Goal: Task Accomplishment & Management: Manage account settings

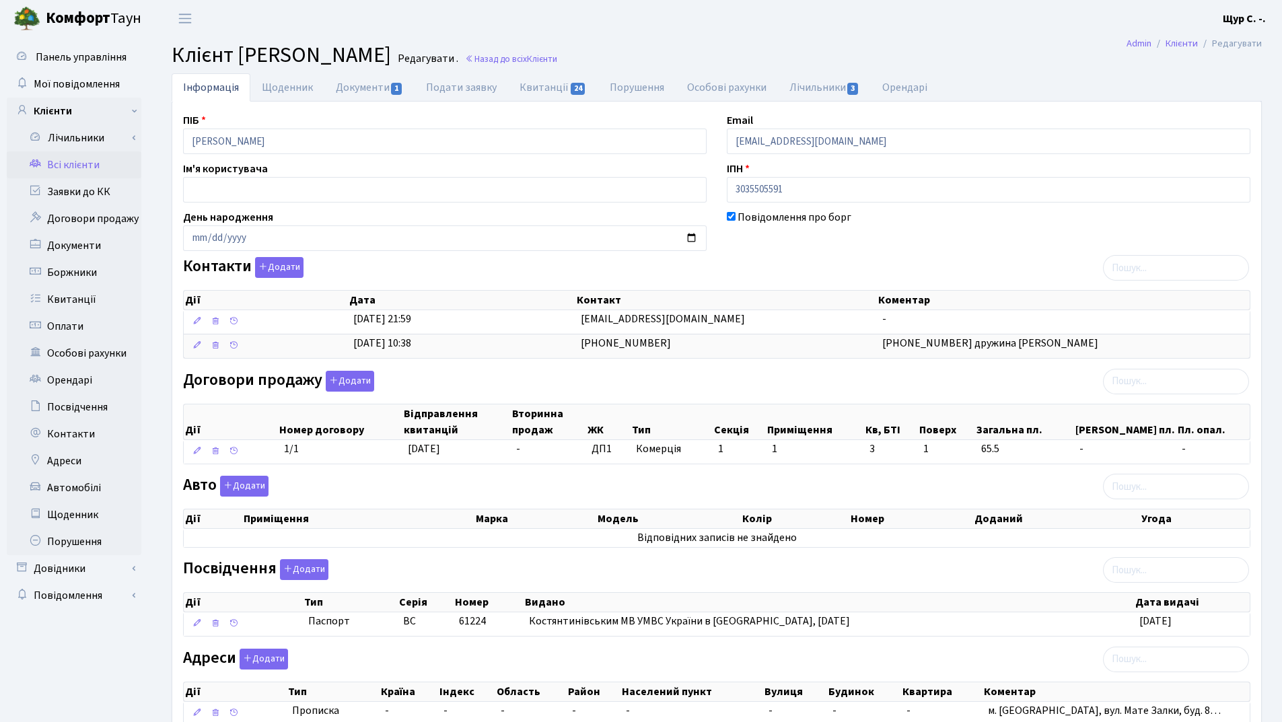
click at [98, 170] on link "Всі клієнти" at bounding box center [74, 164] width 135 height 27
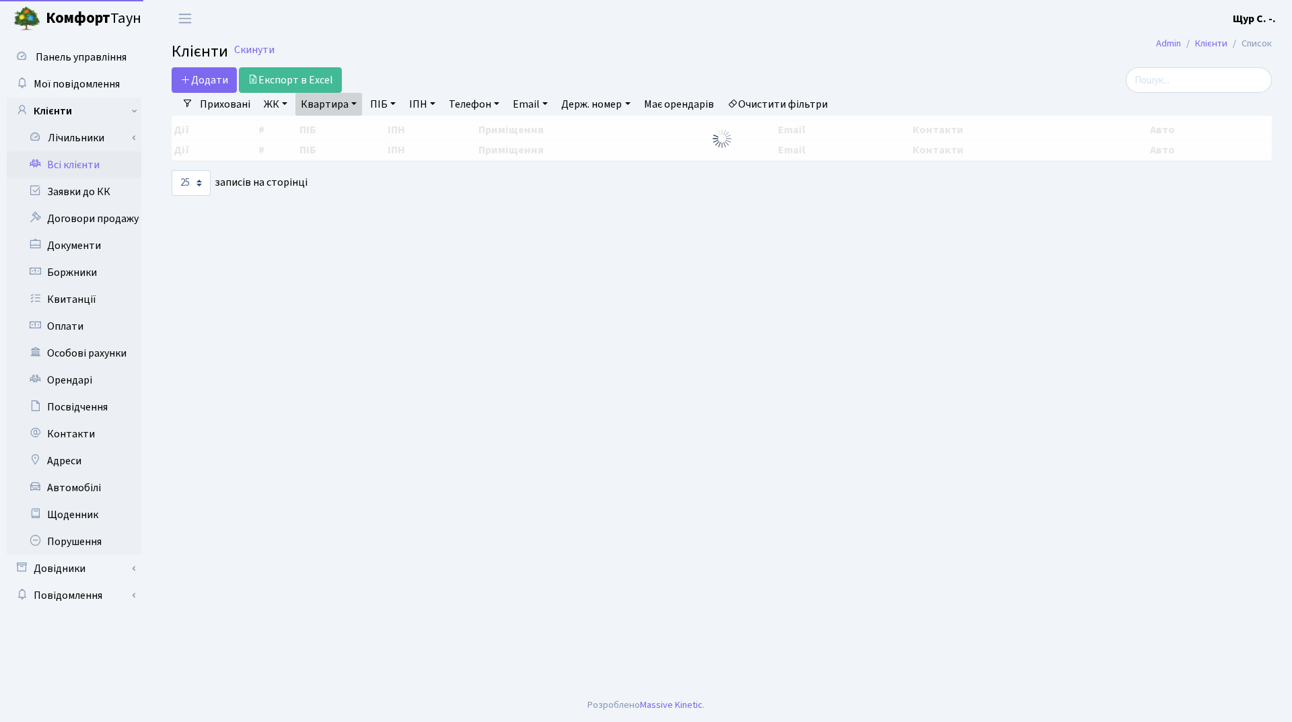
select select "25"
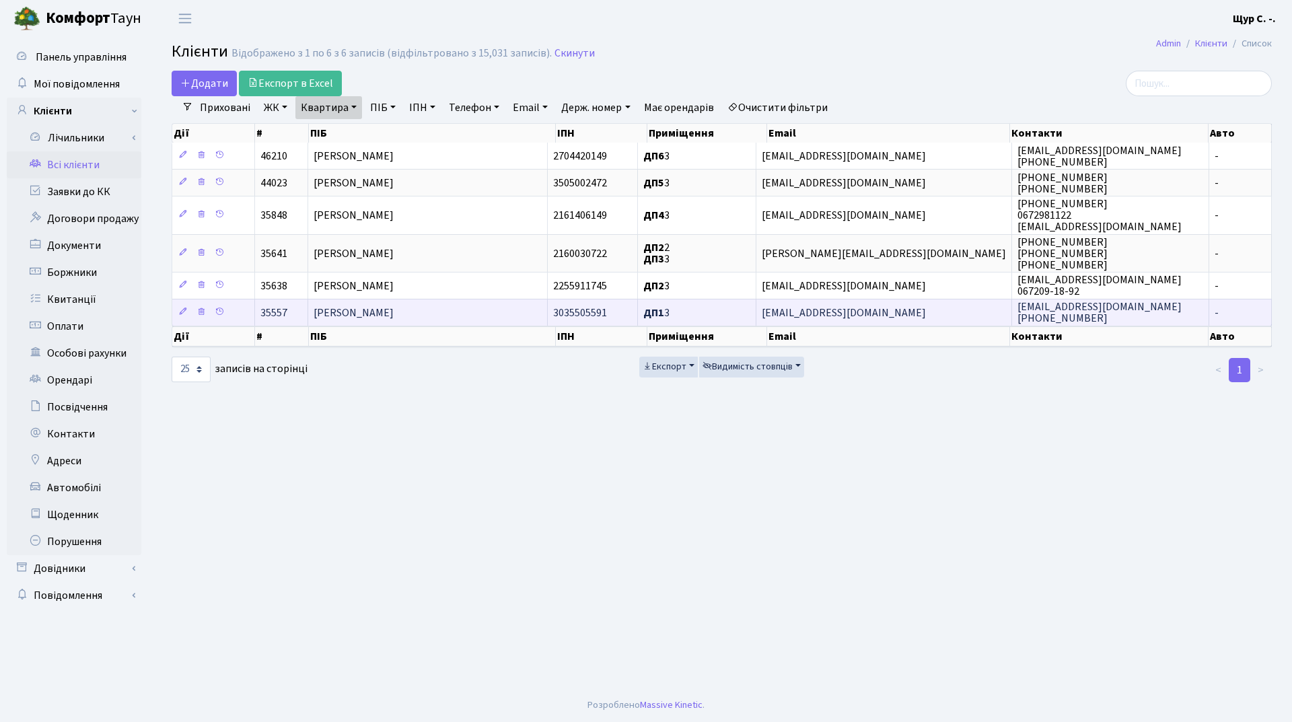
click at [438, 319] on td "Гоца Юрій Сергійович" at bounding box center [428, 312] width 240 height 27
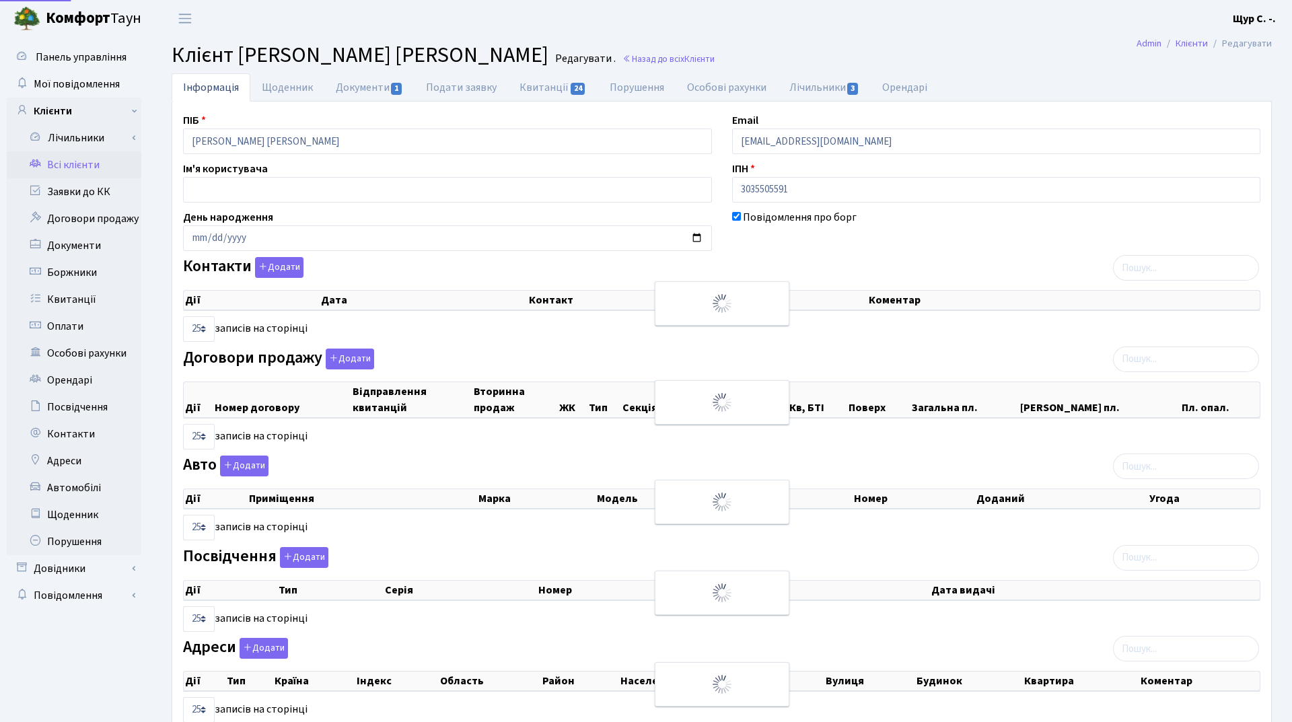
select select "25"
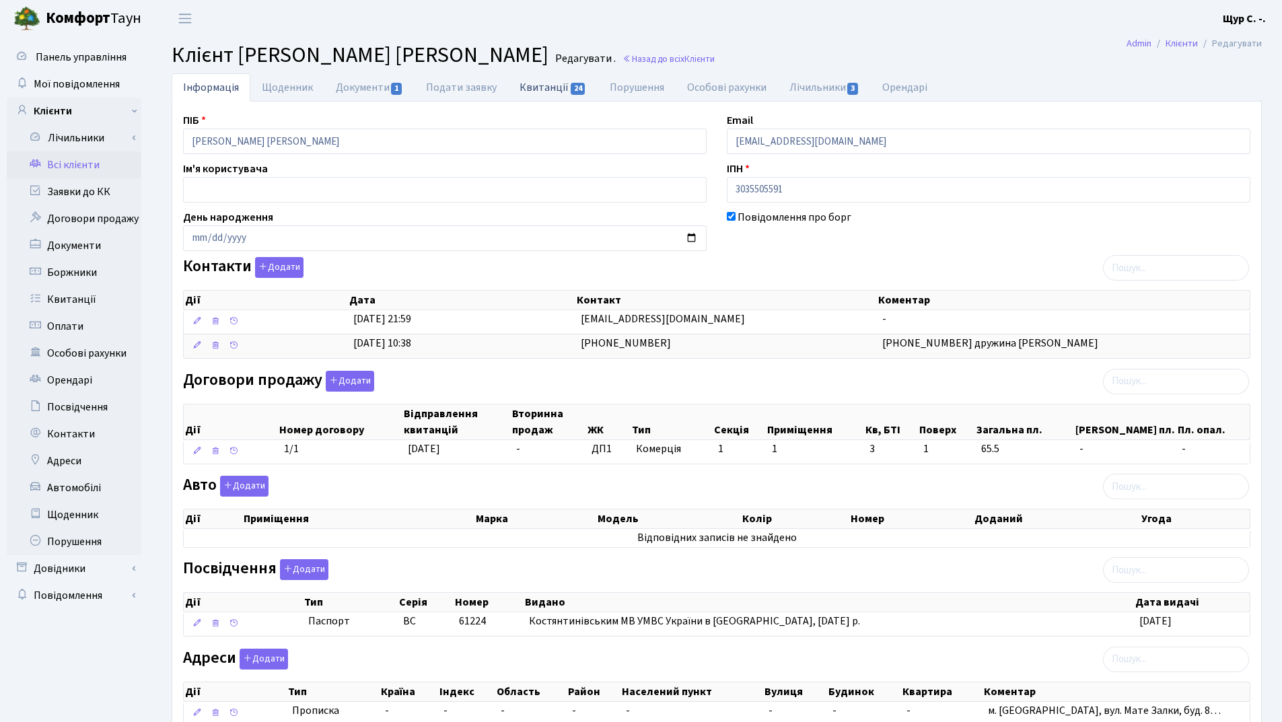
click at [534, 88] on link "Квитанції 24" at bounding box center [553, 87] width 90 height 28
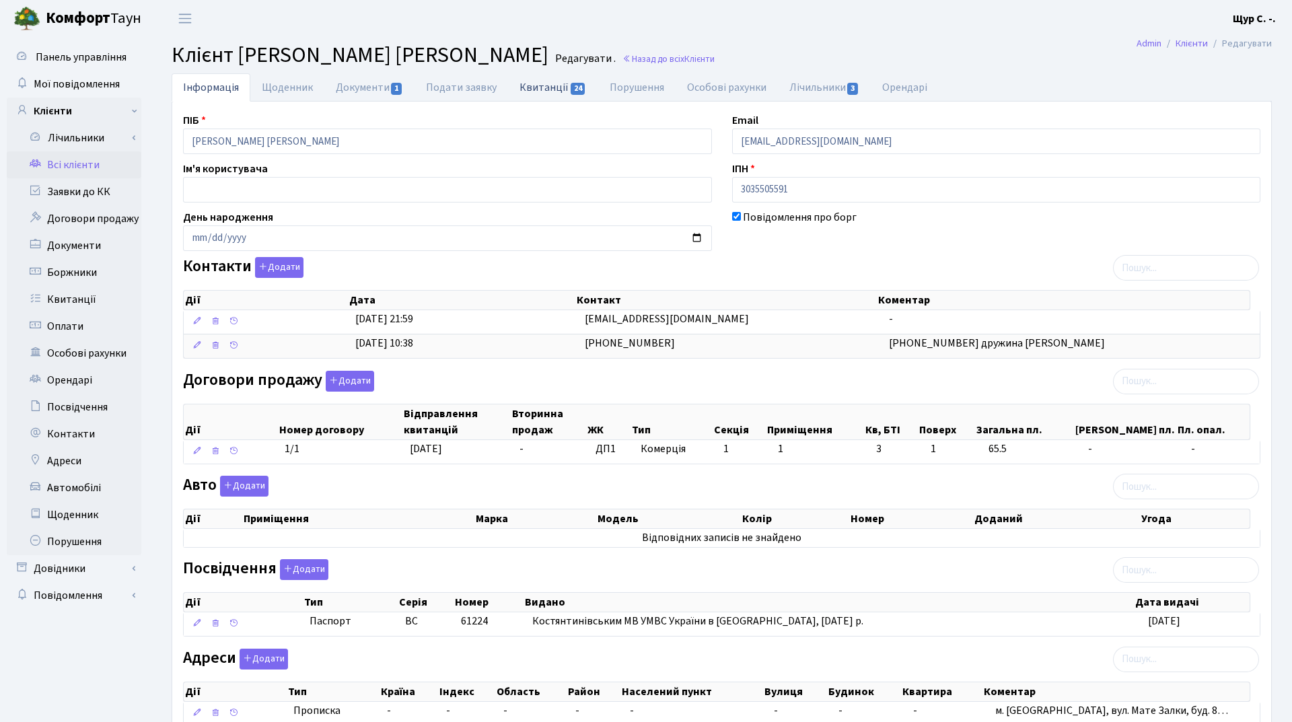
select select "25"
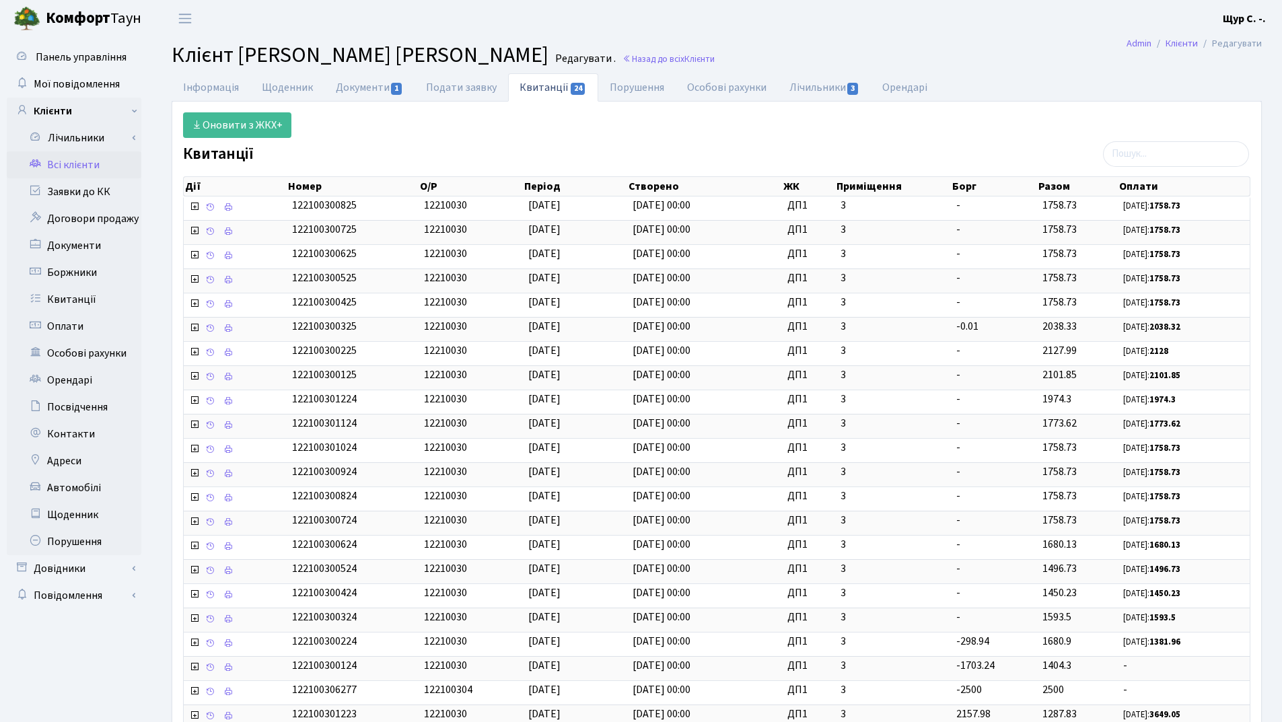
click at [79, 169] on link "Всі клієнти" at bounding box center [74, 164] width 135 height 27
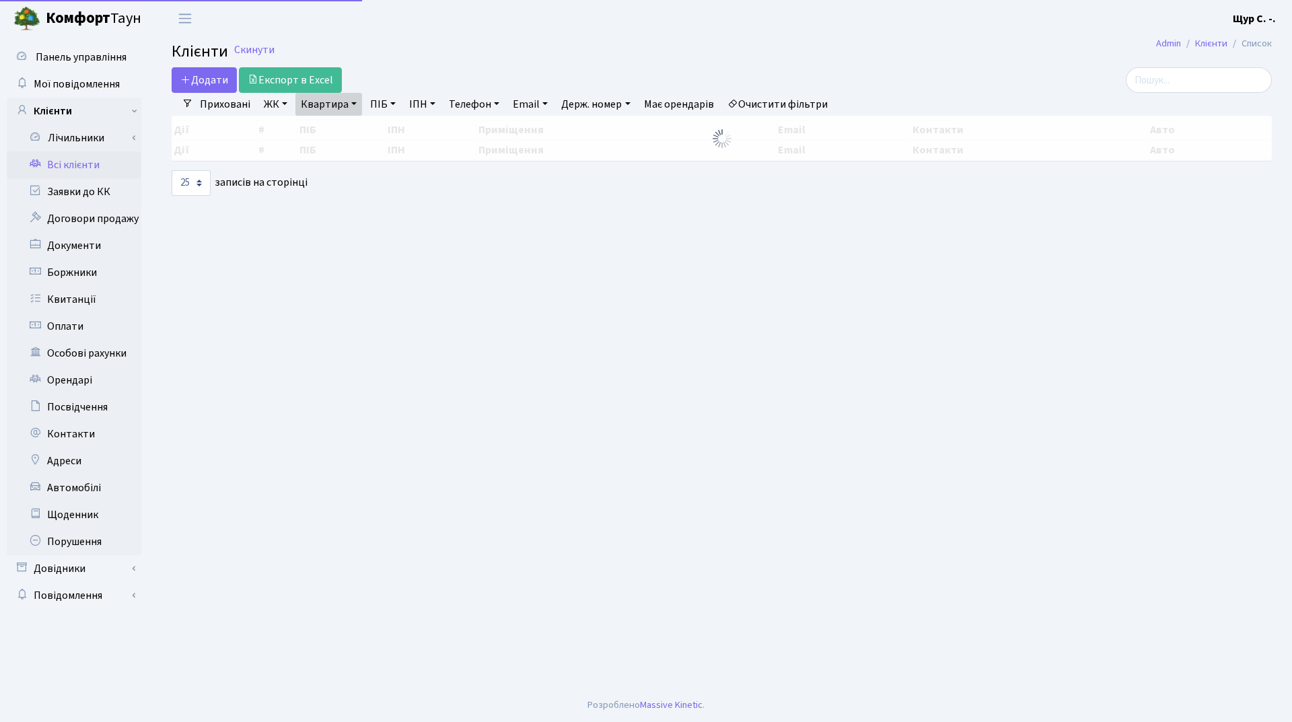
select select "25"
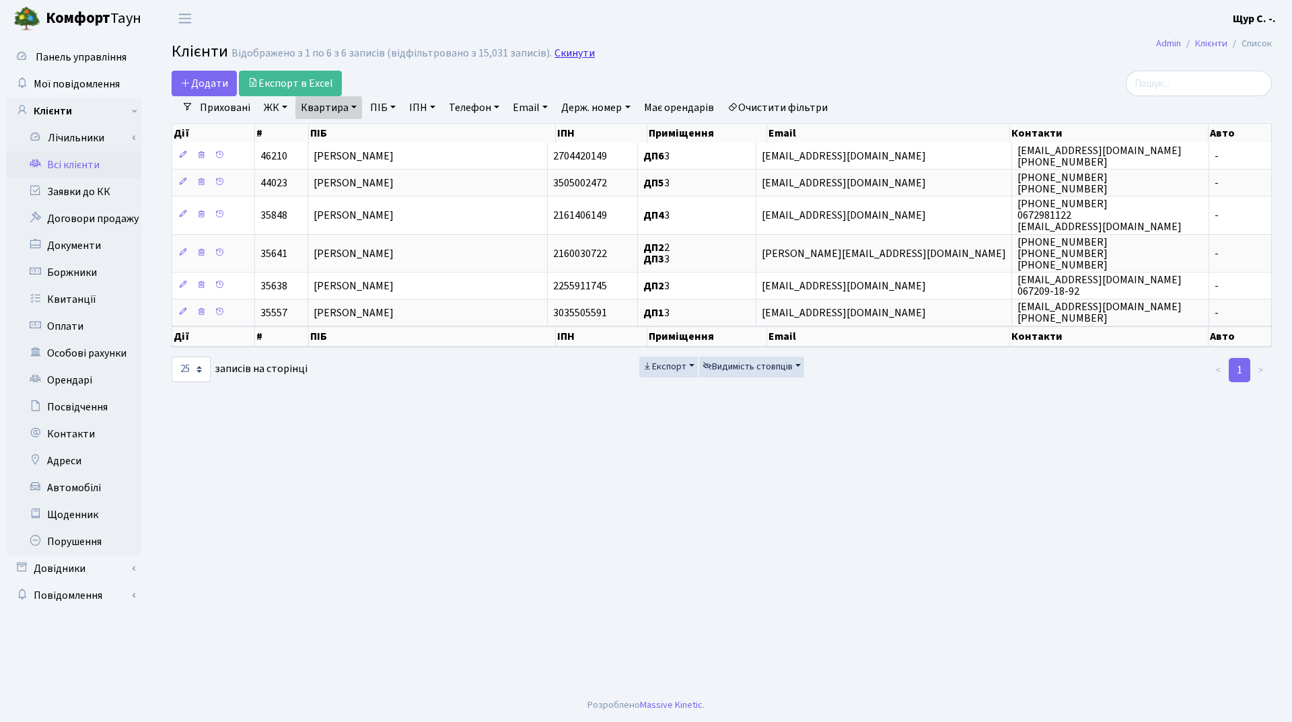
click at [563, 53] on link "Скинути" at bounding box center [575, 53] width 40 height 13
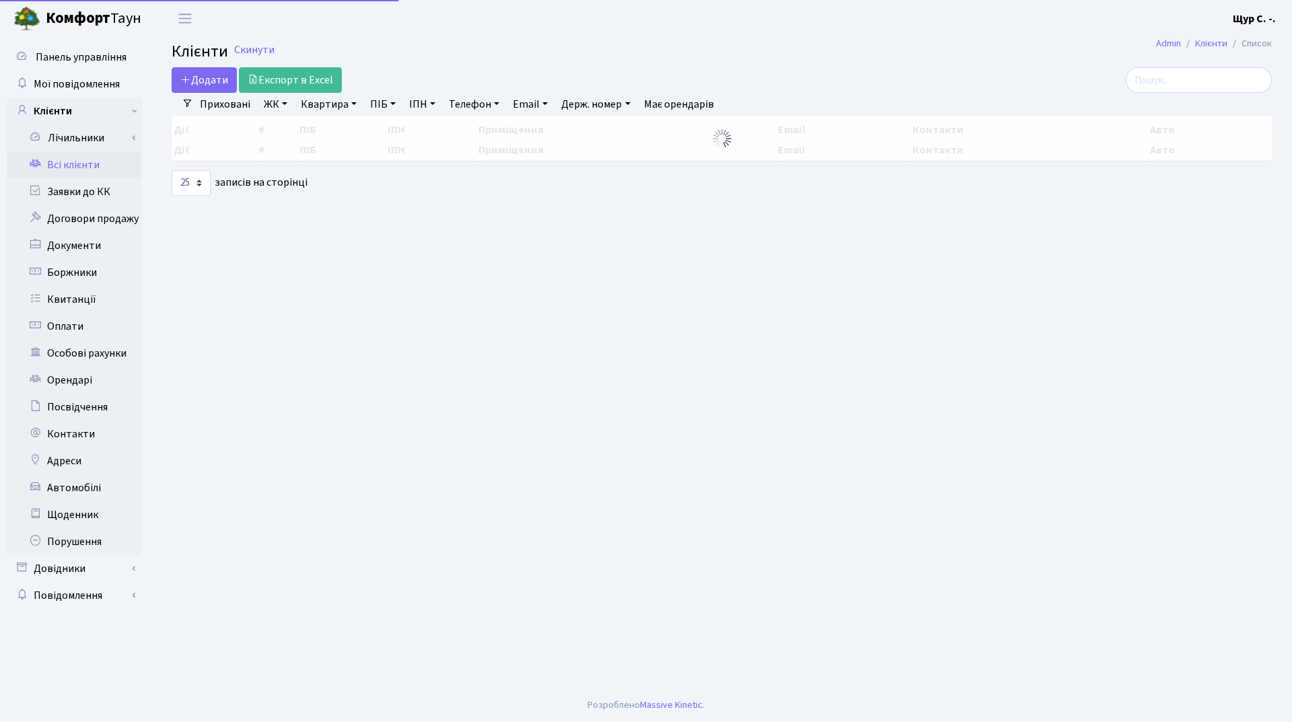
select select "25"
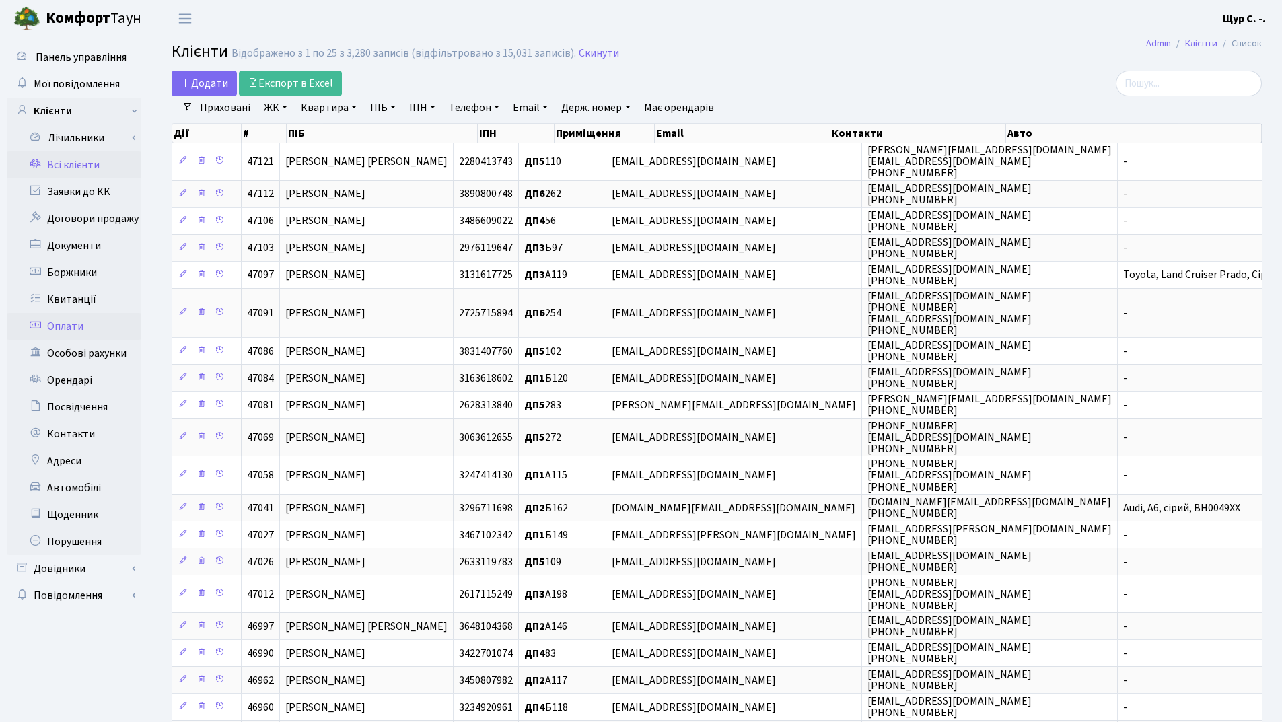
click at [57, 327] on link "Оплати" at bounding box center [74, 326] width 135 height 27
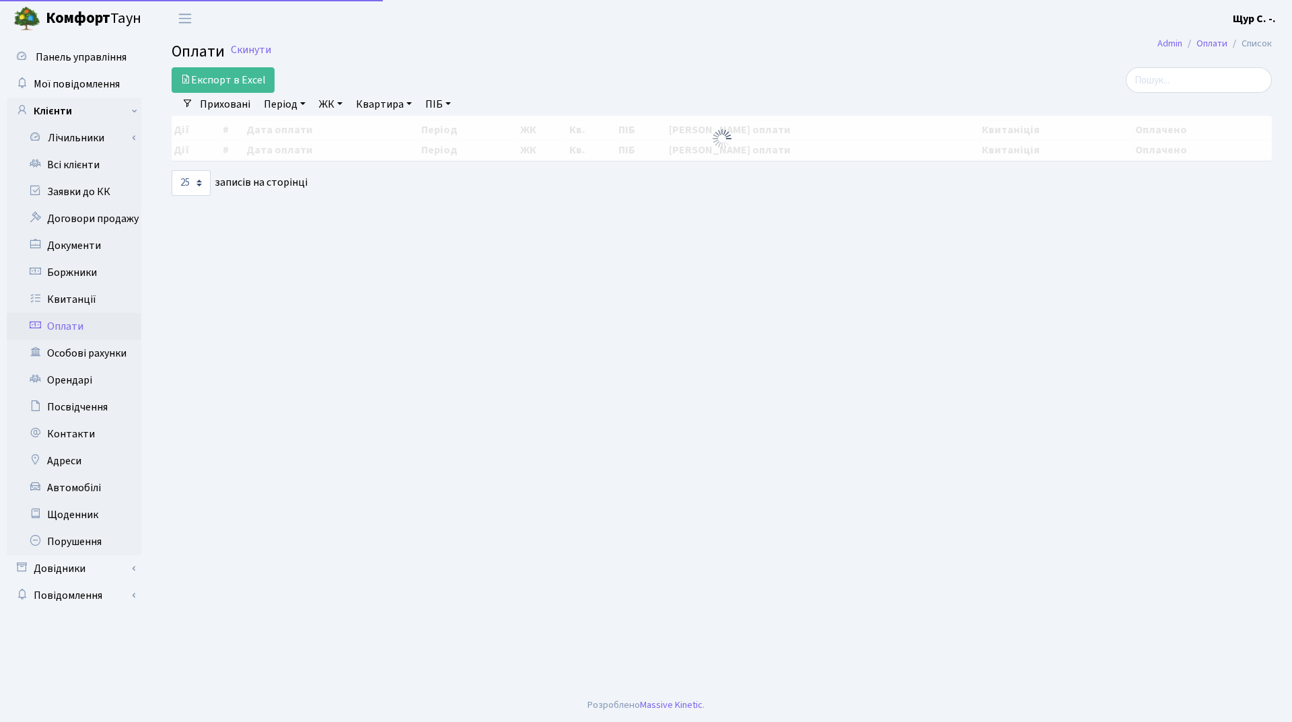
select select "25"
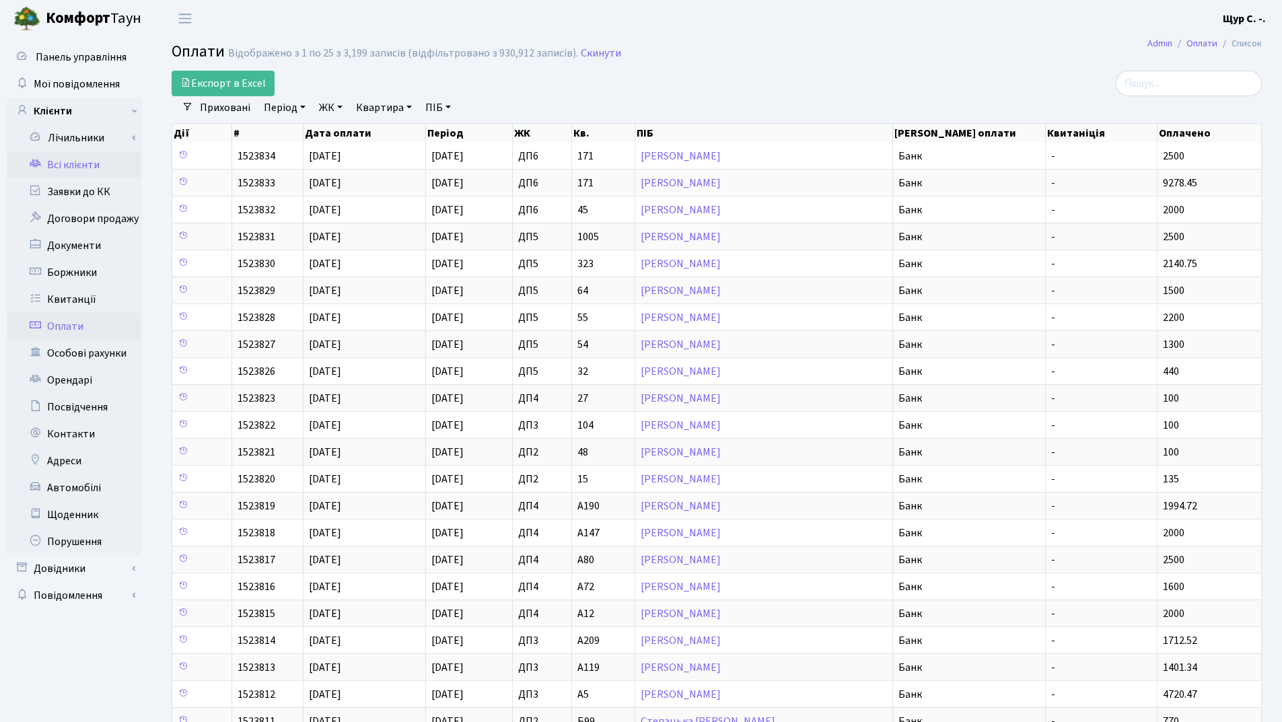
click at [92, 170] on link "Всі клієнти" at bounding box center [74, 164] width 135 height 27
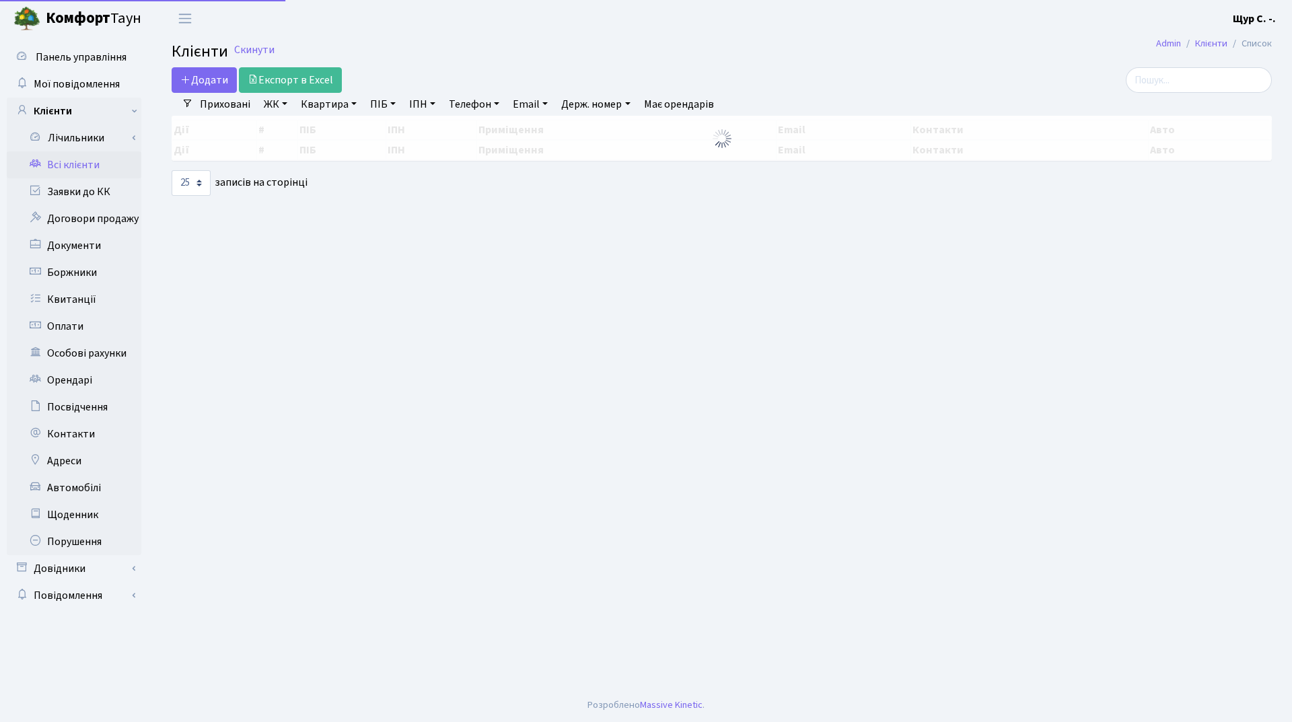
select select "25"
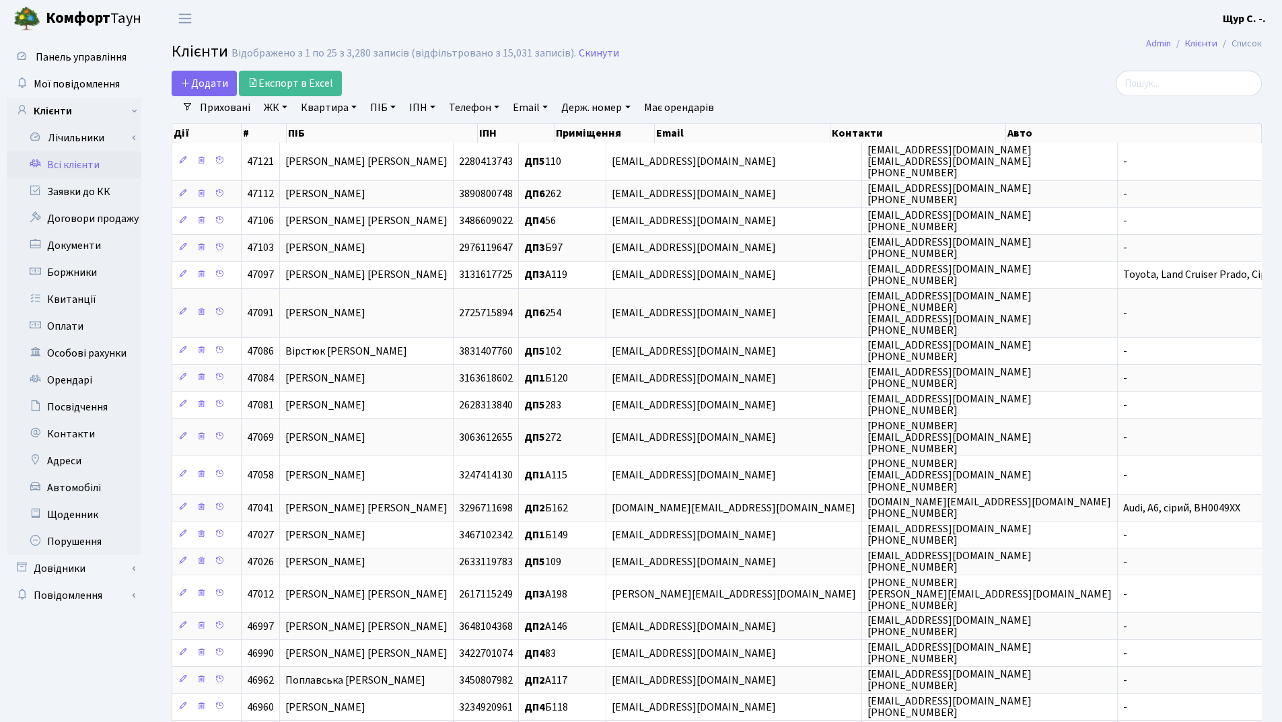
click at [473, 110] on link "Телефон" at bounding box center [473, 107] width 61 height 23
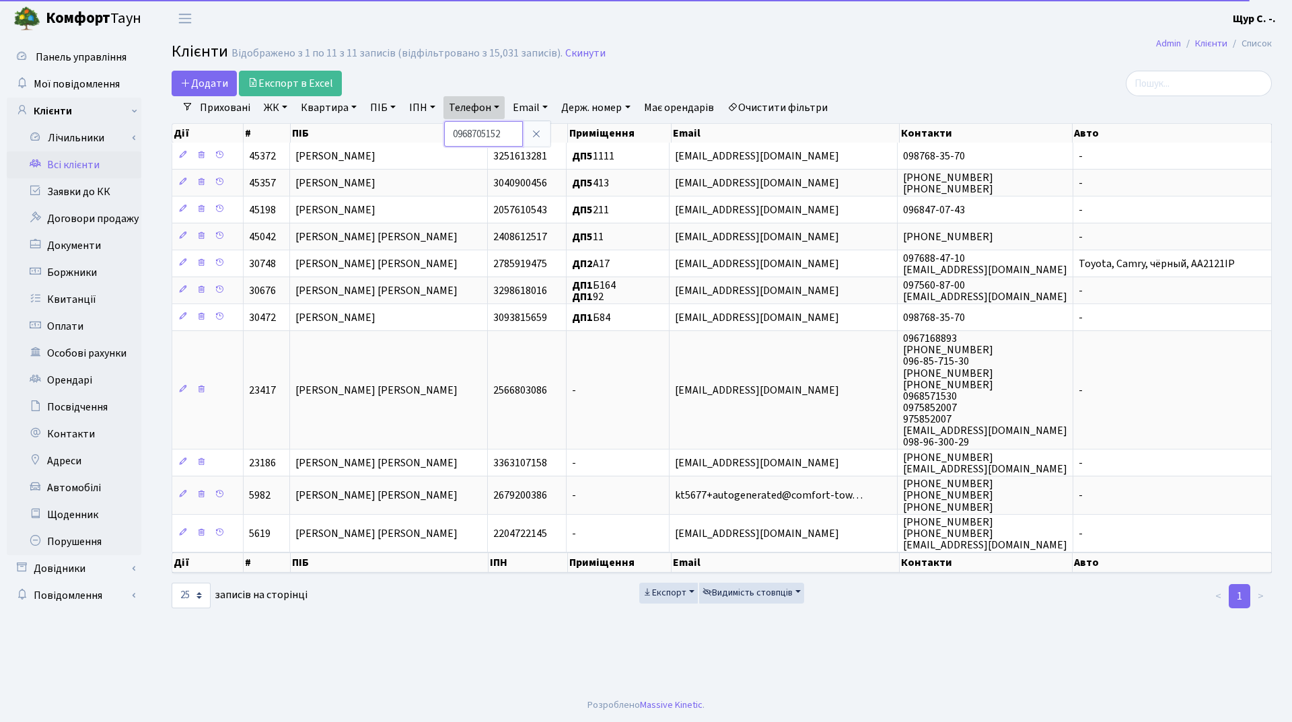
type input "0968705152"
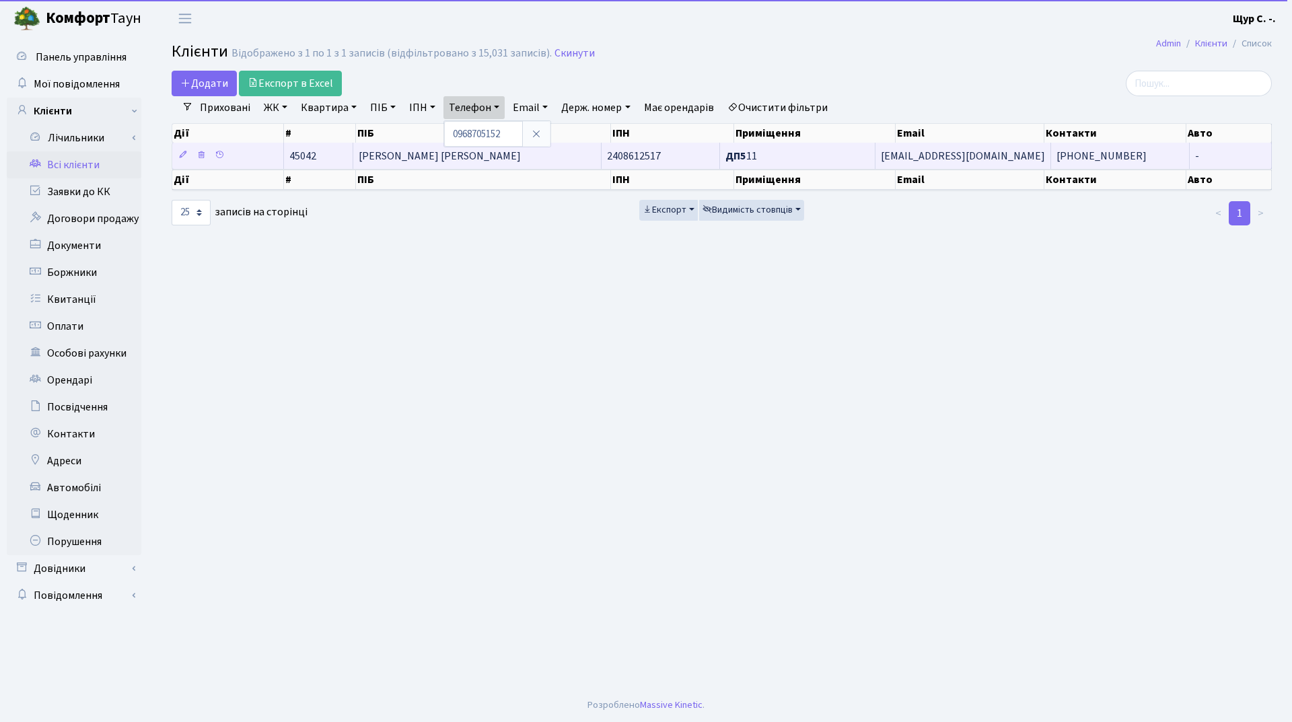
click at [535, 162] on td "Пугач Євген Миколайович" at bounding box center [477, 156] width 248 height 26
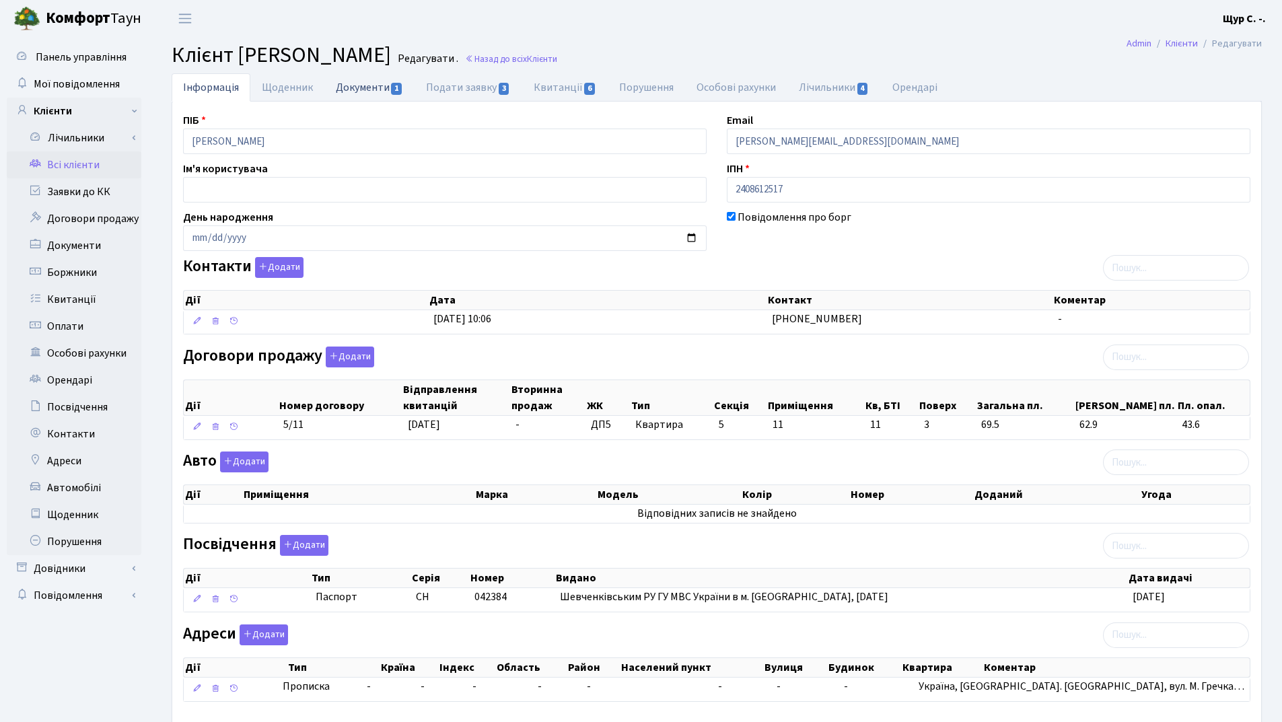
click at [361, 91] on link "Документи 1" at bounding box center [369, 87] width 90 height 28
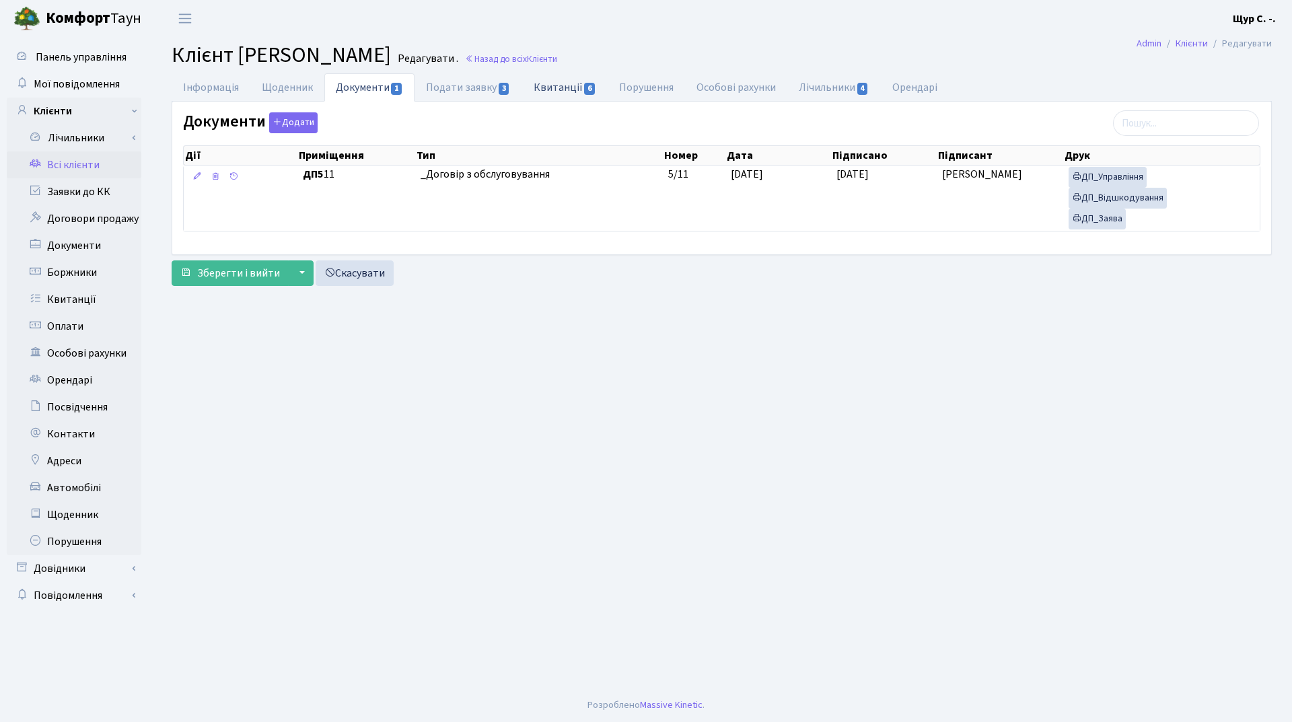
click at [557, 93] on link "Квитанції 6" at bounding box center [564, 87] width 85 height 28
select select "25"
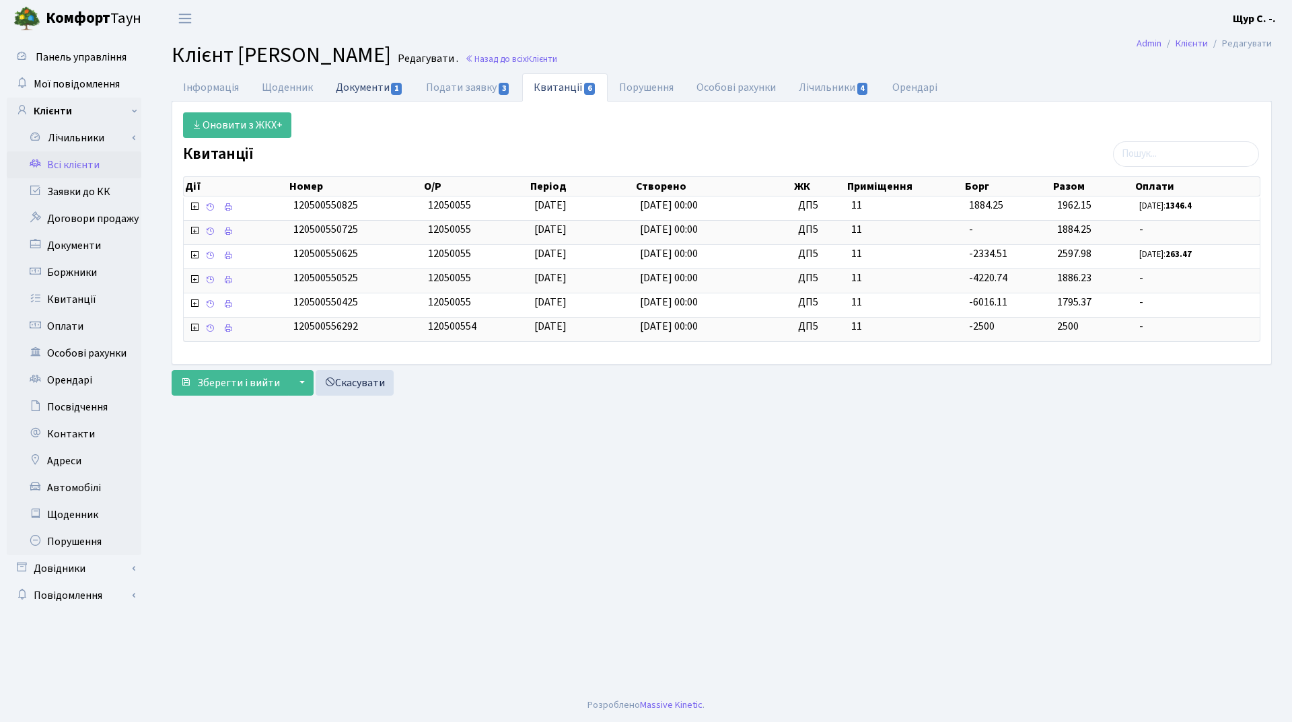
click at [368, 87] on link "Документи 1" at bounding box center [369, 87] width 90 height 28
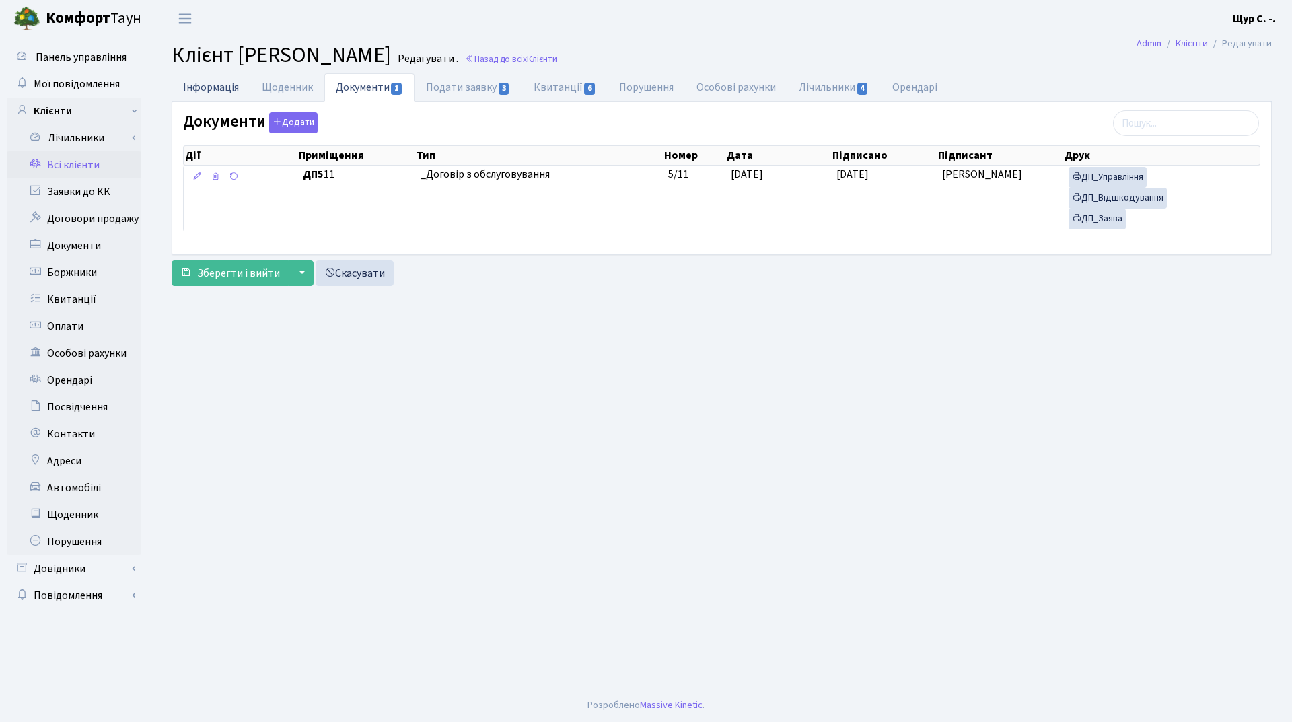
click at [224, 87] on link "Інформація" at bounding box center [211, 87] width 79 height 28
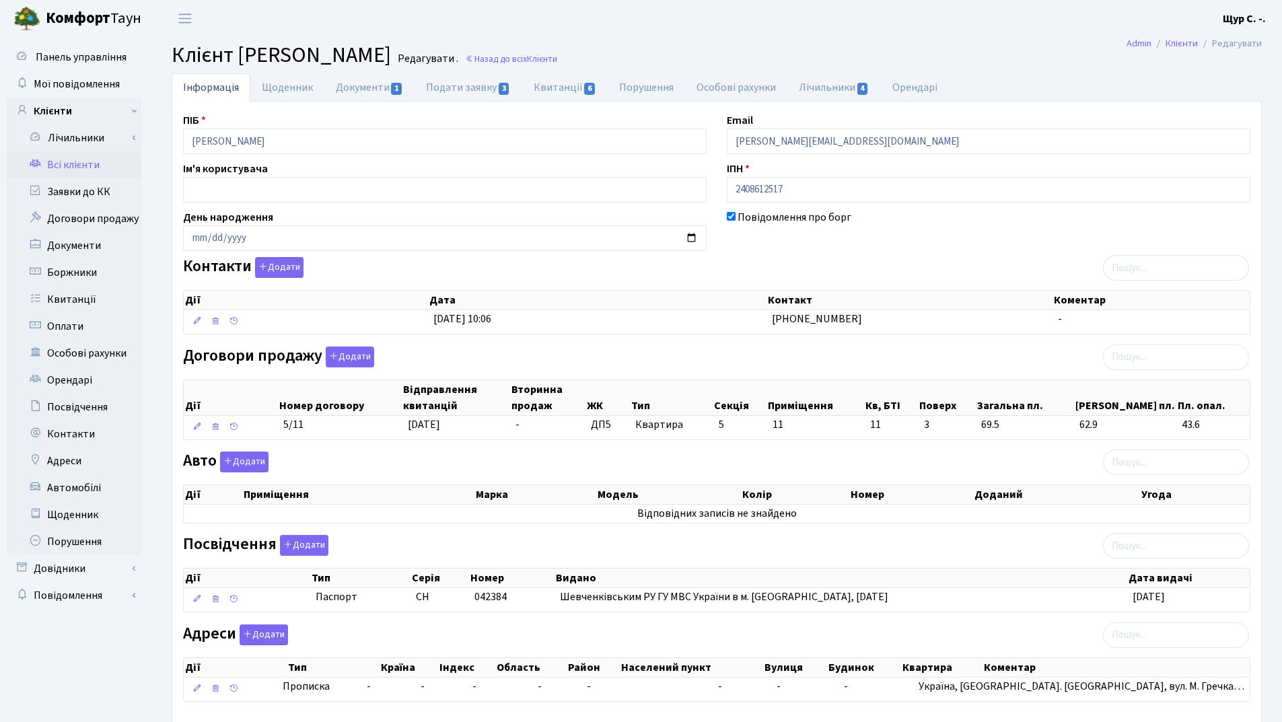
click at [82, 167] on link "Всі клієнти" at bounding box center [74, 164] width 135 height 27
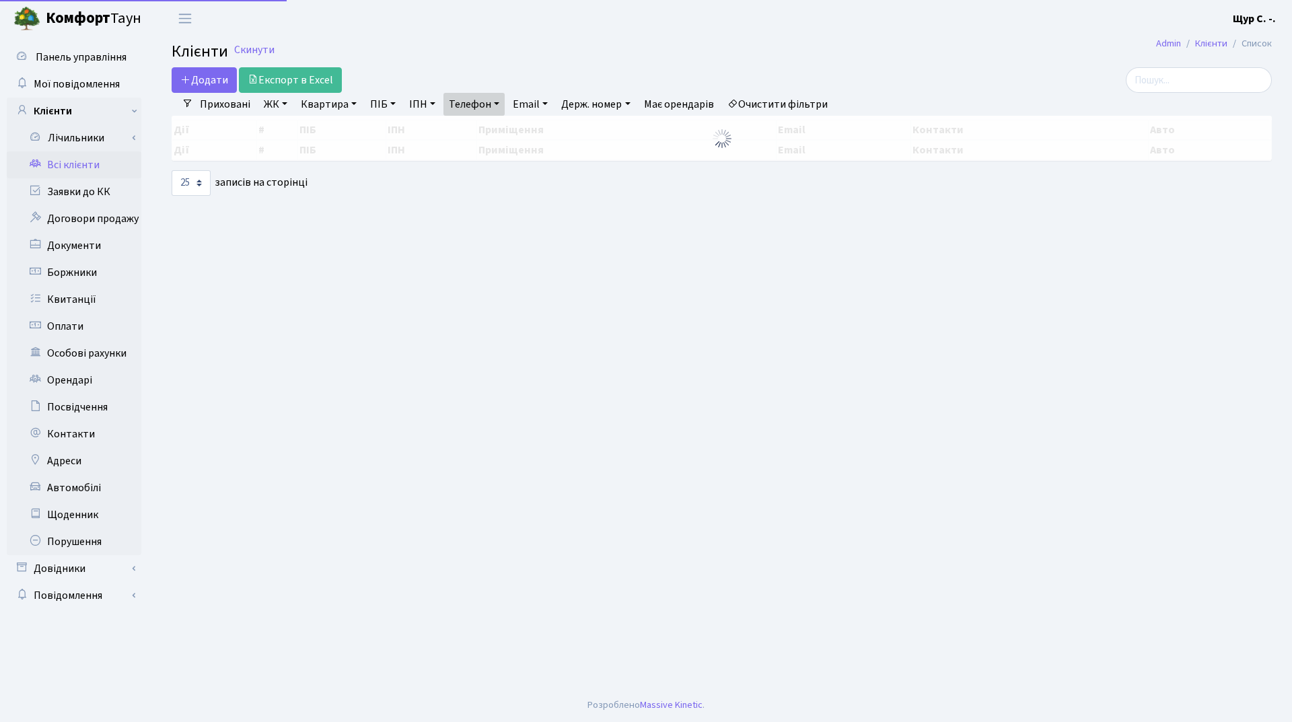
select select "25"
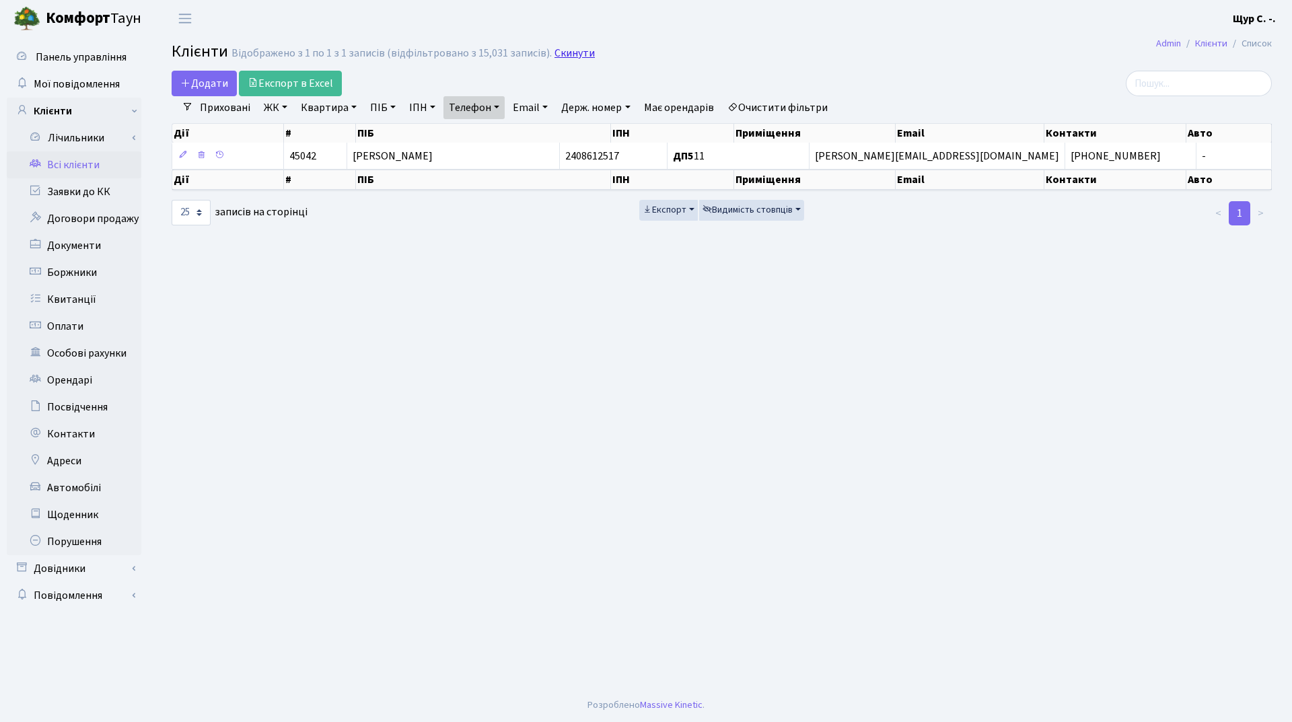
click at [557, 53] on link "Скинути" at bounding box center [575, 53] width 40 height 13
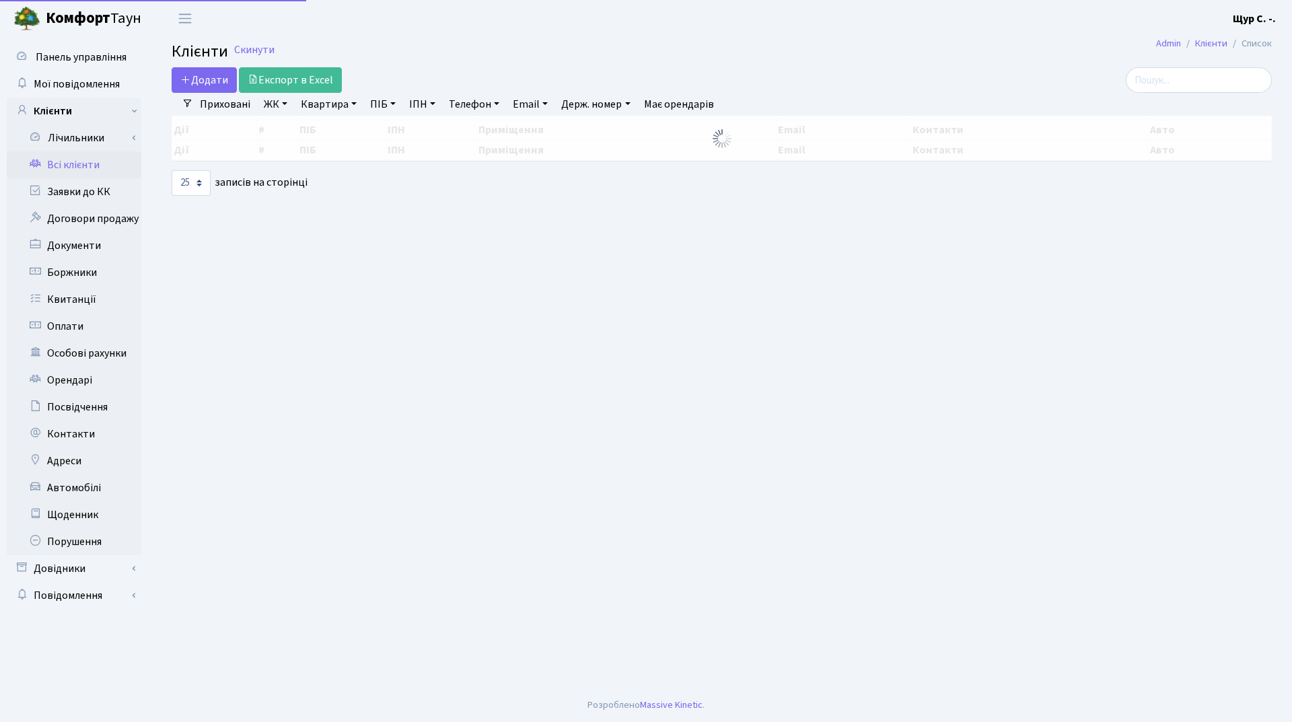
select select "25"
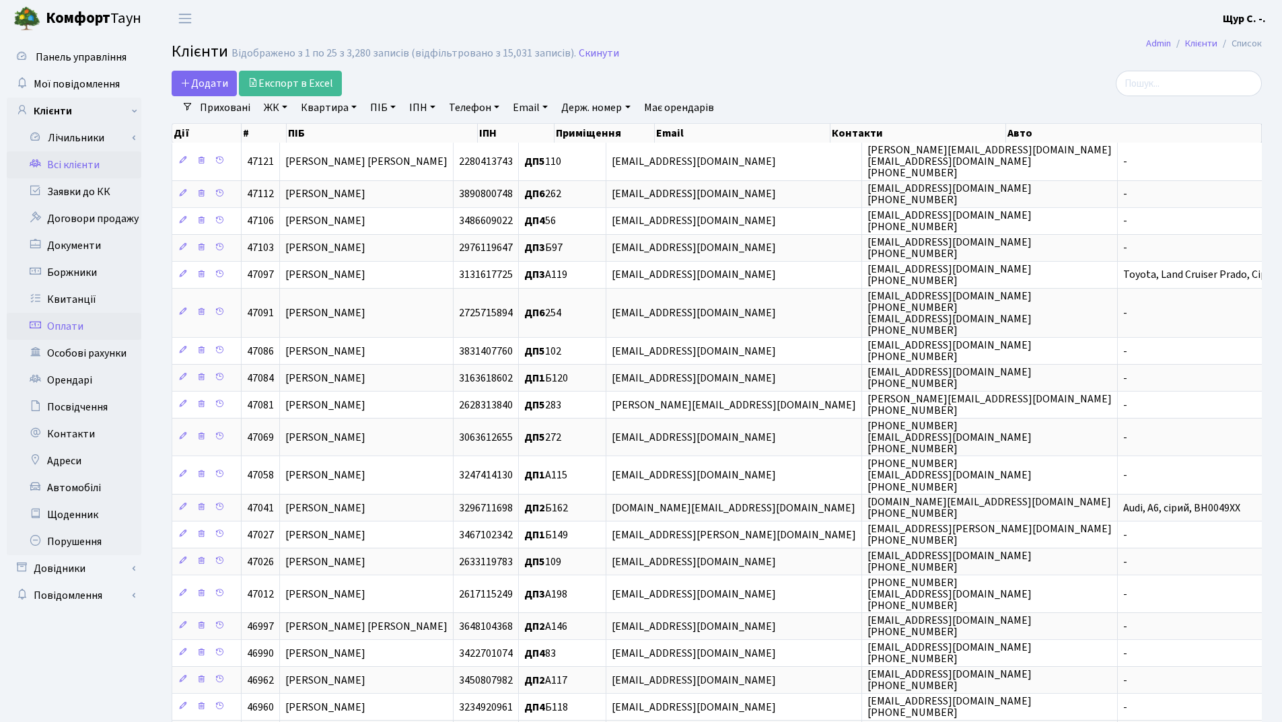
click at [89, 320] on link "Оплати" at bounding box center [74, 326] width 135 height 27
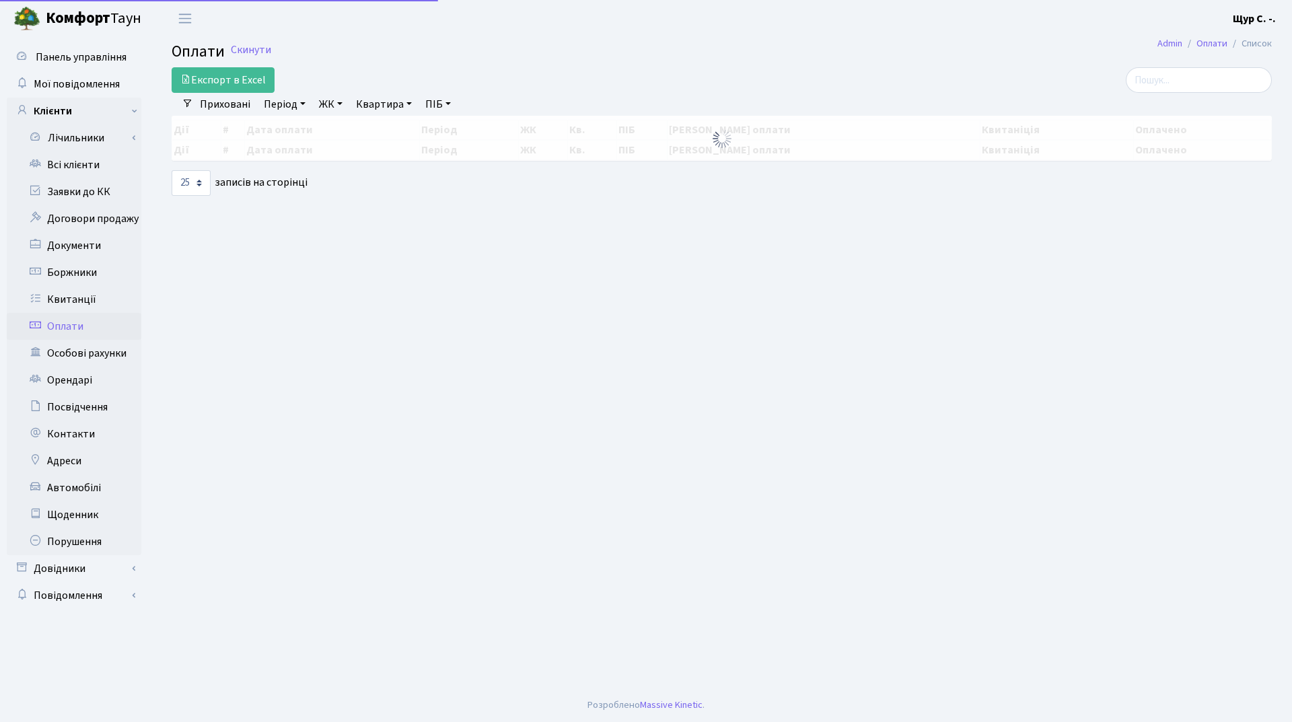
select select "25"
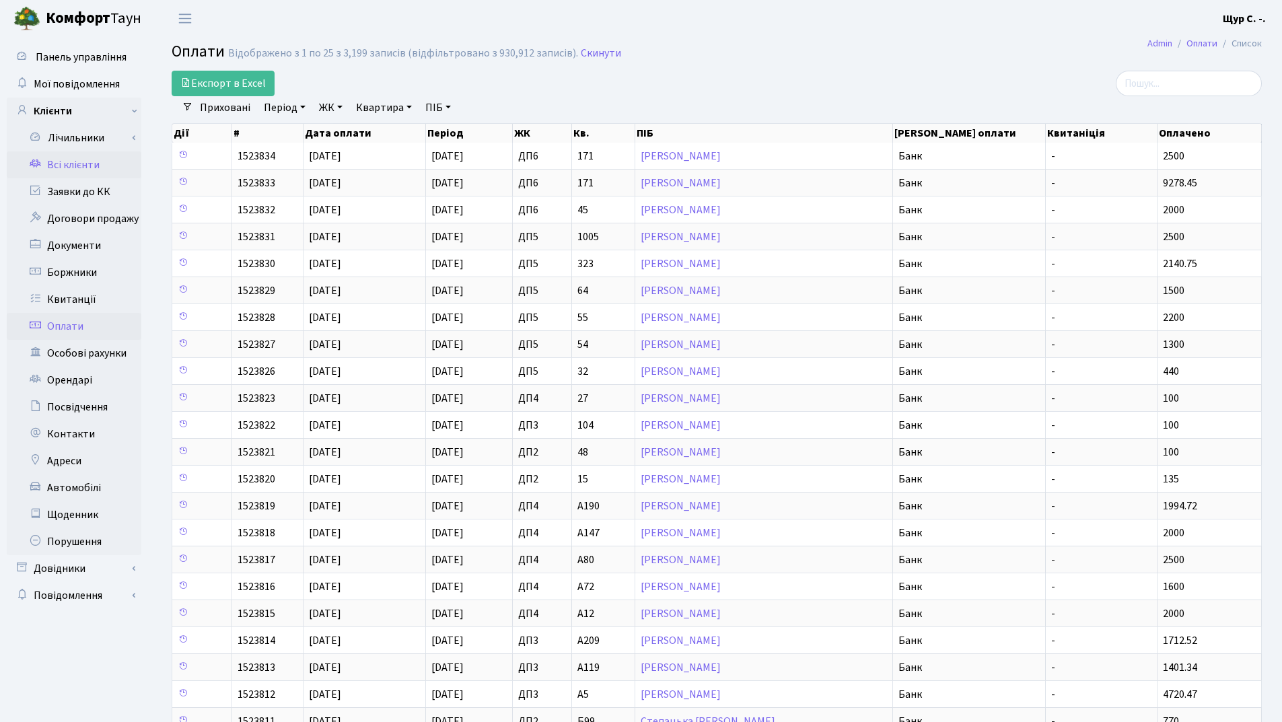
click at [73, 172] on link "Всі клієнти" at bounding box center [74, 164] width 135 height 27
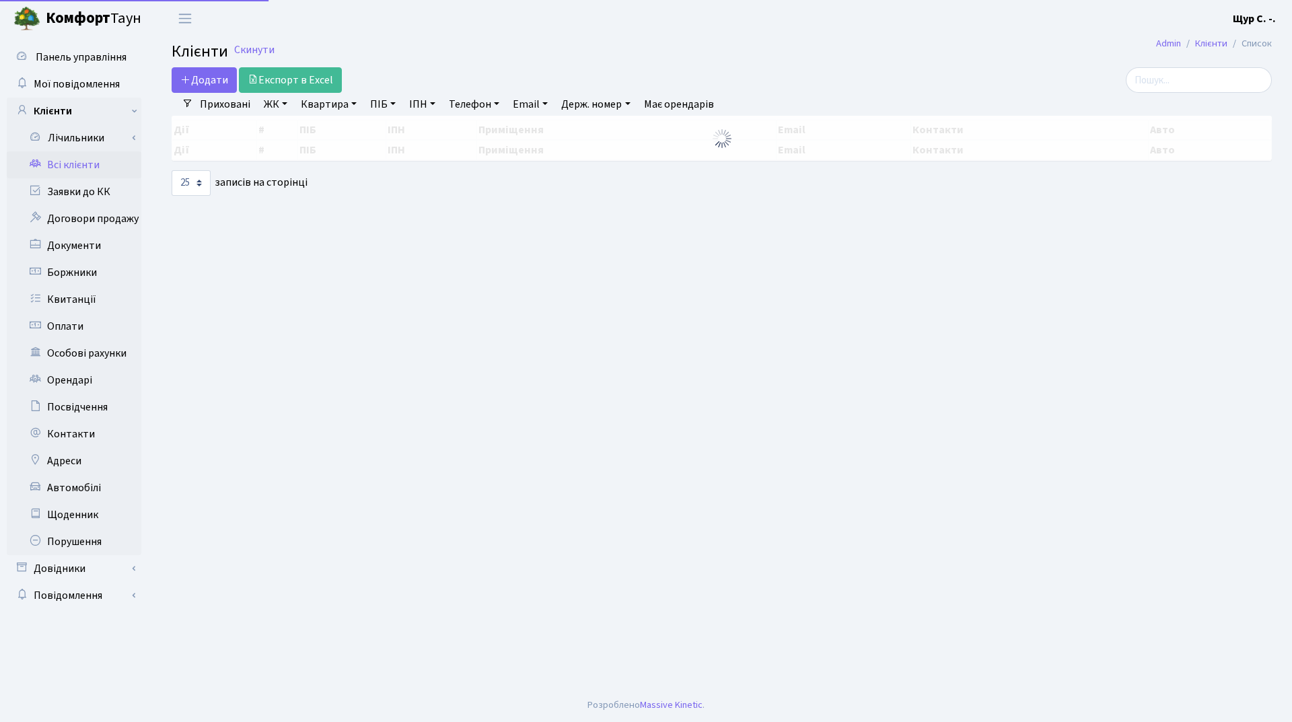
select select "25"
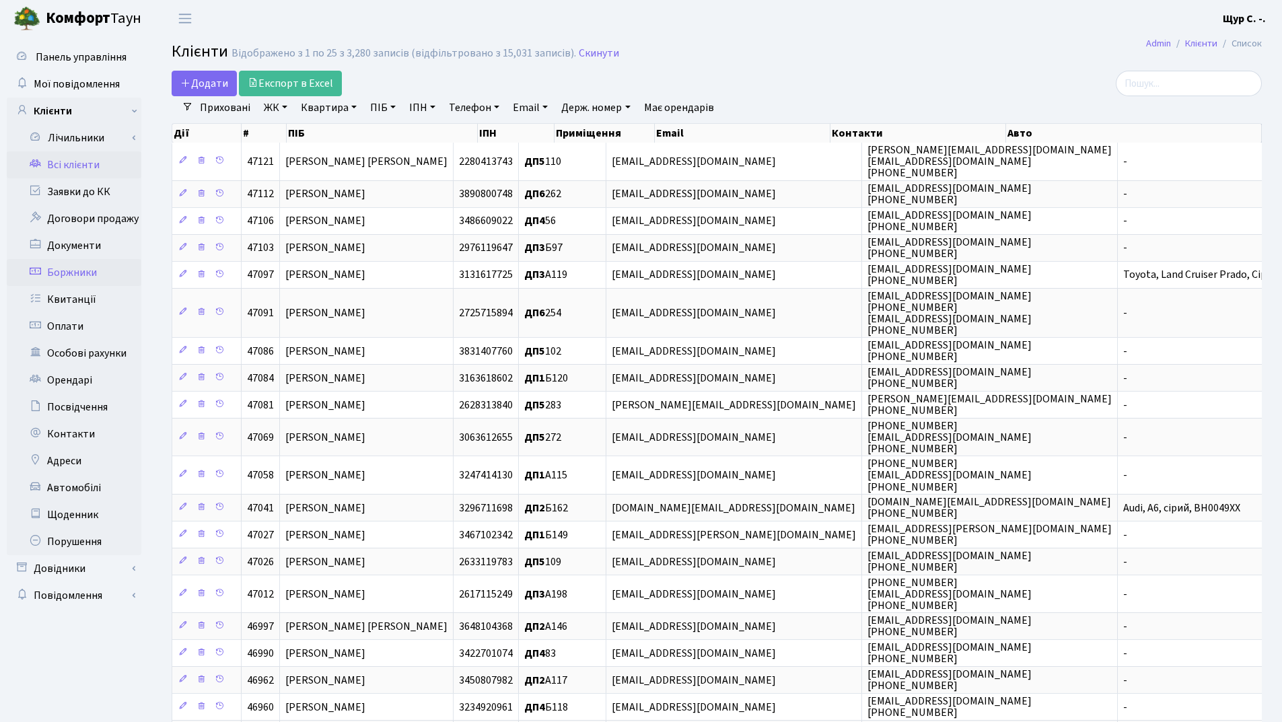
click at [118, 275] on link "Боржники" at bounding box center [74, 272] width 135 height 27
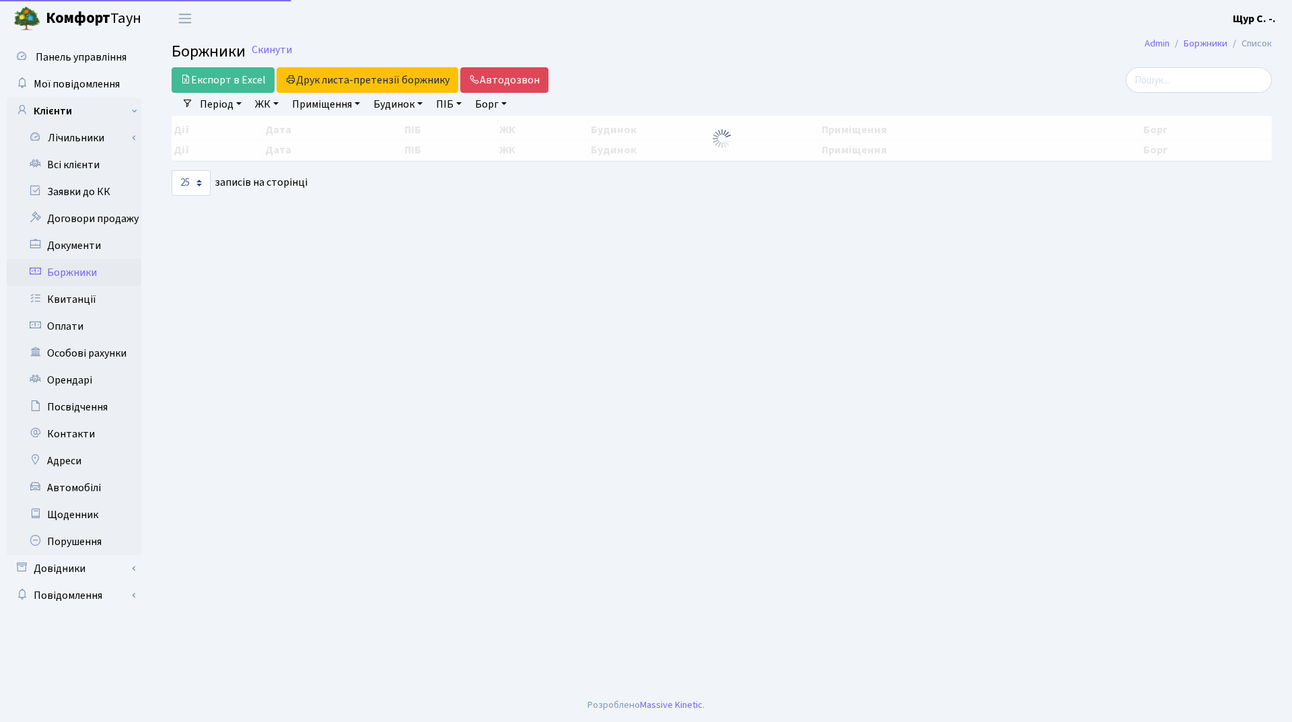
select select "25"
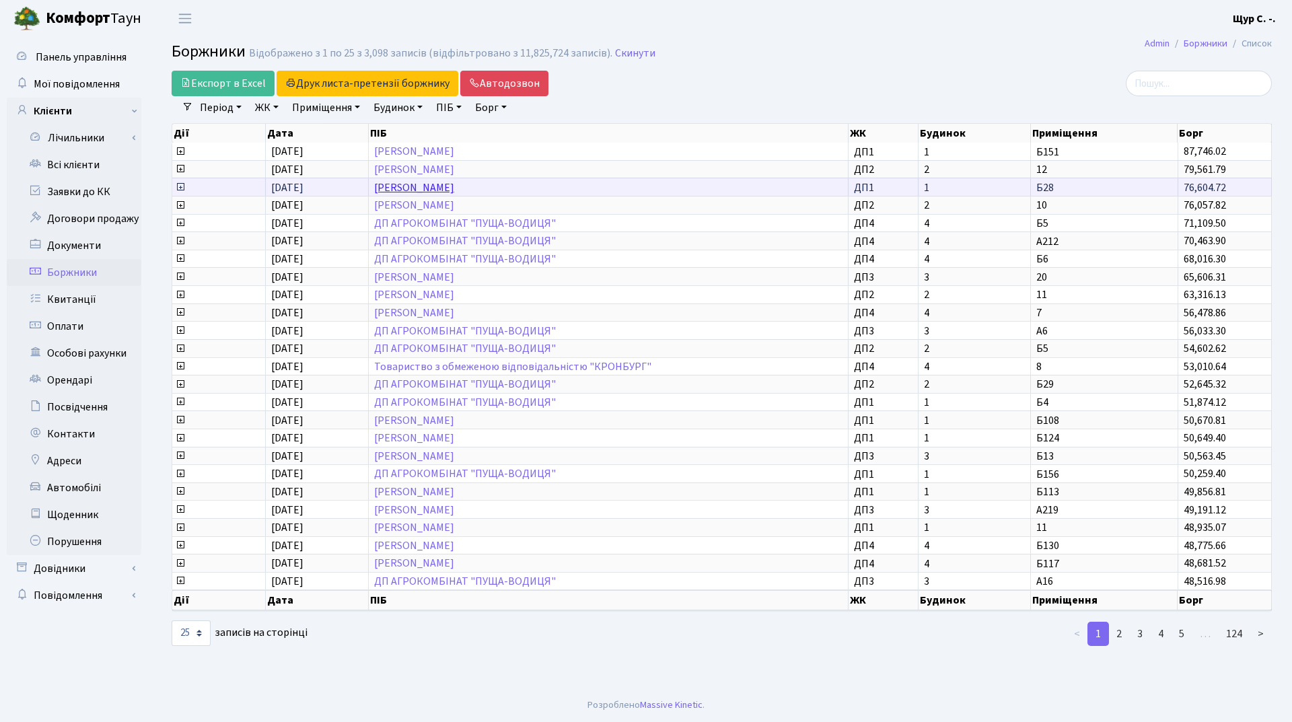
click at [454, 188] on link "Забігай Любов Сергіївна" at bounding box center [414, 187] width 80 height 15
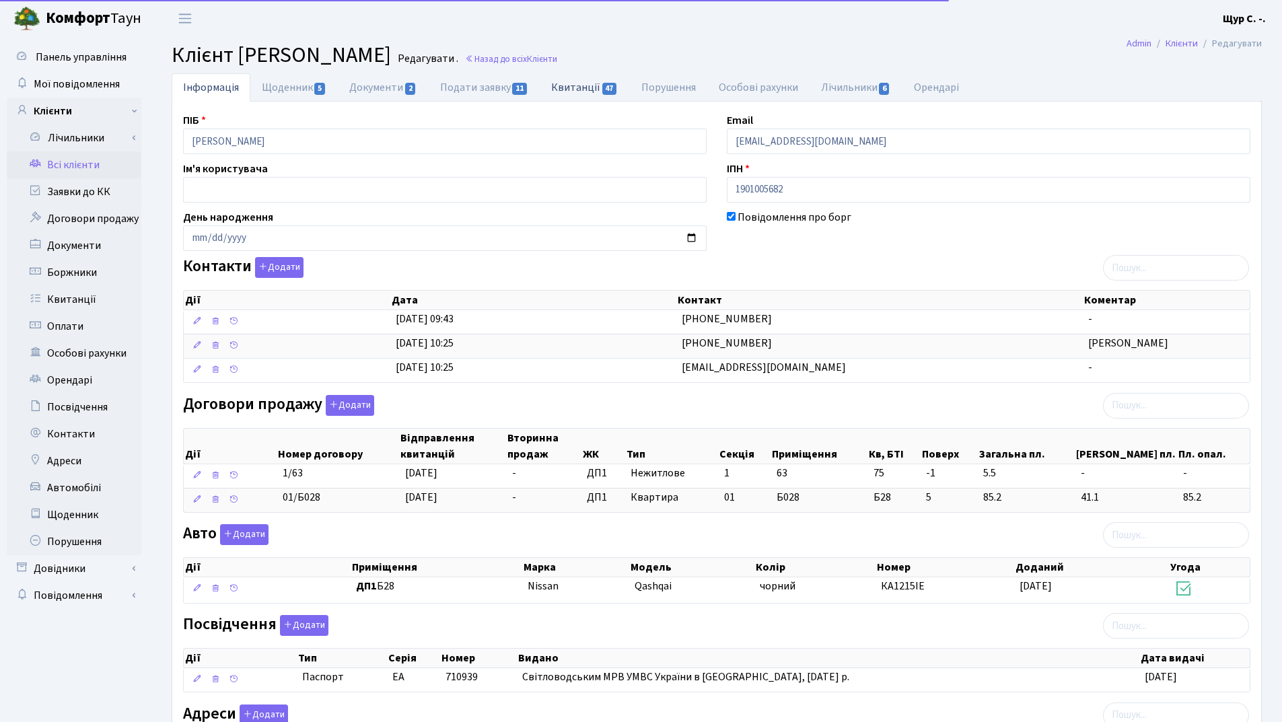
click at [581, 83] on link "Квитанції 47" at bounding box center [585, 87] width 90 height 28
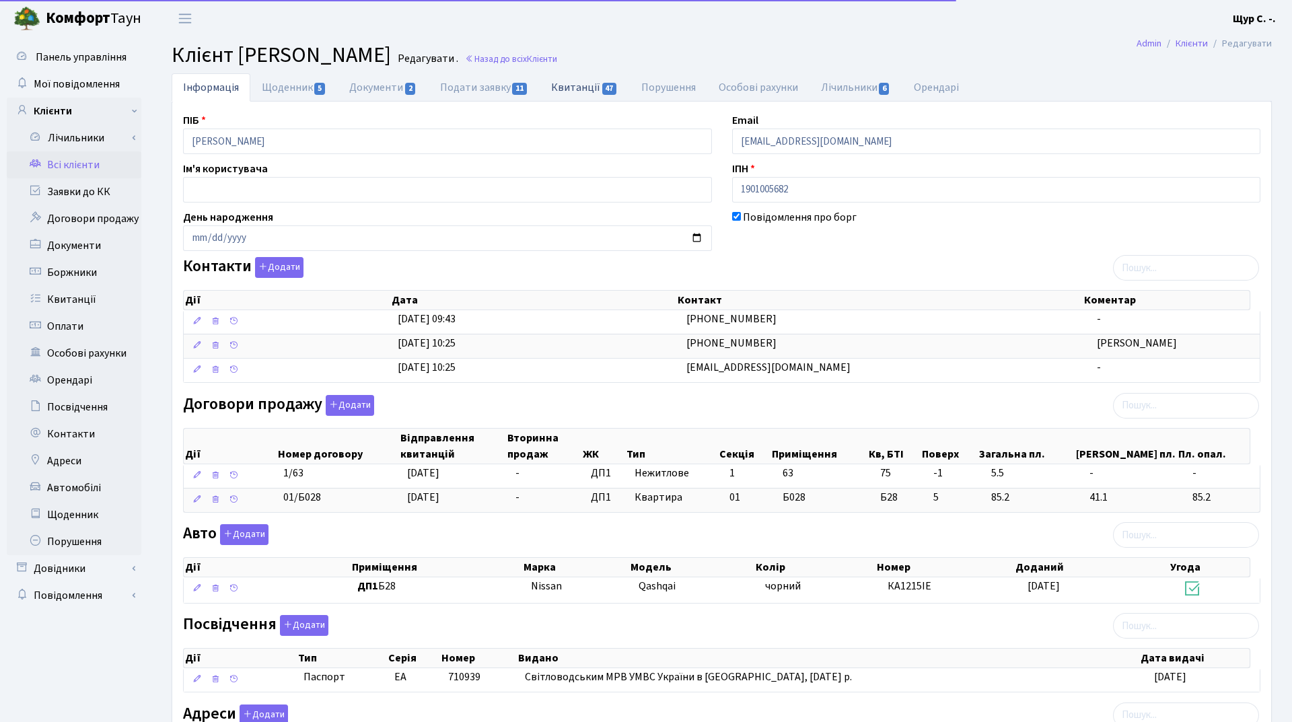
select select "25"
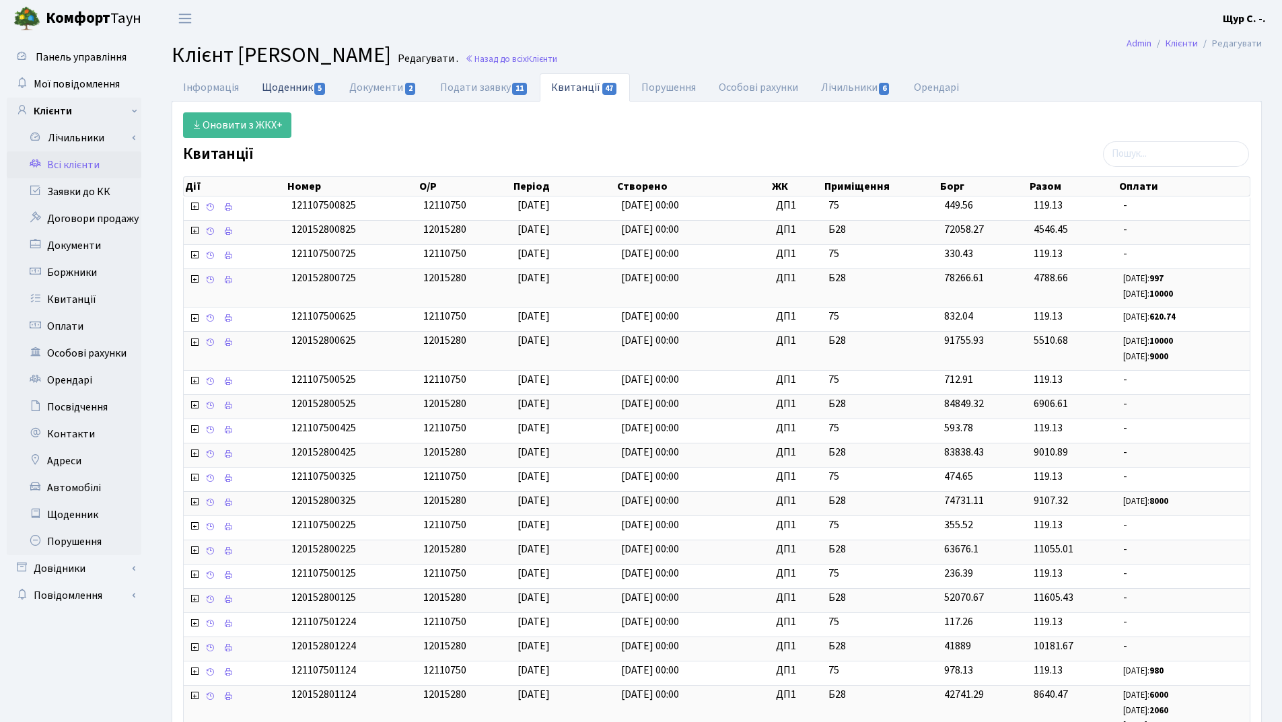
click at [297, 90] on link "Щоденник 5" at bounding box center [293, 87] width 87 height 28
select select "25"
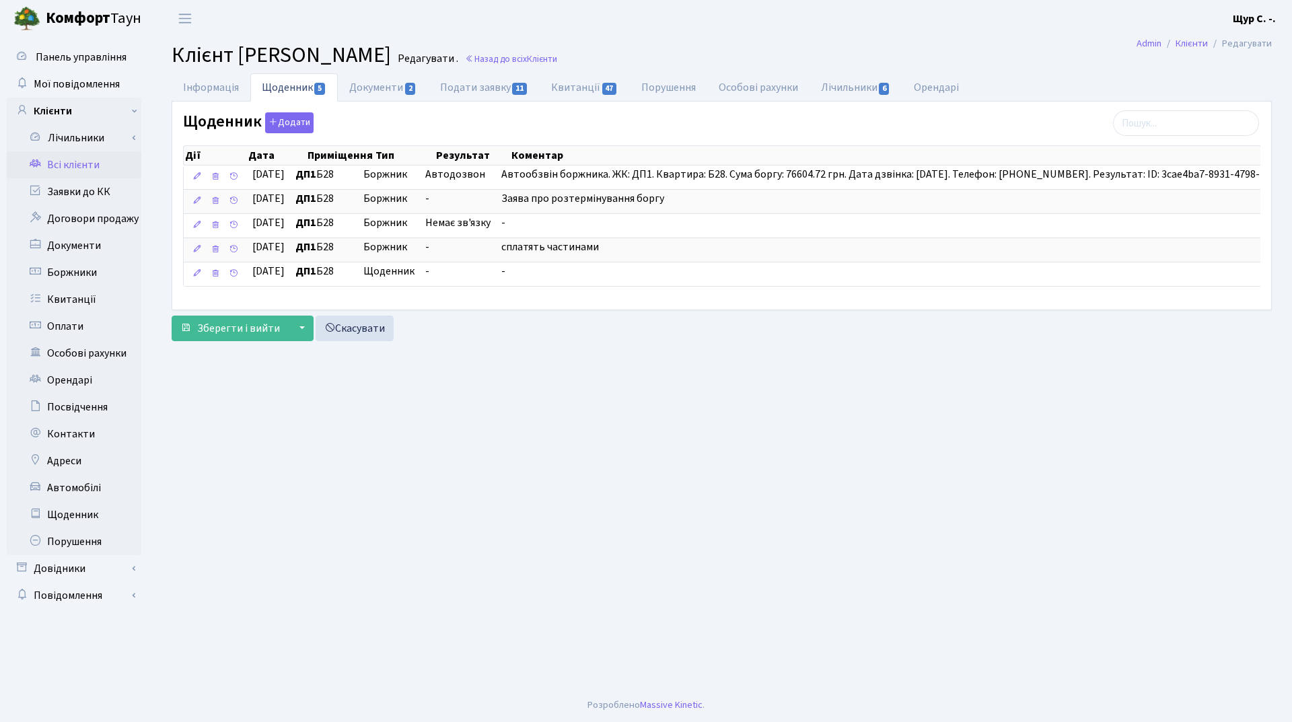
click at [83, 171] on link "Всі клієнти" at bounding box center [74, 164] width 135 height 27
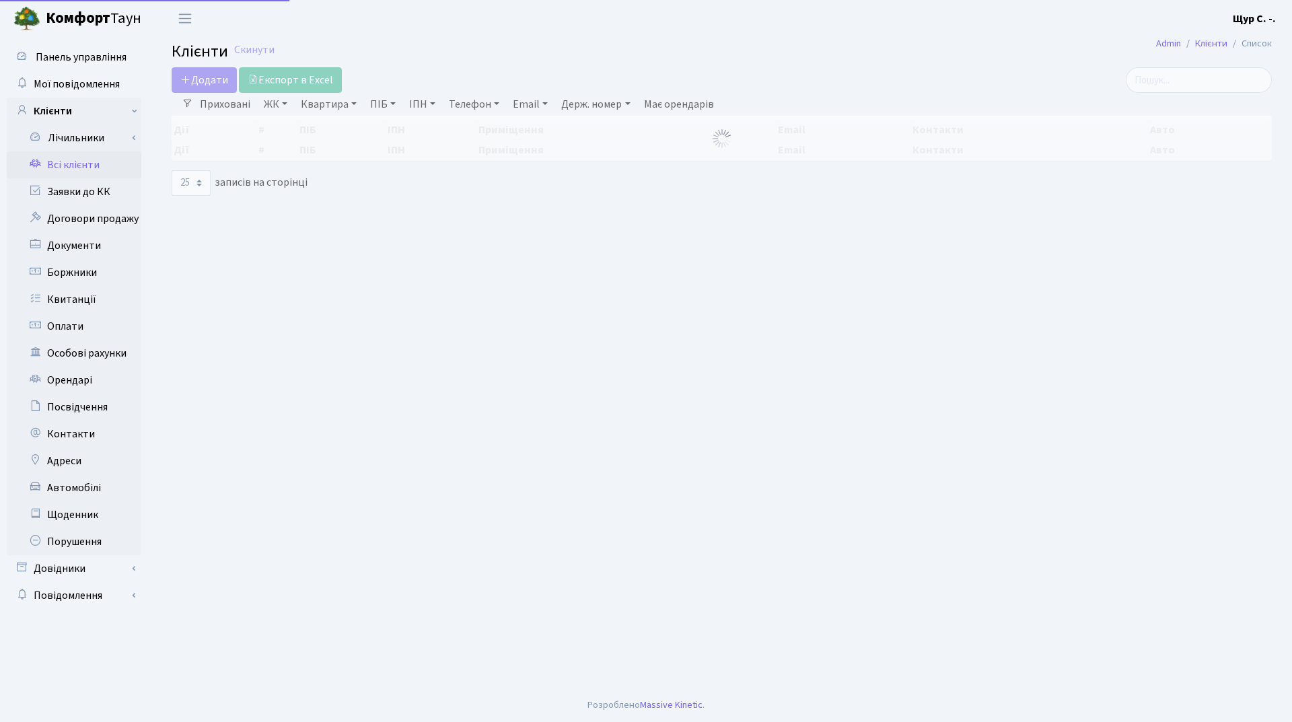
select select "25"
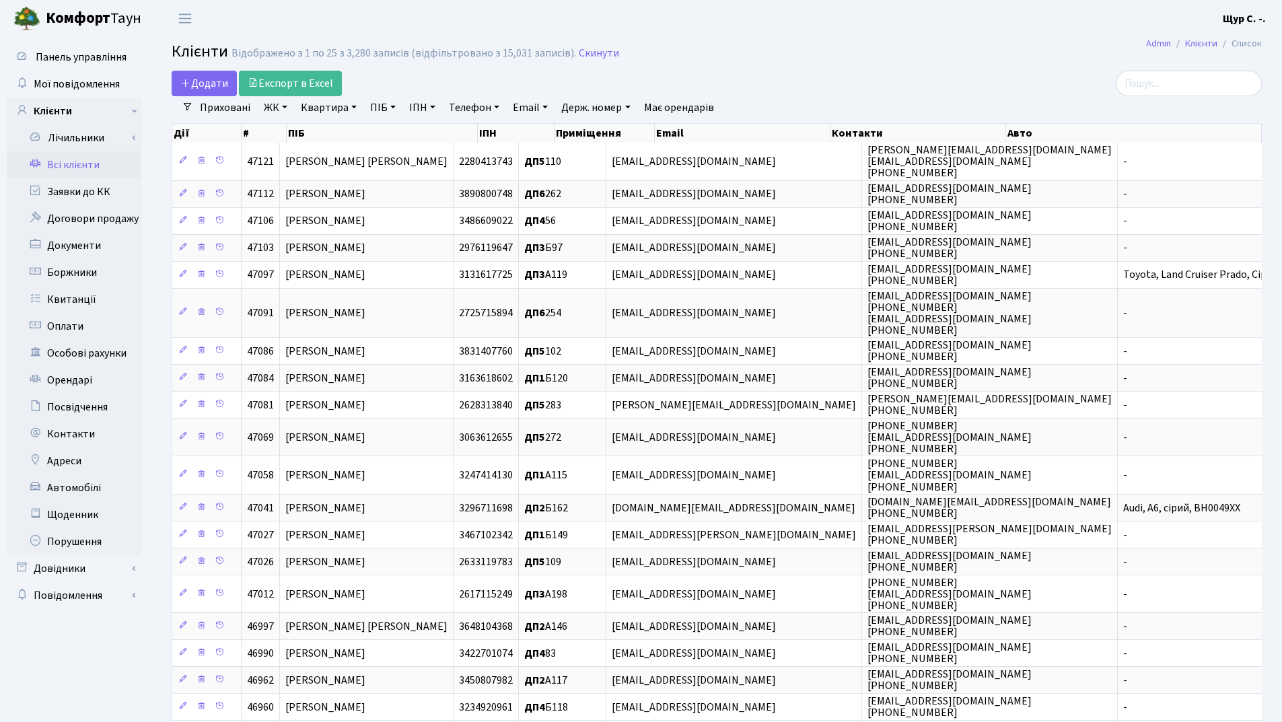
click at [325, 112] on link "Квартира" at bounding box center [328, 107] width 67 height 23
type input "238"
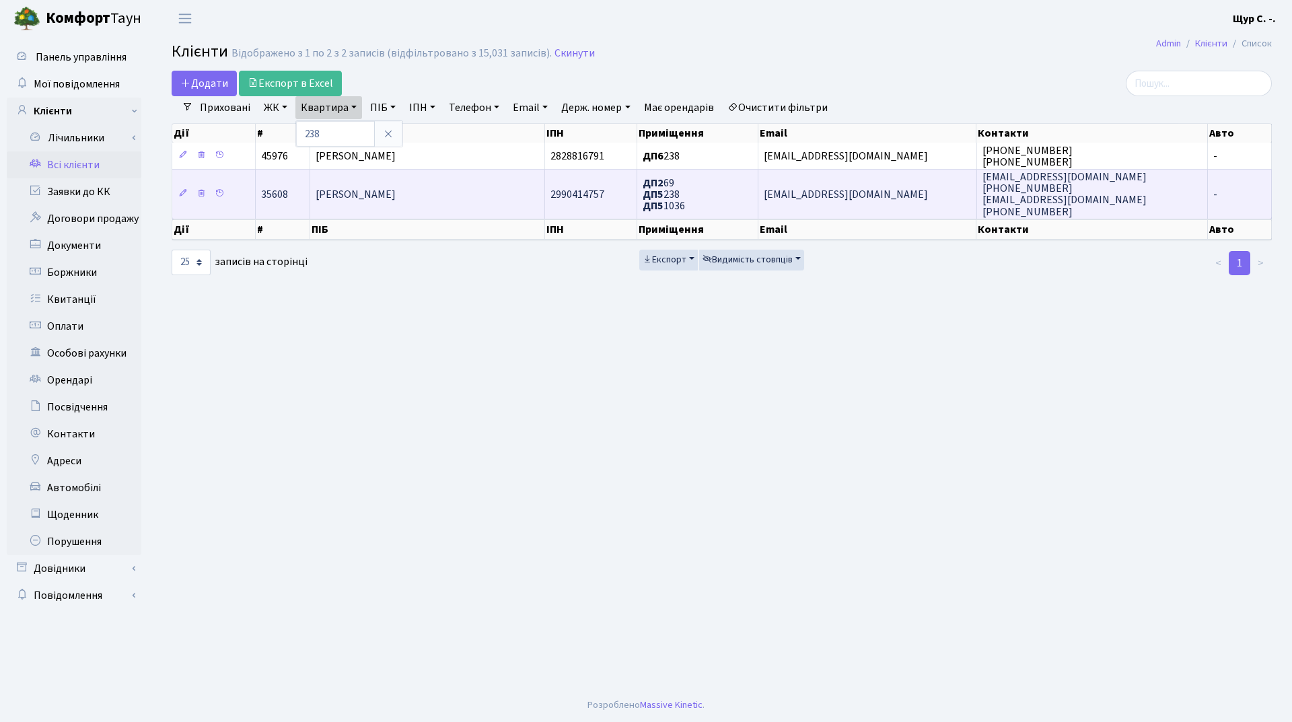
click at [398, 207] on td "Цицкун Дмитро Володимирович" at bounding box center [427, 193] width 235 height 49
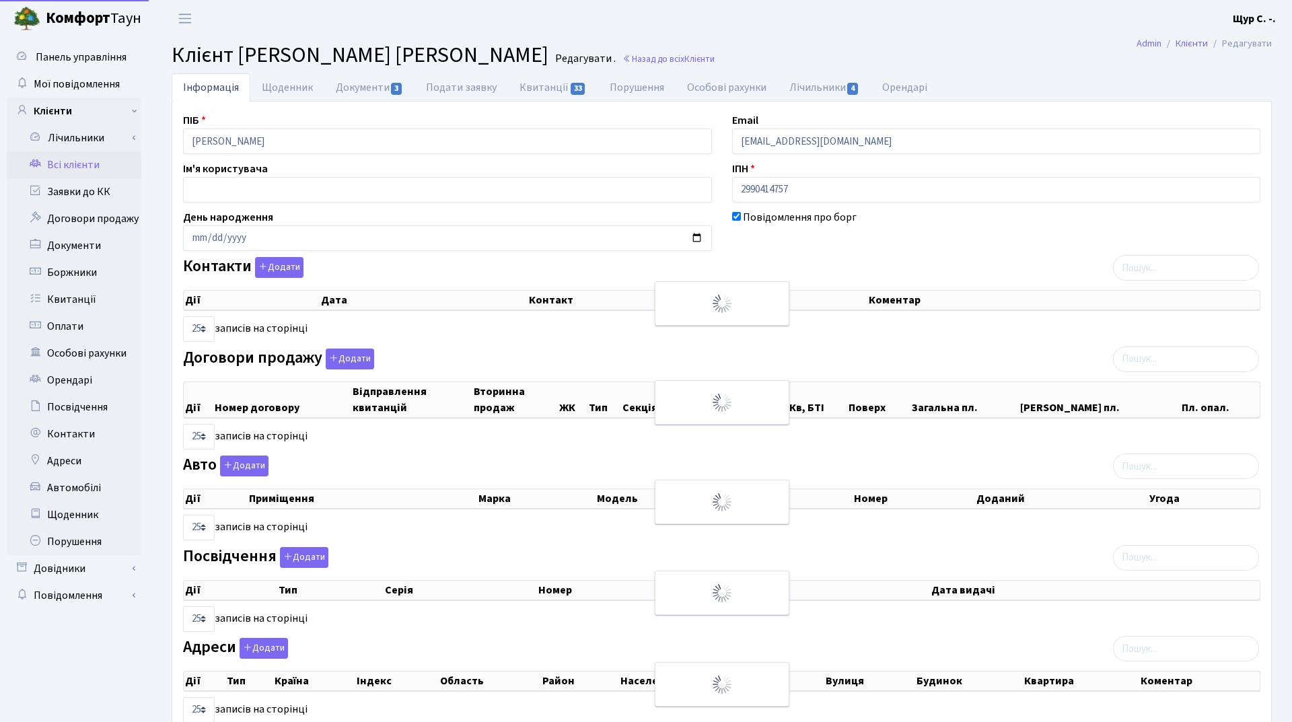
select select "25"
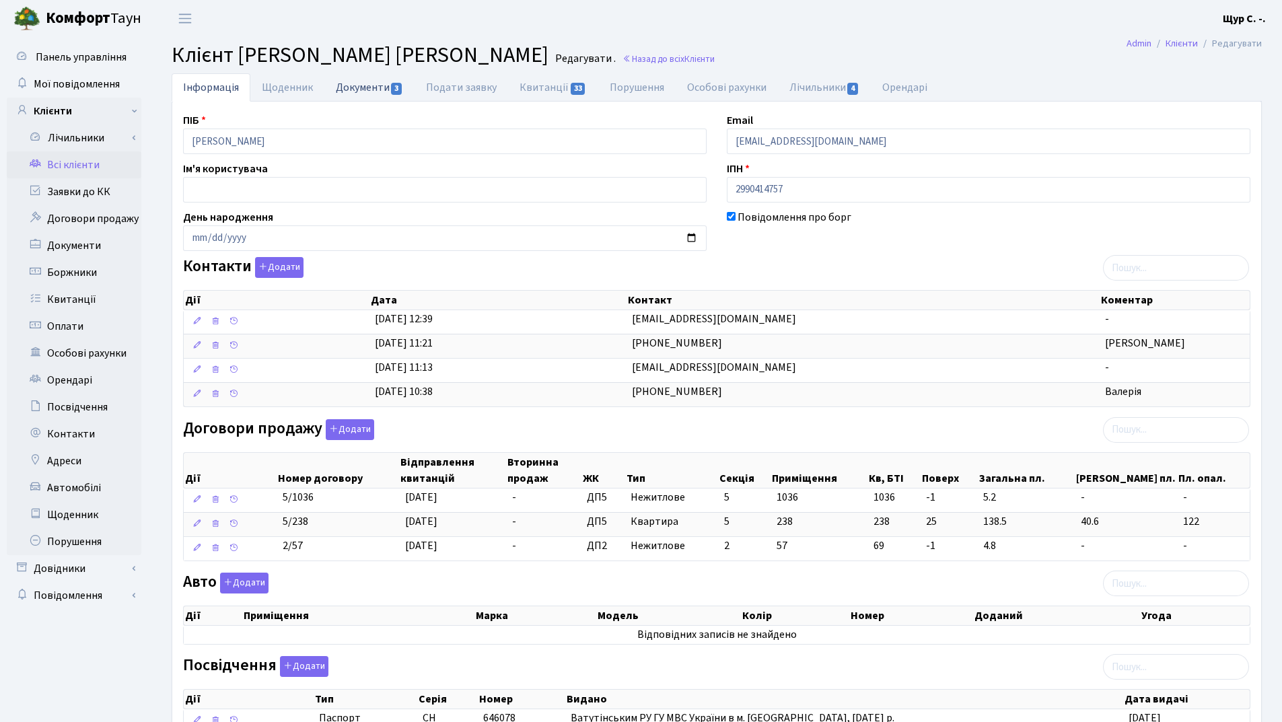
click at [360, 90] on link "Документи 3" at bounding box center [369, 87] width 90 height 28
select select "25"
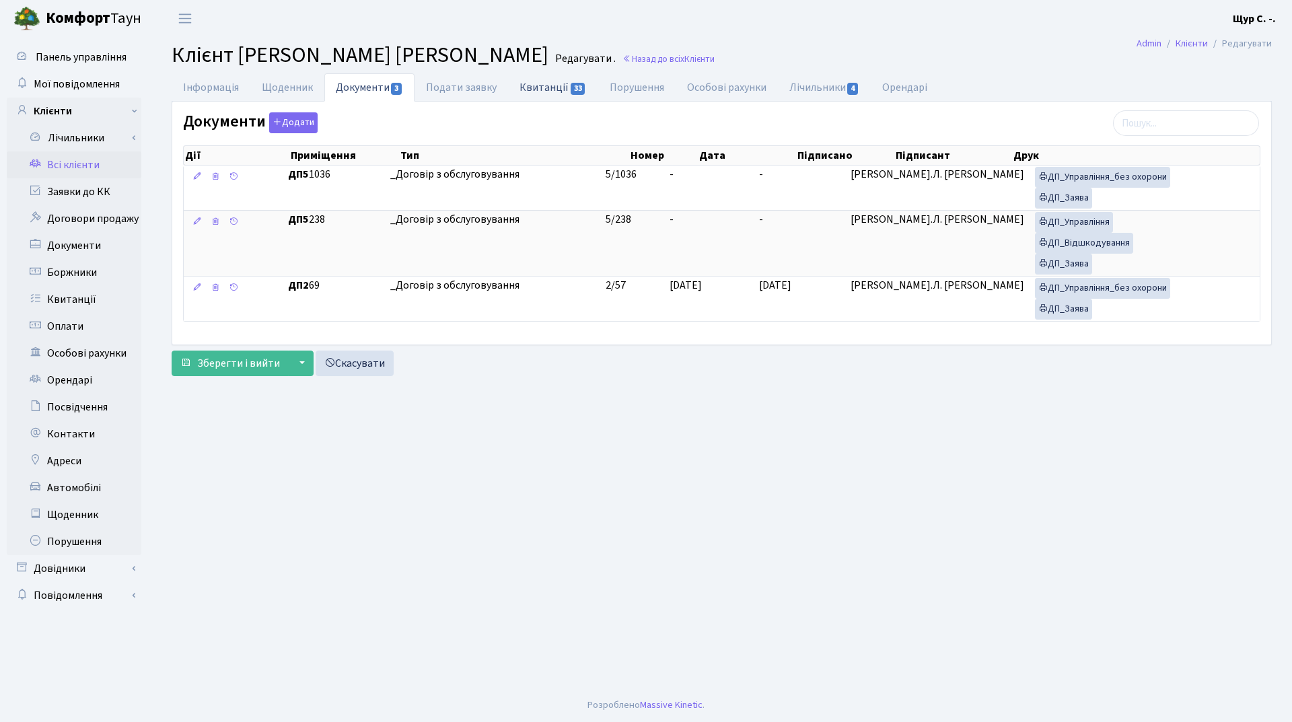
click at [551, 79] on link "Квитанції 33" at bounding box center [553, 87] width 90 height 28
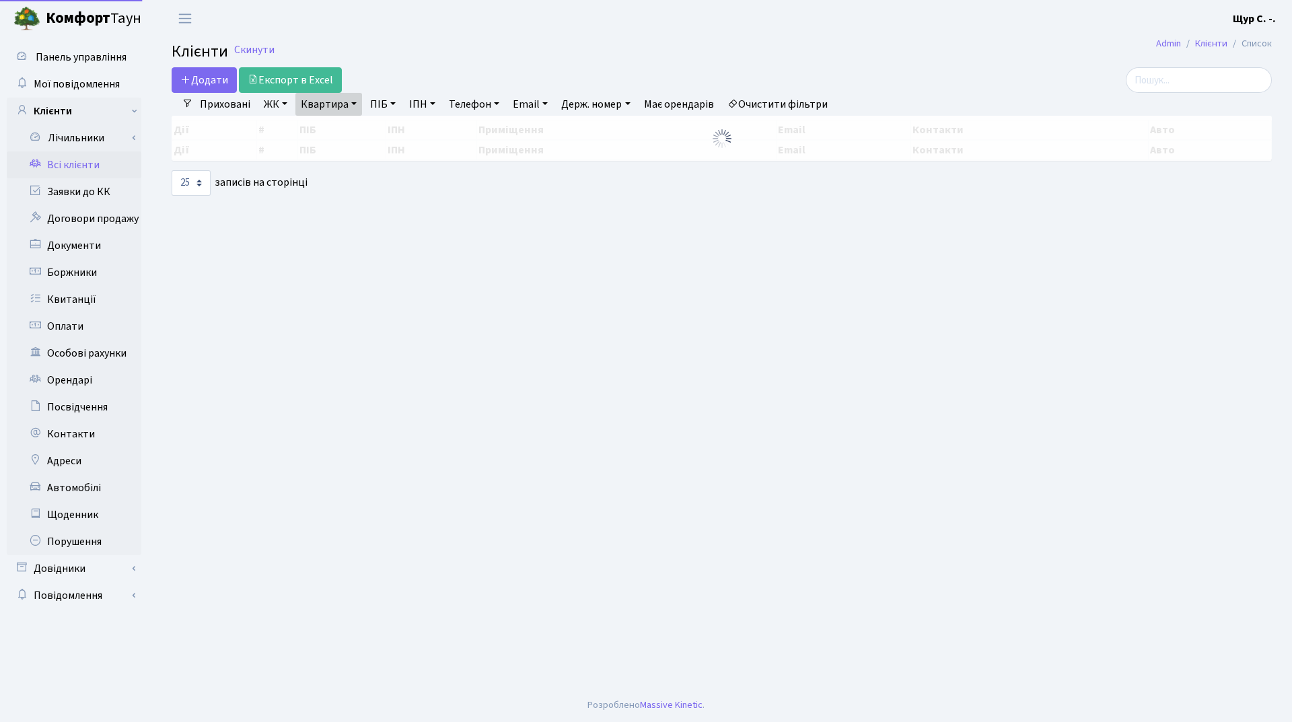
select select "25"
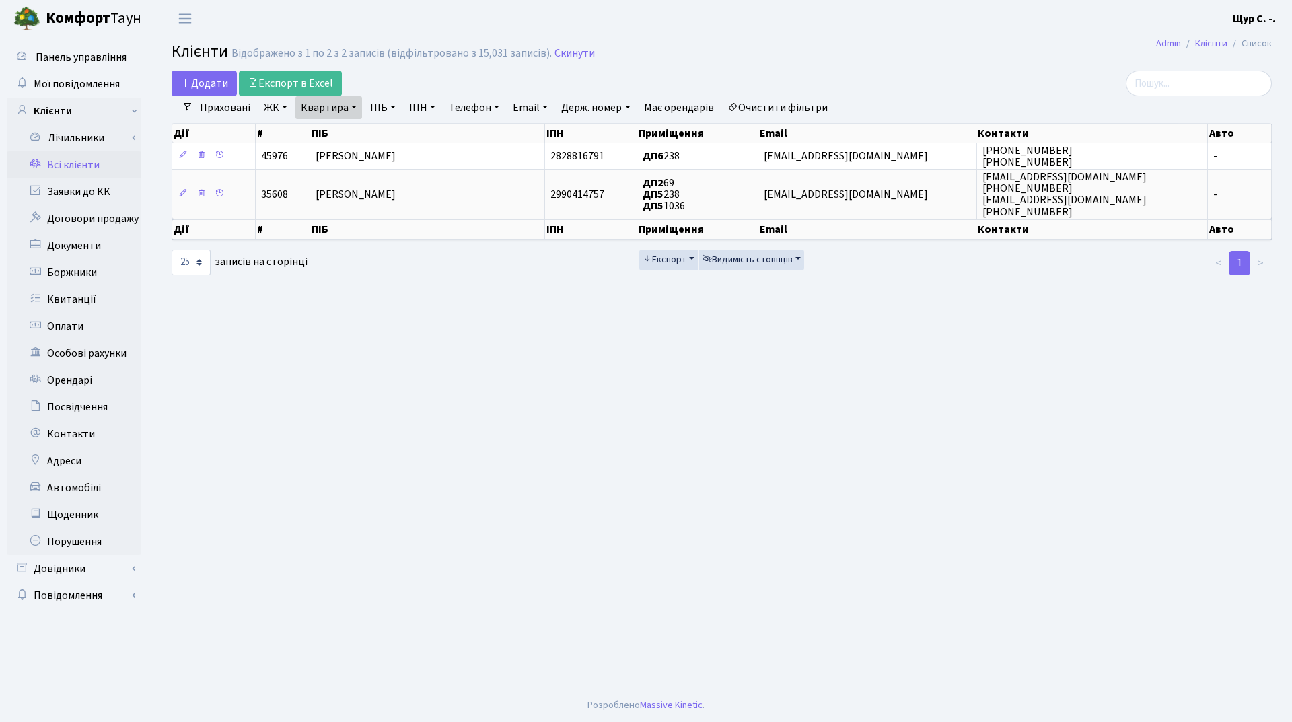
click at [355, 108] on link "Квартира" at bounding box center [328, 107] width 67 height 23
click at [345, 133] on input "238" at bounding box center [335, 134] width 79 height 26
type input "202"
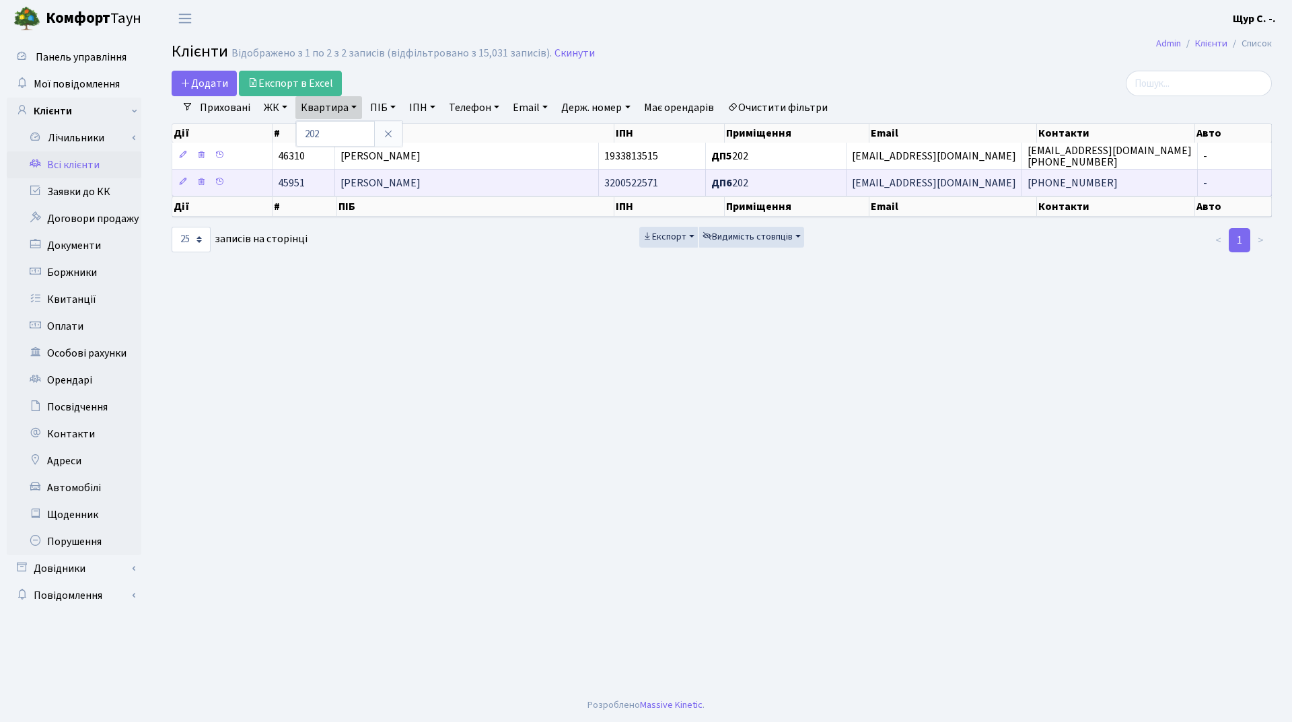
click at [387, 181] on span "Радченко Віталій Валентинович" at bounding box center [381, 183] width 80 height 15
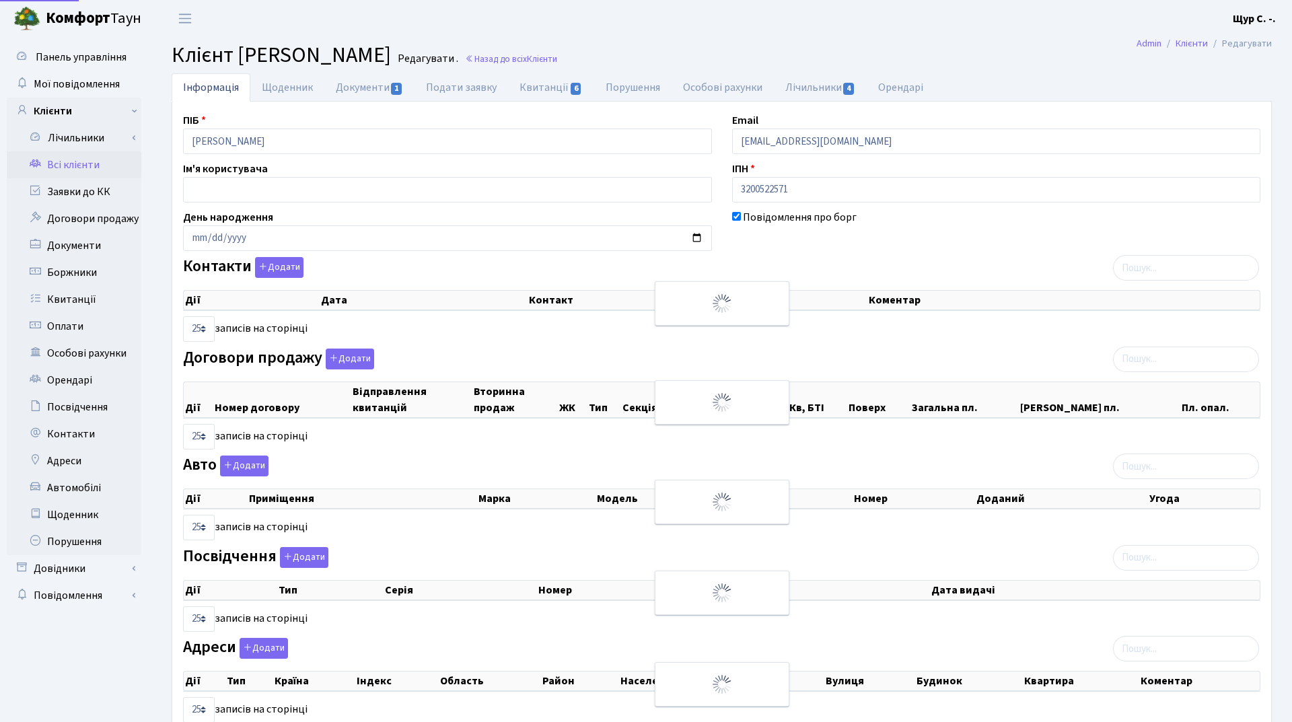
select select "25"
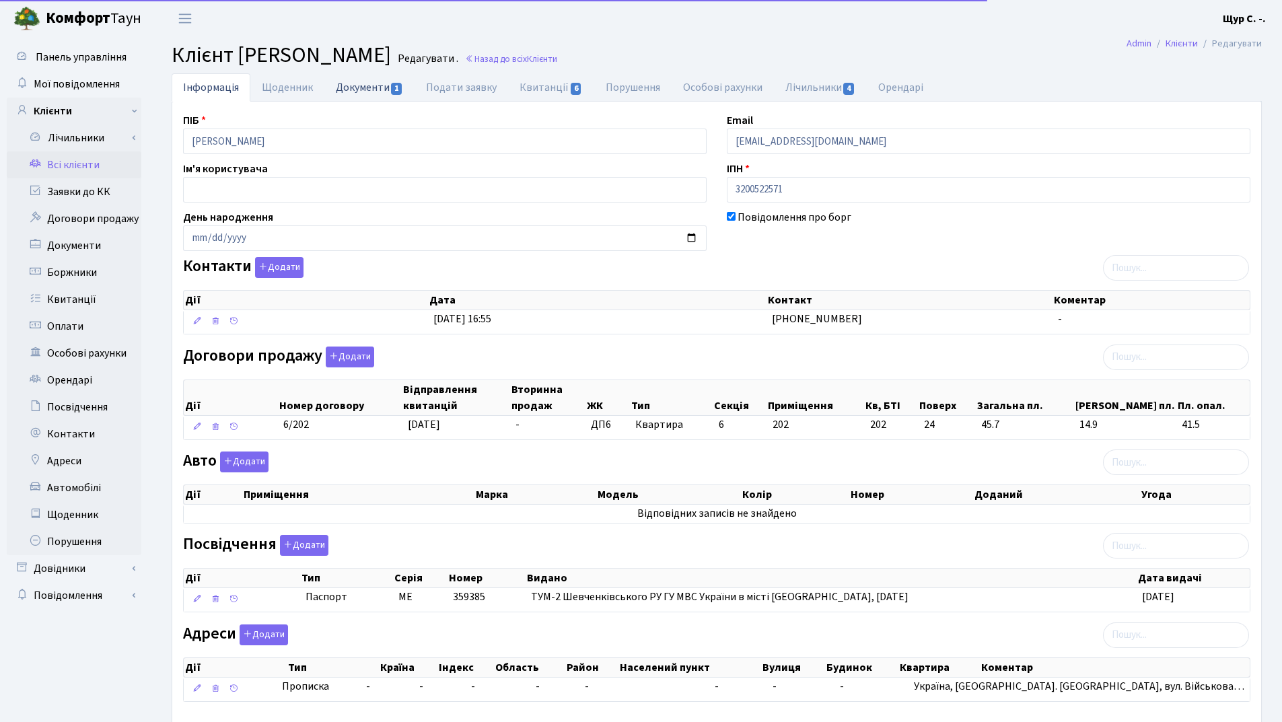
click at [349, 88] on link "Документи 1" at bounding box center [369, 87] width 90 height 28
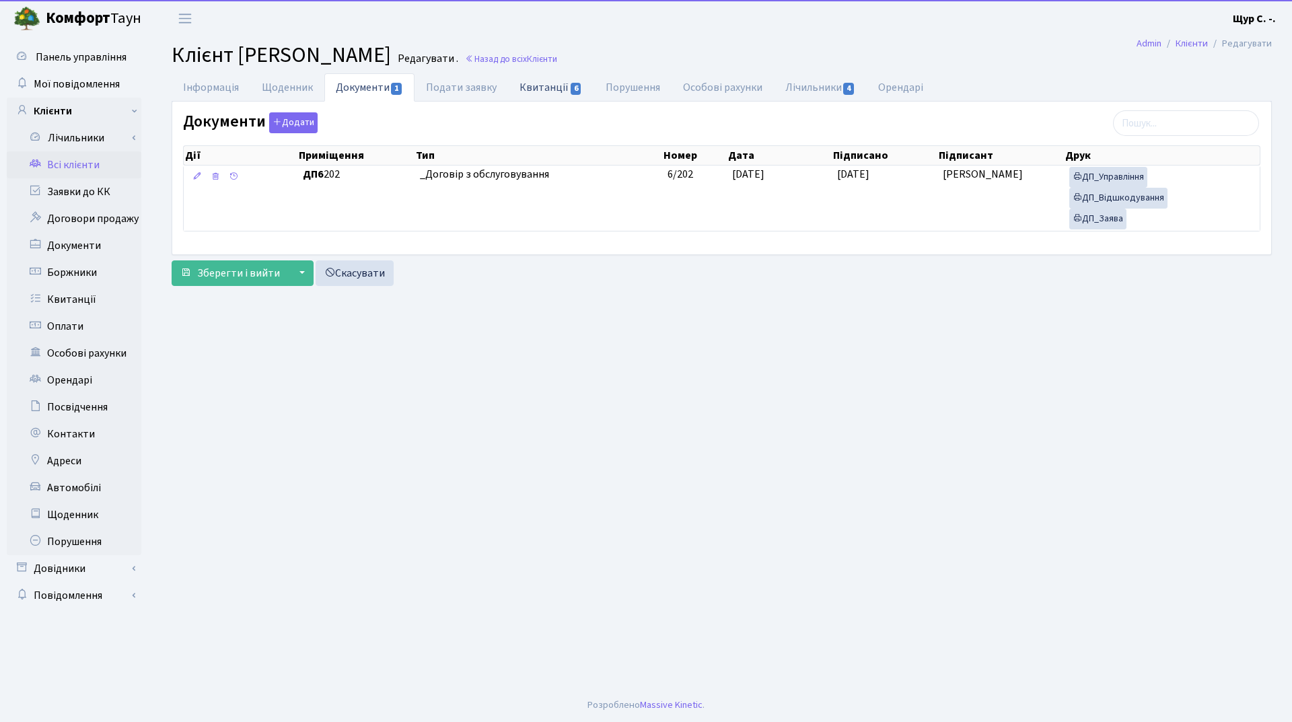
click at [542, 85] on link "Квитанції 6" at bounding box center [550, 87] width 85 height 28
select select "25"
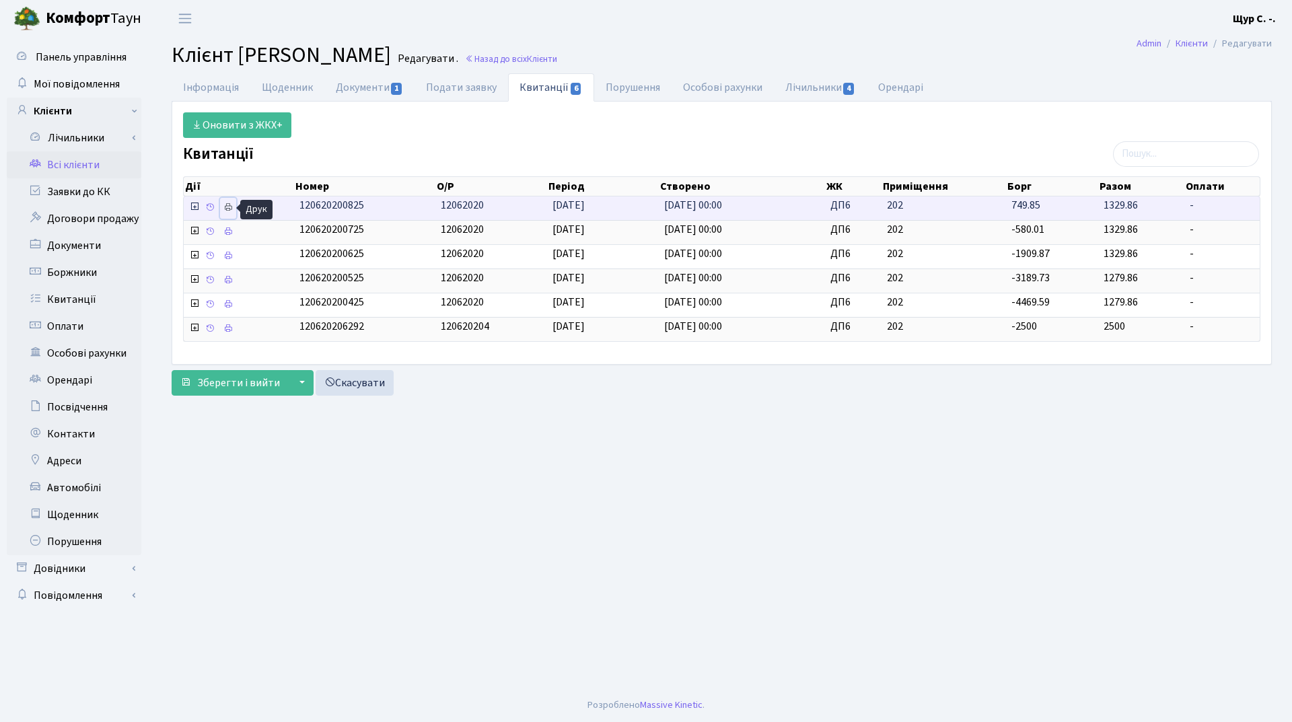
click at [231, 211] on icon at bounding box center [227, 207] width 9 height 9
click at [73, 170] on link "Всі клієнти" at bounding box center [74, 164] width 135 height 27
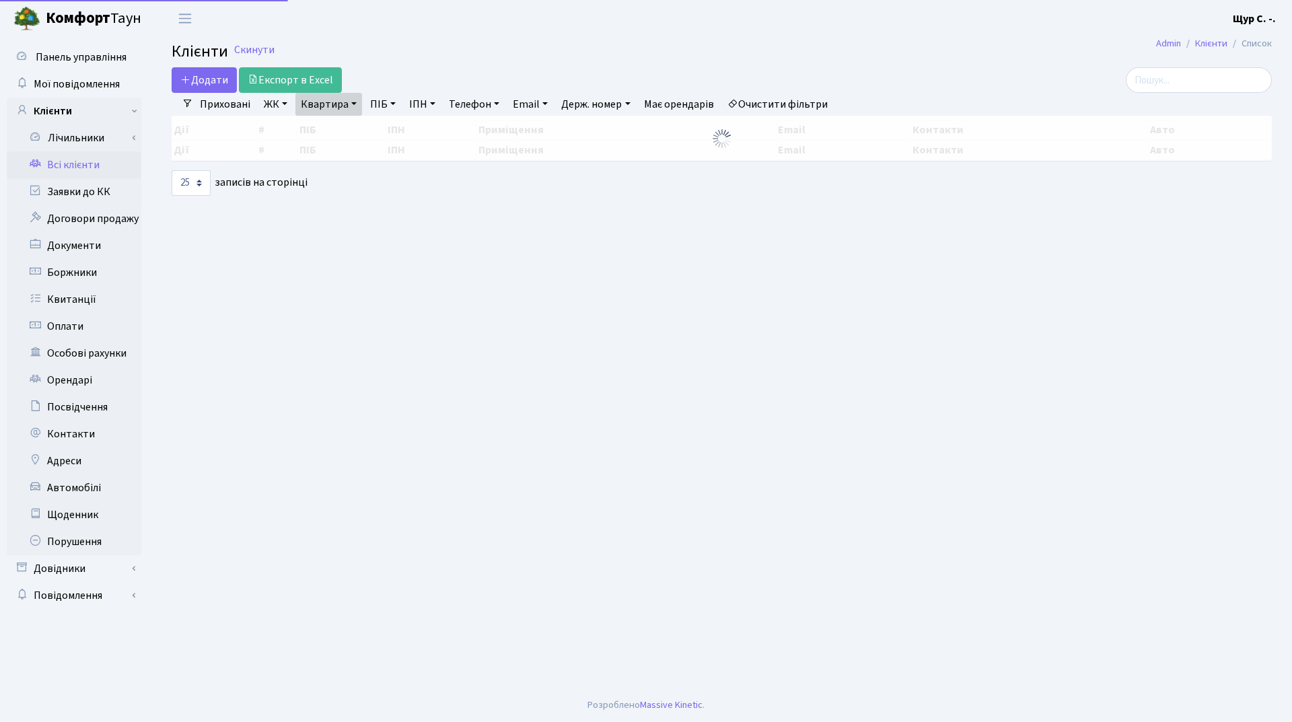
select select "25"
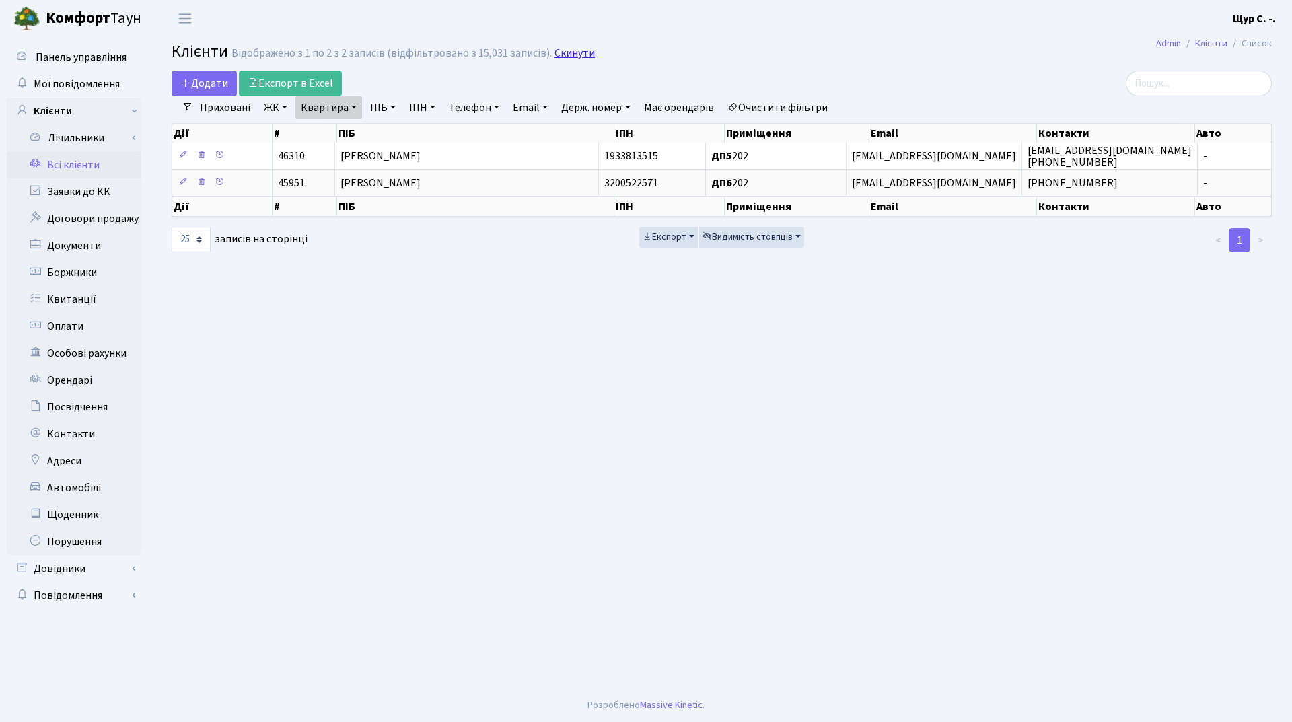
click at [577, 48] on link "Скинути" at bounding box center [575, 53] width 40 height 13
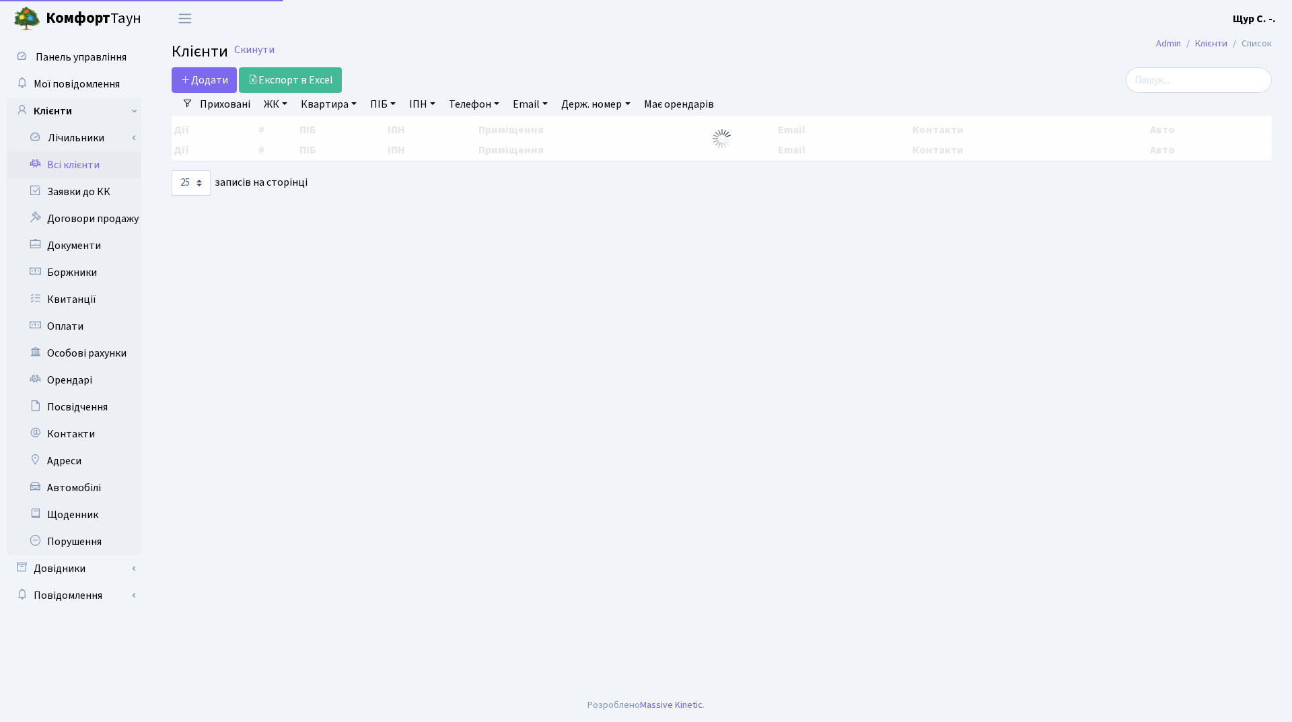
select select "25"
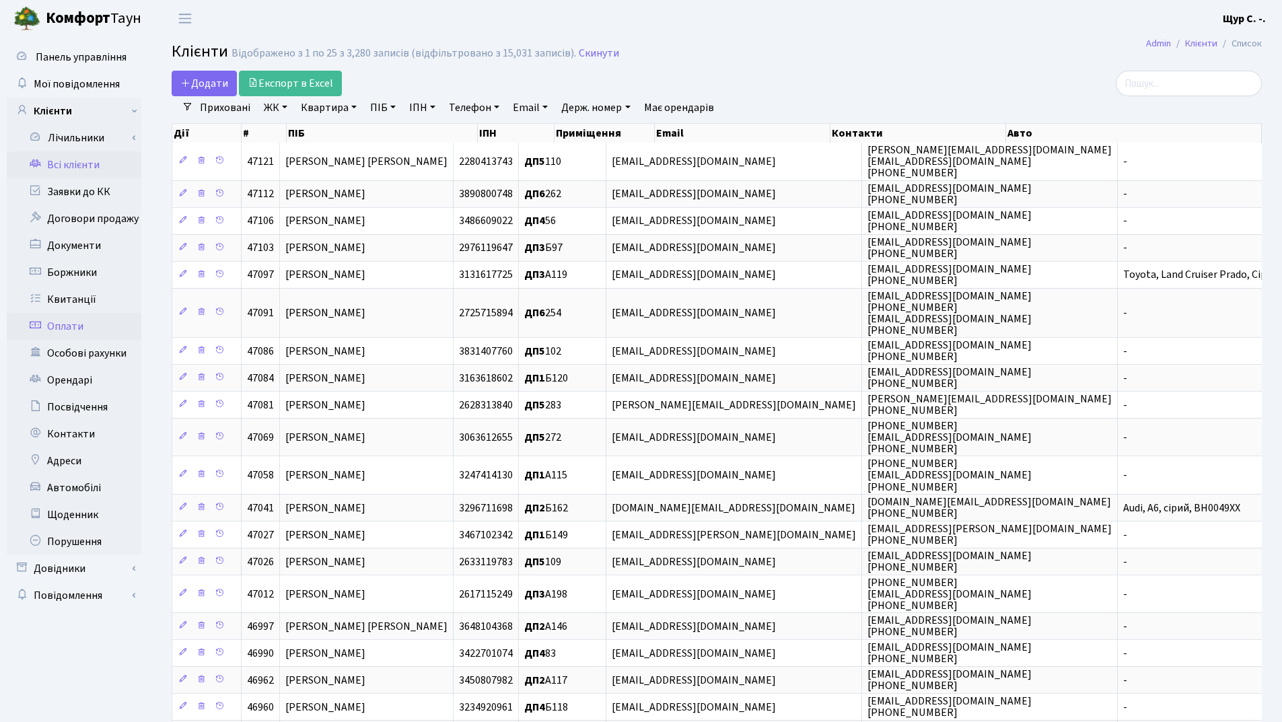
click at [69, 326] on link "Оплати" at bounding box center [74, 326] width 135 height 27
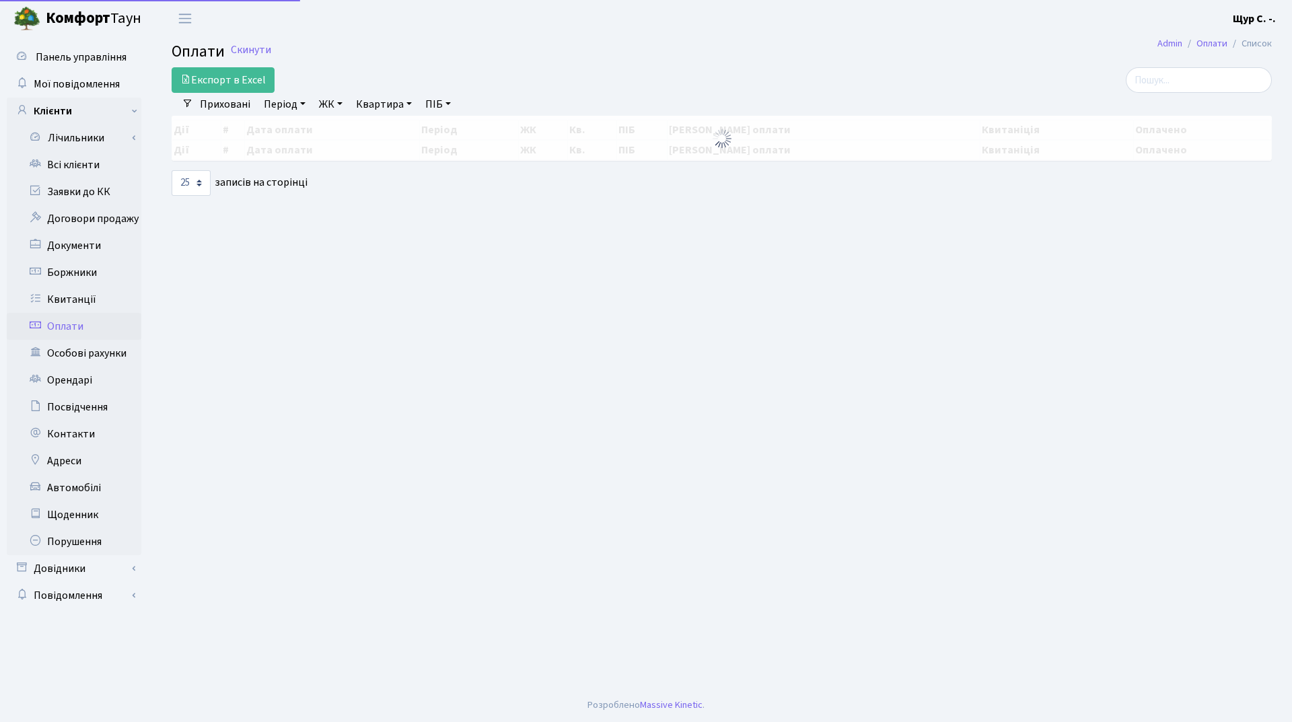
select select "25"
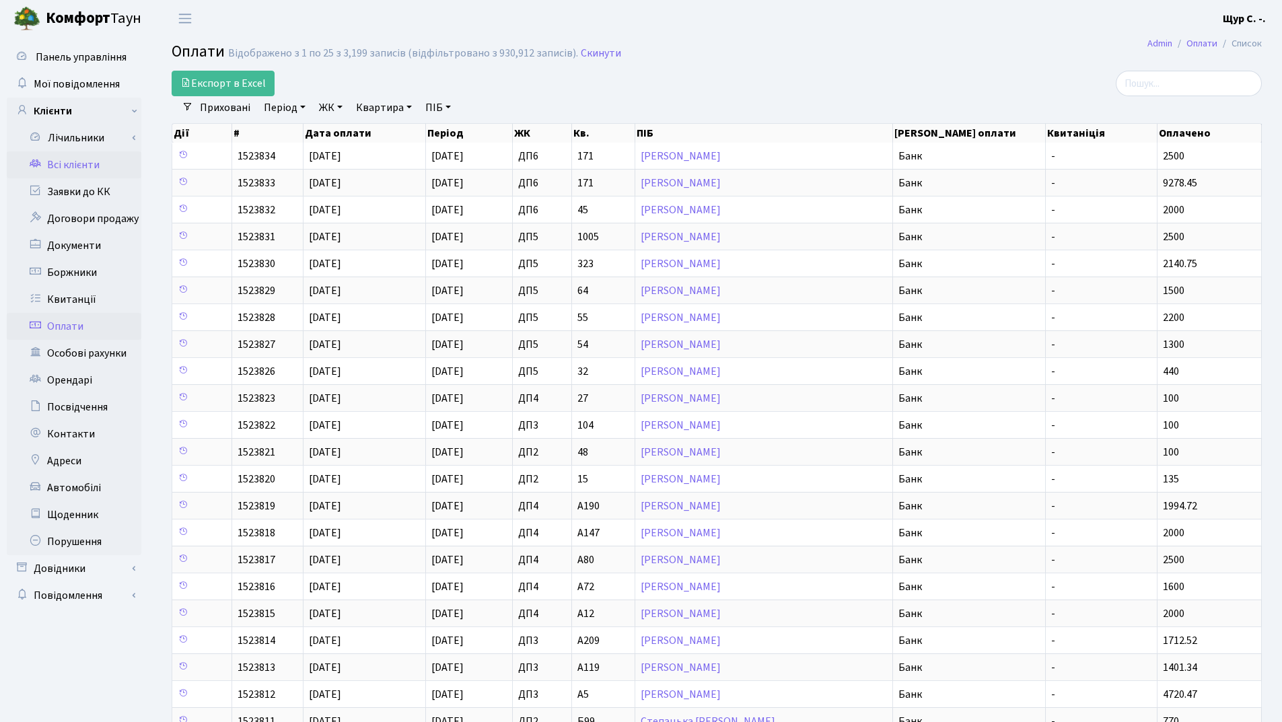
click at [77, 159] on link "Всі клієнти" at bounding box center [74, 164] width 135 height 27
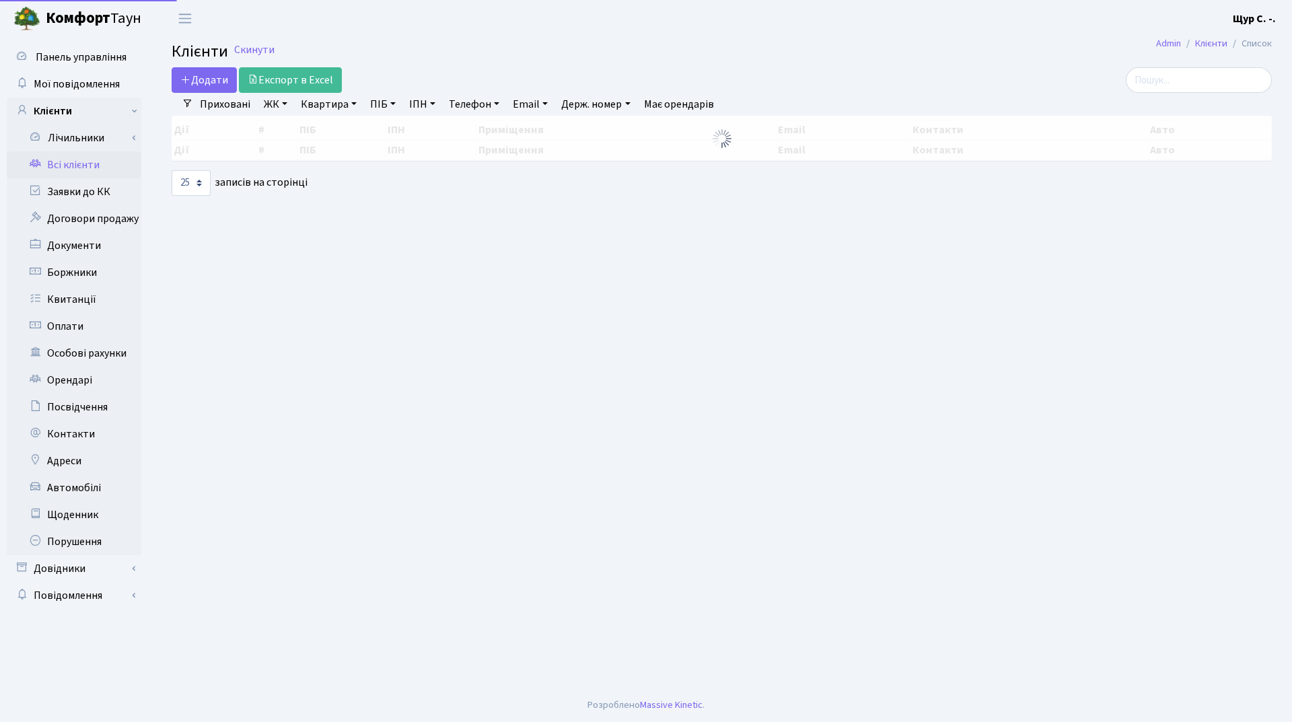
select select "25"
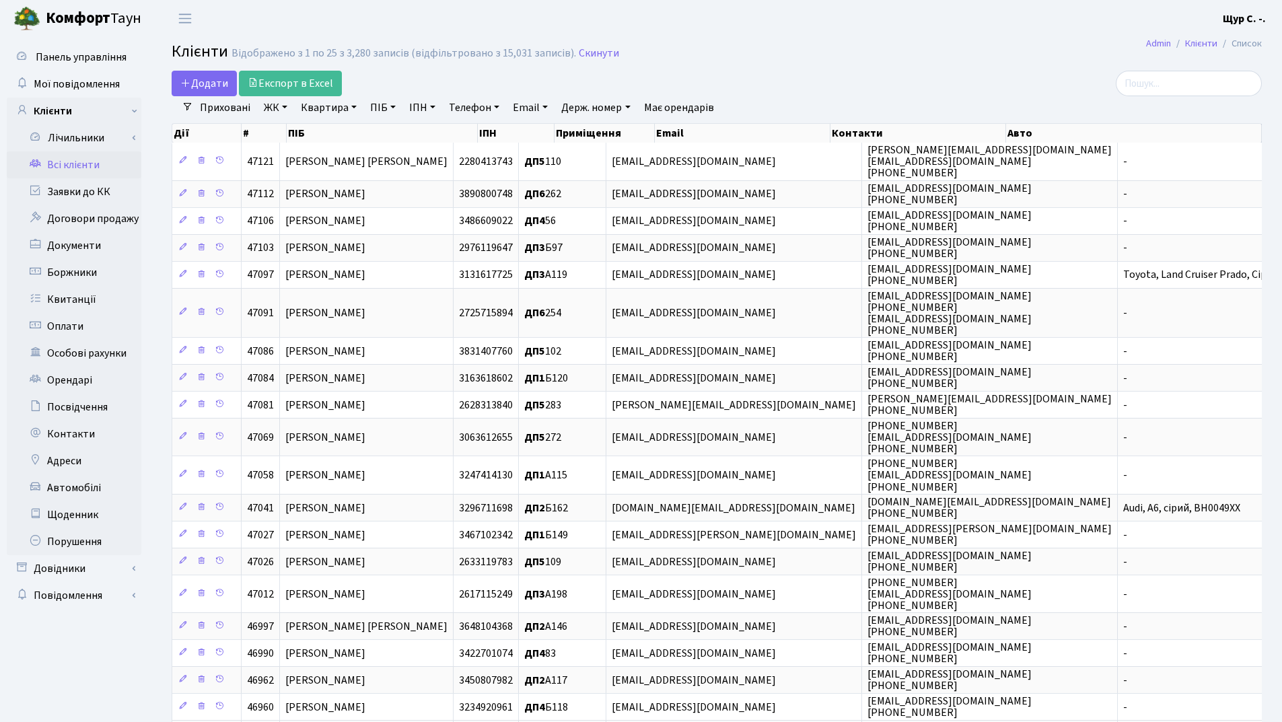
click at [322, 111] on link "Квартира" at bounding box center [328, 107] width 67 height 23
type input "б28"
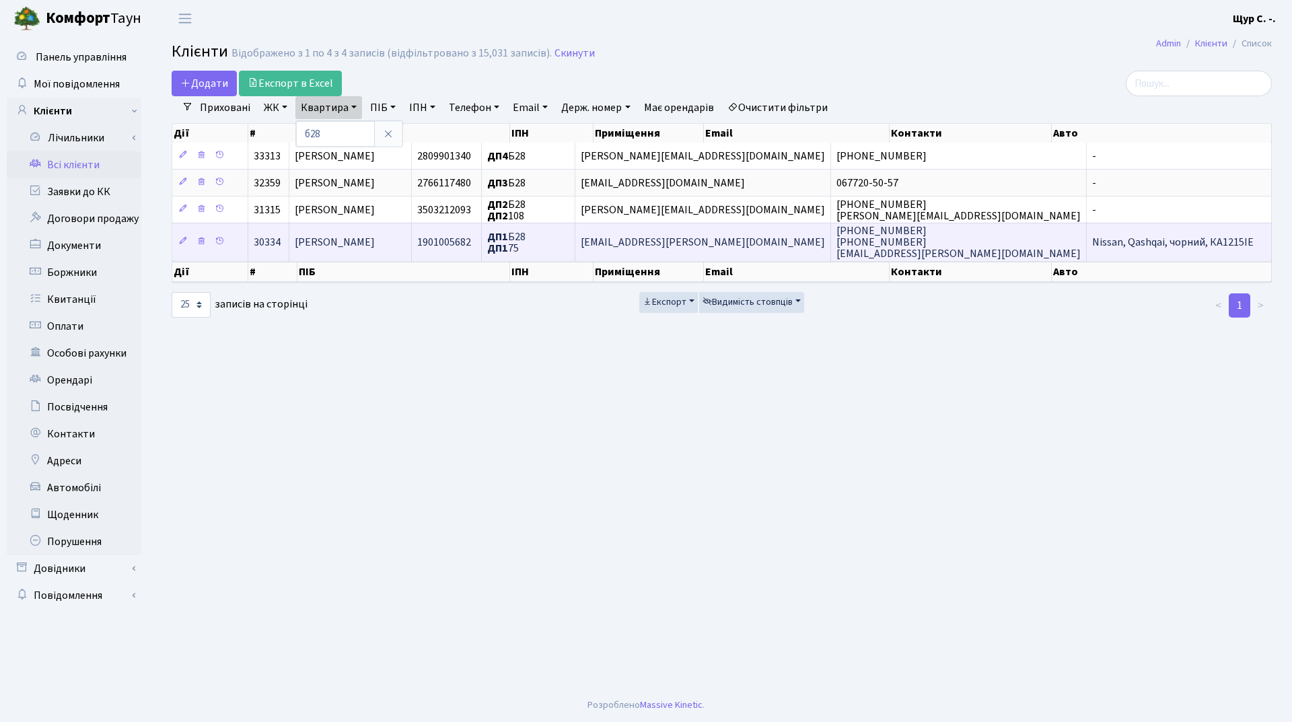
click at [375, 240] on span "[PERSON_NAME]" at bounding box center [335, 242] width 80 height 15
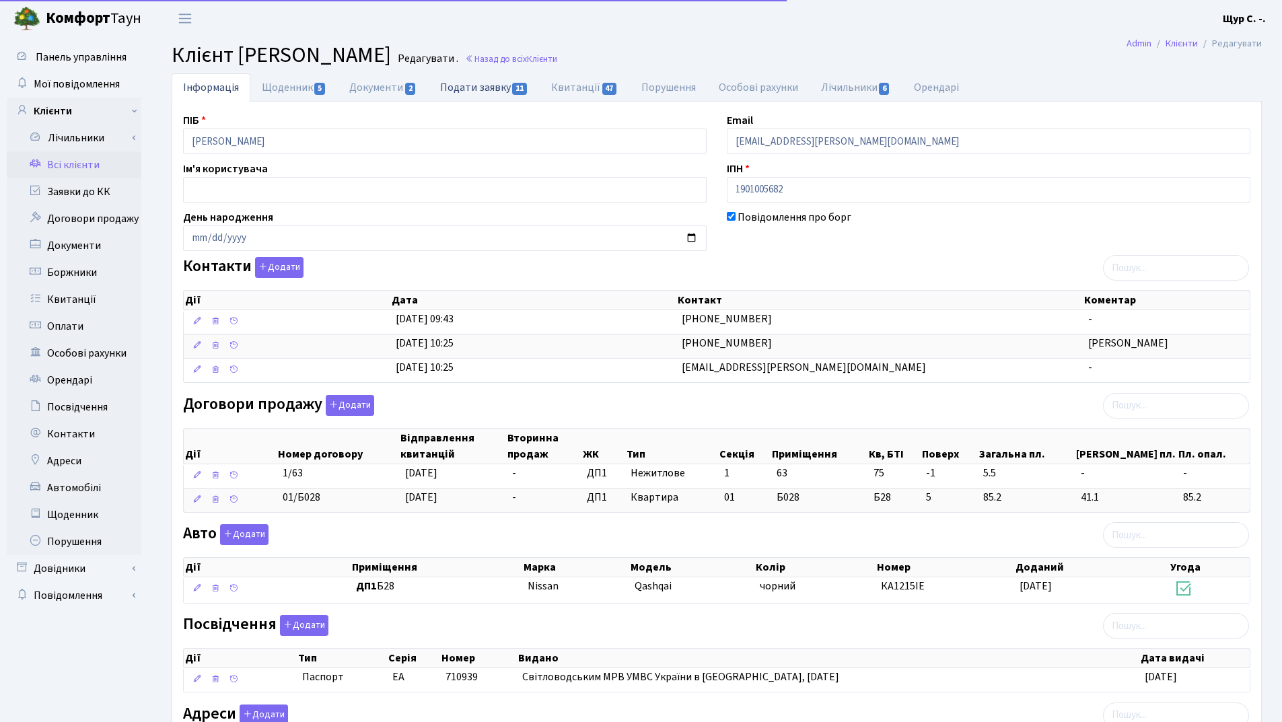
click at [468, 88] on link "Подати заявку 11" at bounding box center [484, 87] width 111 height 28
select select "25"
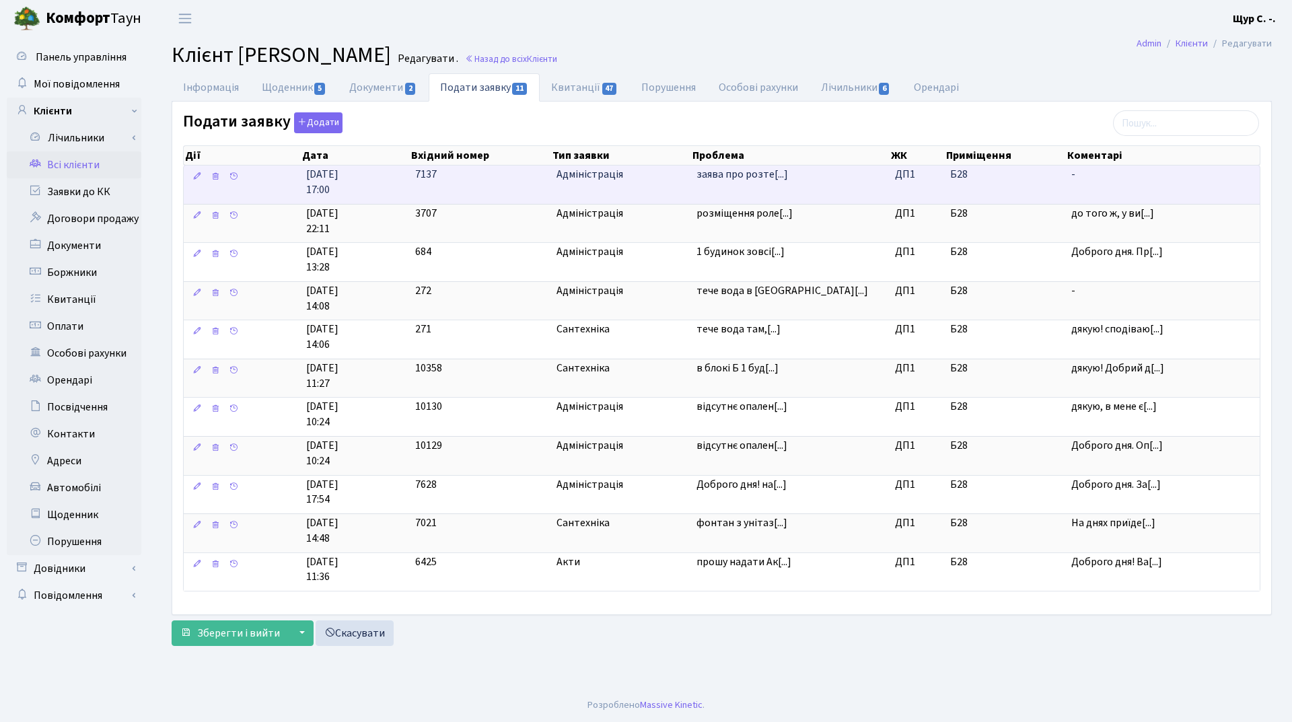
click at [736, 185] on td "заява про розте[...]" at bounding box center [790, 185] width 199 height 38
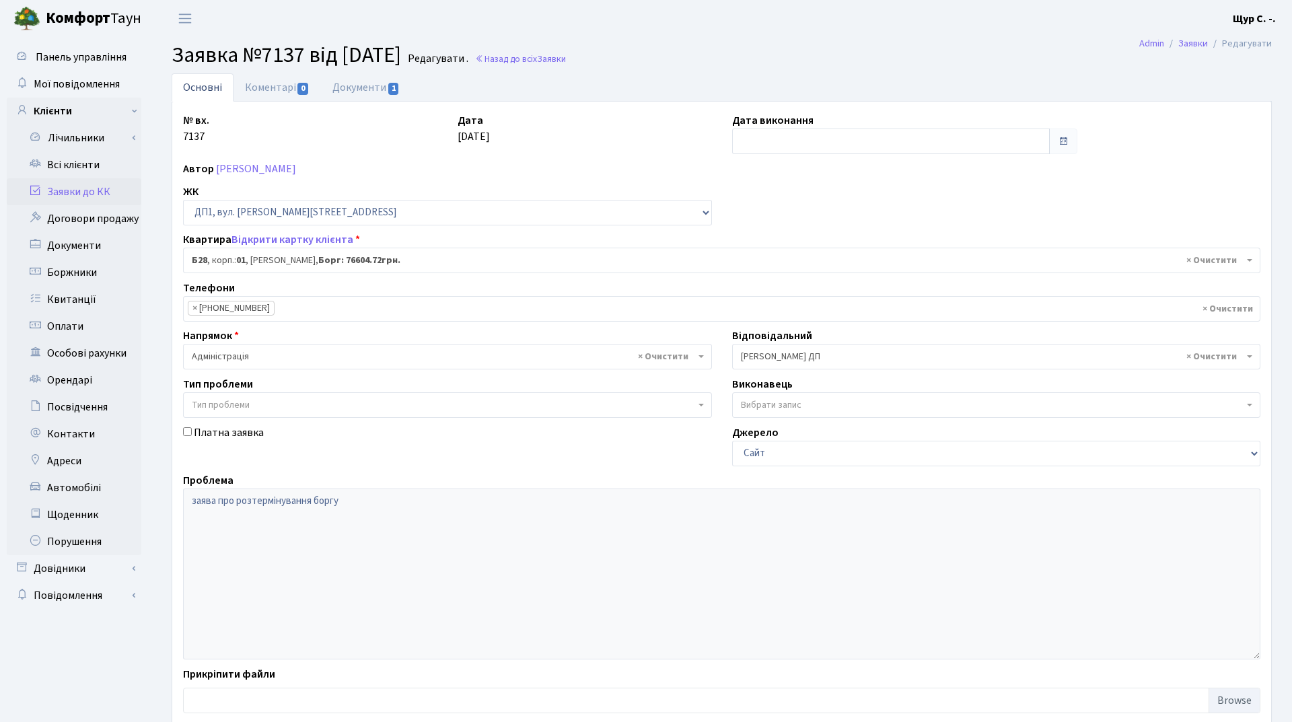
select select "30163"
click at [369, 89] on link "Документи 1" at bounding box center [366, 87] width 90 height 28
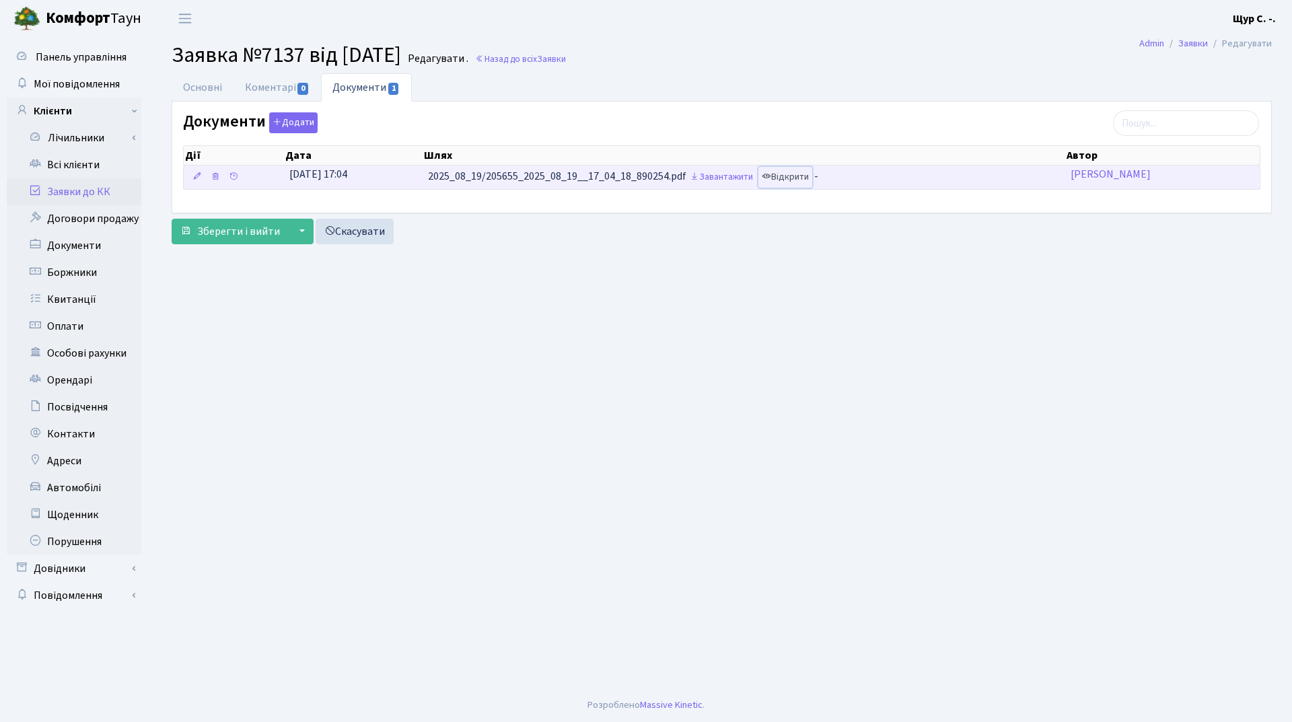
click at [802, 177] on link "Відкрити" at bounding box center [785, 177] width 54 height 21
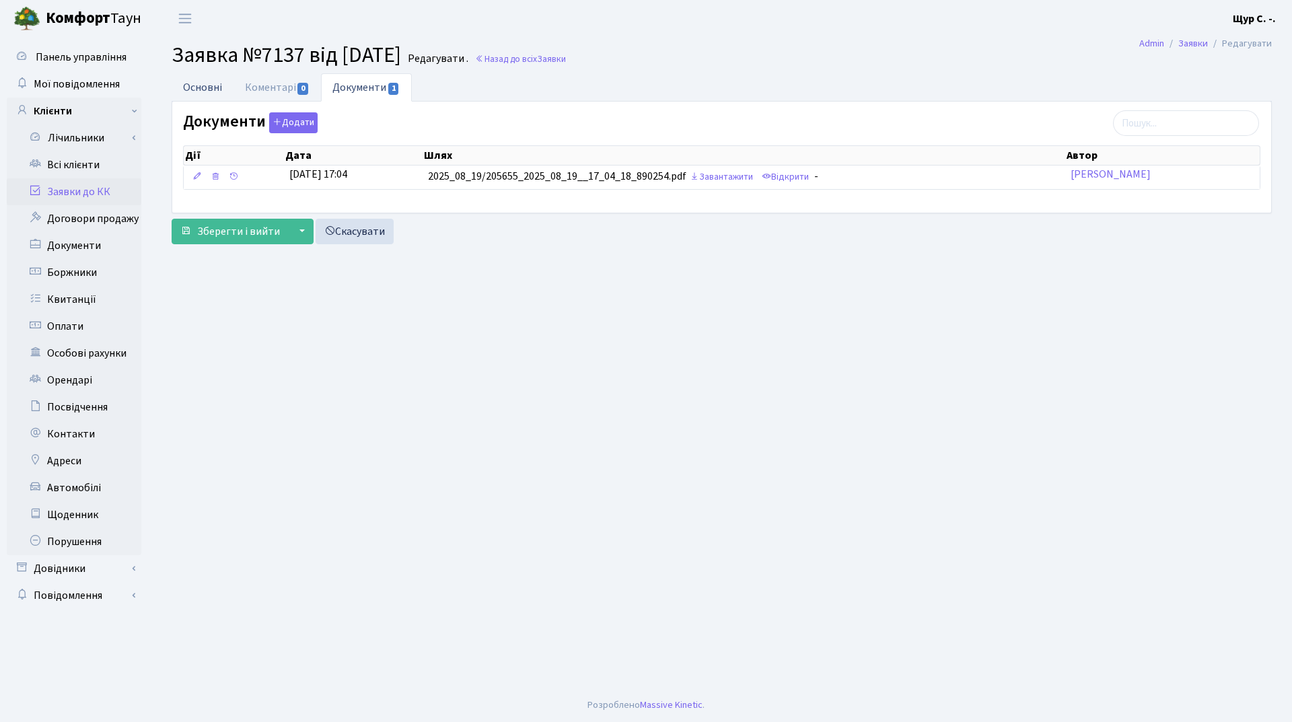
click at [201, 87] on link "Основні" at bounding box center [203, 87] width 62 height 28
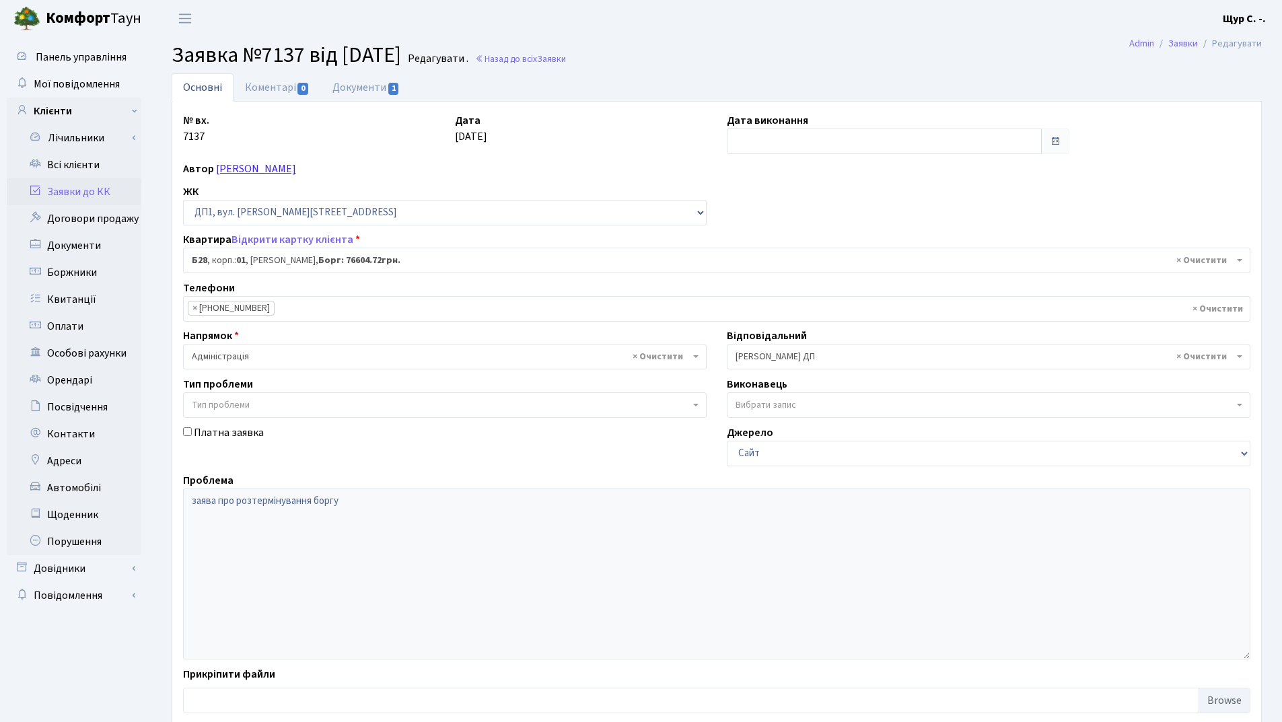
click at [287, 171] on link "[PERSON_NAME]" at bounding box center [256, 169] width 80 height 15
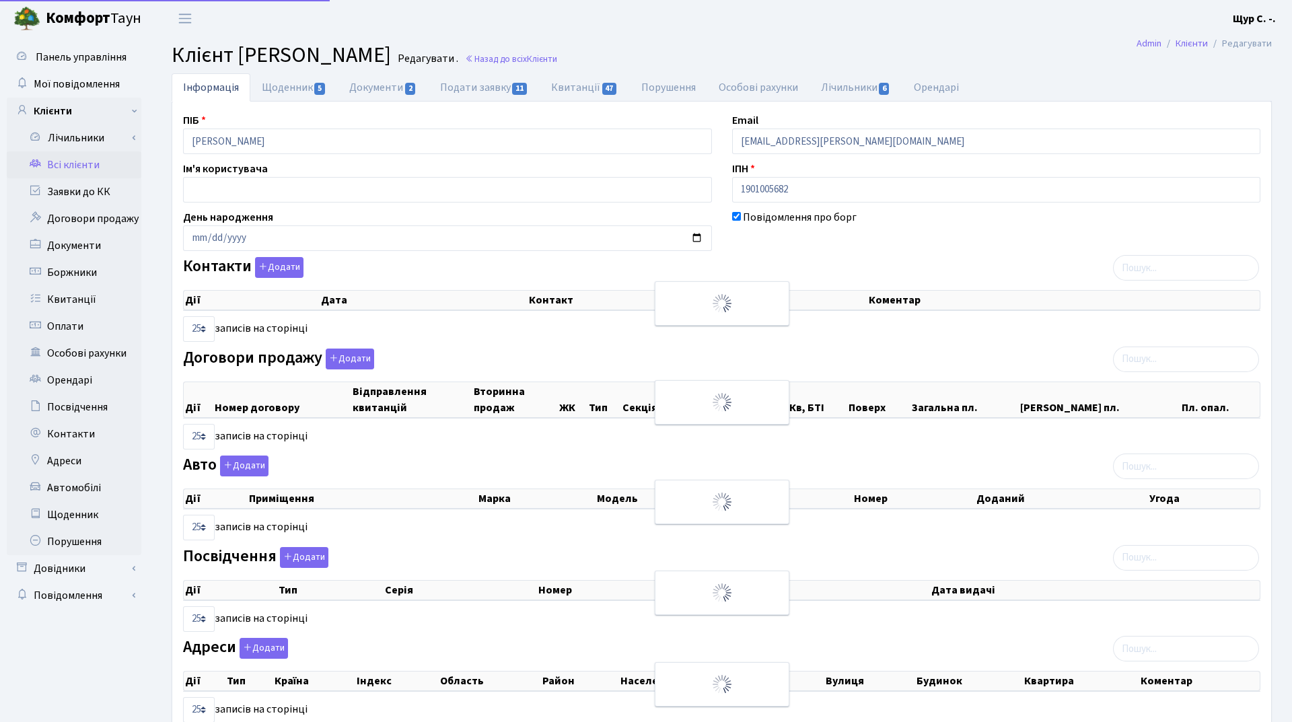
select select "25"
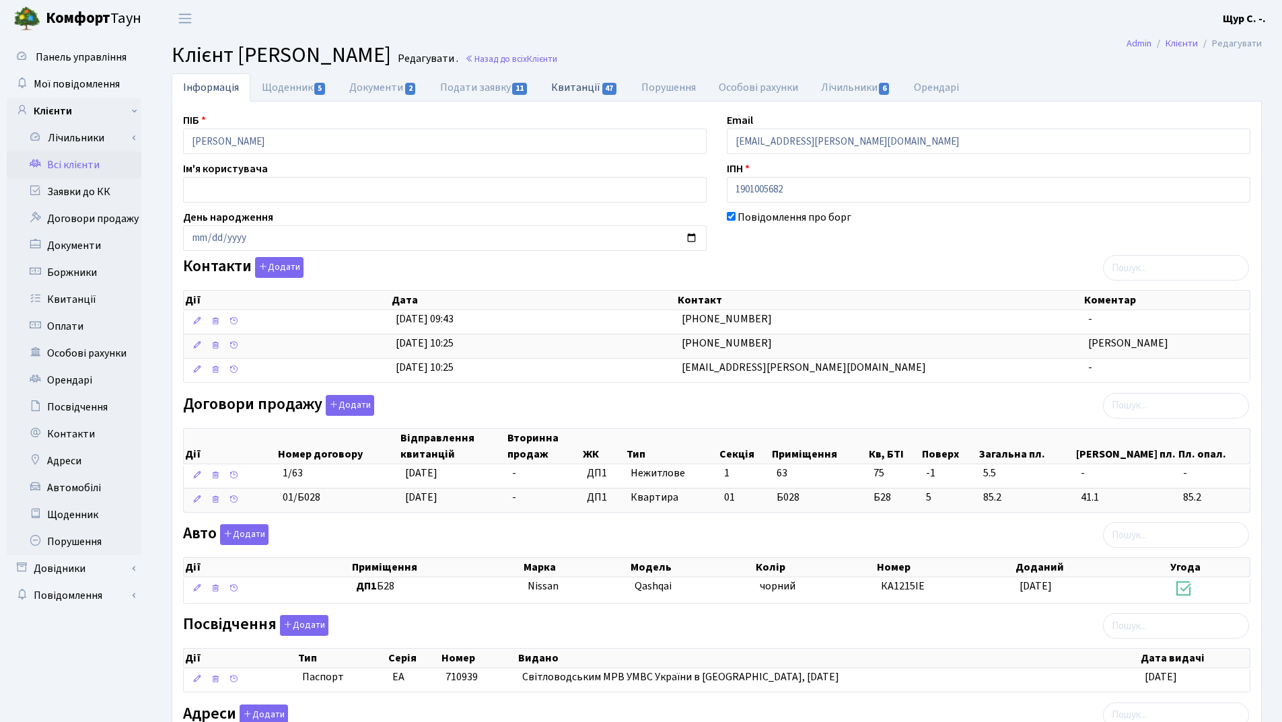
click at [585, 83] on link "Квитанції 47" at bounding box center [585, 87] width 90 height 28
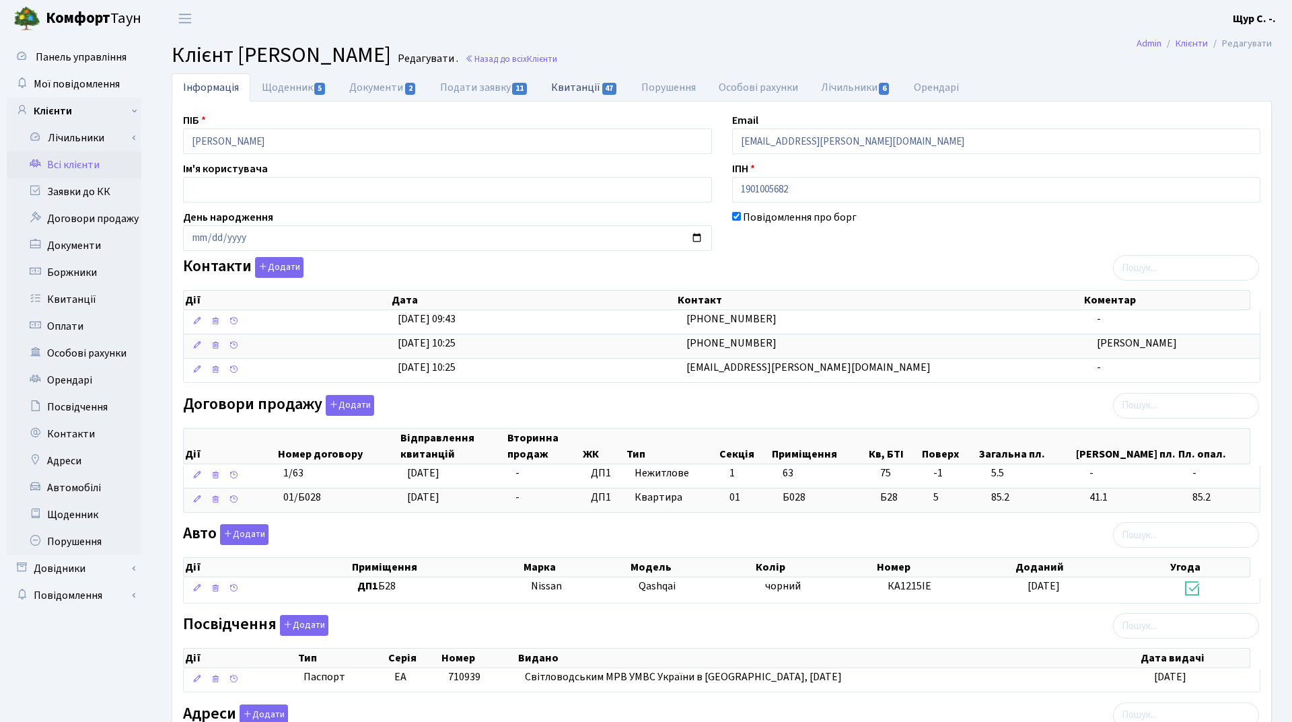
select select "25"
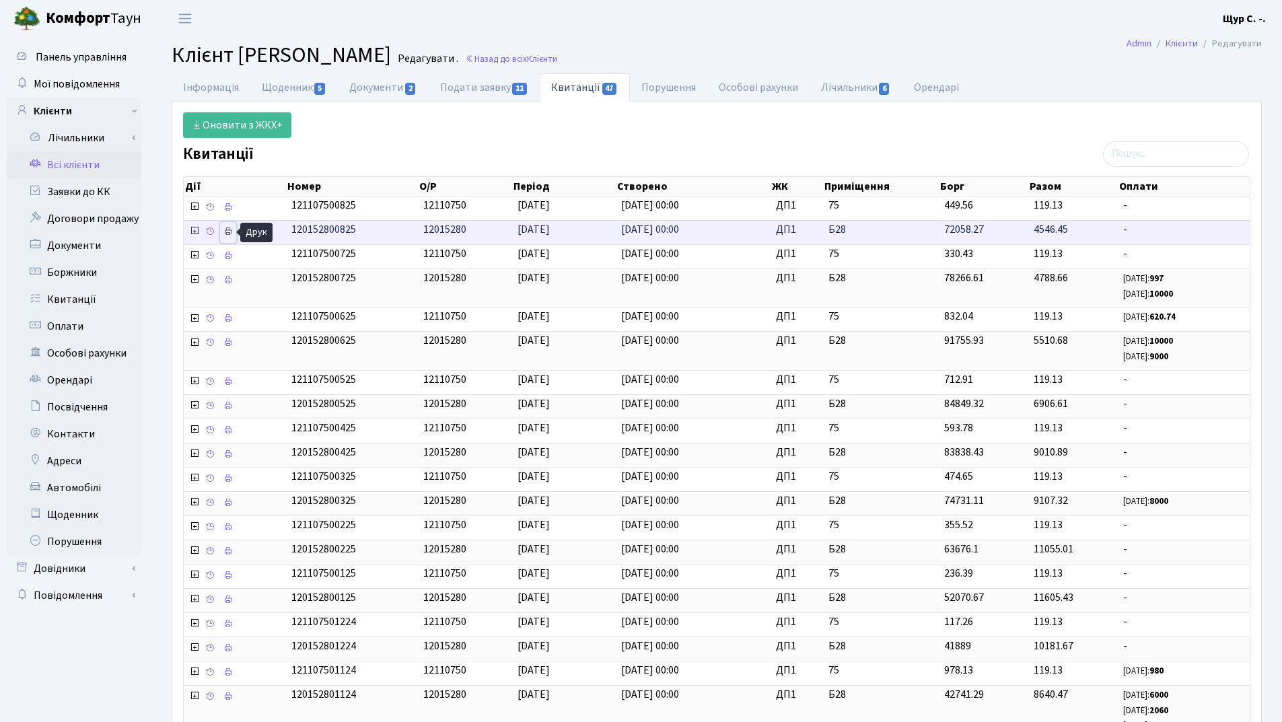
click at [224, 233] on icon at bounding box center [227, 231] width 9 height 9
click at [76, 280] on link "Боржники" at bounding box center [74, 272] width 135 height 27
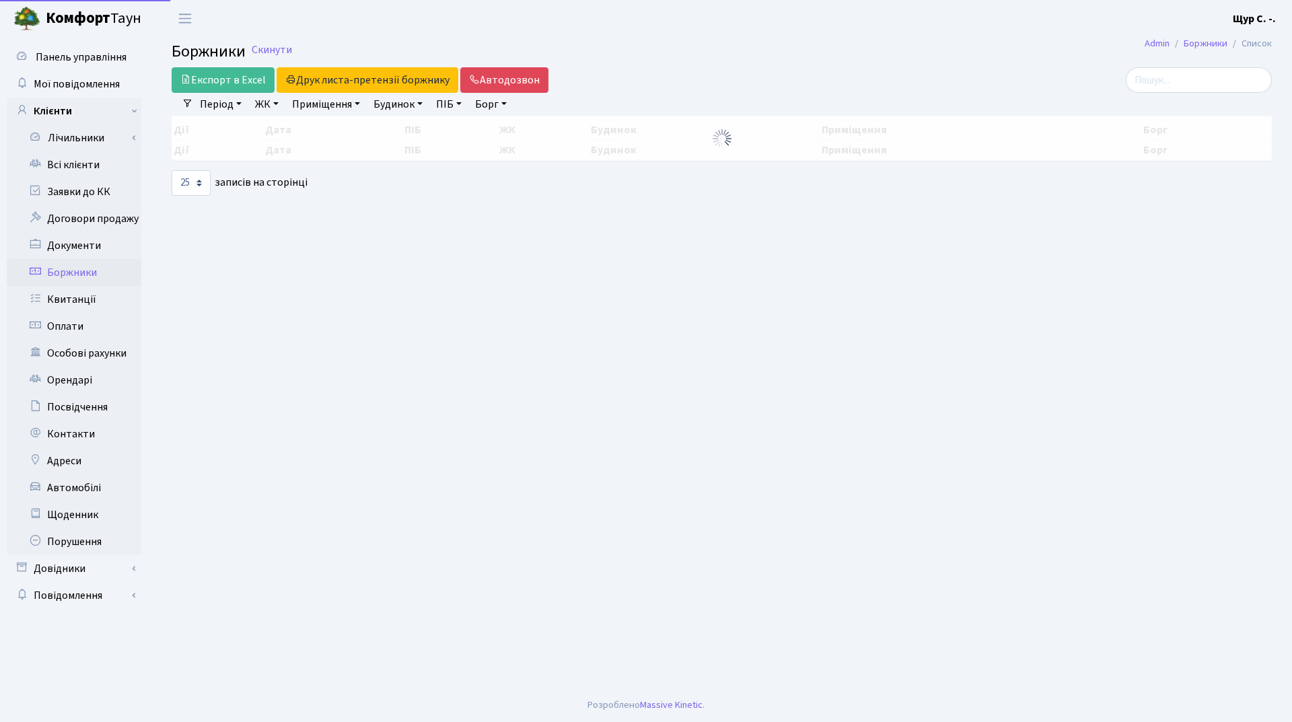
select select "25"
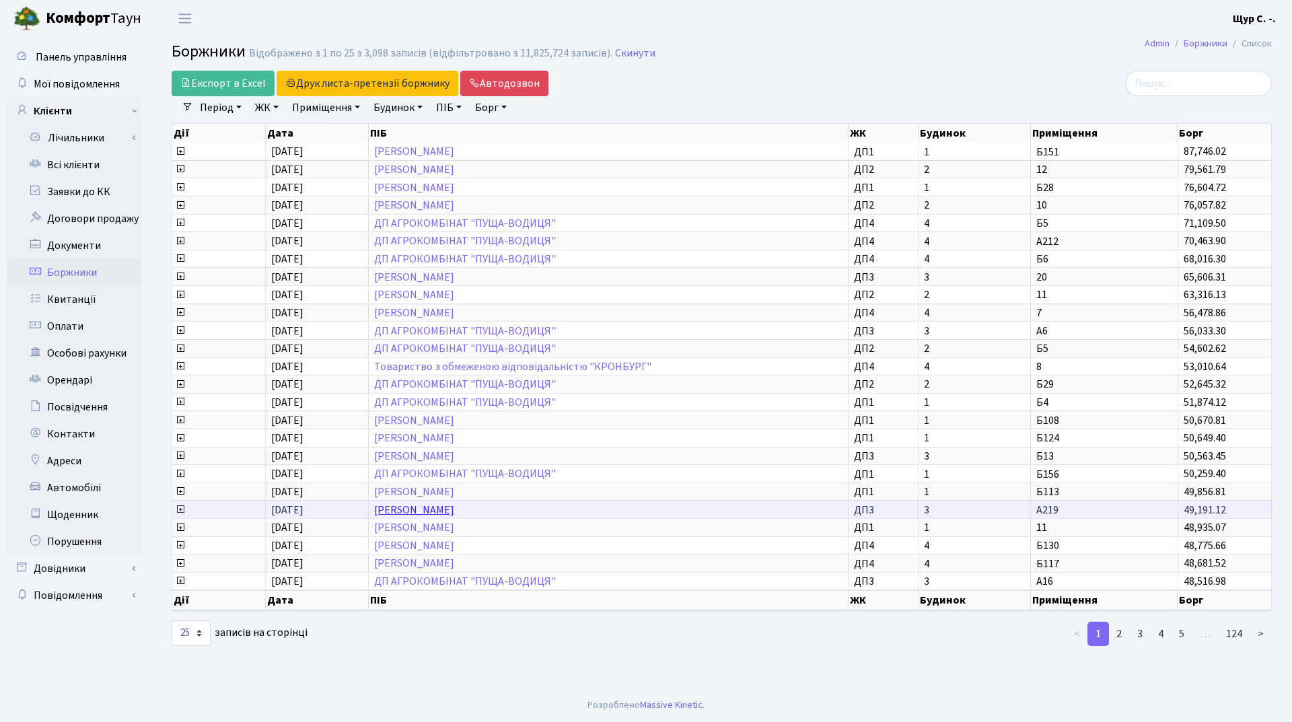
click at [422, 509] on link "[PERSON_NAME]" at bounding box center [414, 510] width 80 height 15
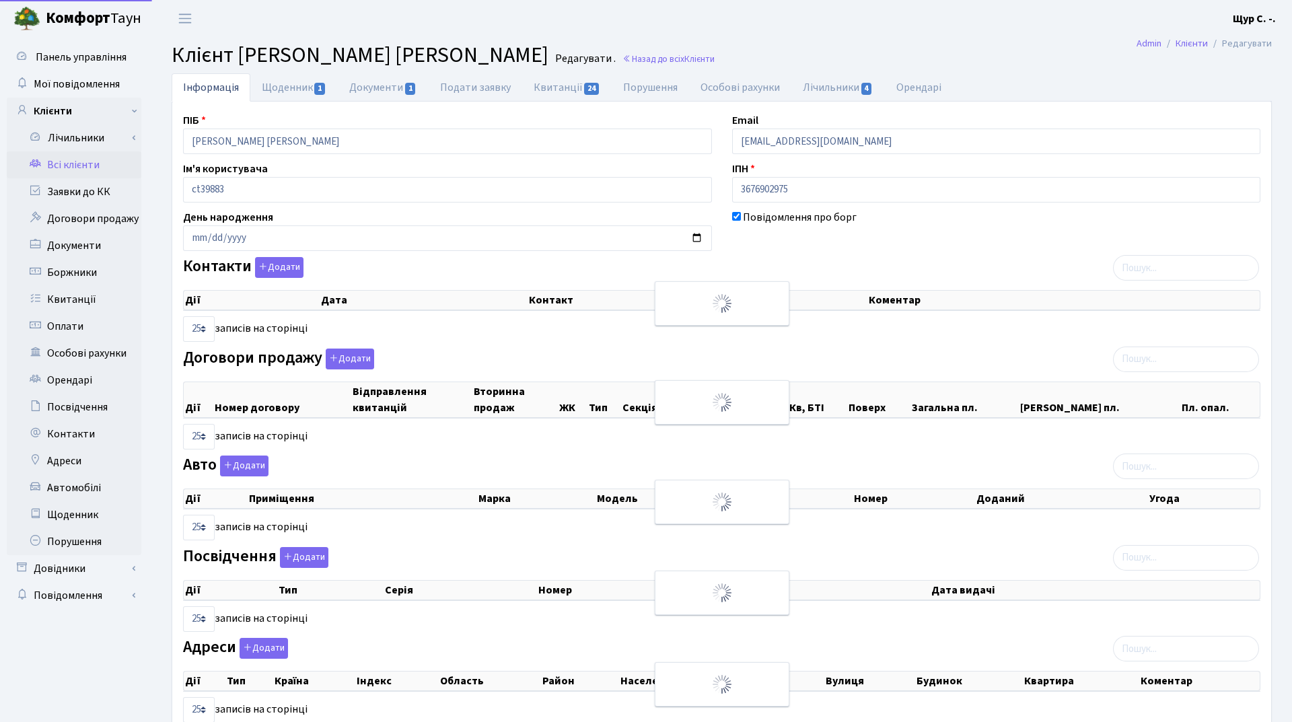
select select "25"
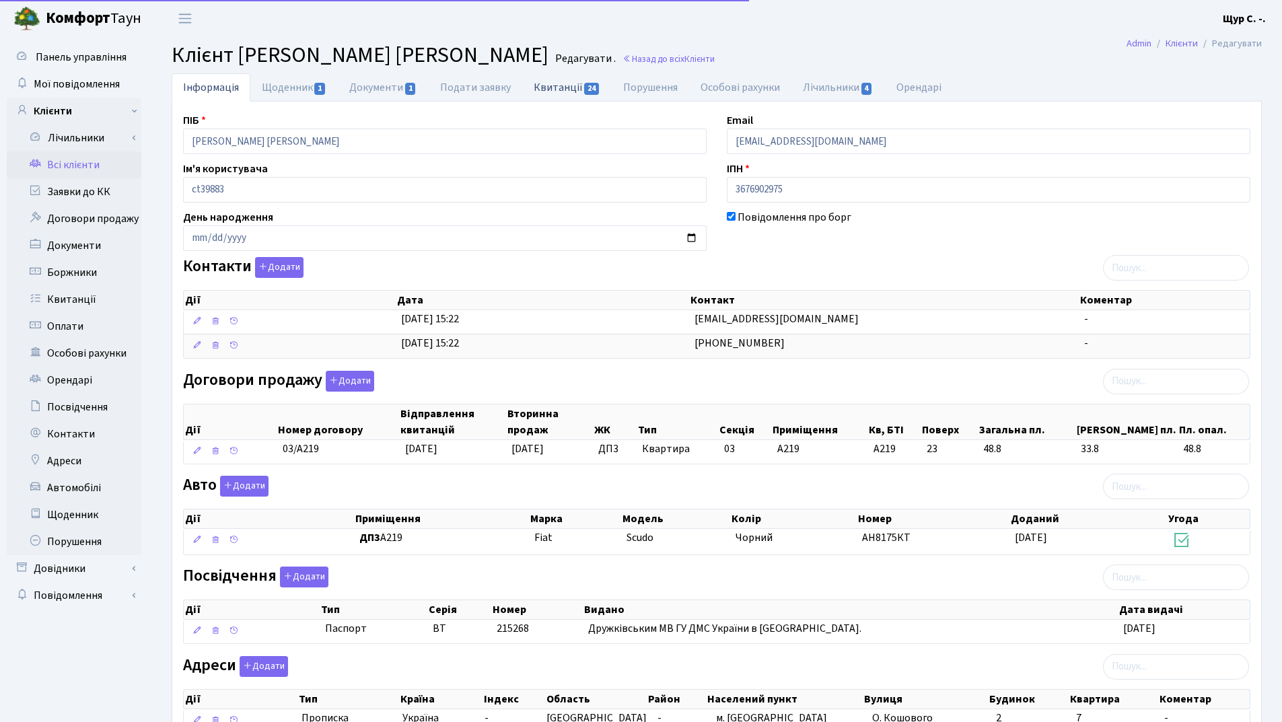
click at [554, 79] on link "Квитанції 24" at bounding box center [567, 87] width 90 height 28
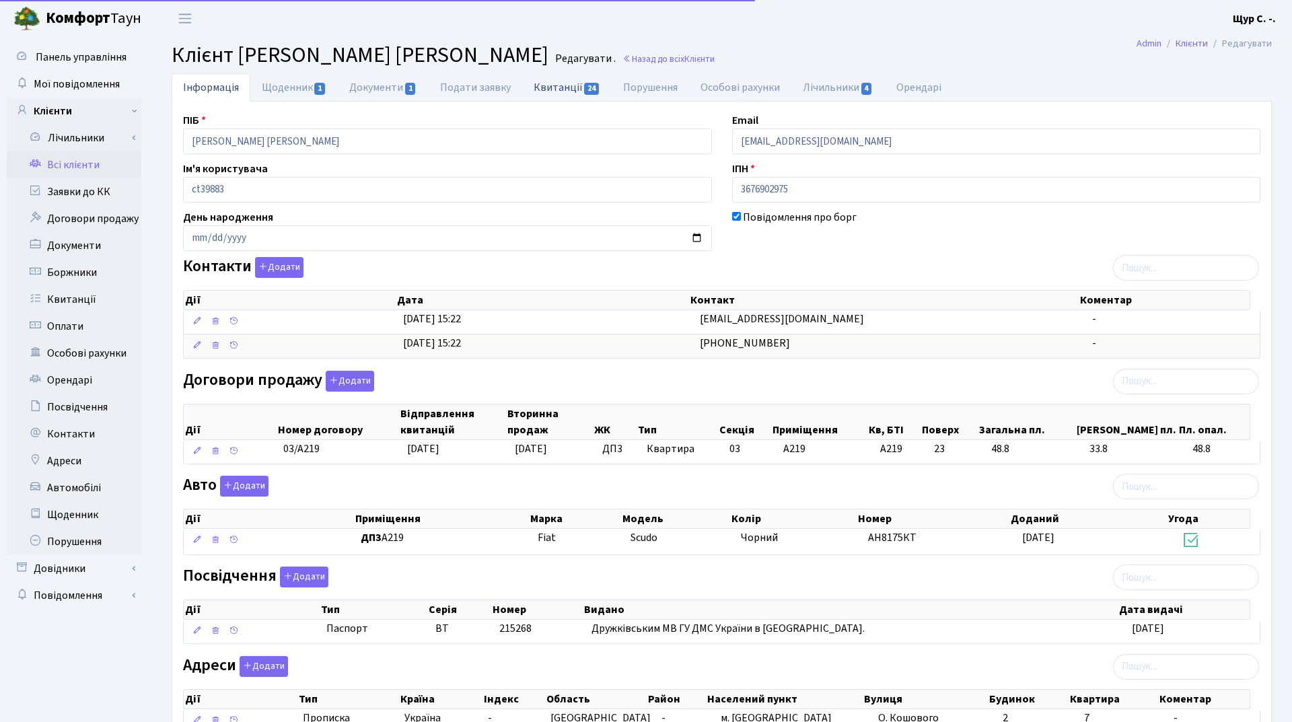
select select "25"
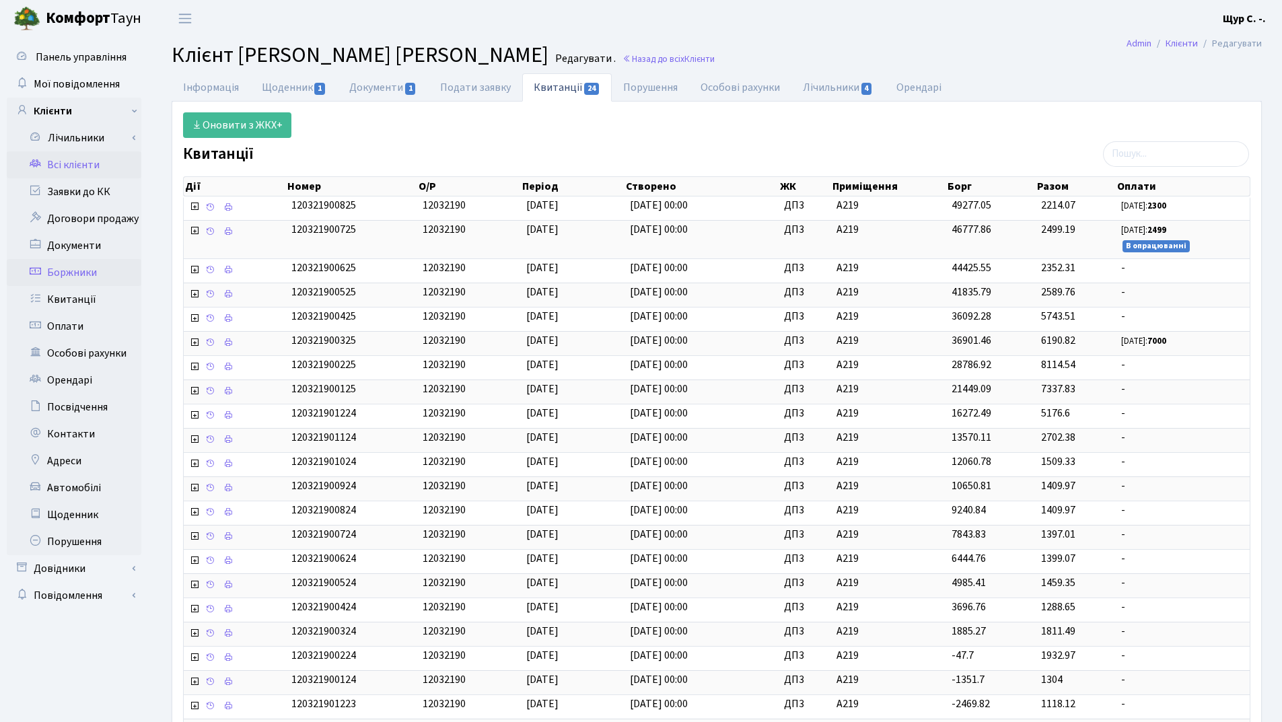
click at [97, 274] on link "Боржники" at bounding box center [74, 272] width 135 height 27
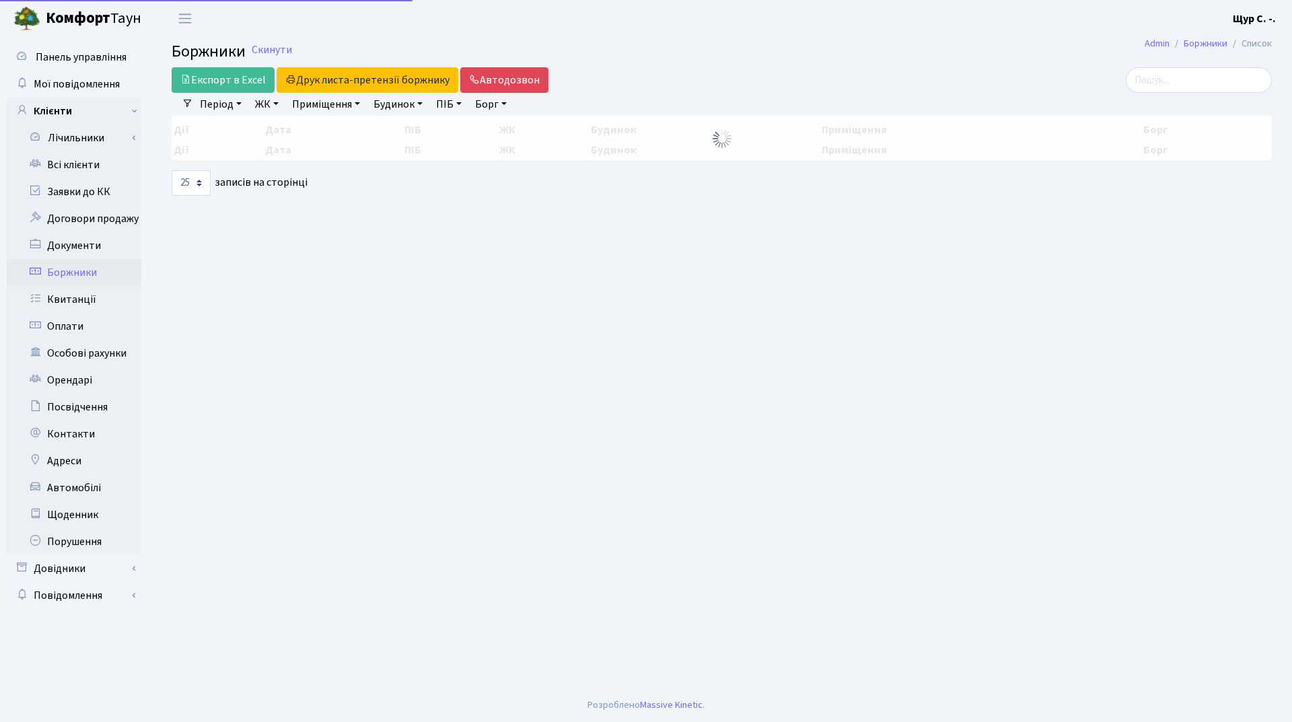
select select "25"
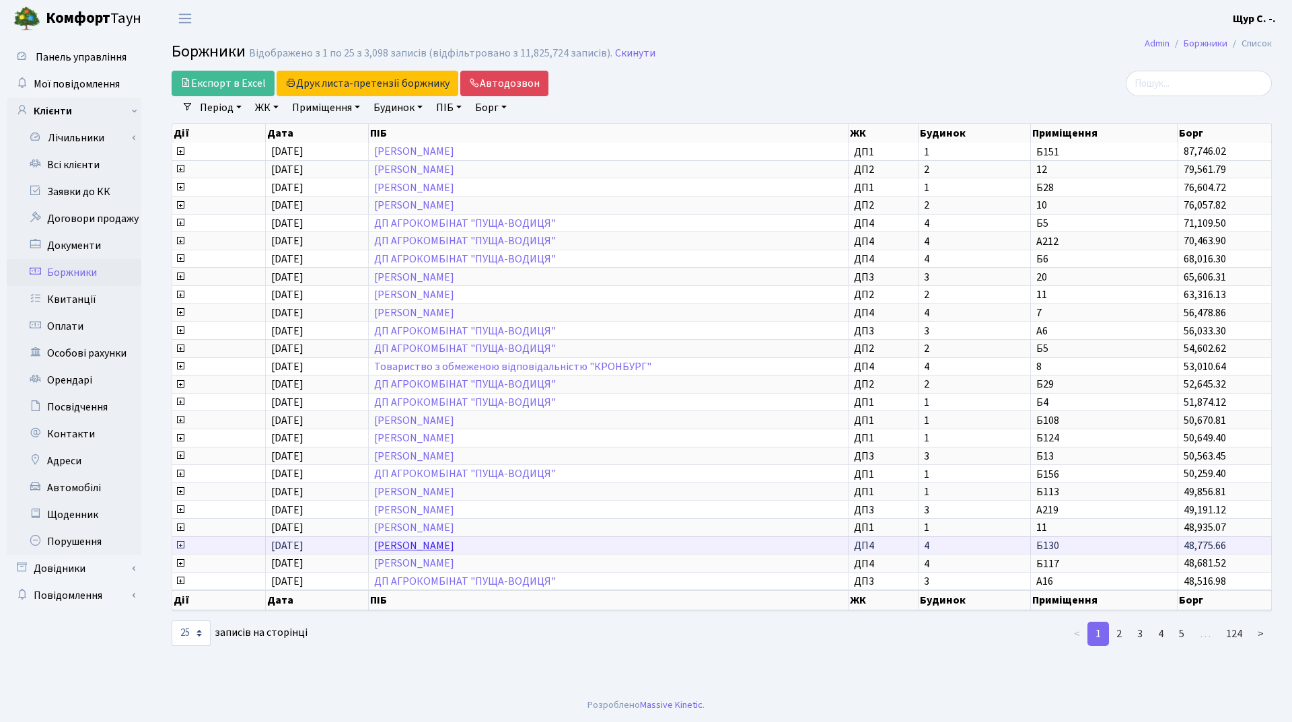
click at [411, 545] on link "[PERSON_NAME]" at bounding box center [414, 545] width 80 height 15
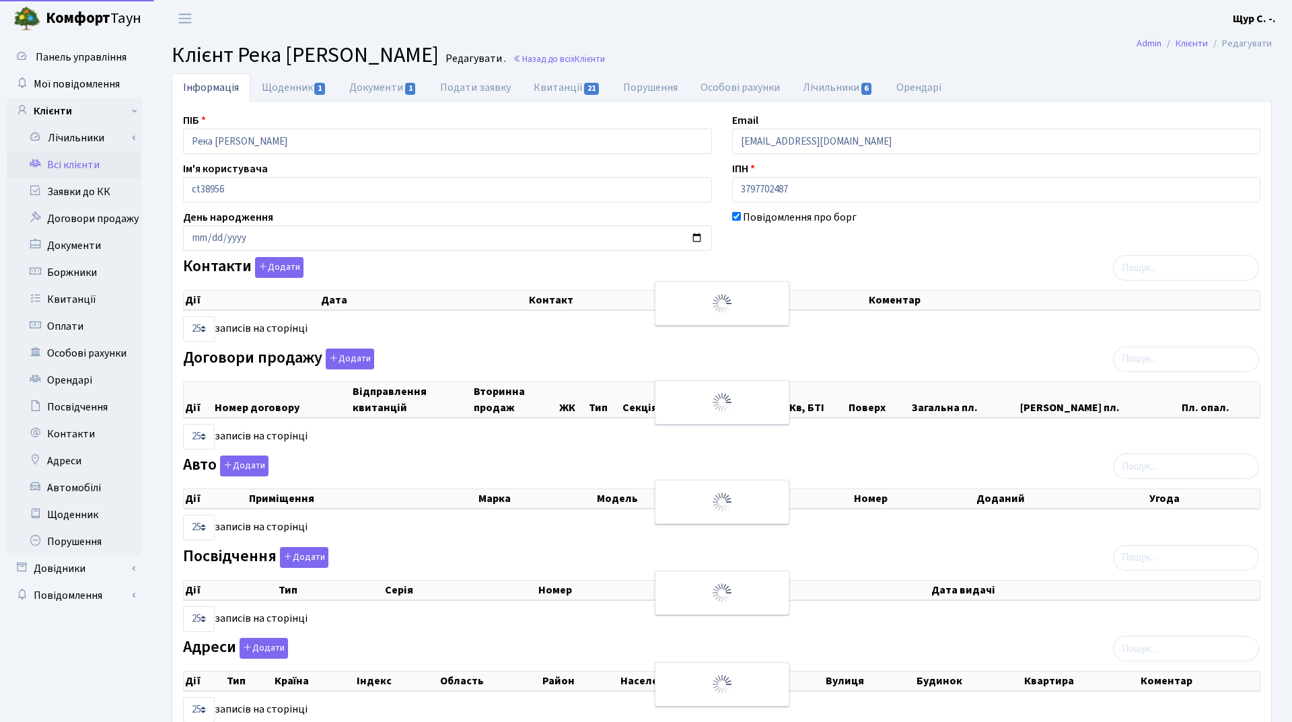
select select "25"
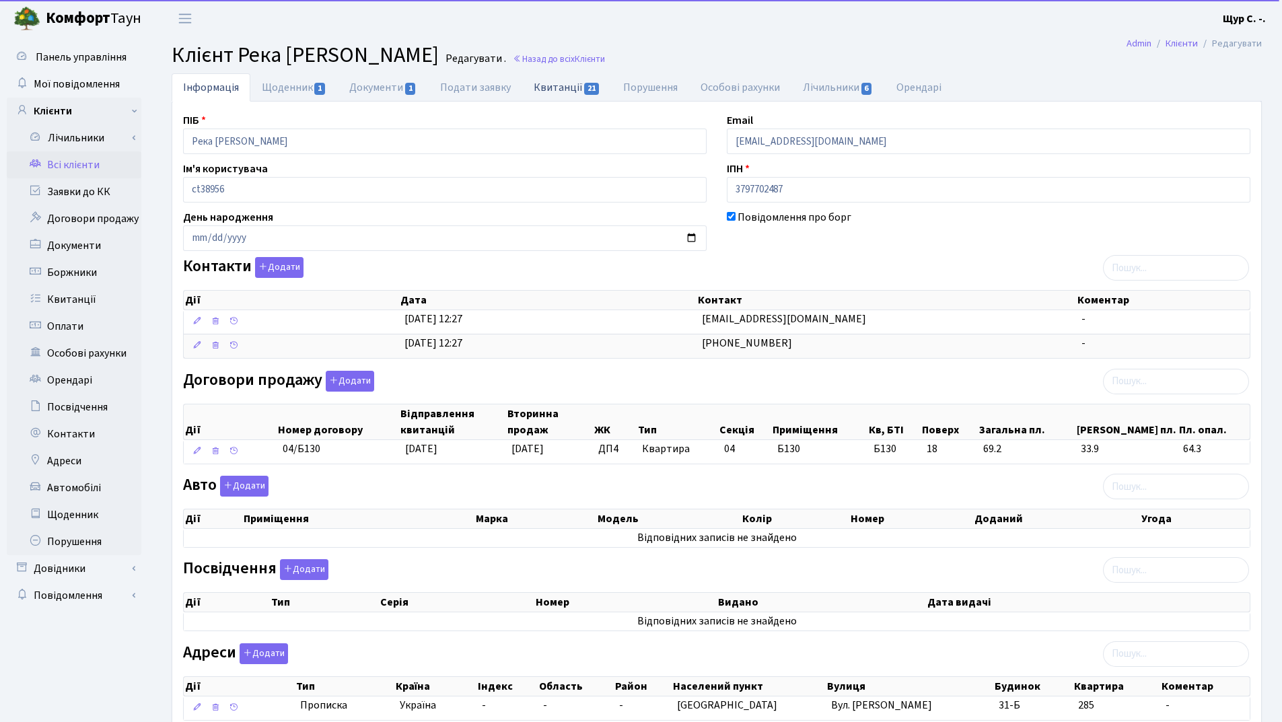
click at [549, 90] on link "Квитанції 21" at bounding box center [567, 87] width 90 height 28
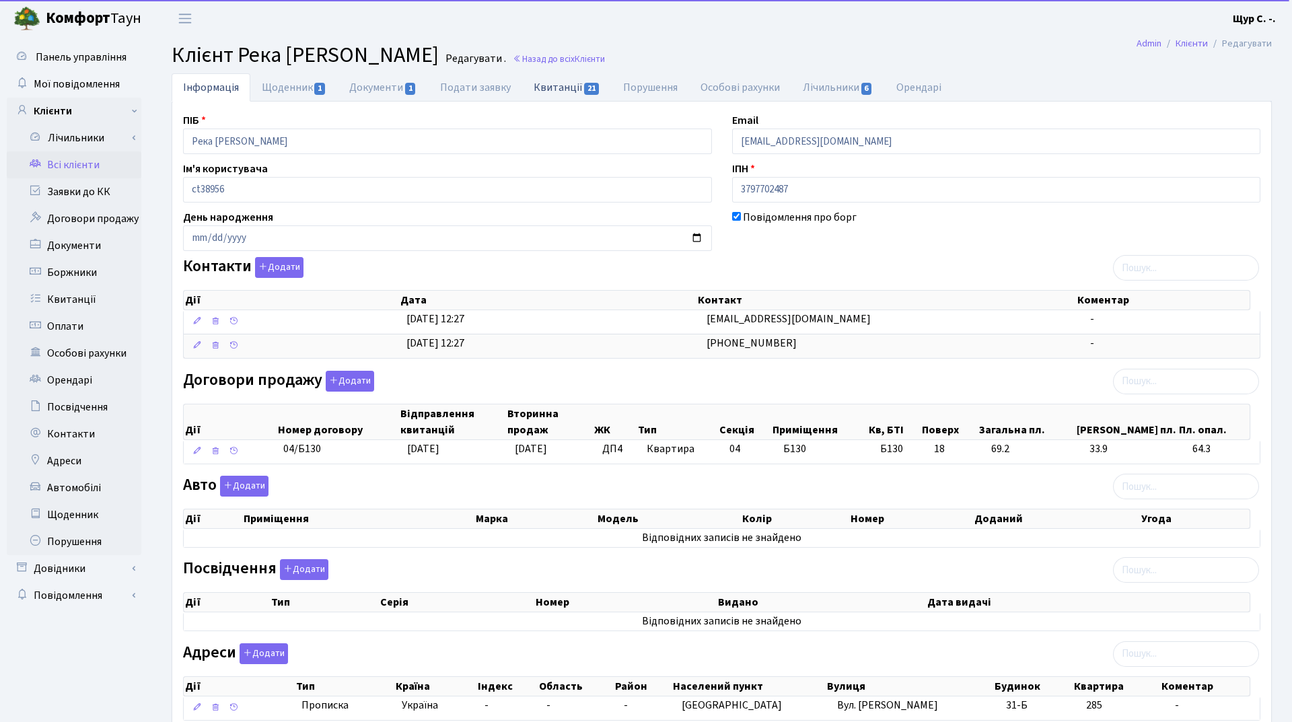
select select "25"
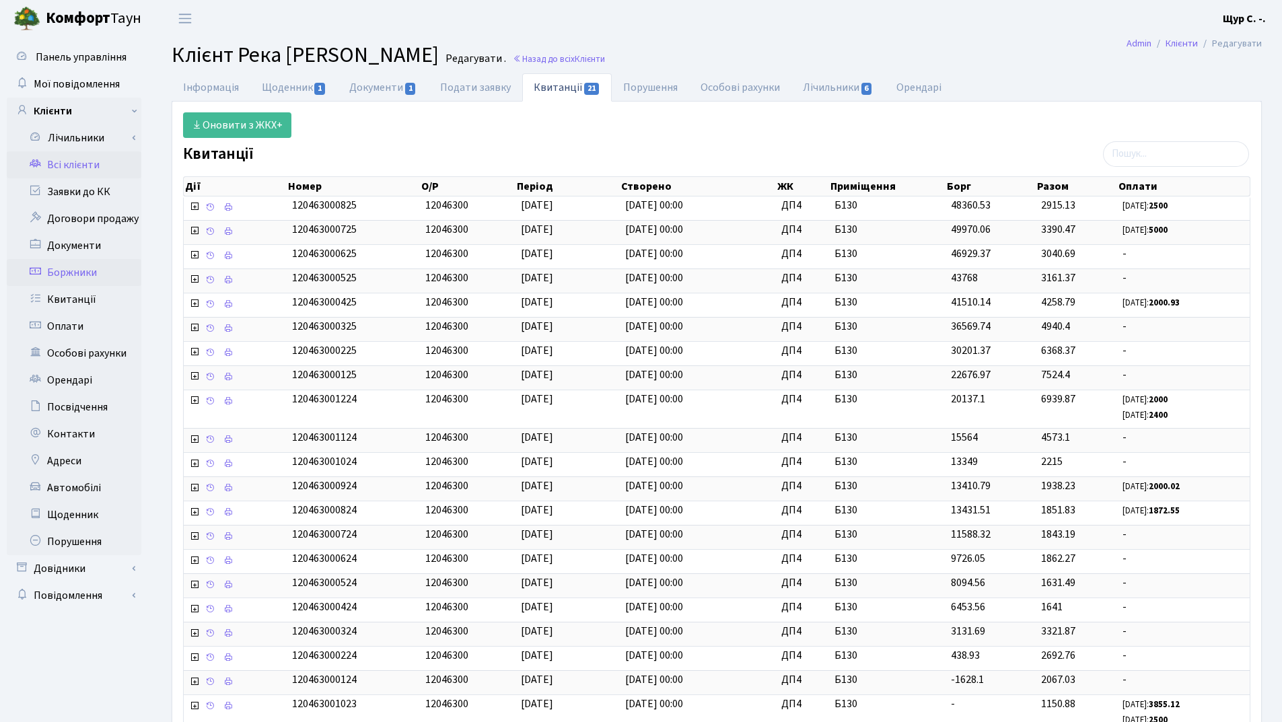
click at [76, 275] on link "Боржники" at bounding box center [74, 272] width 135 height 27
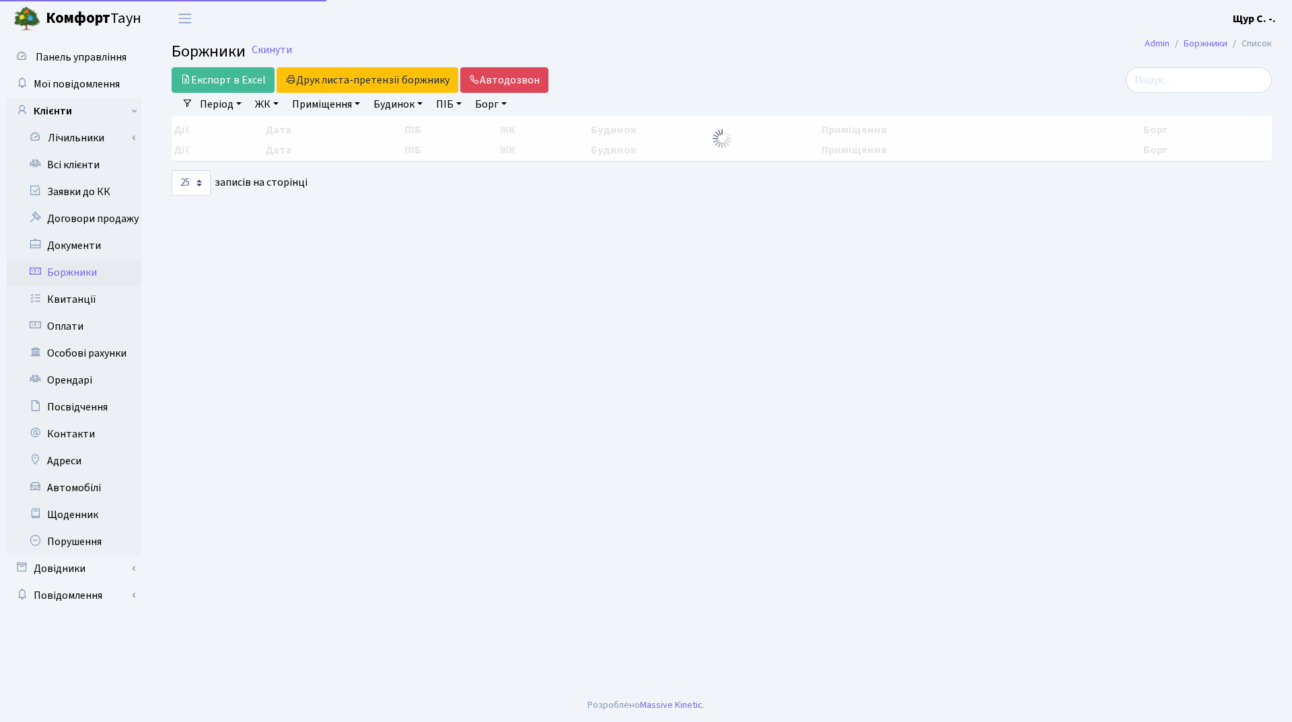
select select "25"
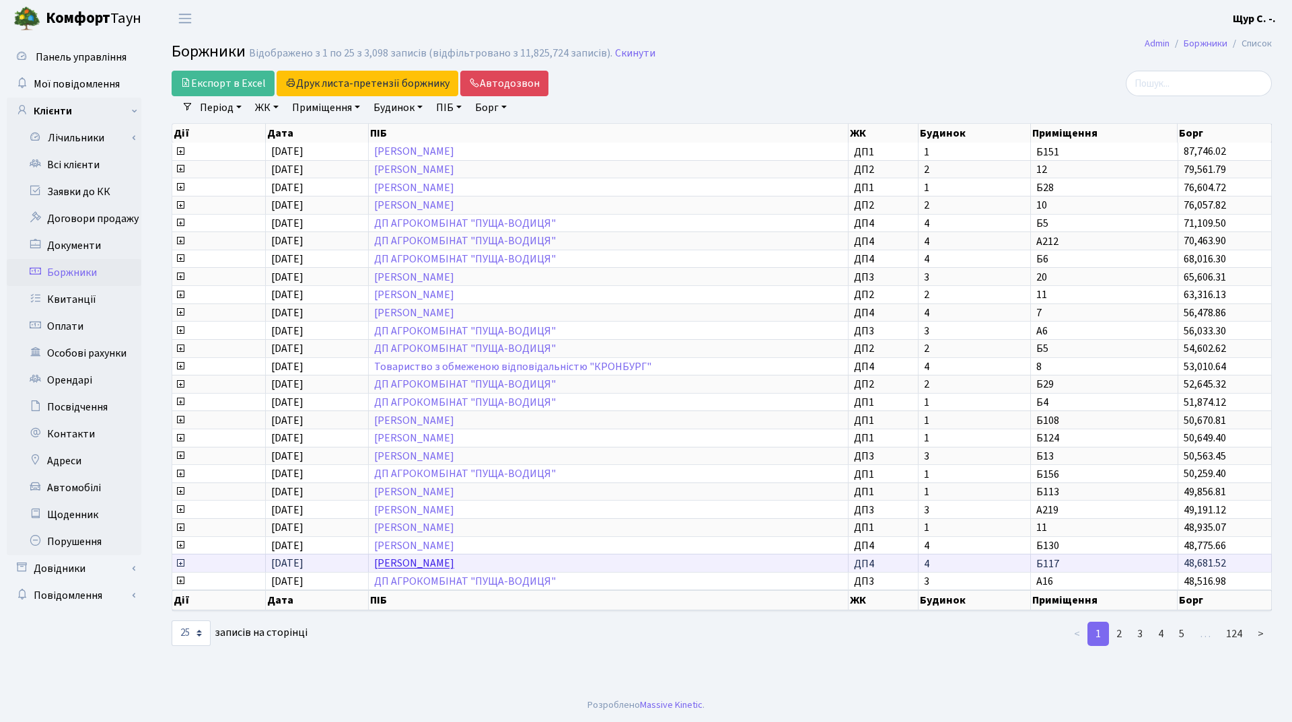
click at [438, 561] on link "[PERSON_NAME]" at bounding box center [414, 564] width 80 height 15
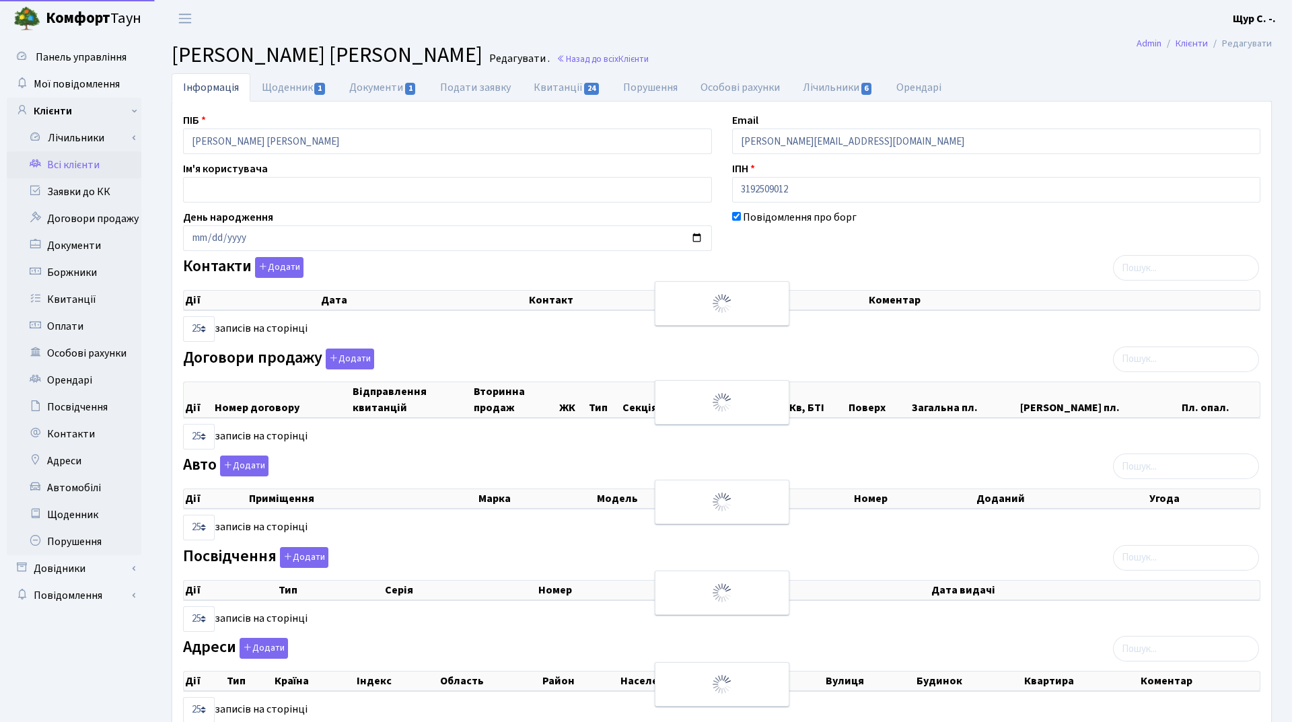
select select "25"
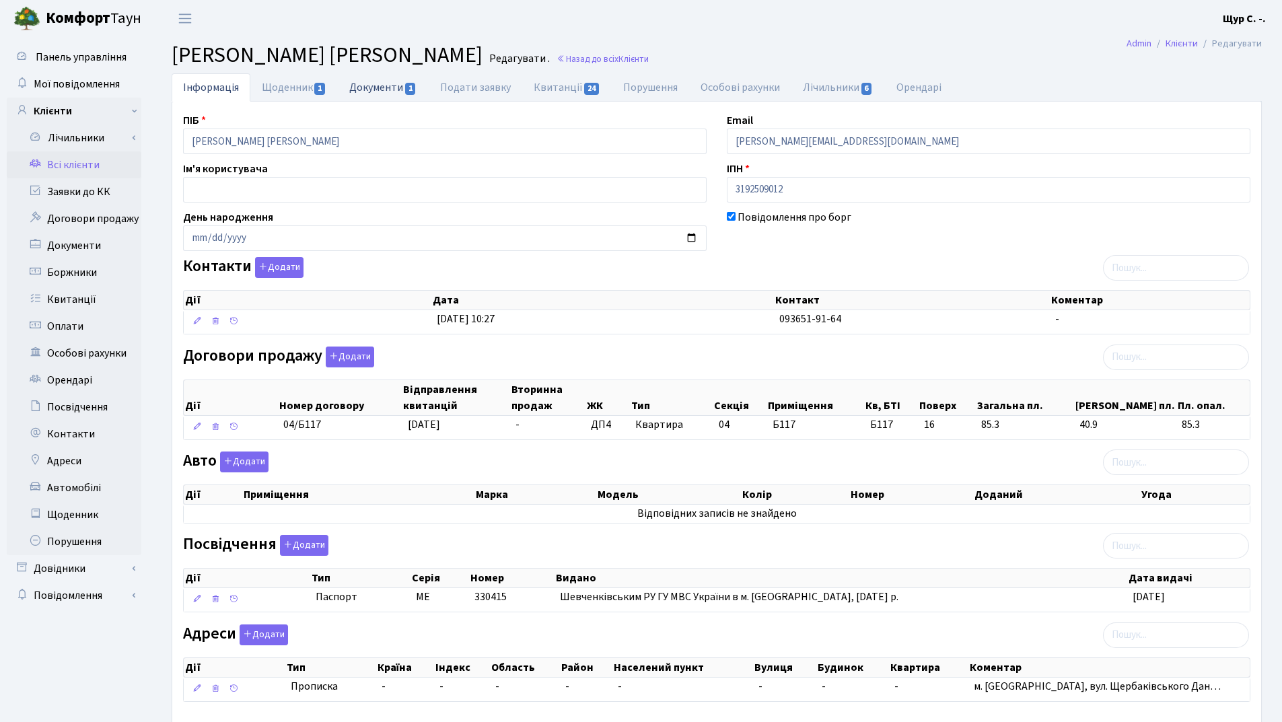
click at [383, 86] on link "Документи 1" at bounding box center [383, 87] width 90 height 28
select select "25"
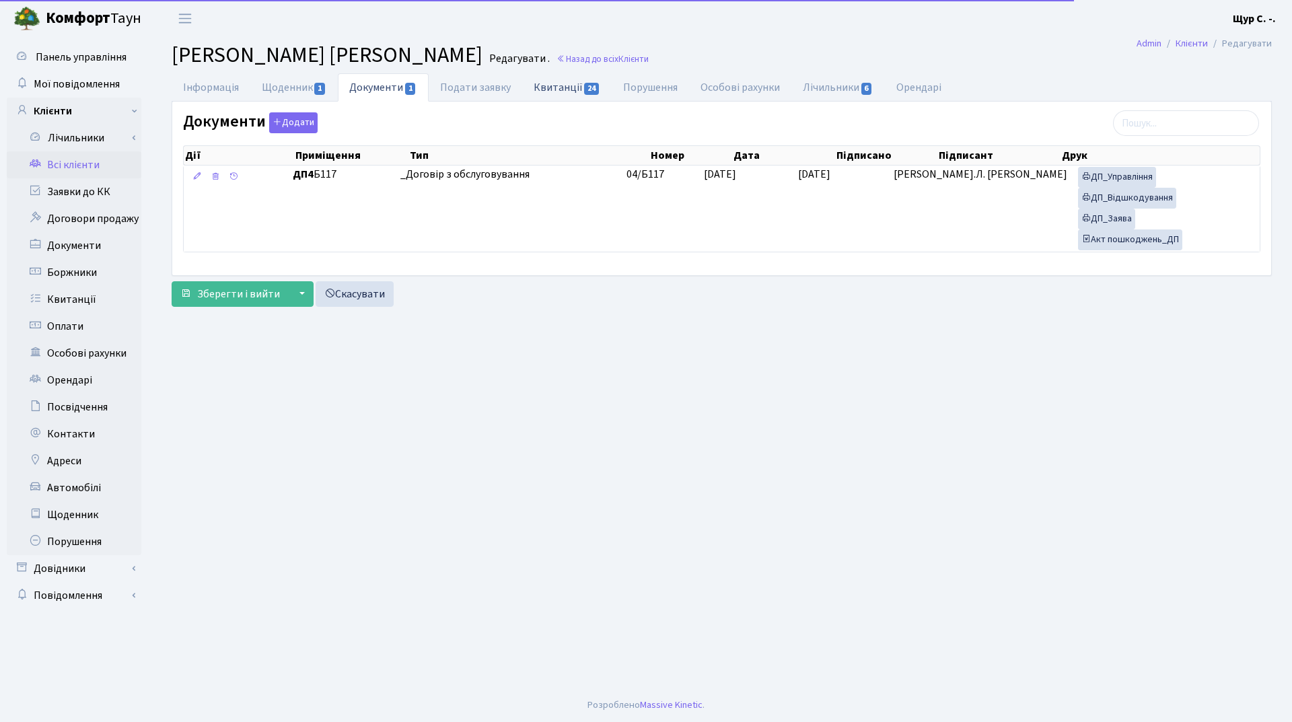
click at [563, 81] on link "Квитанції 24" at bounding box center [567, 87] width 90 height 28
select select "25"
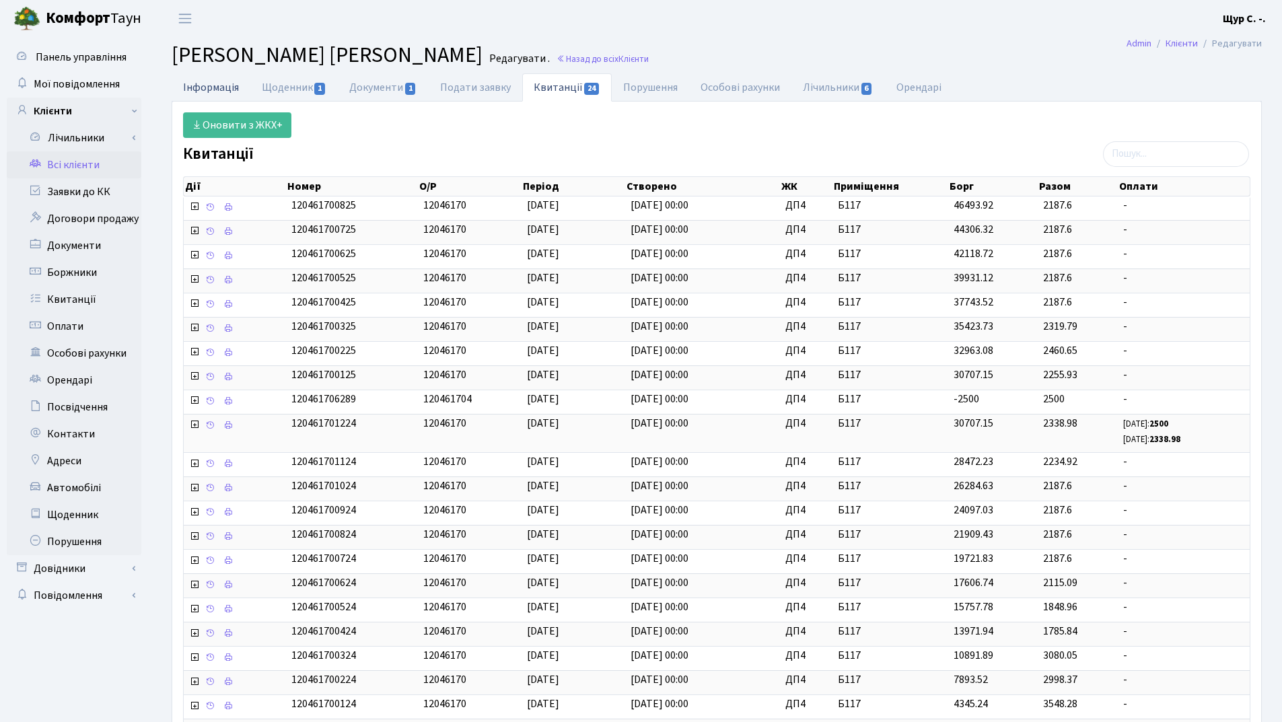
click at [225, 92] on link "Інформація" at bounding box center [211, 87] width 79 height 28
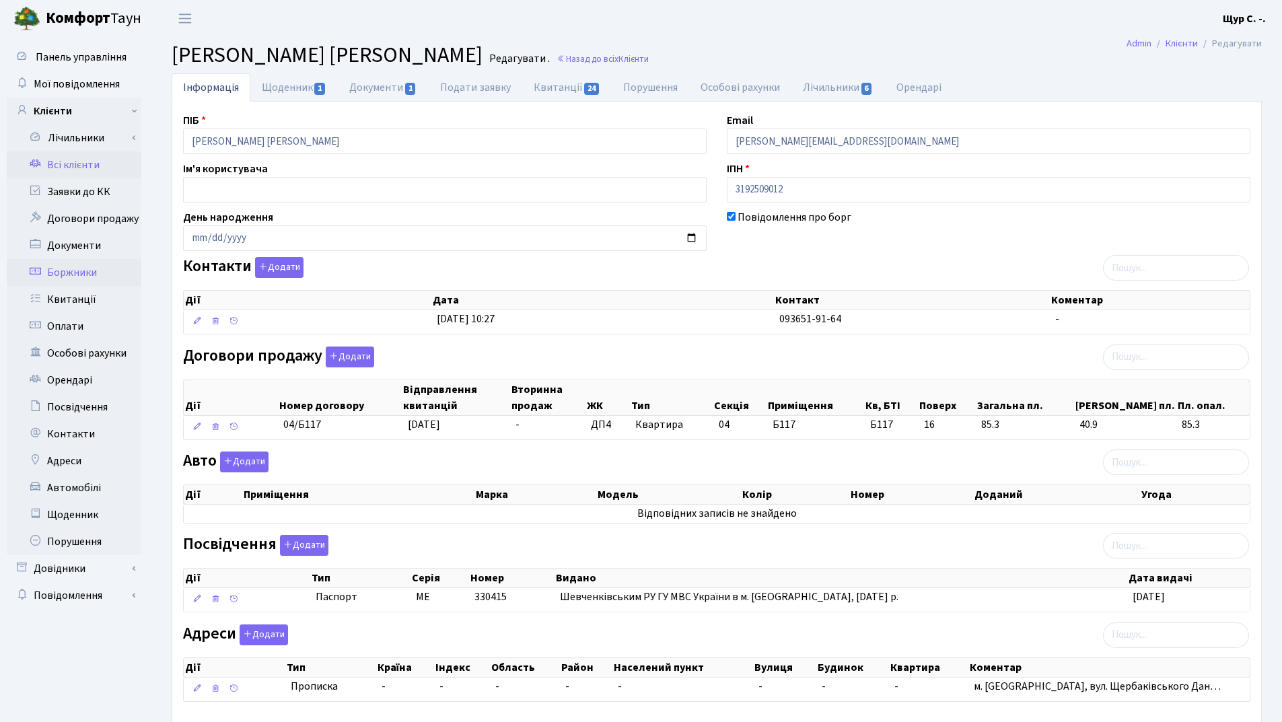
click at [98, 272] on link "Боржники" at bounding box center [74, 272] width 135 height 27
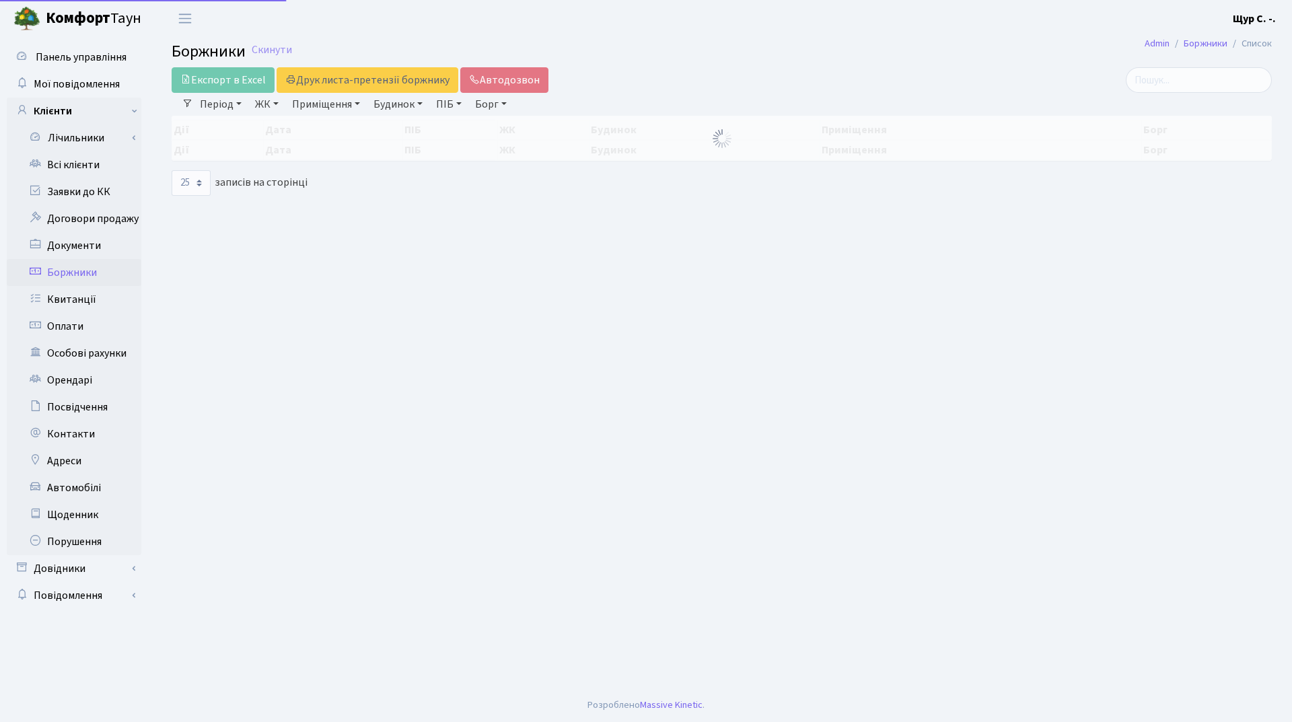
select select "25"
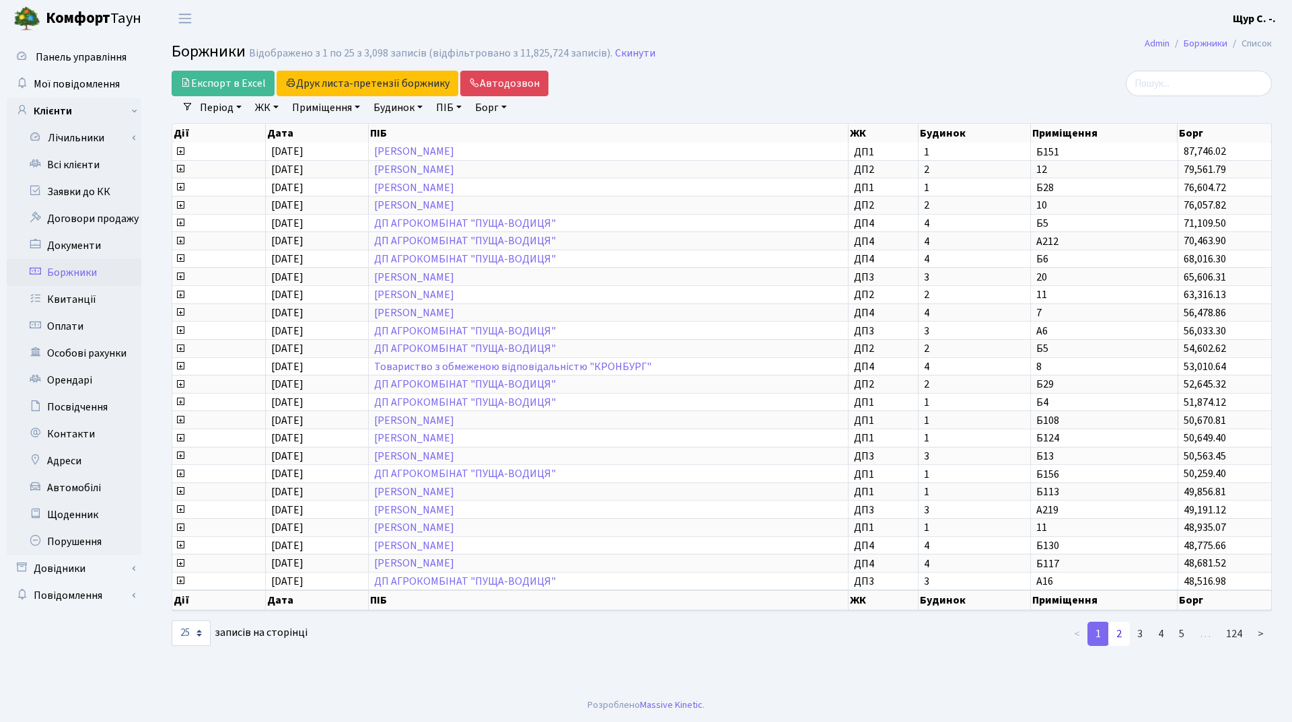
click at [1121, 637] on link "2" at bounding box center [1119, 634] width 22 height 24
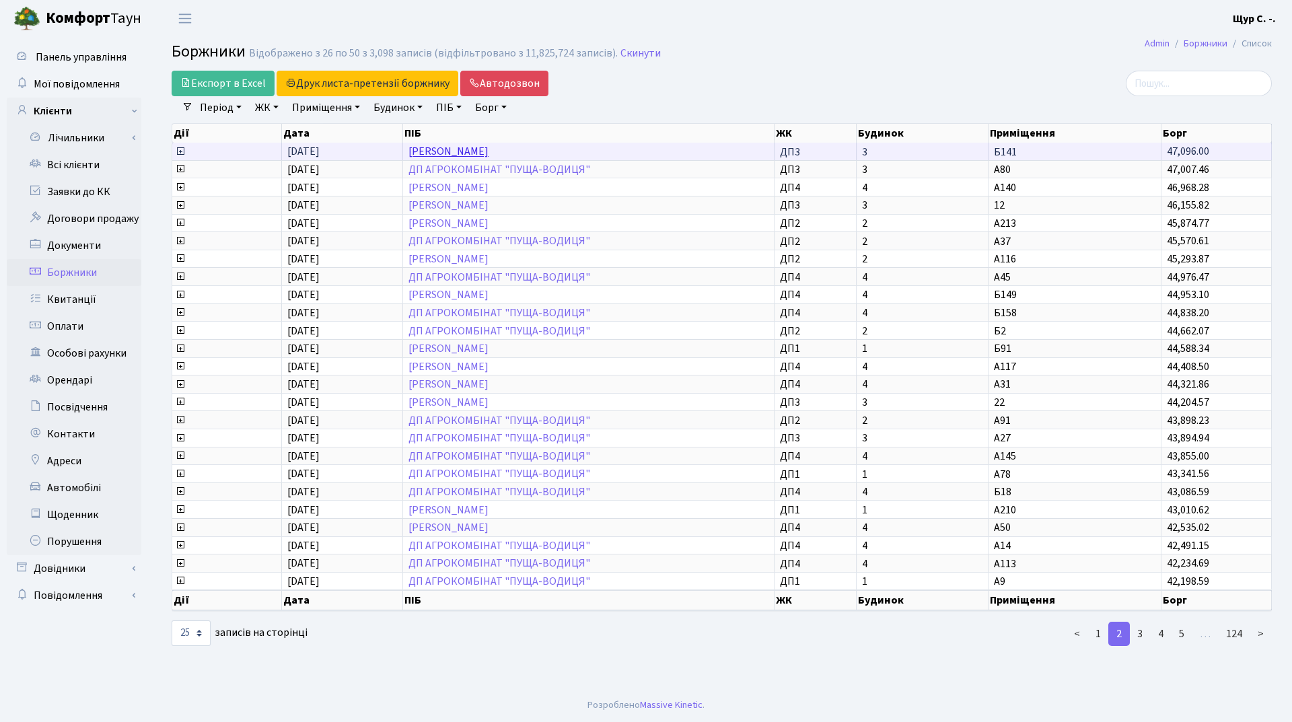
click at [489, 152] on link "[PERSON_NAME]" at bounding box center [448, 152] width 80 height 15
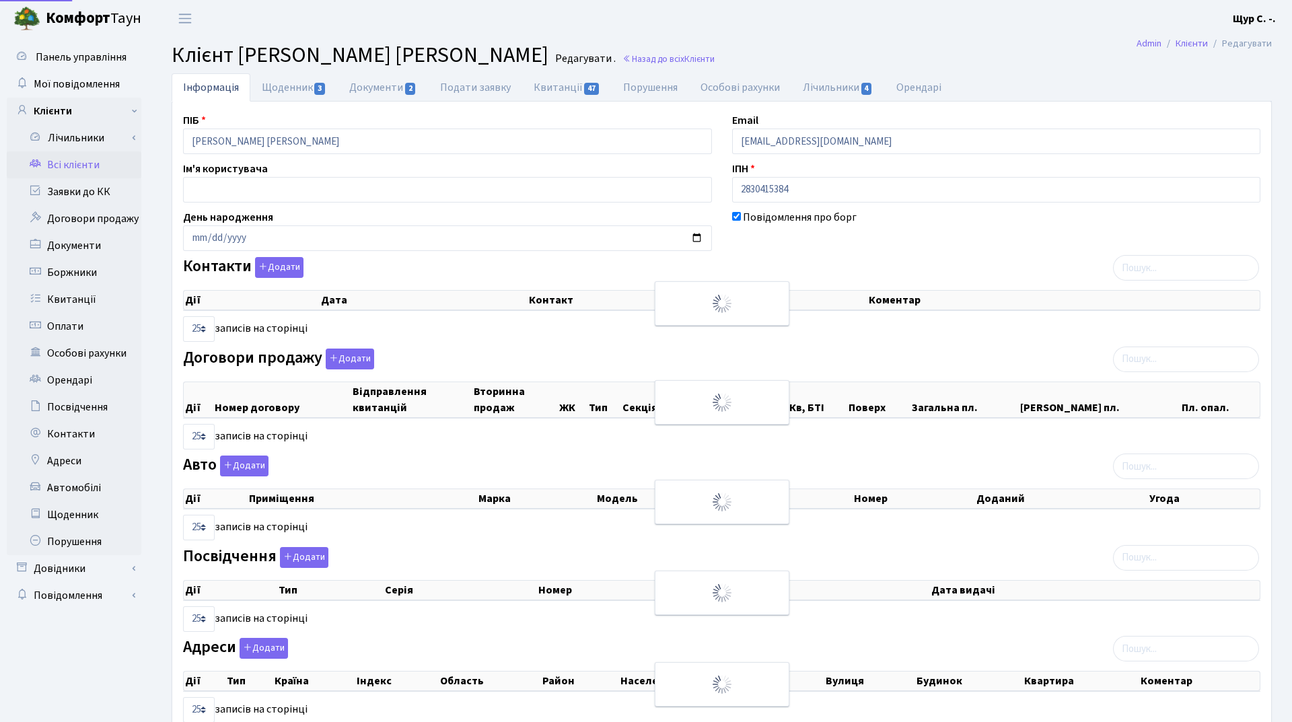
select select "25"
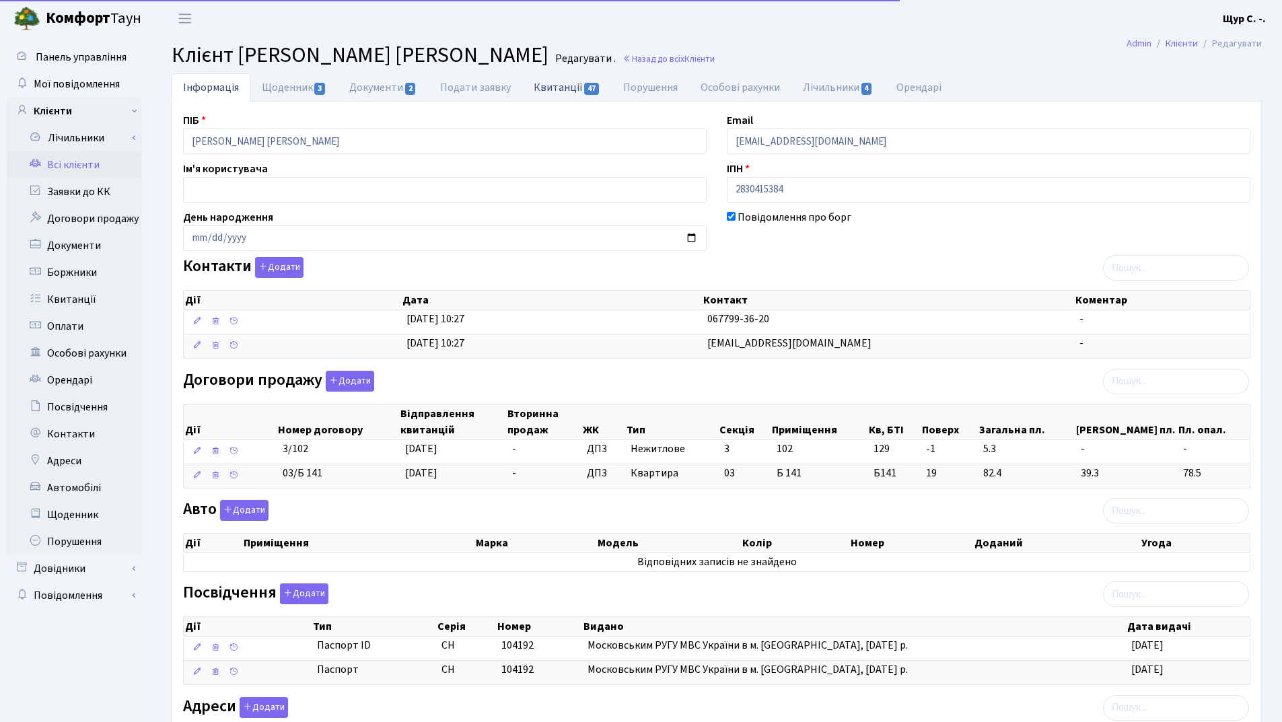
click at [567, 84] on link "Квитанції 47" at bounding box center [567, 87] width 90 height 28
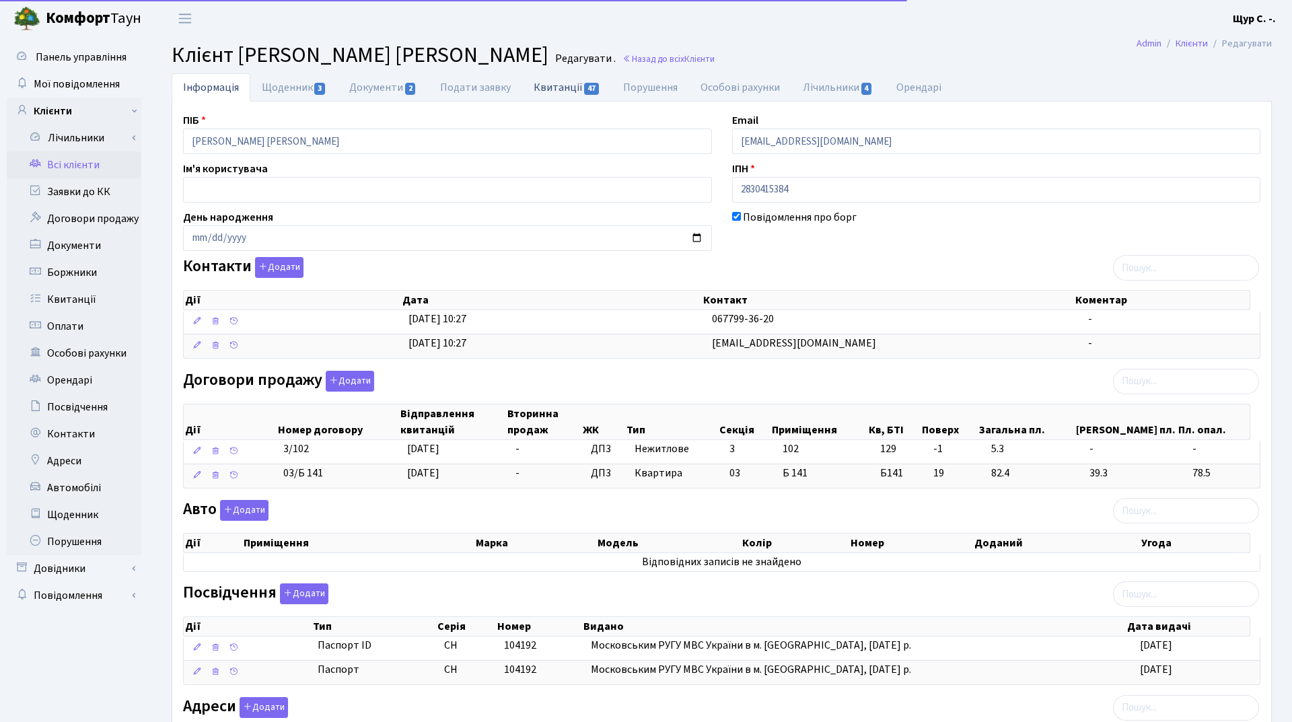
select select "25"
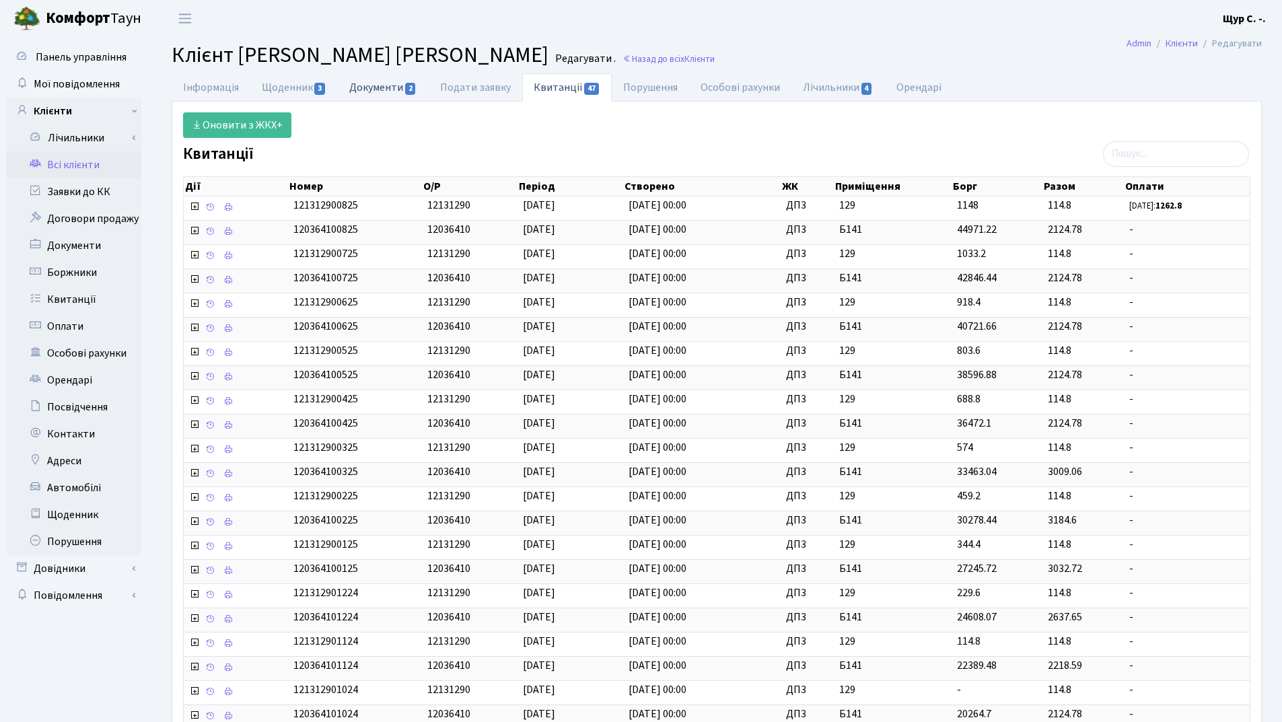
click at [394, 83] on link "Документи 2" at bounding box center [383, 87] width 90 height 28
select select "25"
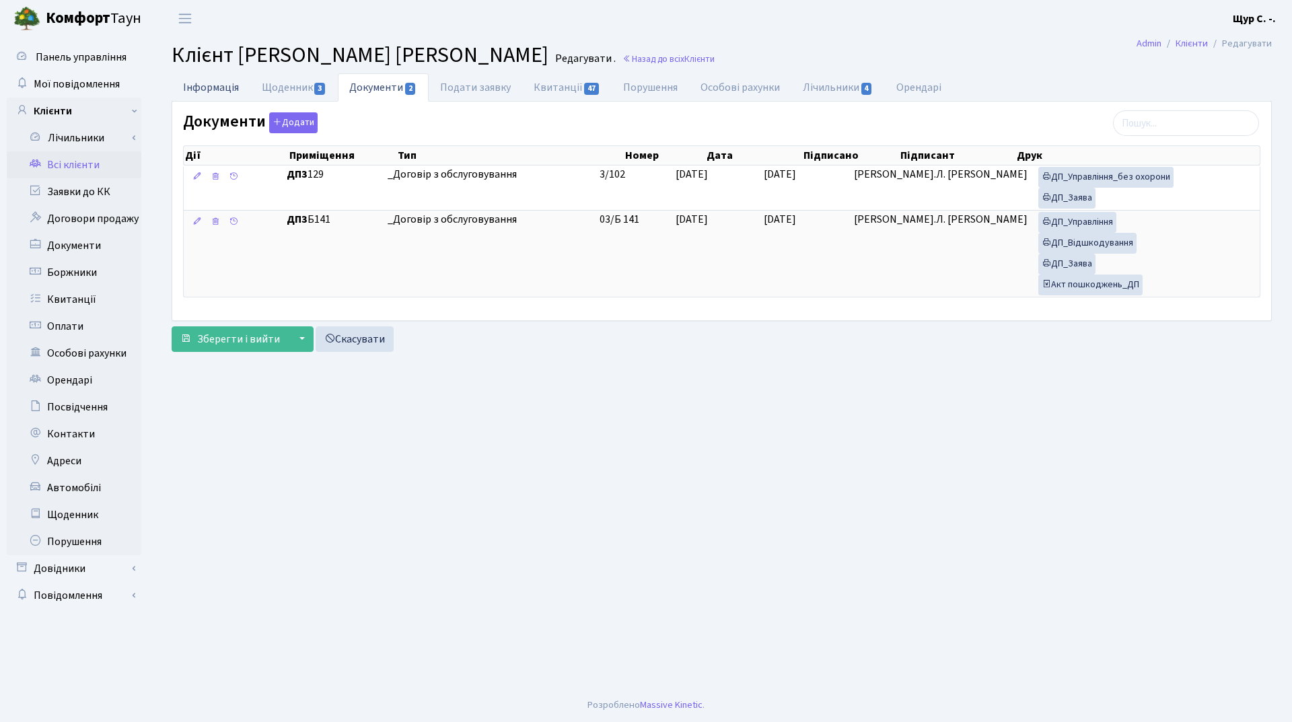
click at [217, 79] on link "Інформація" at bounding box center [211, 87] width 79 height 28
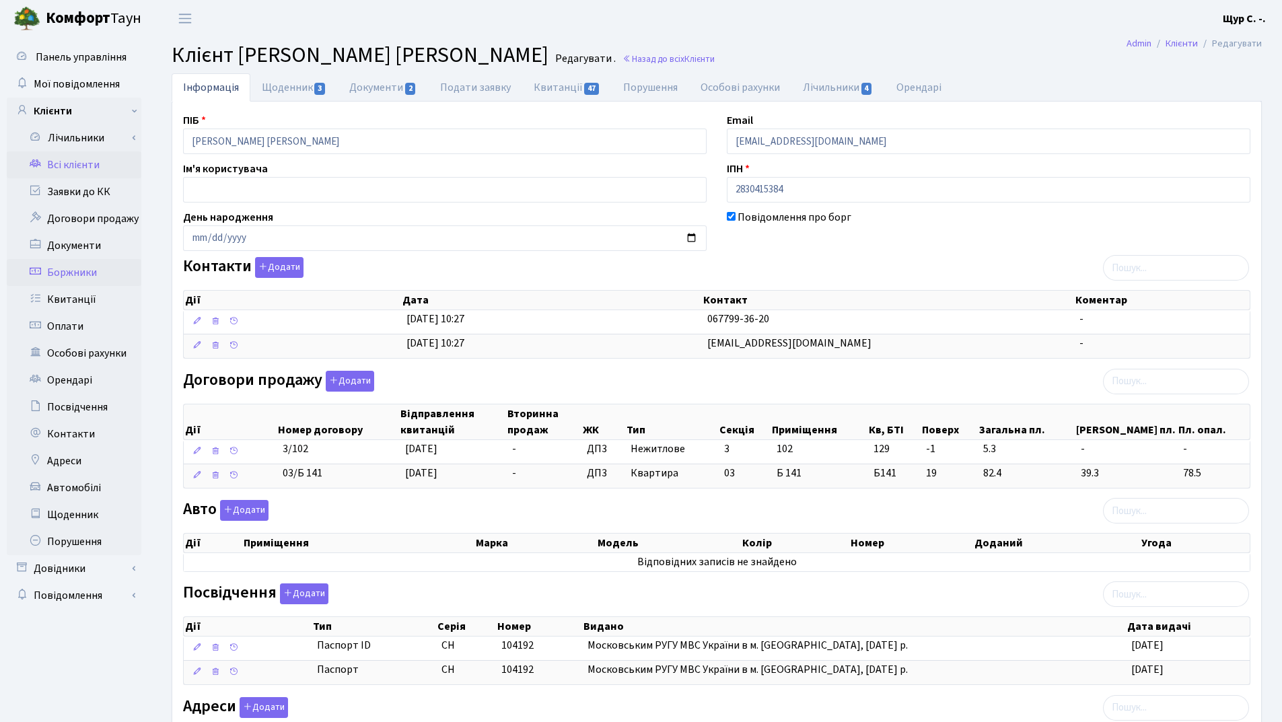
click at [85, 271] on link "Боржники" at bounding box center [74, 272] width 135 height 27
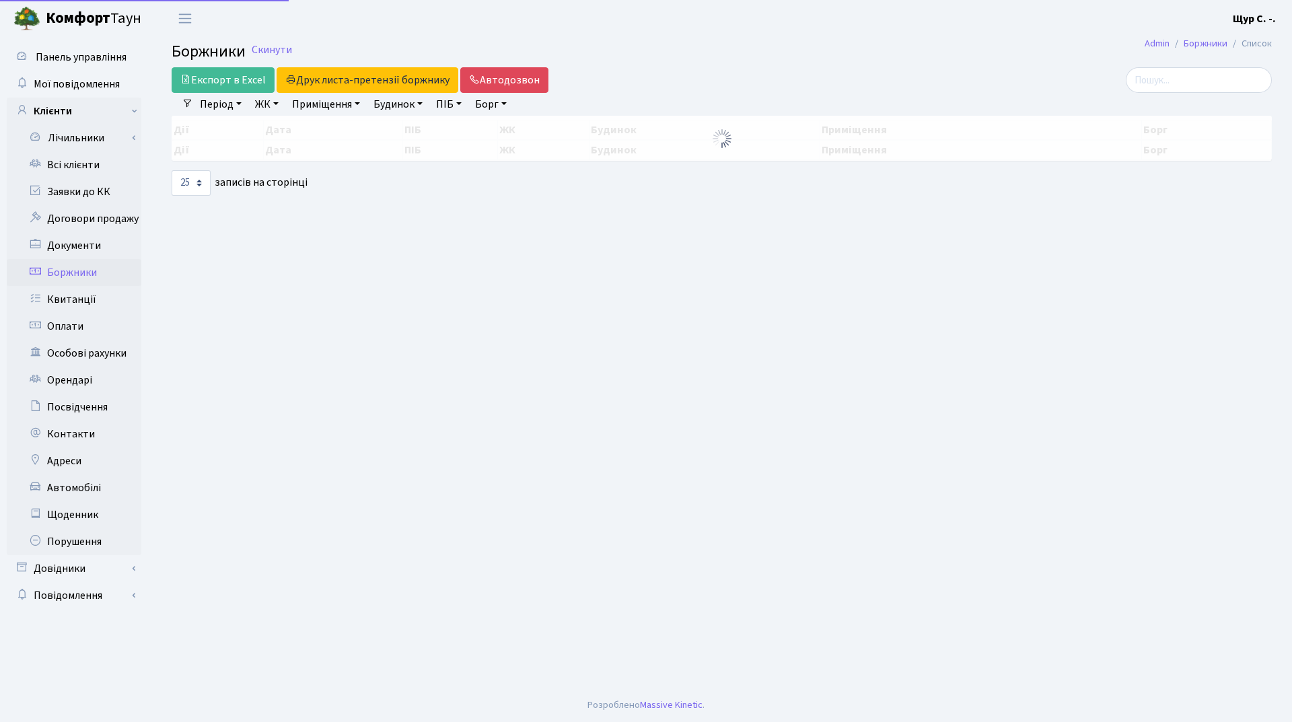
select select "25"
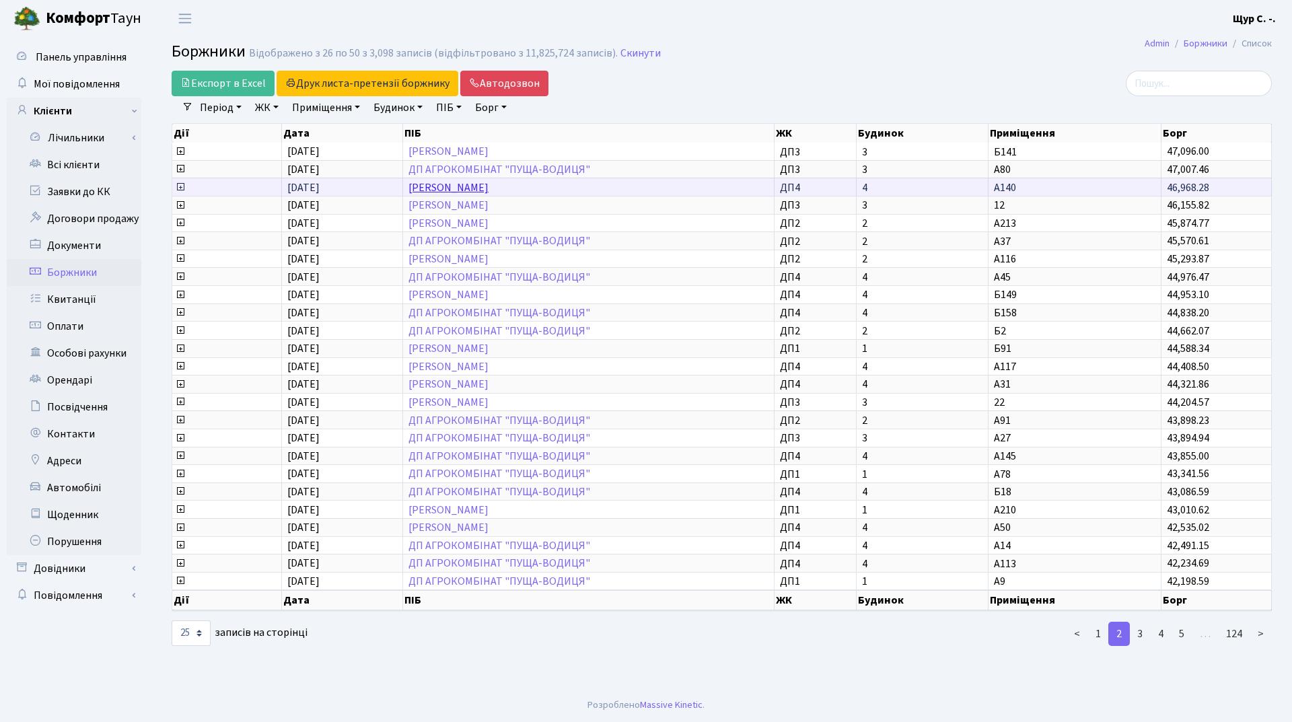
click at [483, 186] on link "[PERSON_NAME]" at bounding box center [448, 187] width 80 height 15
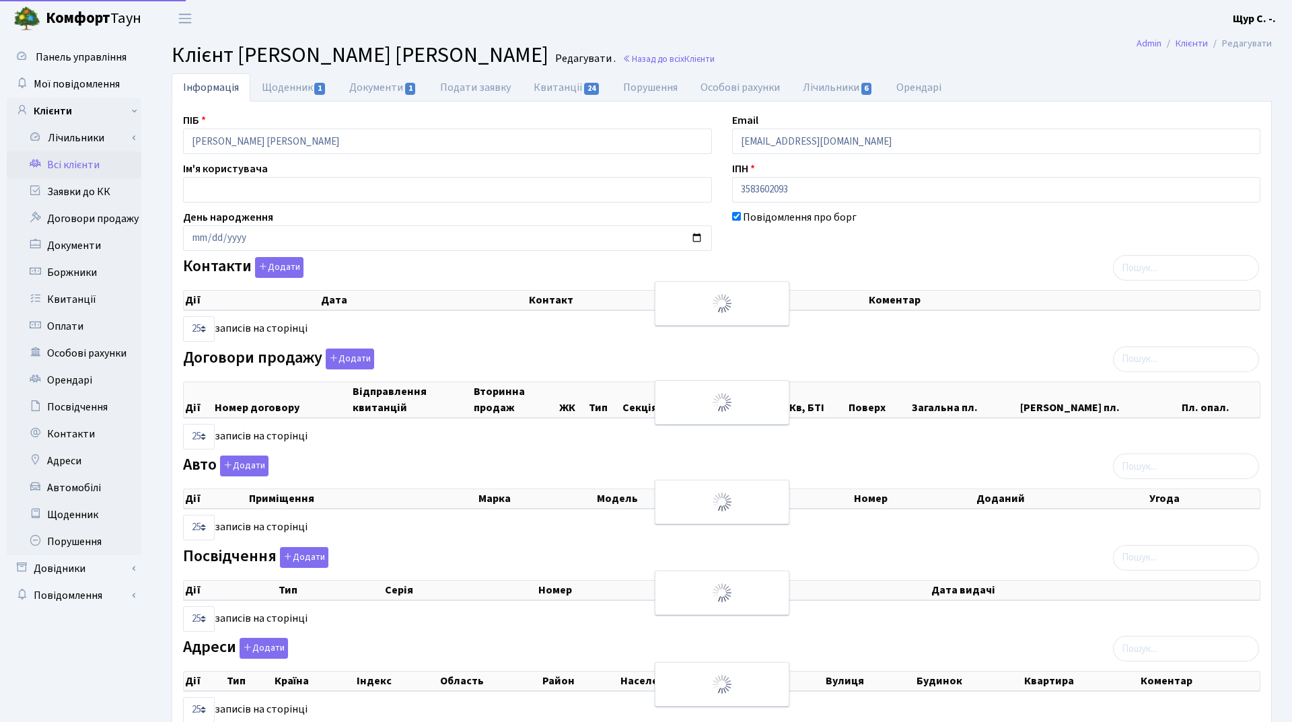
select select "25"
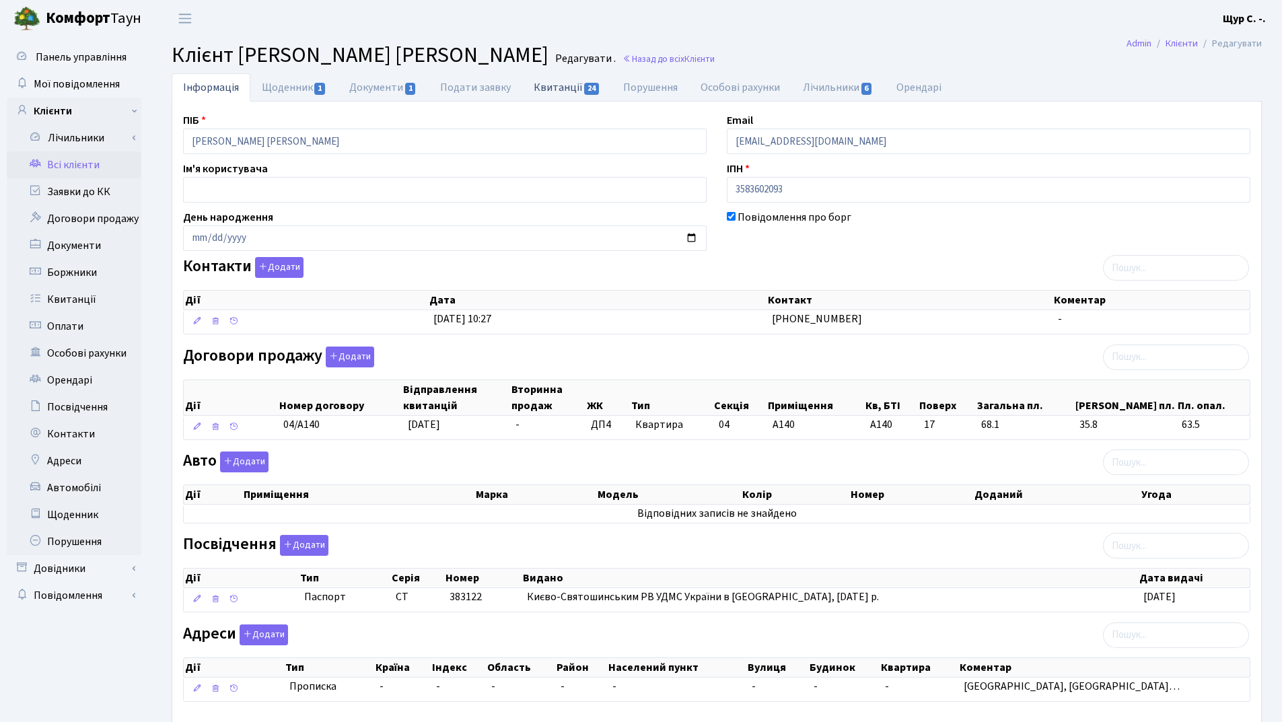
click at [556, 80] on link "Квитанції 24" at bounding box center [567, 87] width 90 height 28
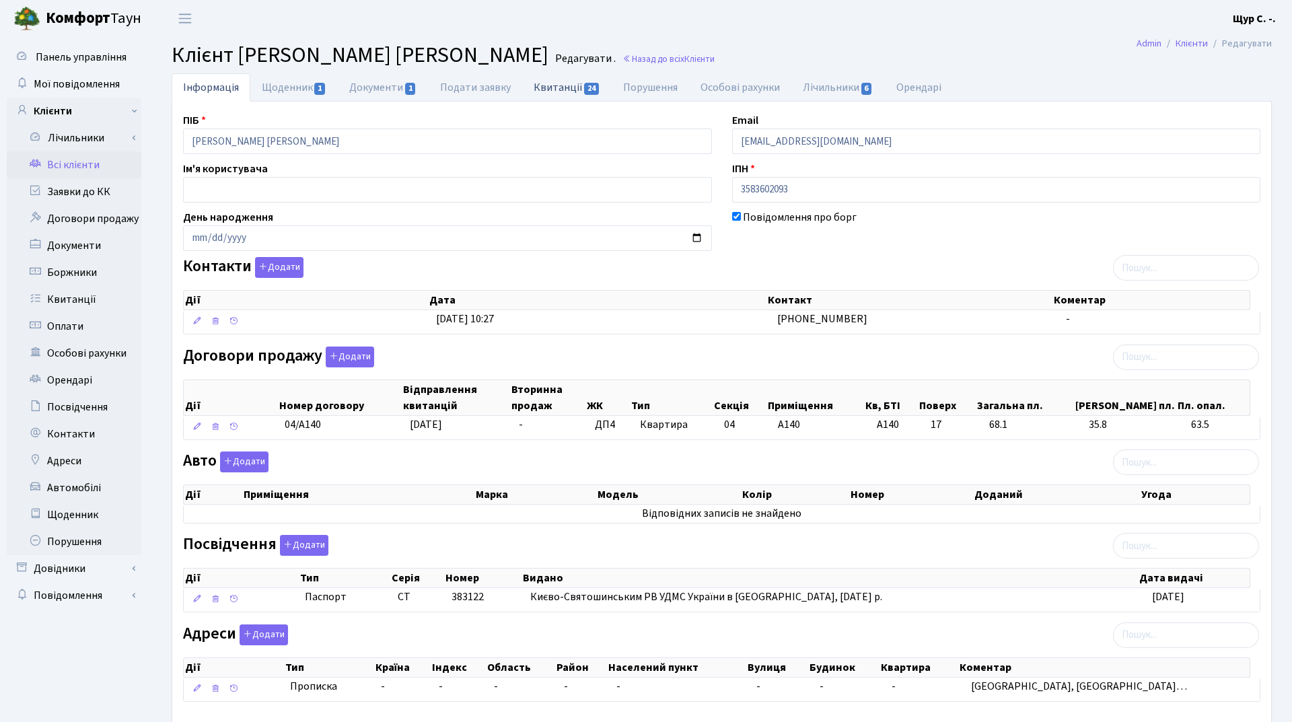
select select "25"
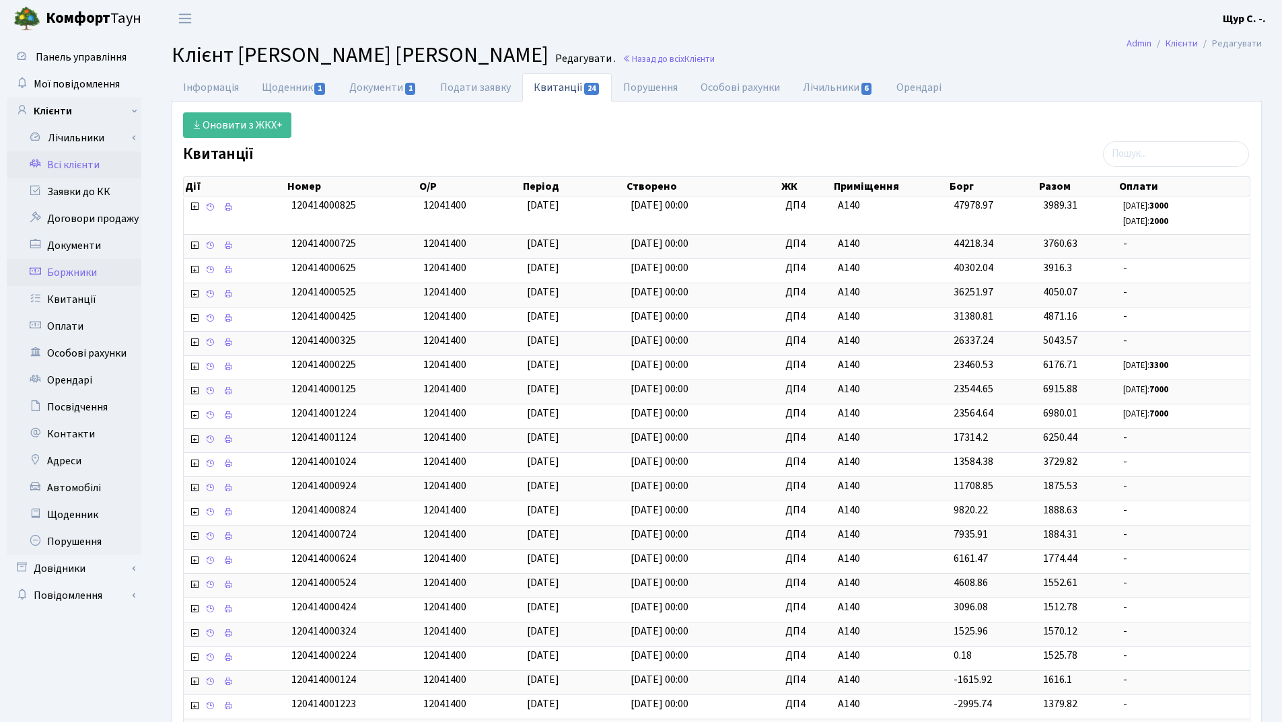
click at [87, 277] on link "Боржники" at bounding box center [74, 272] width 135 height 27
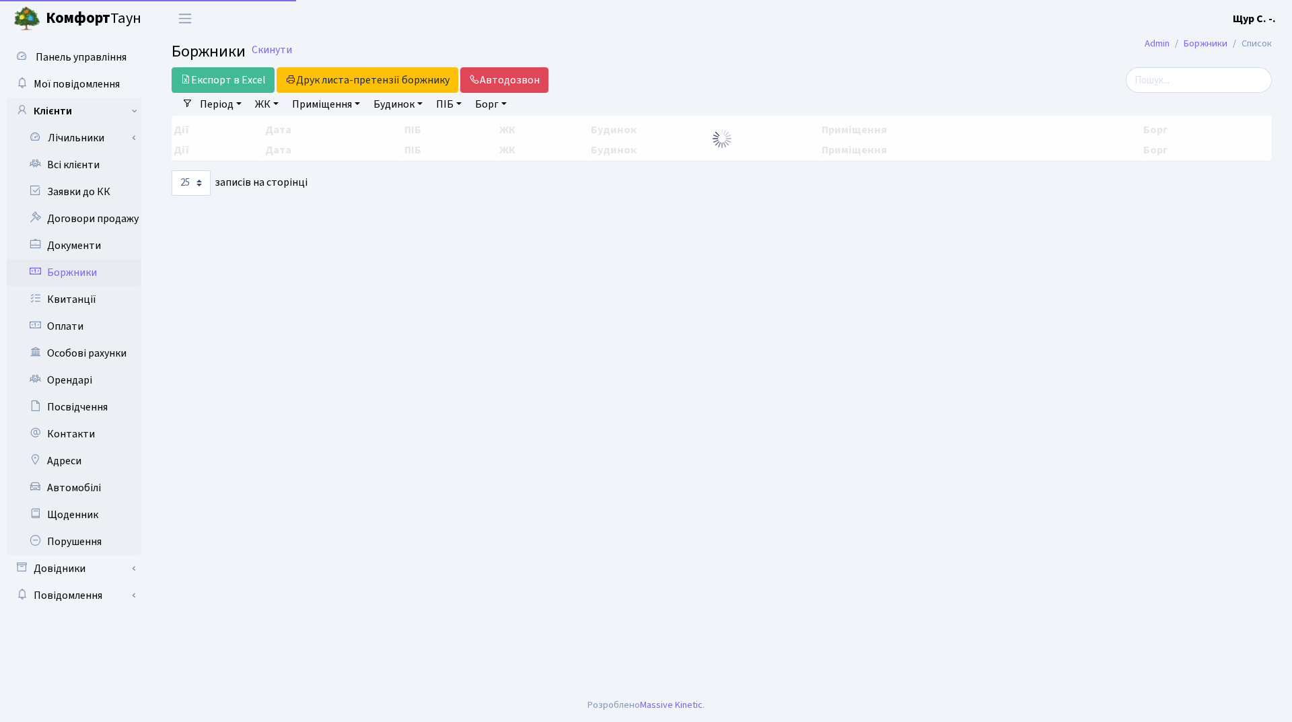
select select "25"
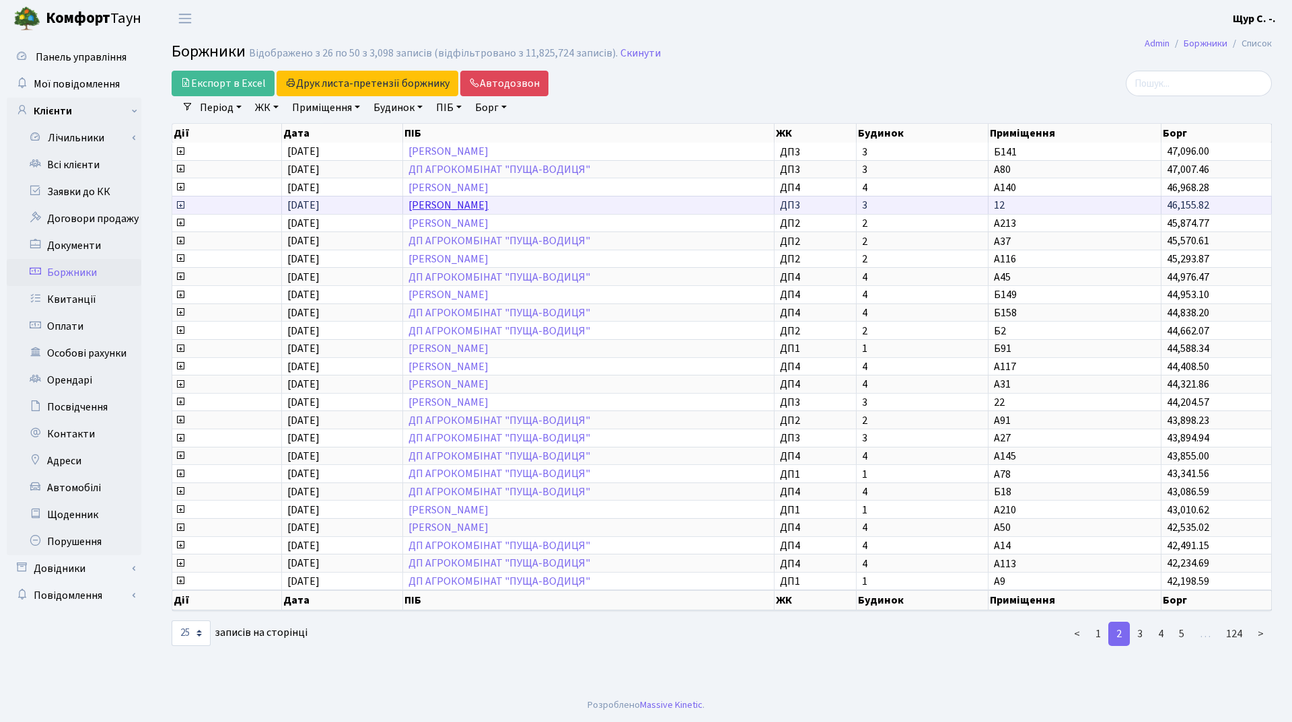
click at [489, 205] on link "[PERSON_NAME]" at bounding box center [448, 205] width 80 height 15
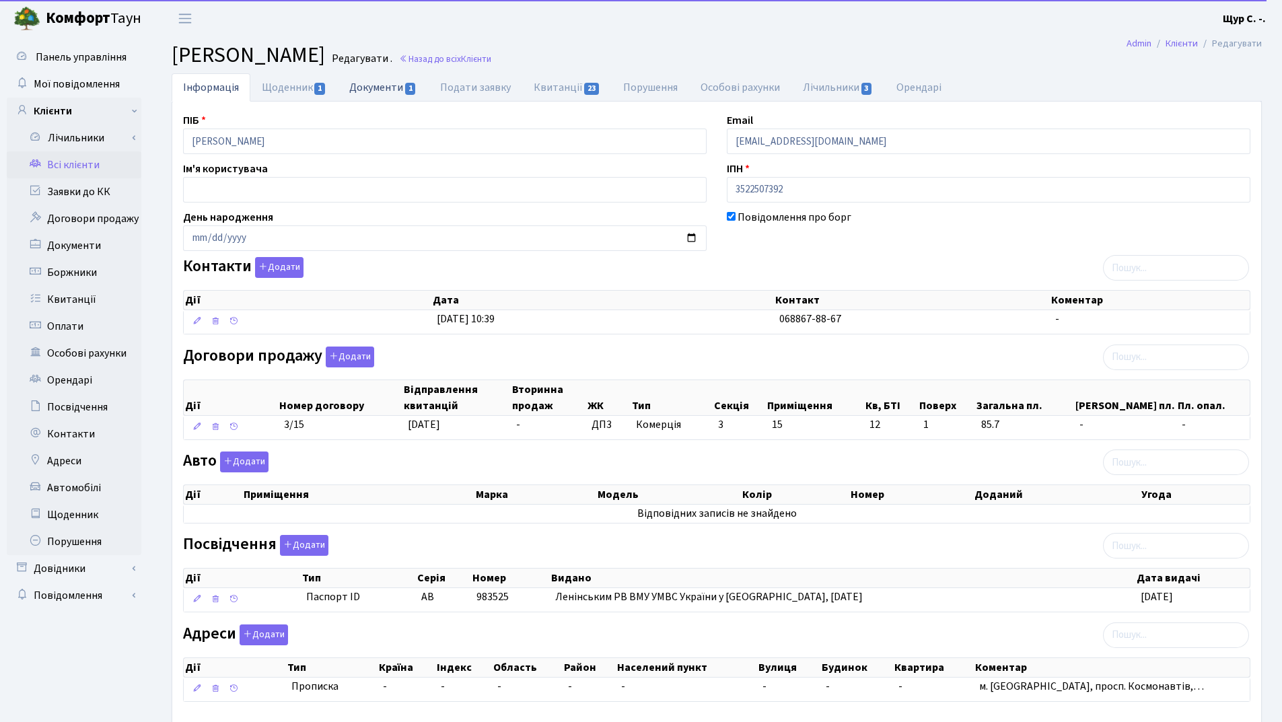
click at [393, 93] on link "Документи 1" at bounding box center [383, 87] width 90 height 28
select select "25"
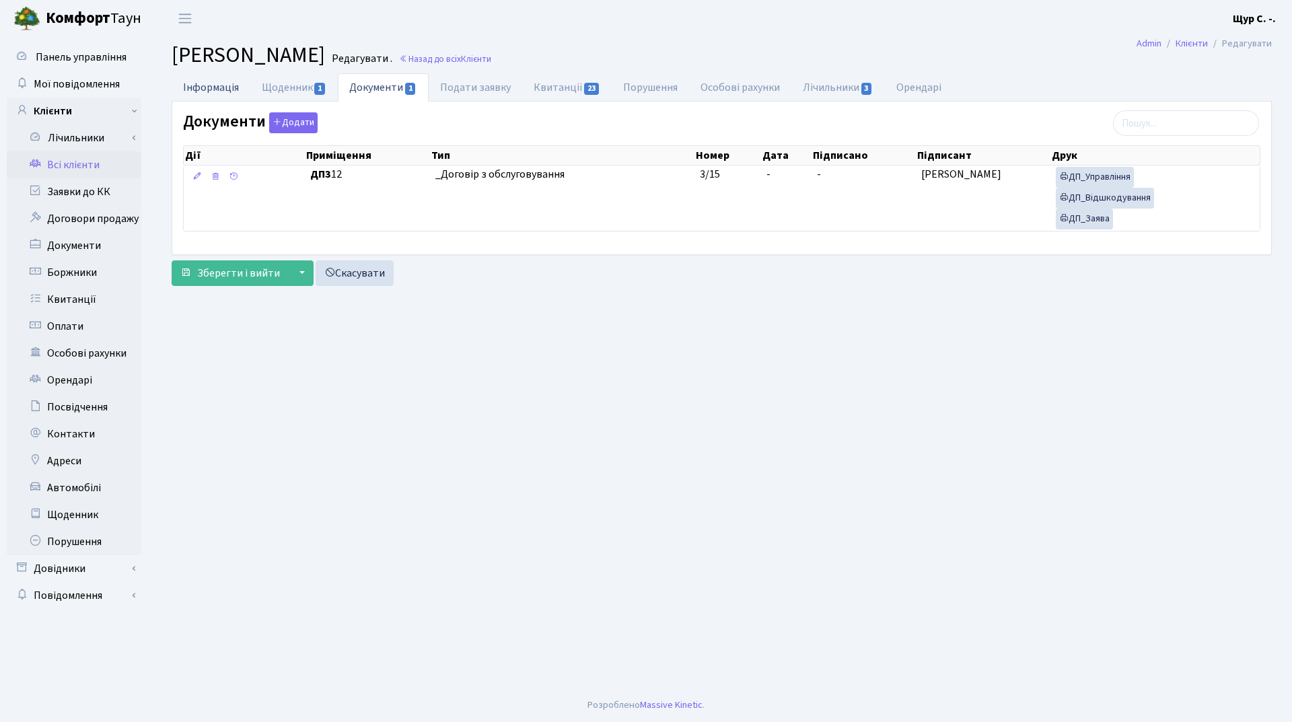
click at [207, 85] on link "Інформація" at bounding box center [211, 87] width 79 height 28
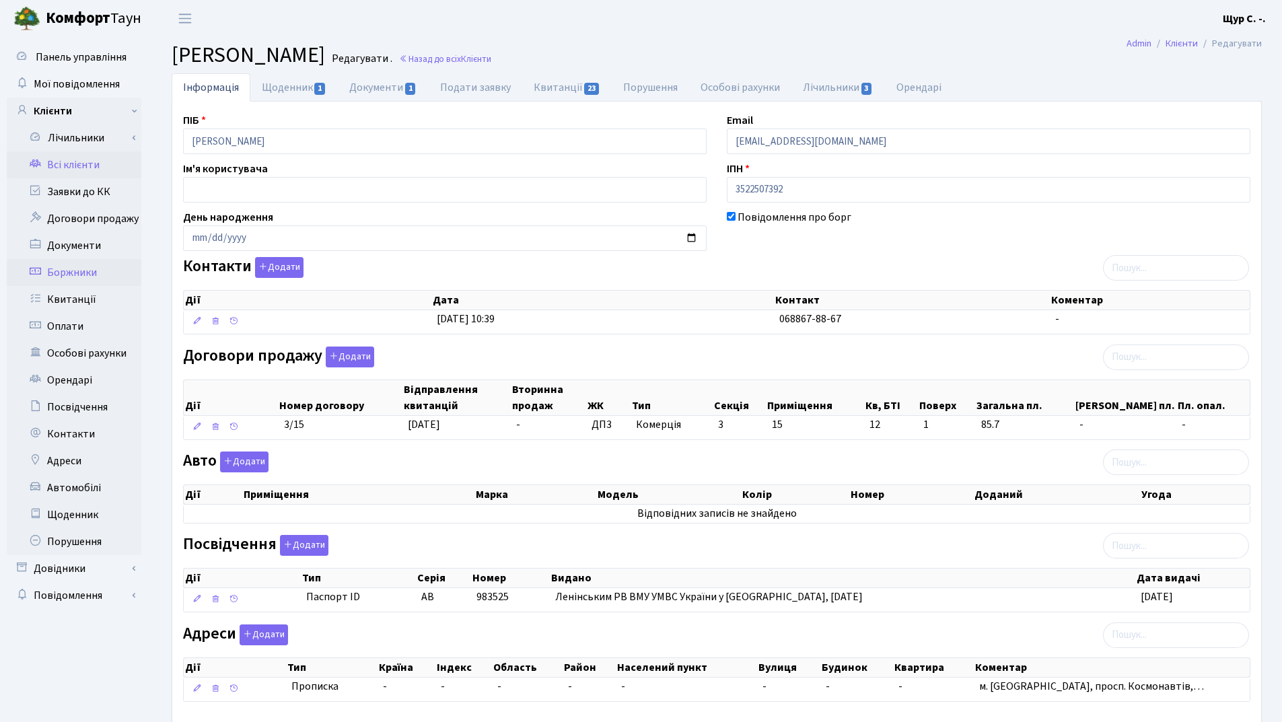
click at [96, 273] on link "Боржники" at bounding box center [74, 272] width 135 height 27
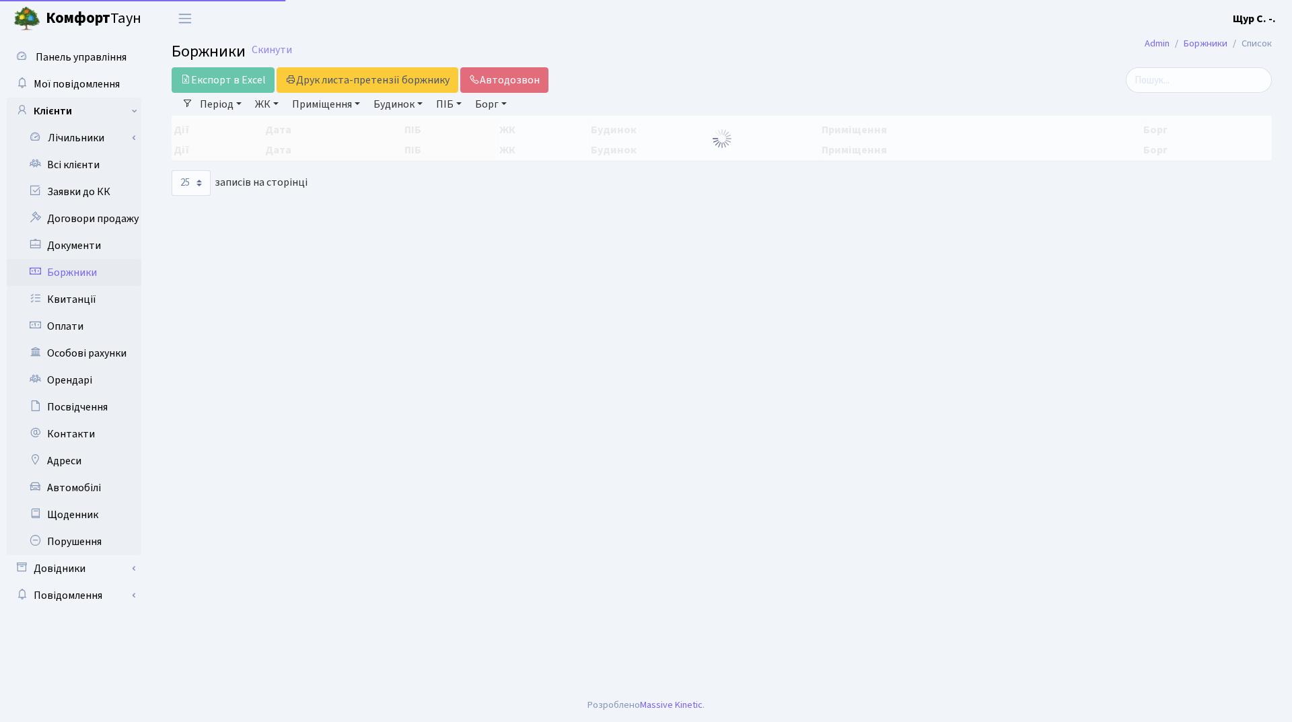
select select "25"
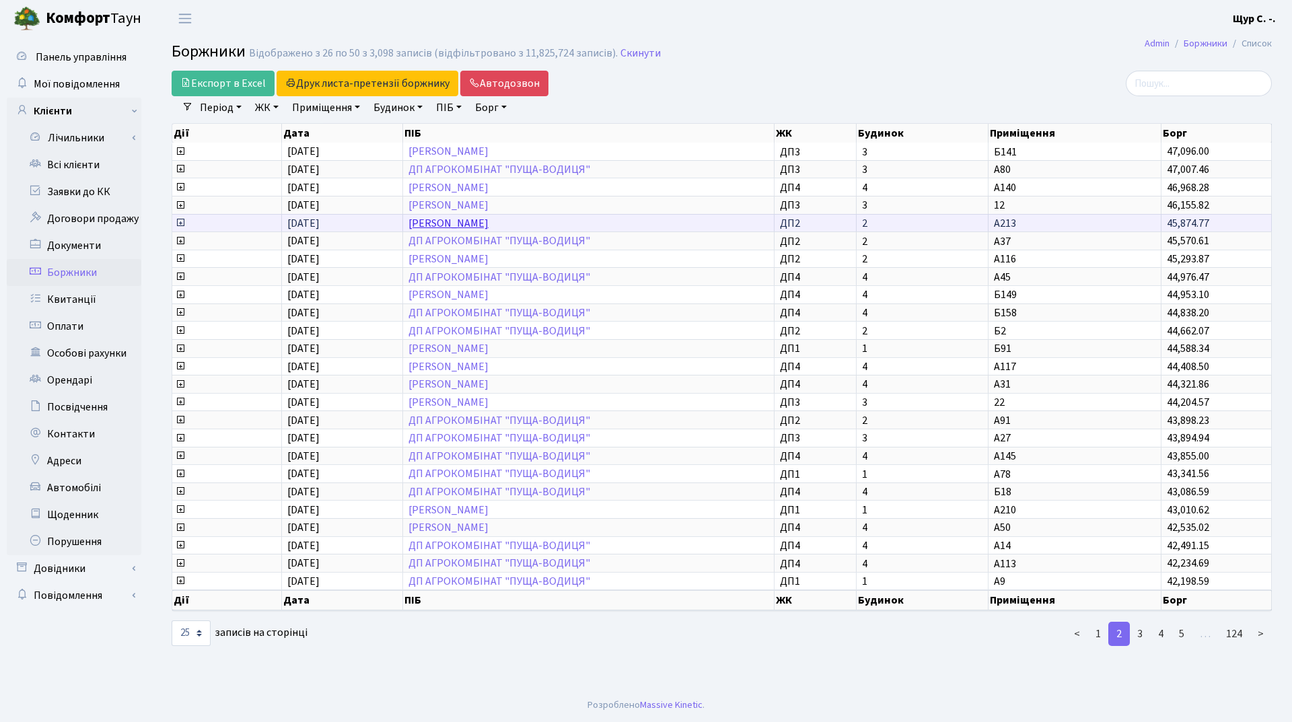
click at [489, 222] on link "[PERSON_NAME]" at bounding box center [448, 223] width 80 height 15
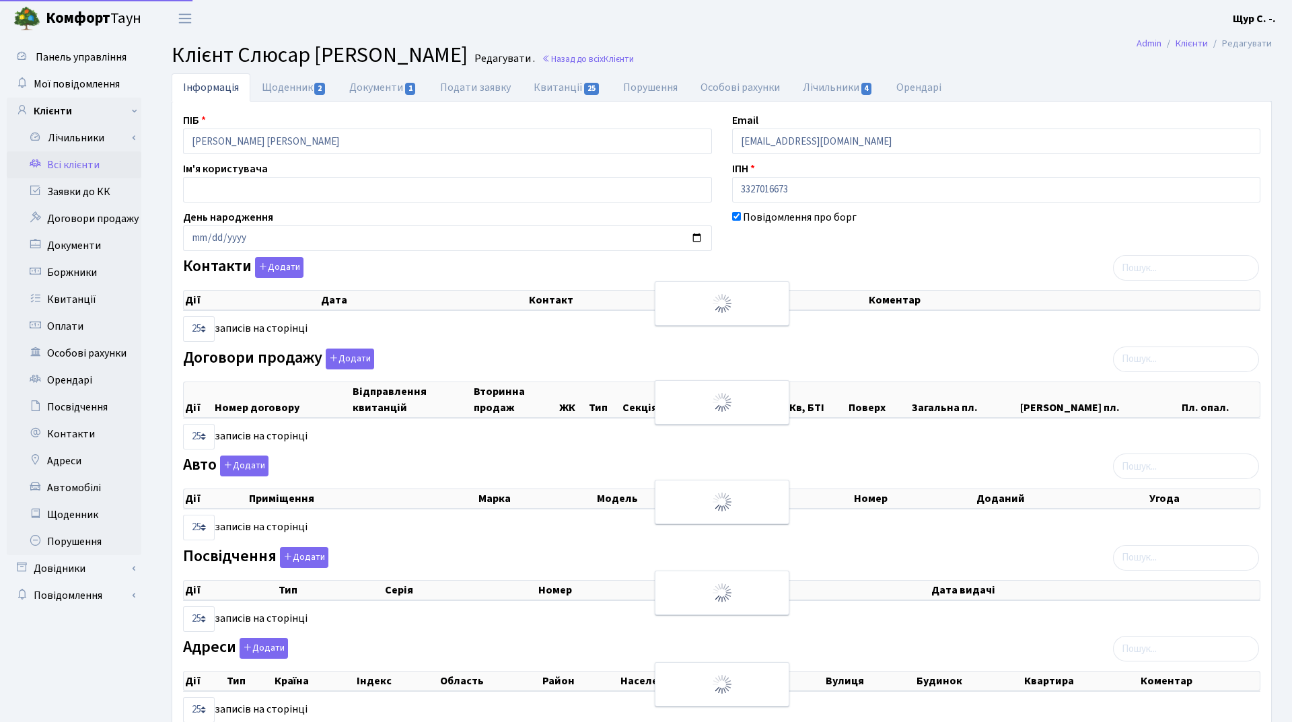
select select "25"
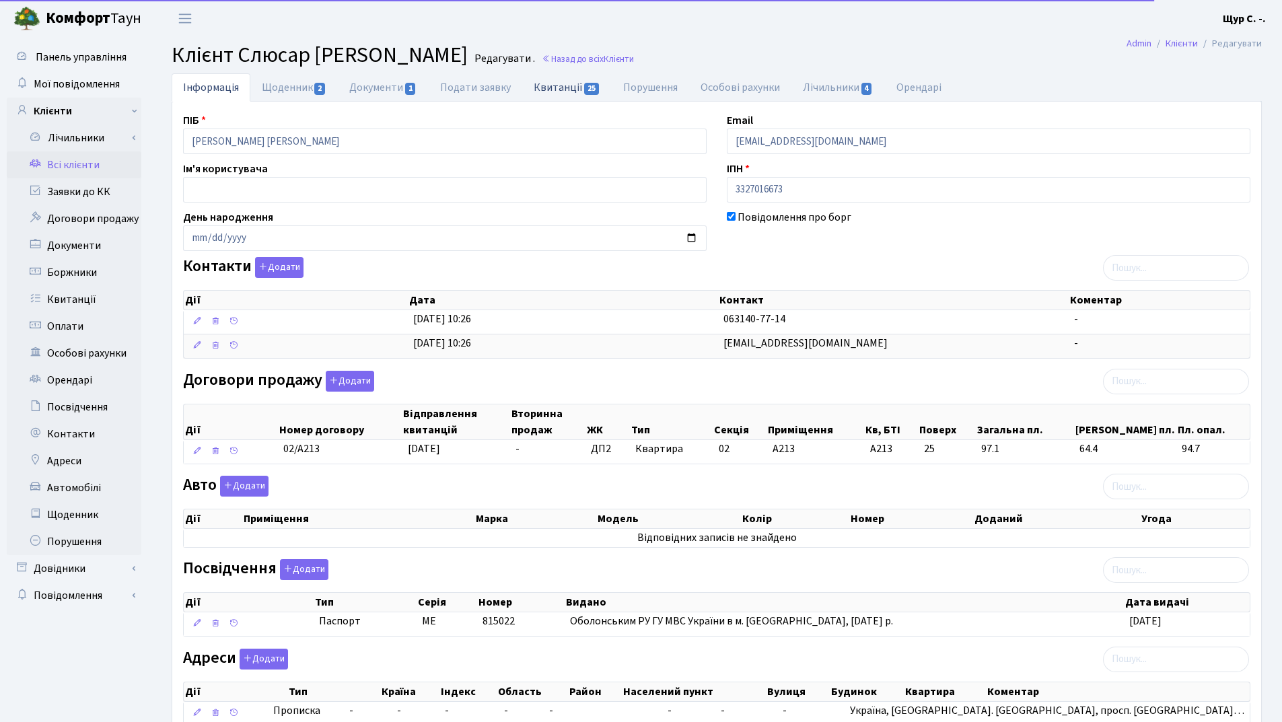
click at [563, 83] on link "Квитанції 25" at bounding box center [567, 87] width 90 height 28
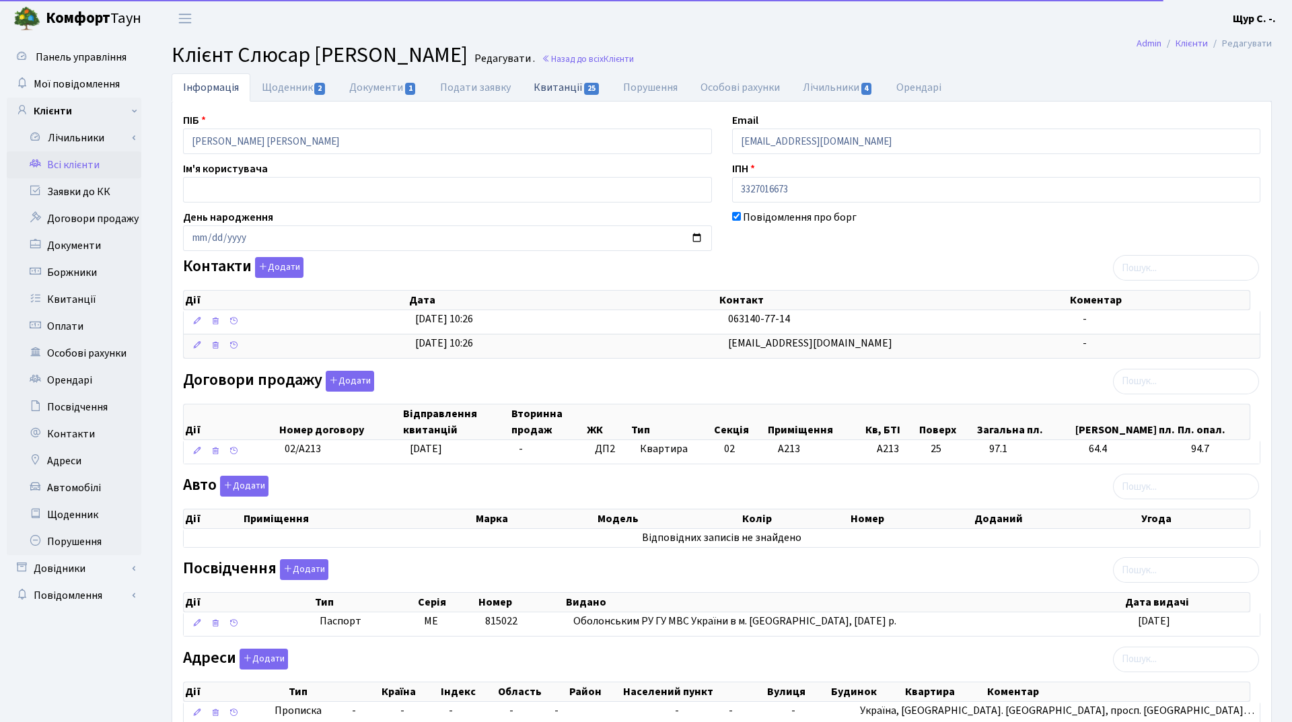
select select "25"
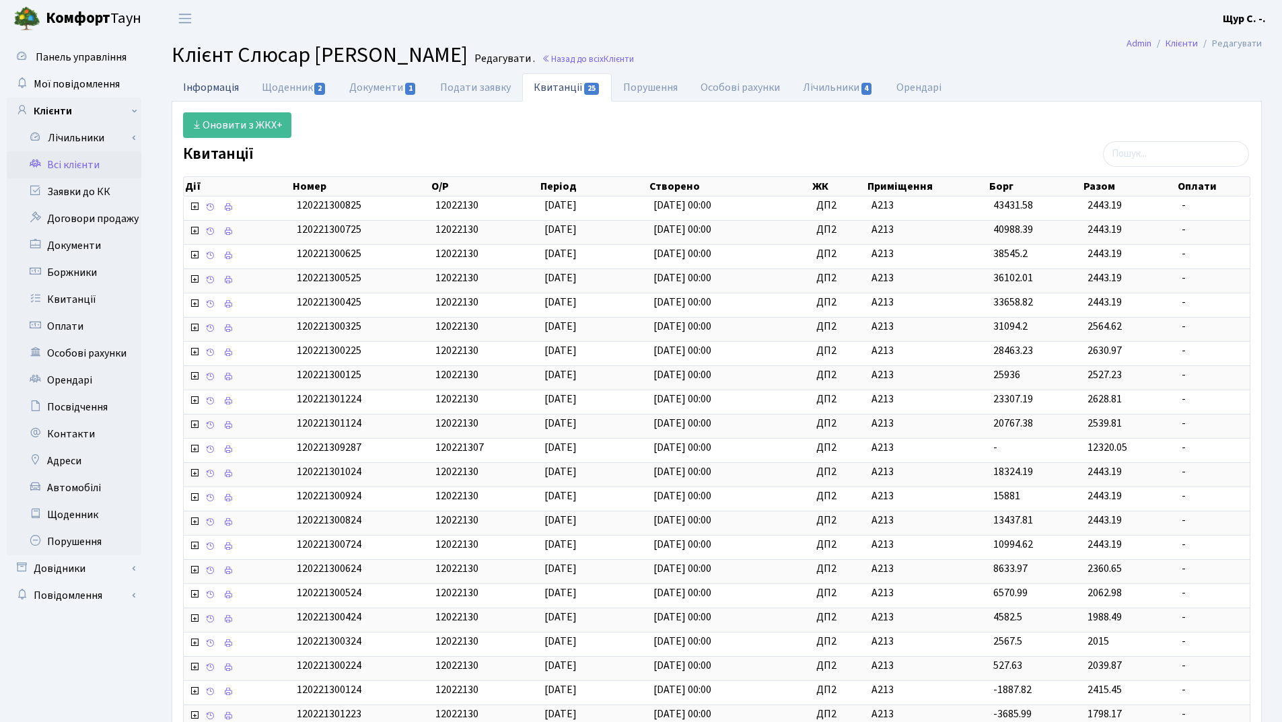
click at [215, 90] on link "Інформація" at bounding box center [211, 87] width 79 height 28
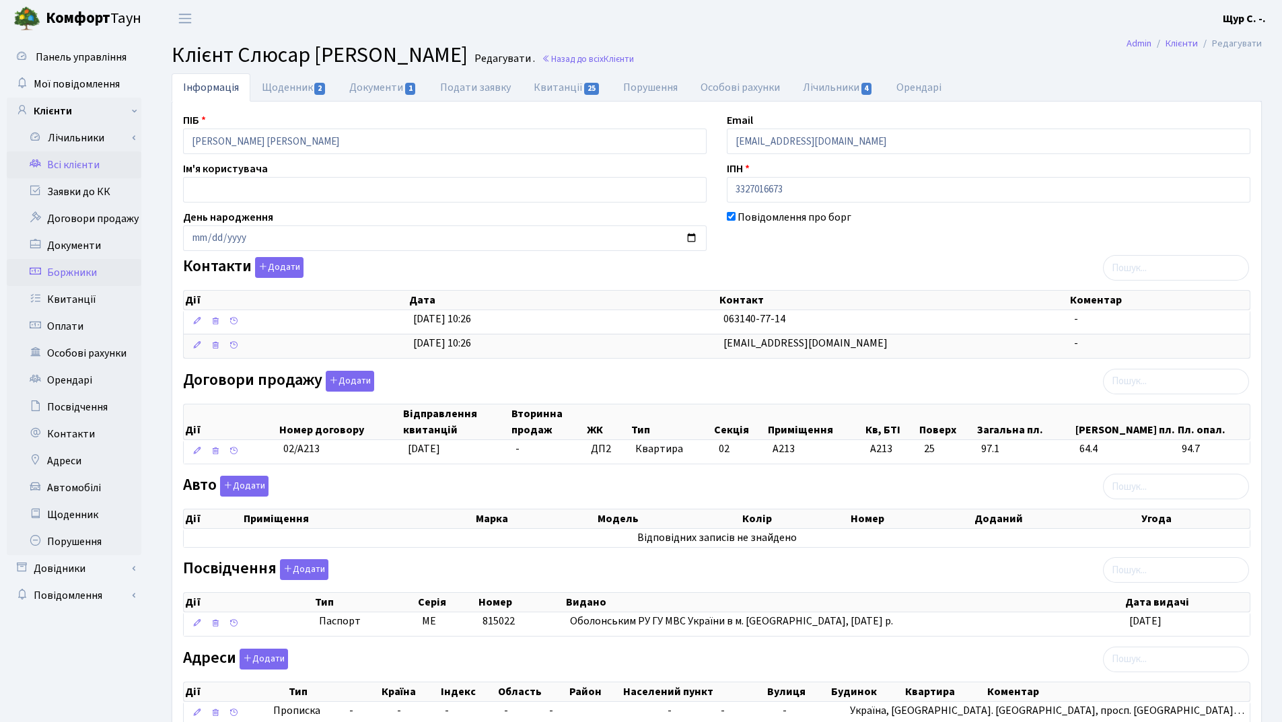
click at [64, 273] on link "Боржники" at bounding box center [74, 272] width 135 height 27
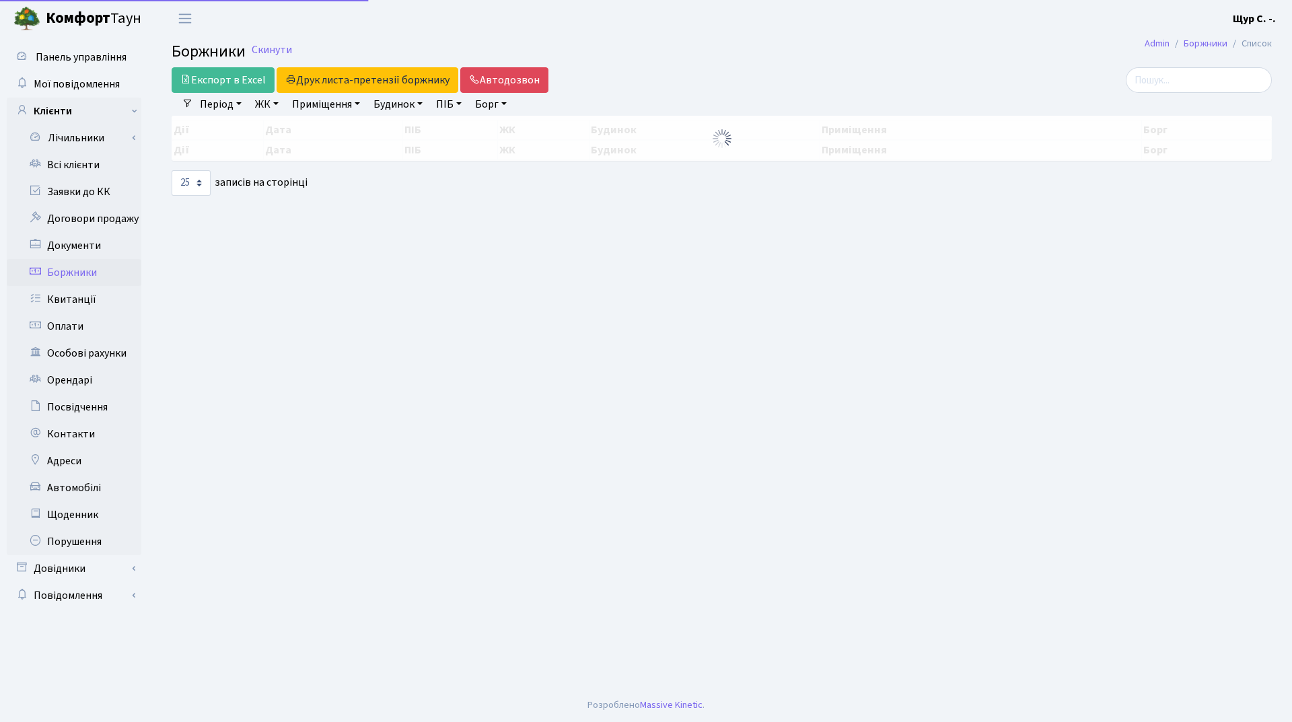
select select "25"
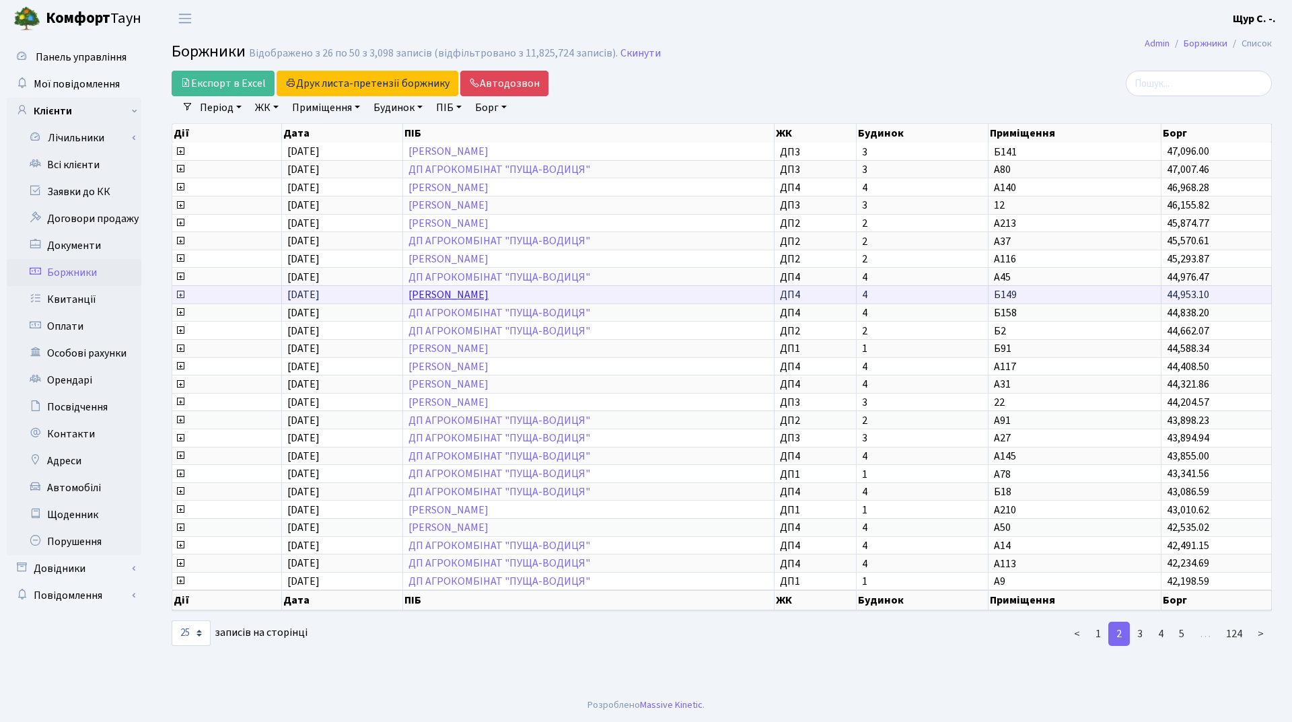
click at [480, 295] on link "[PERSON_NAME]" at bounding box center [448, 294] width 80 height 15
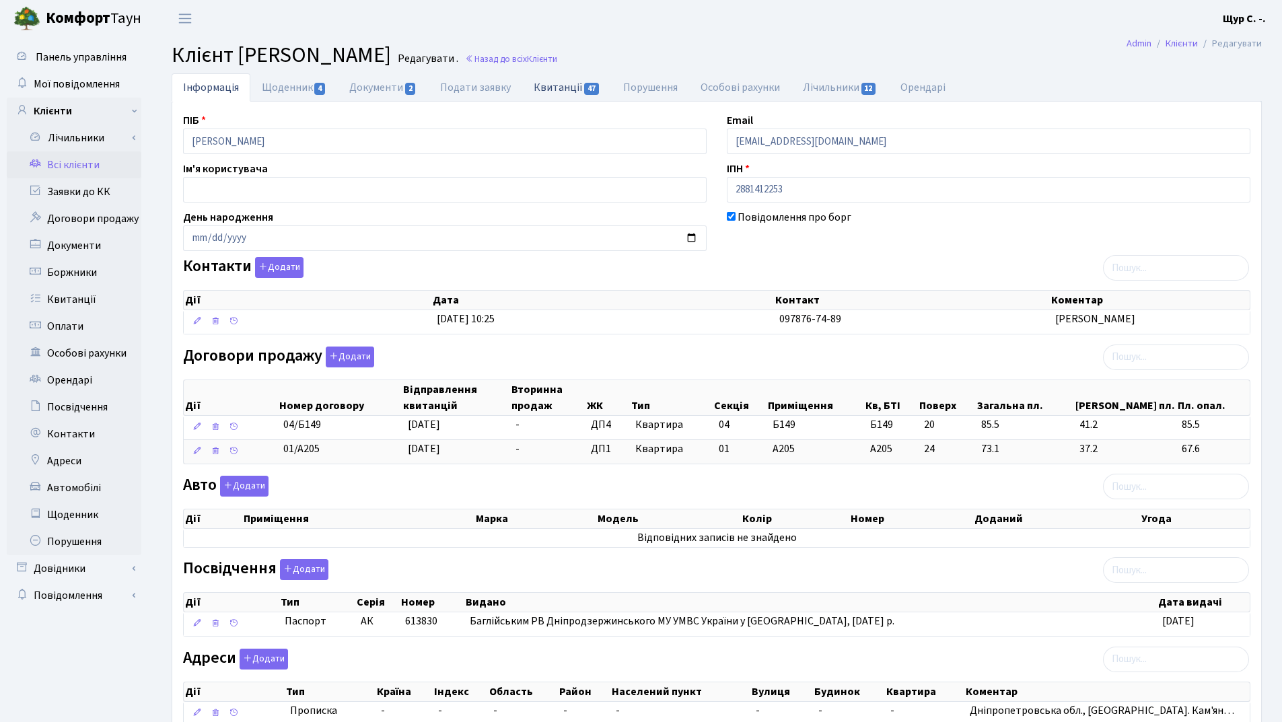
click at [563, 85] on link "Квитанції 47" at bounding box center [567, 87] width 90 height 28
select select "25"
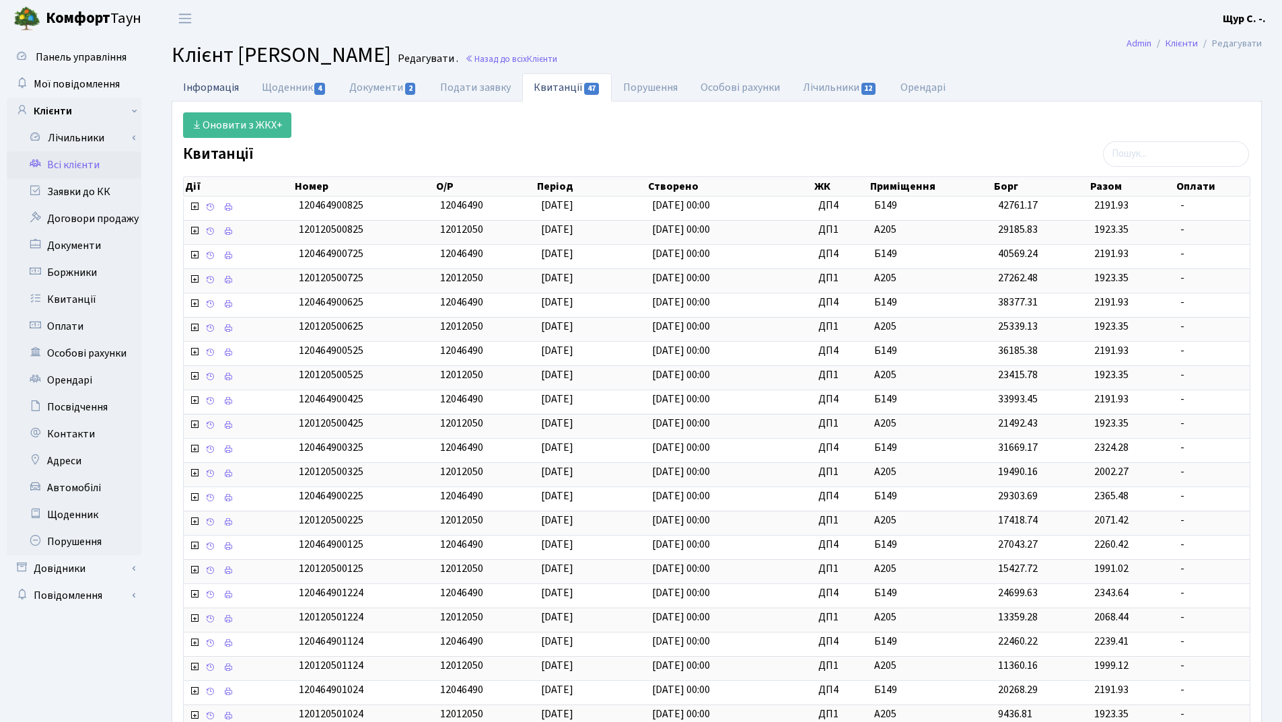
click at [197, 83] on link "Інформація" at bounding box center [211, 87] width 79 height 28
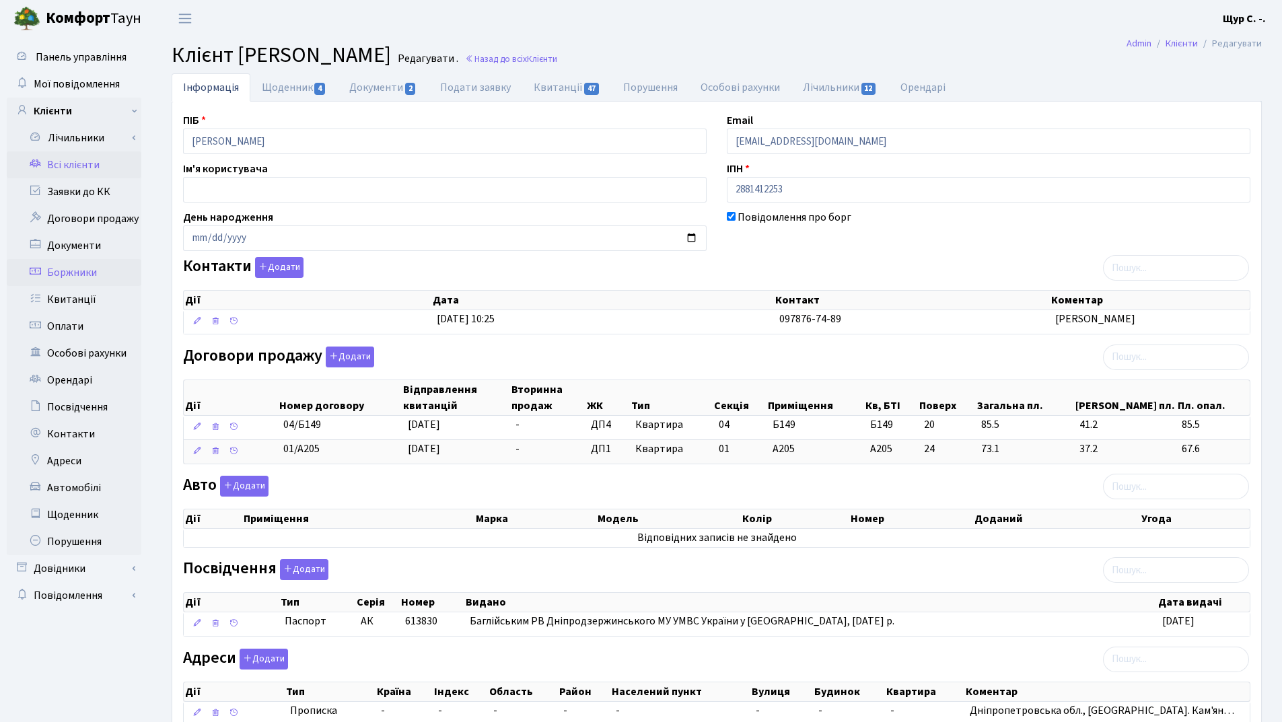
click at [96, 272] on link "Боржники" at bounding box center [74, 272] width 135 height 27
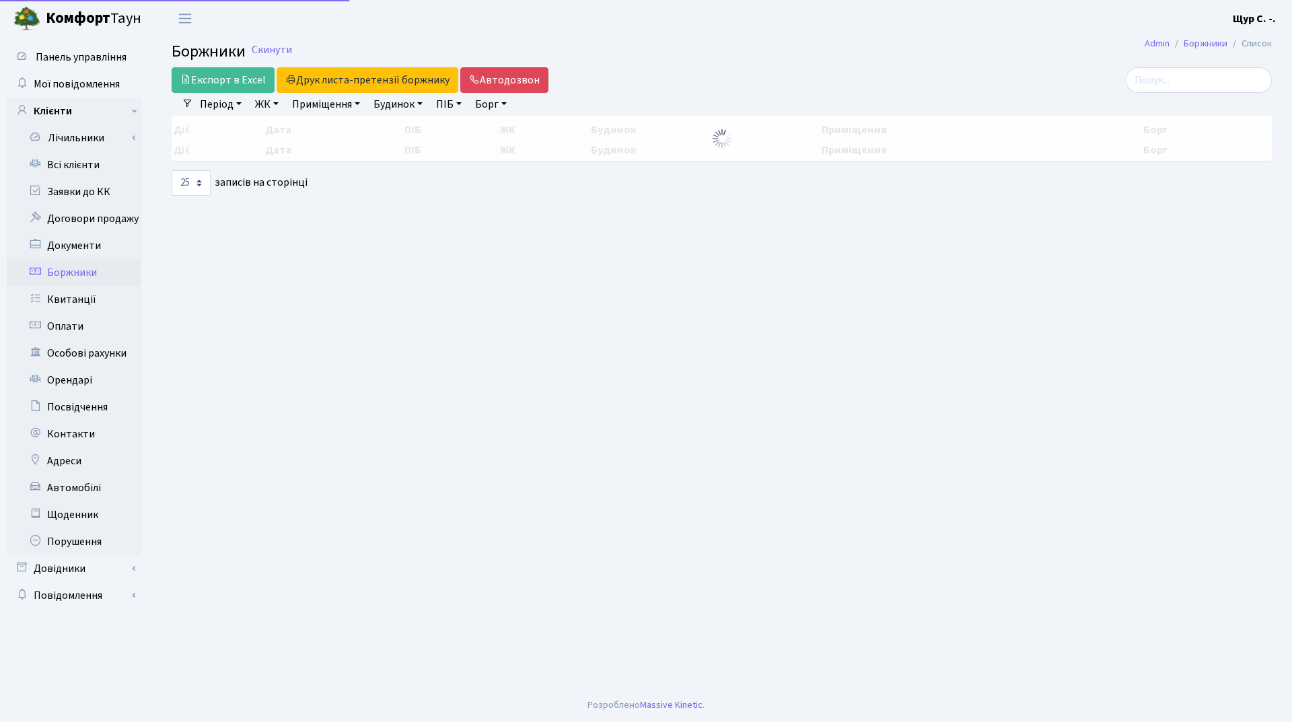
select select "25"
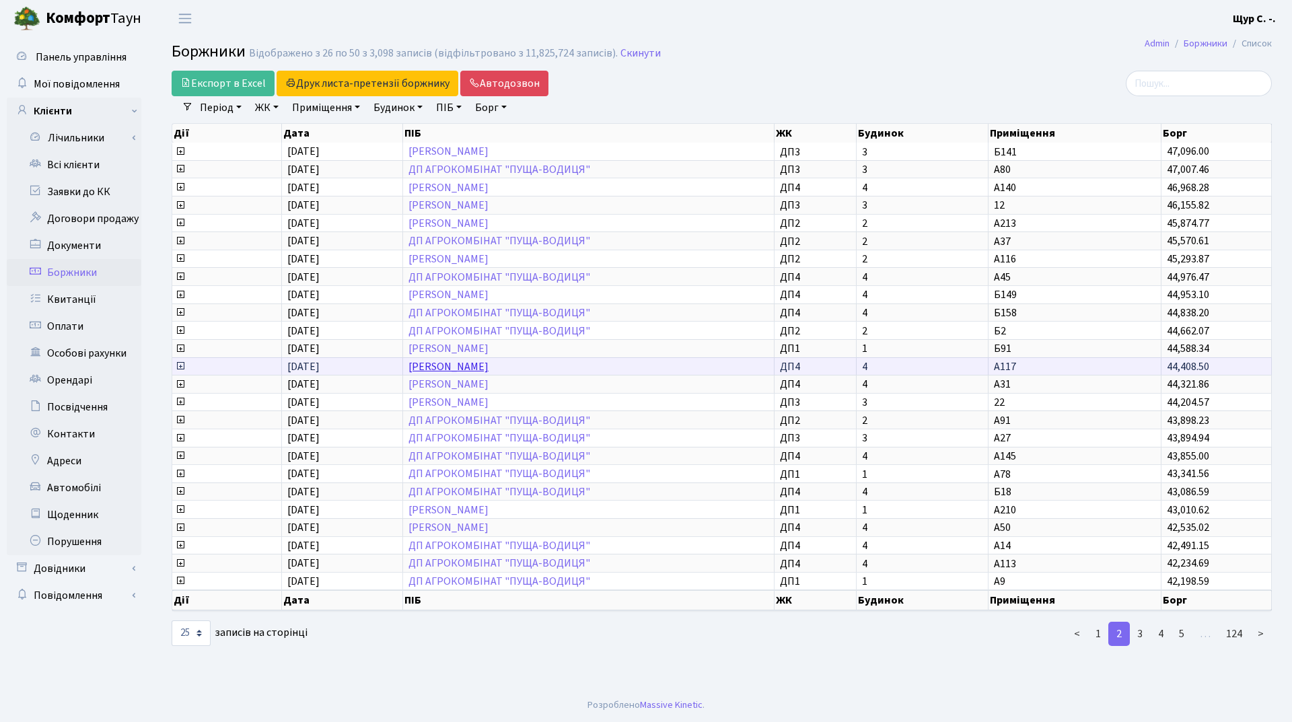
click at [449, 367] on link "[PERSON_NAME]" at bounding box center [448, 366] width 80 height 15
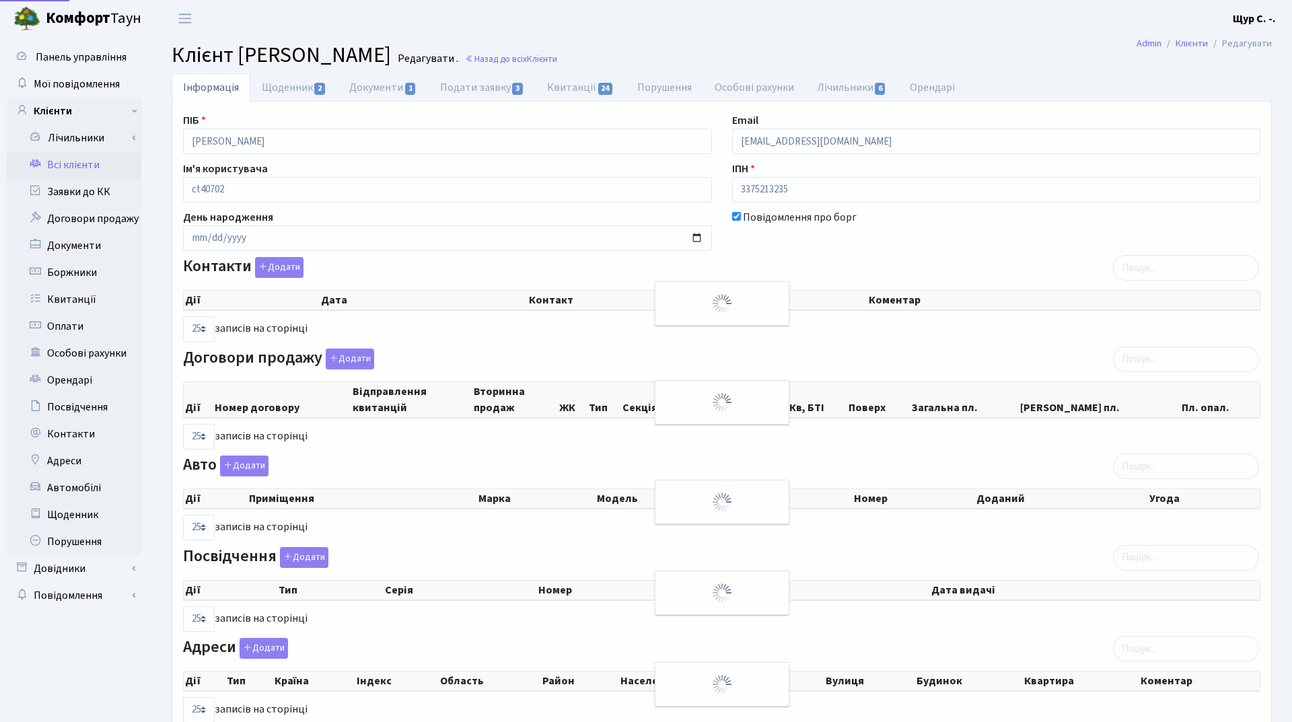
select select "25"
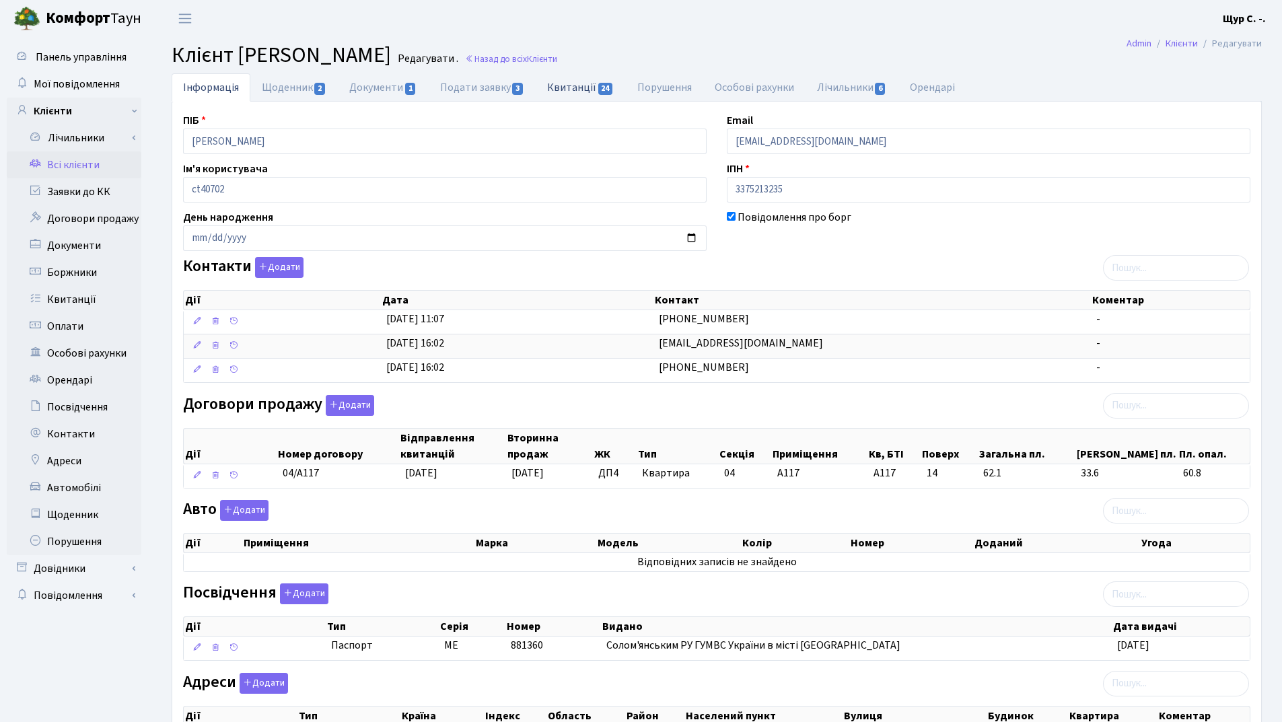
click at [570, 90] on link "Квитанції 24" at bounding box center [581, 87] width 90 height 28
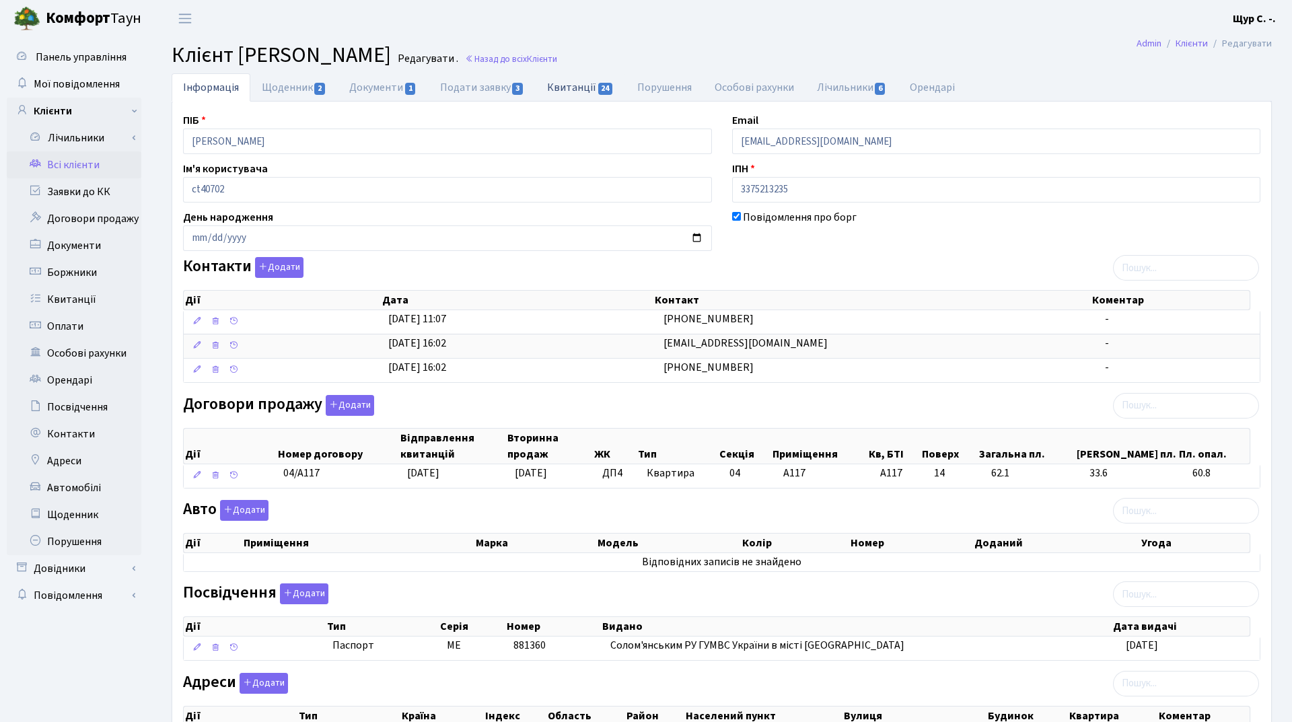
select select "25"
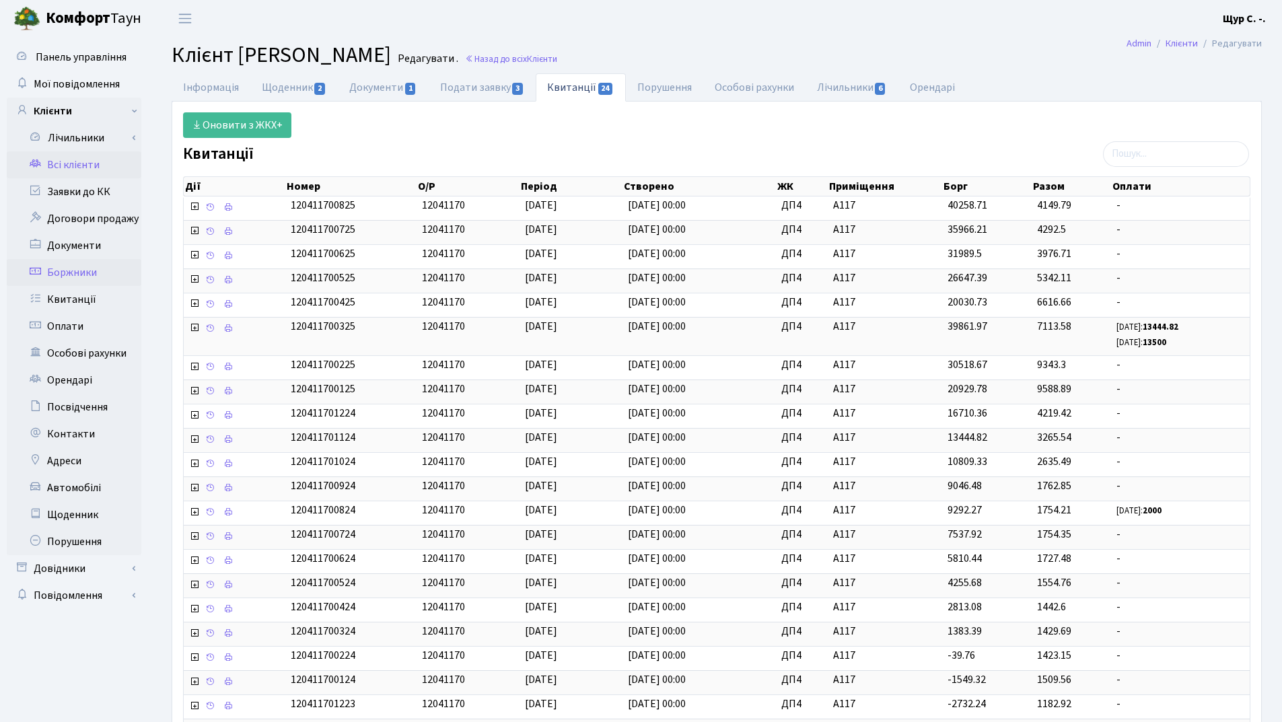
click at [86, 275] on link "Боржники" at bounding box center [74, 272] width 135 height 27
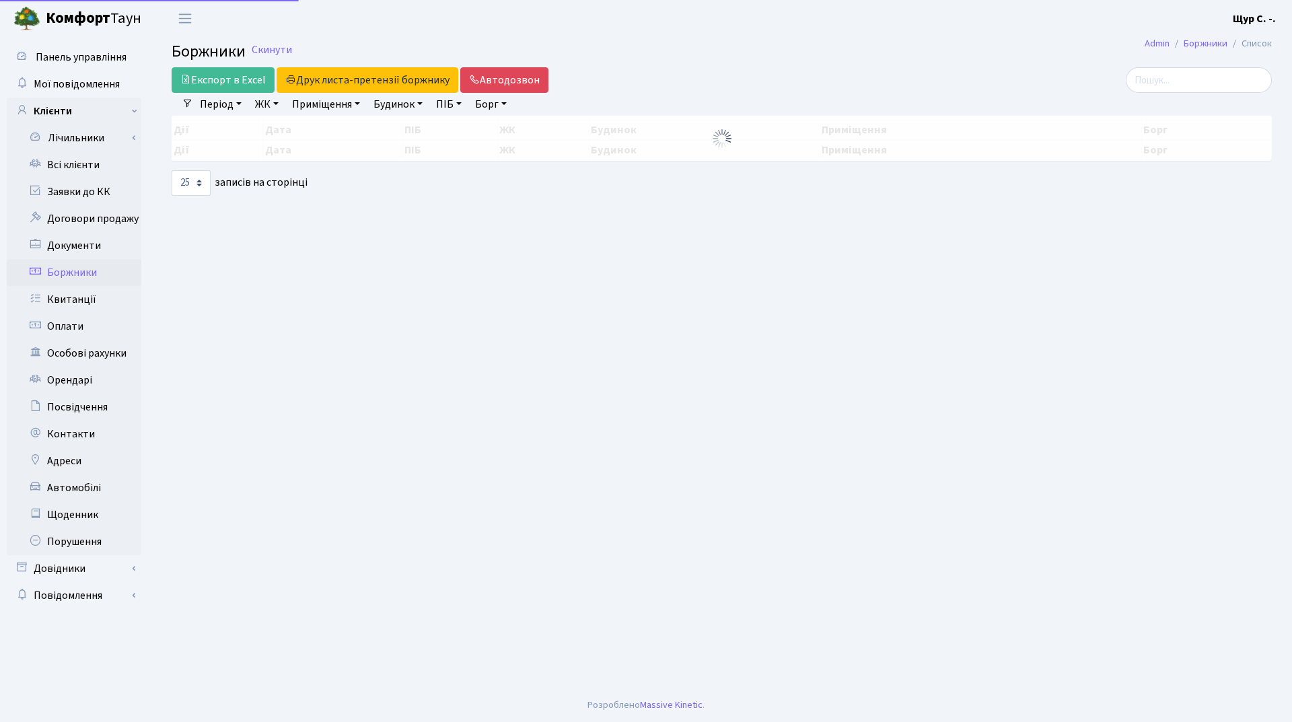
select select "25"
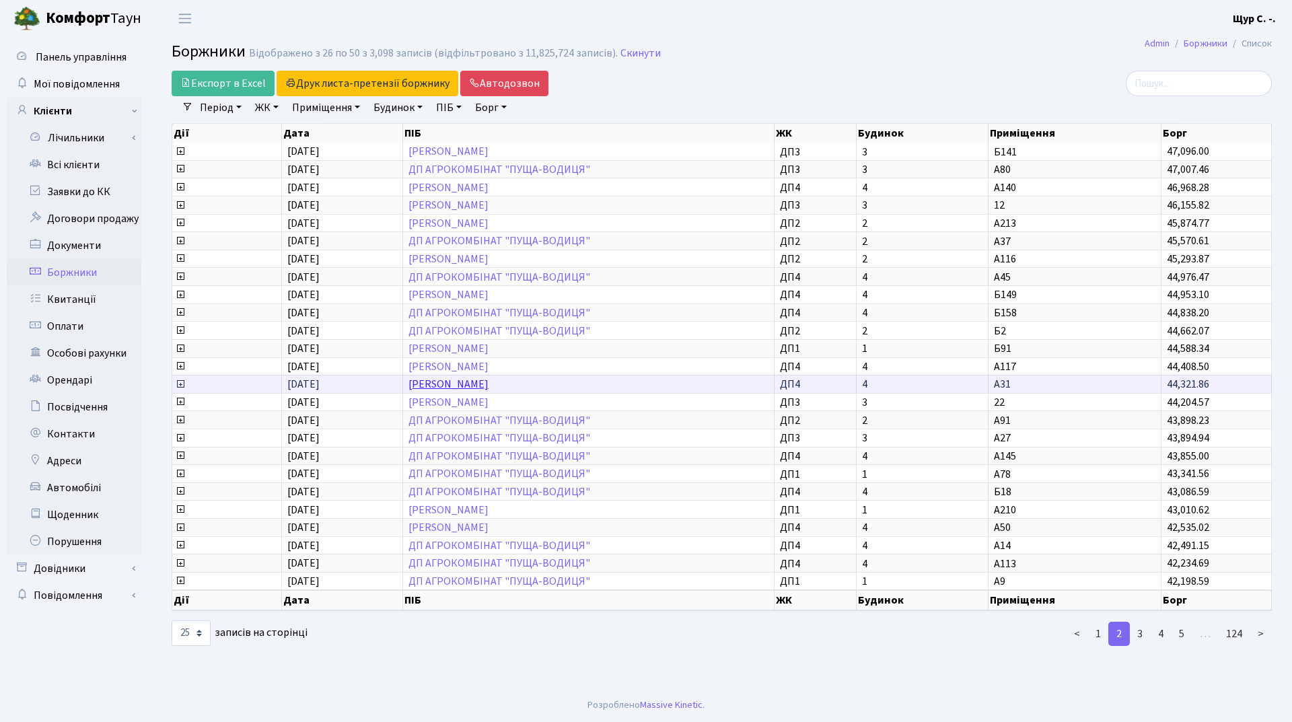
click at [480, 383] on link "[PERSON_NAME]" at bounding box center [448, 384] width 80 height 15
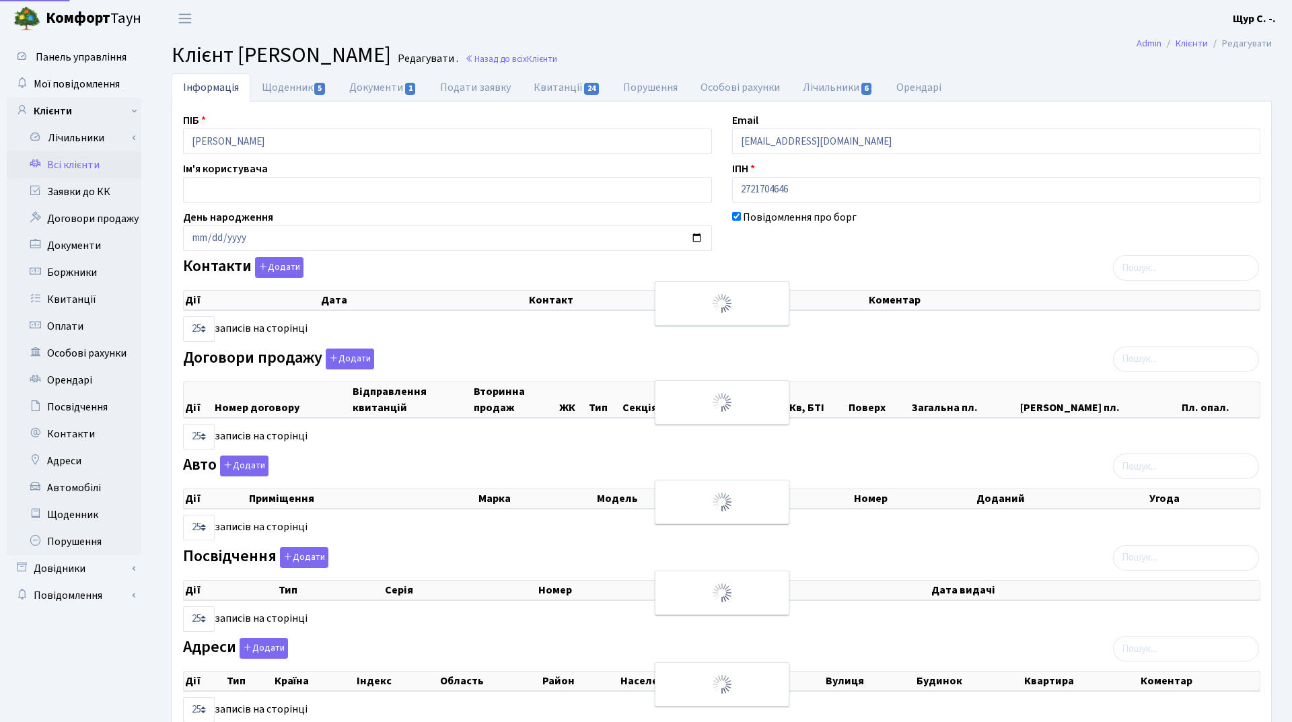
select select "25"
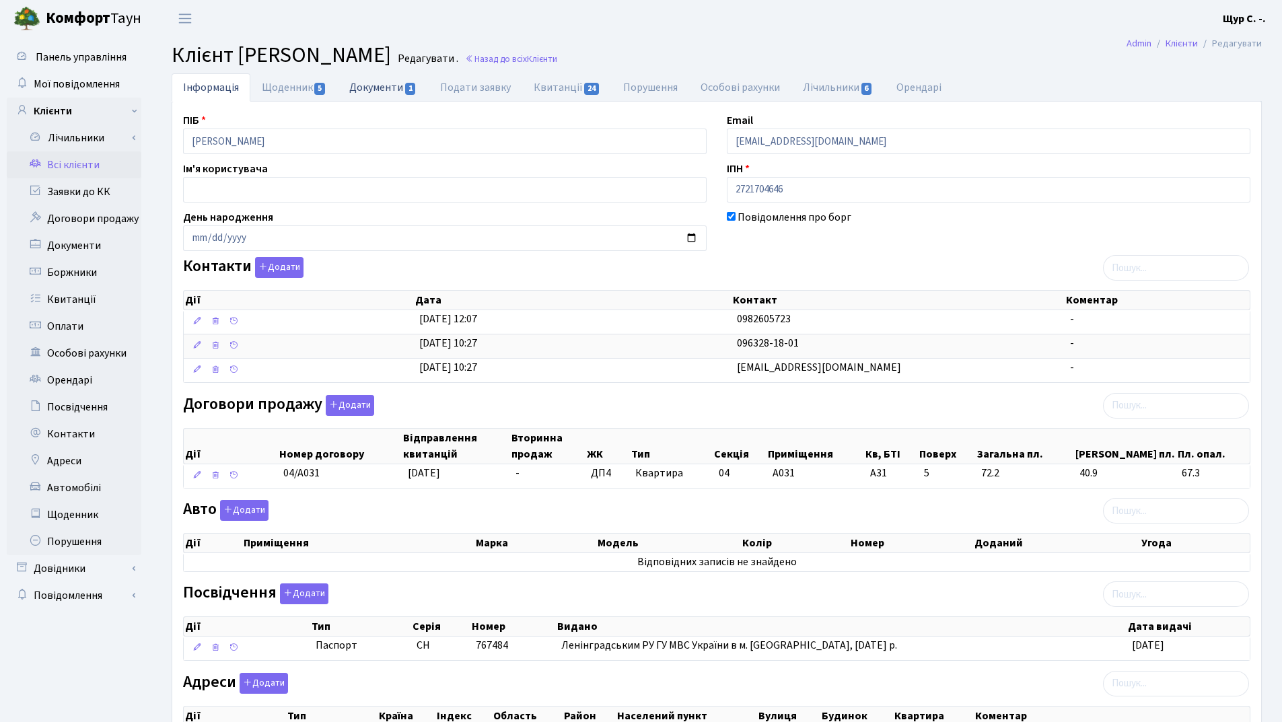
click at [367, 83] on link "Документи 1" at bounding box center [383, 87] width 90 height 28
select select "25"
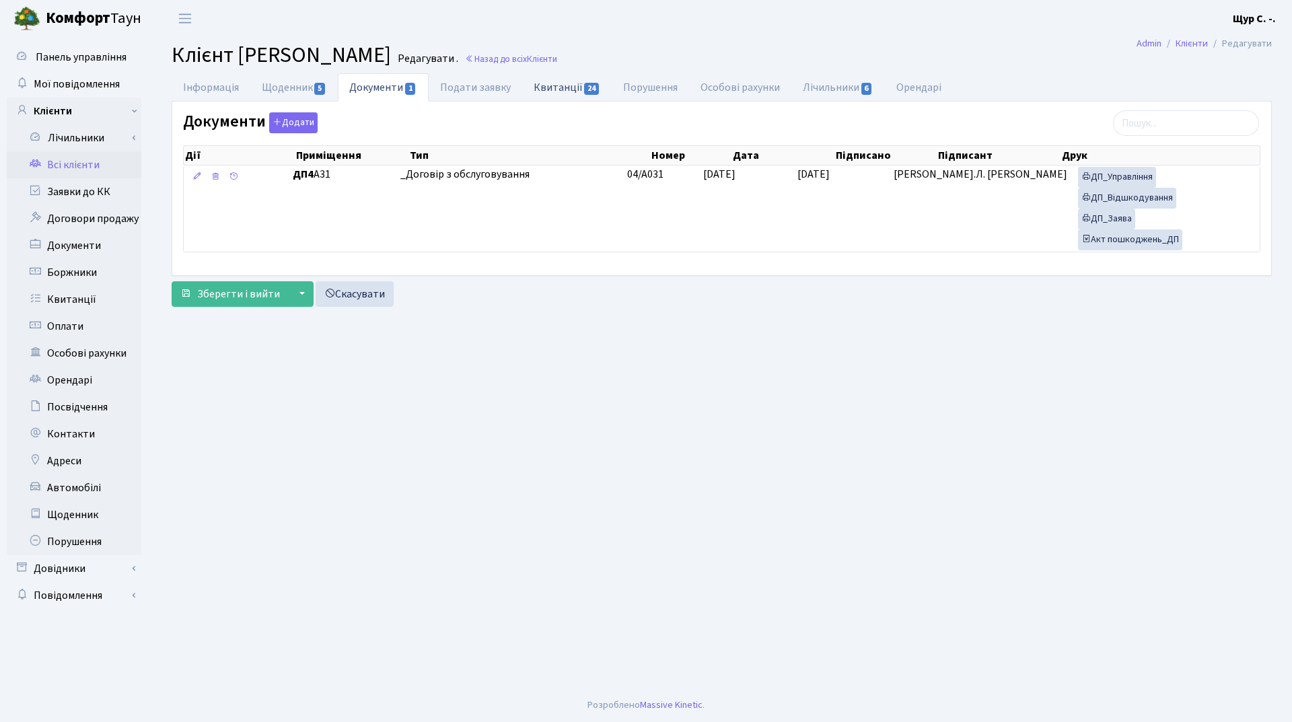
click at [546, 90] on link "Квитанції 24" at bounding box center [567, 87] width 90 height 28
select select "25"
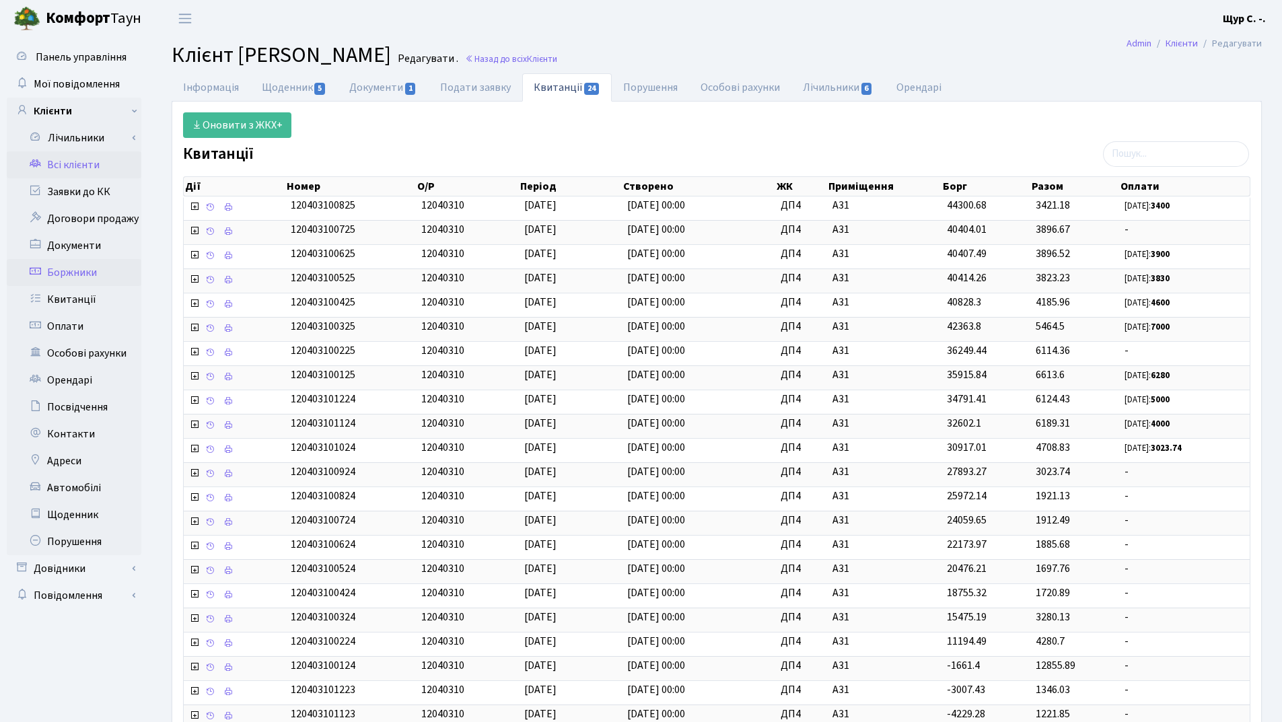
click at [87, 271] on link "Боржники" at bounding box center [74, 272] width 135 height 27
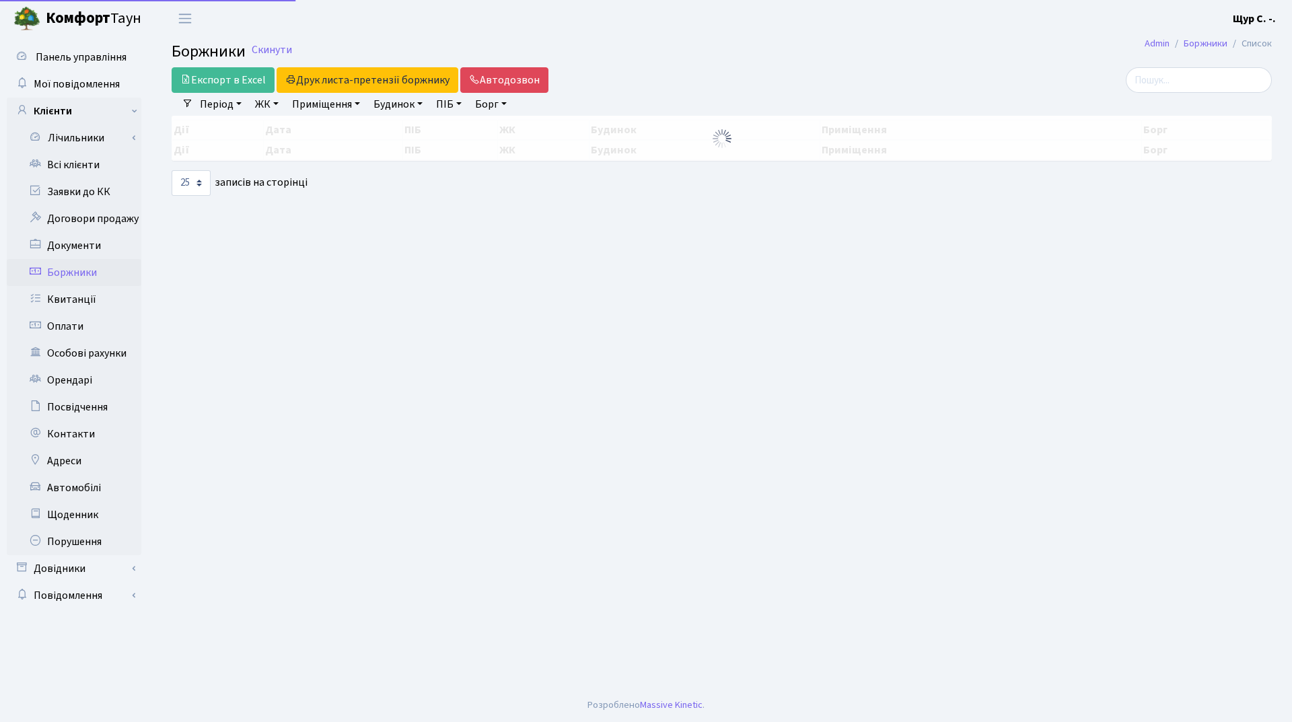
select select "25"
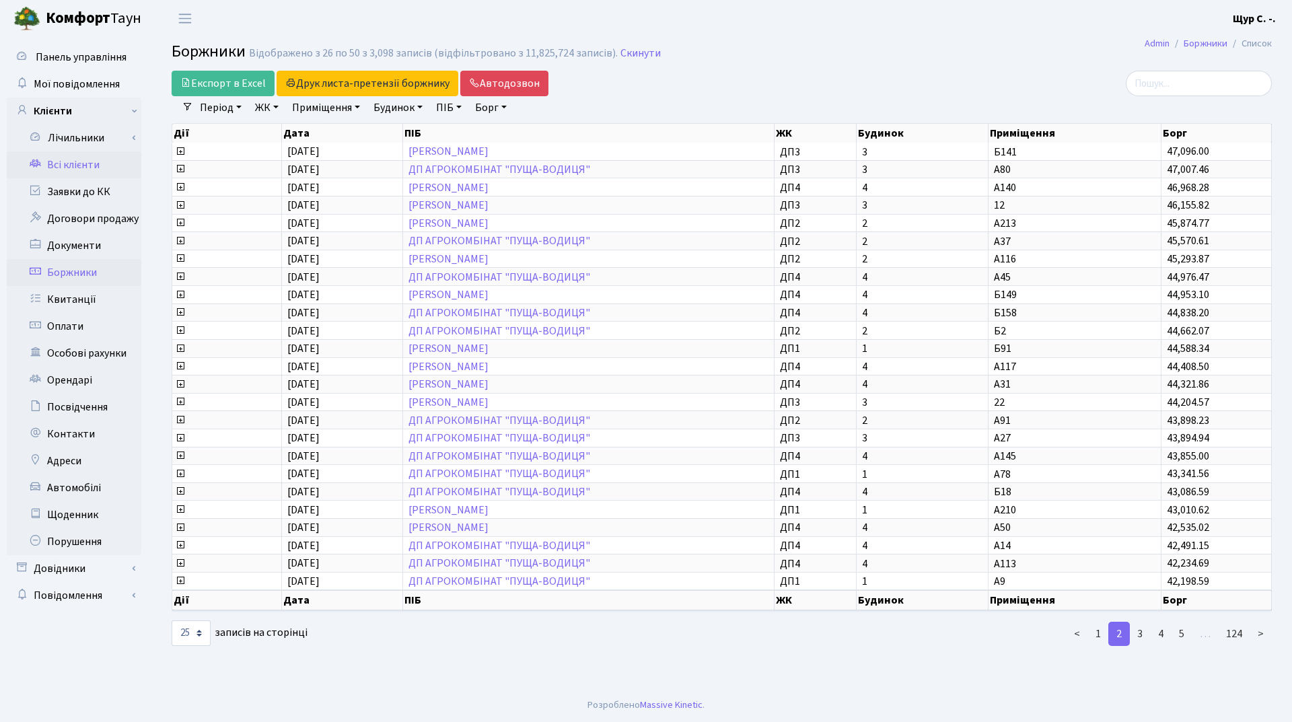
click at [74, 163] on link "Всі клієнти" at bounding box center [74, 164] width 135 height 27
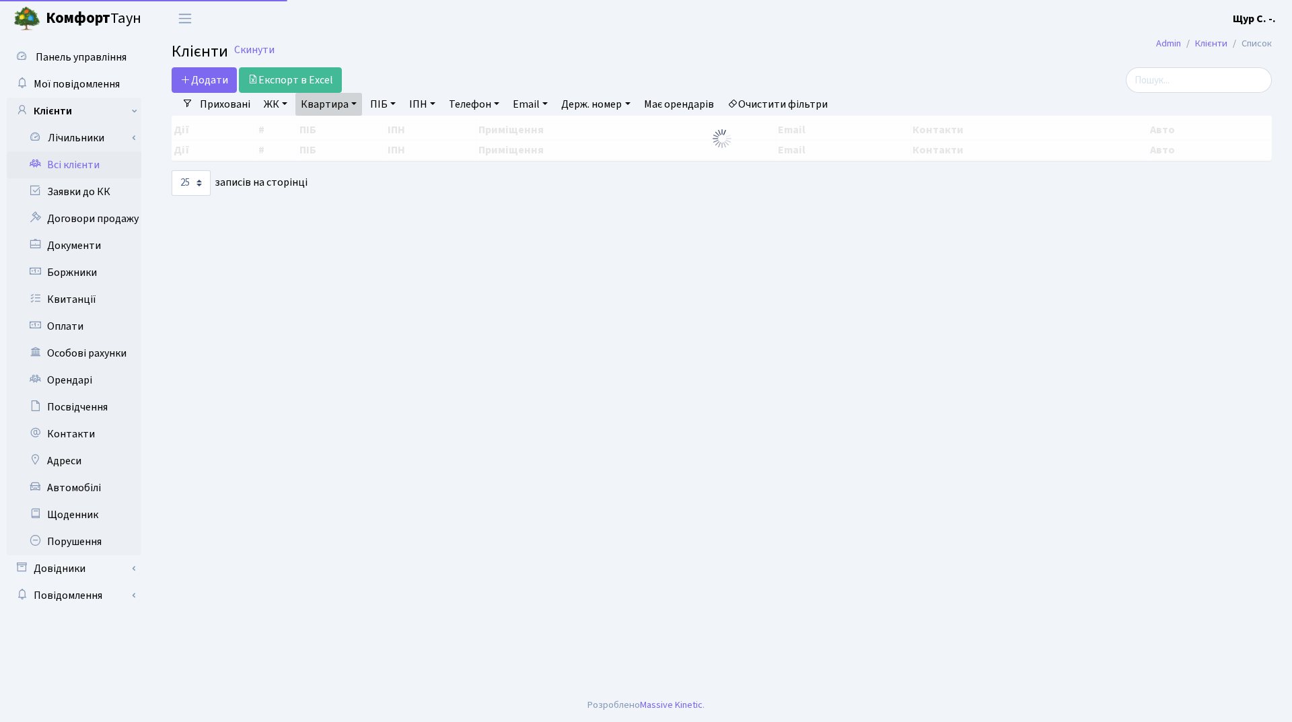
select select "25"
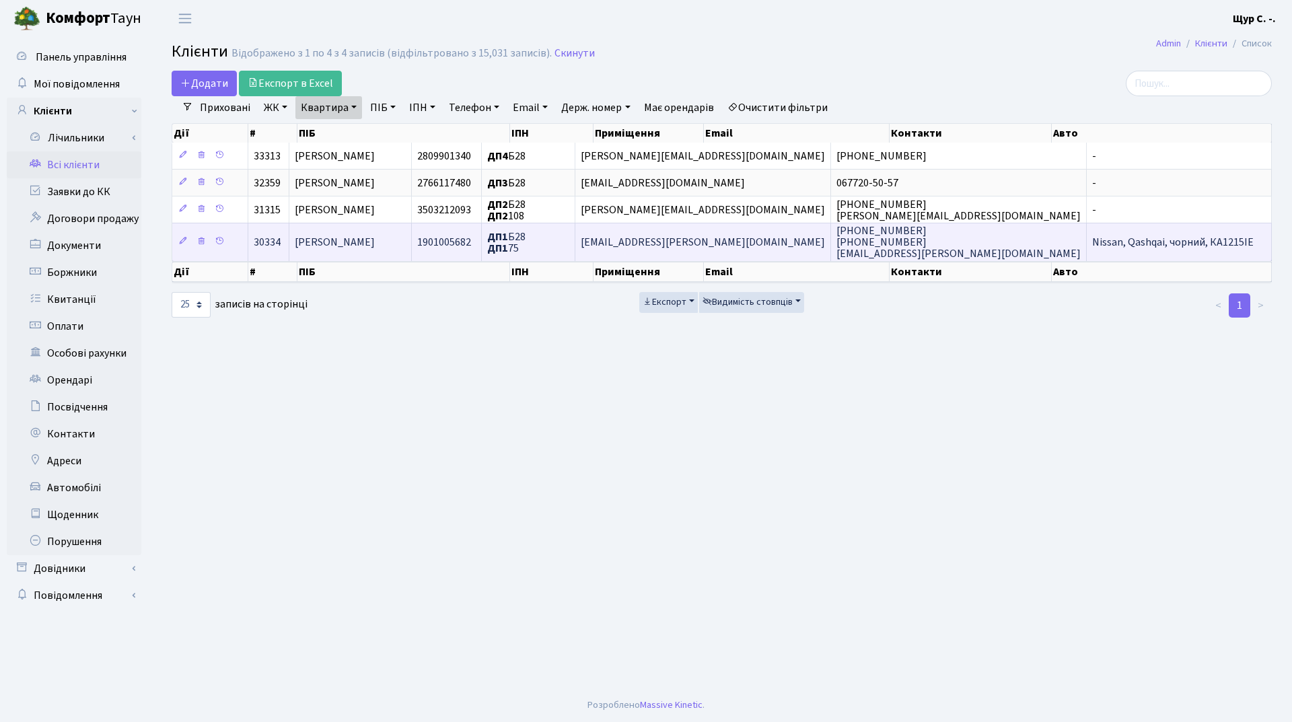
click at [359, 242] on span "[PERSON_NAME]" at bounding box center [335, 242] width 80 height 15
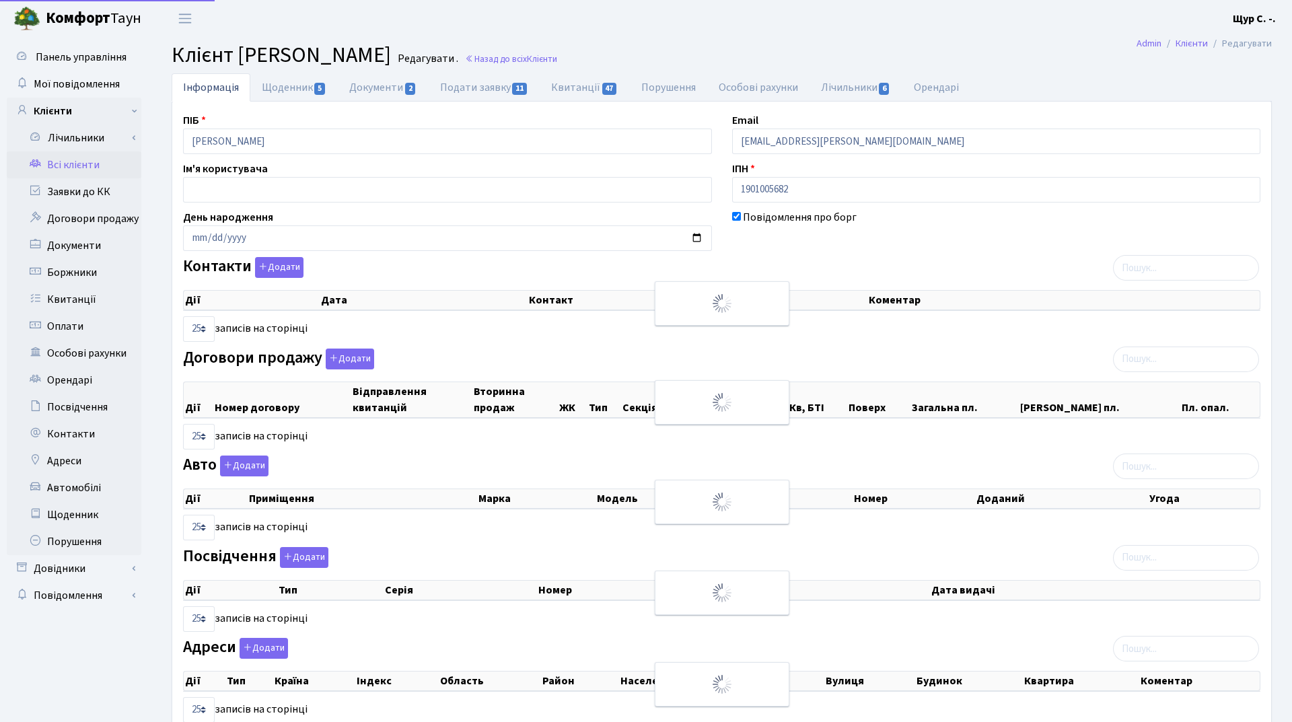
select select "25"
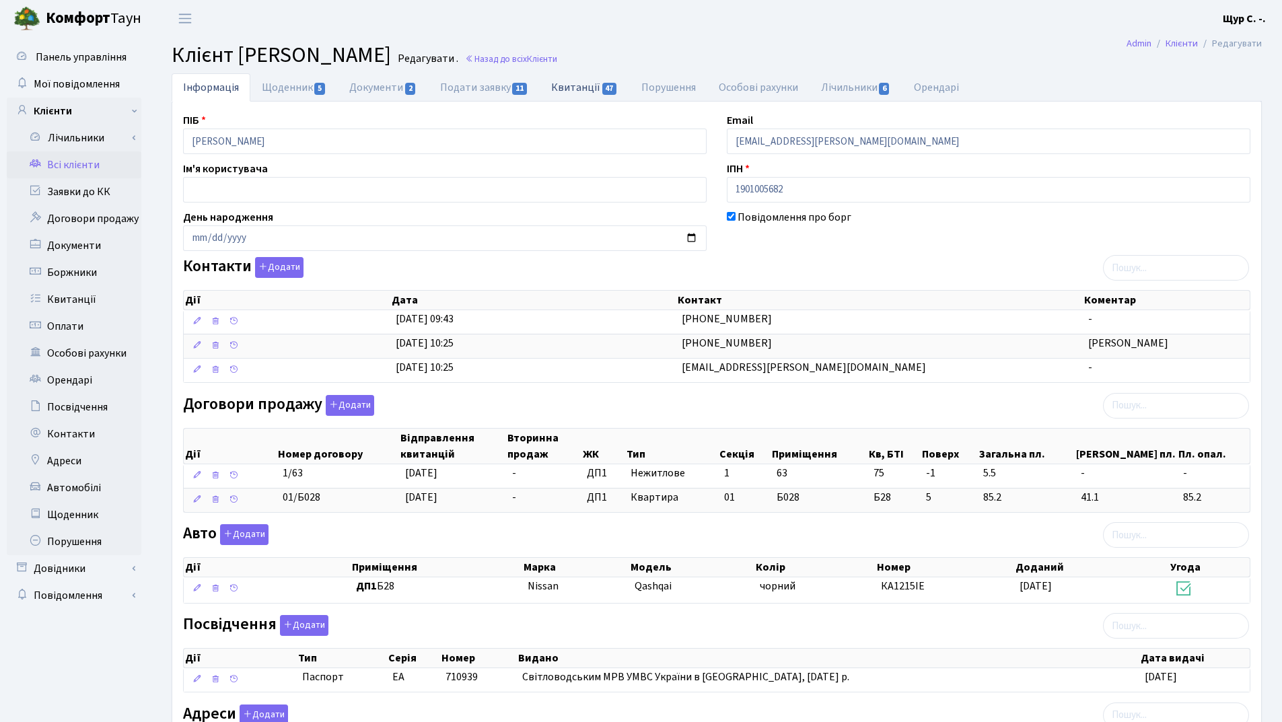
click at [584, 82] on link "Квитанції 47" at bounding box center [585, 87] width 90 height 28
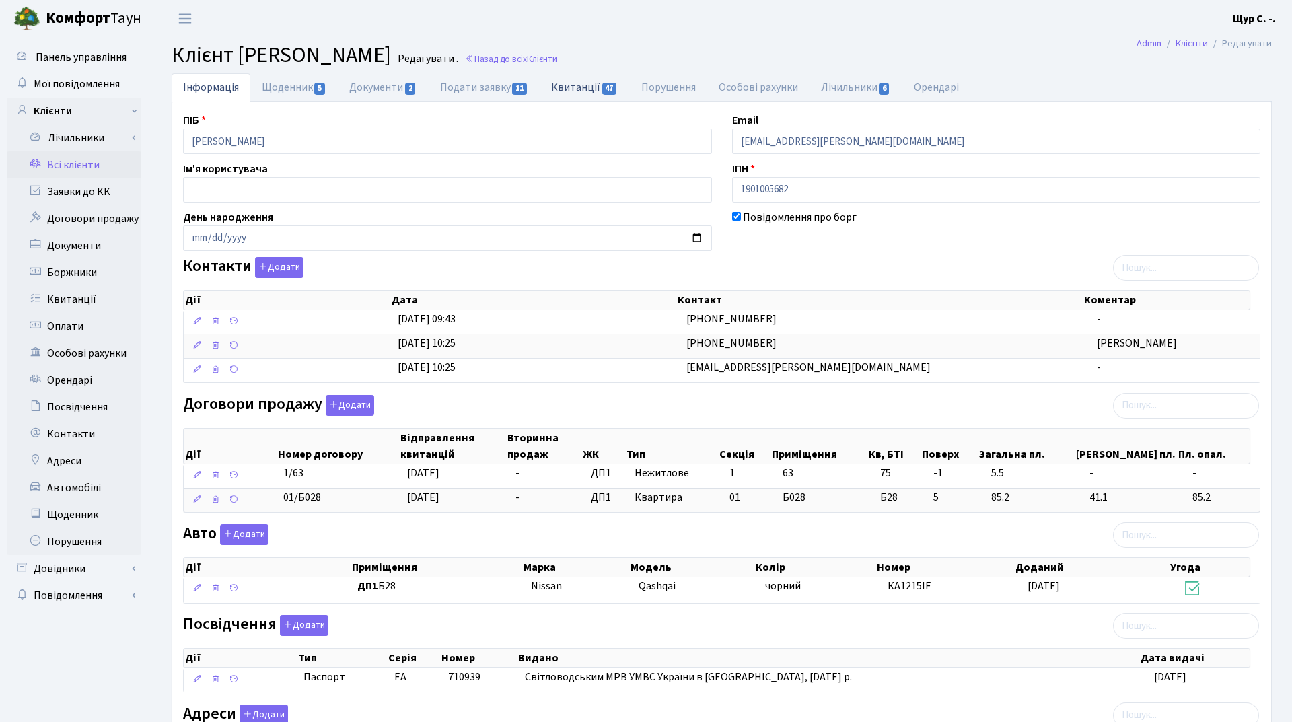
select select "25"
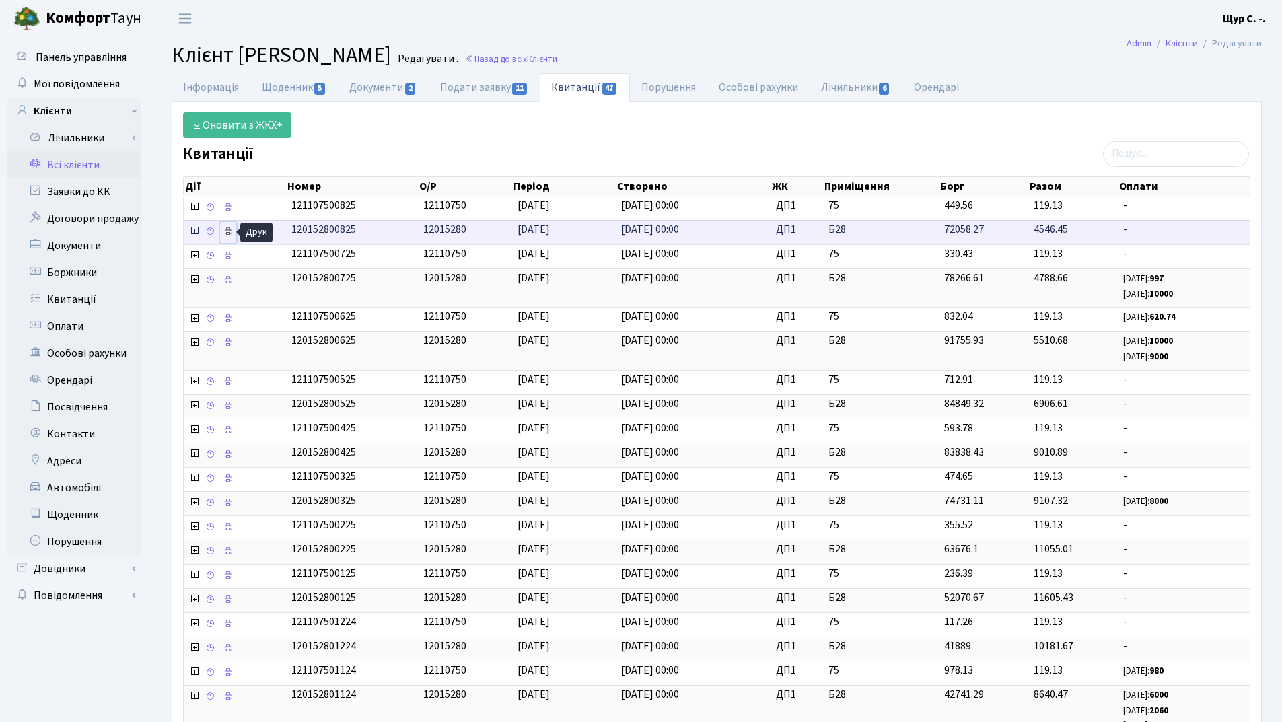
click at [228, 231] on icon at bounding box center [227, 231] width 9 height 9
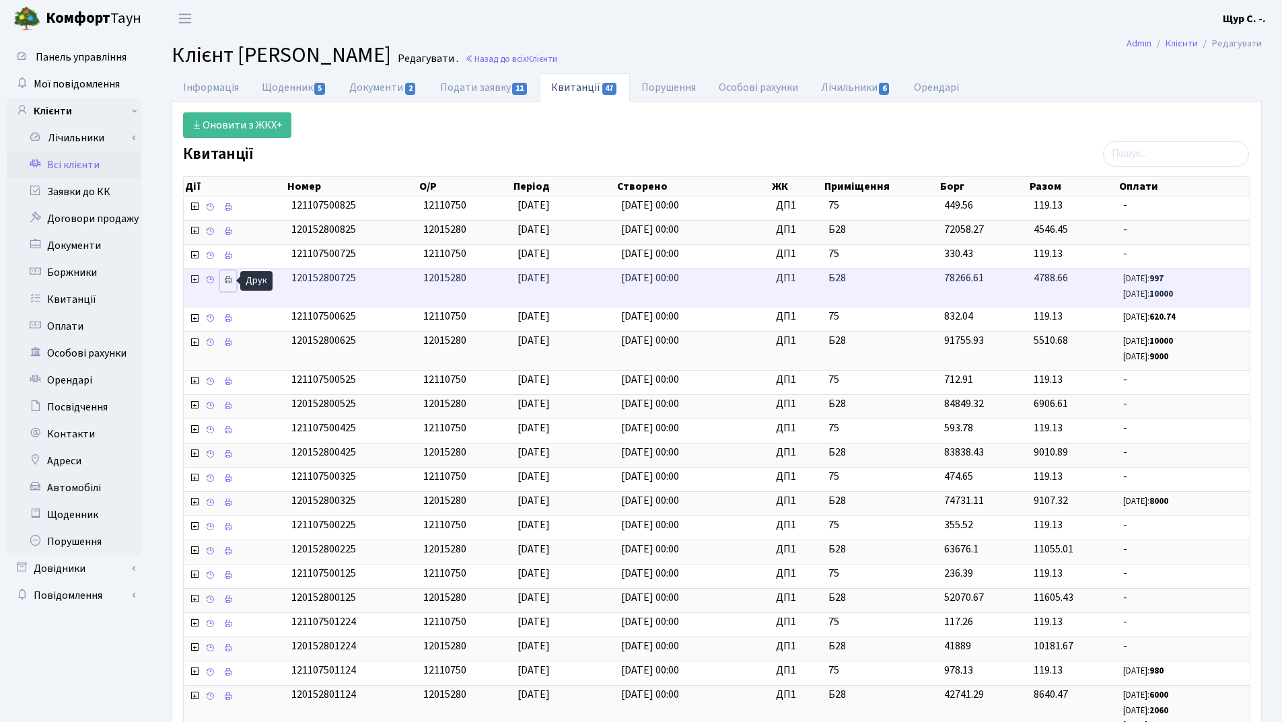
click at [227, 279] on icon at bounding box center [227, 279] width 9 height 9
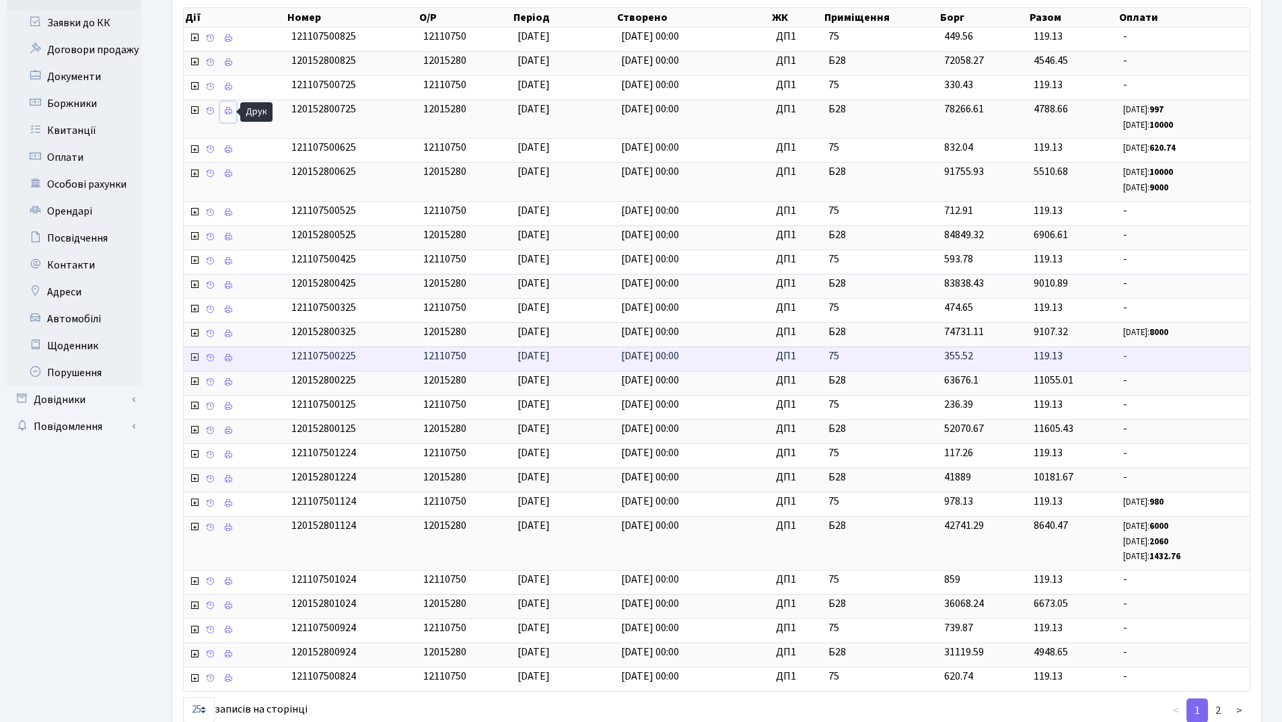
scroll to position [260, 0]
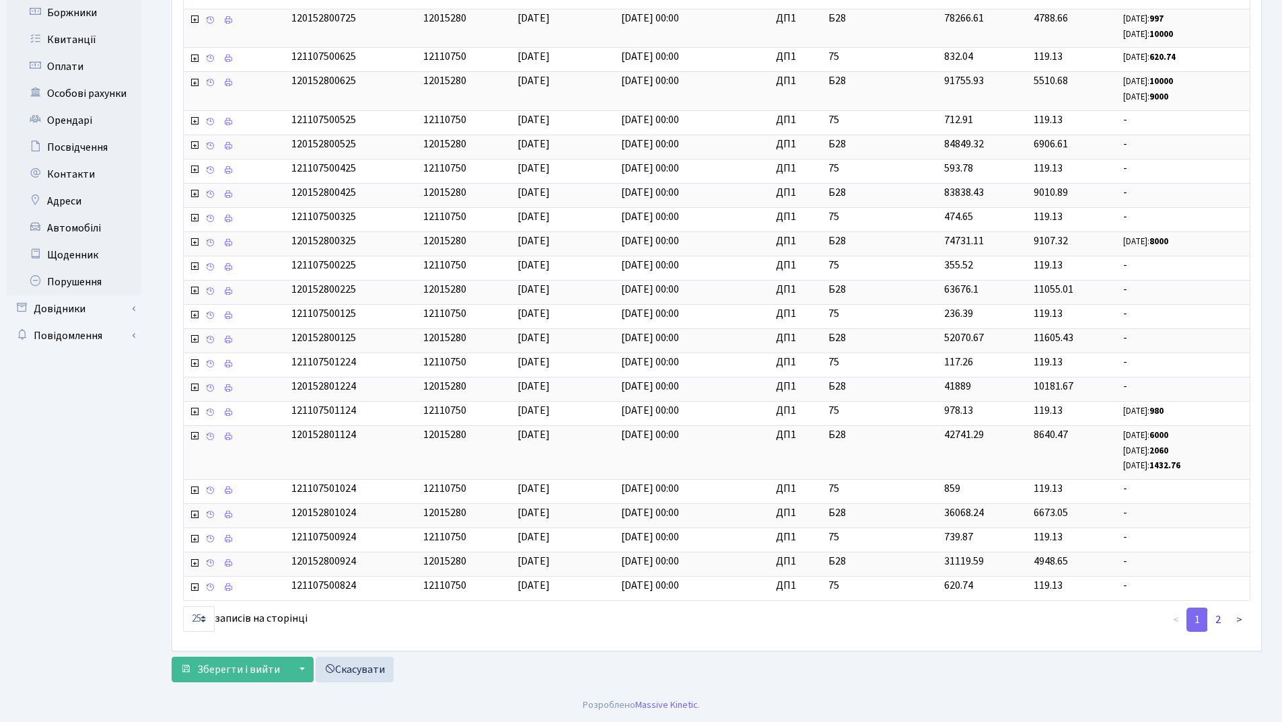
click at [1215, 620] on link "2" at bounding box center [1218, 620] width 22 height 24
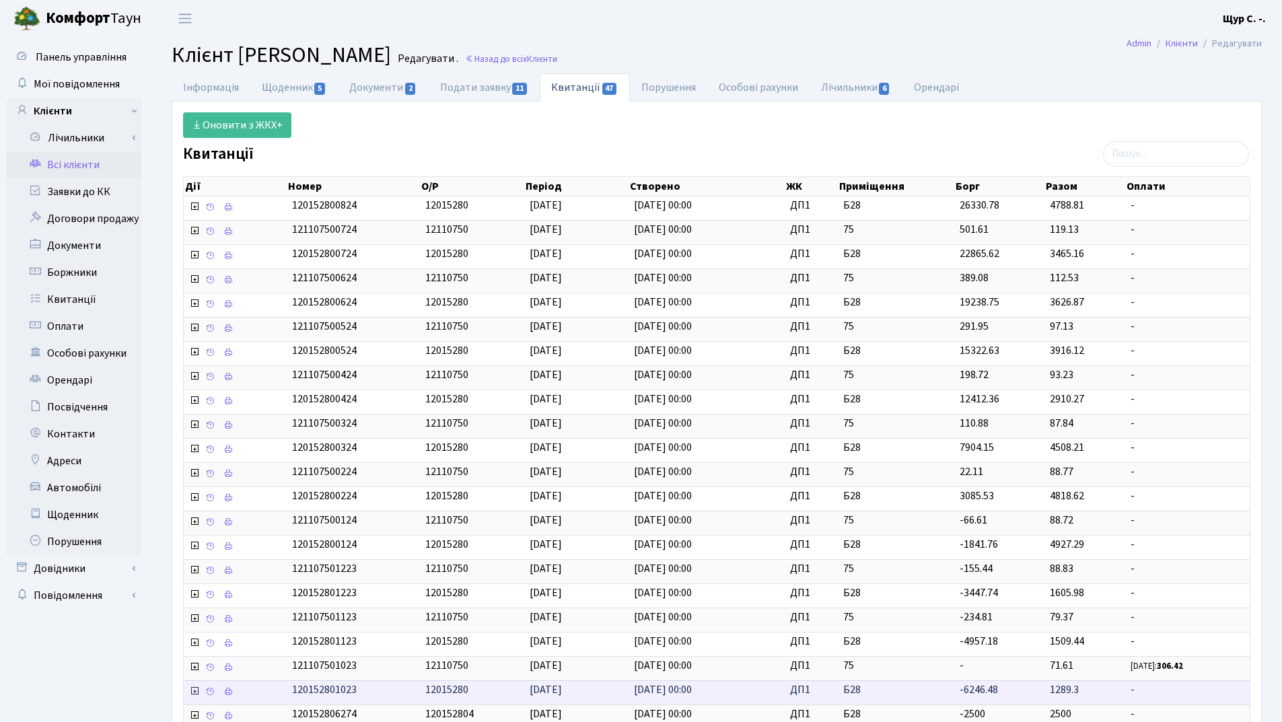
scroll to position [129, 0]
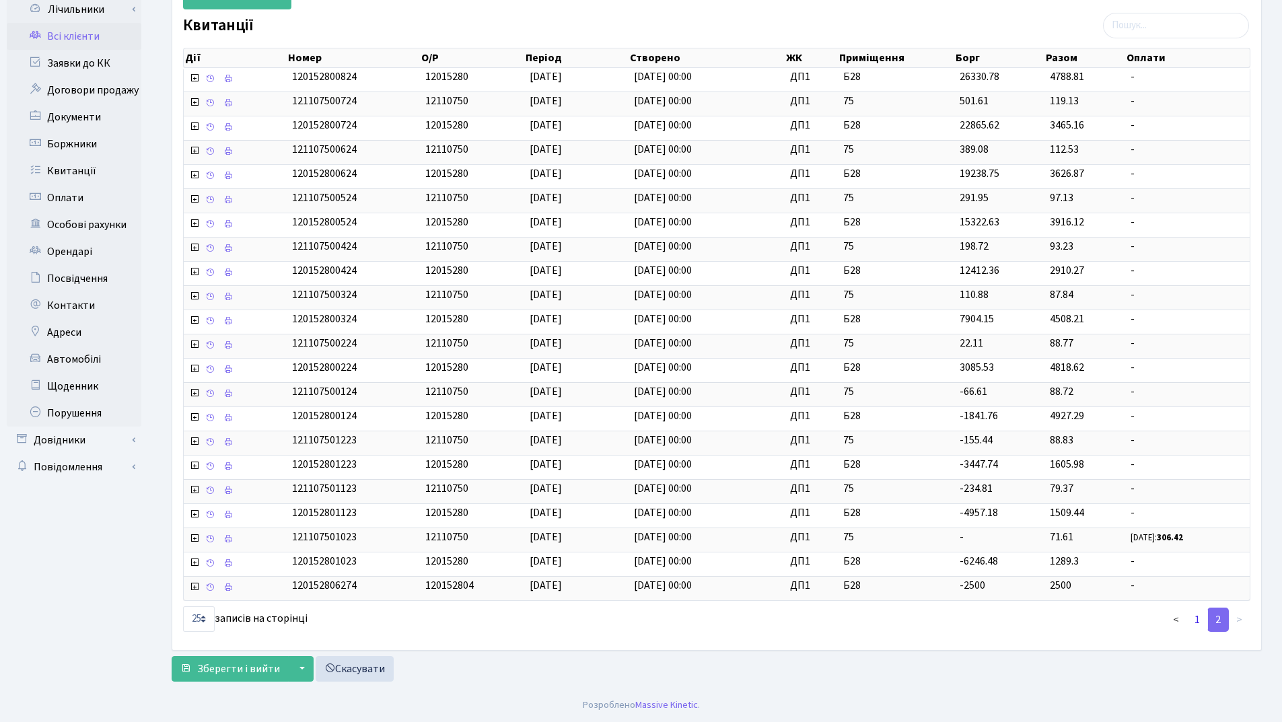
click at [1192, 615] on link "1" at bounding box center [1197, 620] width 22 height 24
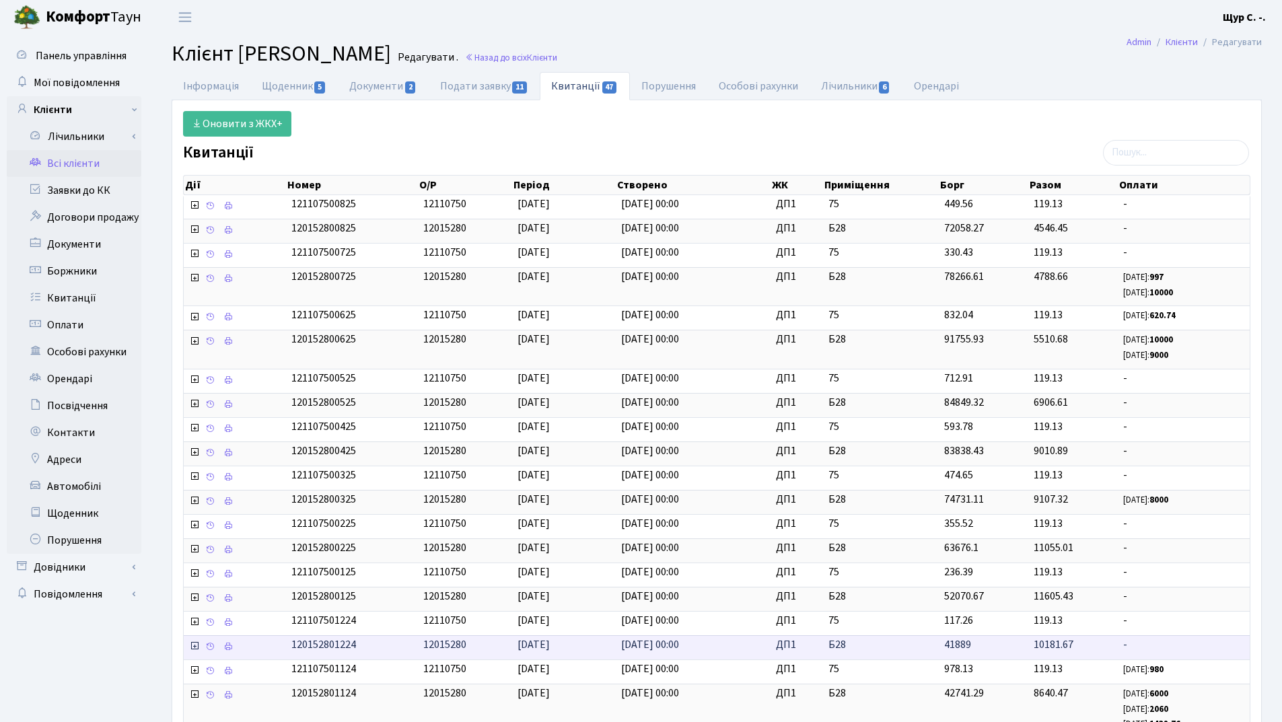
scroll to position [0, 0]
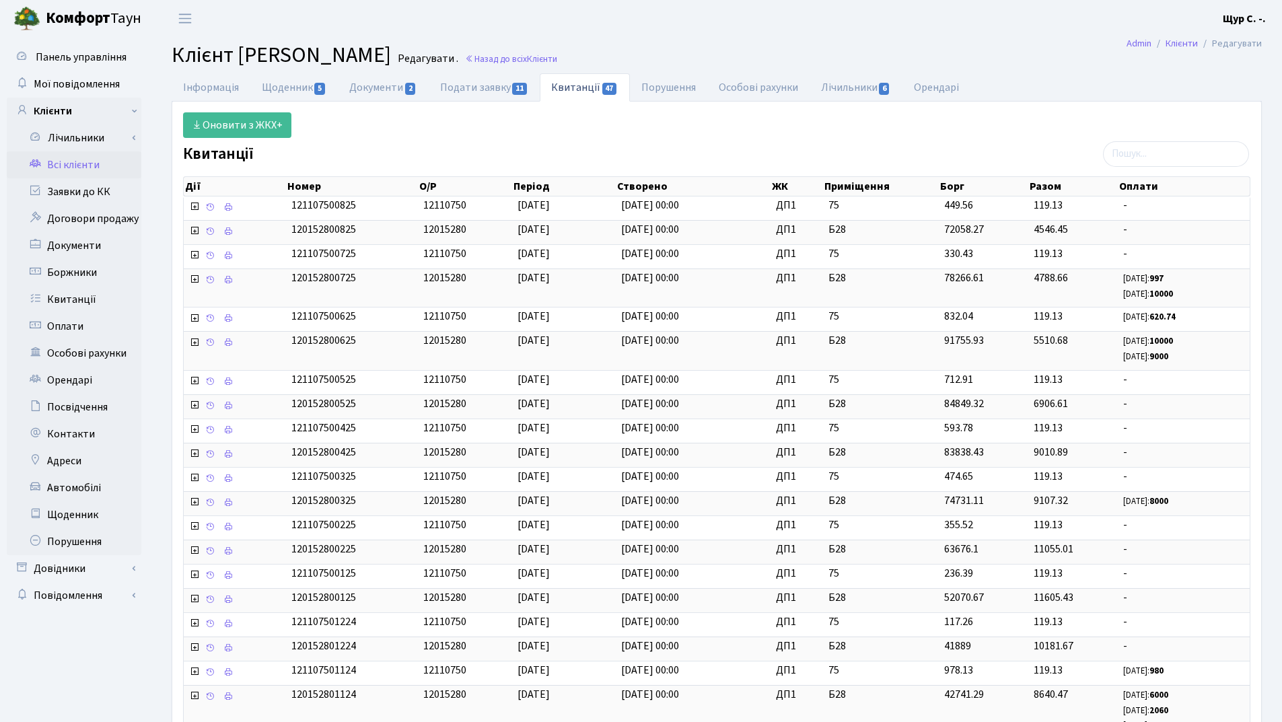
click at [61, 165] on link "Всі клієнти" at bounding box center [74, 164] width 135 height 27
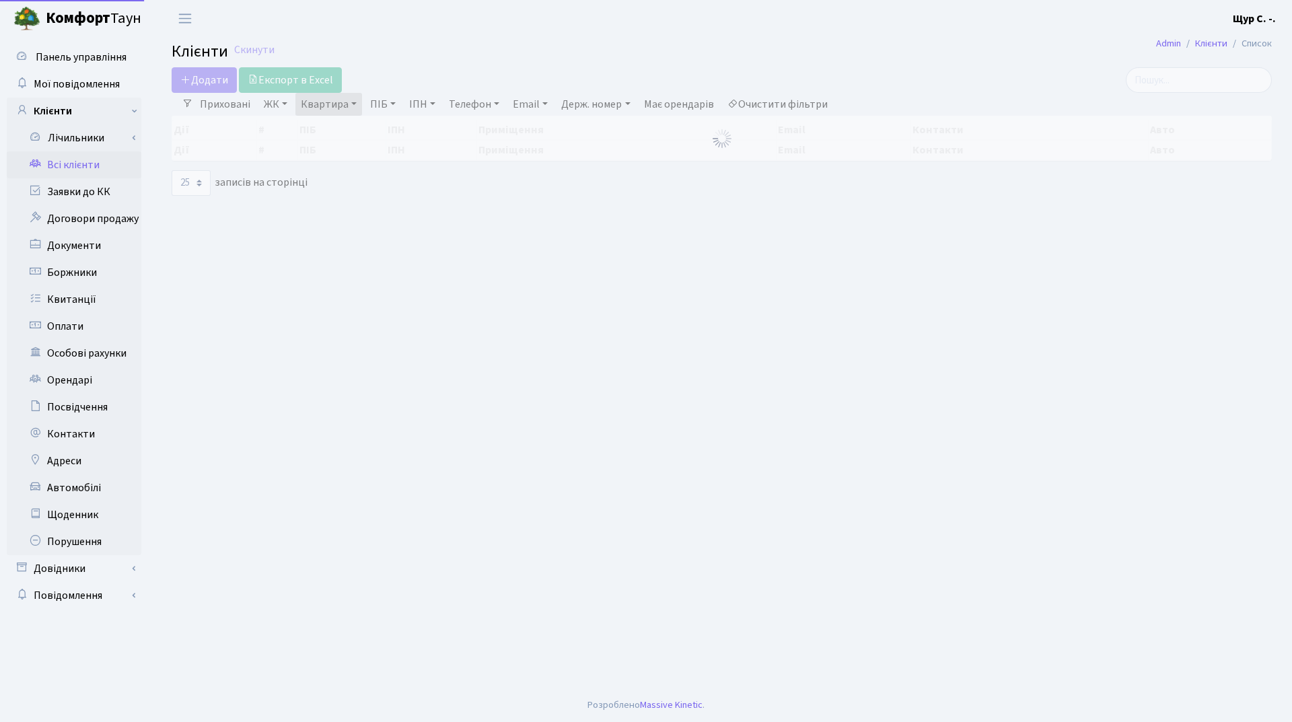
select select "25"
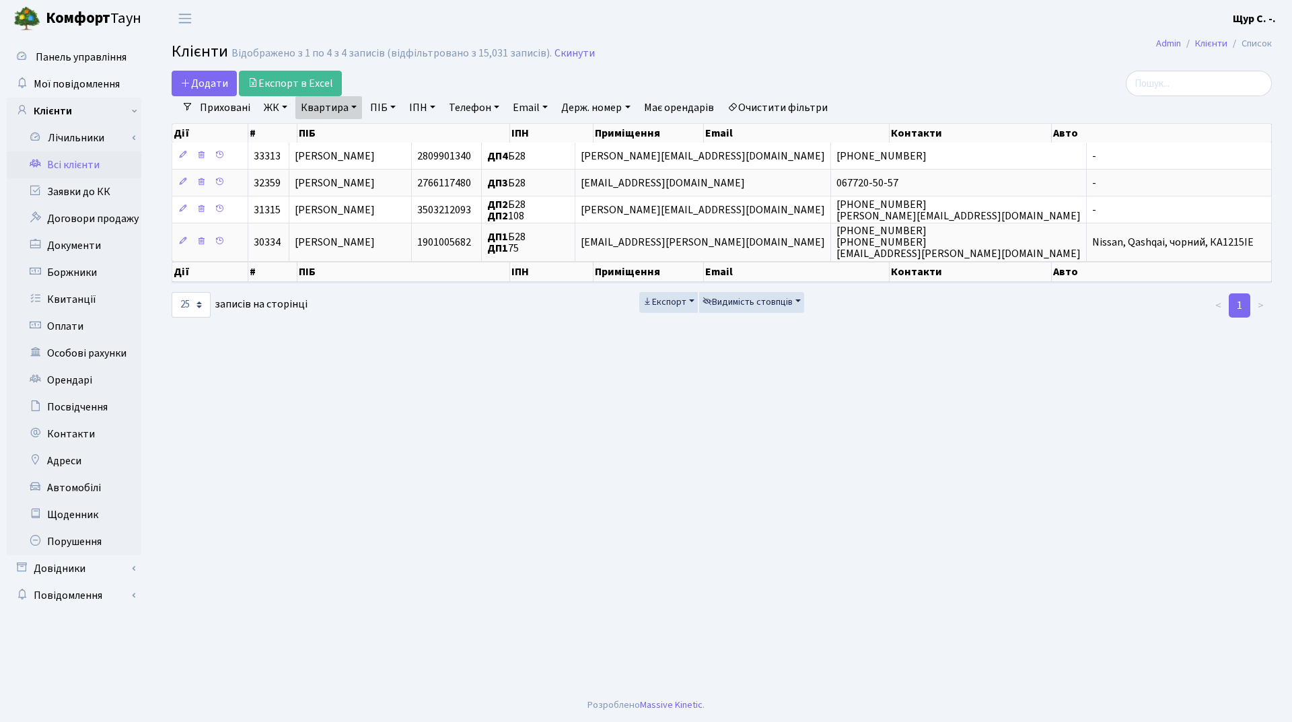
click at [352, 108] on link "Квартира" at bounding box center [328, 107] width 67 height 23
click at [348, 129] on input "б28" at bounding box center [335, 134] width 79 height 26
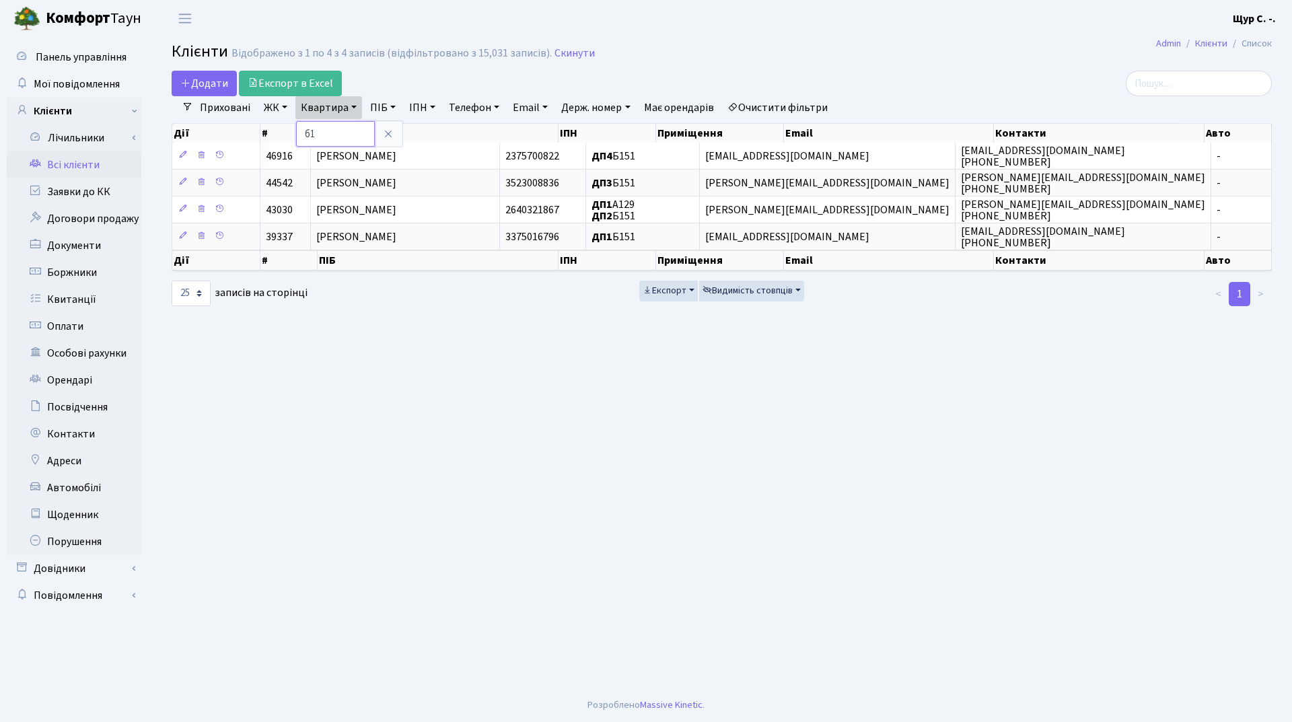
type input "б"
type input "а78"
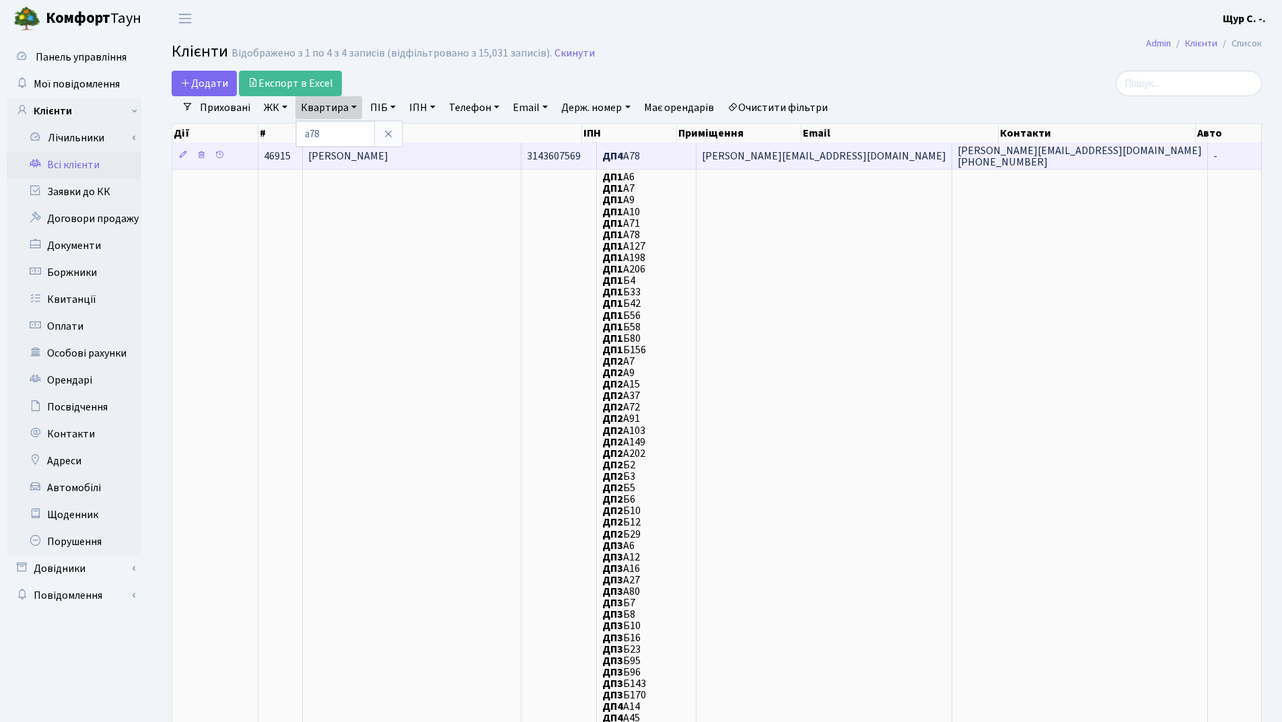
click at [497, 157] on td "[PERSON_NAME]" at bounding box center [412, 156] width 219 height 26
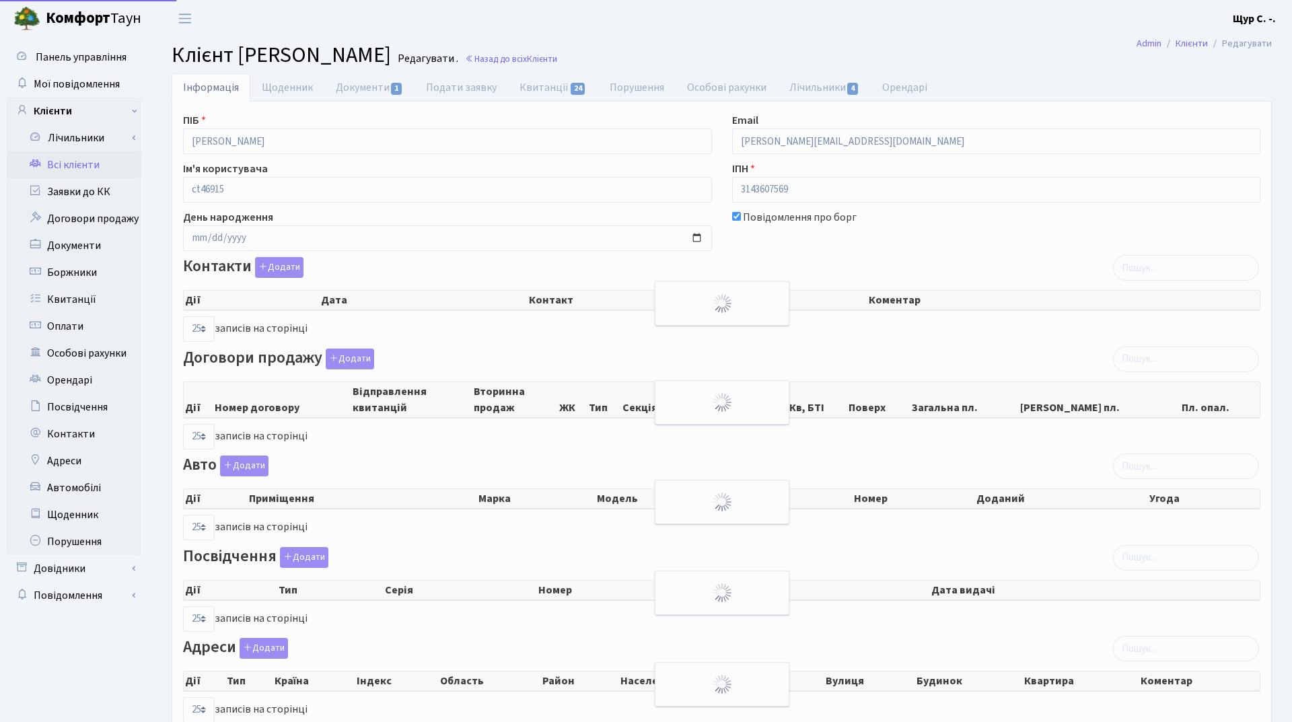
select select "25"
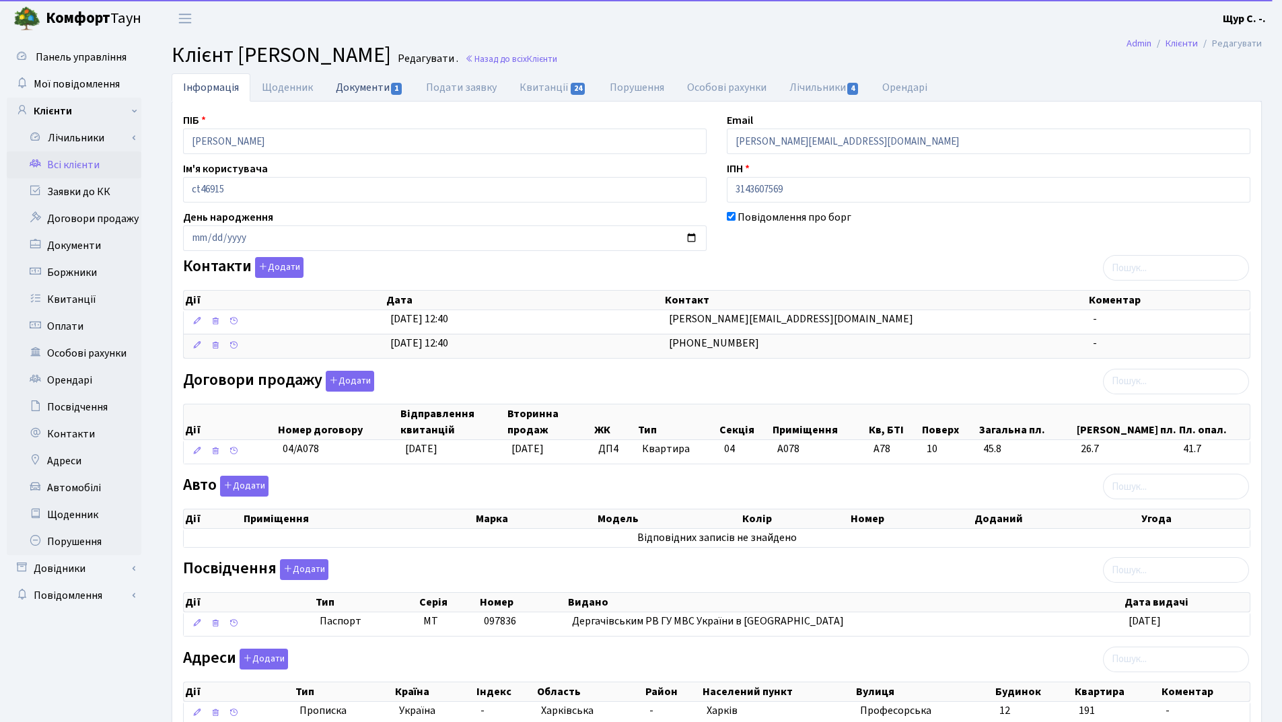
click at [356, 85] on link "Документи 1" at bounding box center [369, 87] width 90 height 28
select select "25"
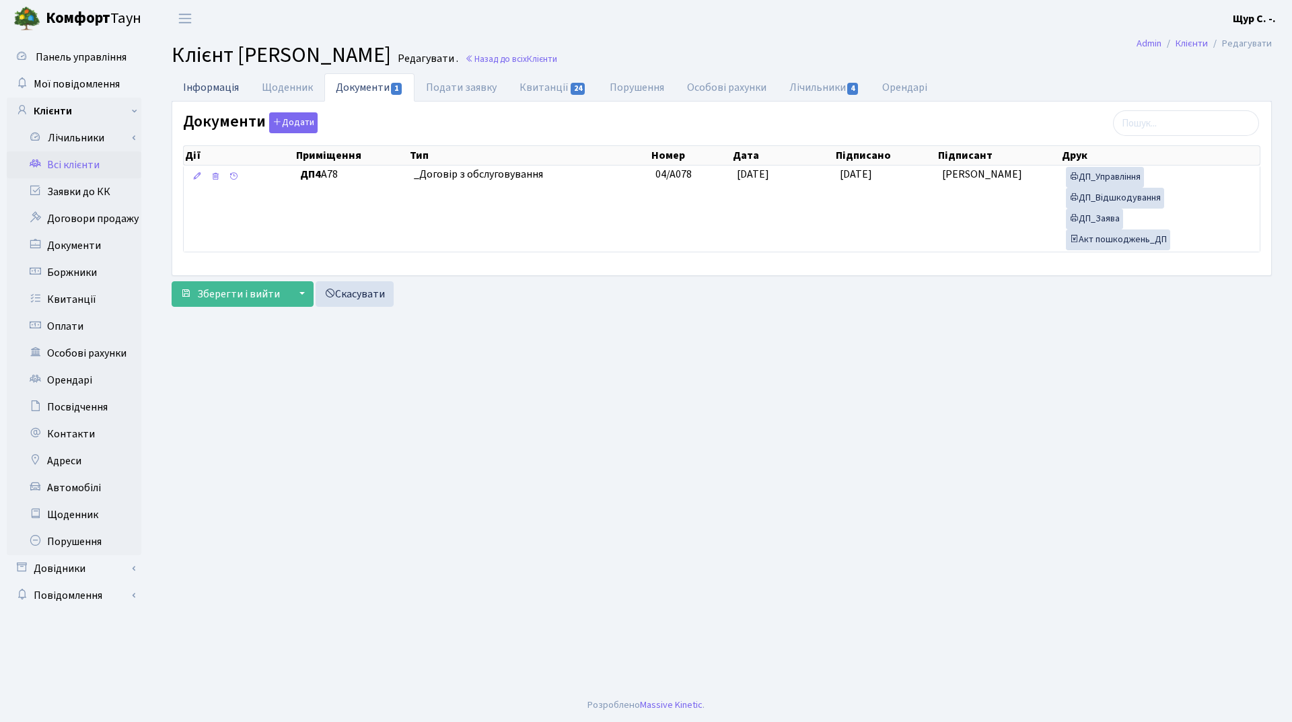
click at [193, 86] on link "Інформація" at bounding box center [211, 87] width 79 height 28
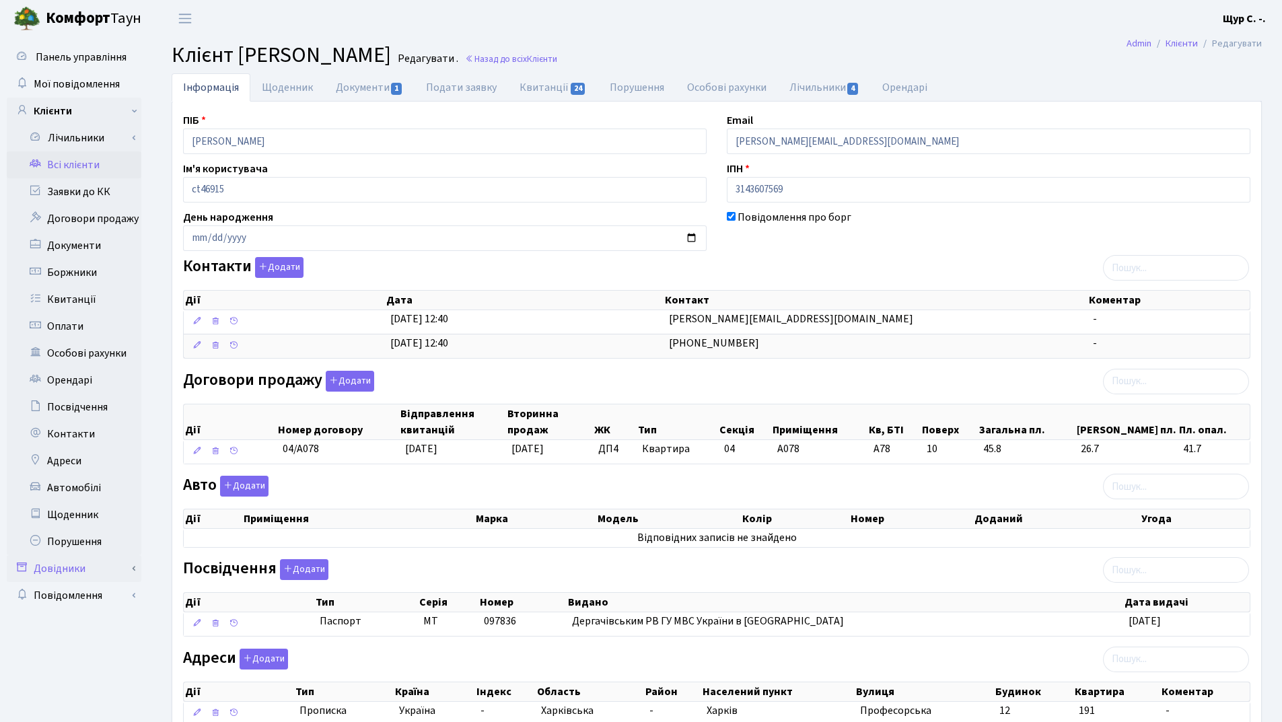
click at [85, 565] on link "Довідники" at bounding box center [74, 568] width 135 height 27
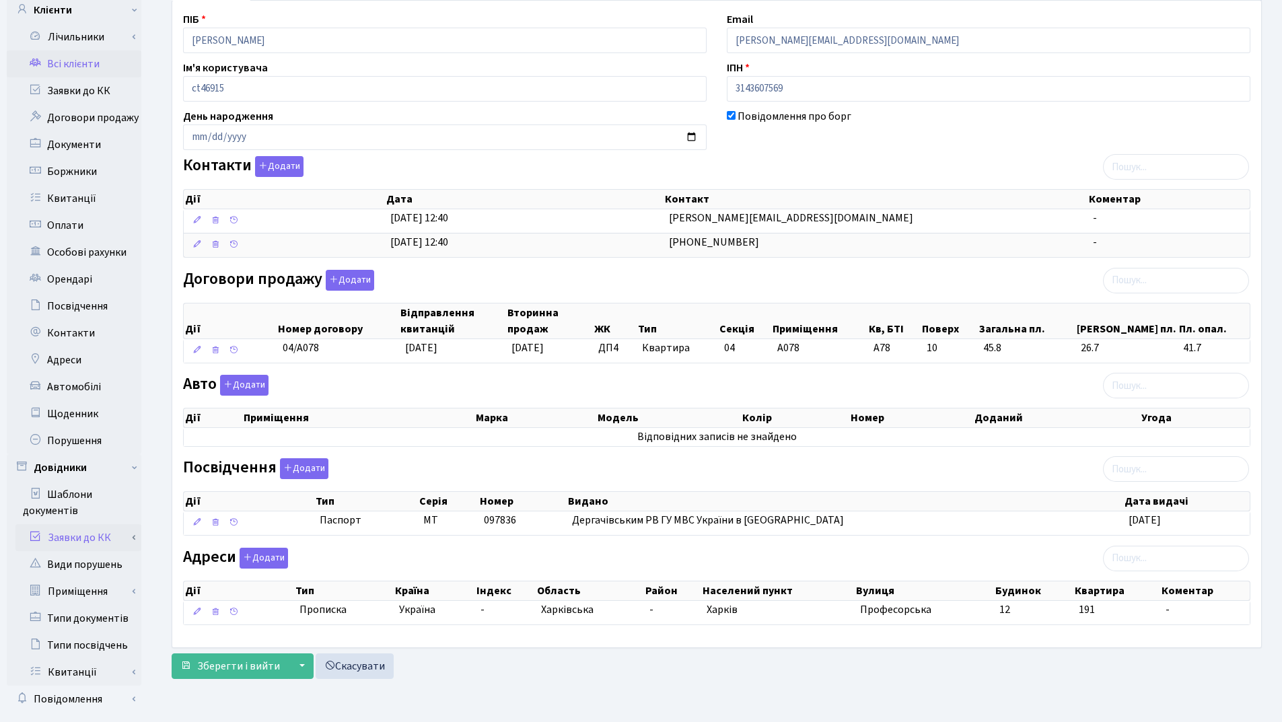
scroll to position [132, 0]
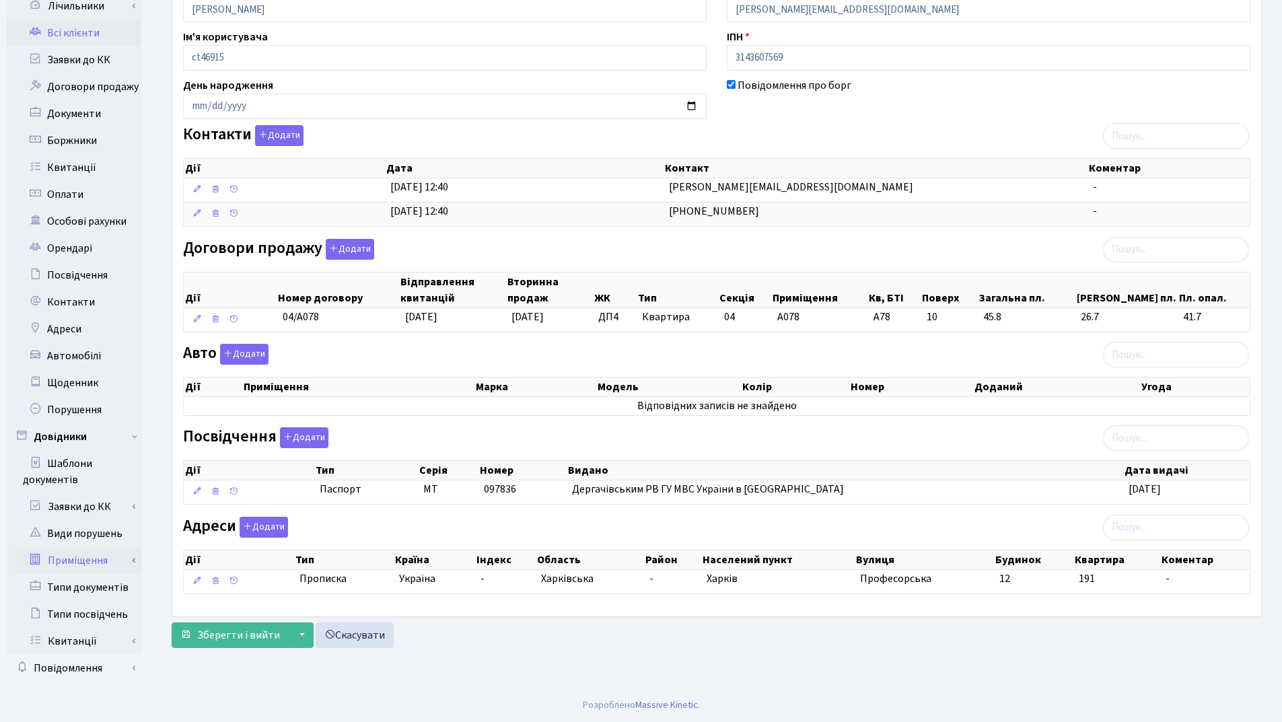
click at [90, 558] on link "Приміщення" at bounding box center [78, 560] width 126 height 27
click at [95, 585] on link "Всі приміщення" at bounding box center [78, 587] width 126 height 27
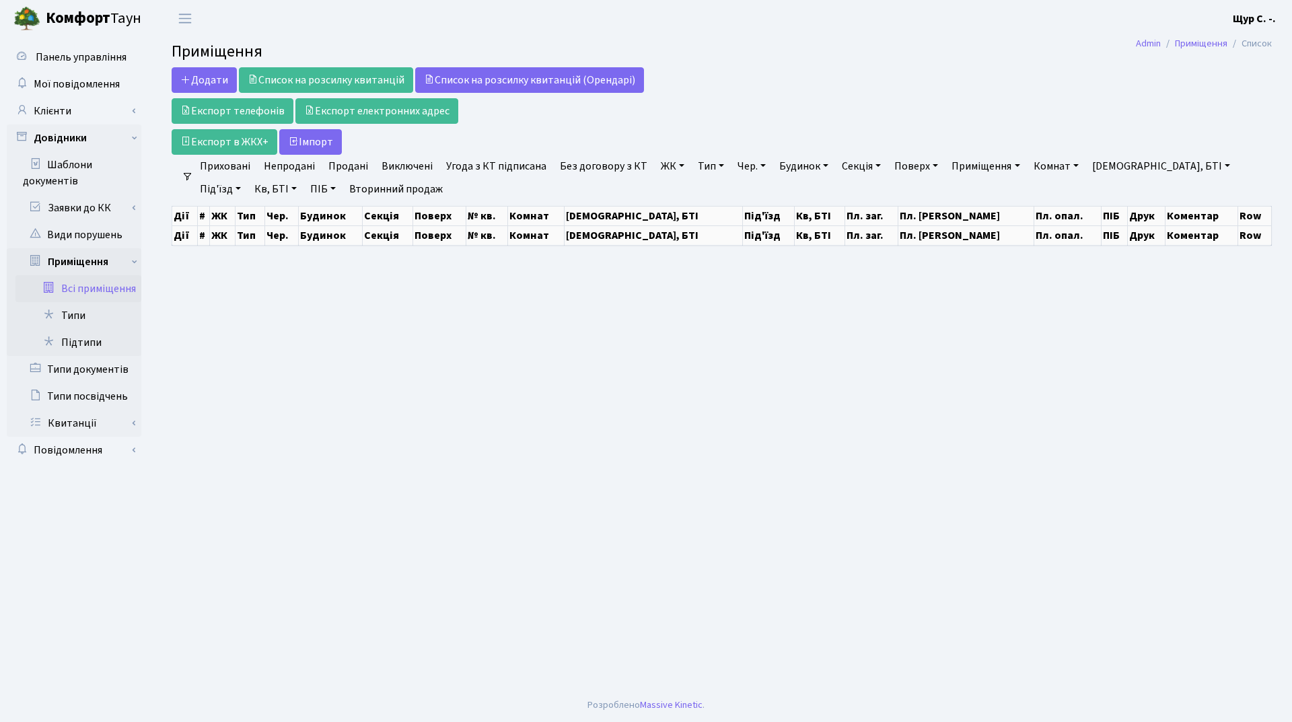
select select "25"
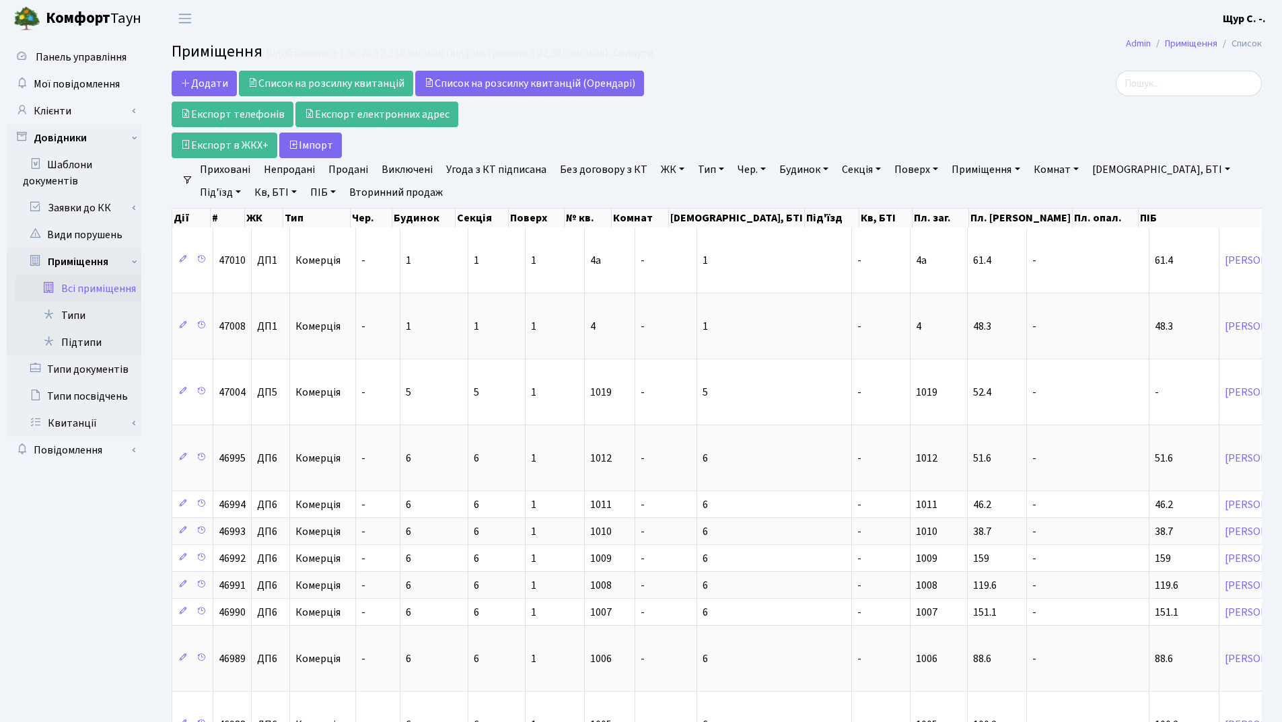
click at [810, 170] on link "Будинок" at bounding box center [804, 169] width 60 height 23
click at [1114, 174] on link "[DEMOGRAPHIC_DATA], БТІ" at bounding box center [1161, 169] width 149 height 23
click at [997, 170] on link "Приміщення" at bounding box center [985, 169] width 79 height 23
click at [698, 169] on link "Тип" at bounding box center [710, 169] width 37 height 23
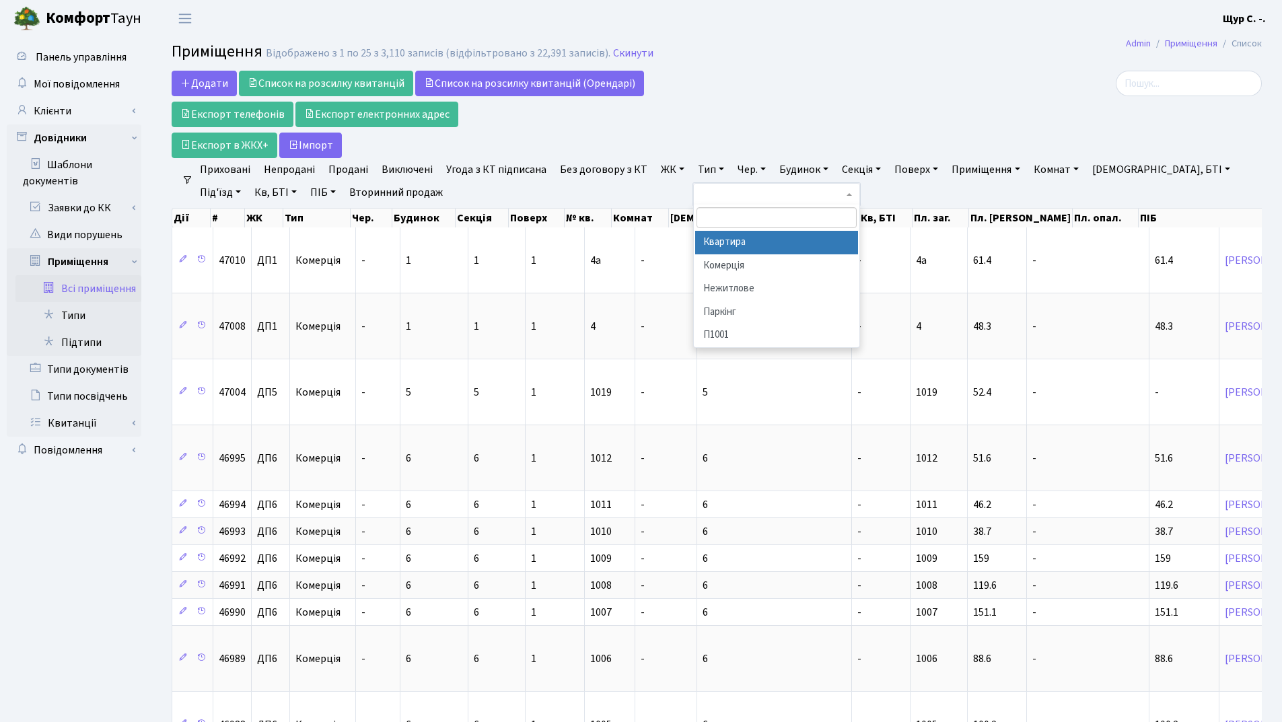
click at [725, 244] on li "Квартира" at bounding box center [776, 243] width 163 height 24
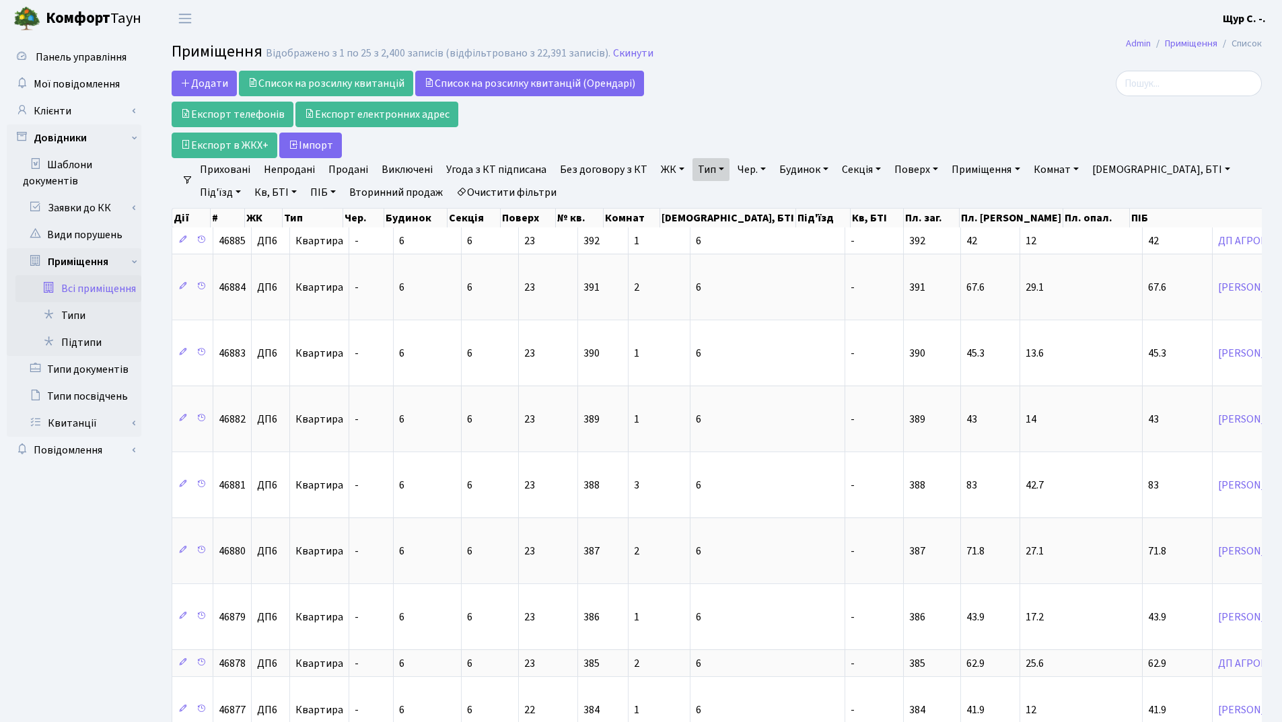
click at [589, 169] on link "Без договору з КТ" at bounding box center [604, 169] width 98 height 23
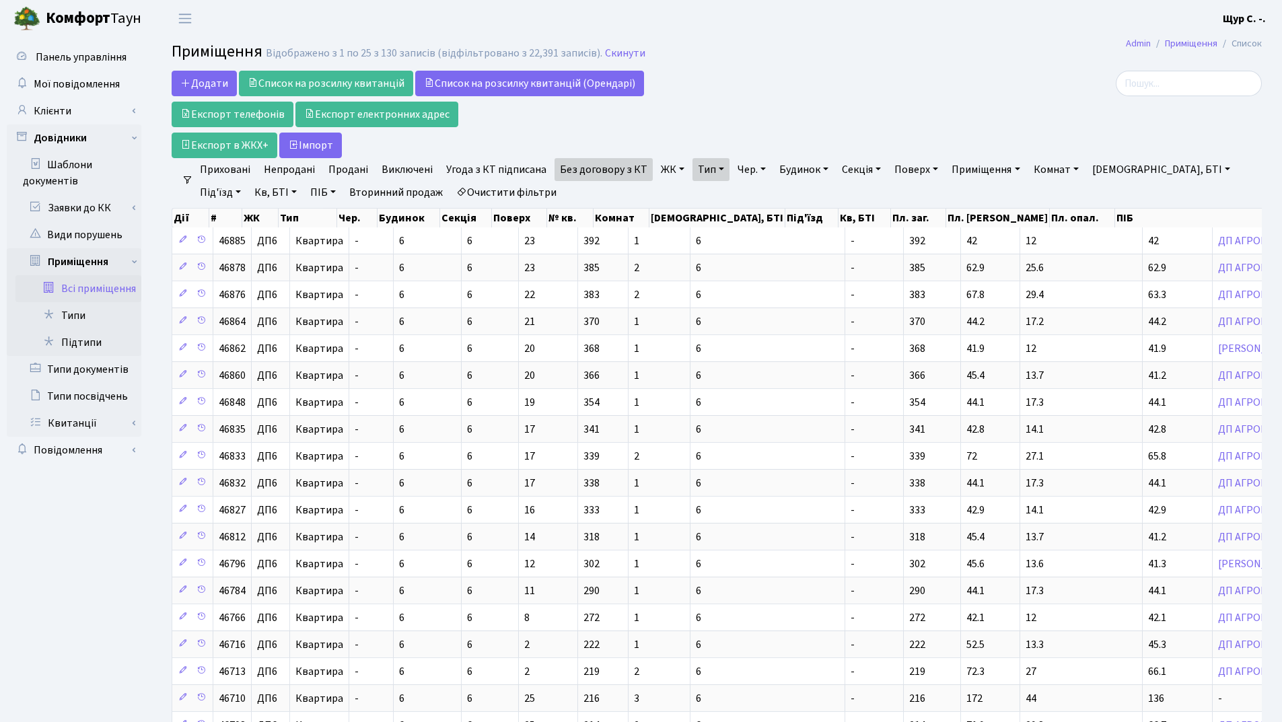
click at [672, 173] on link "ЖК" at bounding box center [672, 169] width 34 height 23
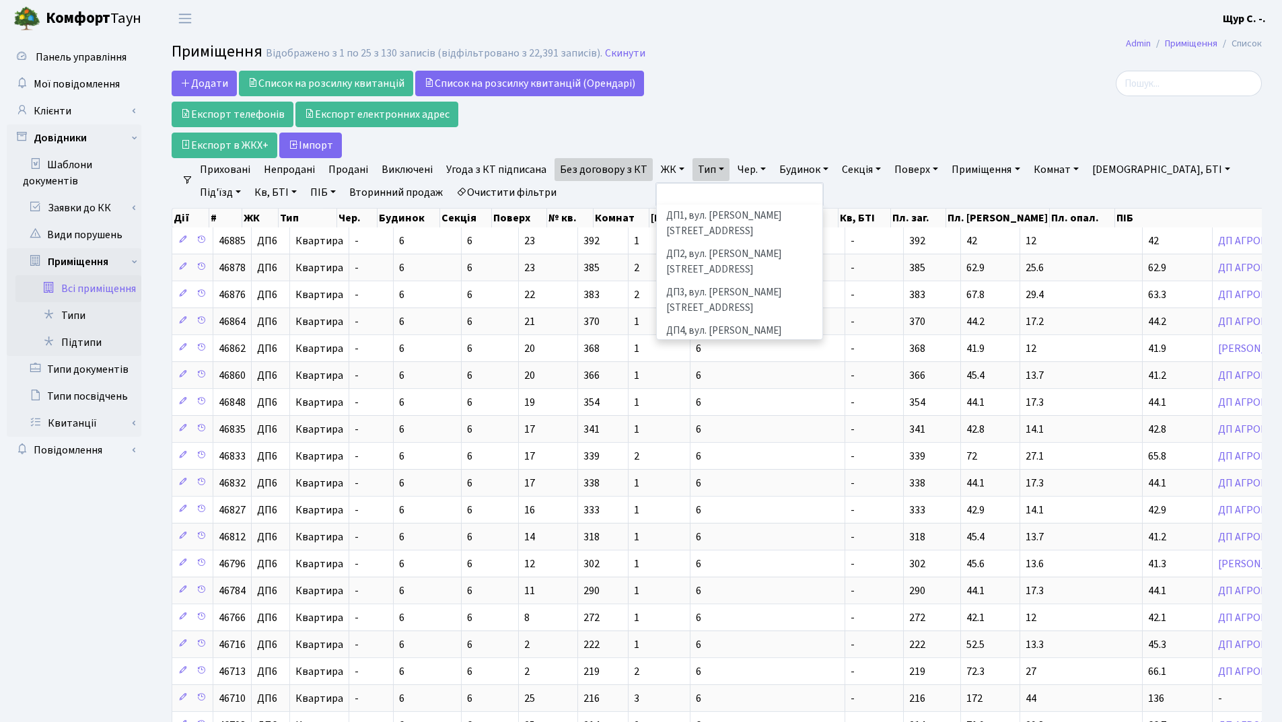
click at [693, 358] on li "ДП5, вул. [PERSON_NAME][STREET_ADDRESS]" at bounding box center [739, 377] width 163 height 38
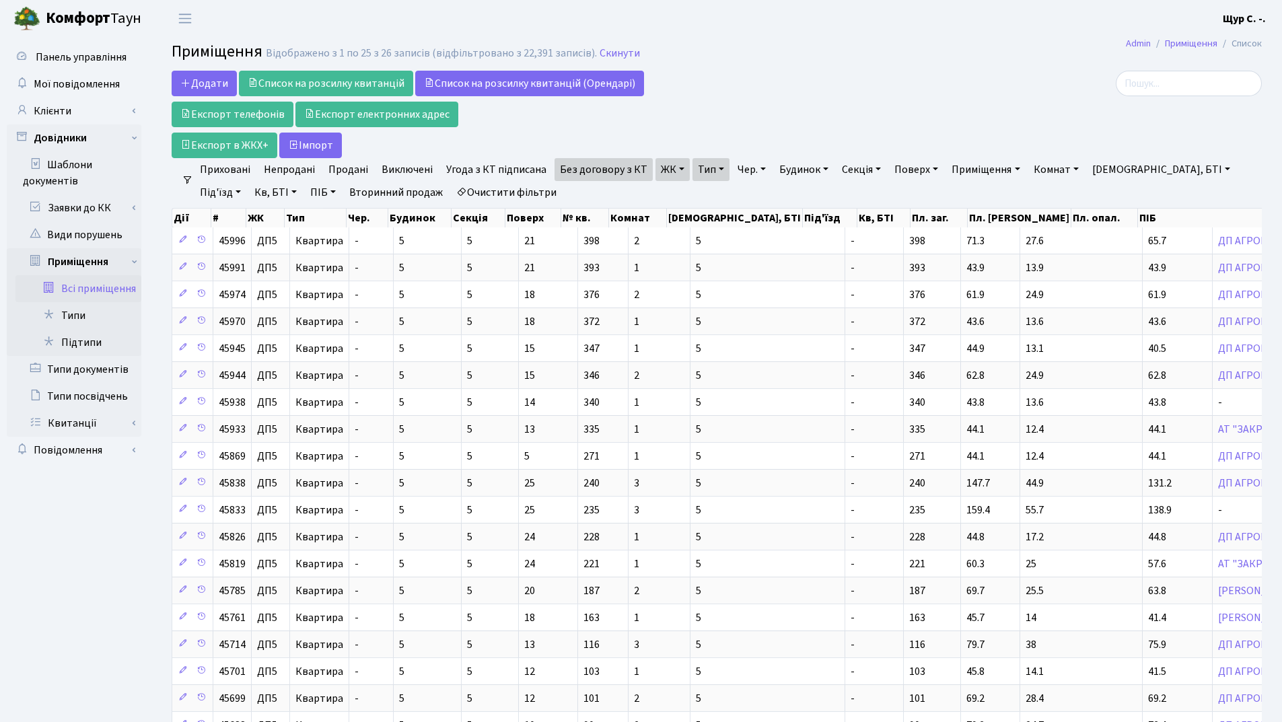
click at [672, 165] on link "ЖК" at bounding box center [672, 169] width 34 height 23
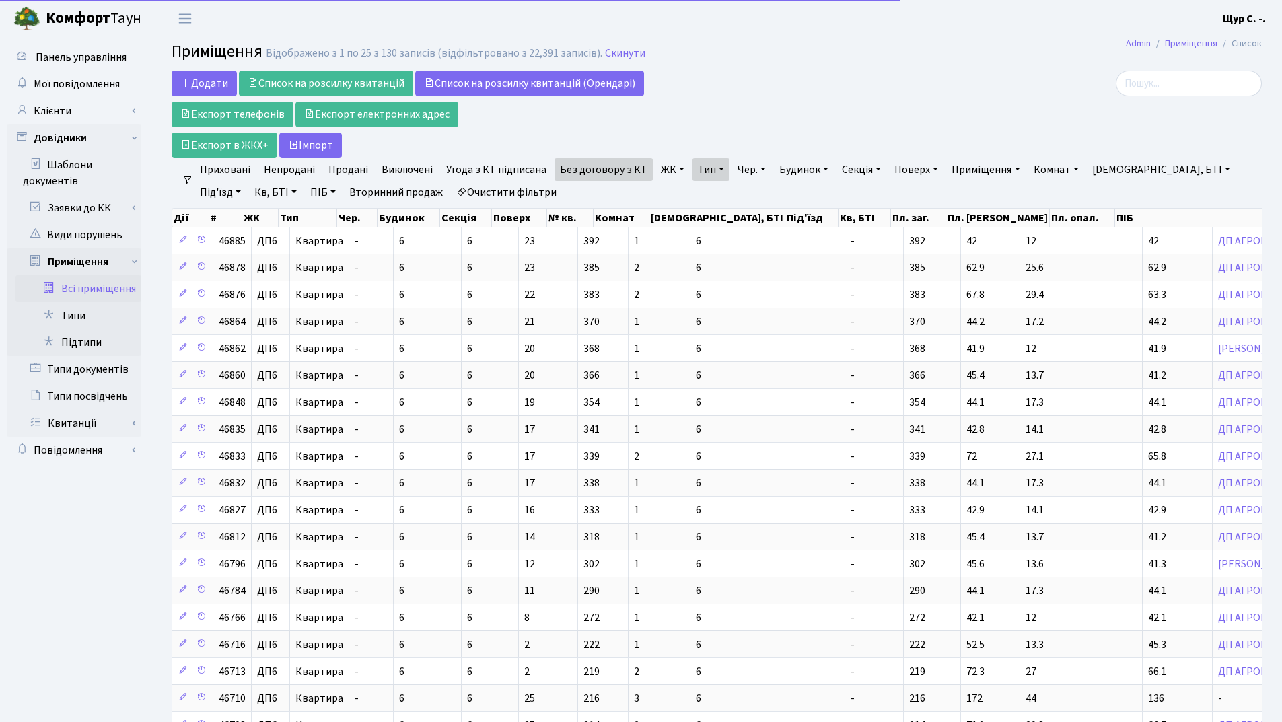
click at [712, 172] on link "Тип" at bounding box center [710, 169] width 37 height 23
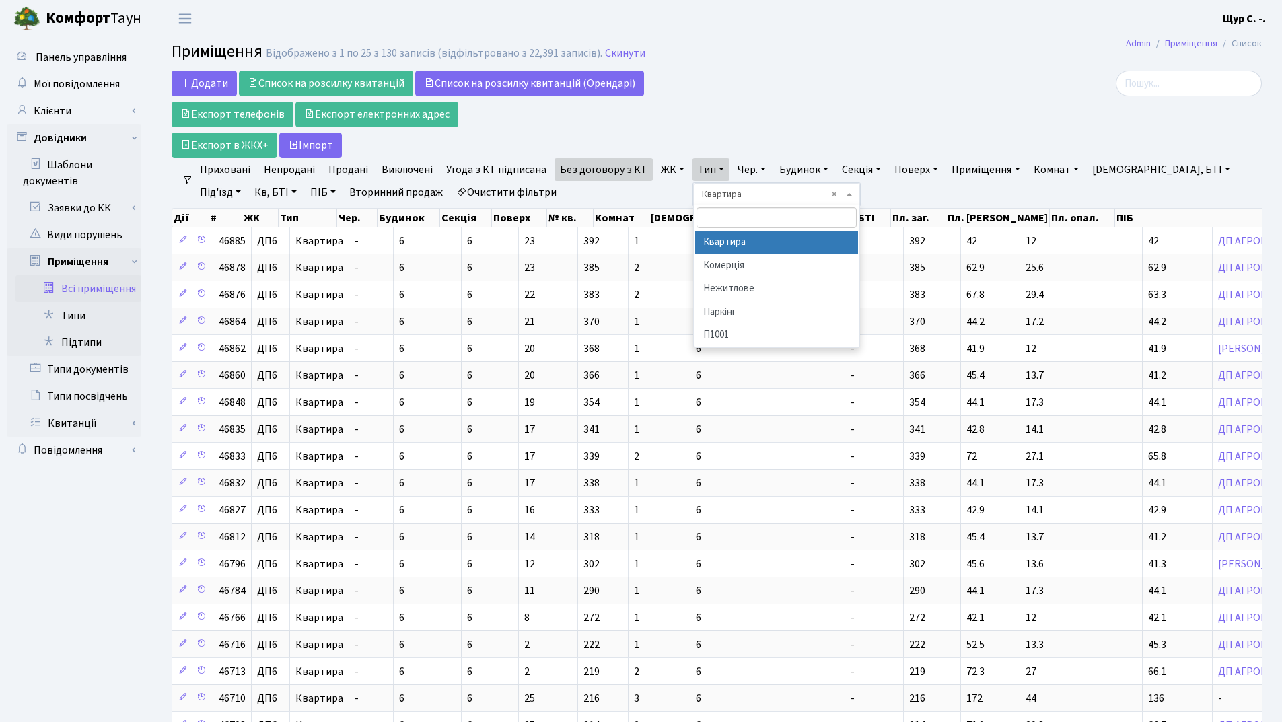
click at [655, 172] on link "ЖК" at bounding box center [672, 169] width 34 height 23
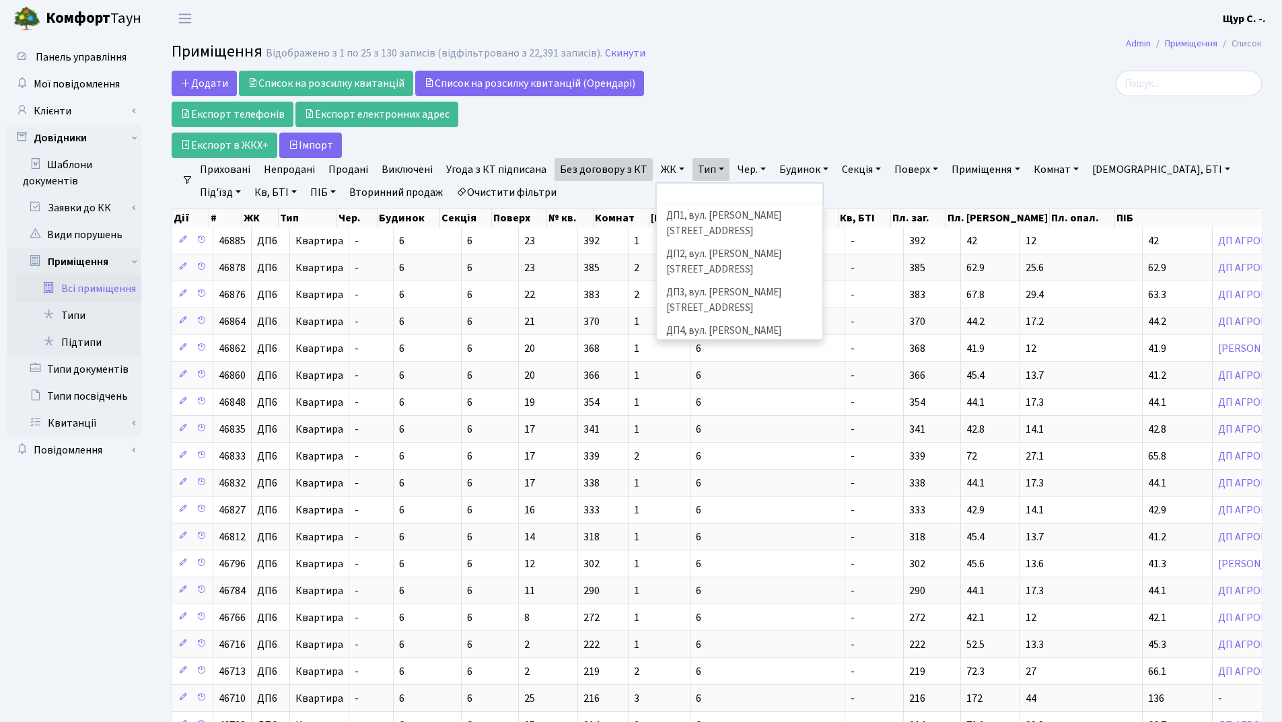
click at [743, 396] on li "ДП6, вул. [PERSON_NAME], 2" at bounding box center [739, 408] width 163 height 24
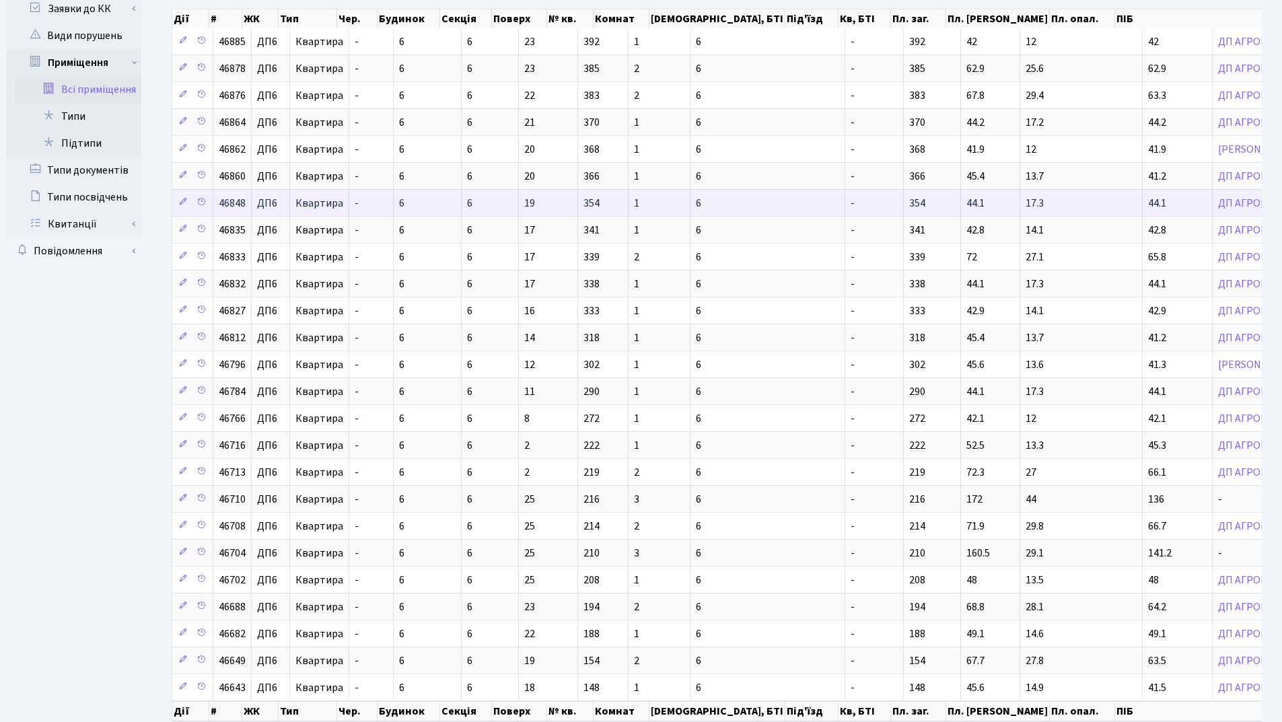
scroll to position [279, 0]
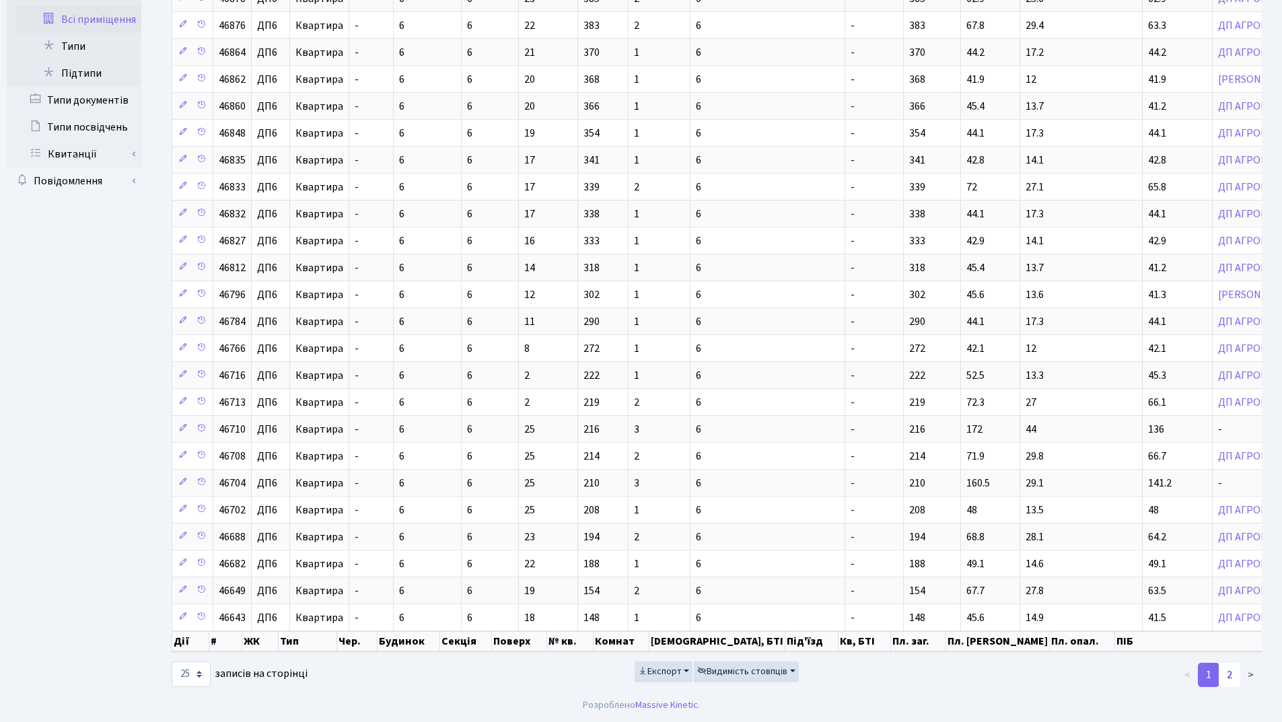
click at [1232, 678] on link "2" at bounding box center [1230, 675] width 22 height 24
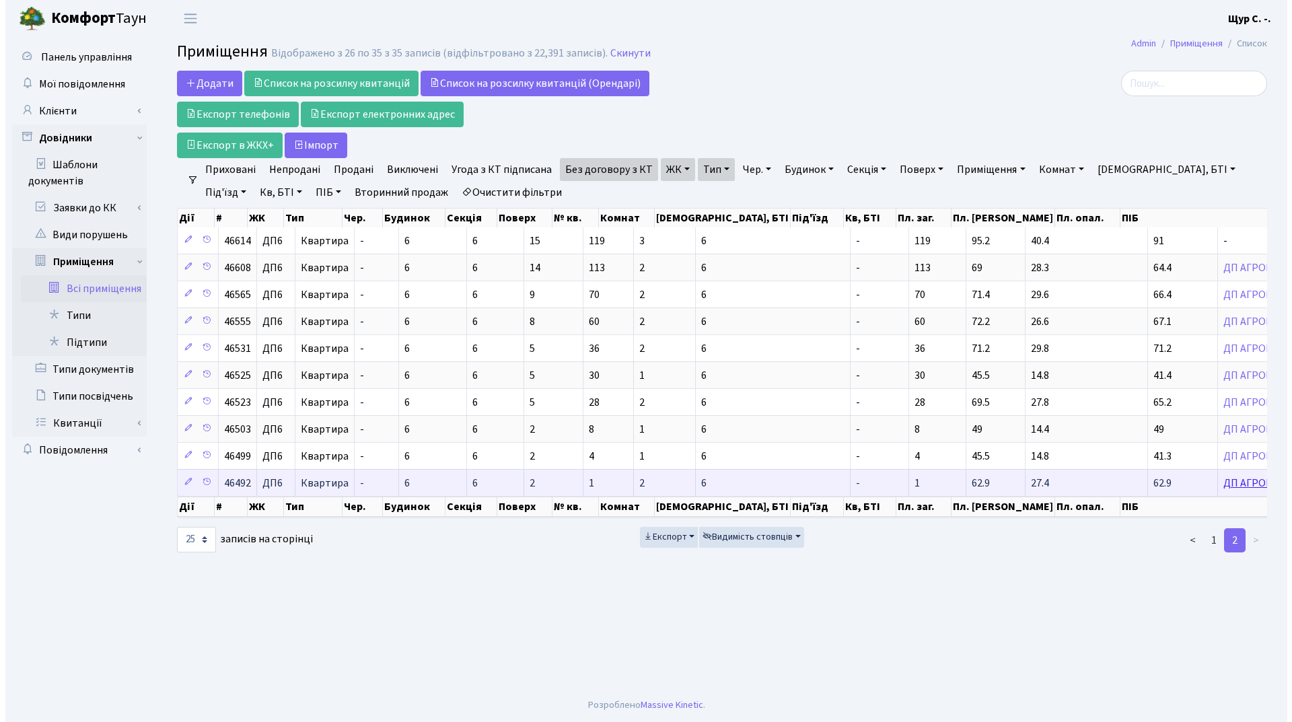
scroll to position [0, 0]
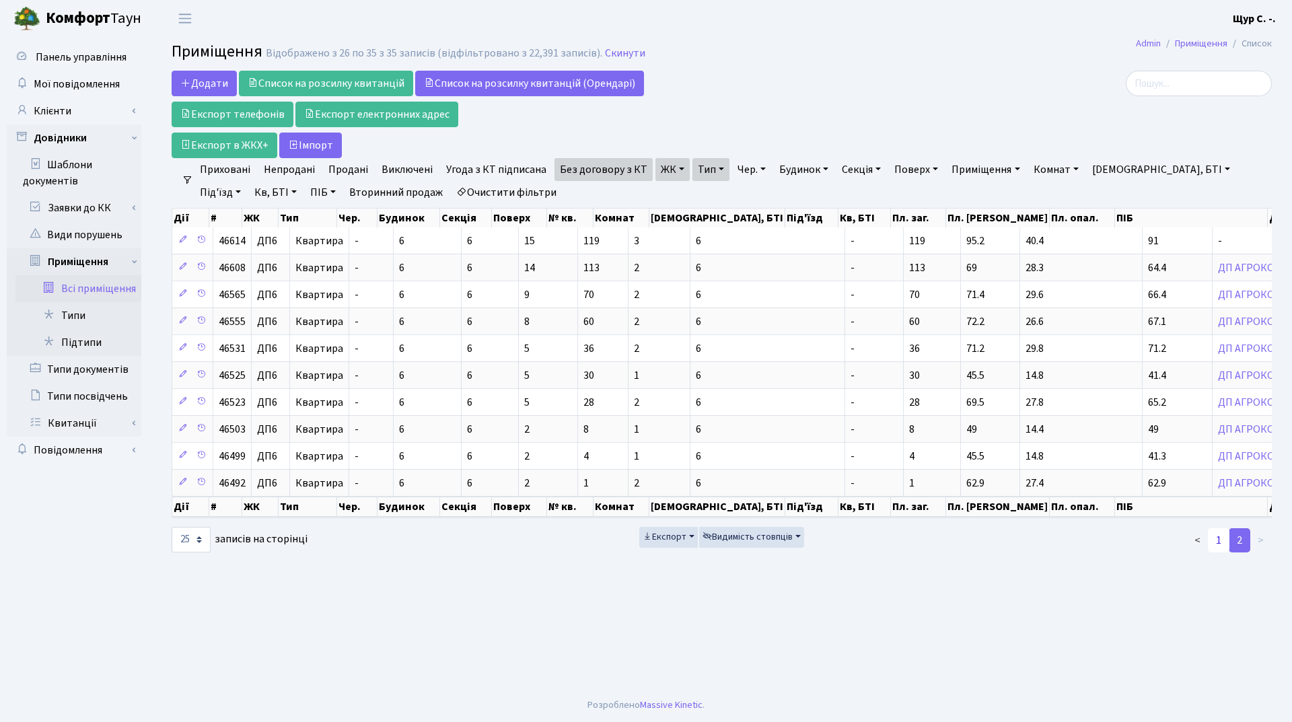
click at [1219, 546] on link "1" at bounding box center [1219, 540] width 22 height 24
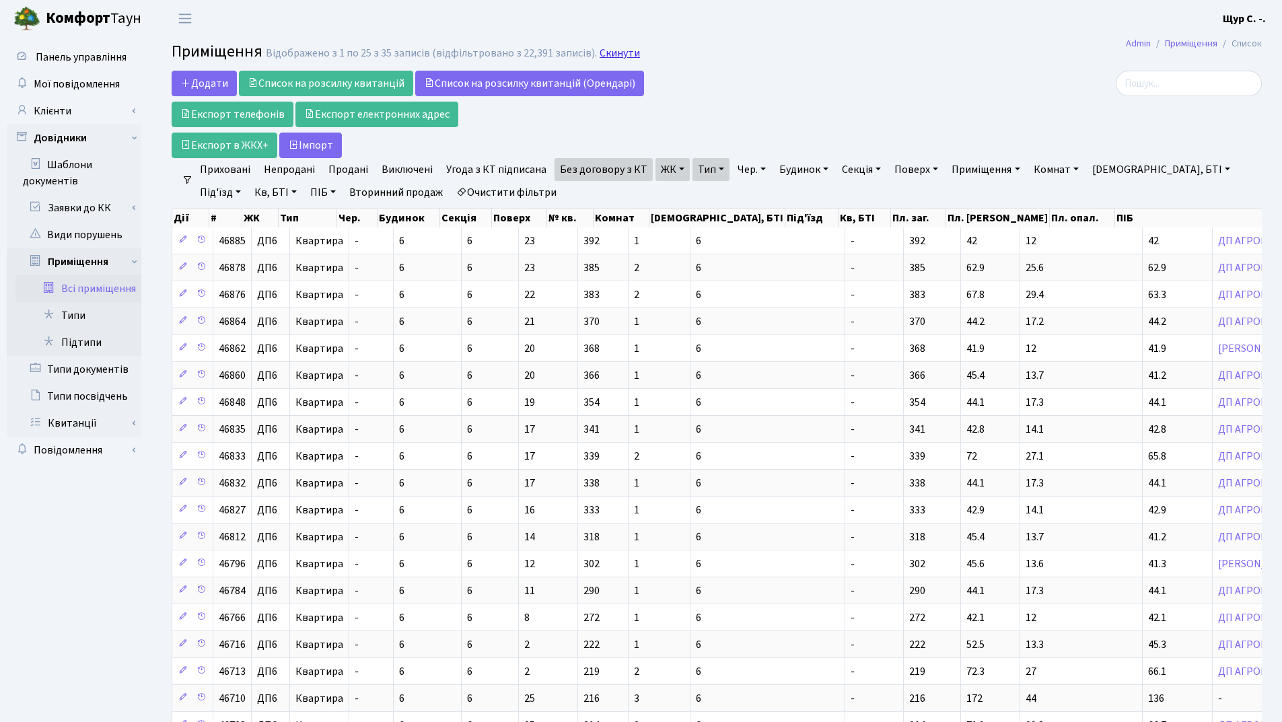
click at [610, 53] on link "Скинути" at bounding box center [620, 53] width 40 height 13
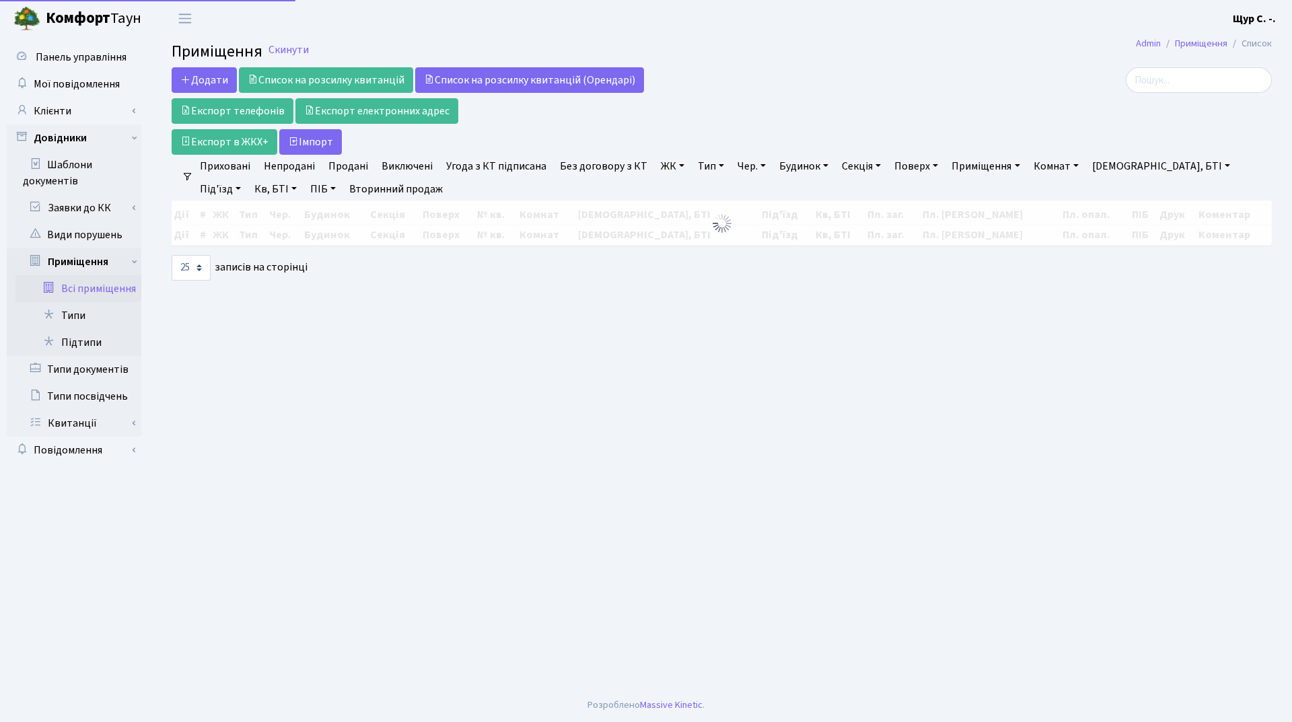
select select "25"
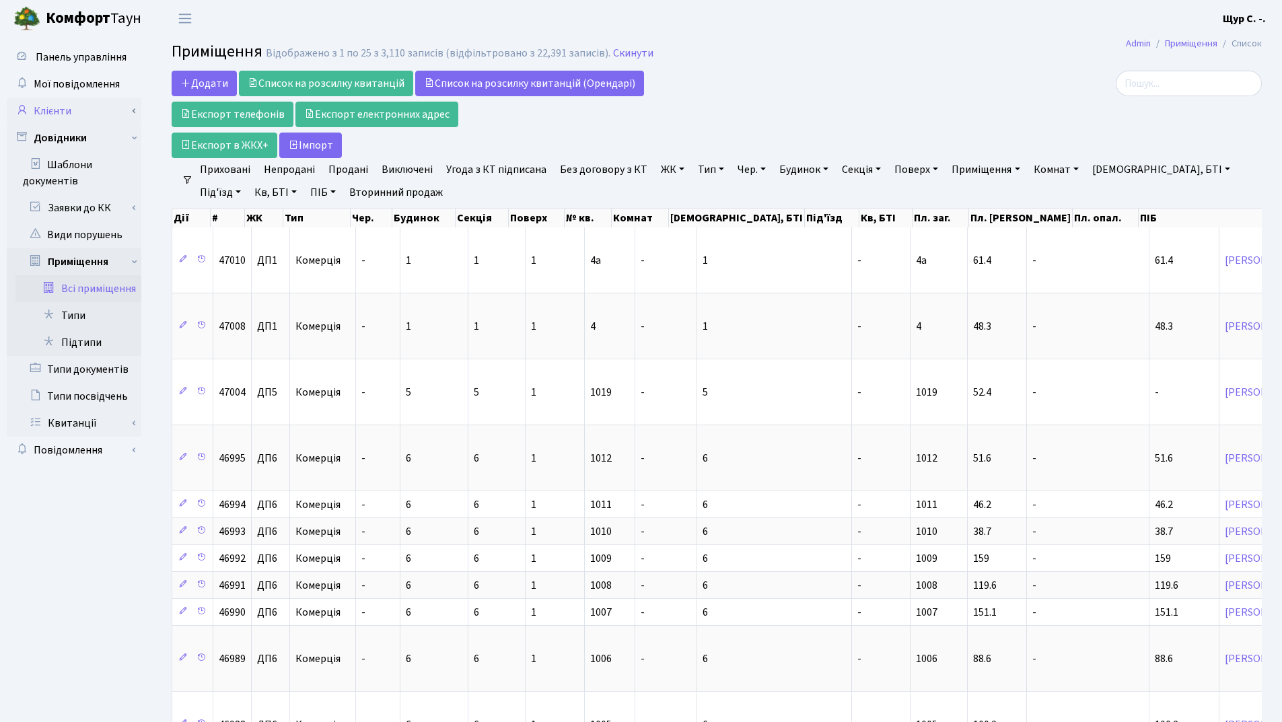
click at [64, 113] on link "Клієнти" at bounding box center [74, 111] width 135 height 27
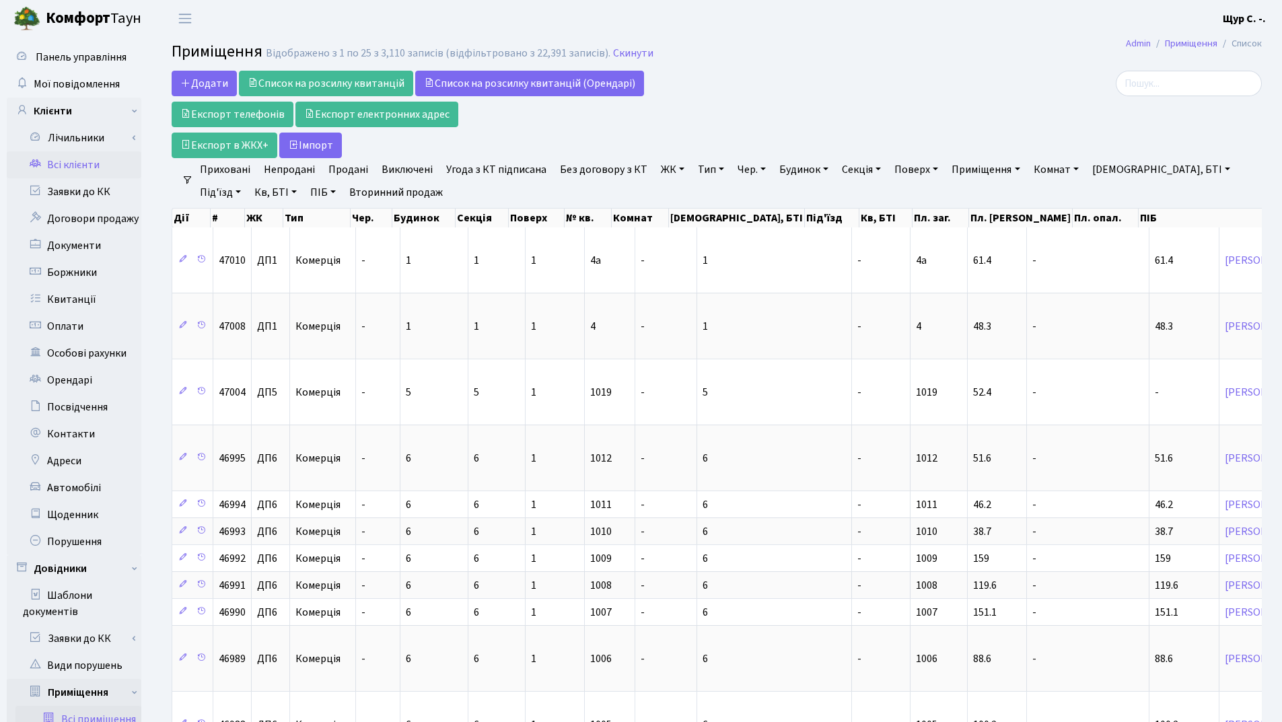
click at [76, 166] on link "Всі клієнти" at bounding box center [74, 164] width 135 height 27
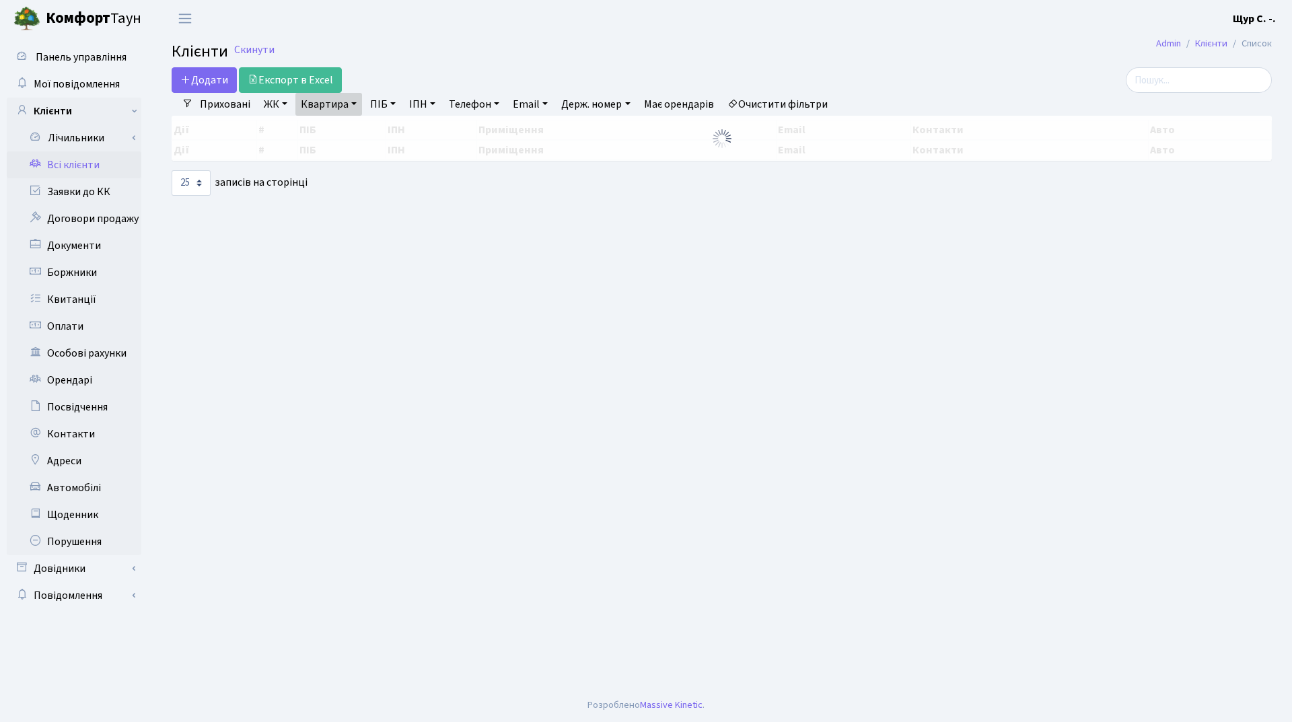
select select "25"
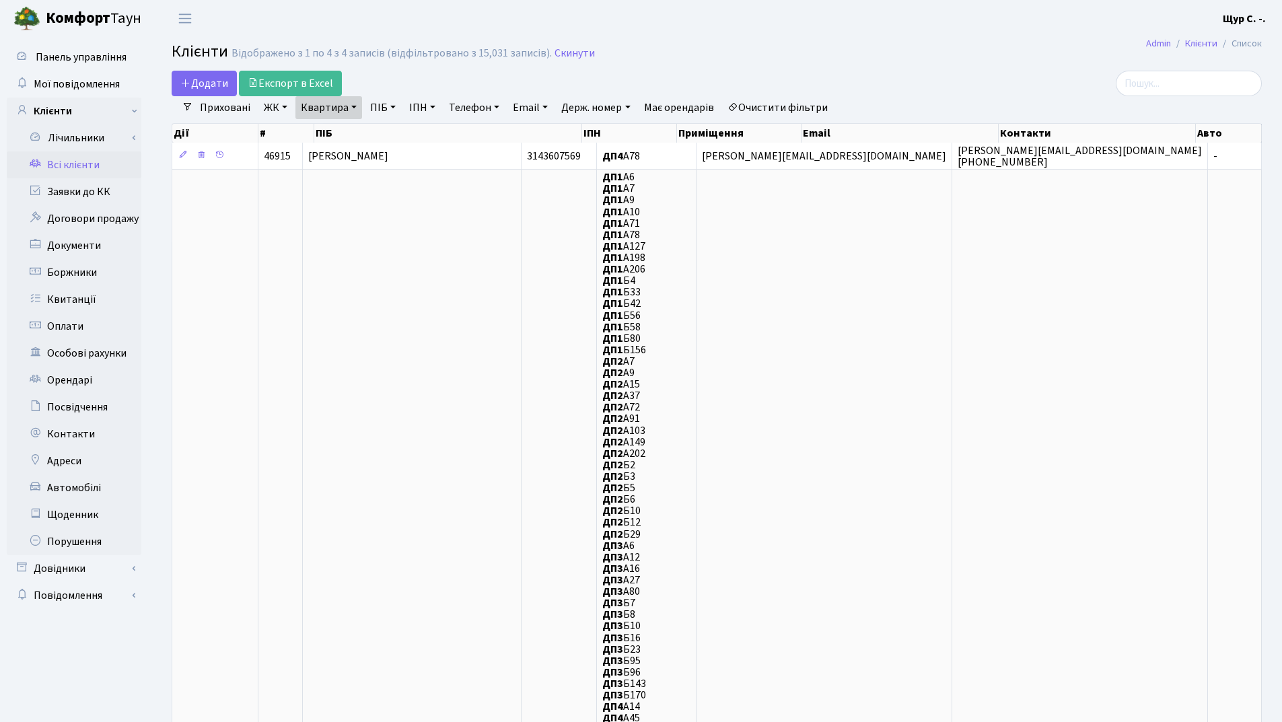
click at [351, 106] on link "Квартира" at bounding box center [328, 107] width 67 height 23
click at [334, 131] on input "а78" at bounding box center [335, 134] width 79 height 26
type input "а"
type input "223"
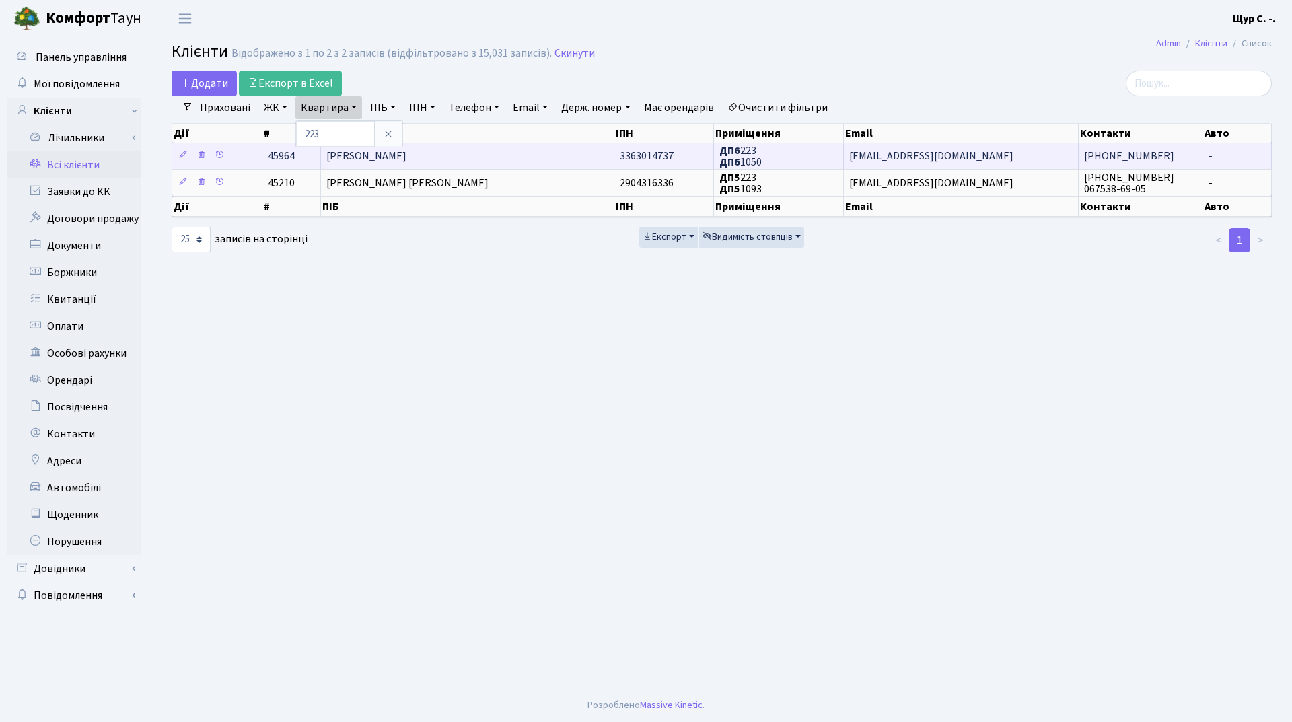
click at [406, 162] on span "[PERSON_NAME]" at bounding box center [366, 156] width 80 height 15
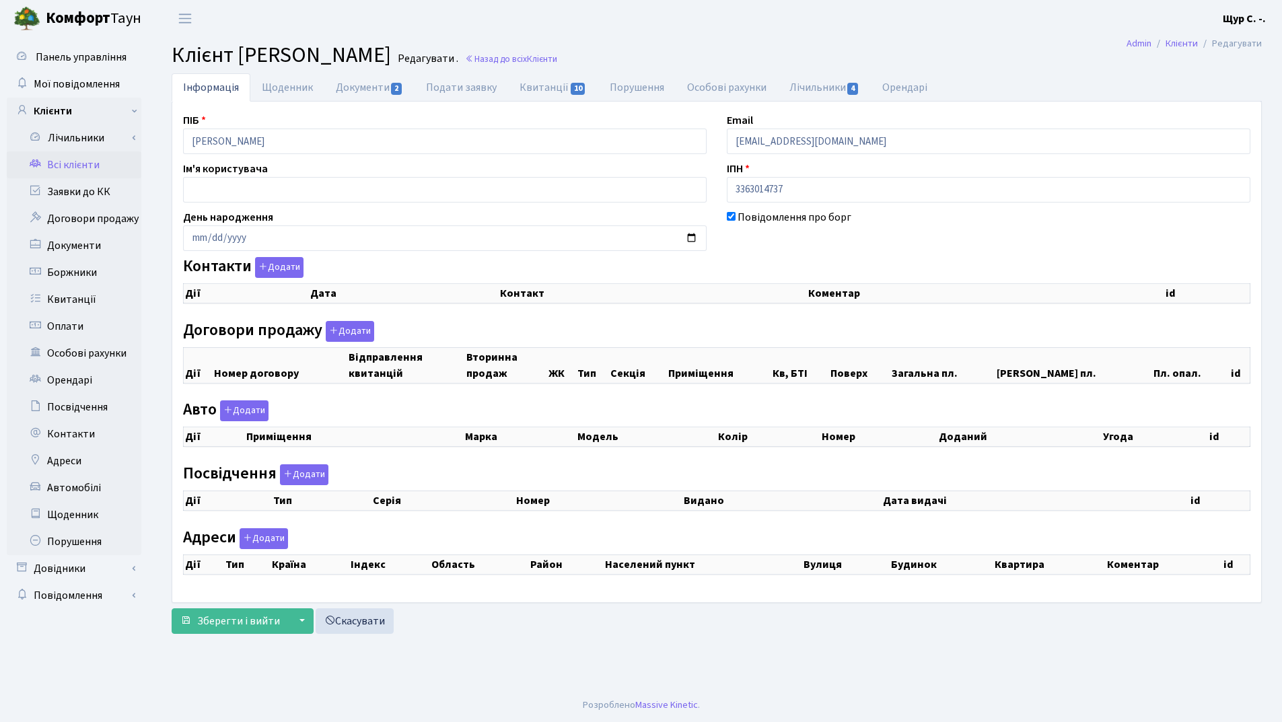
checkbox input "true"
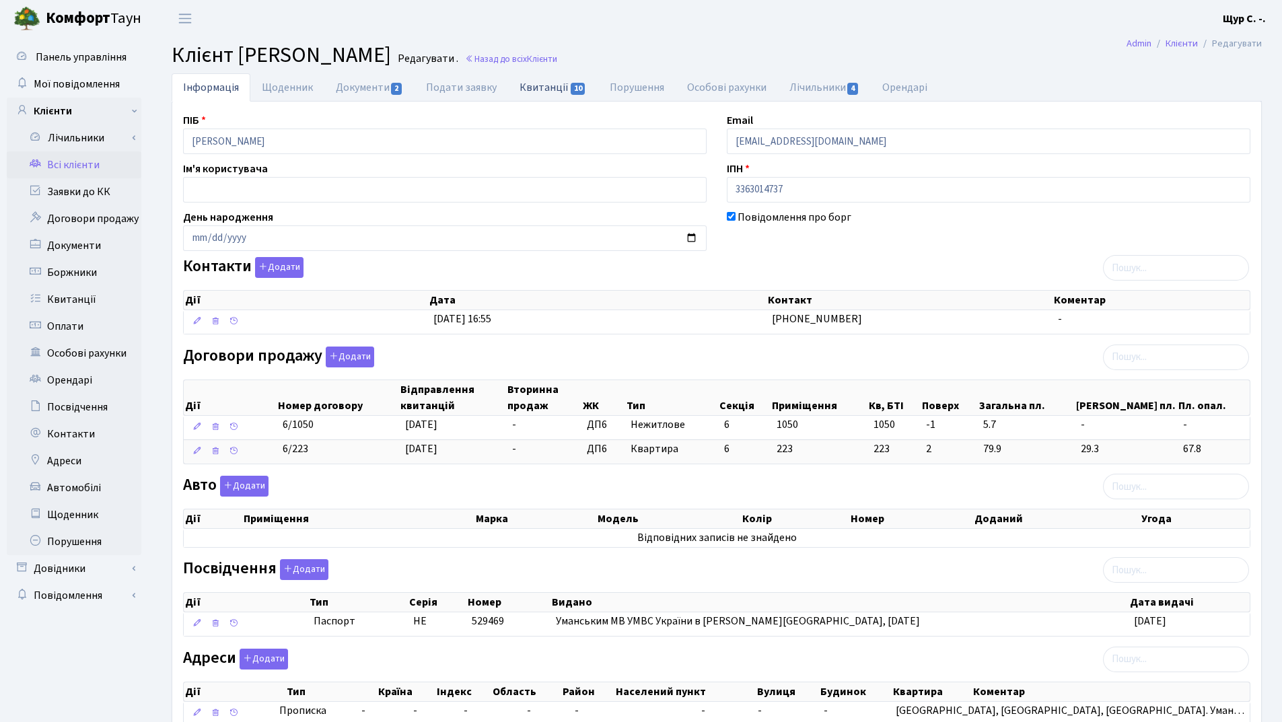
click at [554, 87] on link "Квитанції 10" at bounding box center [553, 87] width 90 height 28
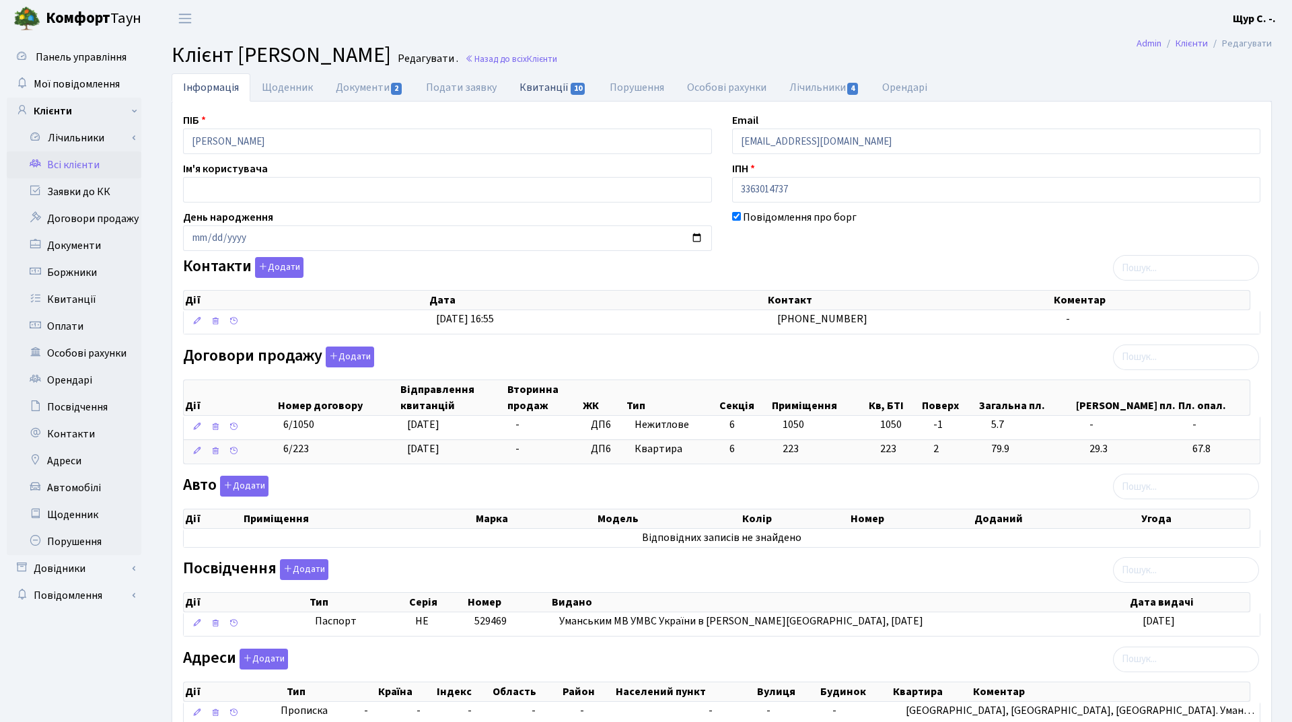
select select "25"
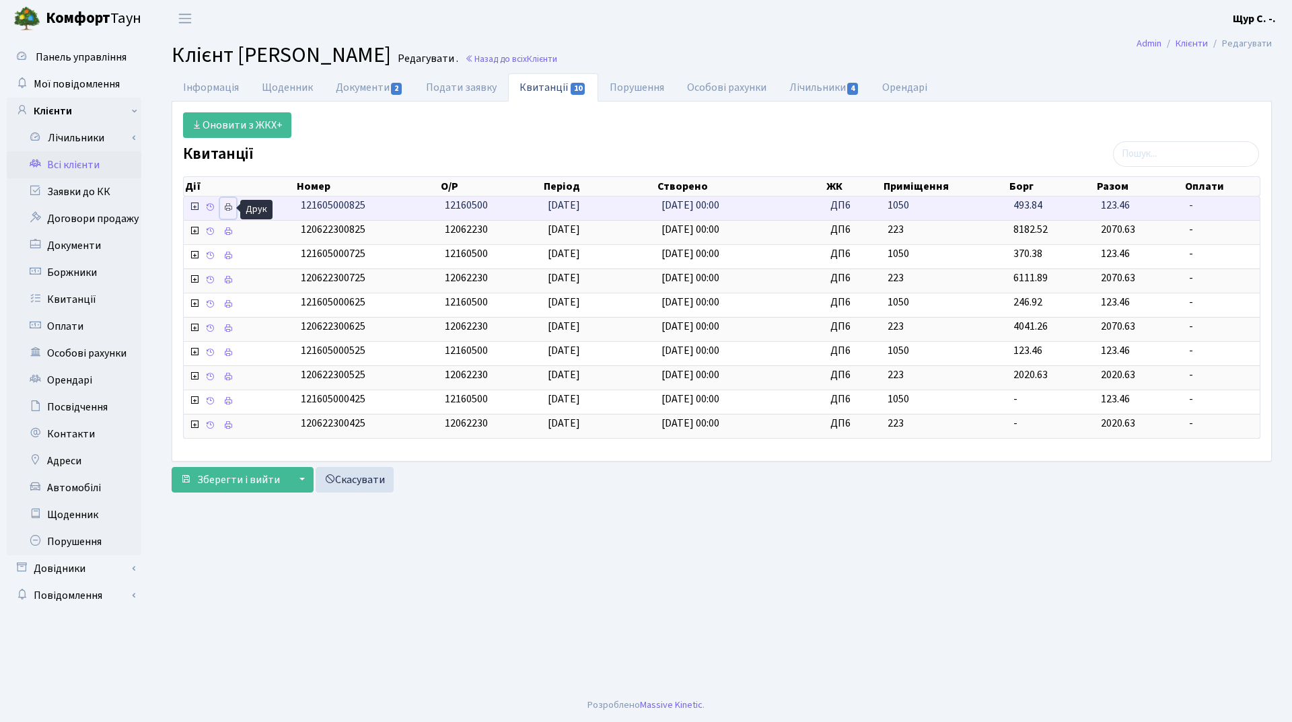
click at [225, 207] on icon at bounding box center [227, 207] width 9 height 9
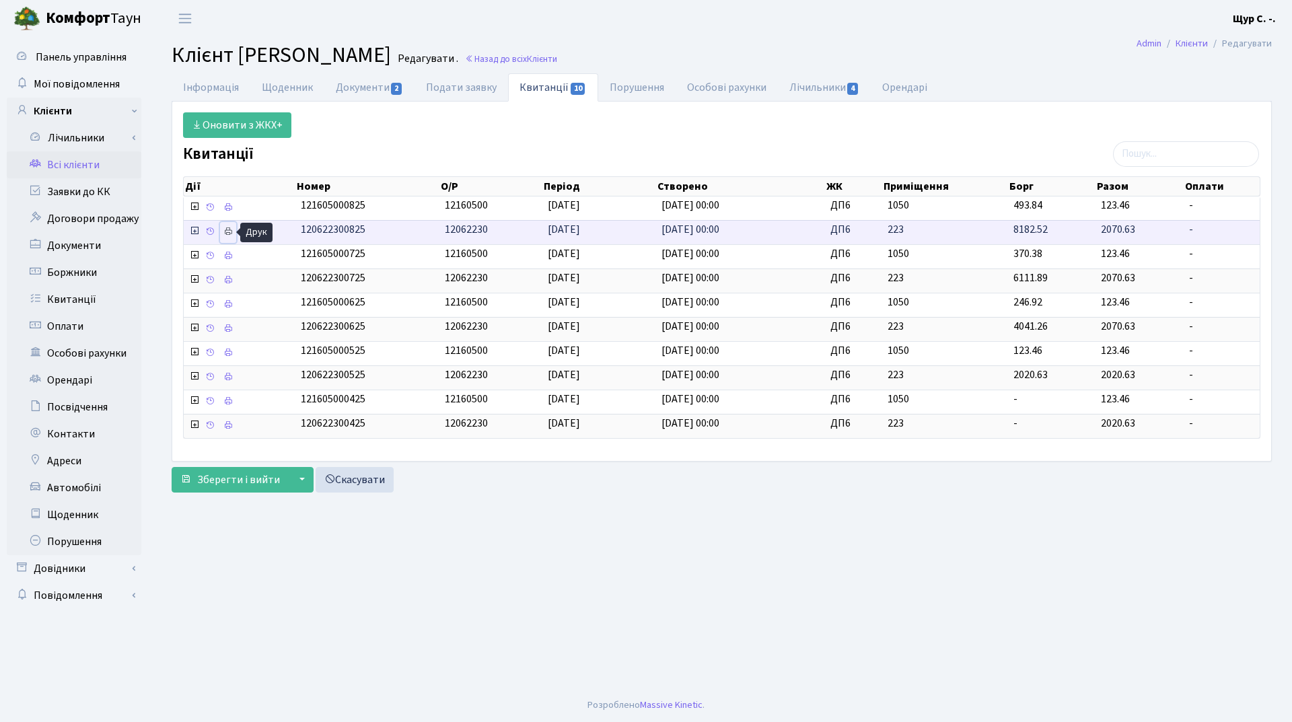
click at [229, 235] on icon at bounding box center [227, 231] width 9 height 9
click at [208, 86] on link "Інформація" at bounding box center [211, 87] width 79 height 28
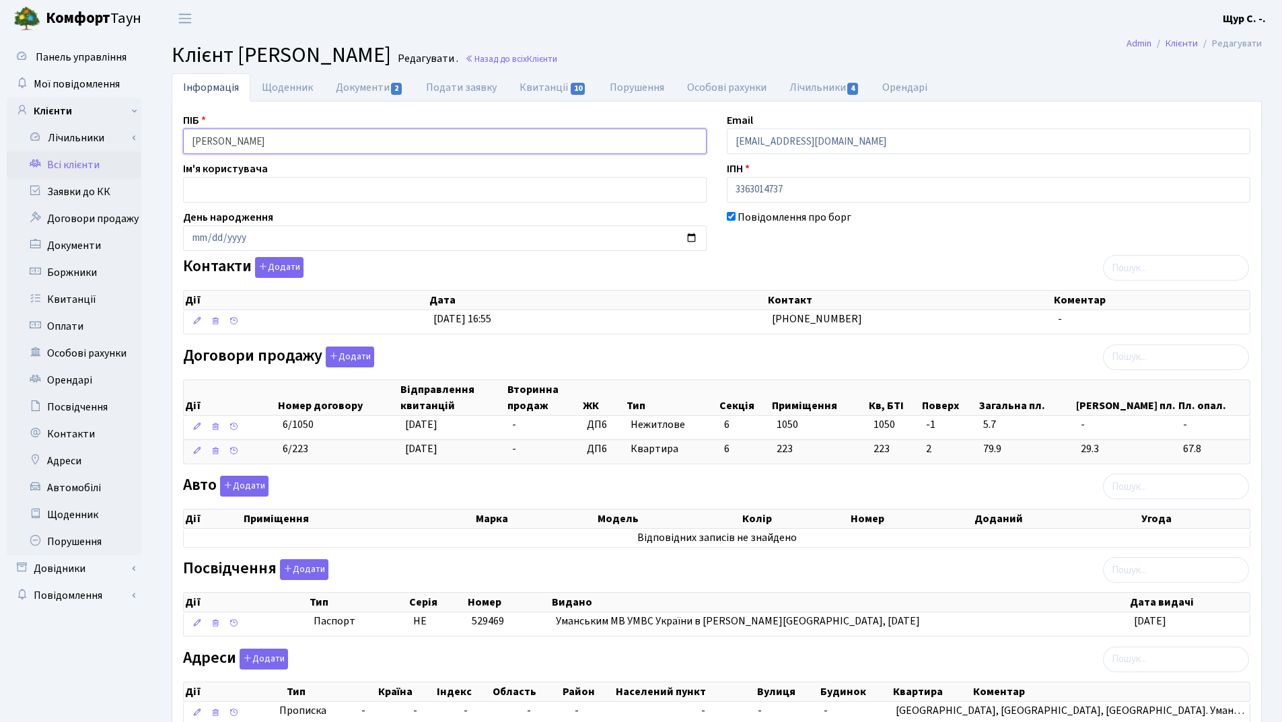
drag, startPoint x: 348, startPoint y: 139, endPoint x: 168, endPoint y: 129, distance: 179.9
click at [168, 129] on div "Інформація Щоденник Документи 2 Подати заявку Квитанції 10 Порушення Особові ра…" at bounding box center [717, 429] width 1110 height 713
click at [841, 25] on header "Комфорт Таун Щур С. -. Мій обліковий запис Вийти" at bounding box center [641, 18] width 1282 height 37
drag, startPoint x: 895, startPoint y: 143, endPoint x: 700, endPoint y: 138, distance: 195.2
click at [700, 138] on div "ПІБ Менченко Артур Олександрович Email kt45964@comfort-town.com.ua Ім'я користу…" at bounding box center [716, 424] width 1087 height 625
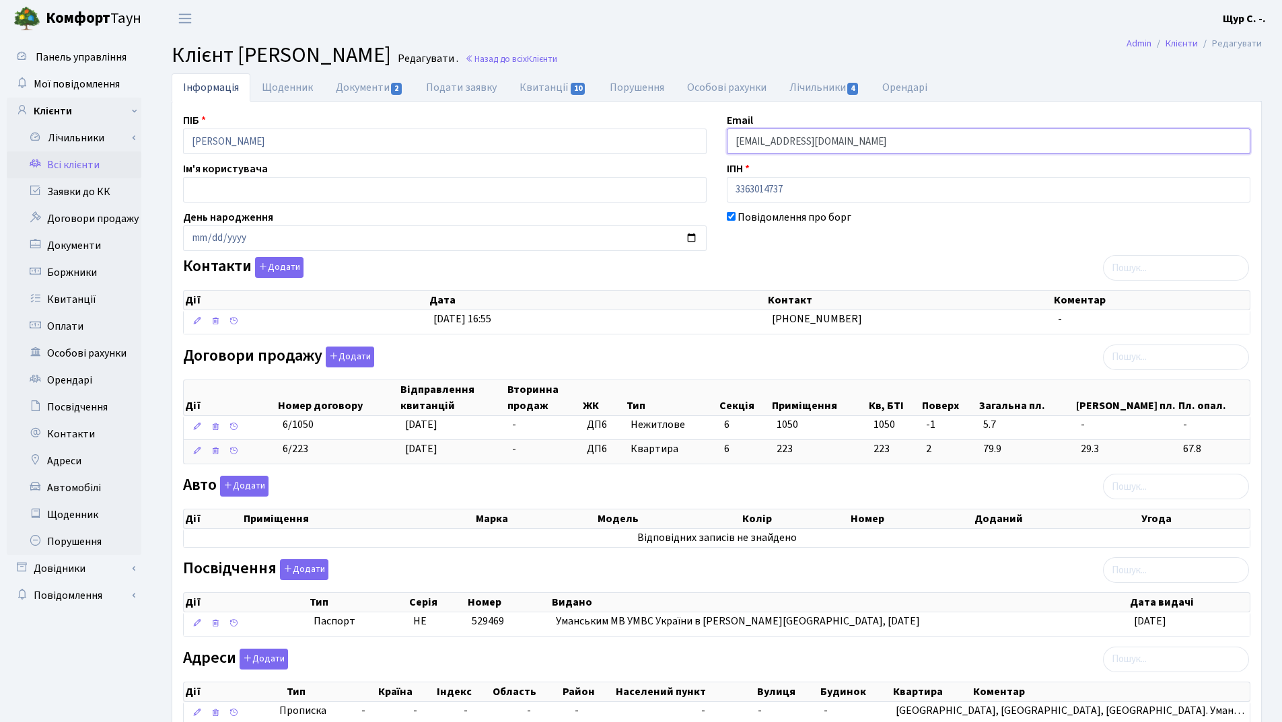
click at [750, 142] on input "aryur.menchenko@gmail.com" at bounding box center [989, 142] width 524 height 26
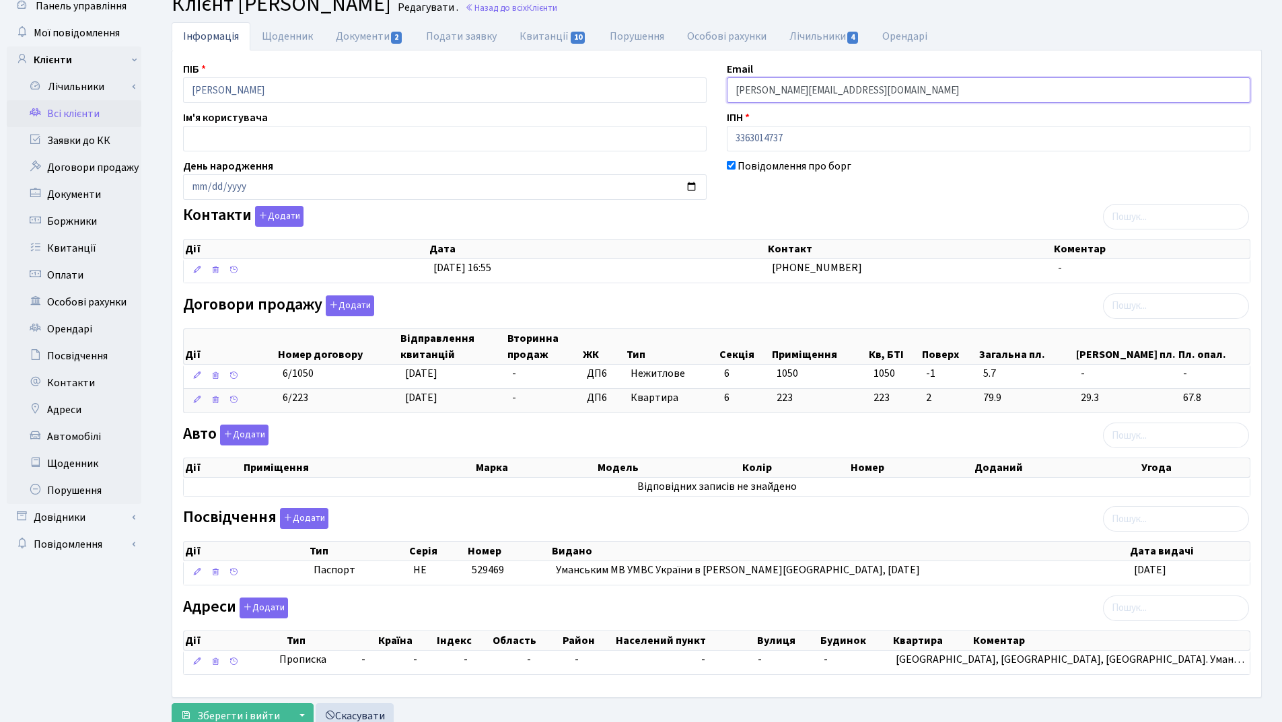
scroll to position [98, 0]
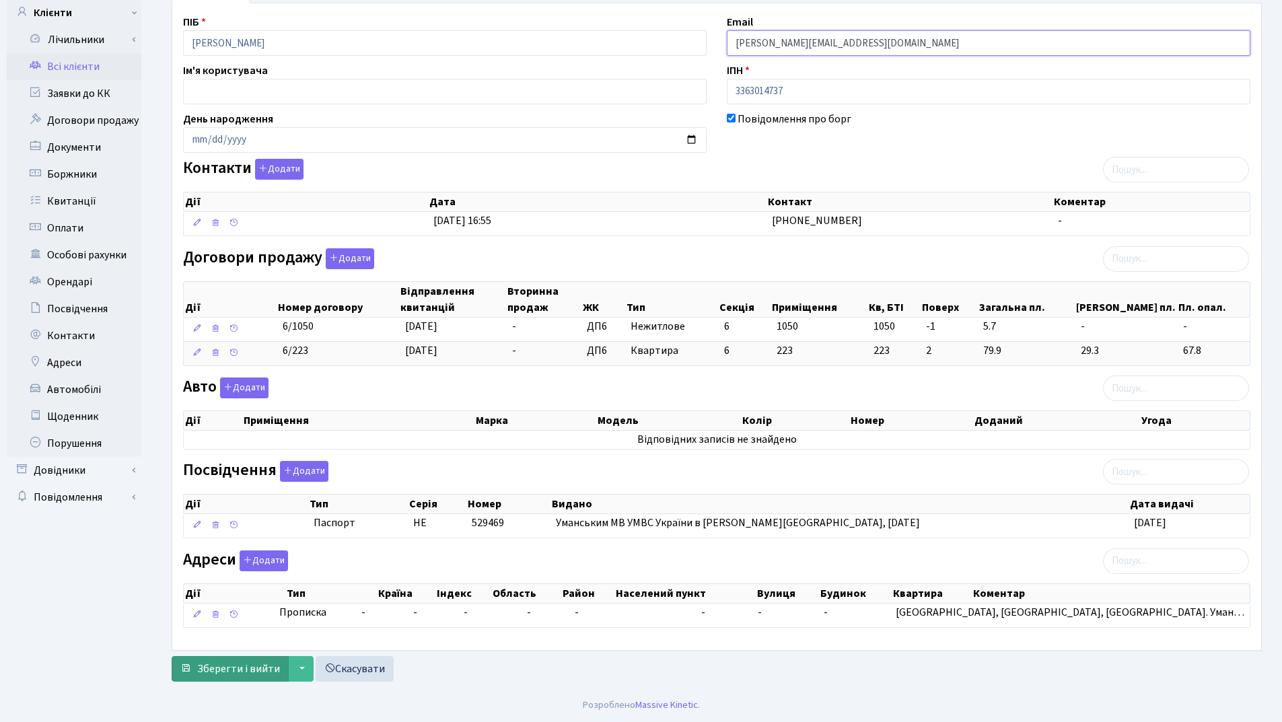
type input "[PERSON_NAME][EMAIL_ADDRESS][DOMAIN_NAME]"
click at [232, 672] on span "Зберегти і вийти" at bounding box center [238, 669] width 83 height 15
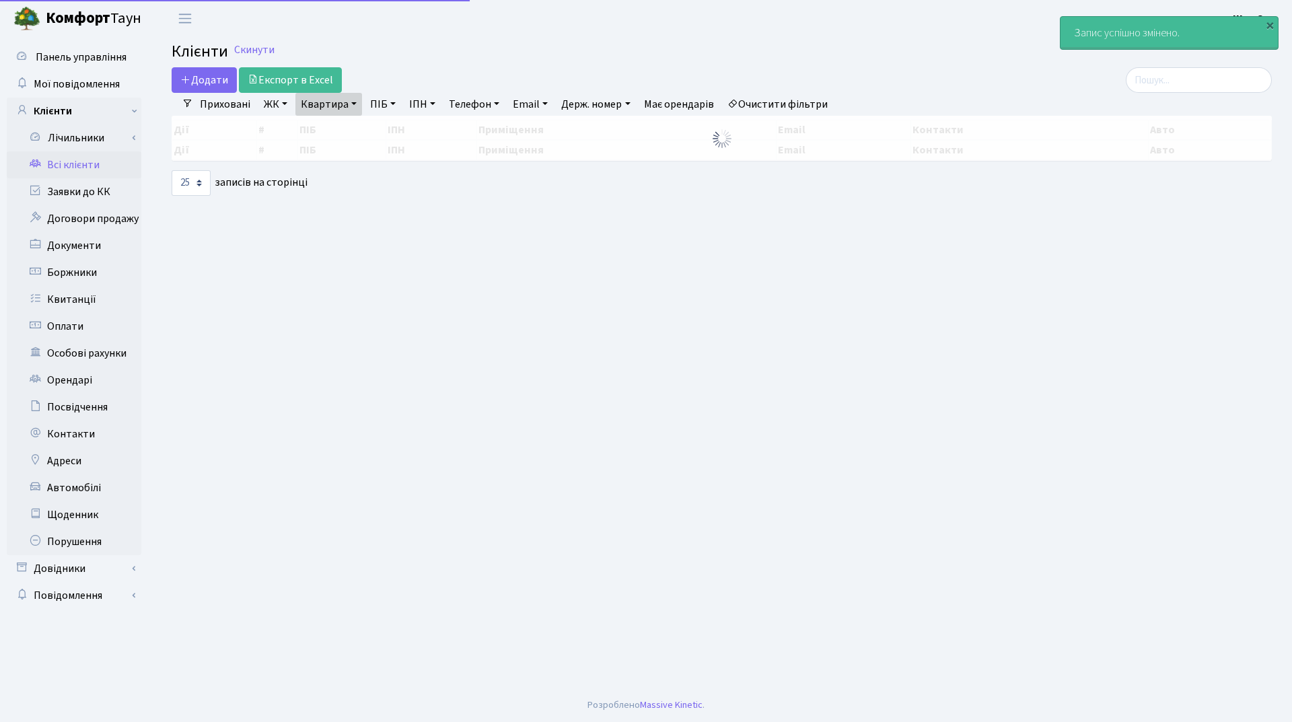
select select "25"
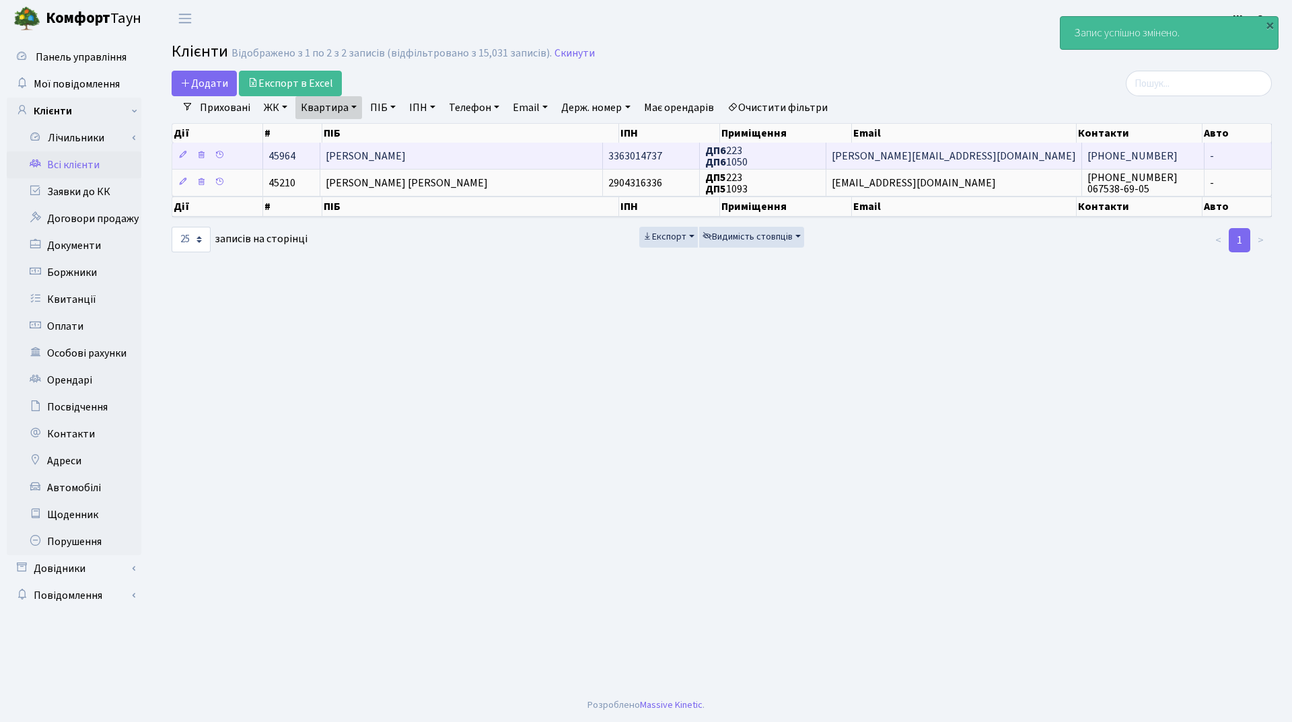
click at [507, 151] on td "[PERSON_NAME]" at bounding box center [461, 156] width 283 height 26
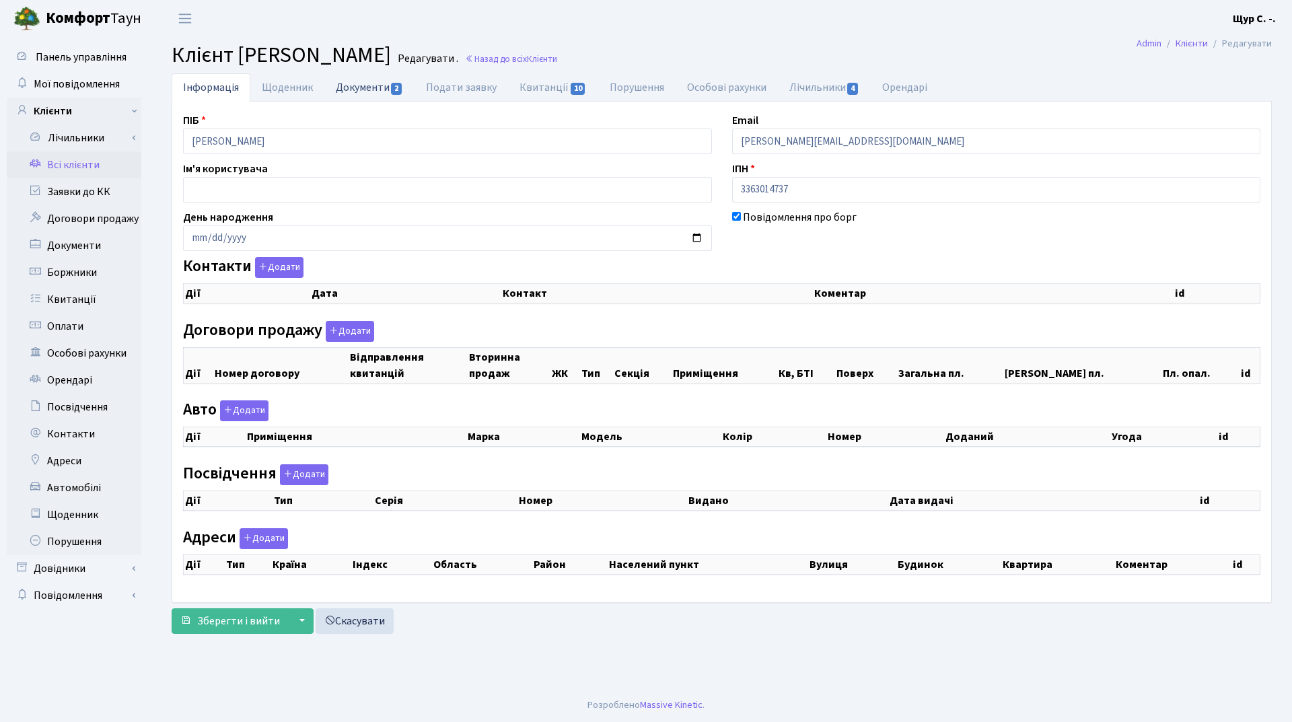
checkbox input "true"
select select "25"
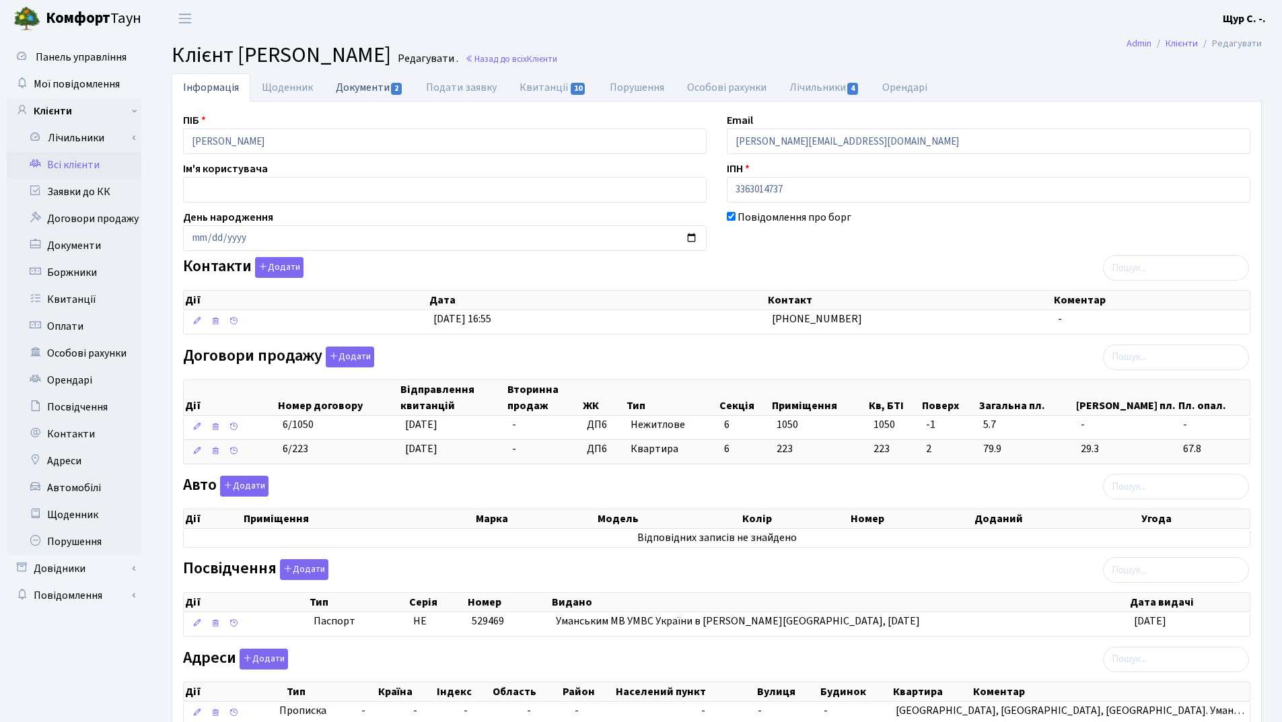
click at [367, 94] on link "Документи 2" at bounding box center [369, 87] width 90 height 28
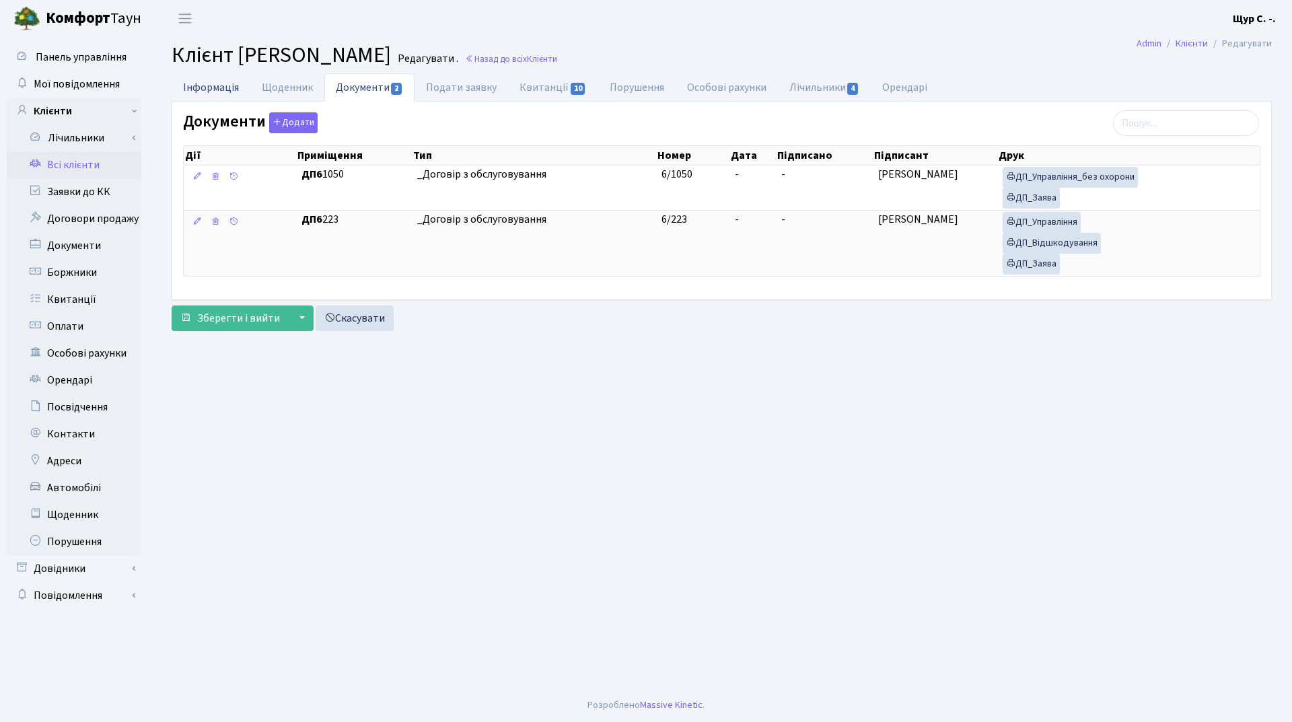
click at [212, 87] on link "Інформація" at bounding box center [211, 87] width 79 height 28
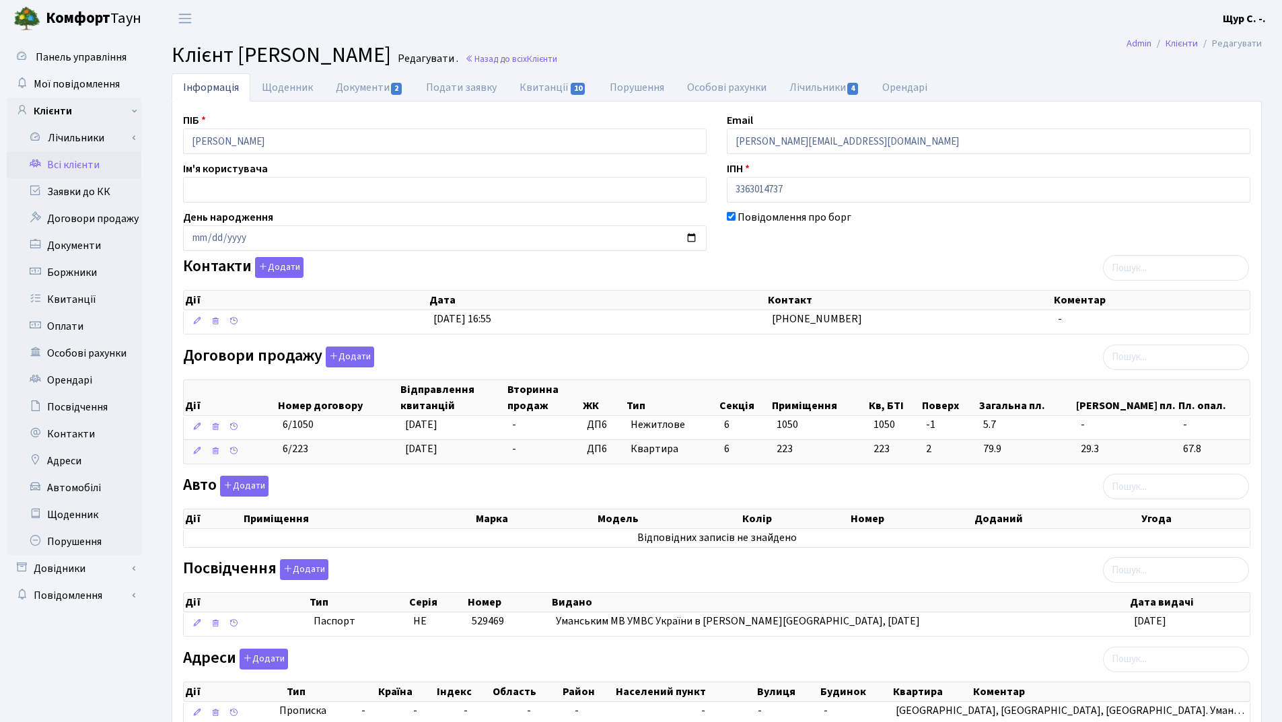
click at [102, 170] on link "Всі клієнти" at bounding box center [74, 164] width 135 height 27
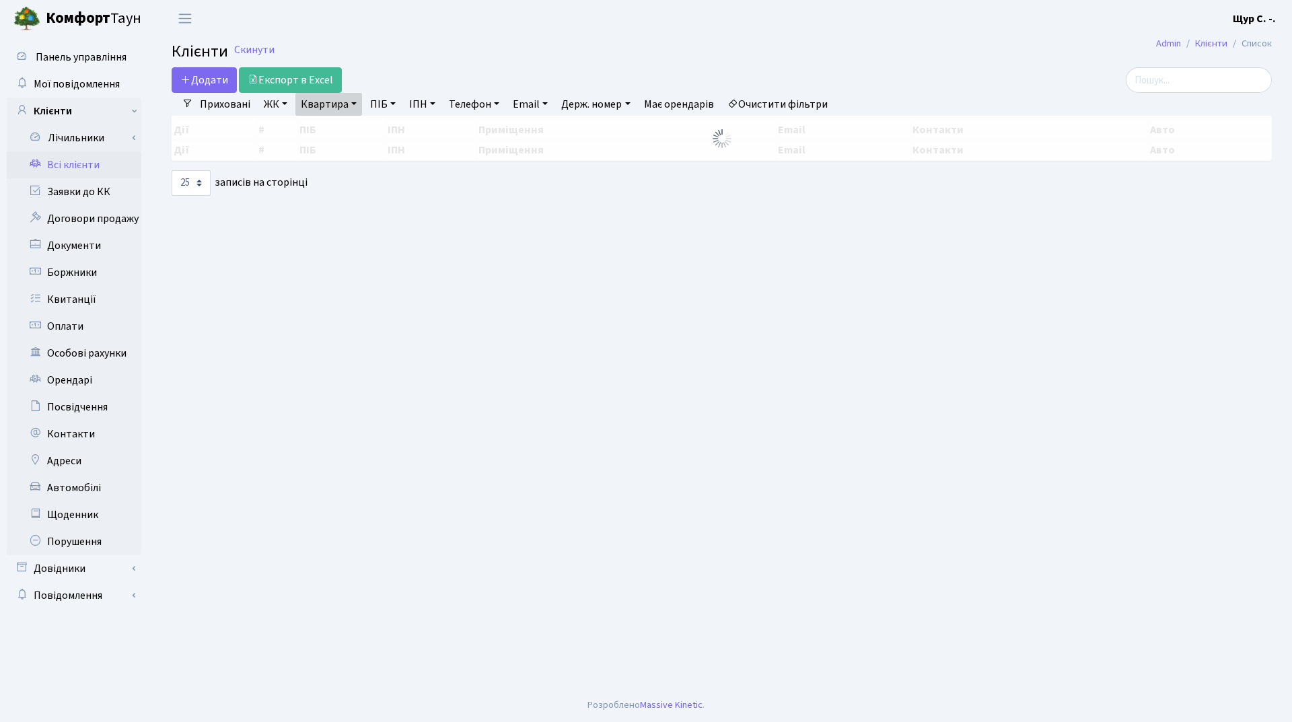
select select "25"
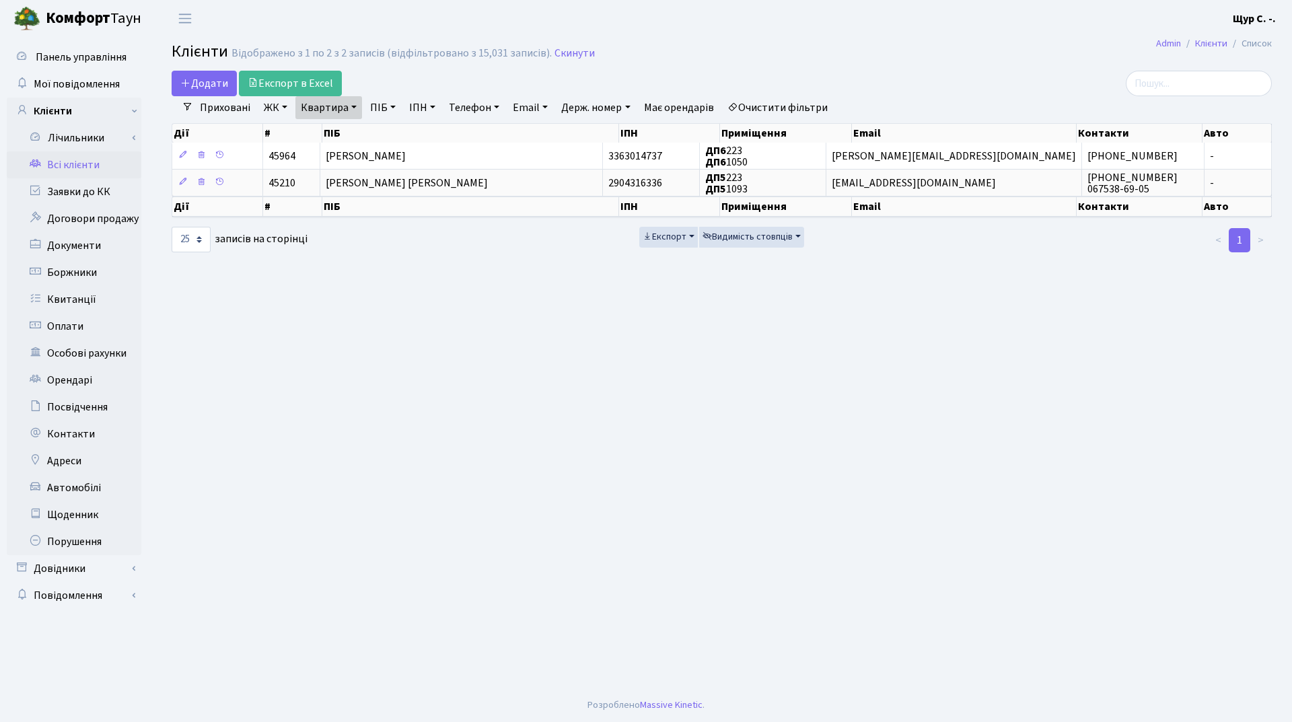
click at [332, 108] on link "Квартира" at bounding box center [328, 107] width 67 height 23
click at [331, 140] on input "223" at bounding box center [335, 134] width 79 height 26
type input "2"
type input "11"
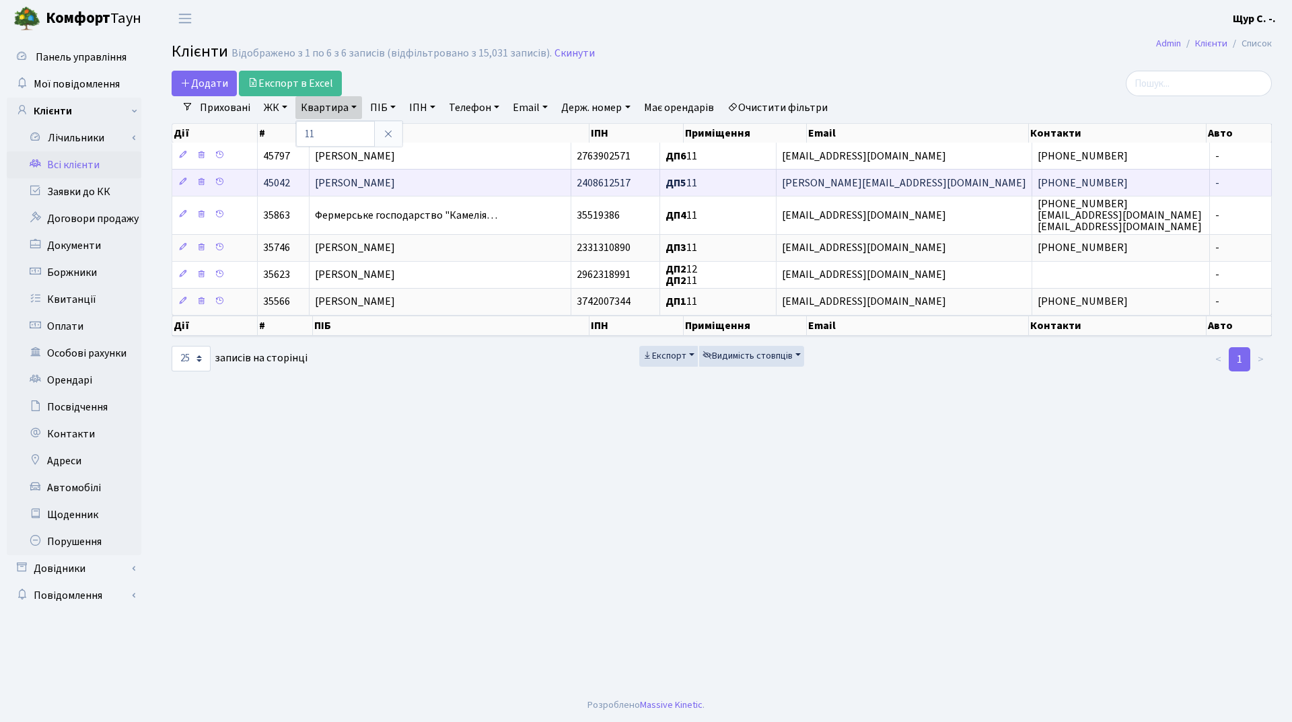
click at [358, 180] on span "Пугач Євген Миколайович" at bounding box center [355, 183] width 80 height 15
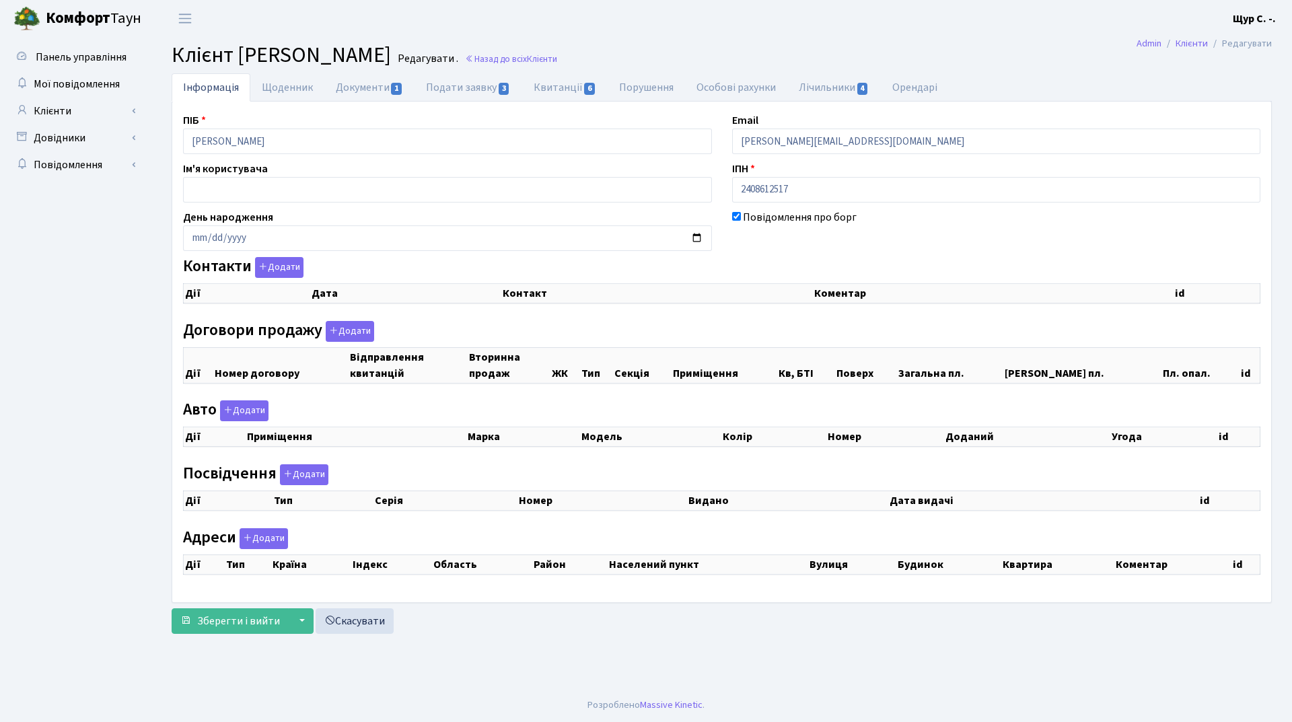
checkbox input "true"
select select "25"
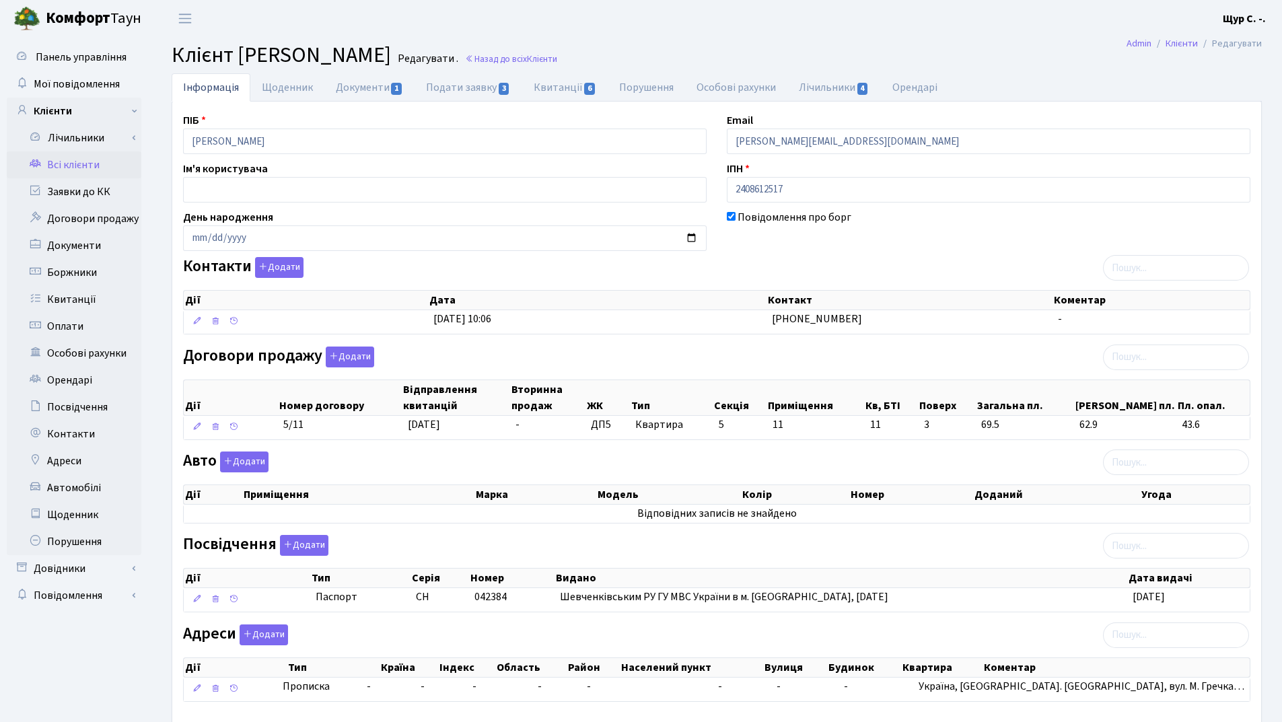
click at [92, 172] on link "Всі клієнти" at bounding box center [74, 164] width 135 height 27
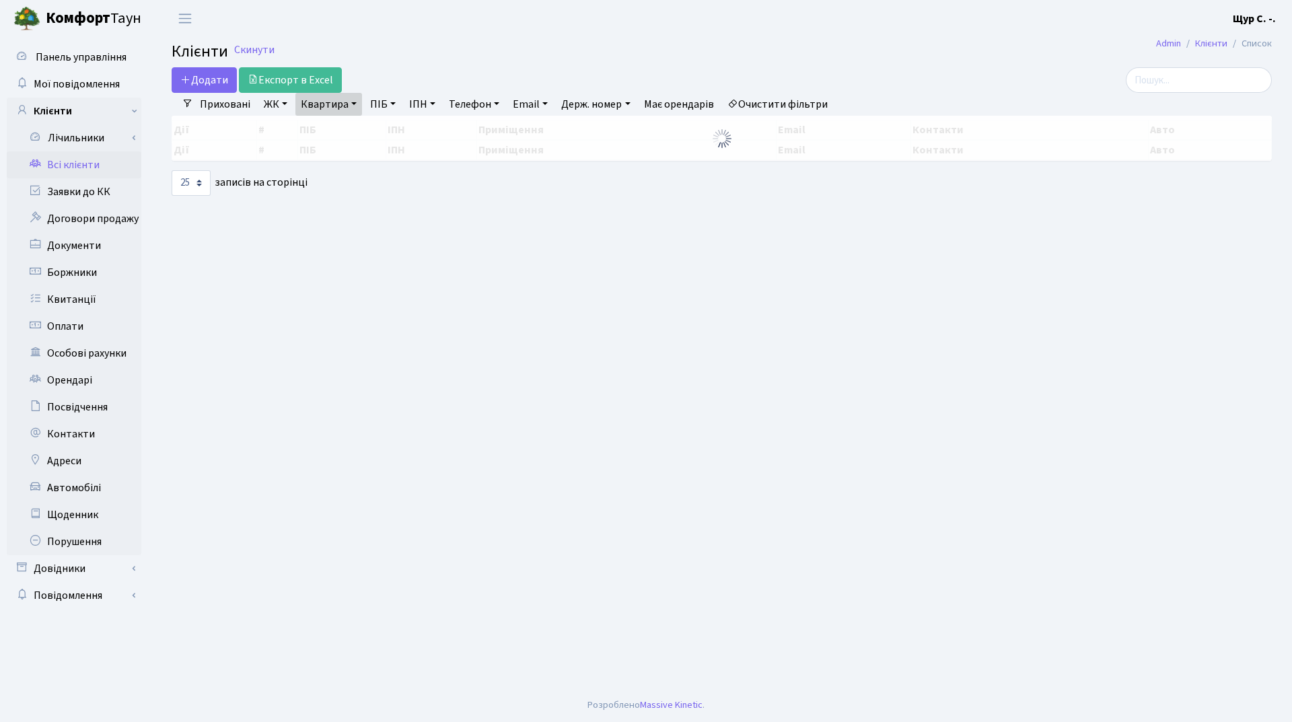
select select "25"
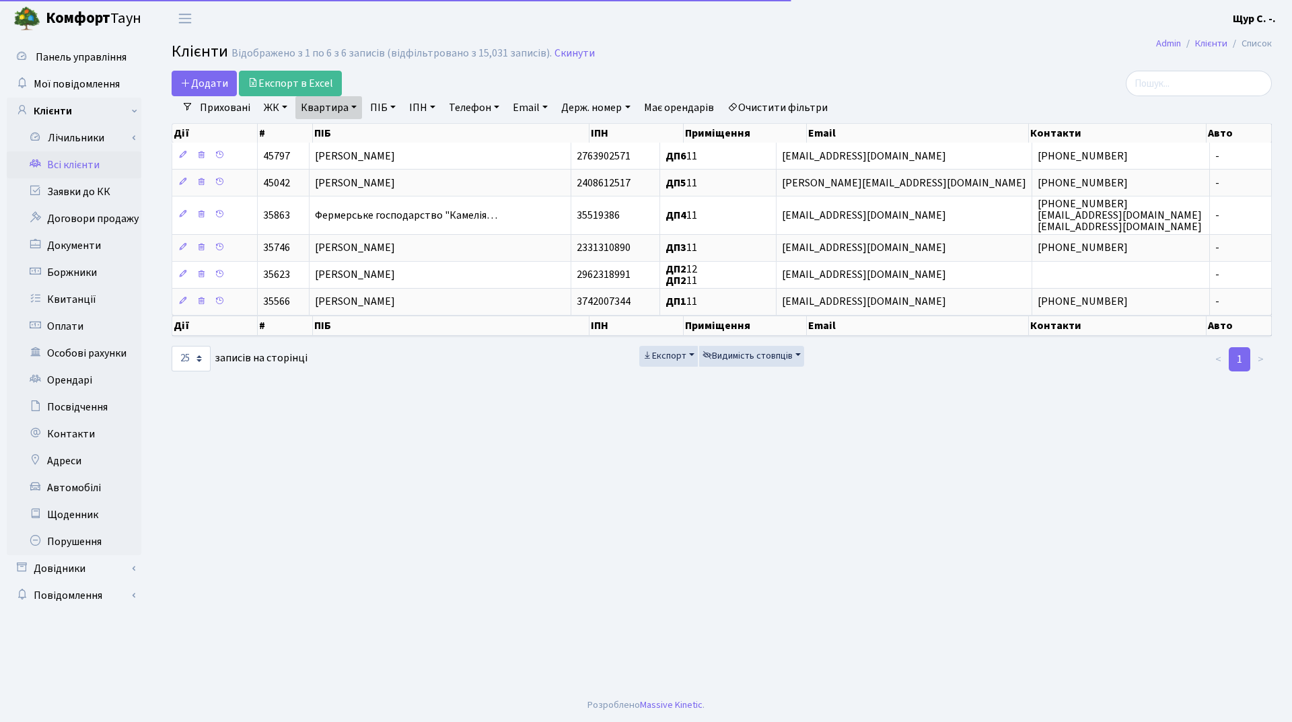
click at [342, 108] on link "Квартира" at bounding box center [328, 107] width 67 height 23
click at [343, 133] on input "11" at bounding box center [335, 134] width 79 height 26
type input "1"
type input "223"
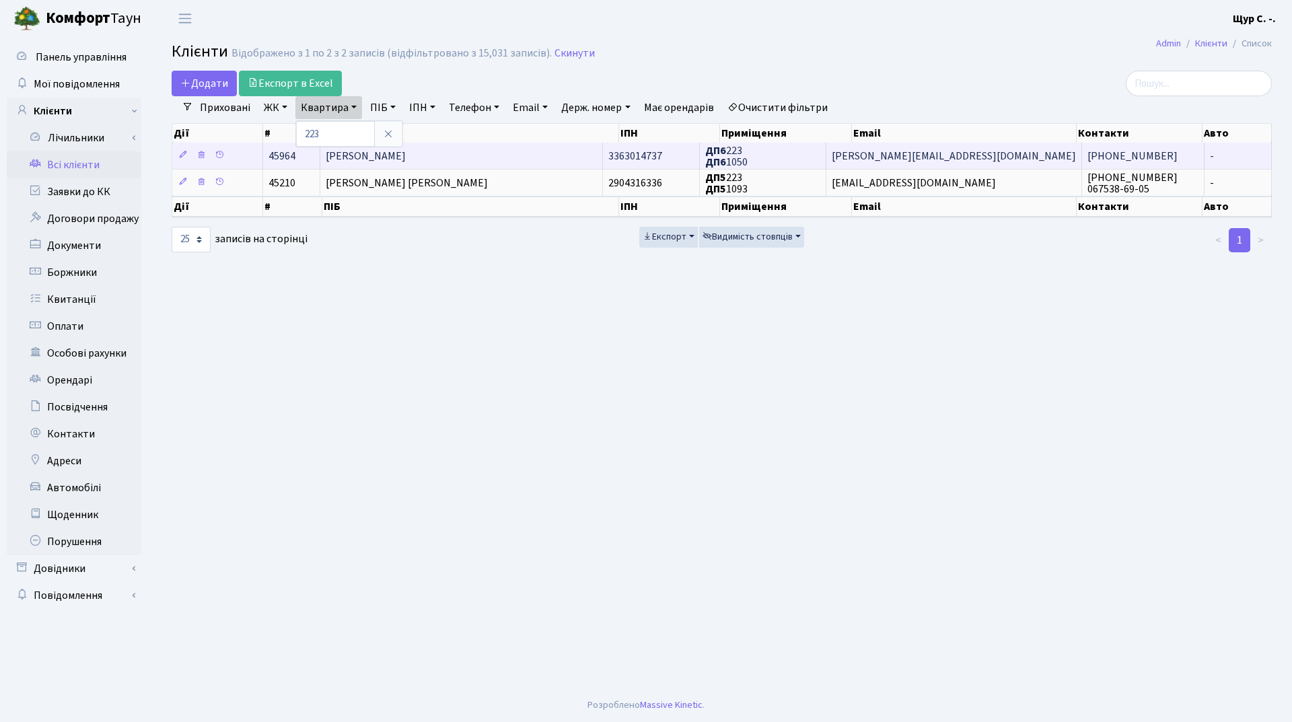
click at [489, 151] on td "[PERSON_NAME]" at bounding box center [461, 156] width 283 height 26
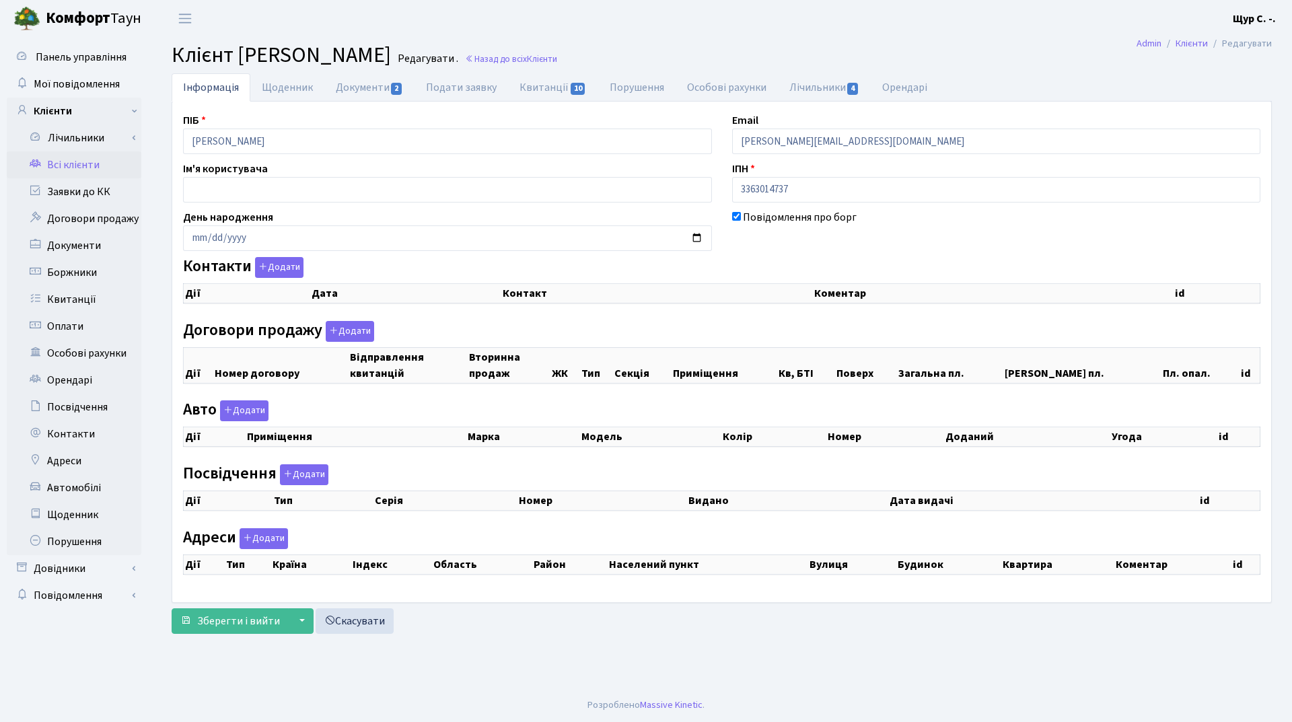
select select "25"
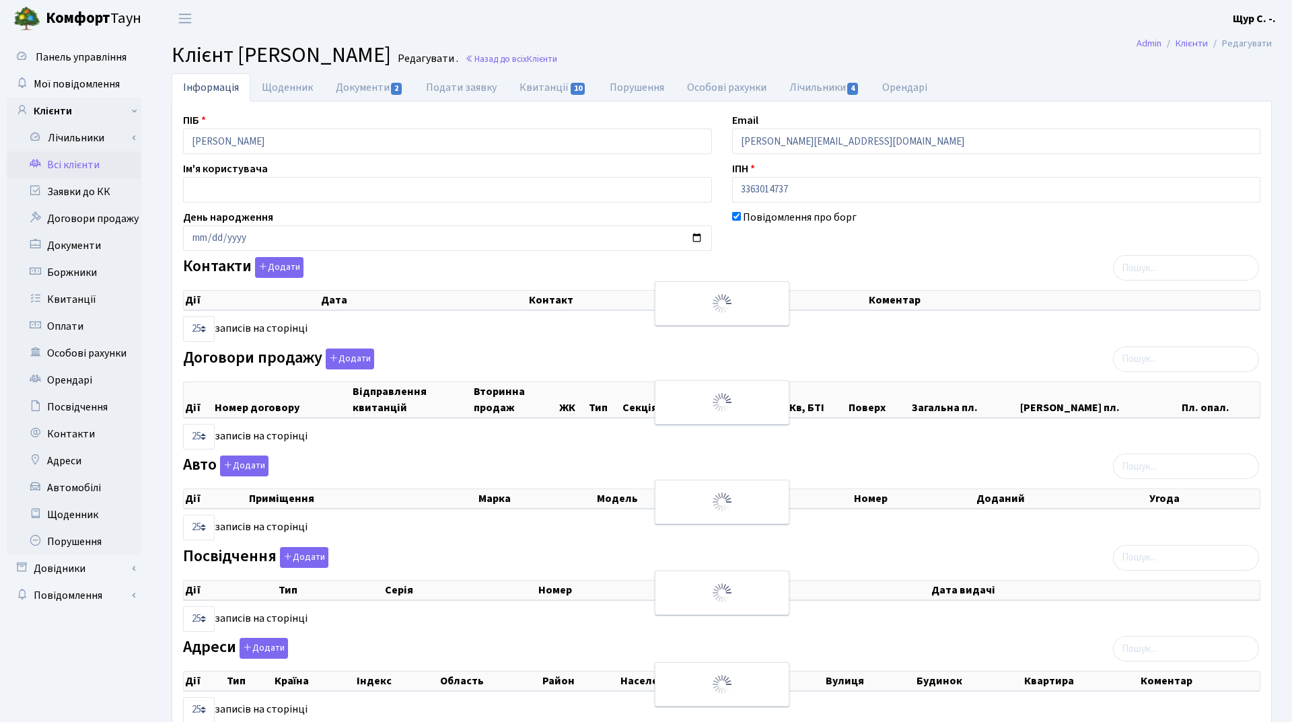
checkbox input "true"
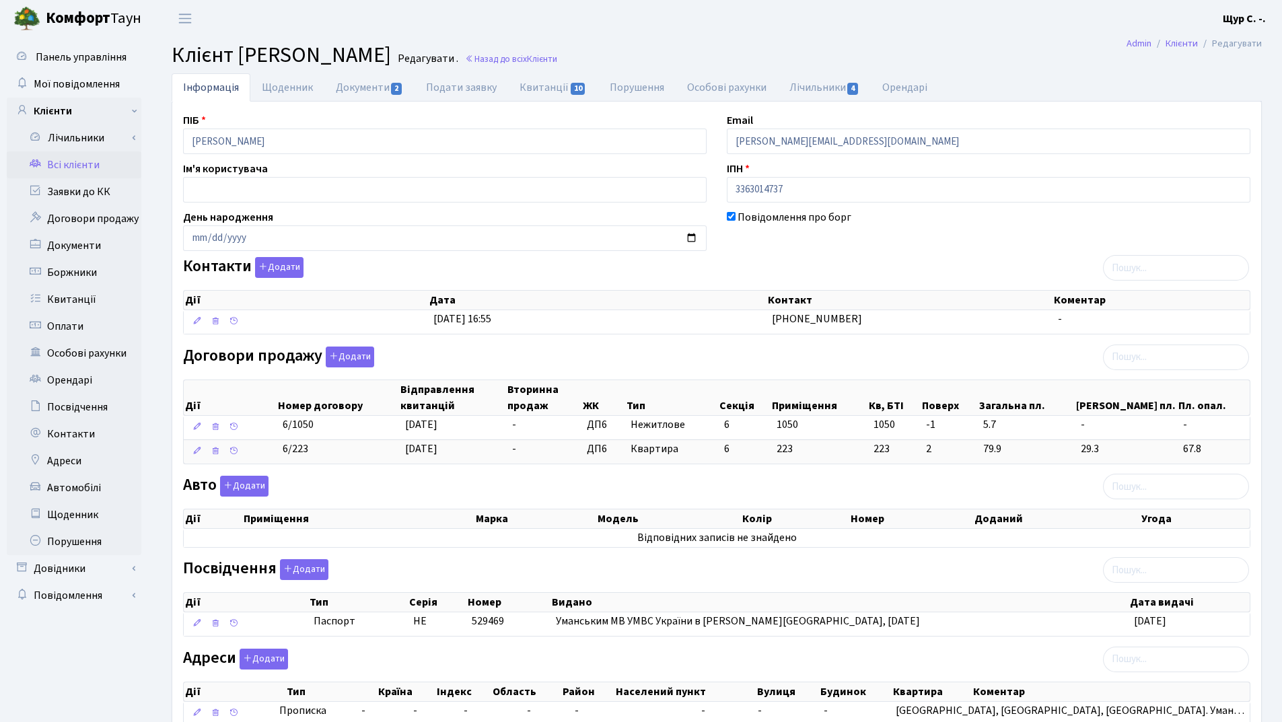
click at [77, 170] on link "Всі клієнти" at bounding box center [74, 164] width 135 height 27
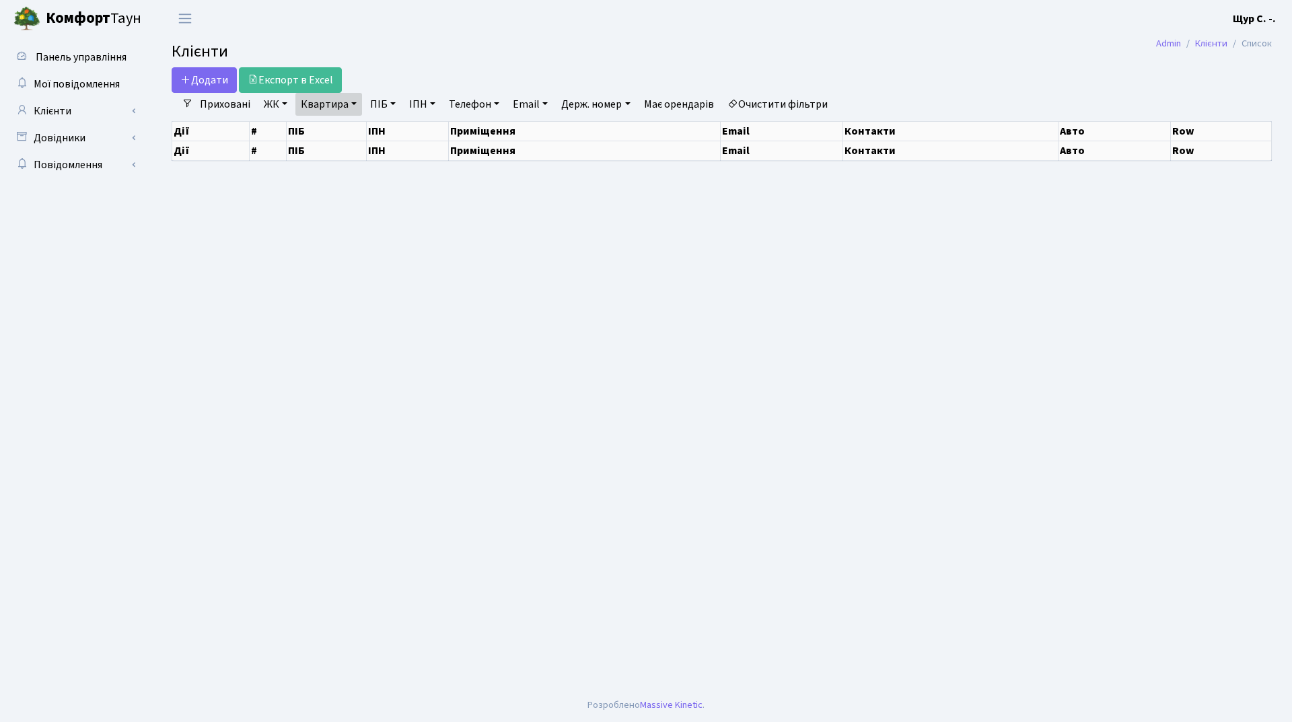
select select "25"
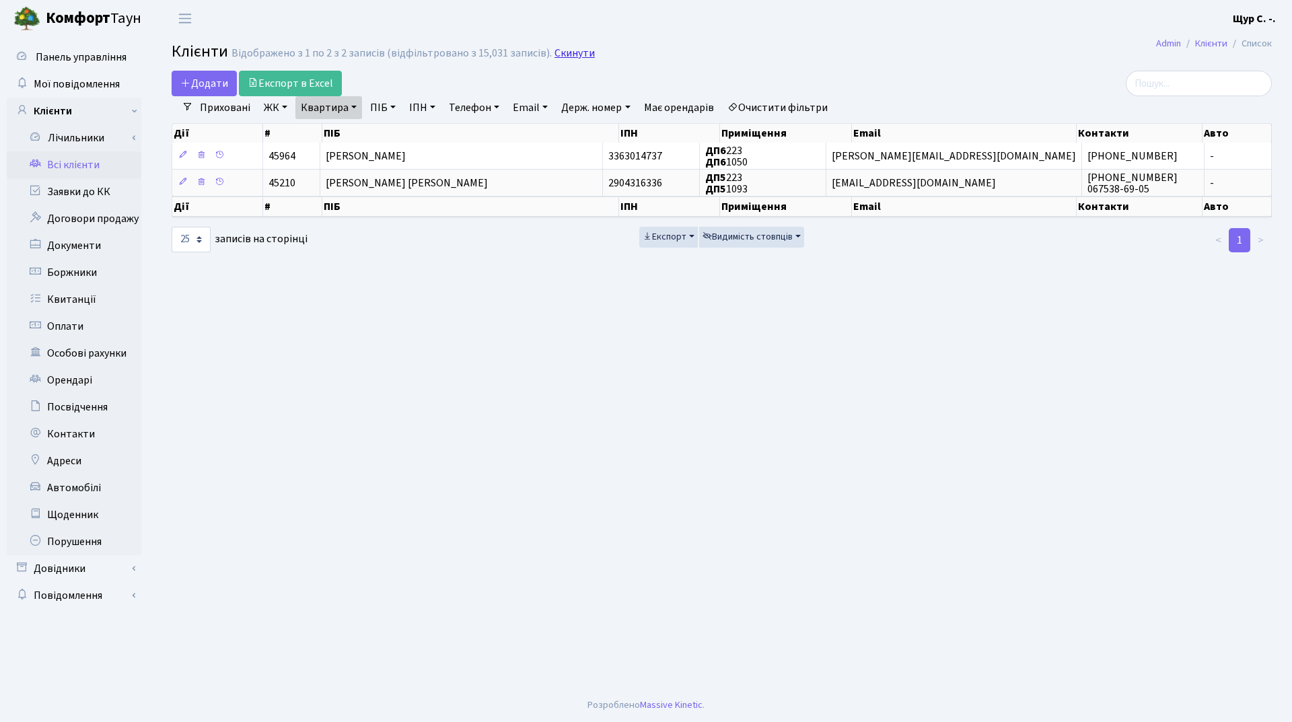
click at [567, 52] on link "Скинути" at bounding box center [575, 53] width 40 height 13
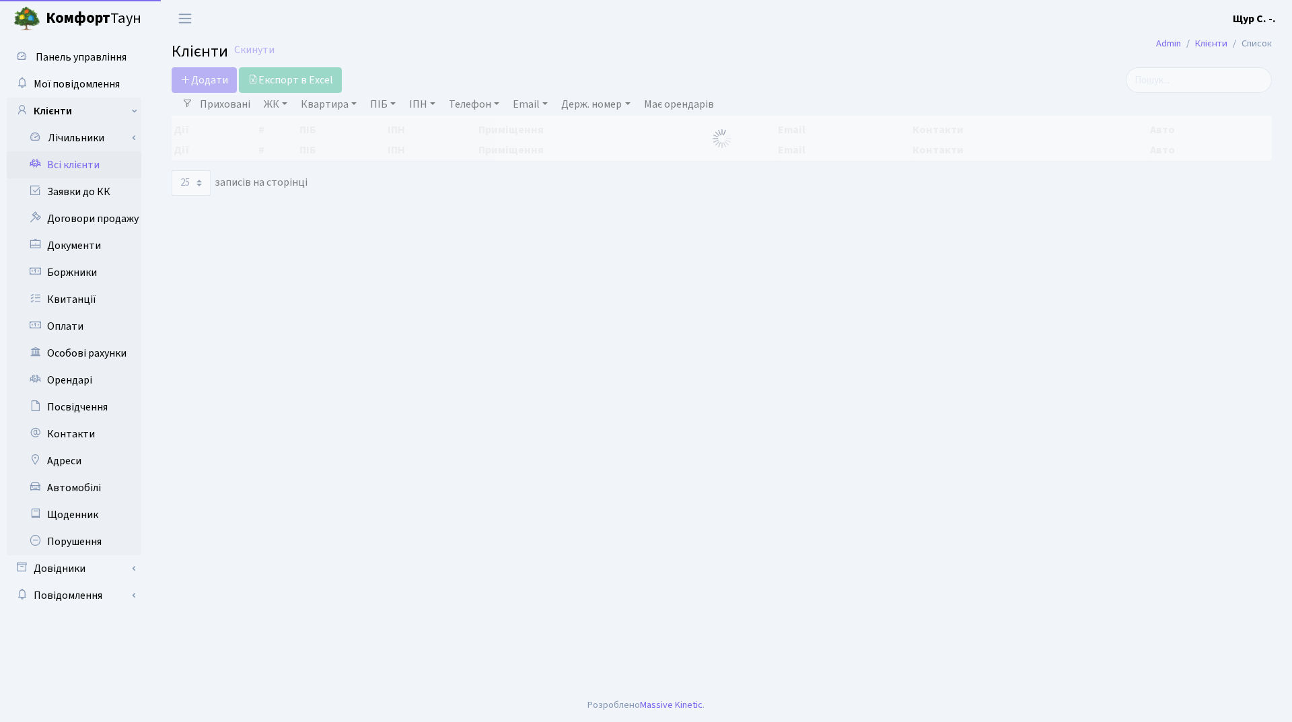
select select "25"
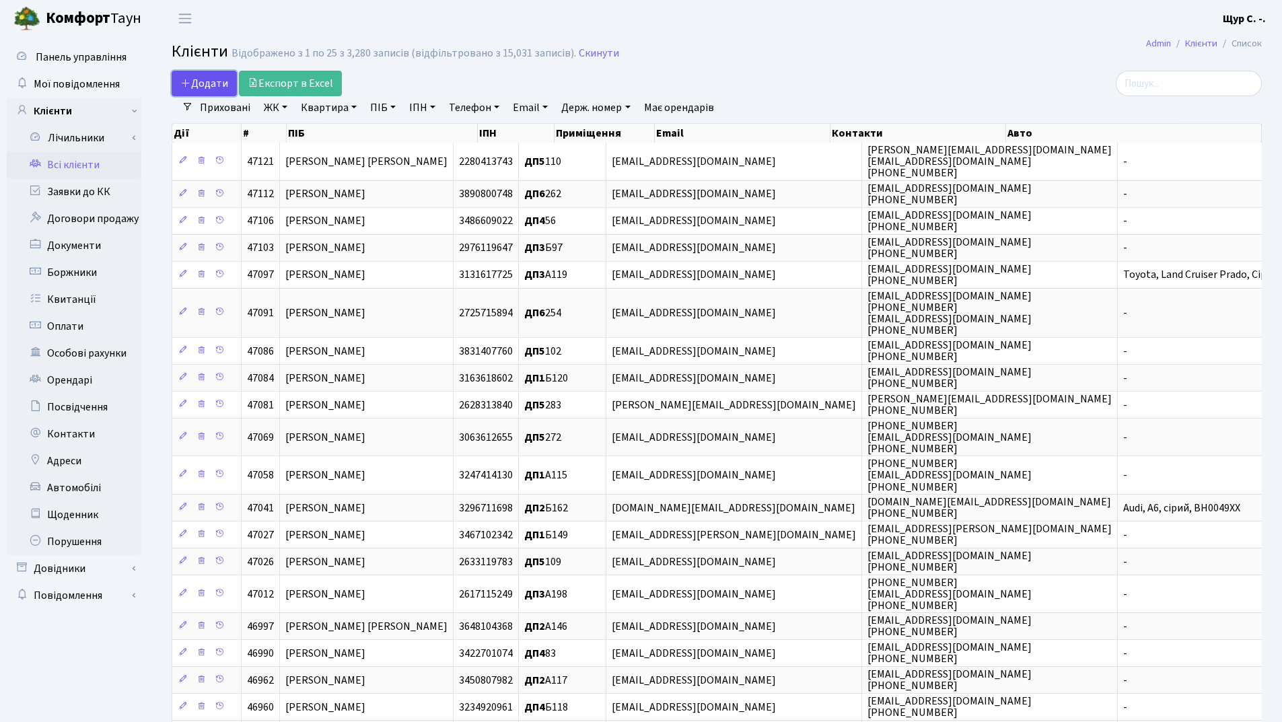
click at [227, 90] on span "Додати" at bounding box center [204, 83] width 48 height 15
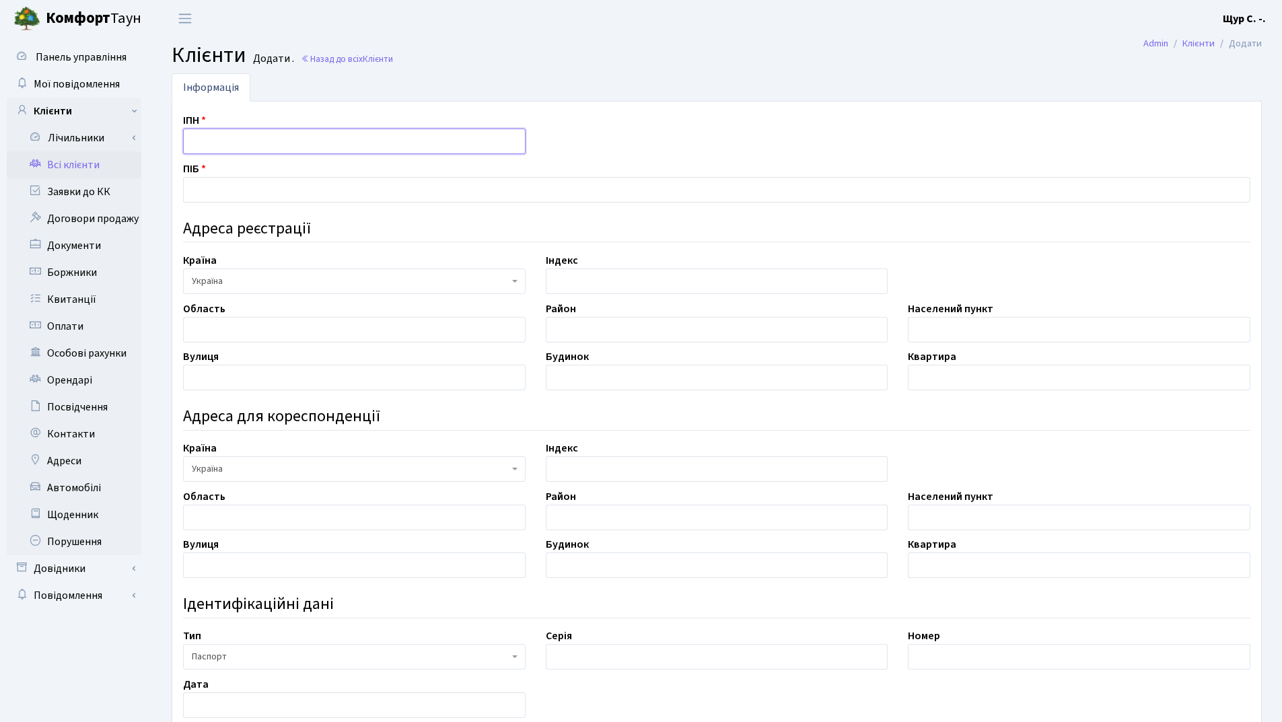
click at [246, 144] on input "text" at bounding box center [354, 142] width 343 height 26
type input "3697303938"
click at [228, 191] on input "text" at bounding box center [716, 190] width 1067 height 26
type input "Депутат [PERSON_NAME]"
click at [336, 341] on input "text" at bounding box center [354, 330] width 343 height 26
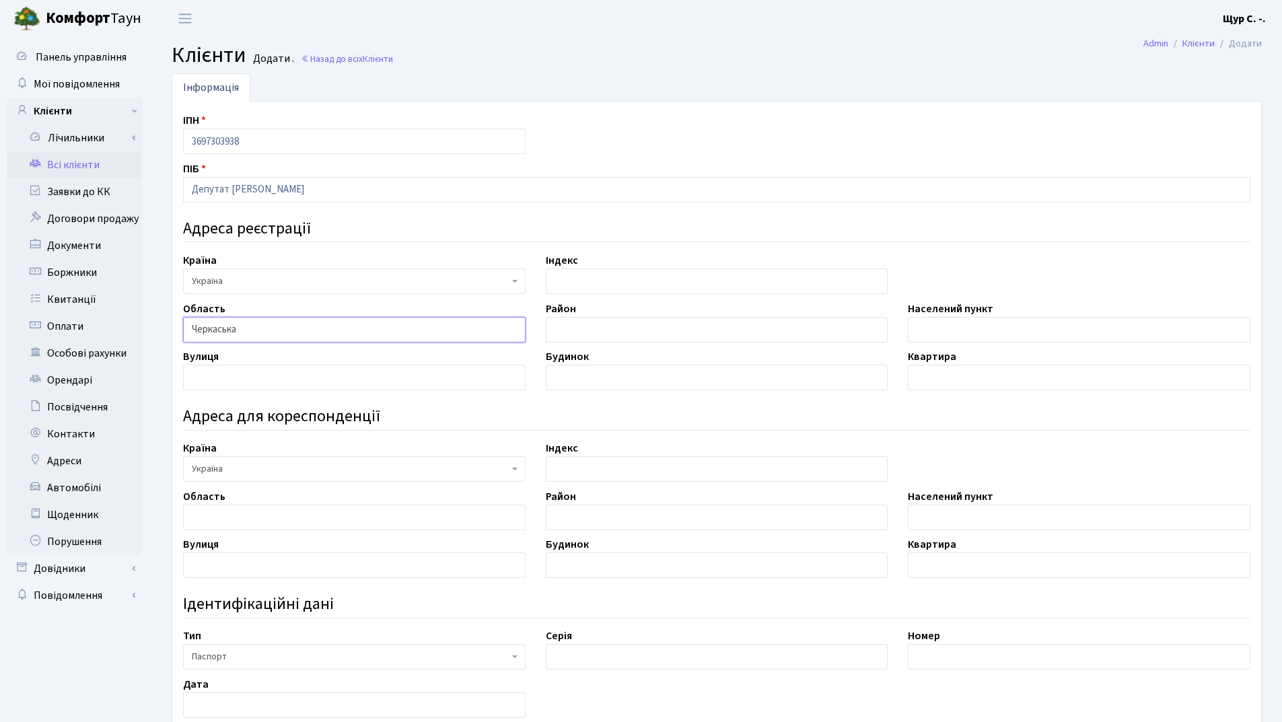
type input "Черкаська"
click at [620, 336] on input "text" at bounding box center [717, 330] width 343 height 26
type input "Золотоніський"
click at [989, 331] on input "text" at bounding box center [1079, 330] width 343 height 26
type input "с.Лукашівка"
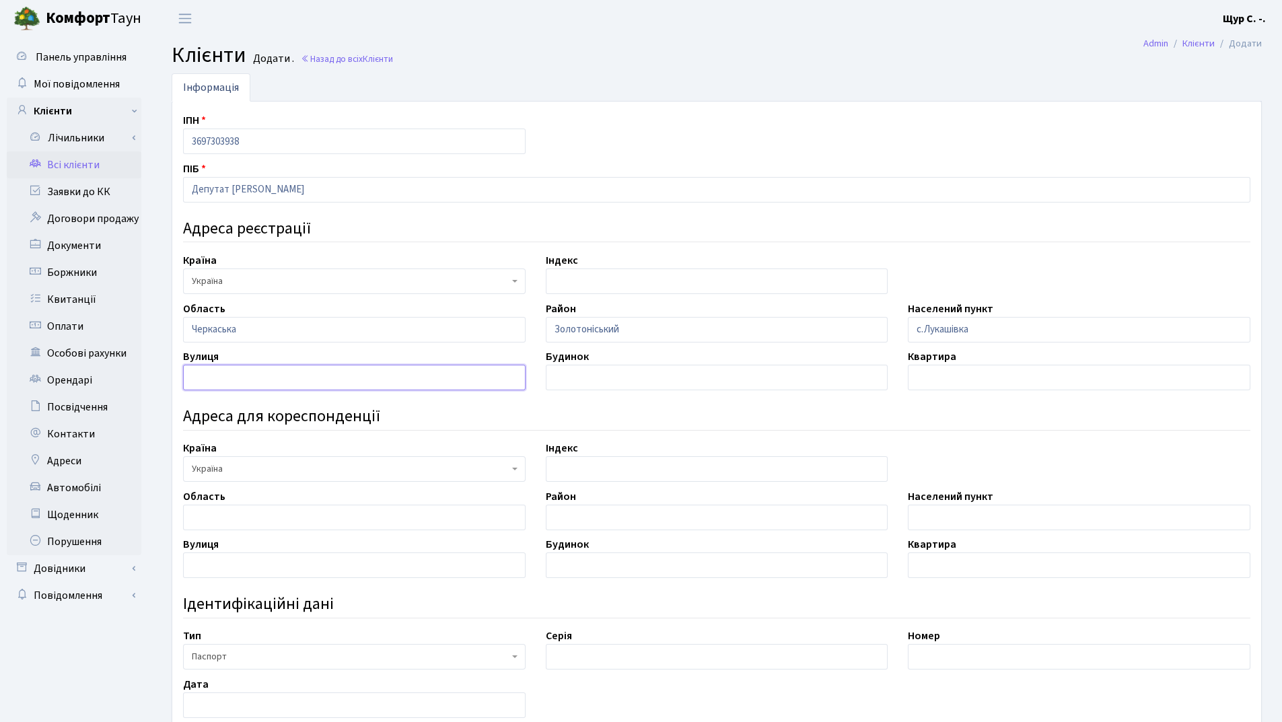
click at [213, 368] on input "text" at bounding box center [354, 378] width 343 height 26
type input "[PERSON_NAME]"
click at [602, 385] on input "text" at bounding box center [717, 378] width 343 height 26
type input "5"
click at [950, 382] on input "text" at bounding box center [1079, 378] width 343 height 26
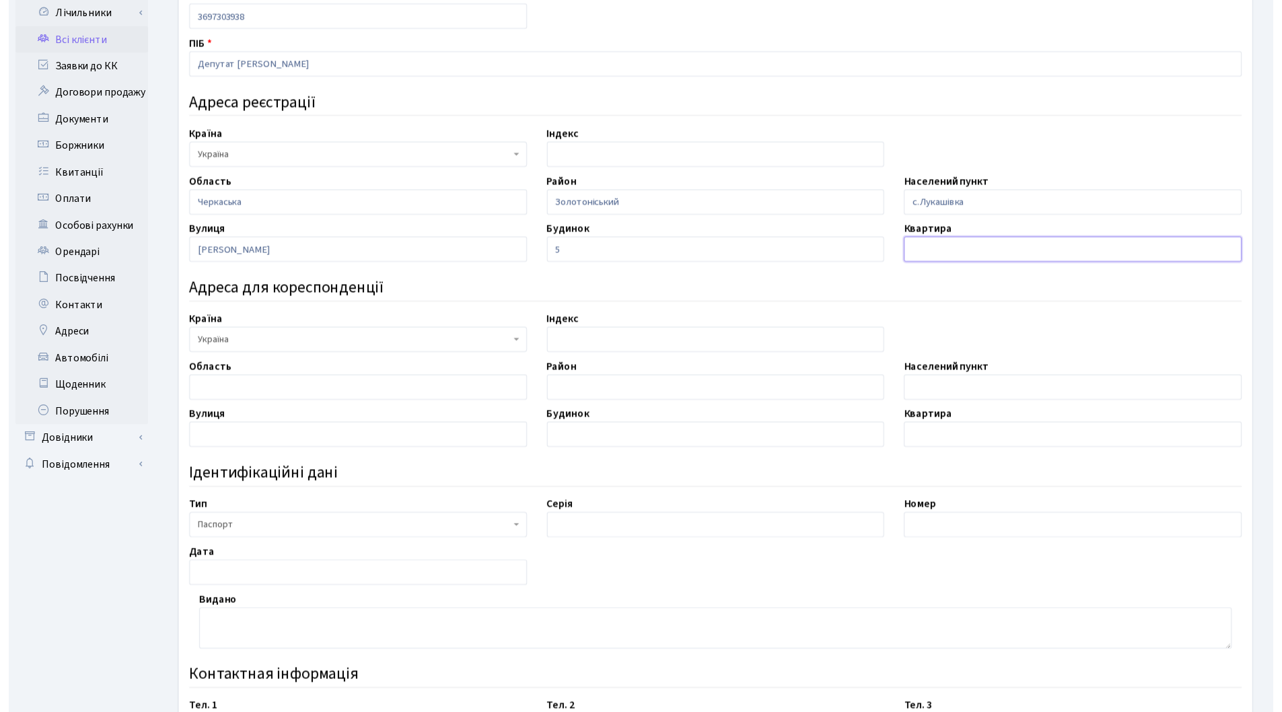
scroll to position [135, 0]
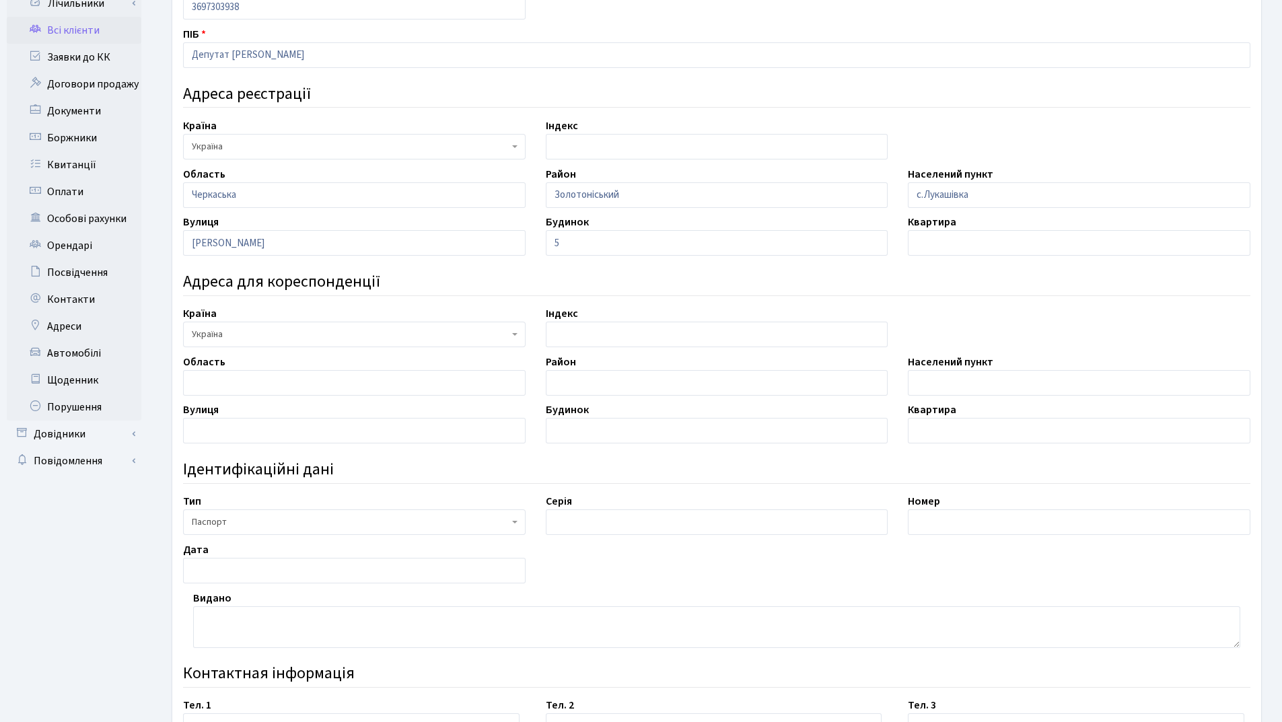
click at [300, 522] on span "Паспорт" at bounding box center [350, 521] width 317 height 13
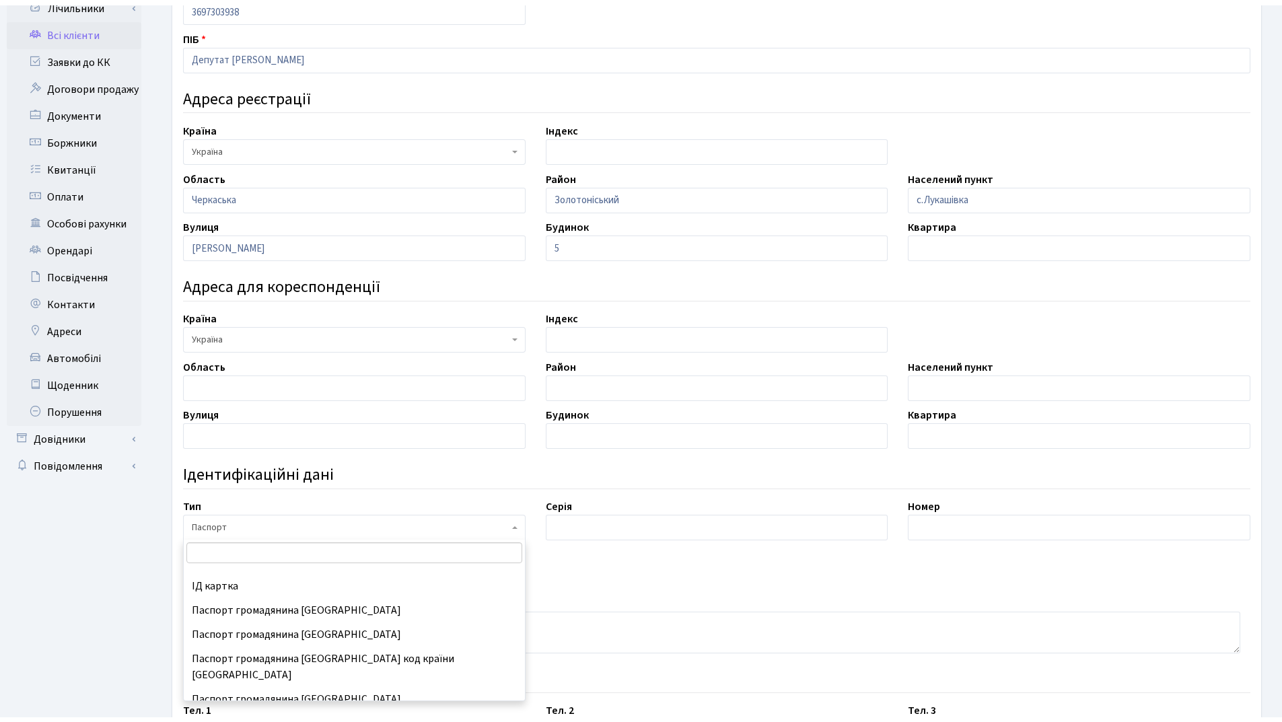
scroll to position [178, 0]
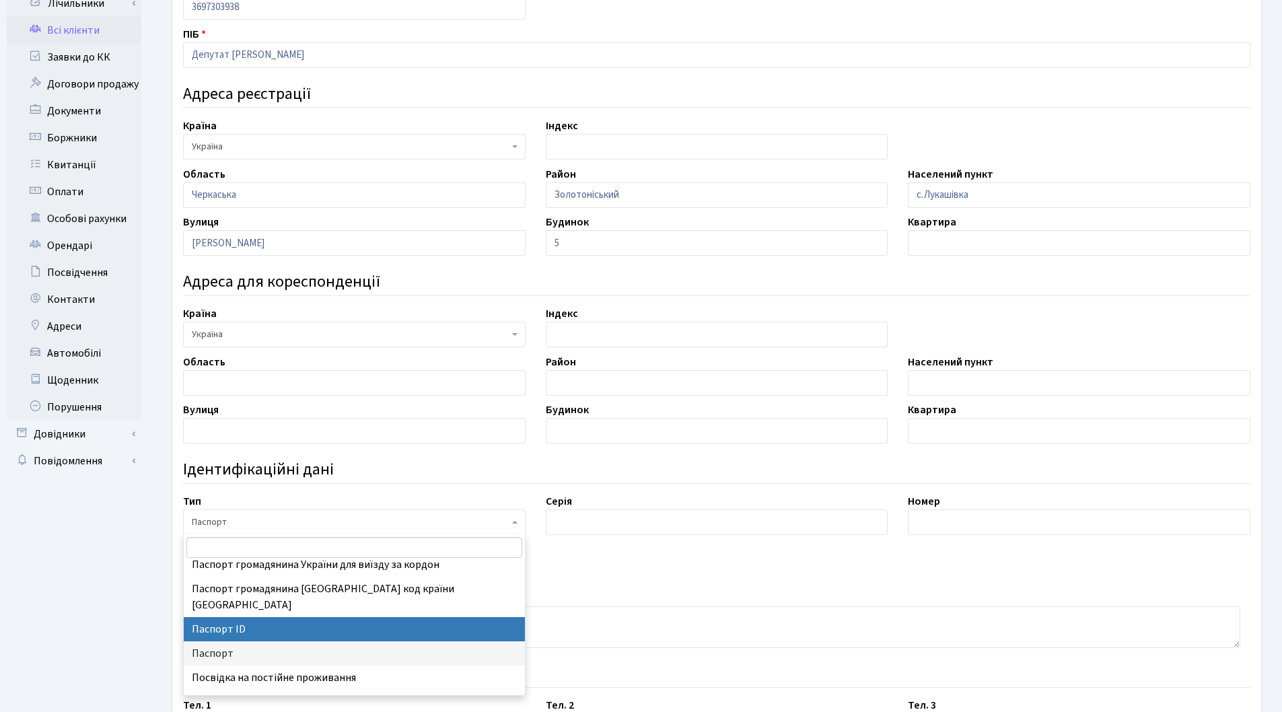
select select "34"
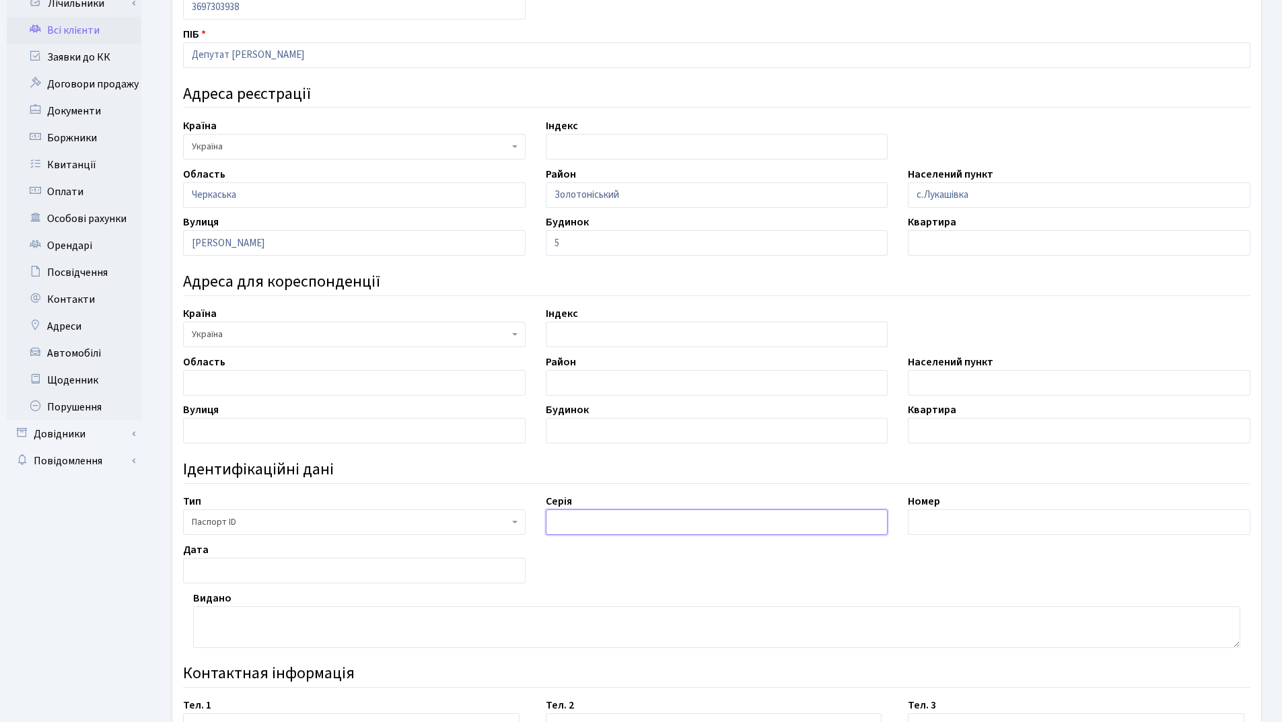
click at [605, 524] on input "text" at bounding box center [717, 522] width 343 height 26
type input "запис №20010324-01650"
click at [976, 522] on input "text" at bounding box center [1079, 522] width 343 height 26
type input "005992731"
click at [253, 575] on input "text" at bounding box center [354, 571] width 343 height 26
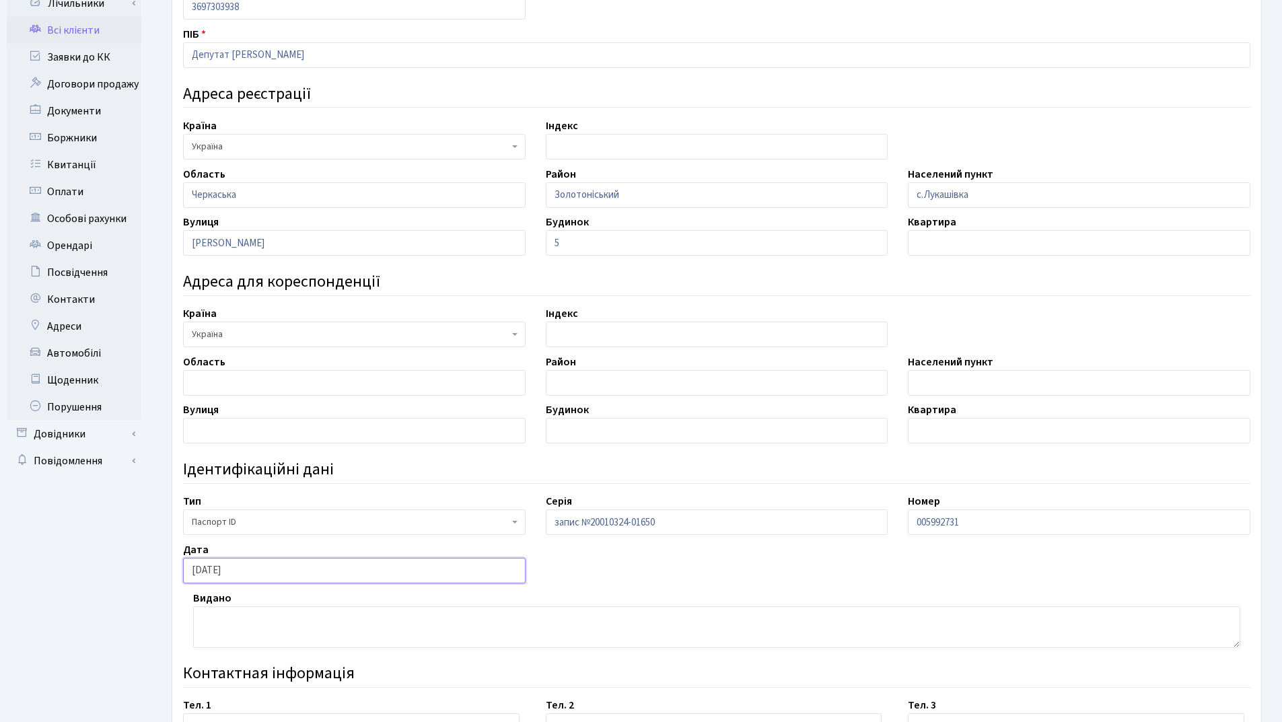
type input "19.04.2021"
click at [234, 622] on textarea at bounding box center [716, 627] width 1047 height 42
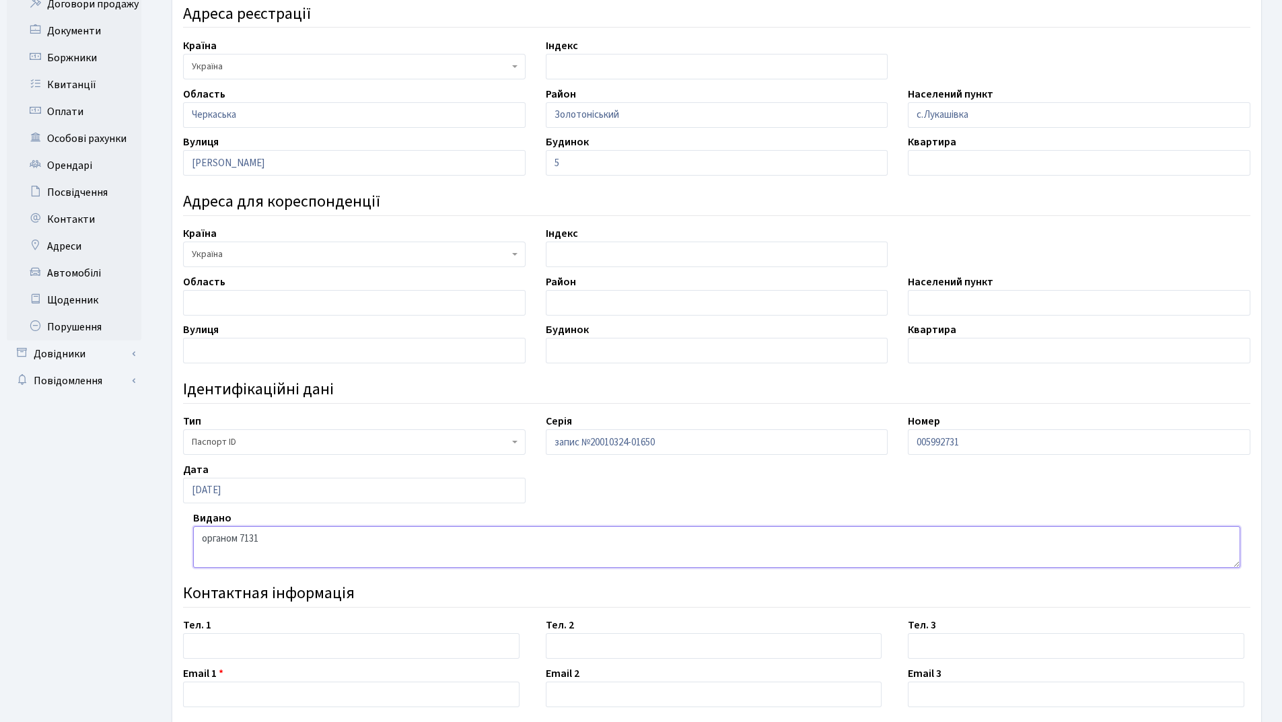
scroll to position [289, 0]
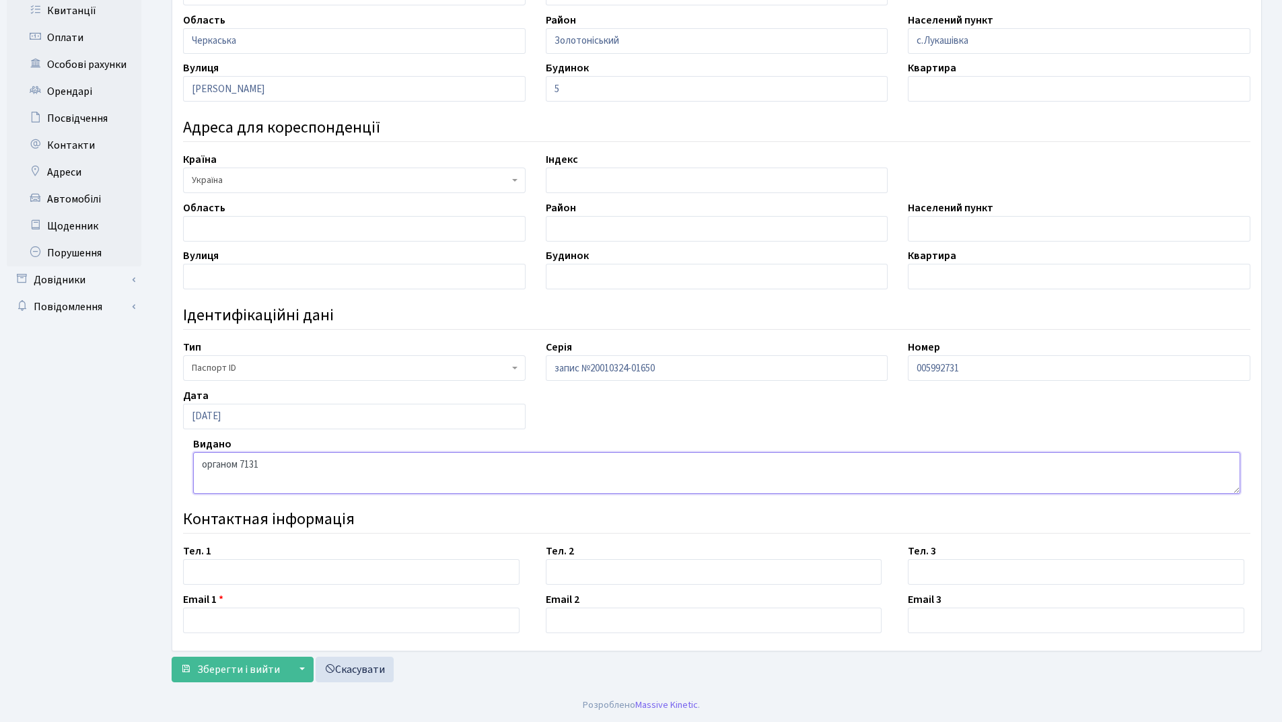
type textarea "органом 7131"
click at [221, 573] on input "text" at bounding box center [351, 572] width 336 height 26
type input "[PHONE_NUMBER]"
click at [223, 612] on input "text" at bounding box center [351, 621] width 336 height 26
type input "[EMAIL_ADDRESS][DOMAIN_NAME]"
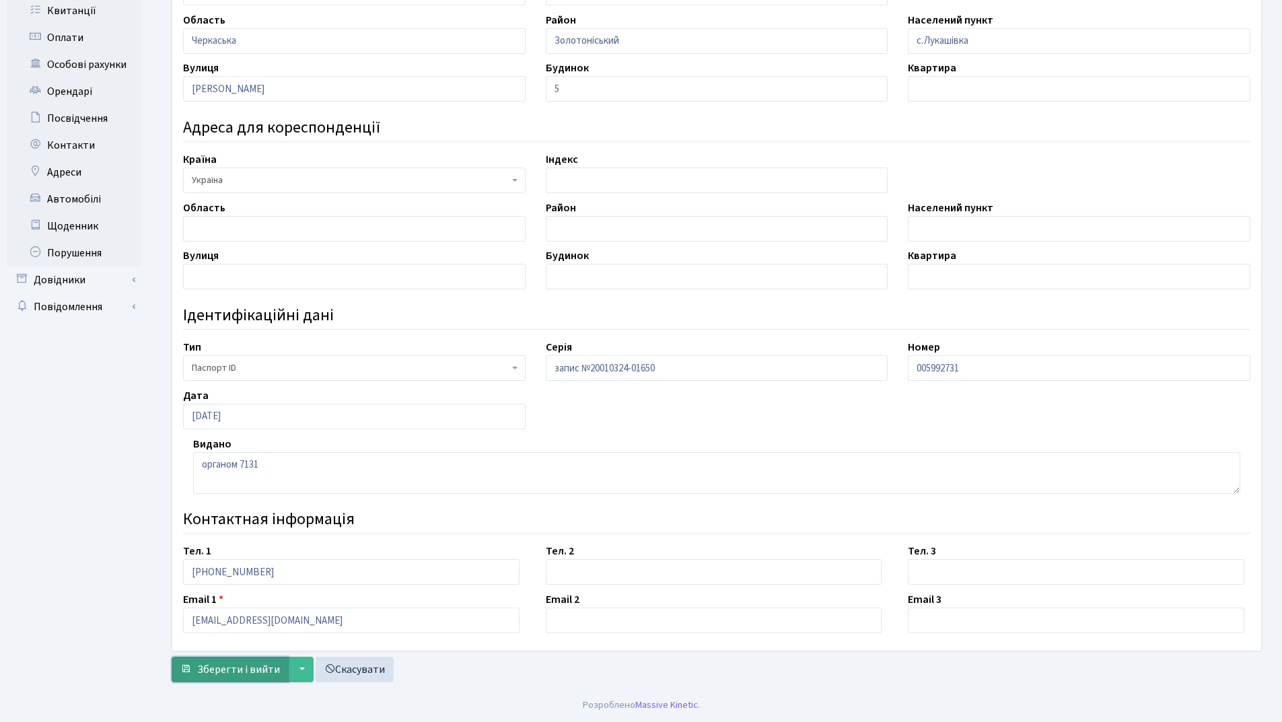
click at [213, 665] on span "Зберегти і вийти" at bounding box center [238, 669] width 83 height 15
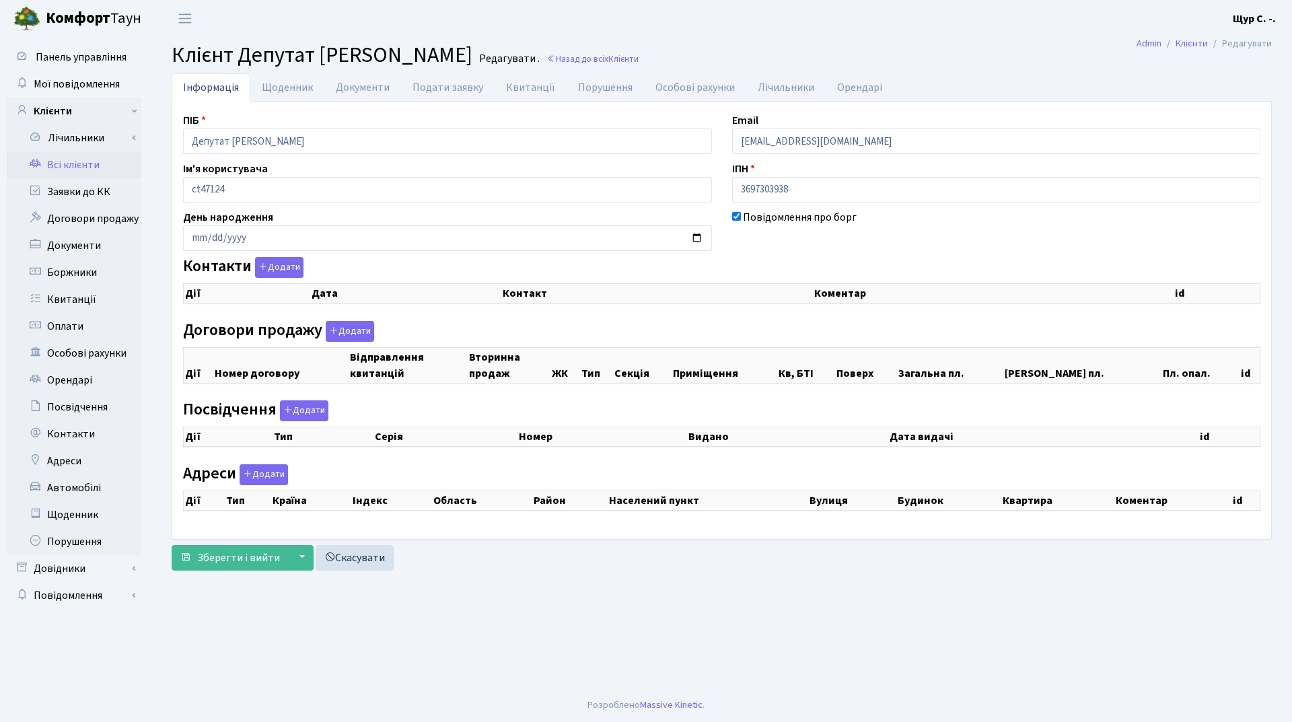
checkbox input "true"
select select "25"
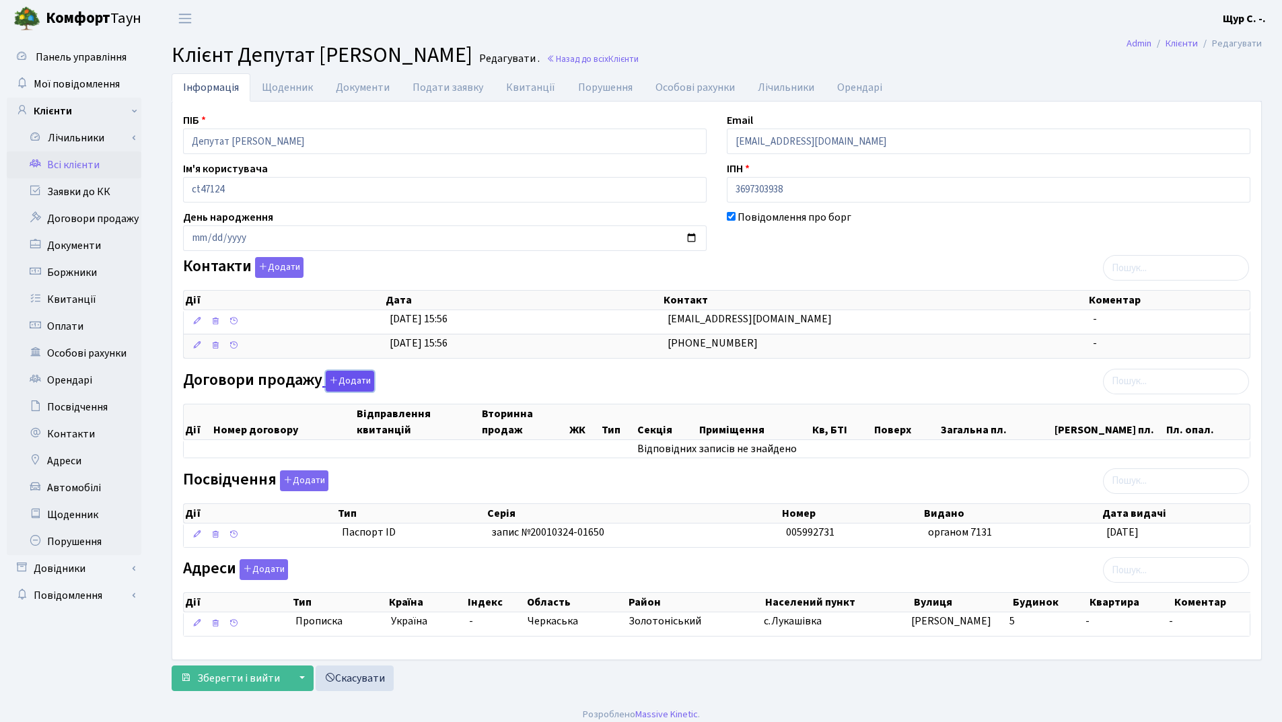
click at [342, 378] on button "Додати" at bounding box center [350, 381] width 48 height 21
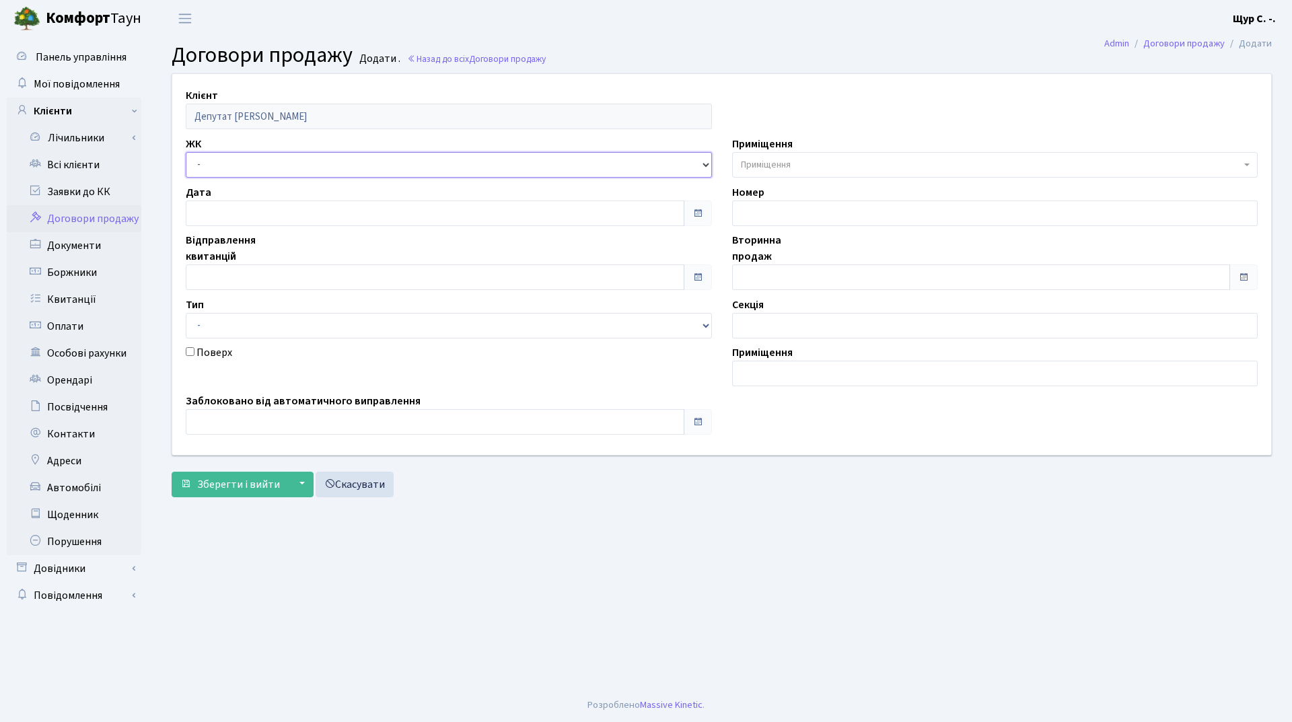
click at [301, 163] on select "- ДП1, вул. Некрасова, 10а ДП2, вул. Некрасова, 12а ДП3, вул. Некрасова, 10 ДП4…" at bounding box center [449, 165] width 526 height 26
select select "310"
click at [186, 152] on select "- ДП1, вул. Некрасова, 10а ДП2, вул. Некрасова, 12а ДП3, вул. Некрасова, 10 ДП4…" at bounding box center [449, 165] width 526 height 26
select select
click at [228, 281] on input "text" at bounding box center [435, 277] width 499 height 26
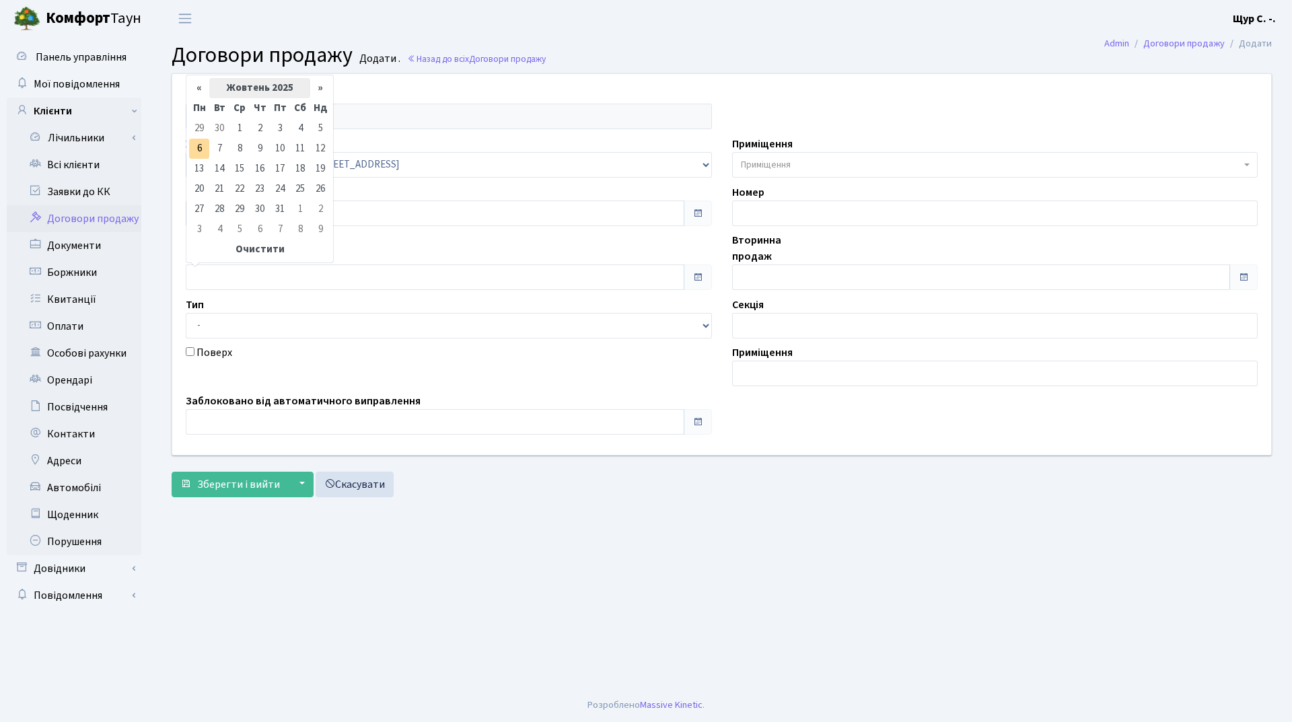
click at [258, 86] on th "Жовтень 2025" at bounding box center [259, 88] width 101 height 20
click at [251, 110] on th "2025" at bounding box center [258, 111] width 98 height 20
click at [207, 181] on span "2023" at bounding box center [207, 180] width 32 height 36
click at [240, 222] on span "Жов" at bounding box center [241, 219] width 32 height 36
click at [321, 128] on td "1" at bounding box center [320, 128] width 20 height 20
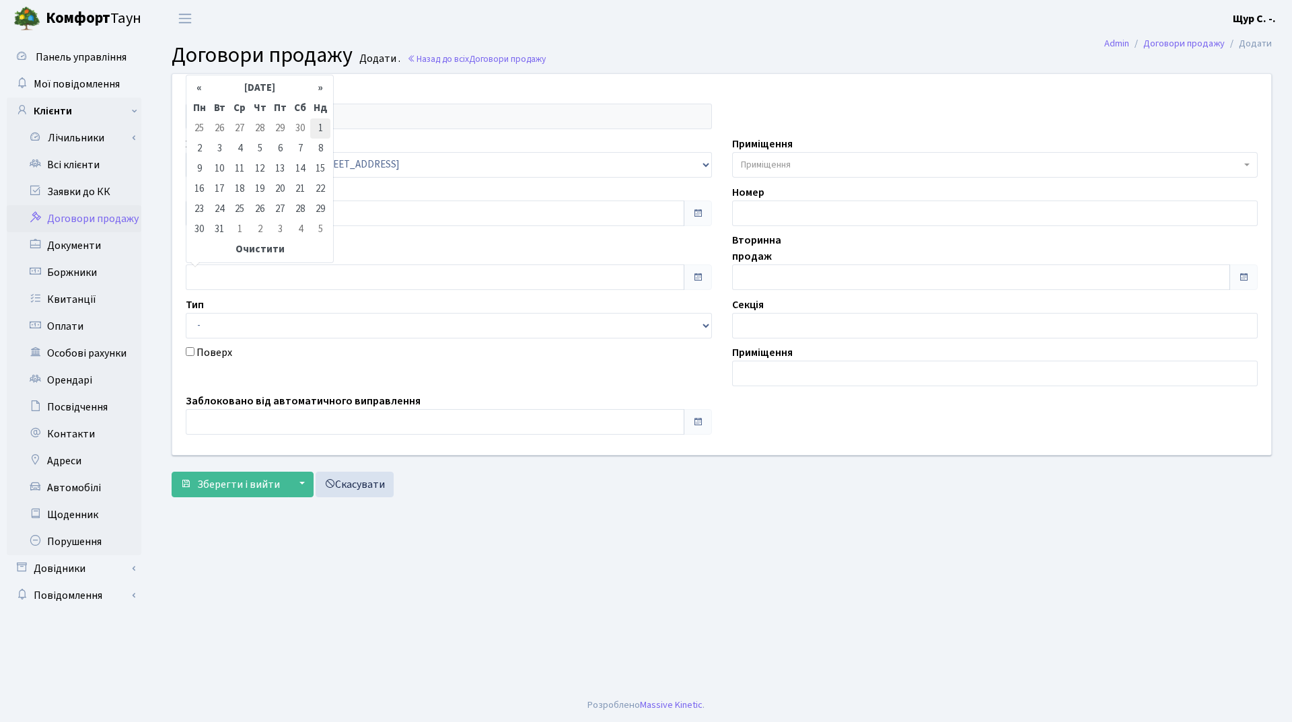
type input "[DATE]"
click at [763, 280] on input "text" at bounding box center [981, 277] width 499 height 26
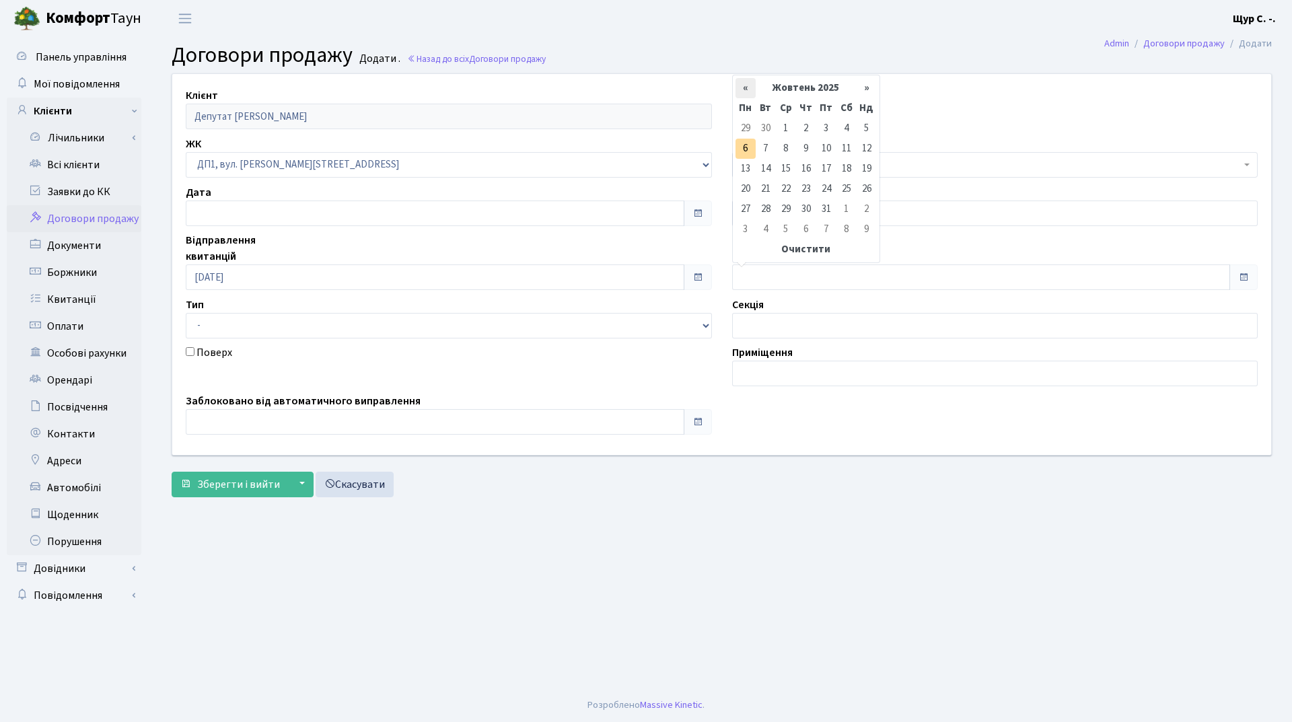
click at [746, 89] on th "«" at bounding box center [746, 88] width 20 height 20
click at [763, 234] on td "30" at bounding box center [766, 229] width 20 height 20
type input "[DATE]"
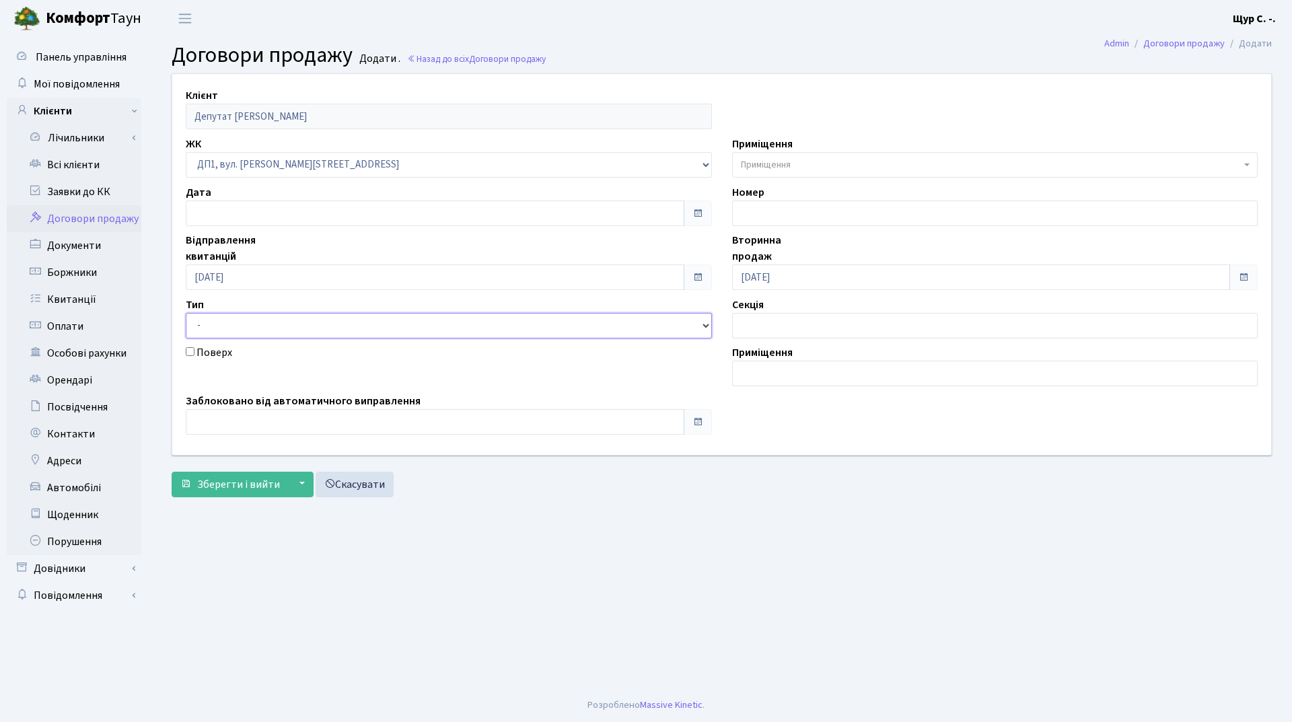
click at [532, 328] on select "- Квартира Комерція Нежитлове Паркінг П1001" at bounding box center [449, 326] width 526 height 26
select select "269"
click at [186, 313] on select "- Квартира Комерція Нежитлове Паркінг П1001" at bounding box center [449, 326] width 526 height 26
click at [801, 164] on span "Приміщення" at bounding box center [991, 164] width 501 height 13
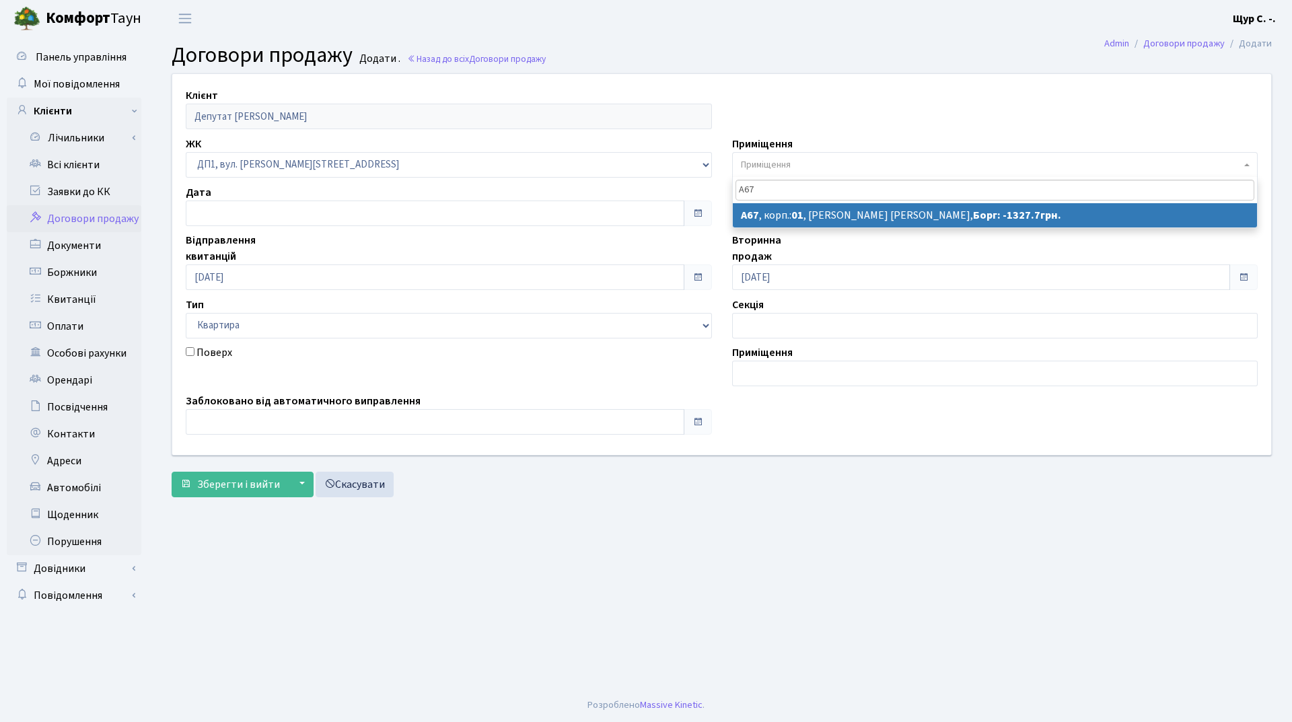
type input "А67"
select select "29653"
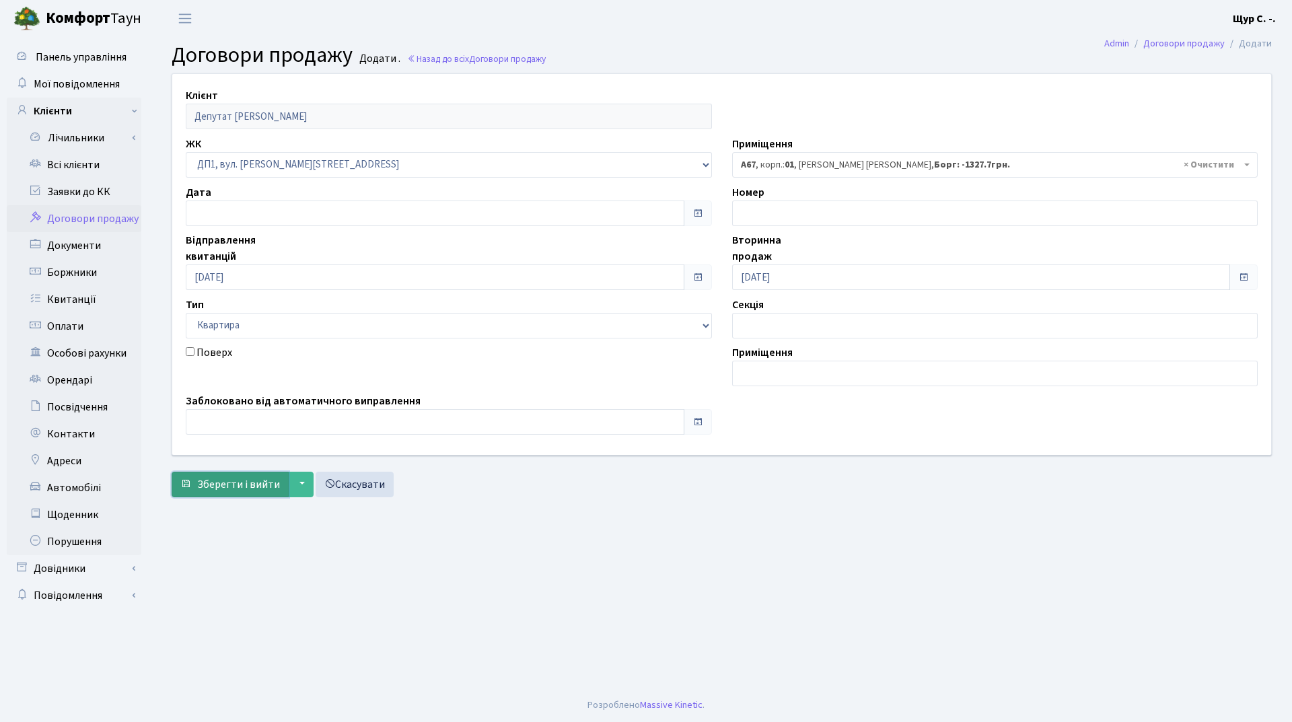
click at [242, 495] on button "Зберегти і вийти" at bounding box center [230, 485] width 117 height 26
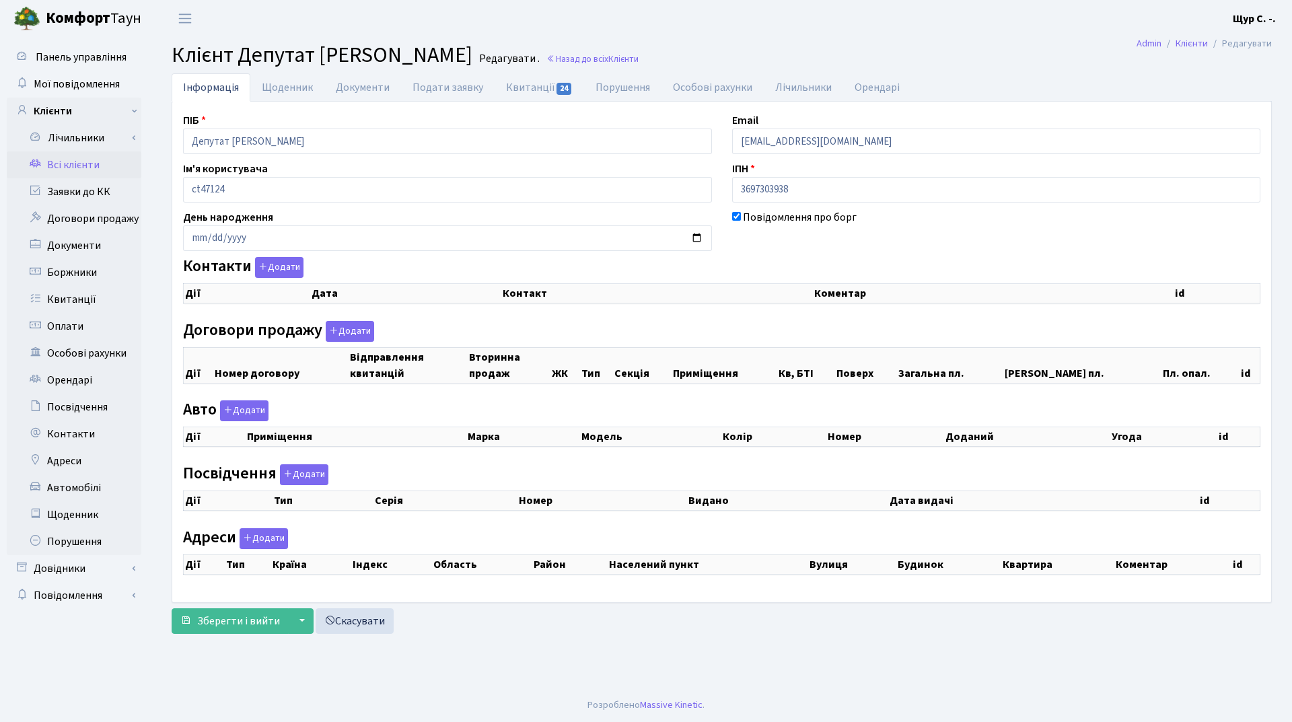
checkbox input "true"
select select "25"
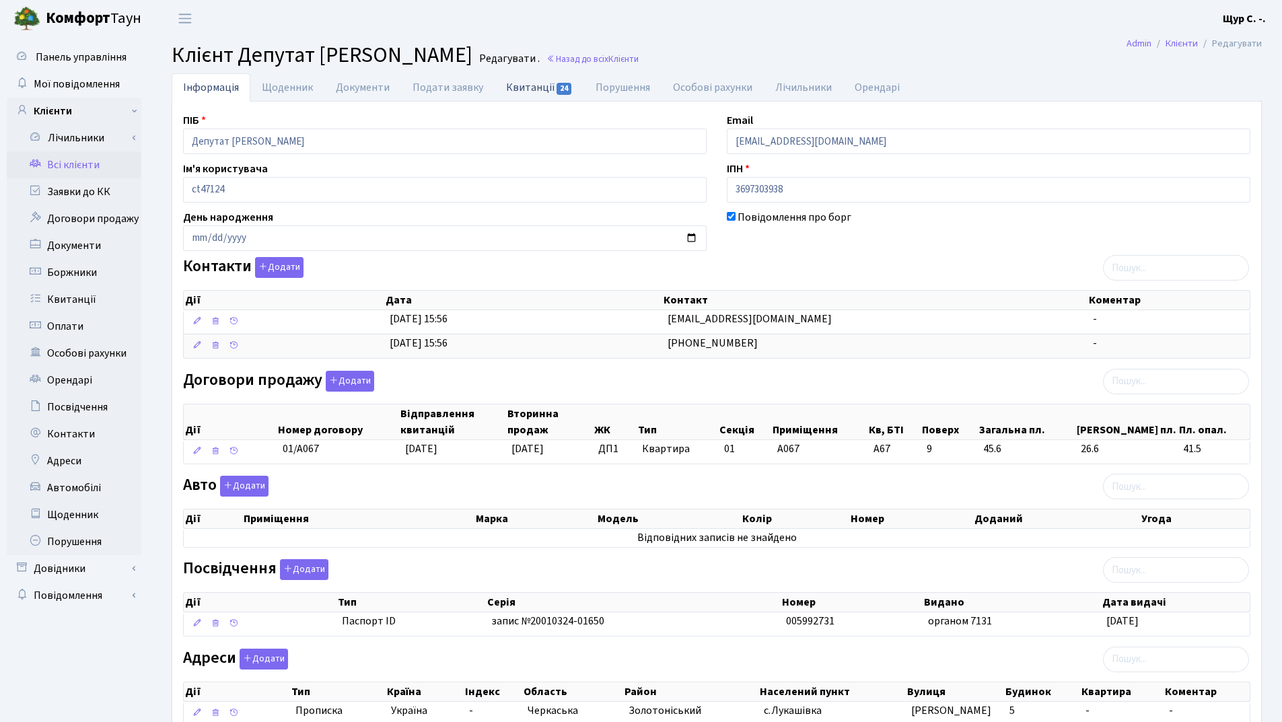
click at [522, 87] on link "Квитанції 24" at bounding box center [540, 87] width 90 height 28
select select "25"
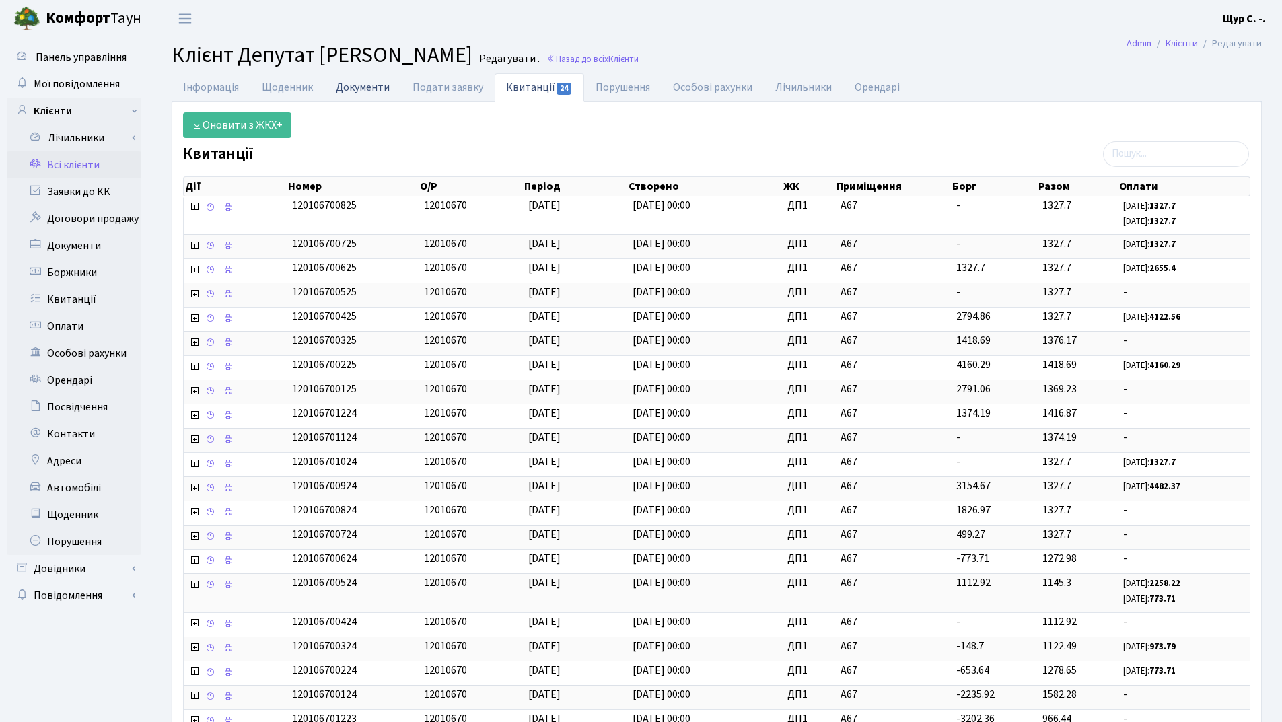
click at [355, 88] on link "Документи" at bounding box center [362, 87] width 77 height 28
select select "25"
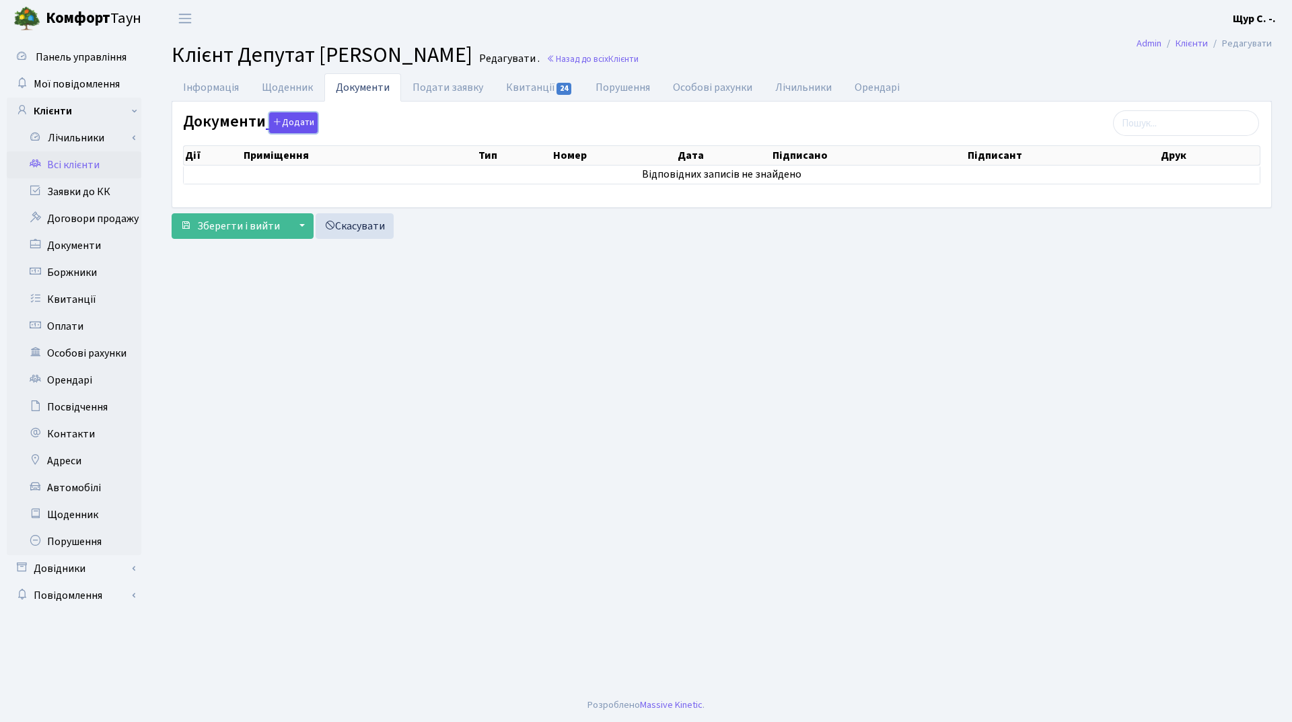
click at [287, 124] on button "Додати" at bounding box center [293, 122] width 48 height 21
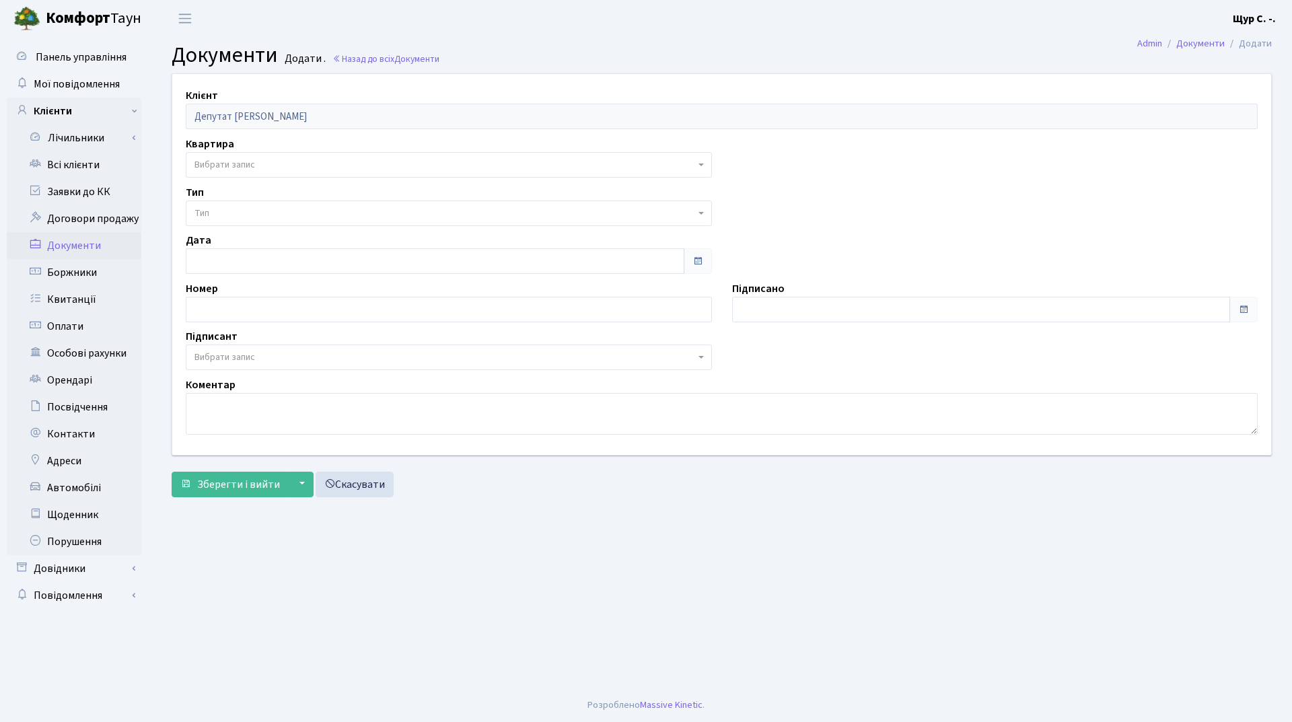
click at [227, 165] on span "Вибрати запис" at bounding box center [224, 164] width 61 height 13
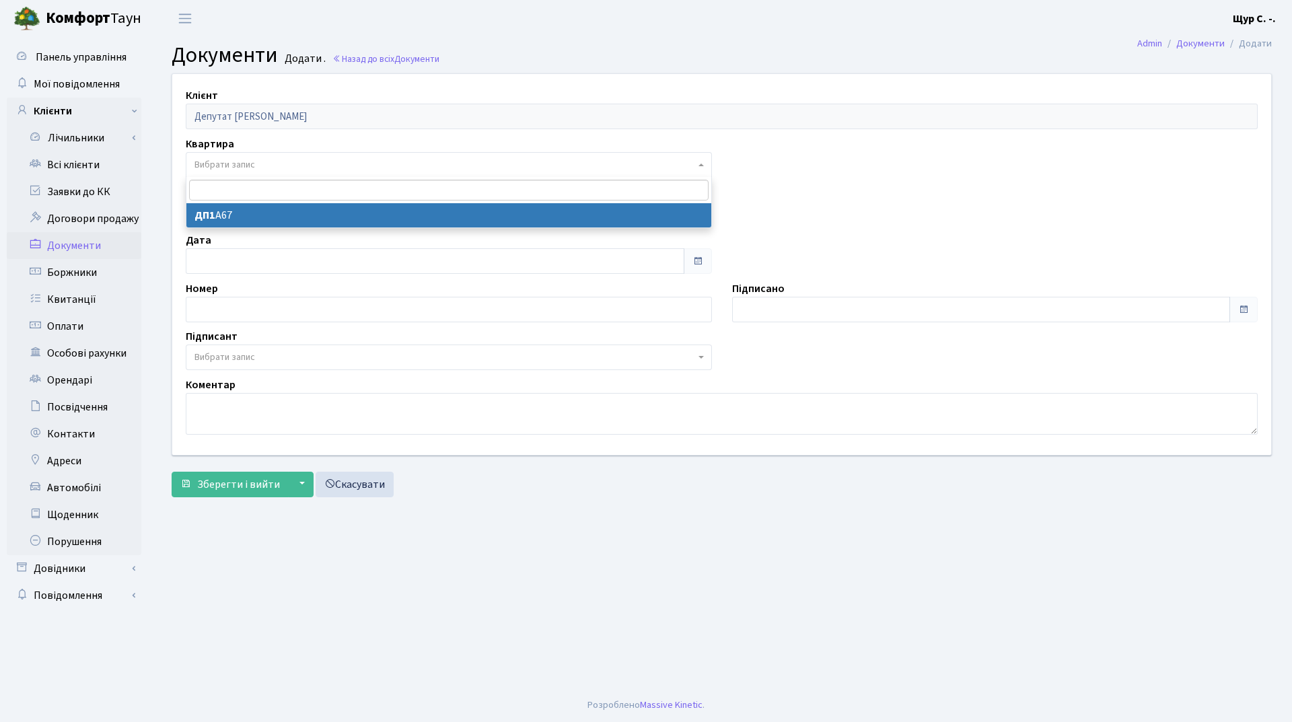
select select "178772"
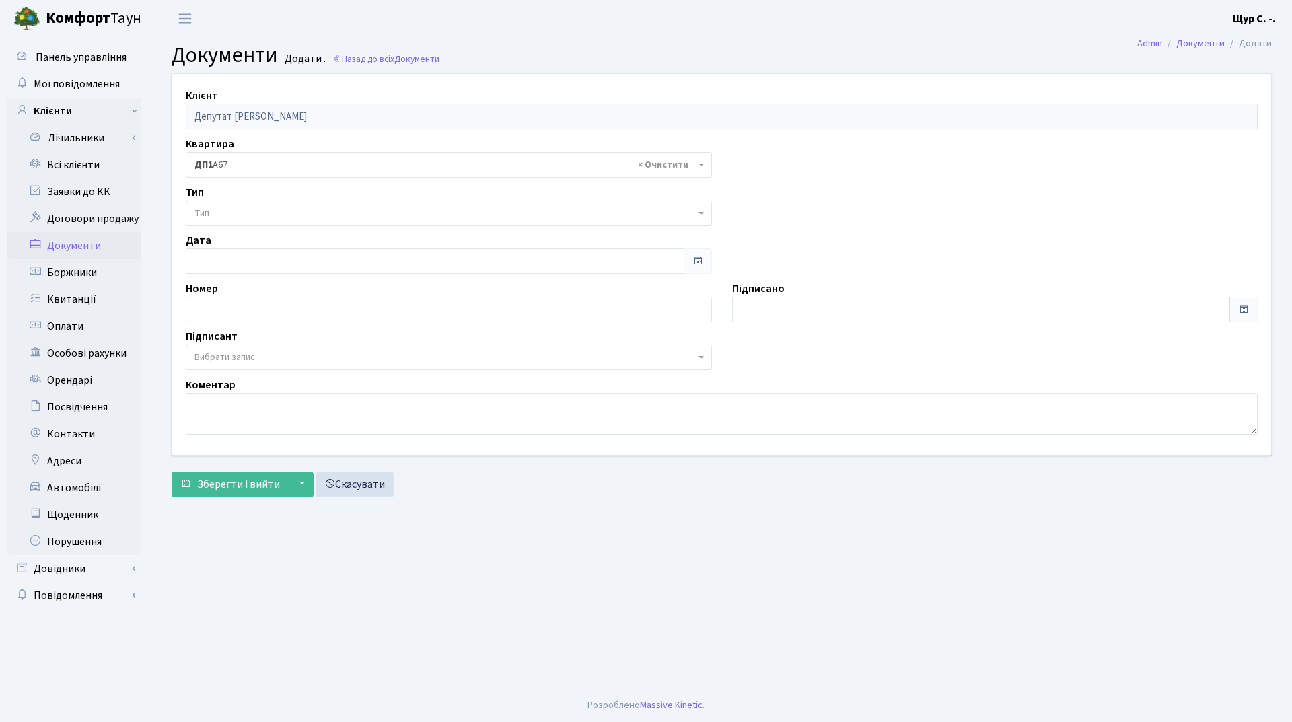
click at [225, 218] on span "Тип" at bounding box center [444, 213] width 501 height 13
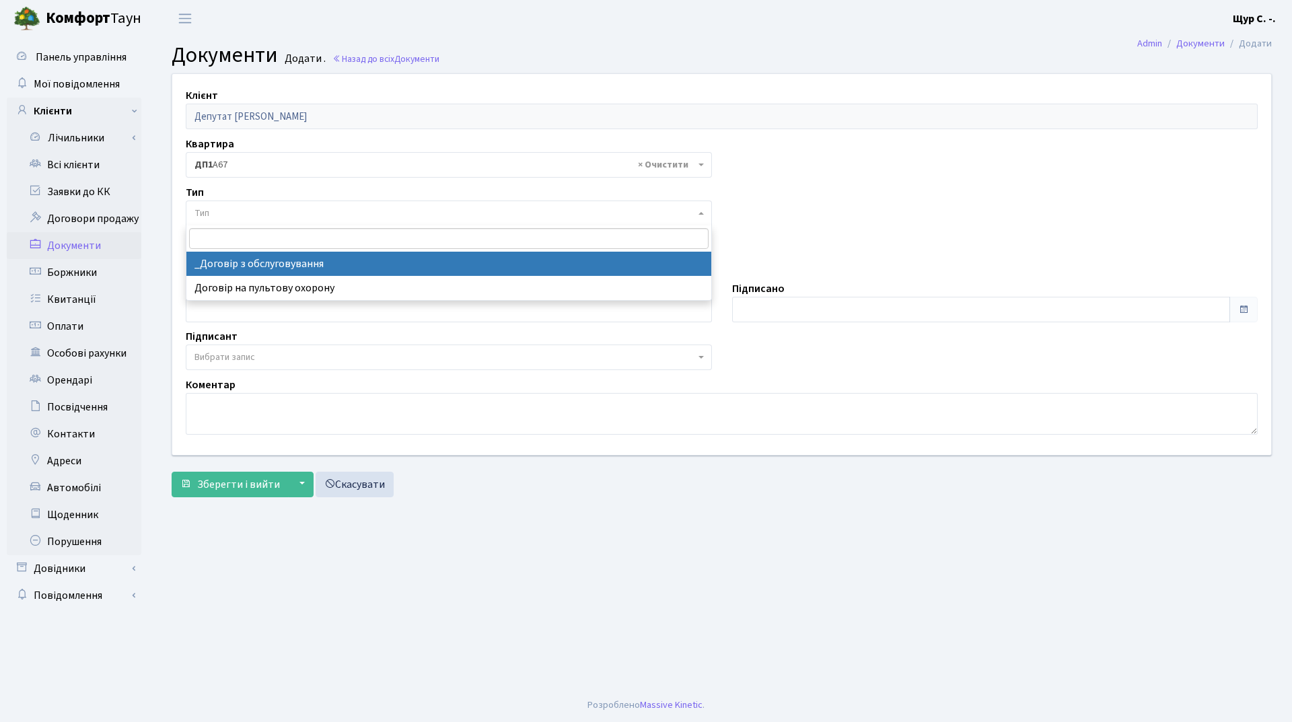
select select "289"
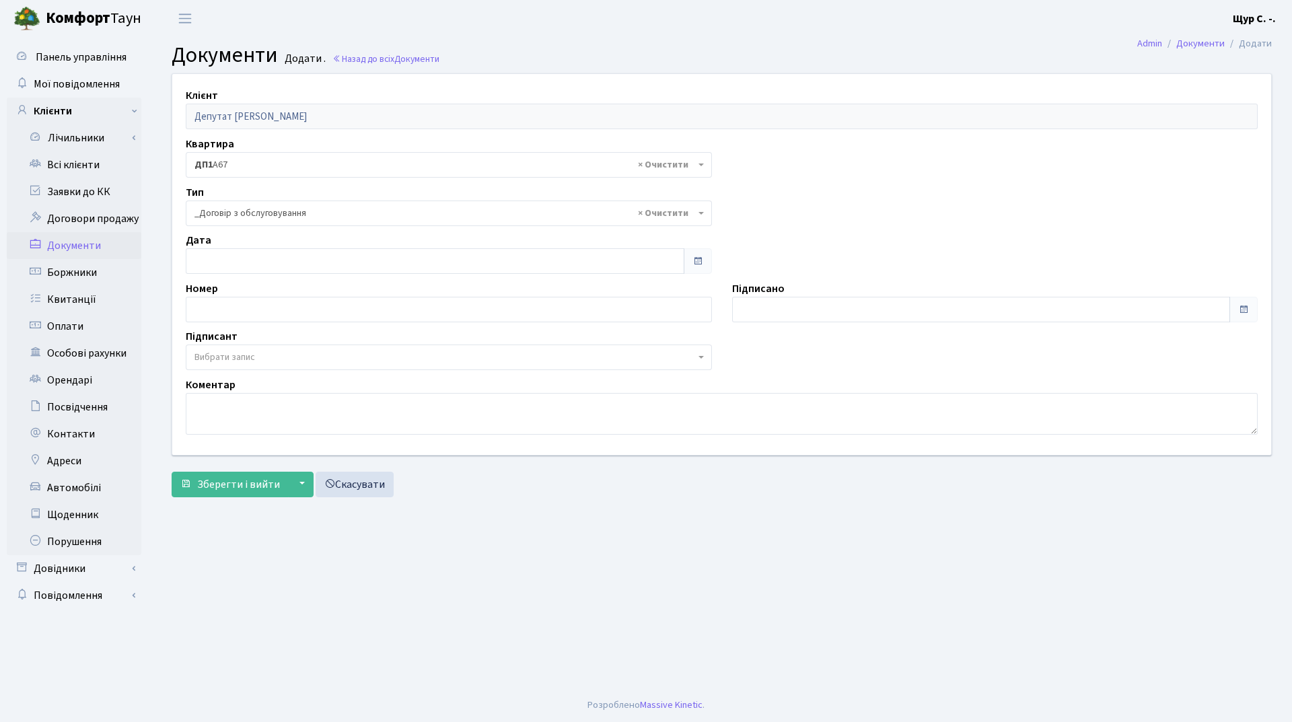
click at [240, 360] on span "Вибрати запис" at bounding box center [224, 357] width 61 height 13
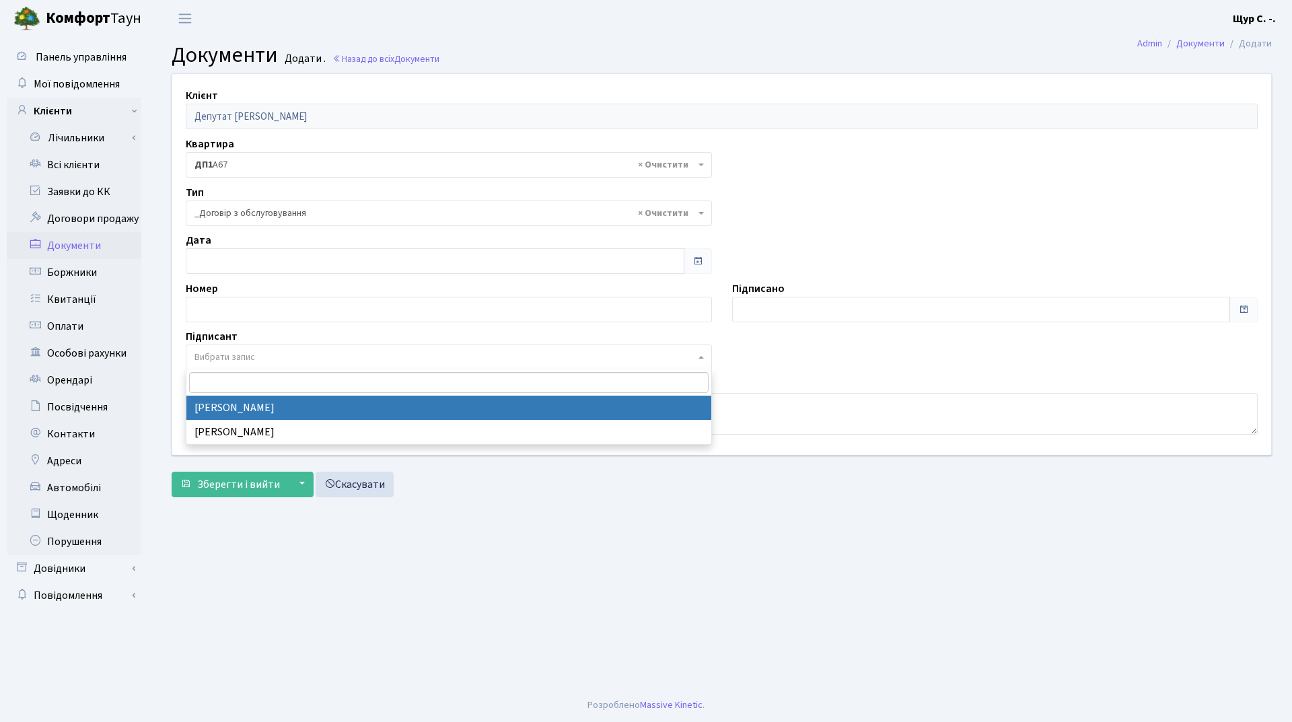
select select "74"
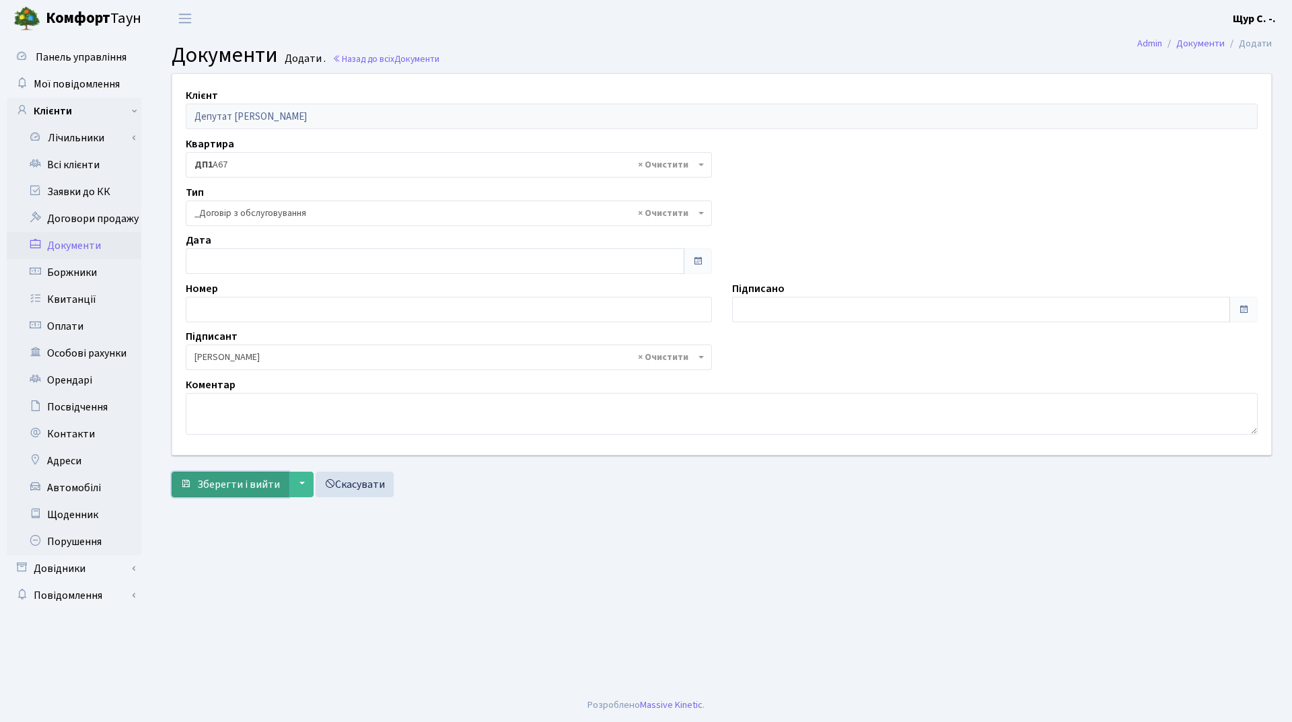
click at [246, 487] on span "Зберегти і вийти" at bounding box center [238, 484] width 83 height 15
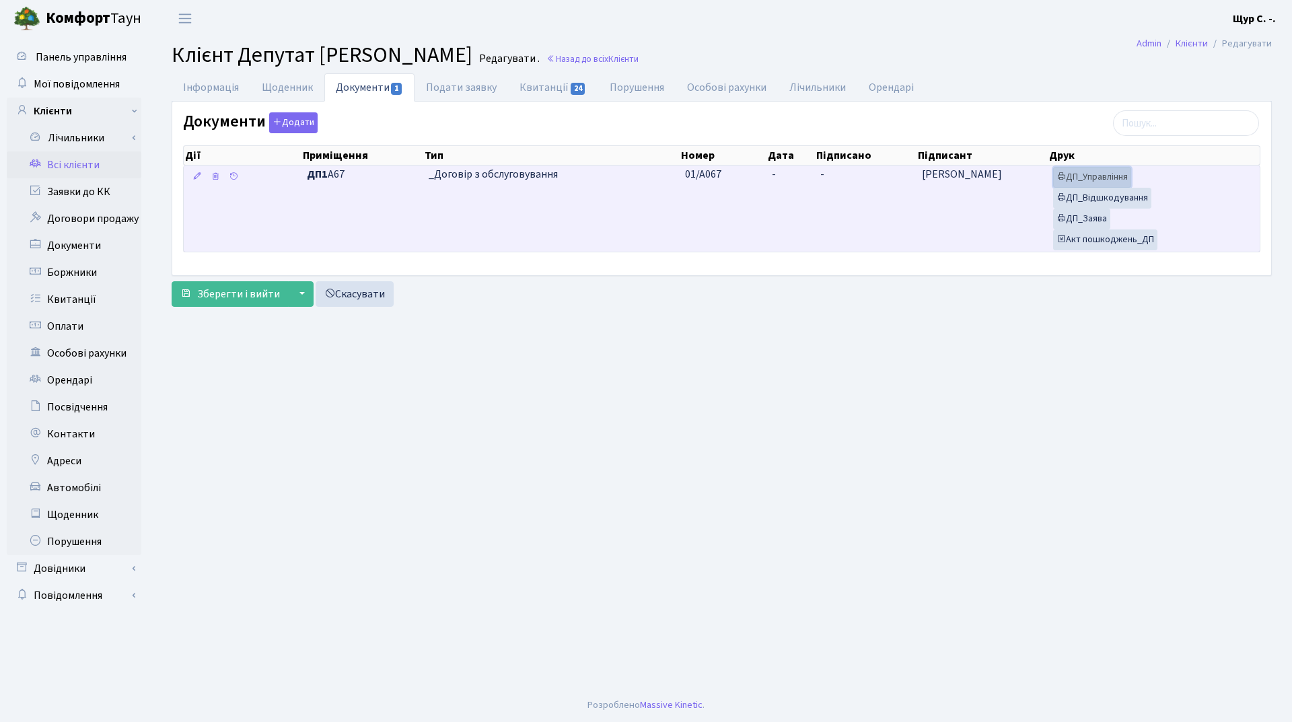
click at [1098, 178] on link "ДП_Управління" at bounding box center [1092, 177] width 78 height 21
click at [1108, 193] on link "ДП_Відшкодування" at bounding box center [1102, 198] width 98 height 21
click at [1081, 213] on link "ДП_Заява" at bounding box center [1081, 219] width 57 height 21
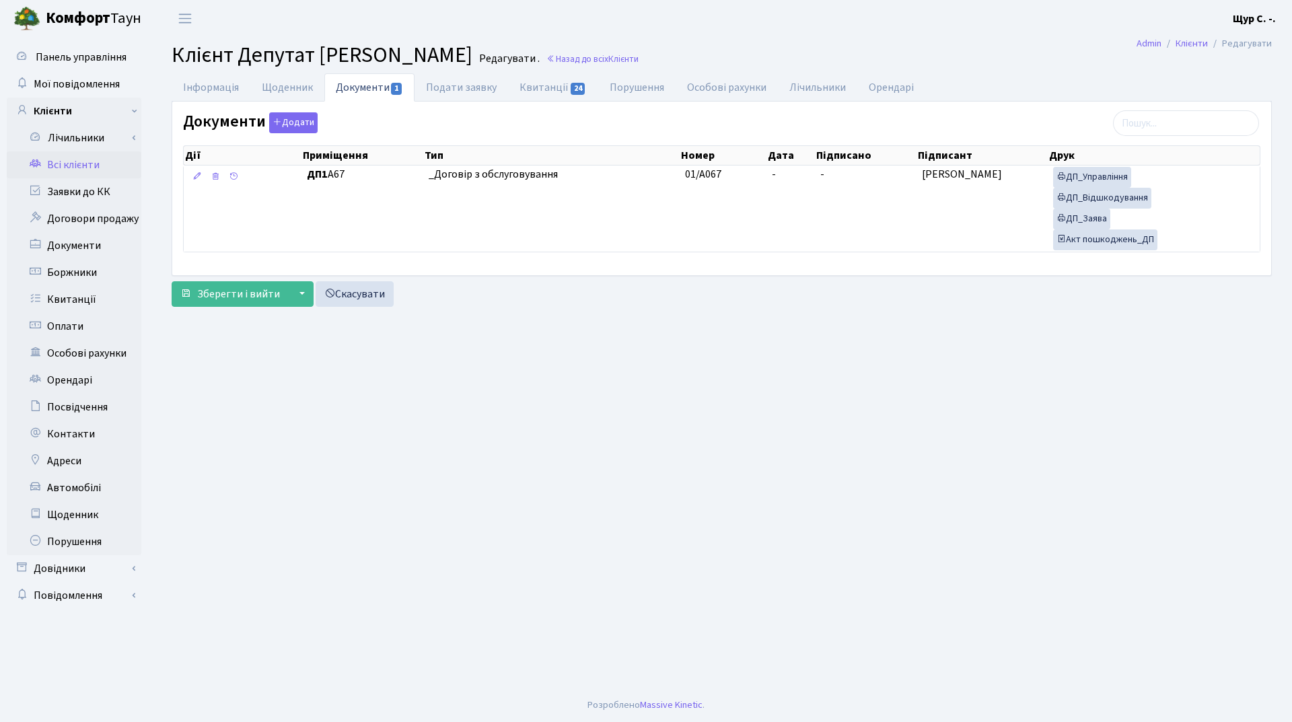
click at [83, 167] on link "Всі клієнти" at bounding box center [74, 164] width 135 height 27
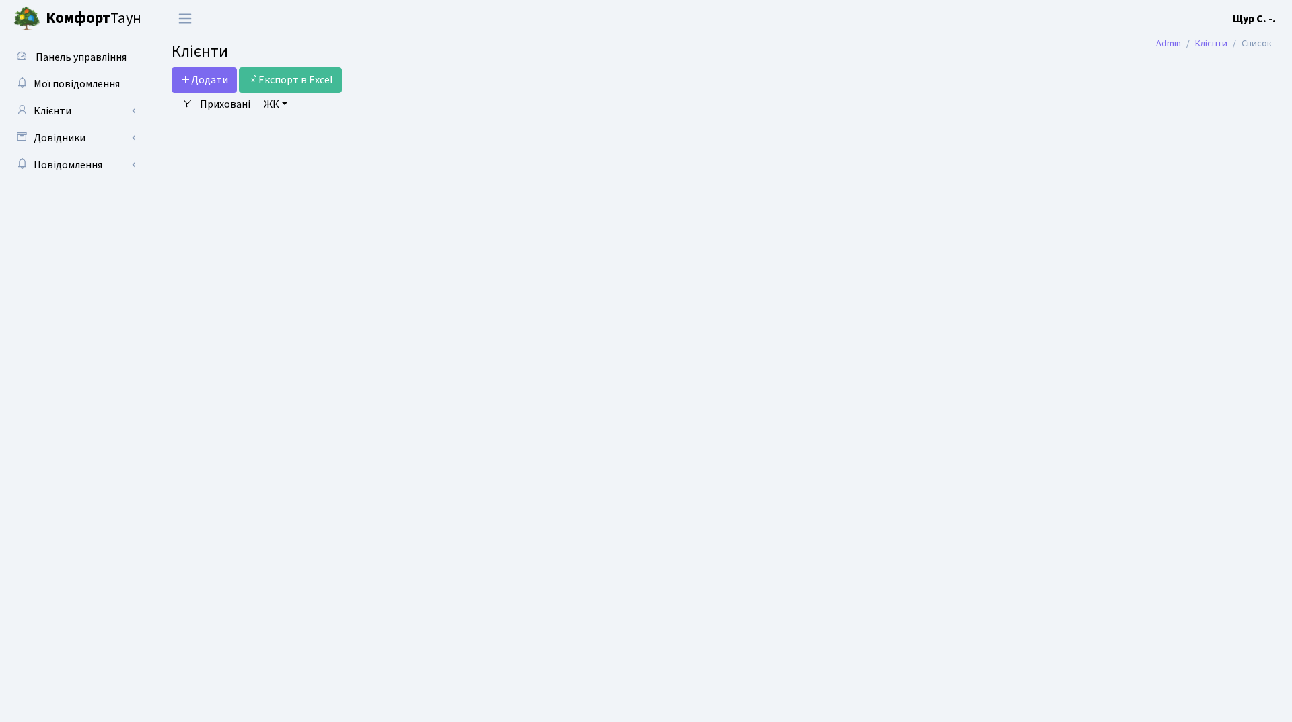
select select "25"
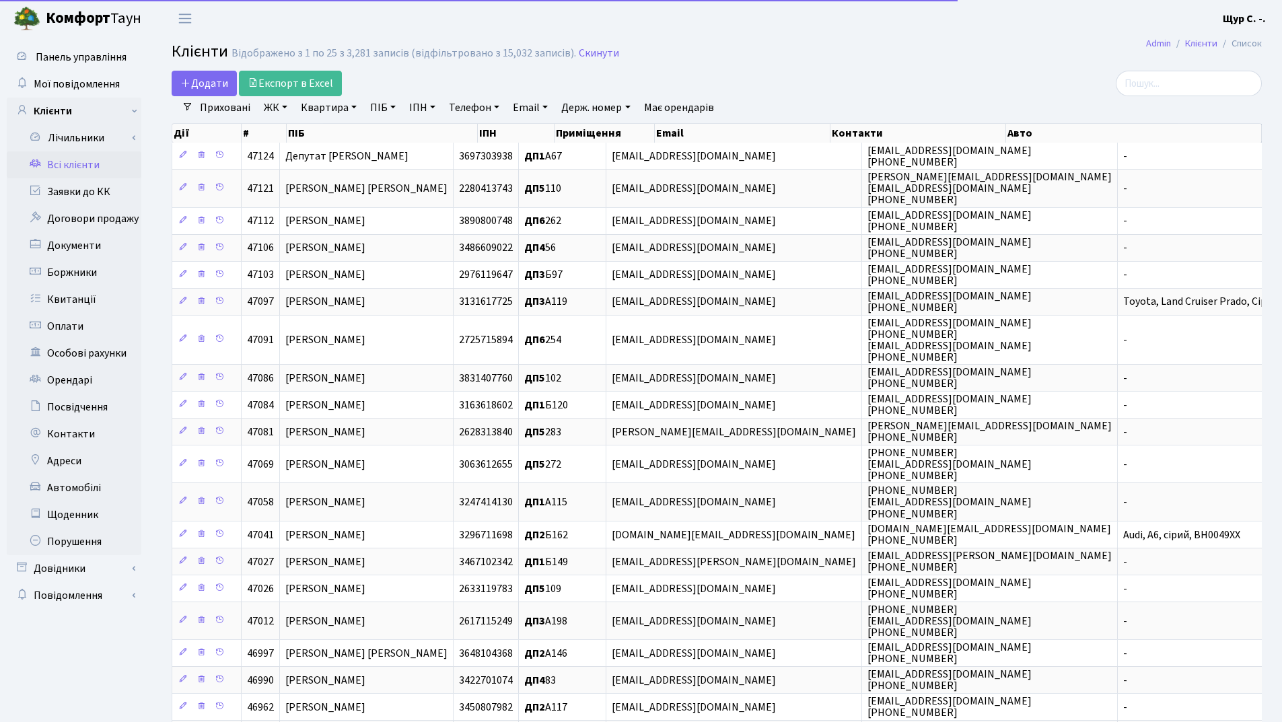
click at [338, 105] on link "Квартира" at bounding box center [328, 107] width 67 height 23
type input "а67"
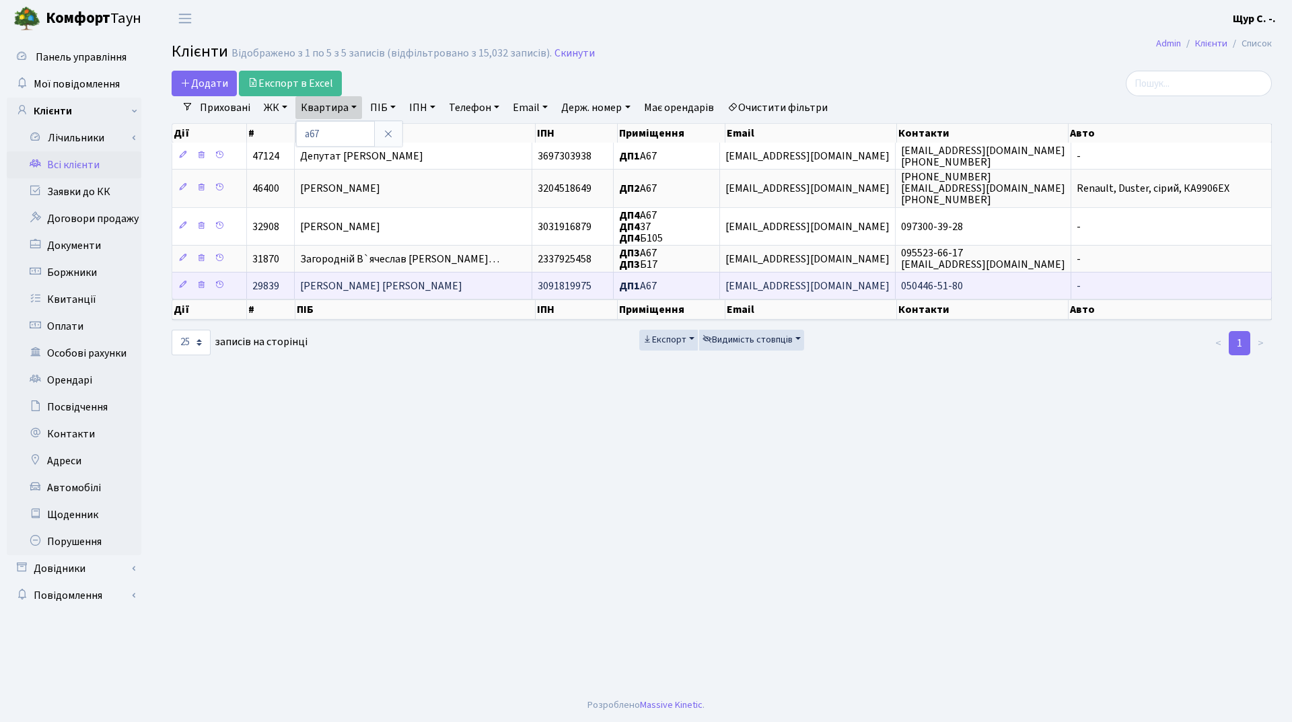
click at [356, 284] on span "[PERSON_NAME] [PERSON_NAME]" at bounding box center [381, 286] width 162 height 15
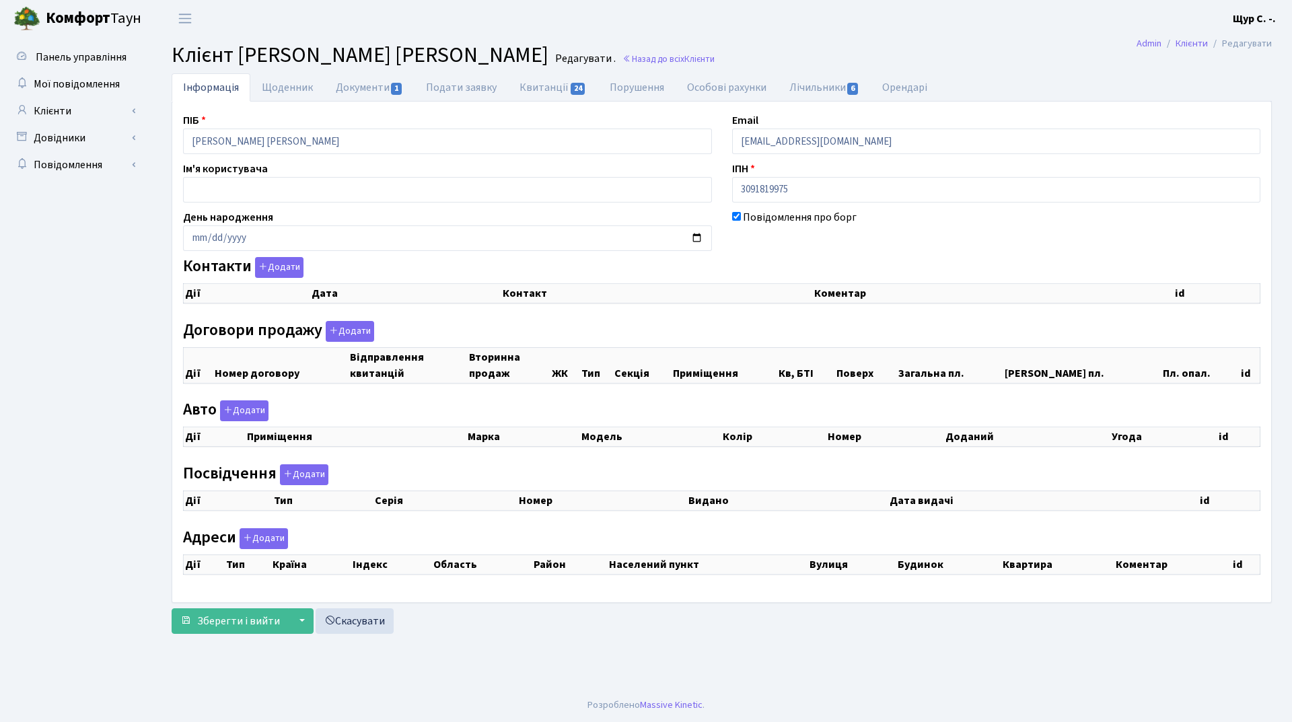
select select "25"
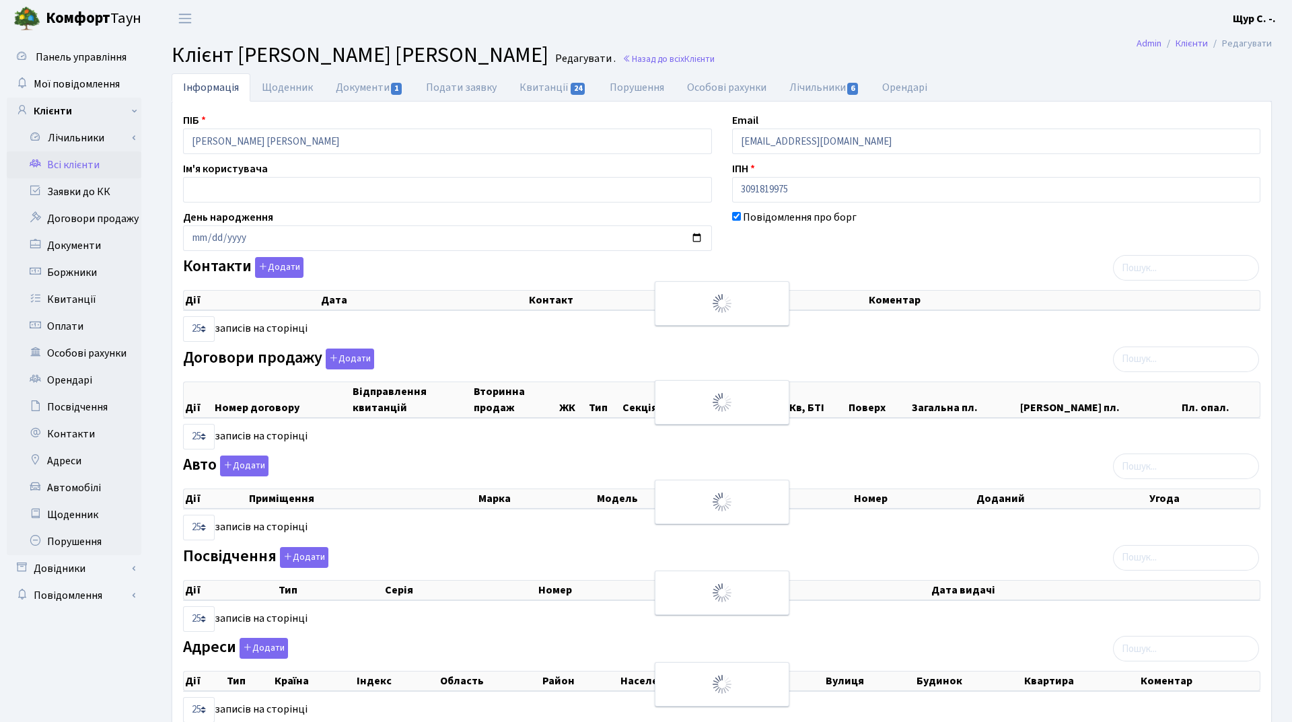
checkbox input "true"
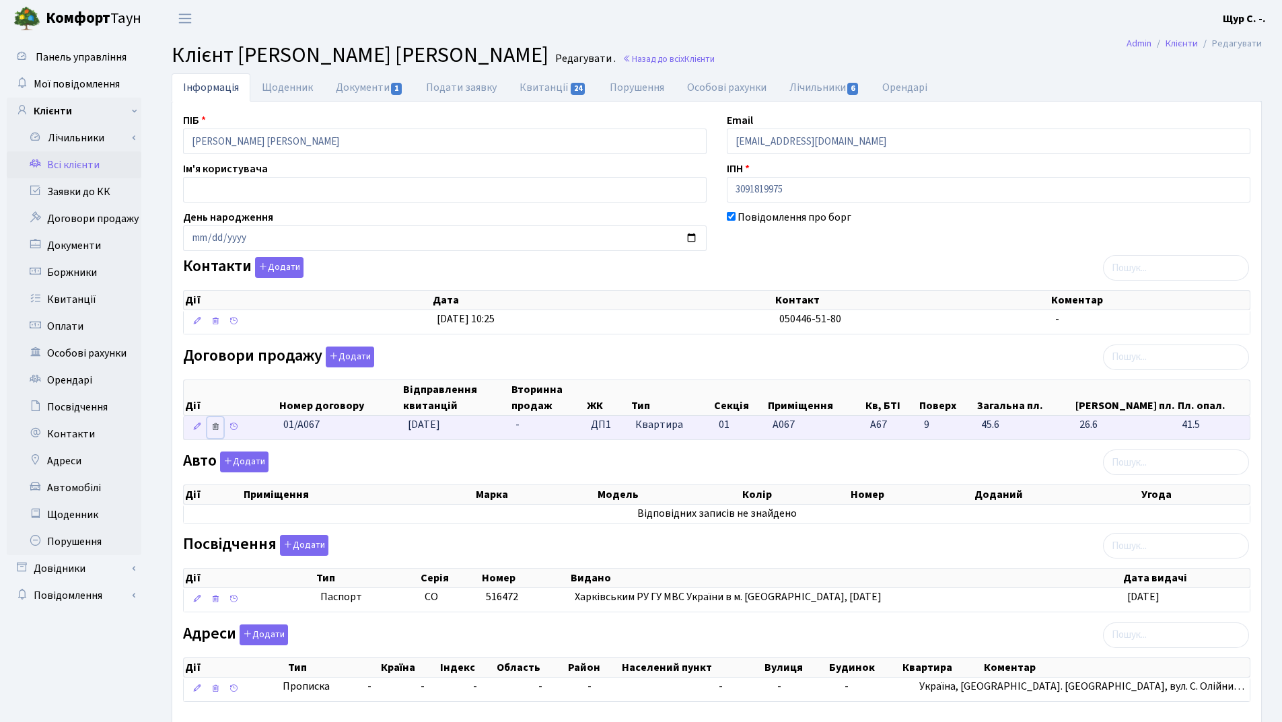
click at [215, 425] on icon at bounding box center [215, 426] width 9 height 9
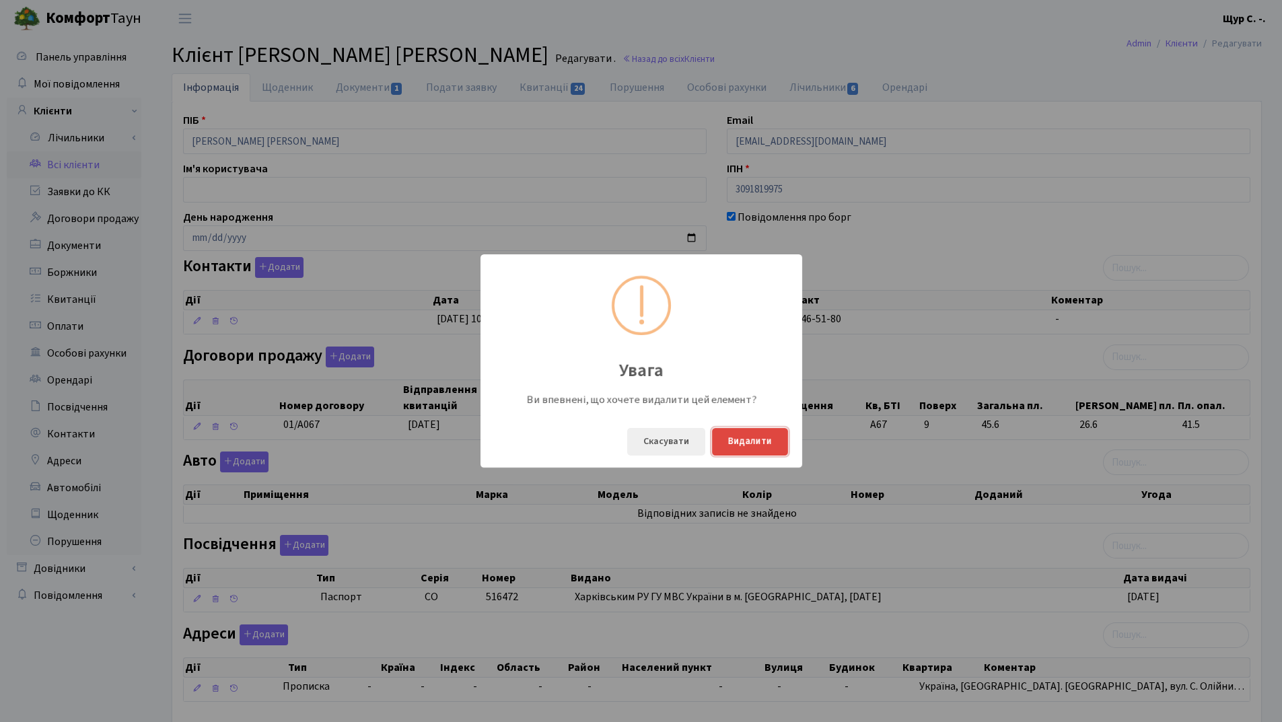
click at [756, 445] on button "Видалити" at bounding box center [750, 442] width 76 height 28
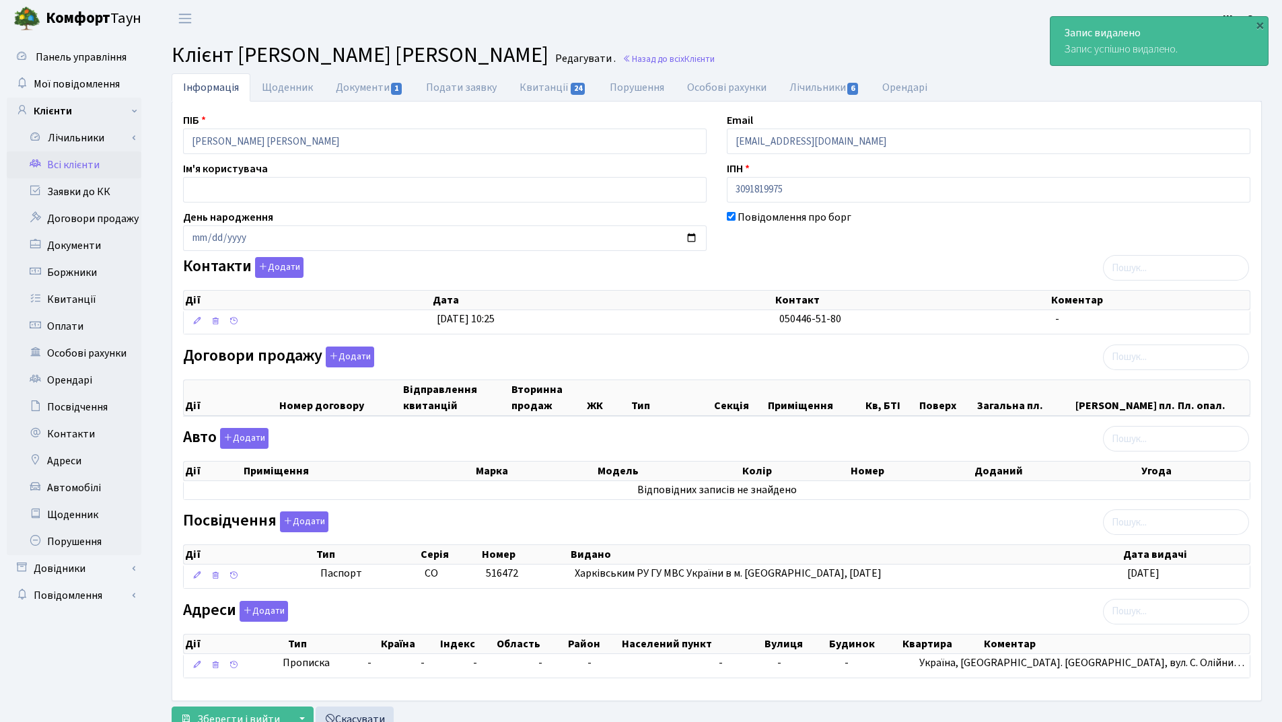
click at [59, 159] on link "Всі клієнти" at bounding box center [74, 164] width 135 height 27
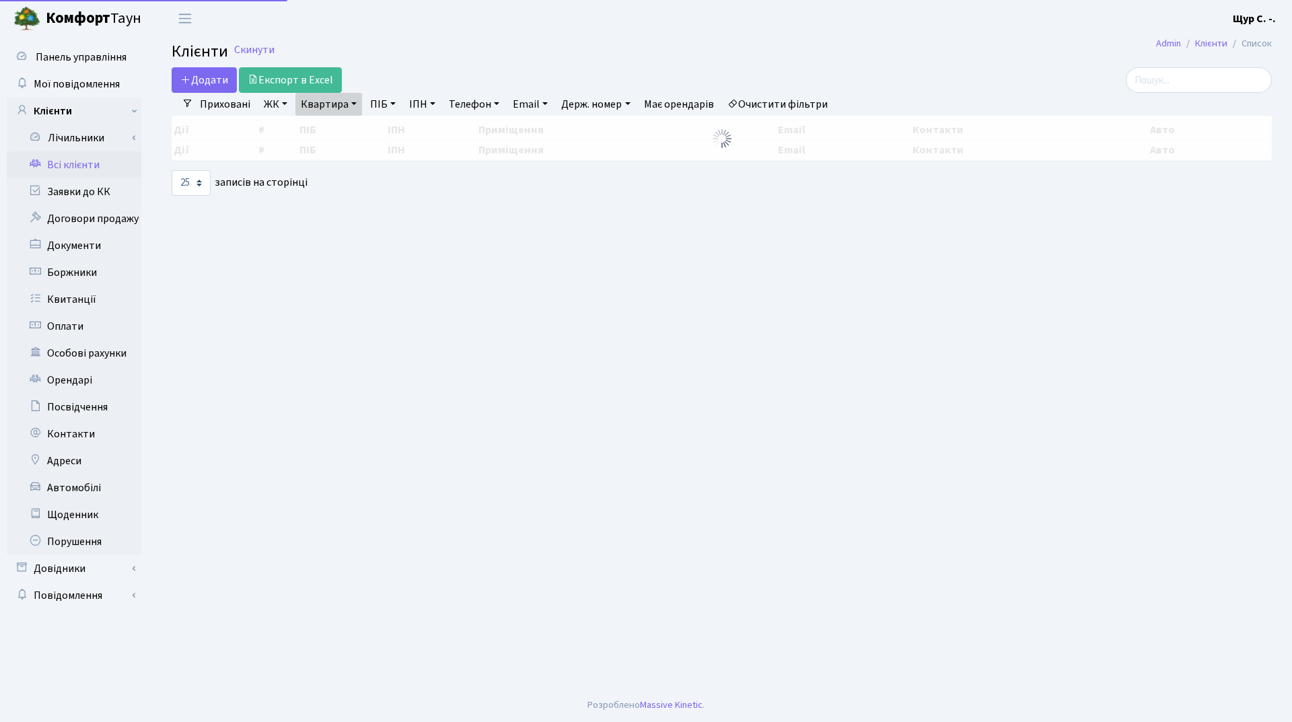
select select "25"
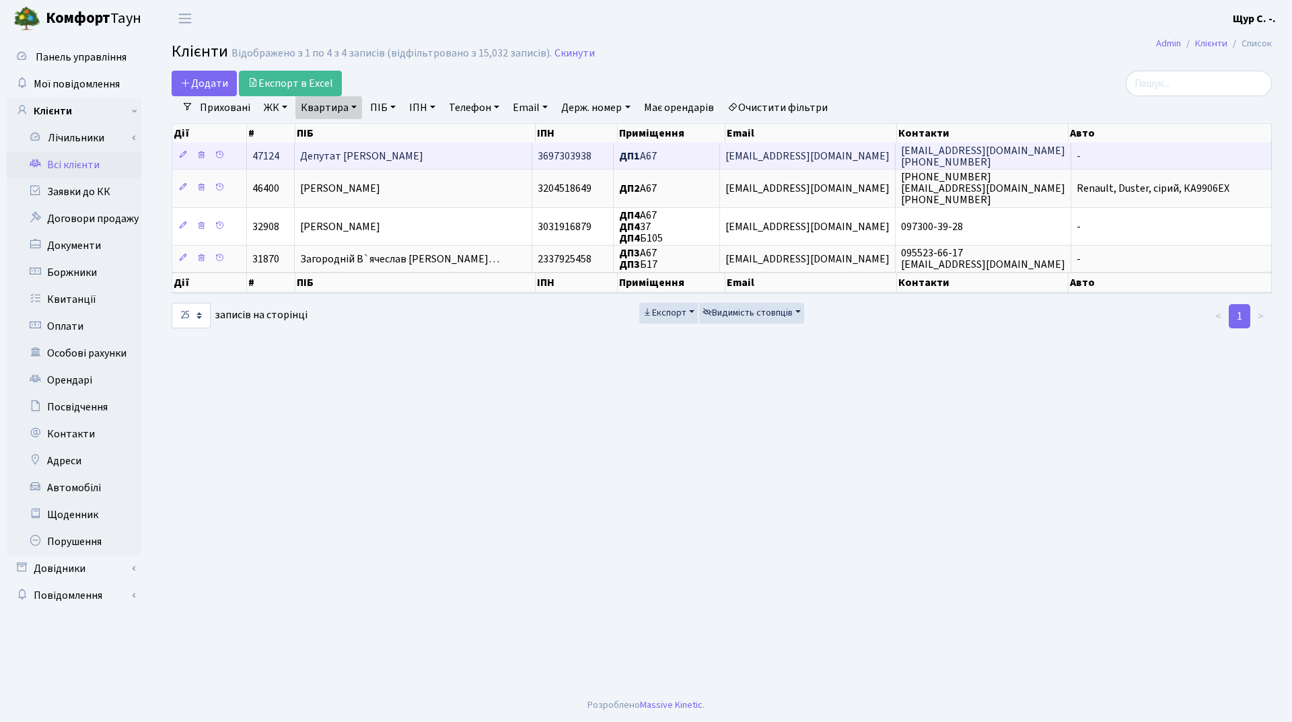
click at [423, 159] on span "Депутат [PERSON_NAME]" at bounding box center [361, 156] width 123 height 15
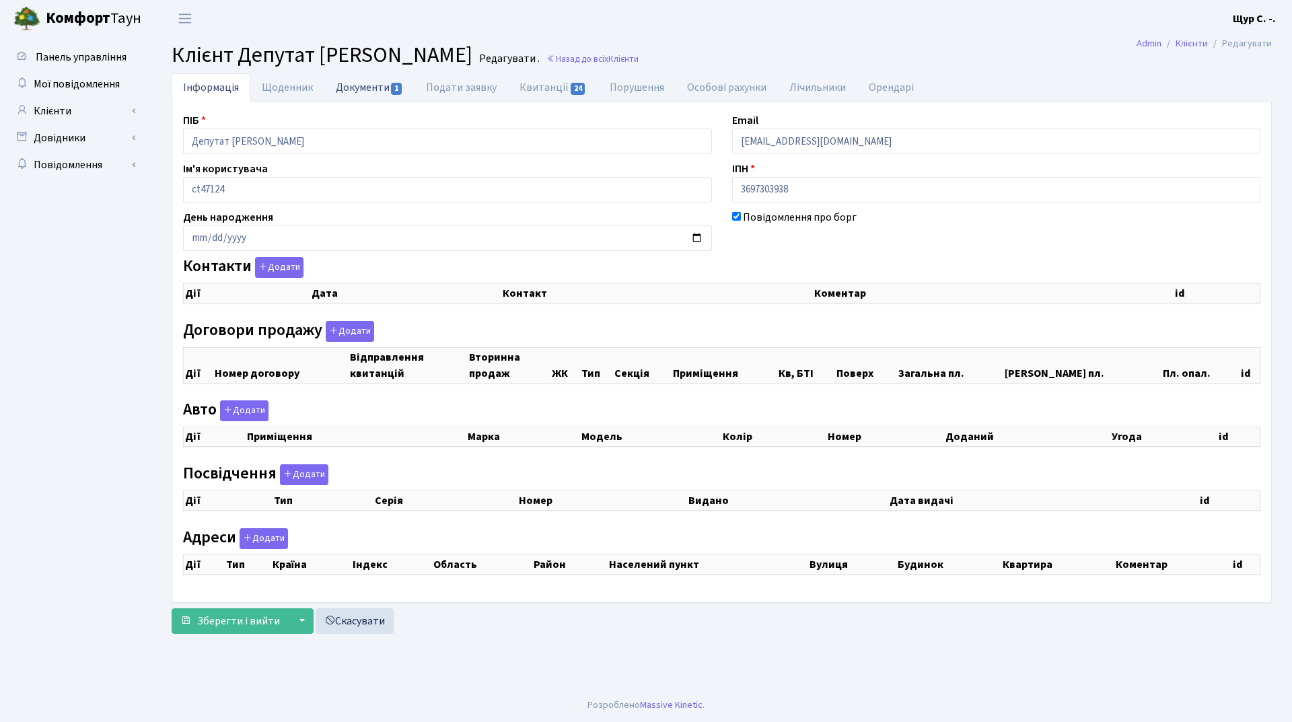
checkbox input "true"
select select "25"
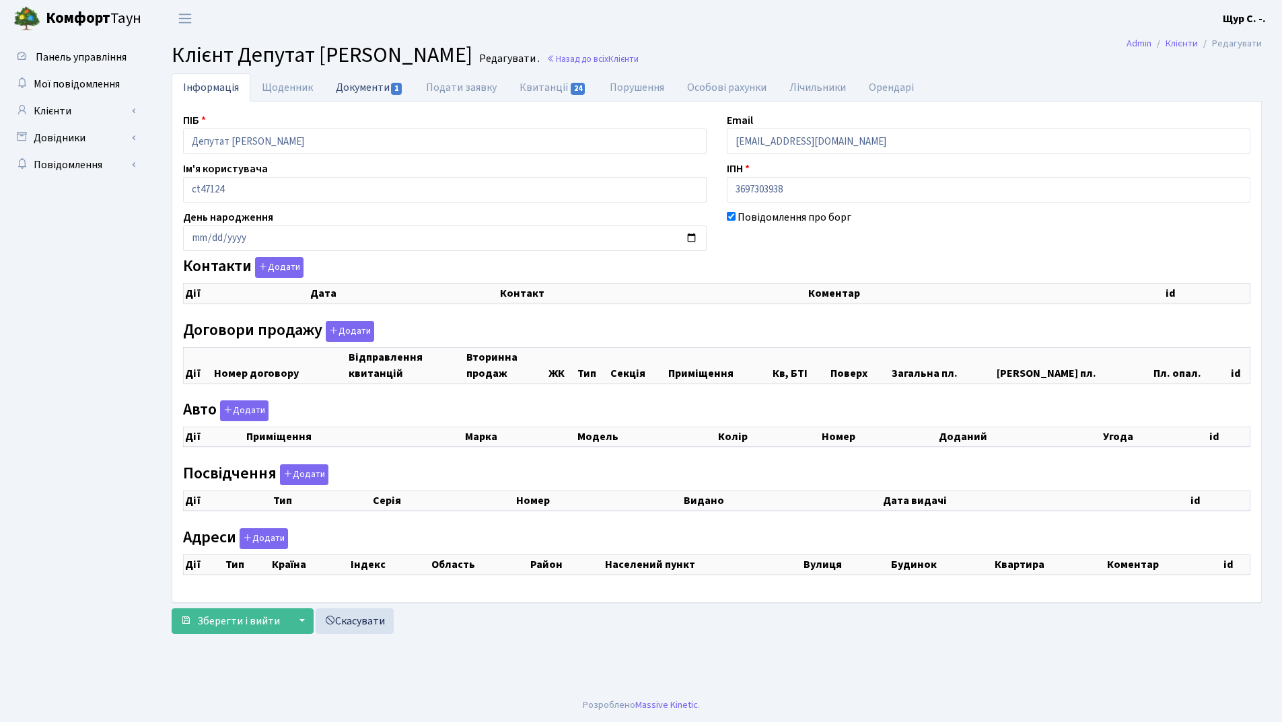
select select "25"
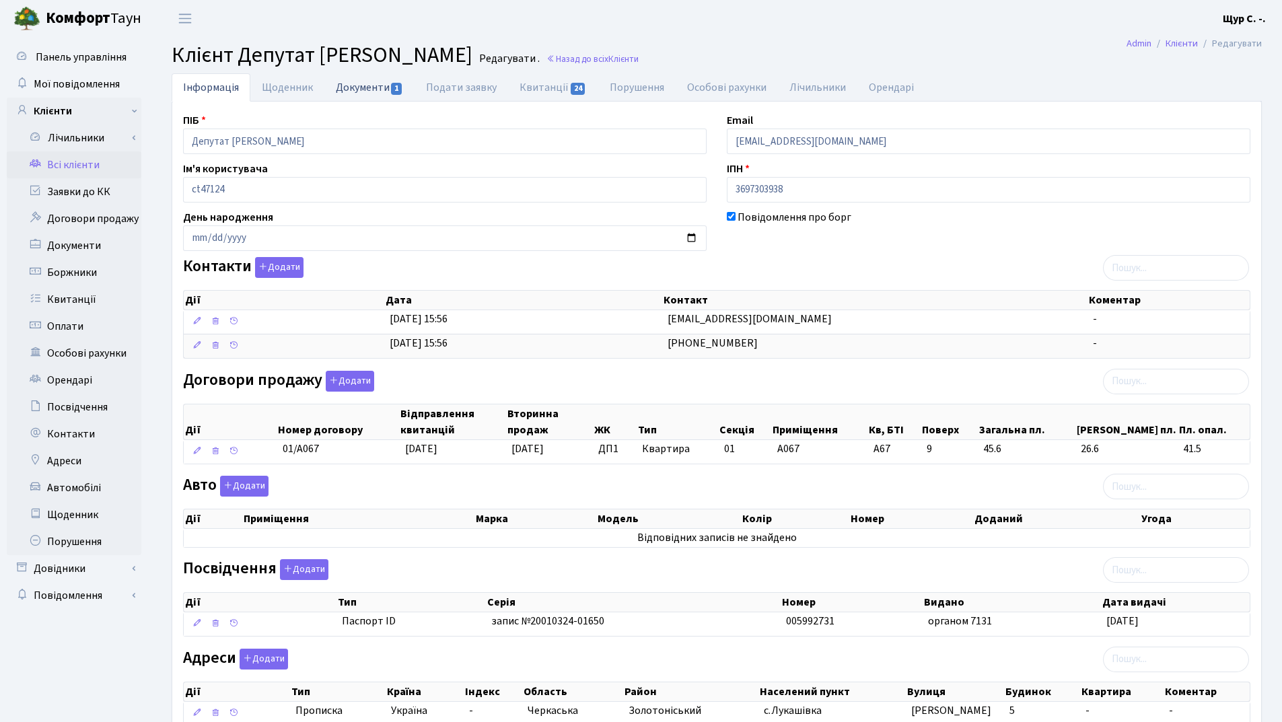
click at [342, 87] on link "Документи 1" at bounding box center [369, 87] width 90 height 28
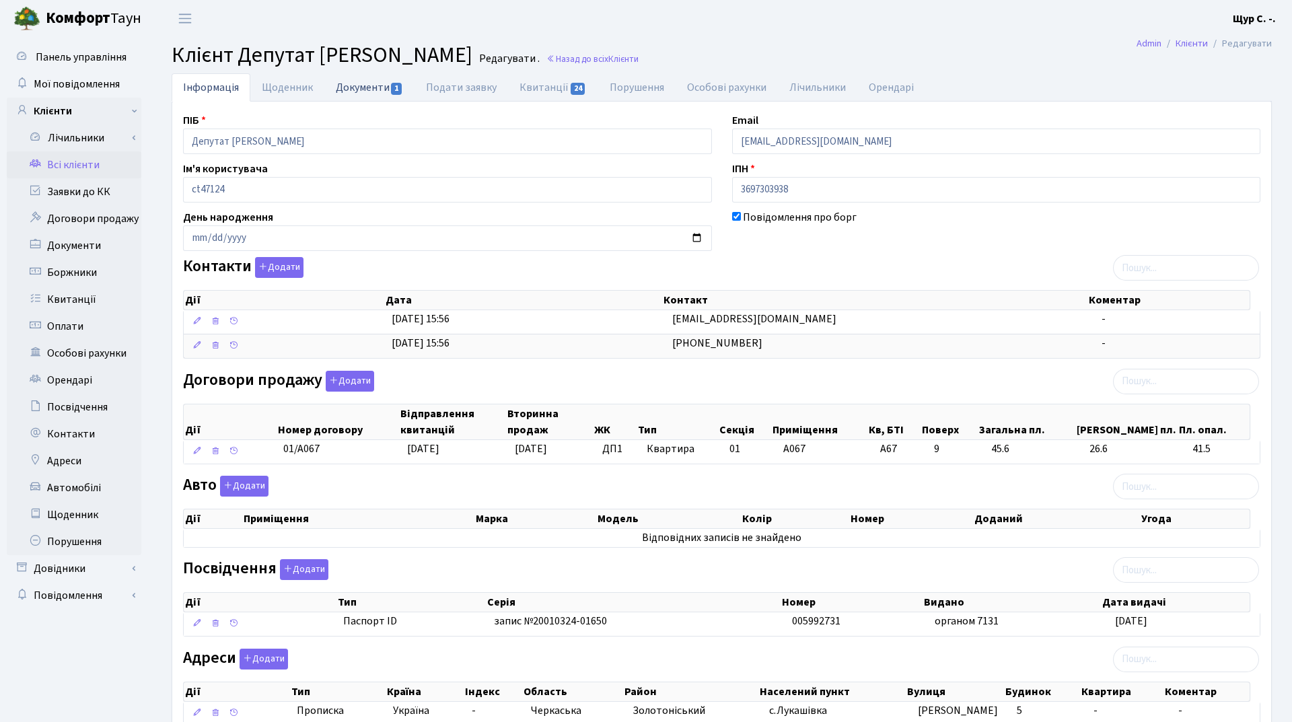
select select "25"
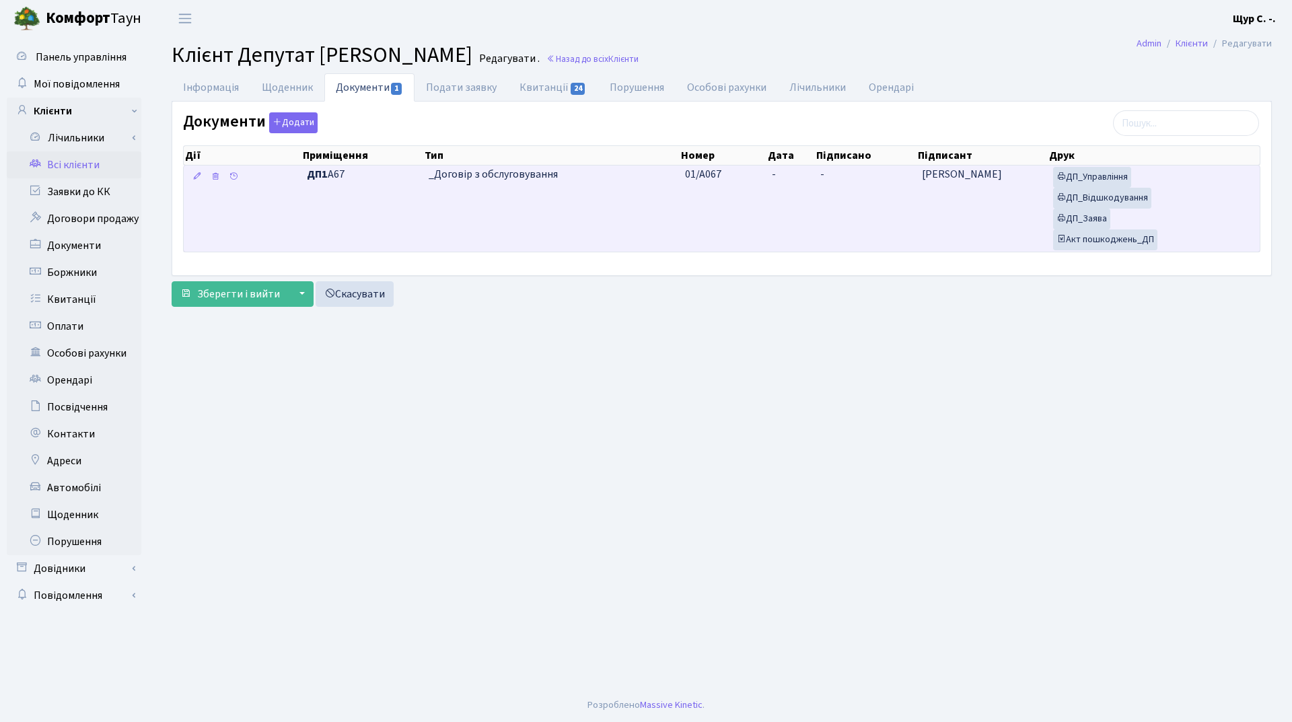
click at [539, 199] on td "_Договір з обслуговування" at bounding box center [551, 209] width 256 height 86
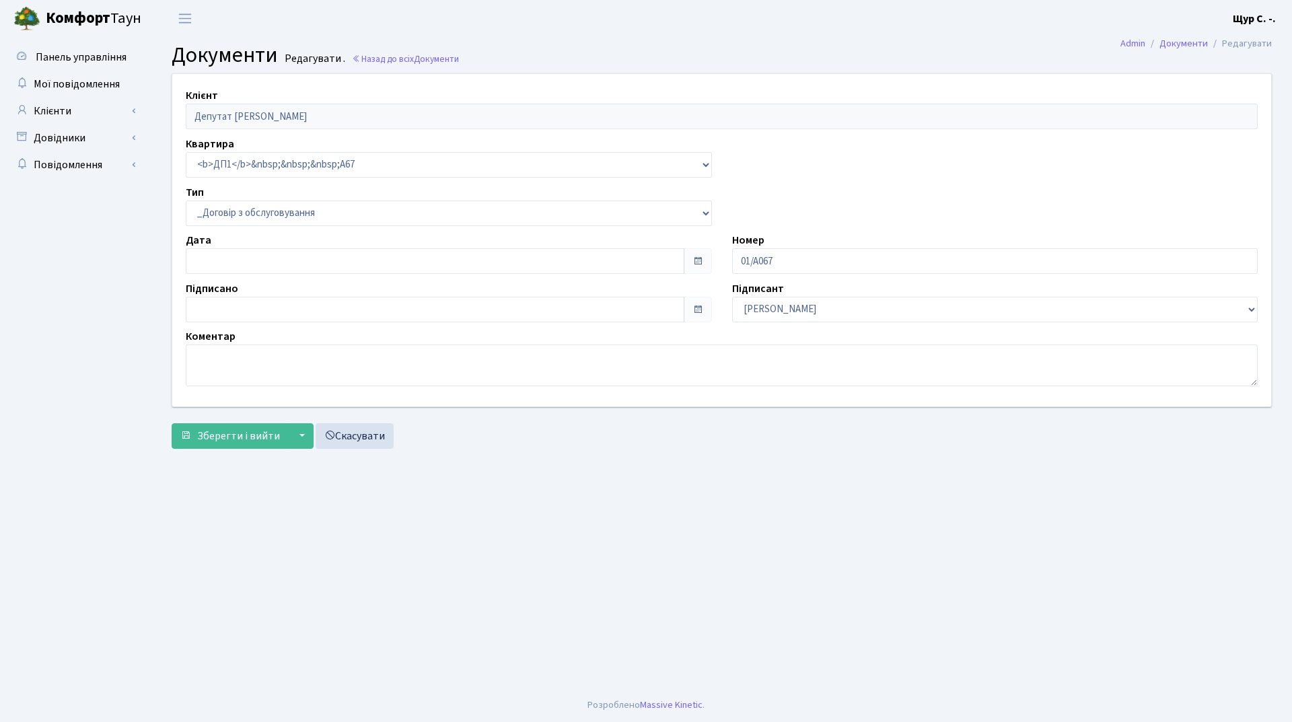
select select "289"
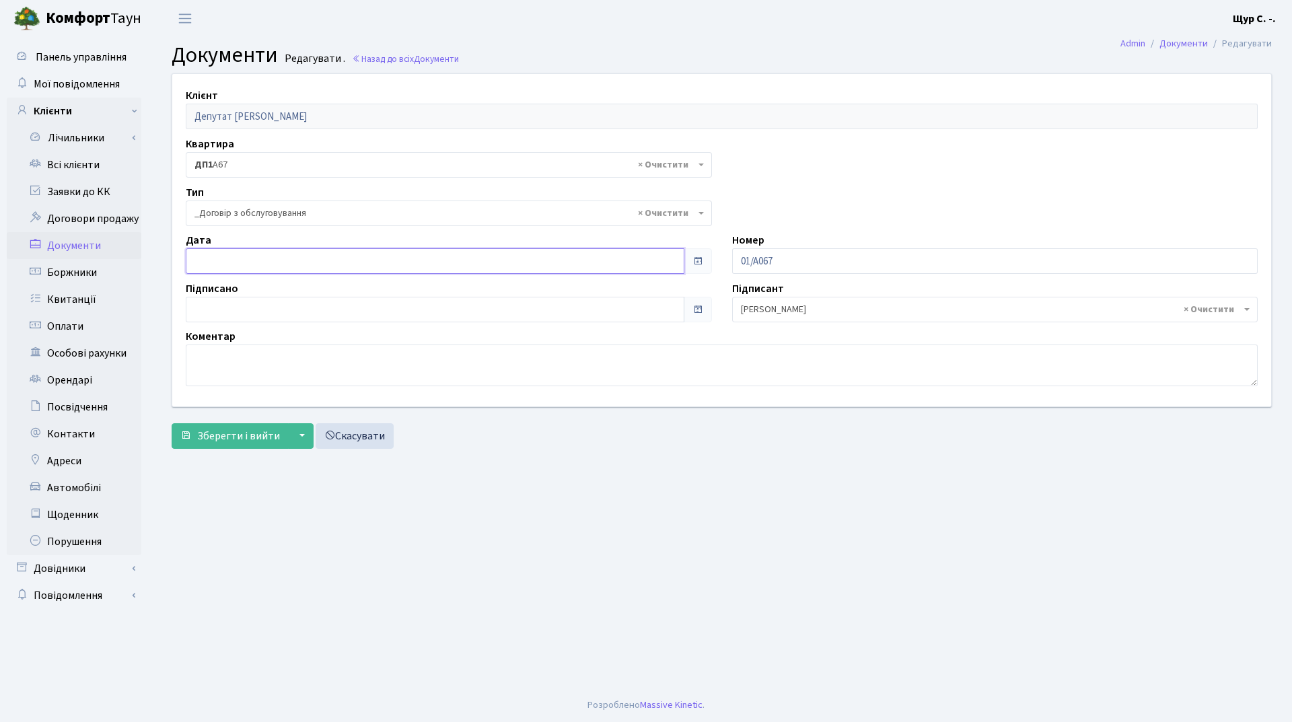
type input "06.10.2025"
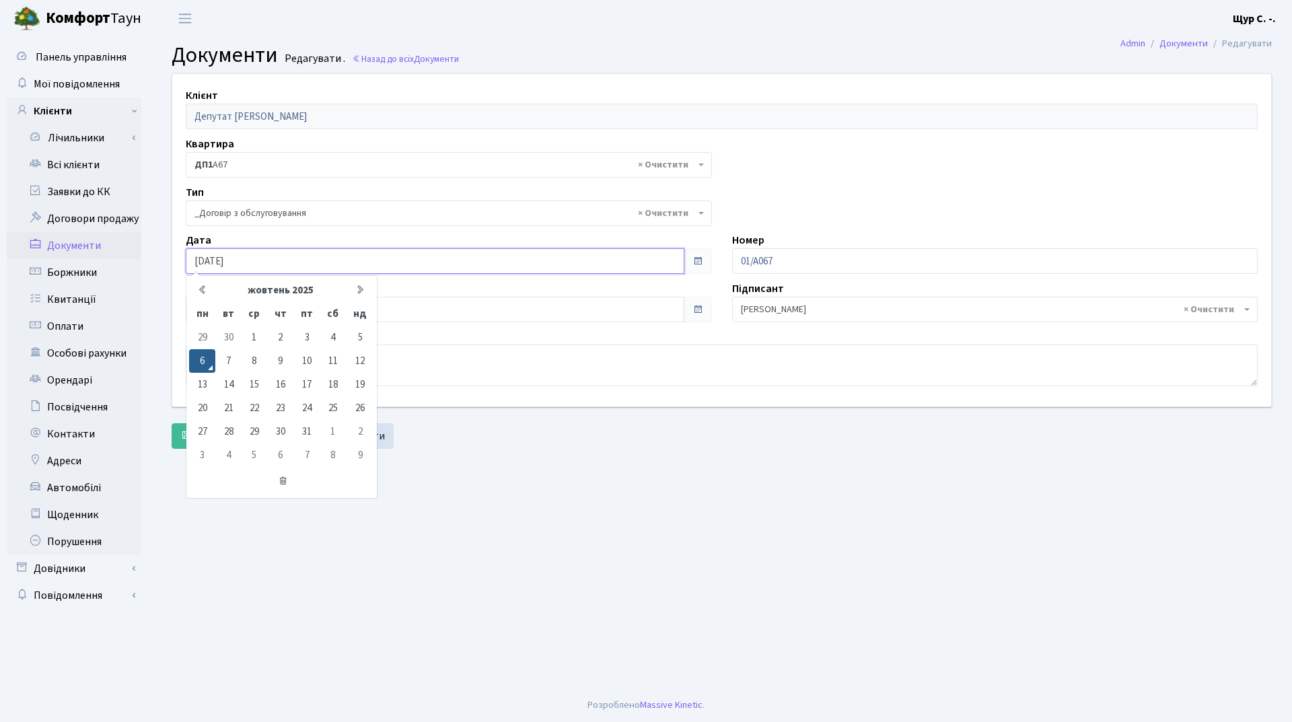
click at [329, 262] on input "06.10.2025" at bounding box center [435, 261] width 499 height 26
click at [540, 488] on main "Admin Документи Редагувати Документи Редагувати . Назад до всіх Документи Клієн…" at bounding box center [721, 362] width 1141 height 651
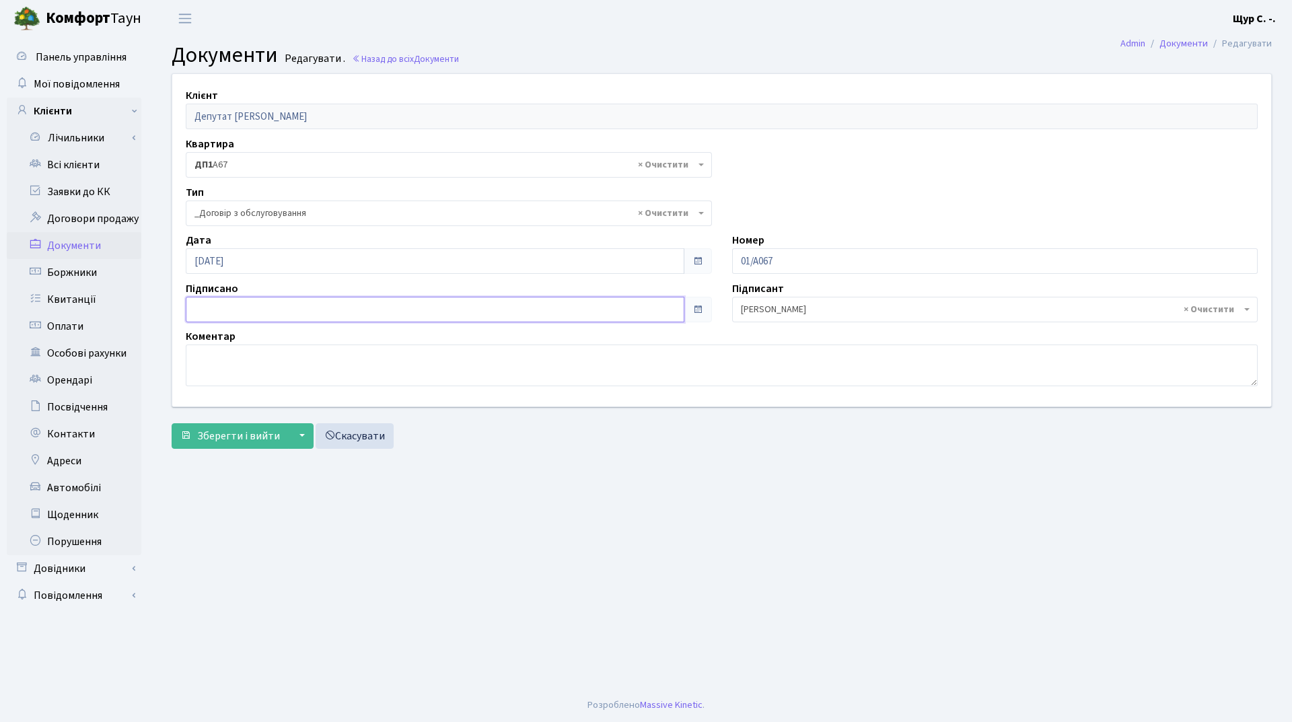
type input "06.10.2025"
click at [359, 306] on input "06.10.2025" at bounding box center [435, 310] width 499 height 26
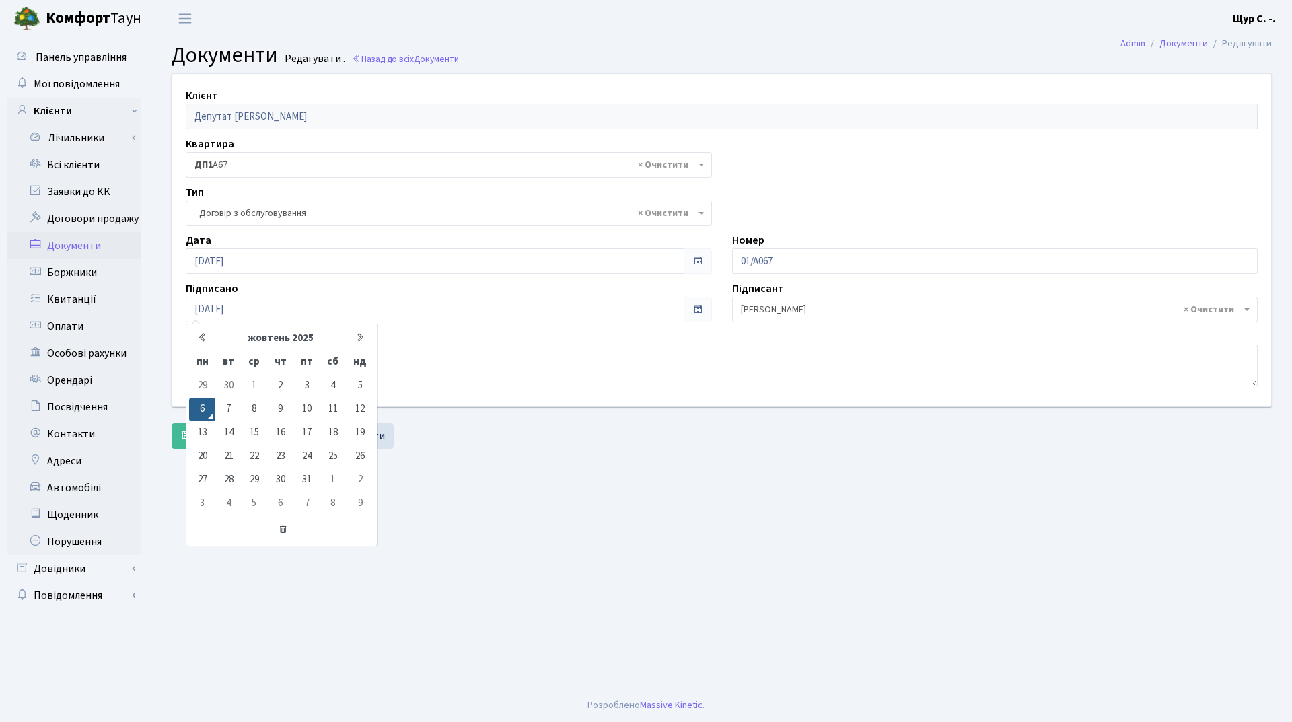
click at [478, 465] on main "Admin Документи Редагувати Документи Редагувати . Назад до всіх Документи Клієн…" at bounding box center [721, 362] width 1141 height 651
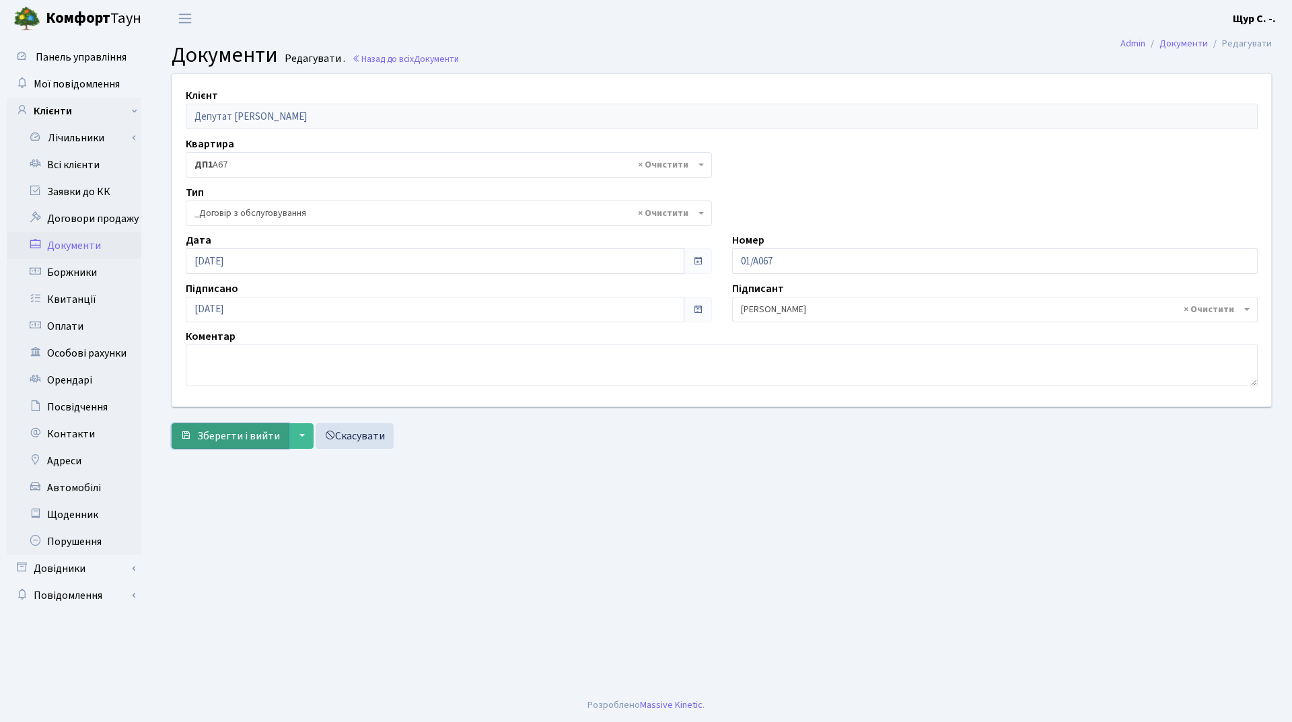
click at [248, 438] on span "Зберегти і вийти" at bounding box center [238, 436] width 83 height 15
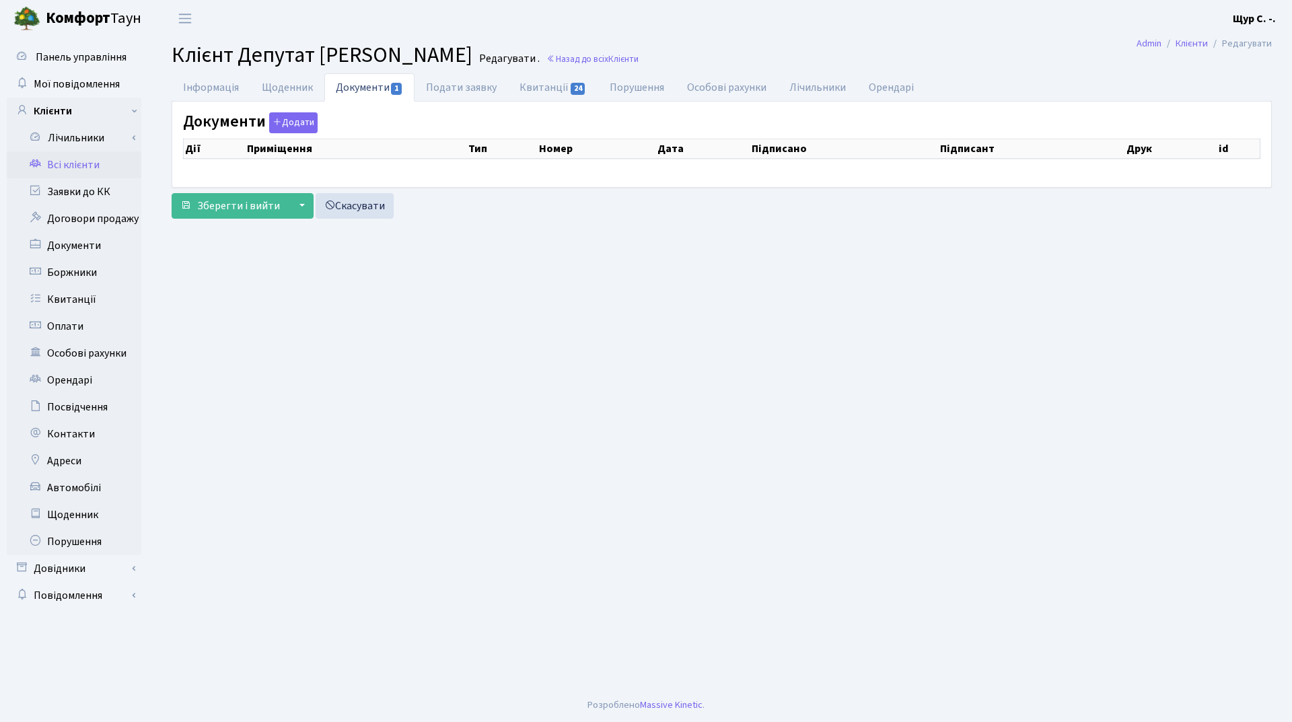
select select "25"
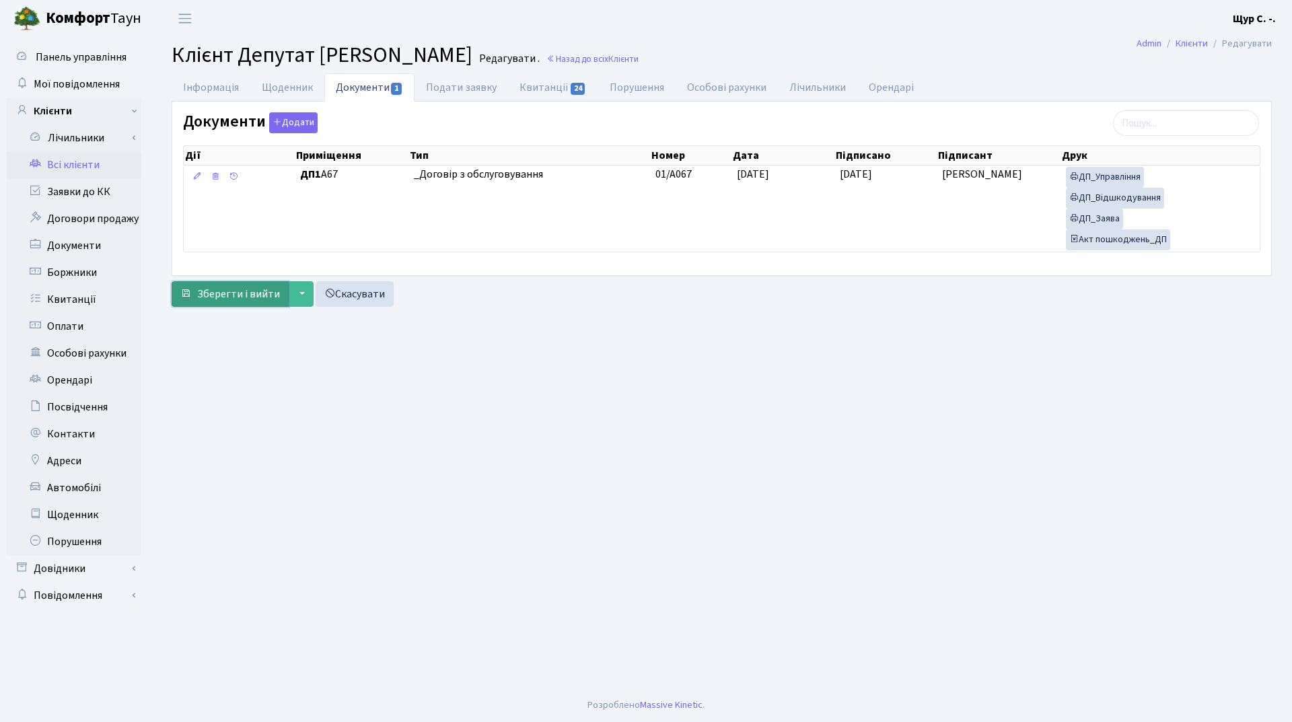
click at [250, 293] on span "Зберегти і вийти" at bounding box center [238, 294] width 83 height 15
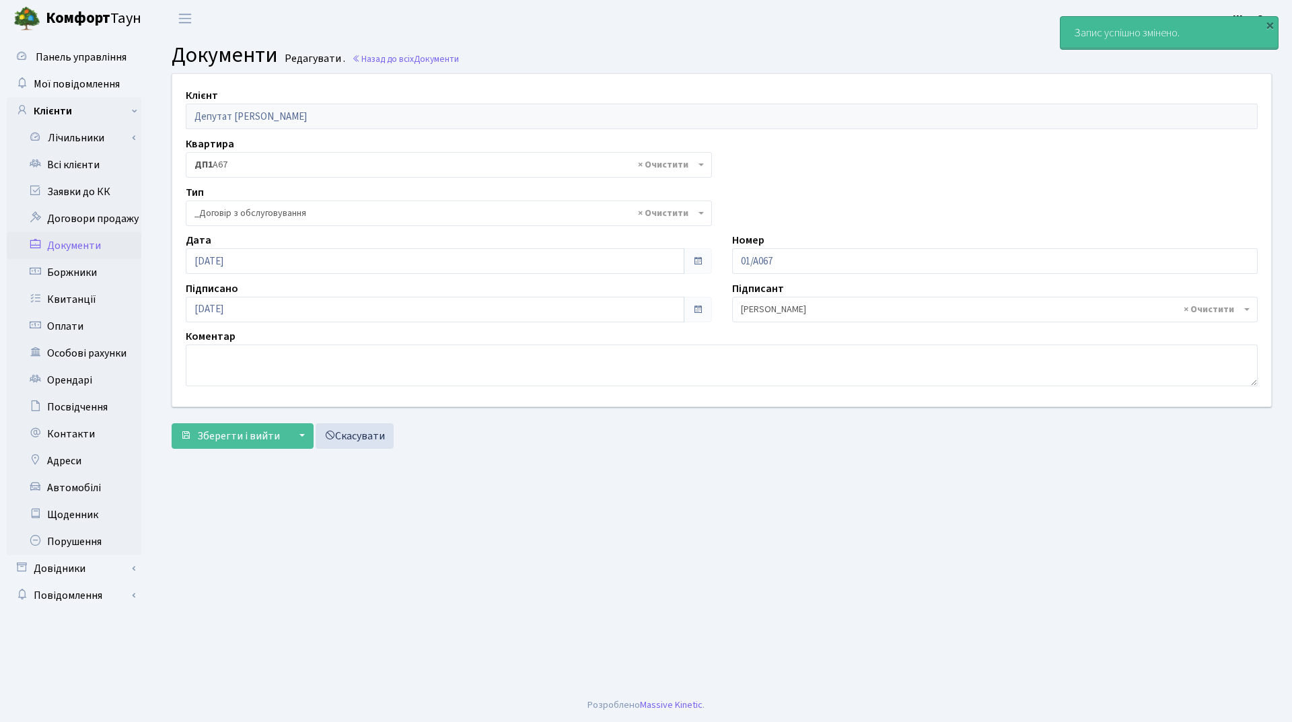
select select "289"
click at [98, 166] on link "Всі клієнти" at bounding box center [74, 164] width 135 height 27
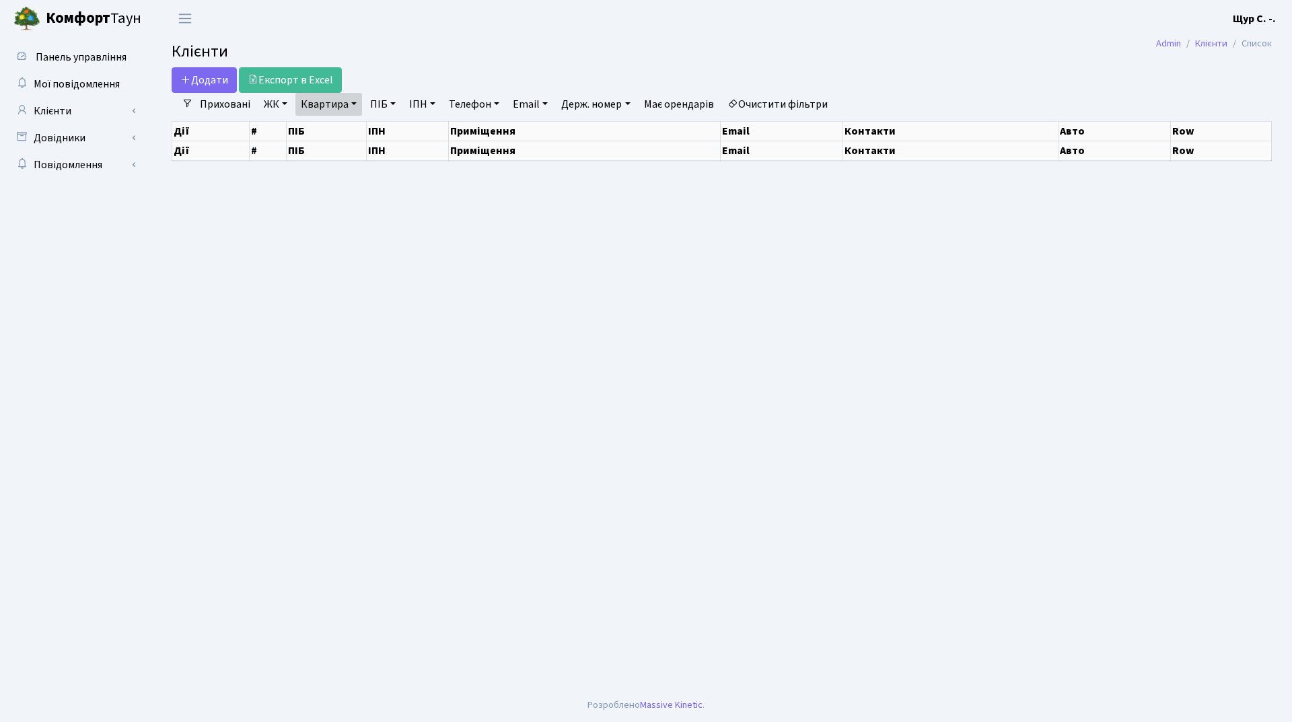
select select "25"
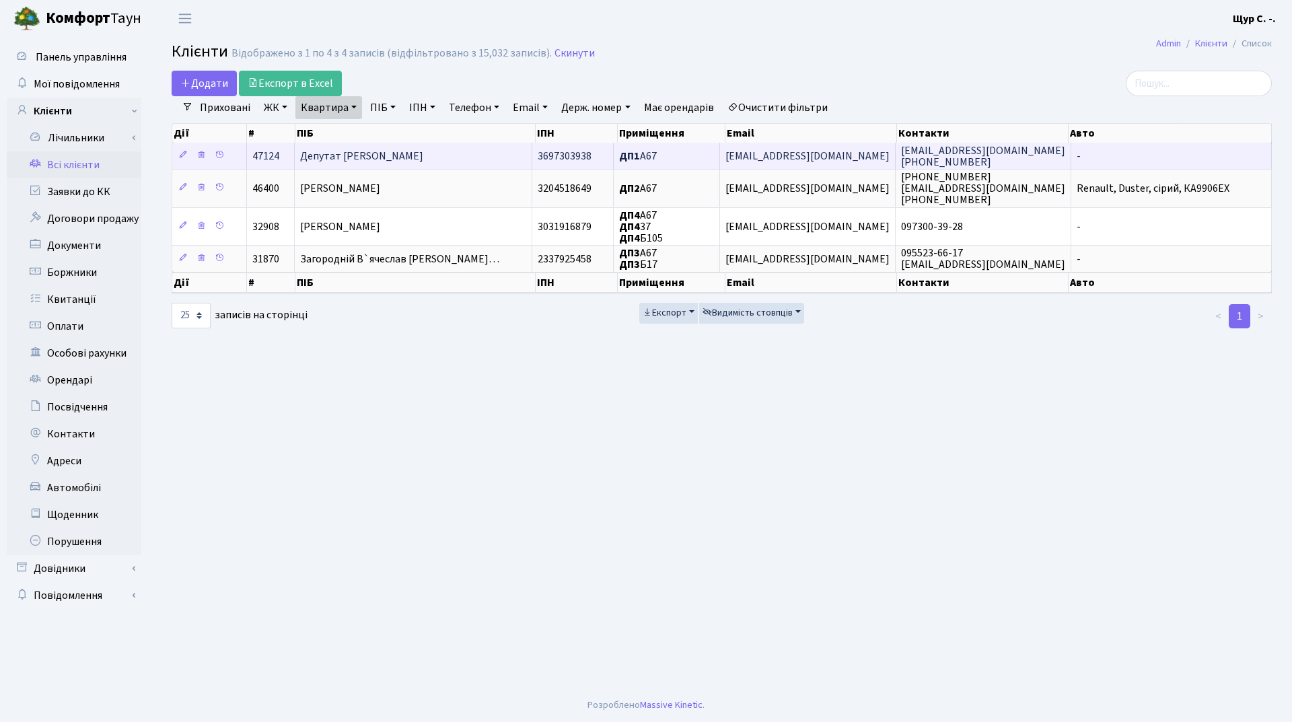
click at [423, 161] on span "Депутат [PERSON_NAME]" at bounding box center [361, 156] width 123 height 15
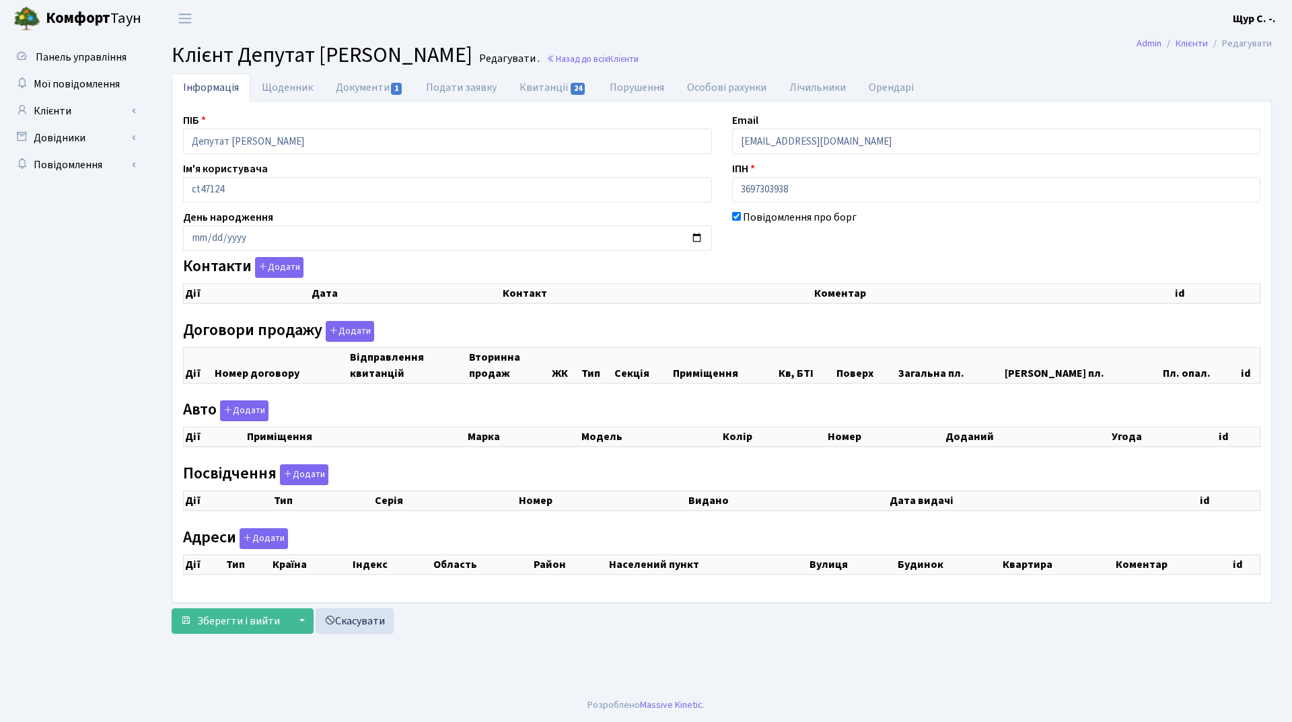
checkbox input "true"
select select "25"
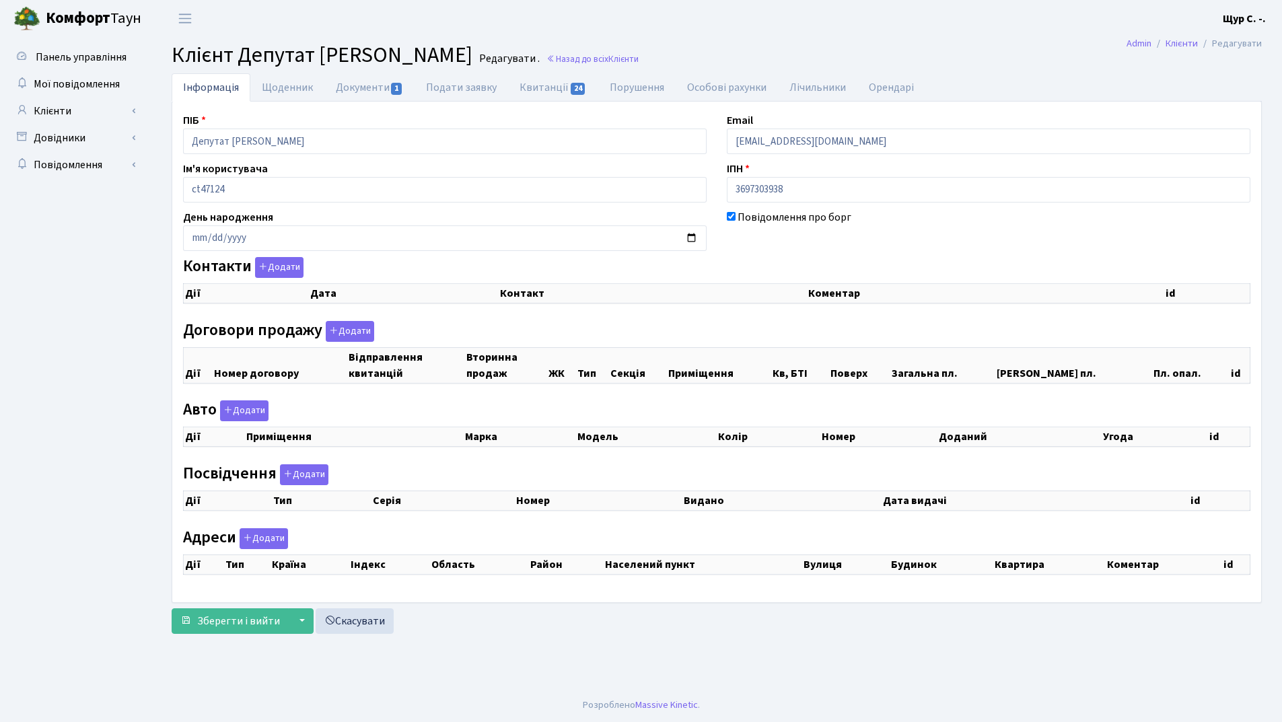
select select "25"
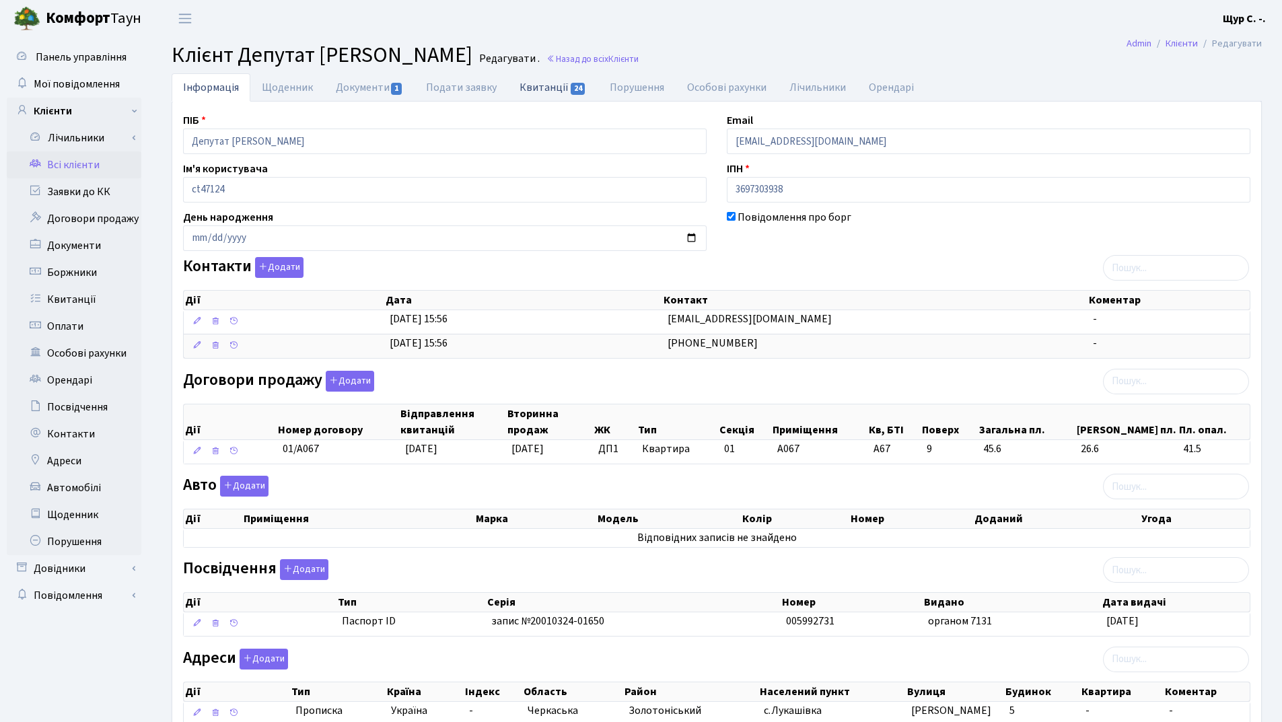
click at [555, 79] on link "Квитанції 24" at bounding box center [553, 87] width 90 height 28
select select "25"
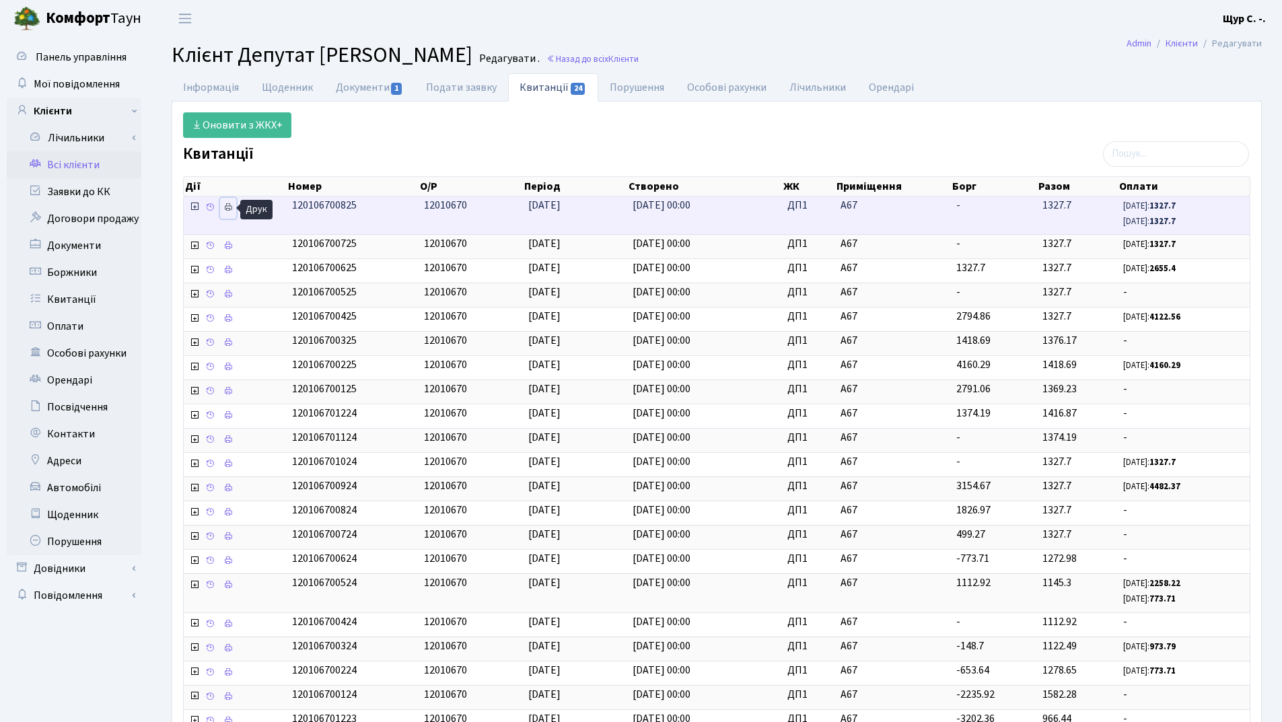
click at [227, 205] on icon at bounding box center [227, 207] width 9 height 9
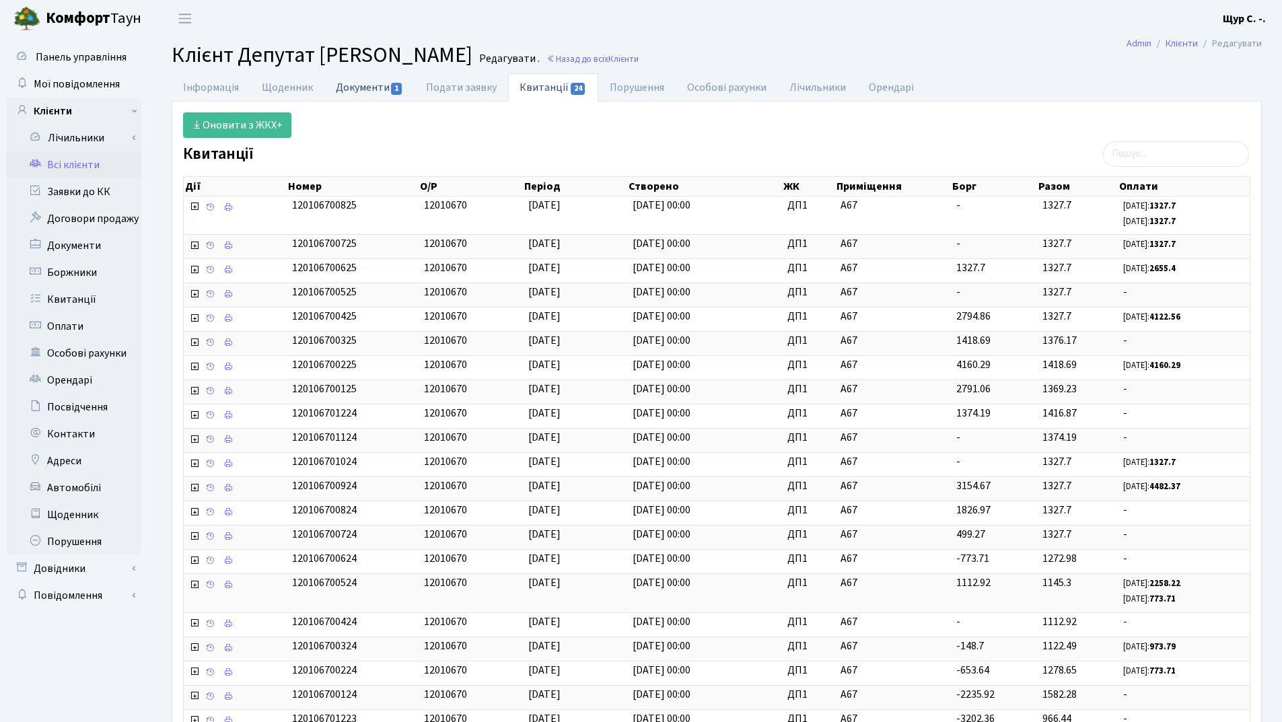
click at [353, 90] on link "Документи 1" at bounding box center [369, 87] width 90 height 28
select select "25"
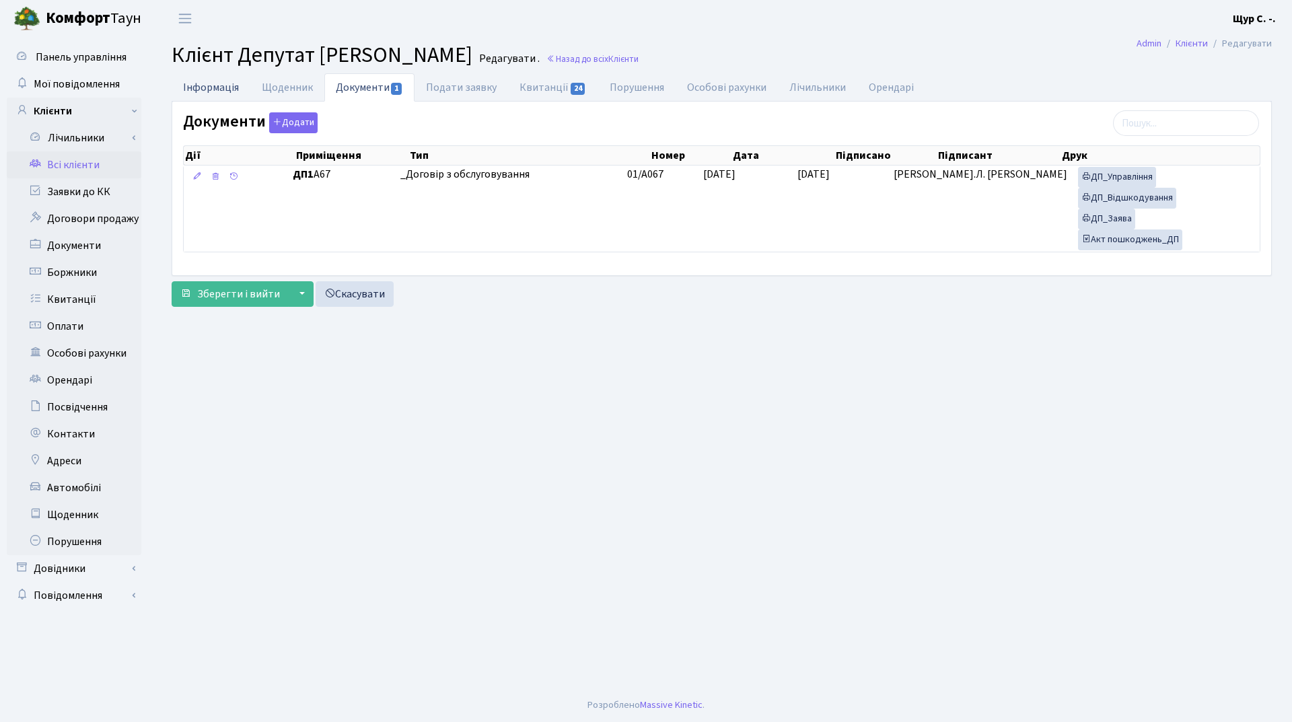
click at [216, 89] on link "Інформація" at bounding box center [211, 87] width 79 height 28
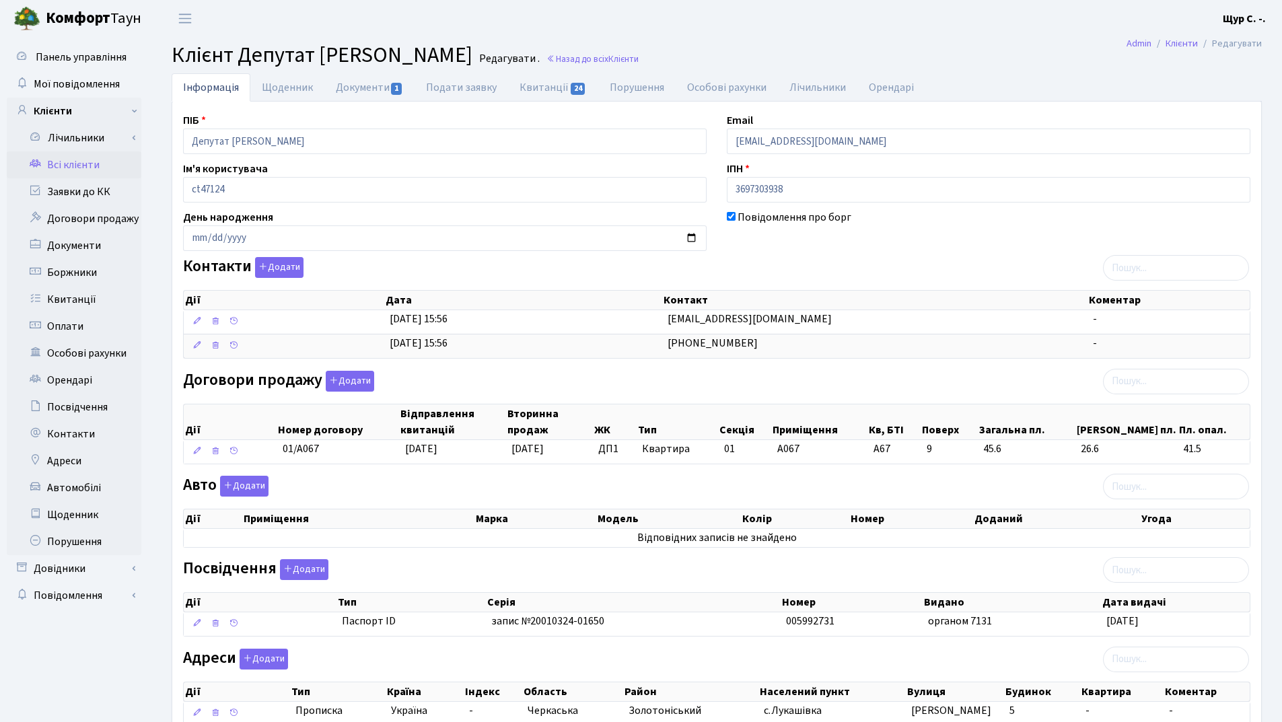
click at [69, 167] on link "Всі клієнти" at bounding box center [74, 164] width 135 height 27
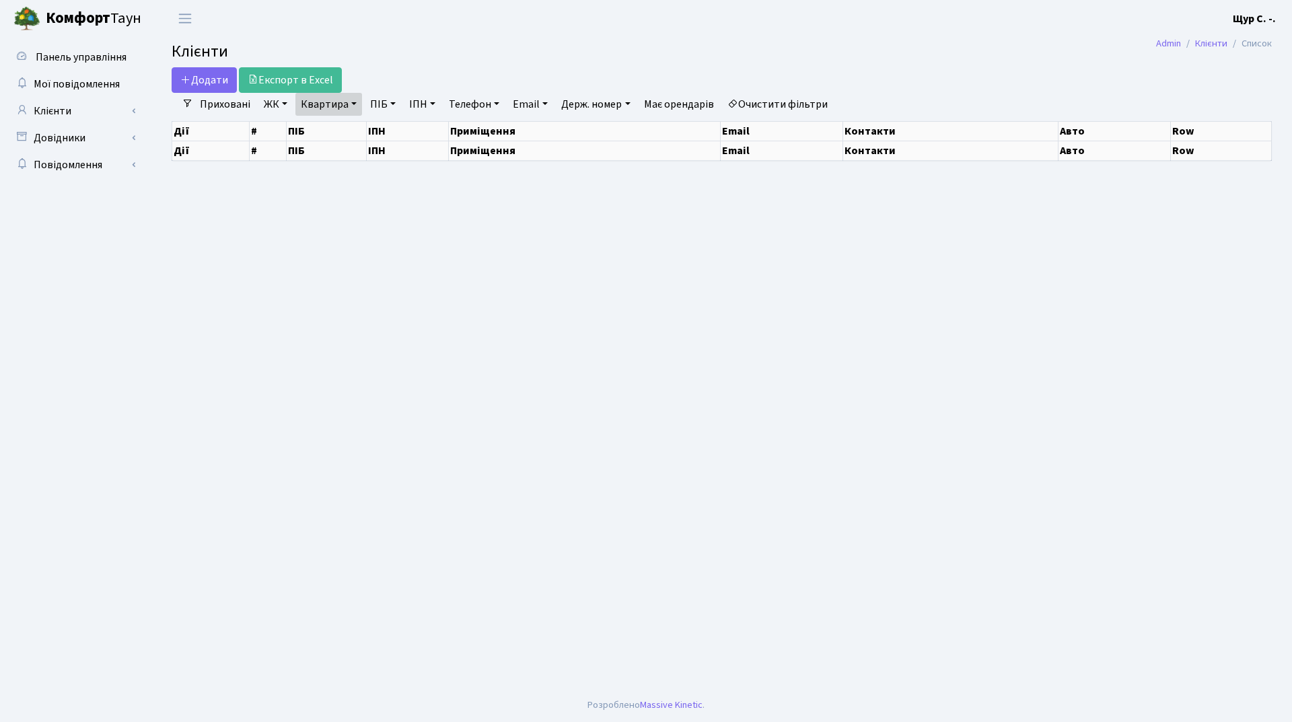
select select "25"
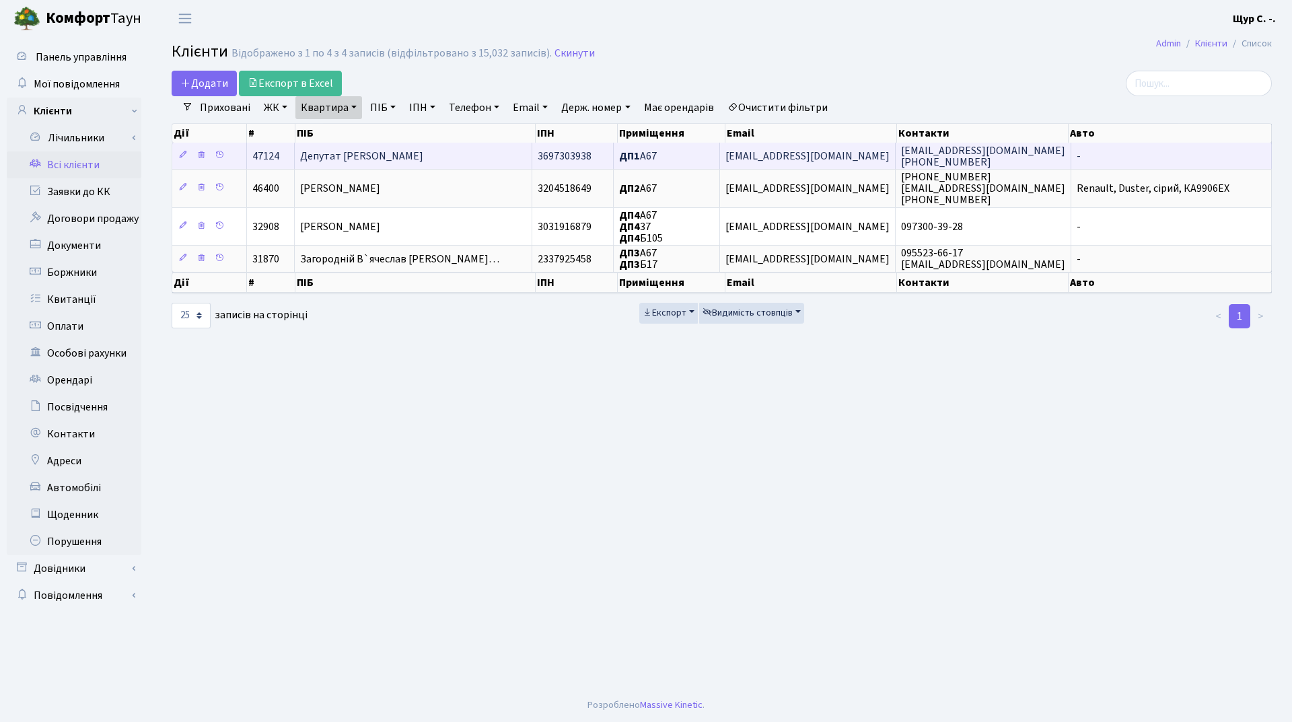
click at [413, 152] on span "Депутат [PERSON_NAME]" at bounding box center [361, 156] width 123 height 15
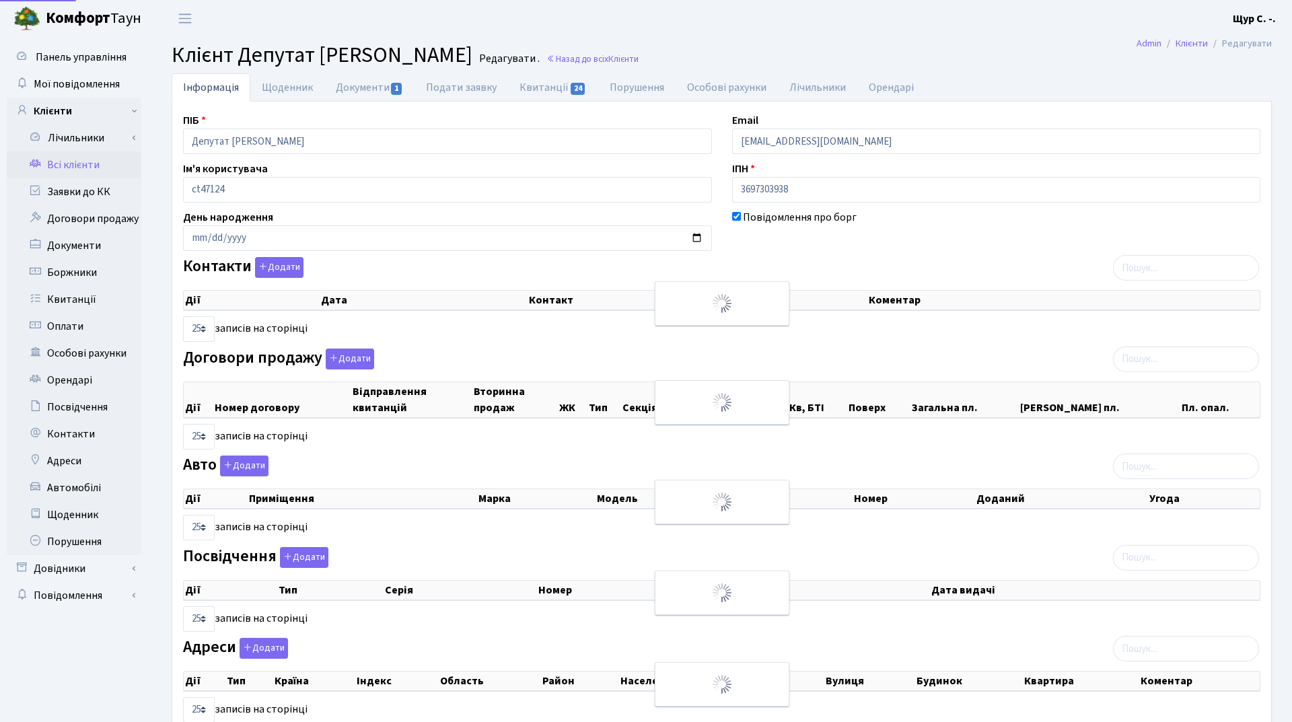
select select "25"
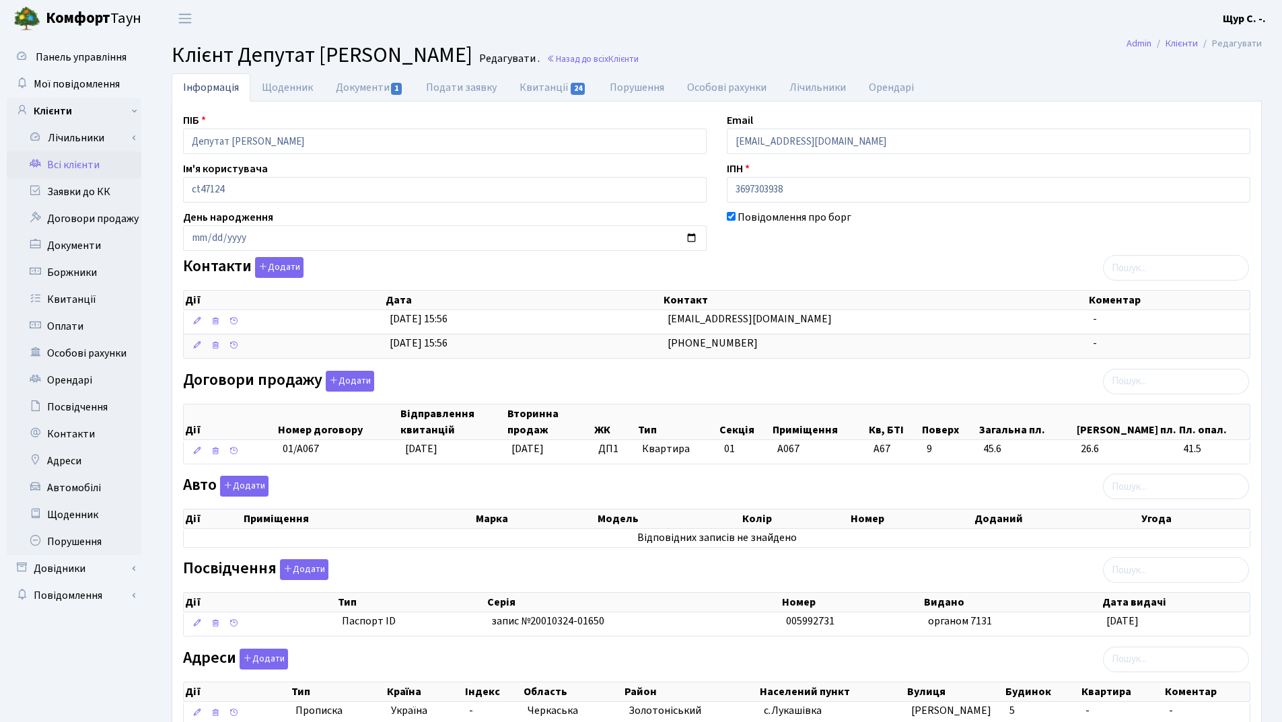
click at [97, 164] on link "Всі клієнти" at bounding box center [74, 164] width 135 height 27
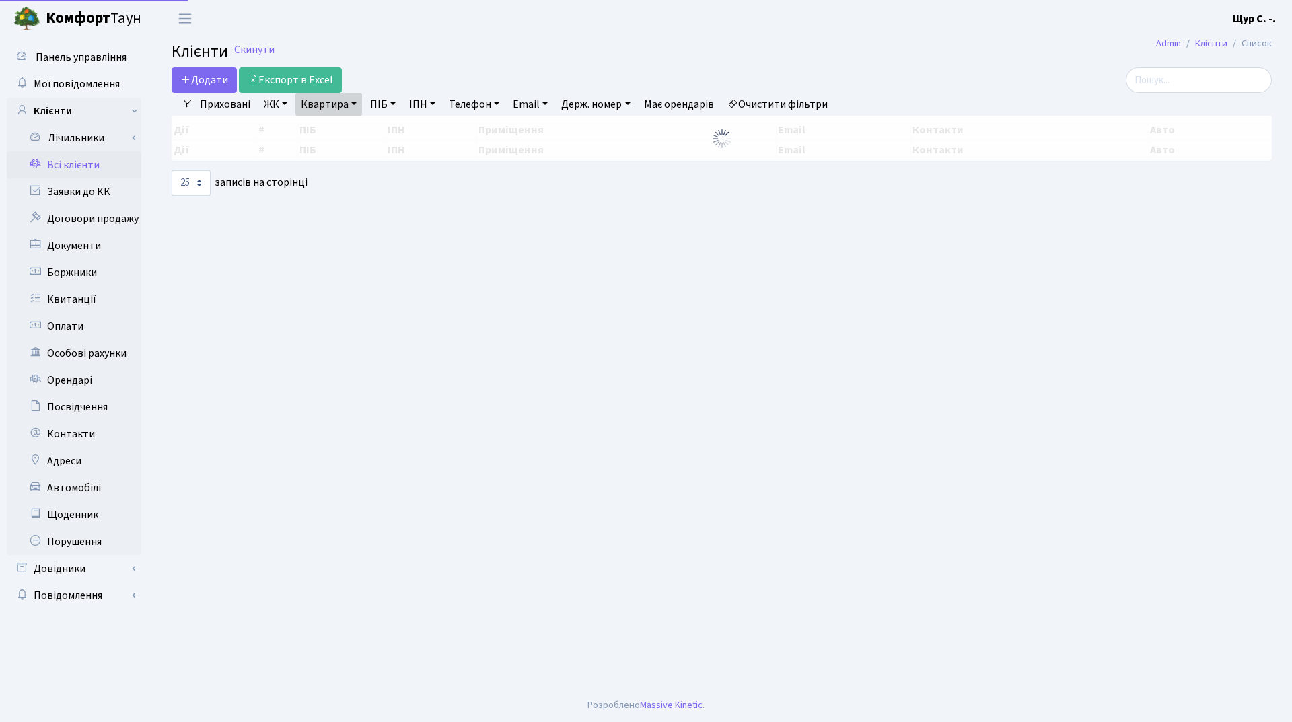
select select "25"
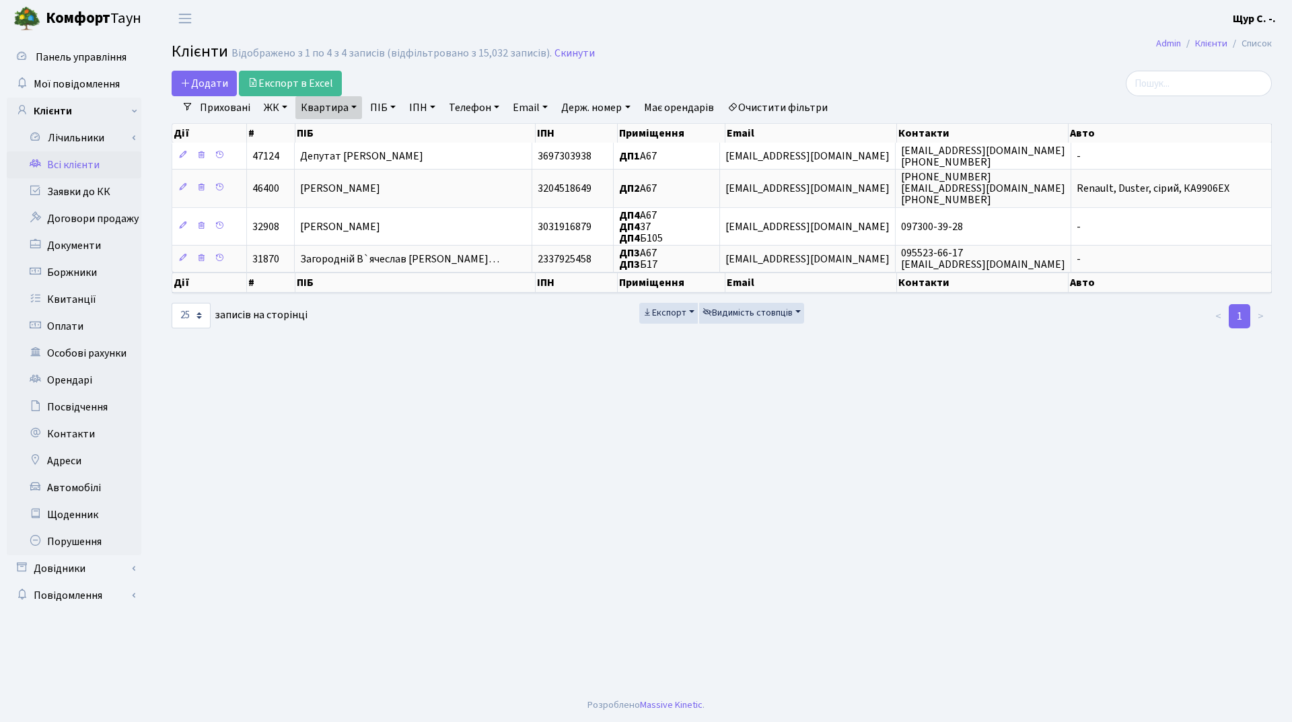
click at [353, 106] on link "Квартира" at bounding box center [328, 107] width 67 height 23
click at [345, 143] on input "а67" at bounding box center [335, 134] width 79 height 26
type input "[PERSON_NAME]"
type input "б28"
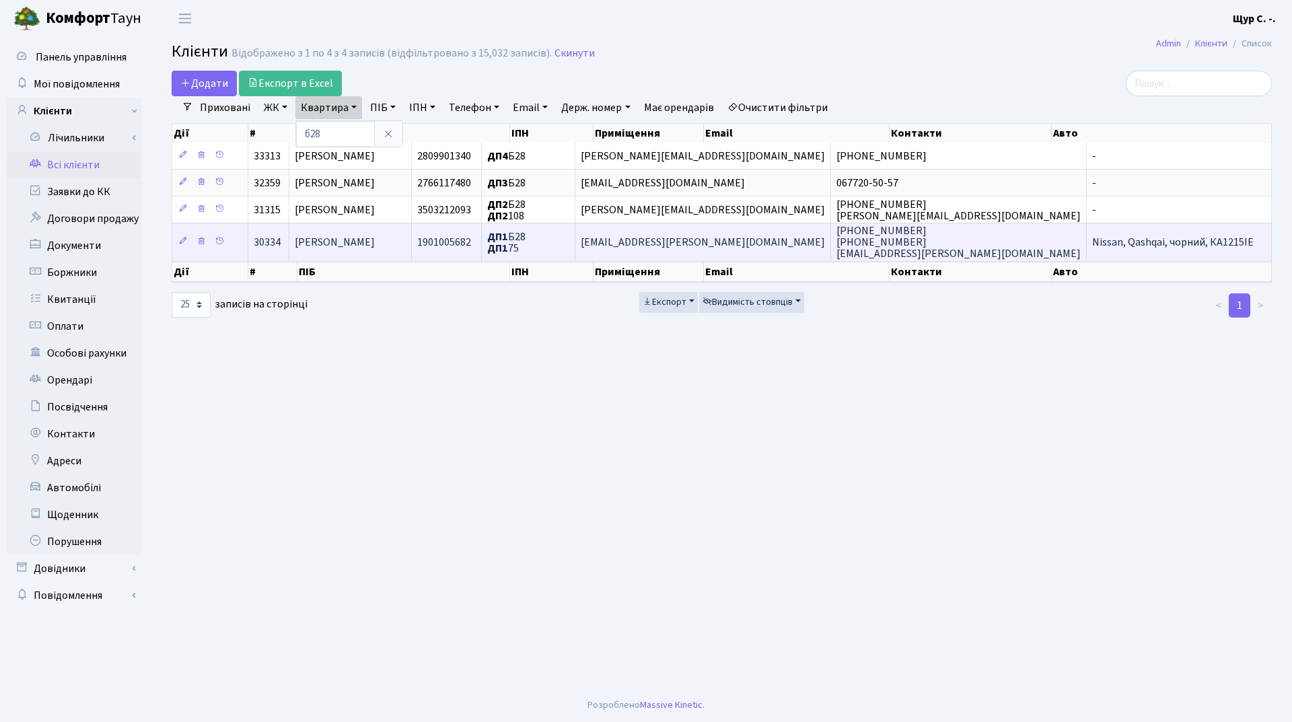
click at [362, 244] on span "Забігай Любов Сергіївна" at bounding box center [335, 242] width 80 height 15
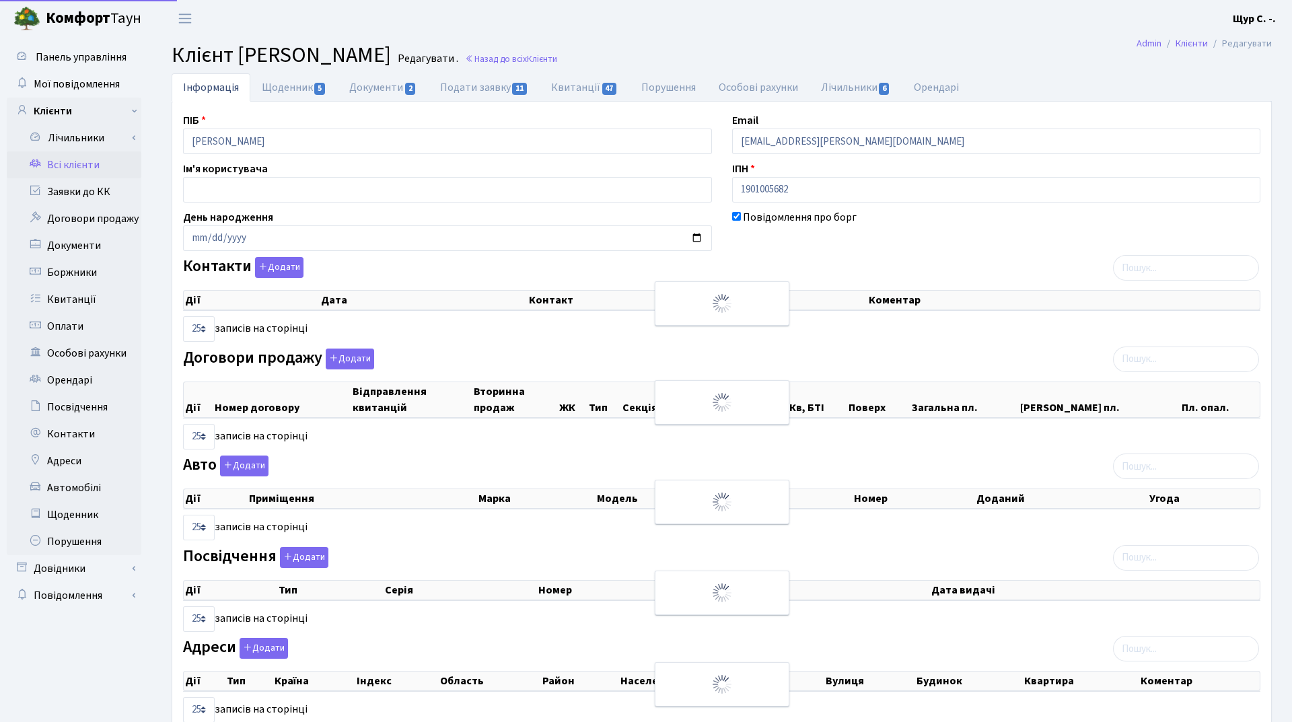
select select "25"
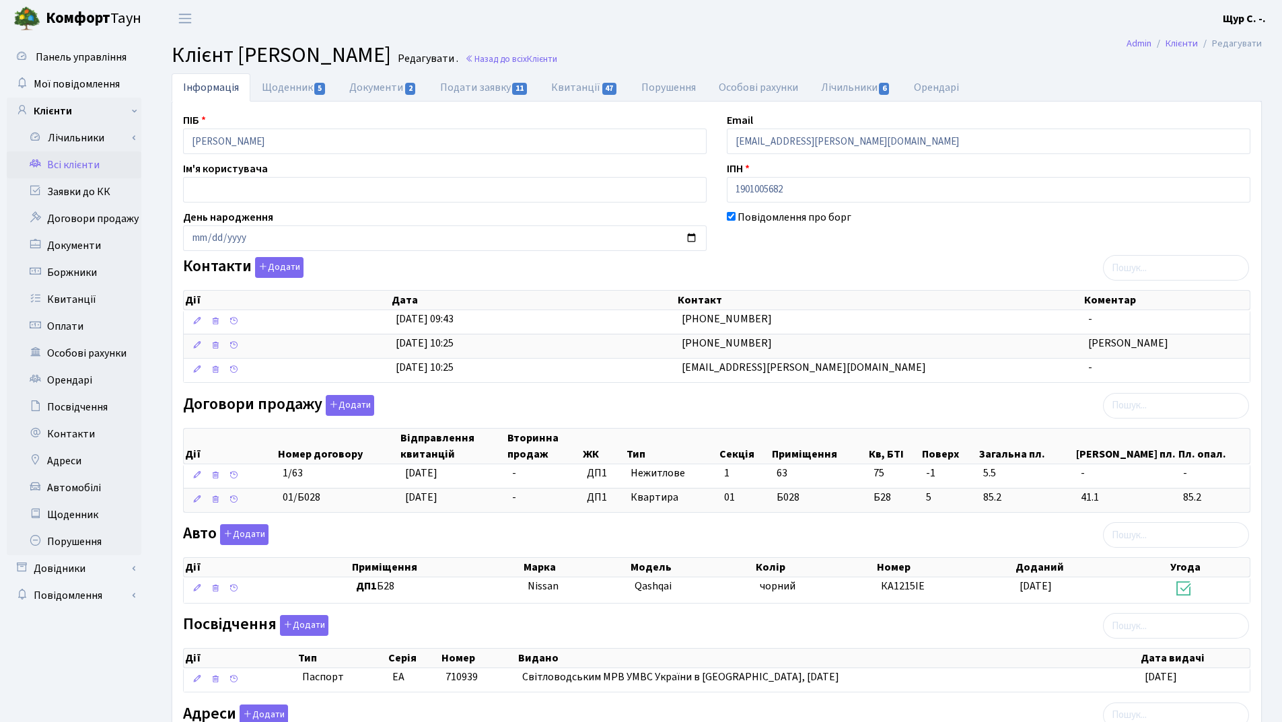
click at [90, 172] on link "Всі клієнти" at bounding box center [74, 164] width 135 height 27
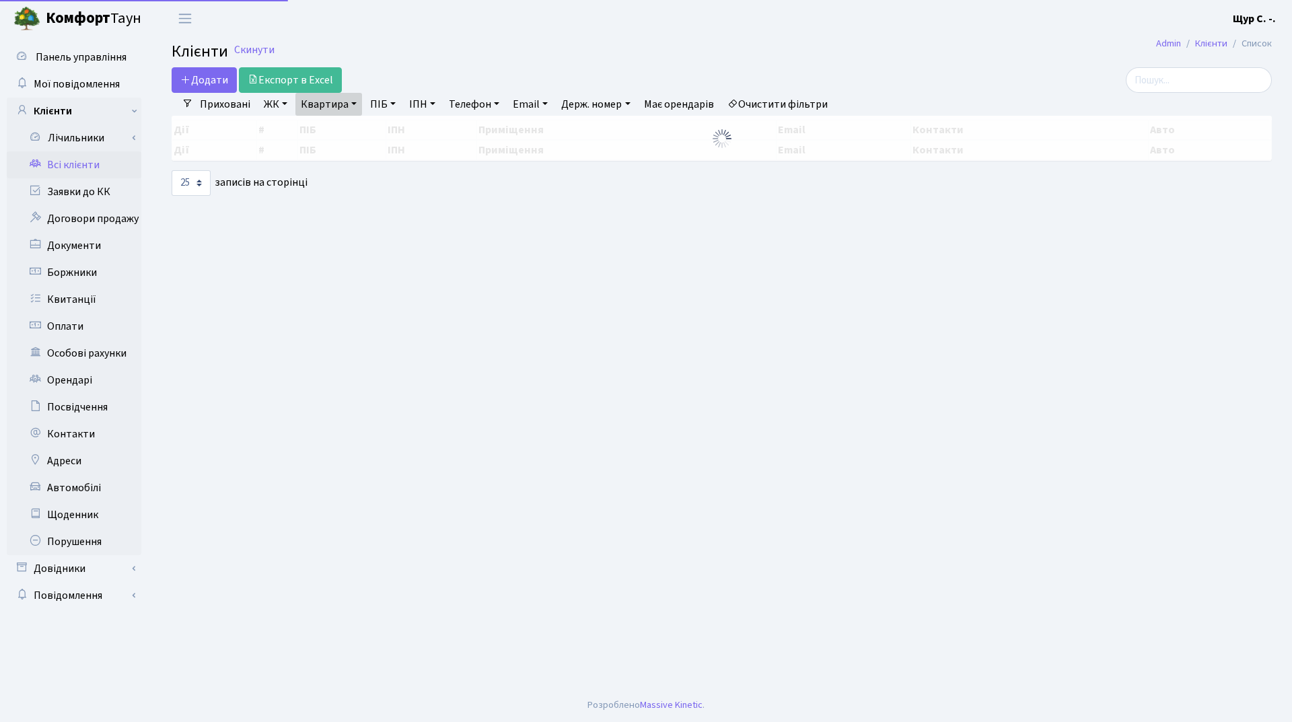
select select "25"
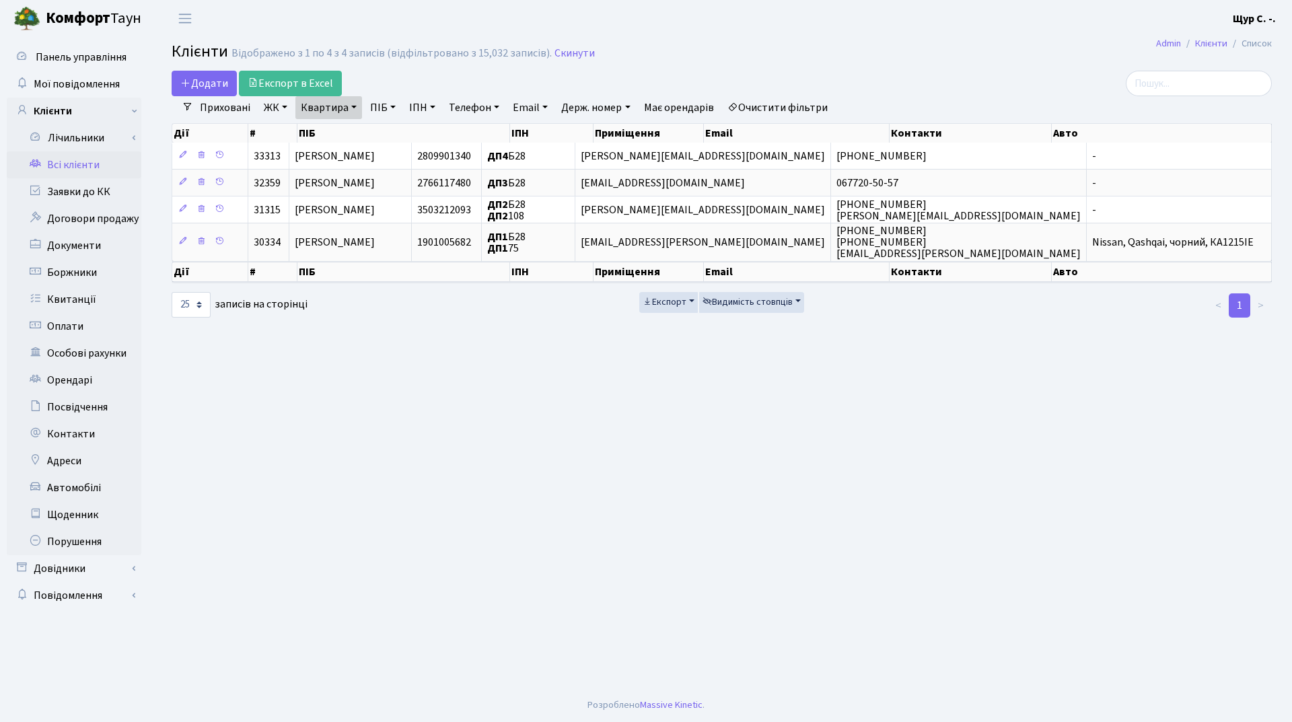
click at [353, 106] on link "Квартира" at bounding box center [328, 107] width 67 height 23
click at [338, 131] on input "б28" at bounding box center [335, 134] width 79 height 26
type input "б"
type input "а67"
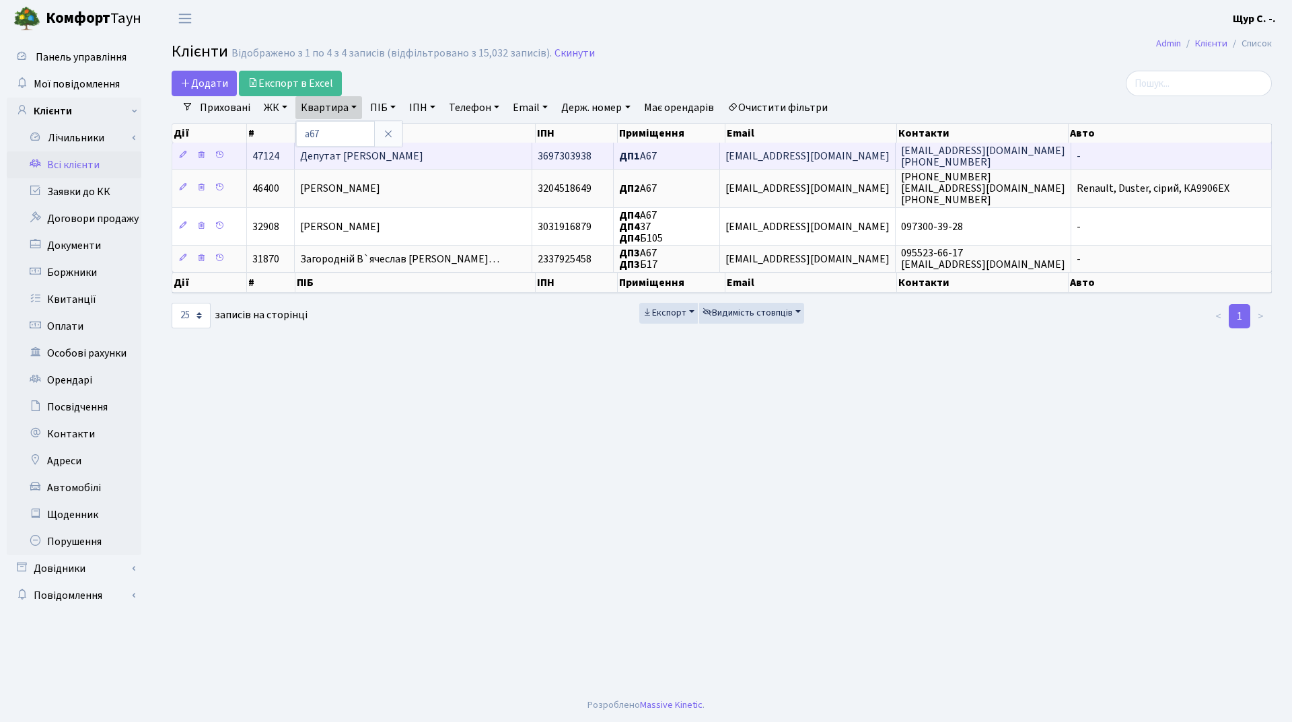
click at [389, 158] on span "Депутат Валентин Віталійович" at bounding box center [361, 156] width 123 height 15
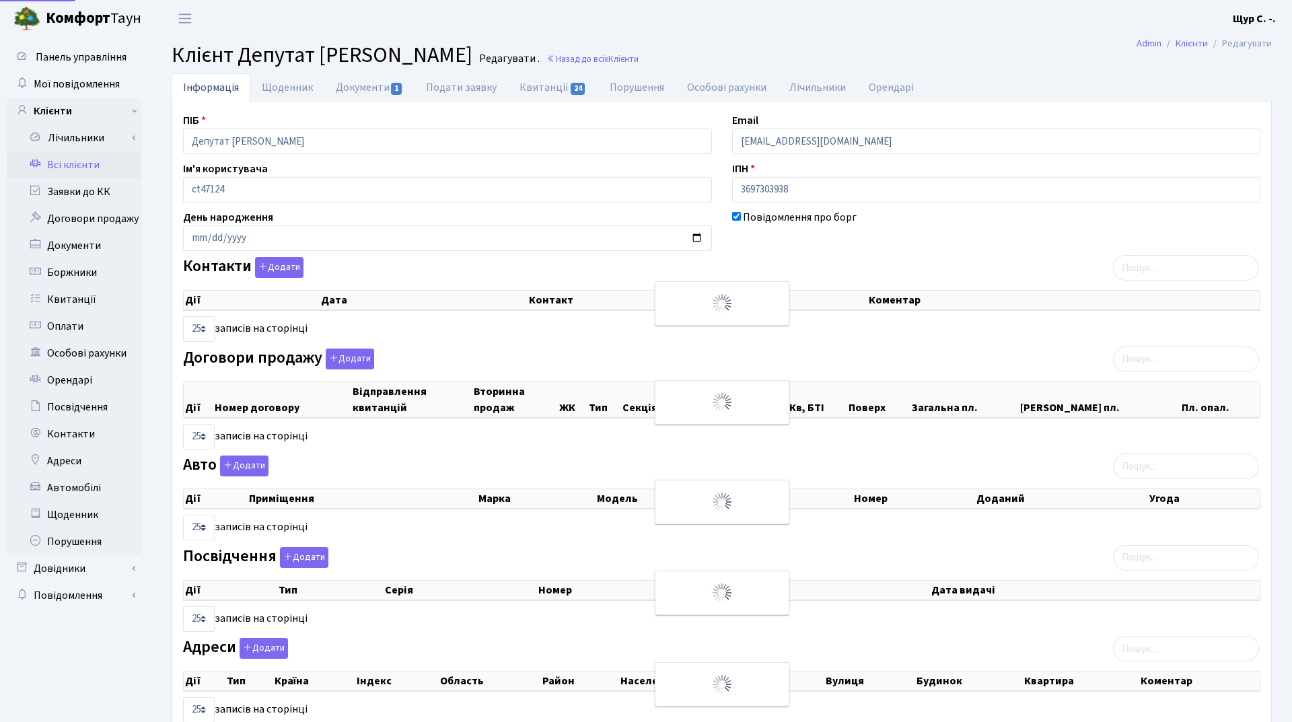
select select "25"
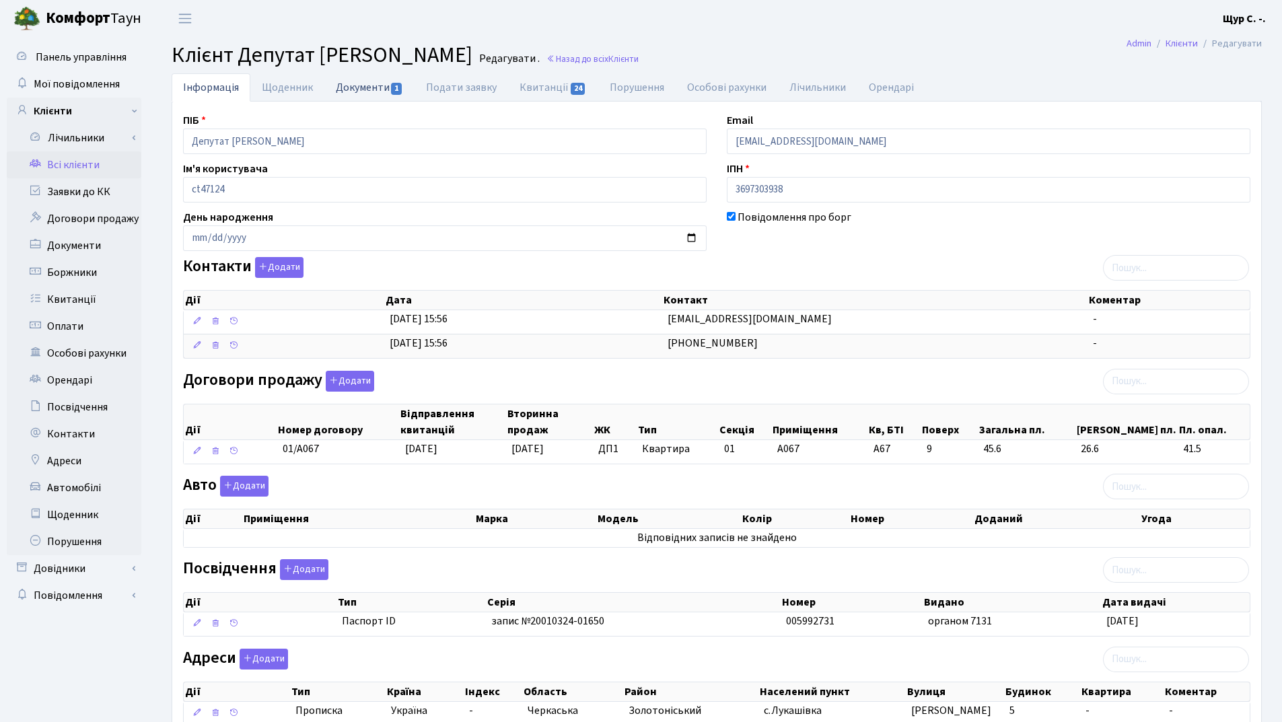
click at [353, 93] on link "Документи 1" at bounding box center [369, 87] width 90 height 28
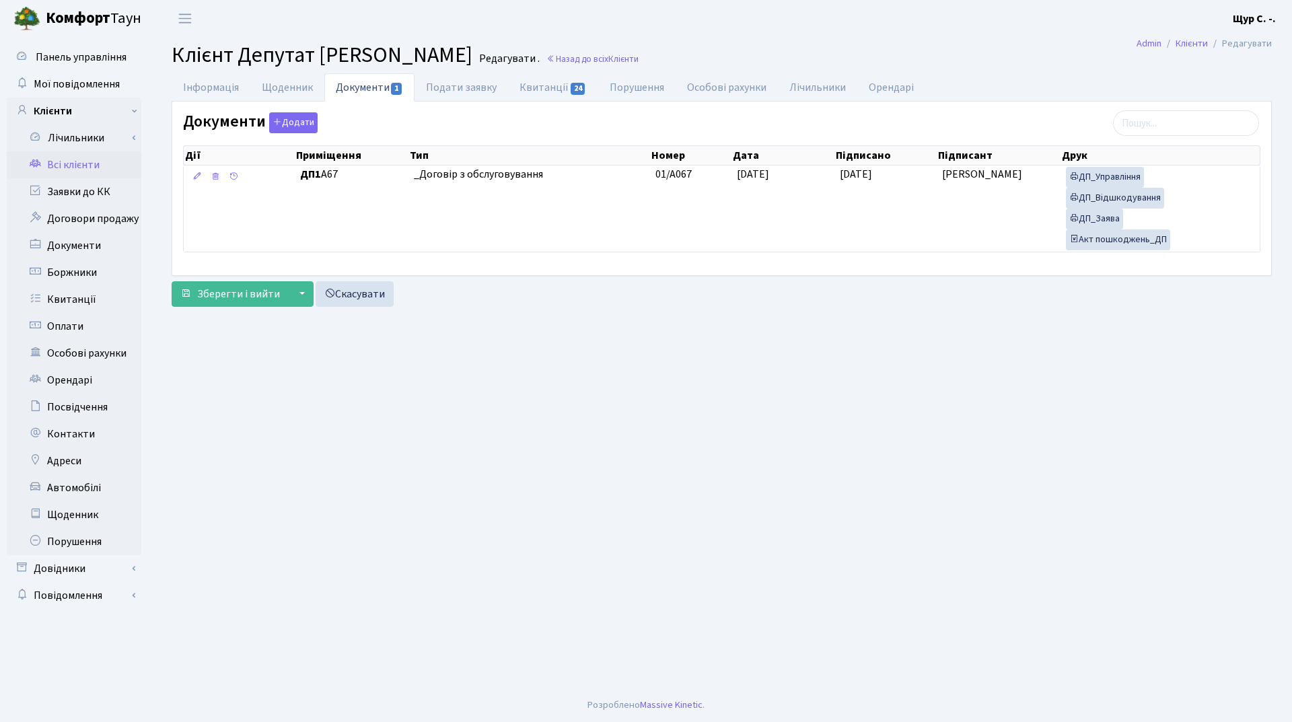
click at [82, 165] on link "Всі клієнти" at bounding box center [74, 164] width 135 height 27
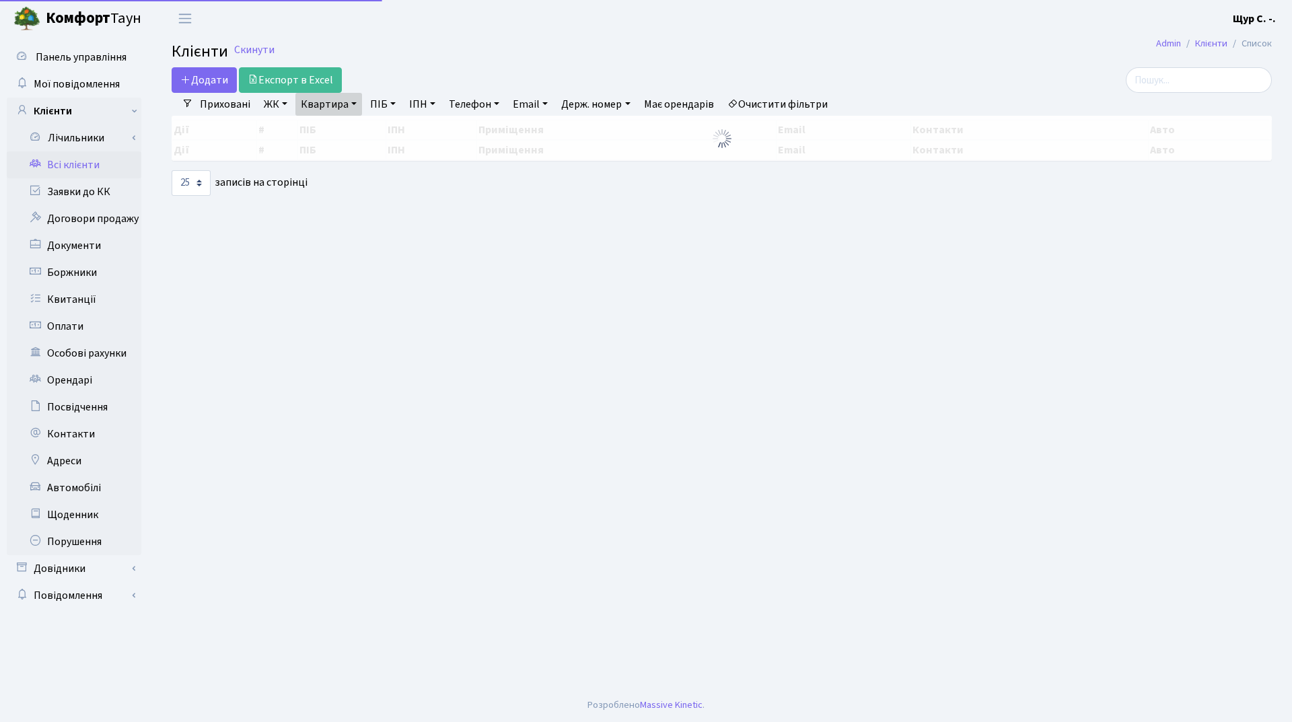
select select "25"
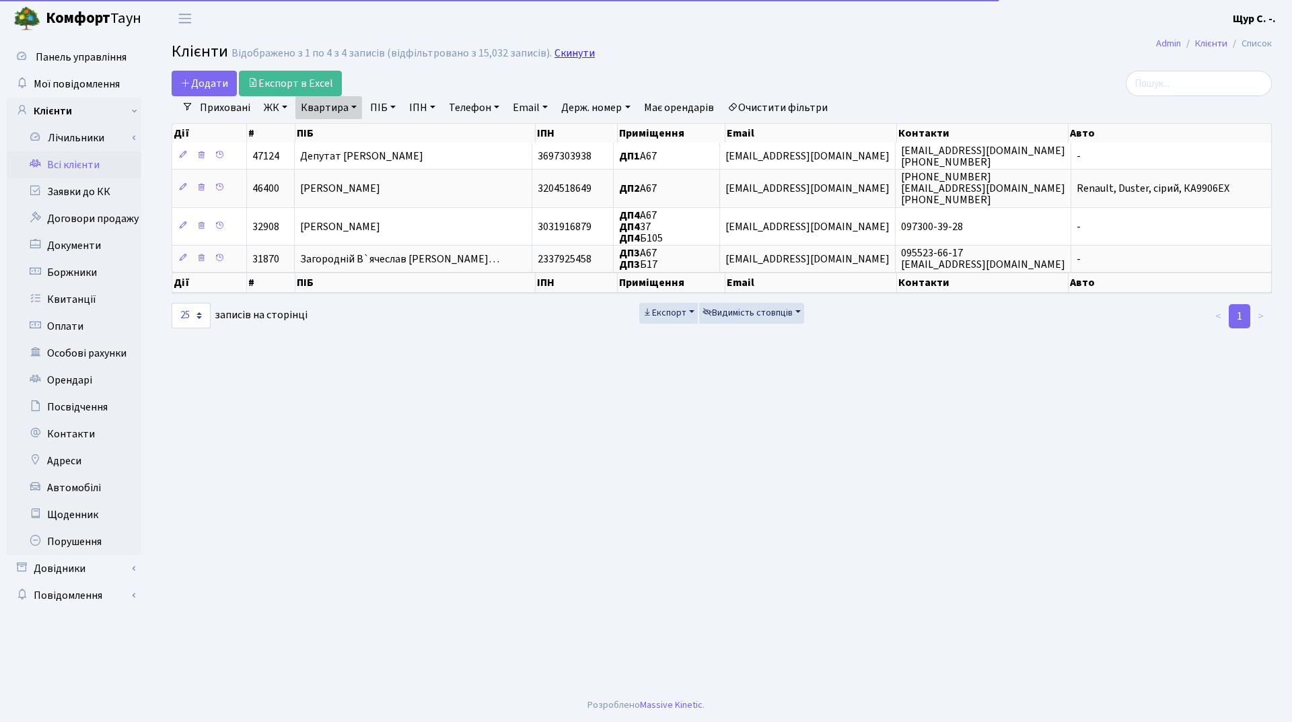
click at [560, 52] on link "Скинути" at bounding box center [575, 53] width 40 height 13
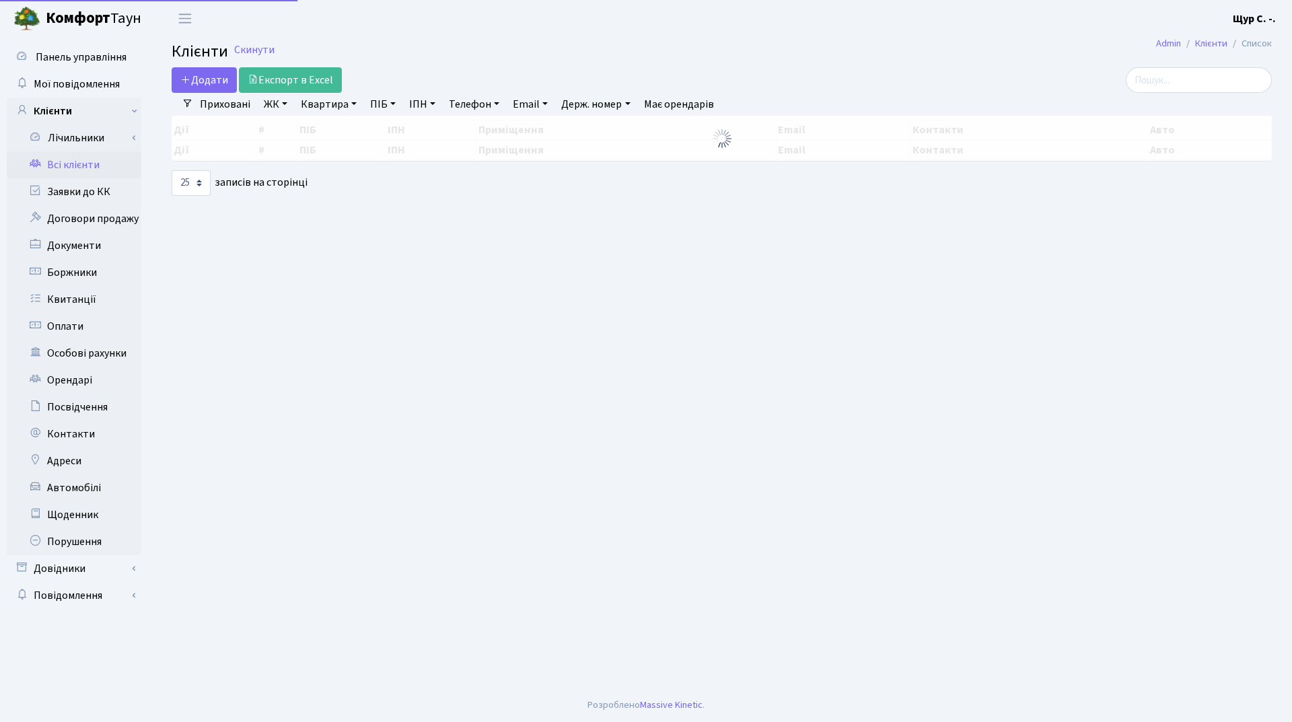
select select "25"
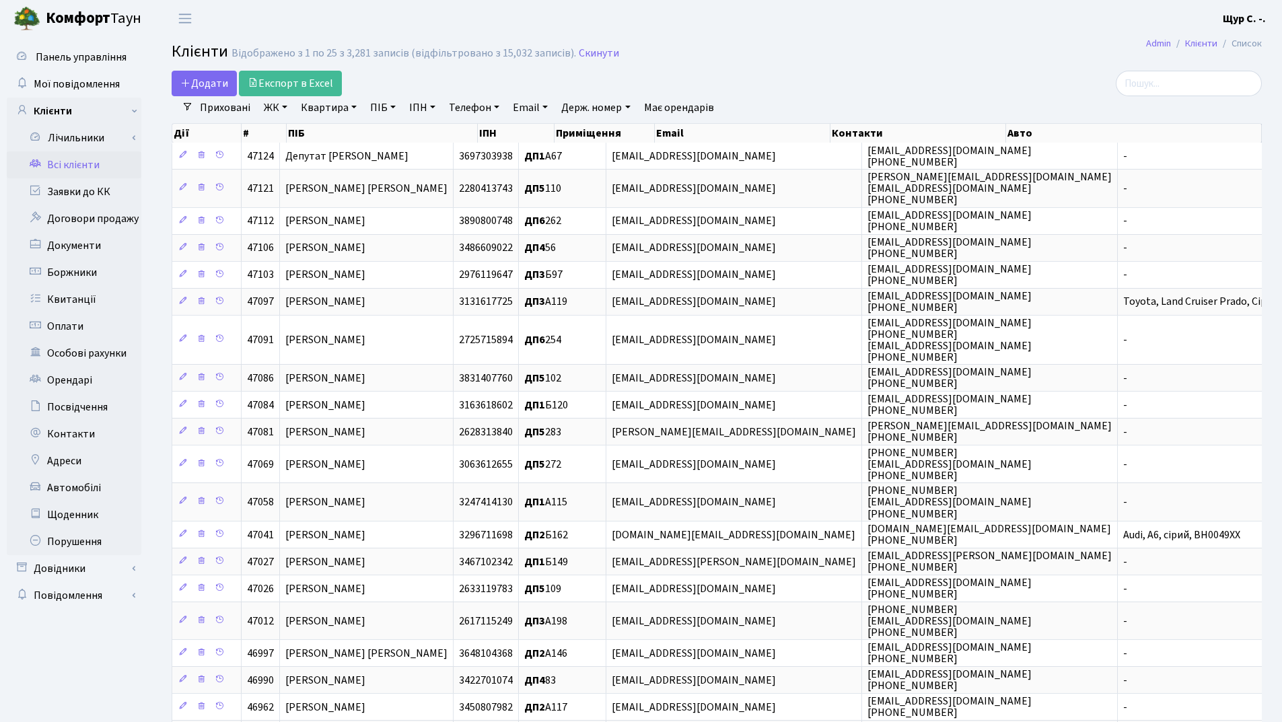
click at [310, 105] on link "Квартира" at bounding box center [328, 107] width 67 height 23
type input "368"
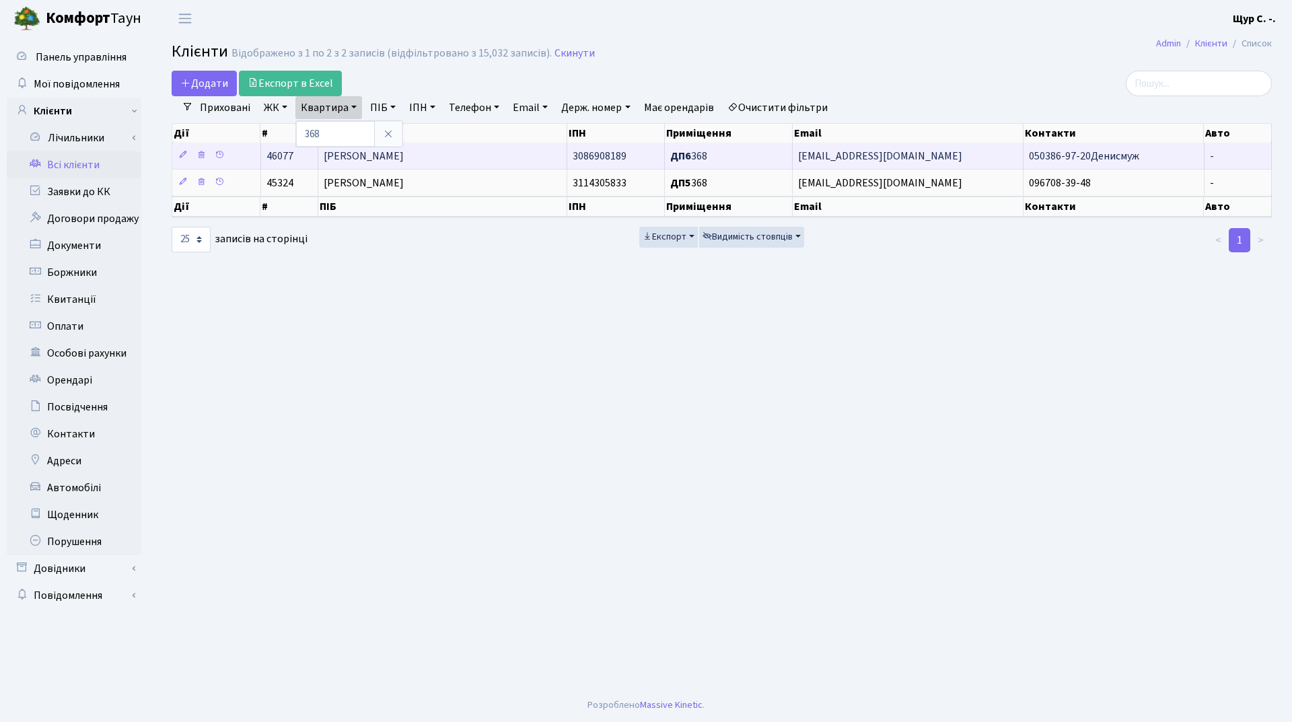
click at [472, 148] on td "Васильченко Наталія Леонідівна" at bounding box center [442, 156] width 249 height 26
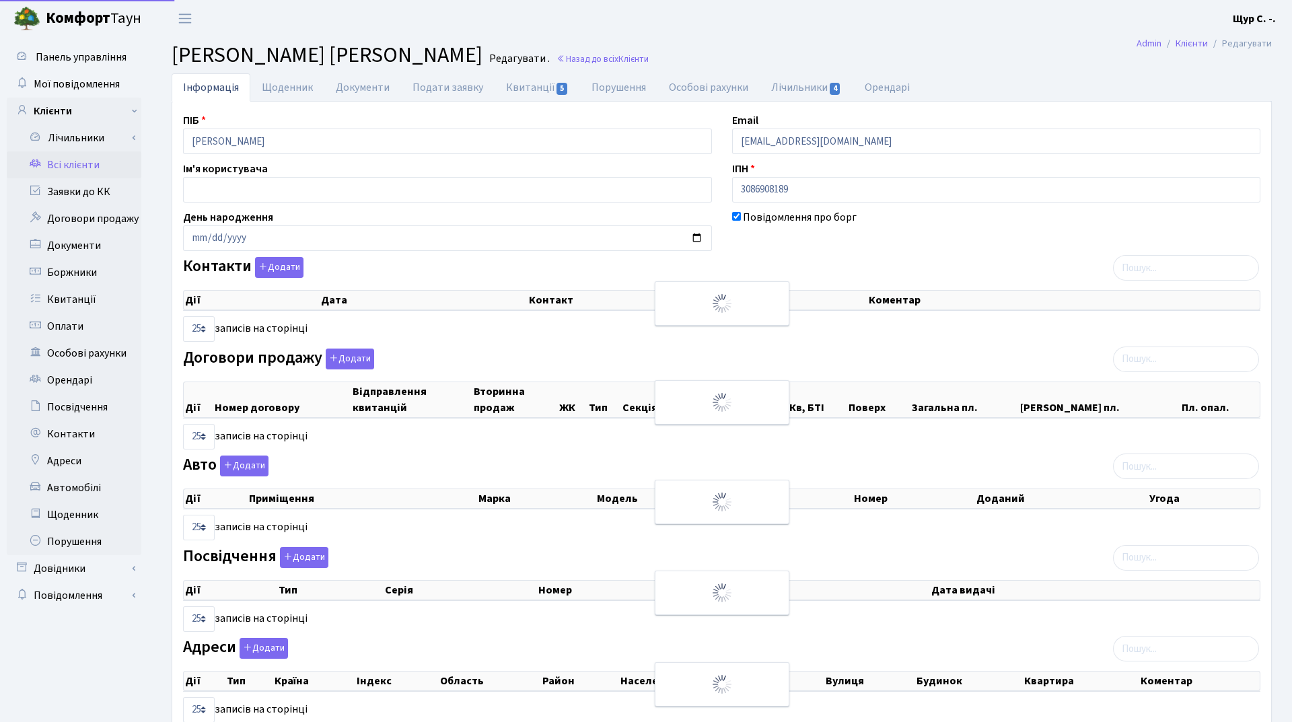
select select "25"
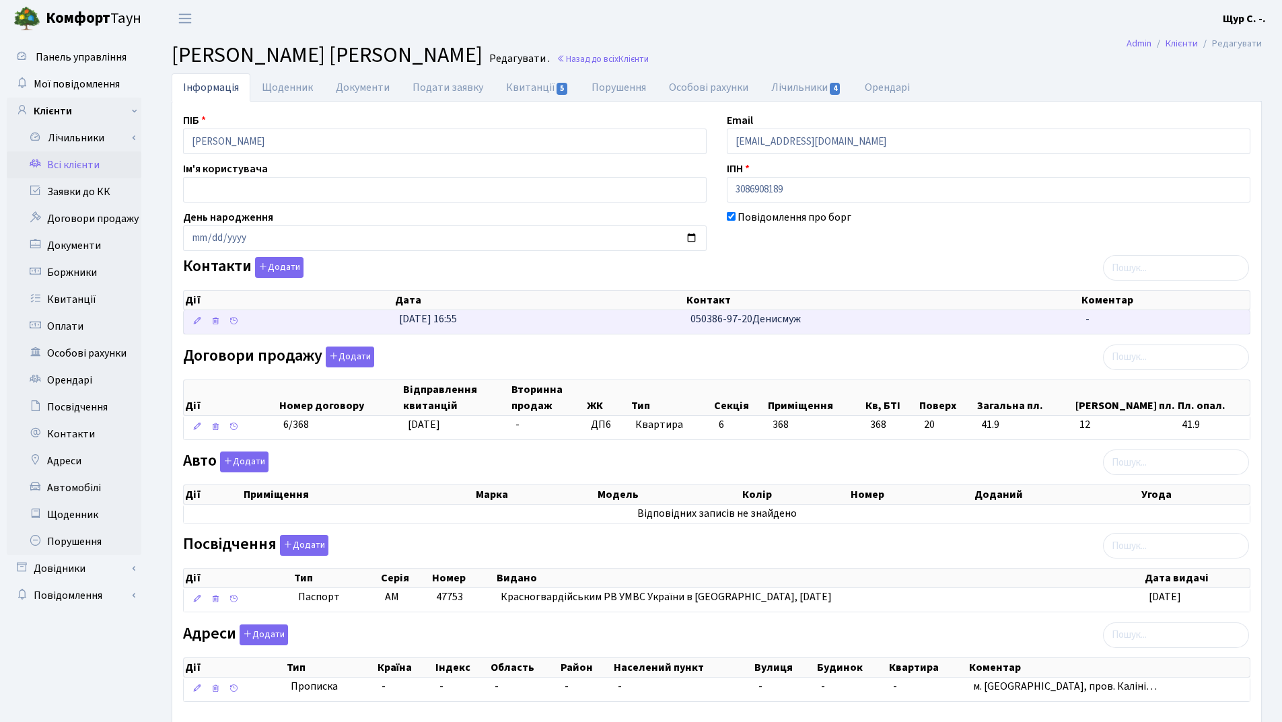
click at [587, 324] on td "[DATE] 16:55" at bounding box center [539, 322] width 291 height 24
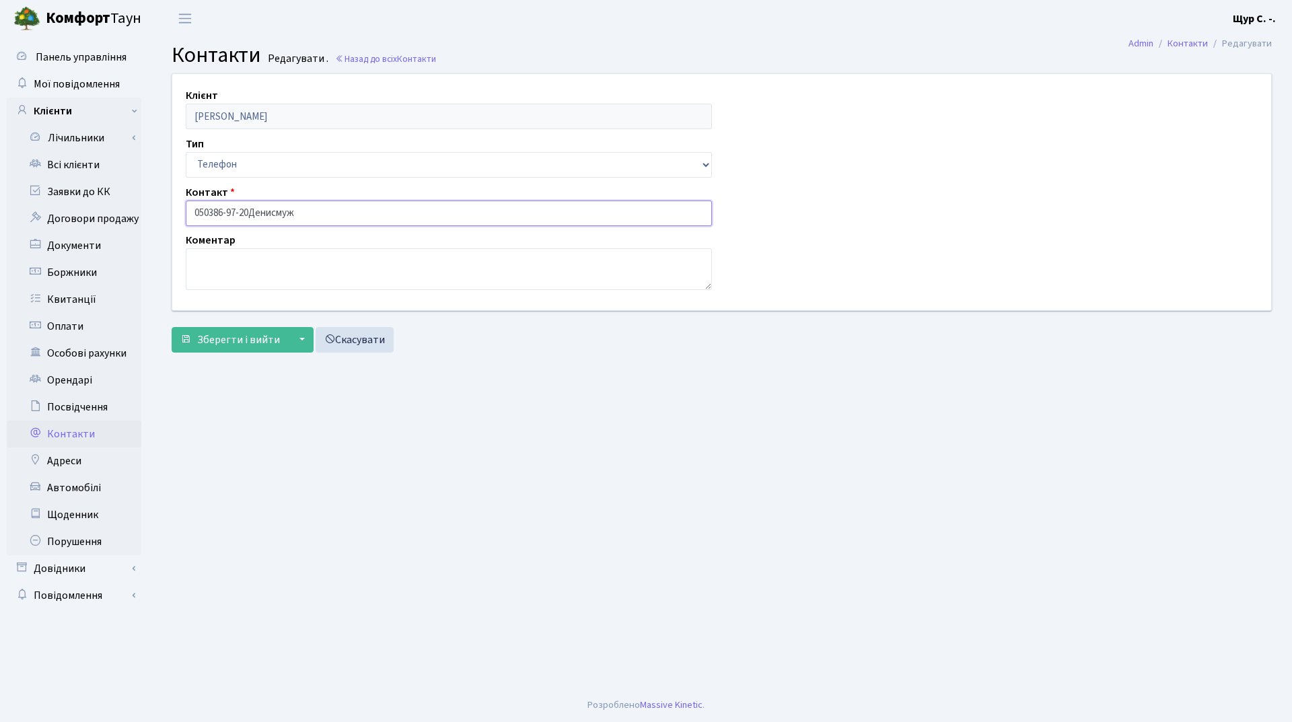
drag, startPoint x: 300, startPoint y: 211, endPoint x: 254, endPoint y: 212, distance: 46.5
click at [254, 212] on input "050386-97-20Денисмуж" at bounding box center [449, 214] width 526 height 26
click at [209, 210] on input "050386-97-20" at bounding box center [449, 214] width 526 height 26
type input "050-386-97-20"
click at [219, 274] on textarea at bounding box center [449, 269] width 526 height 42
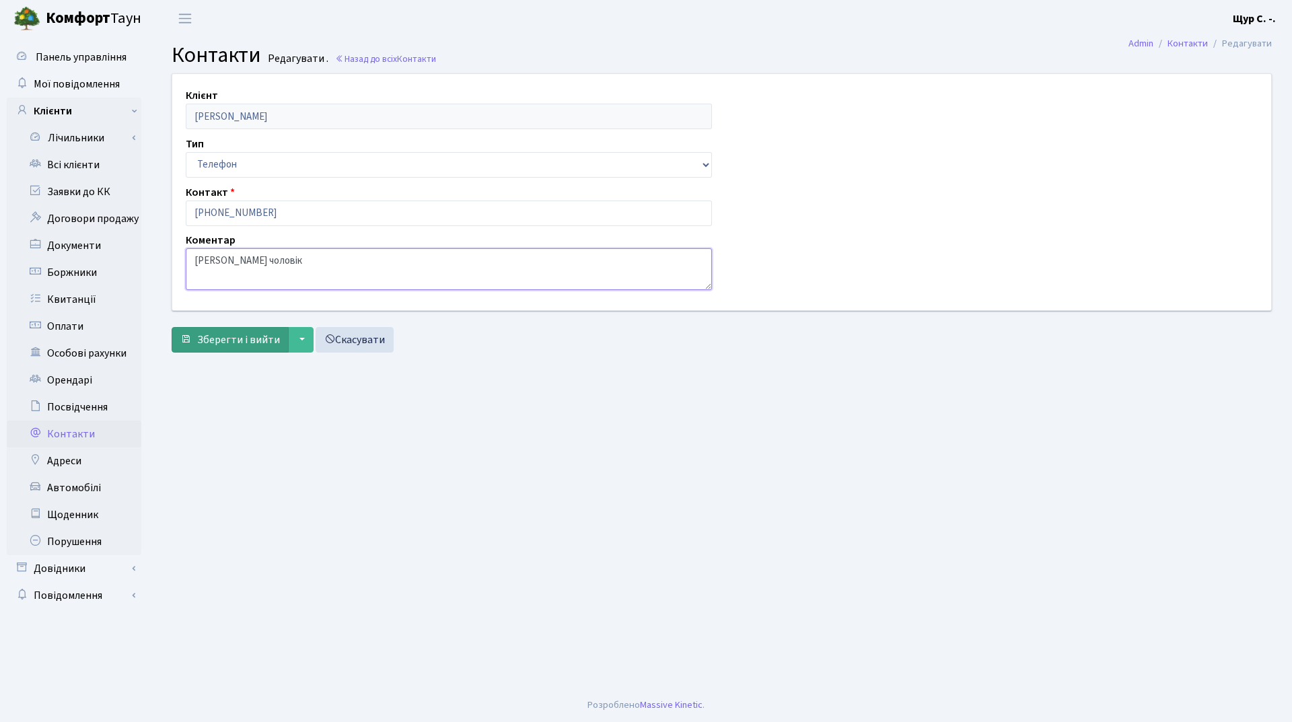
type textarea "Денис чоловік"
click at [227, 339] on span "Зберегти і вийти" at bounding box center [238, 339] width 83 height 15
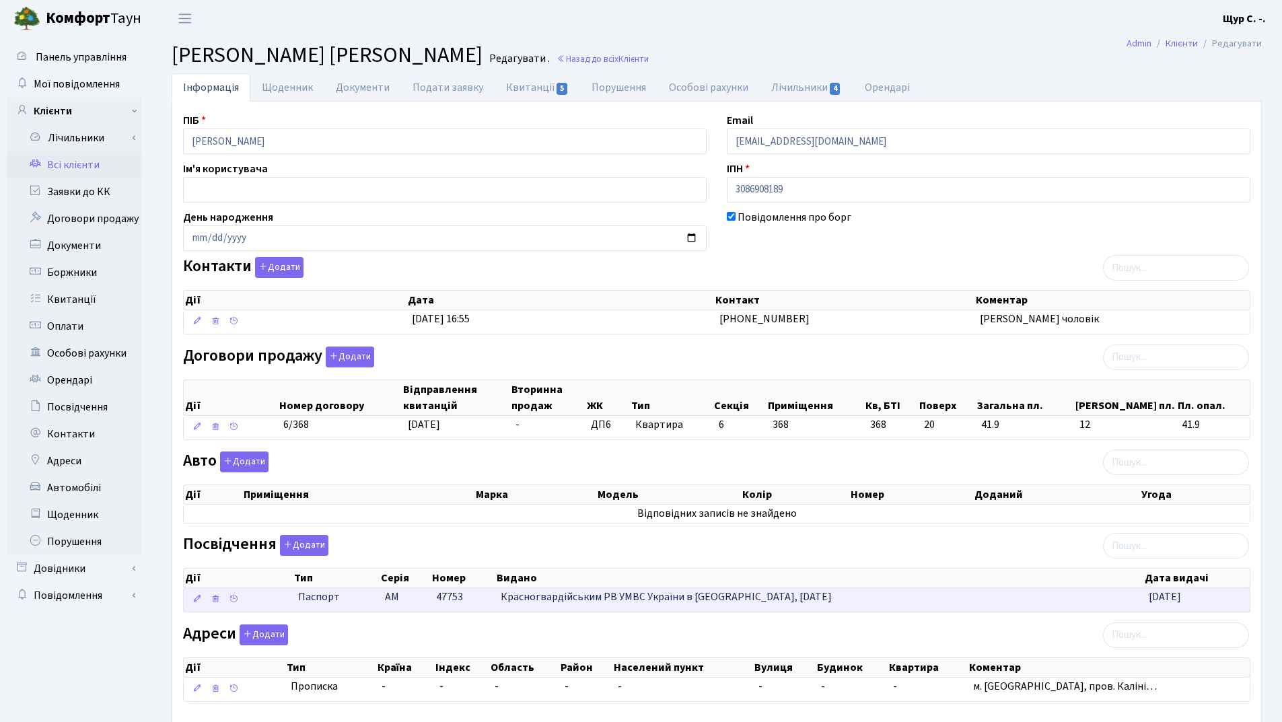
click at [448, 599] on span "47753" at bounding box center [449, 597] width 27 height 15
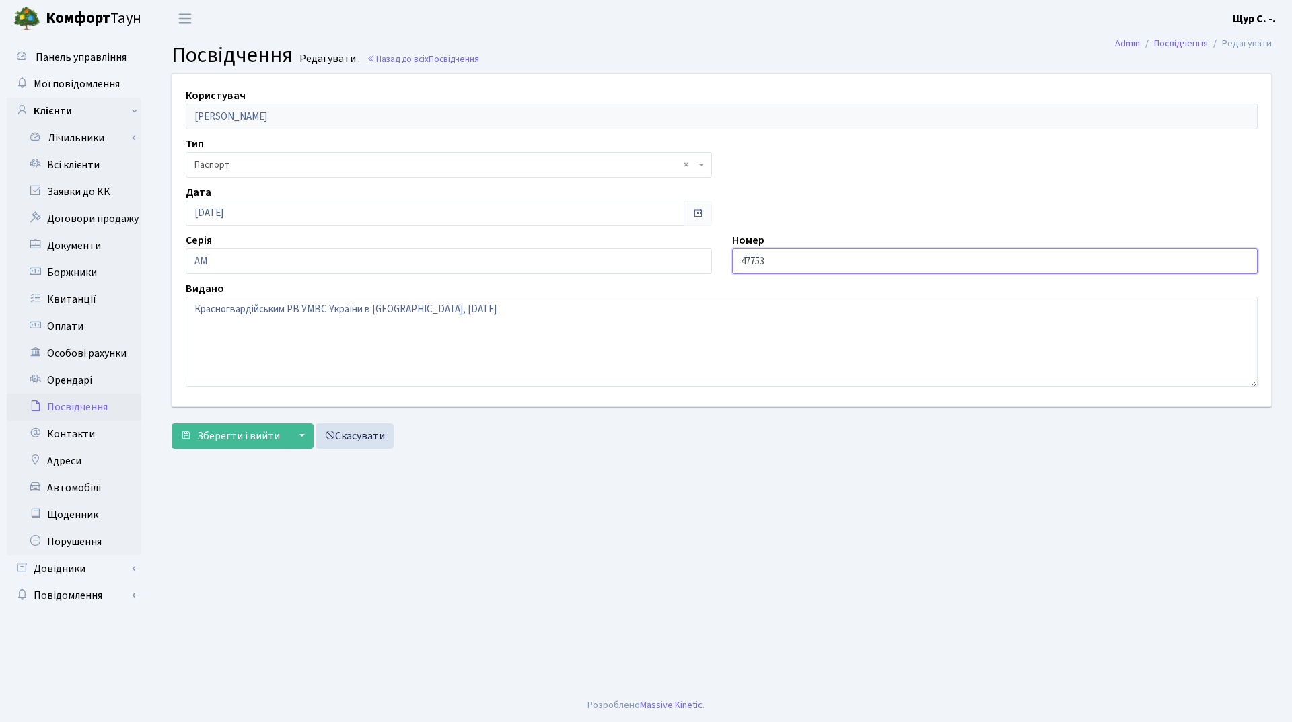
click at [736, 259] on input "47753" at bounding box center [995, 261] width 526 height 26
type input "047753"
click at [253, 437] on span "Зберегти і вийти" at bounding box center [238, 436] width 83 height 15
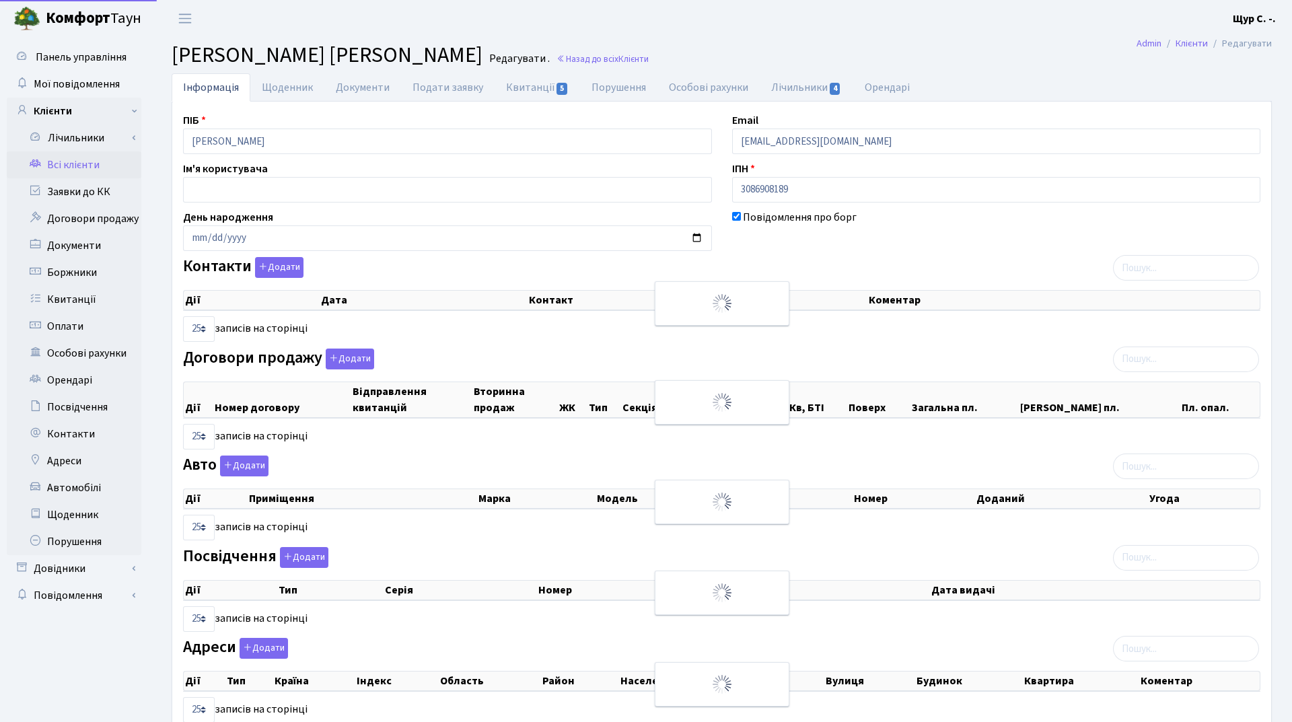
select select "25"
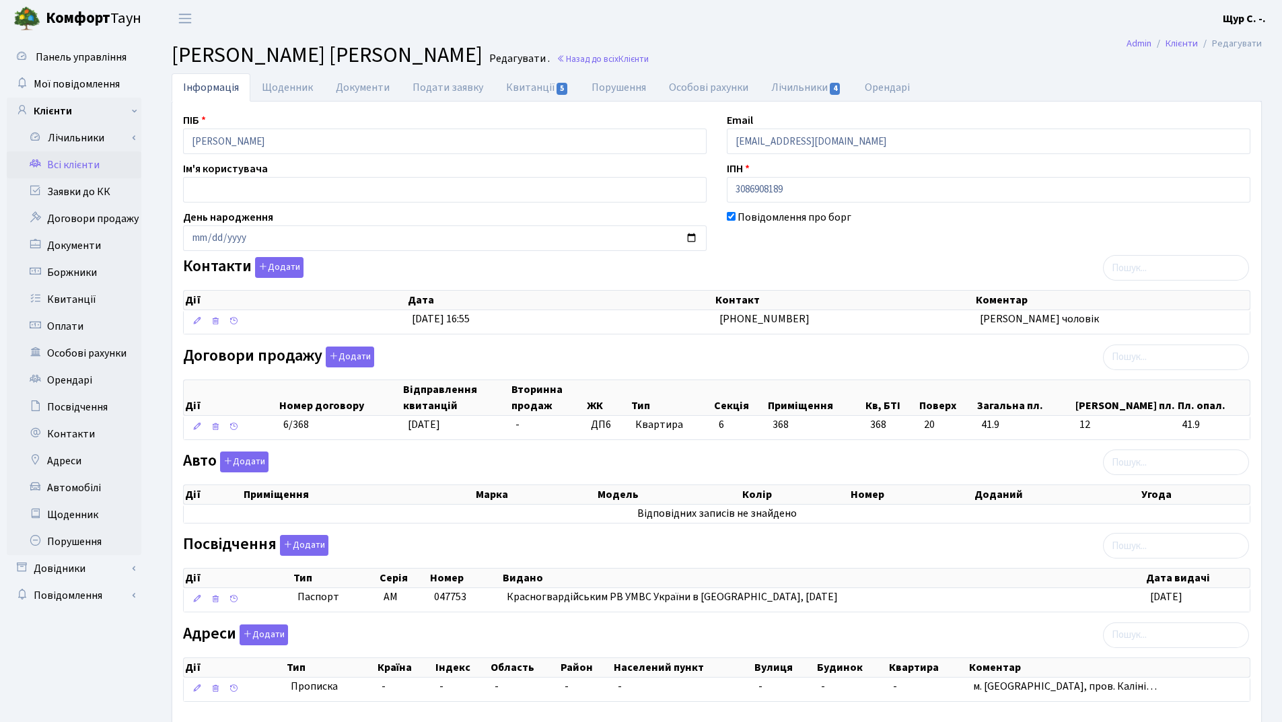
click at [69, 154] on link "Всі клієнти" at bounding box center [74, 164] width 135 height 27
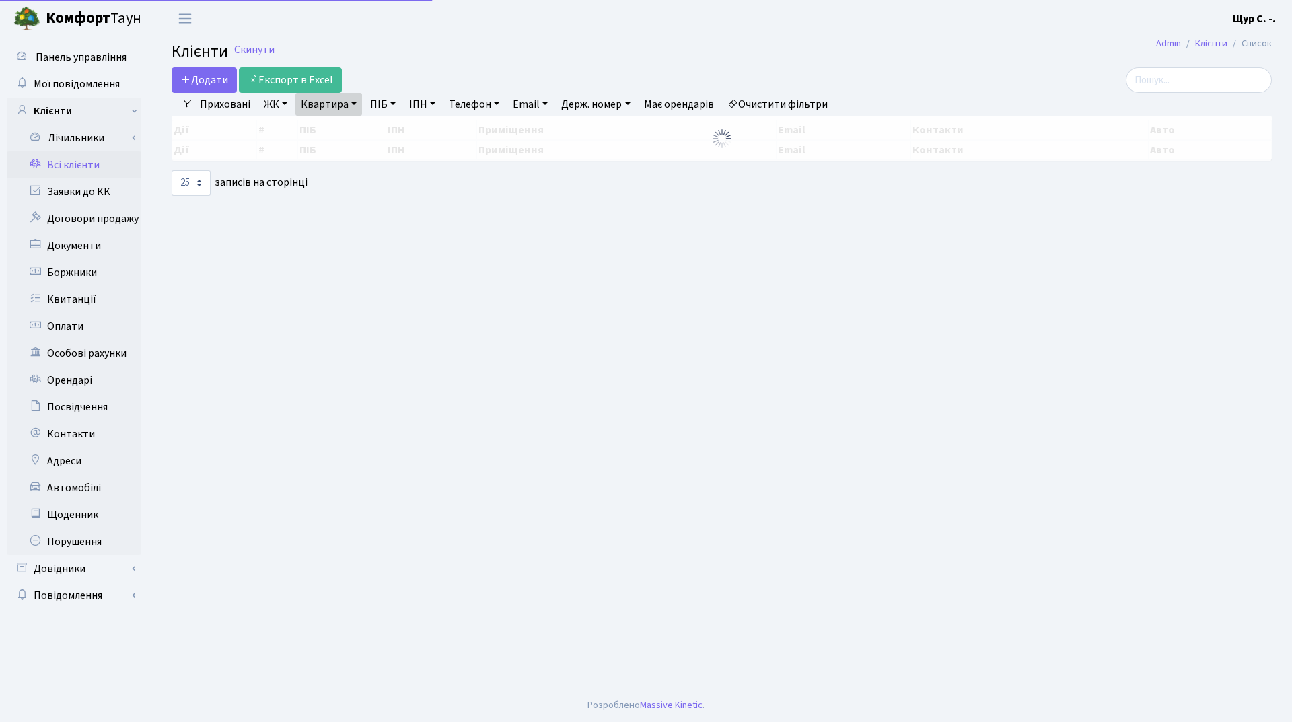
select select "25"
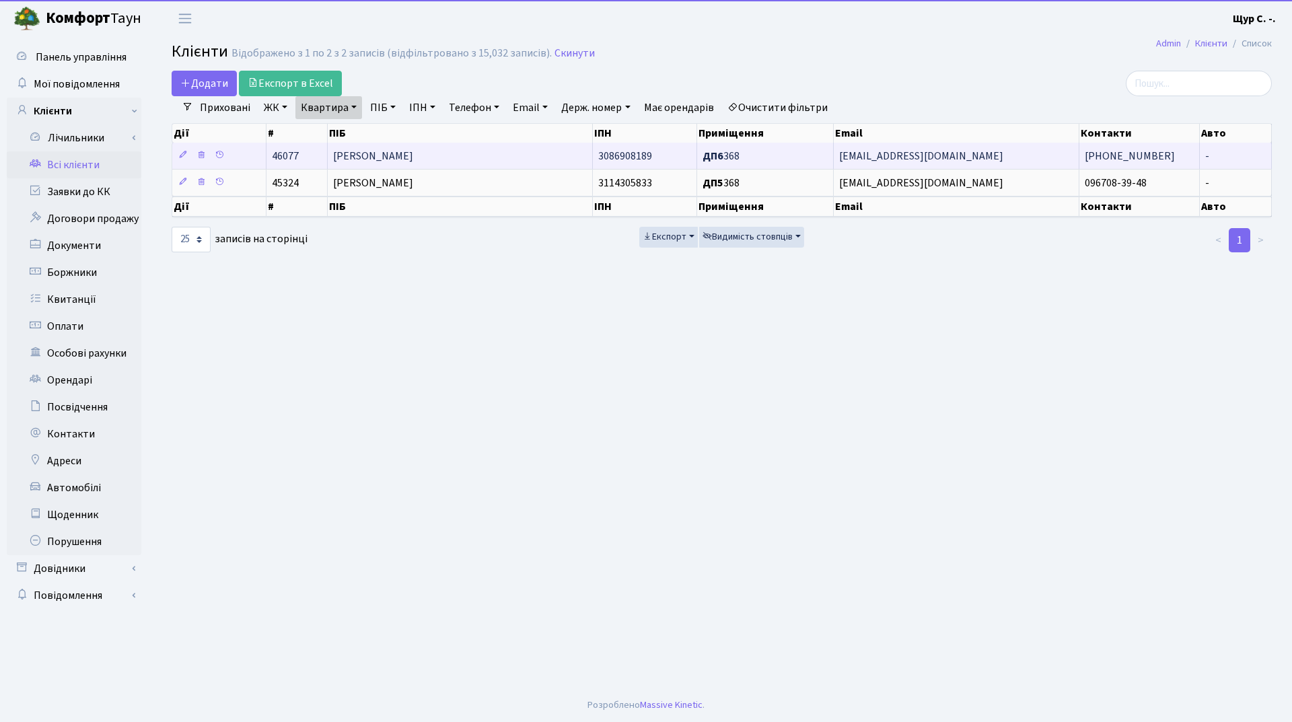
click at [378, 153] on span "[PERSON_NAME]" at bounding box center [373, 156] width 80 height 15
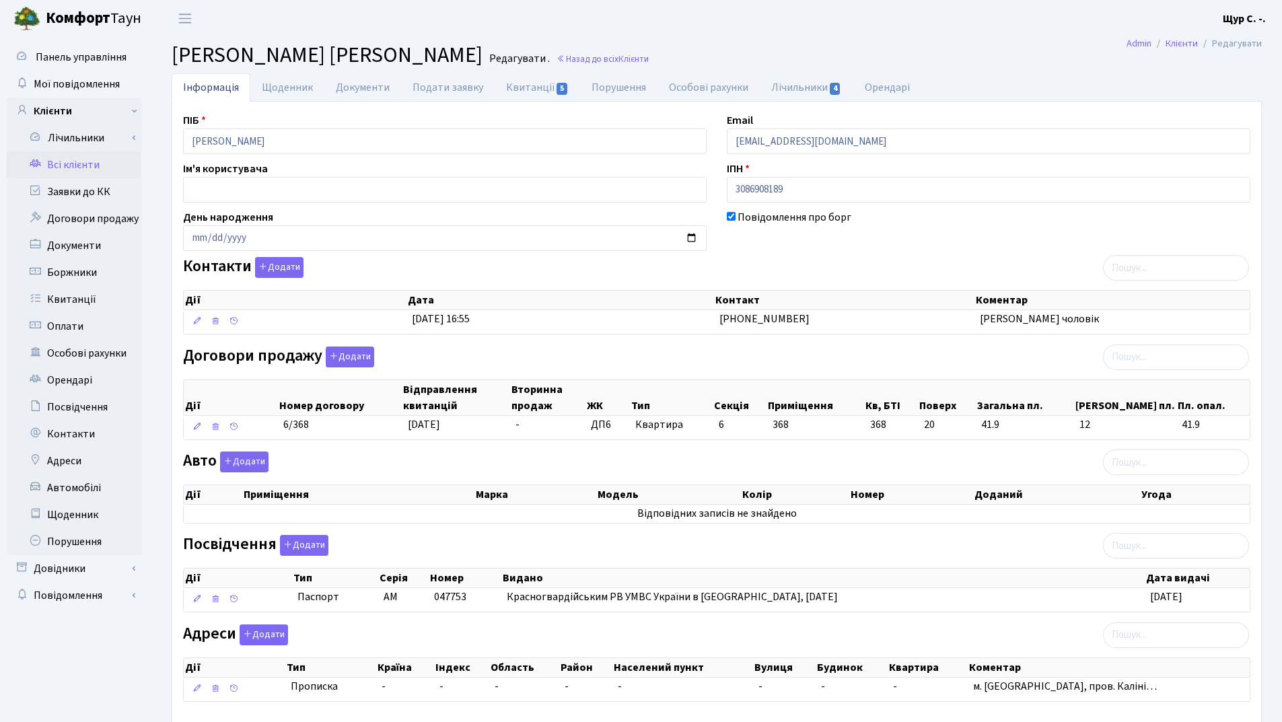
click at [85, 172] on link "Всі клієнти" at bounding box center [74, 164] width 135 height 27
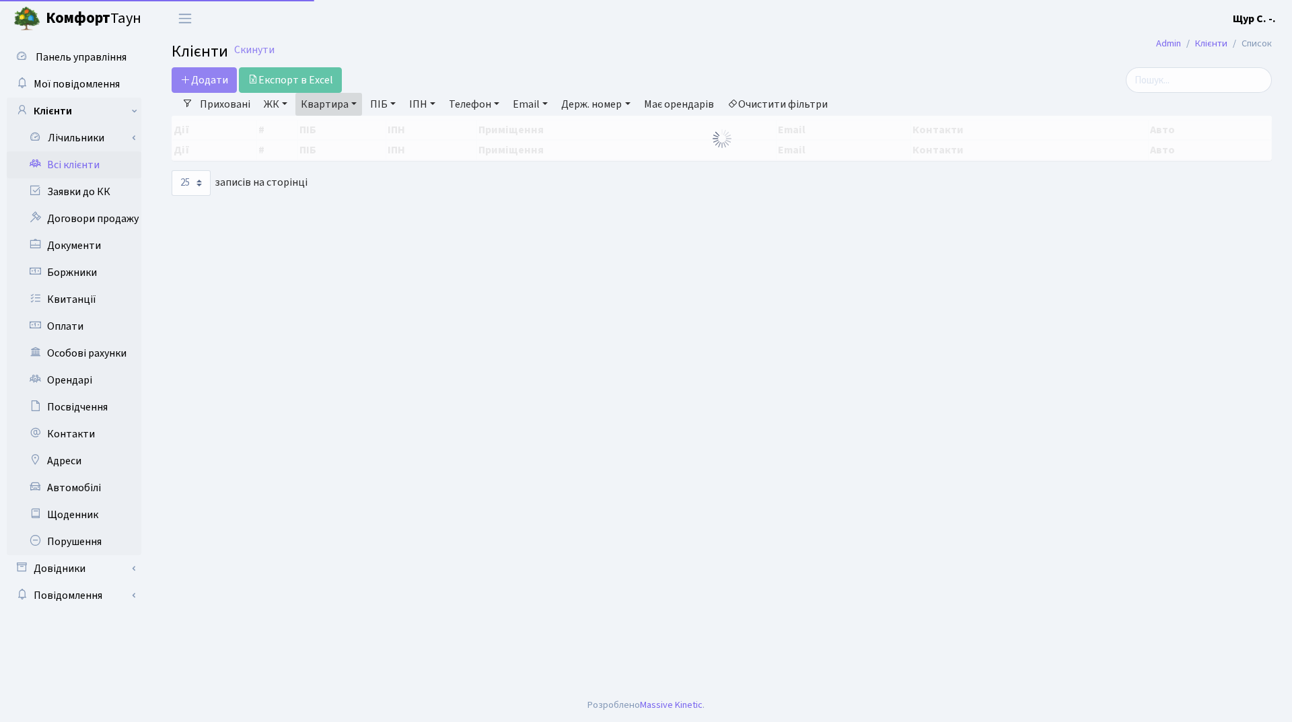
select select "25"
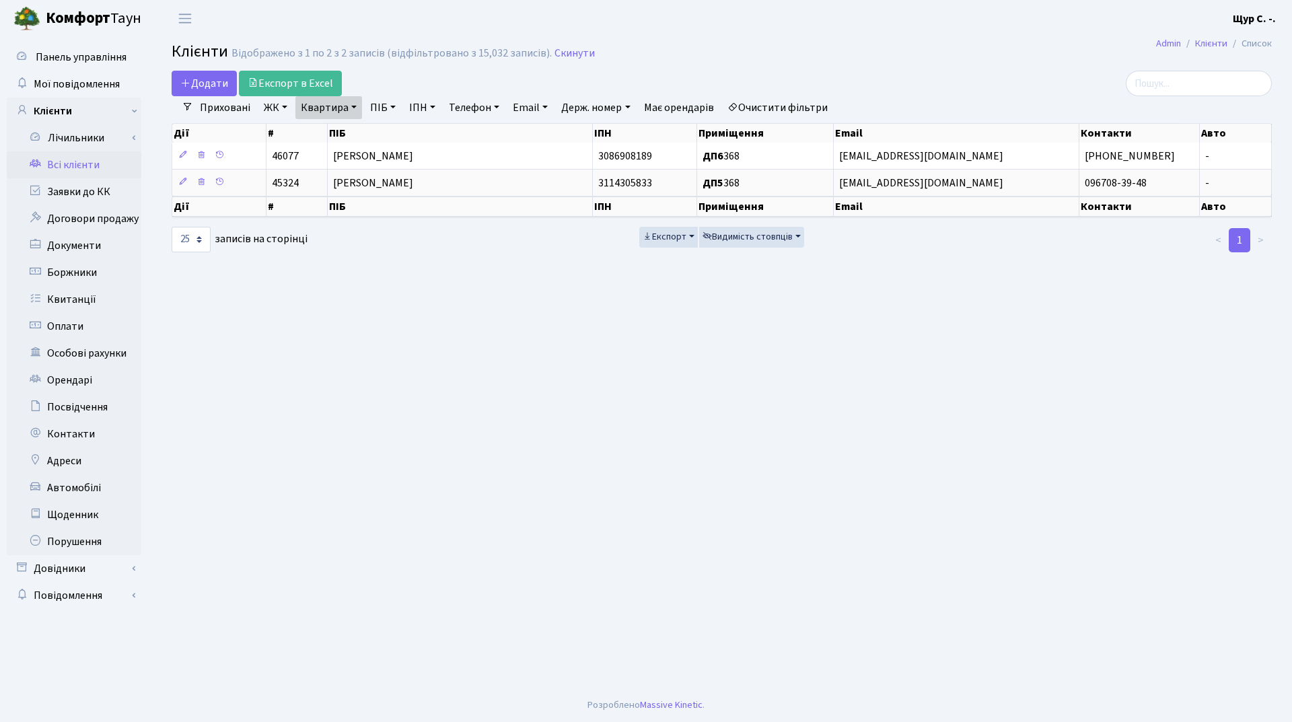
click at [357, 108] on link "Квартира" at bounding box center [328, 107] width 67 height 23
click at [340, 133] on input "368" at bounding box center [335, 134] width 79 height 26
type input "302"
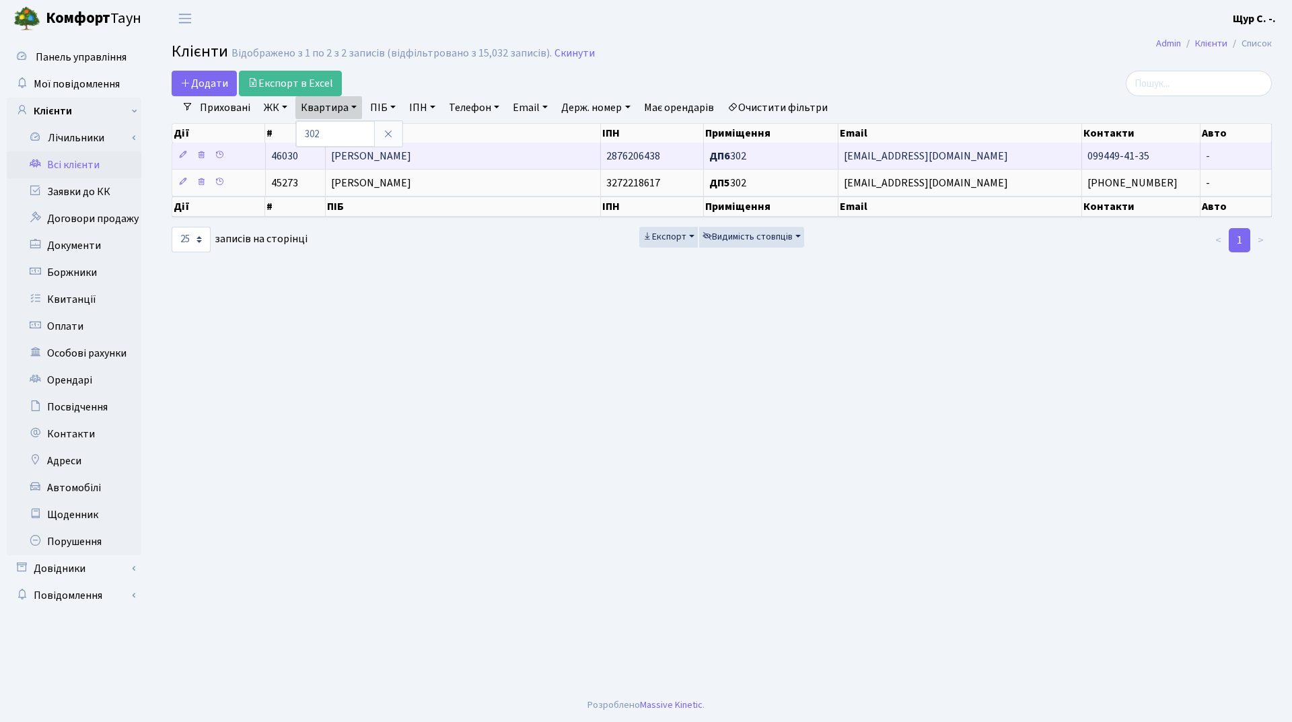
click at [411, 157] on span "[PERSON_NAME]" at bounding box center [371, 156] width 80 height 15
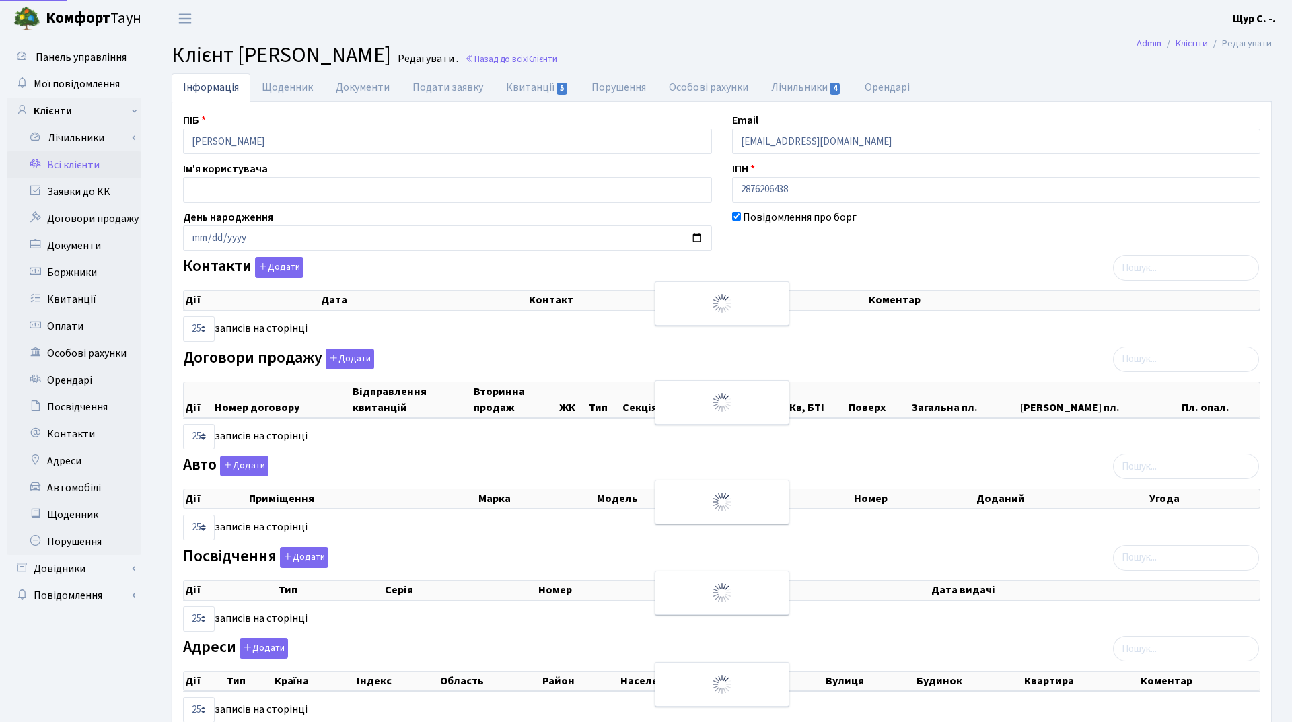
select select "25"
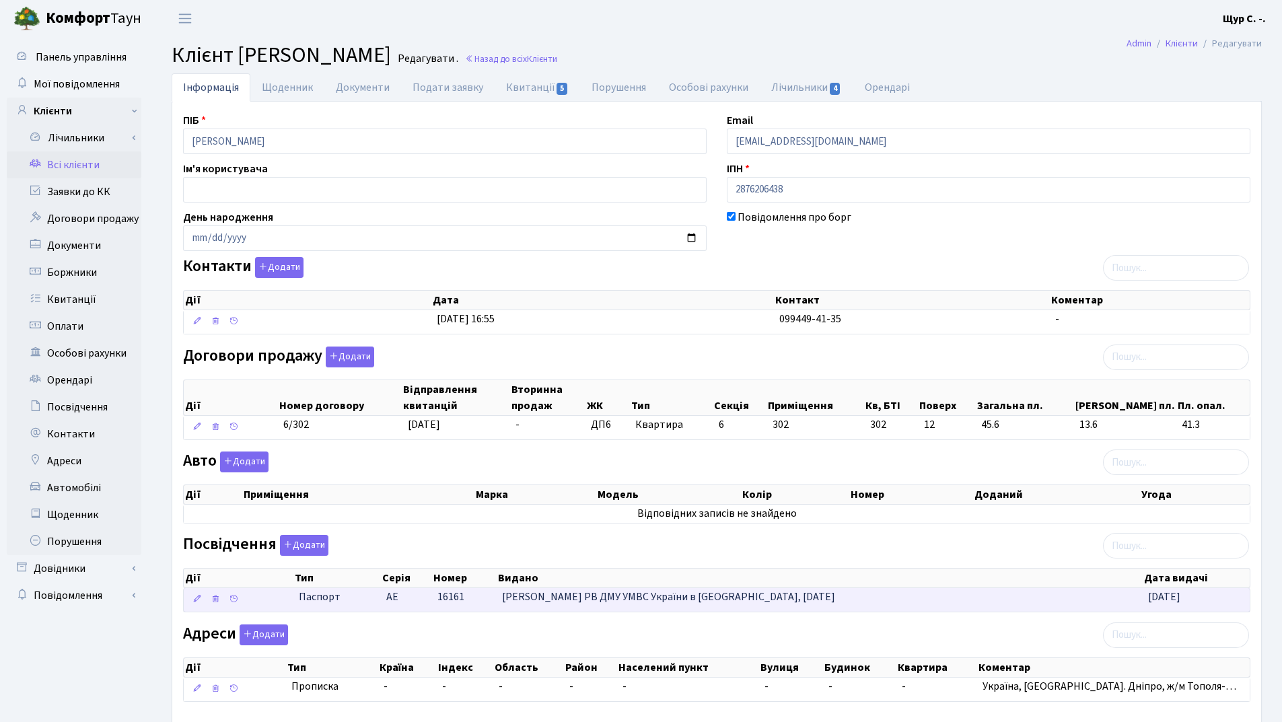
click at [438, 597] on span "16161" at bounding box center [450, 597] width 27 height 15
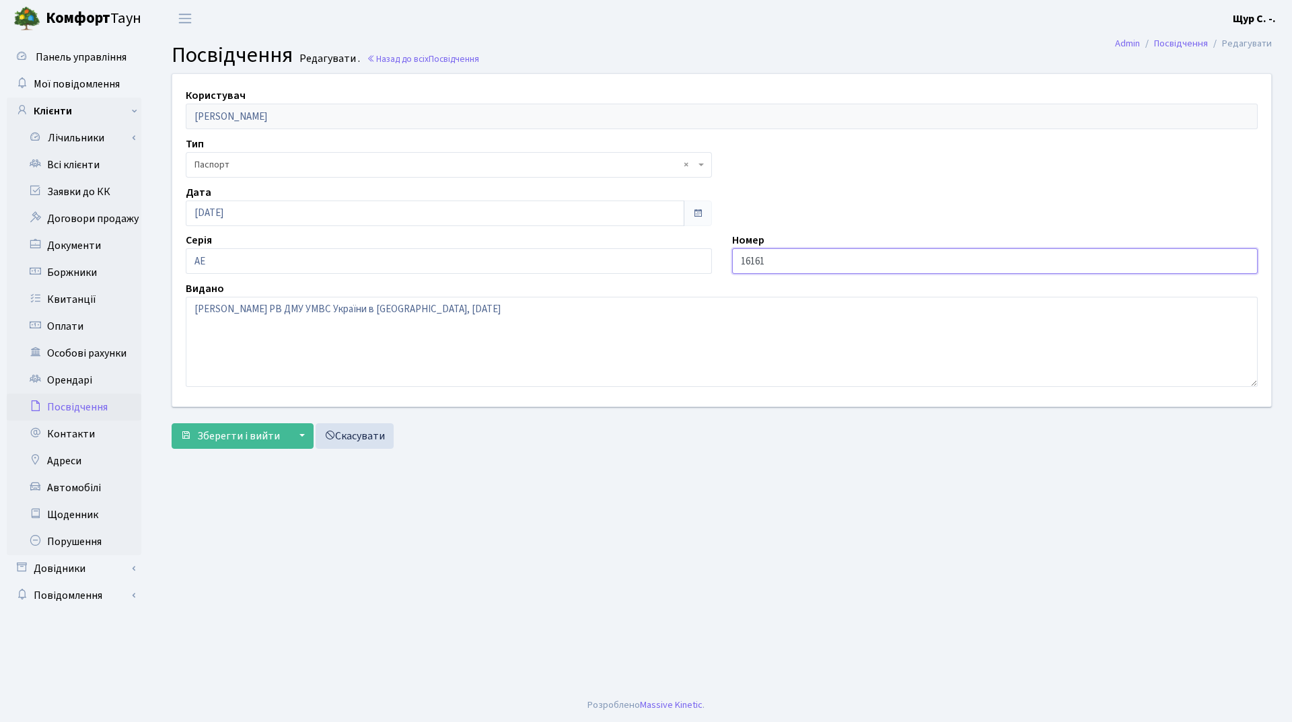
click at [736, 256] on input "16161" at bounding box center [995, 261] width 526 height 26
type input "016161"
click at [235, 427] on button "Зберегти і вийти" at bounding box center [230, 436] width 117 height 26
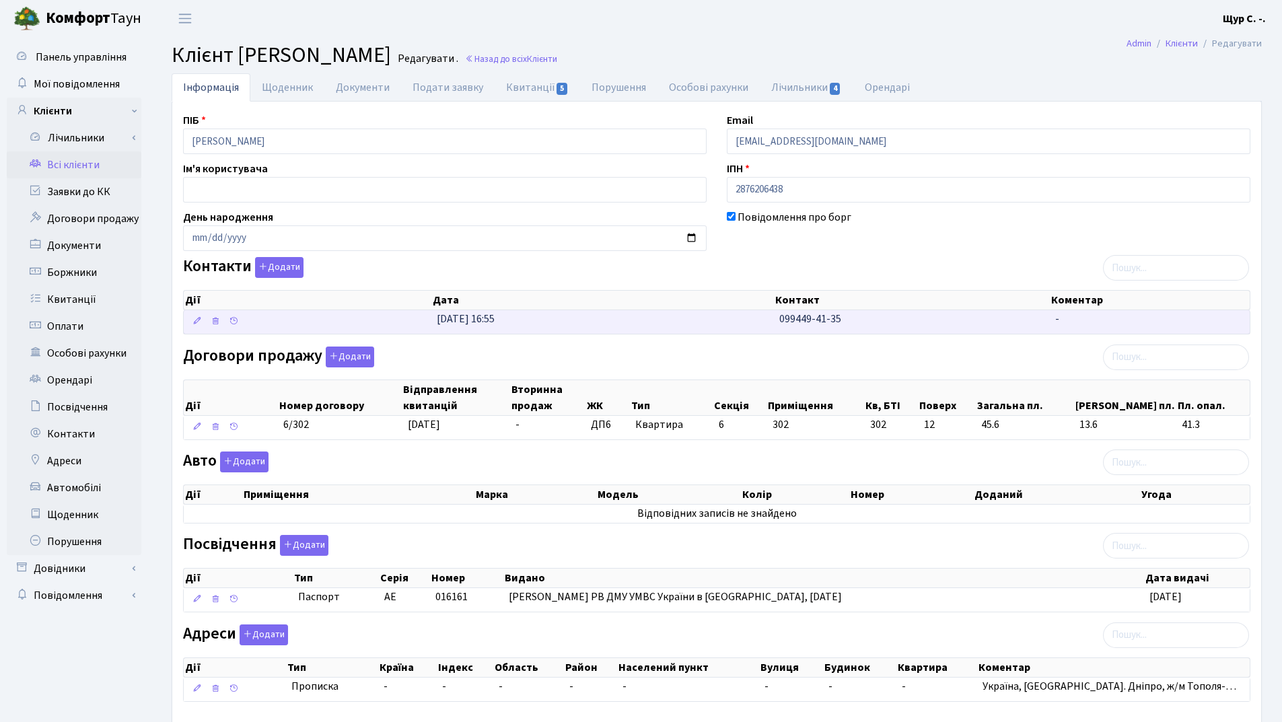
click at [709, 324] on td "31.03.2025, 16:55" at bounding box center [602, 322] width 343 height 24
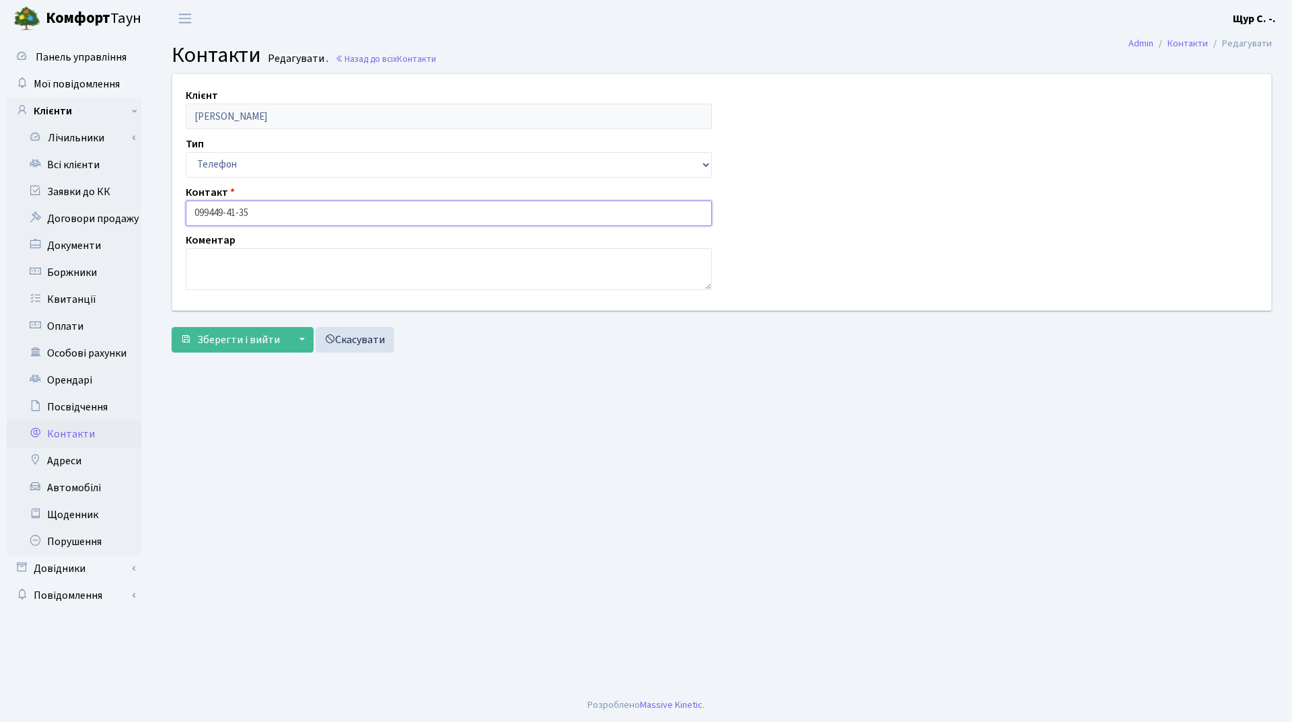
click at [211, 213] on input "099449-41-35" at bounding box center [449, 214] width 526 height 26
type input "[PHONE_NUMBER]"
click at [223, 343] on span "Зберегти і вийти" at bounding box center [238, 339] width 83 height 15
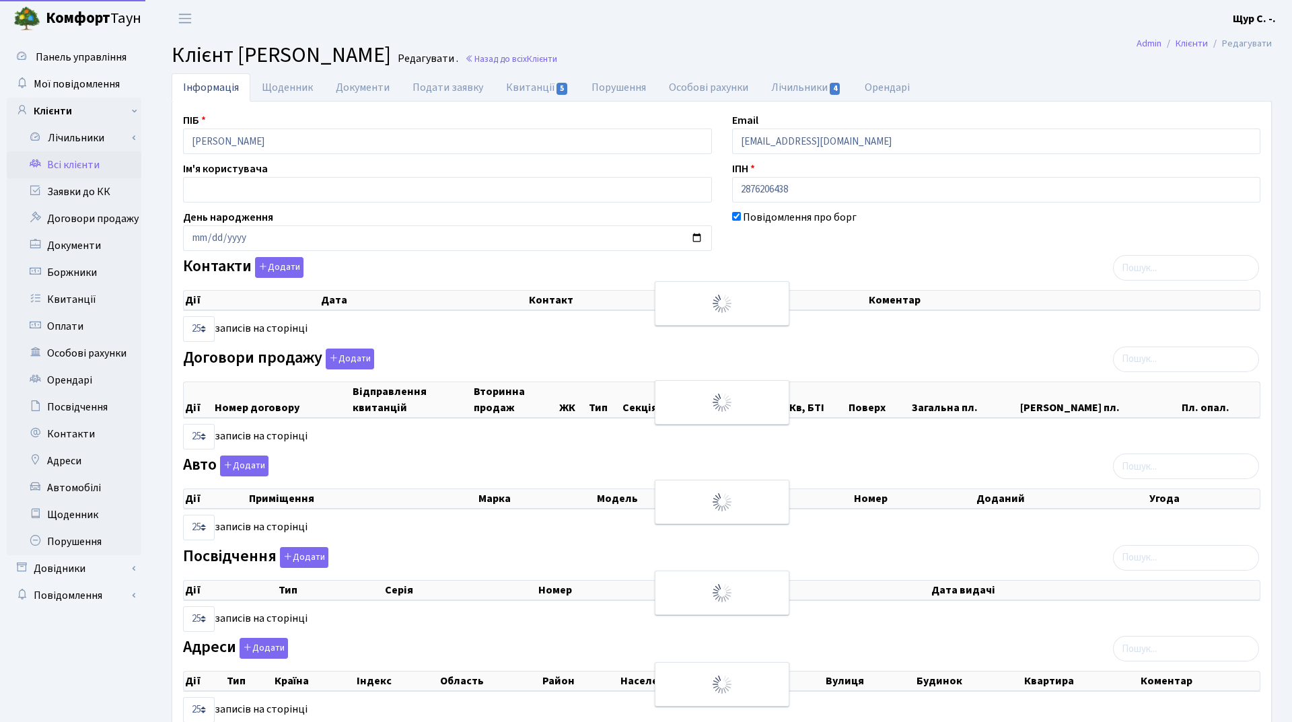
select select "25"
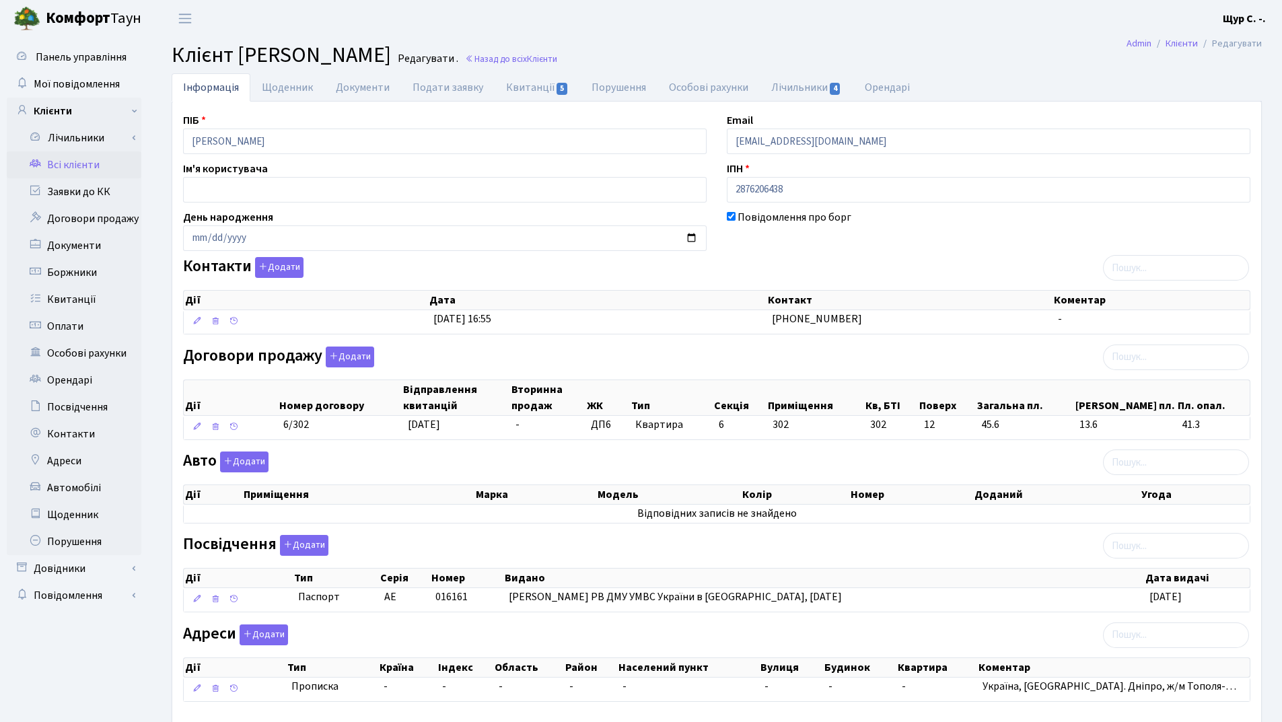
click at [75, 173] on link "Всі клієнти" at bounding box center [74, 164] width 135 height 27
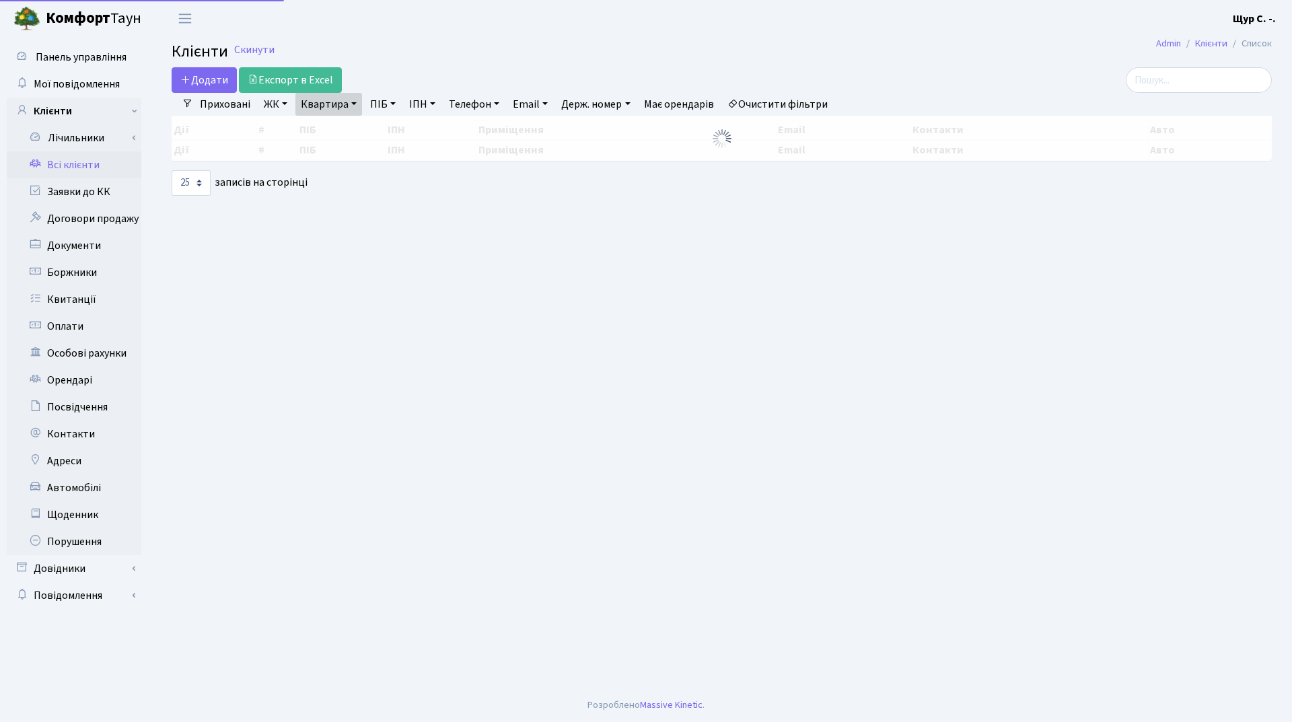
select select "25"
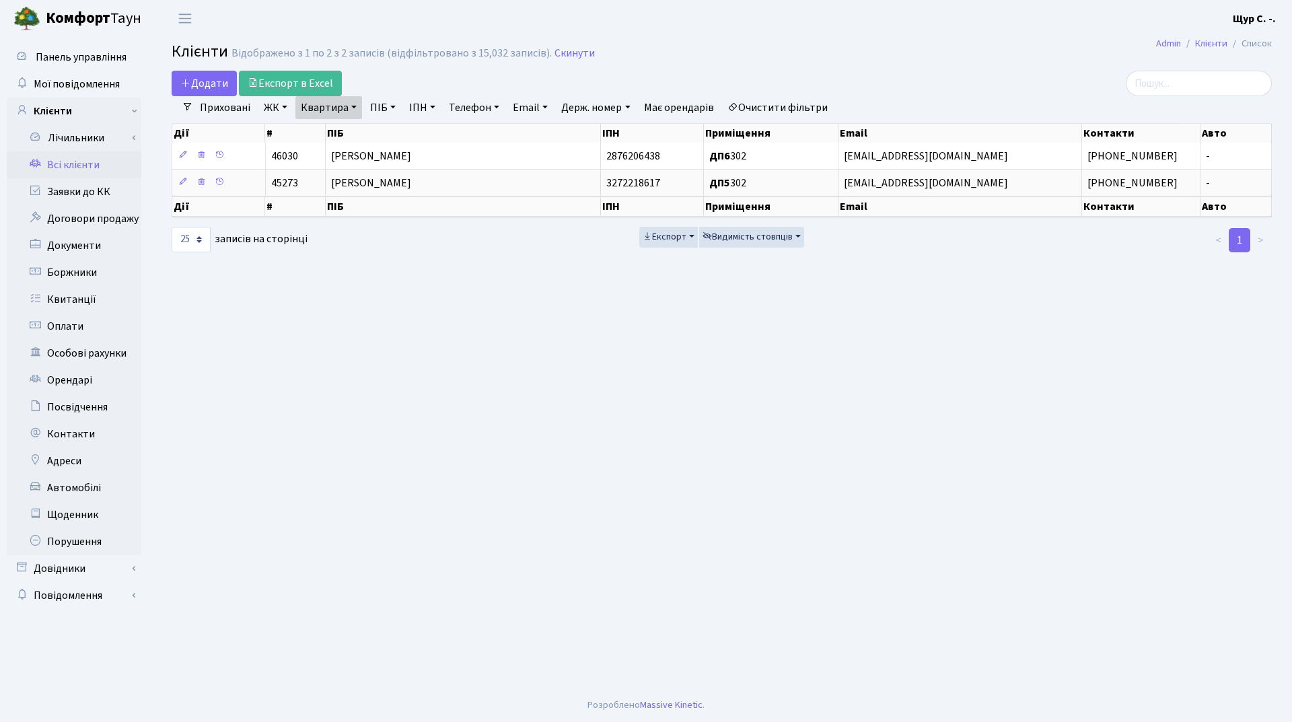
click at [357, 112] on link "Квартира" at bounding box center [328, 107] width 67 height 23
click at [347, 128] on input "302" at bounding box center [335, 134] width 79 height 26
type input "3"
type input "187"
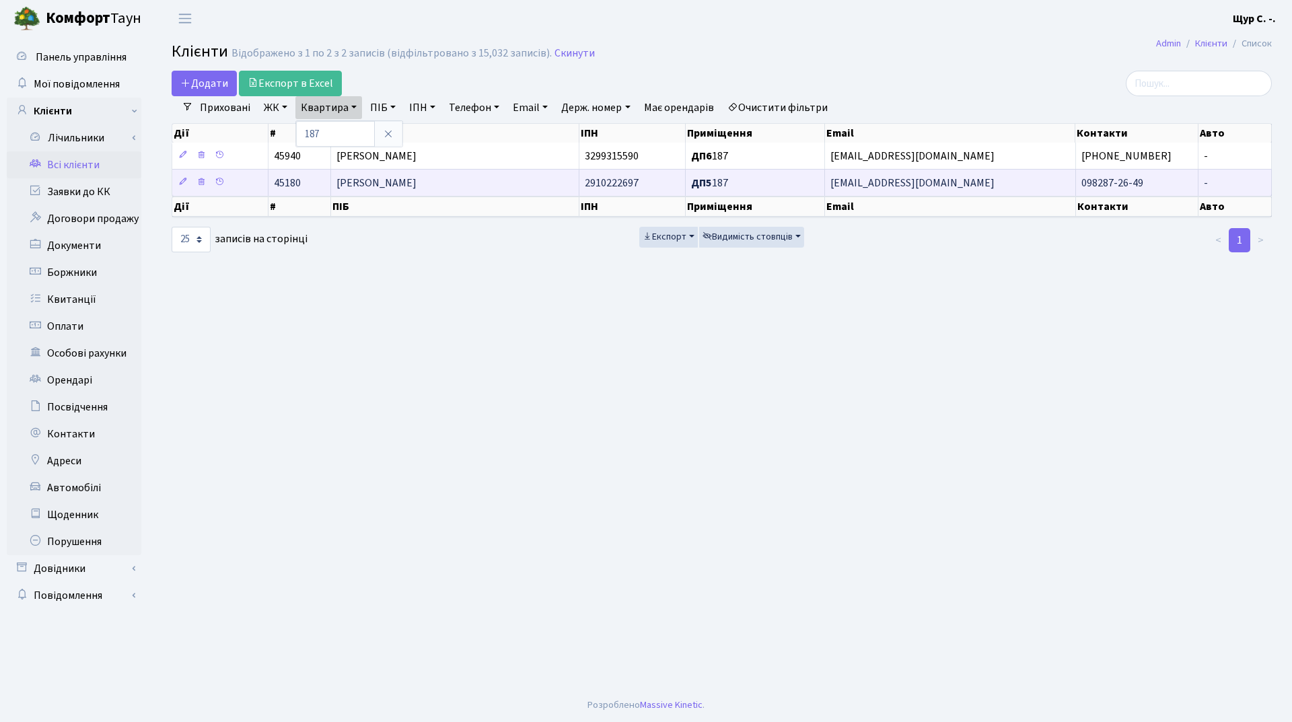
click at [395, 176] on td "[PERSON_NAME]" at bounding box center [455, 182] width 248 height 27
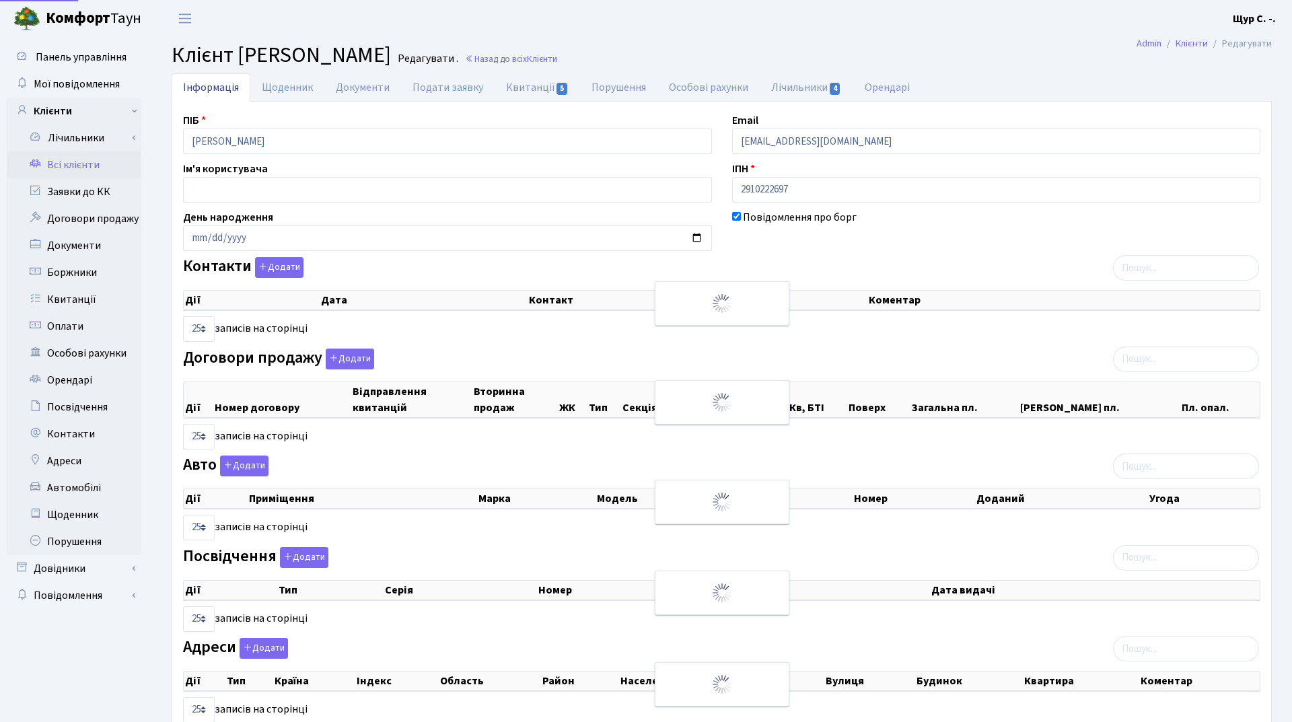
select select "25"
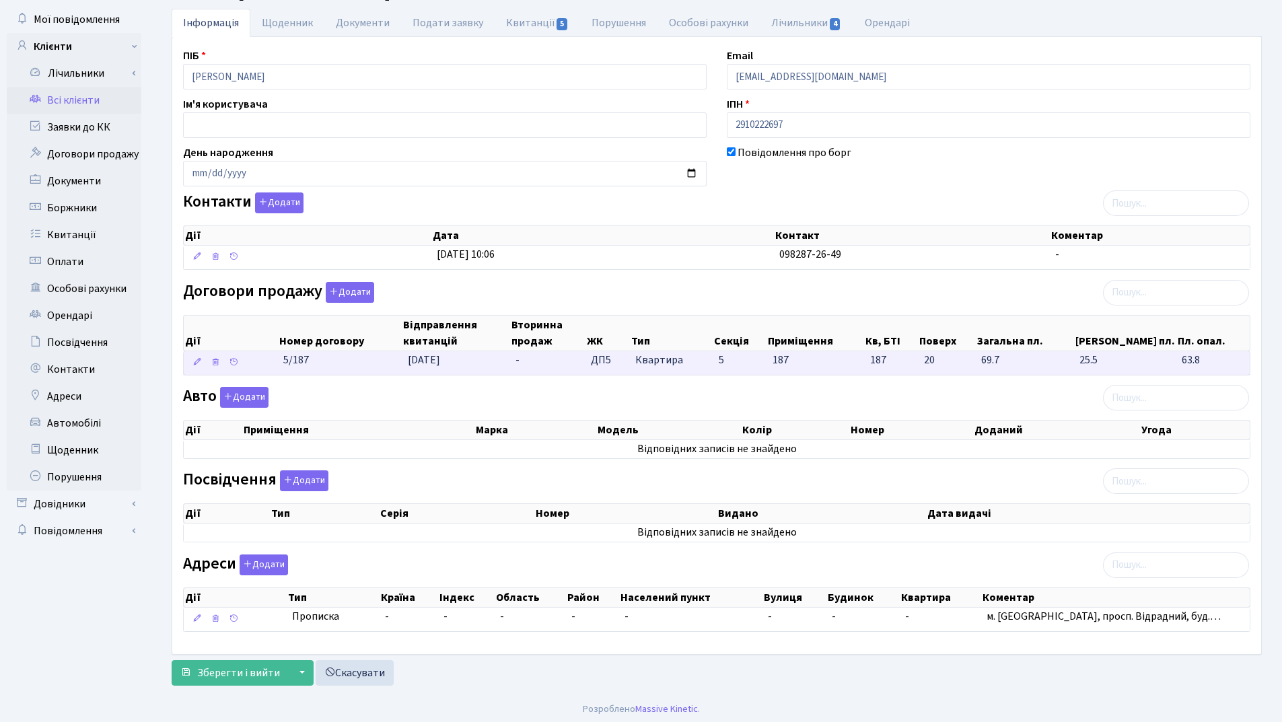
scroll to position [69, 0]
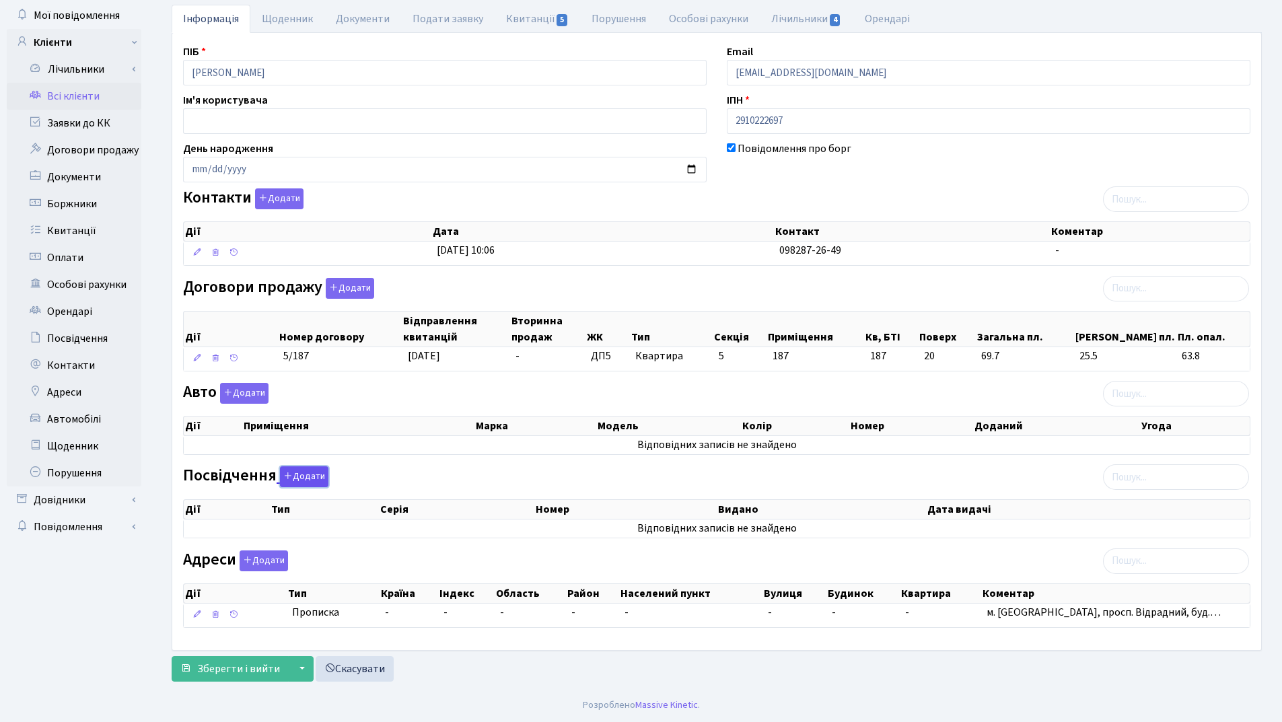
click at [309, 473] on button "Додати" at bounding box center [304, 476] width 48 height 21
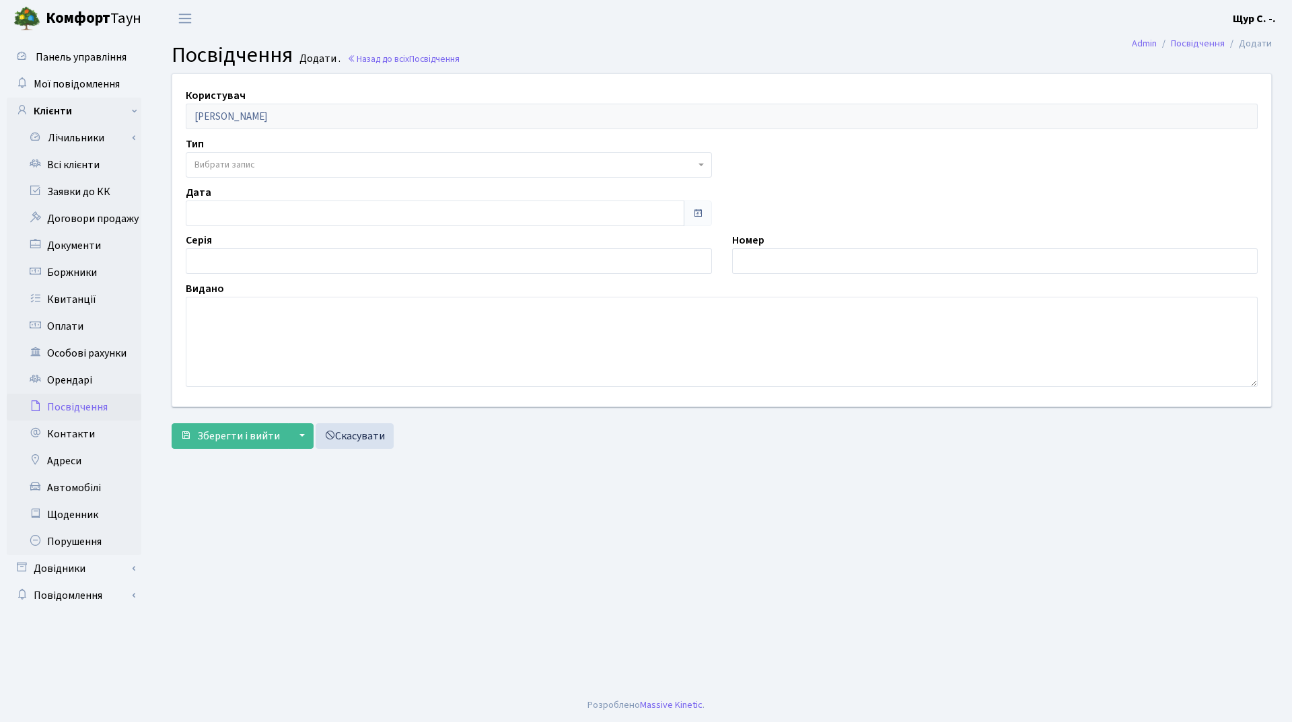
click at [272, 162] on span "Вибрати запис" at bounding box center [444, 164] width 501 height 13
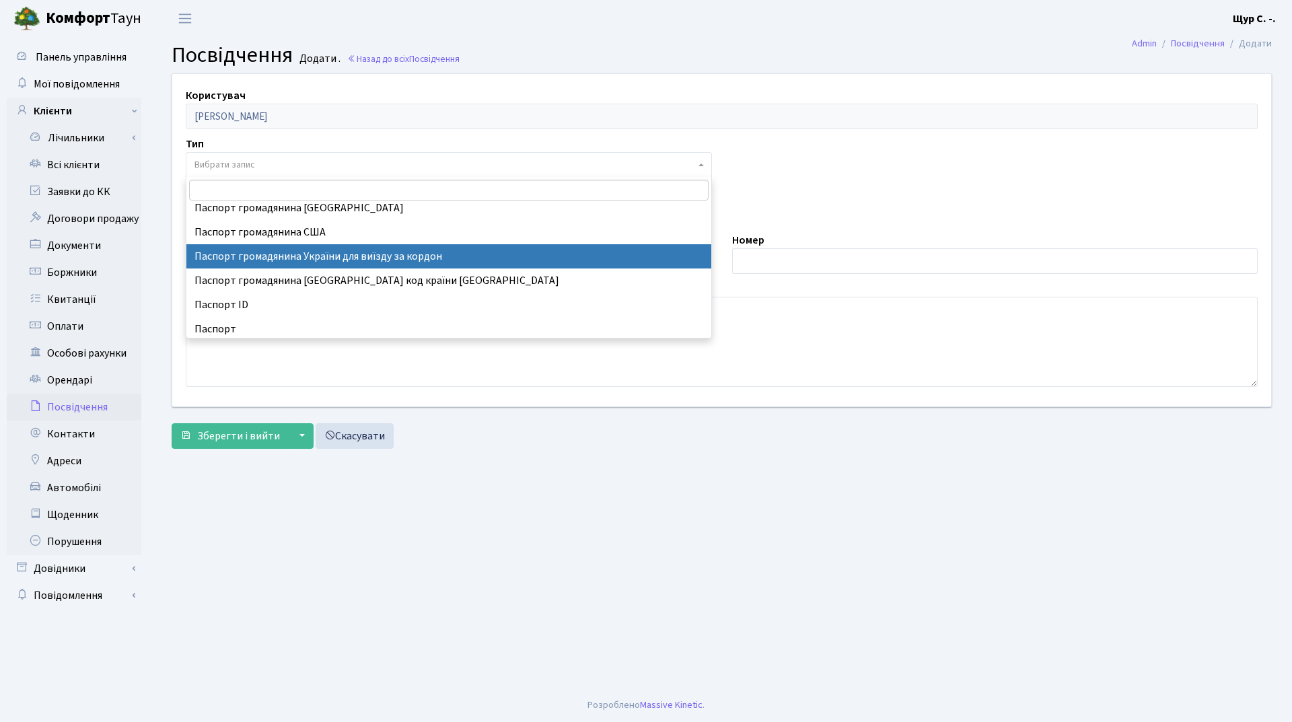
scroll to position [135, 0]
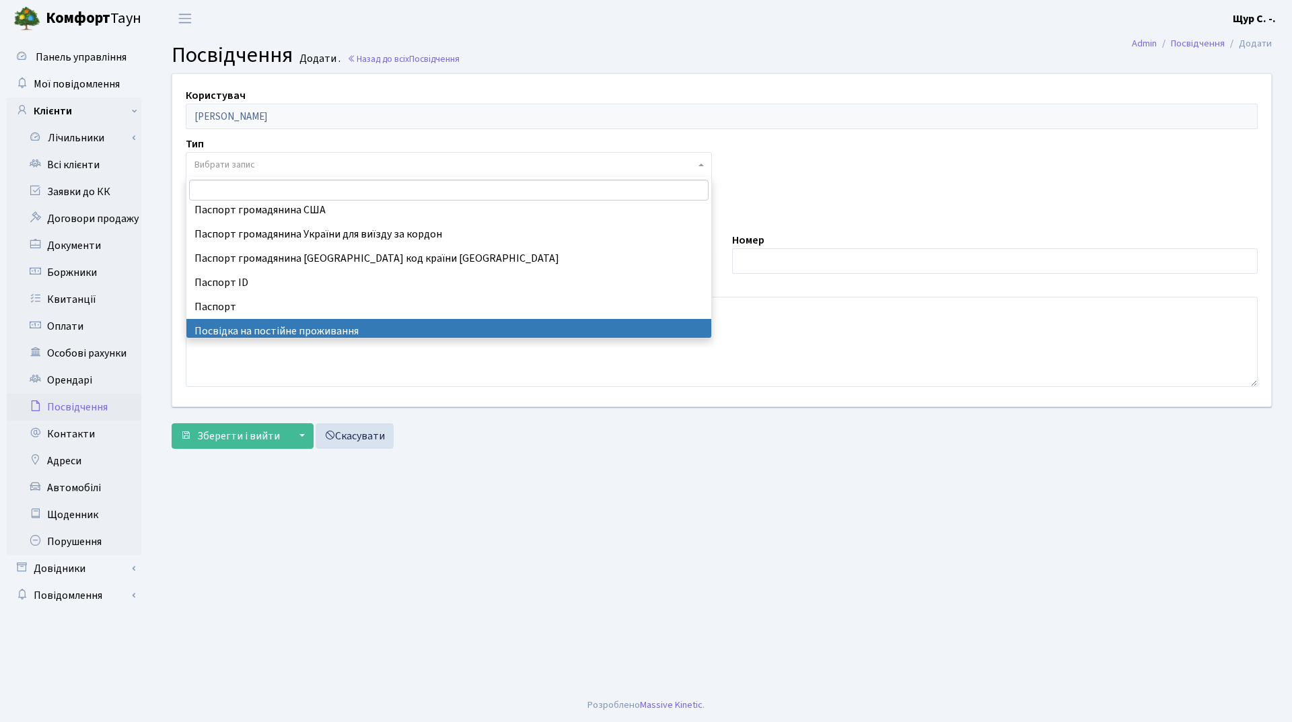
select select "2"
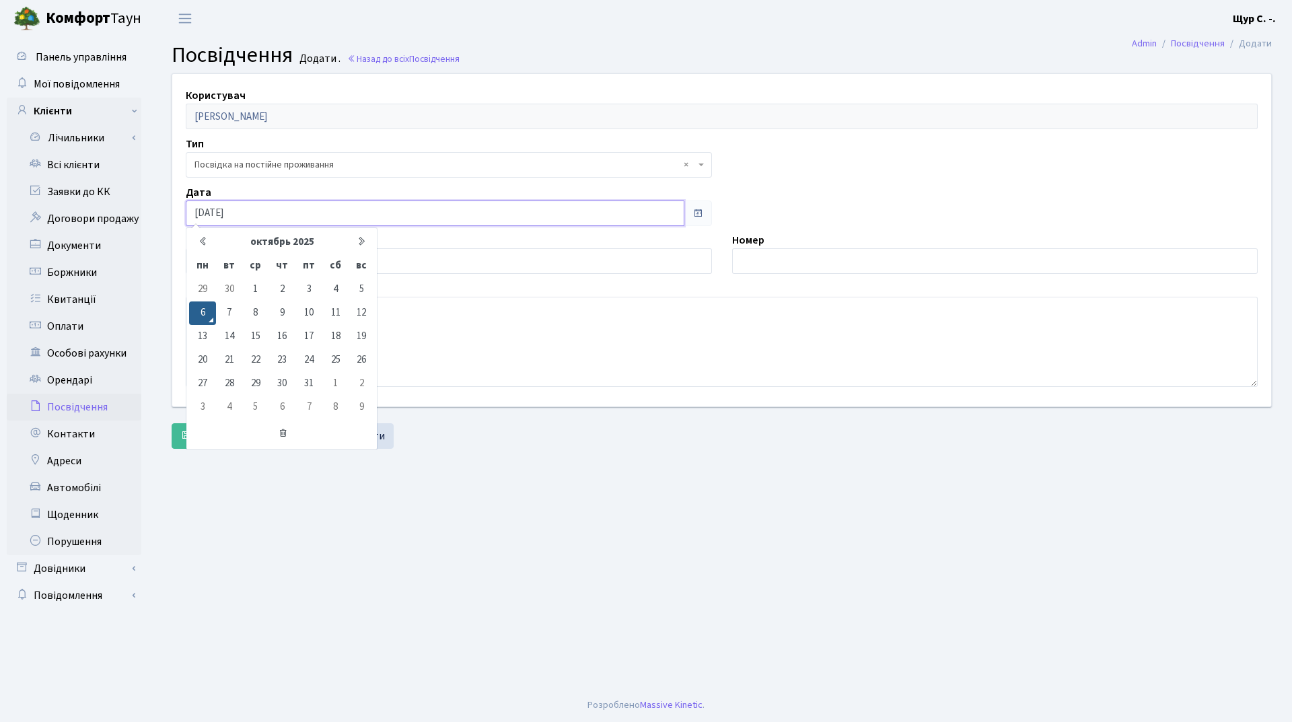
click at [235, 212] on input "06.10.2025" at bounding box center [435, 214] width 499 height 26
click at [250, 211] on input "06.10.2025" at bounding box center [435, 214] width 499 height 26
type input "0"
type input "[DATE]"
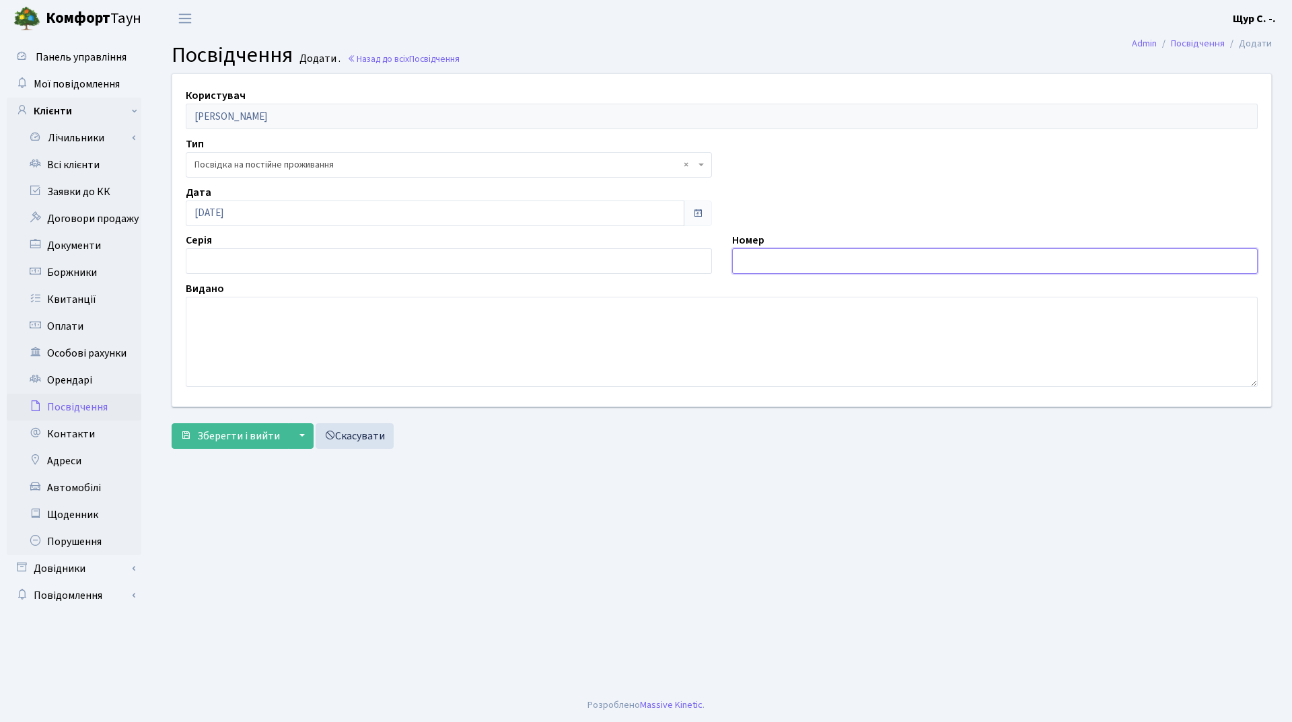
click at [765, 266] on input "text" at bounding box center [995, 261] width 526 height 26
type input "Ш"
type input "i"
type input "IH003508"
click at [265, 328] on textarea at bounding box center [722, 342] width 1072 height 90
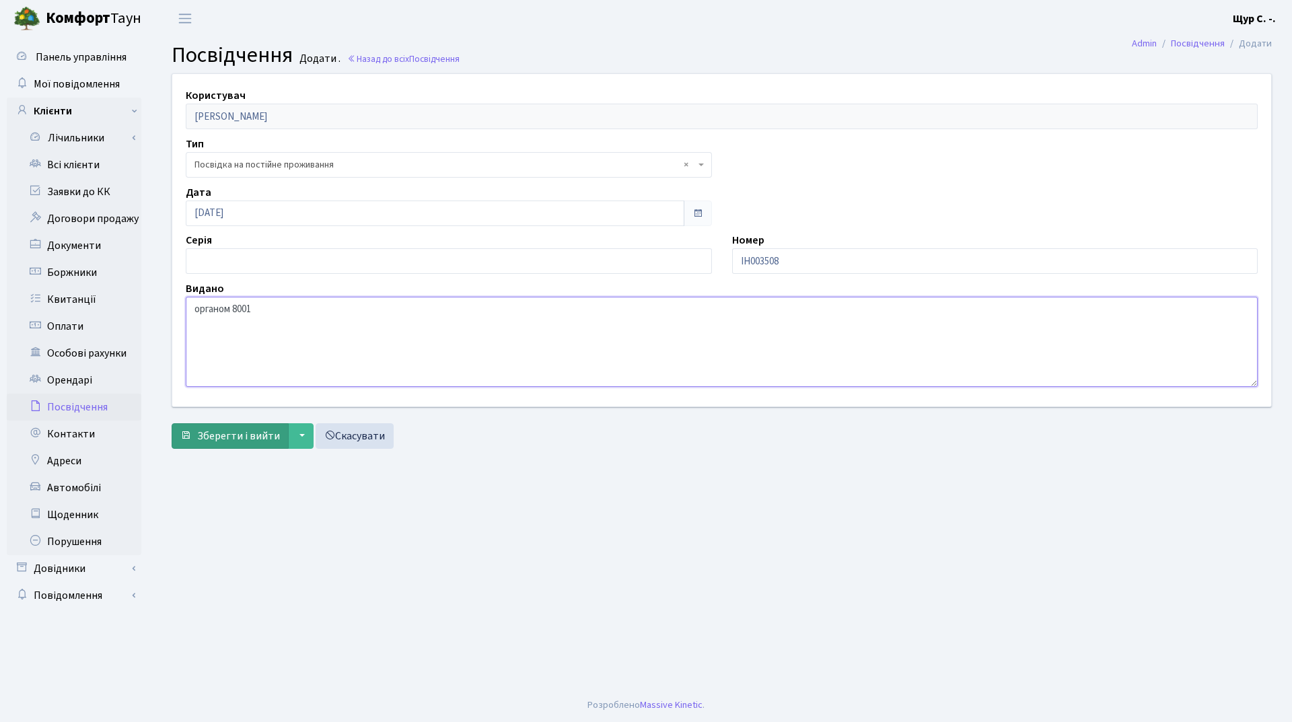
type textarea "органом 8001"
click at [221, 428] on button "Зберегти і вийти" at bounding box center [230, 436] width 117 height 26
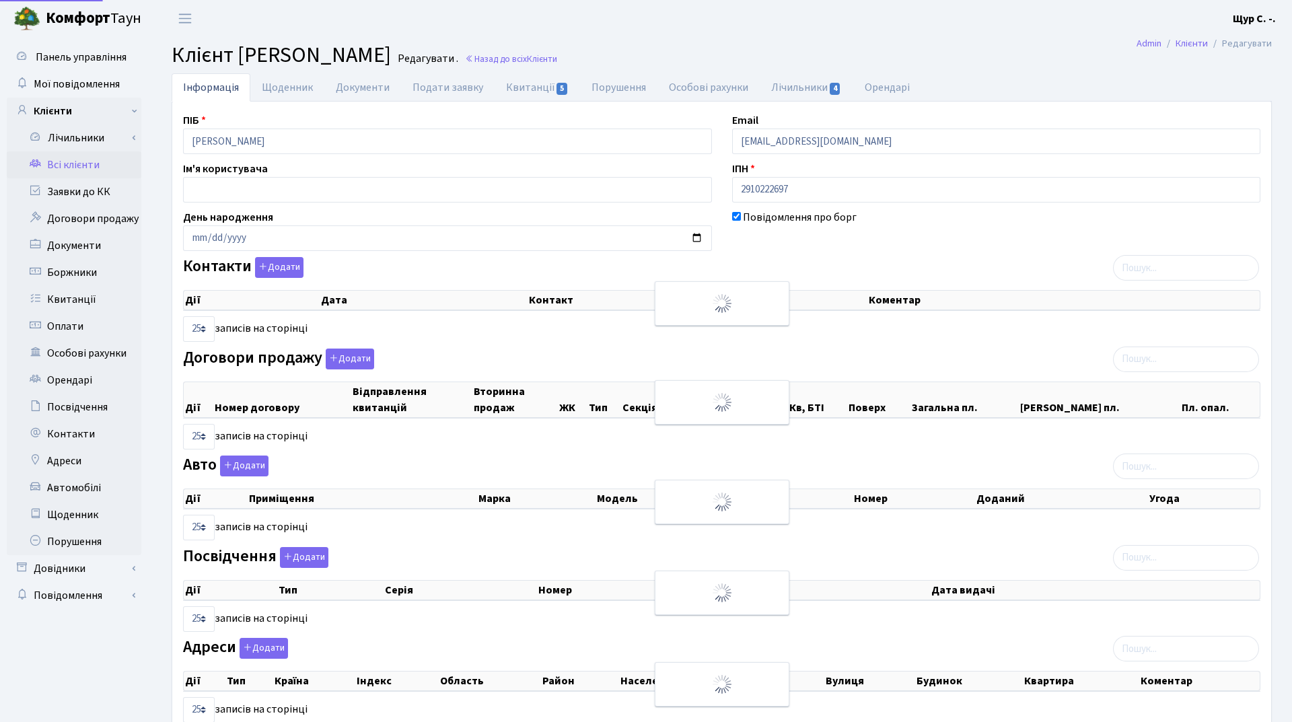
select select "25"
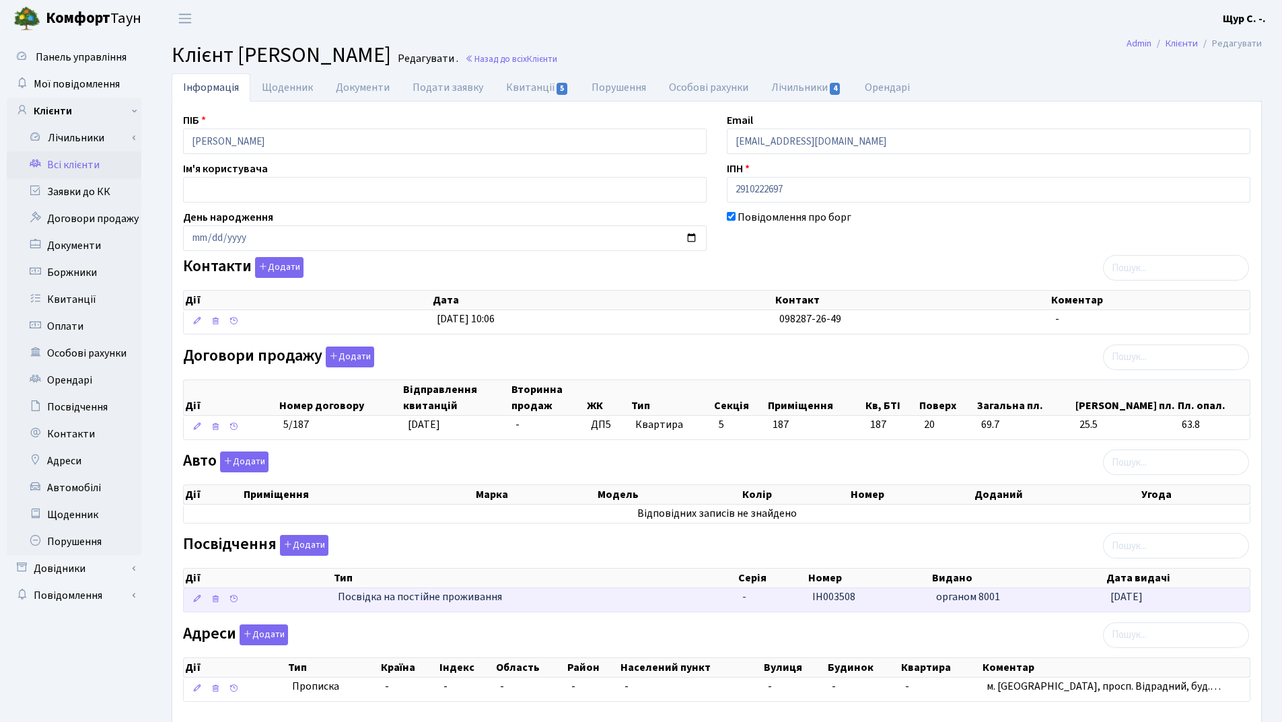
click at [744, 598] on span "-" at bounding box center [744, 597] width 4 height 15
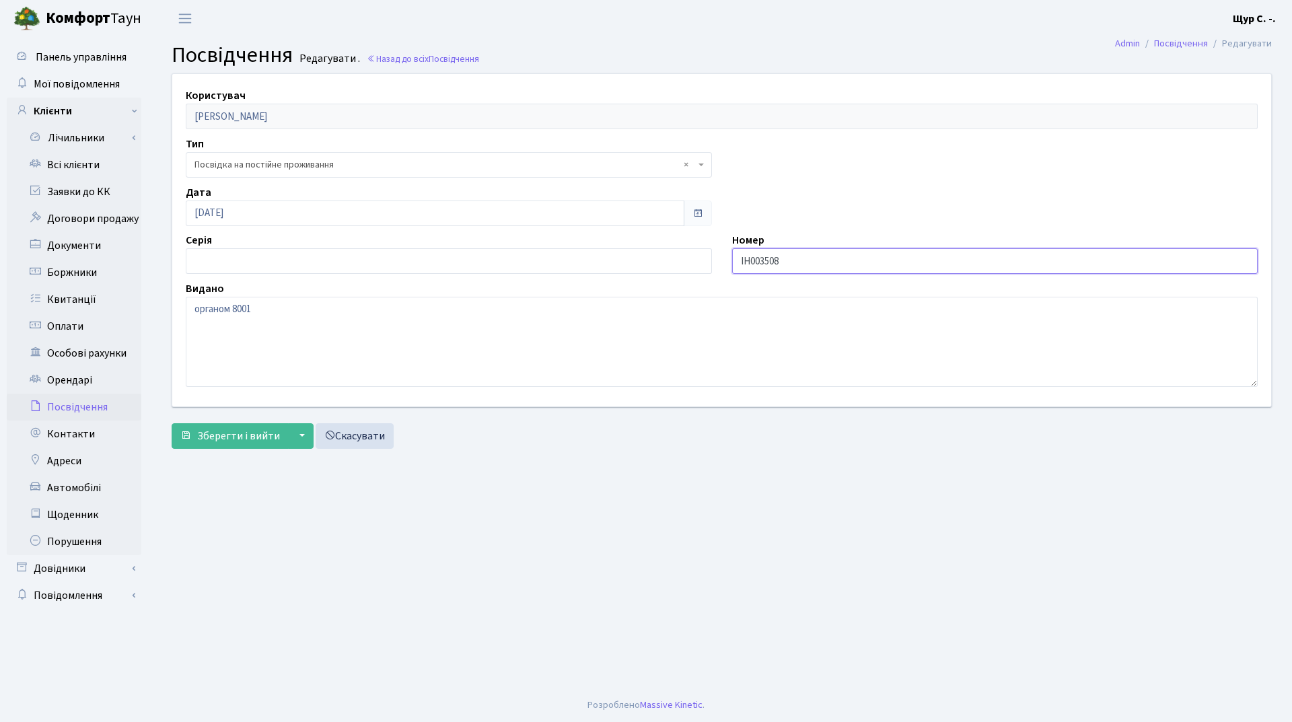
click at [748, 258] on input "IH003508" at bounding box center [995, 261] width 526 height 26
type input "003508"
click at [322, 266] on input "text" at bounding box center [449, 261] width 526 height 26
type input "ІН"
click at [225, 437] on span "Зберегти і вийти" at bounding box center [238, 436] width 83 height 15
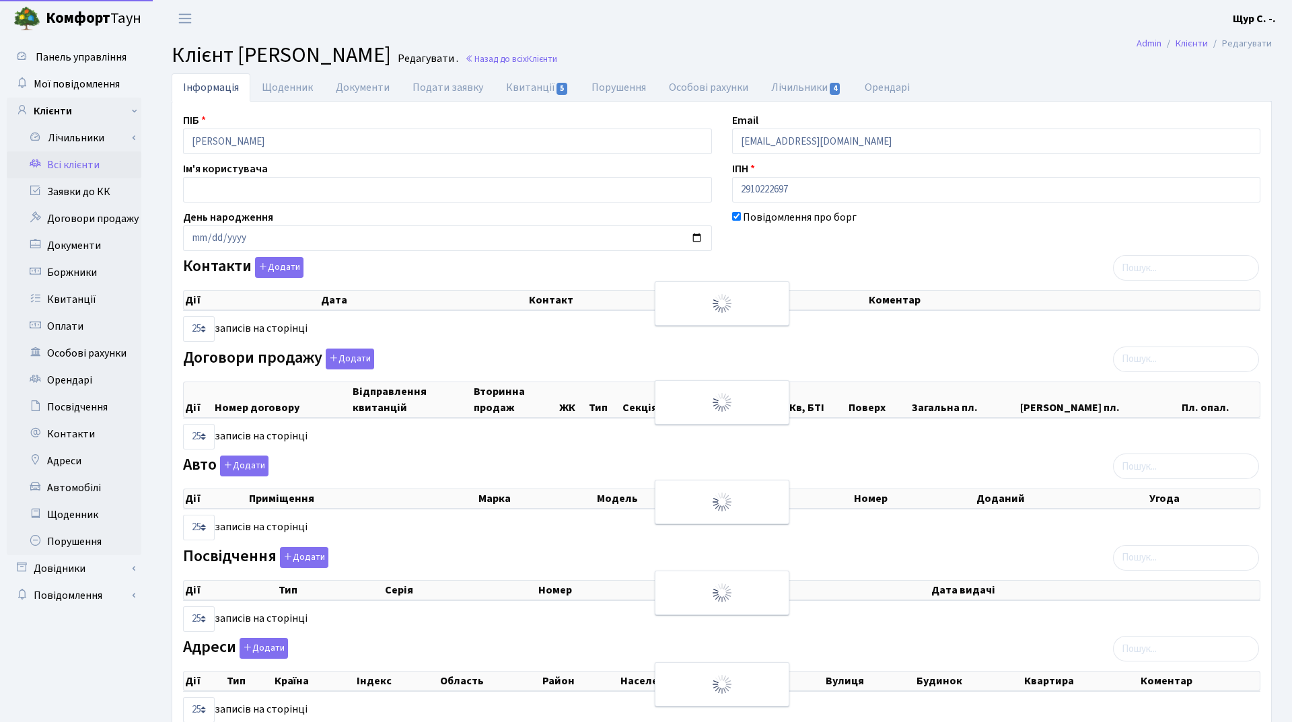
select select "25"
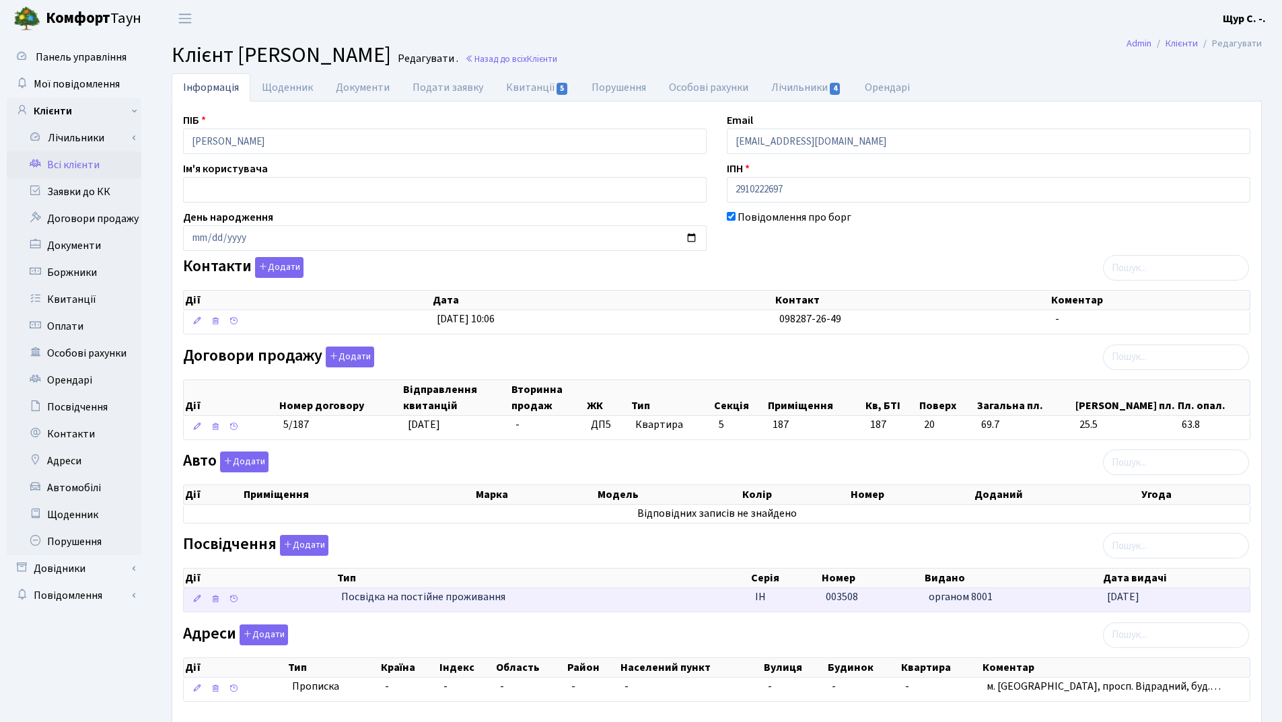
click at [443, 602] on span "Посвідка на постійне проживання" at bounding box center [542, 597] width 402 height 15
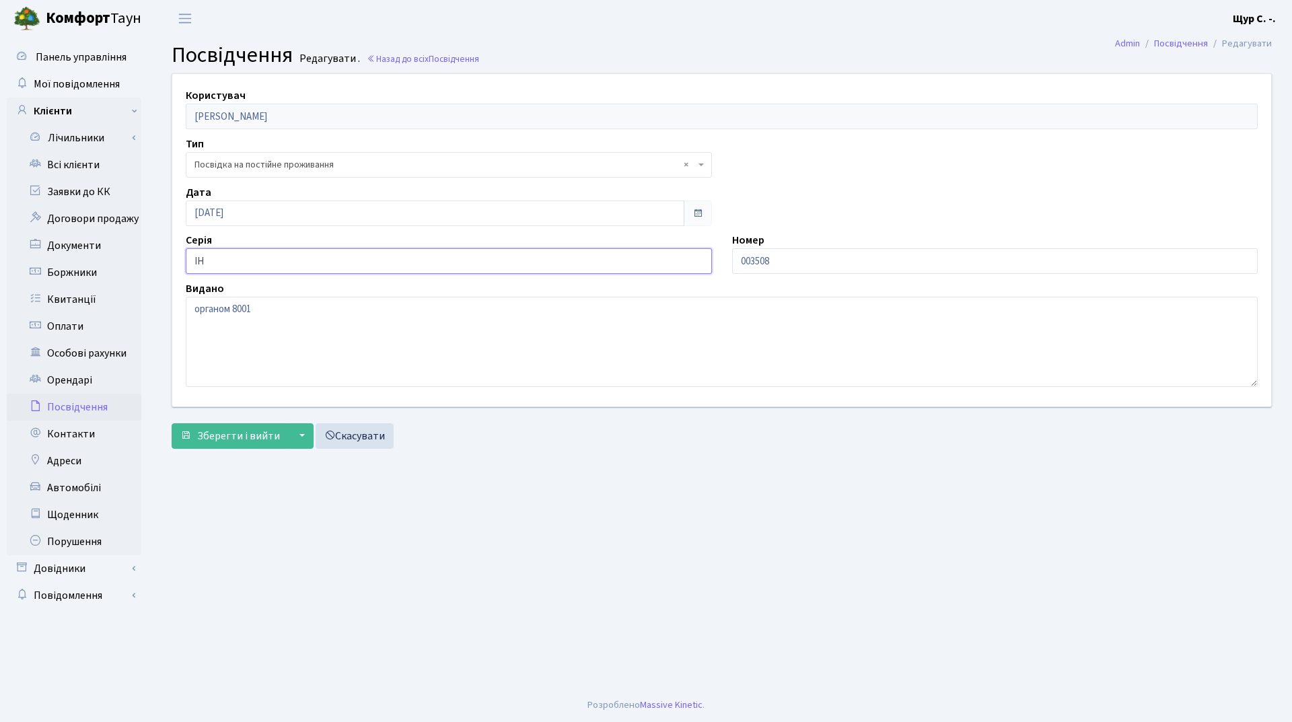
click at [236, 262] on input "ІН" at bounding box center [449, 261] width 526 height 26
type input "І"
click at [737, 257] on input "003508" at bounding box center [995, 261] width 526 height 26
type input "ІН003508"
click at [203, 439] on span "Зберегти і вийти" at bounding box center [238, 436] width 83 height 15
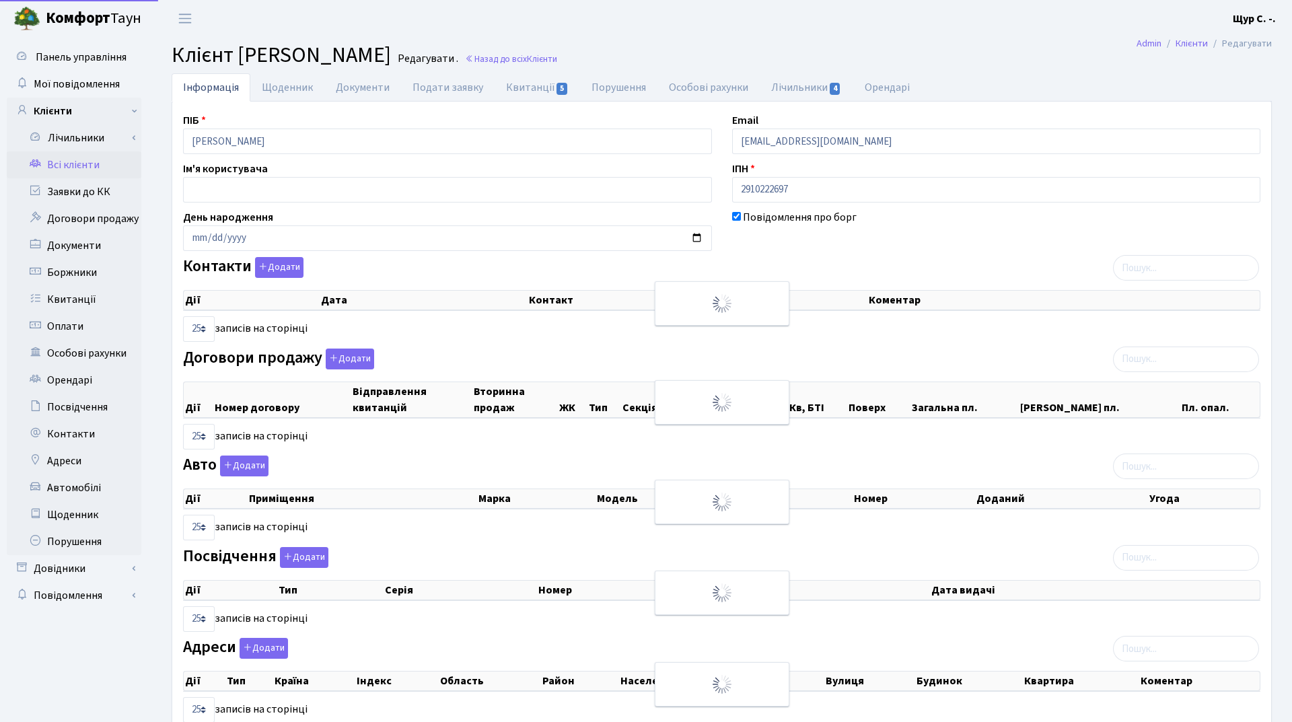
select select "25"
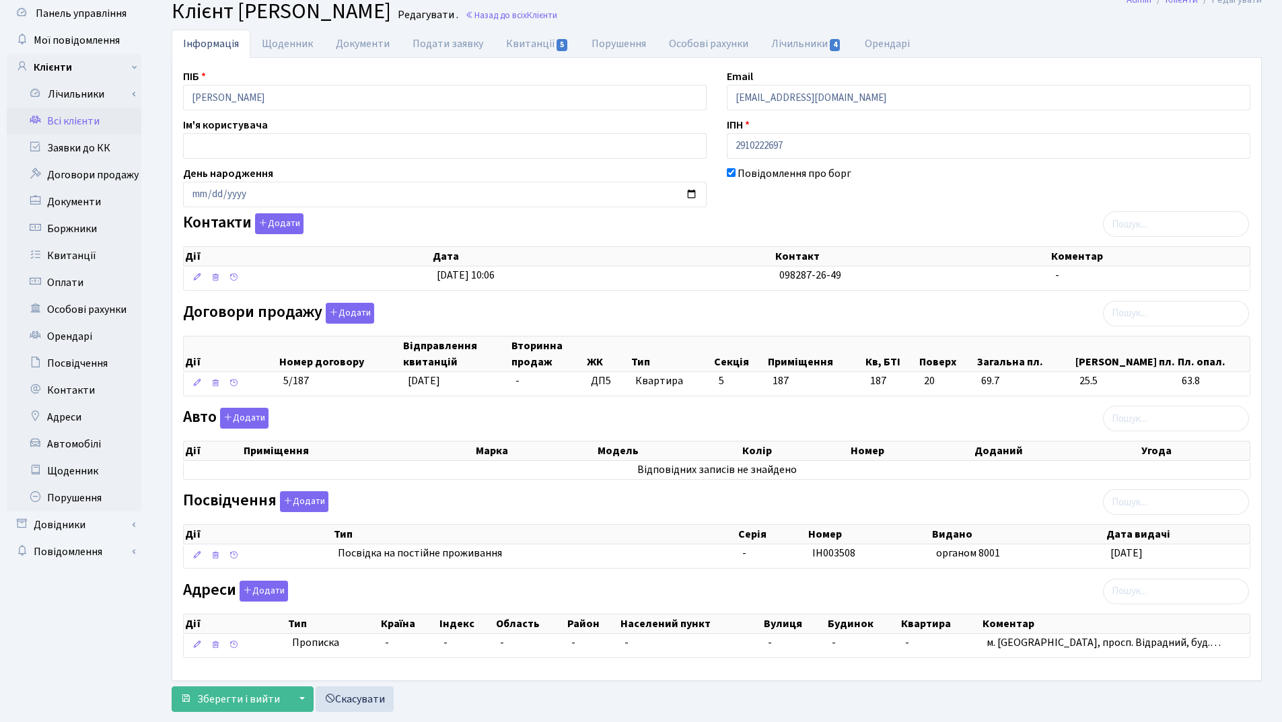
scroll to position [74, 0]
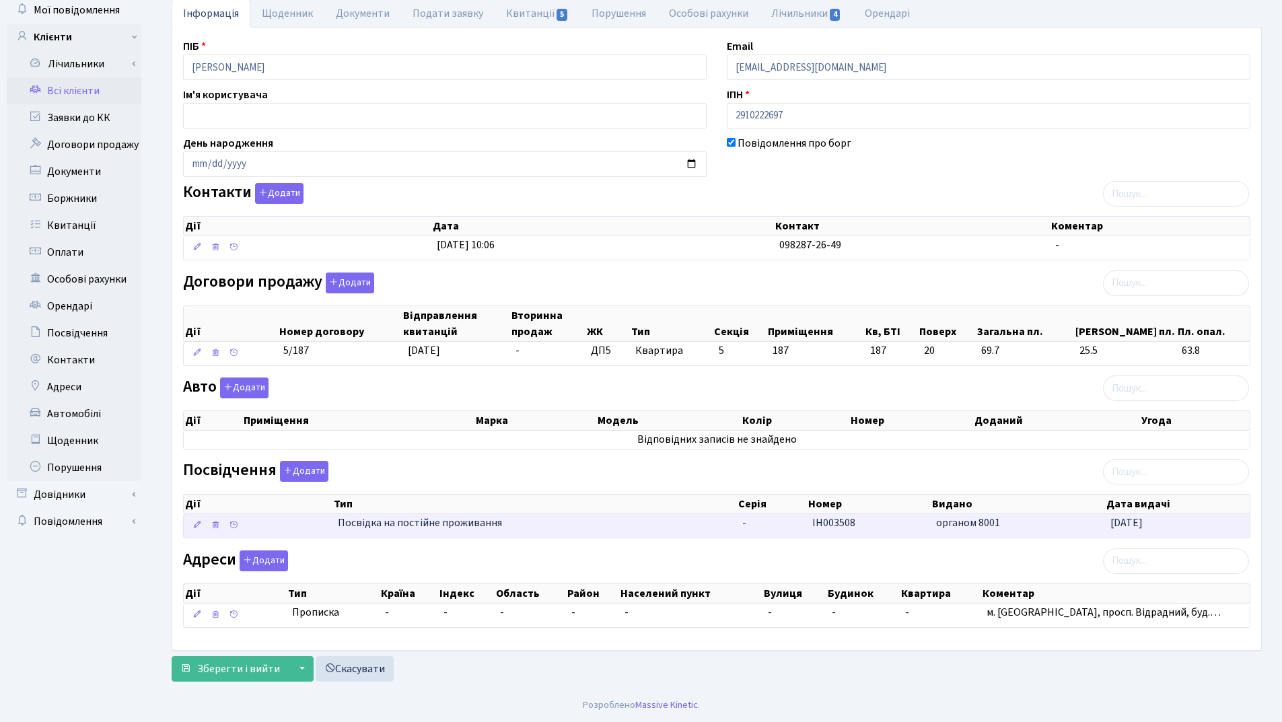
click at [794, 523] on td "-" at bounding box center [771, 526] width 69 height 24
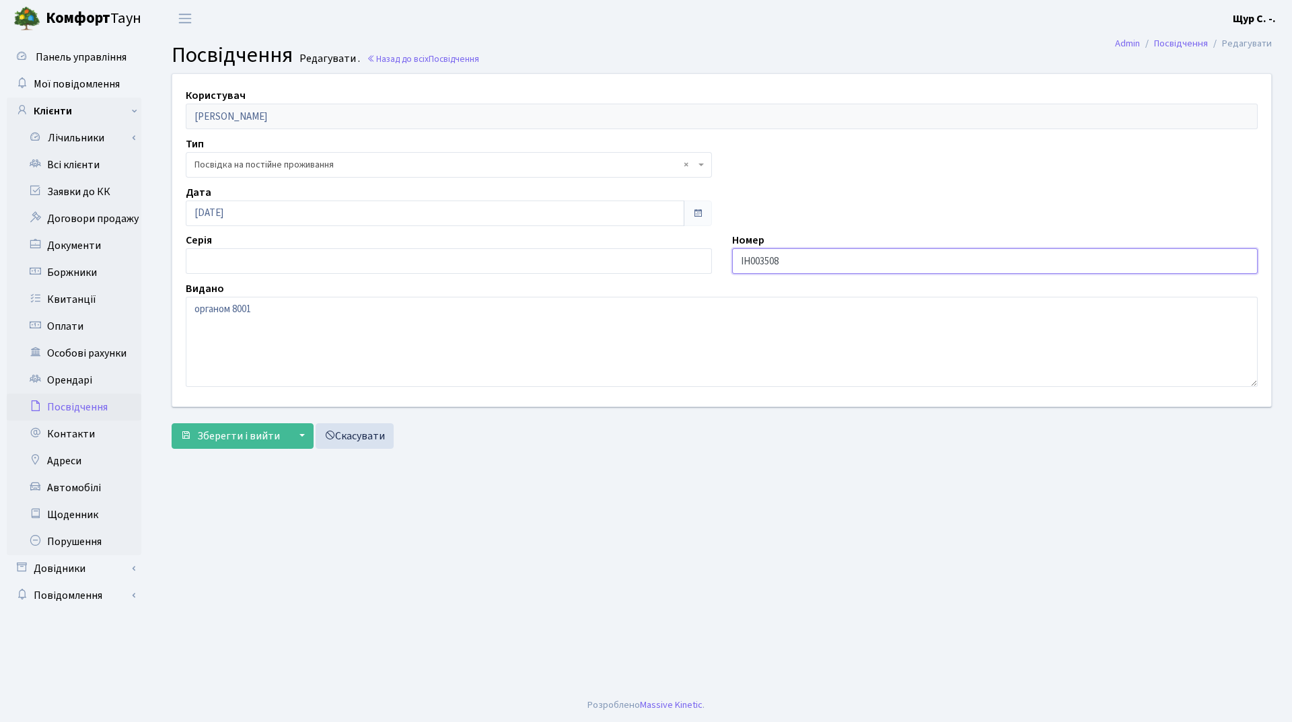
click at [751, 260] on input "ІН003508" at bounding box center [995, 261] width 526 height 26
type input "003508"
click at [306, 260] on input "text" at bounding box center [449, 261] width 526 height 26
type input "ІН"
click at [239, 439] on span "Зберегти і вийти" at bounding box center [238, 436] width 83 height 15
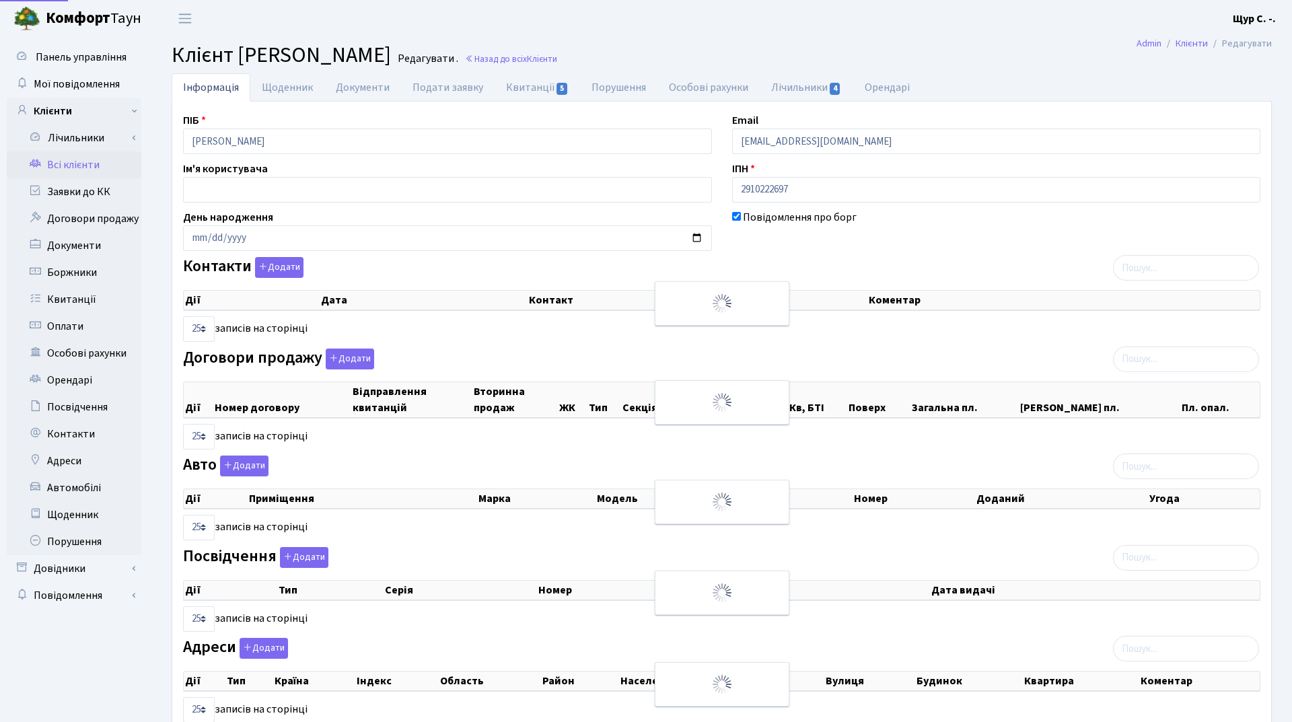
select select "25"
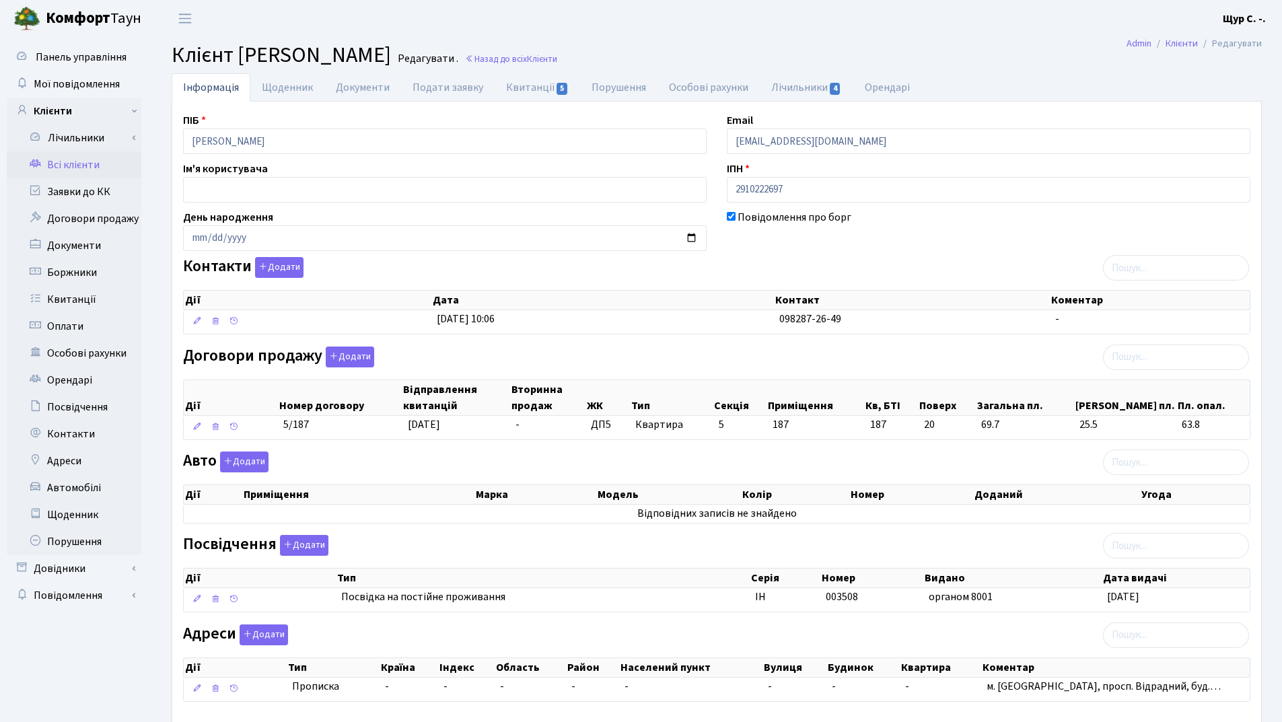
click at [57, 156] on link "Всі клієнти" at bounding box center [74, 164] width 135 height 27
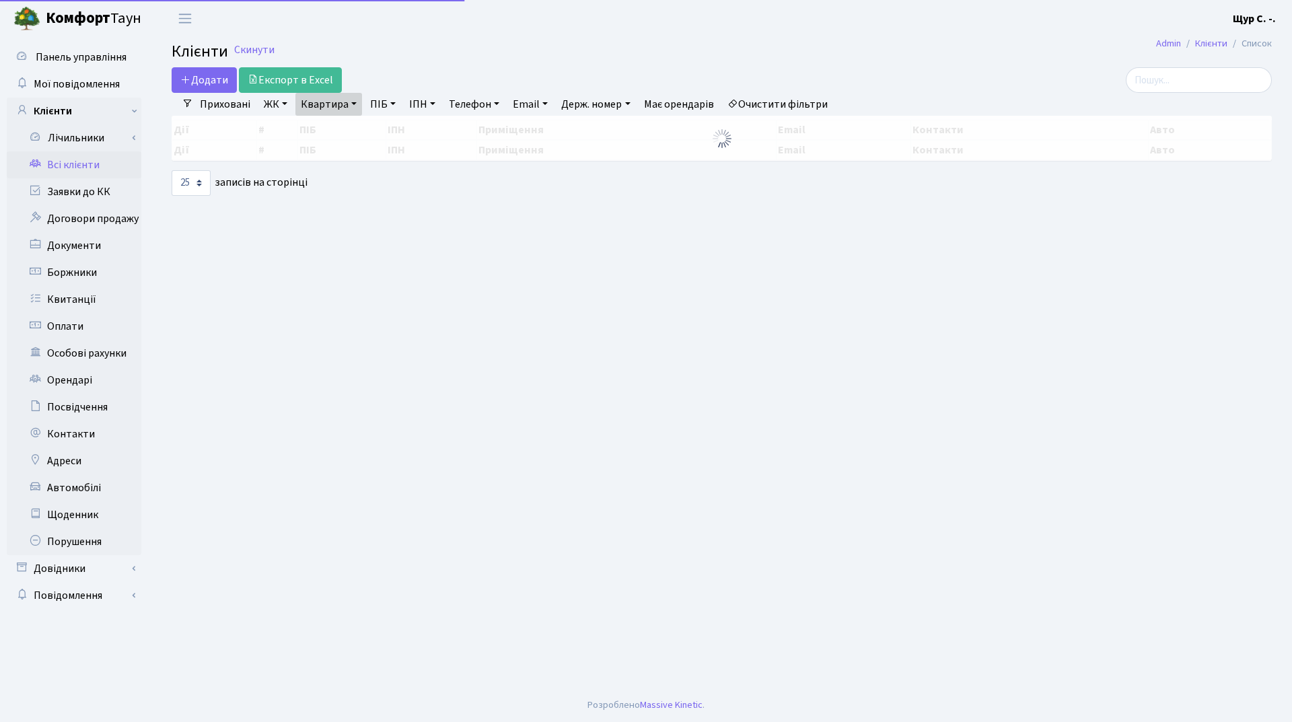
select select "25"
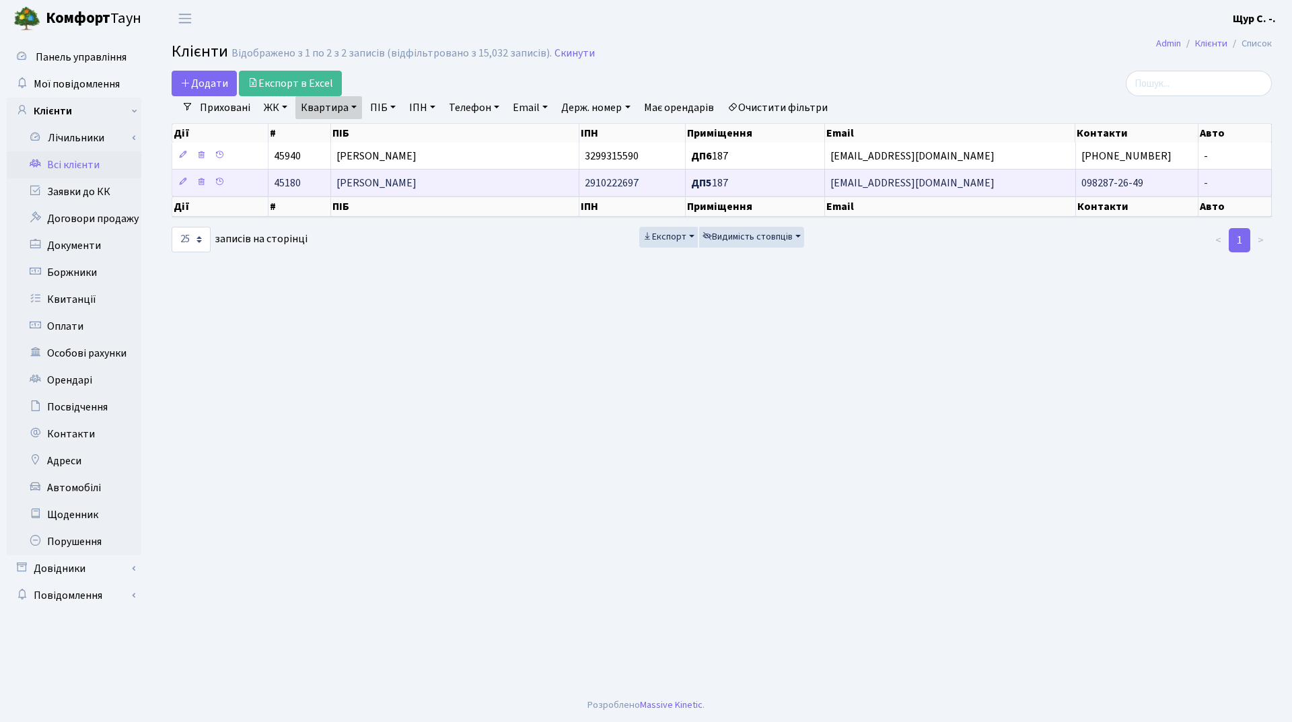
click at [492, 178] on td "[PERSON_NAME]" at bounding box center [455, 182] width 248 height 27
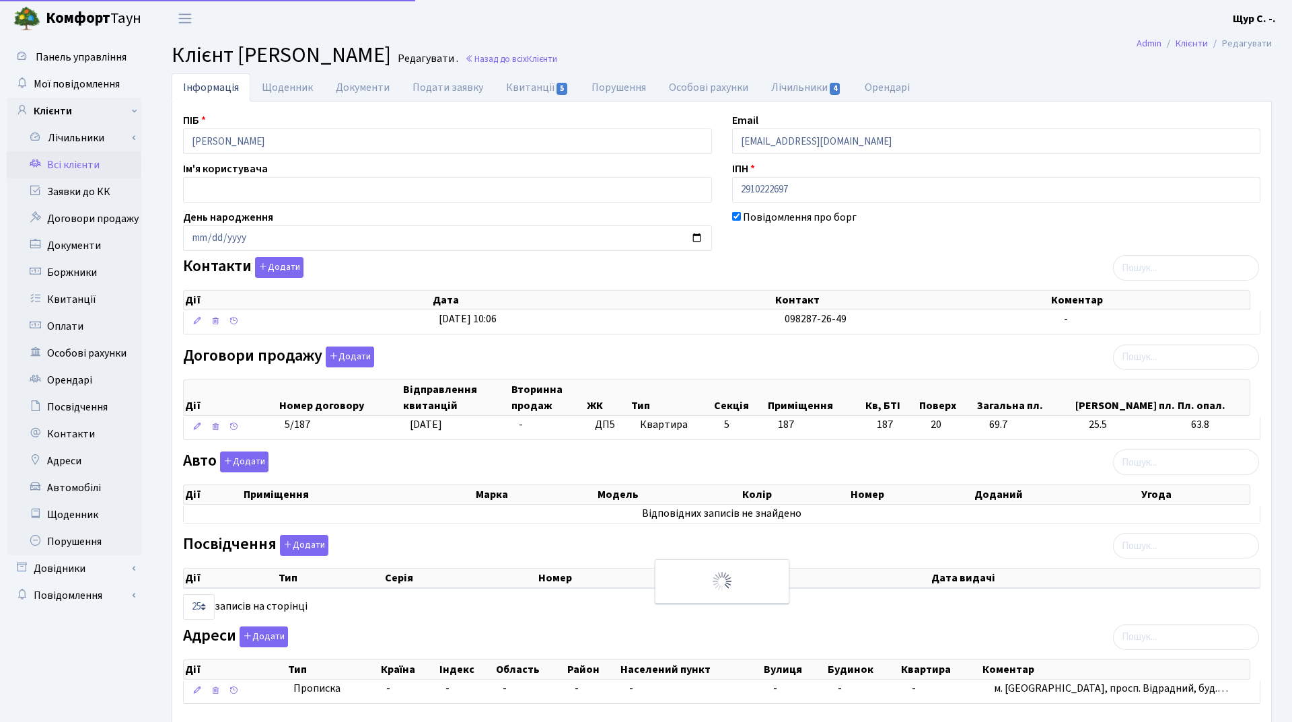
select select "25"
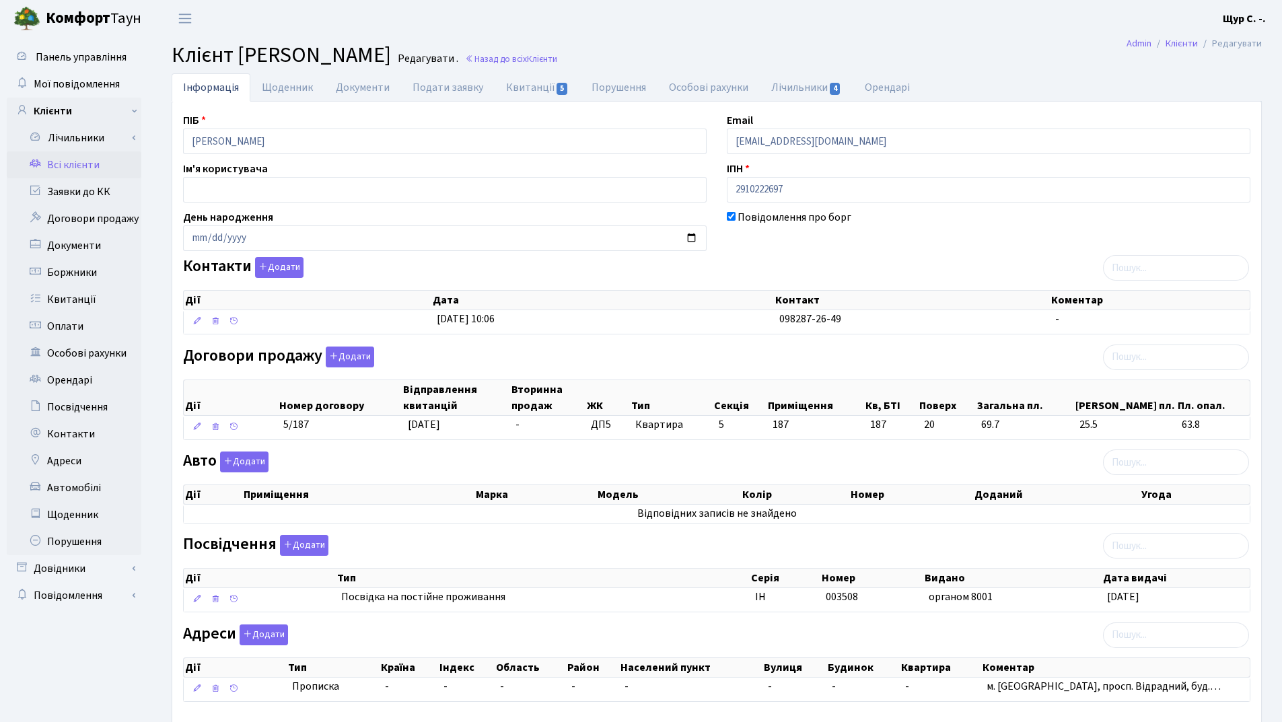
click at [35, 161] on icon at bounding box center [34, 163] width 13 height 13
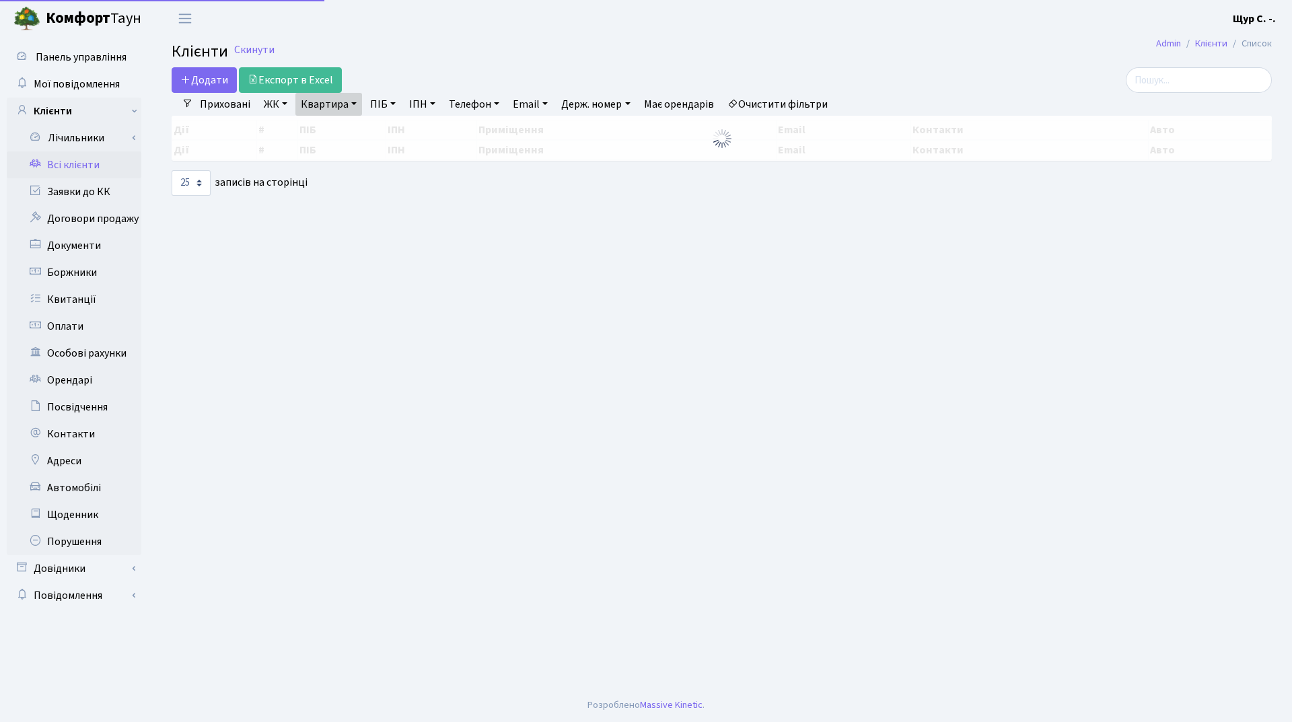
select select "25"
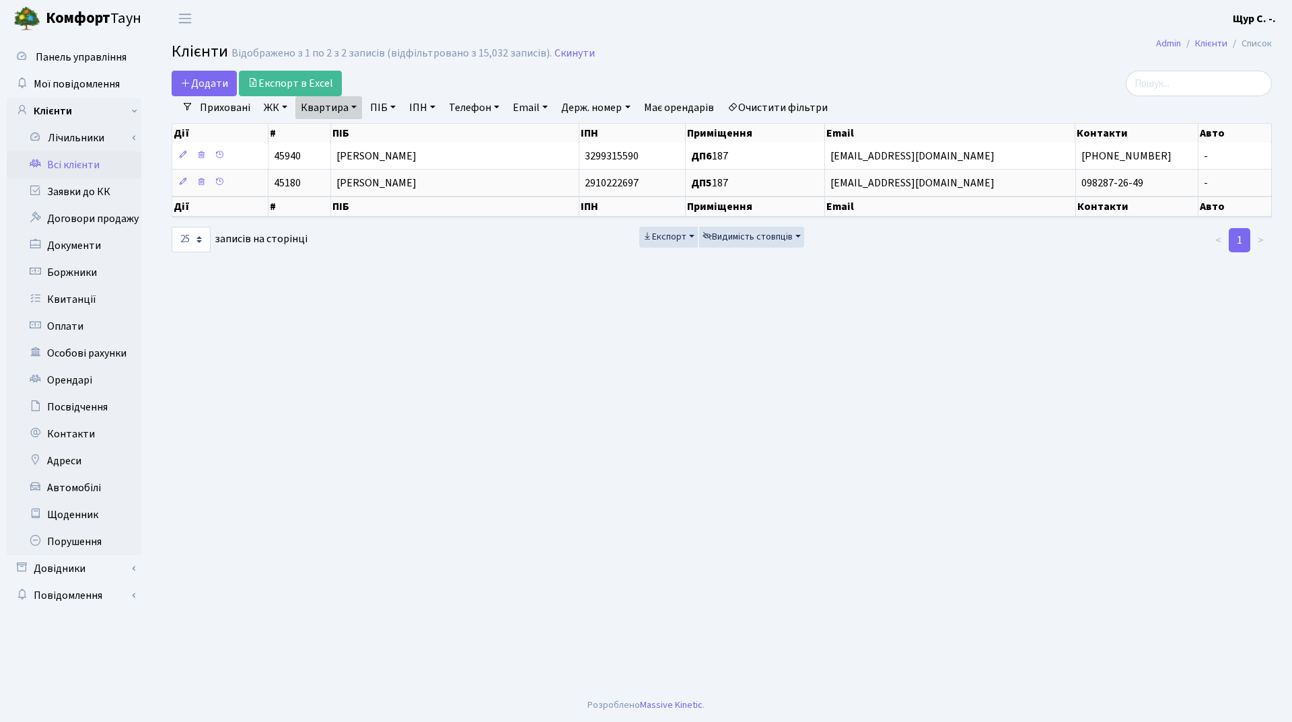
click at [350, 111] on link "Квартира" at bounding box center [328, 107] width 67 height 23
click at [347, 127] on input "187" at bounding box center [335, 134] width 79 height 26
type input "163"
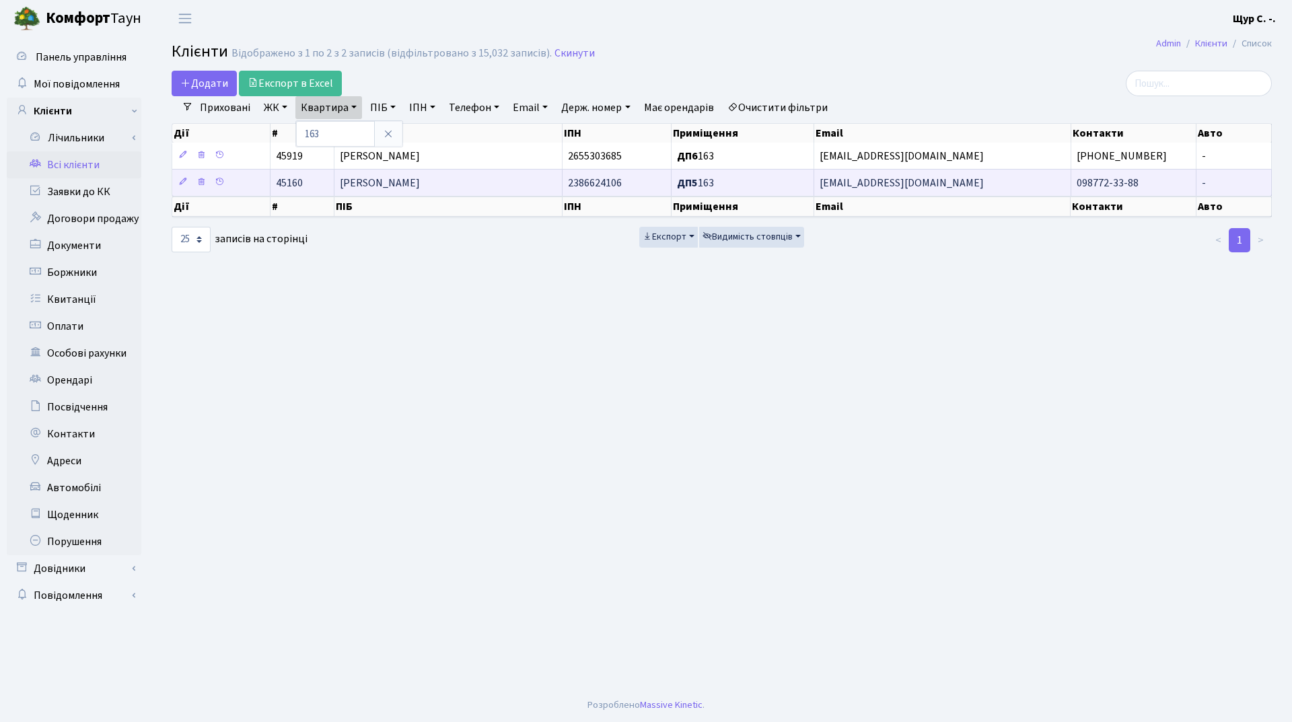
click at [375, 184] on span "[PERSON_NAME]" at bounding box center [380, 183] width 80 height 15
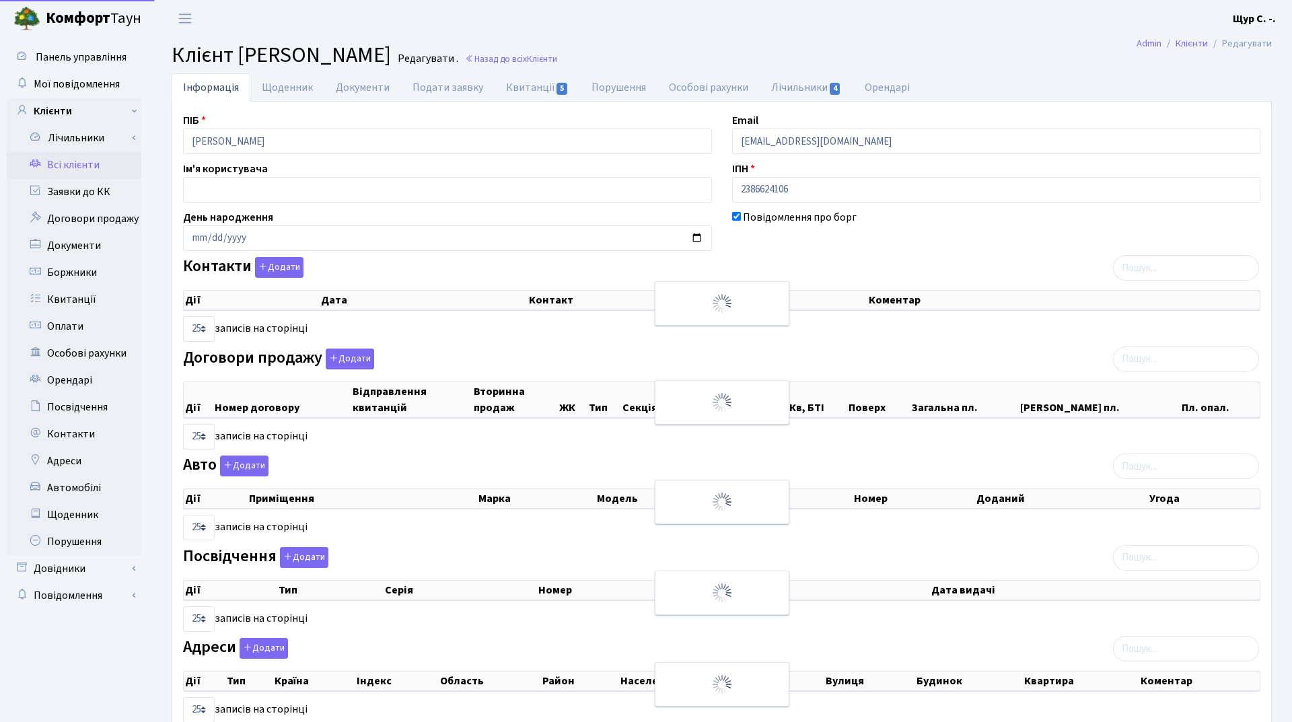
select select "25"
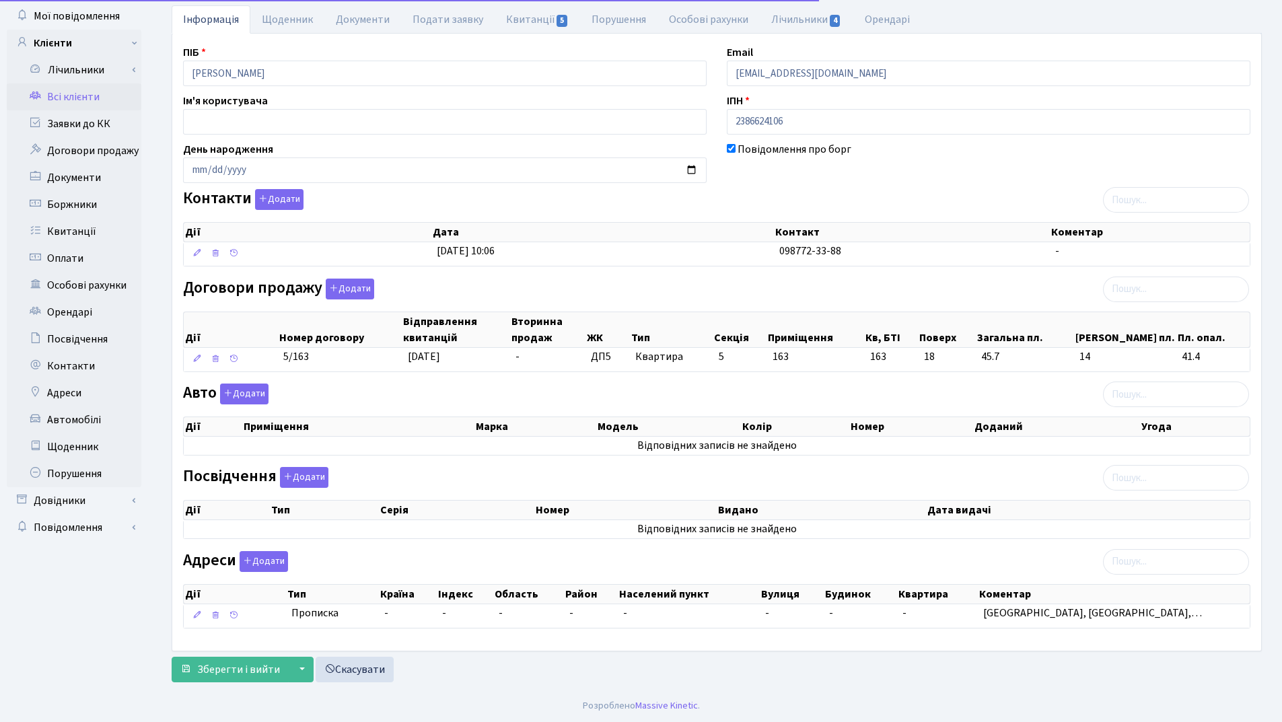
scroll to position [69, 0]
click at [316, 478] on button "Додати" at bounding box center [304, 476] width 48 height 21
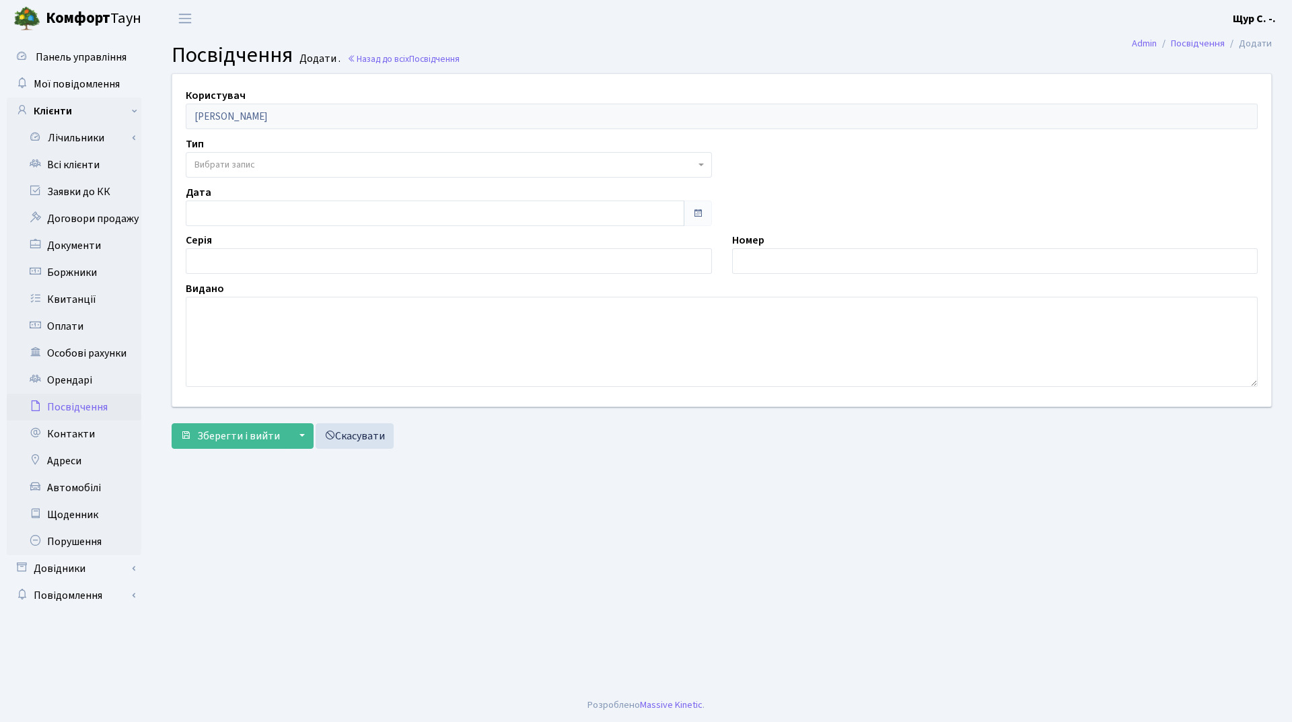
click at [312, 159] on span "Вибрати запис" at bounding box center [444, 164] width 501 height 13
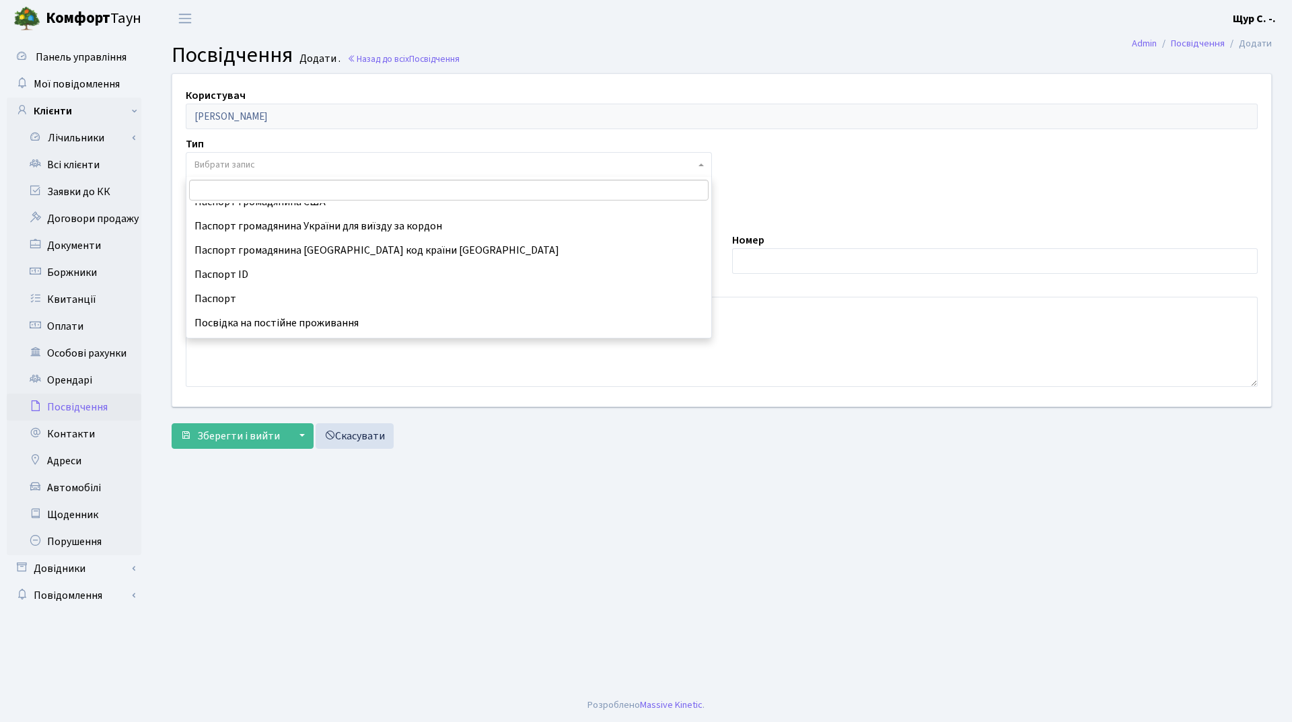
scroll to position [202, 0]
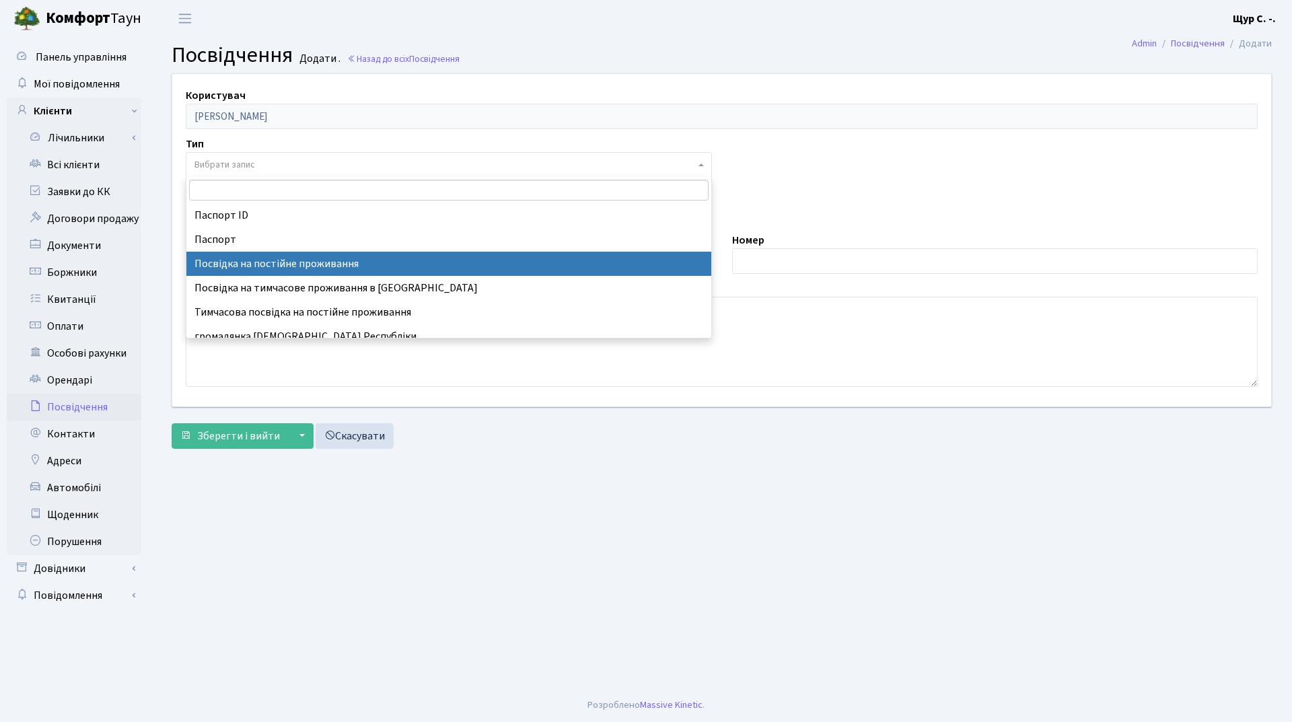
select select "2"
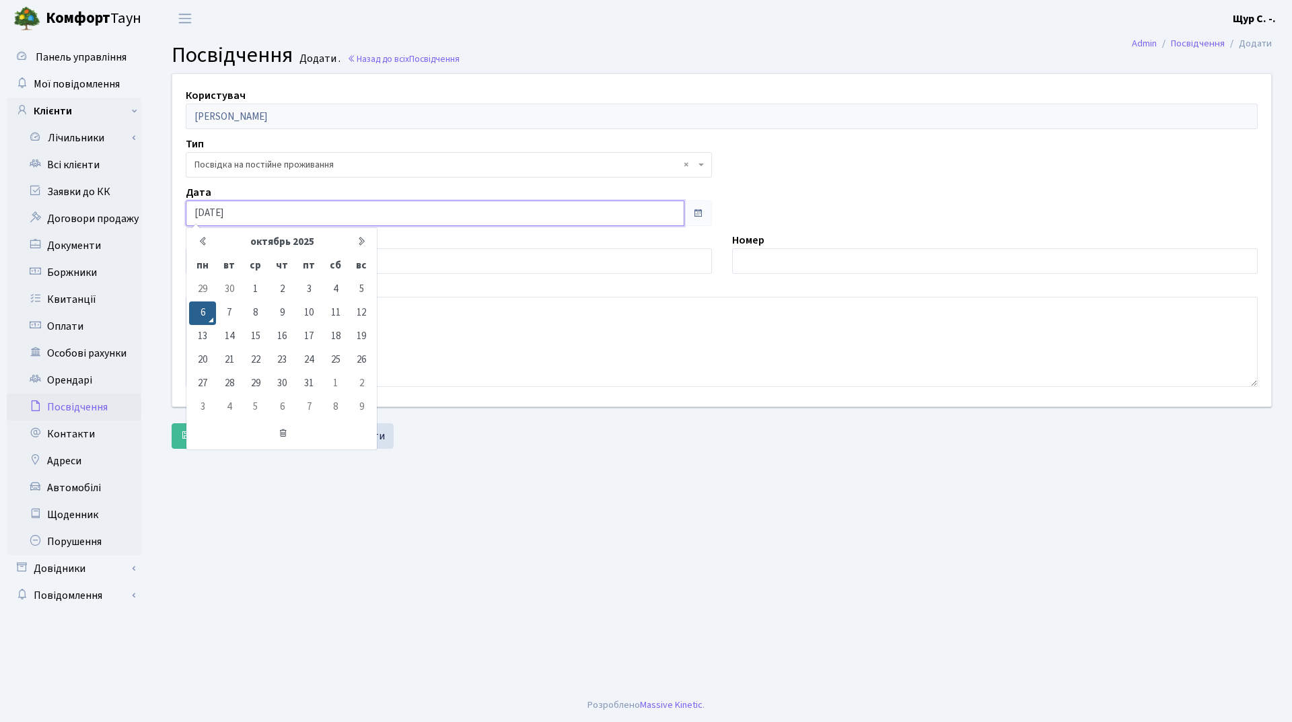
click at [267, 217] on input "06.10.2025" at bounding box center [435, 214] width 499 height 26
type input "0"
type input "18.04.2018"
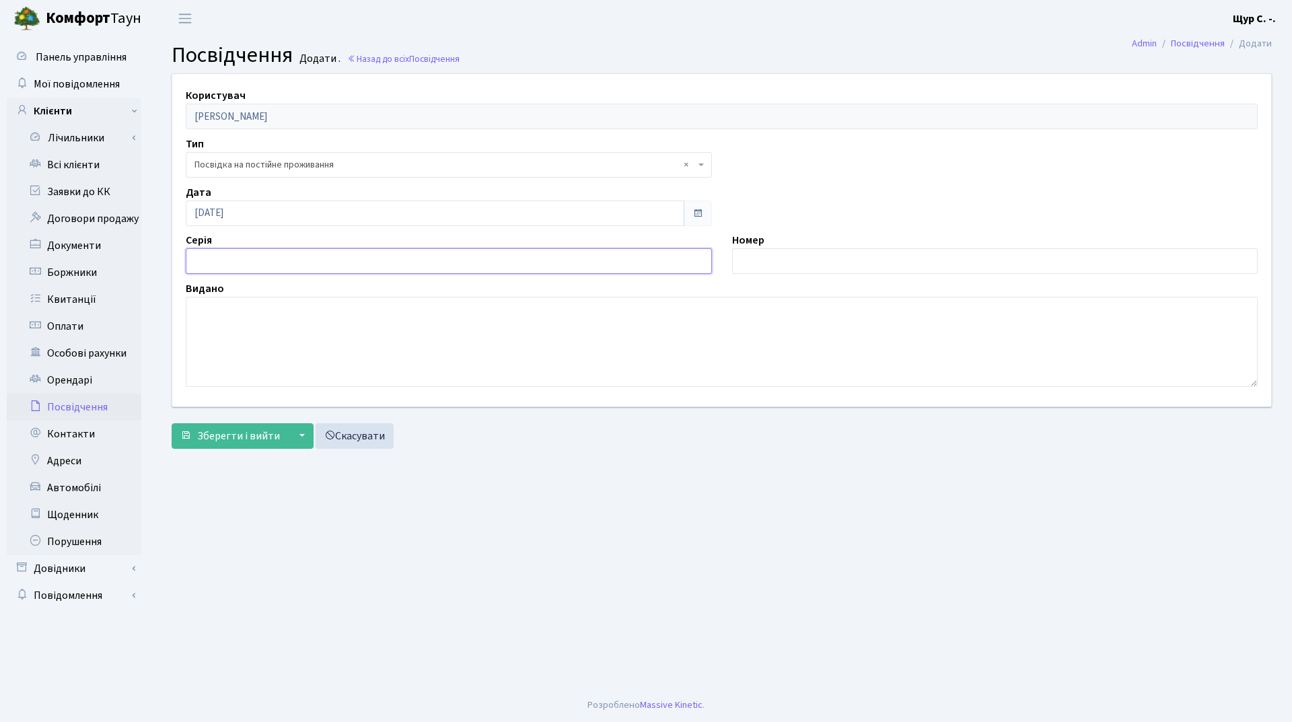
click at [540, 260] on input "text" at bounding box center [449, 261] width 526 height 26
type input "ІН"
click at [793, 266] on input "text" at bounding box center [995, 261] width 526 height 26
type input "158471"
click at [298, 332] on textarea at bounding box center [722, 342] width 1072 height 90
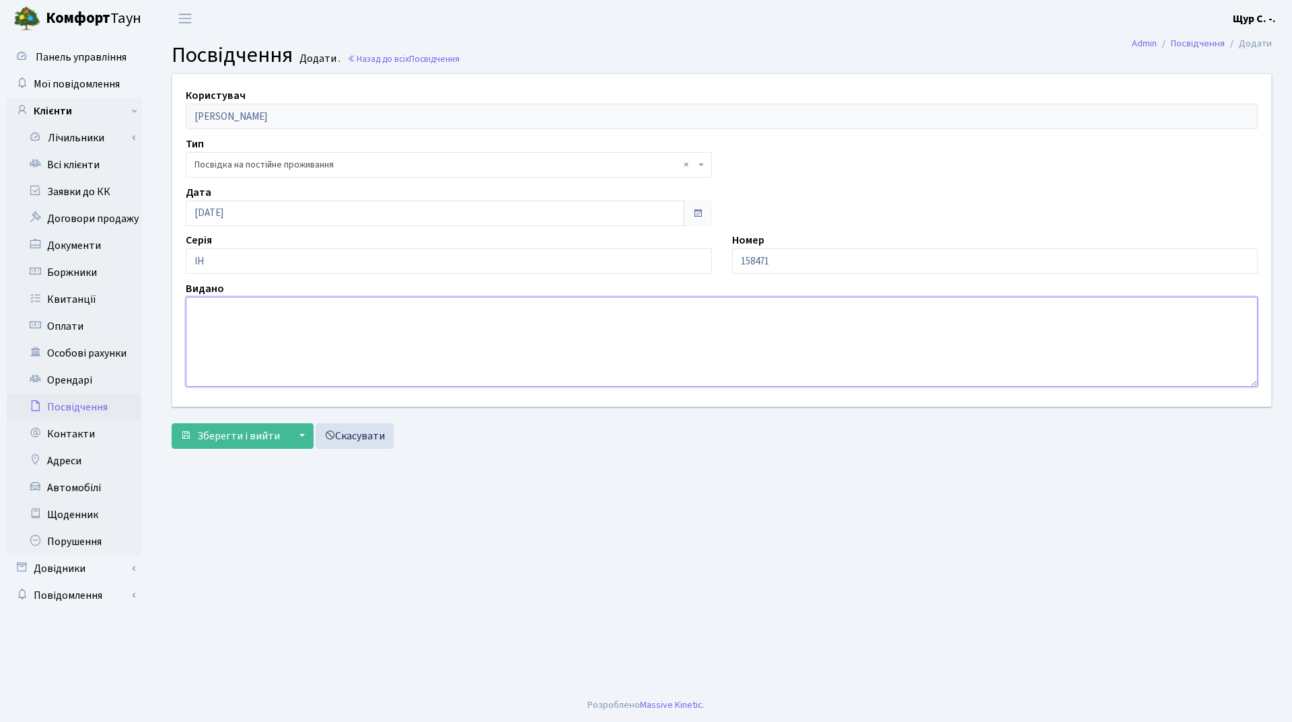
type textarea "р"
type textarea "органом 3201"
click at [238, 442] on span "Зберегти і вийти" at bounding box center [238, 436] width 83 height 15
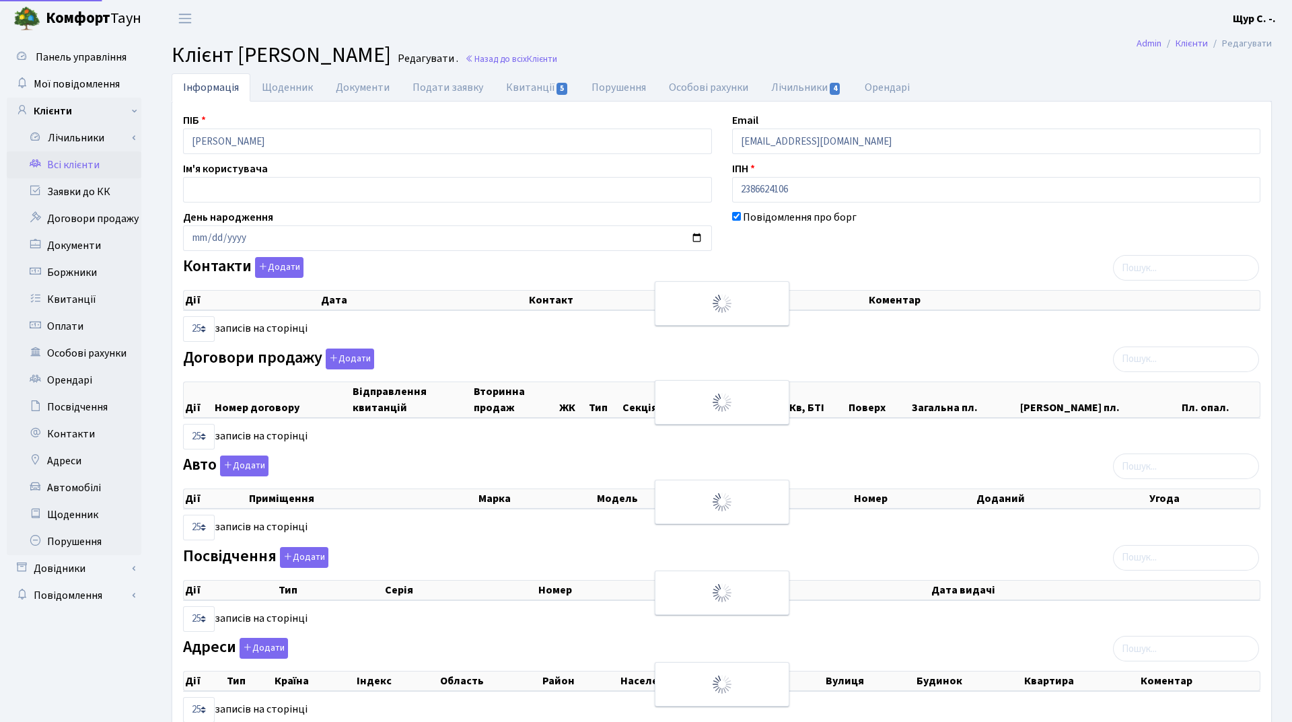
select select "25"
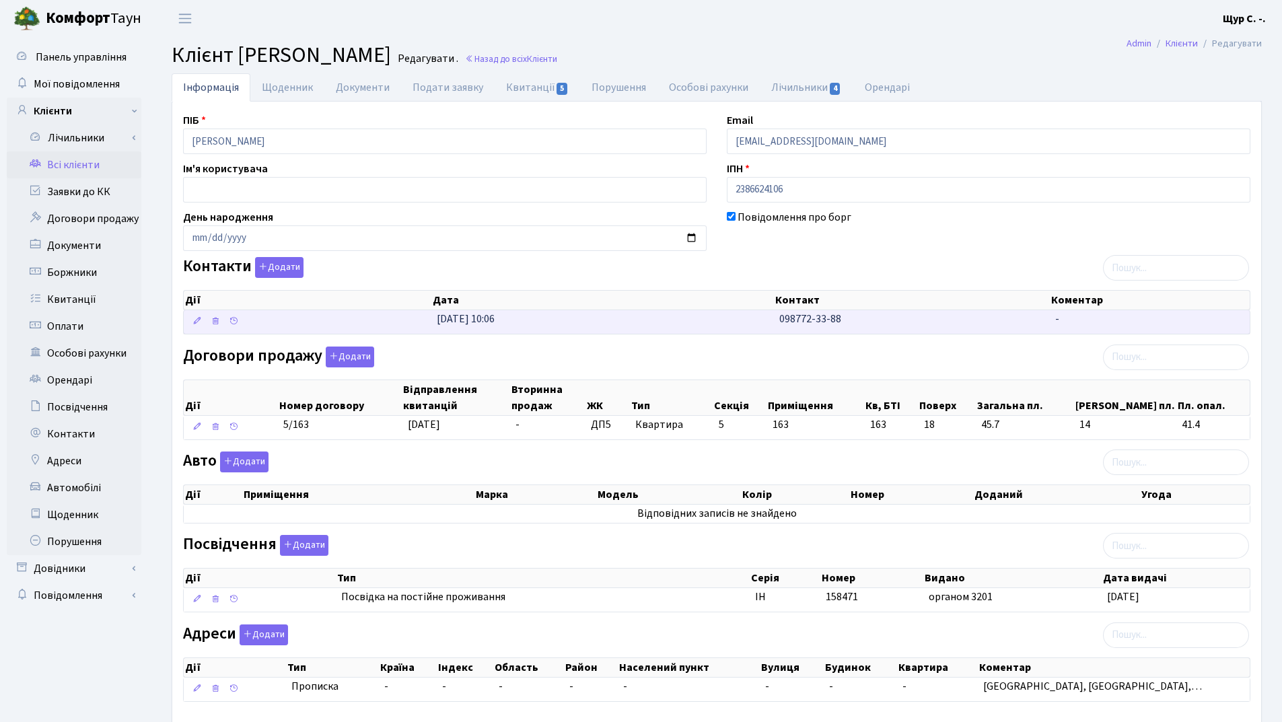
click at [650, 322] on td "24.01.2025, 10:06" at bounding box center [602, 322] width 343 height 24
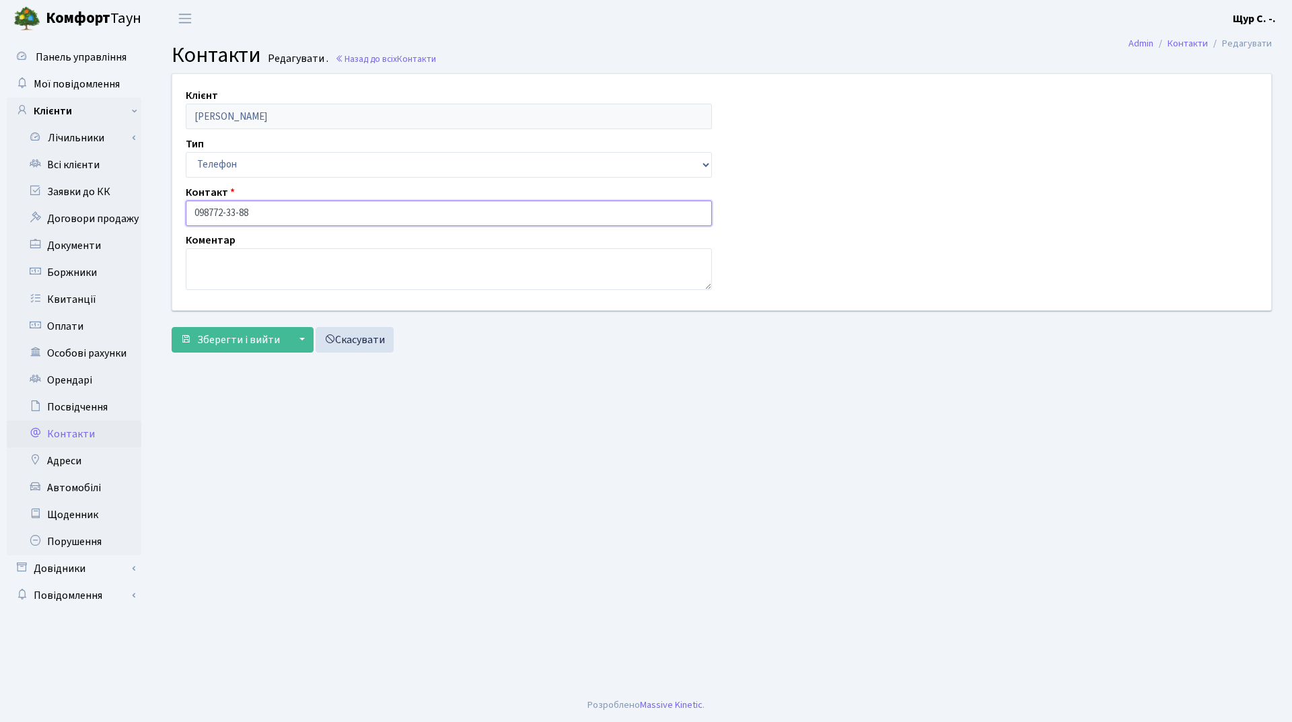
click at [212, 209] on input "098772-33-88" at bounding box center [449, 214] width 526 height 26
type input "[PHONE_NUMBER]"
click at [228, 335] on span "Зберегти і вийти" at bounding box center [238, 339] width 83 height 15
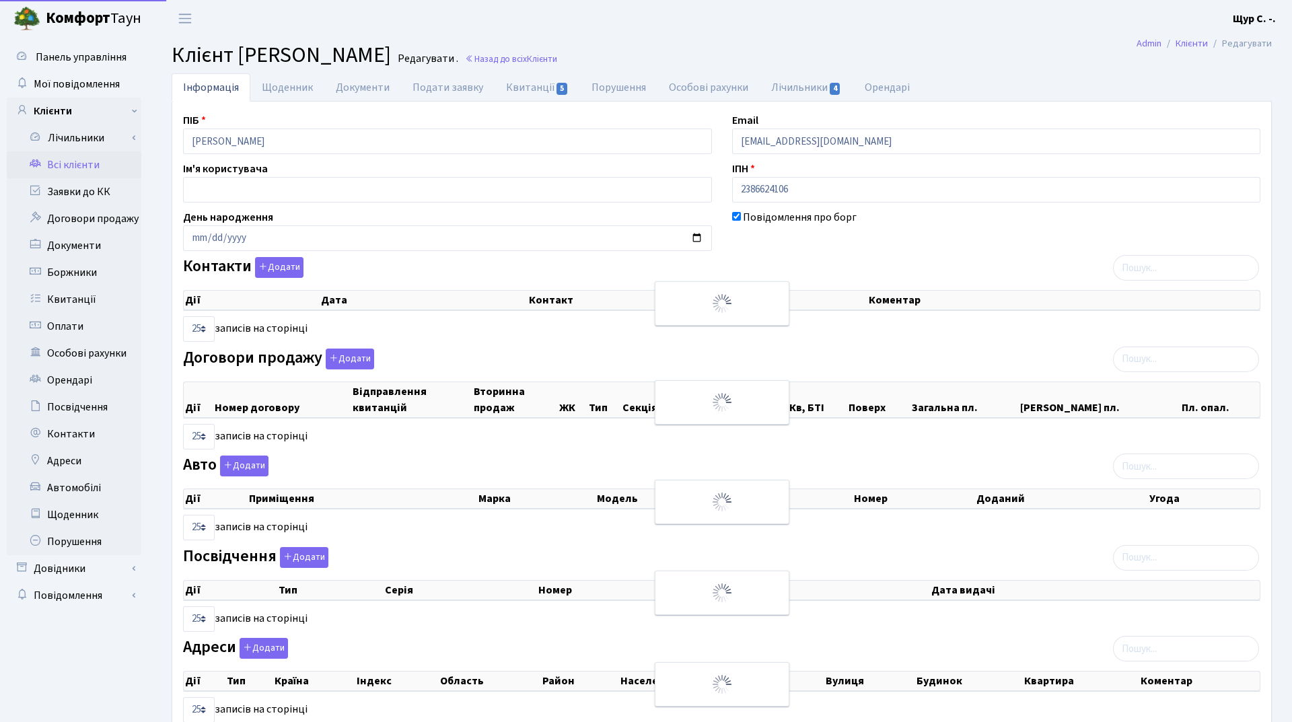
select select "25"
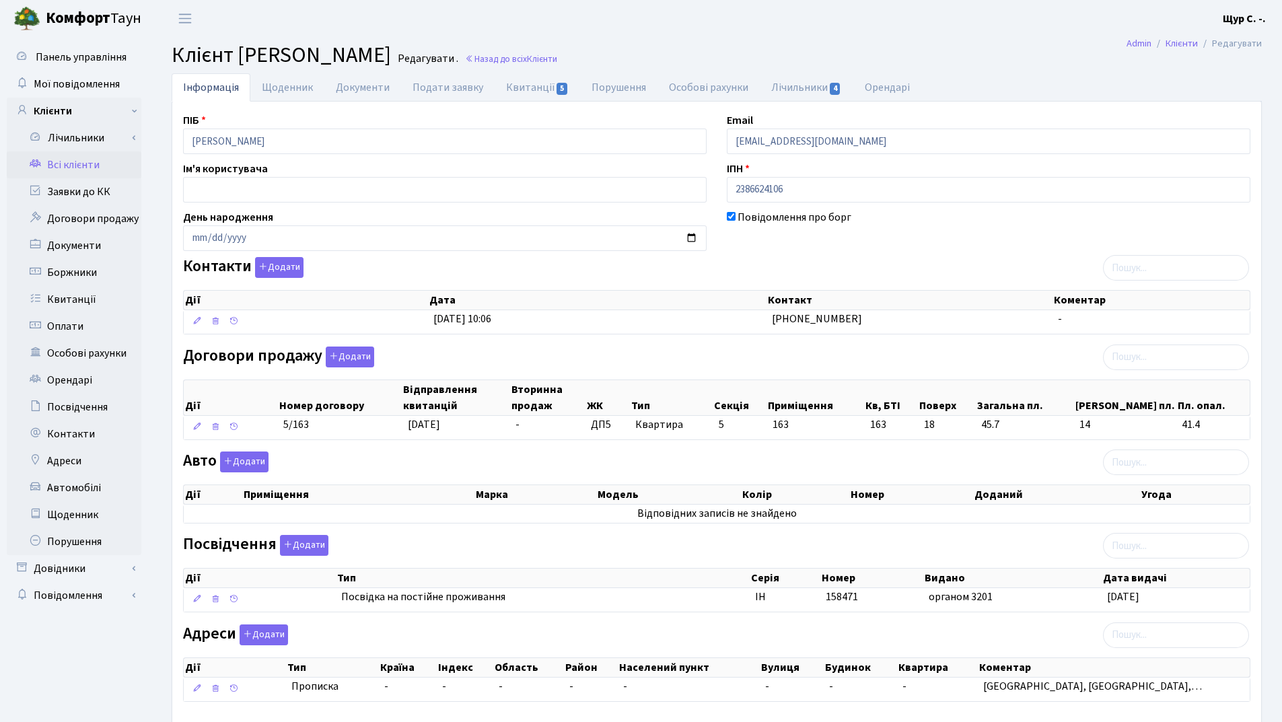
click at [64, 166] on link "Всі клієнти" at bounding box center [74, 164] width 135 height 27
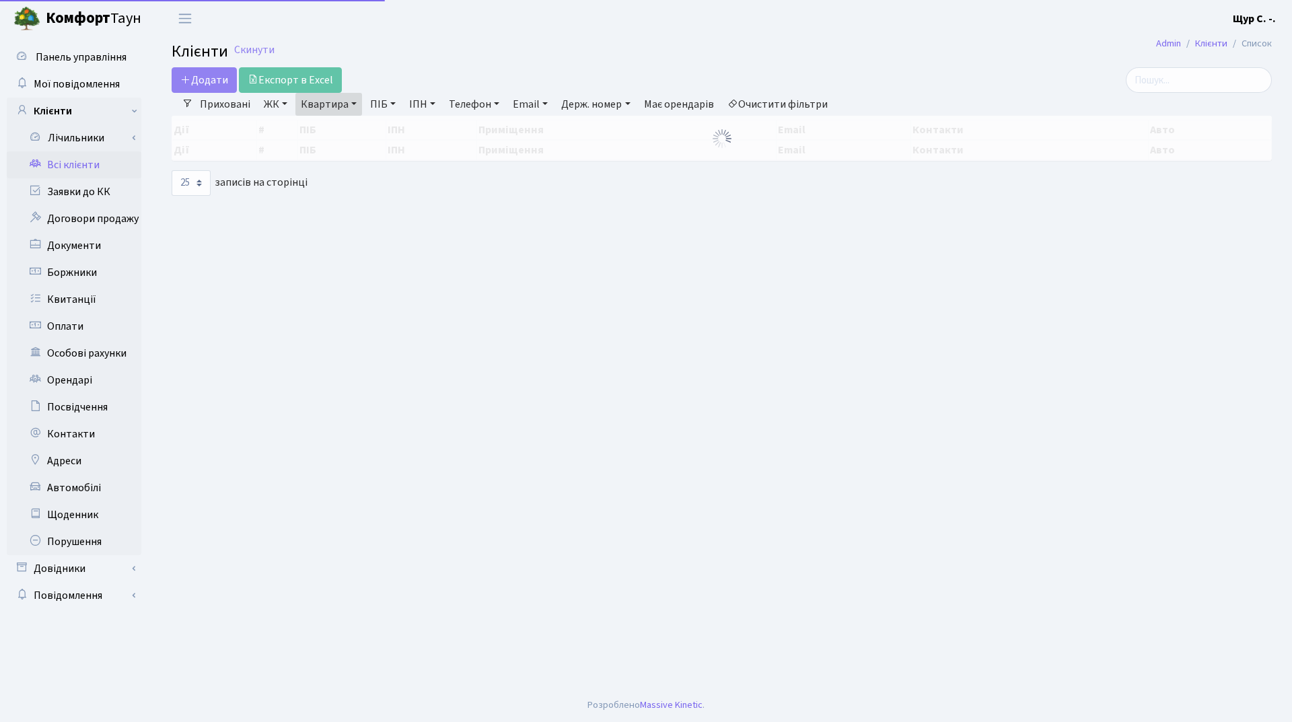
select select "25"
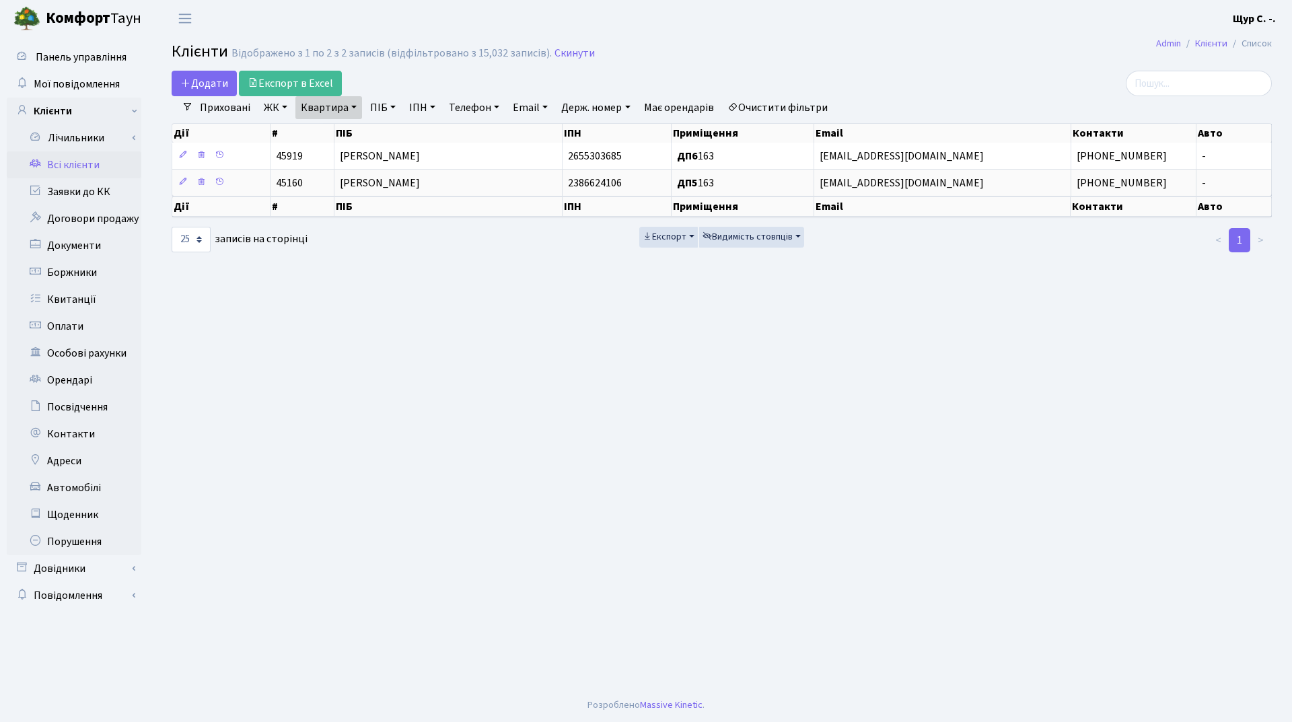
click at [344, 105] on link "Квартира" at bounding box center [328, 107] width 67 height 23
click at [345, 129] on input "163" at bounding box center [335, 134] width 79 height 26
type input "1"
type input "368"
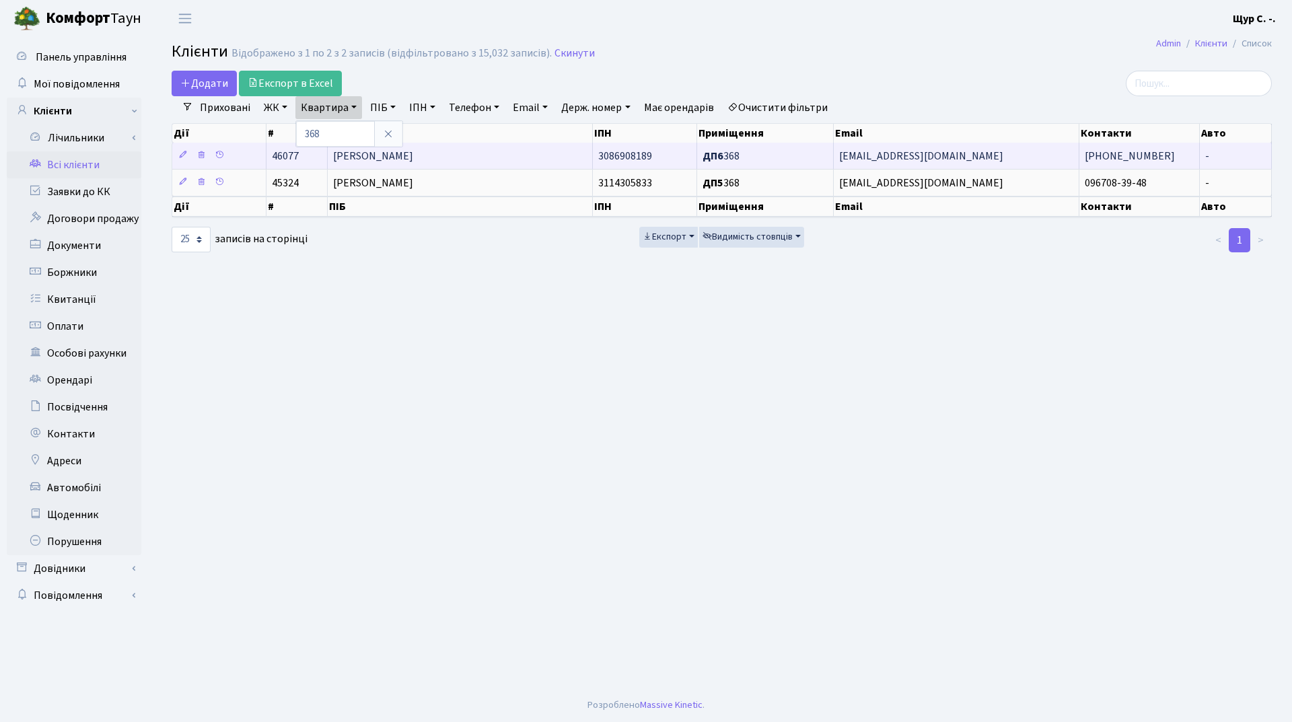
click at [394, 160] on span "[PERSON_NAME]" at bounding box center [373, 156] width 80 height 15
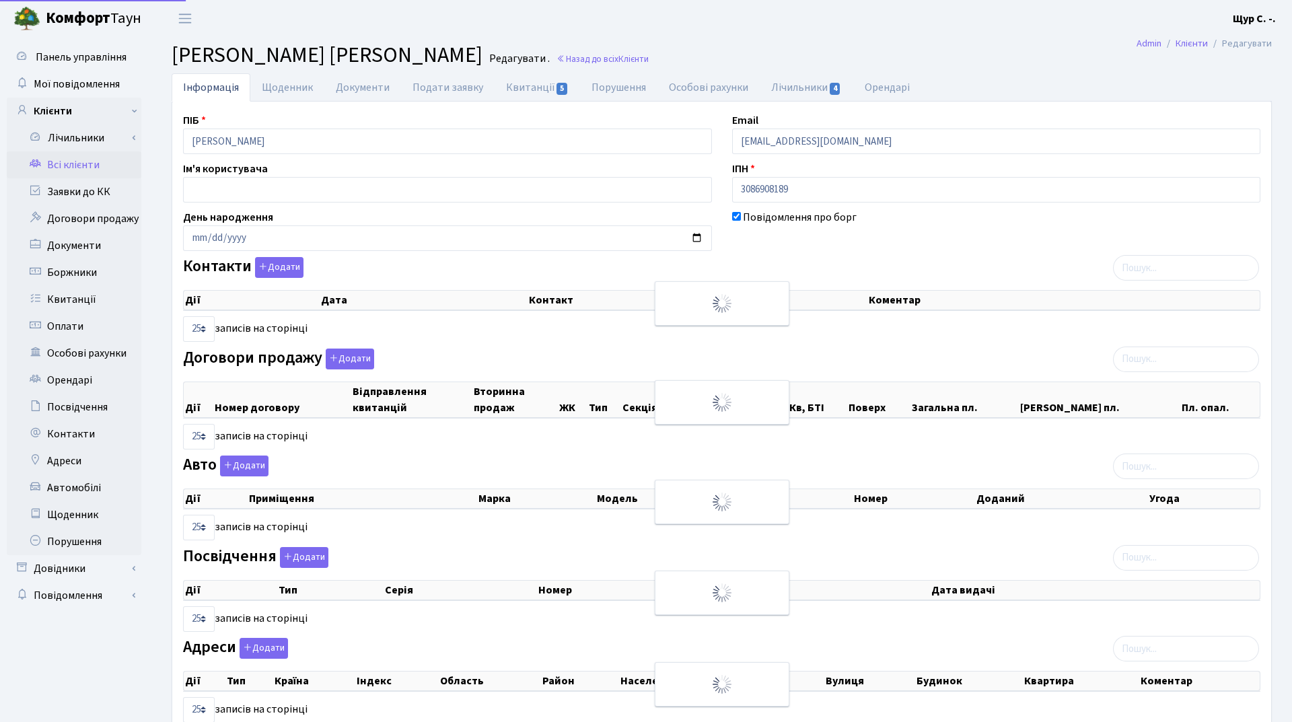
select select "25"
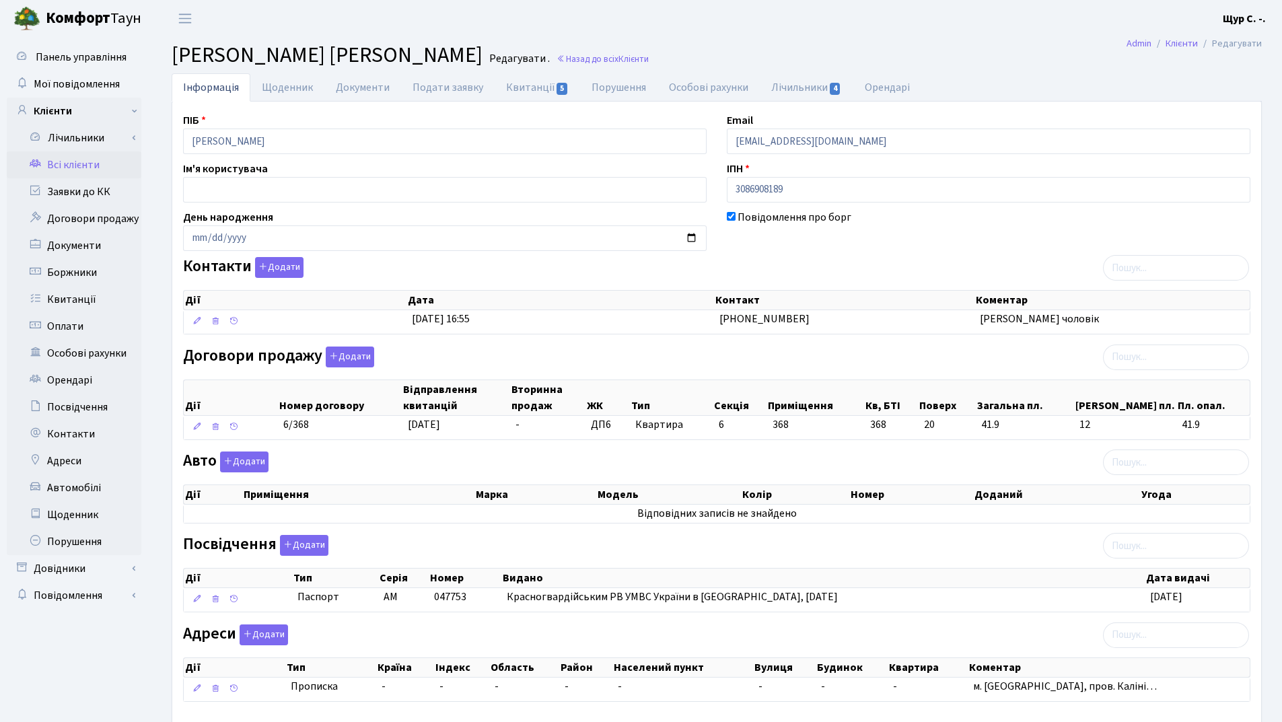
click at [90, 170] on link "Всі клієнти" at bounding box center [74, 164] width 135 height 27
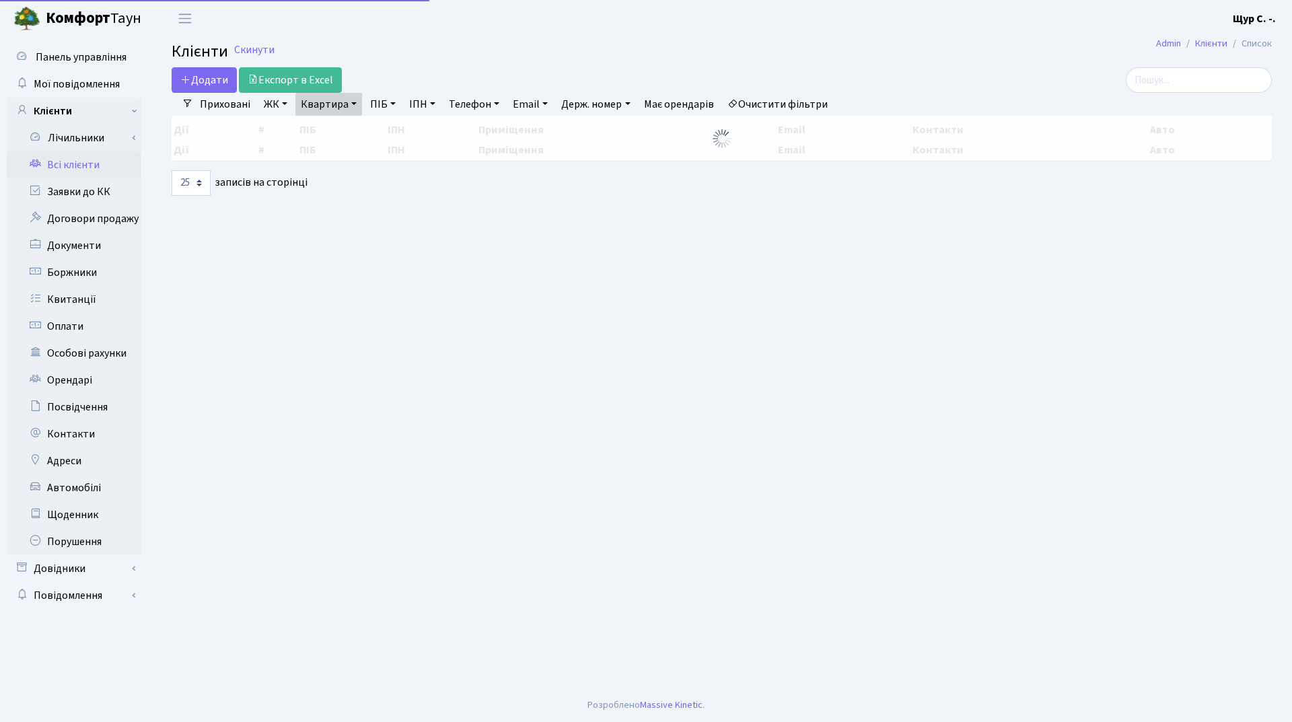
select select "25"
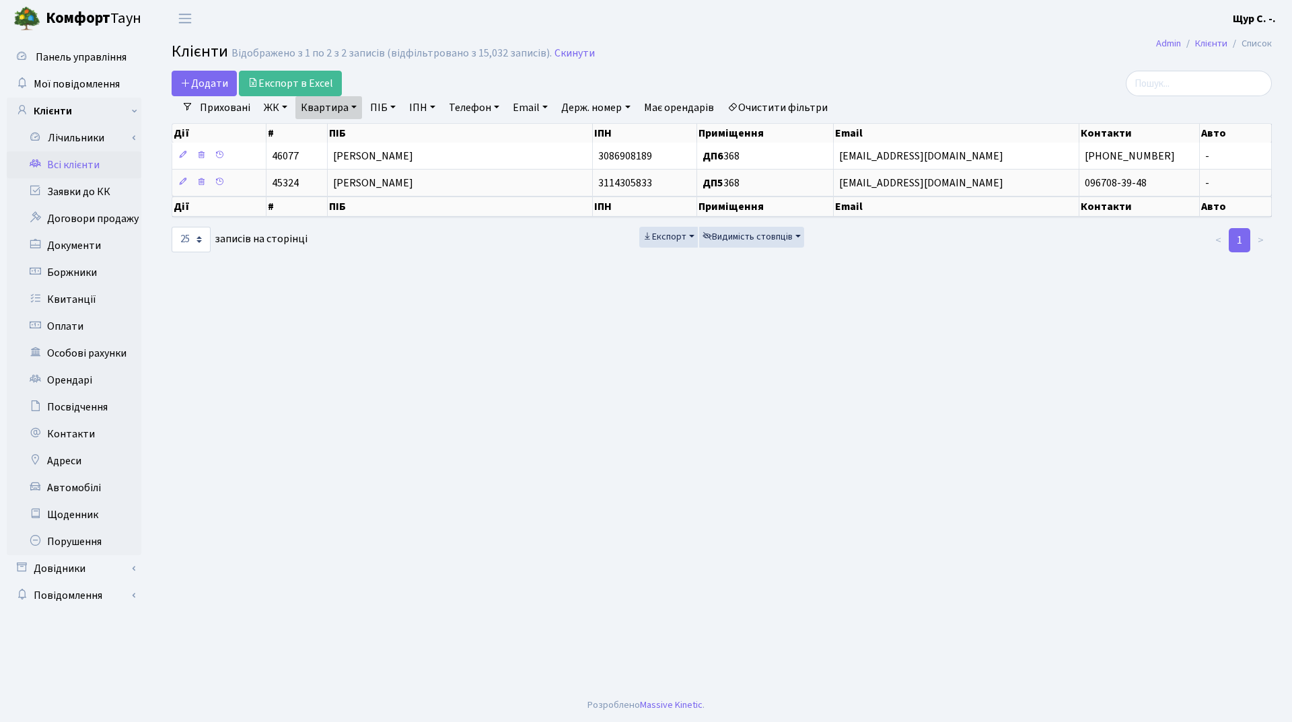
click at [356, 107] on link "Квартира" at bounding box center [328, 107] width 67 height 23
click at [351, 133] on input "368" at bounding box center [335, 134] width 79 height 26
type input "302"
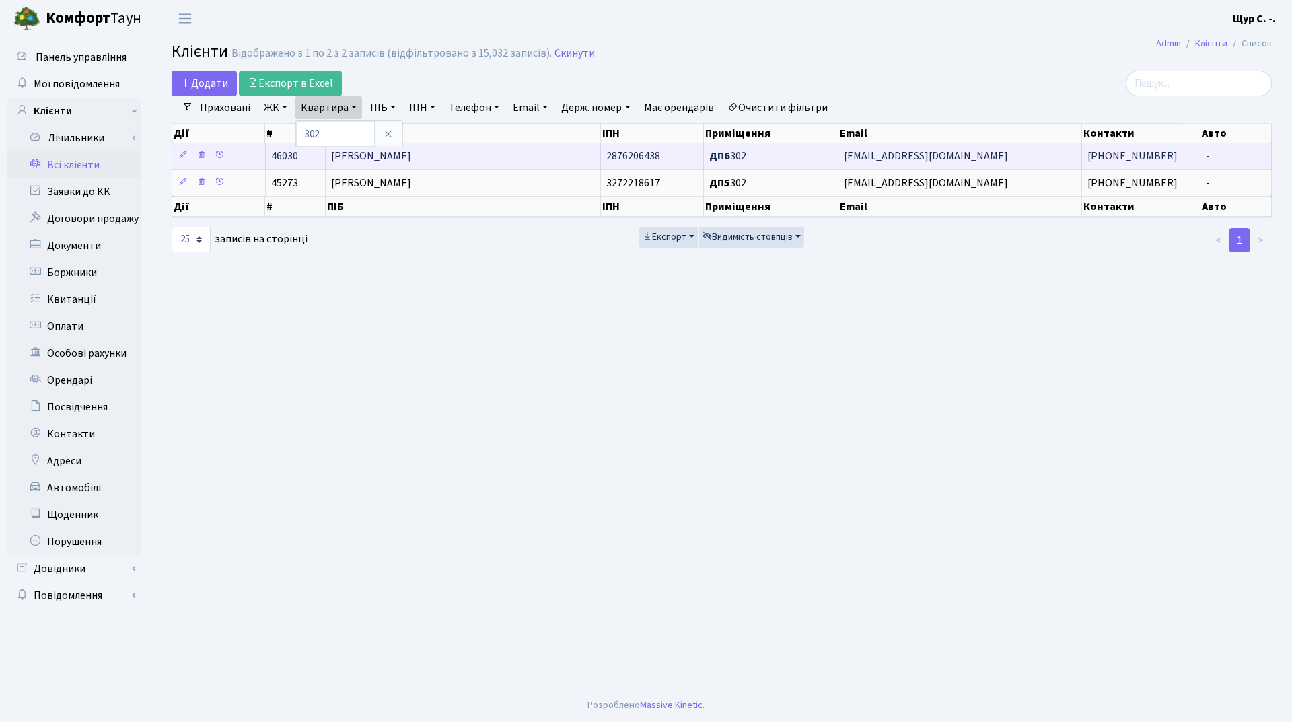
click at [403, 157] on span "[PERSON_NAME]" at bounding box center [371, 156] width 80 height 15
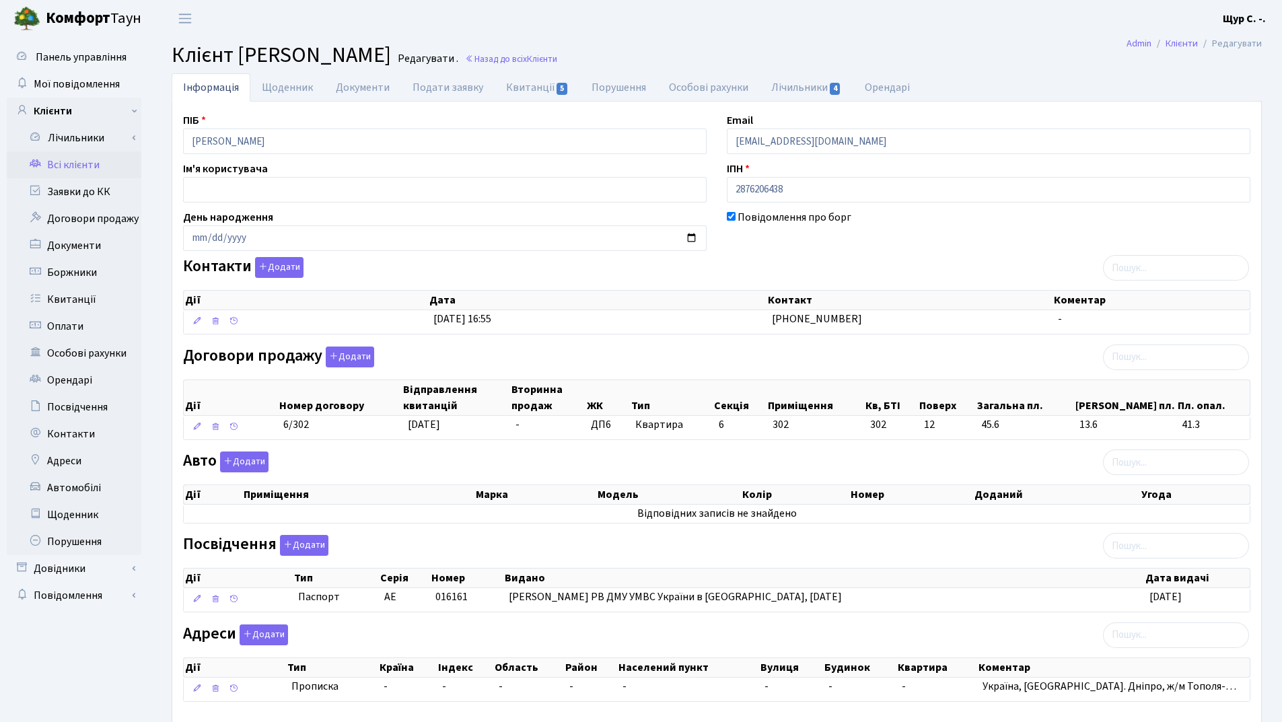
click at [111, 170] on link "Всі клієнти" at bounding box center [74, 164] width 135 height 27
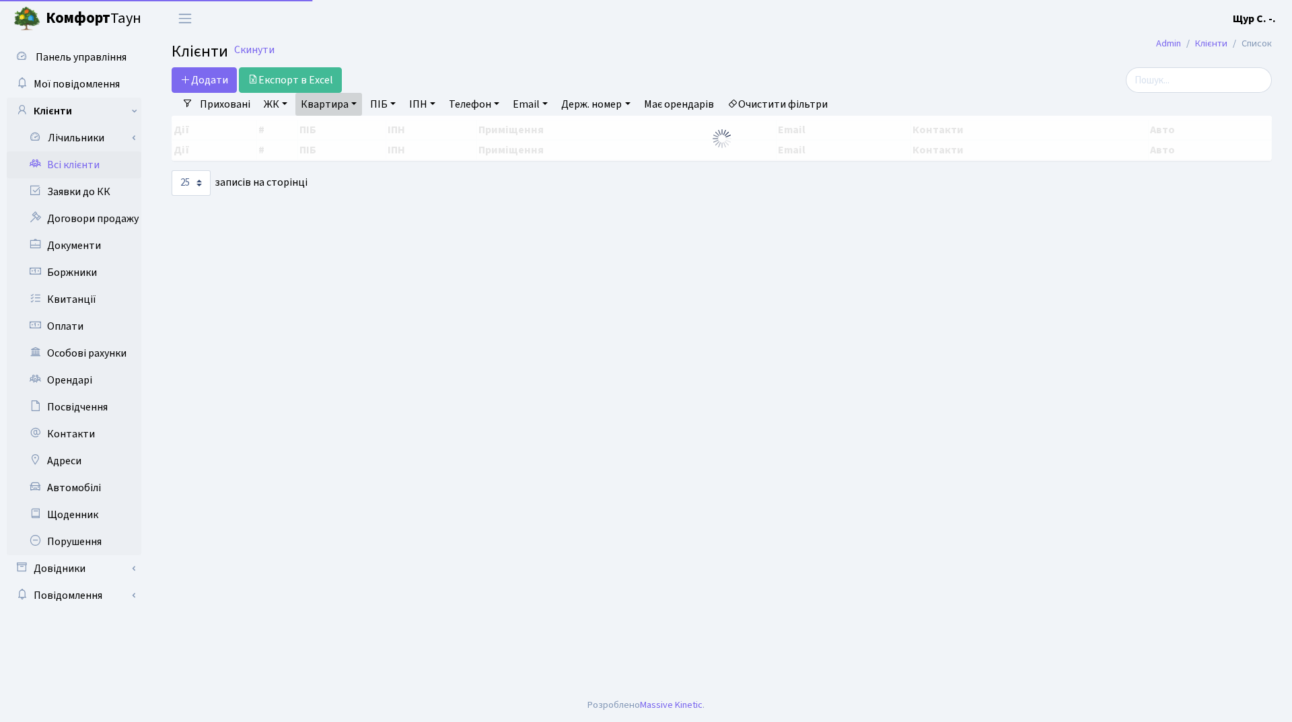
select select "25"
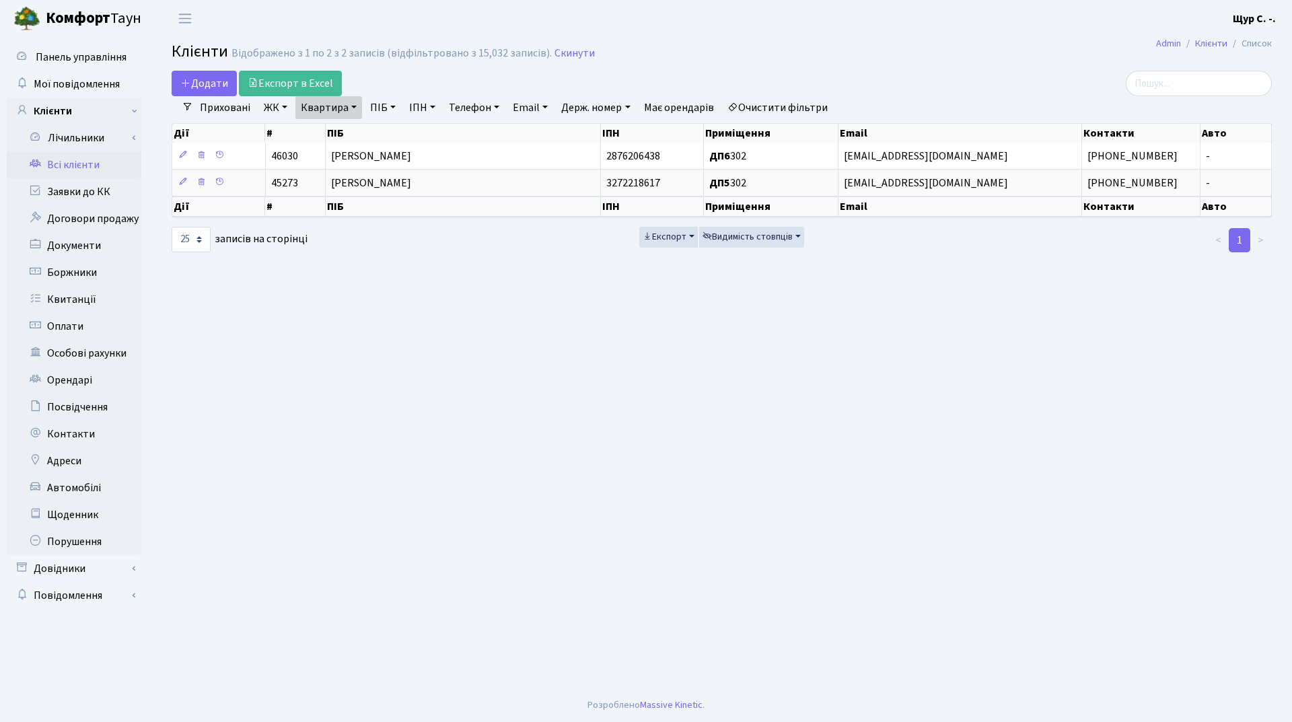
click at [347, 110] on link "Квартира" at bounding box center [328, 107] width 67 height 23
click at [340, 139] on input "302" at bounding box center [335, 134] width 79 height 26
type input "3"
type input "28"
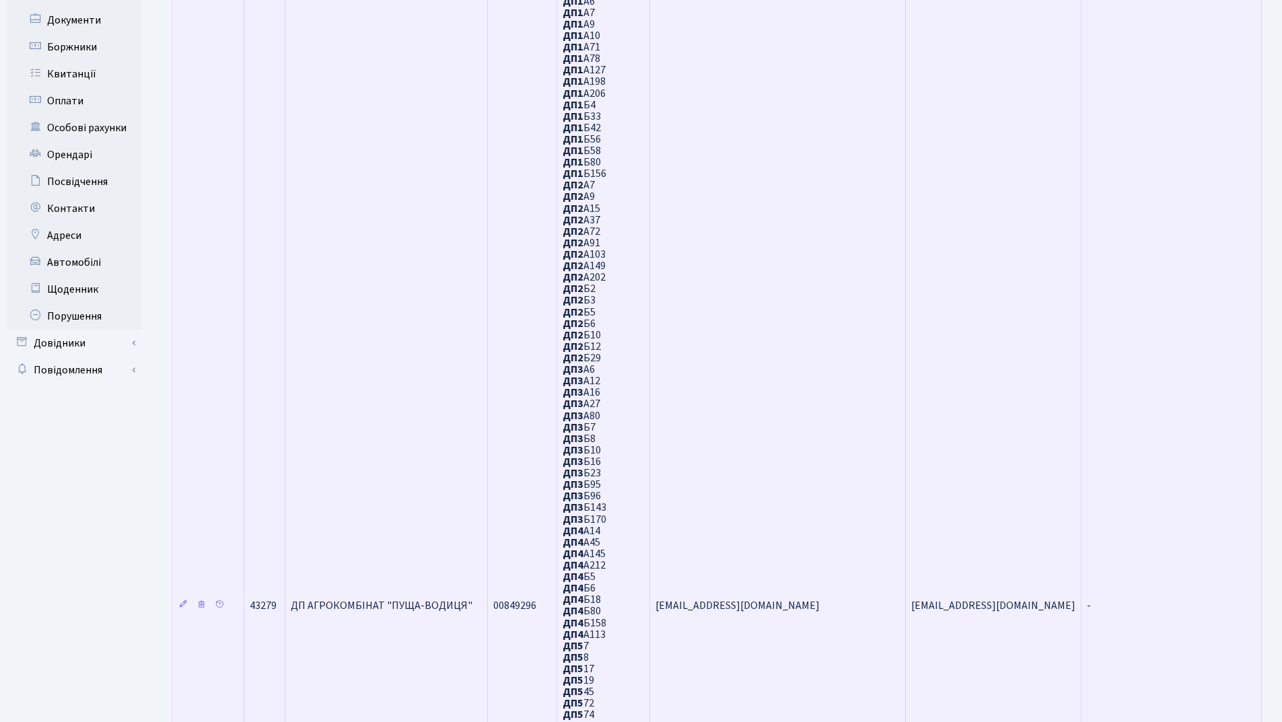
scroll to position [175, 0]
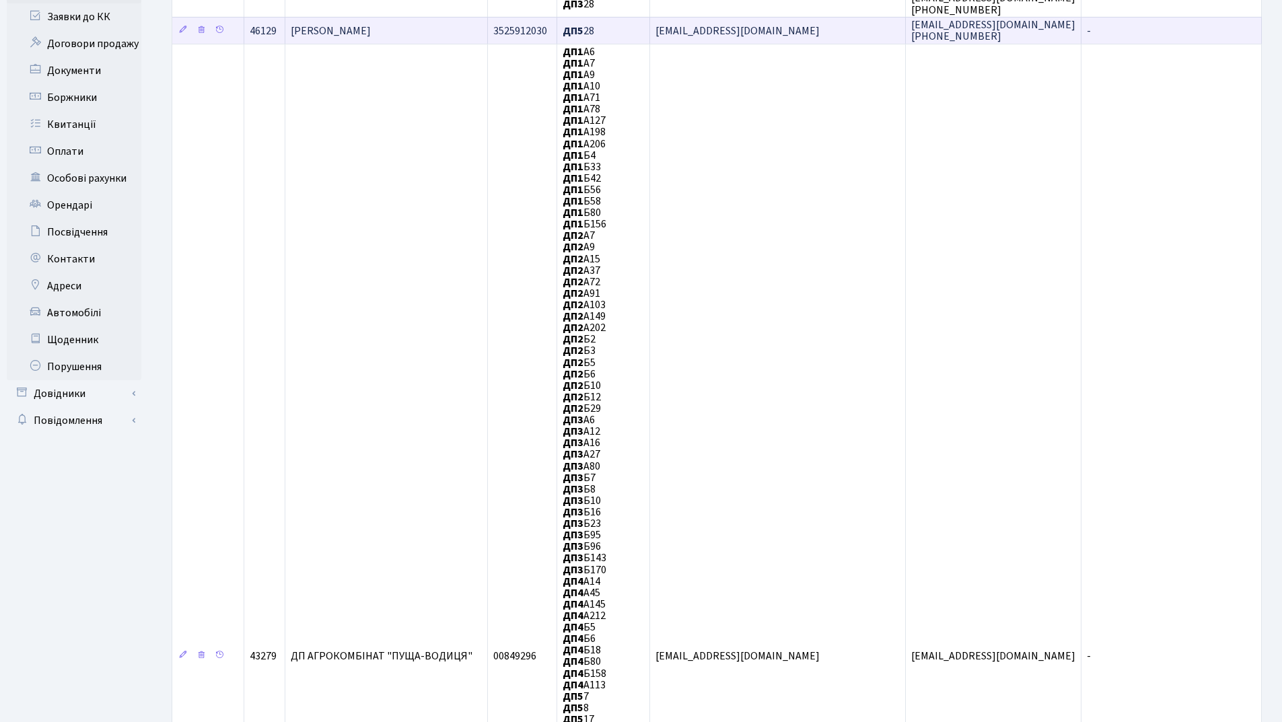
click at [445, 24] on td "Марчук Владислав Сергійович" at bounding box center [386, 30] width 203 height 27
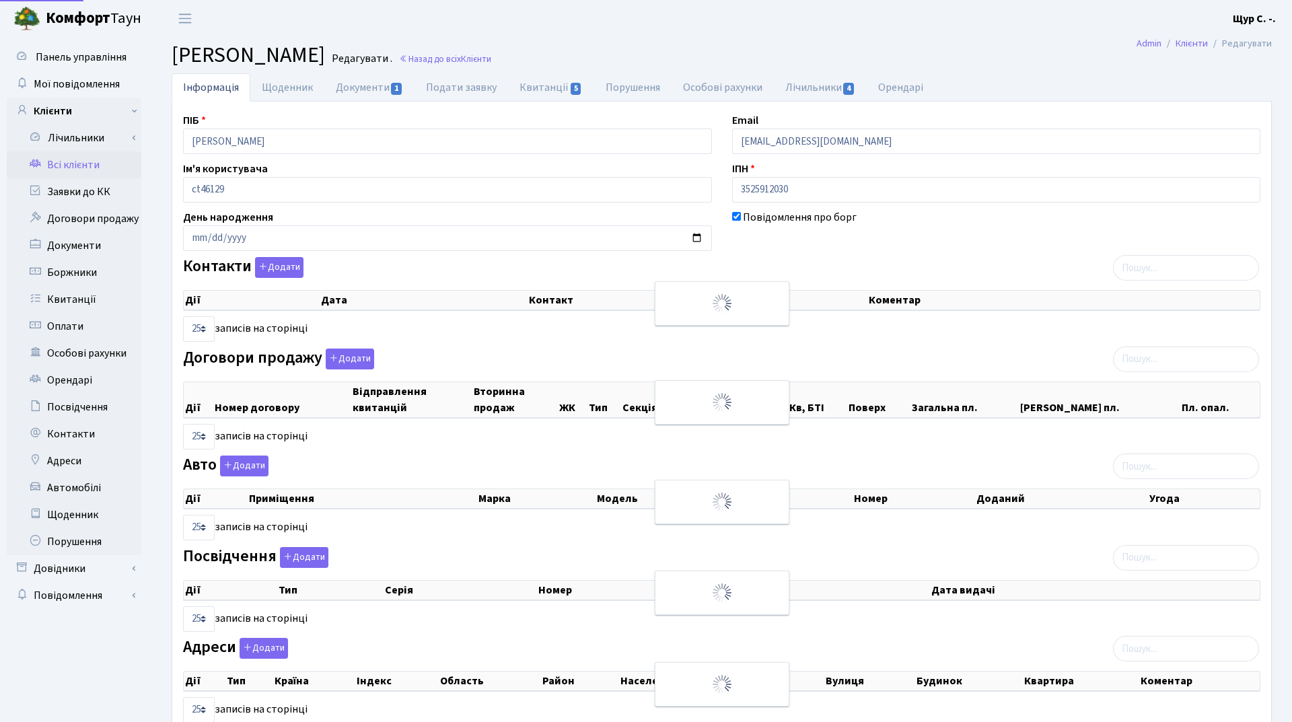
select select "25"
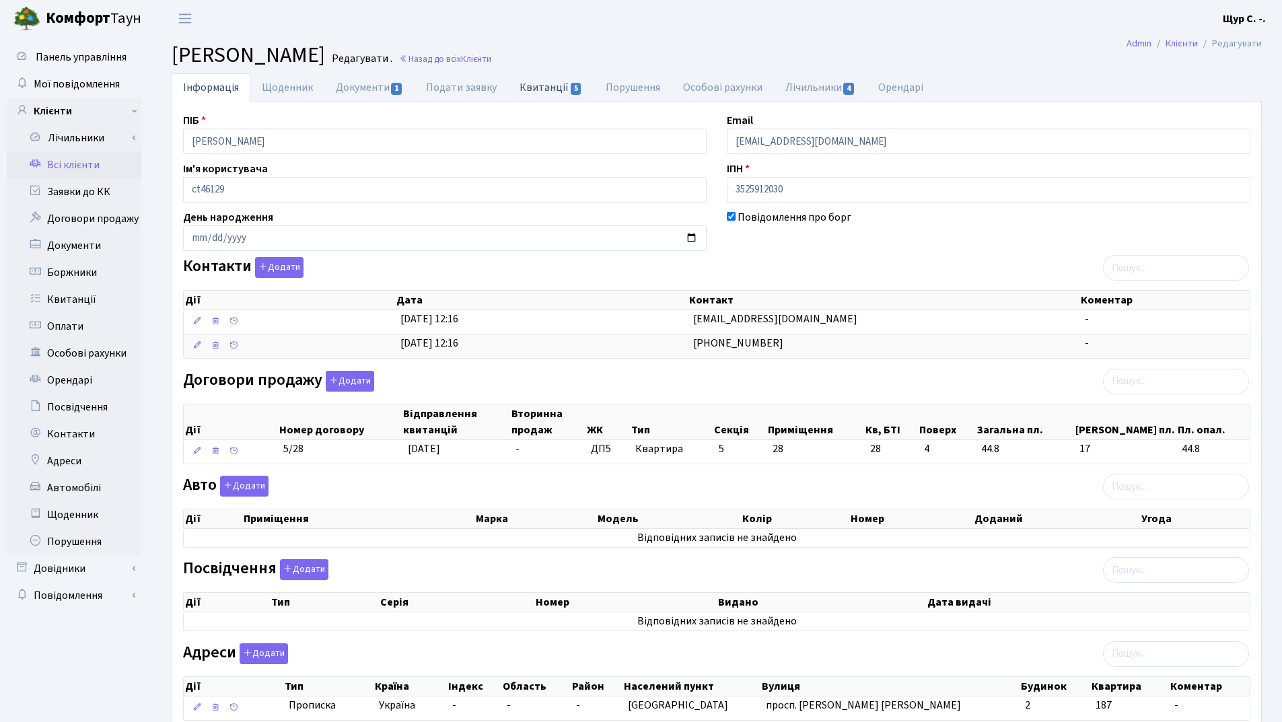
click at [546, 90] on link "Квитанції 5" at bounding box center [550, 87] width 85 height 28
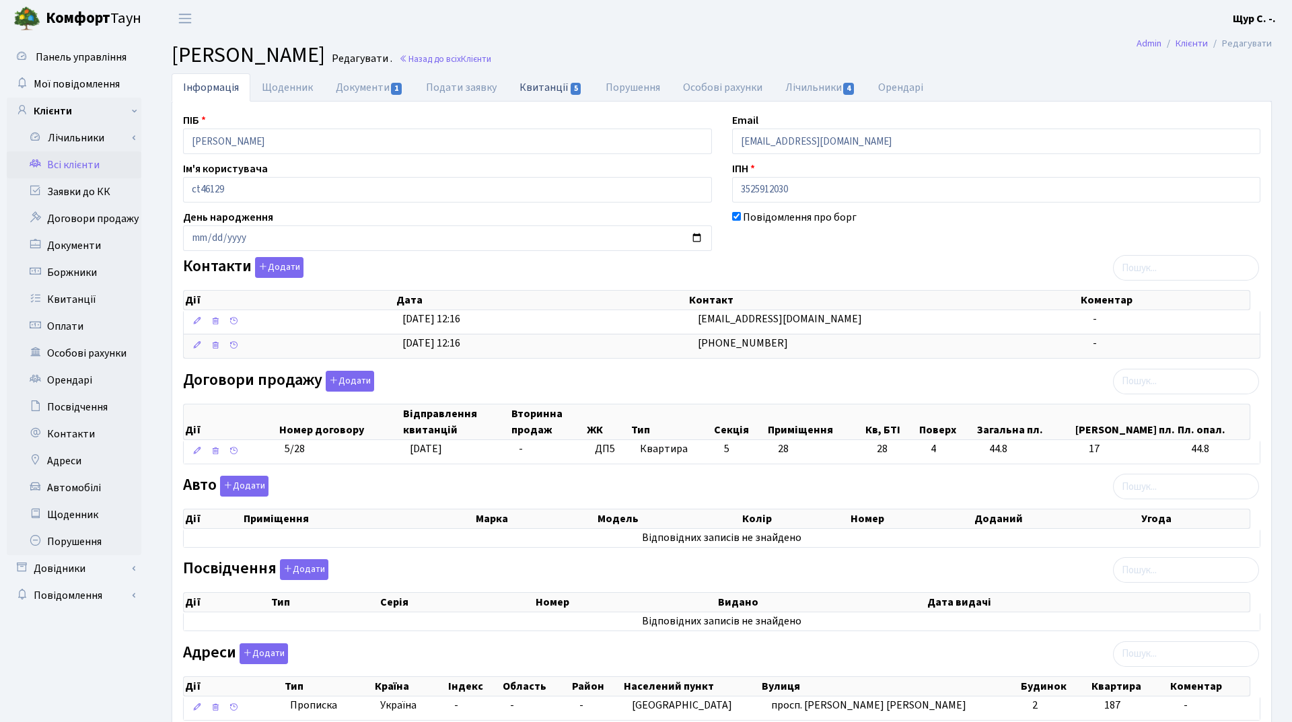
select select "25"
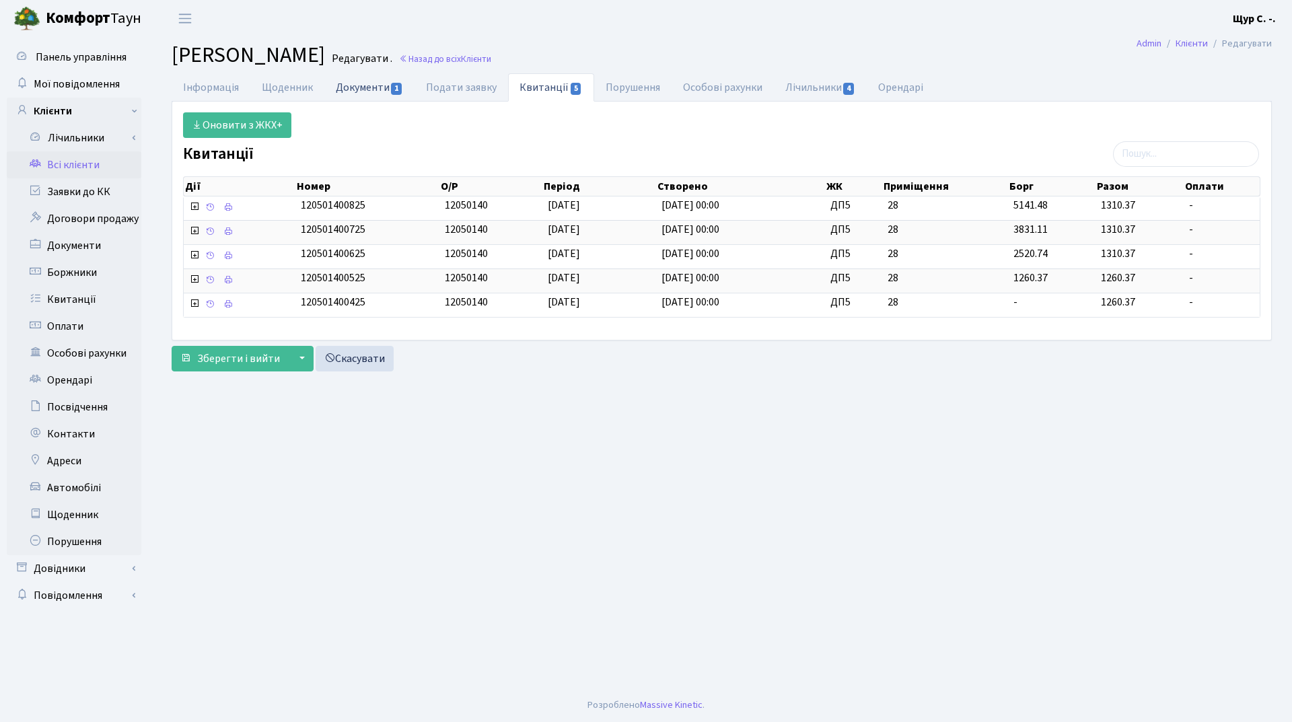
click at [371, 92] on link "Документи 1" at bounding box center [369, 87] width 90 height 28
select select "25"
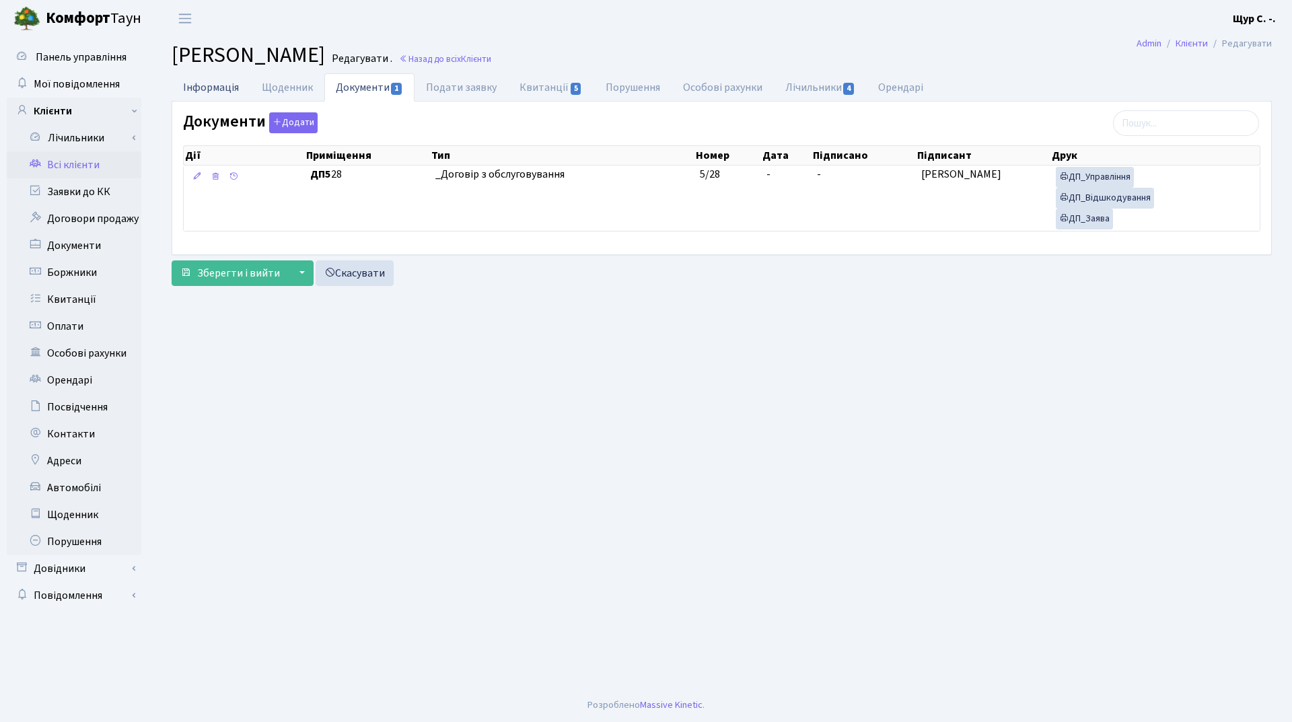
click at [207, 88] on link "Інформація" at bounding box center [211, 87] width 79 height 28
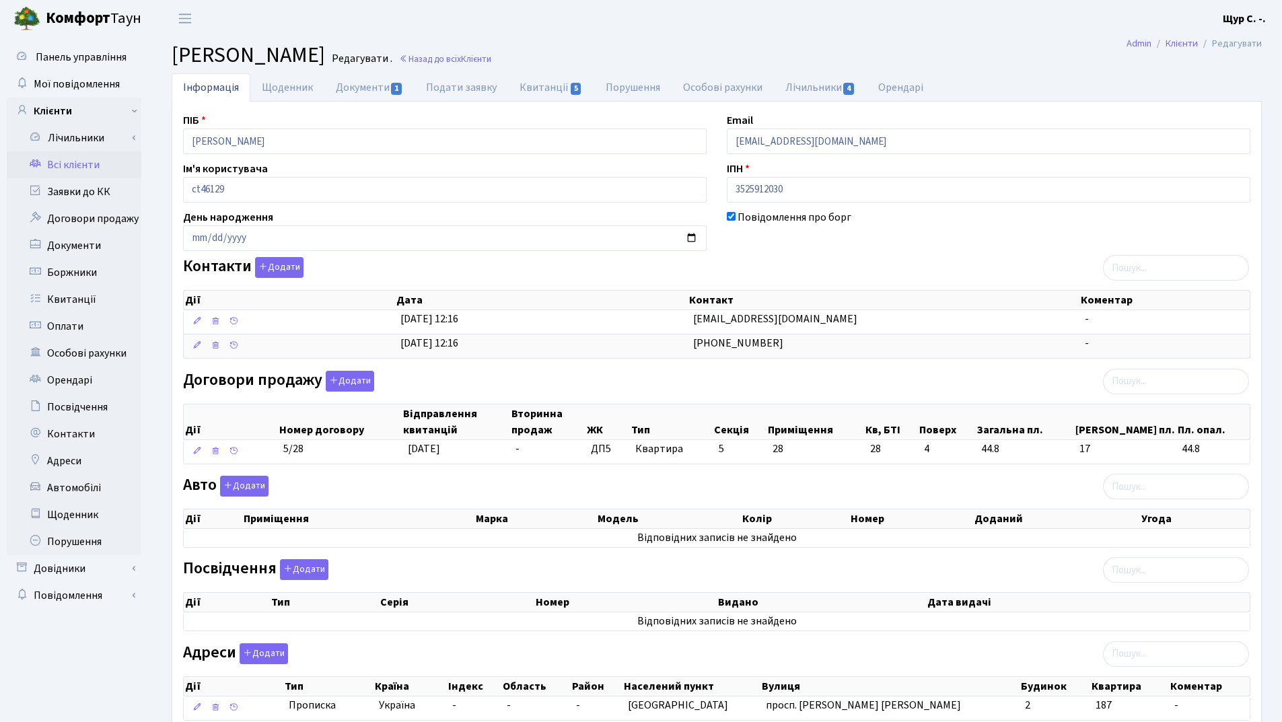
click at [54, 159] on link "Всі клієнти" at bounding box center [74, 164] width 135 height 27
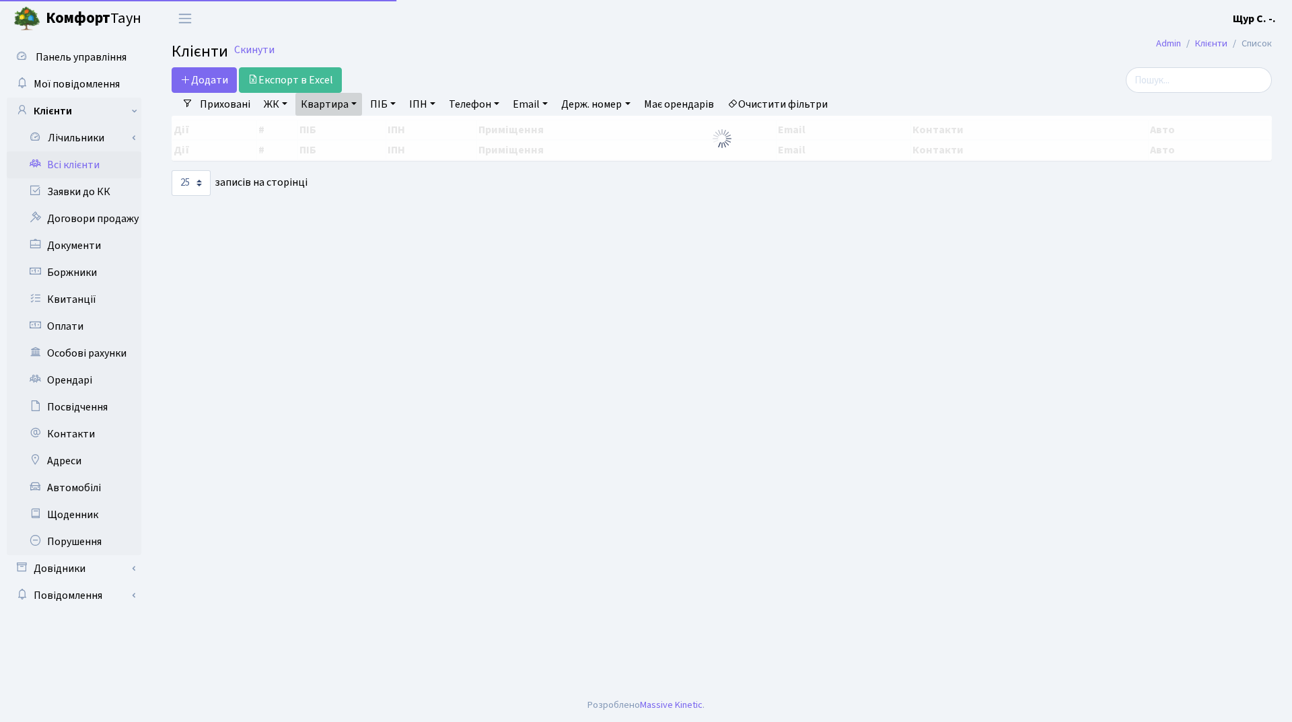
select select "25"
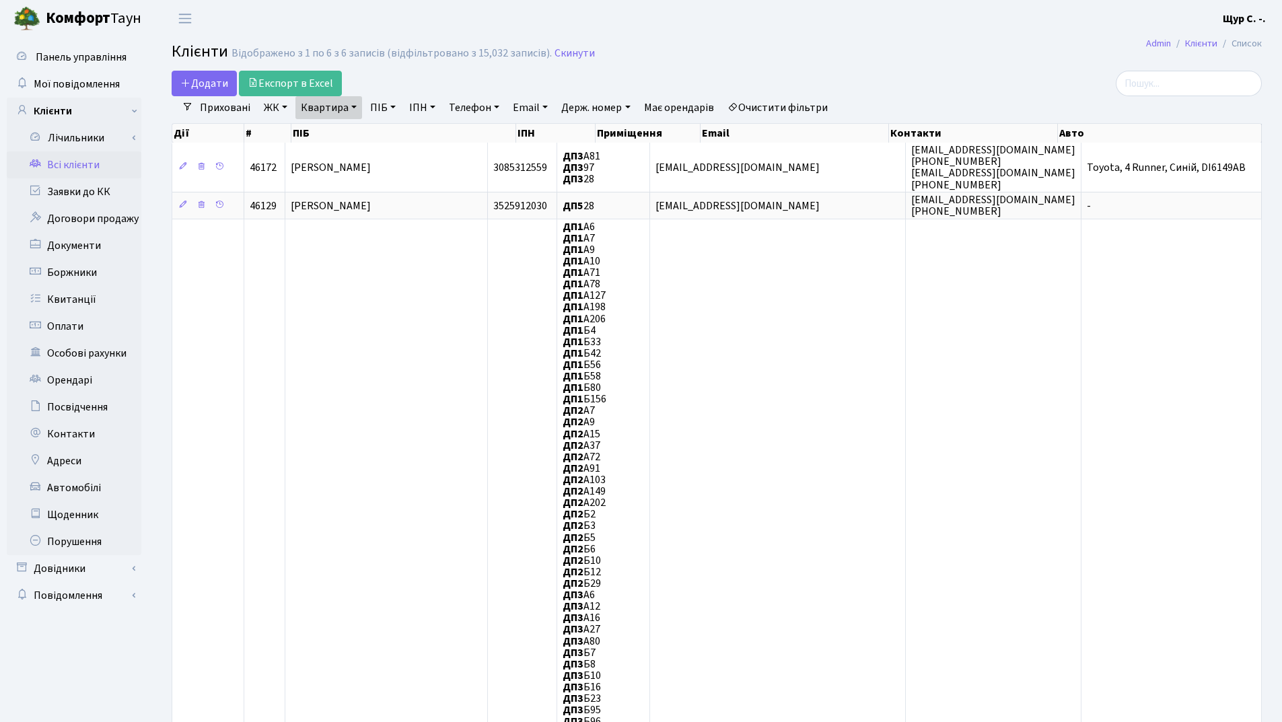
click at [354, 106] on link "Квартира" at bounding box center [328, 107] width 67 height 23
click at [345, 127] on input "28" at bounding box center [335, 134] width 79 height 26
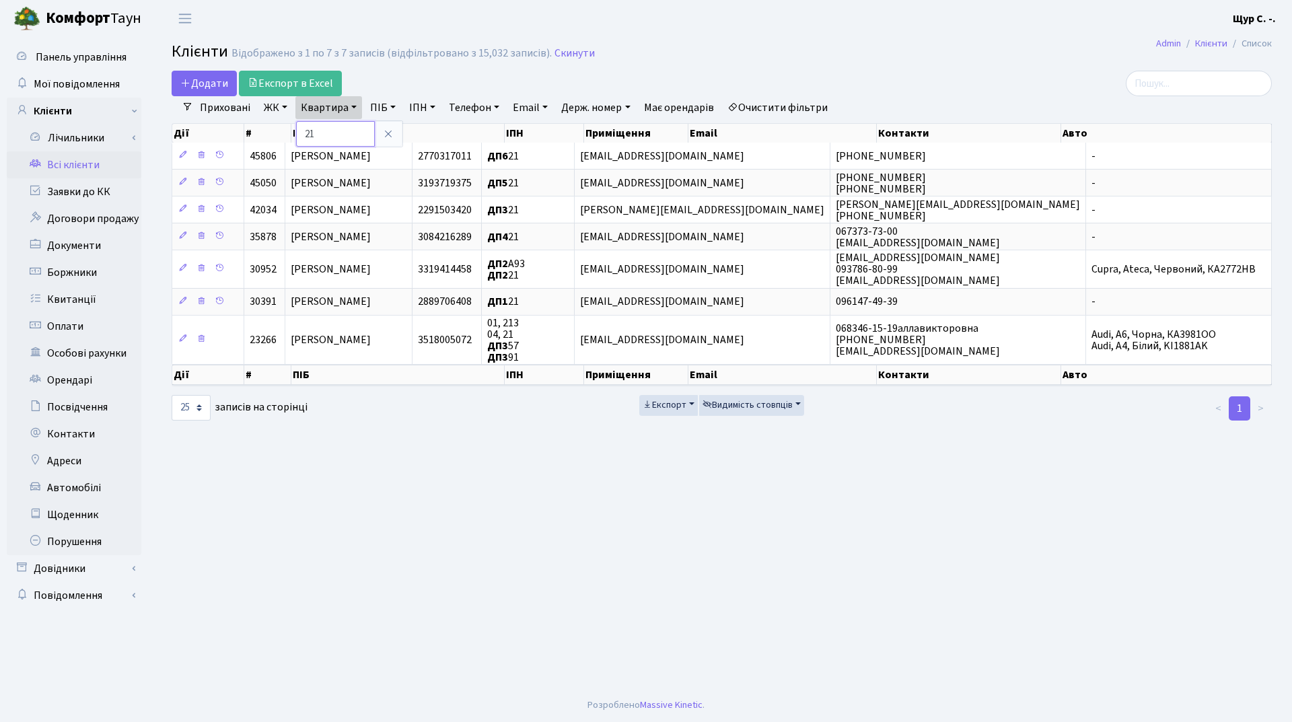
type input "2"
click at [394, 133] on link at bounding box center [388, 134] width 28 height 26
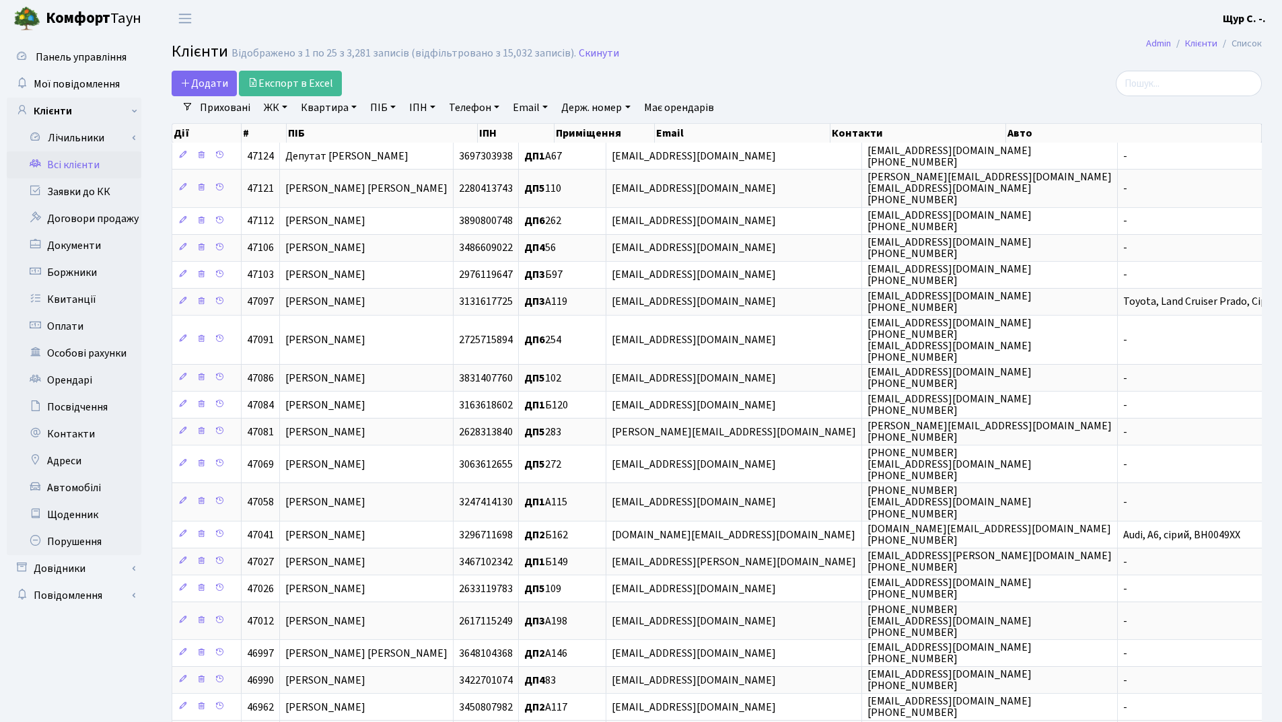
click at [327, 108] on link "Квартира" at bounding box center [328, 107] width 67 height 23
click at [388, 134] on icon at bounding box center [388, 134] width 11 height 11
click at [73, 160] on link "Всі клієнти" at bounding box center [74, 164] width 135 height 27
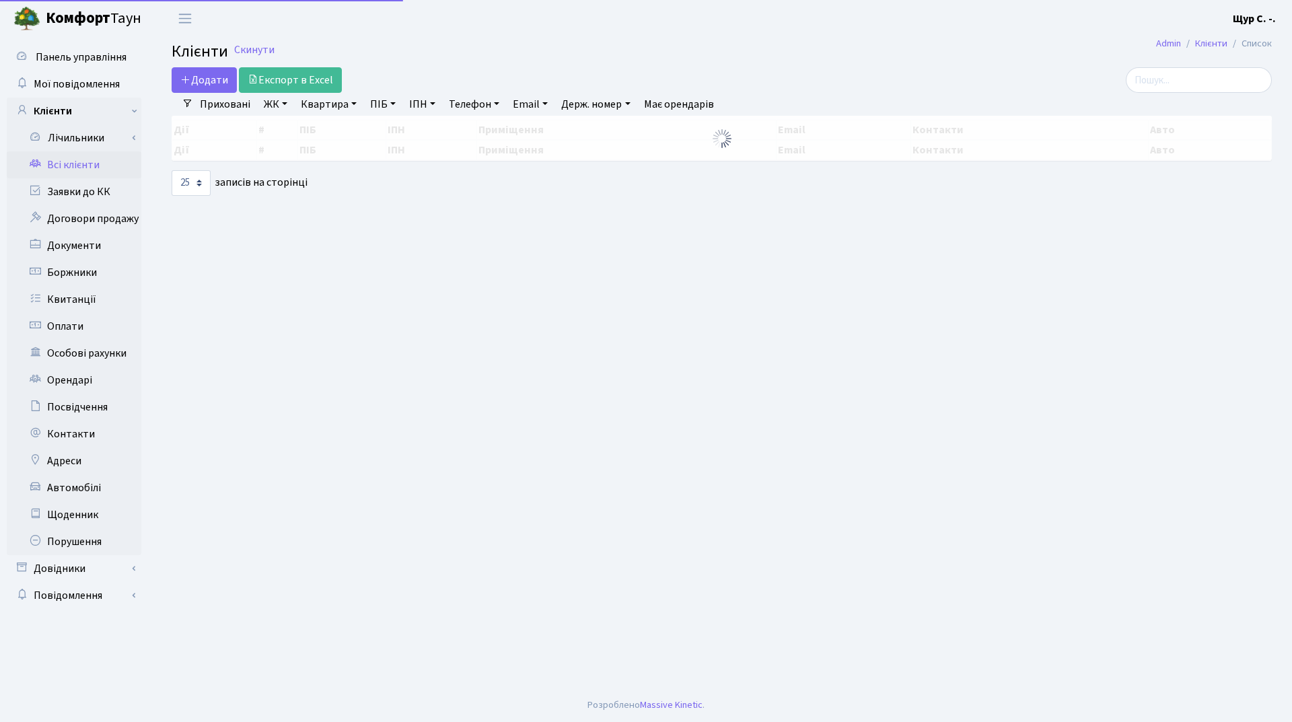
select select "25"
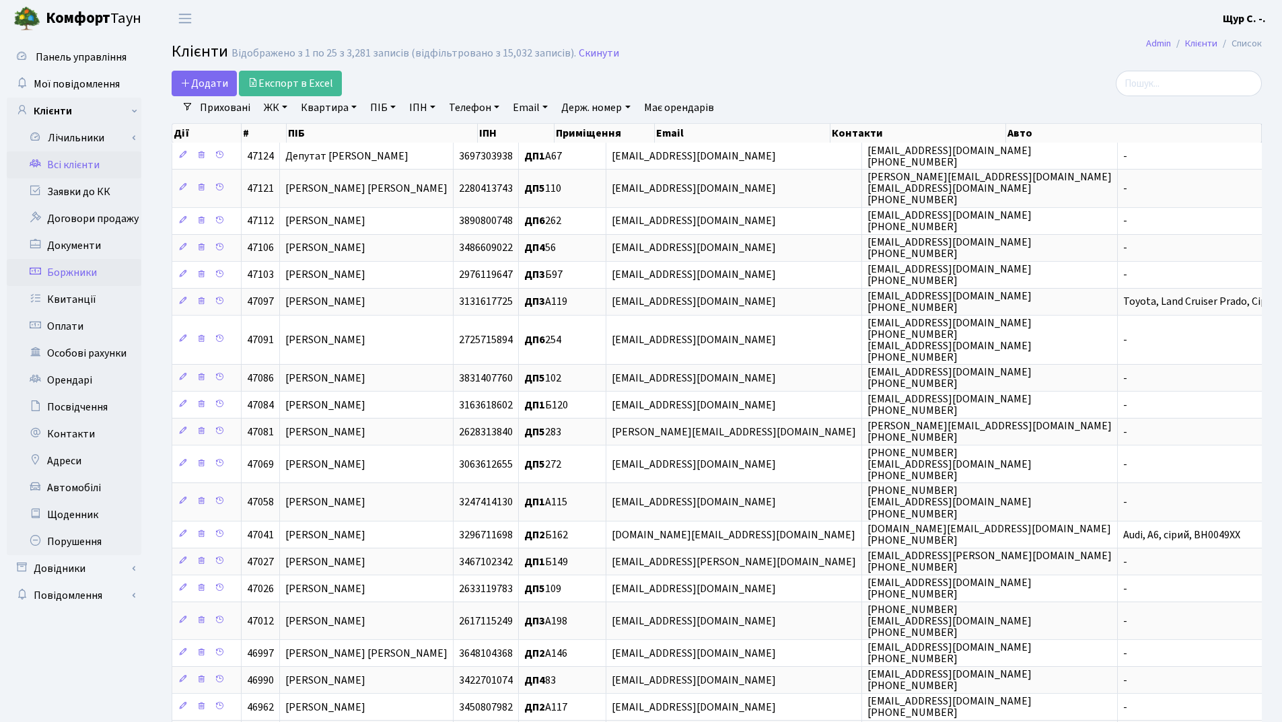
click at [83, 273] on link "Боржники" at bounding box center [74, 272] width 135 height 27
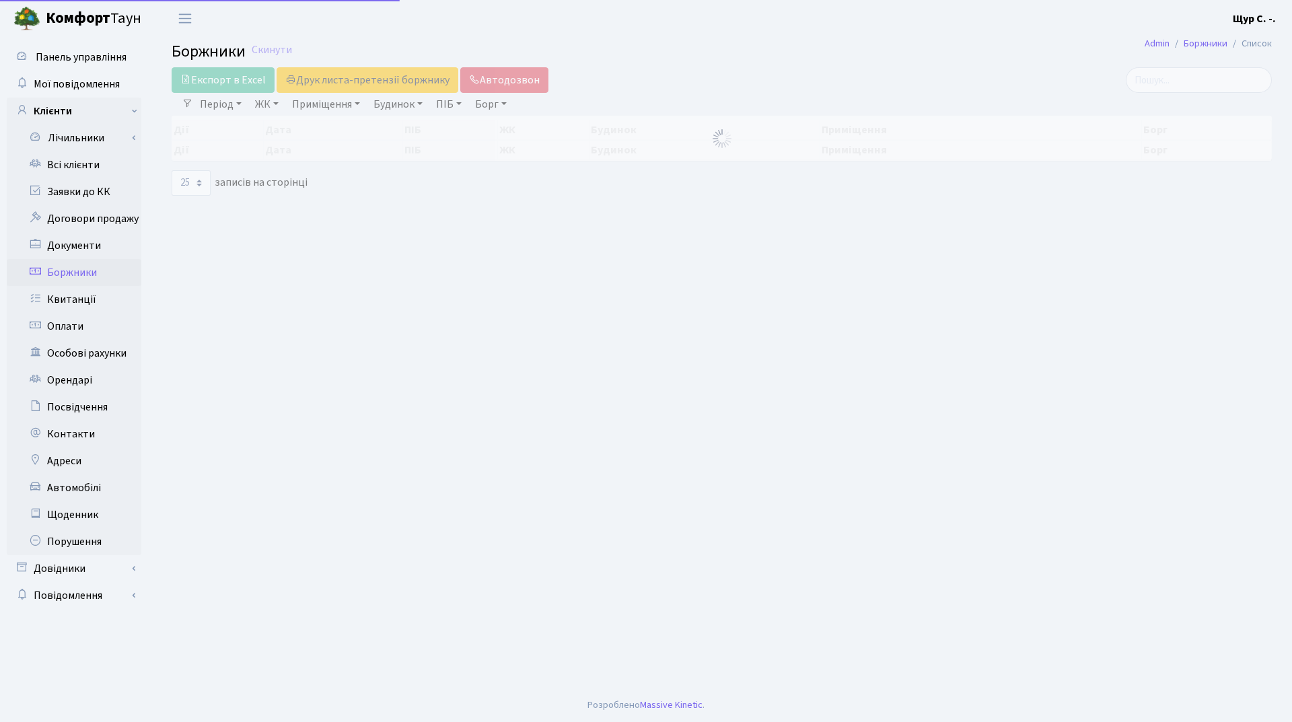
select select "25"
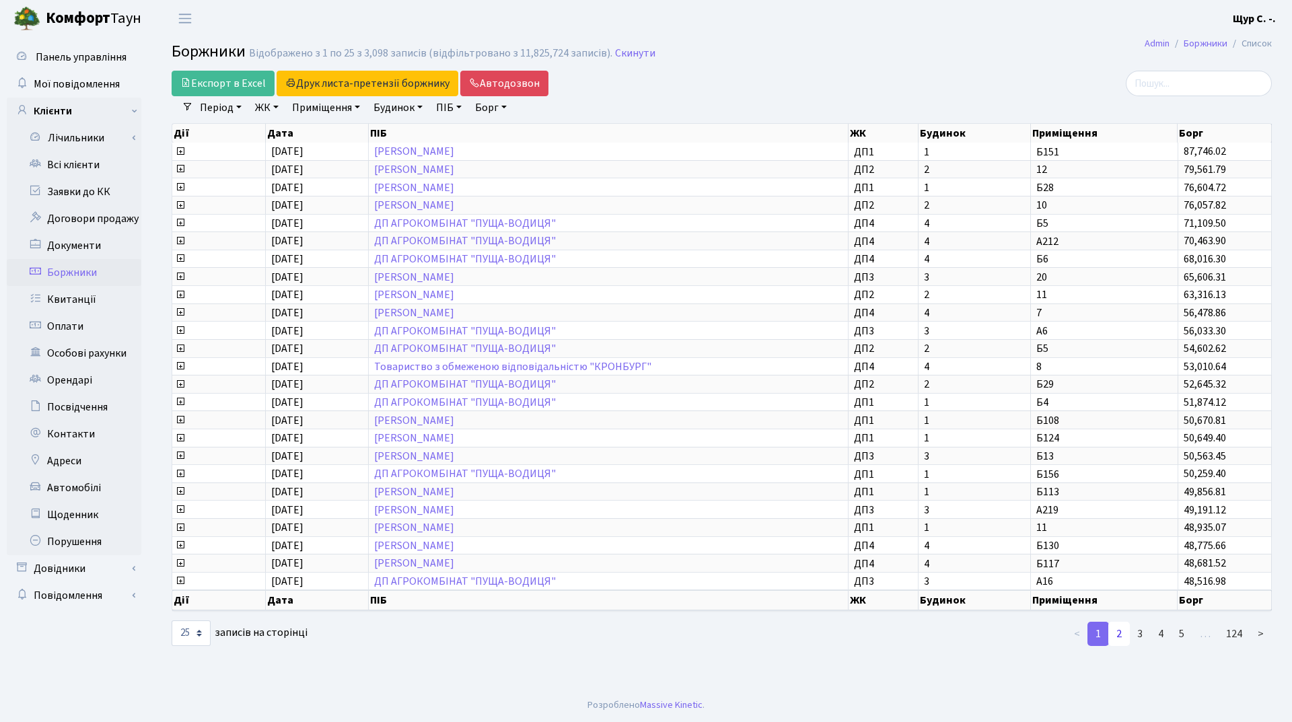
click at [1127, 633] on link "2" at bounding box center [1119, 634] width 22 height 24
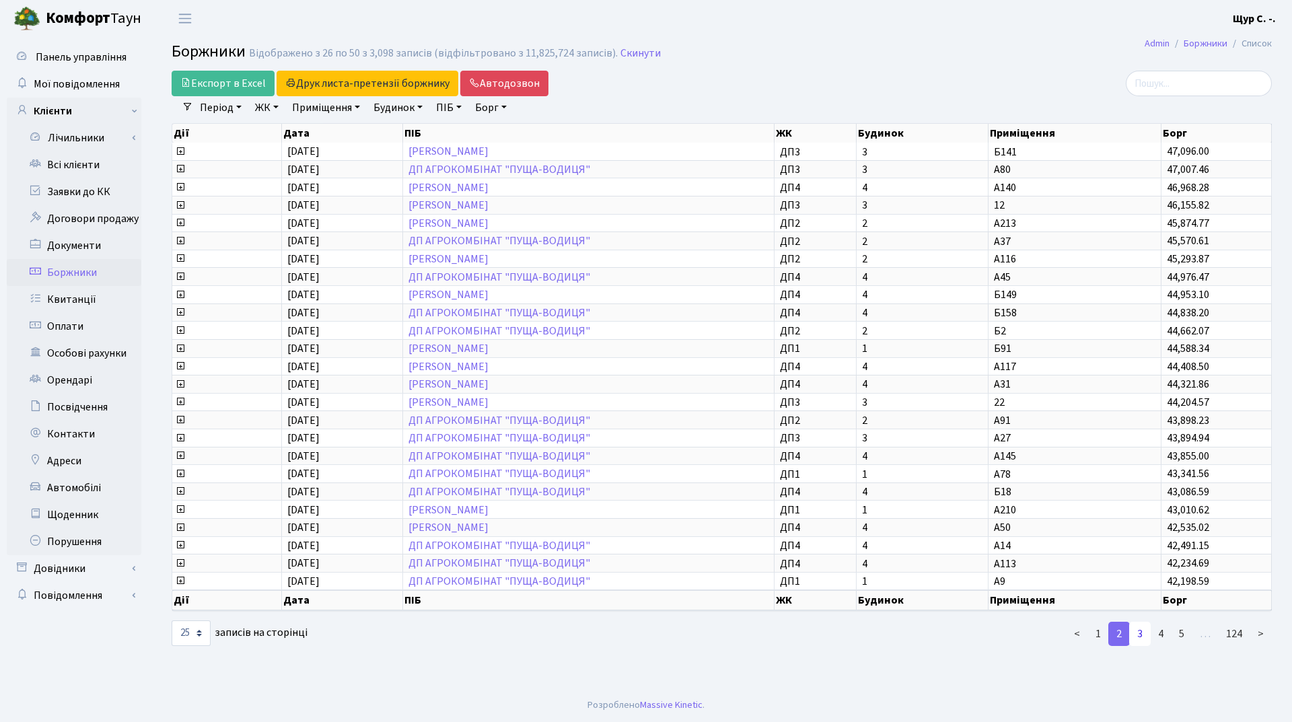
click at [1150, 638] on link "3" at bounding box center [1140, 634] width 22 height 24
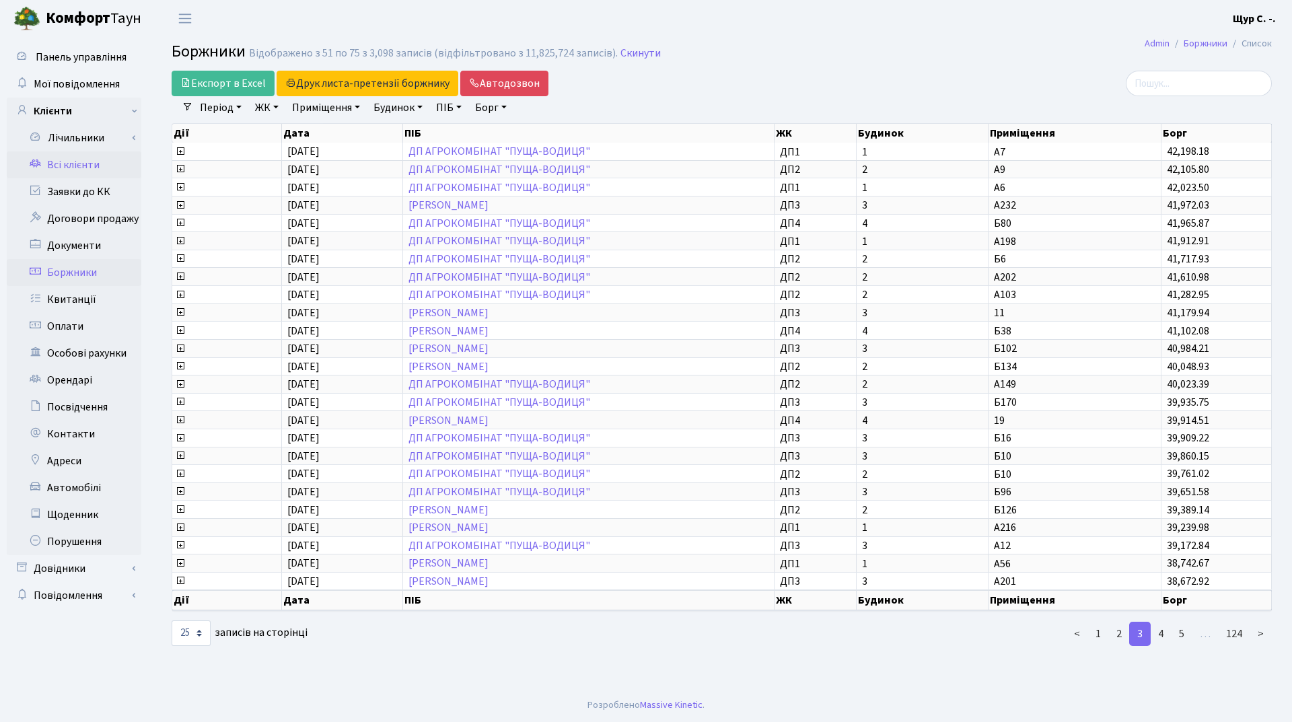
click at [70, 163] on link "Всі клієнти" at bounding box center [74, 164] width 135 height 27
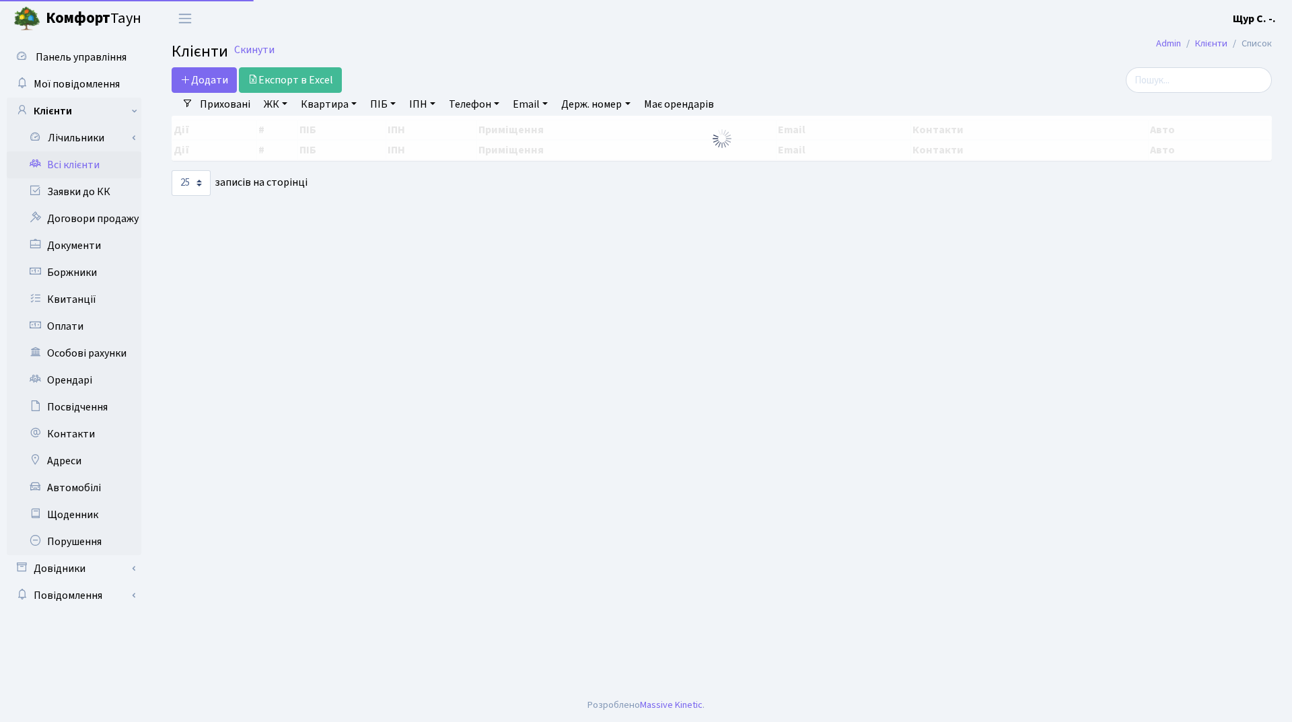
select select "25"
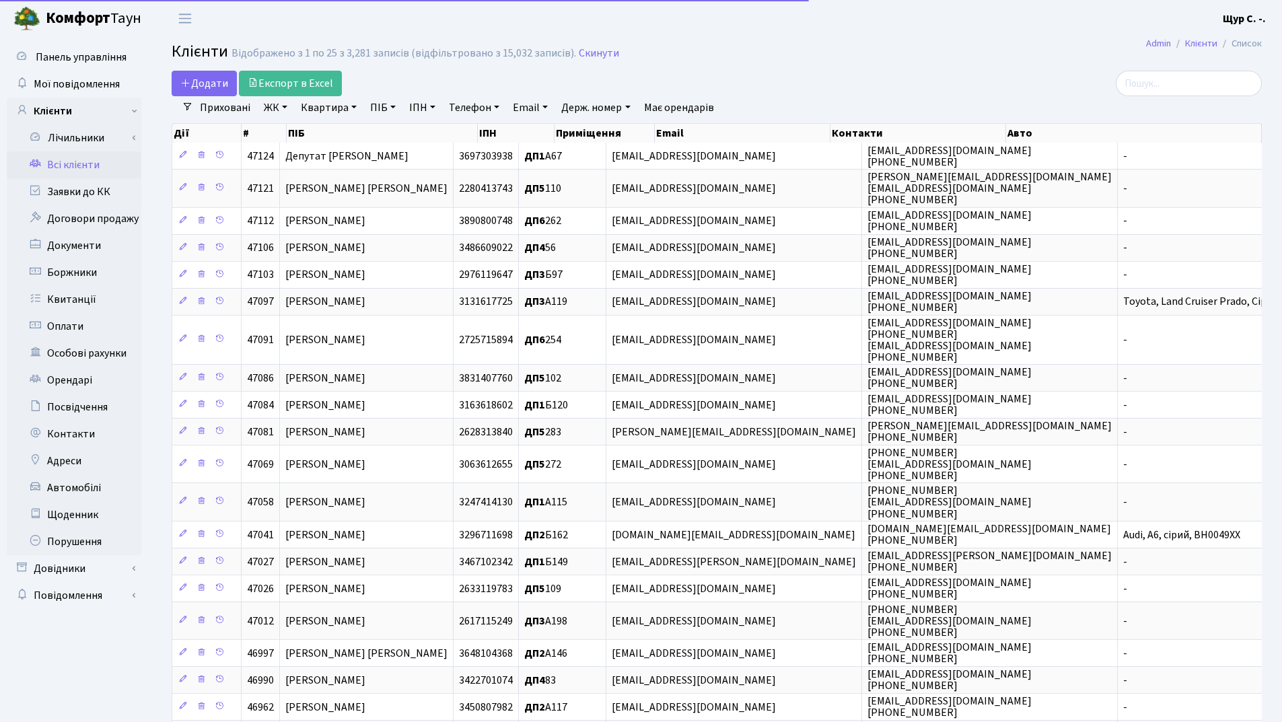
click at [318, 110] on link "Квартира" at bounding box center [328, 107] width 67 height 23
type input "б126"
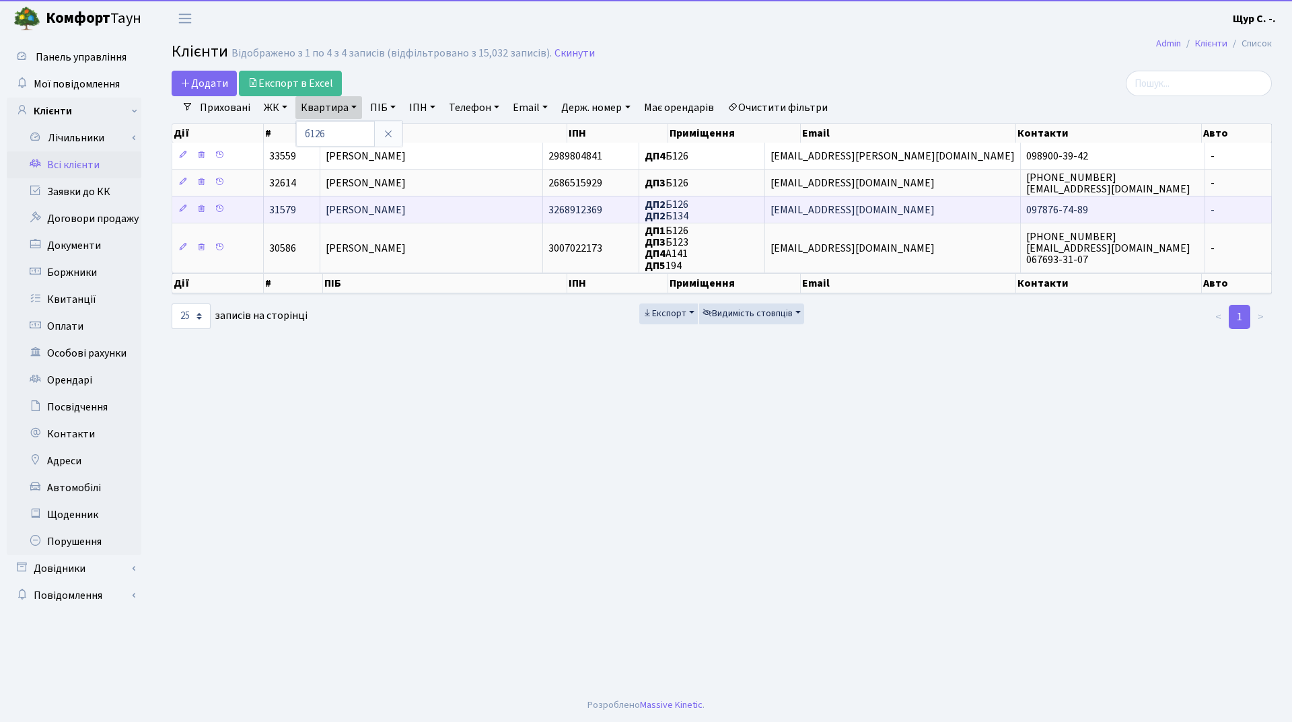
click at [401, 213] on span "[PERSON_NAME]" at bounding box center [366, 210] width 80 height 15
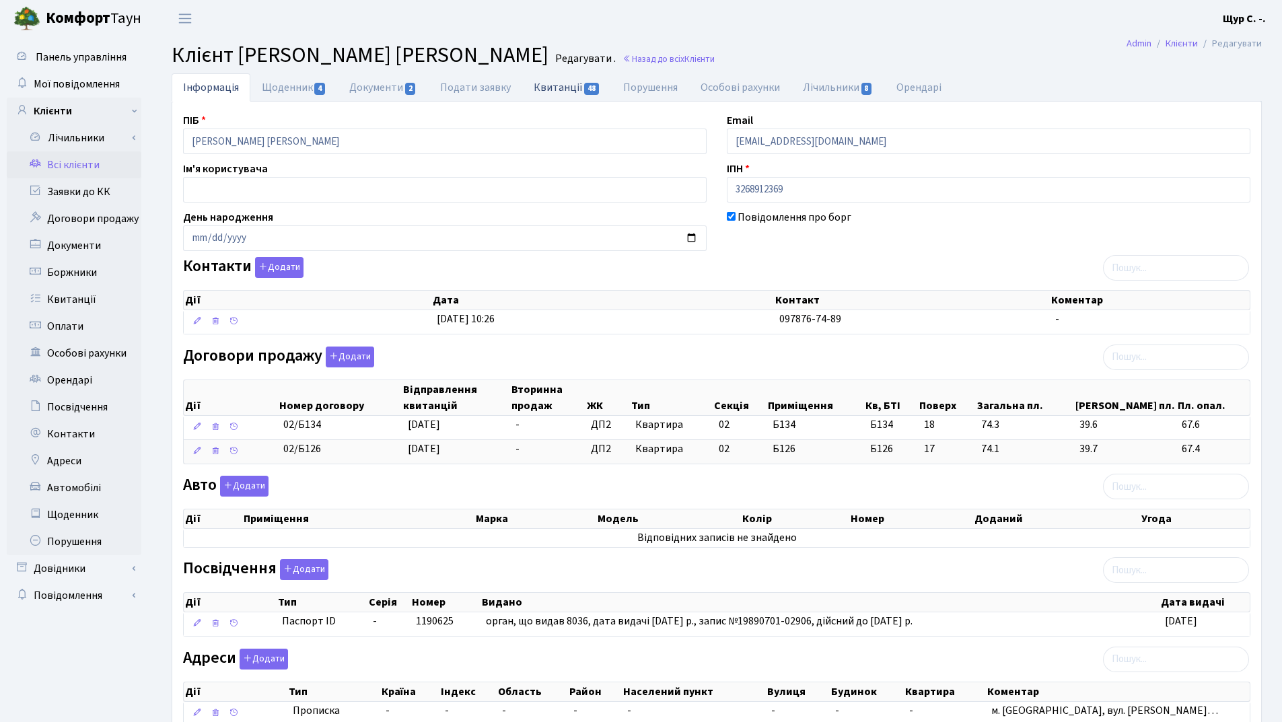
click at [567, 85] on link "Квитанції 48" at bounding box center [567, 87] width 90 height 28
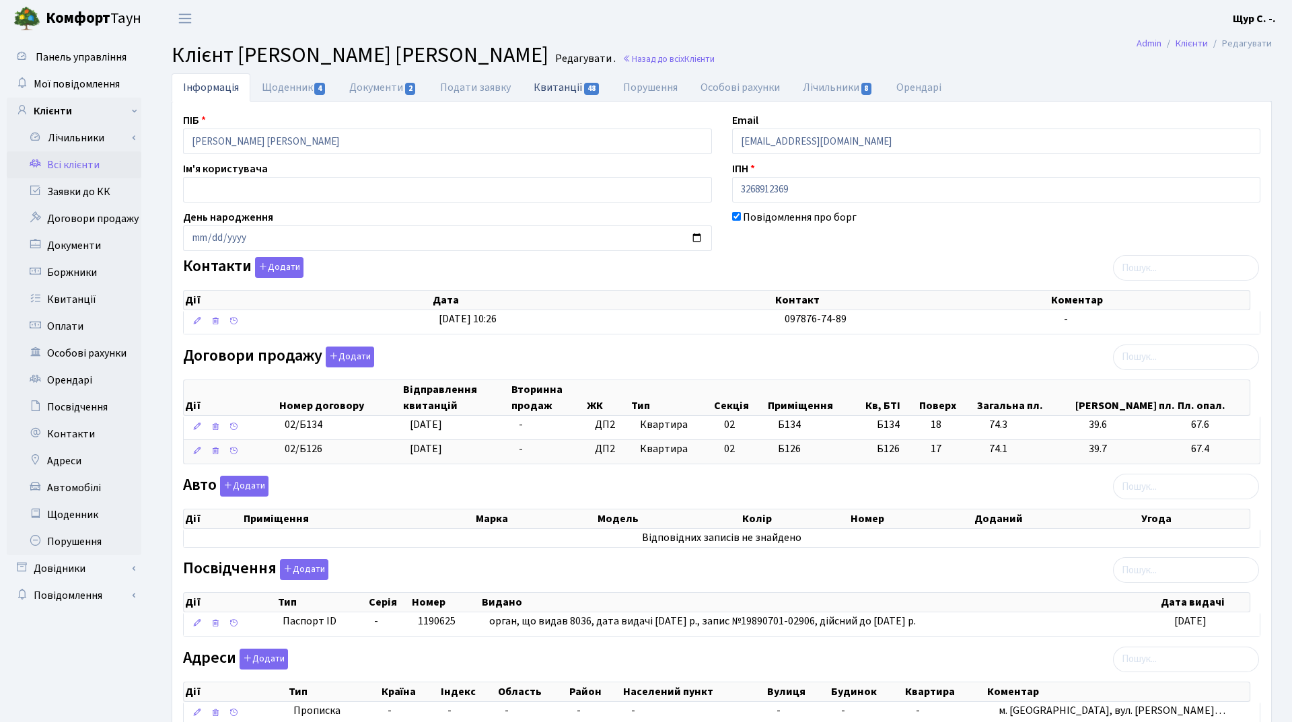
select select "25"
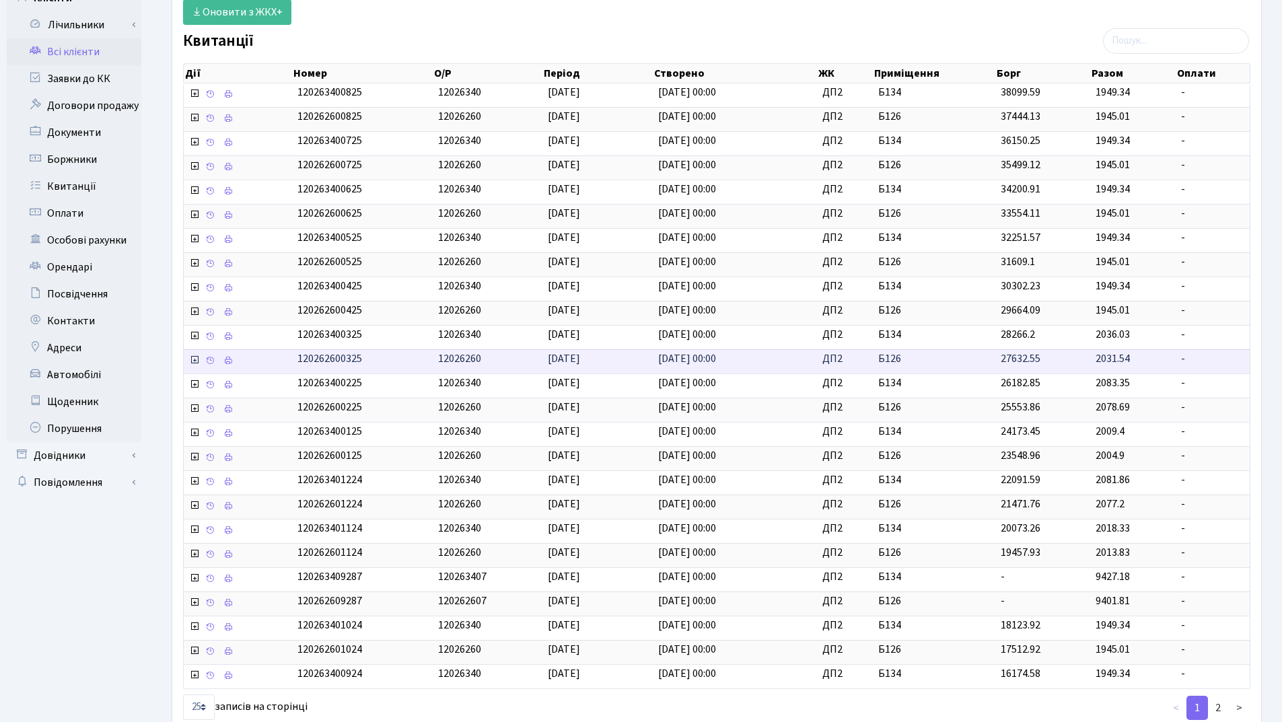
scroll to position [201, 0]
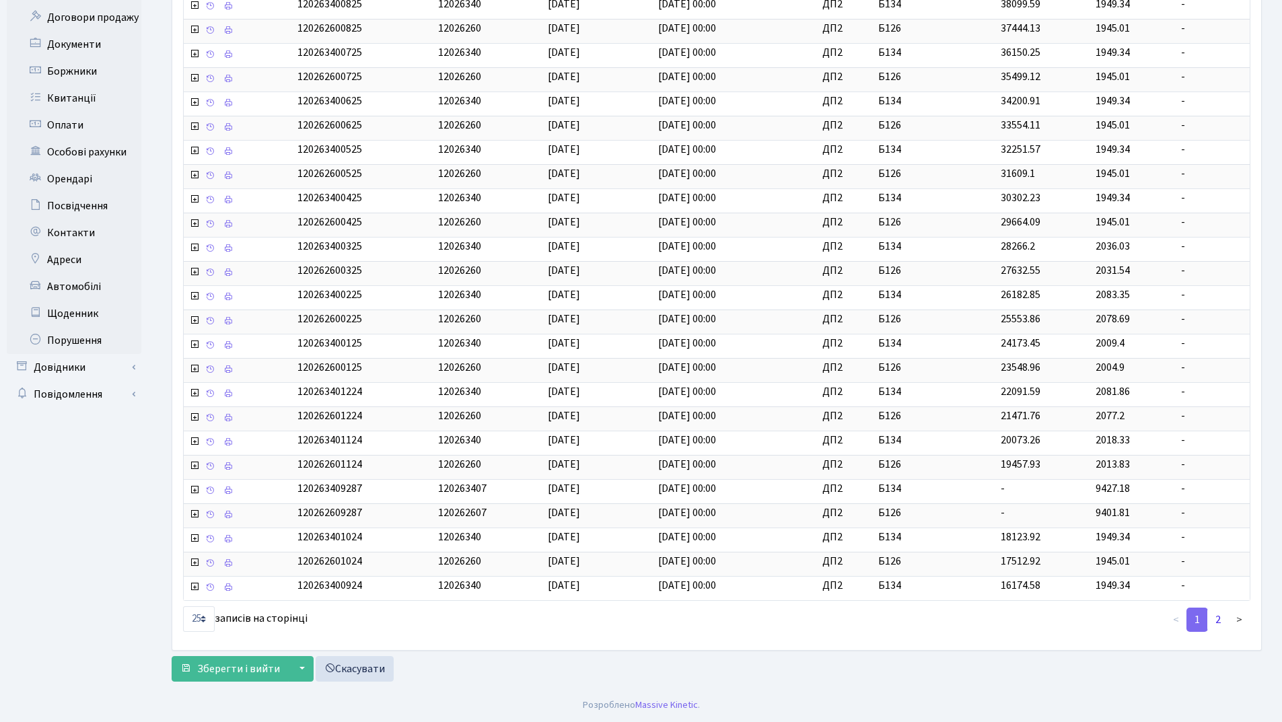
click at [1219, 617] on link "2" at bounding box center [1218, 620] width 22 height 24
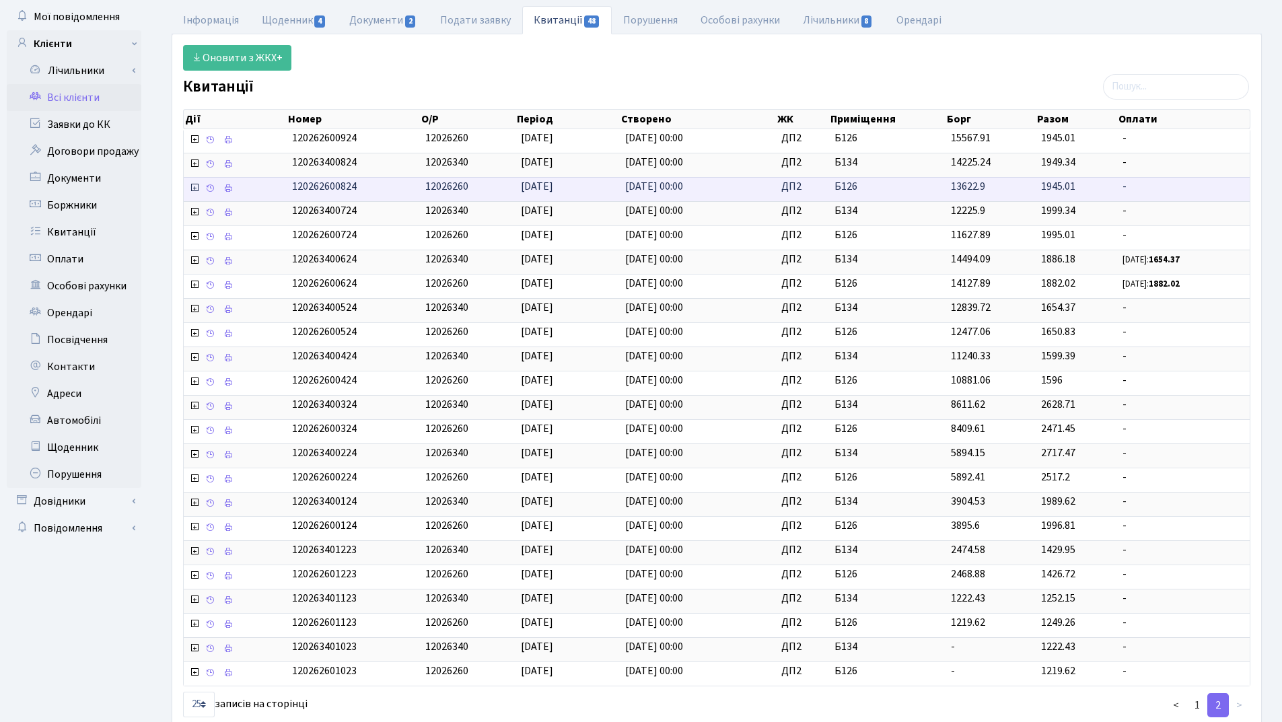
scroll to position [0, 0]
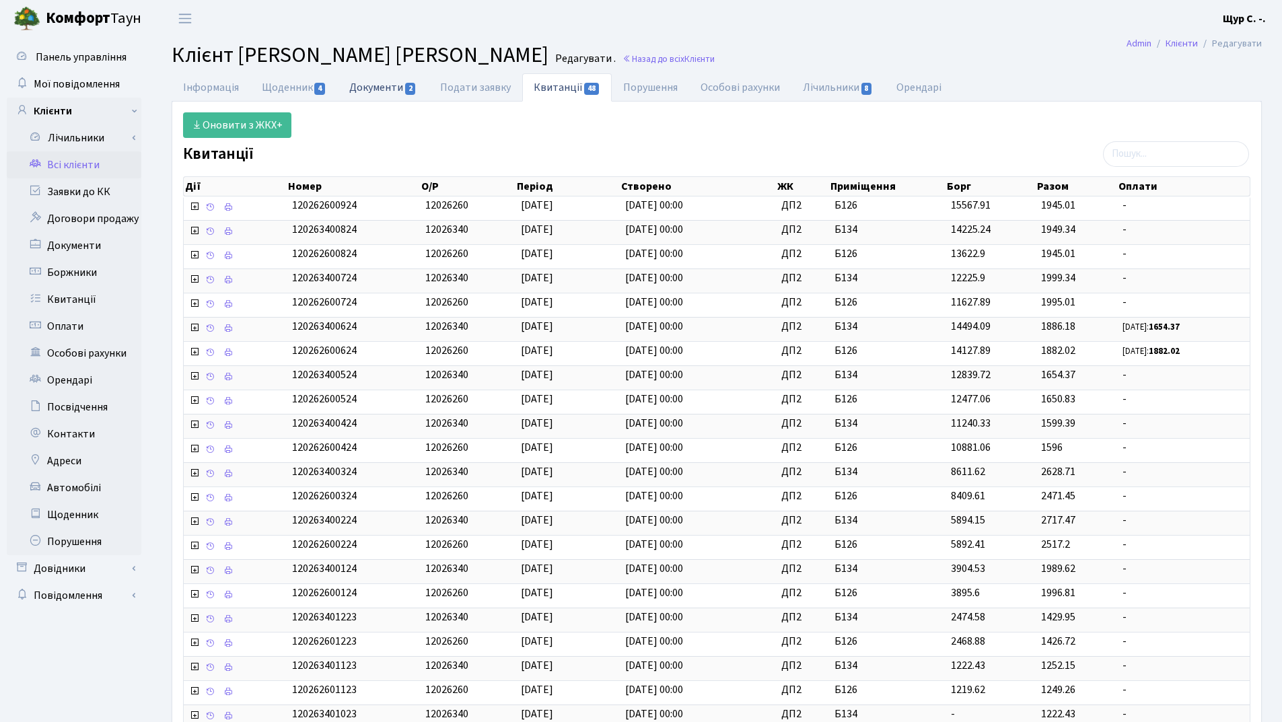
click at [385, 85] on link "Документи 2" at bounding box center [383, 87] width 90 height 28
select select "25"
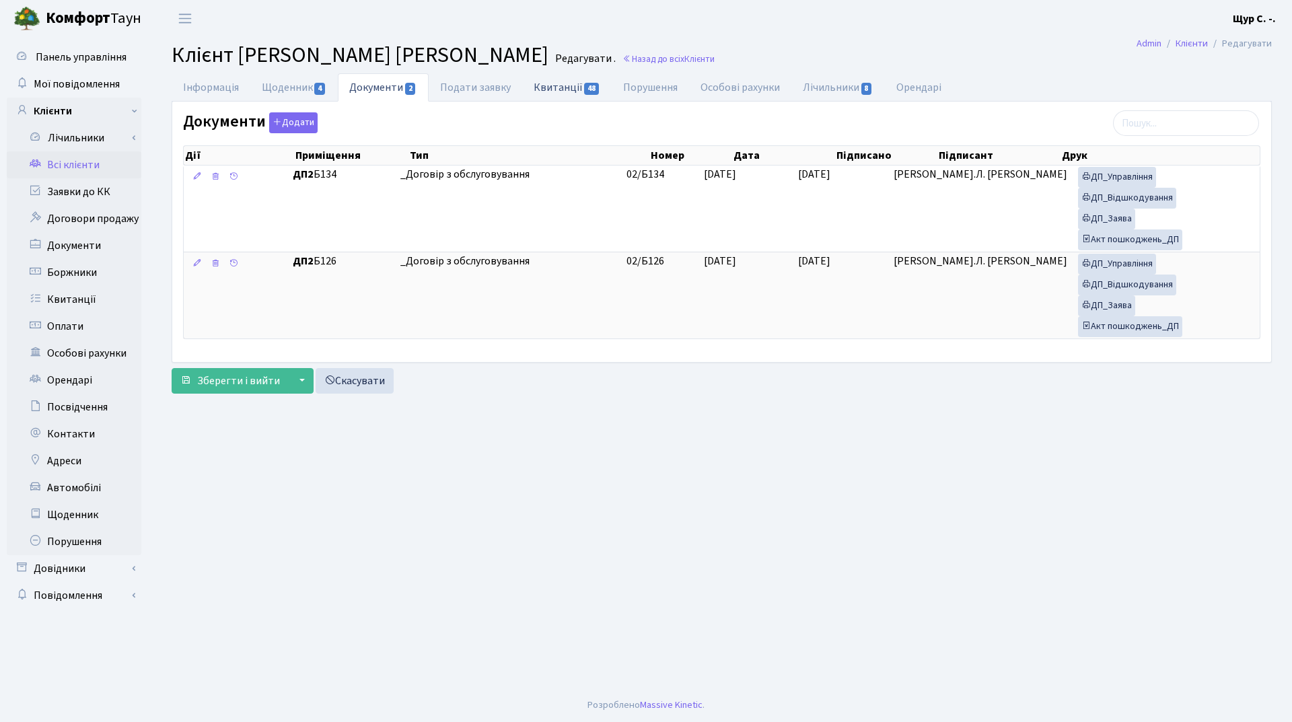
click at [571, 85] on link "Квитанції 48" at bounding box center [567, 87] width 90 height 28
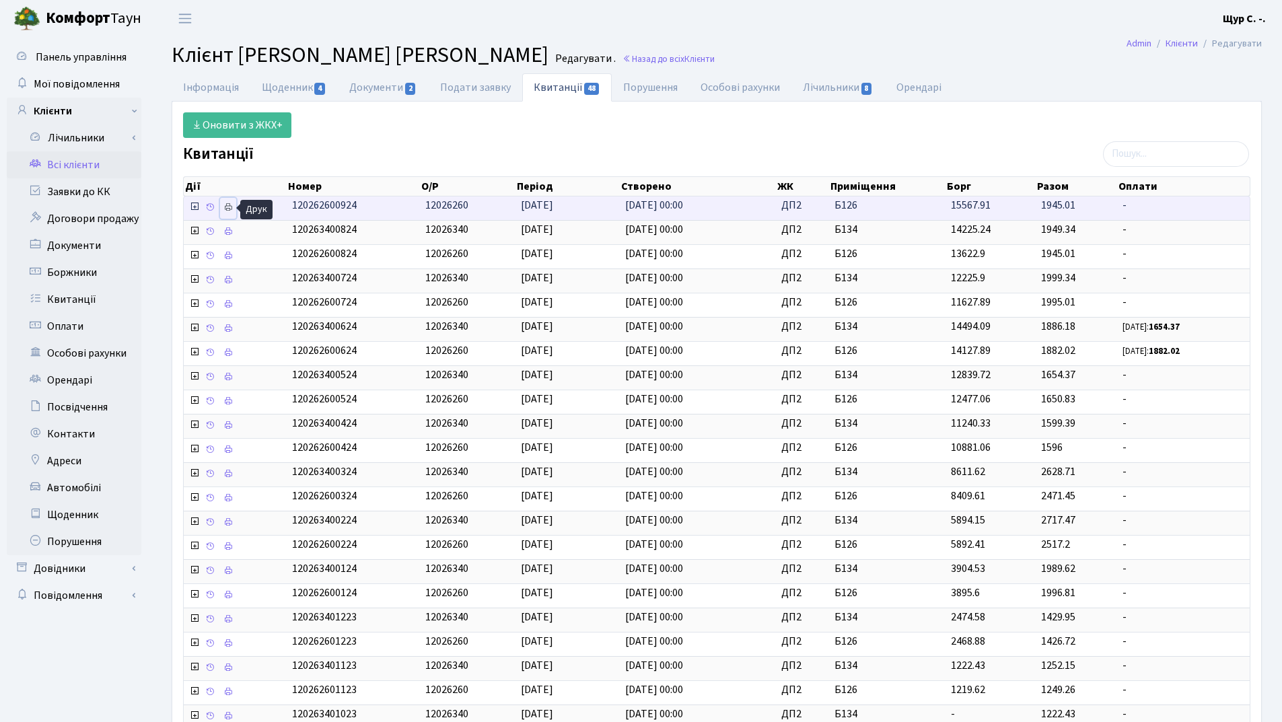
click at [231, 211] on icon at bounding box center [227, 207] width 9 height 9
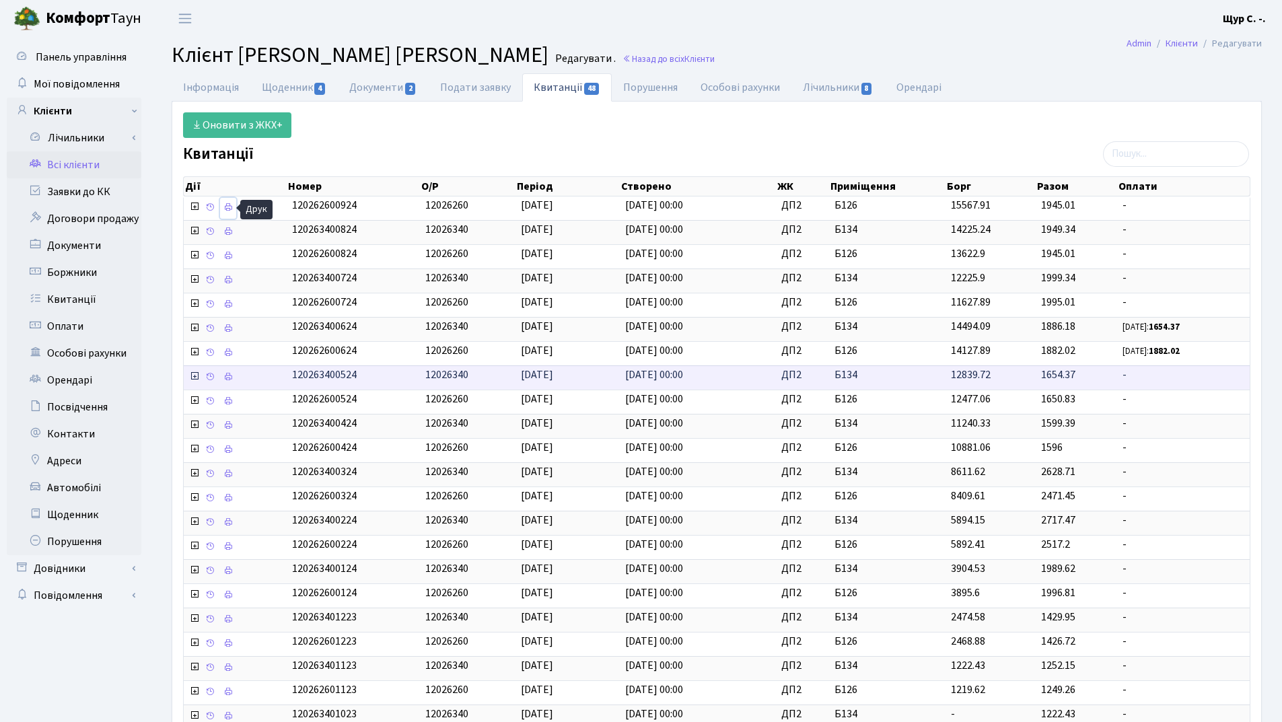
scroll to position [153, 0]
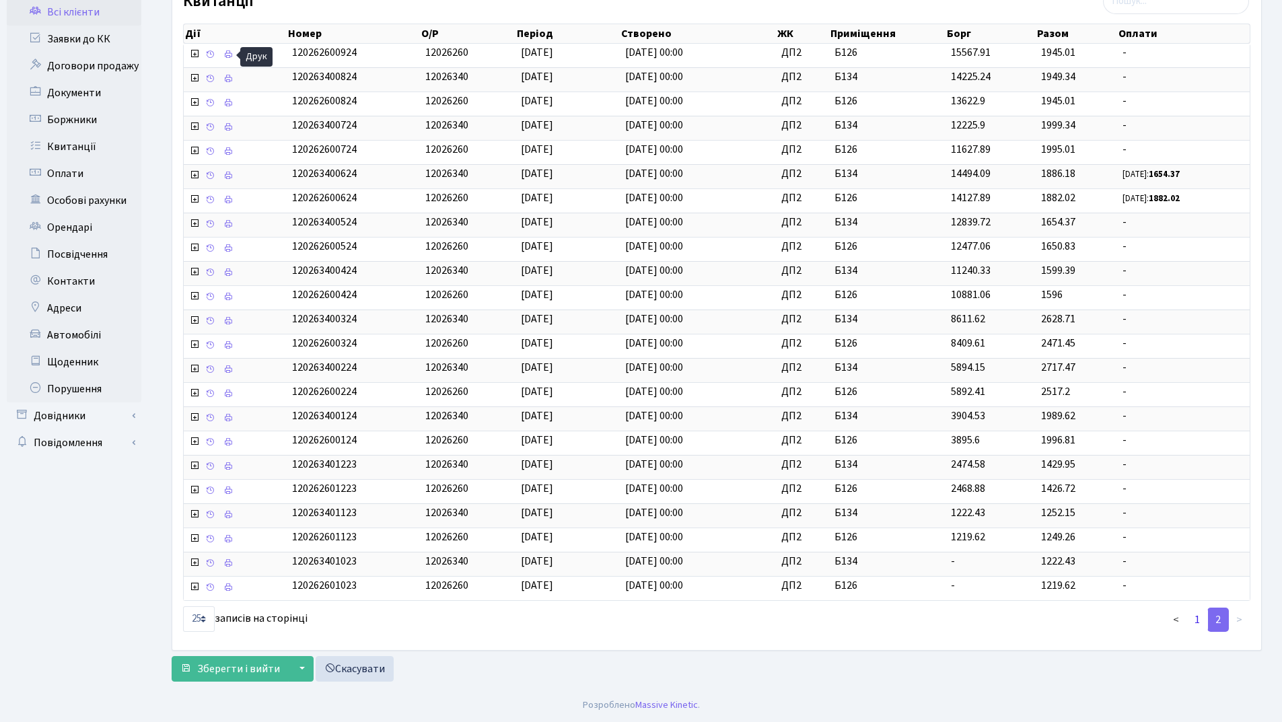
click at [1198, 619] on link "1" at bounding box center [1197, 620] width 22 height 24
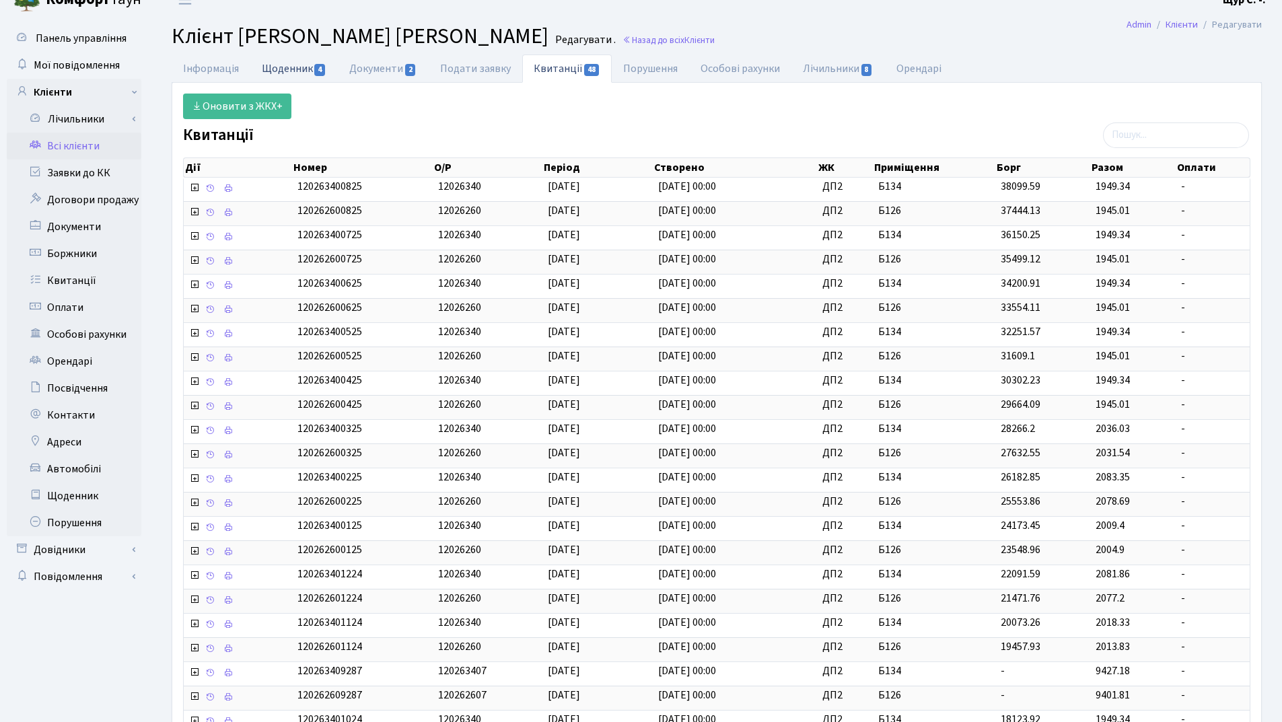
scroll to position [18, 0]
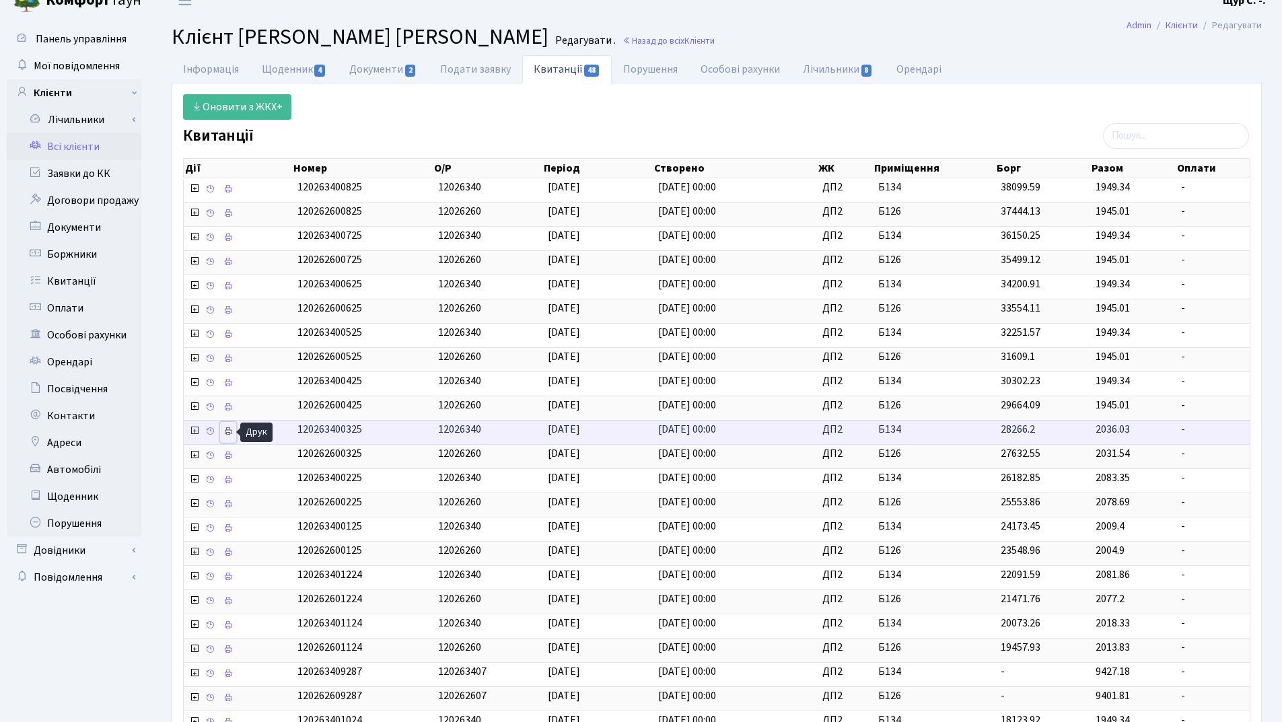
click at [231, 430] on icon at bounding box center [227, 431] width 9 height 9
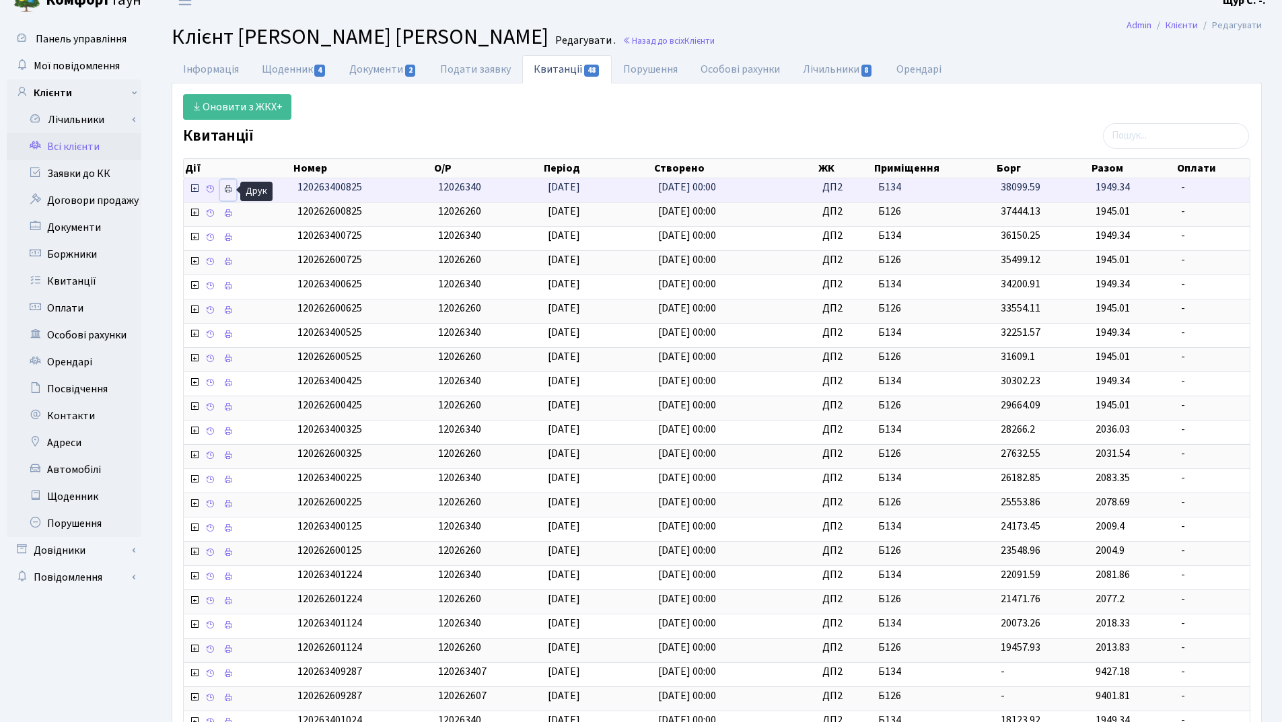
click at [224, 188] on icon at bounding box center [227, 188] width 9 height 9
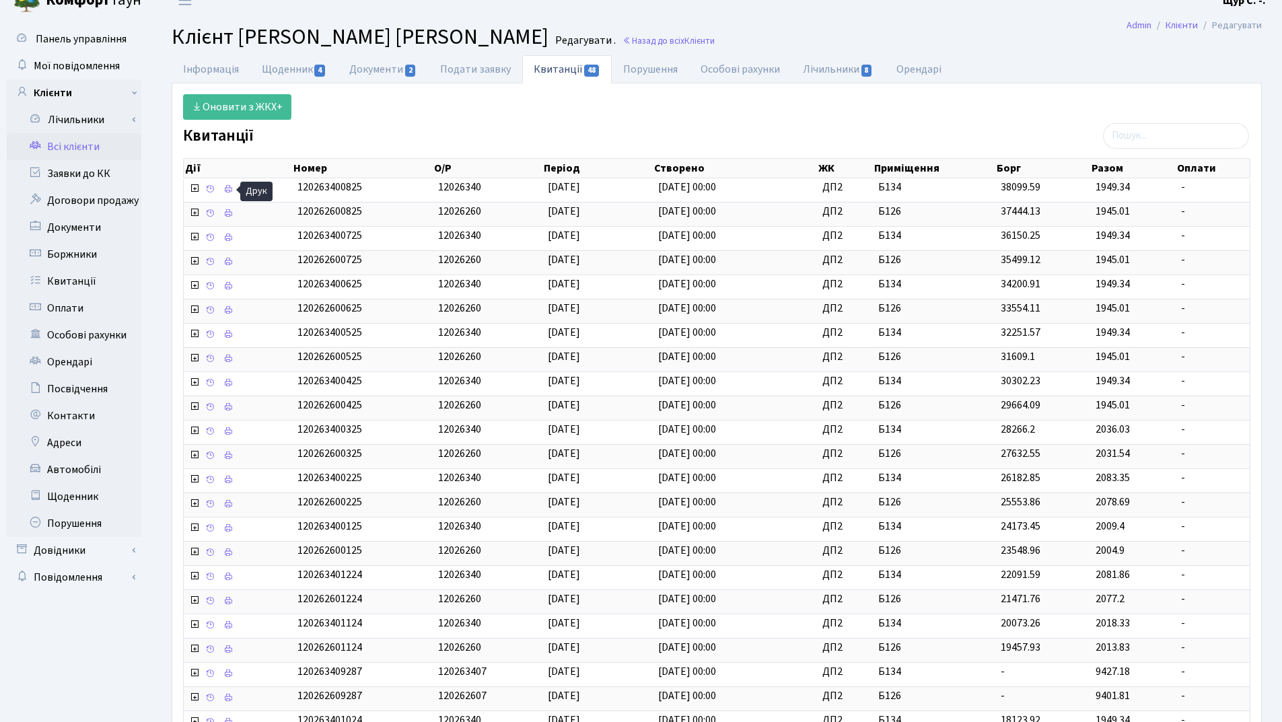
click at [92, 145] on link "Всі клієнти" at bounding box center [74, 146] width 135 height 27
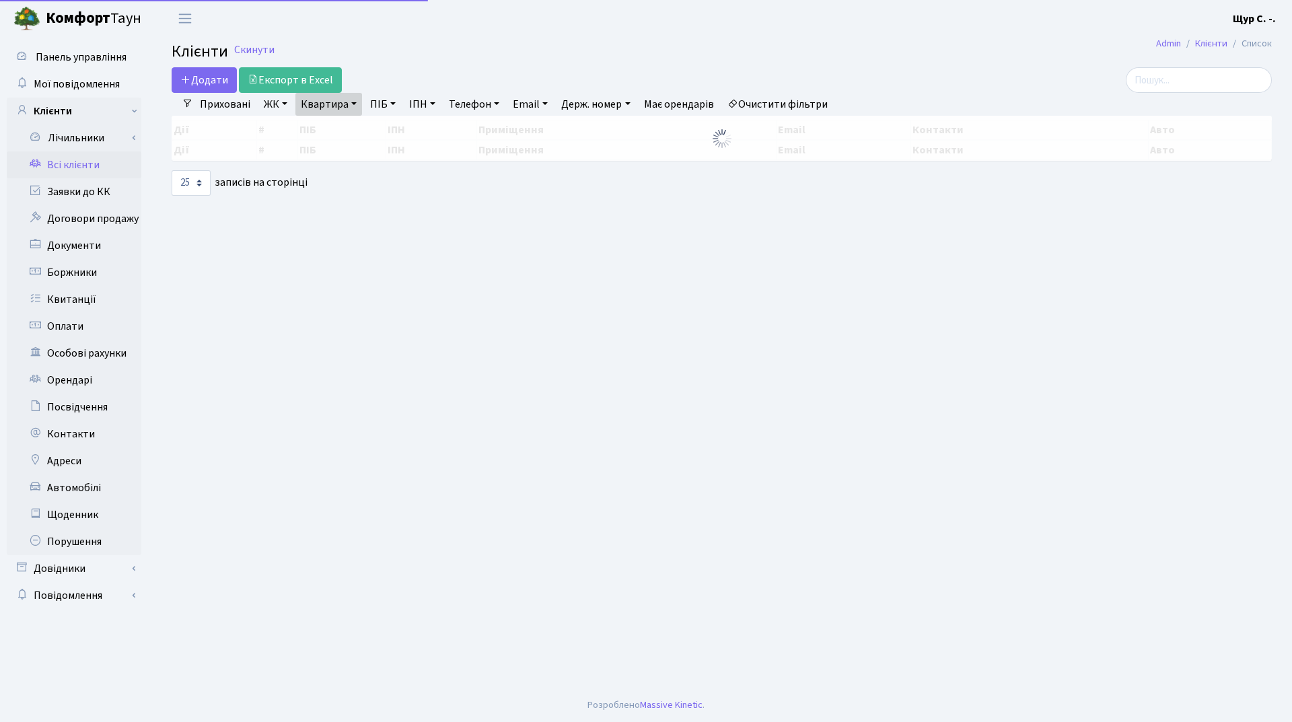
select select "25"
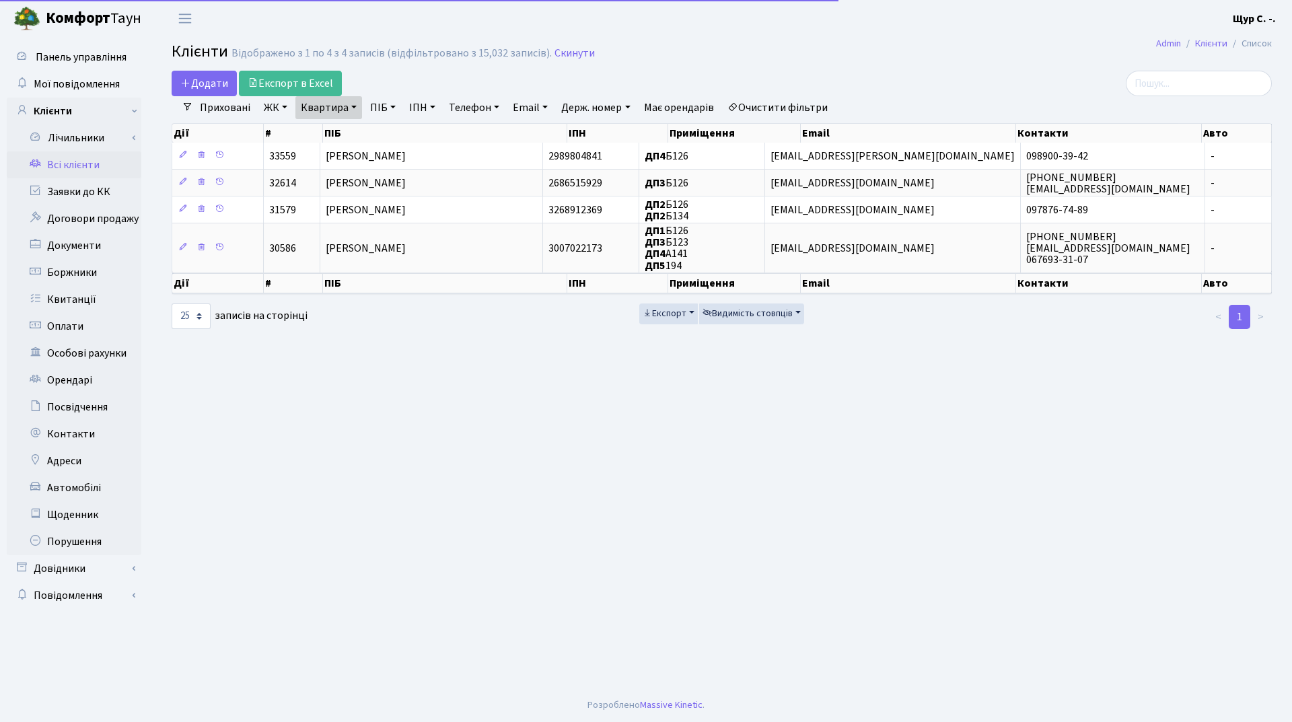
click at [786, 104] on link "Очистити фільтри" at bounding box center [777, 107] width 111 height 23
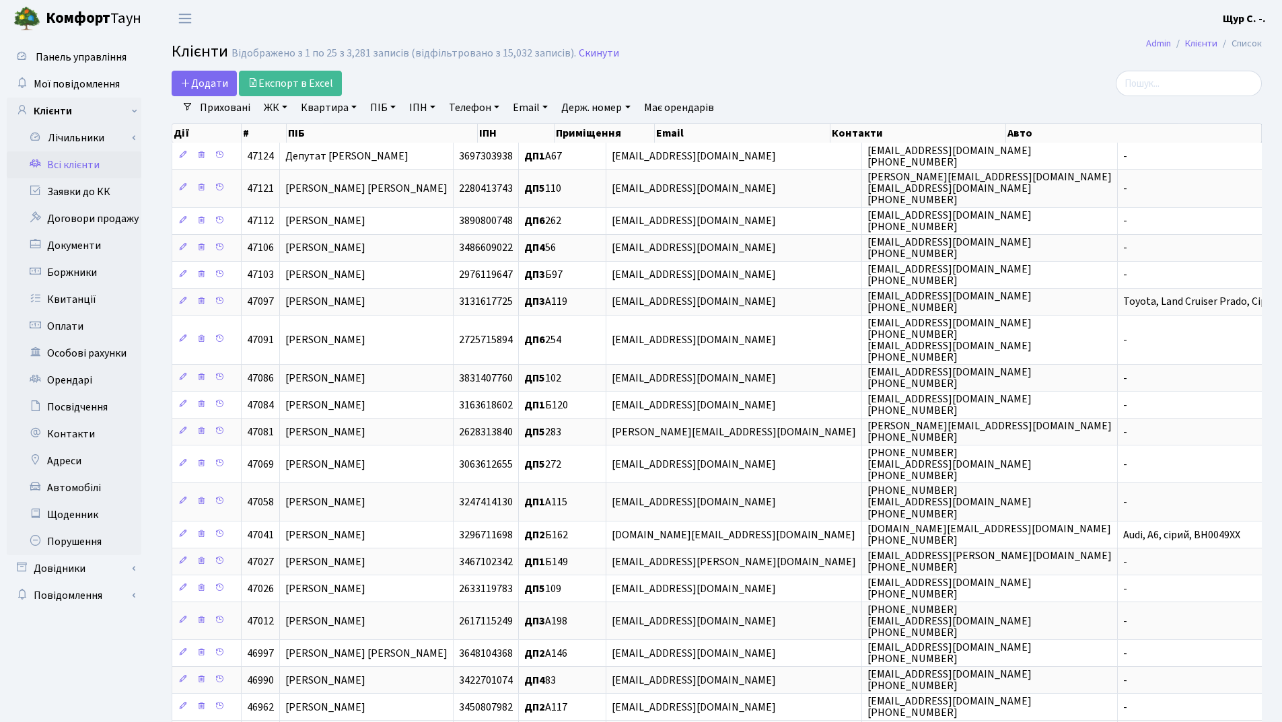
click at [333, 105] on link "Квартира" at bounding box center [328, 107] width 67 height 23
type input "а4"
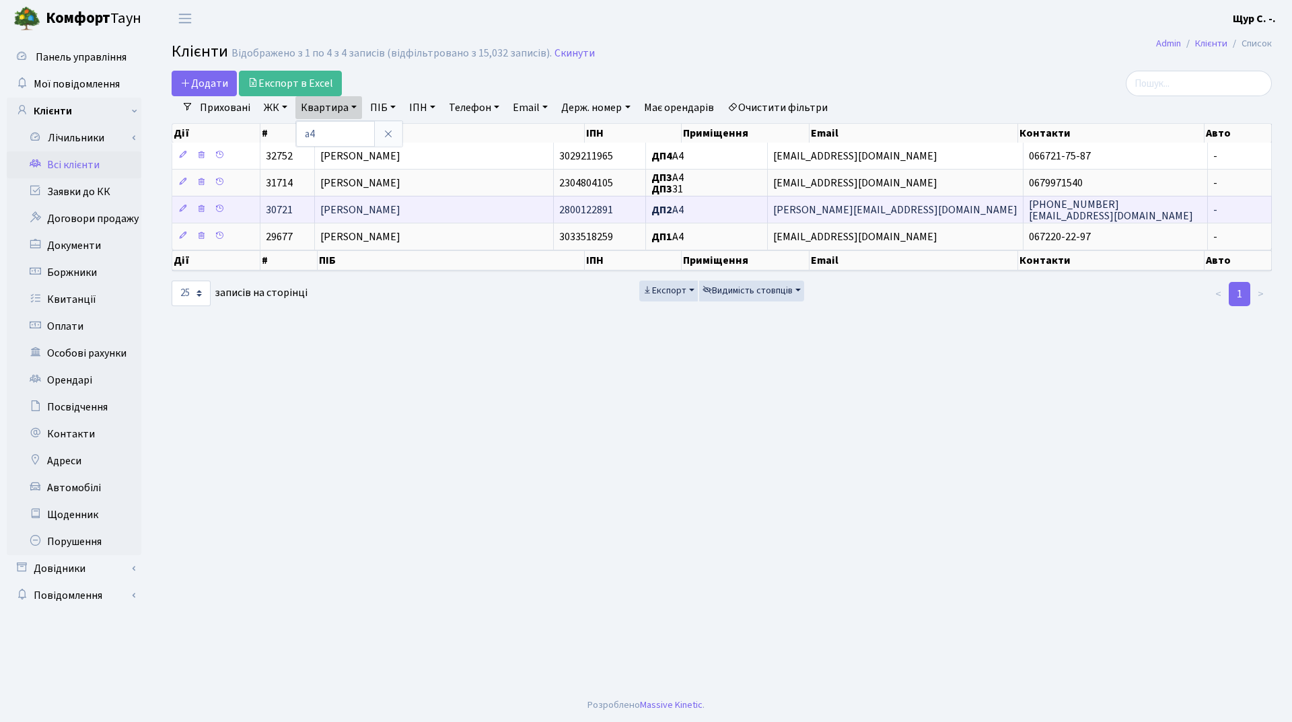
click at [400, 215] on span "Костур Андрій Богданович" at bounding box center [360, 210] width 80 height 15
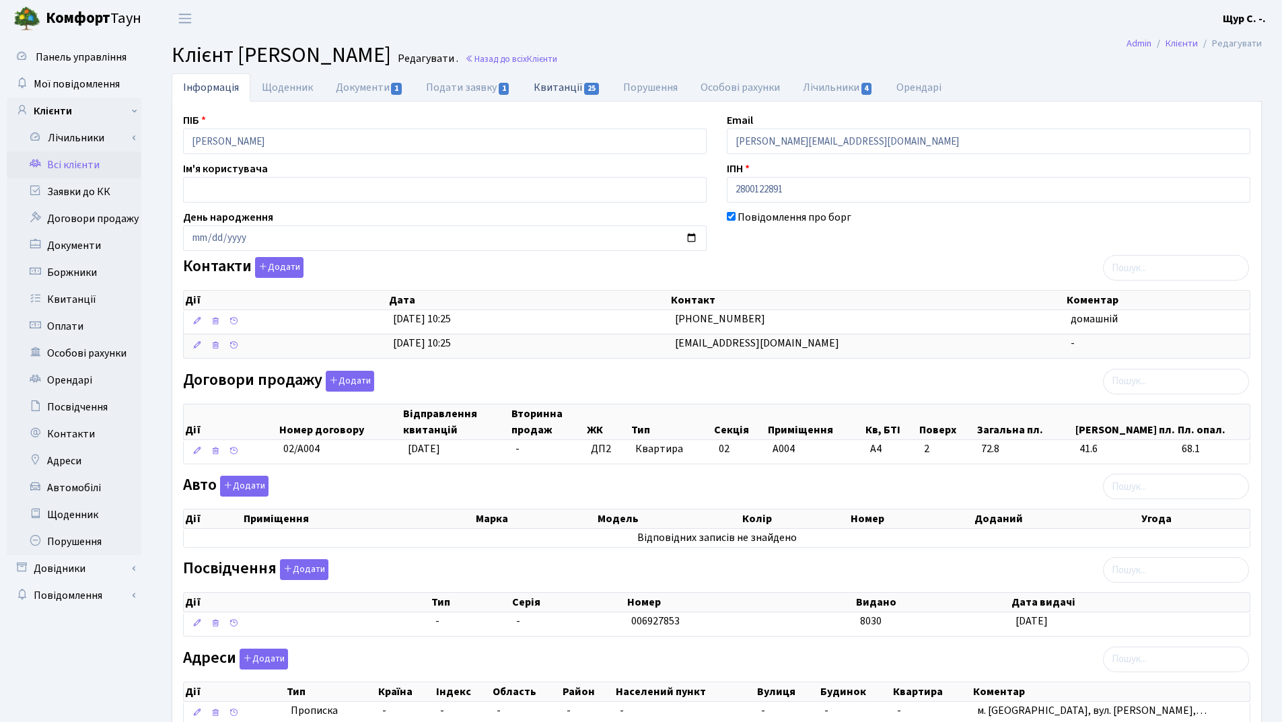
click at [563, 92] on link "Квитанції 25" at bounding box center [567, 87] width 90 height 28
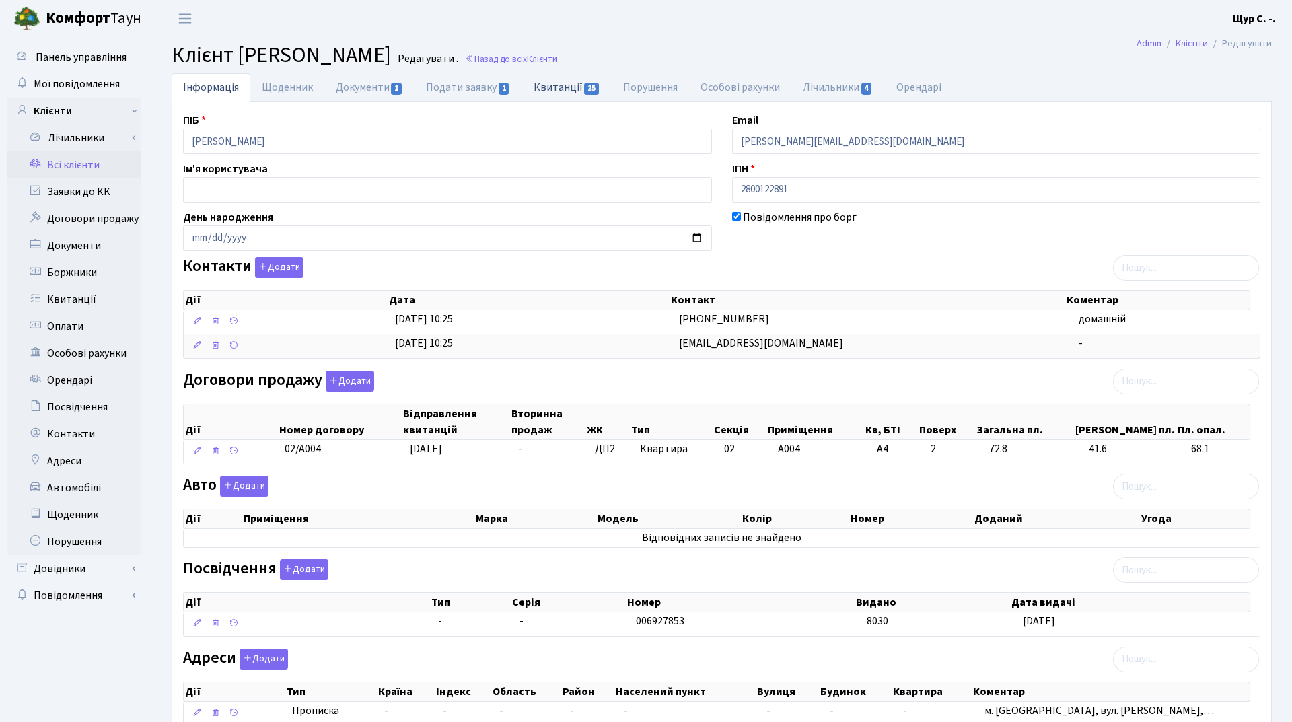
select select "25"
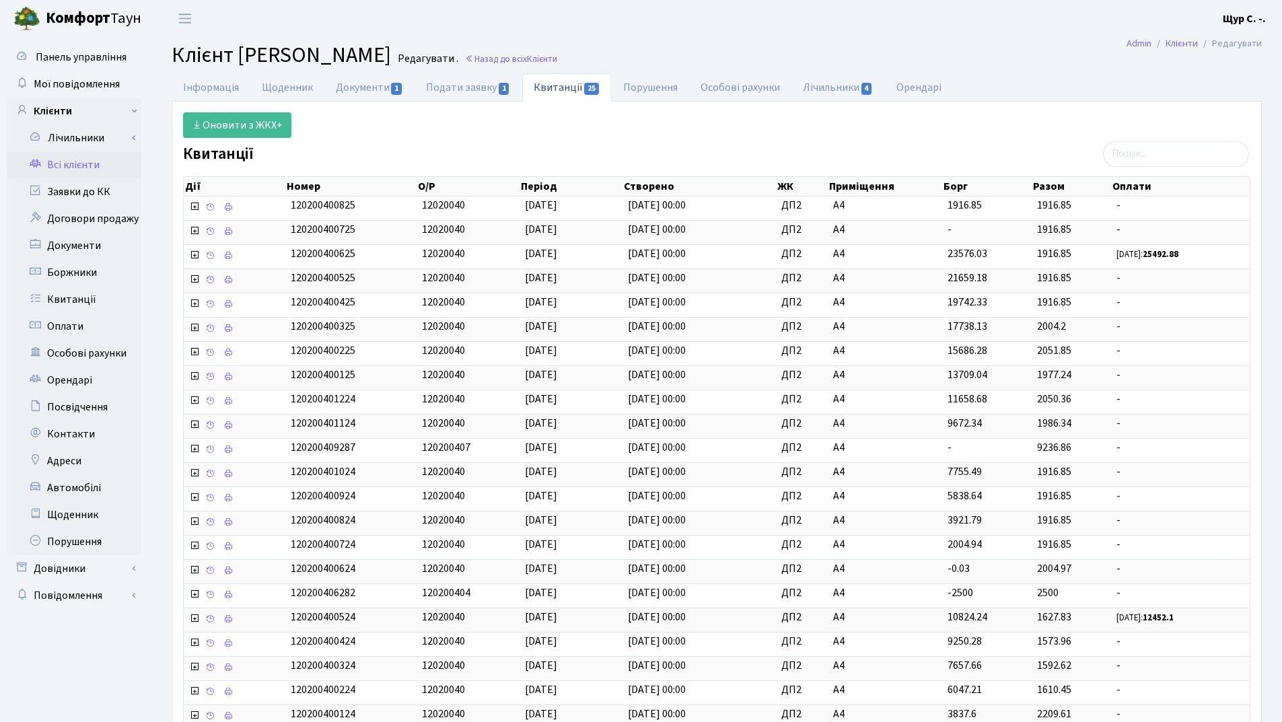
click at [70, 162] on link "Всі клієнти" at bounding box center [74, 164] width 135 height 27
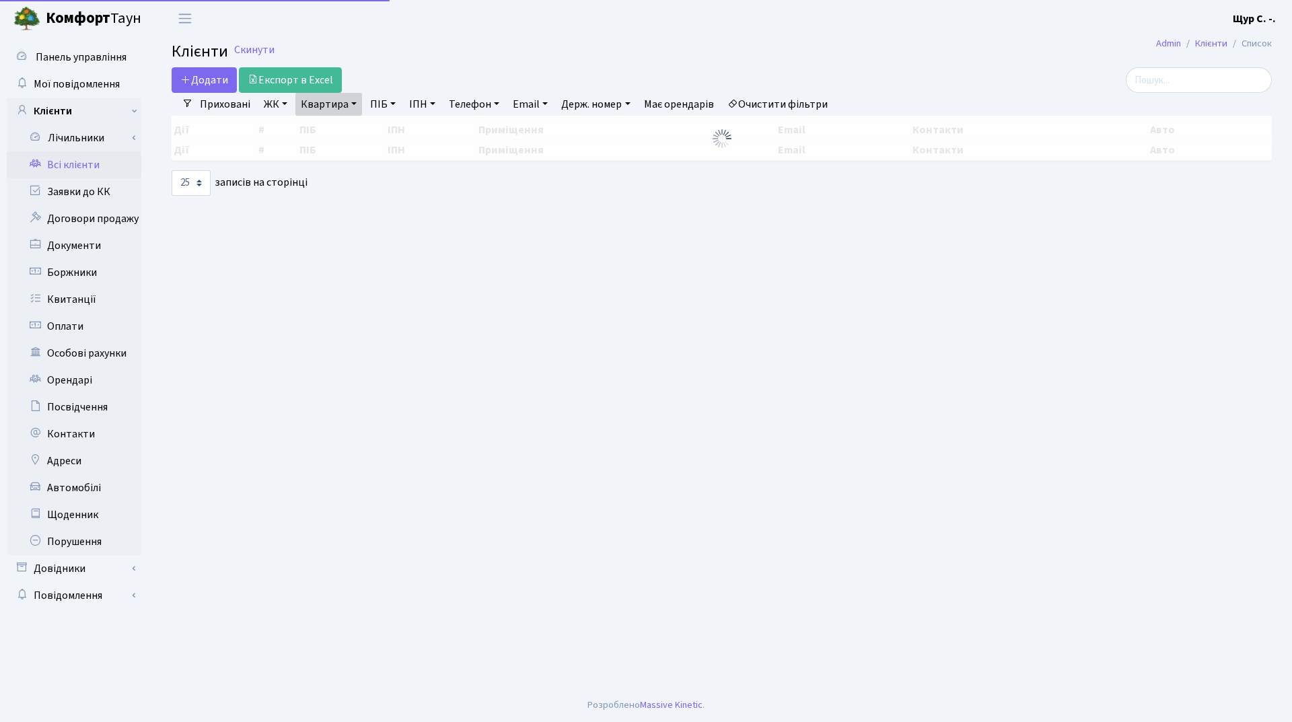
select select "25"
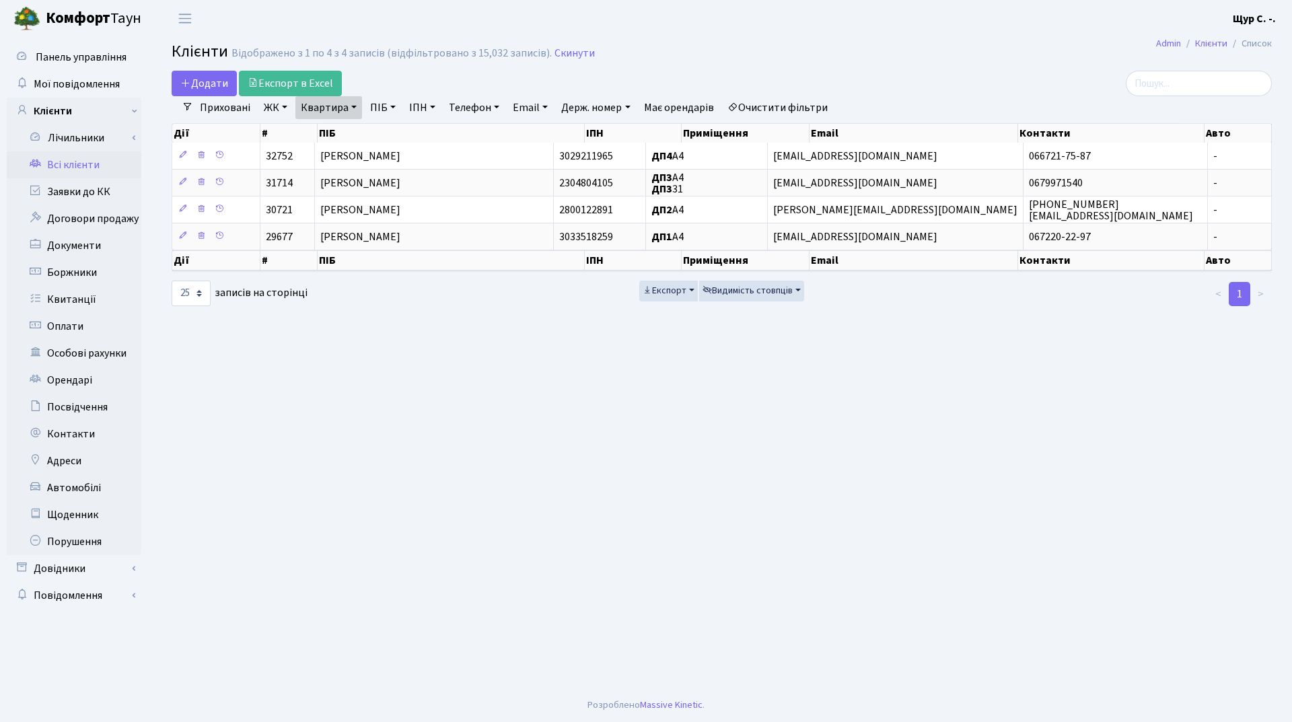
click at [799, 110] on link "Очистити фільтри" at bounding box center [777, 107] width 111 height 23
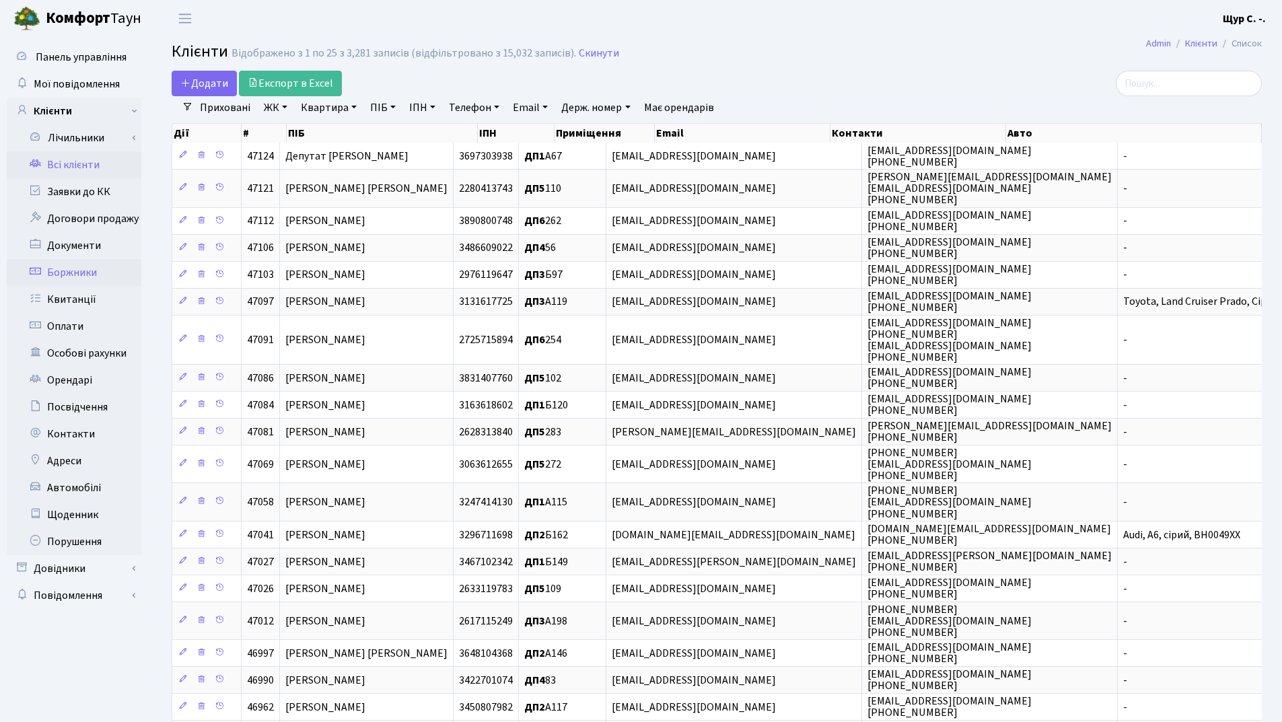
click at [73, 271] on link "Боржники" at bounding box center [74, 272] width 135 height 27
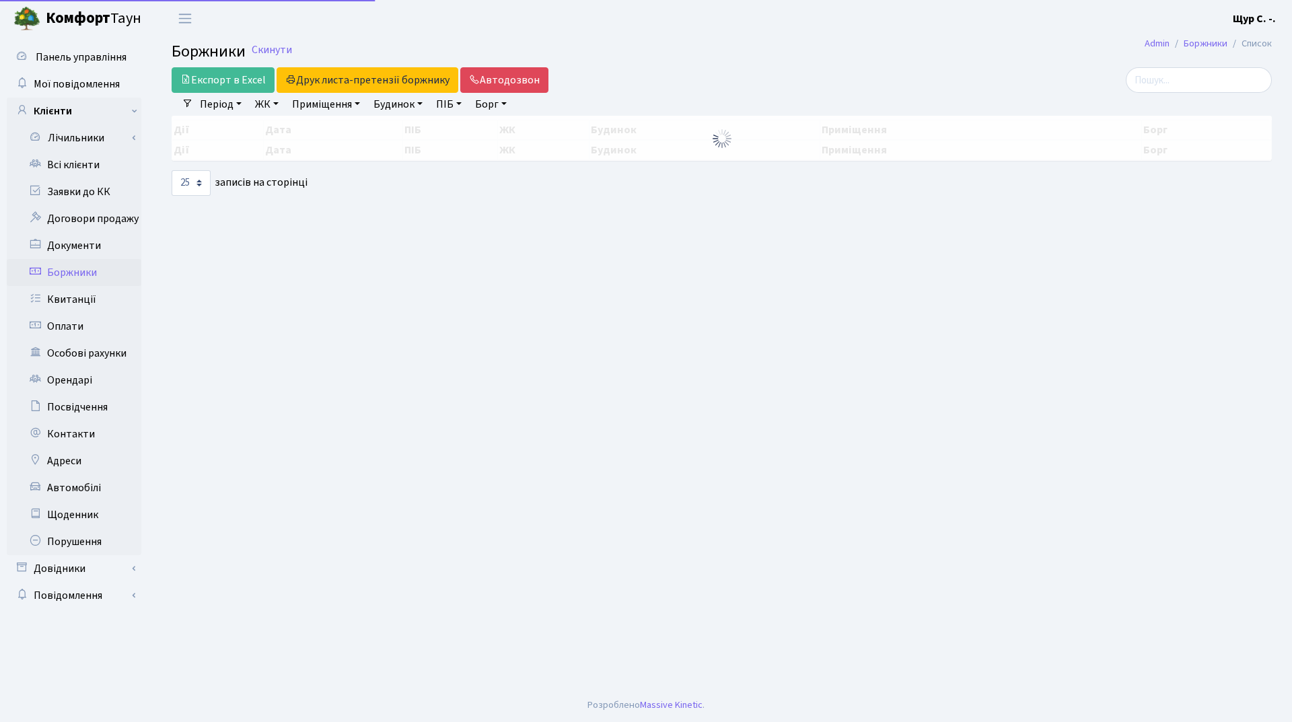
select select "25"
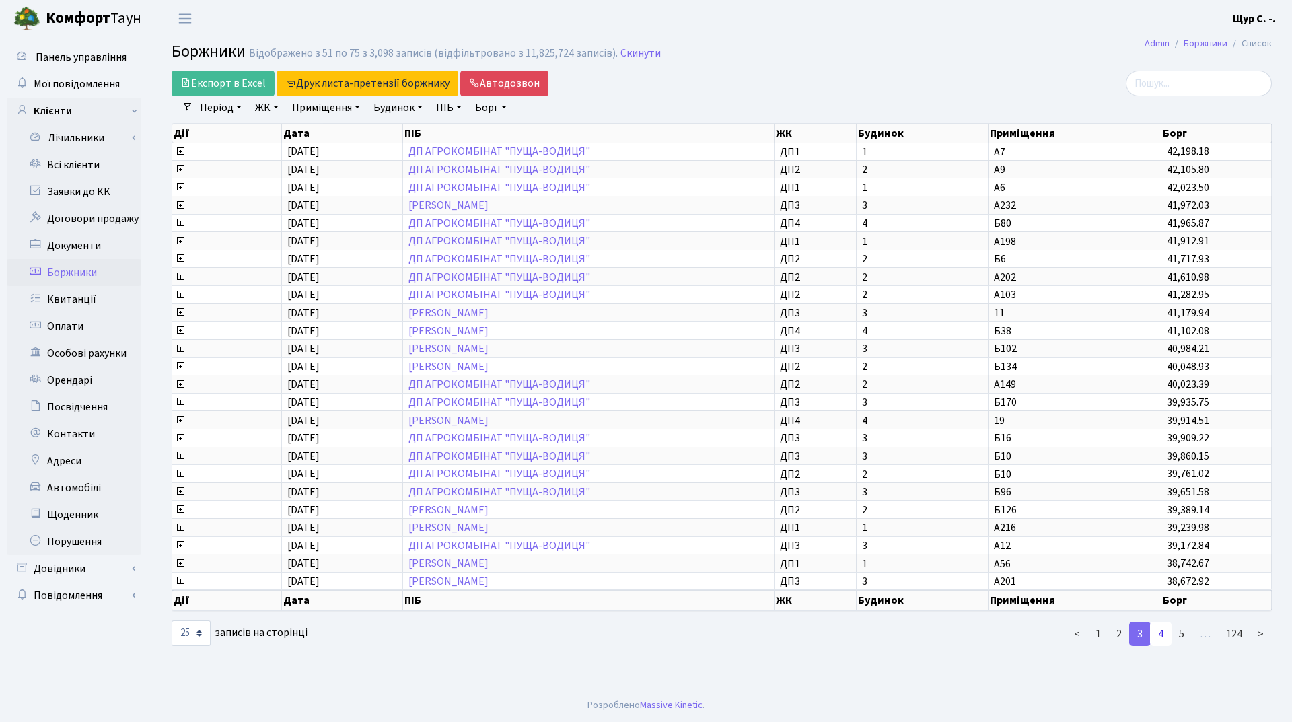
click at [1159, 634] on link "4" at bounding box center [1161, 634] width 22 height 24
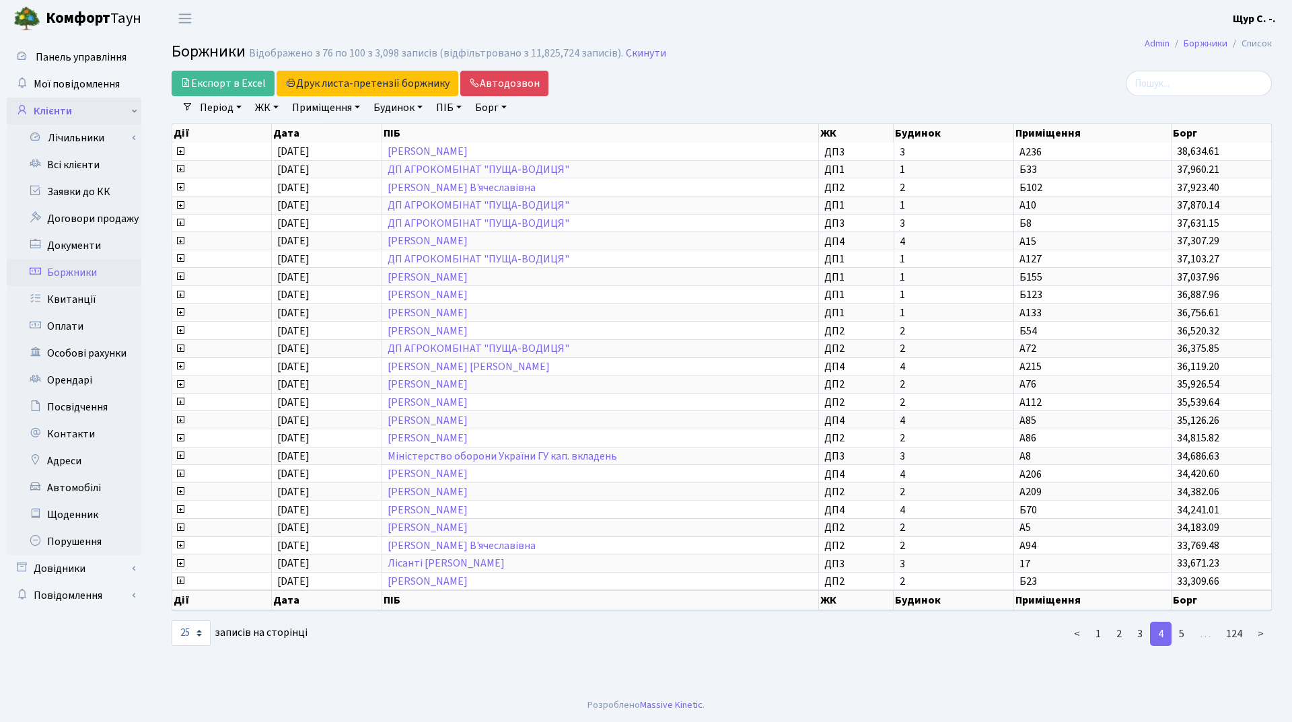
click at [75, 110] on link "Клієнти" at bounding box center [74, 111] width 135 height 27
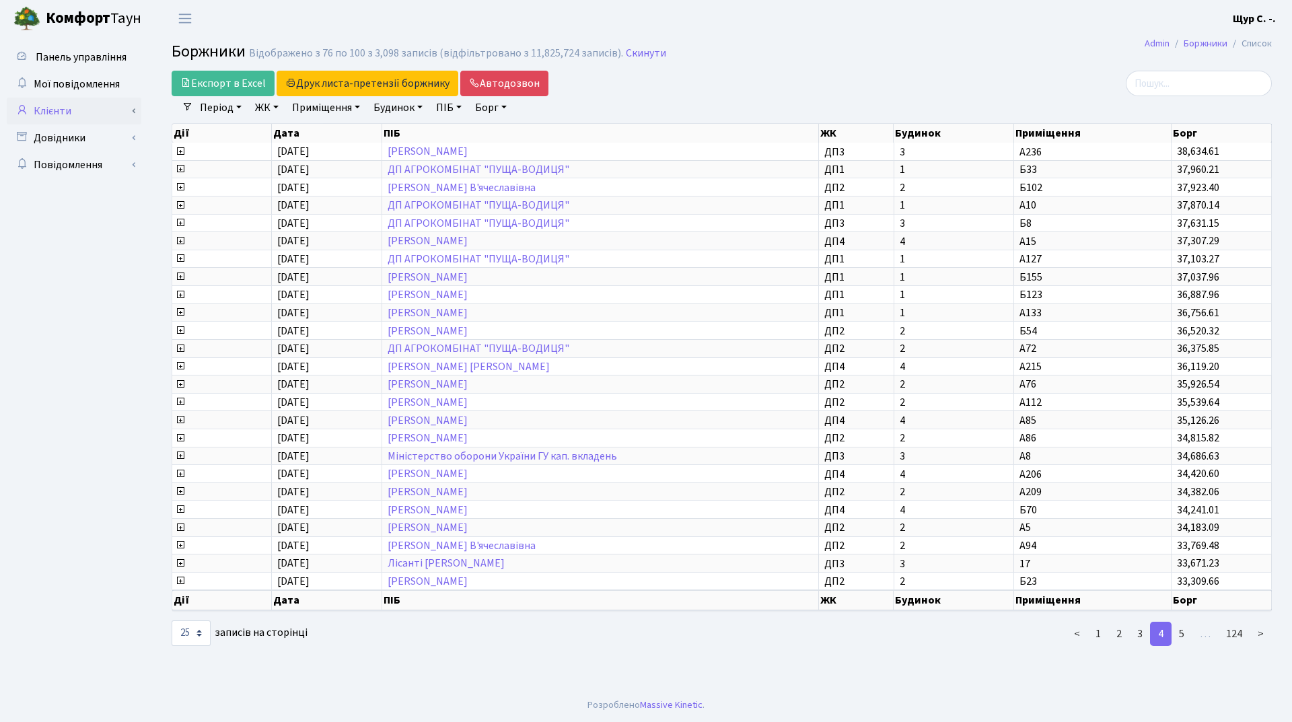
click at [42, 108] on link "Клієнти" at bounding box center [74, 111] width 135 height 27
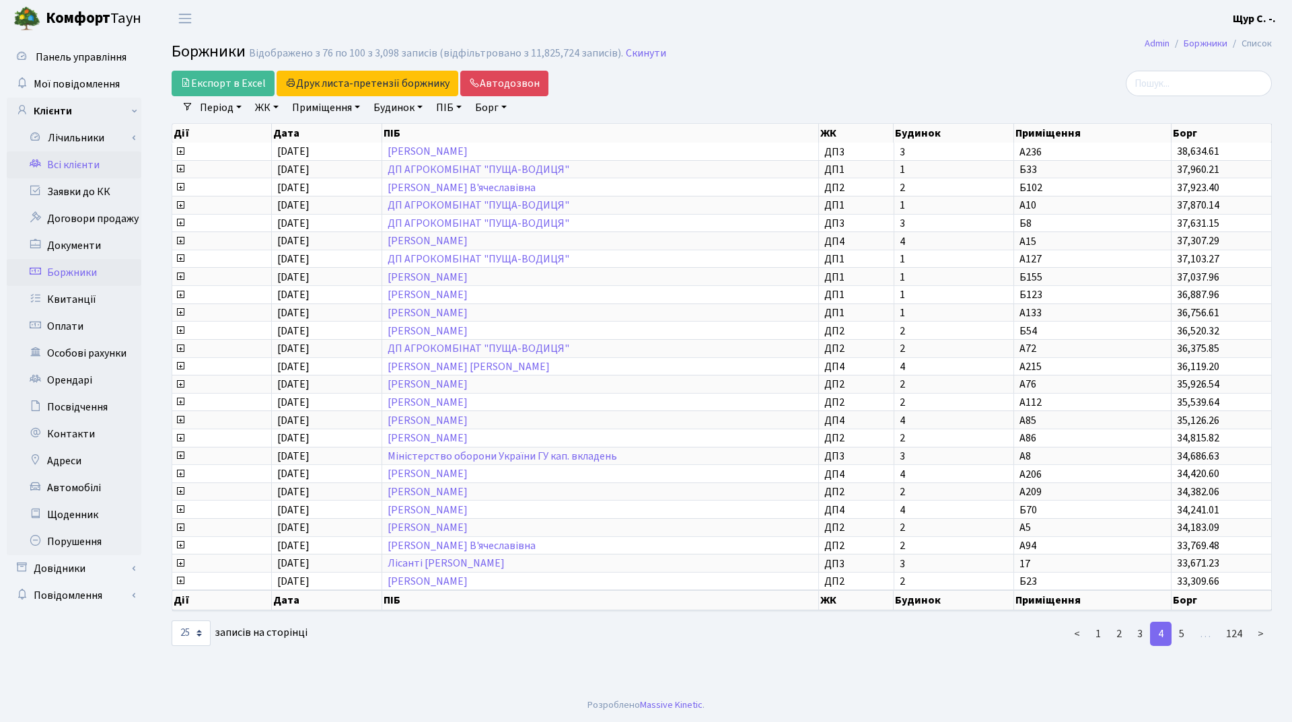
click at [62, 170] on link "Всі клієнти" at bounding box center [74, 164] width 135 height 27
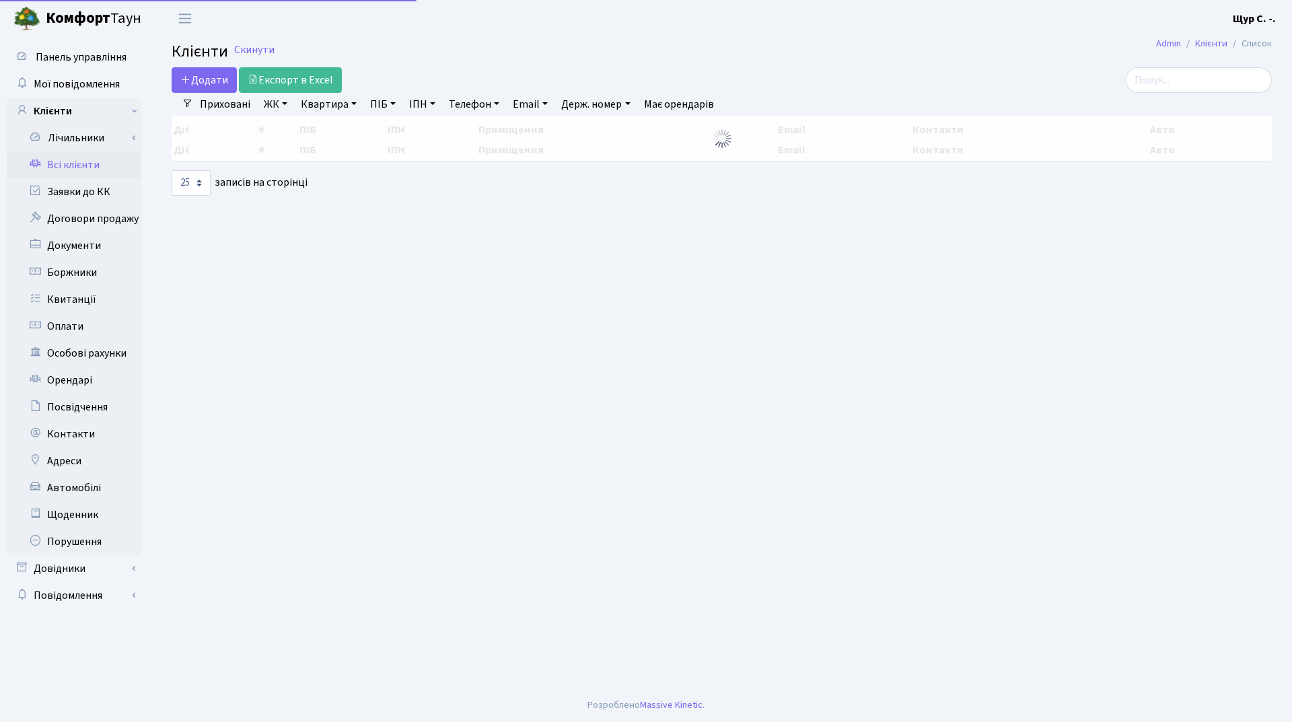
select select "25"
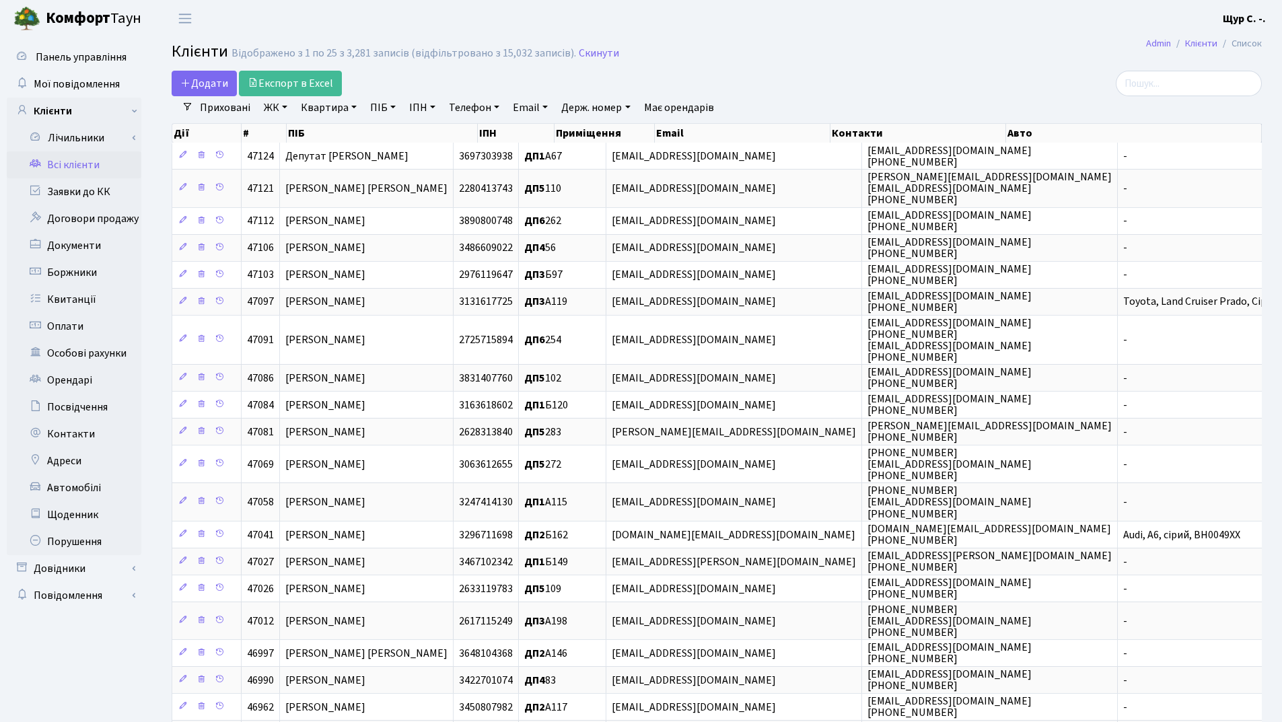
click at [324, 106] on link "Квартира" at bounding box center [328, 107] width 67 height 23
type input "б75"
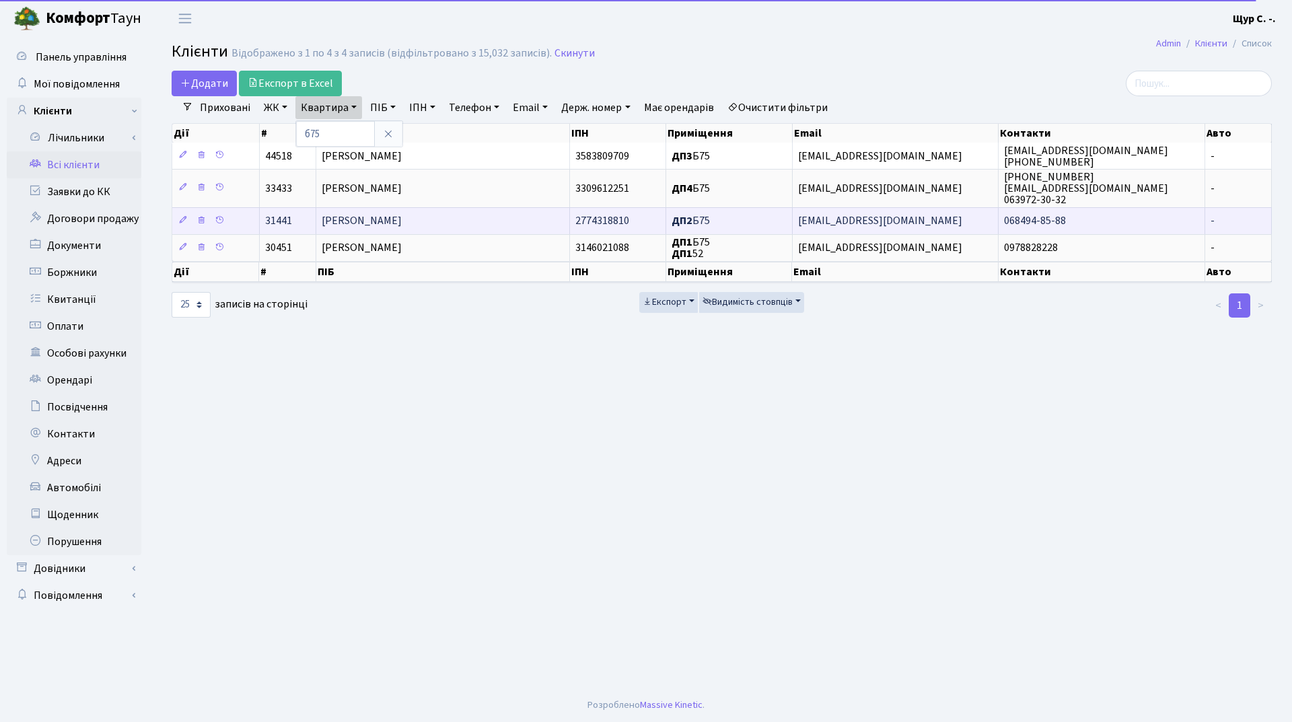
click at [402, 214] on span "Кріпіневич Олексій Миколайович" at bounding box center [362, 221] width 80 height 15
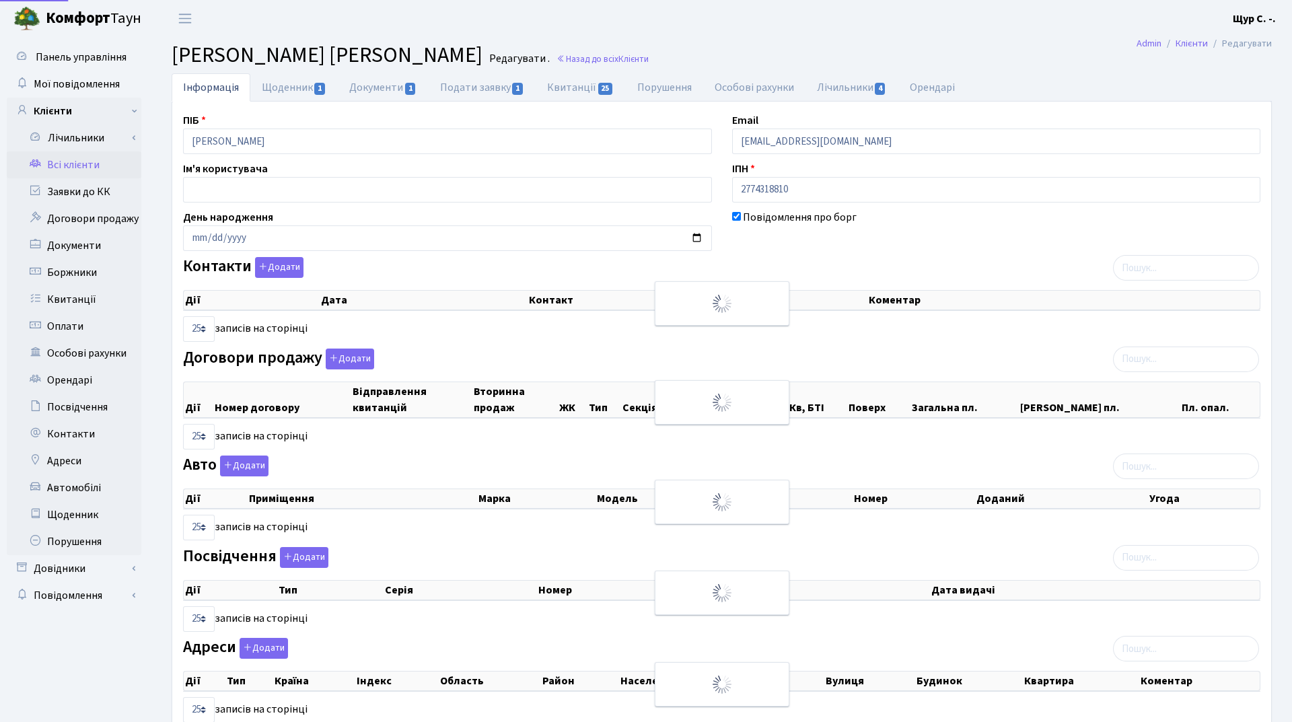
select select "25"
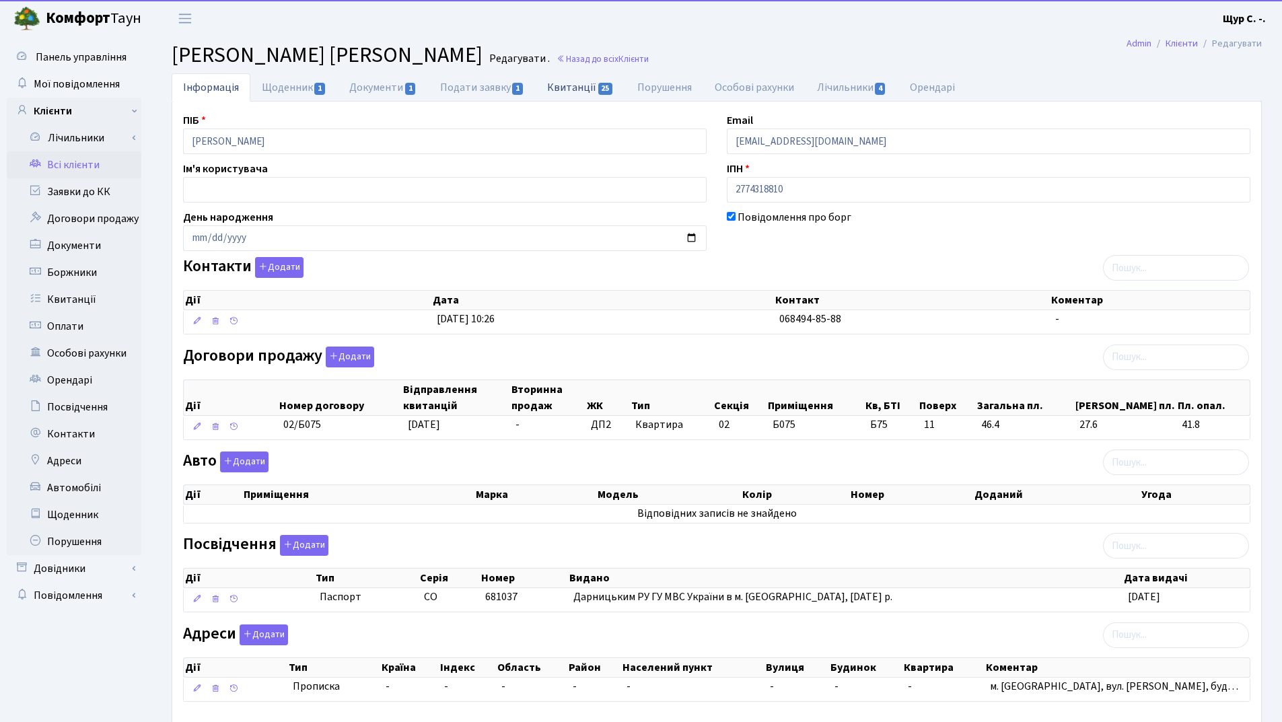
click at [594, 85] on link "Квитанції 25" at bounding box center [581, 87] width 90 height 28
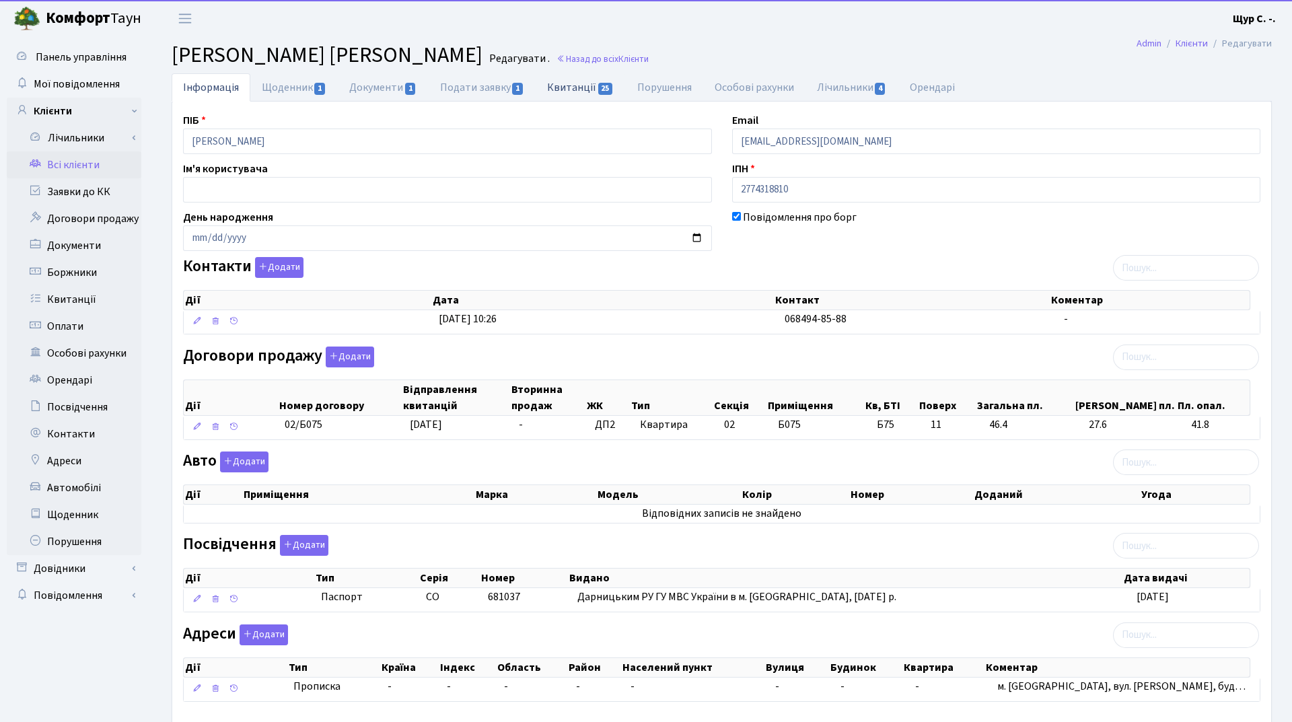
select select "25"
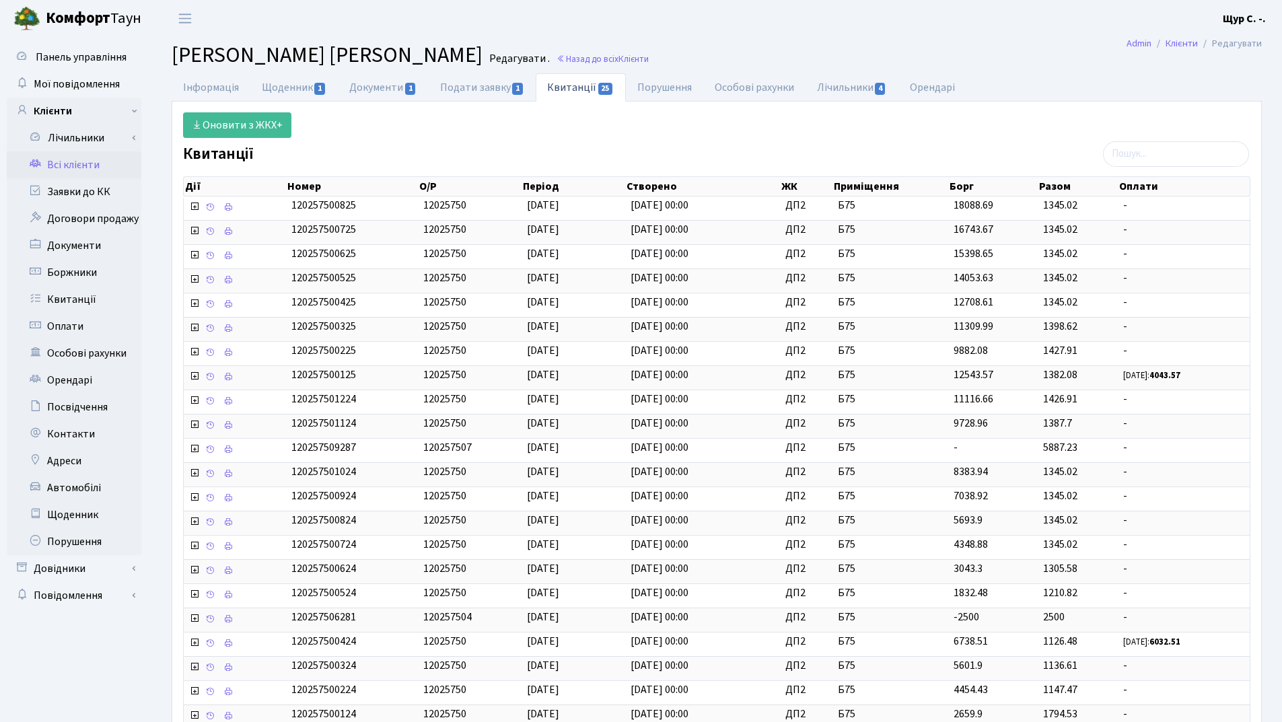
click at [51, 165] on link "Всі клієнти" at bounding box center [74, 164] width 135 height 27
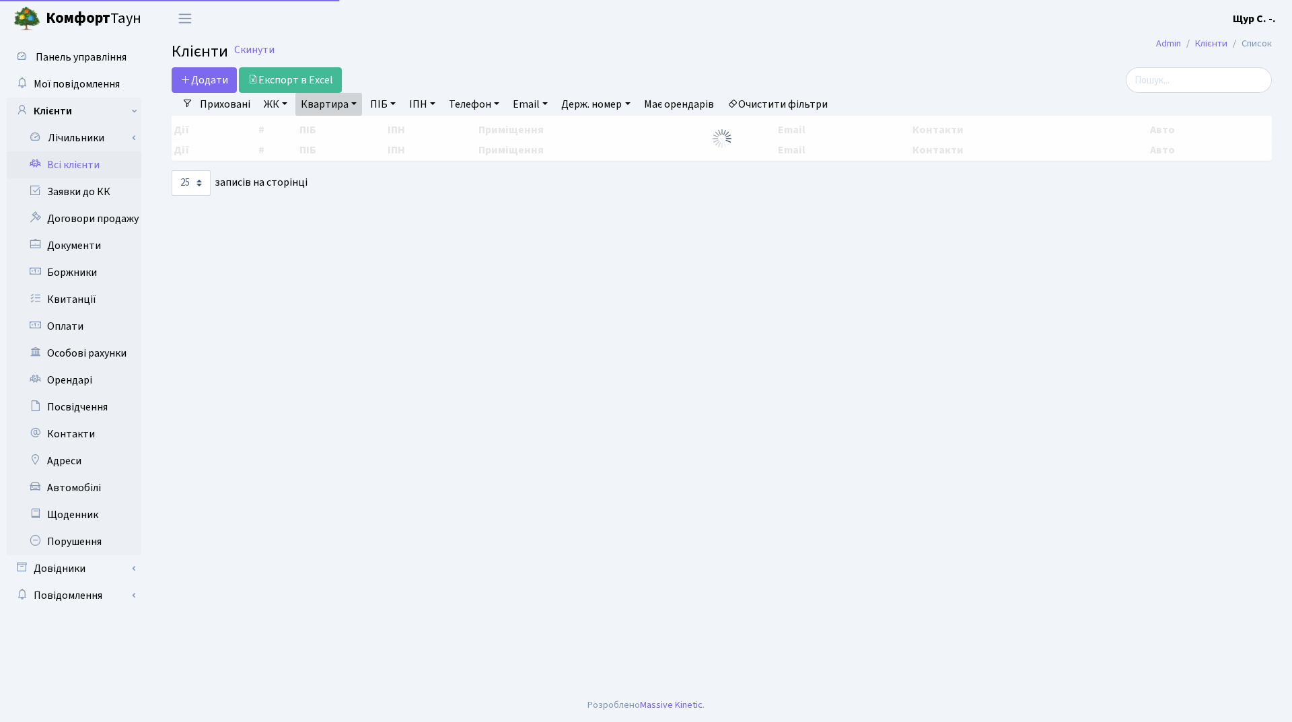
select select "25"
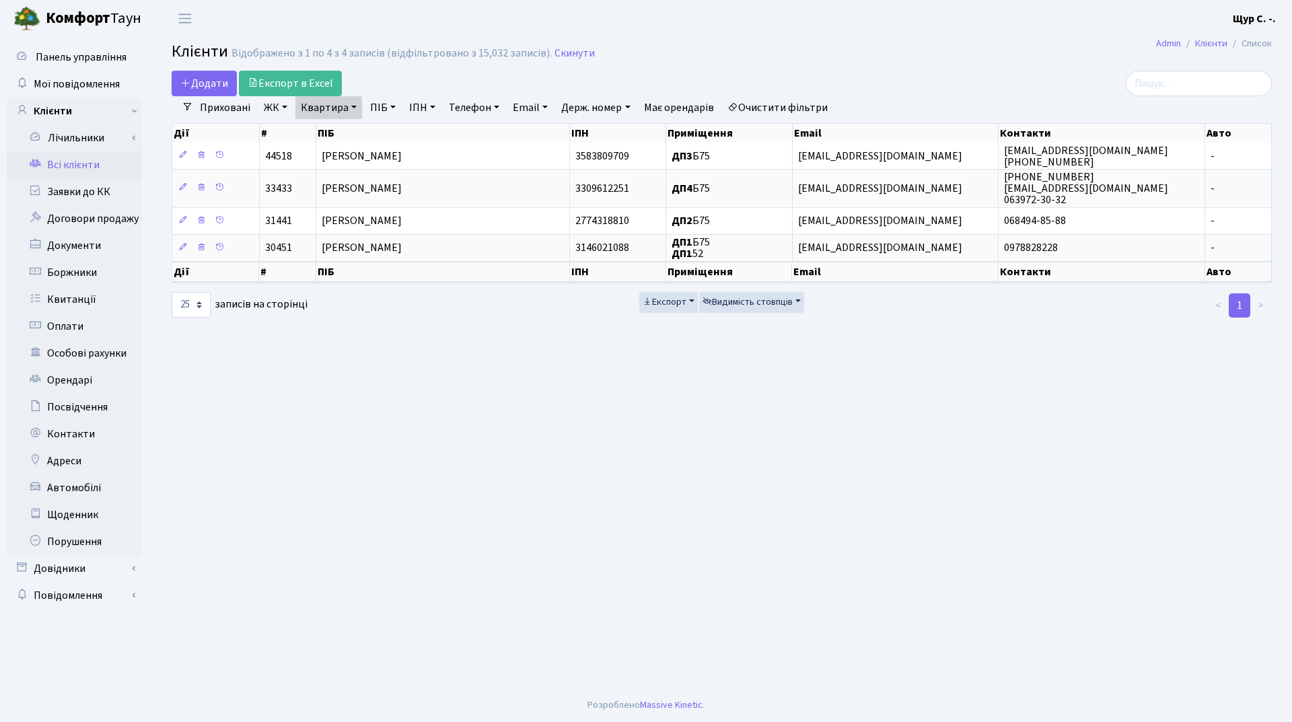
click at [780, 109] on link "Очистити фільтри" at bounding box center [777, 107] width 111 height 23
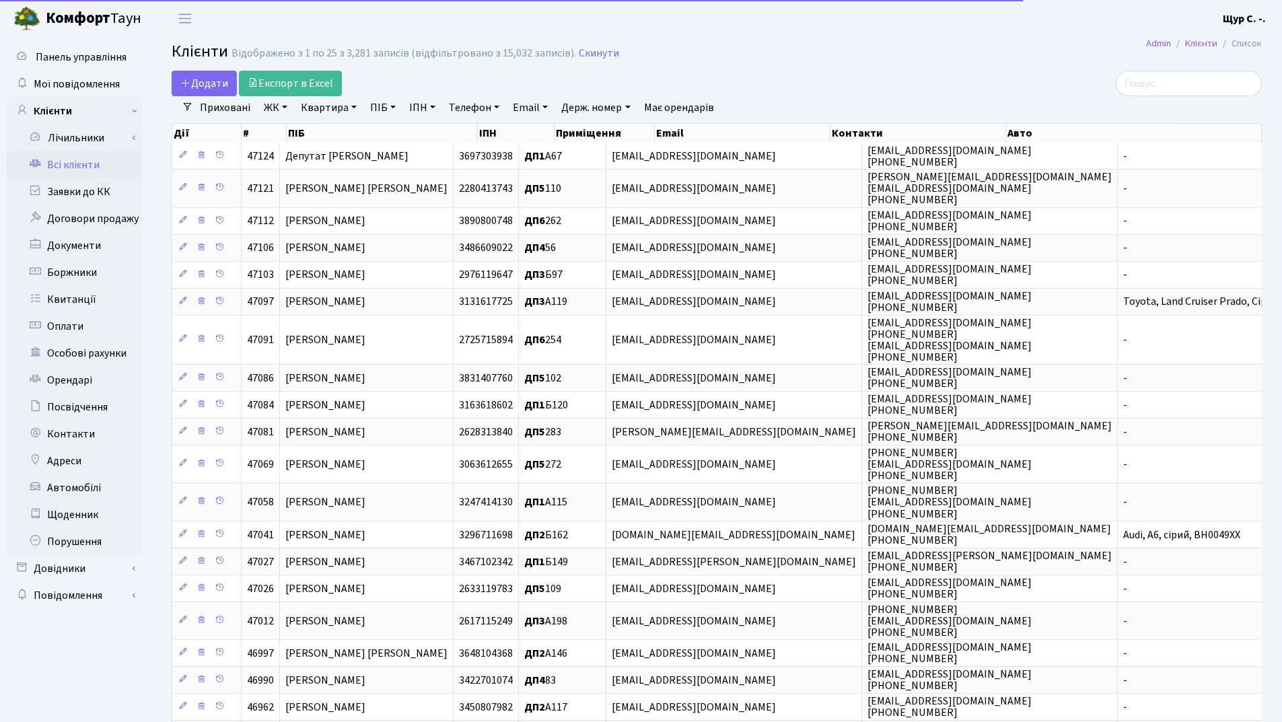
click at [344, 112] on link "Квартира" at bounding box center [328, 107] width 67 height 23
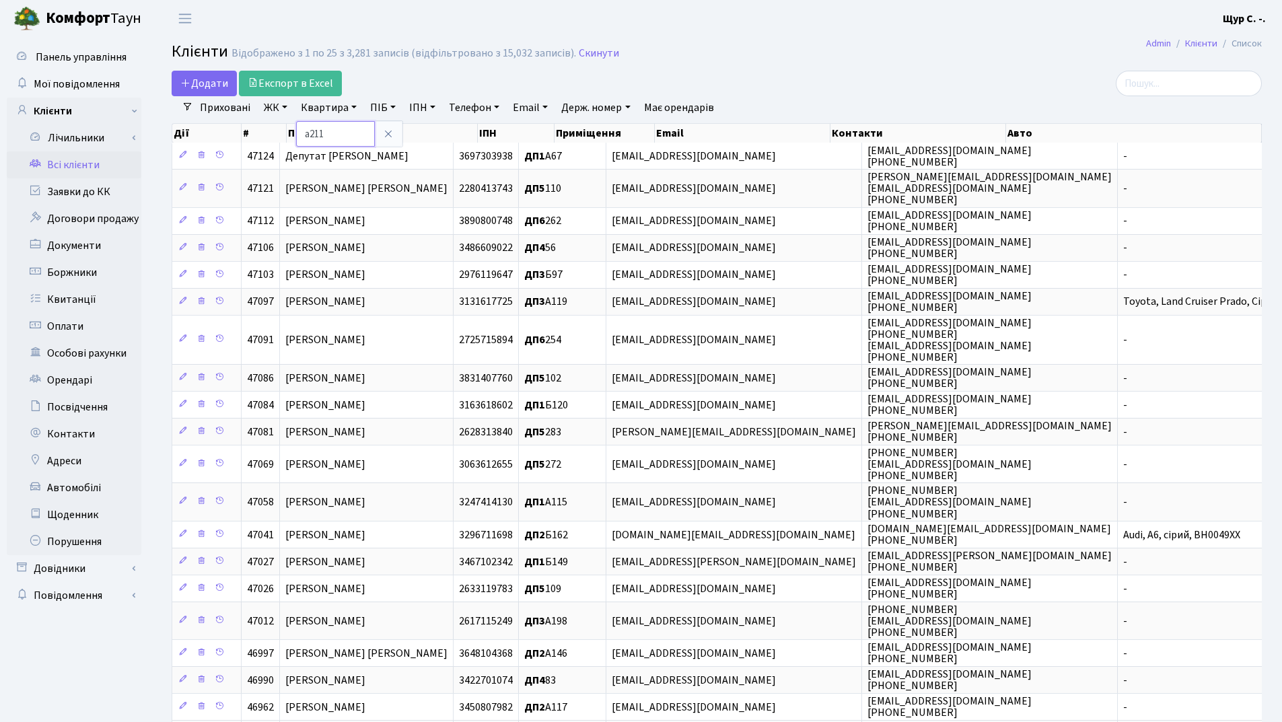
type input "а211"
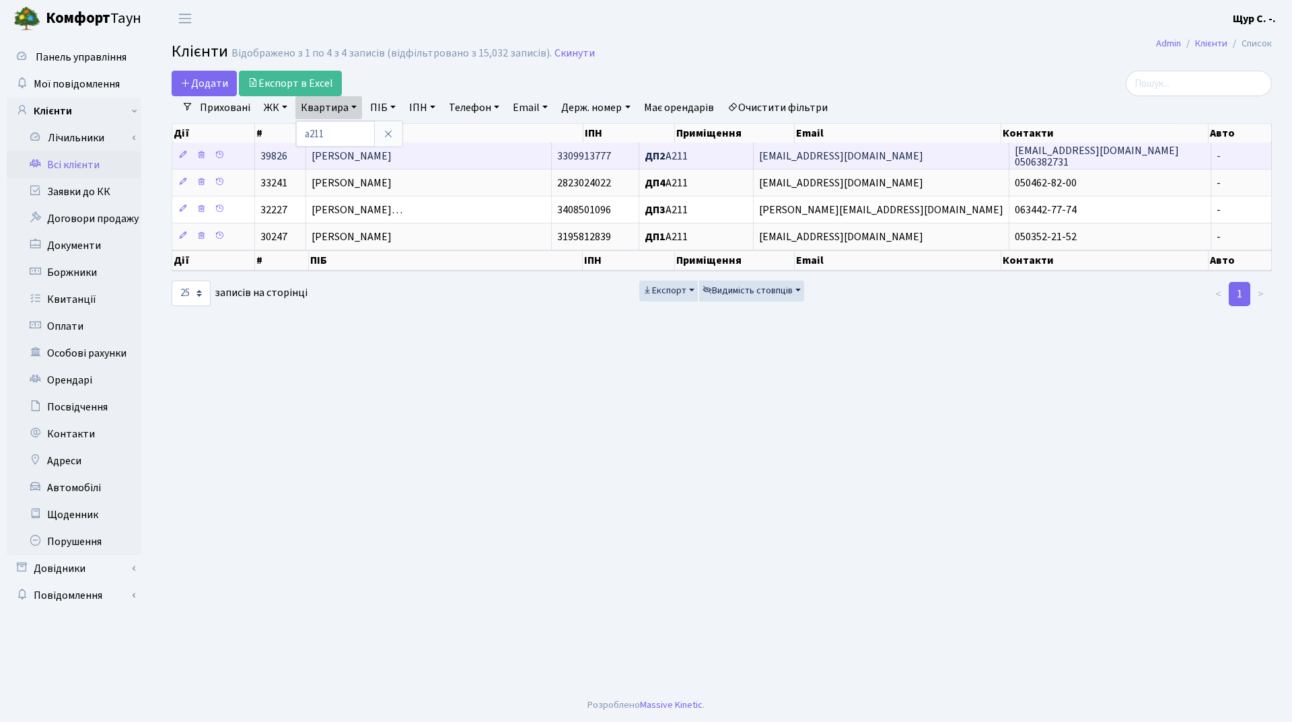
click at [380, 157] on span "Дзюбенко Олексій Леонідович" at bounding box center [352, 156] width 80 height 15
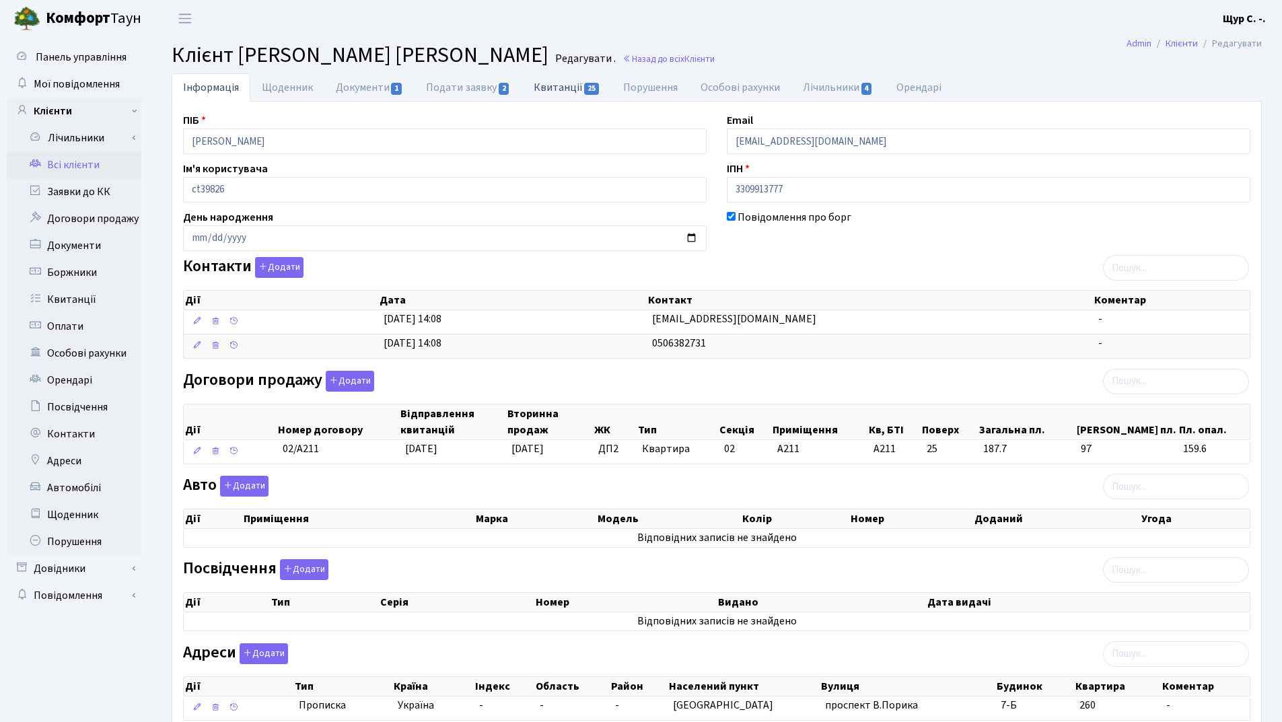
click at [562, 93] on link "Квитанції 25" at bounding box center [567, 87] width 90 height 28
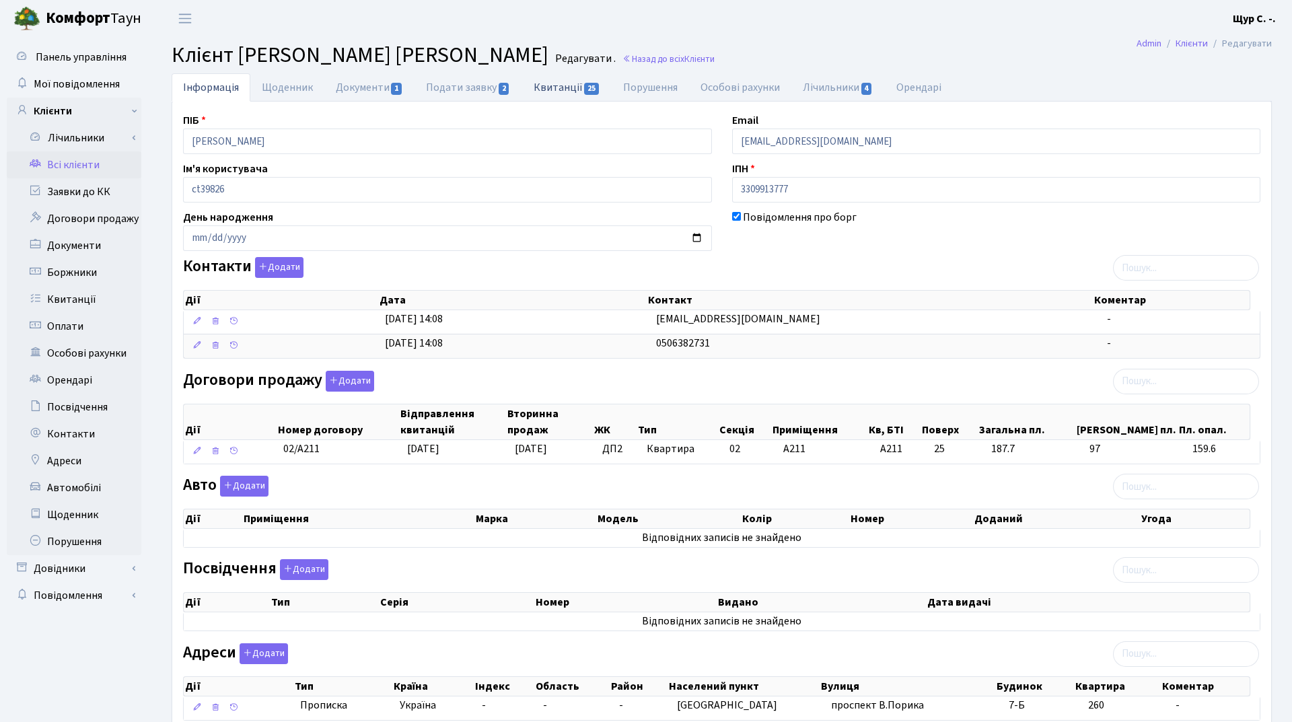
select select "25"
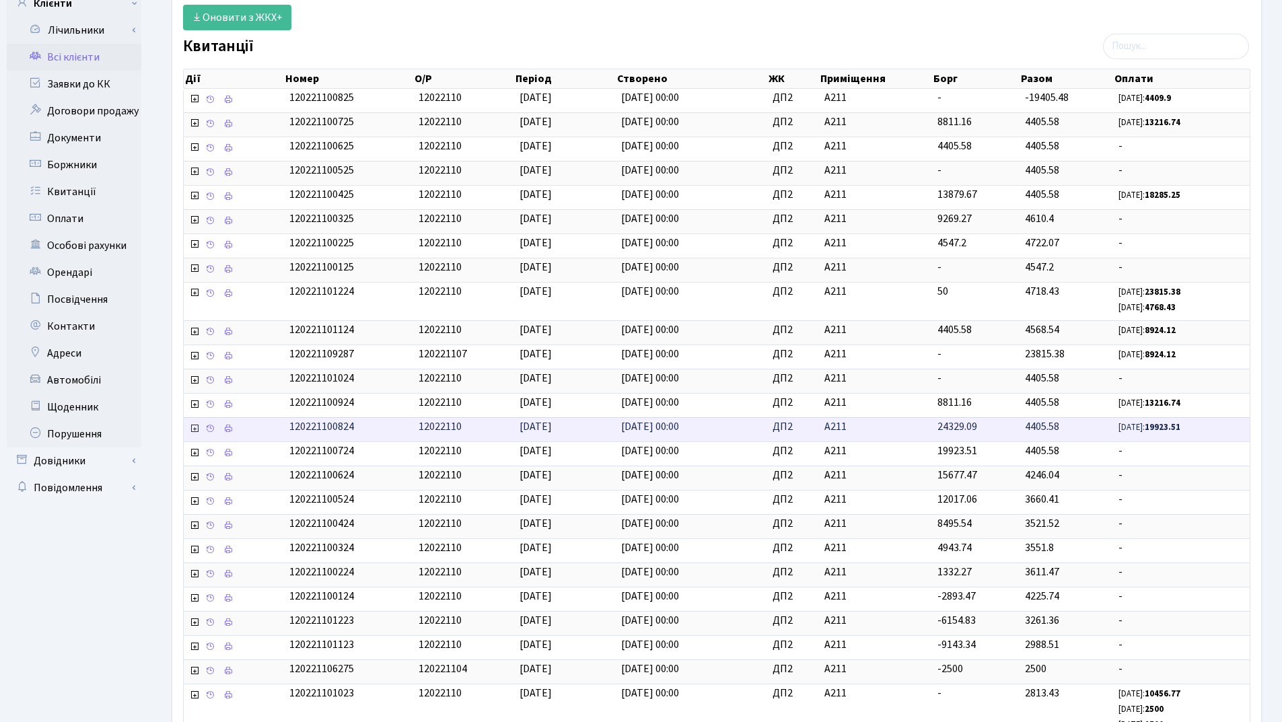
scroll to position [135, 0]
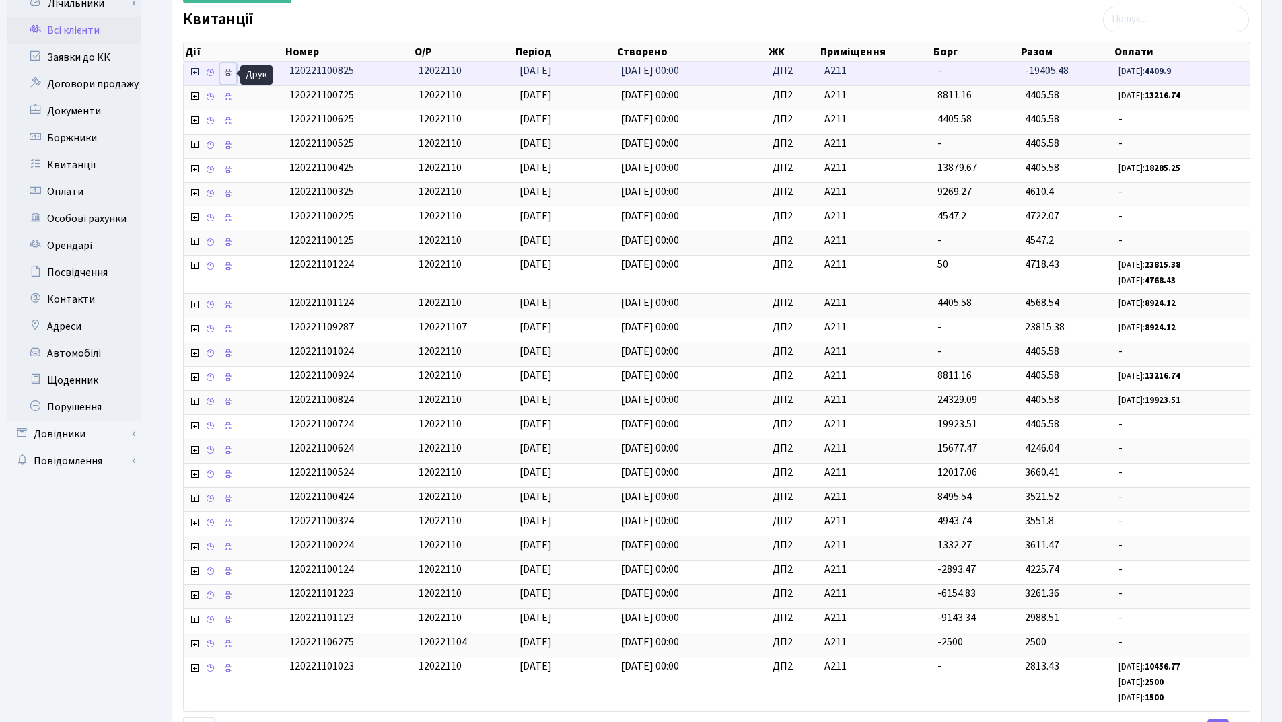
click at [229, 74] on icon at bounding box center [227, 72] width 9 height 9
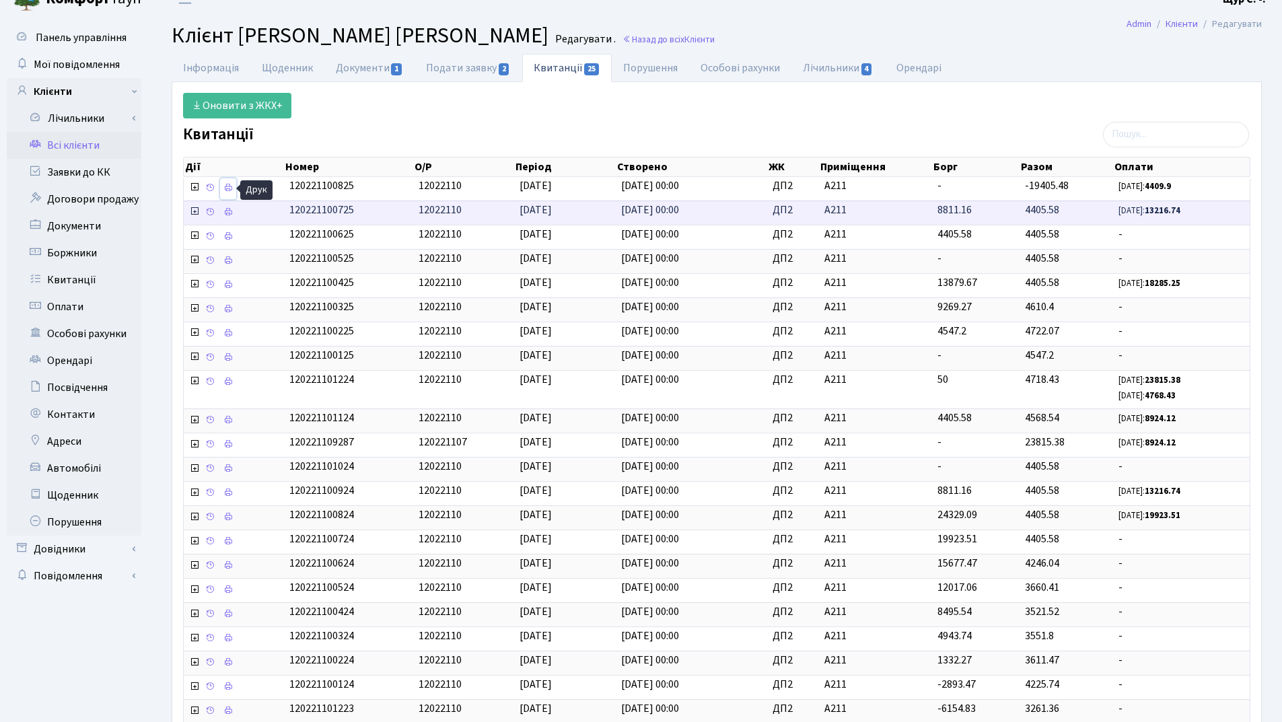
scroll to position [0, 0]
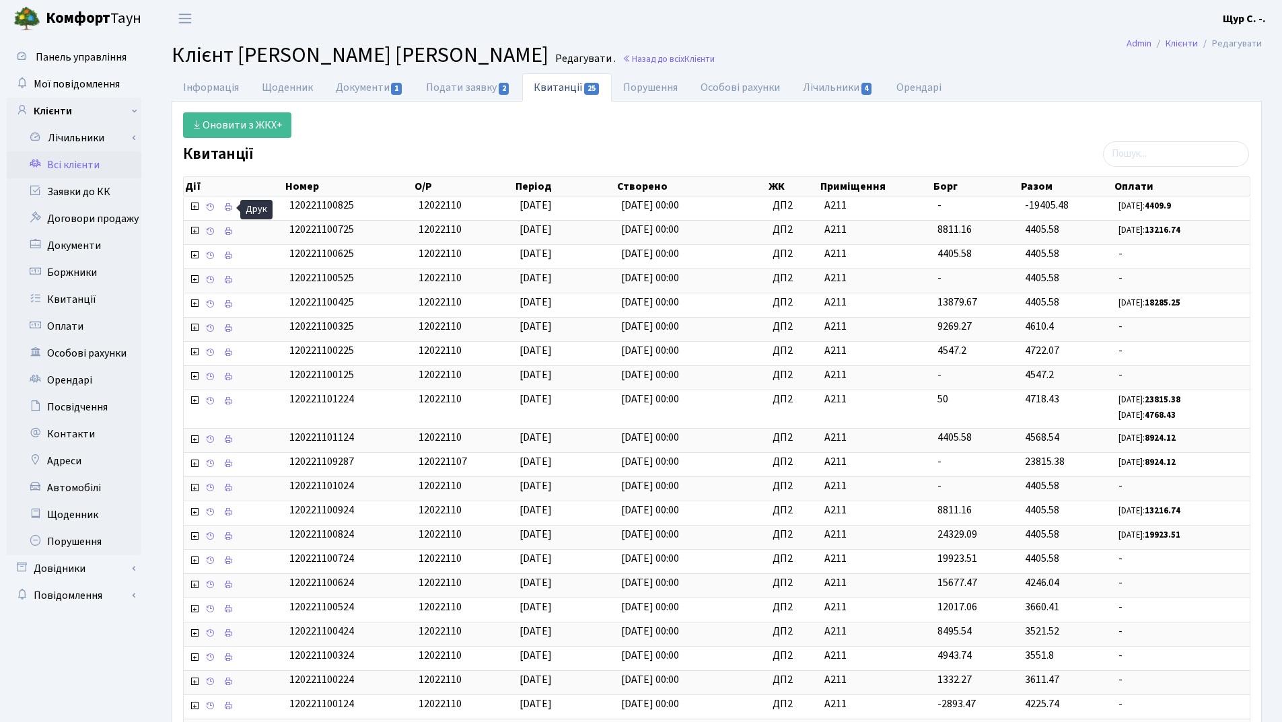
click at [73, 163] on link "Всі клієнти" at bounding box center [74, 164] width 135 height 27
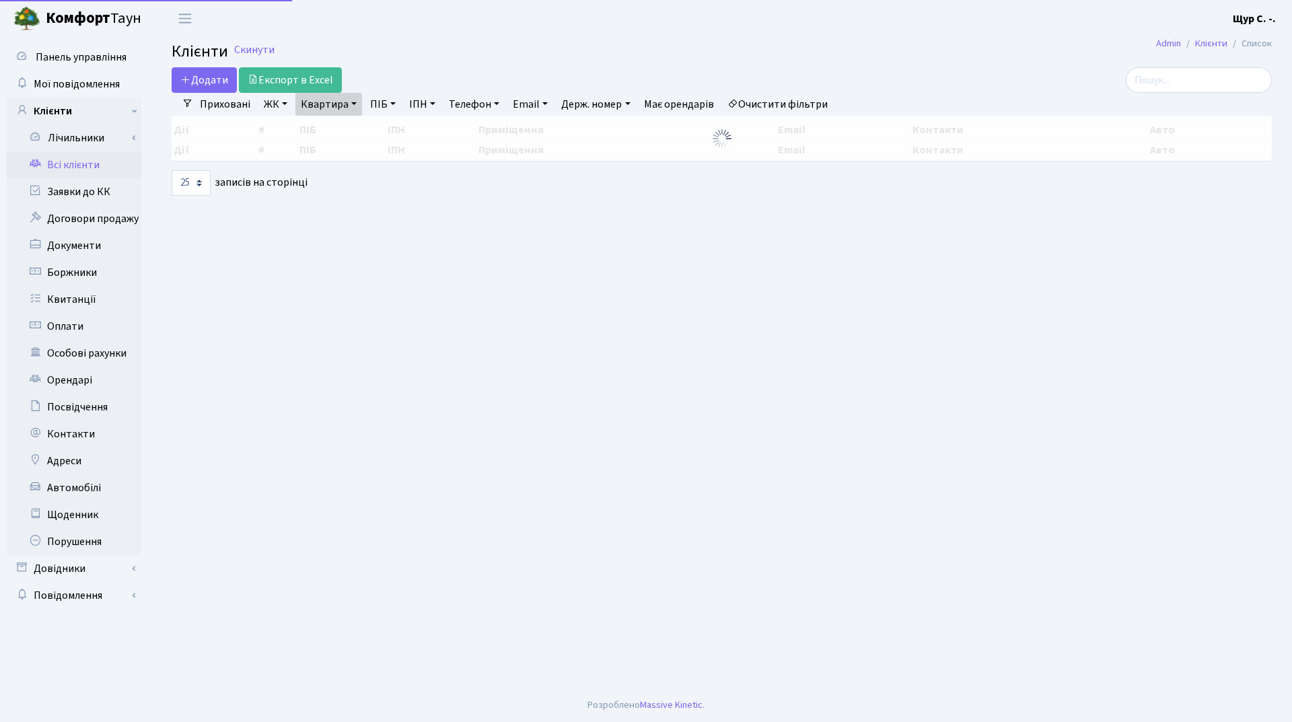
select select "25"
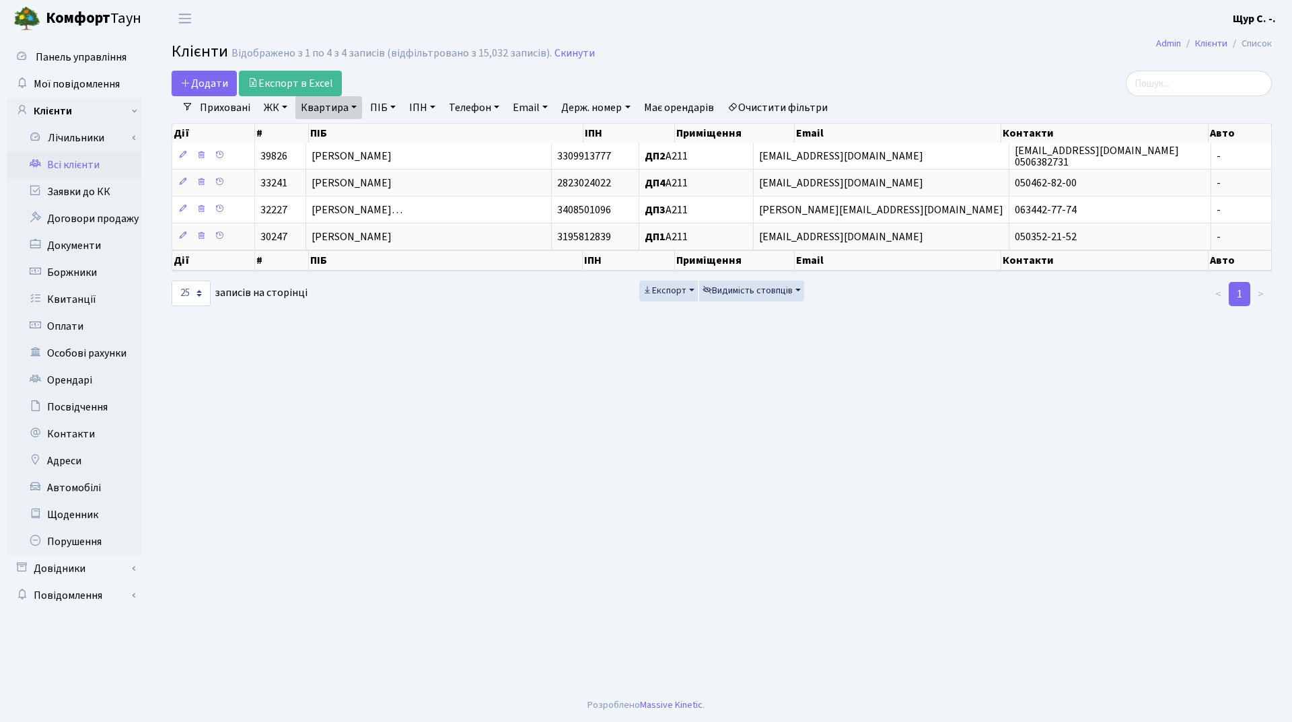
click at [783, 104] on link "Очистити фільтри" at bounding box center [777, 107] width 111 height 23
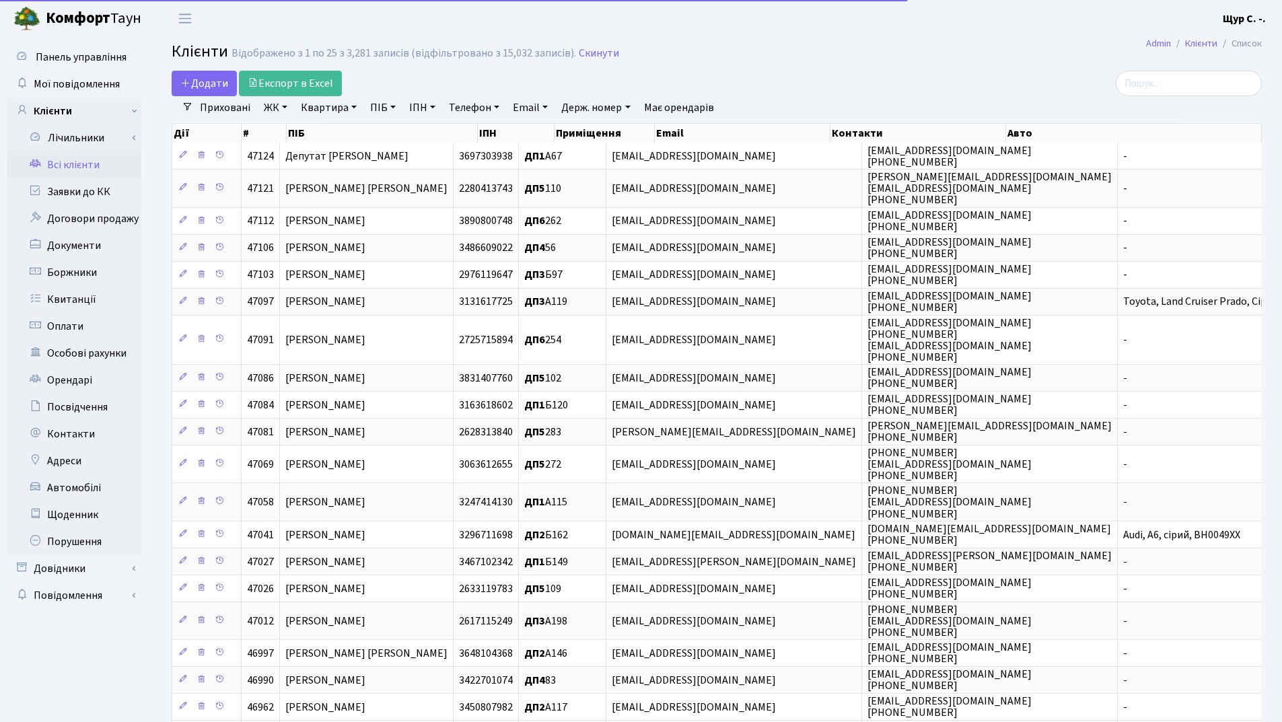
click at [328, 107] on link "Квартира" at bounding box center [328, 107] width 67 height 23
click at [301, 131] on input "148" at bounding box center [335, 134] width 79 height 26
type input "а148"
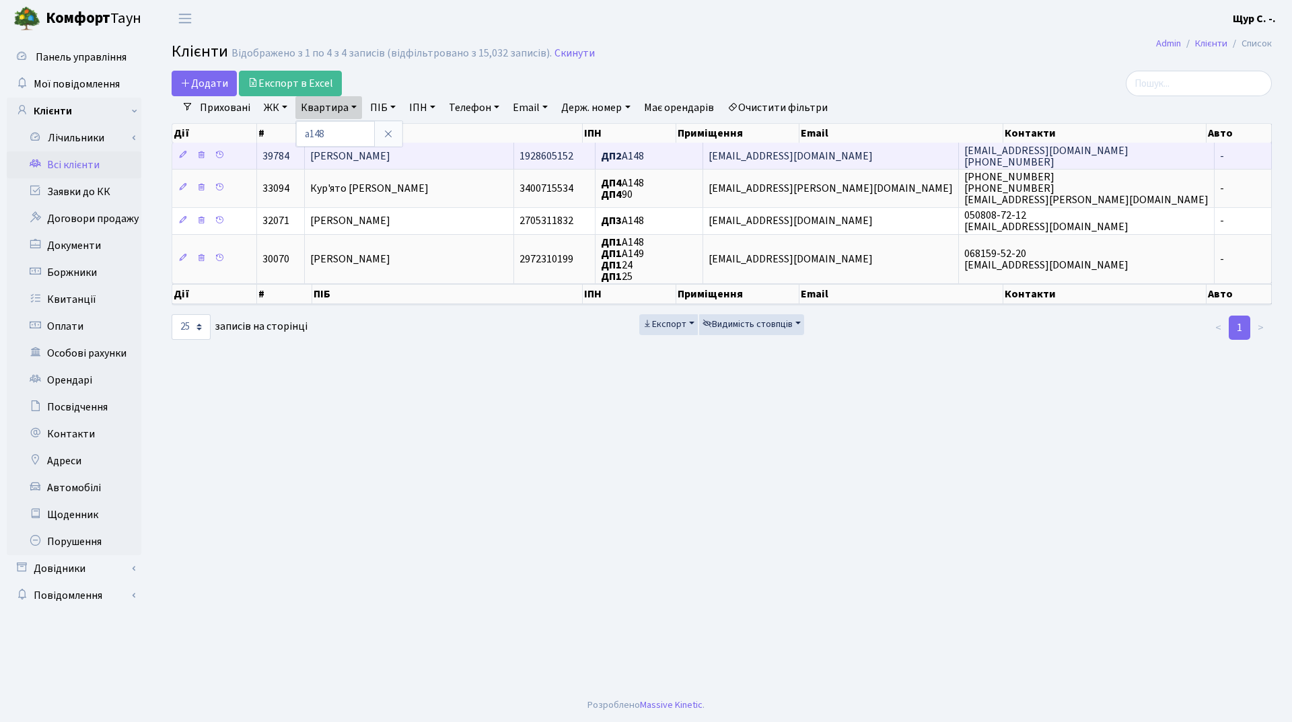
click at [390, 157] on span "[PERSON_NAME]" at bounding box center [350, 156] width 80 height 15
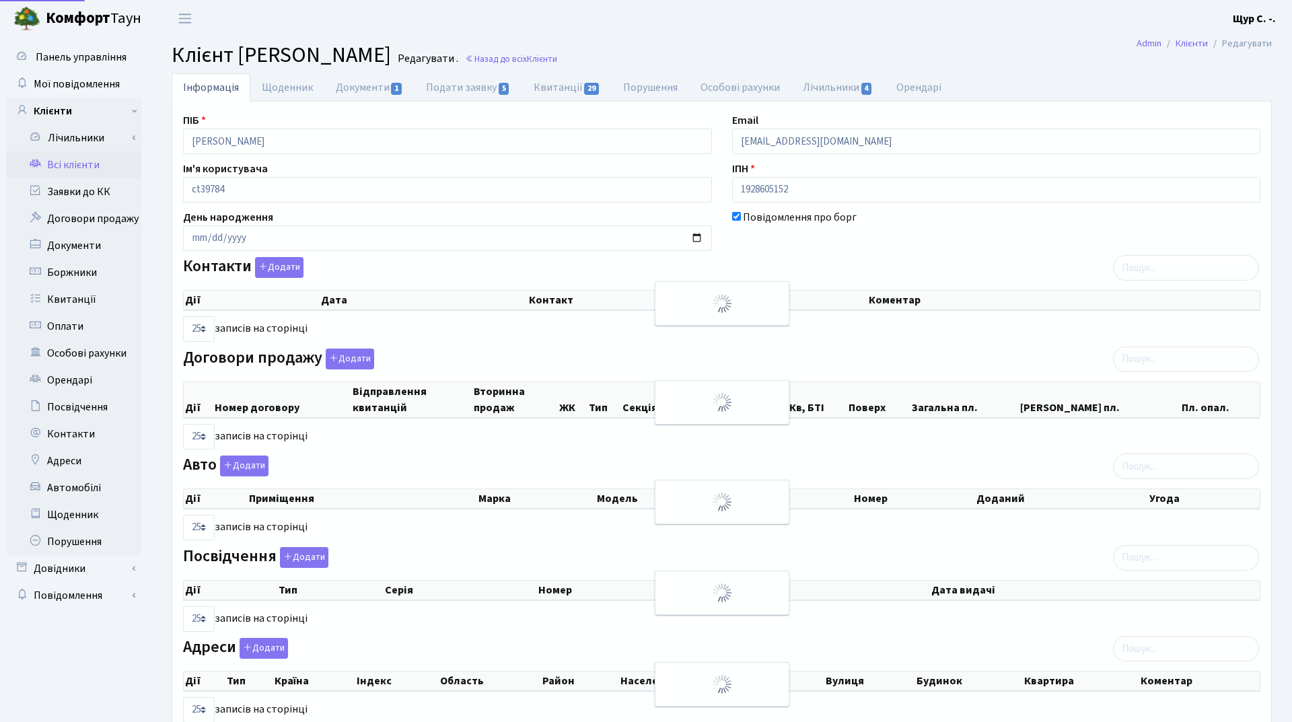
select select "25"
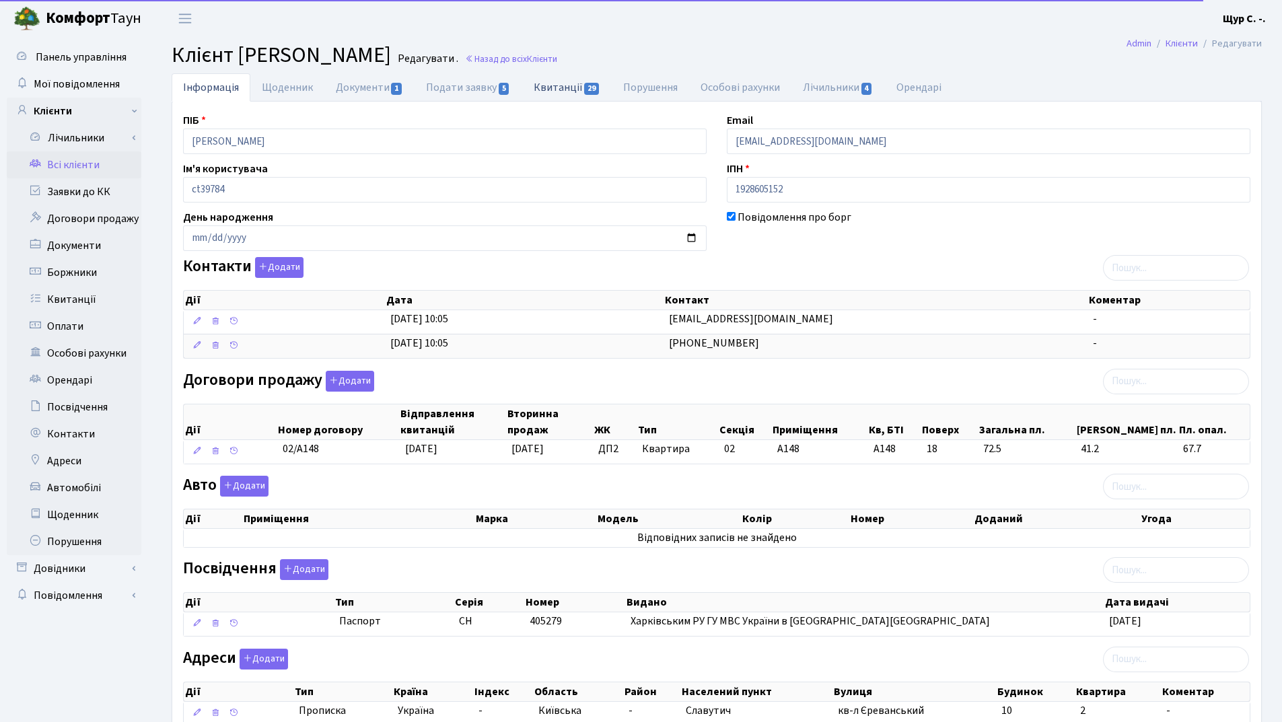
click at [560, 87] on link "Квитанції 29" at bounding box center [567, 87] width 90 height 28
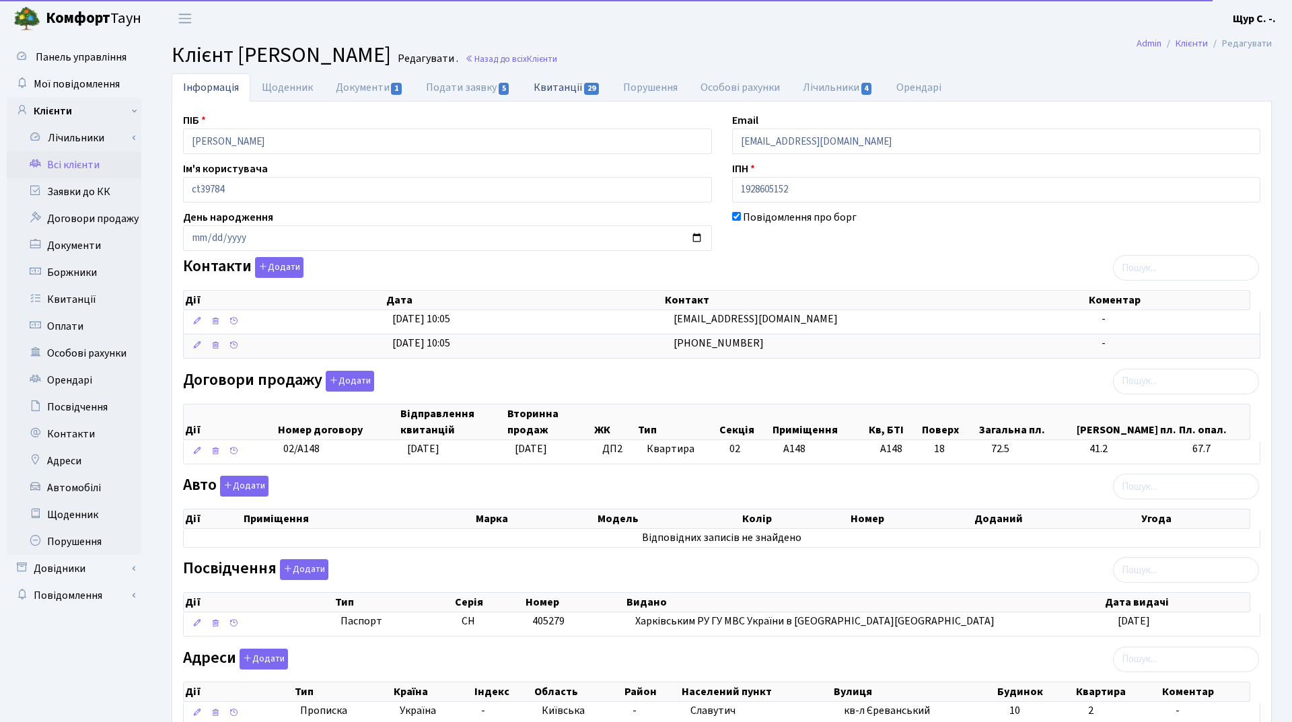
select select "25"
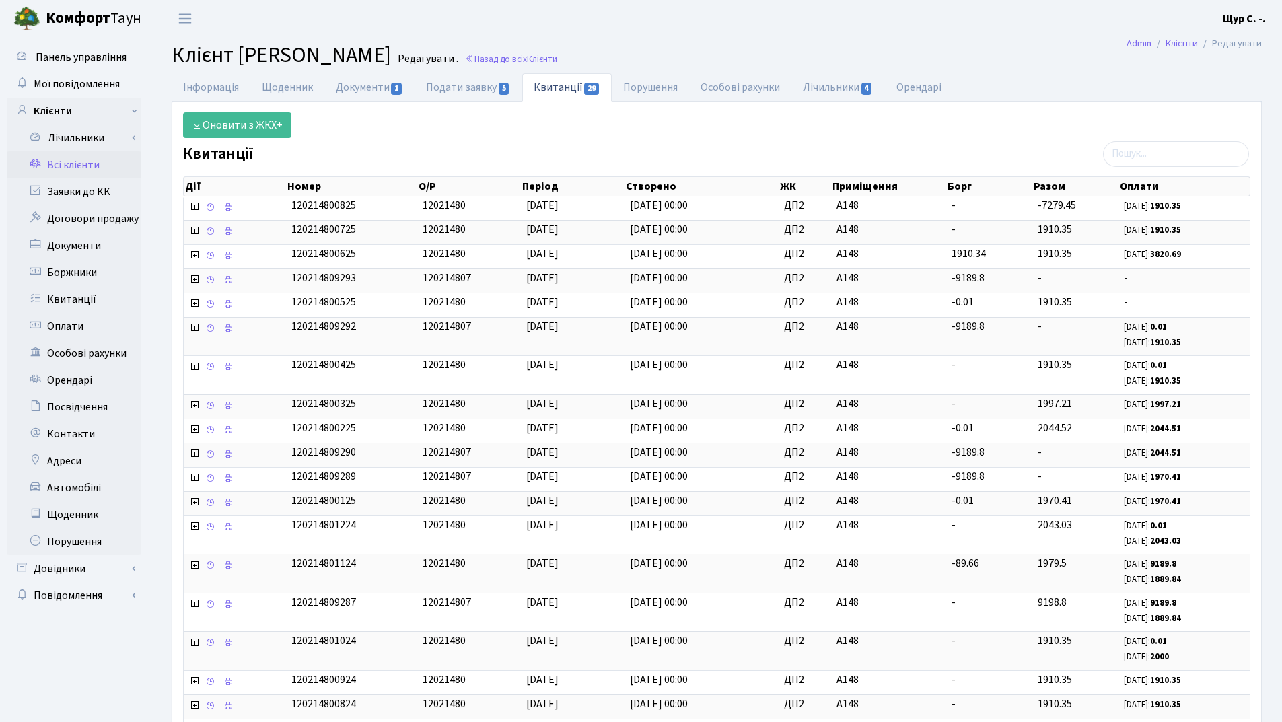
click at [59, 168] on link "Всі клієнти" at bounding box center [74, 164] width 135 height 27
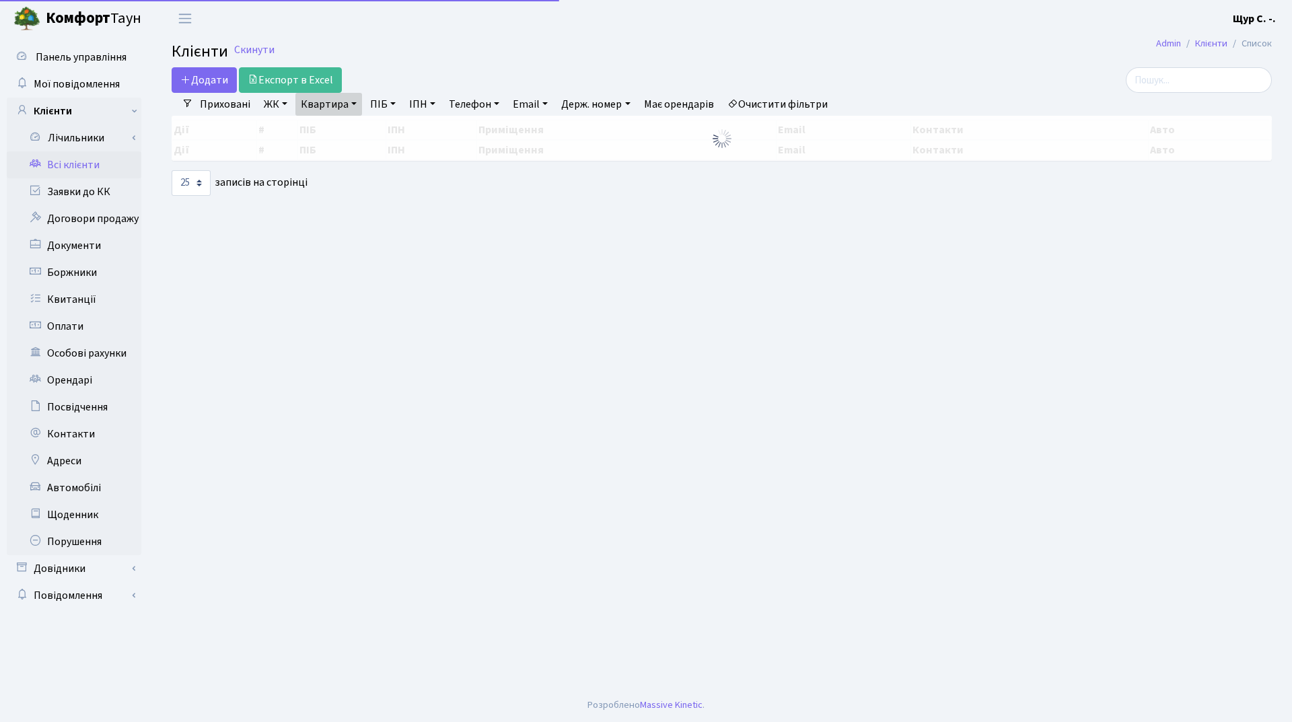
select select "25"
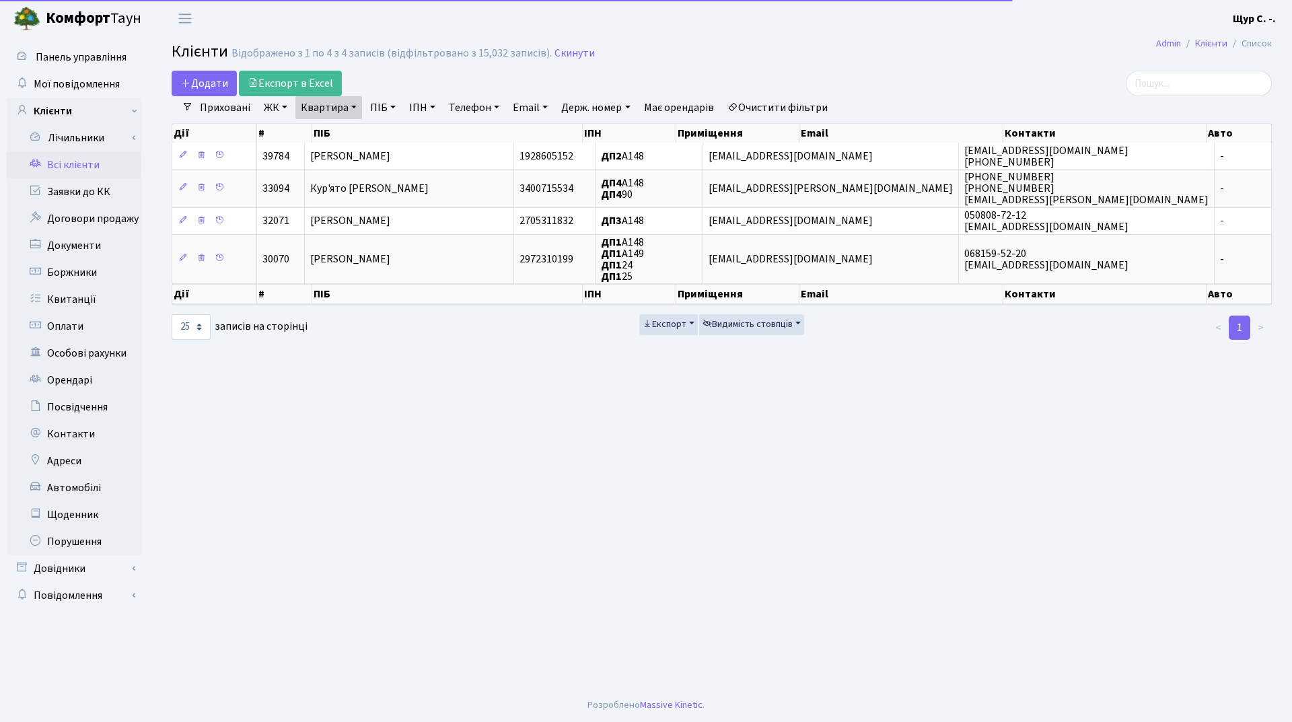
click at [778, 100] on link "Очистити фільтри" at bounding box center [777, 107] width 111 height 23
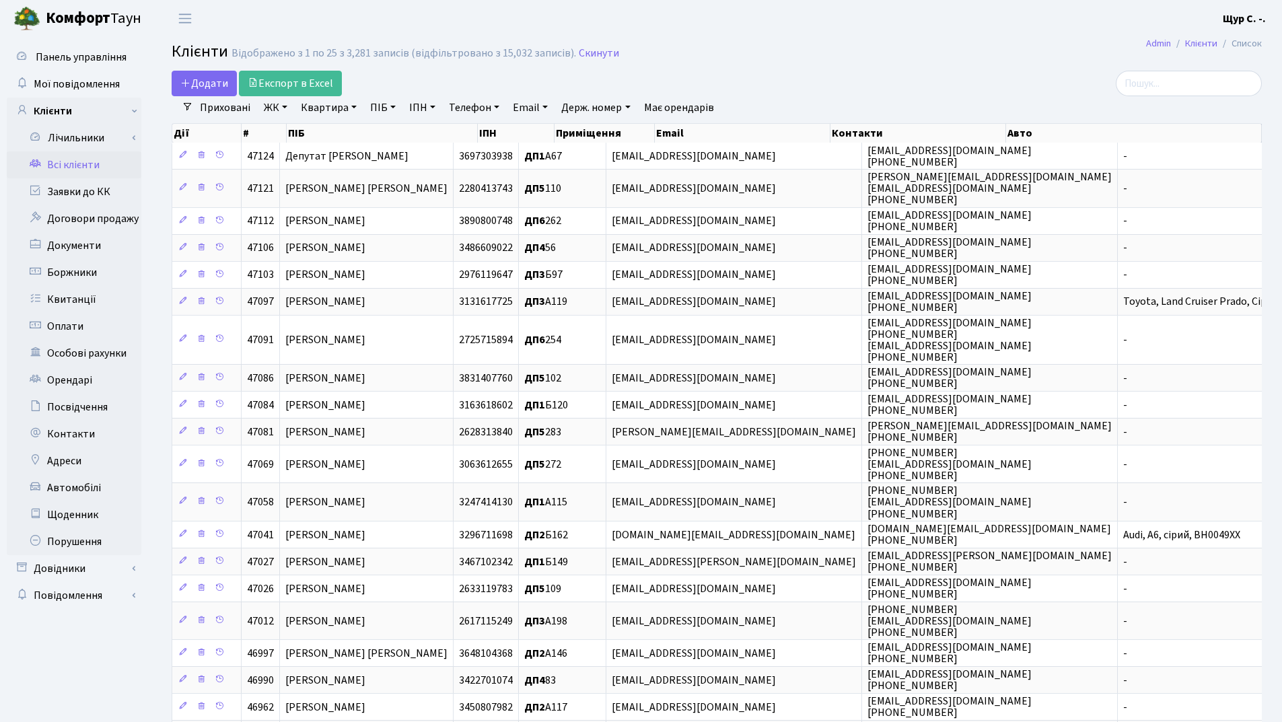
click at [308, 106] on link "Квартира" at bounding box center [328, 107] width 67 height 23
type input "а77"
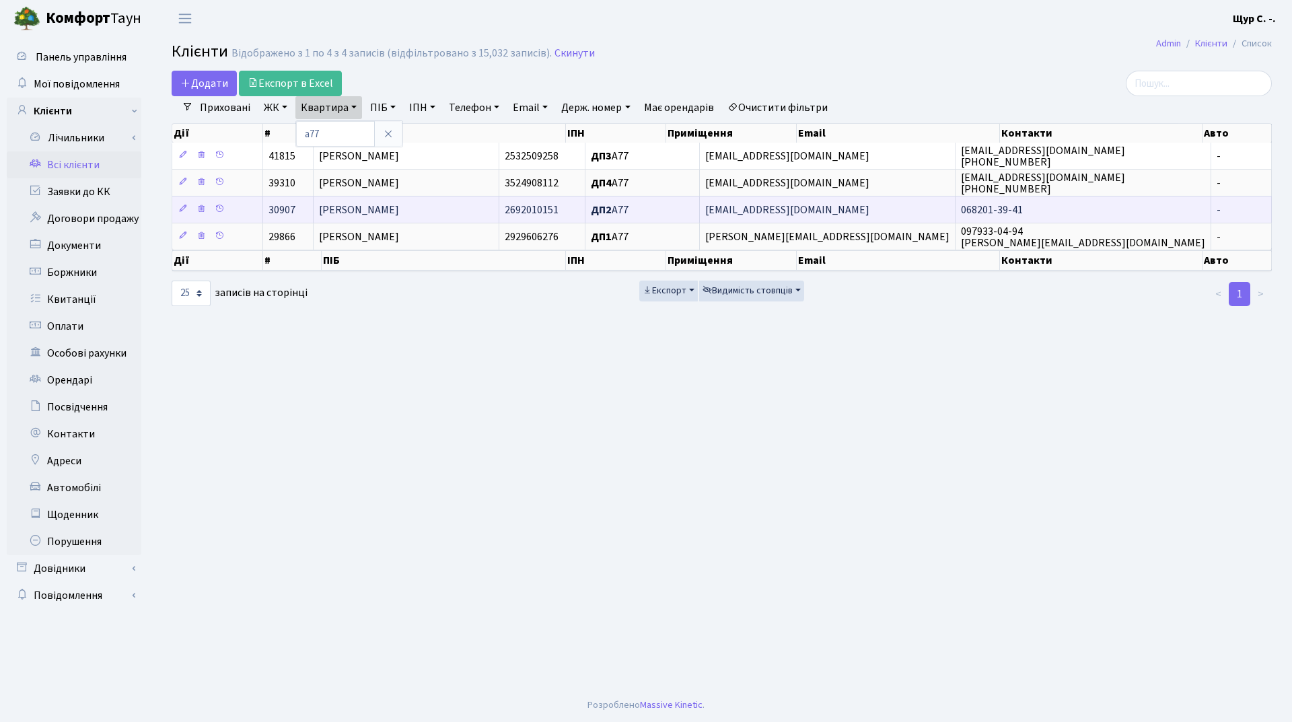
click at [472, 205] on td "Фердман Михайло Самуїлович" at bounding box center [406, 209] width 185 height 27
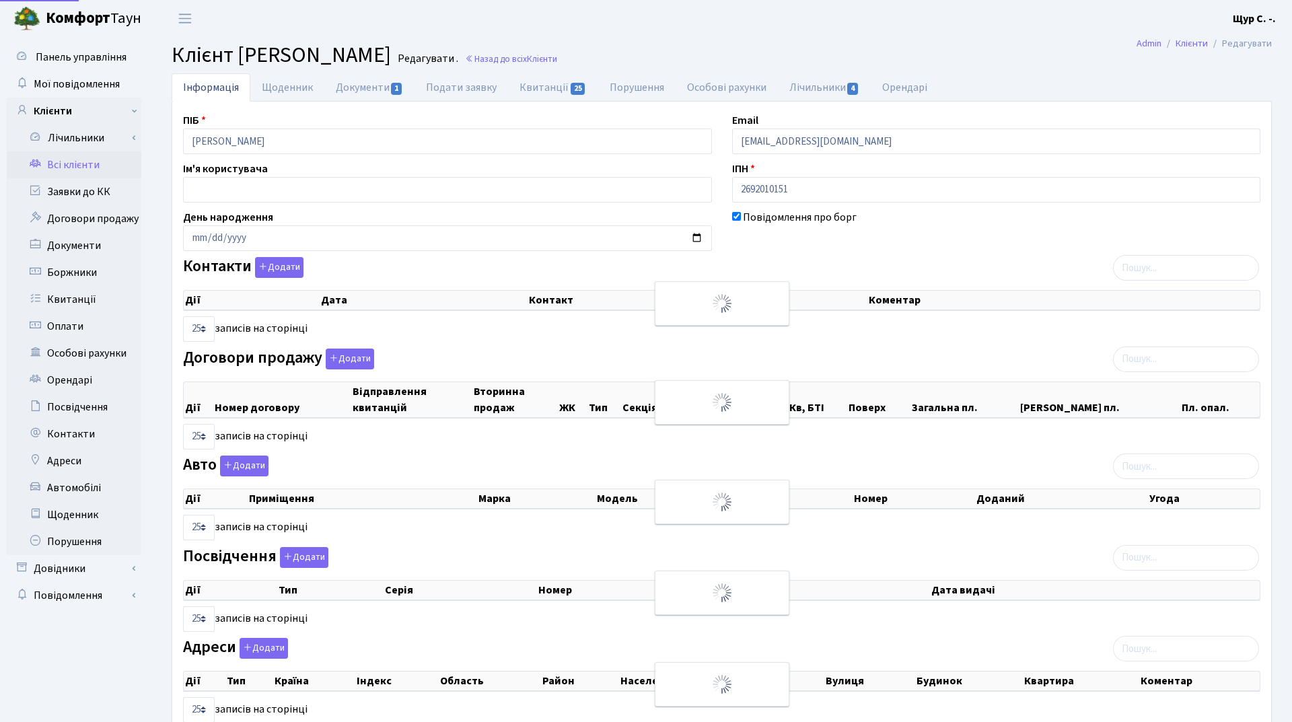
select select "25"
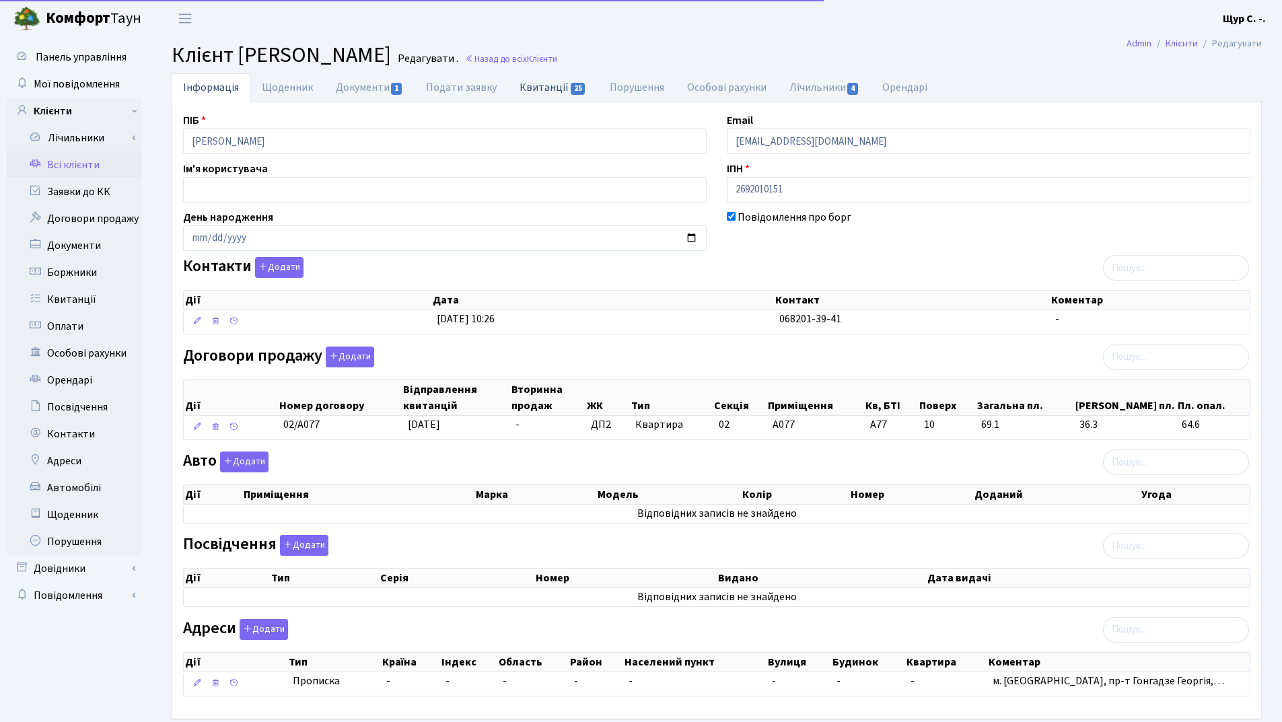
click at [552, 88] on link "Квитанції 25" at bounding box center [553, 87] width 90 height 28
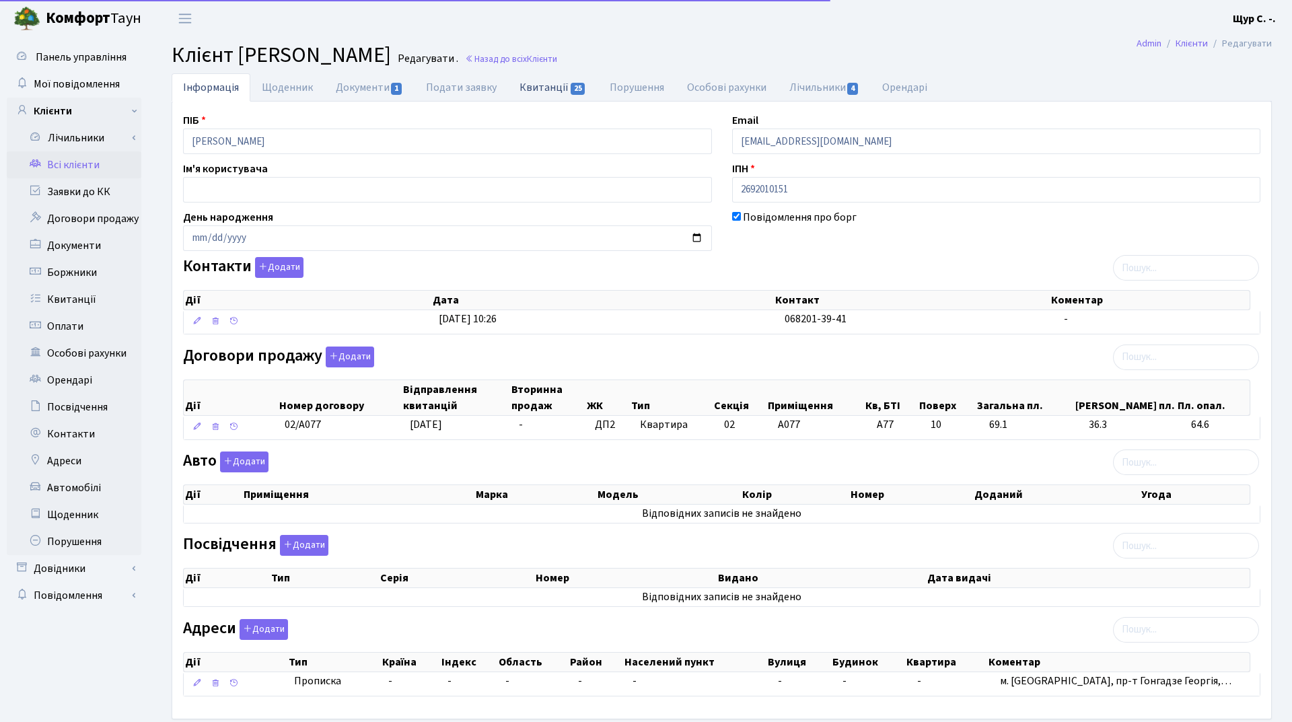
select select "25"
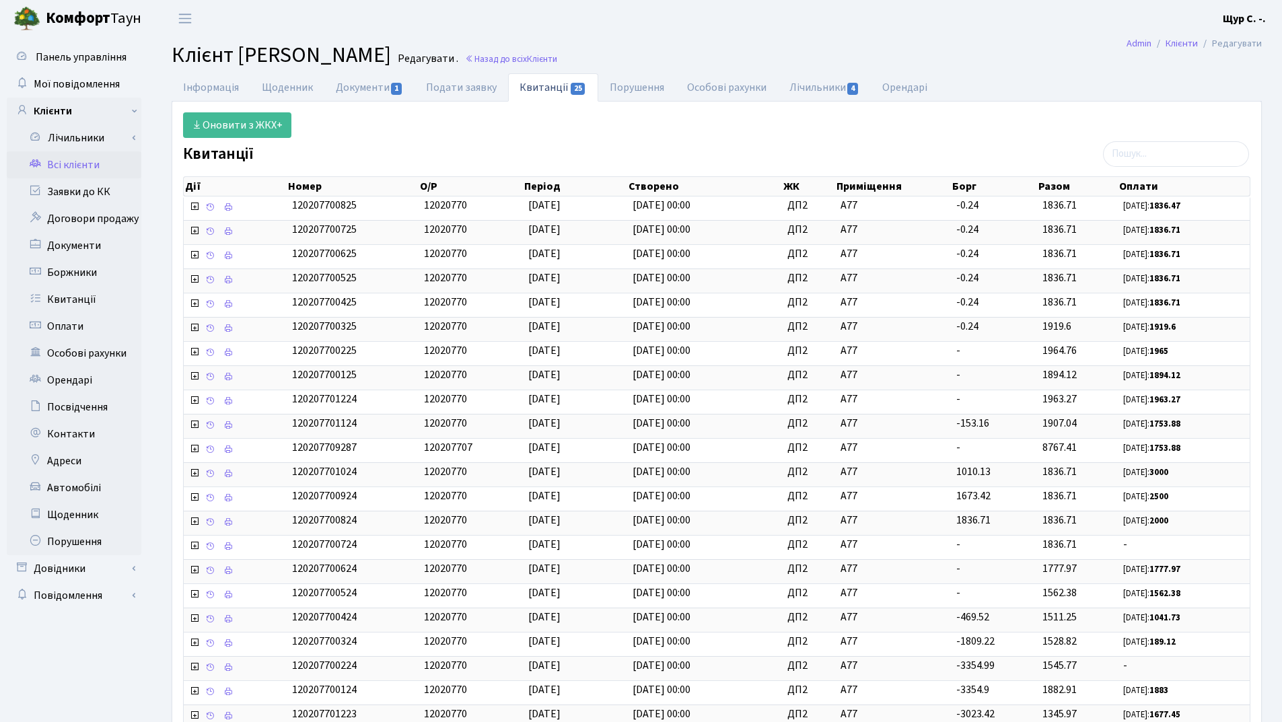
click at [54, 164] on link "Всі клієнти" at bounding box center [74, 164] width 135 height 27
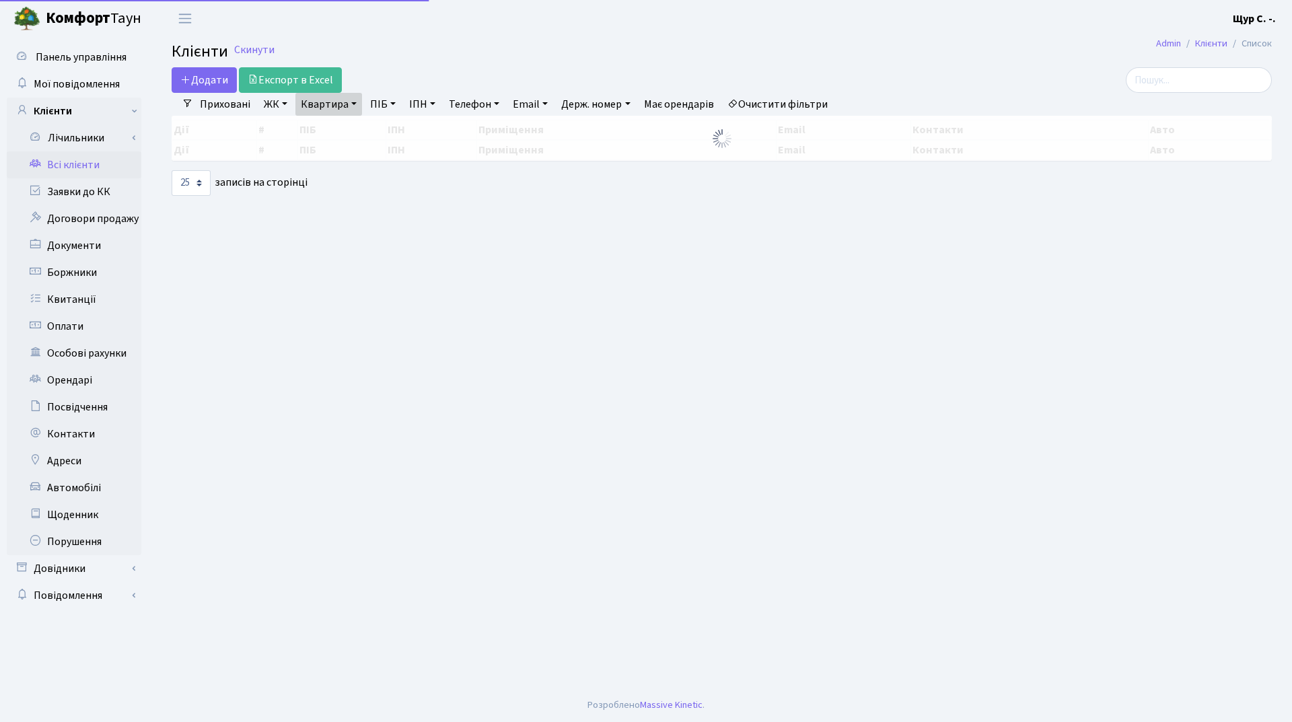
select select "25"
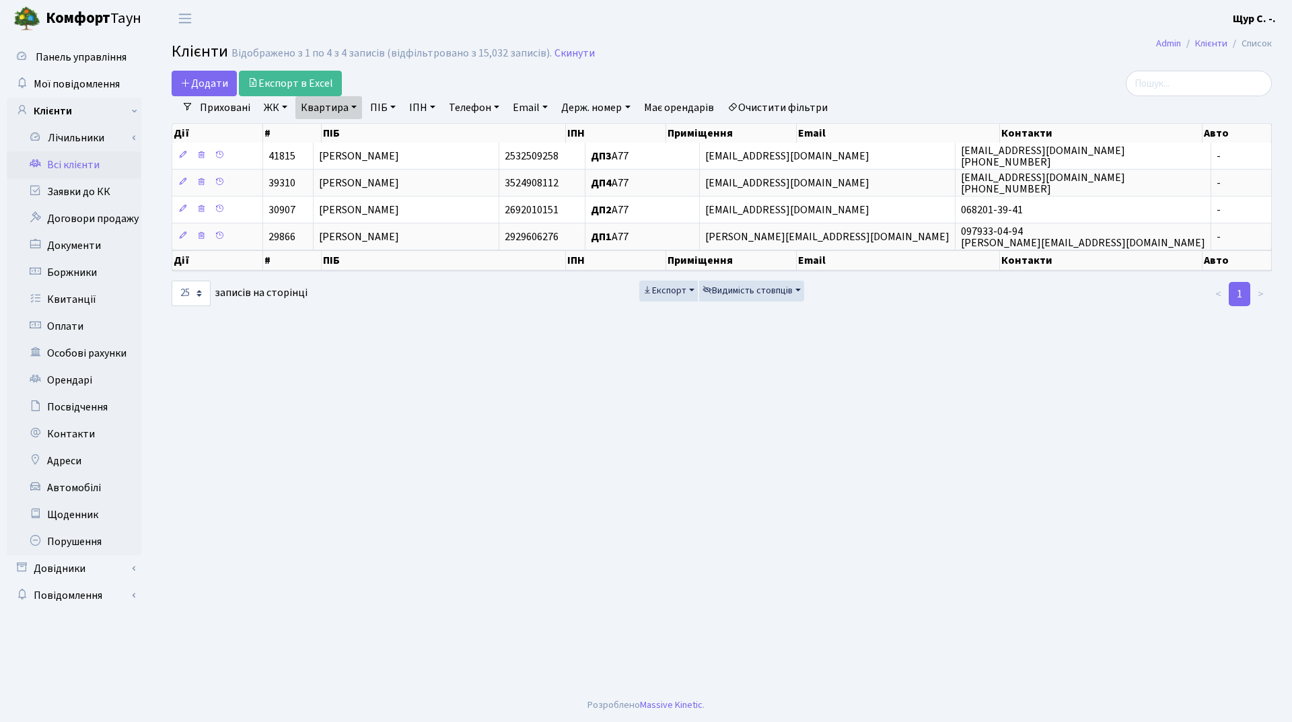
click at [794, 104] on link "Очистити фільтри" at bounding box center [777, 107] width 111 height 23
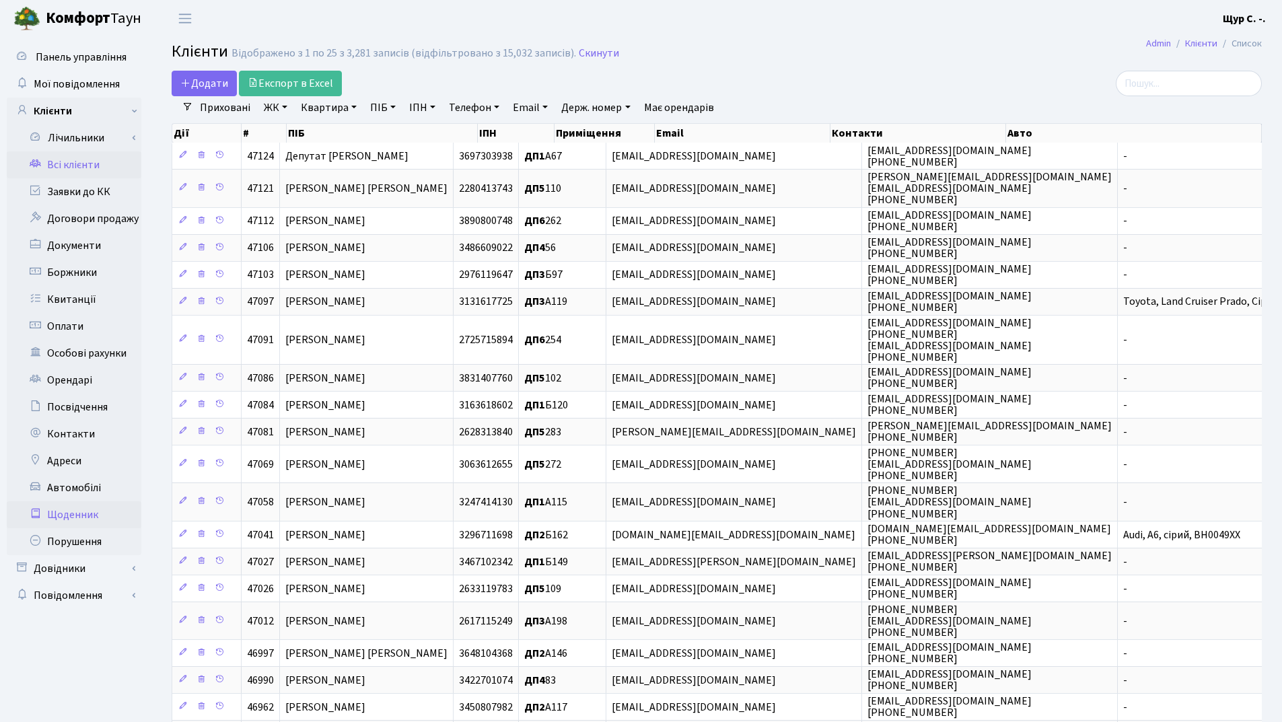
click at [72, 515] on link "Щоденник" at bounding box center [74, 514] width 135 height 27
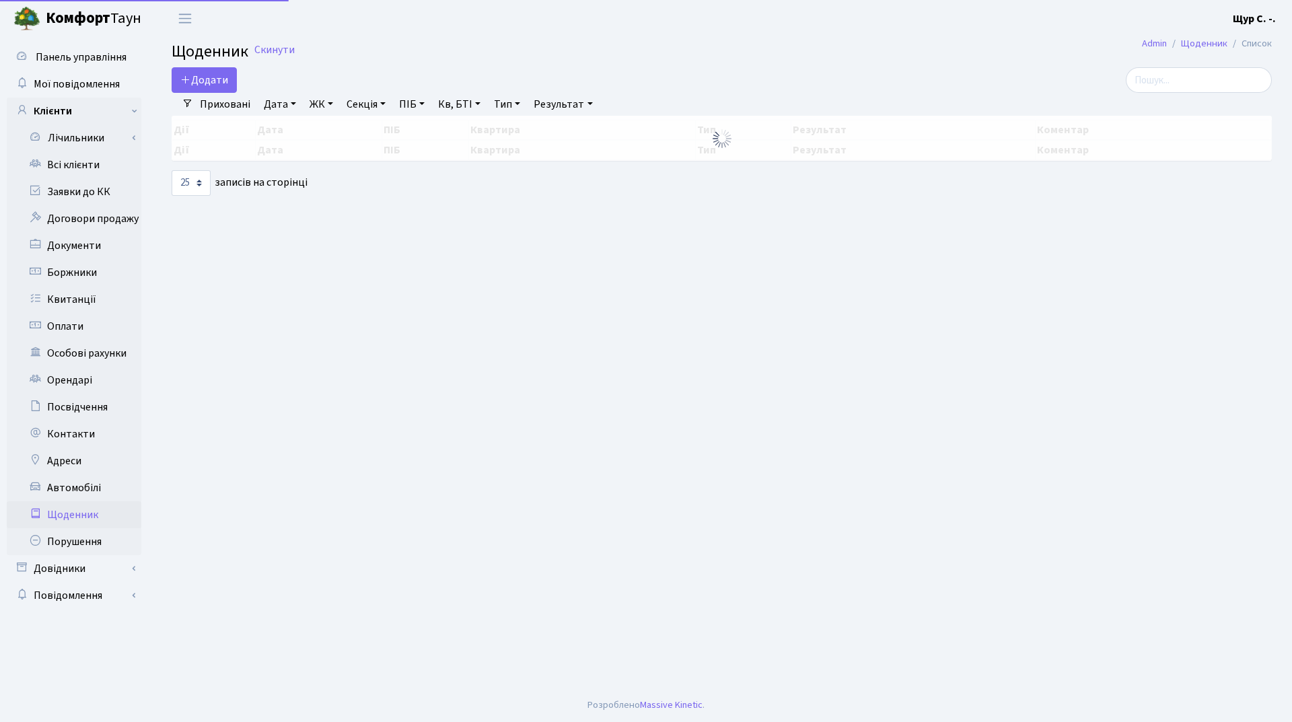
select select "25"
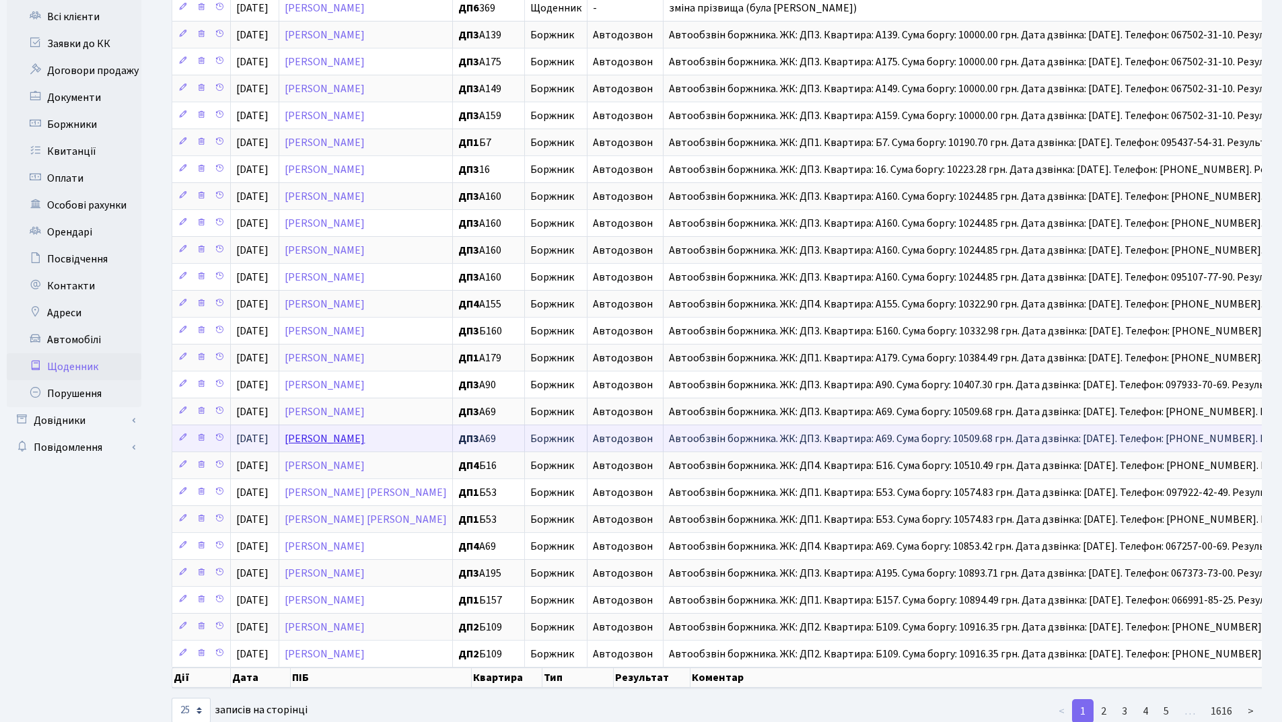
scroll to position [194, 0]
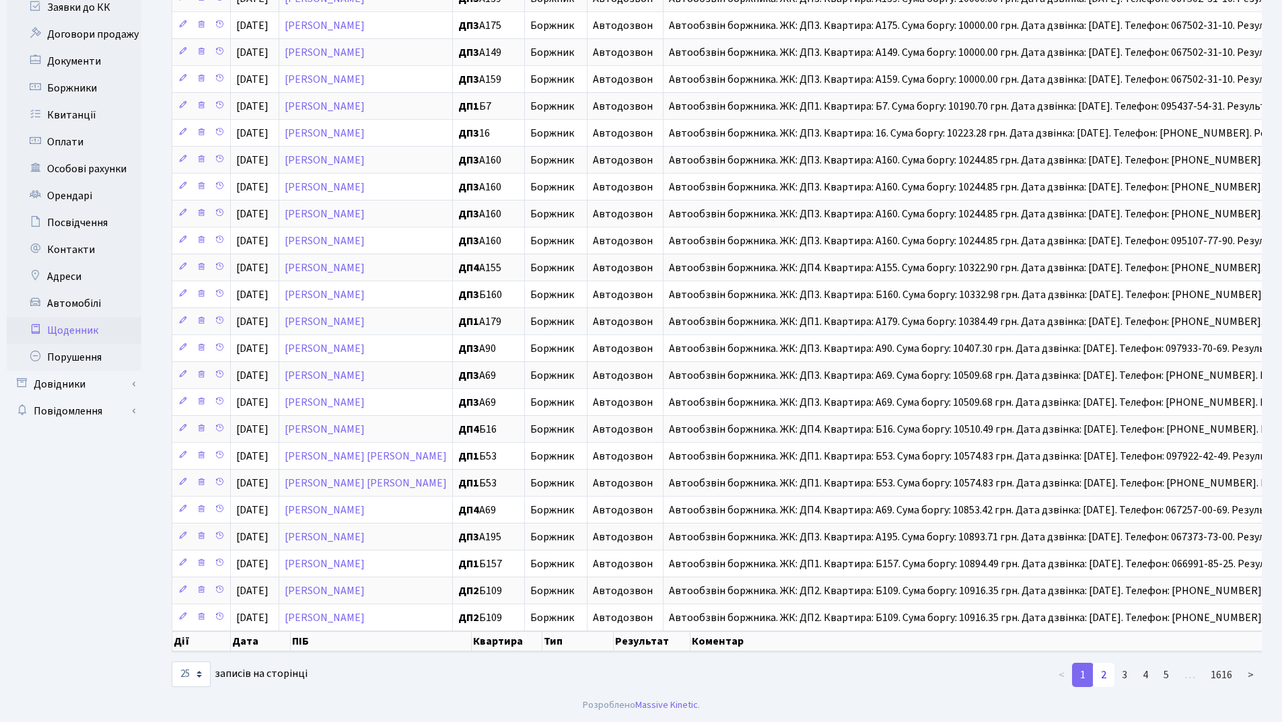
click at [1102, 677] on link "2" at bounding box center [1104, 675] width 22 height 24
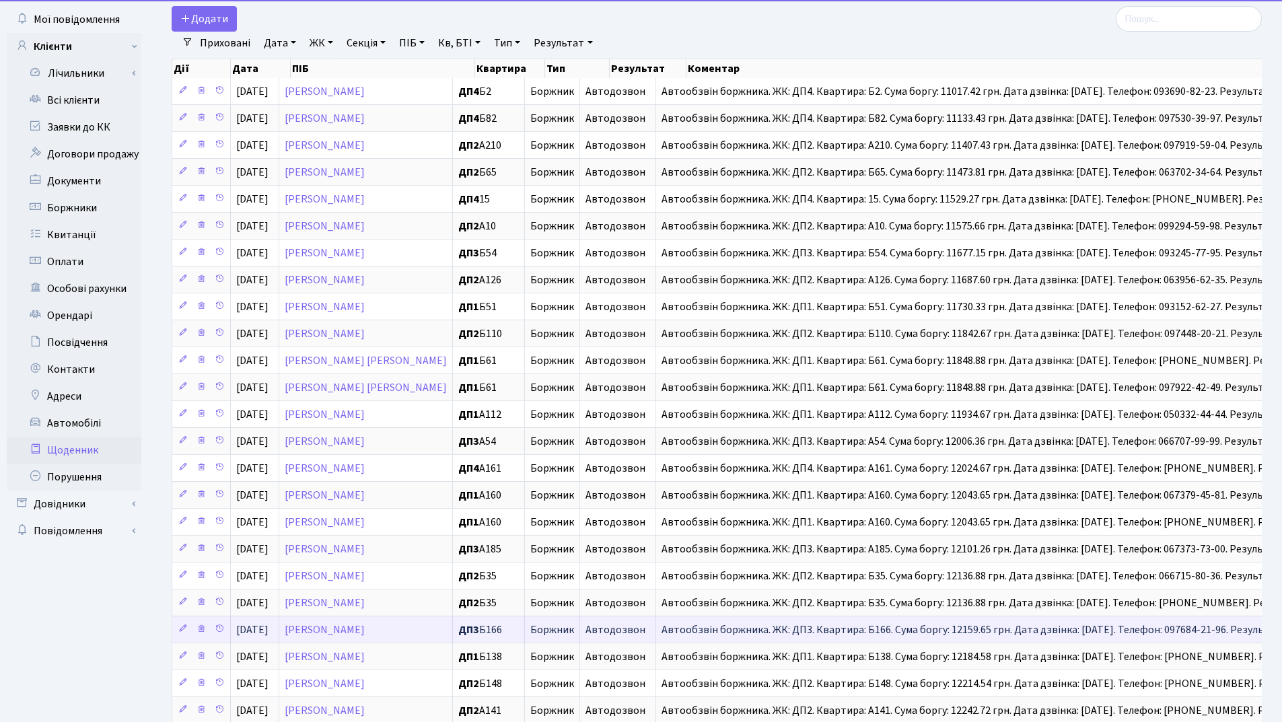
scroll to position [0, 0]
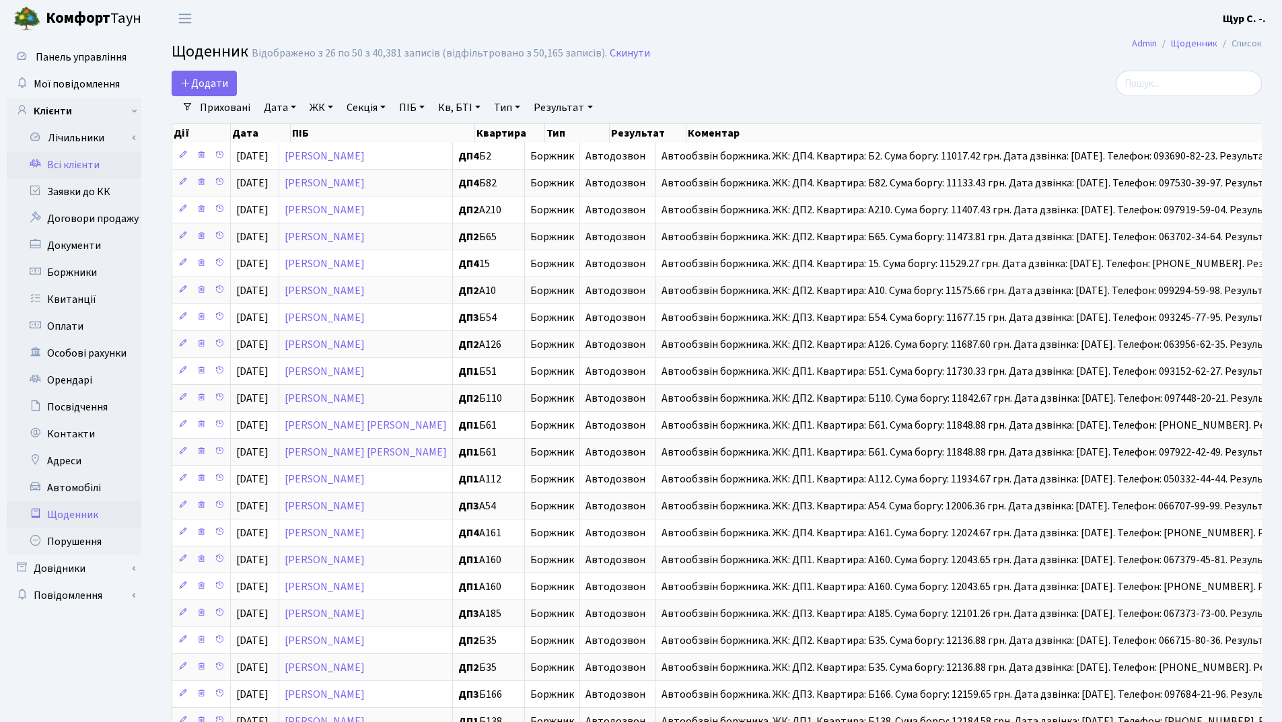
click at [98, 166] on link "Всі клієнти" at bounding box center [74, 164] width 135 height 27
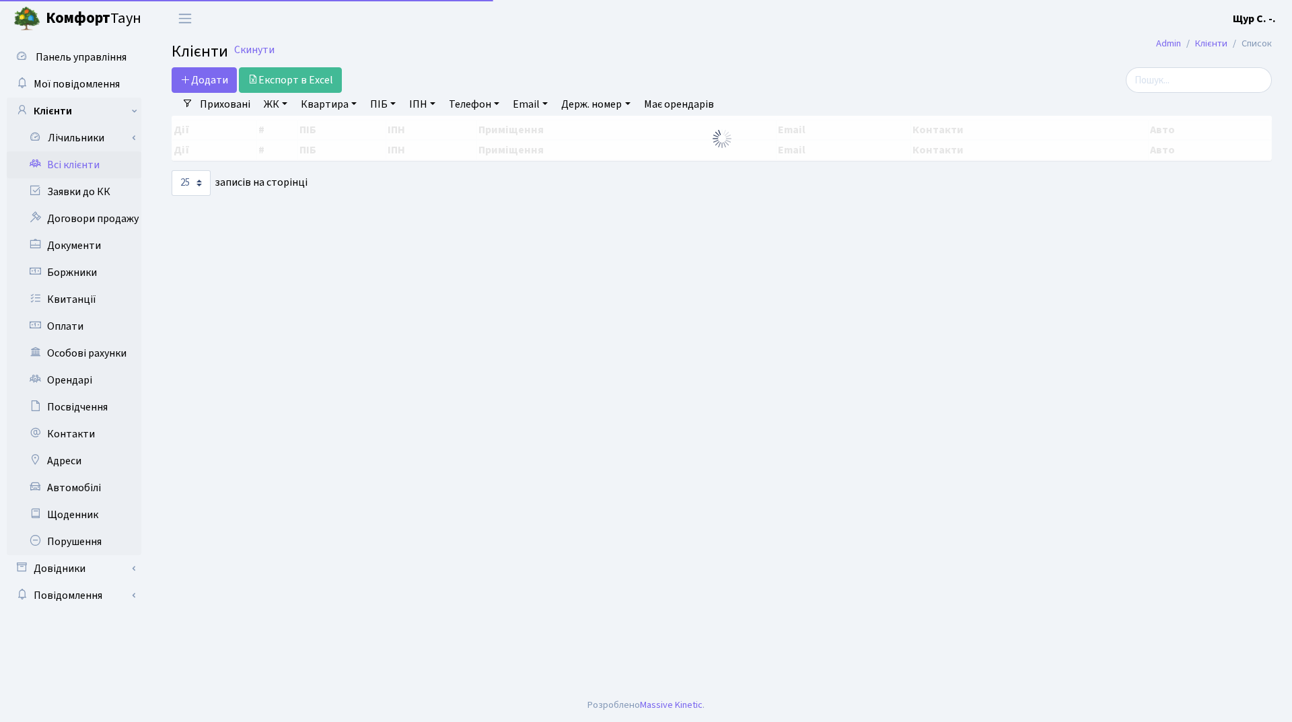
select select "25"
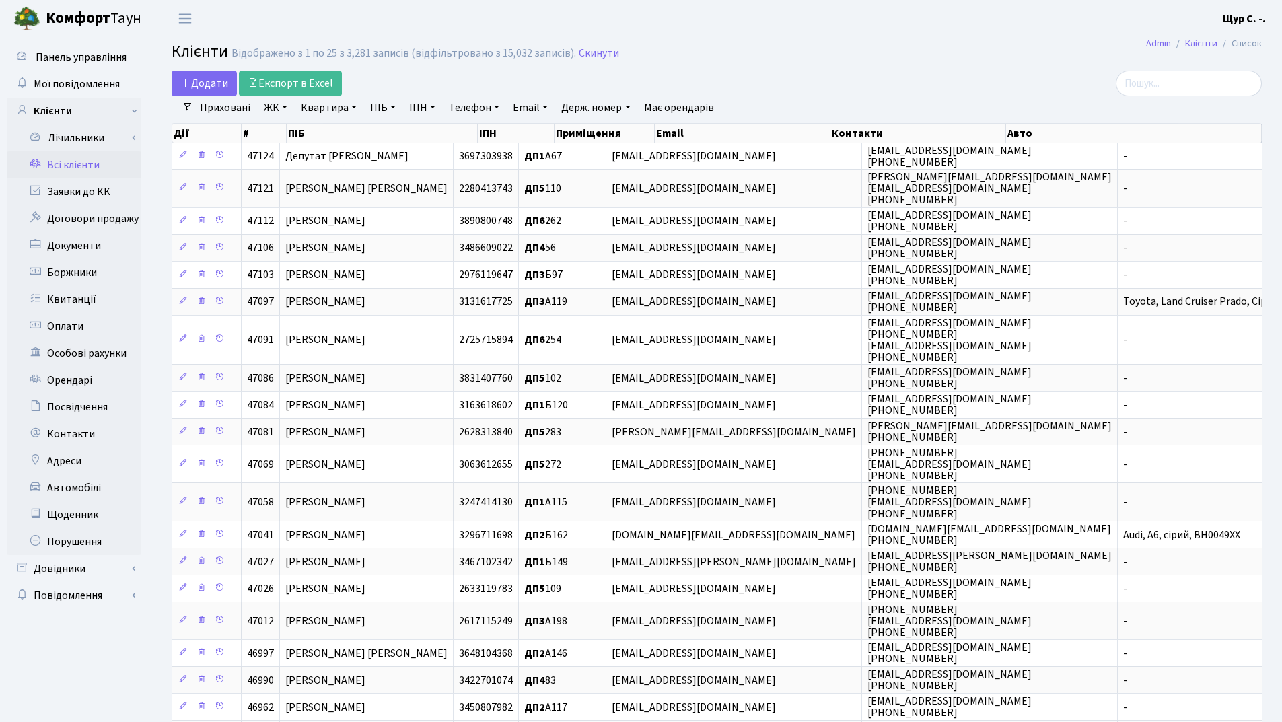
click at [333, 111] on link "Квартира" at bounding box center [328, 107] width 67 height 23
type input "а10"
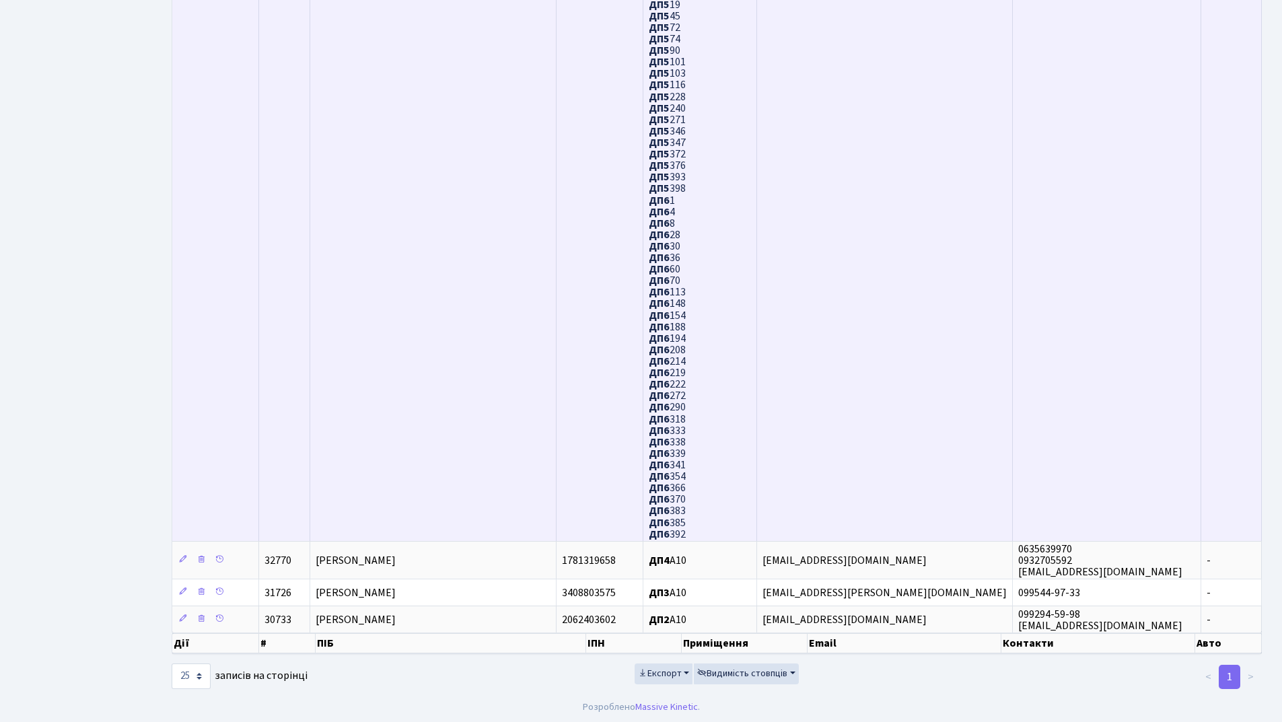
scroll to position [827, 0]
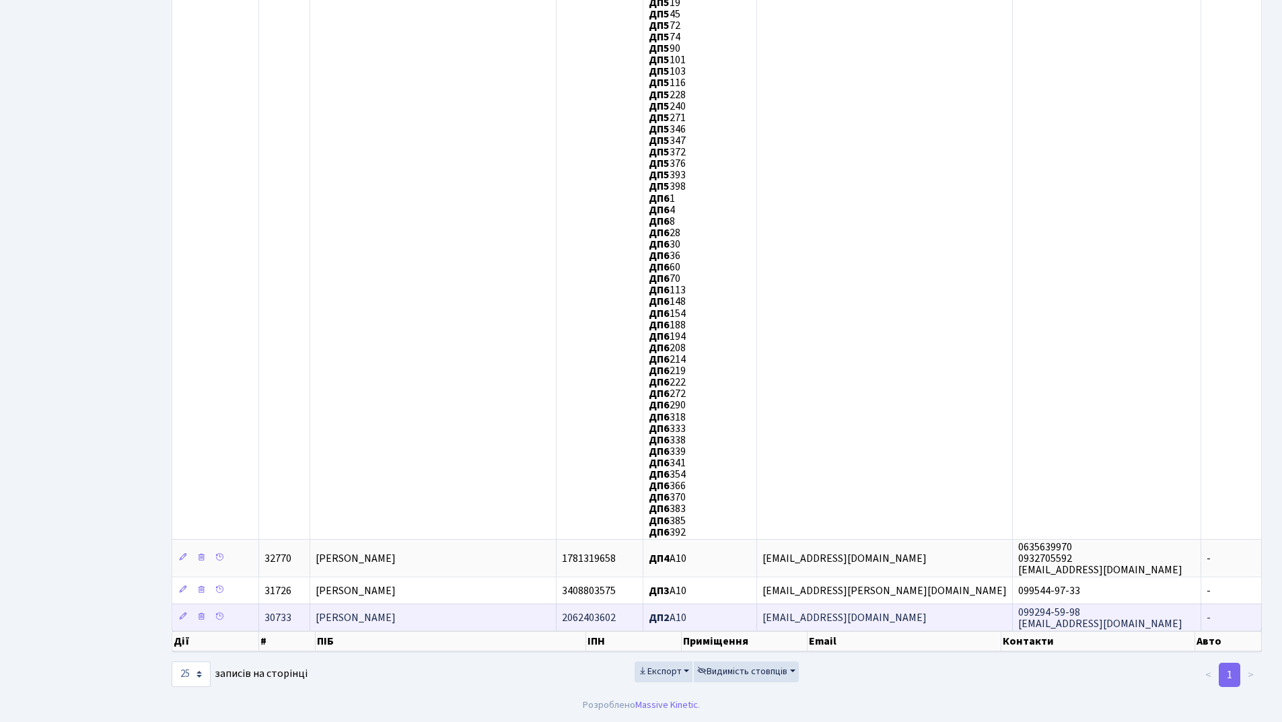
click at [396, 621] on span "[PERSON_NAME]" at bounding box center [356, 617] width 80 height 15
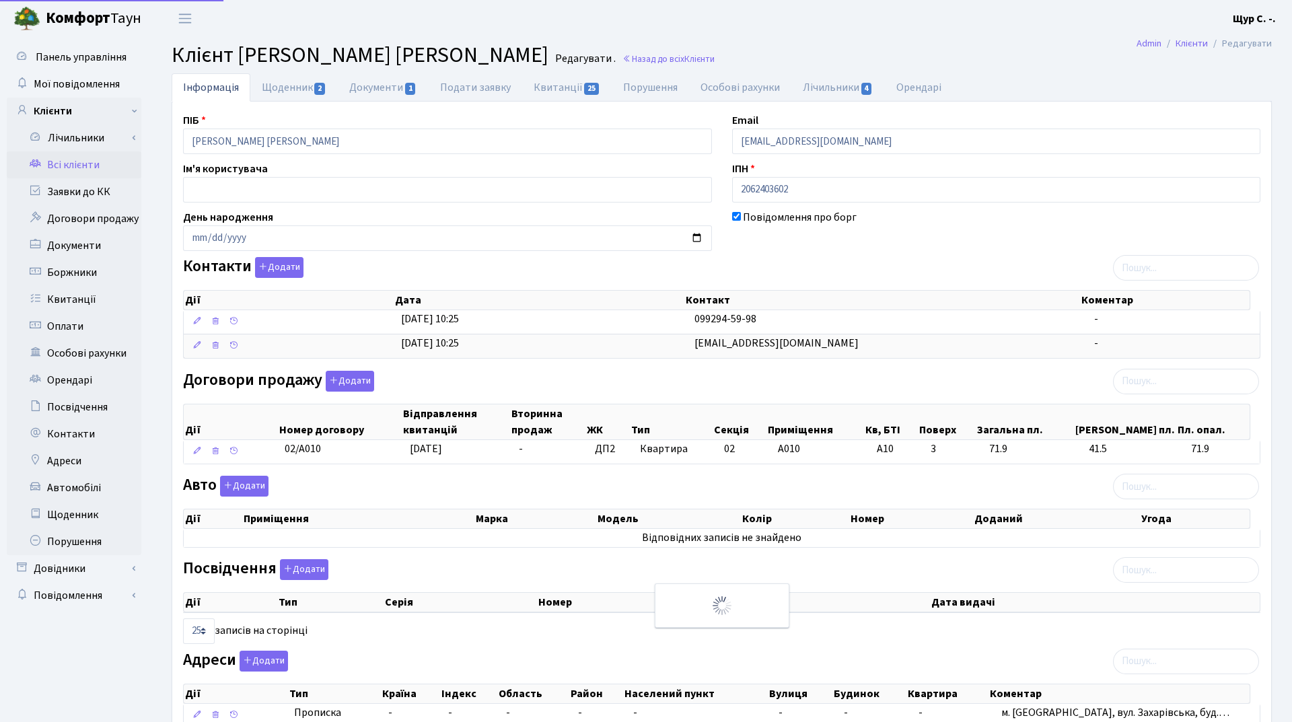
select select "25"
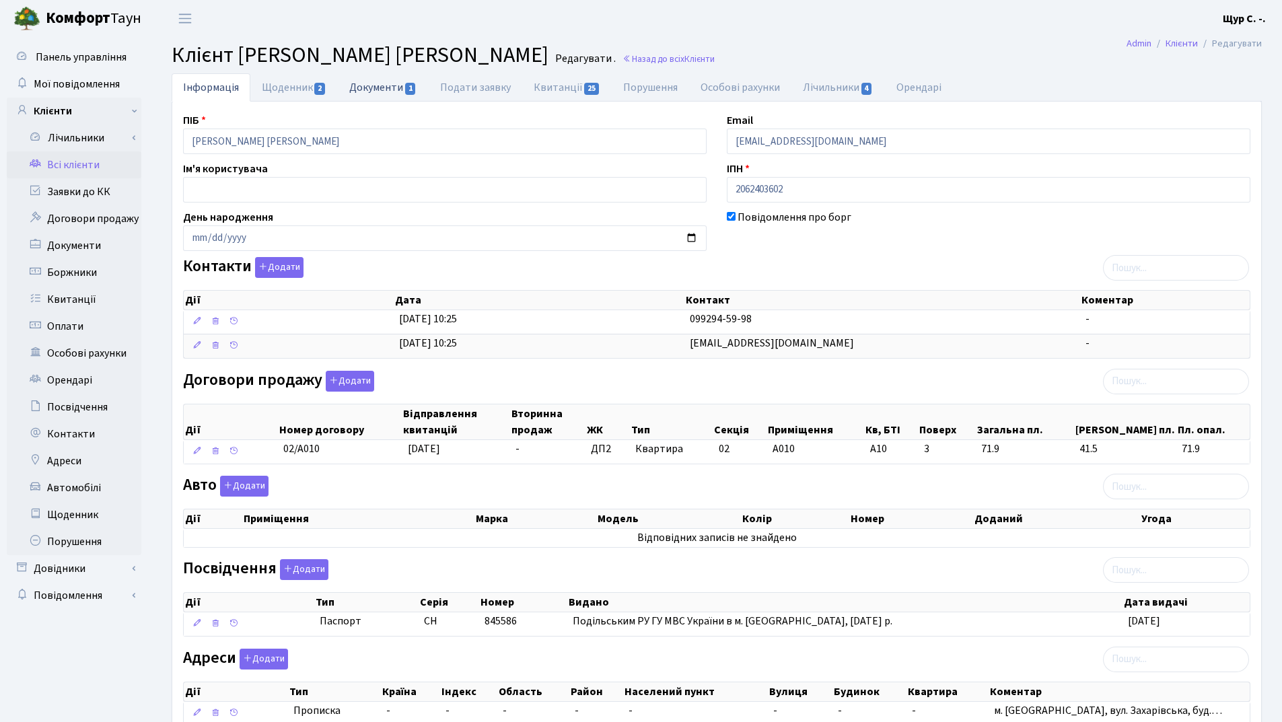
click at [378, 92] on link "Документи 1" at bounding box center [383, 87] width 90 height 28
select select "25"
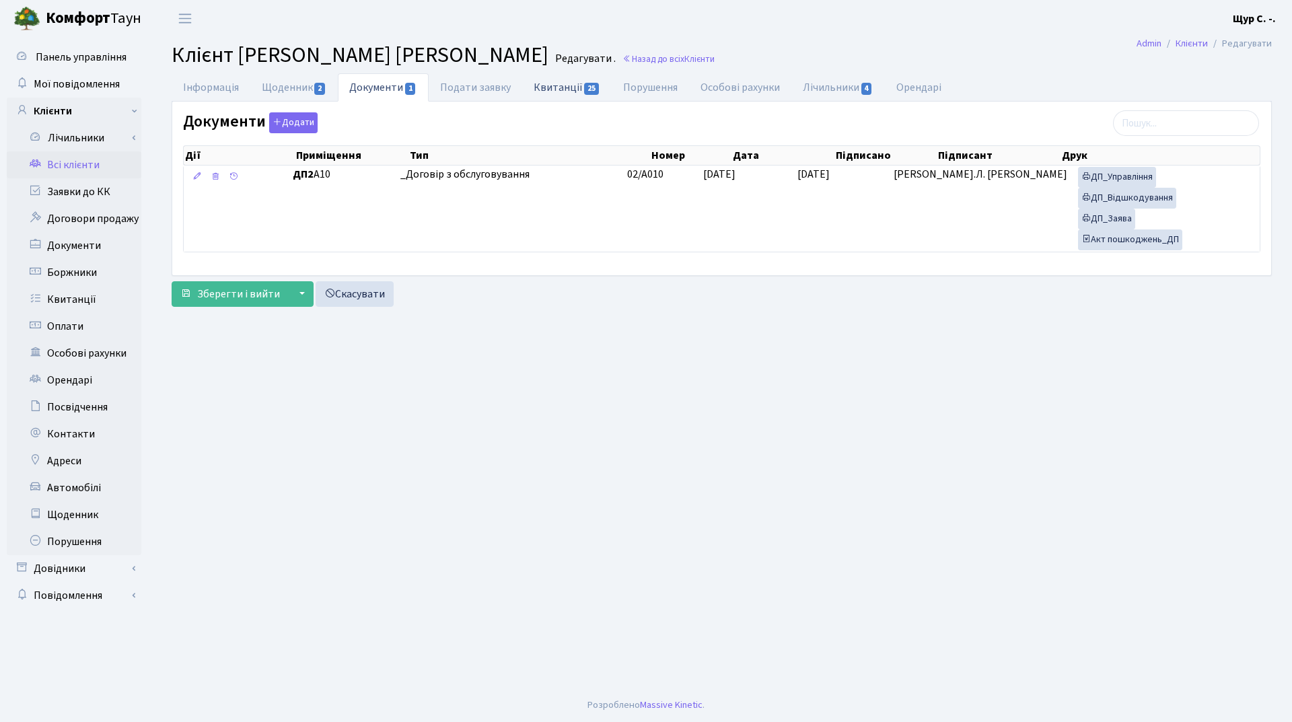
click at [574, 85] on link "Квитанції 25" at bounding box center [567, 87] width 90 height 28
select select "25"
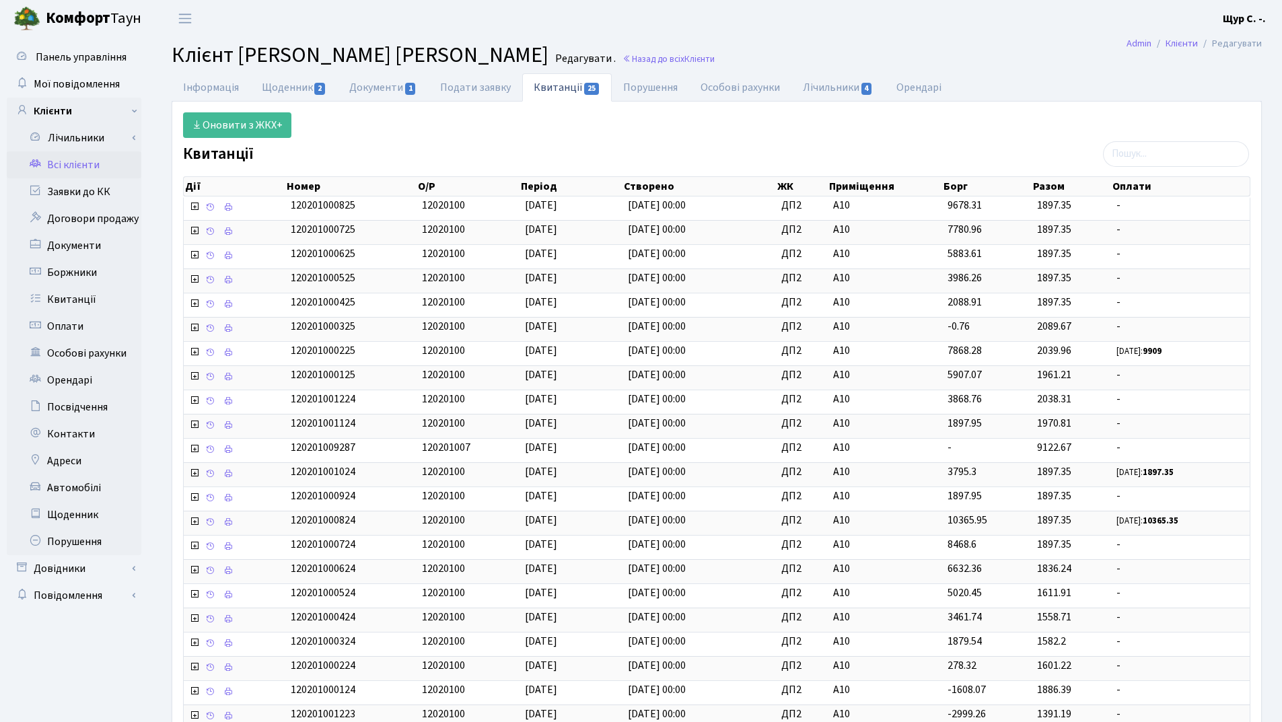
click at [79, 164] on link "Всі клієнти" at bounding box center [74, 164] width 135 height 27
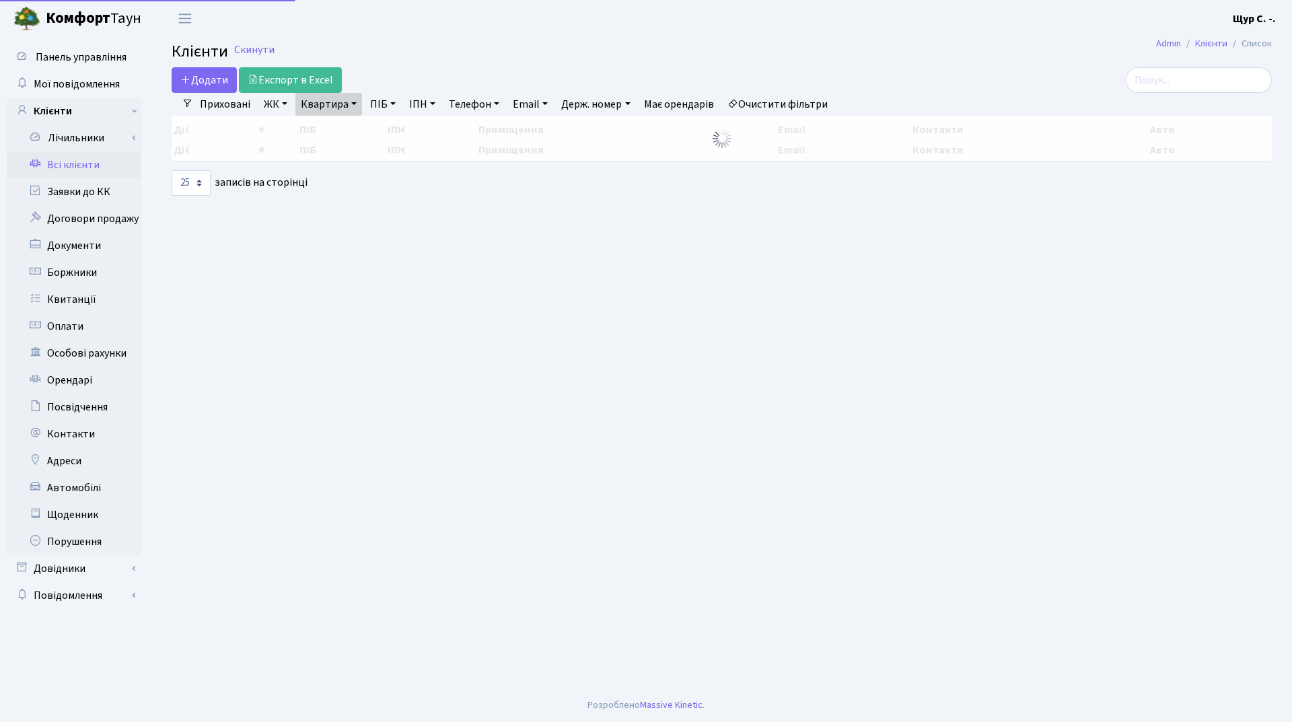
select select "25"
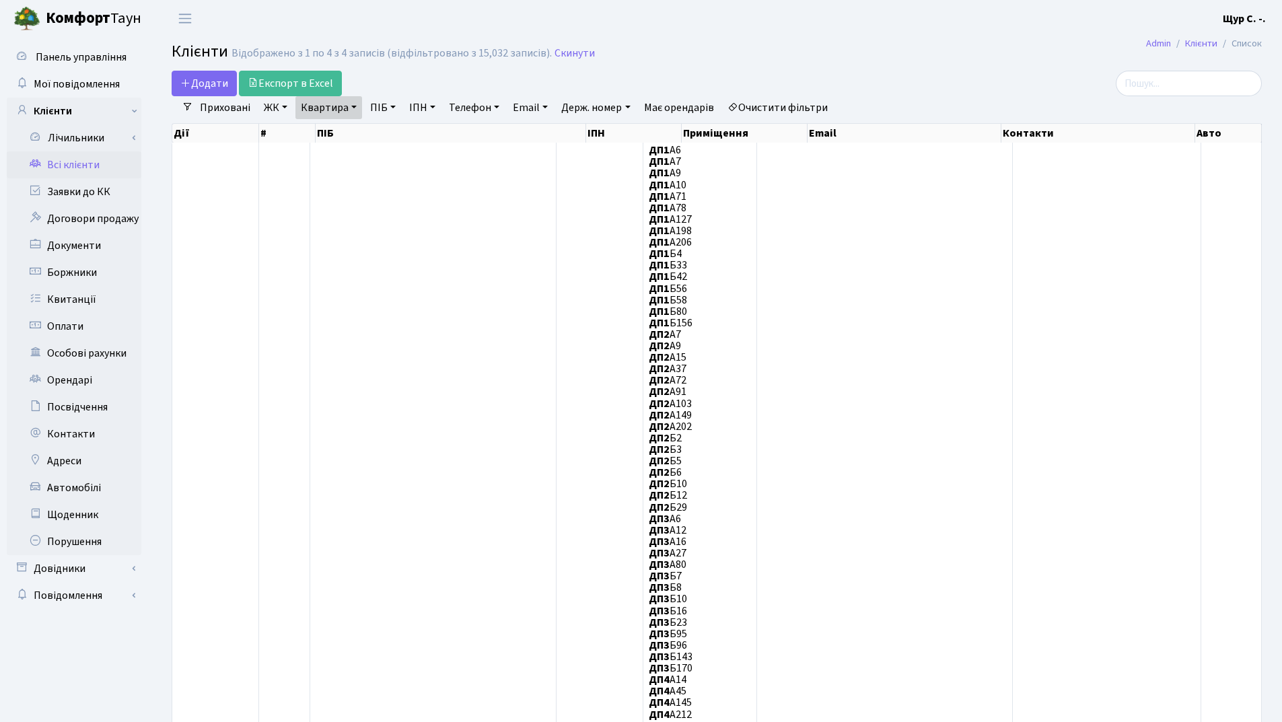
click at [792, 103] on link "Очистити фільтри" at bounding box center [777, 107] width 111 height 23
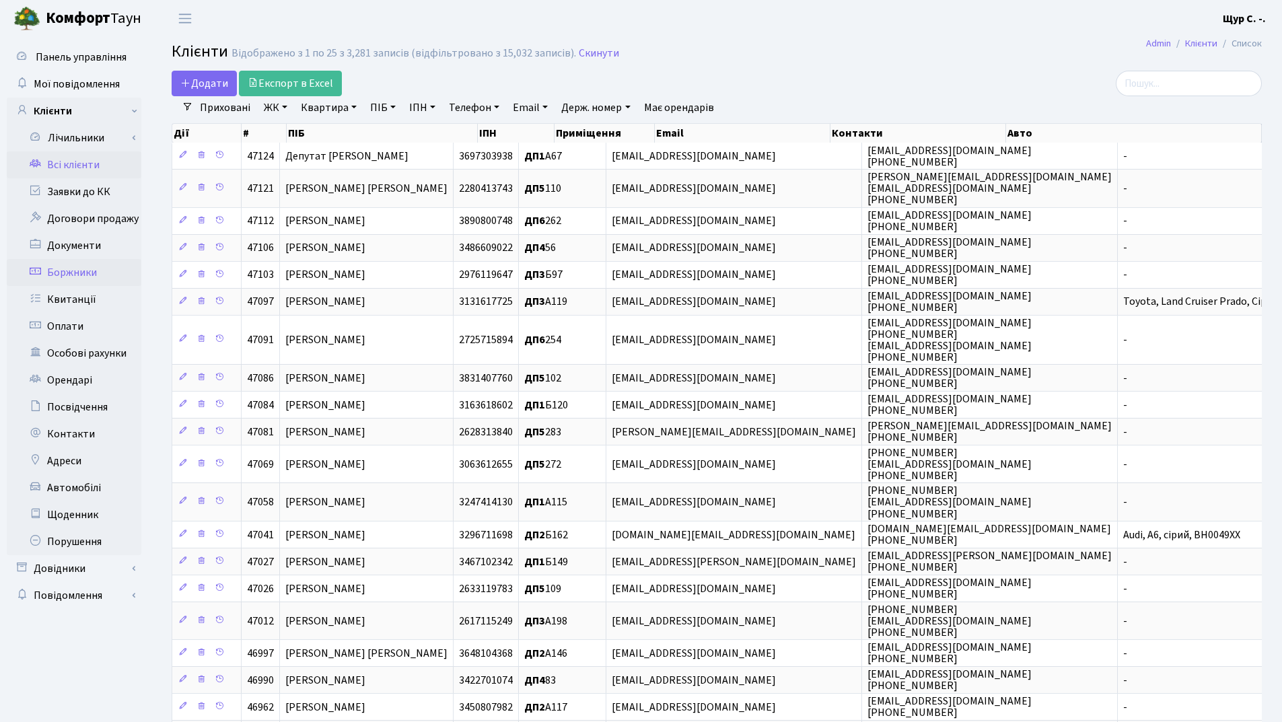
click at [48, 275] on link "Боржники" at bounding box center [74, 272] width 135 height 27
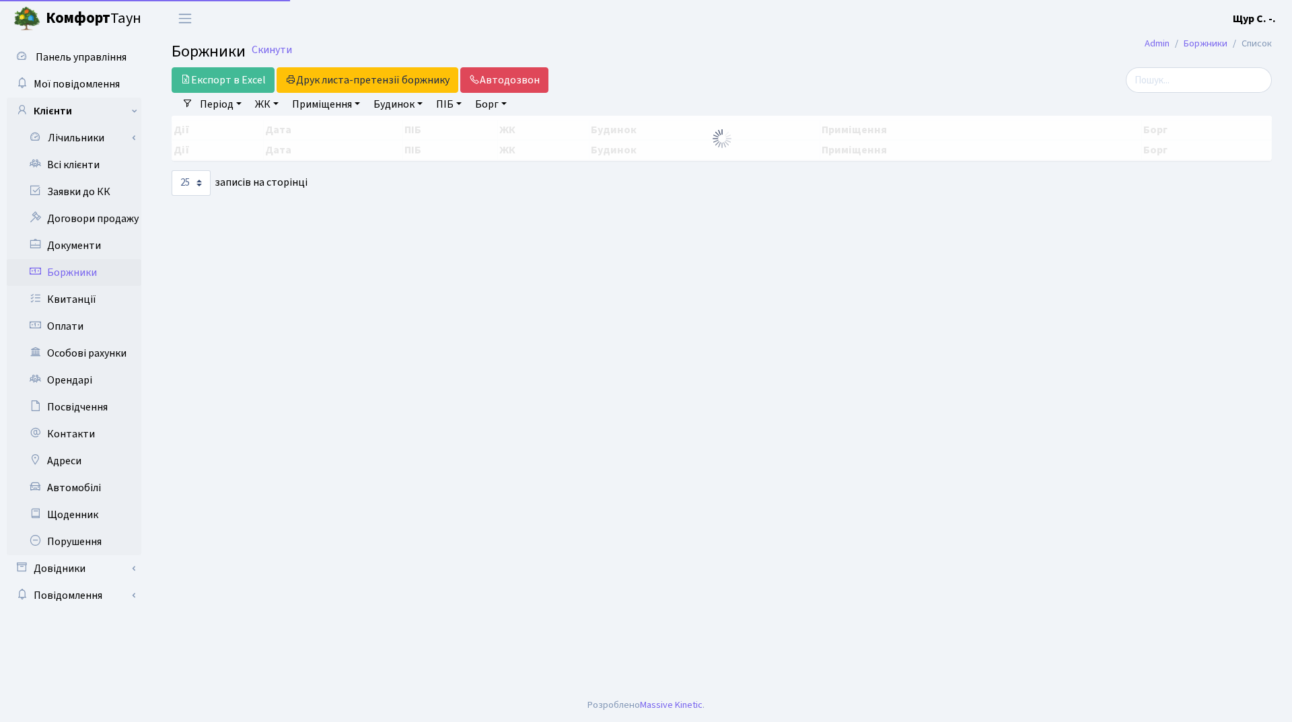
select select "25"
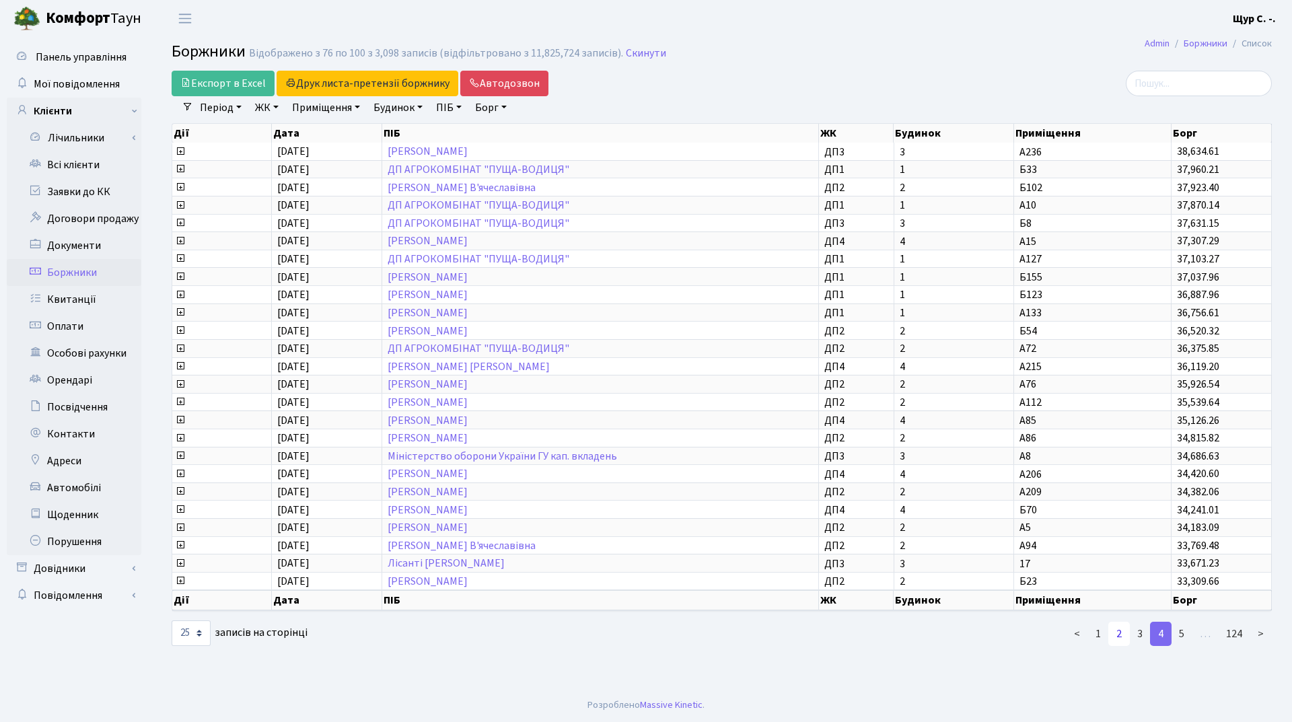
click at [1125, 636] on link "2" at bounding box center [1119, 634] width 22 height 24
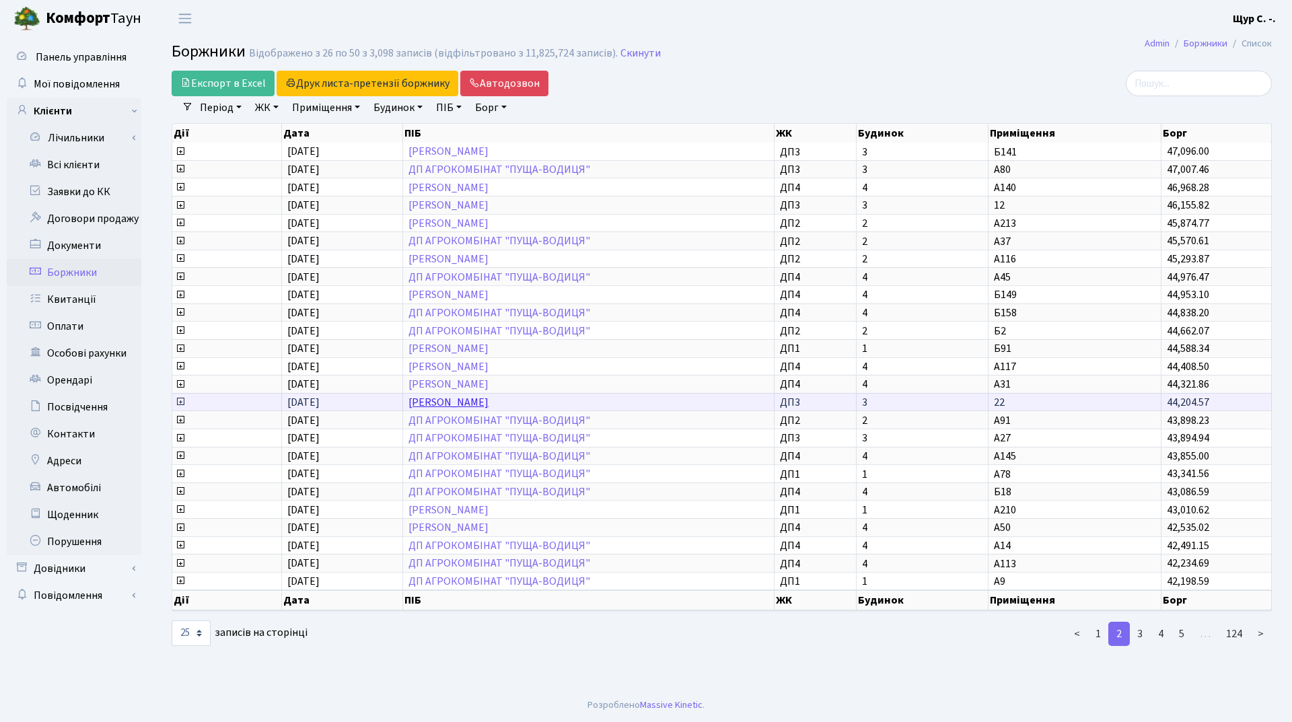
click at [489, 400] on link "[PERSON_NAME]" at bounding box center [448, 402] width 80 height 15
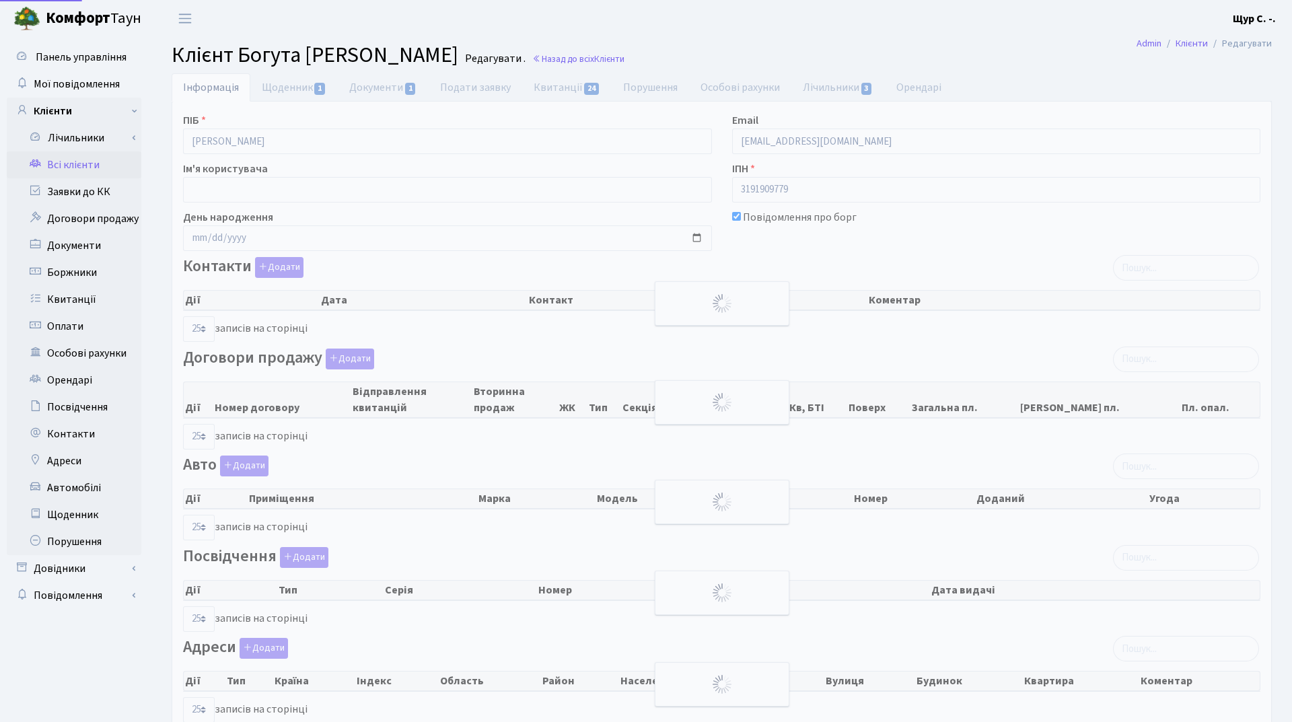
select select "25"
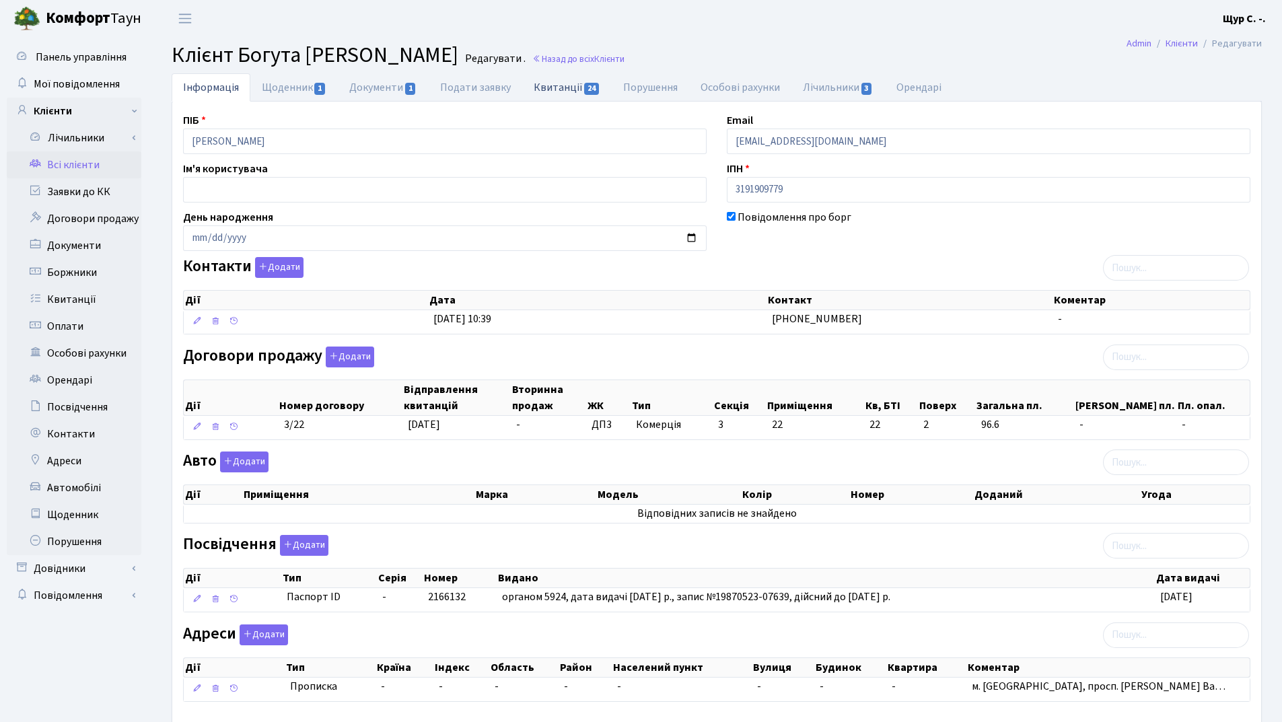
click at [552, 92] on link "Квитанції 24" at bounding box center [567, 87] width 90 height 28
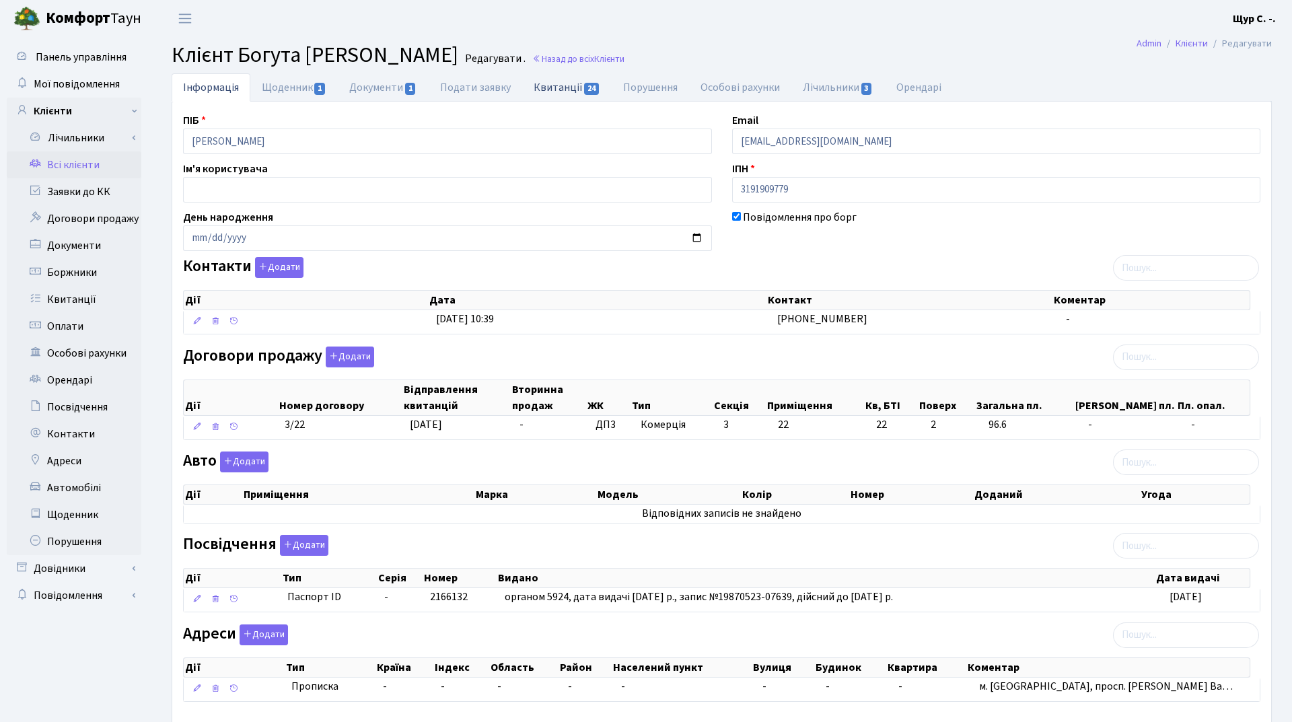
select select "25"
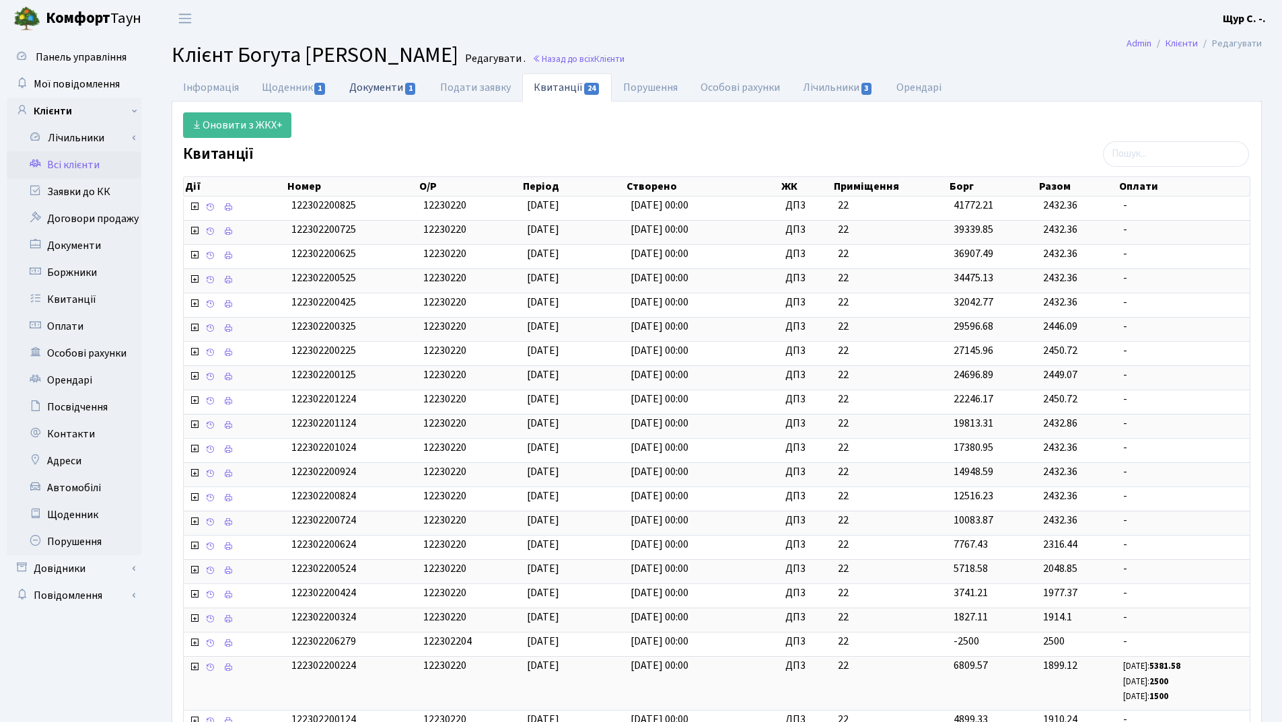
click at [371, 88] on link "Документи 1" at bounding box center [383, 87] width 90 height 28
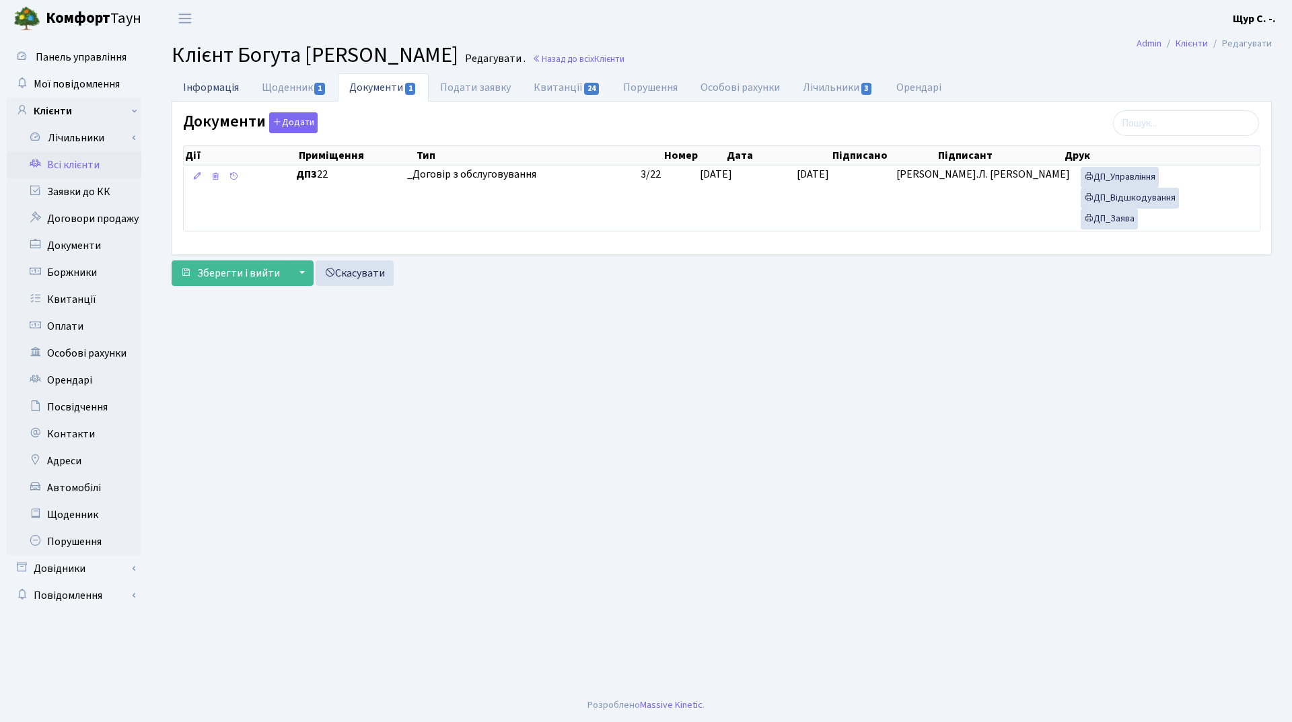
click at [187, 86] on link "Інформація" at bounding box center [211, 87] width 79 height 28
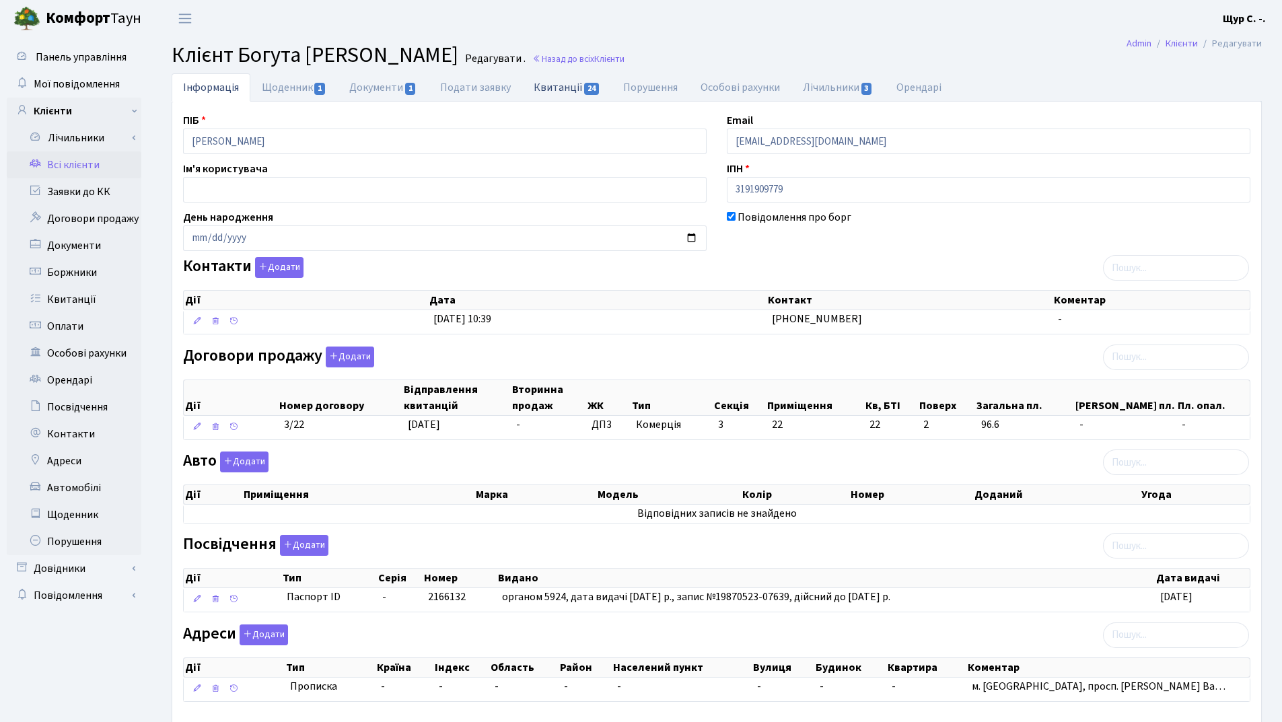
click at [575, 89] on link "Квитанції 24" at bounding box center [567, 87] width 90 height 28
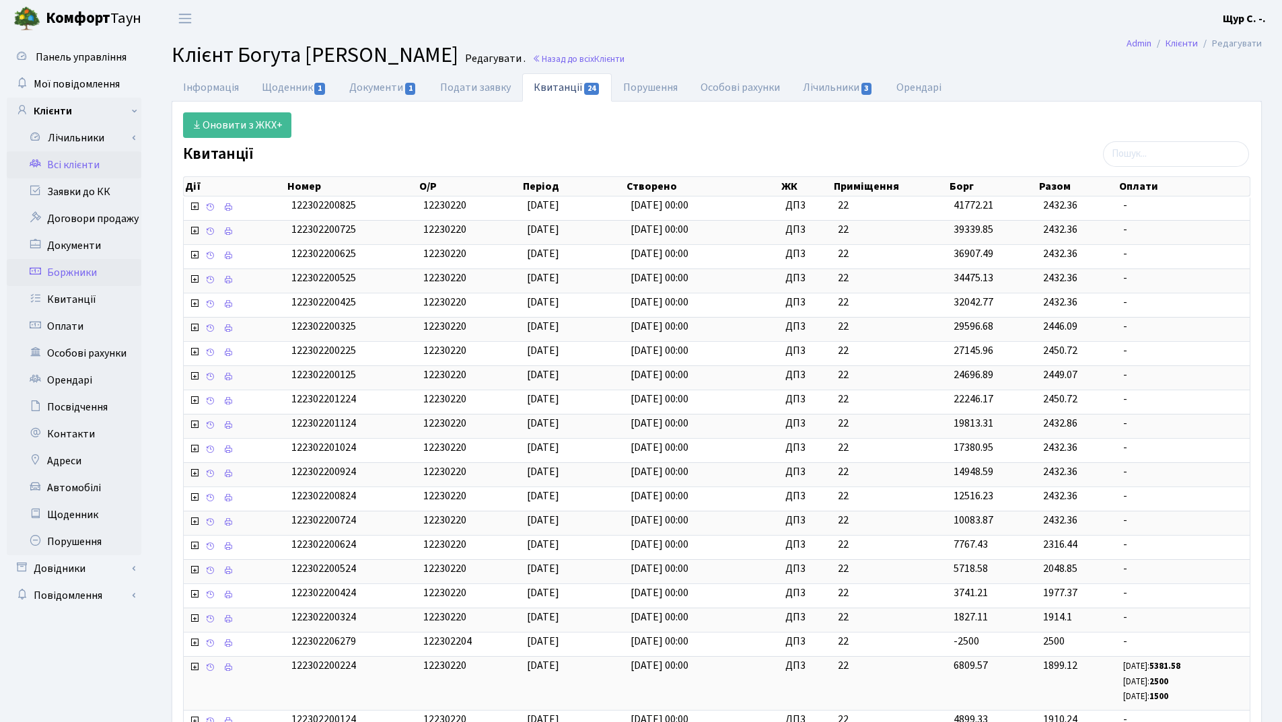
click at [58, 283] on link "Боржники" at bounding box center [74, 272] width 135 height 27
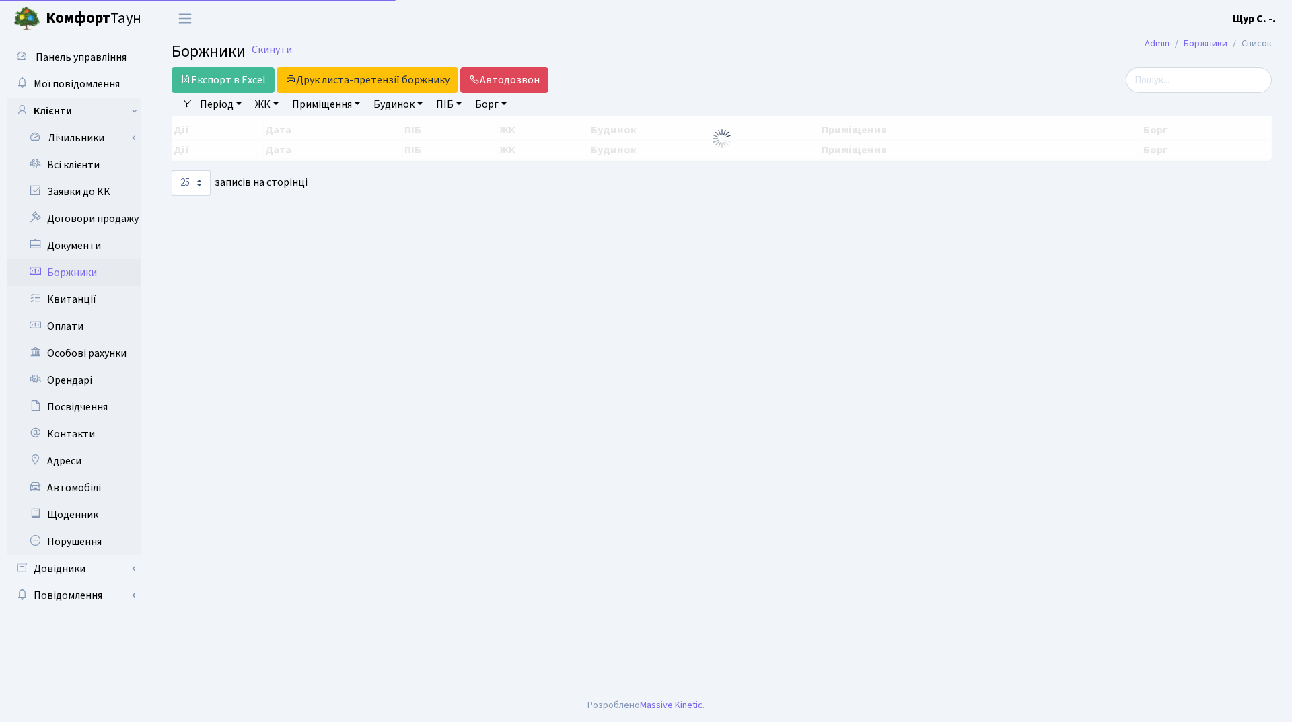
select select "25"
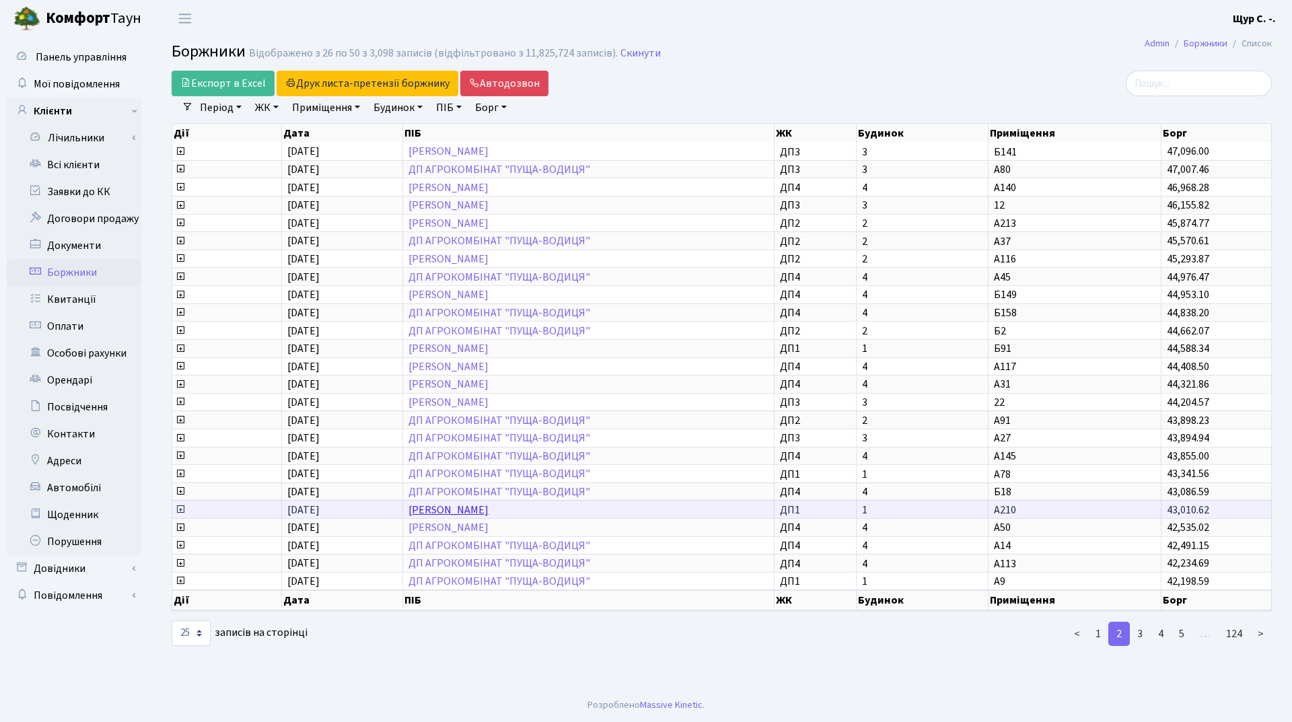
click at [489, 509] on link "Кушнір Віктор Михайлович" at bounding box center [448, 510] width 80 height 15
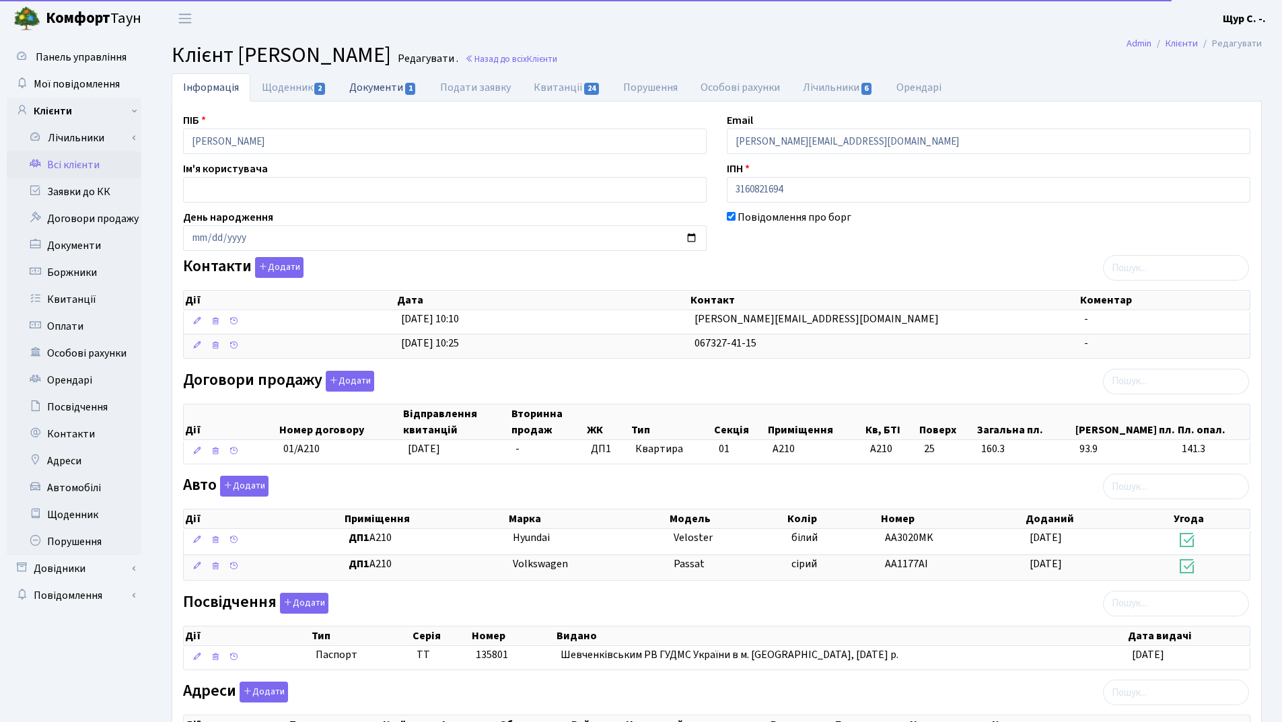
click at [373, 93] on link "Документи 1" at bounding box center [383, 87] width 90 height 28
select select "25"
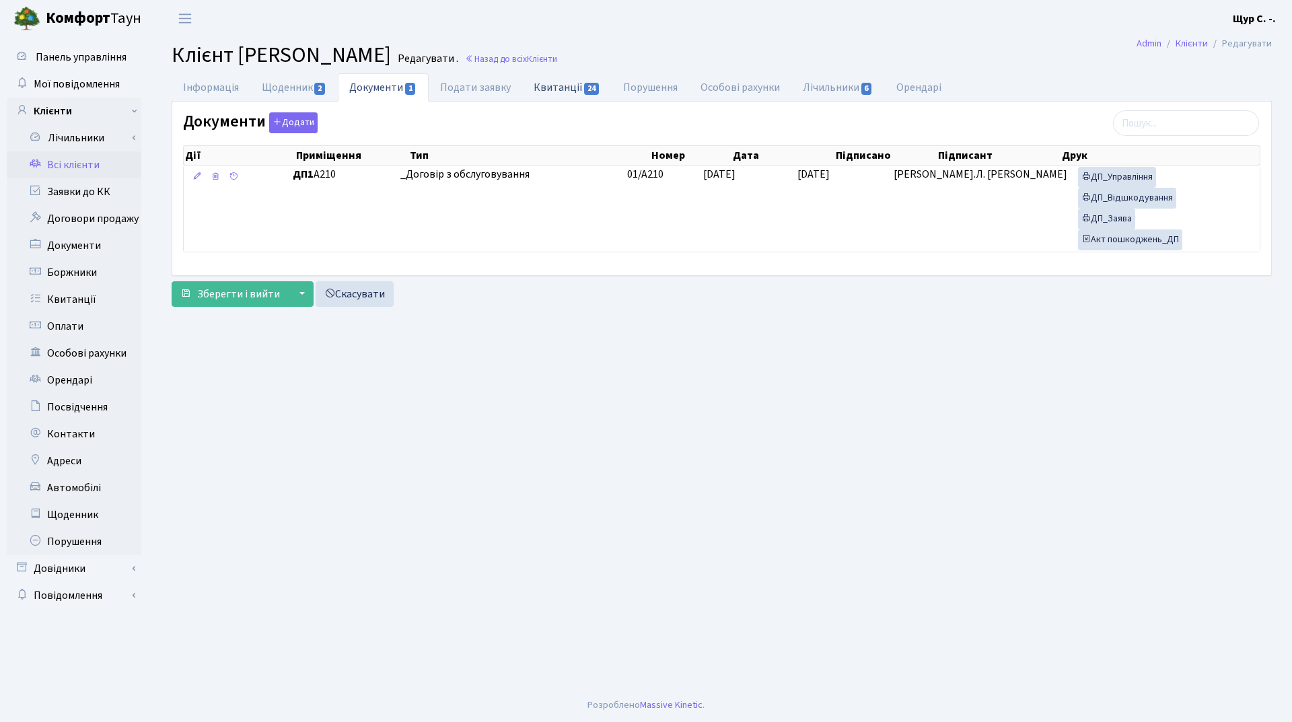
click at [557, 88] on link "Квитанції 24" at bounding box center [567, 87] width 90 height 28
select select "25"
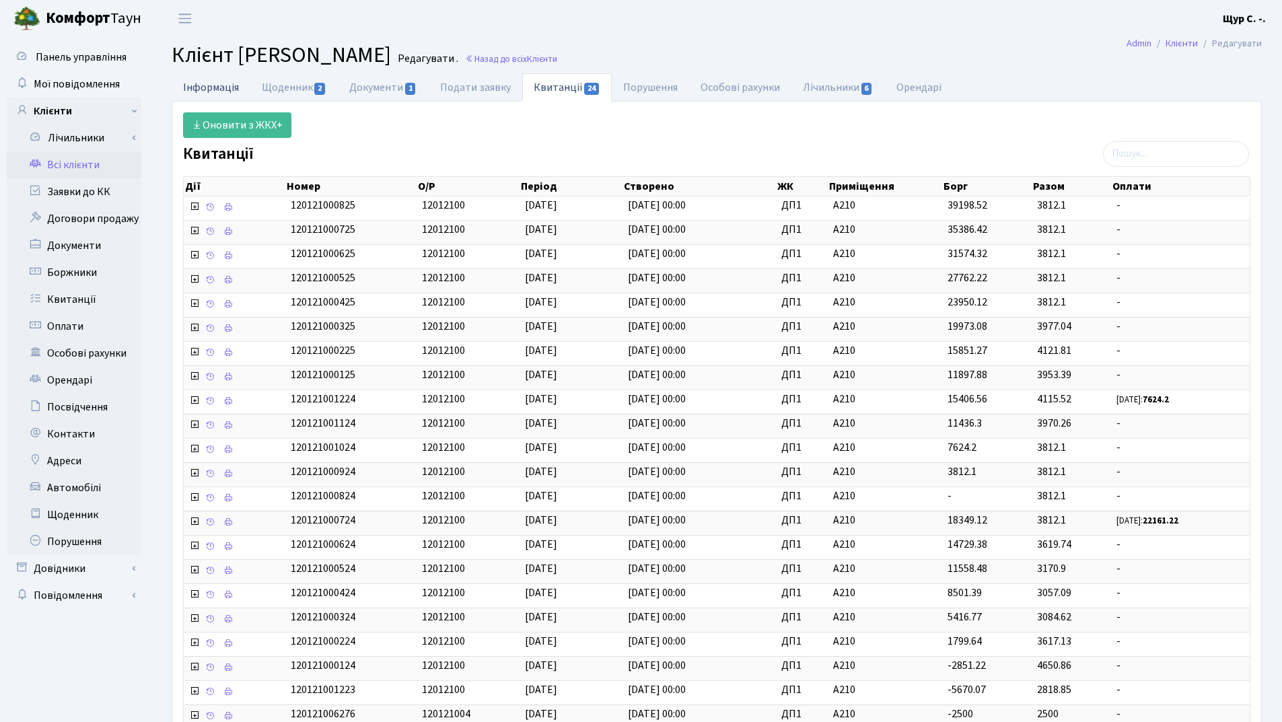
click at [210, 81] on link "Інформація" at bounding box center [211, 87] width 79 height 28
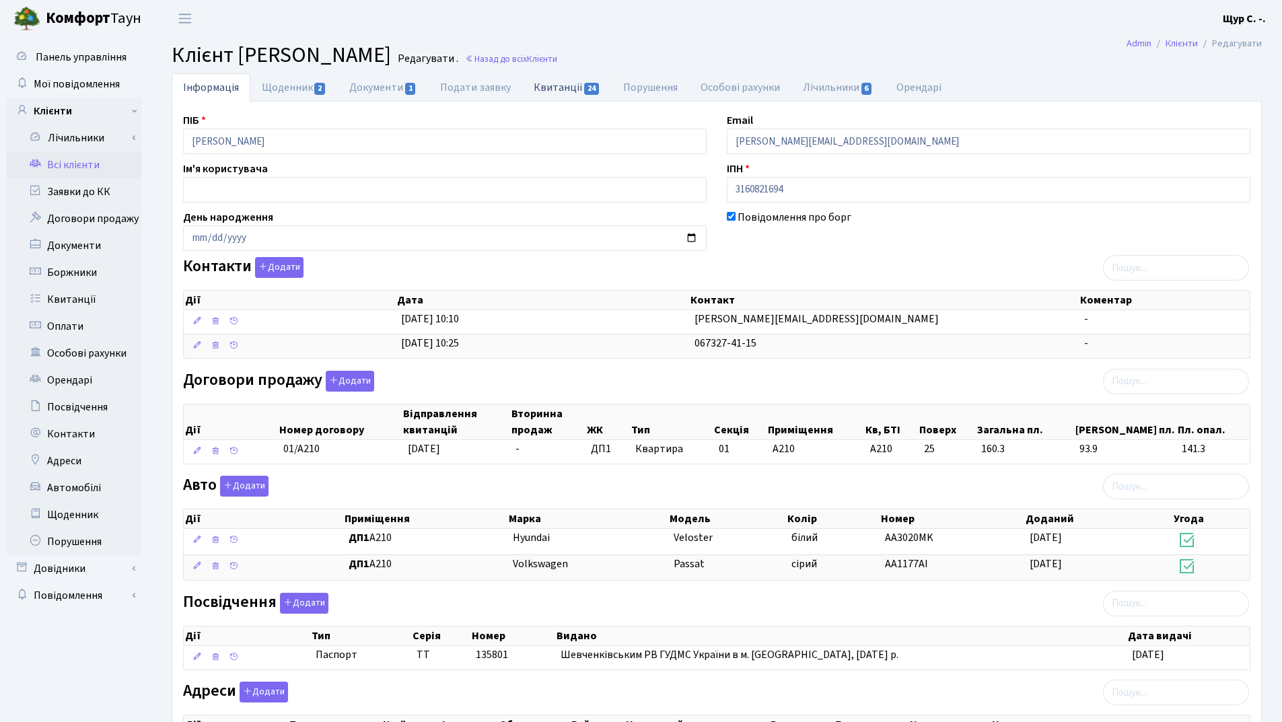
click at [571, 92] on link "Квитанції 24" at bounding box center [567, 87] width 90 height 28
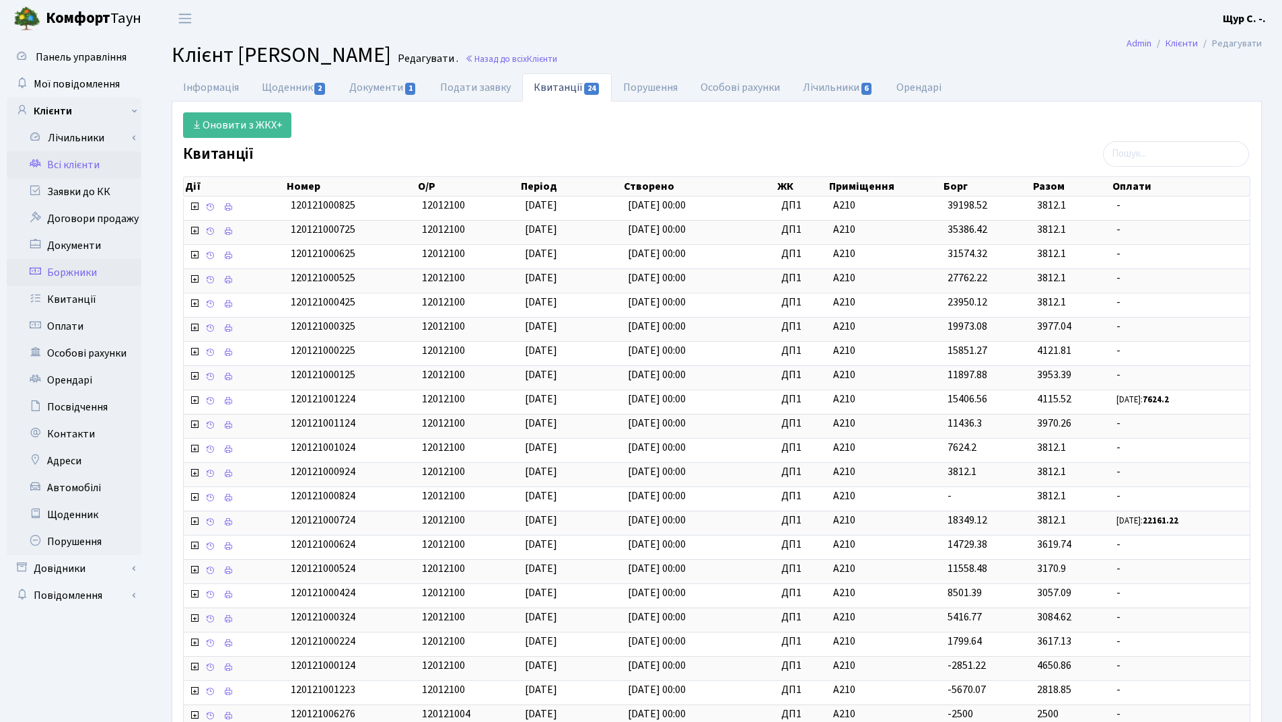
click at [93, 264] on link "Боржники" at bounding box center [74, 272] width 135 height 27
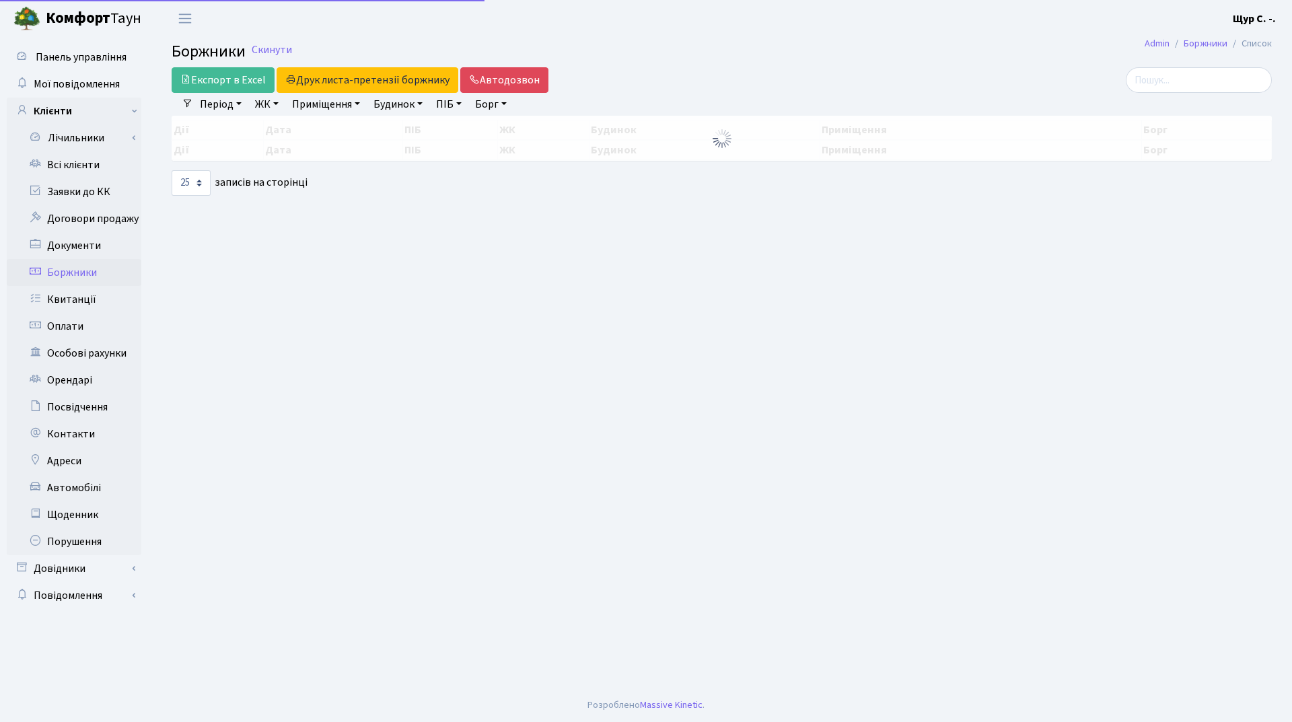
select select "25"
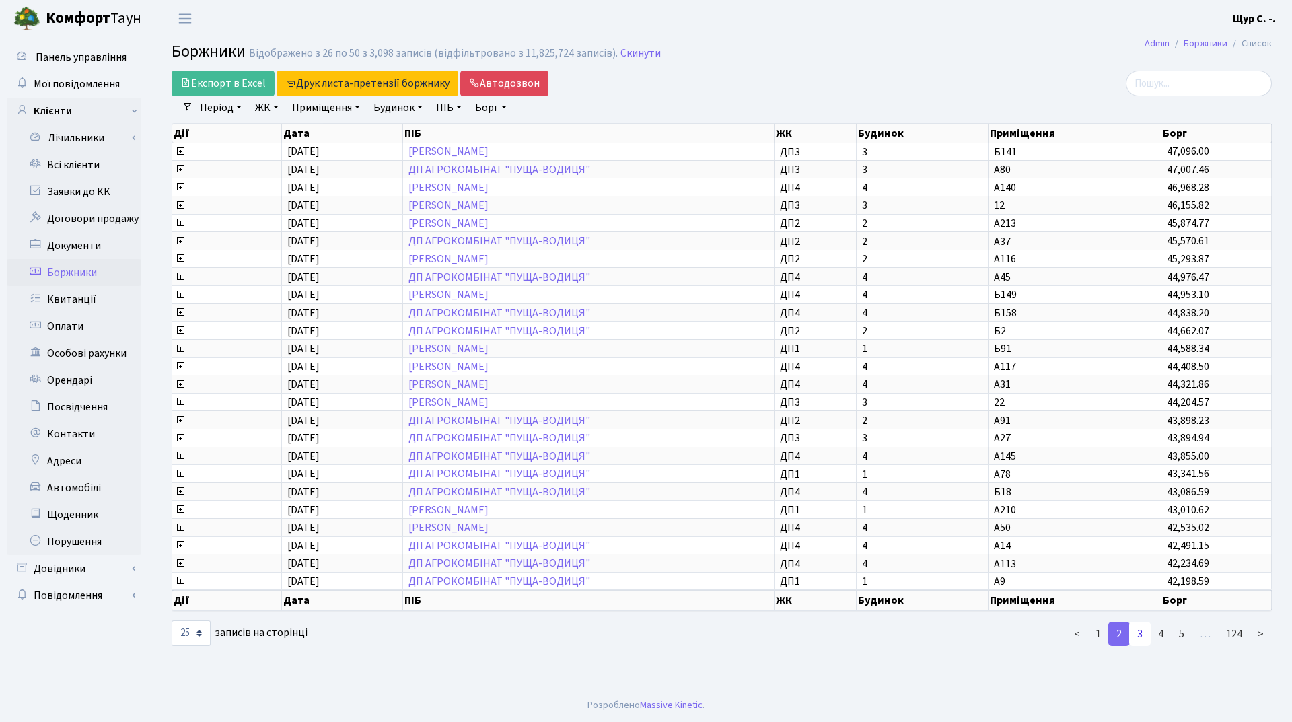
click at [1146, 630] on link "3" at bounding box center [1140, 634] width 22 height 24
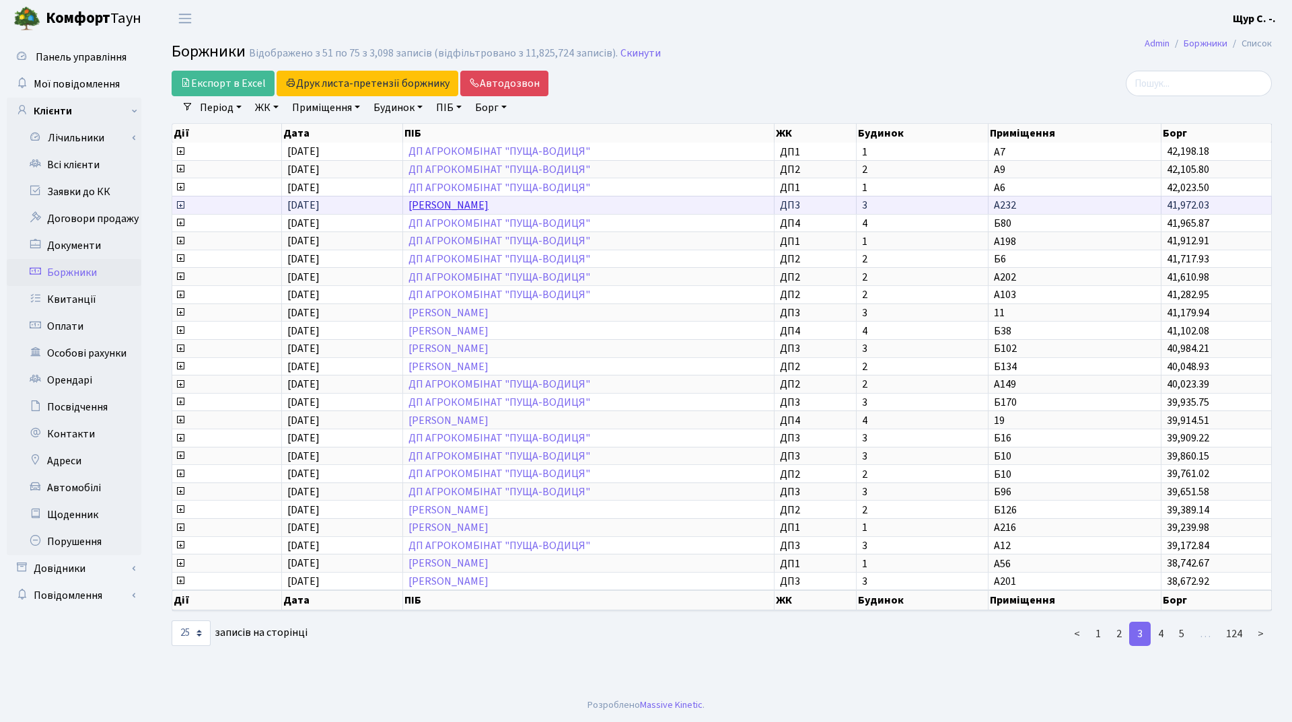
click at [489, 209] on link "[PERSON_NAME]" at bounding box center [448, 205] width 80 height 15
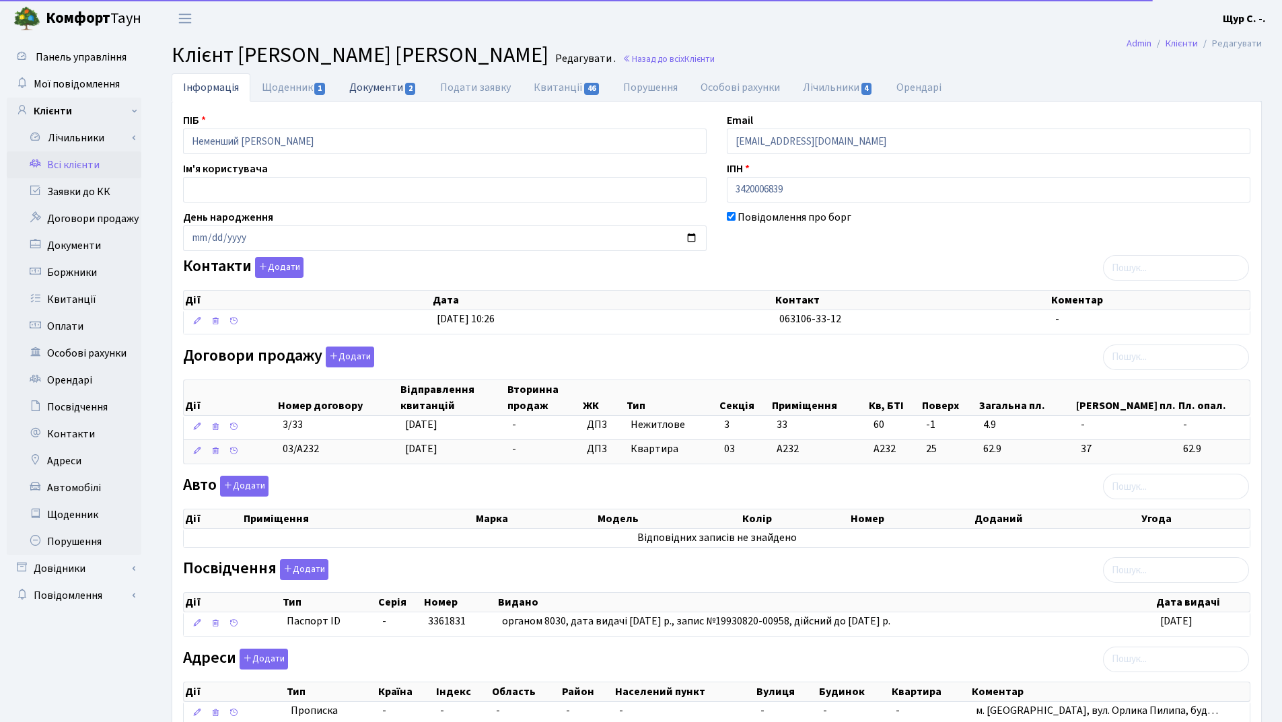
click at [393, 89] on link "Документи 2" at bounding box center [383, 87] width 90 height 28
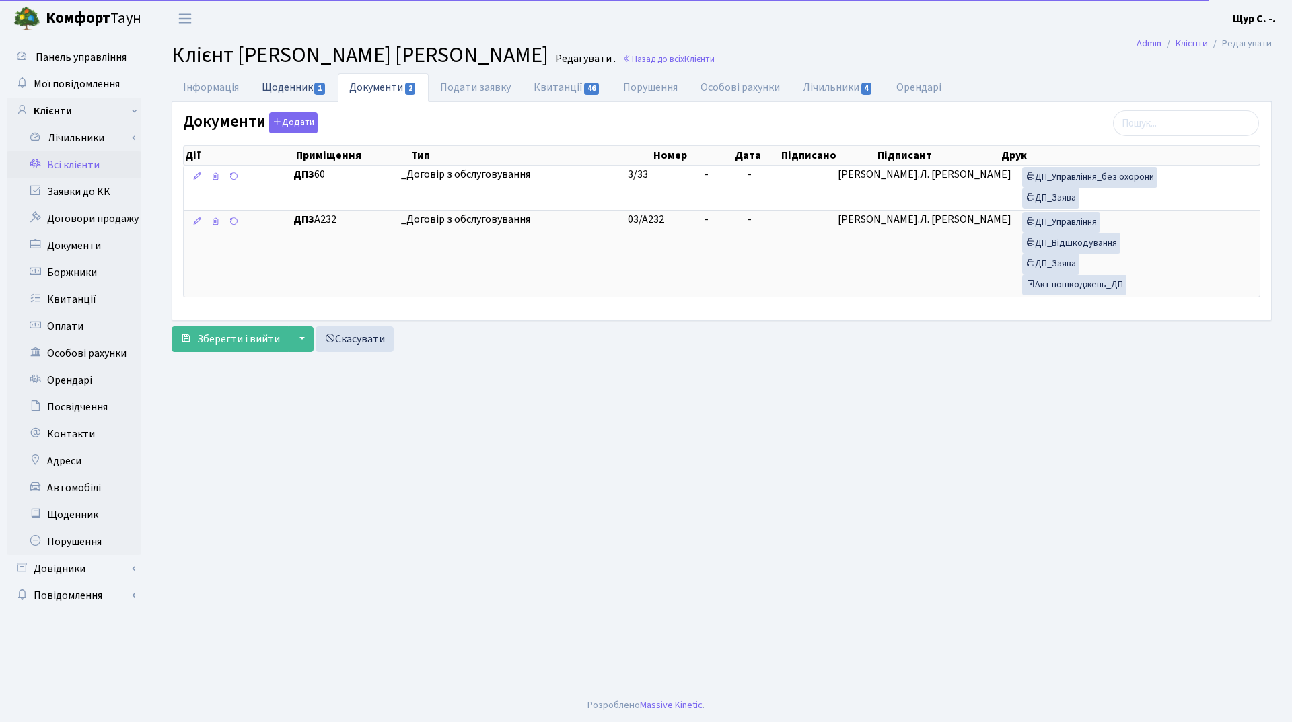
click at [291, 83] on link "Щоденник 1" at bounding box center [293, 87] width 87 height 28
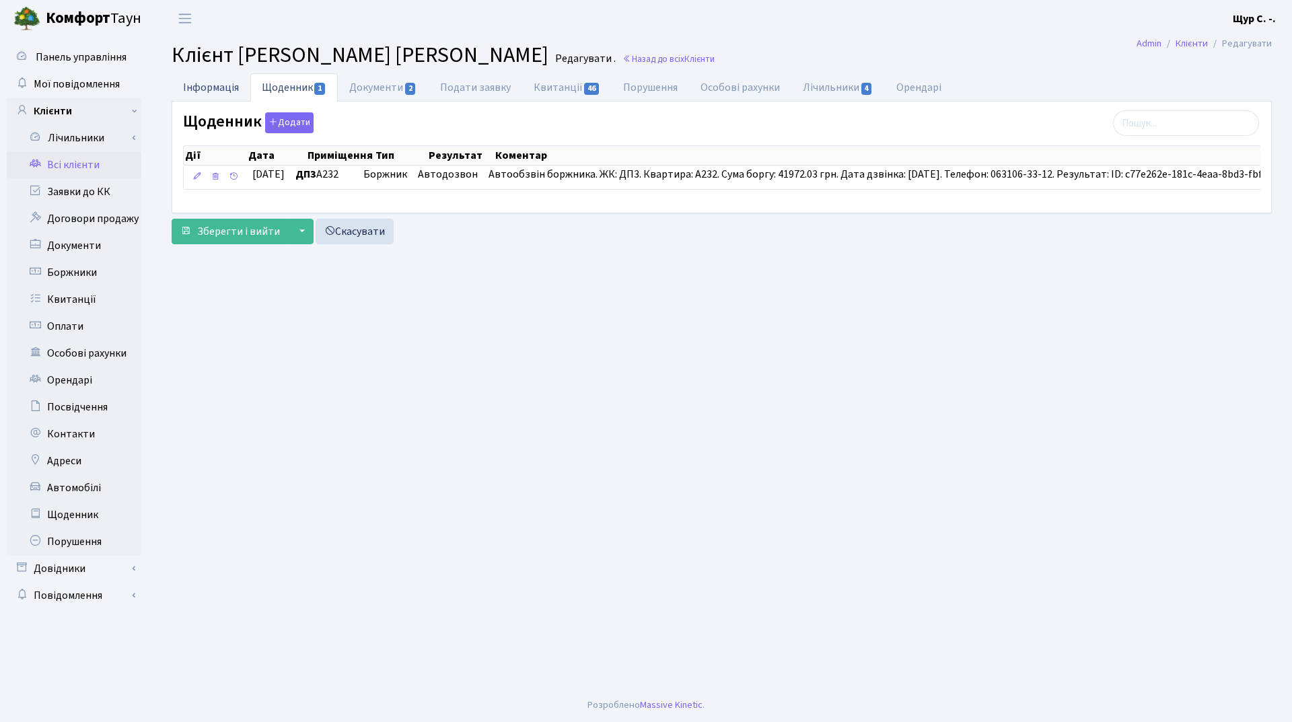
click at [198, 82] on link "Інформація" at bounding box center [211, 87] width 79 height 28
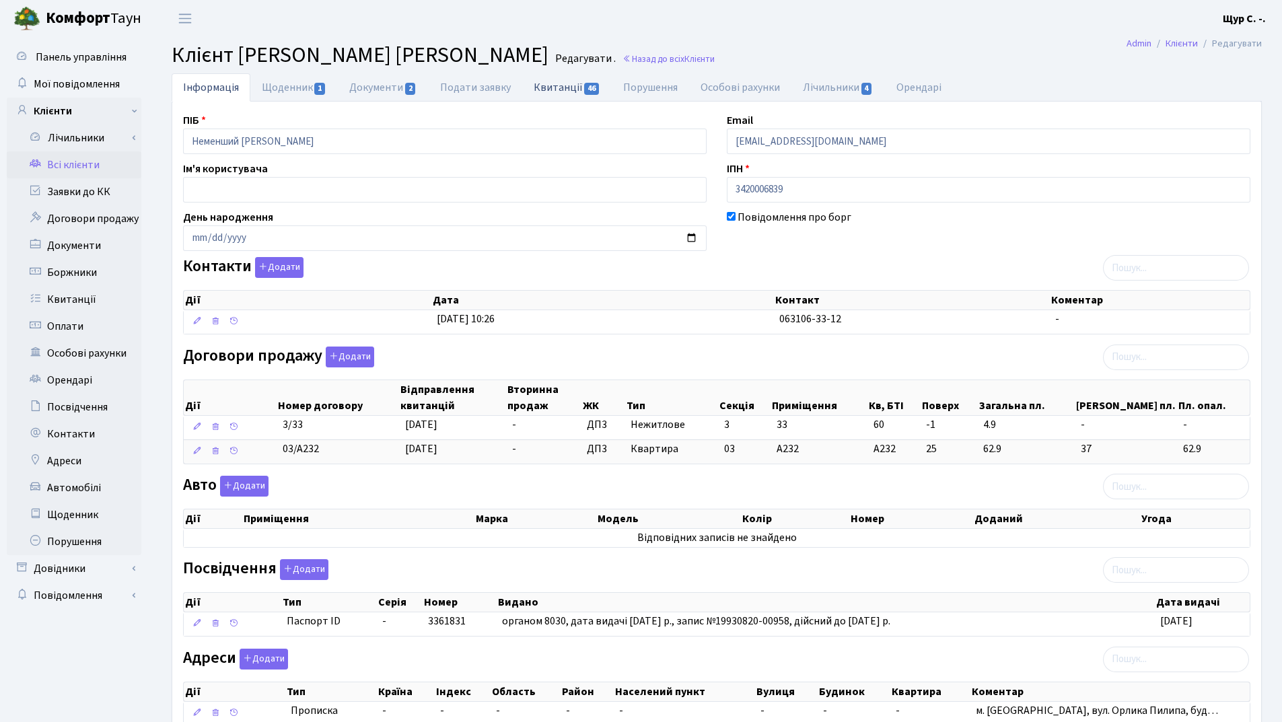
click at [551, 93] on link "Квитанції 46" at bounding box center [567, 87] width 90 height 28
select select "25"
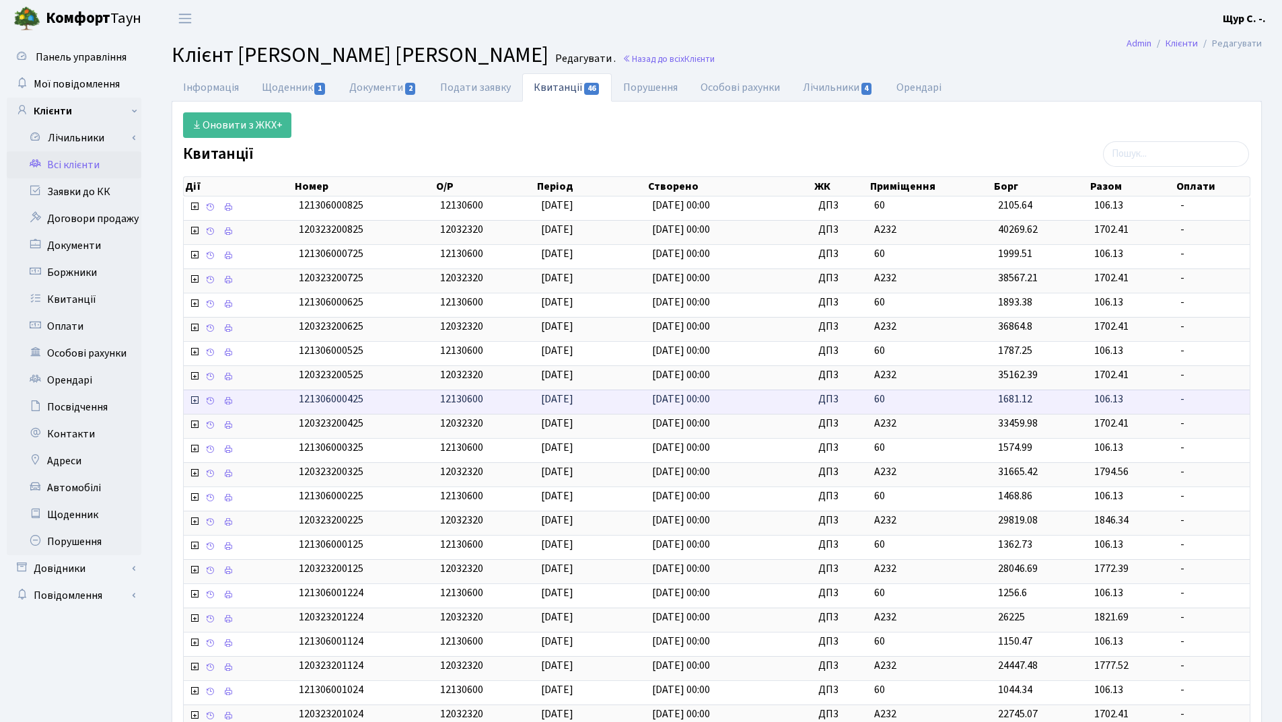
scroll to position [201, 0]
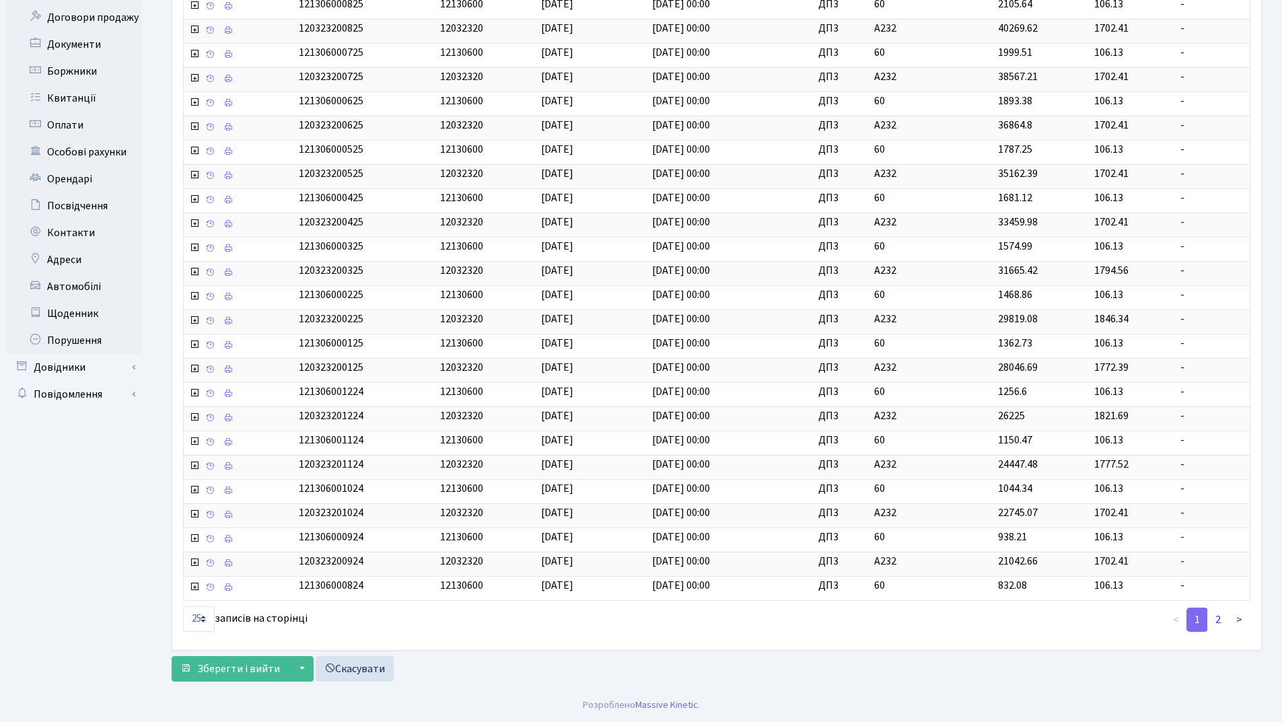
click at [1222, 624] on link "2" at bounding box center [1218, 620] width 22 height 24
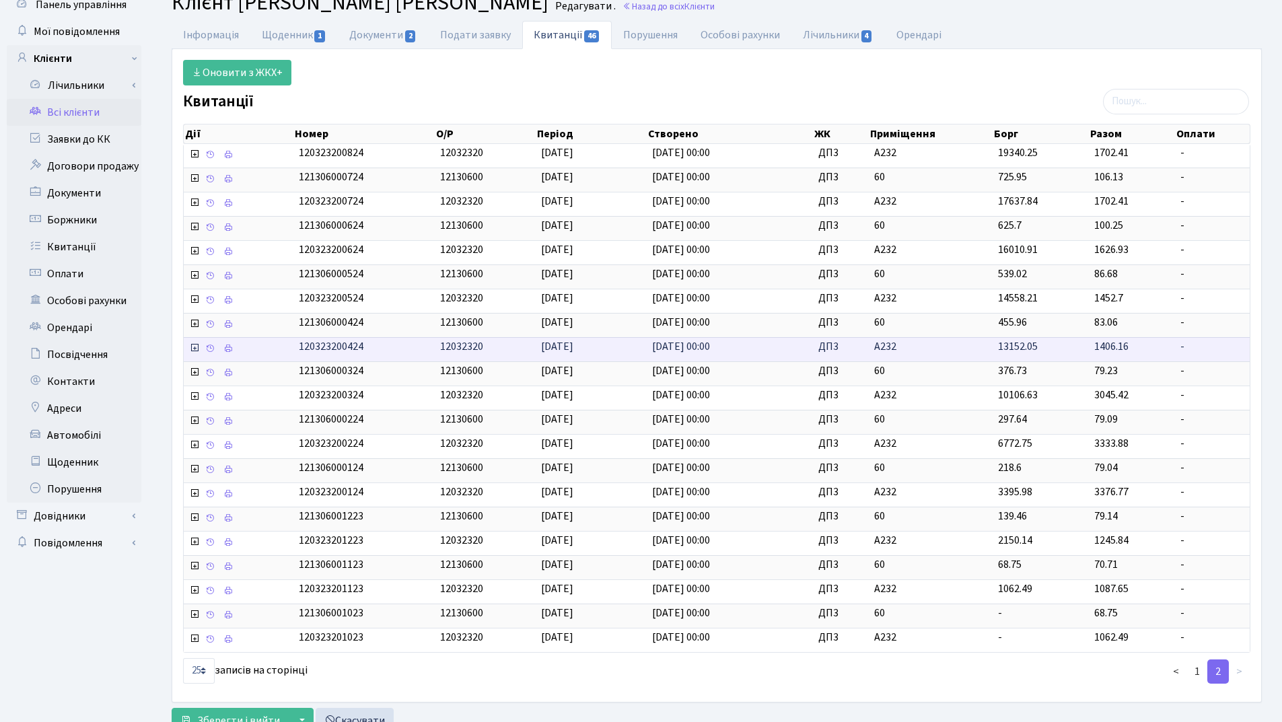
scroll to position [0, 0]
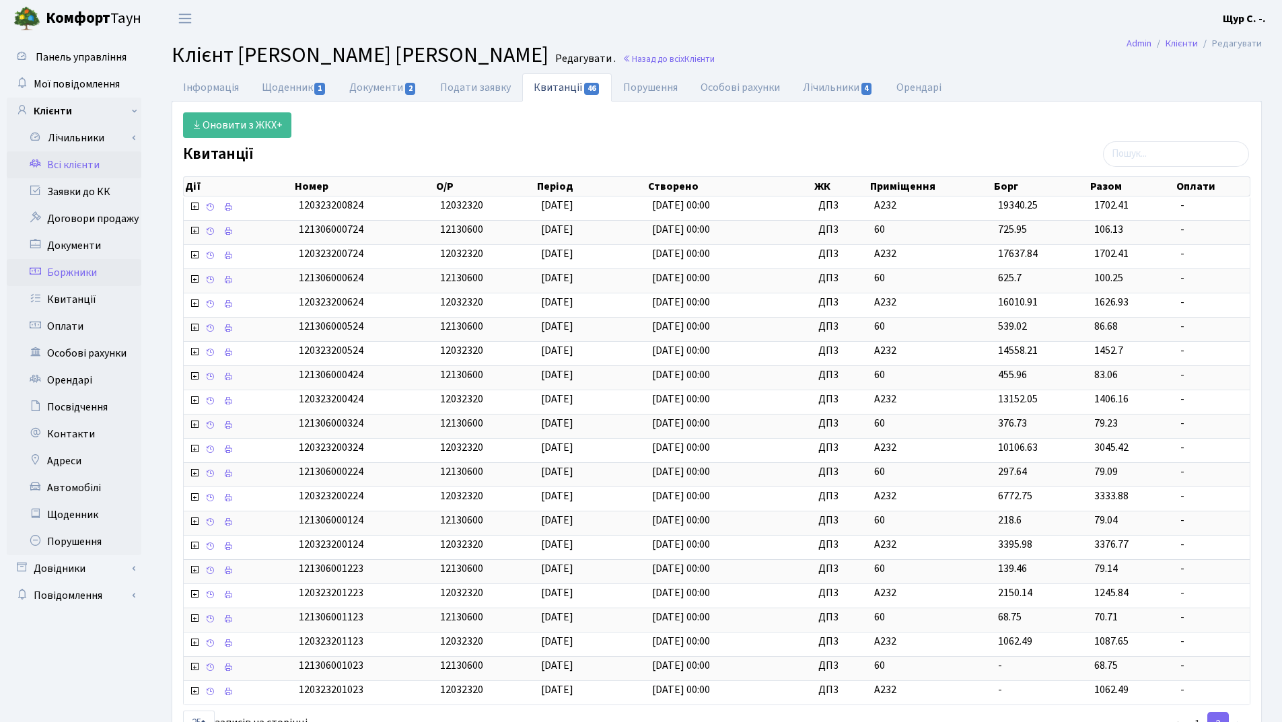
click at [95, 275] on link "Боржники" at bounding box center [74, 272] width 135 height 27
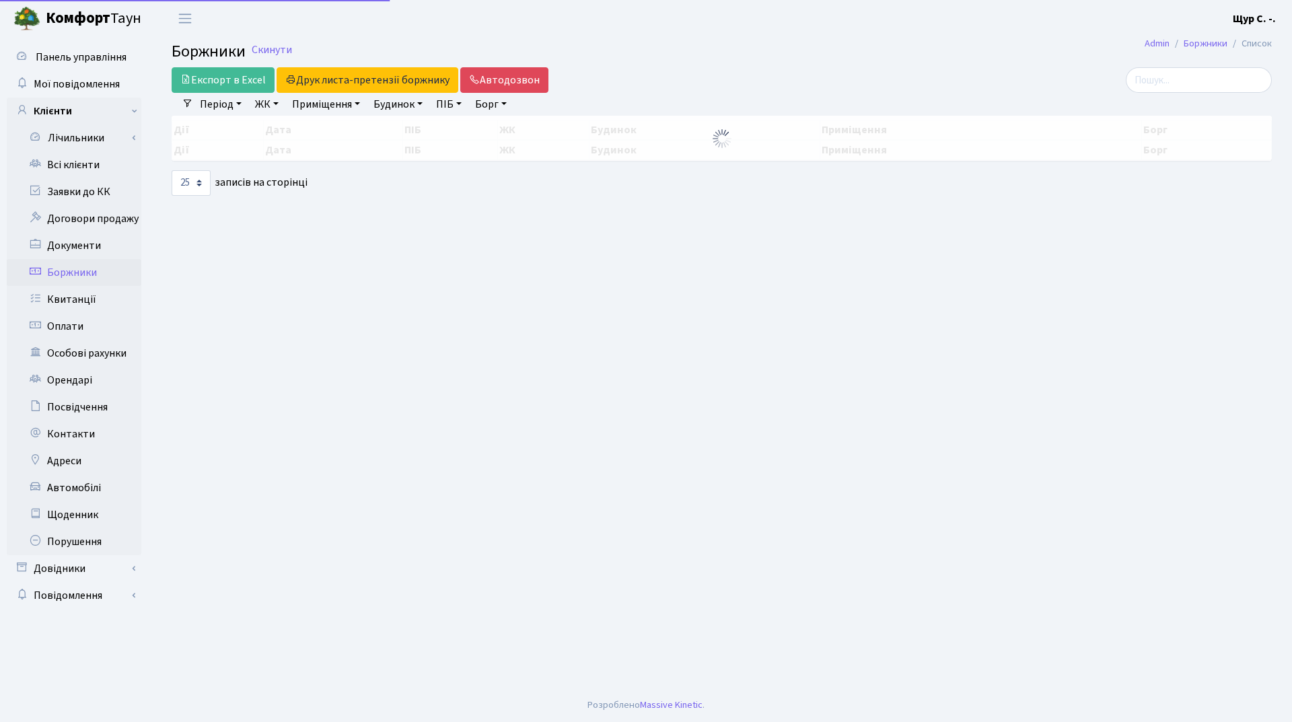
select select "25"
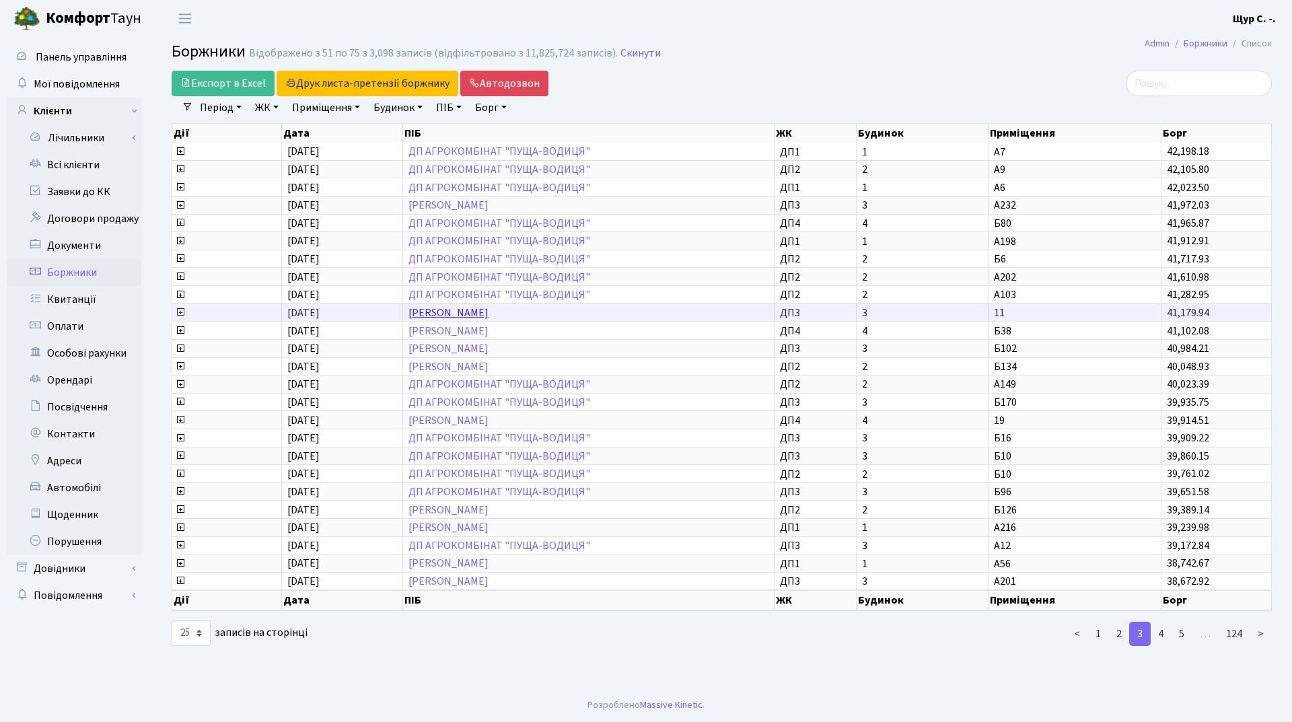
click at [472, 312] on link "[PERSON_NAME]" at bounding box center [448, 313] width 80 height 15
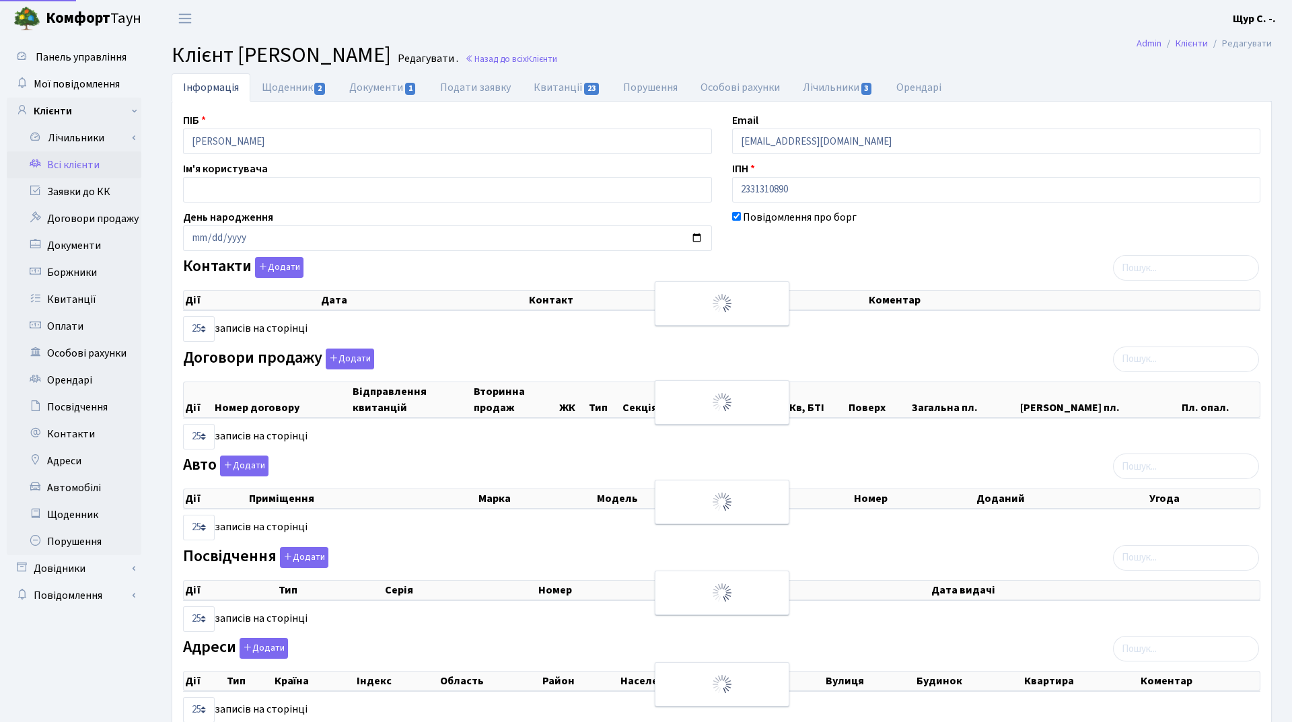
select select "25"
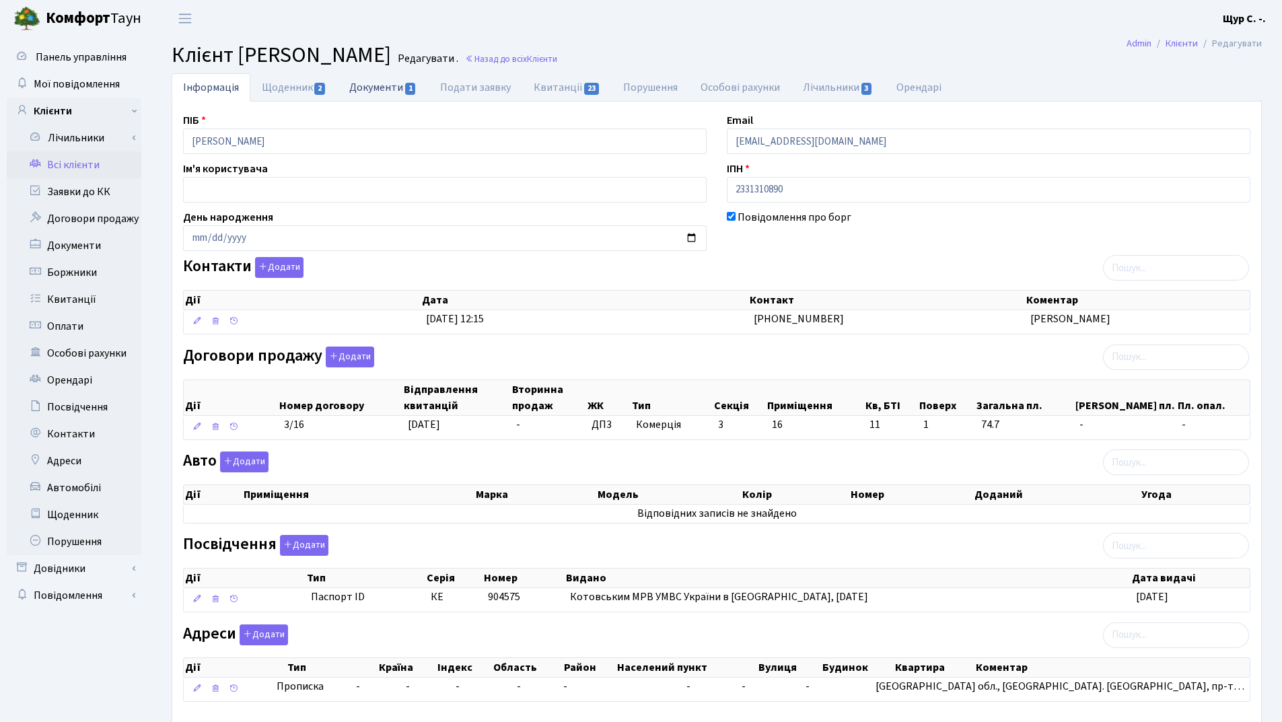
click at [382, 81] on link "Документи 1" at bounding box center [383, 87] width 90 height 28
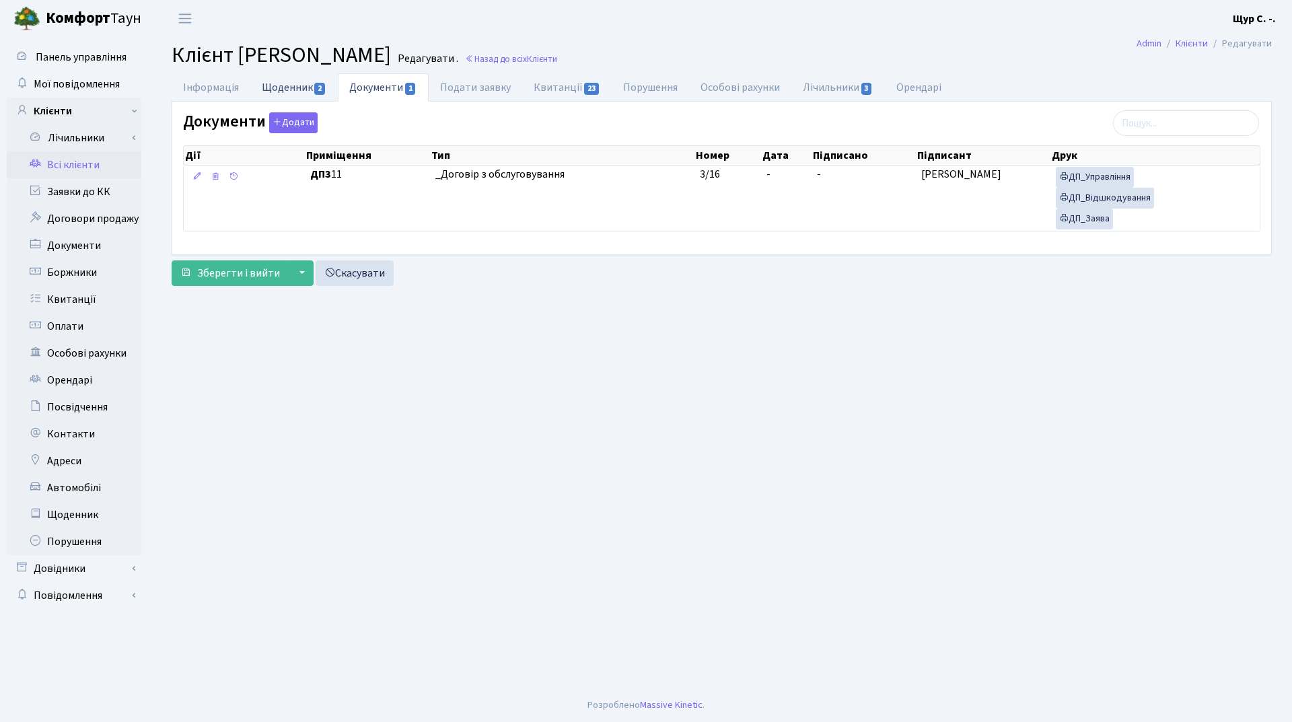
click at [282, 90] on link "Щоденник 2" at bounding box center [293, 87] width 87 height 28
select select "25"
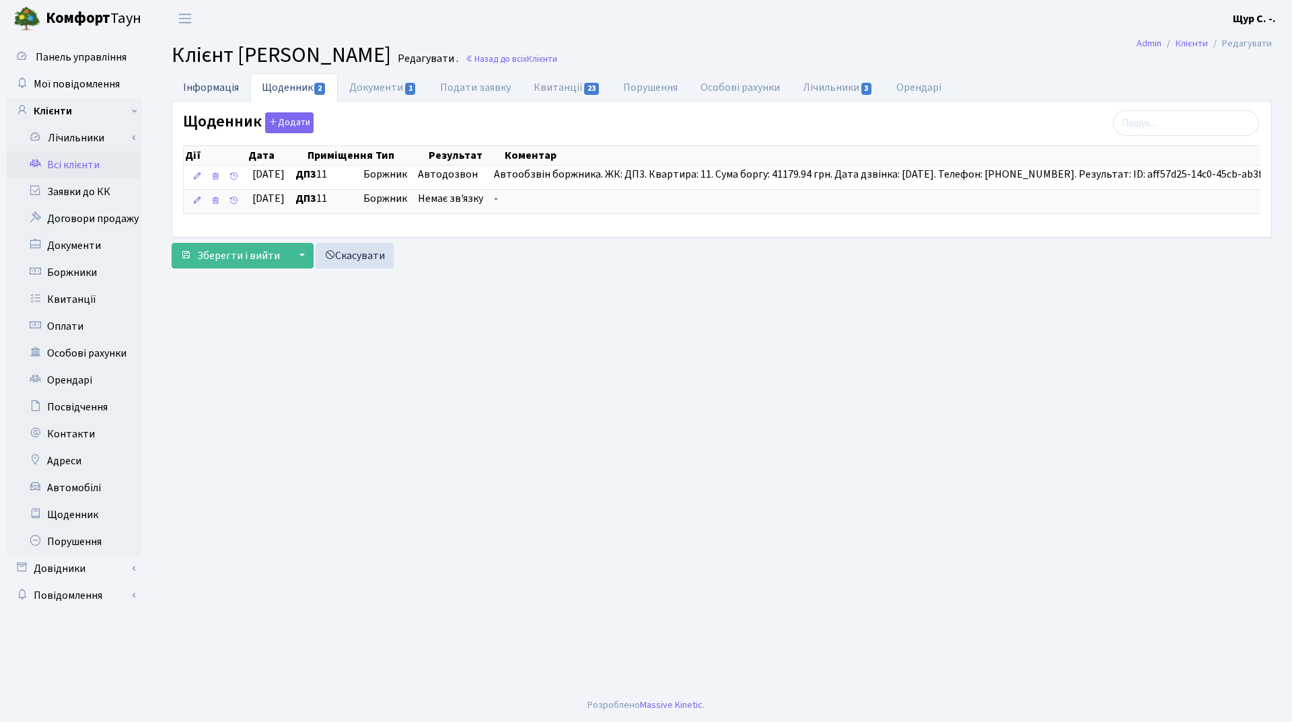
click at [225, 89] on link "Інформація" at bounding box center [211, 87] width 79 height 28
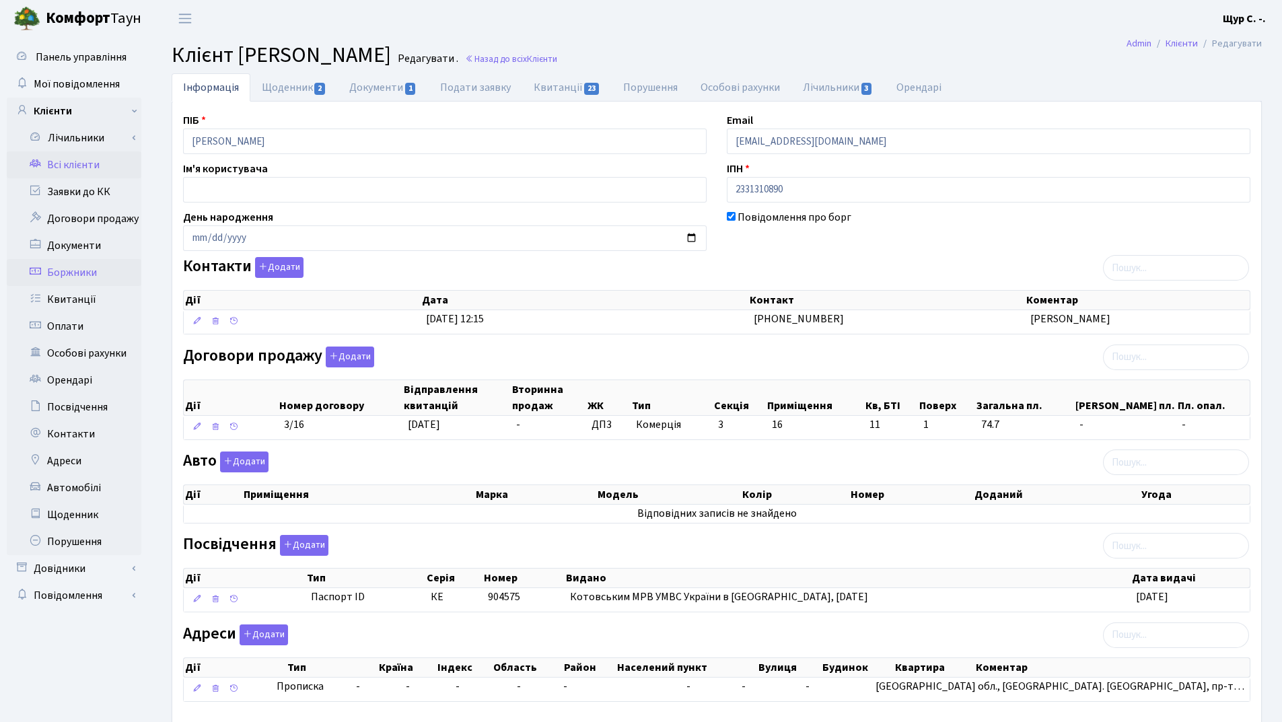
click at [100, 271] on link "Боржники" at bounding box center [74, 272] width 135 height 27
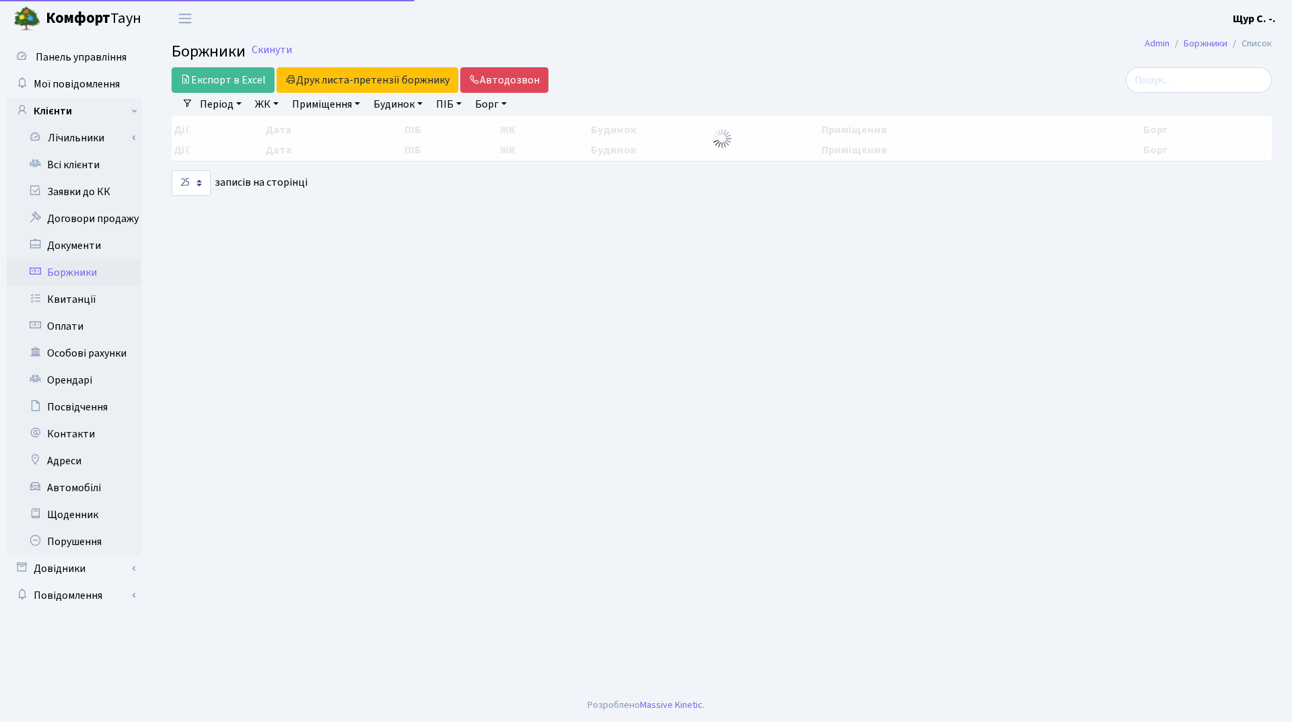
select select "25"
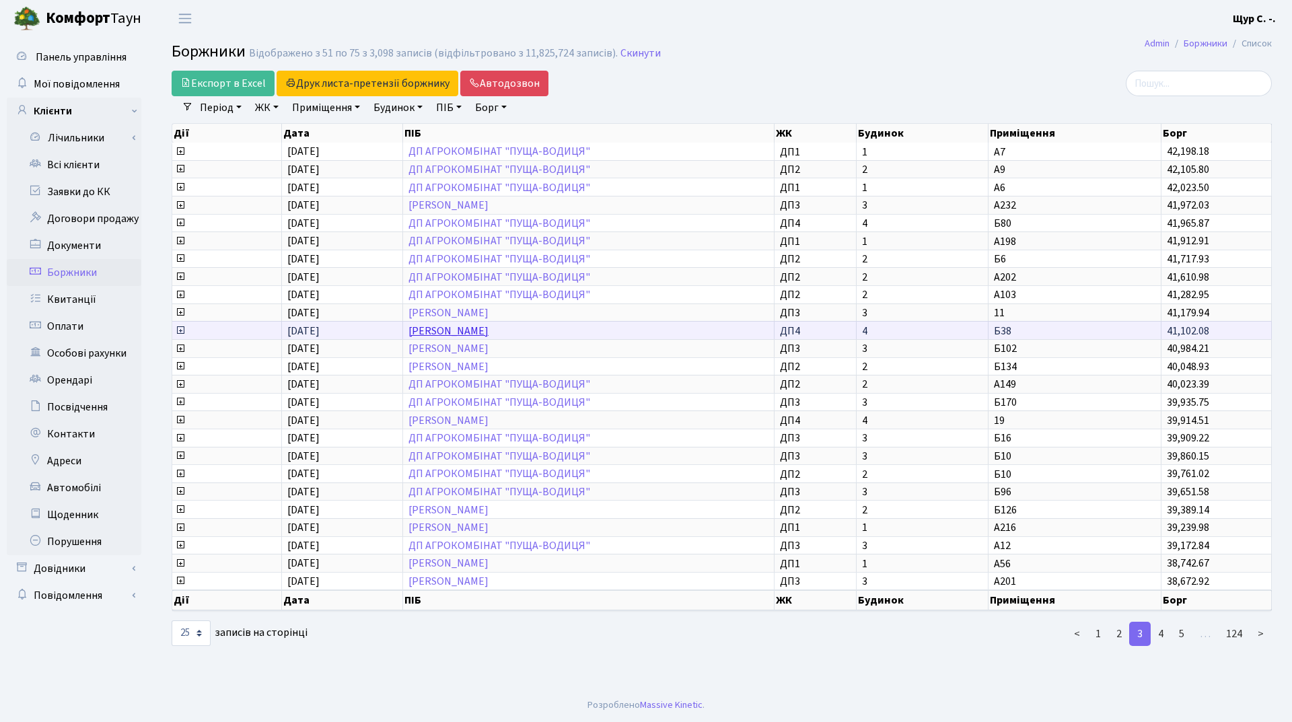
click at [435, 334] on link "Заболотний Семен Андрійович" at bounding box center [448, 331] width 80 height 15
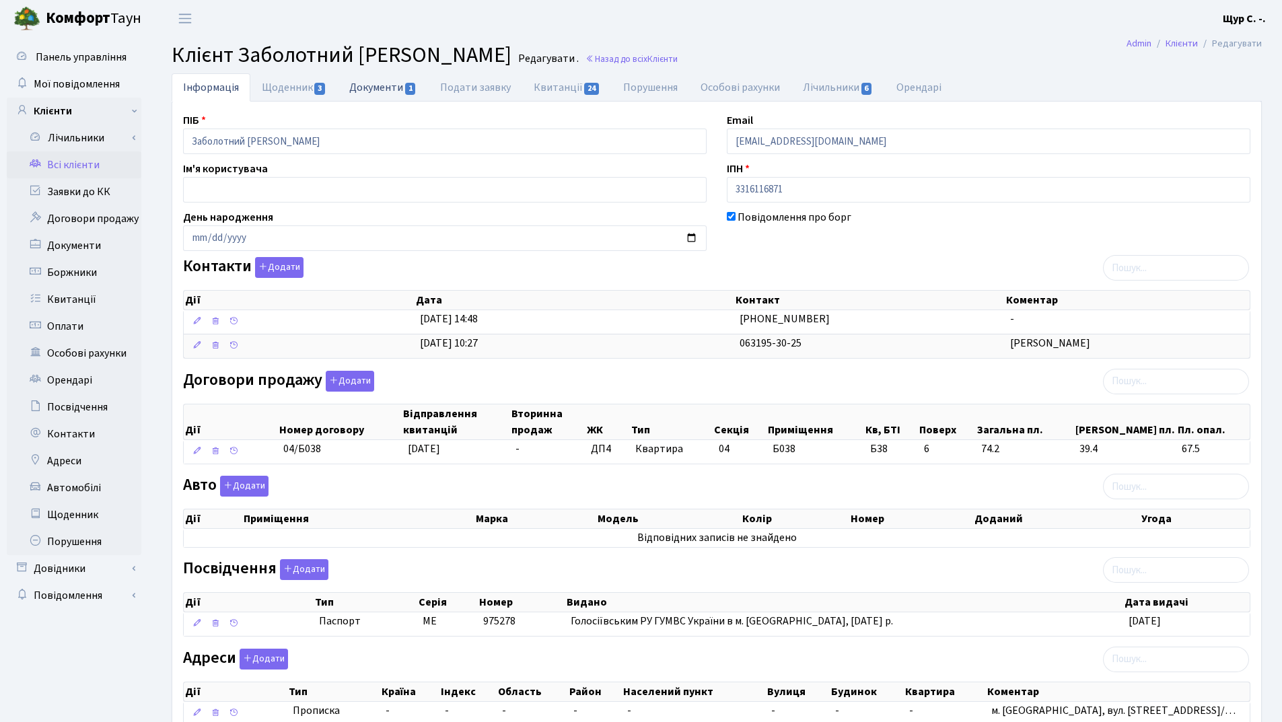
click at [377, 97] on link "Документи 1" at bounding box center [383, 87] width 90 height 28
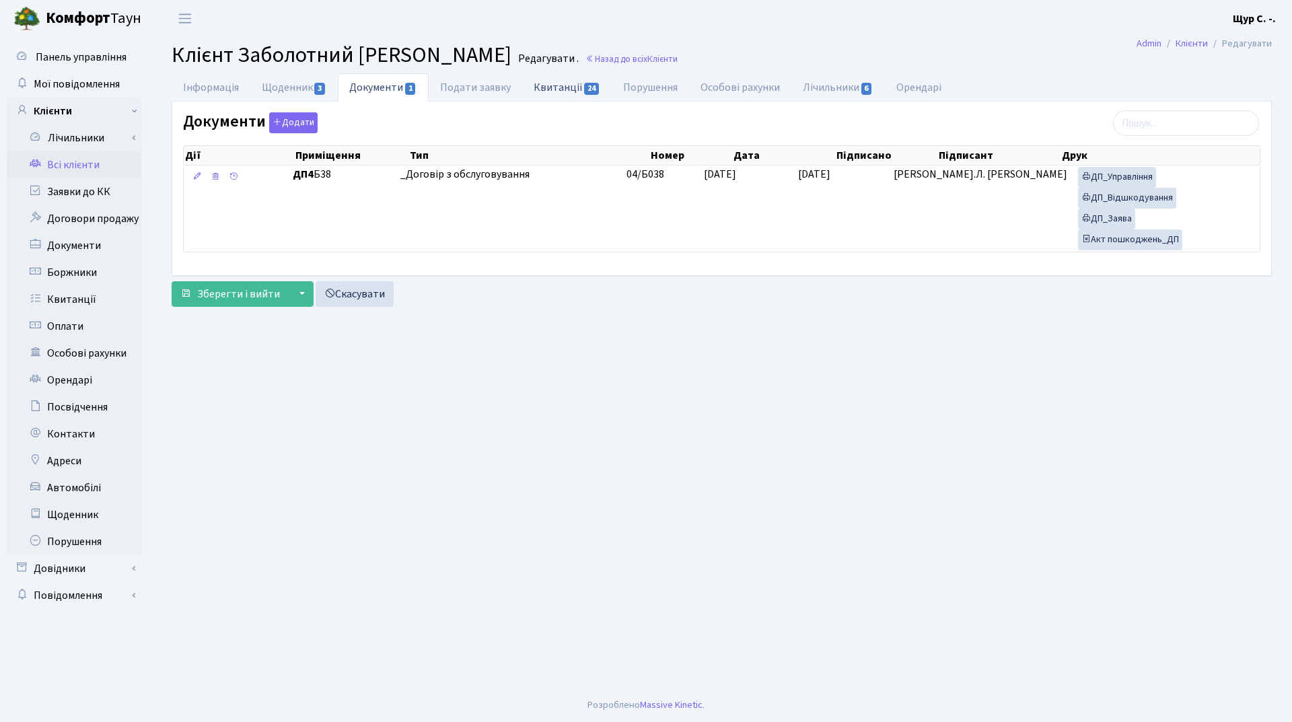
click at [553, 96] on link "Квитанції 24" at bounding box center [567, 87] width 90 height 28
select select "25"
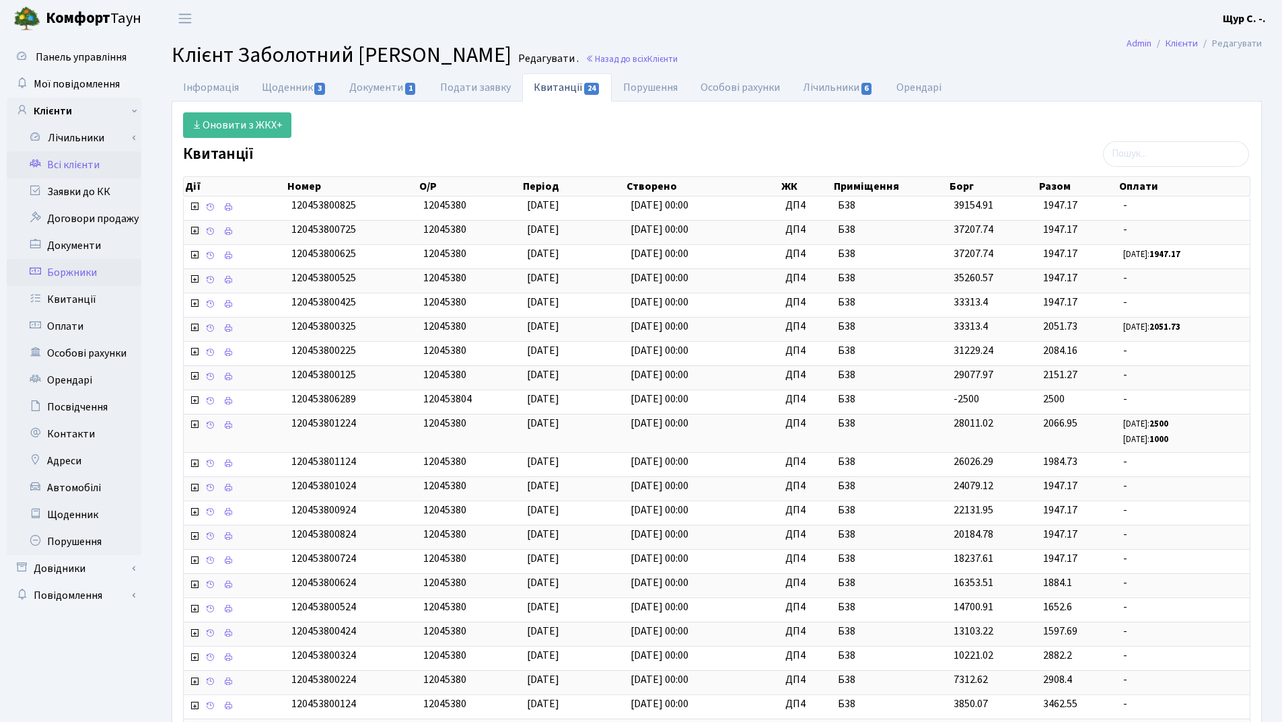
click at [62, 272] on link "Боржники" at bounding box center [74, 272] width 135 height 27
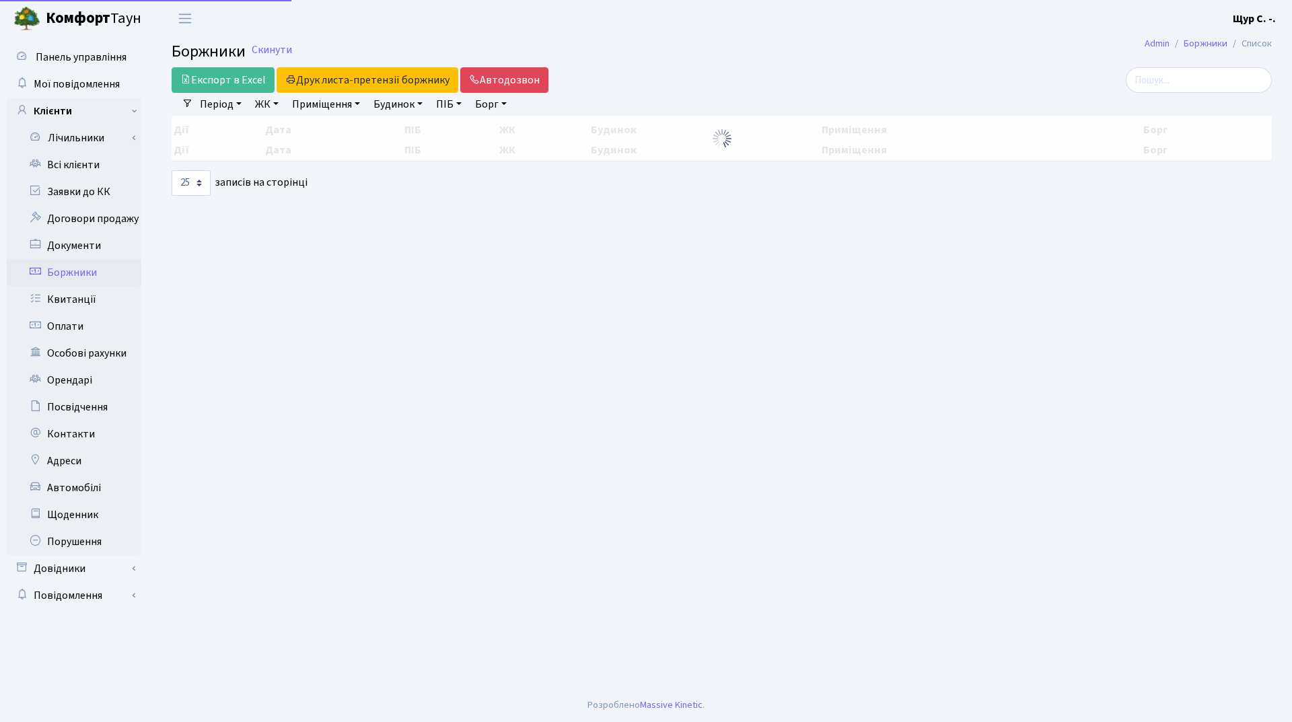
select select "25"
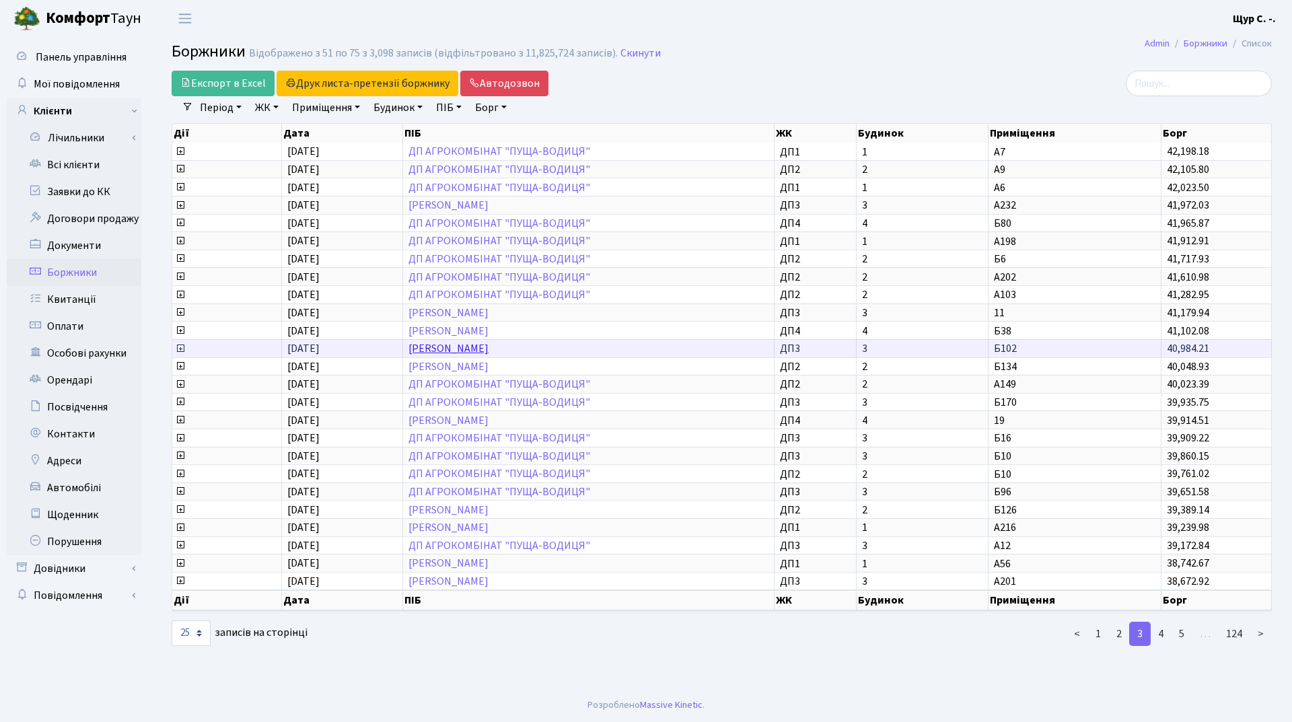
click at [476, 344] on link "[PERSON_NAME]" at bounding box center [448, 348] width 80 height 15
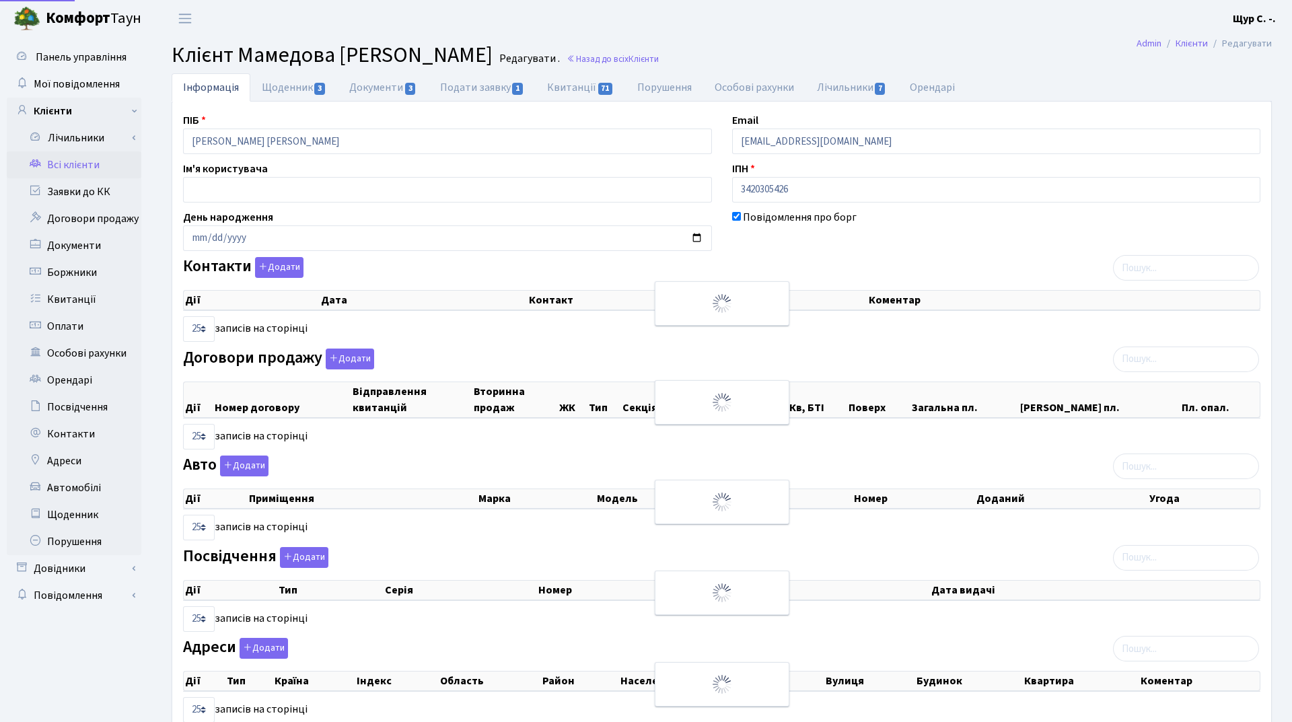
select select "25"
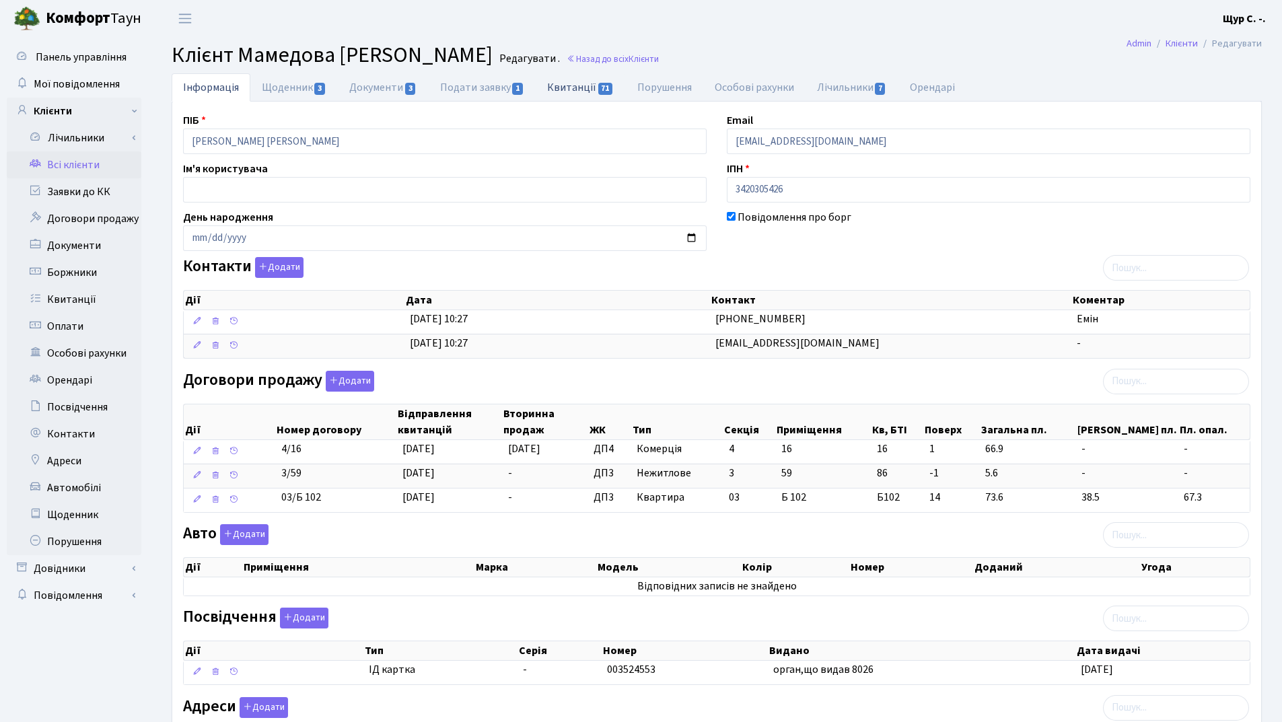
click at [578, 88] on link "Квитанції 71" at bounding box center [581, 87] width 90 height 28
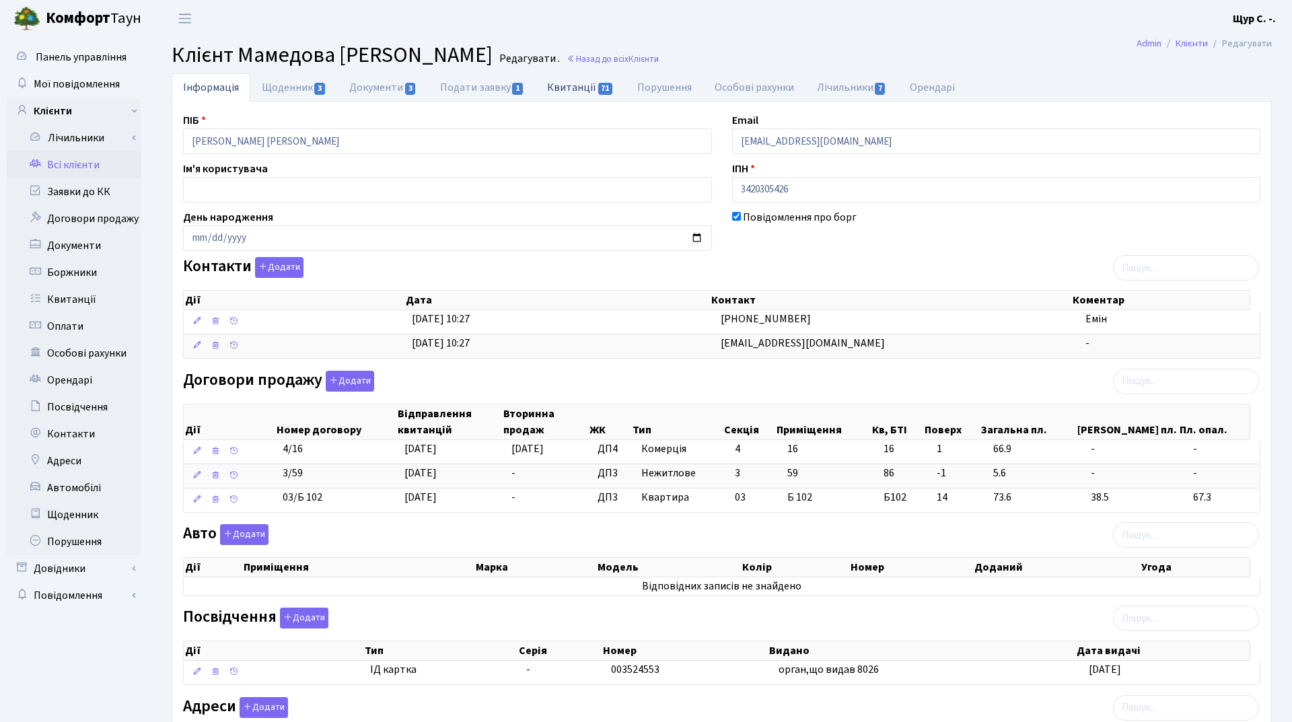
select select "25"
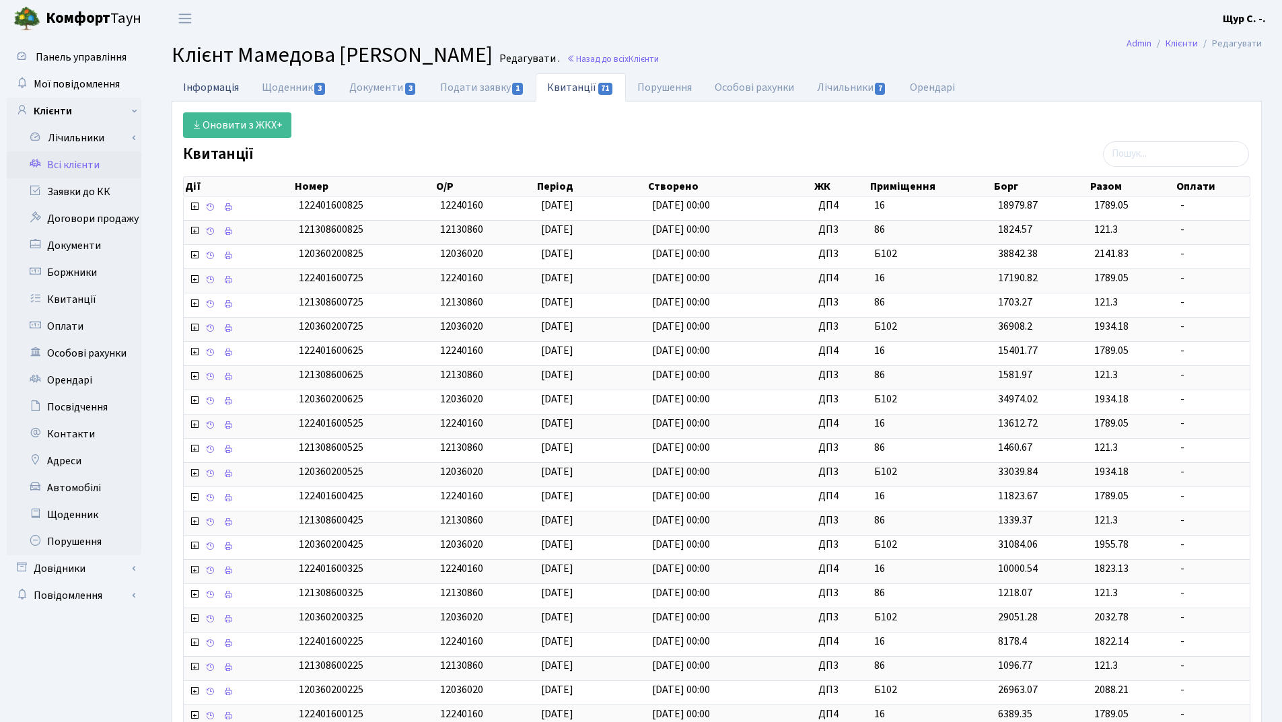
click at [223, 86] on link "Інформація" at bounding box center [211, 87] width 79 height 28
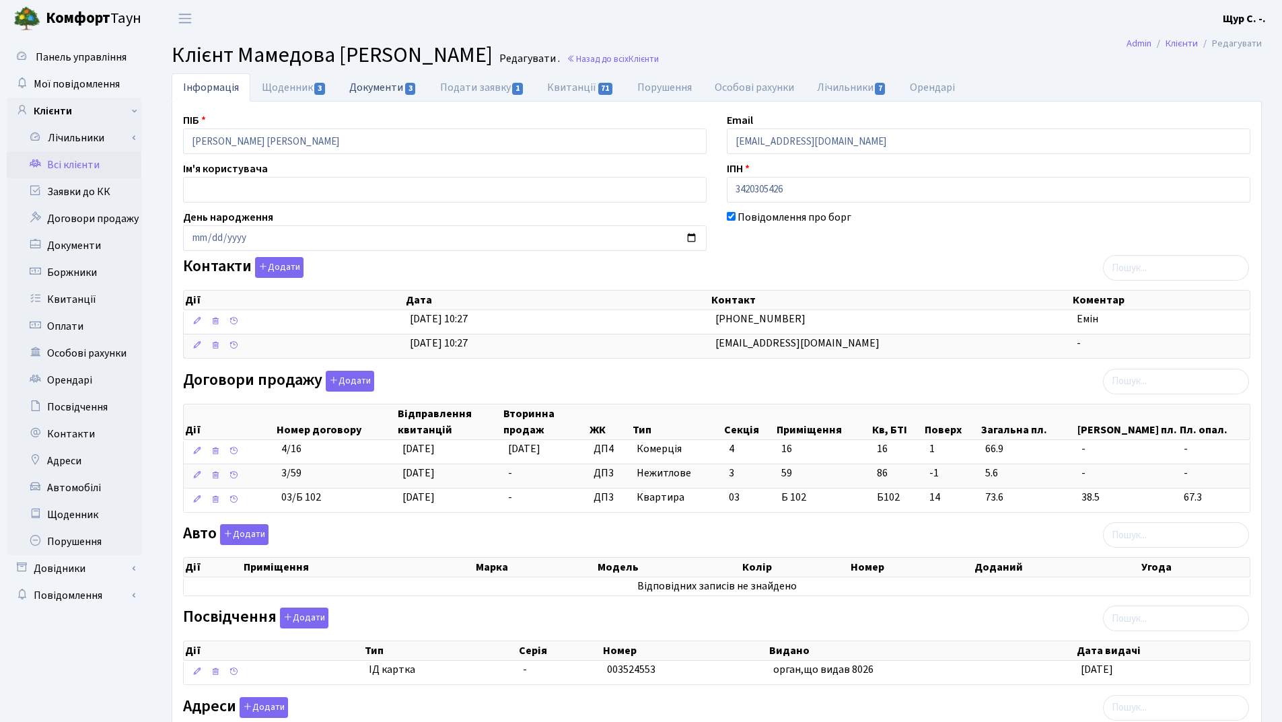
click at [392, 82] on link "Документи 3" at bounding box center [383, 87] width 90 height 28
select select "25"
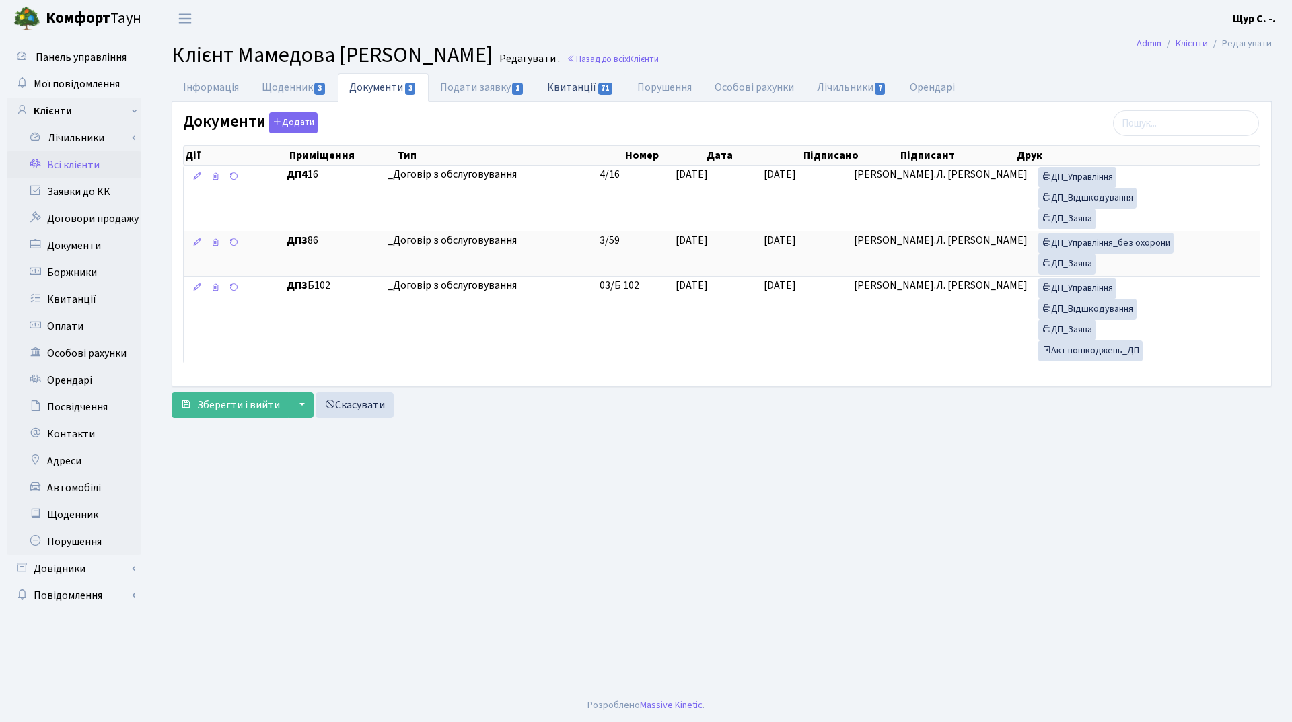
click at [581, 90] on link "Квитанції 71" at bounding box center [581, 87] width 90 height 28
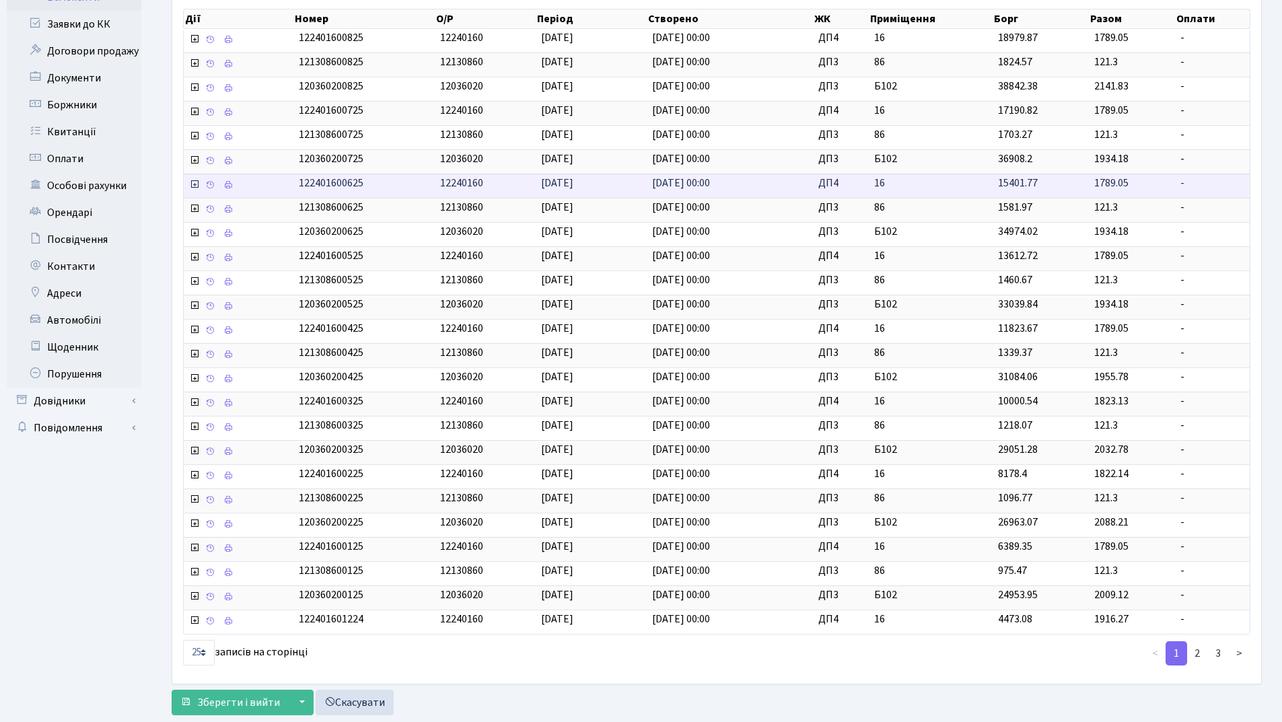
scroll to position [201, 0]
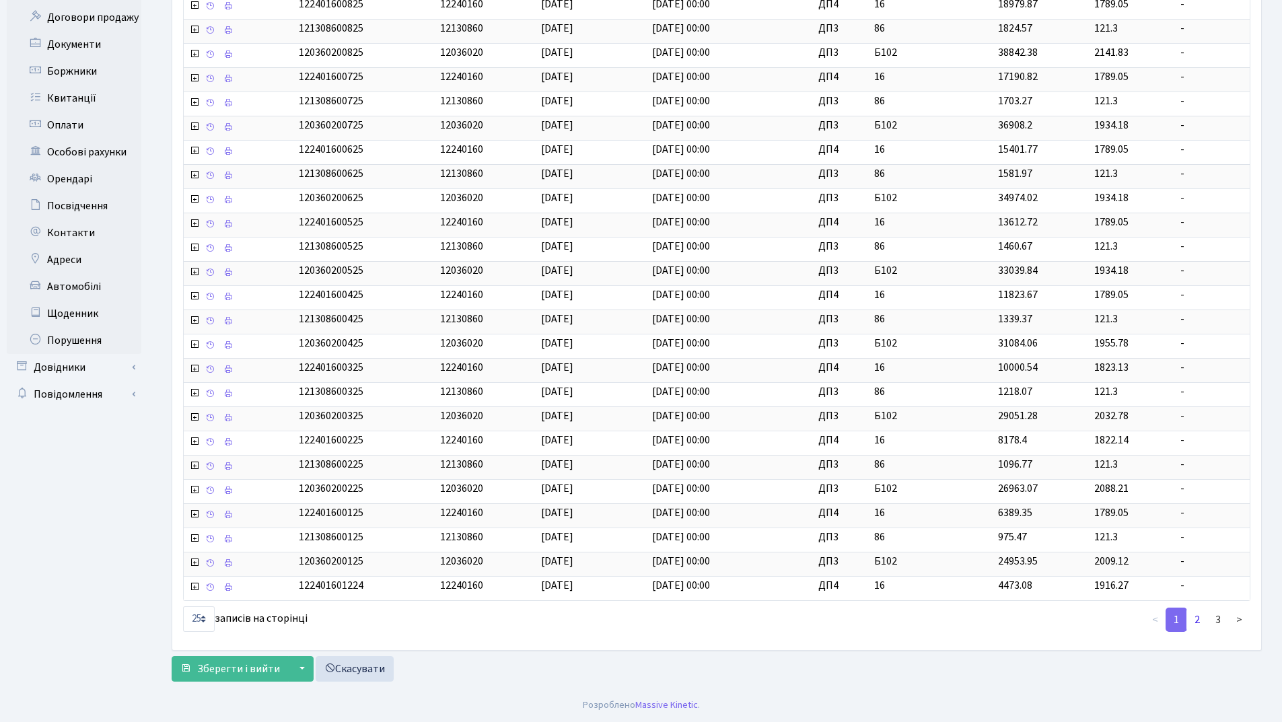
click at [1197, 620] on link "2" at bounding box center [1197, 620] width 22 height 24
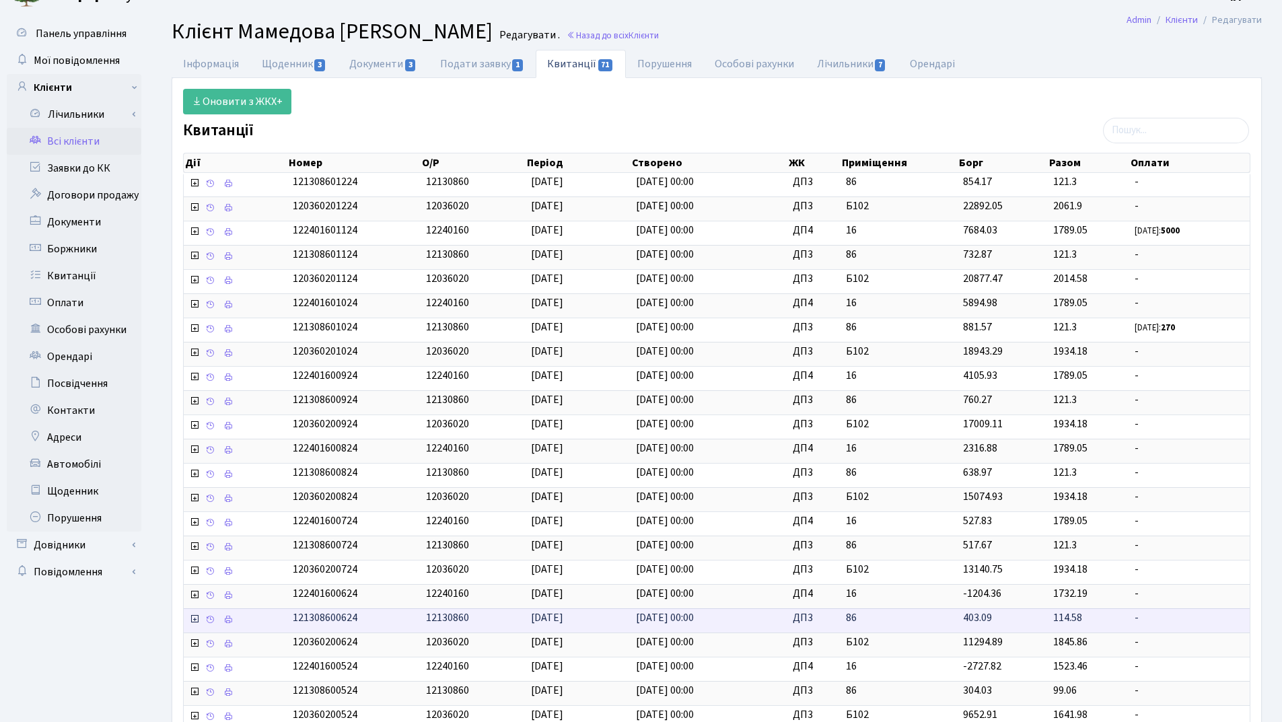
scroll to position [0, 0]
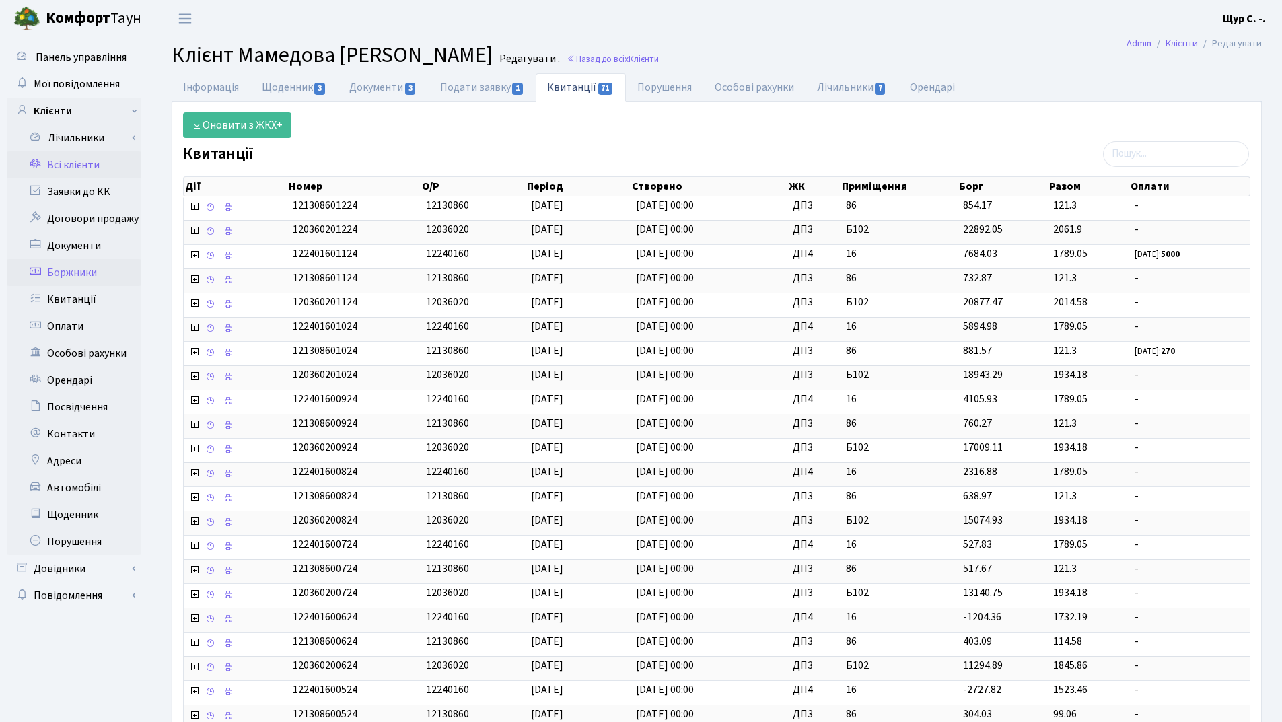
click at [93, 279] on link "Боржники" at bounding box center [74, 272] width 135 height 27
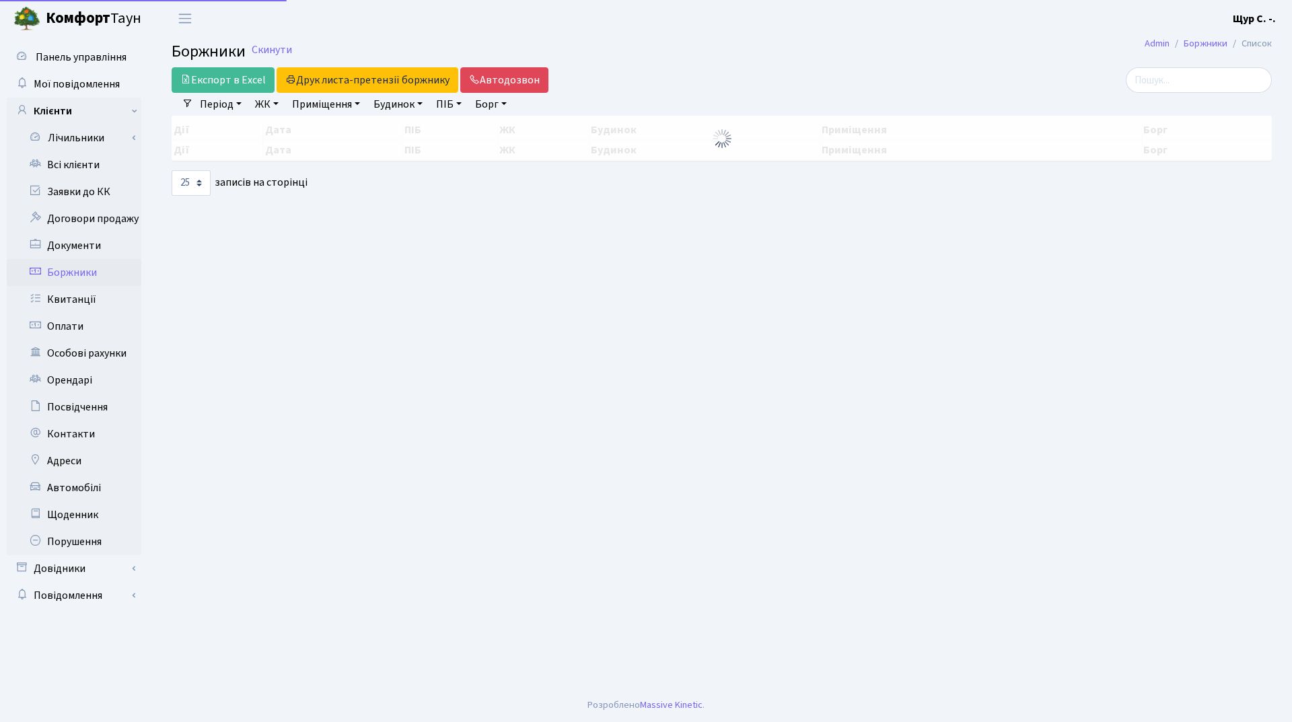
select select "25"
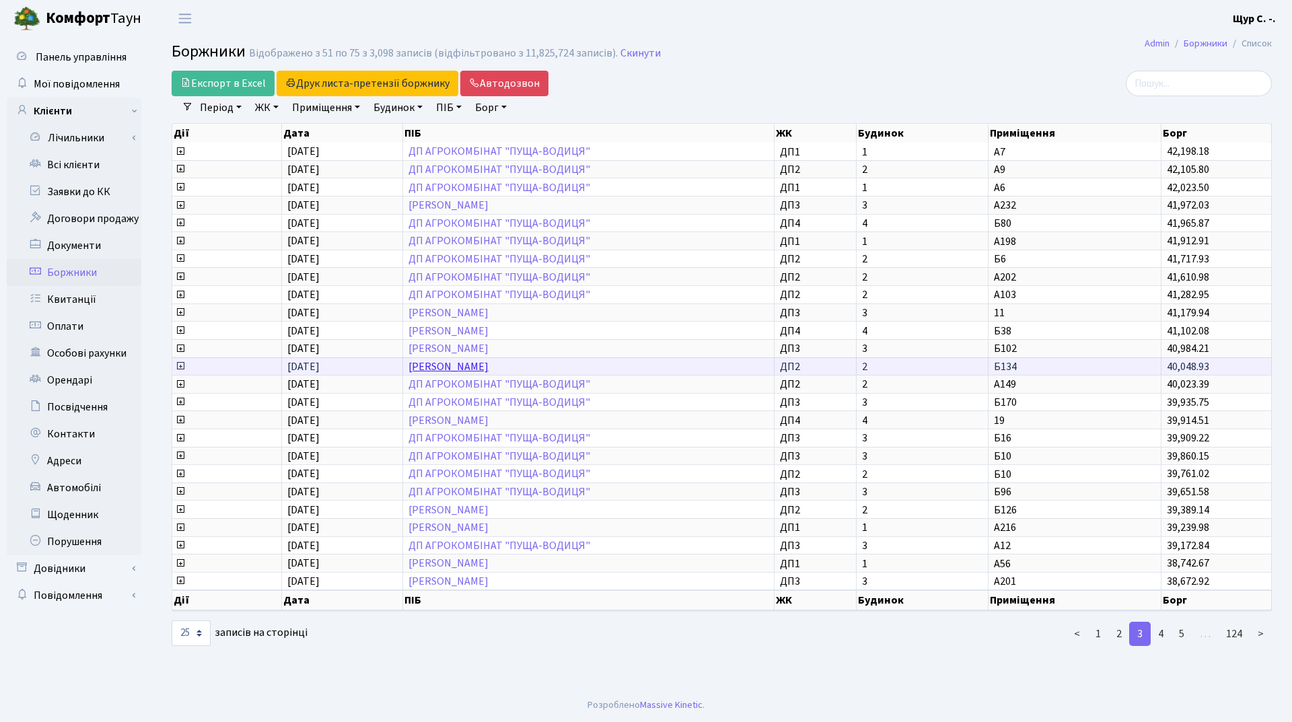
click at [489, 362] on link "[PERSON_NAME]" at bounding box center [448, 366] width 80 height 15
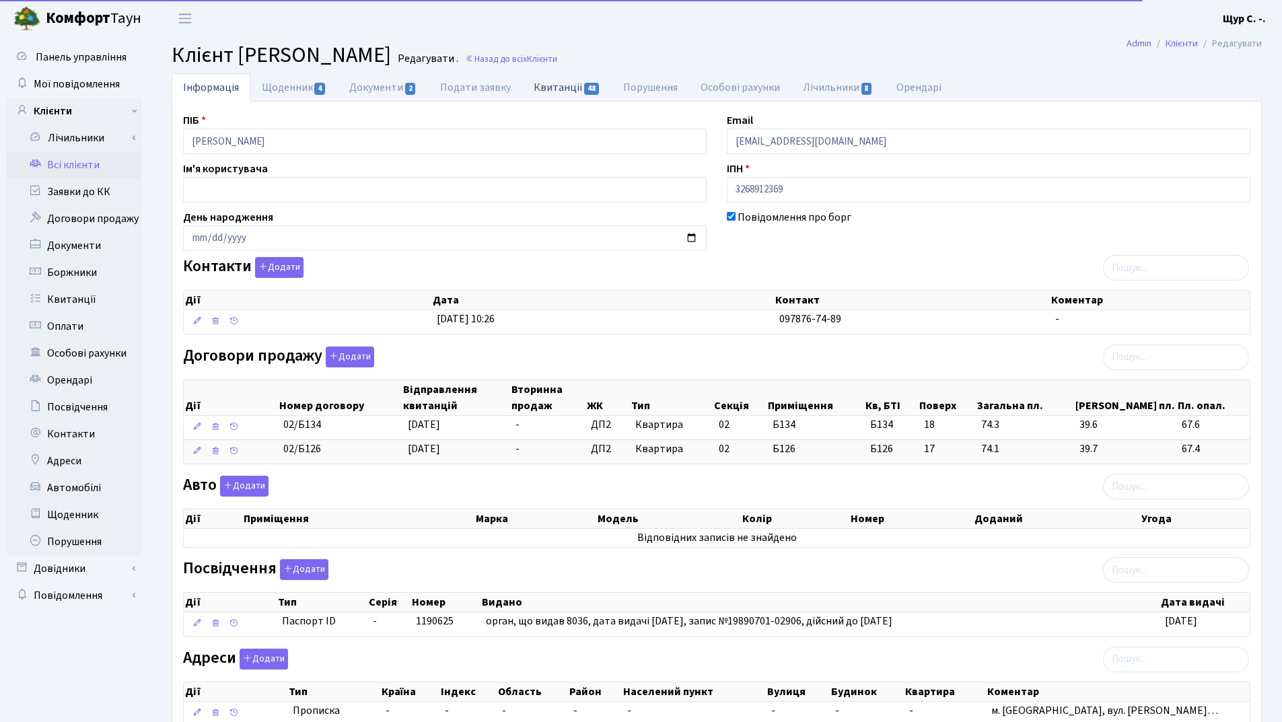
click at [544, 87] on link "Квитанції 48" at bounding box center [567, 87] width 90 height 28
select select "25"
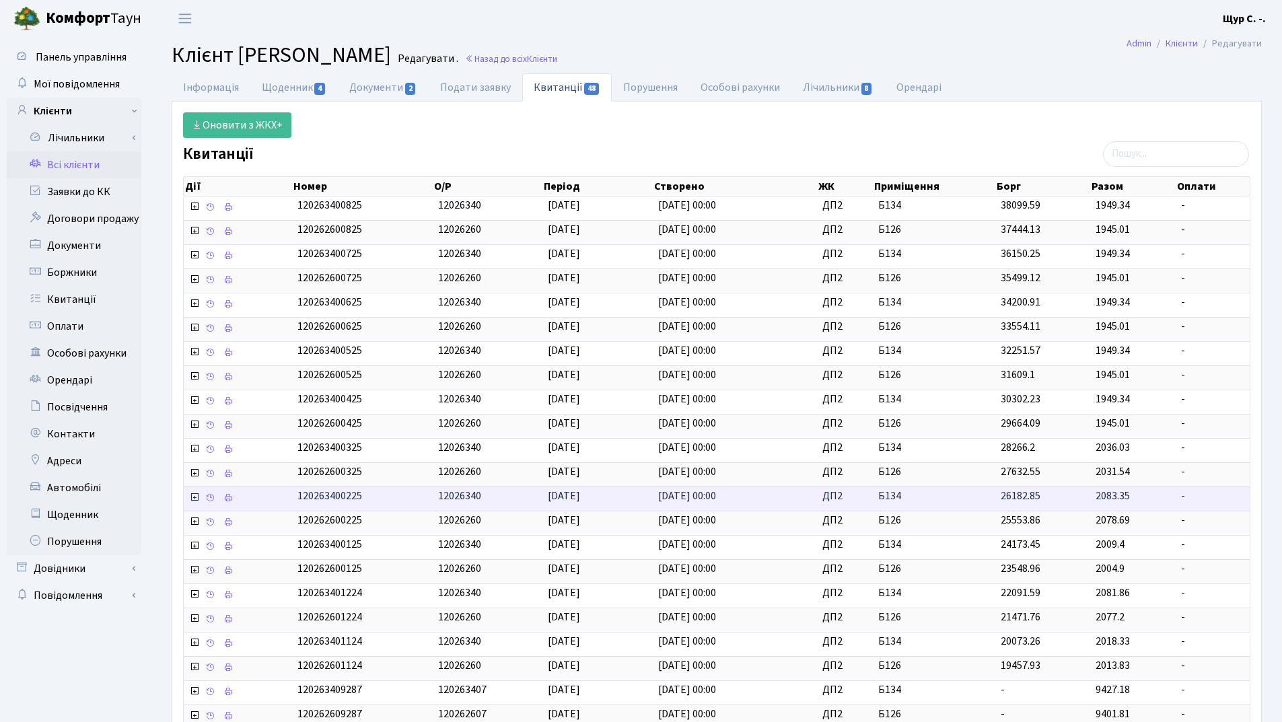
scroll to position [201, 0]
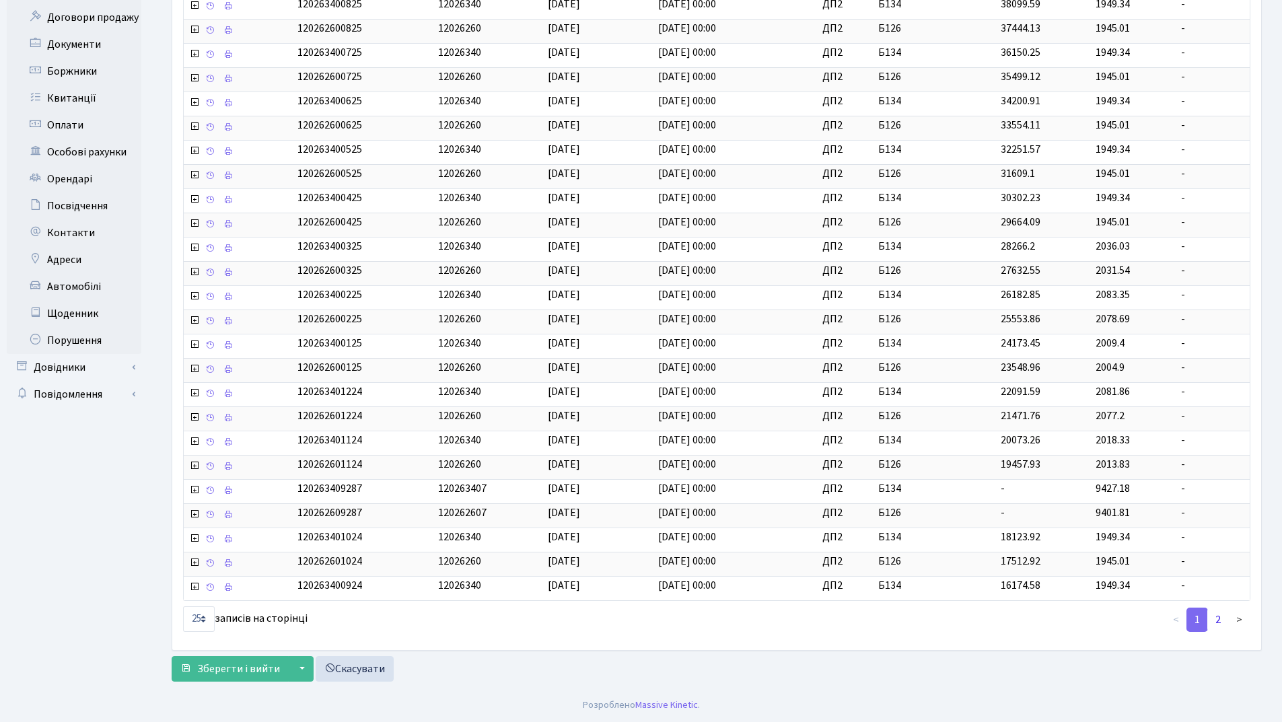
click at [1221, 617] on link "2" at bounding box center [1218, 620] width 22 height 24
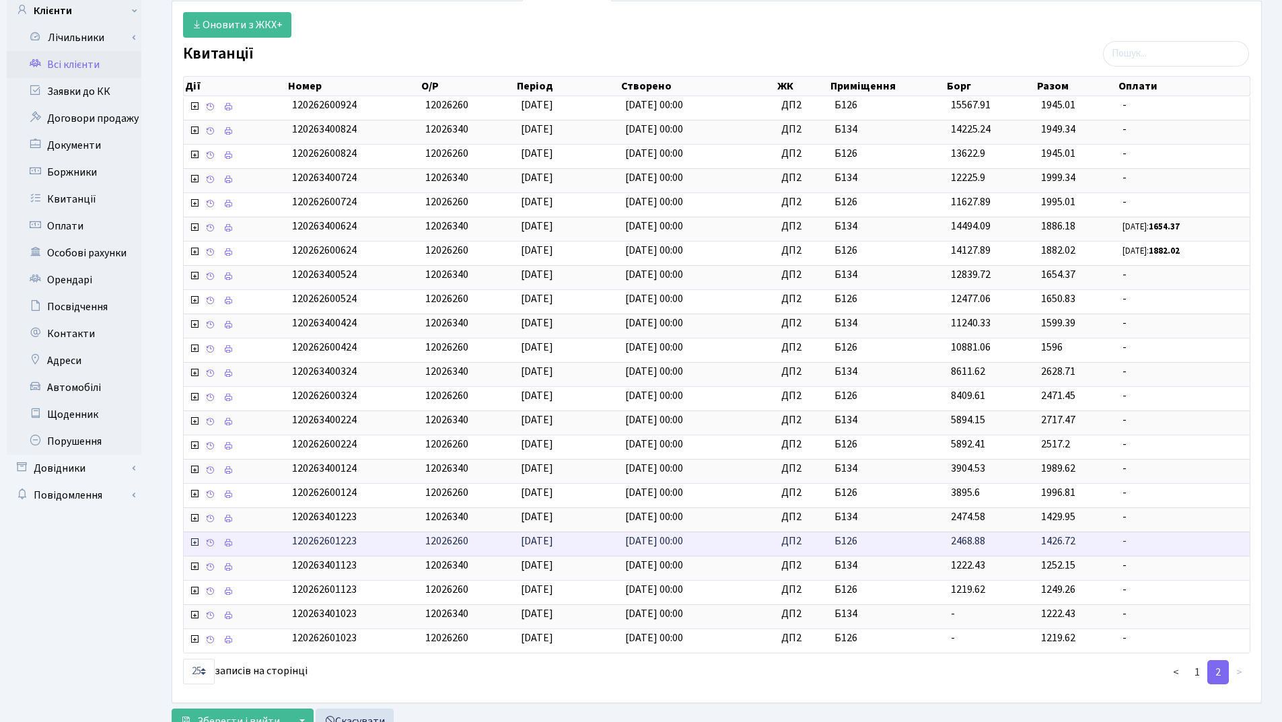
scroll to position [85, 0]
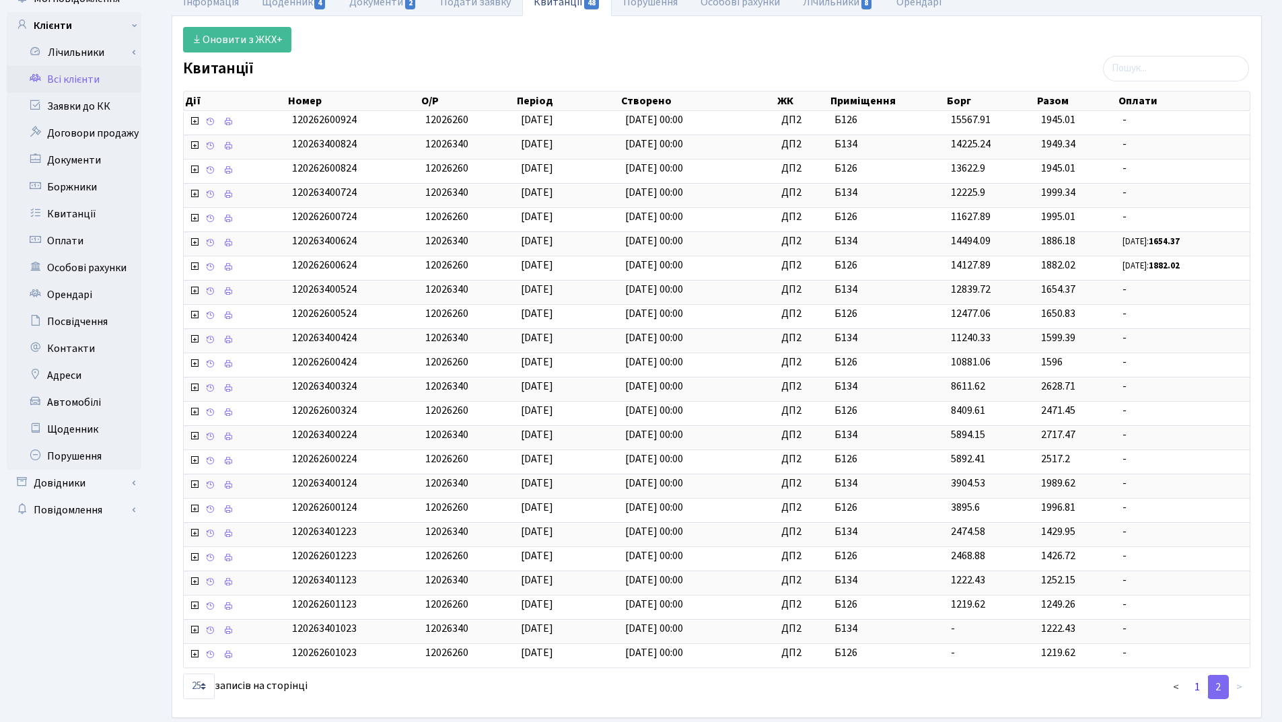
click at [1199, 688] on link "1" at bounding box center [1197, 687] width 22 height 24
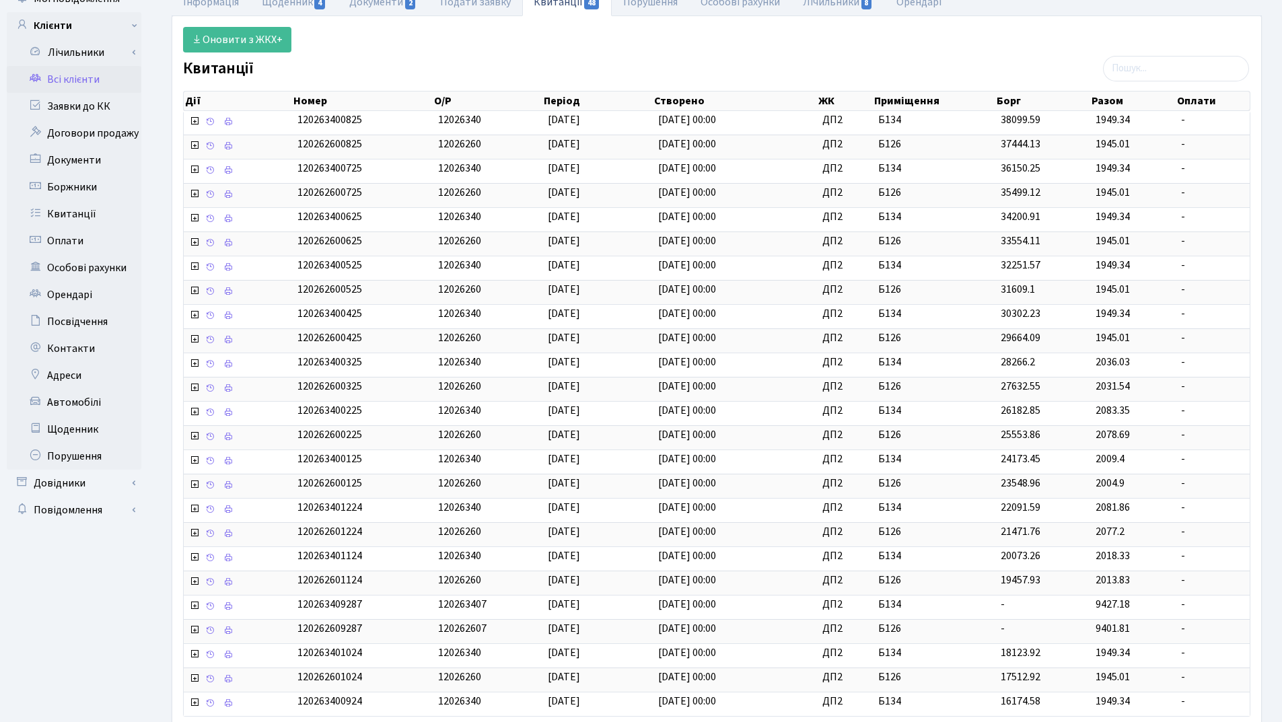
scroll to position [201, 0]
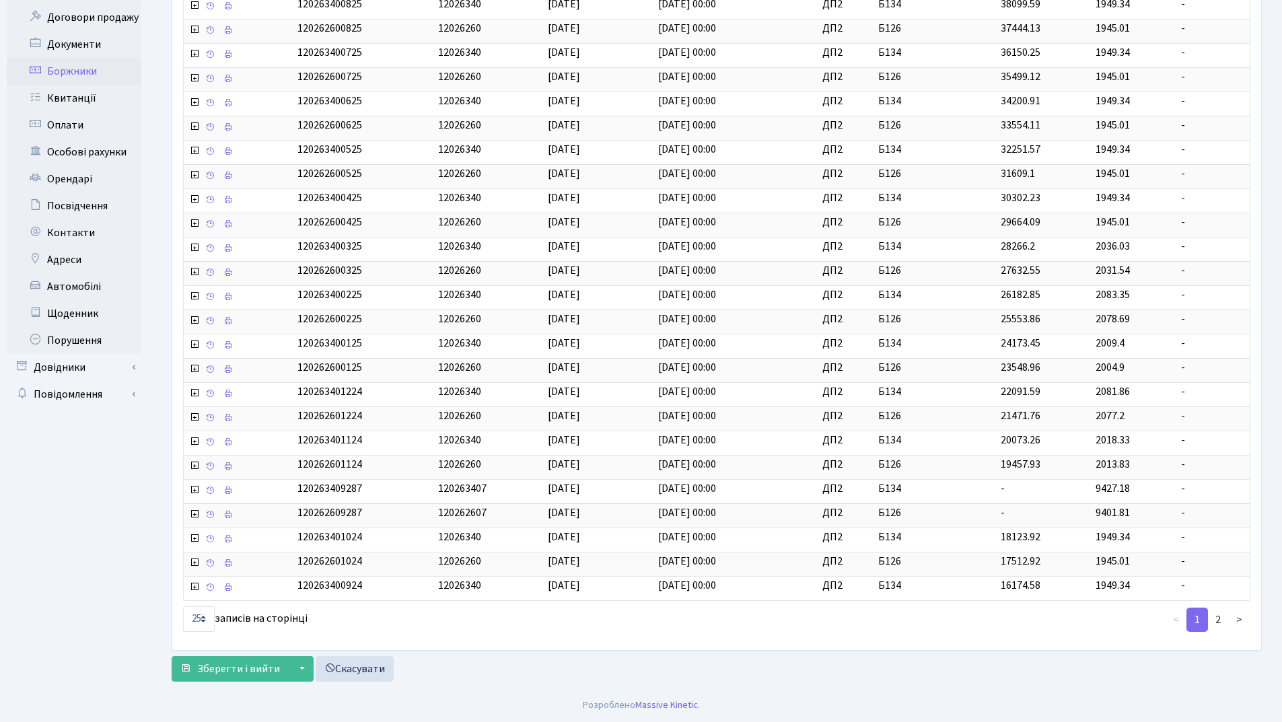
click at [50, 71] on link "Боржники" at bounding box center [74, 71] width 135 height 27
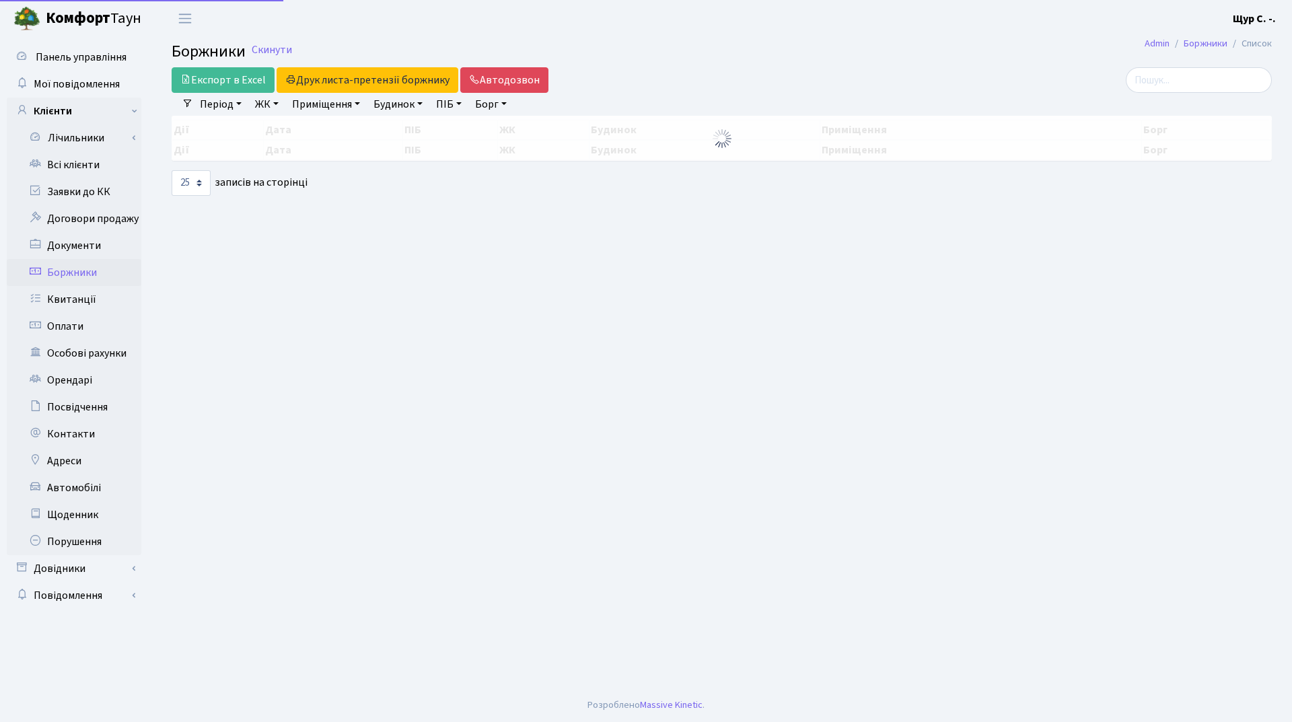
select select "25"
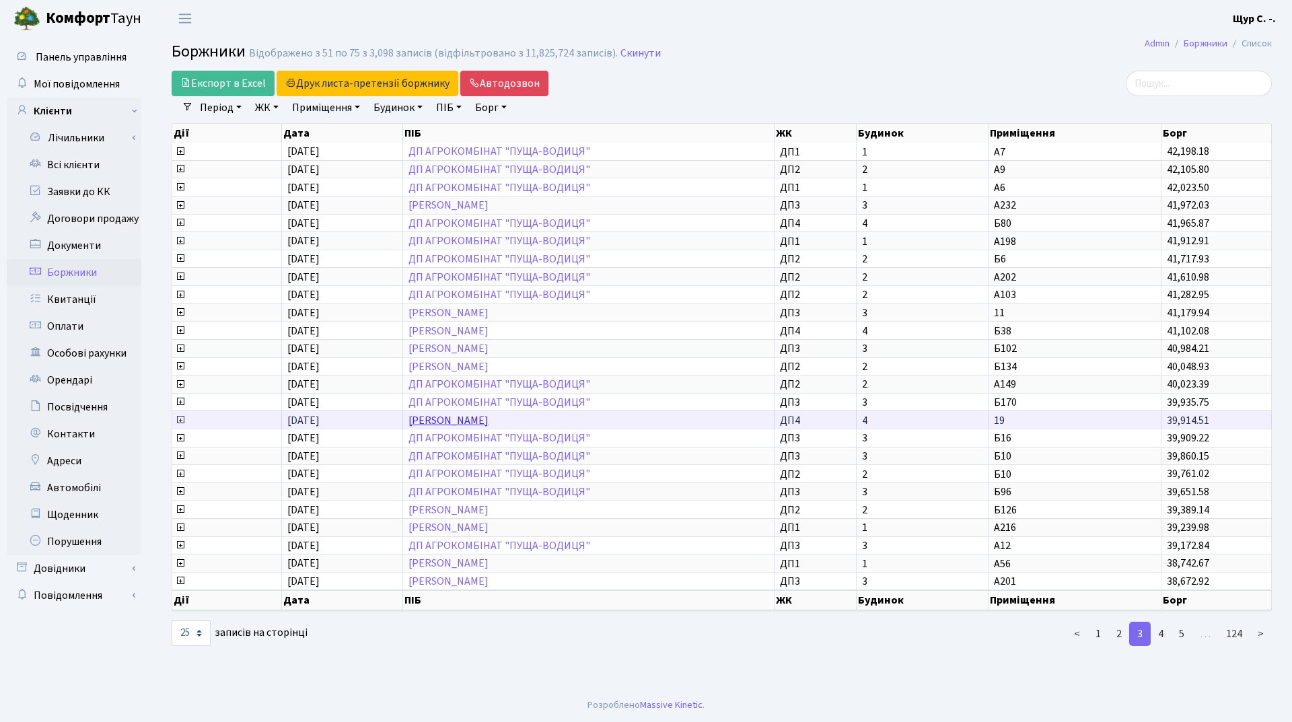
click at [489, 417] on link "[PERSON_NAME]" at bounding box center [448, 420] width 80 height 15
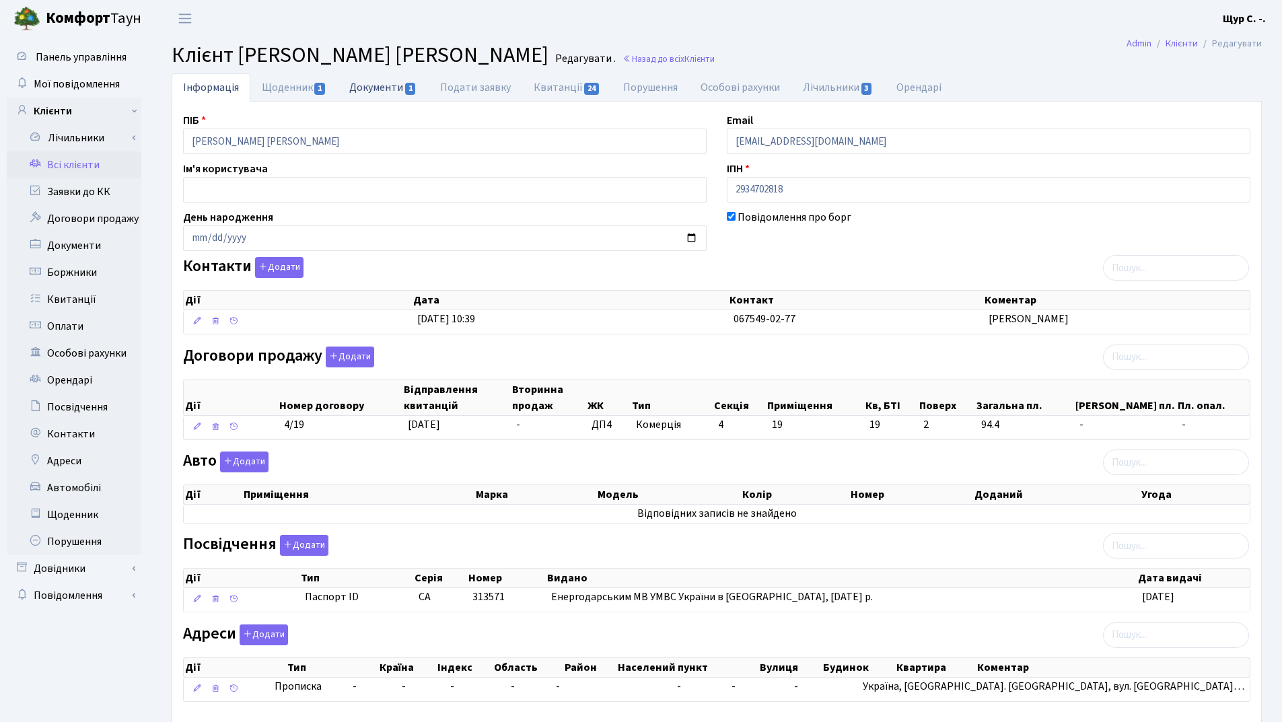
click at [366, 89] on link "Документи 1" at bounding box center [383, 87] width 90 height 28
select select "25"
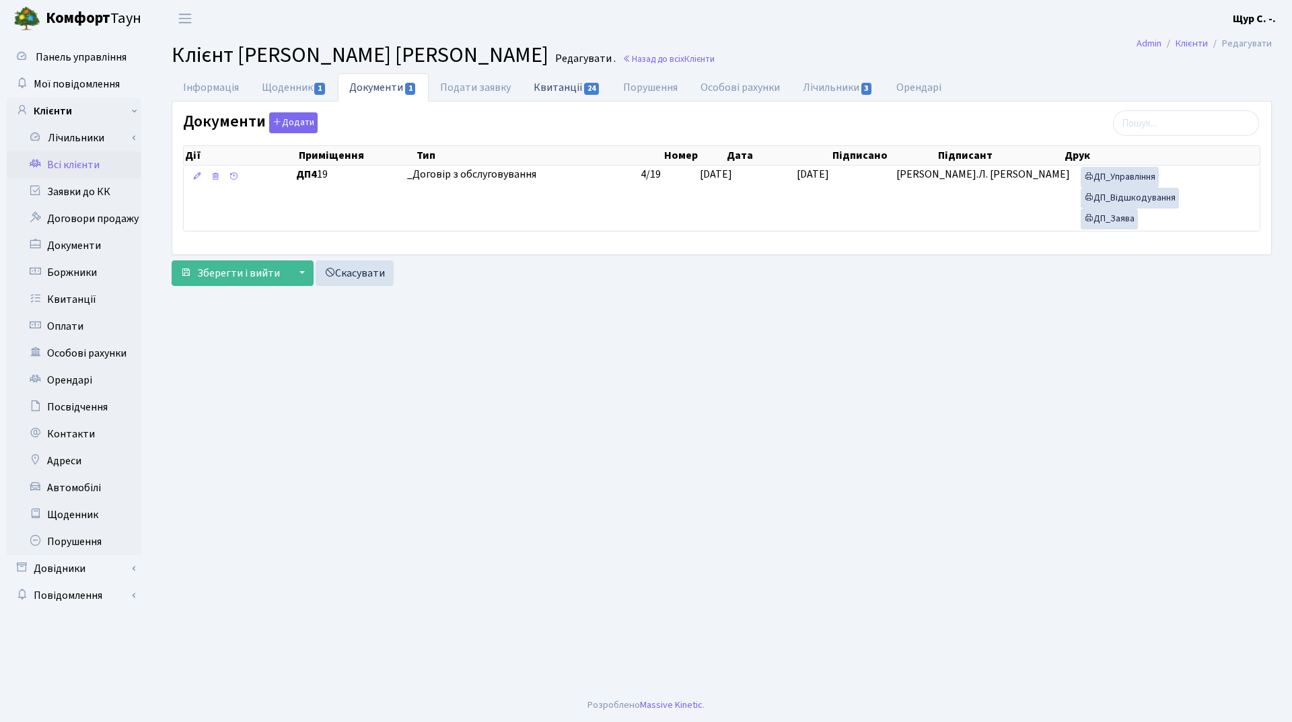
click at [569, 77] on link "Квитанції 24" at bounding box center [567, 87] width 90 height 28
select select "25"
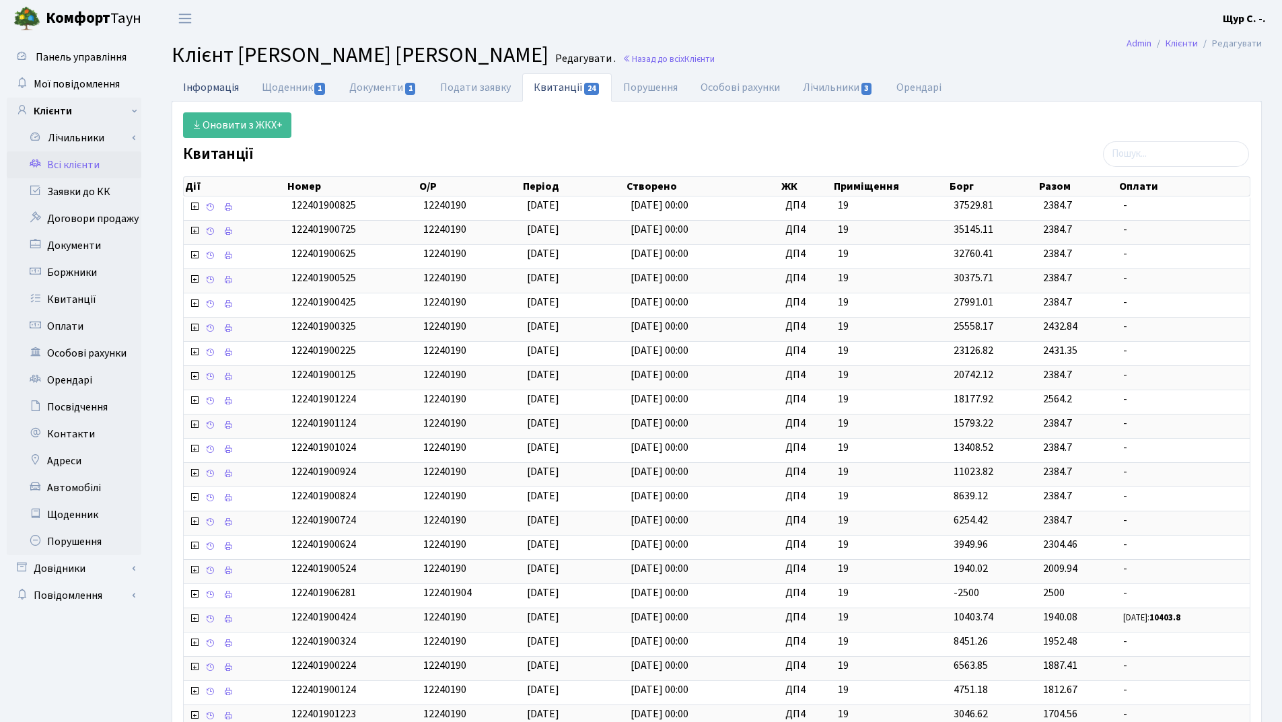
click at [215, 85] on link "Інформація" at bounding box center [211, 87] width 79 height 28
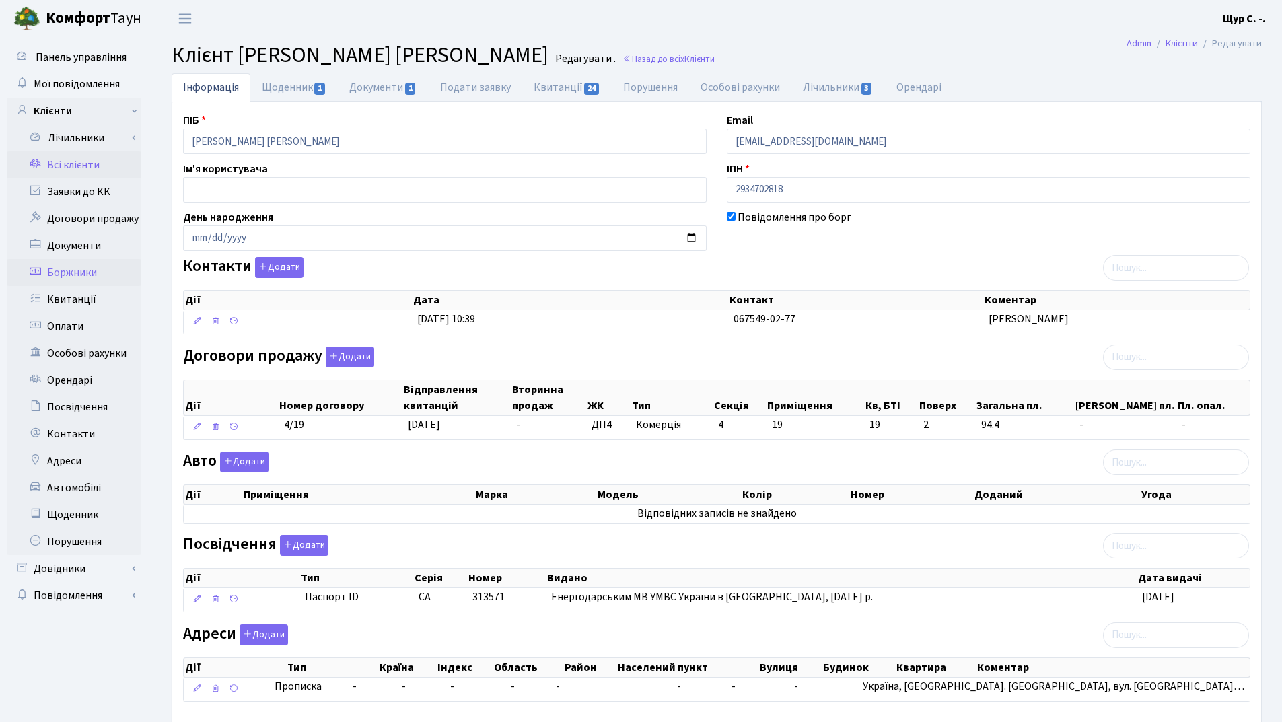
click at [67, 274] on link "Боржники" at bounding box center [74, 272] width 135 height 27
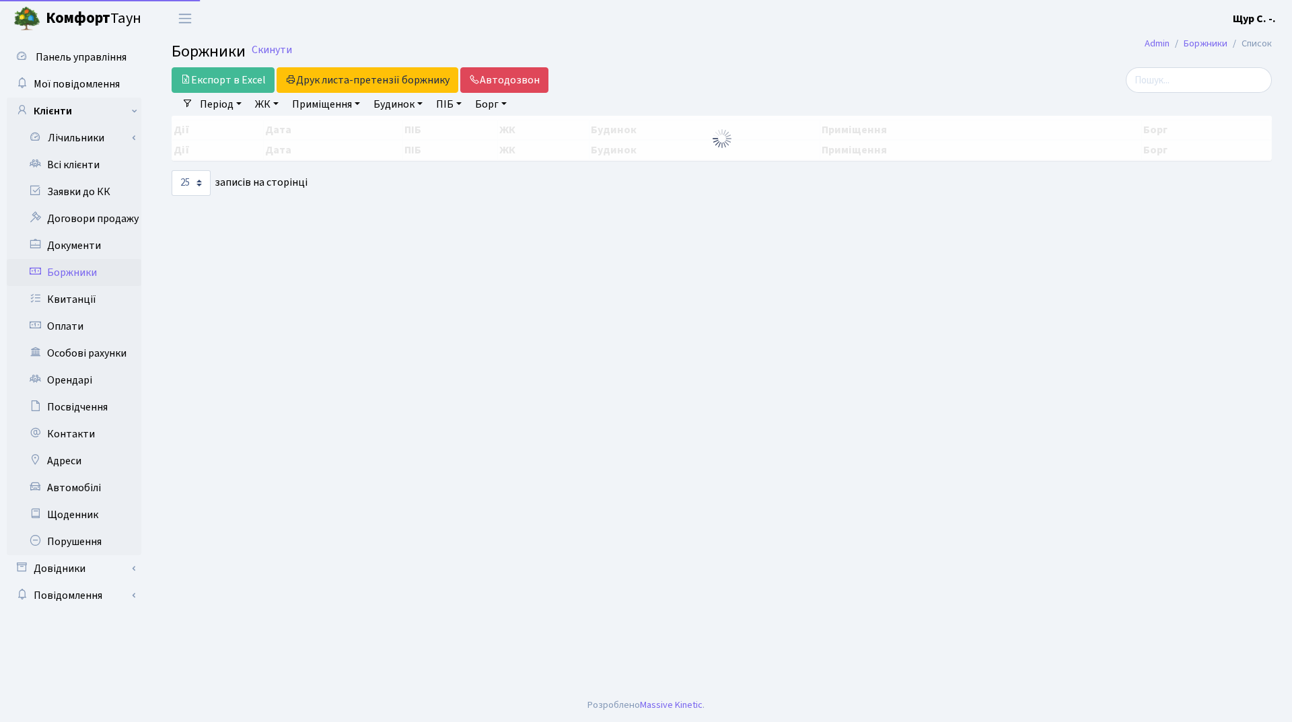
select select "25"
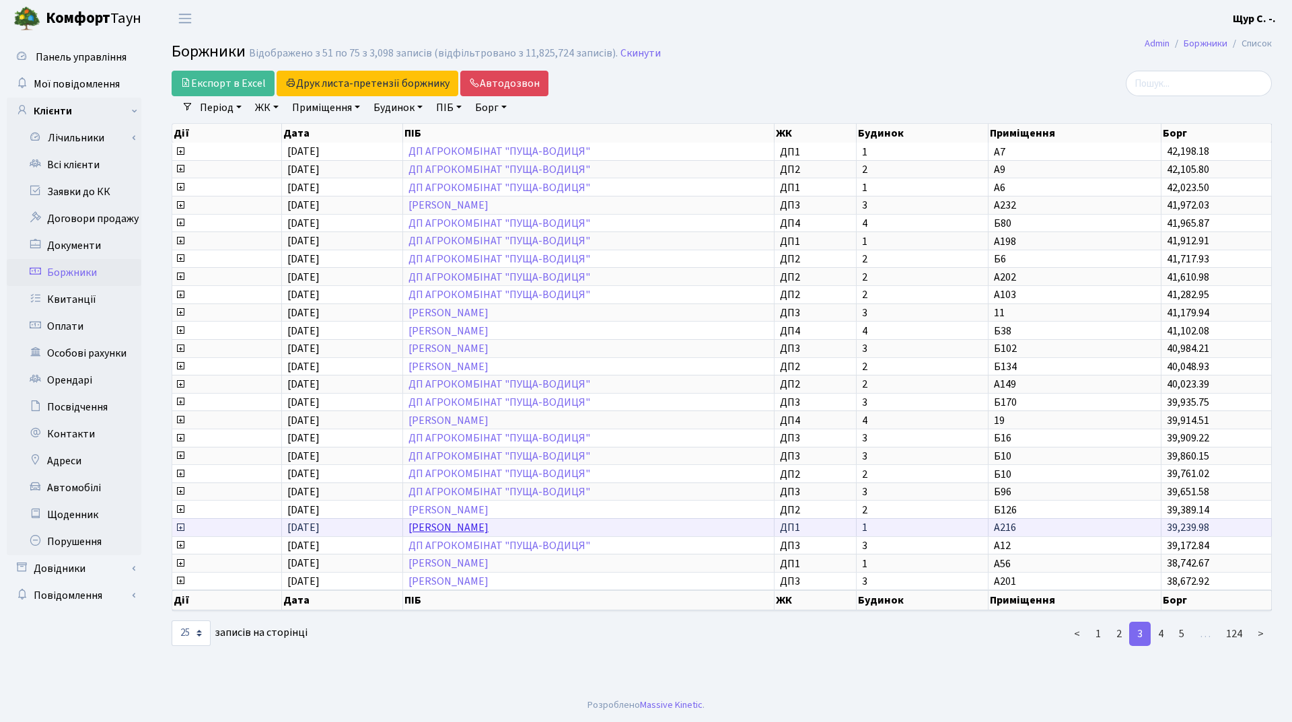
click at [479, 522] on link "Храбан Михайло Ігорович" at bounding box center [448, 527] width 80 height 15
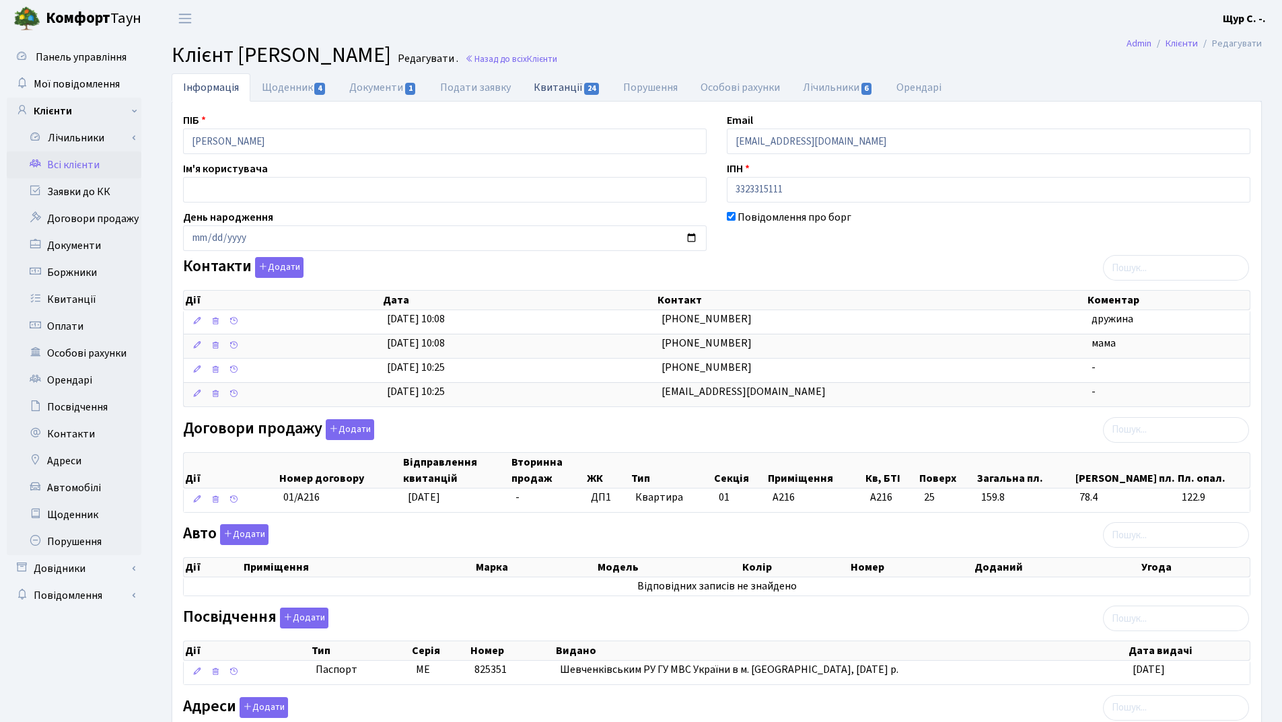
click at [562, 84] on link "Квитанції 24" at bounding box center [567, 87] width 90 height 28
select select "25"
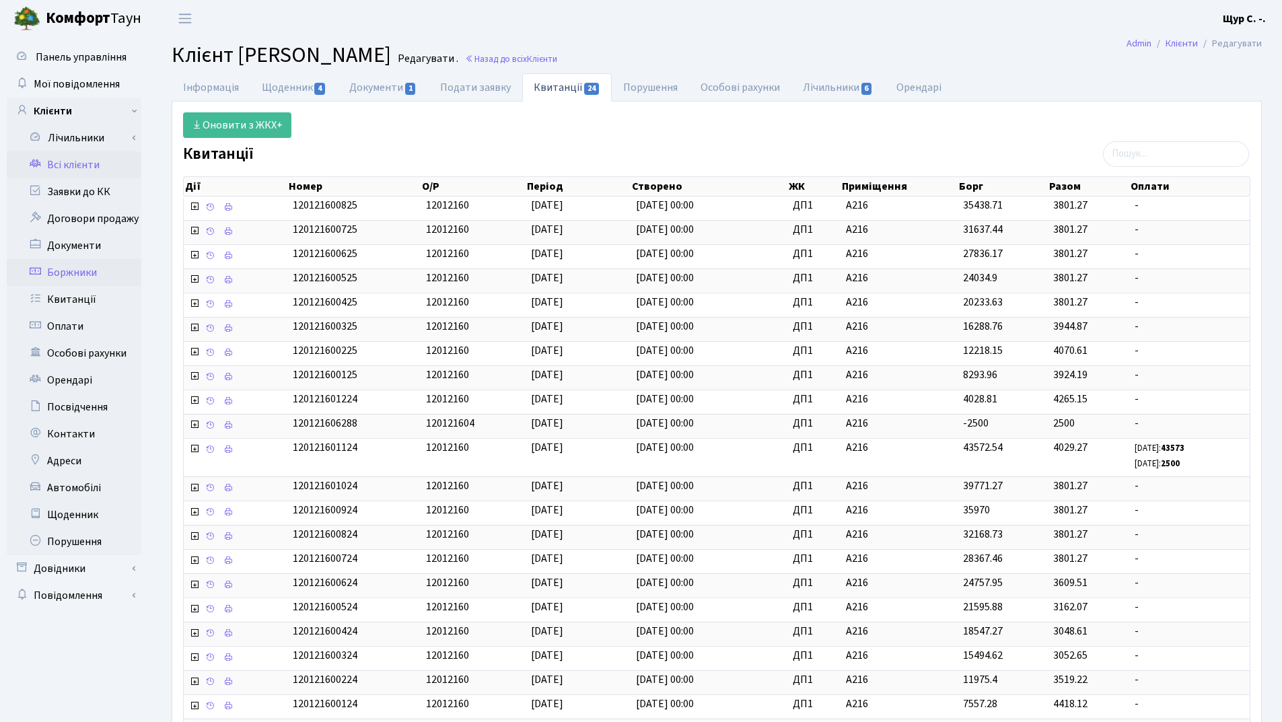
click at [68, 275] on link "Боржники" at bounding box center [74, 272] width 135 height 27
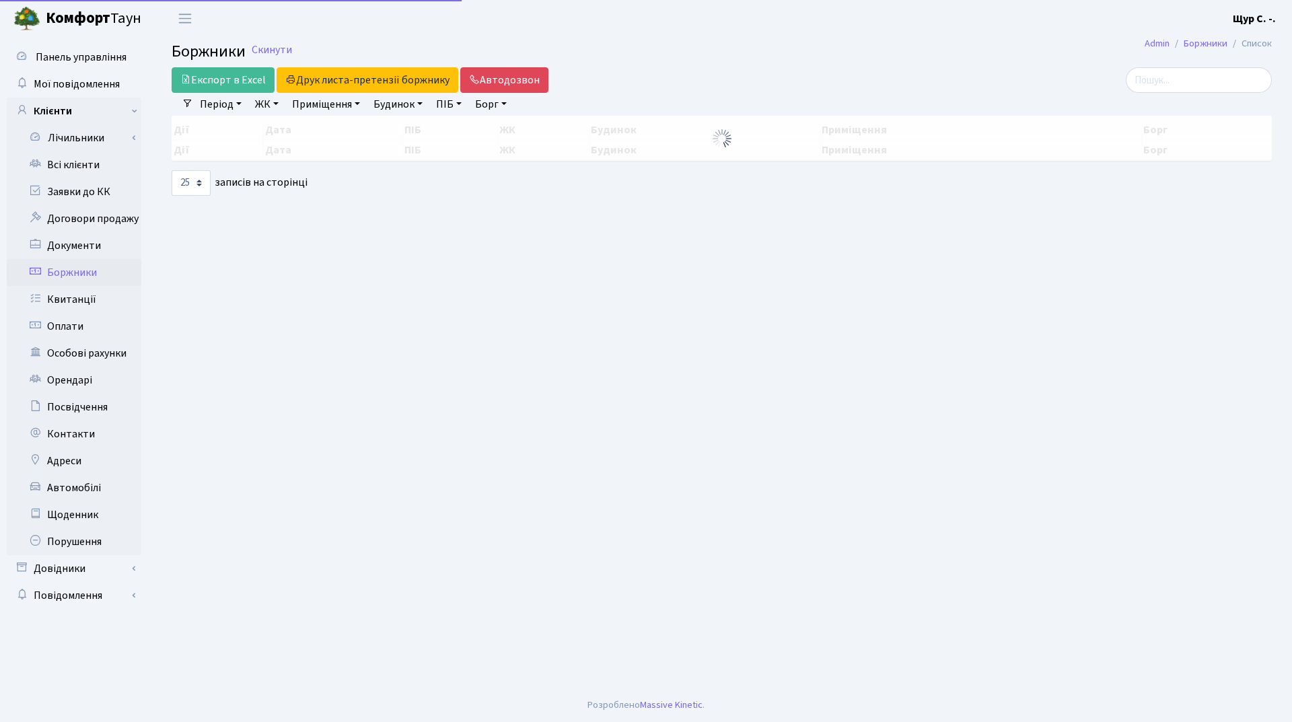
select select "25"
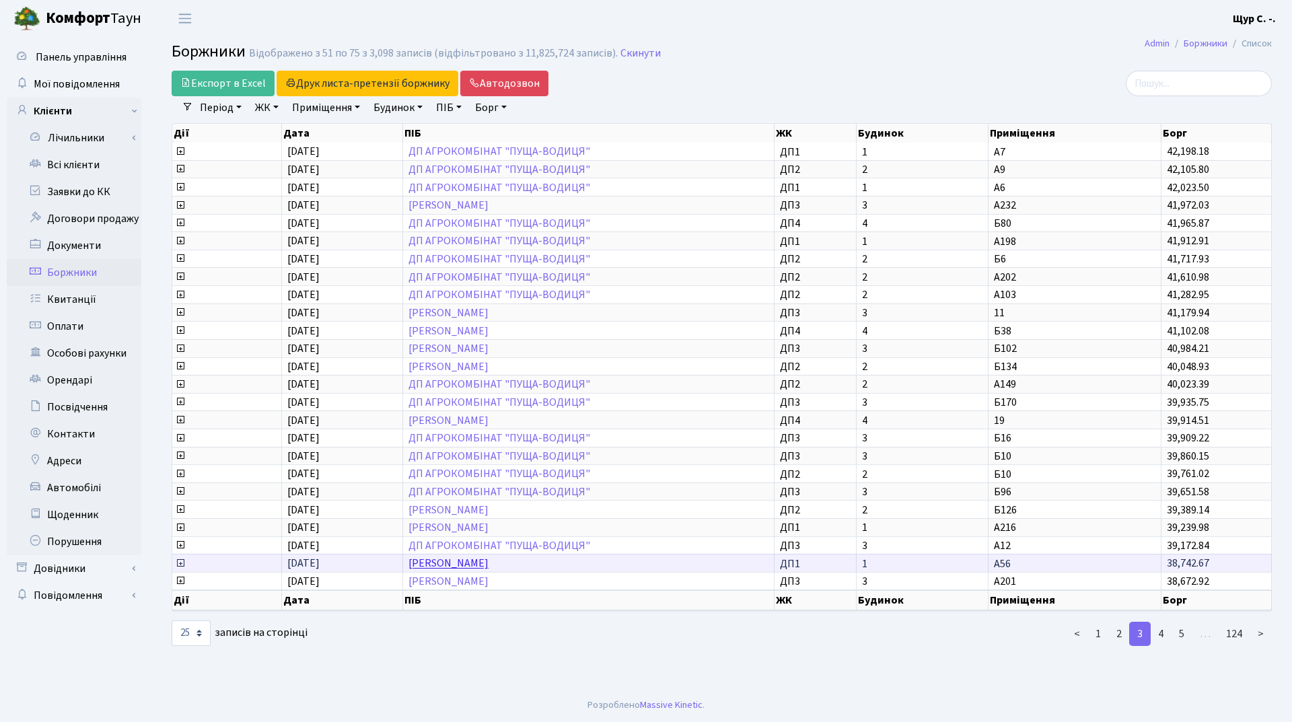
click at [489, 561] on link "[PERSON_NAME]" at bounding box center [448, 564] width 80 height 15
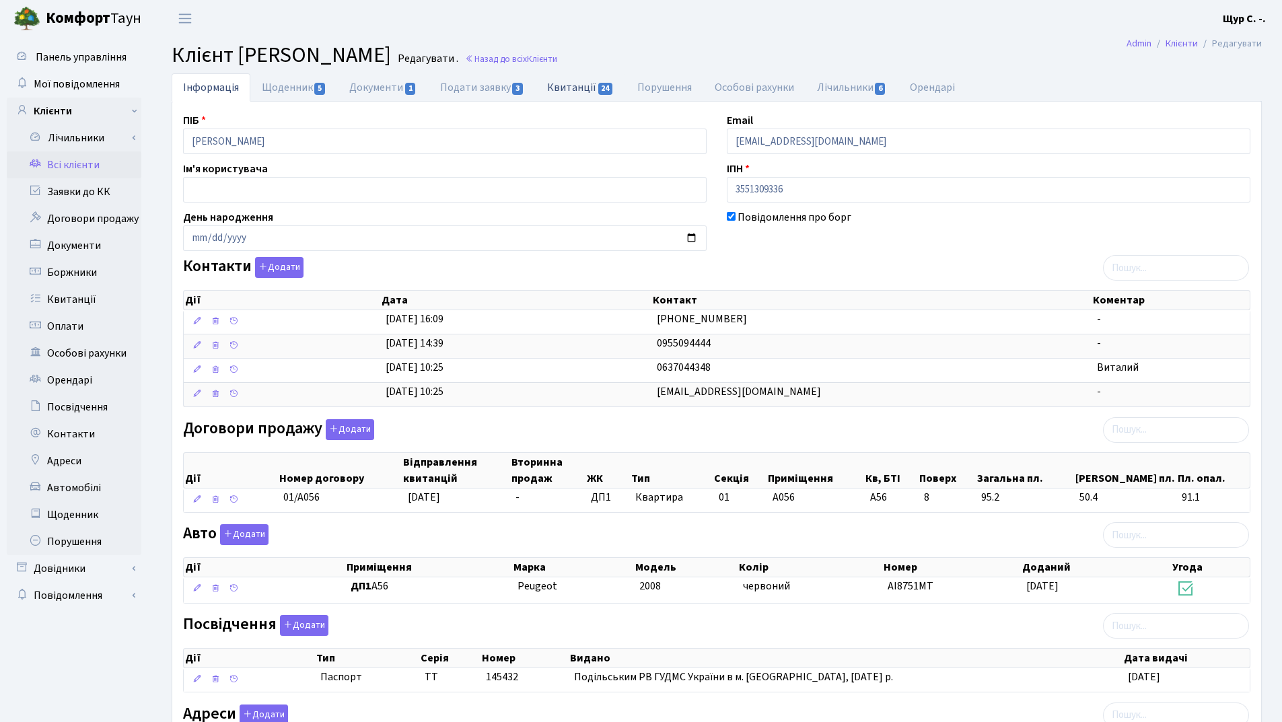
click at [589, 83] on link "Квитанції 24" at bounding box center [581, 87] width 90 height 28
select select "25"
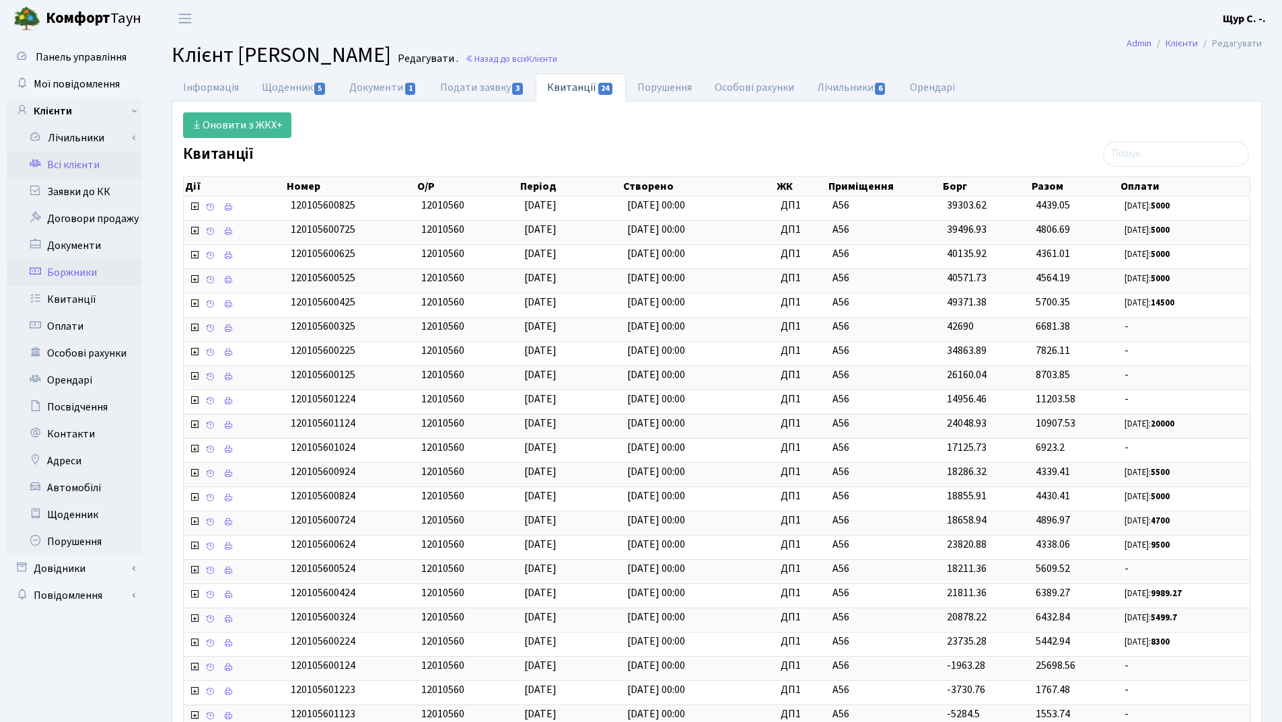
click at [79, 280] on link "Боржники" at bounding box center [74, 272] width 135 height 27
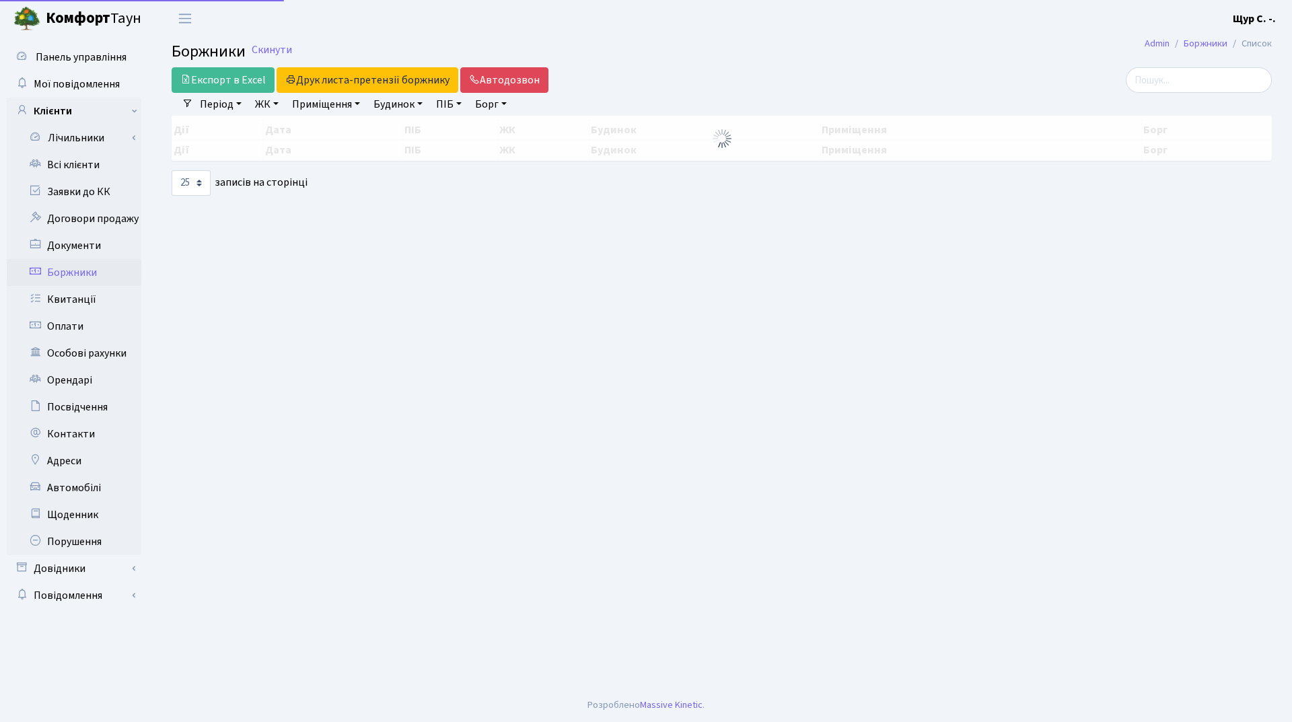
select select "25"
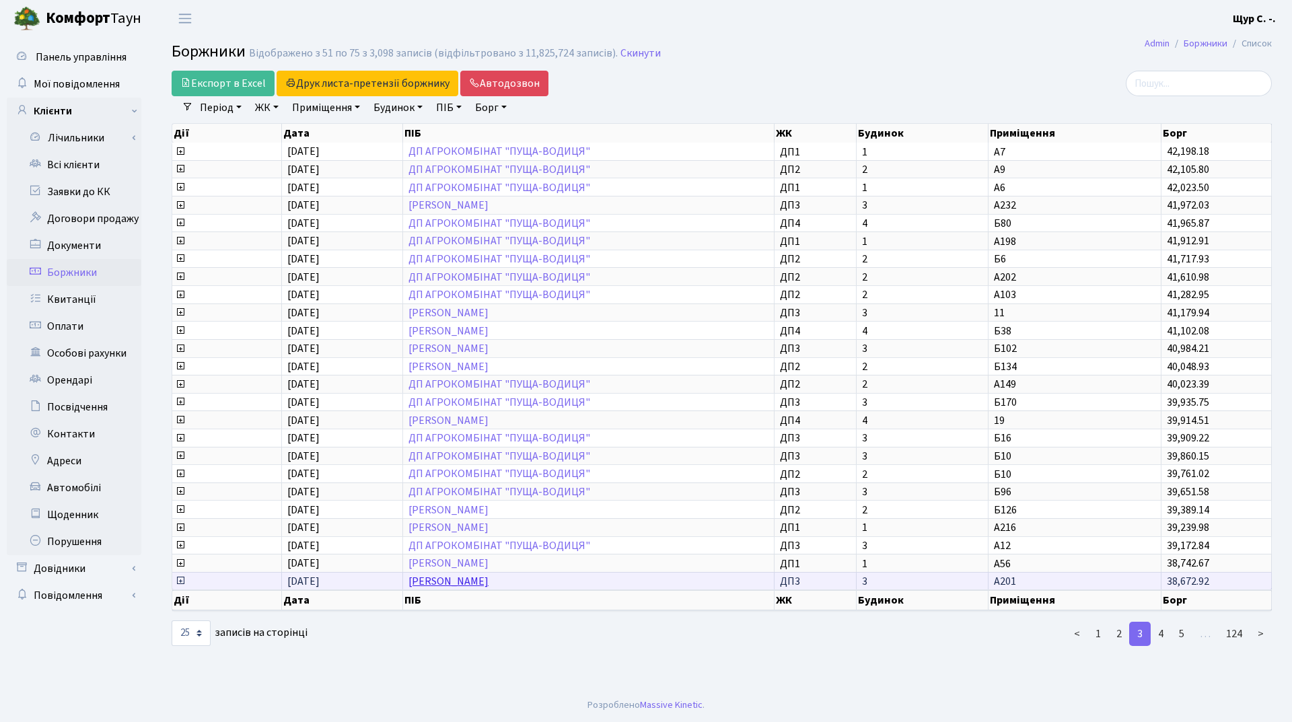
click at [470, 585] on link "[PERSON_NAME]" at bounding box center [448, 581] width 80 height 15
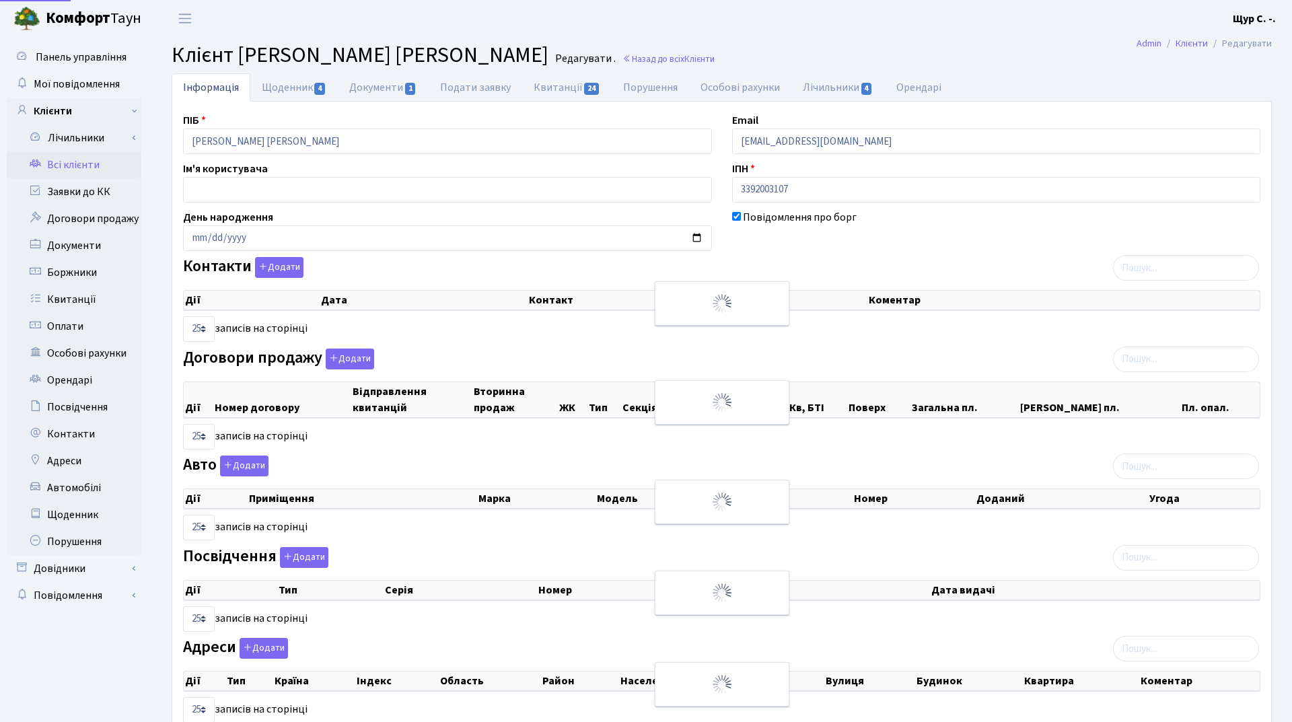
select select "25"
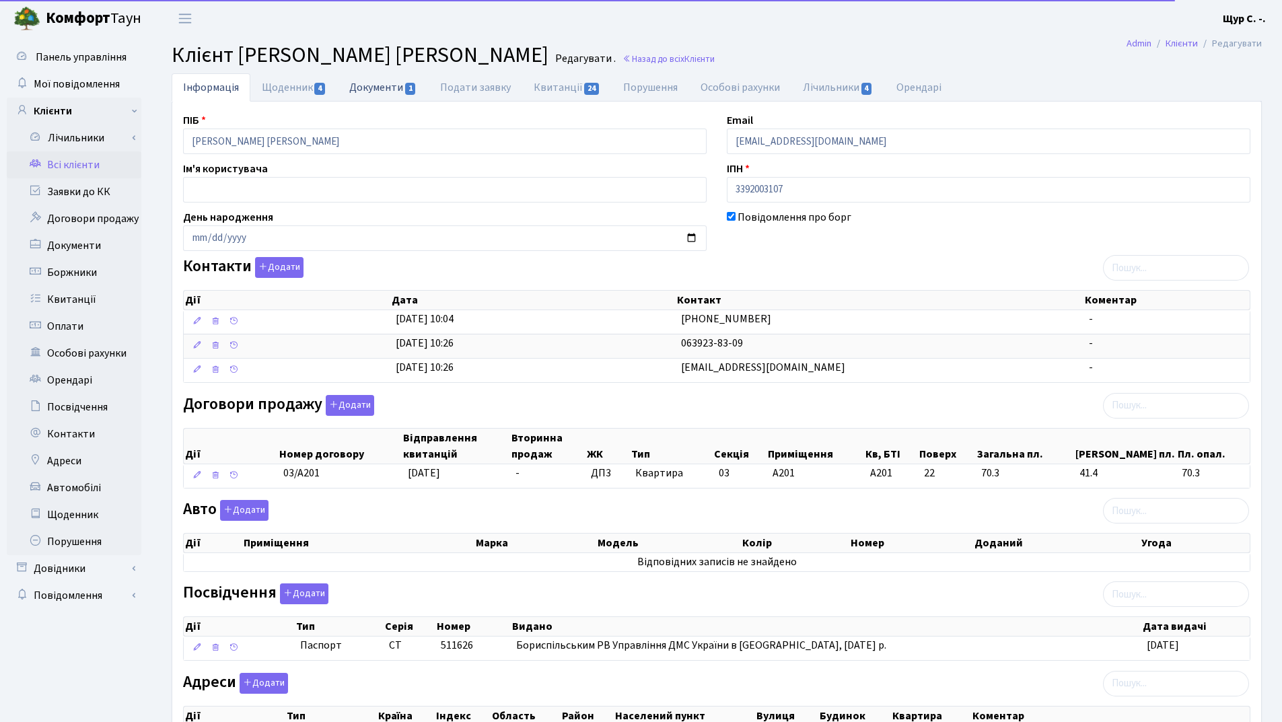
click at [387, 87] on link "Документи 1" at bounding box center [383, 87] width 90 height 28
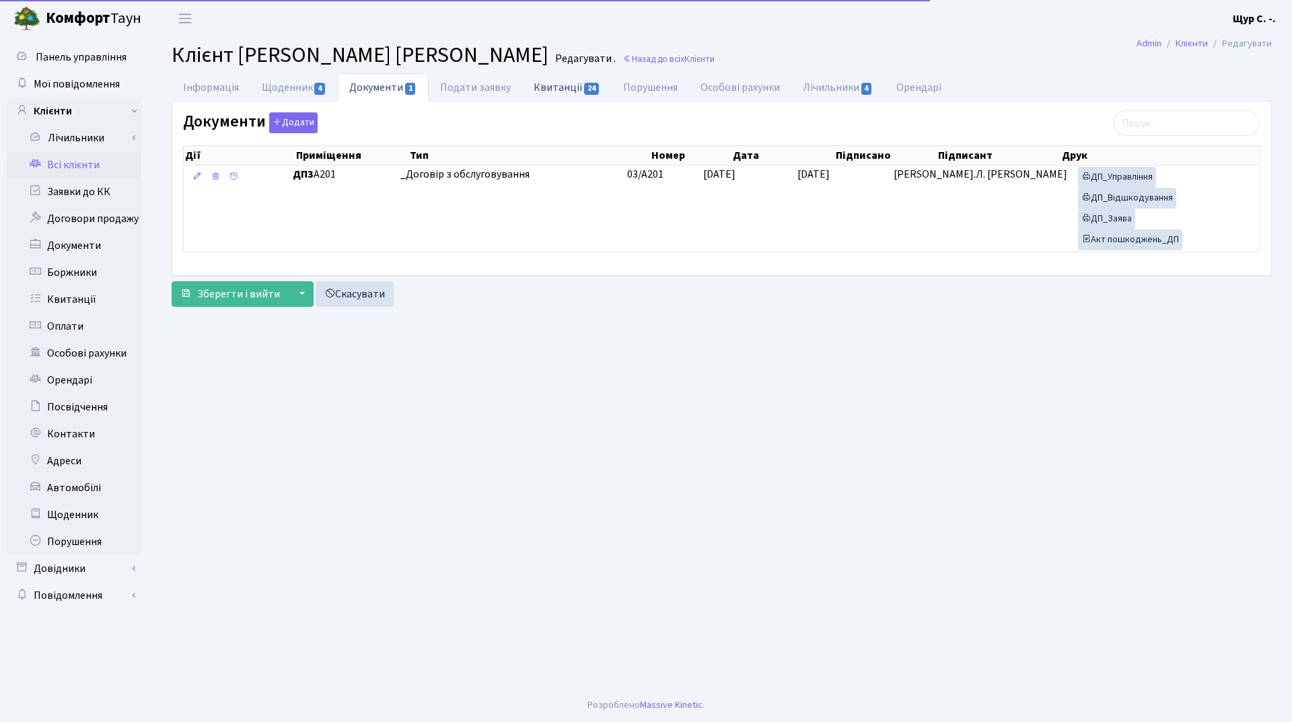
click at [566, 85] on link "Квитанції 24" at bounding box center [567, 87] width 90 height 28
select select "25"
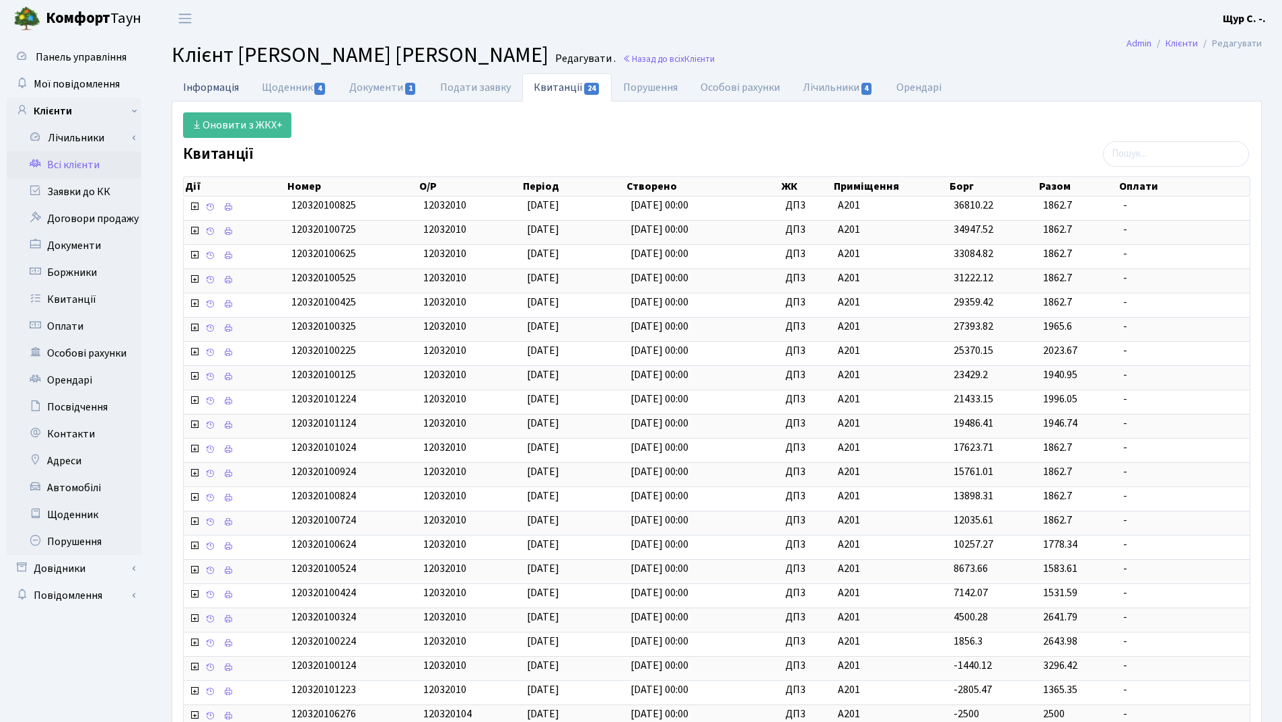
click at [219, 80] on link "Інформація" at bounding box center [211, 87] width 79 height 28
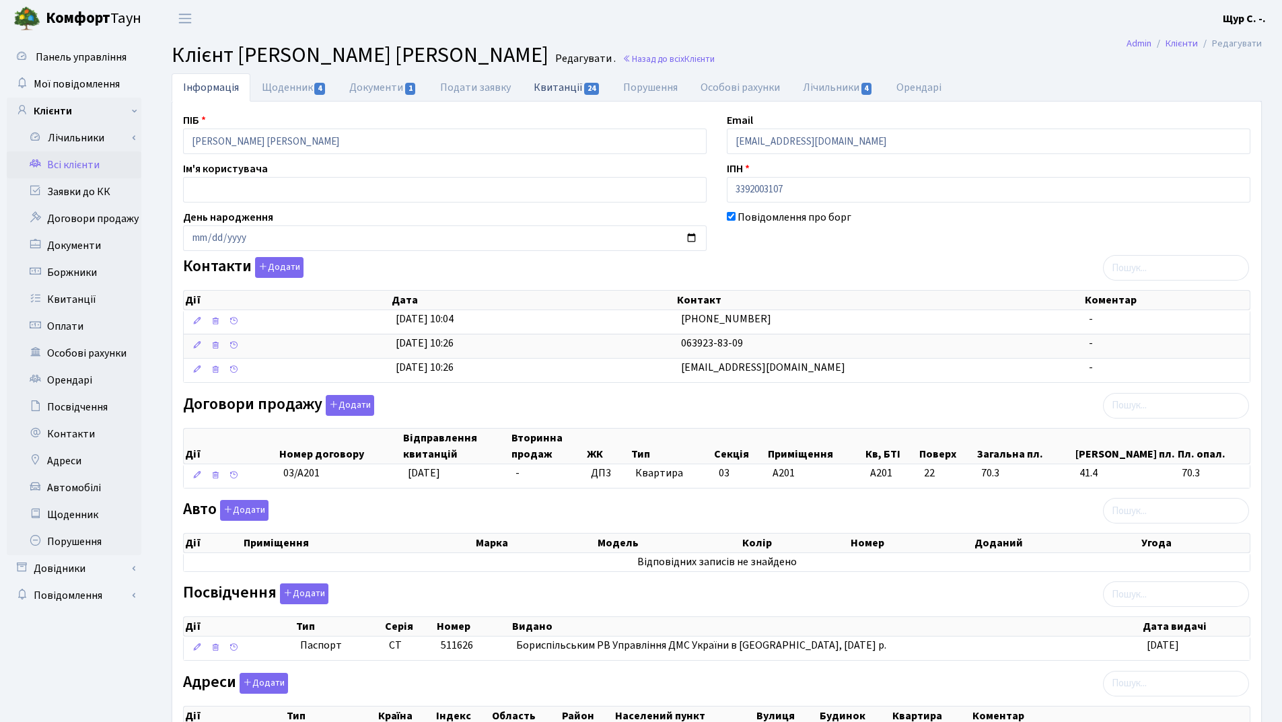
click at [557, 87] on link "Квитанції 24" at bounding box center [567, 87] width 90 height 28
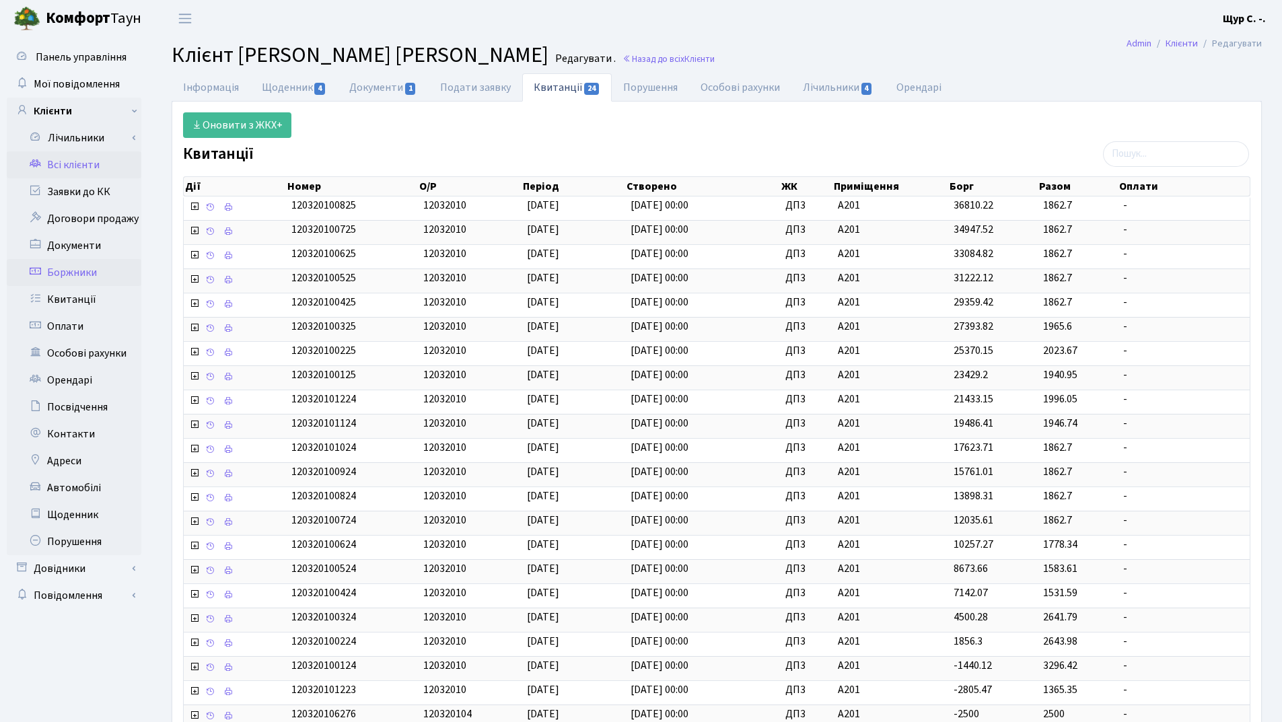
click at [91, 278] on link "Боржники" at bounding box center [74, 272] width 135 height 27
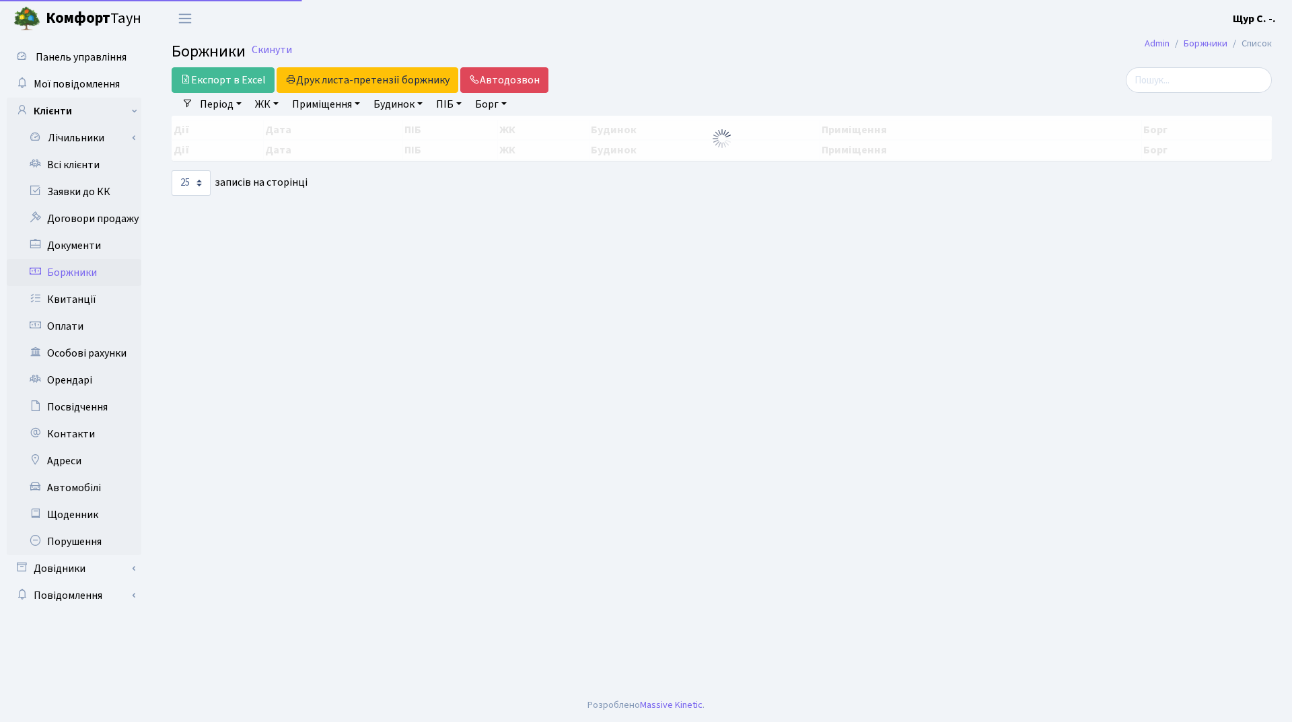
select select "25"
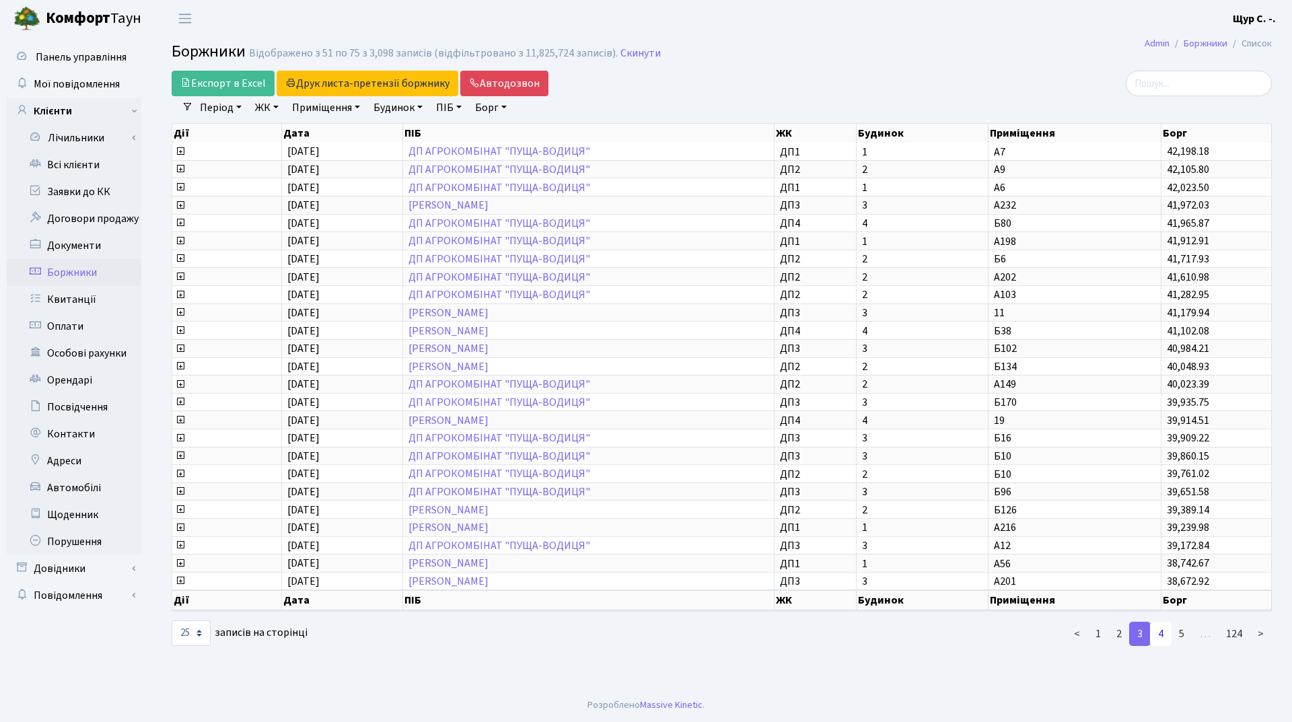
click at [1169, 635] on link "4" at bounding box center [1161, 634] width 22 height 24
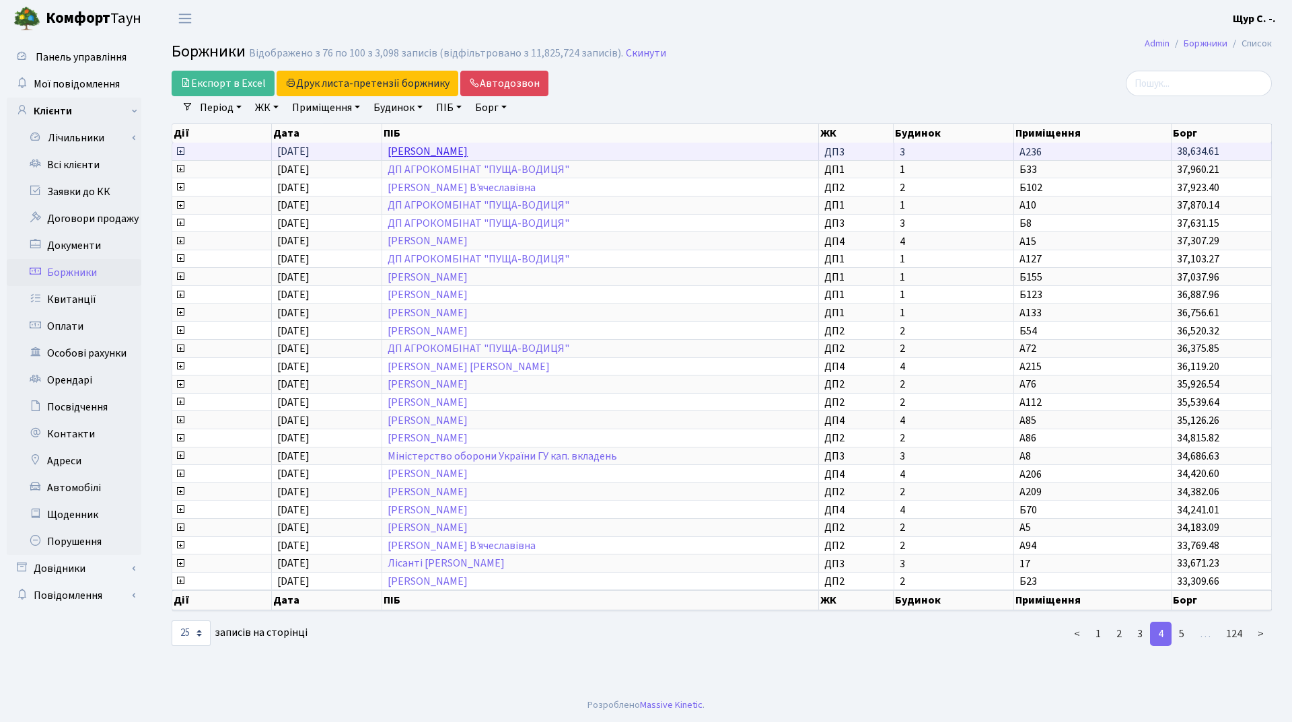
click at [468, 149] on link "Короп Марина Мирославівна" at bounding box center [428, 152] width 80 height 15
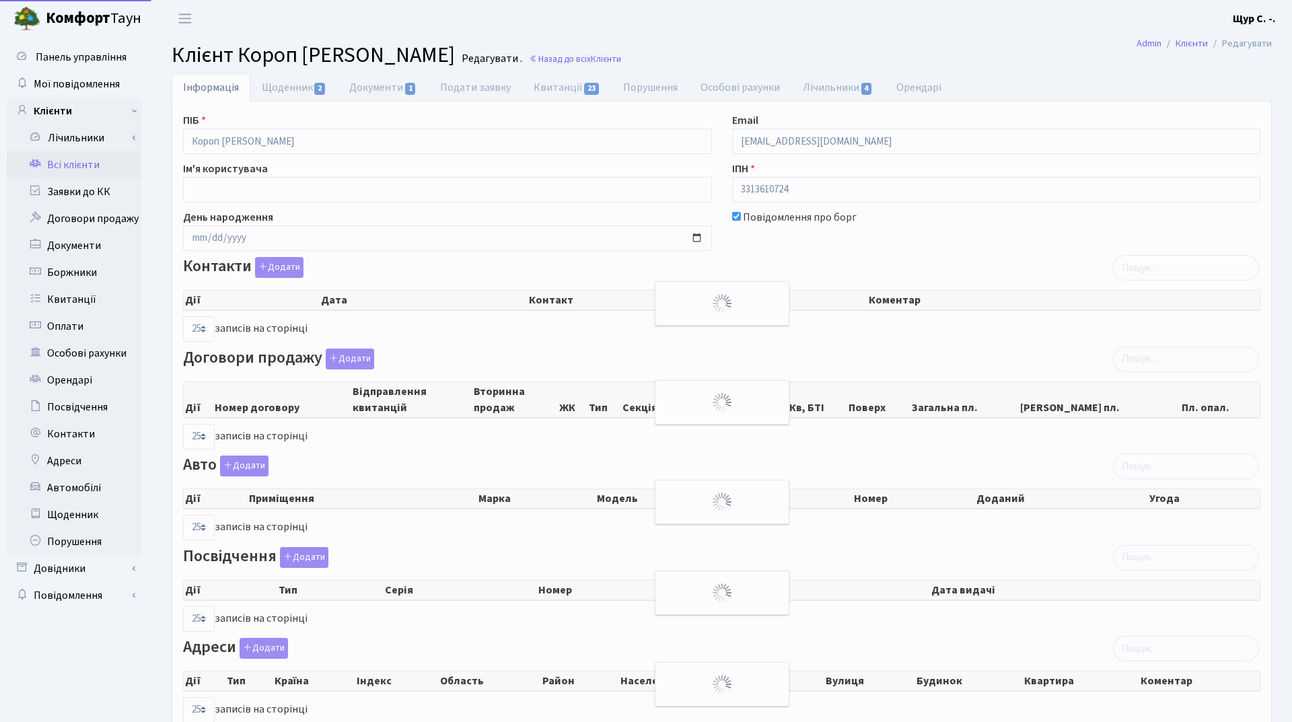
select select "25"
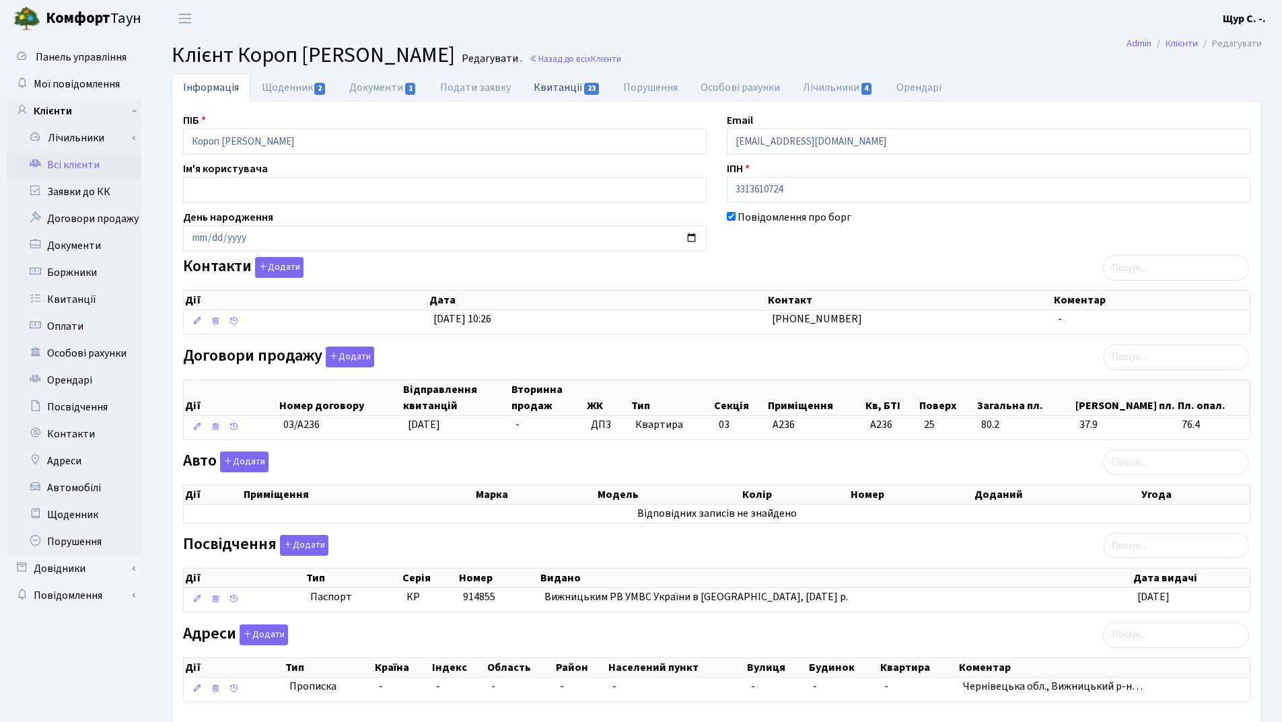
click at [561, 81] on link "Квитанції 23" at bounding box center [567, 87] width 90 height 28
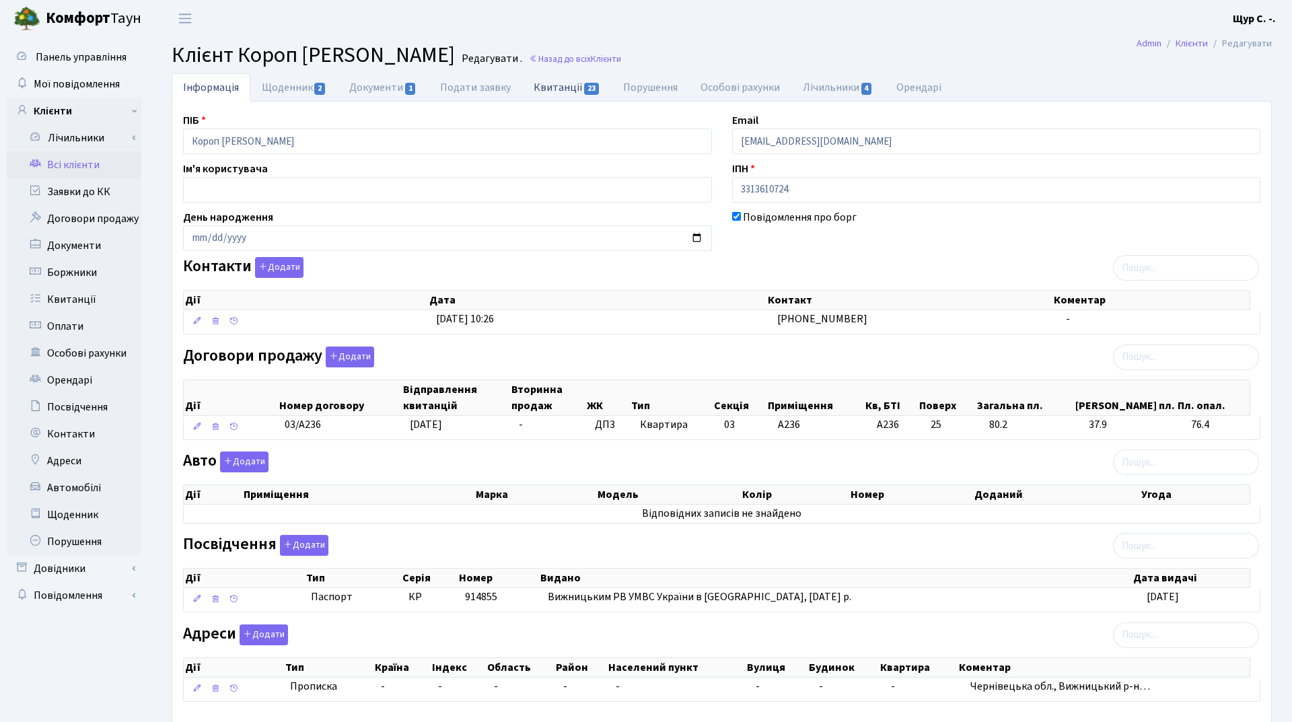
select select "25"
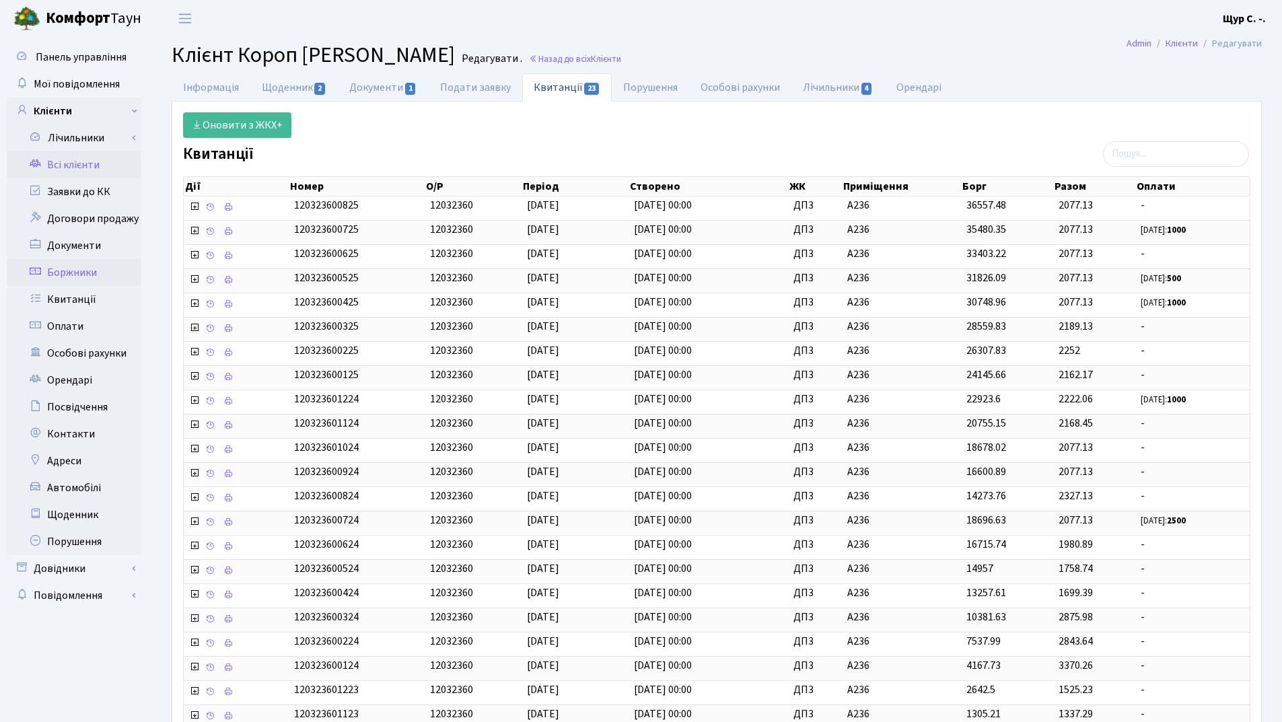
click at [76, 270] on link "Боржники" at bounding box center [74, 272] width 135 height 27
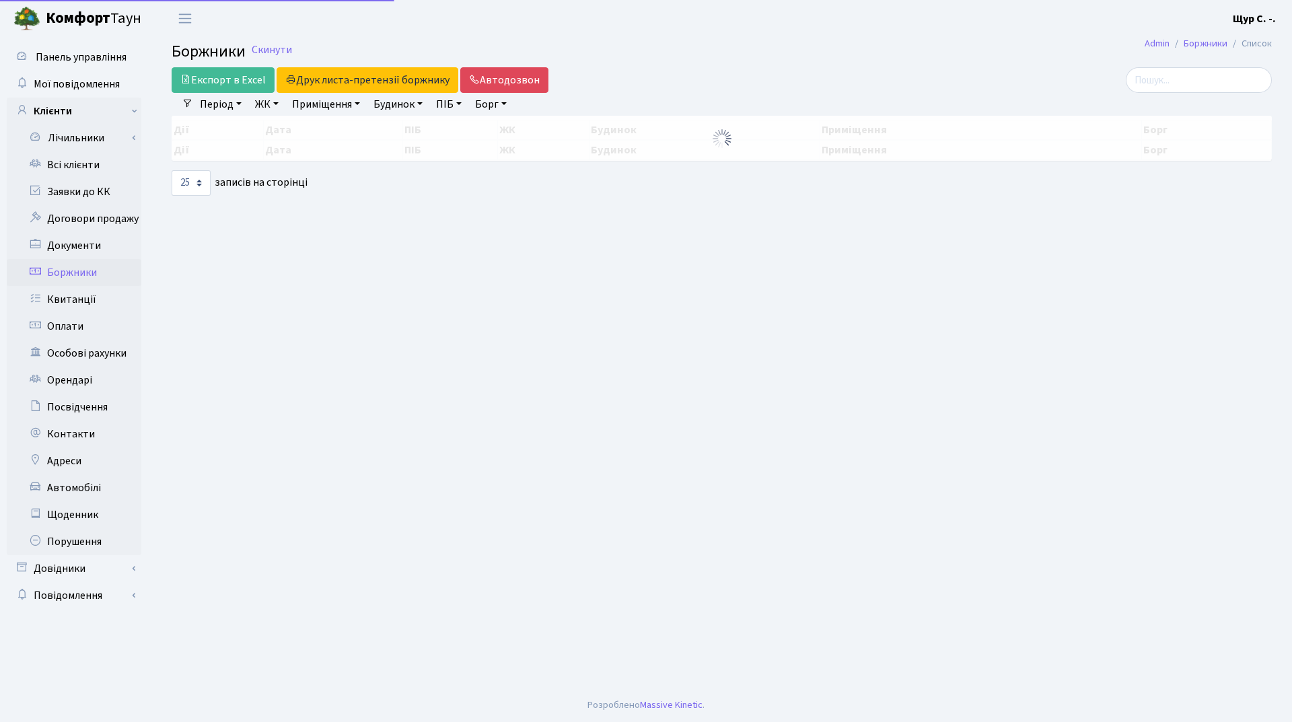
select select "25"
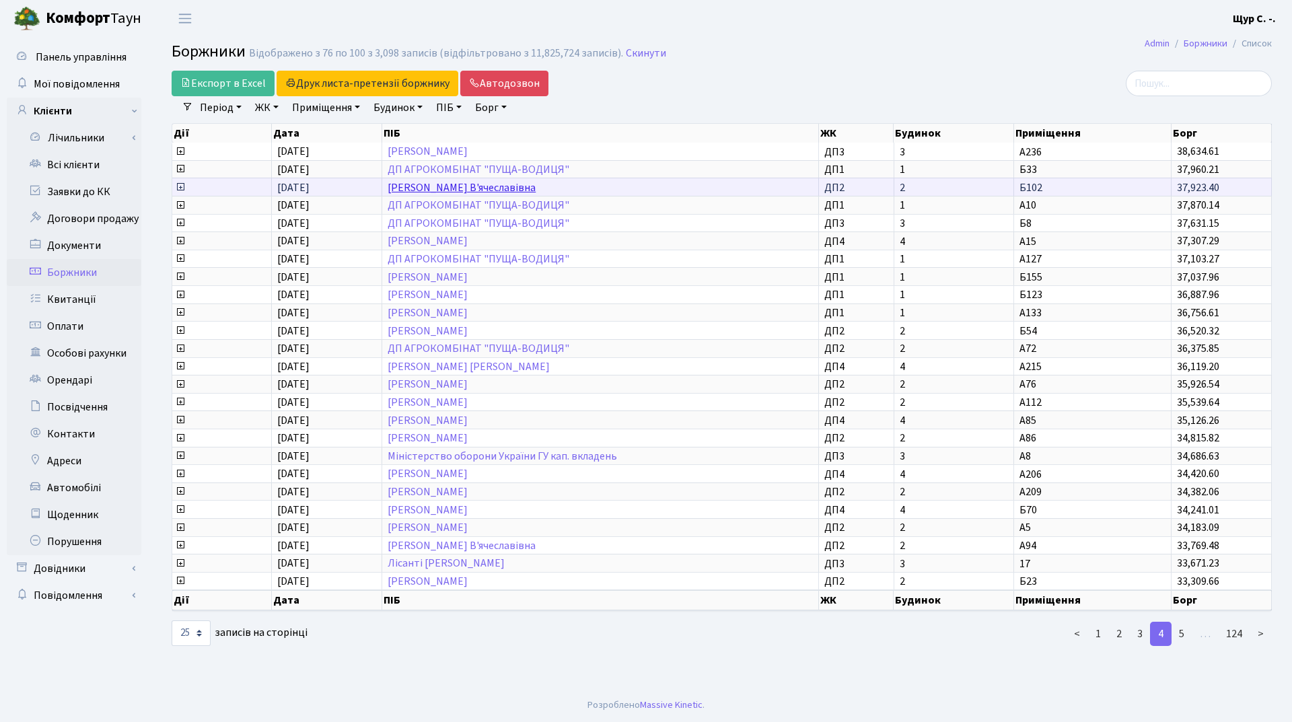
click at [472, 190] on link "[PERSON_NAME] В'ячеславівна" at bounding box center [462, 187] width 148 height 15
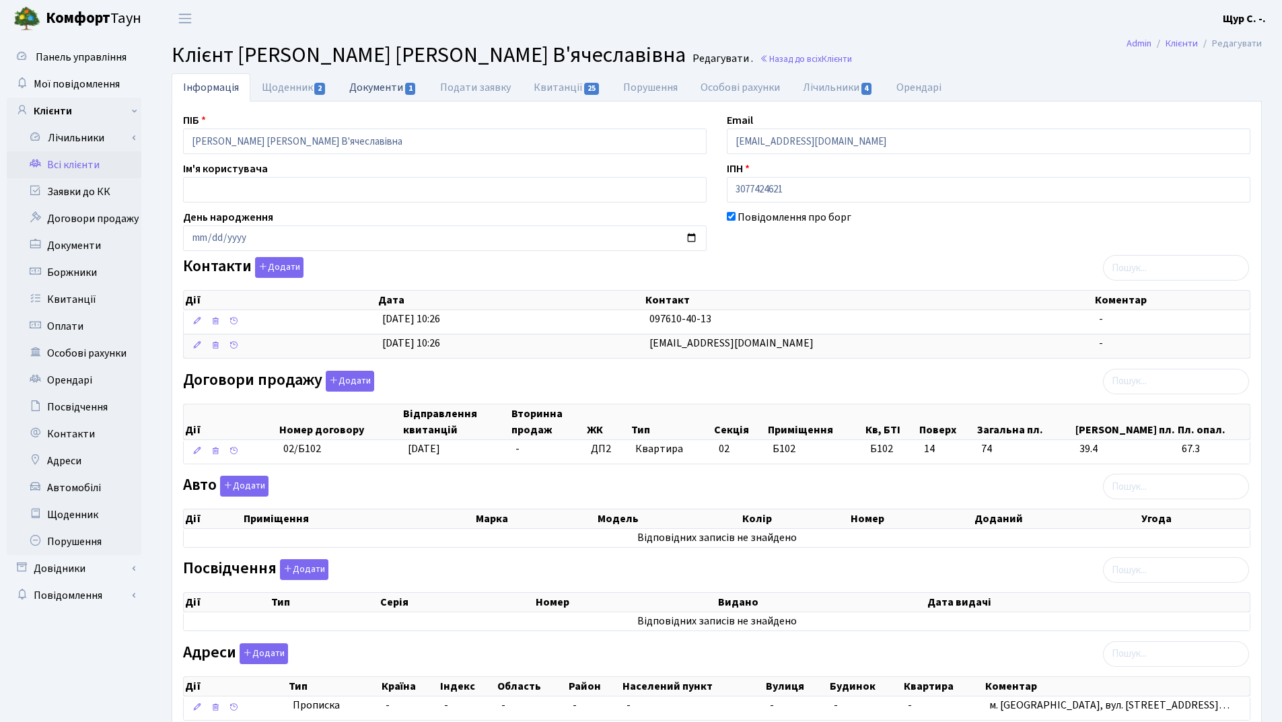
click at [367, 81] on link "Документи 1" at bounding box center [383, 87] width 90 height 28
select select "25"
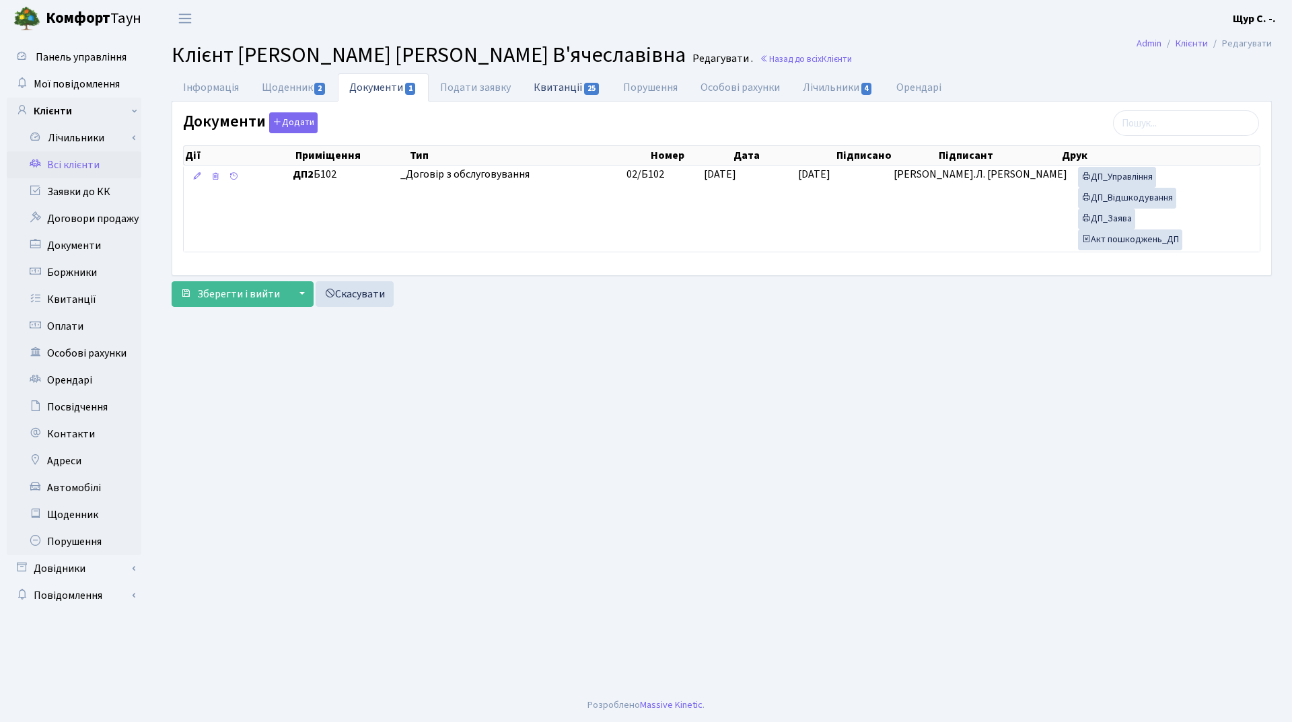
click at [552, 87] on link "Квитанції 25" at bounding box center [567, 87] width 90 height 28
select select "25"
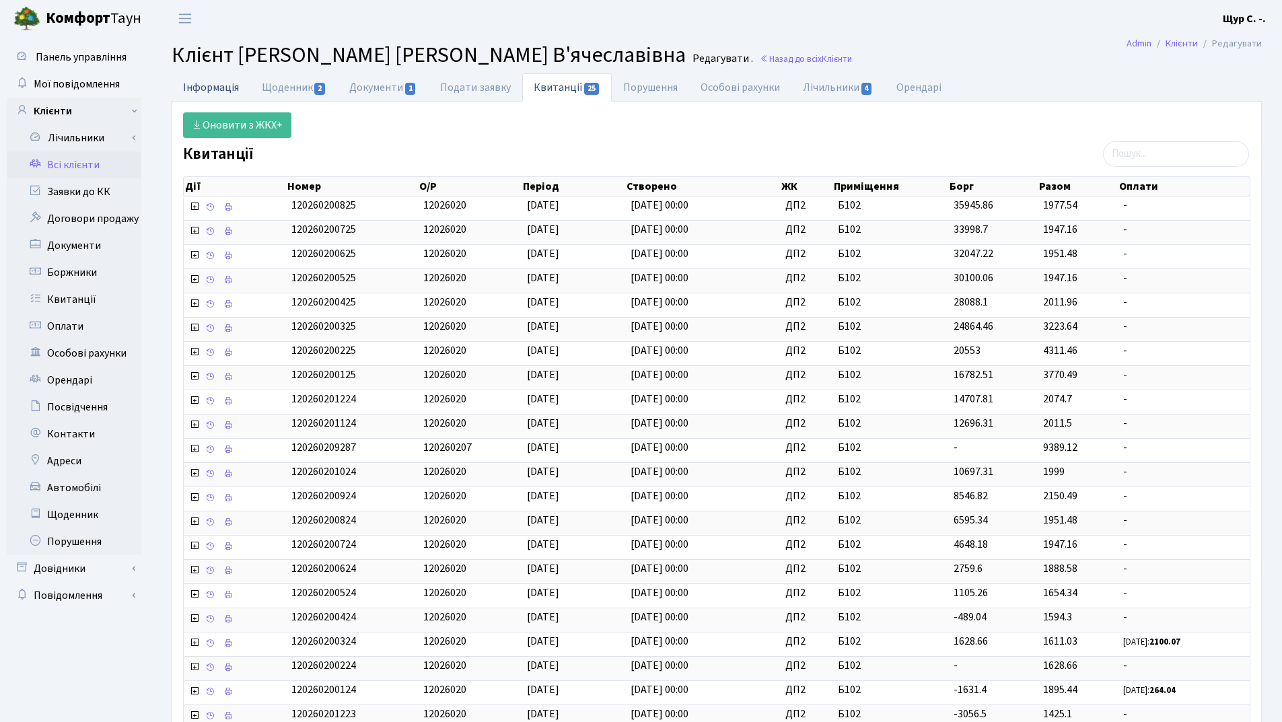
click at [223, 83] on link "Інформація" at bounding box center [211, 87] width 79 height 28
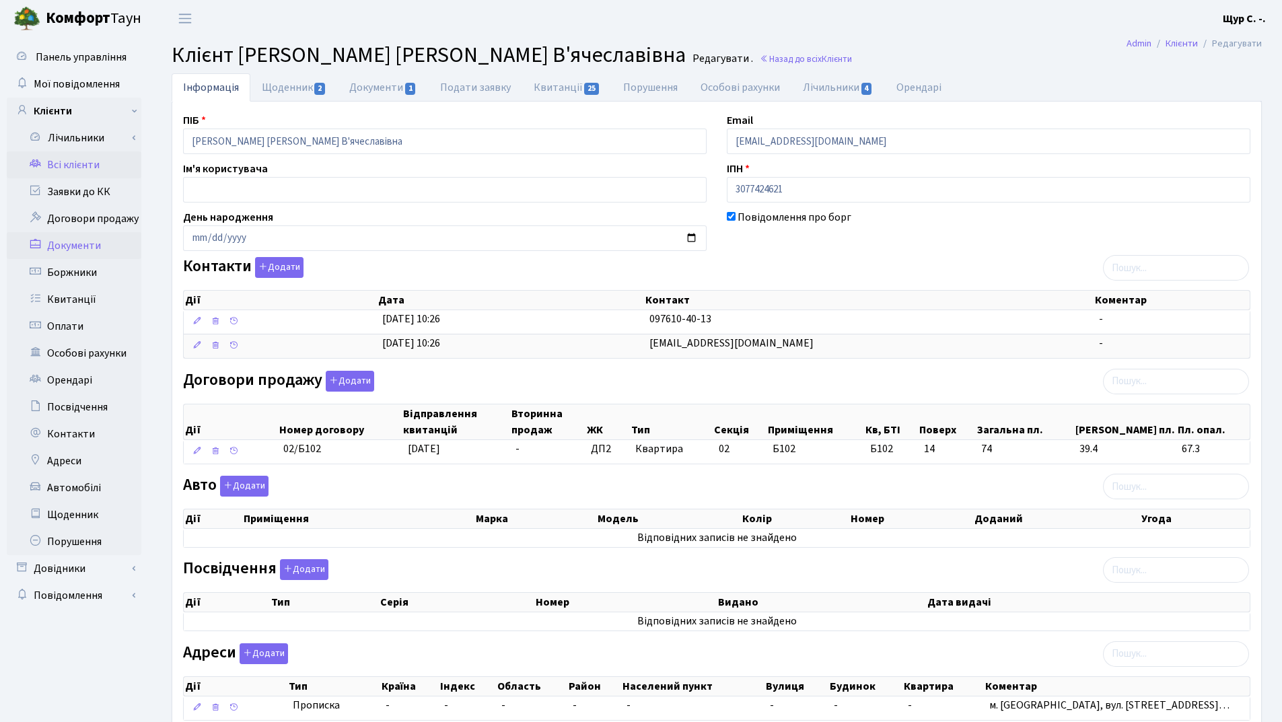
click at [77, 246] on link "Документи" at bounding box center [74, 245] width 135 height 27
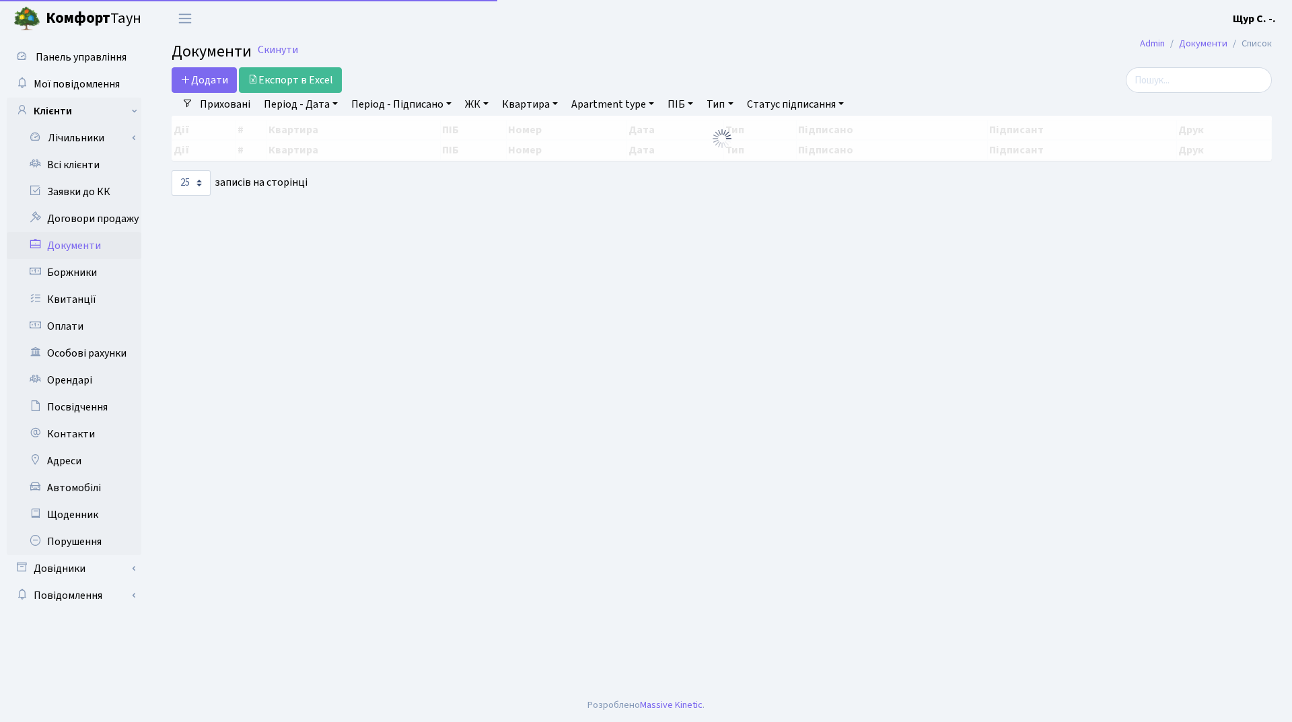
select select "25"
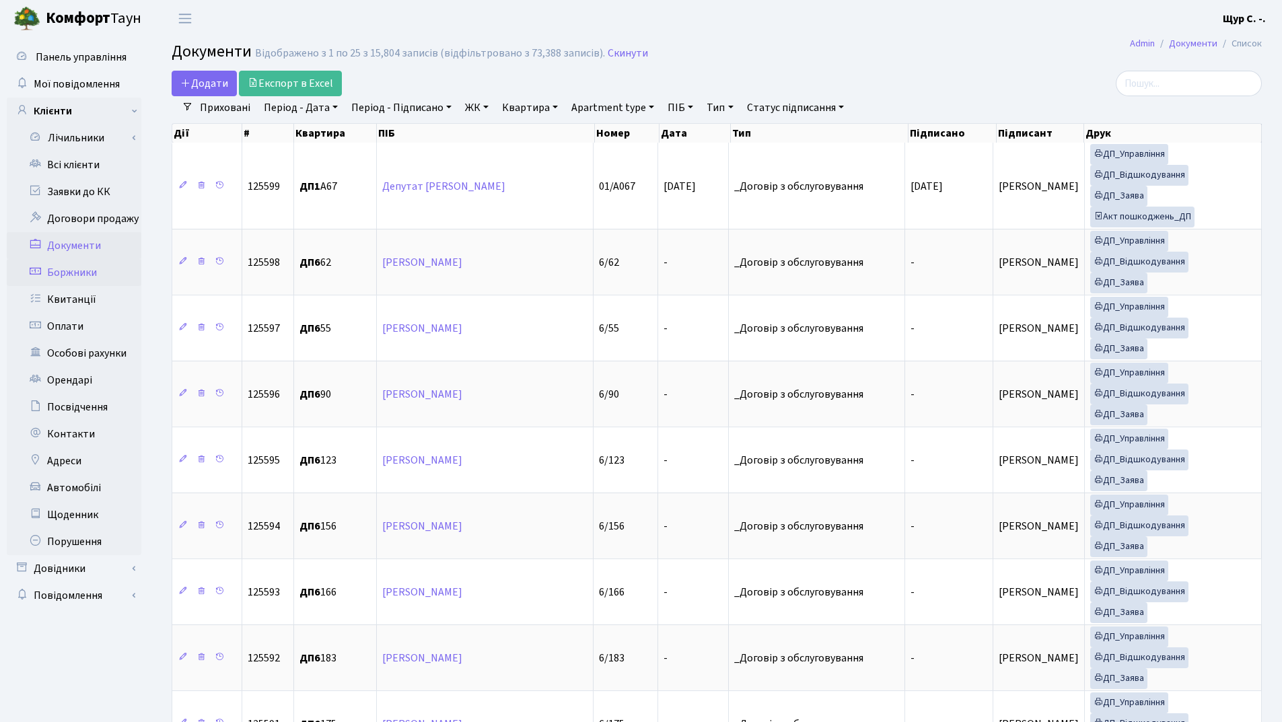
click at [85, 265] on link "Боржники" at bounding box center [74, 272] width 135 height 27
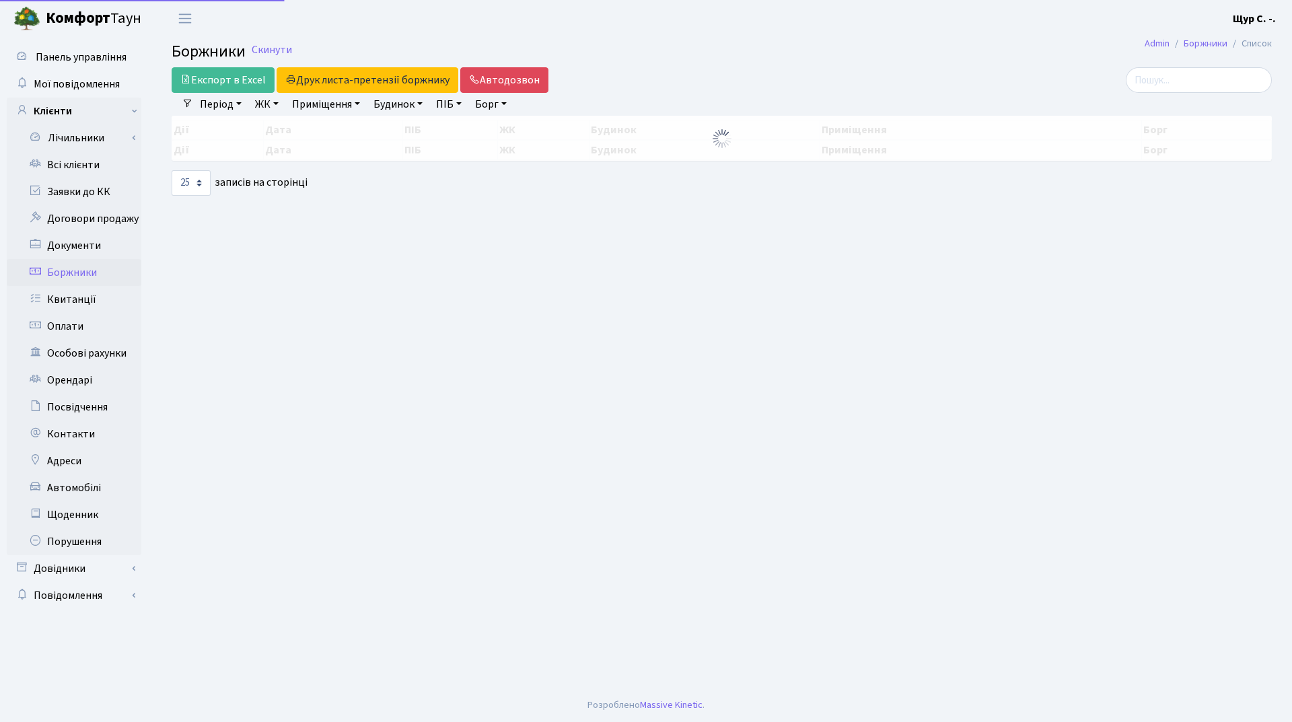
select select "25"
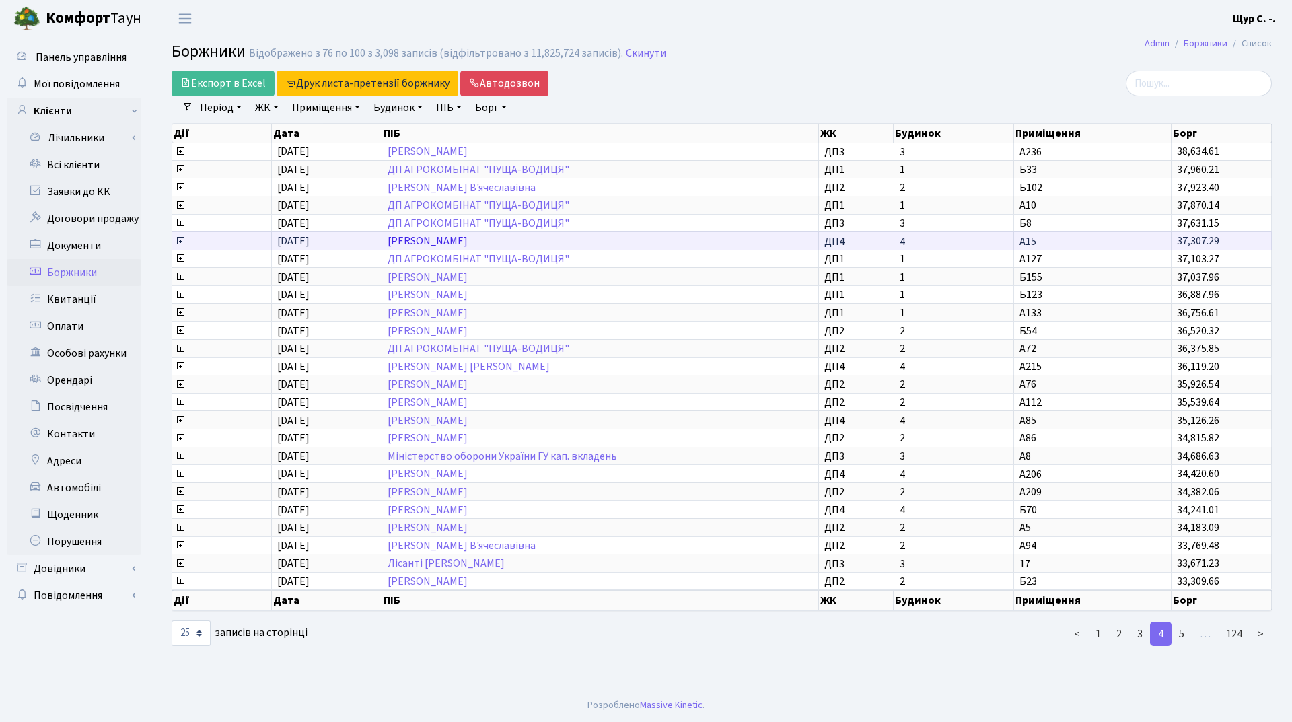
click at [443, 246] on link "[PERSON_NAME]" at bounding box center [428, 241] width 80 height 15
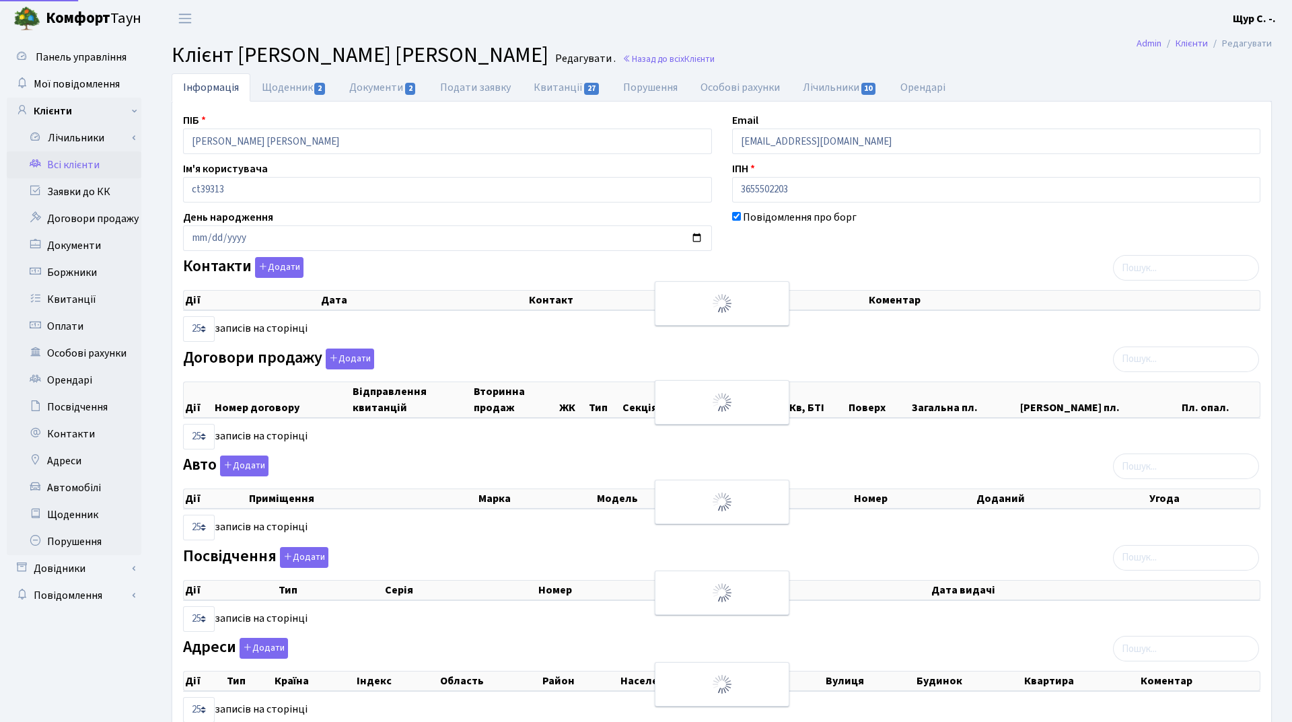
select select "25"
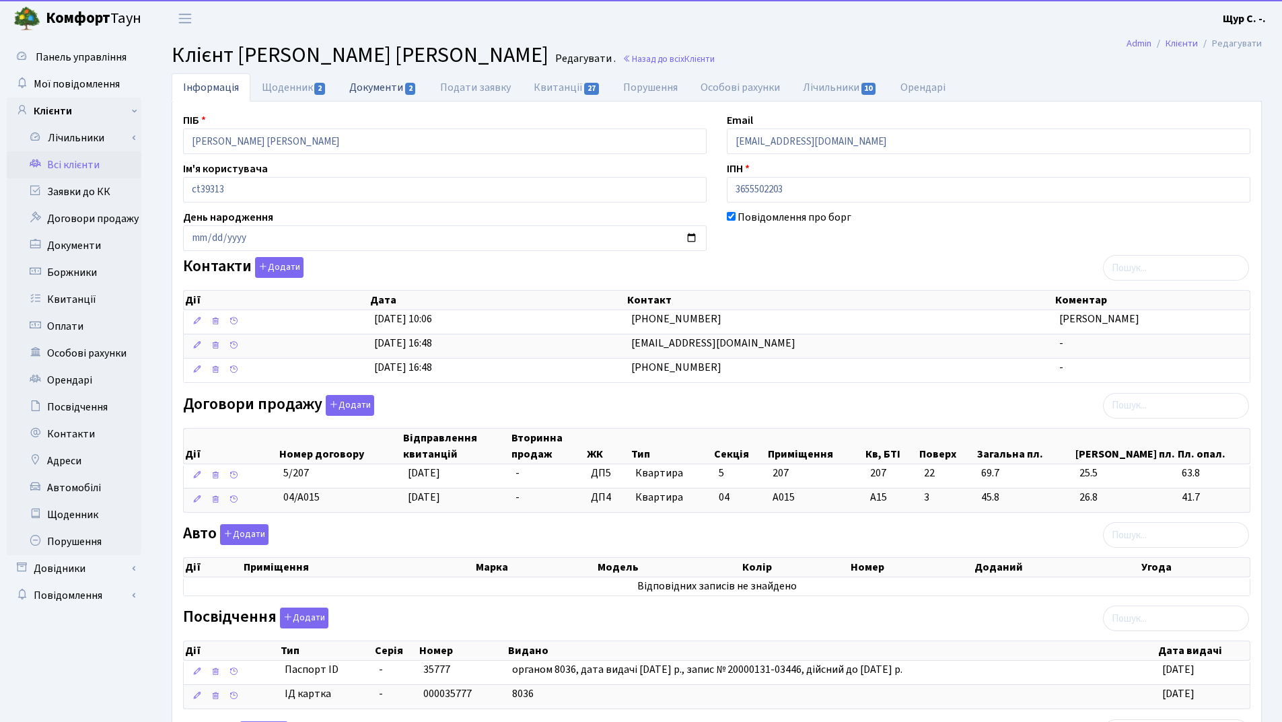
click at [376, 87] on link "Документи 2" at bounding box center [383, 87] width 90 height 28
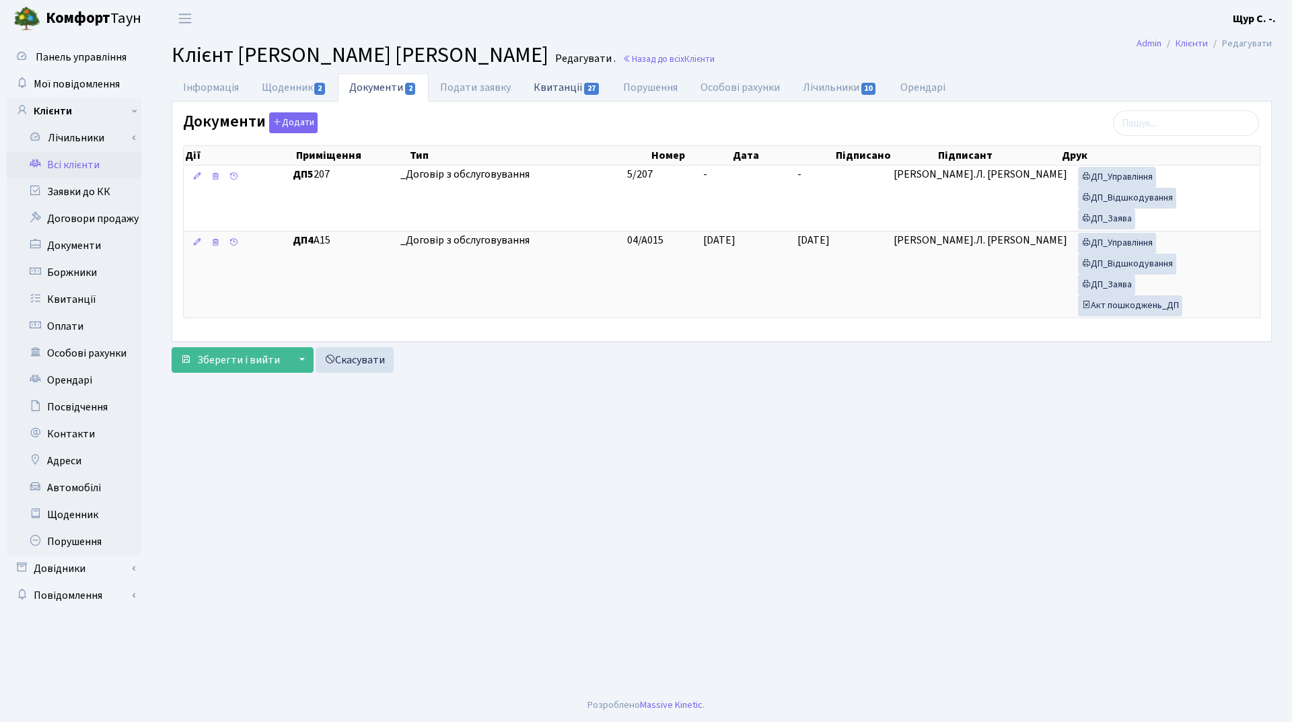
click at [553, 81] on link "Квитанції 27" at bounding box center [567, 87] width 90 height 28
select select "25"
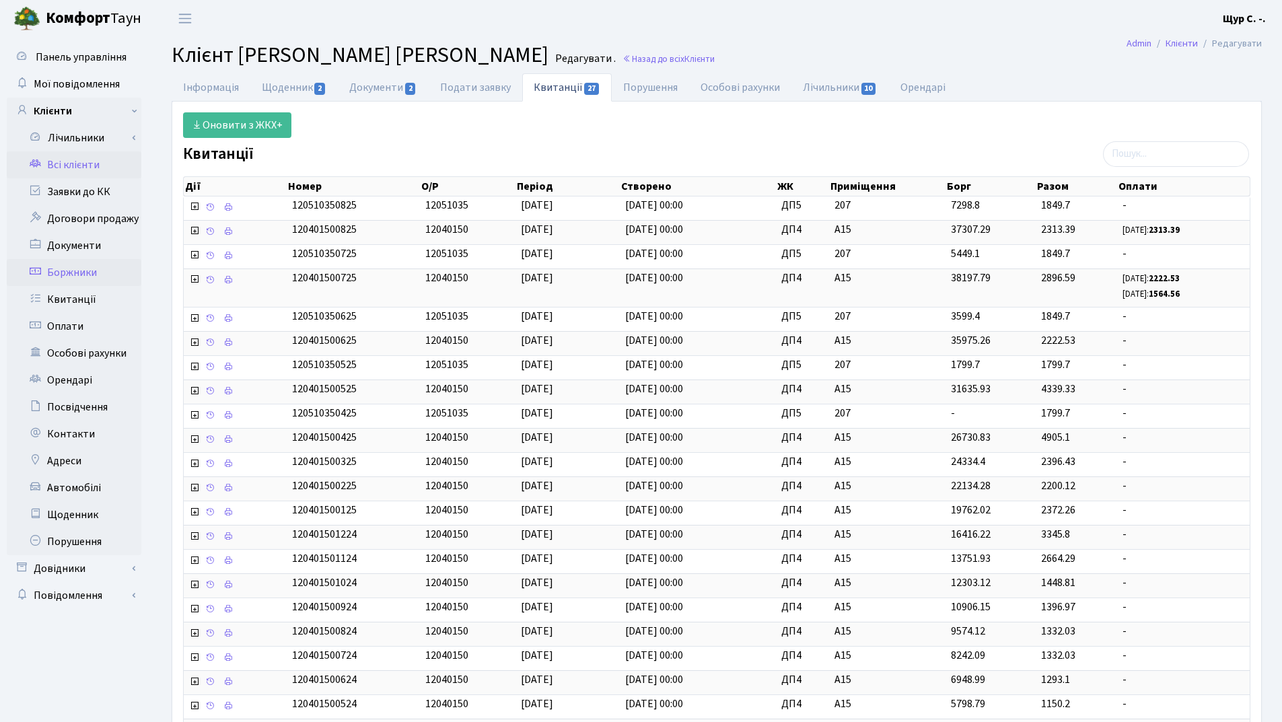
click at [77, 275] on link "Боржники" at bounding box center [74, 272] width 135 height 27
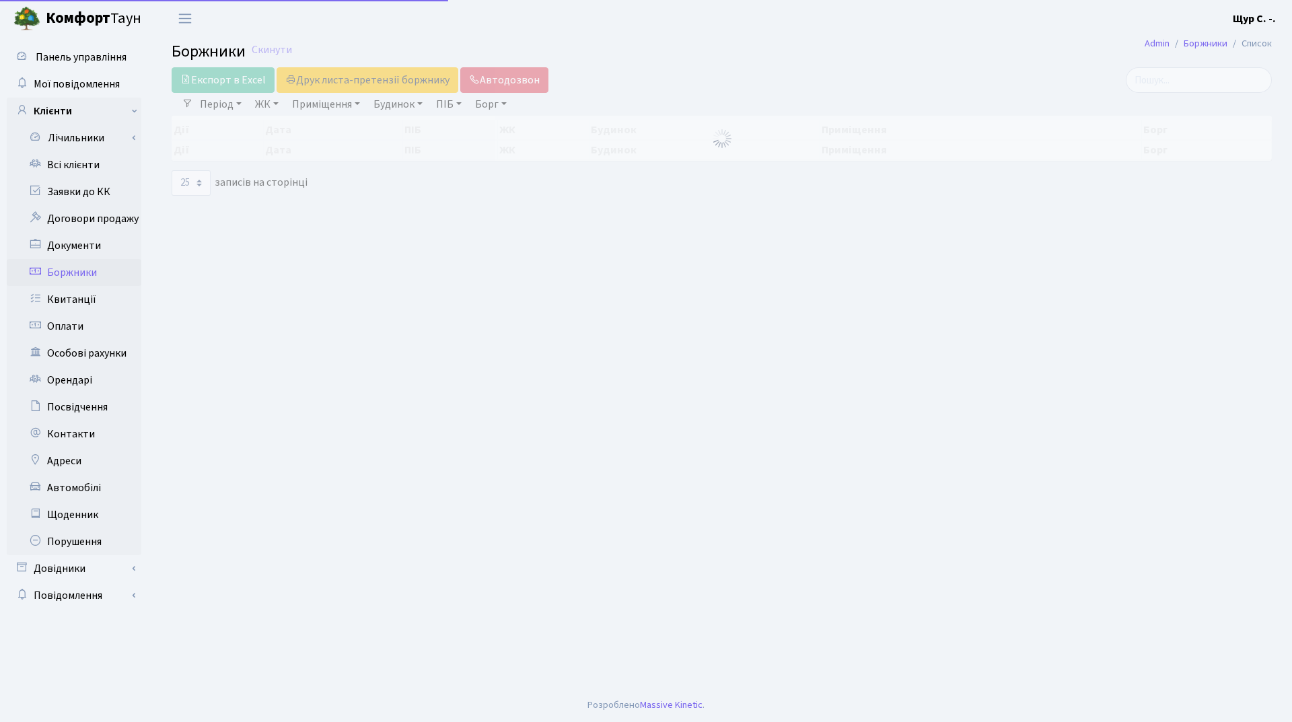
select select "25"
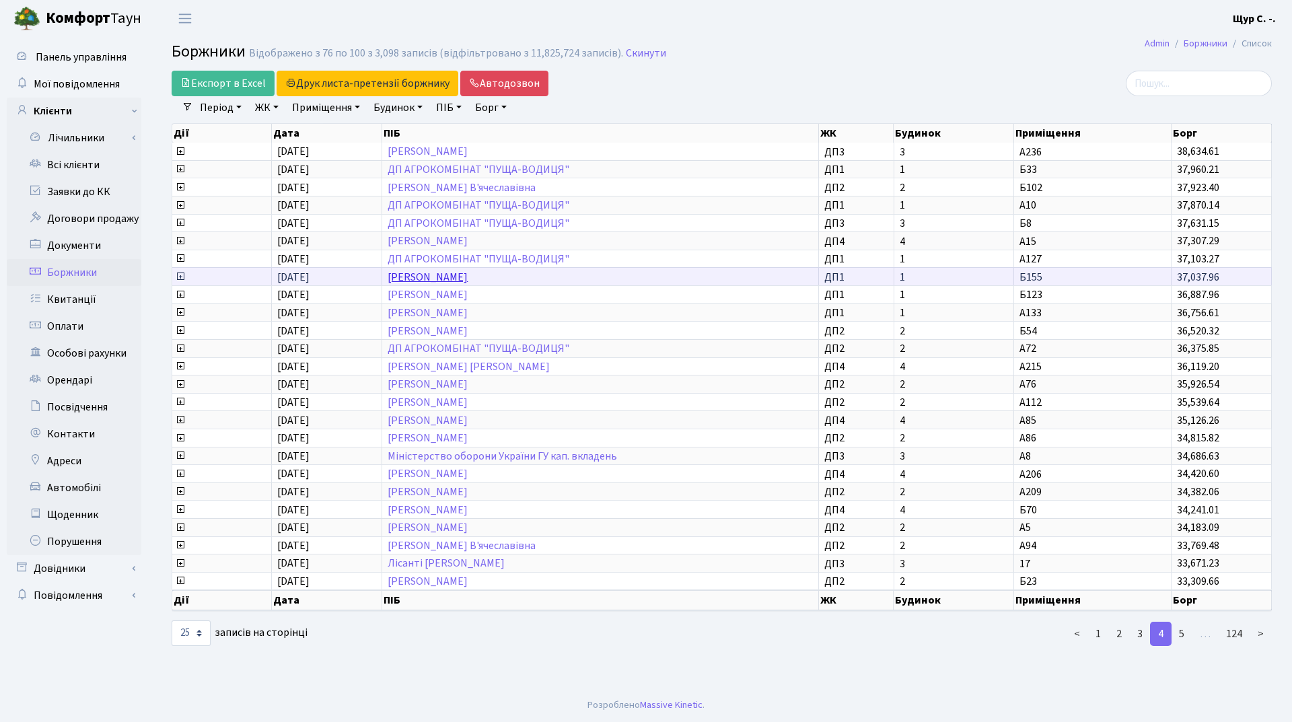
click at [449, 277] on link "[PERSON_NAME]" at bounding box center [428, 277] width 80 height 15
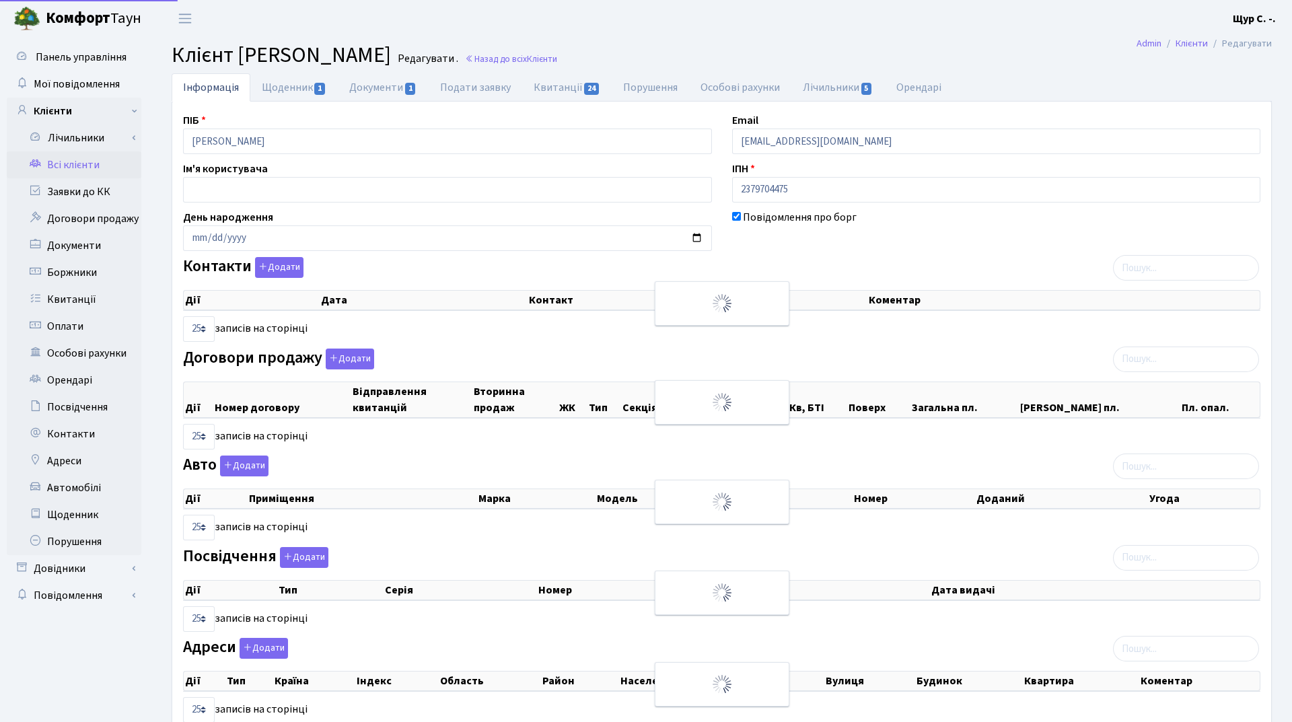
select select "25"
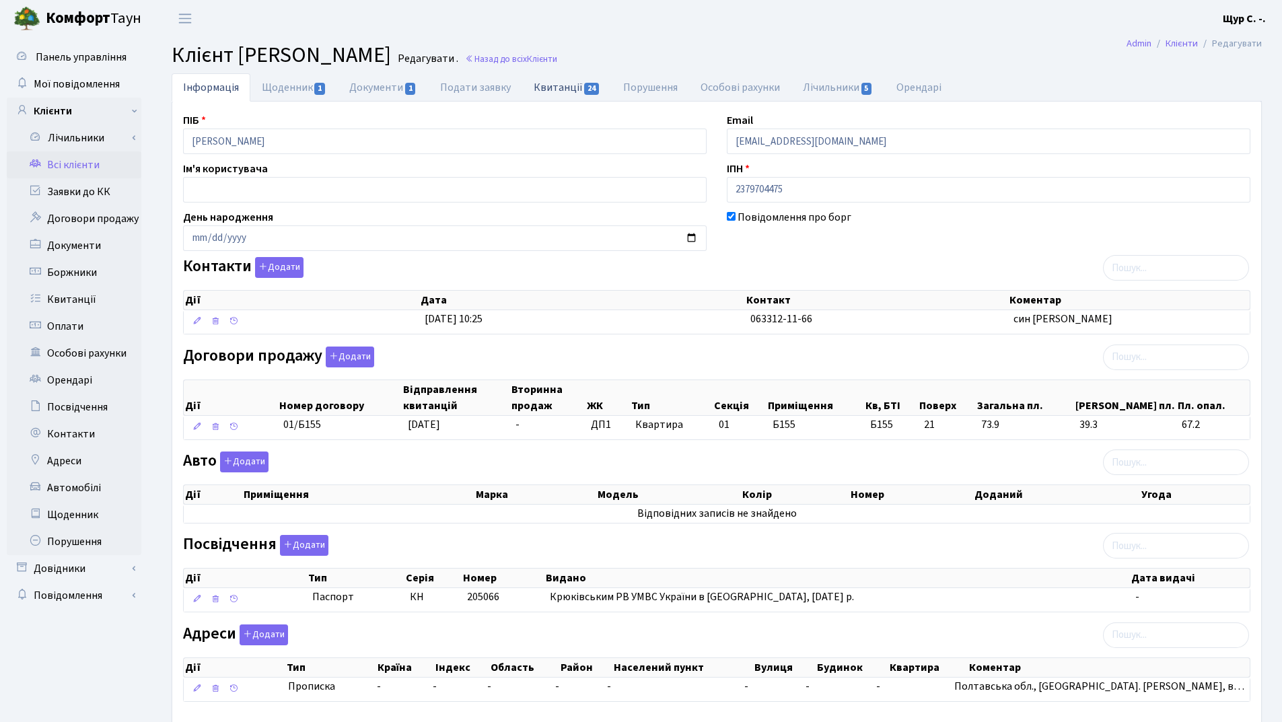
click at [571, 91] on link "Квитанції 24" at bounding box center [567, 87] width 90 height 28
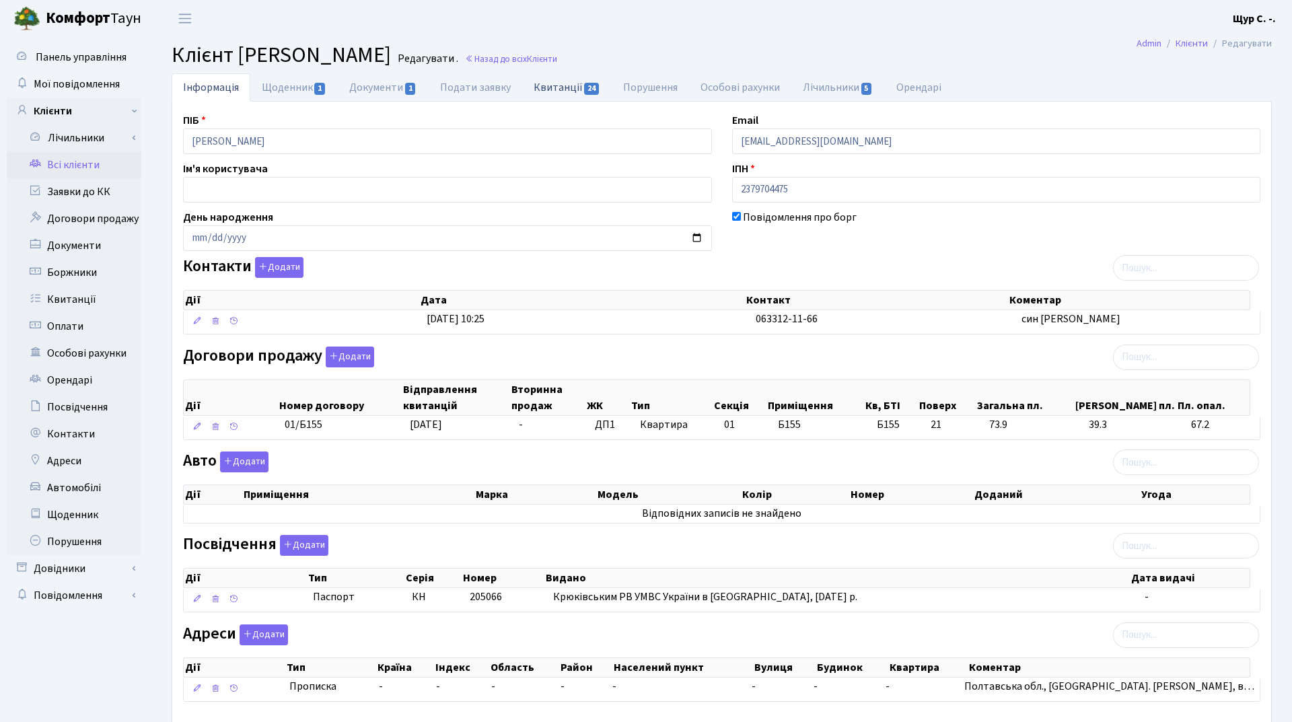
select select "25"
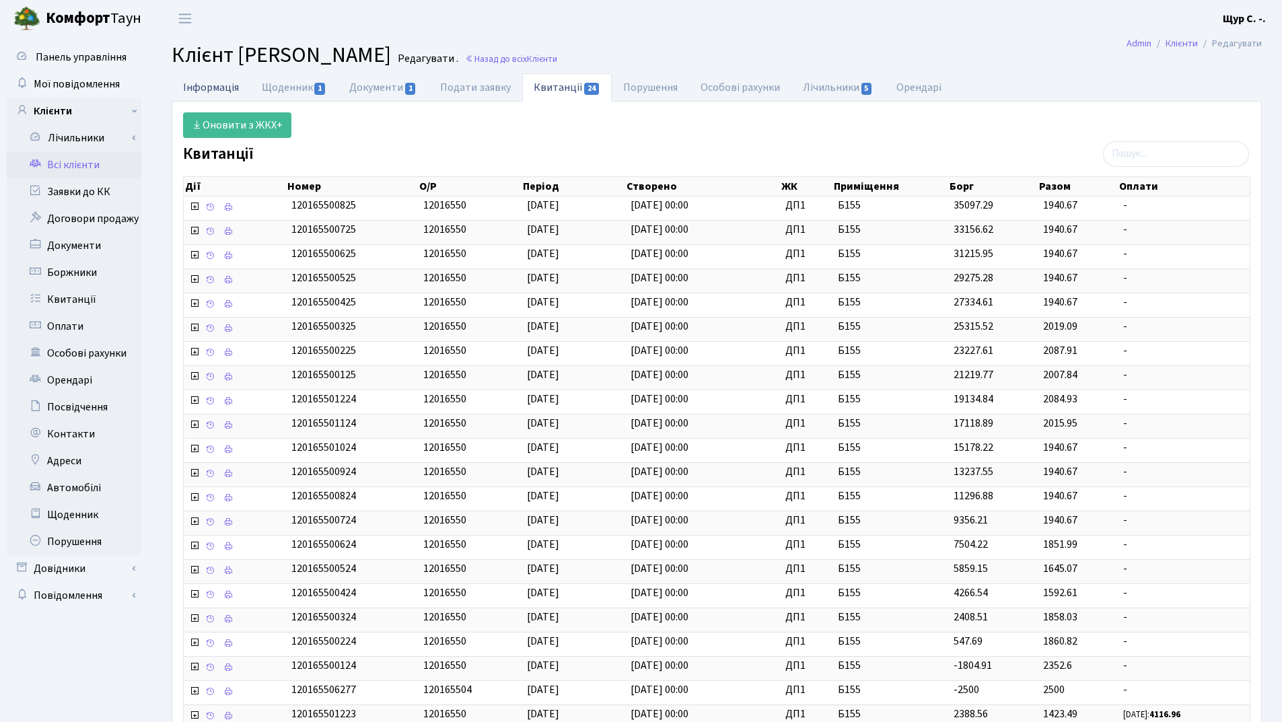
click at [221, 83] on link "Інформація" at bounding box center [211, 87] width 79 height 28
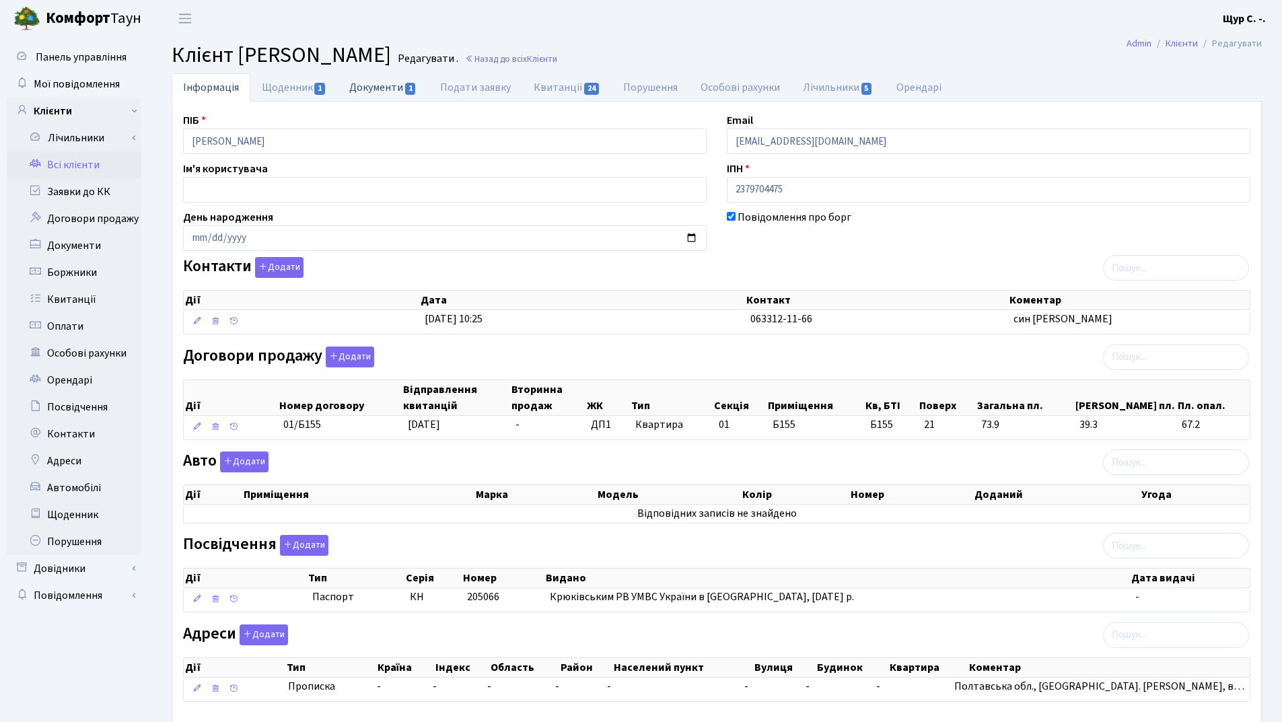
click at [380, 88] on link "Документи 1" at bounding box center [383, 87] width 90 height 28
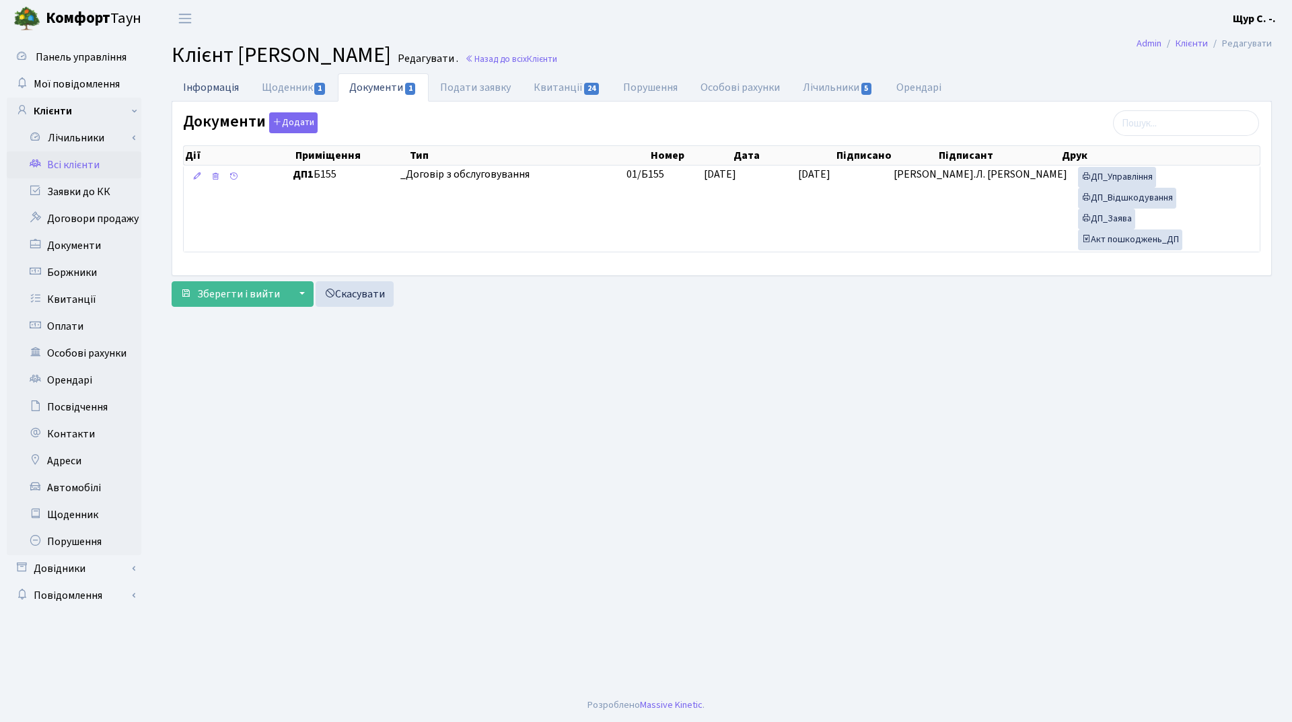
click at [201, 90] on link "Інформація" at bounding box center [211, 87] width 79 height 28
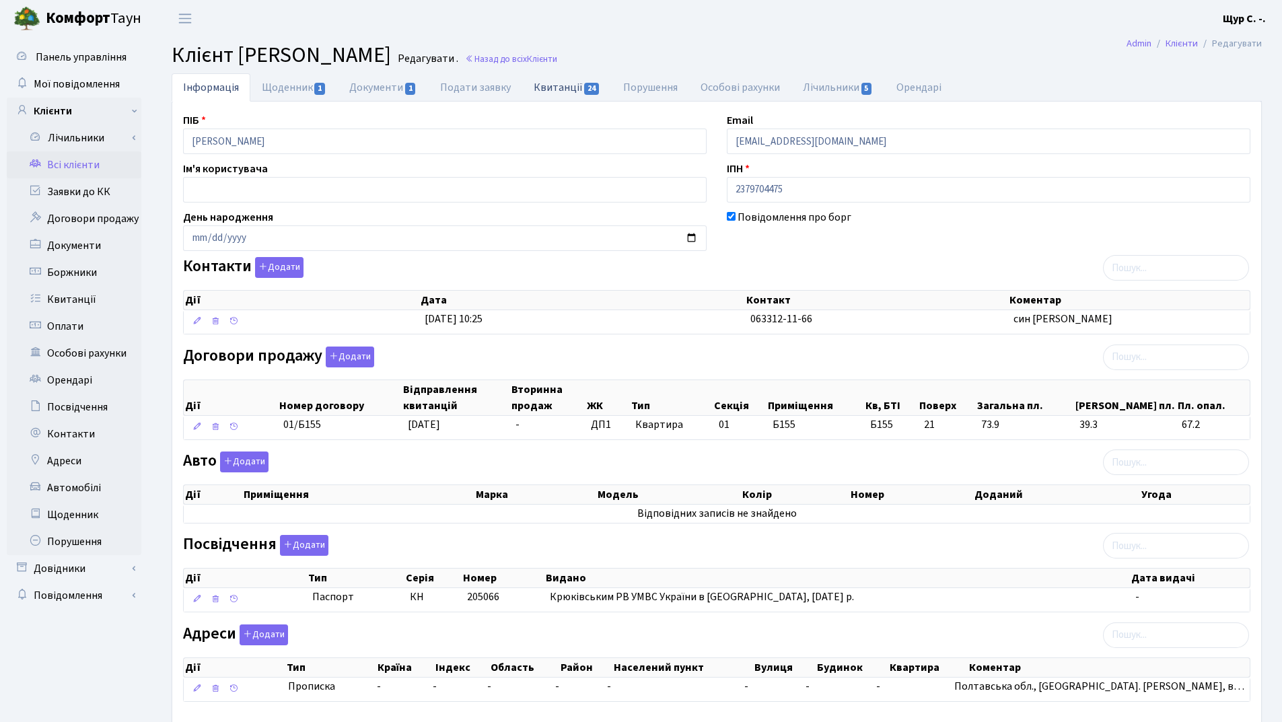
click at [574, 92] on link "Квитанції 24" at bounding box center [567, 87] width 90 height 28
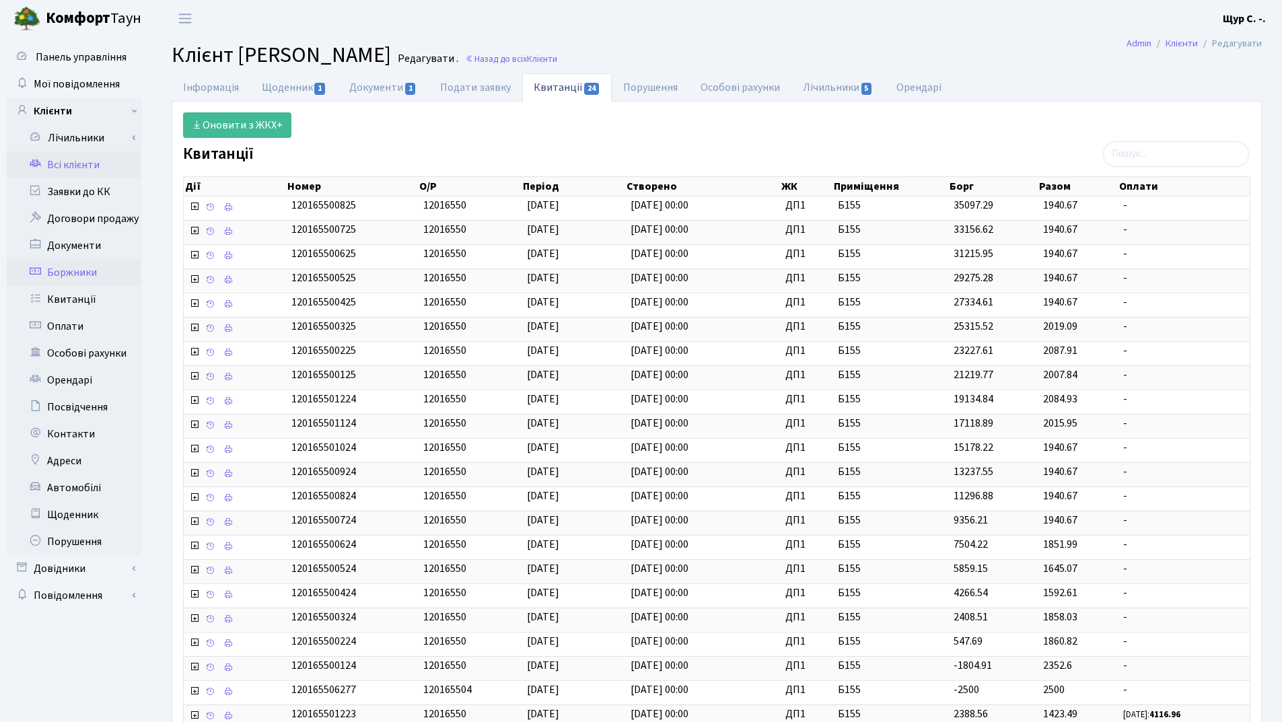
click at [72, 272] on link "Боржники" at bounding box center [74, 272] width 135 height 27
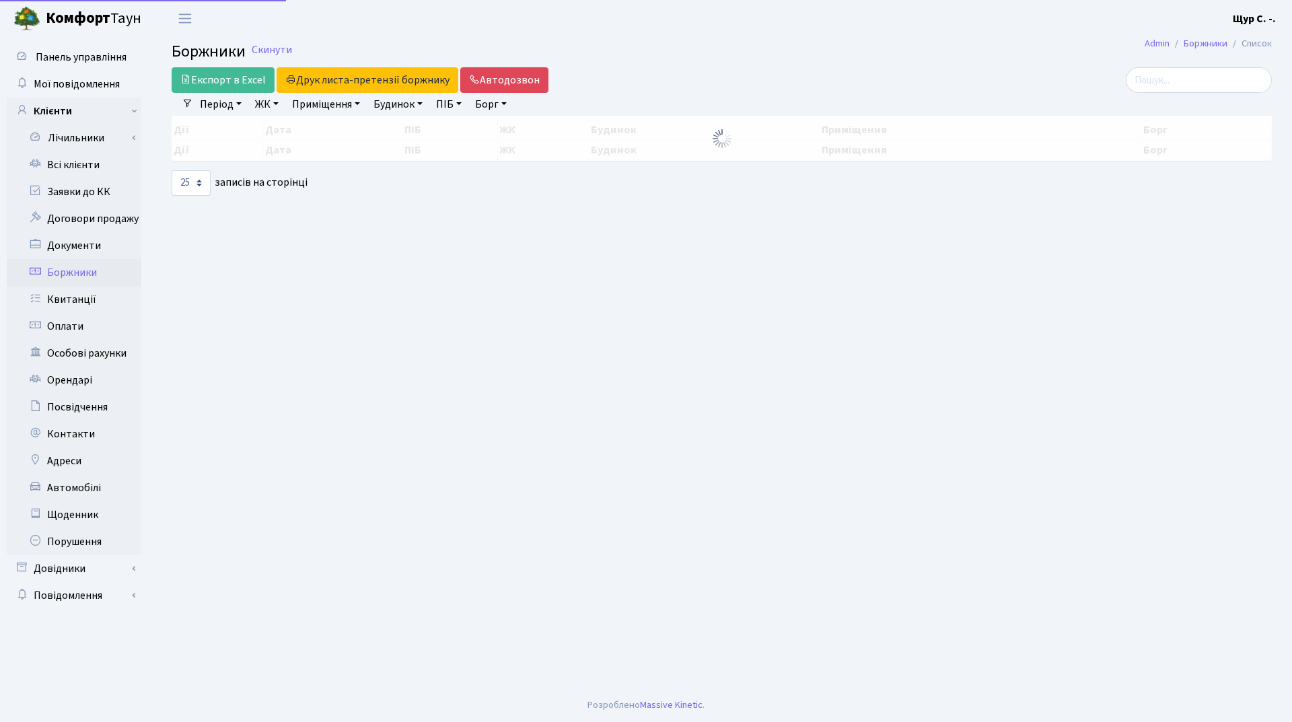
select select "25"
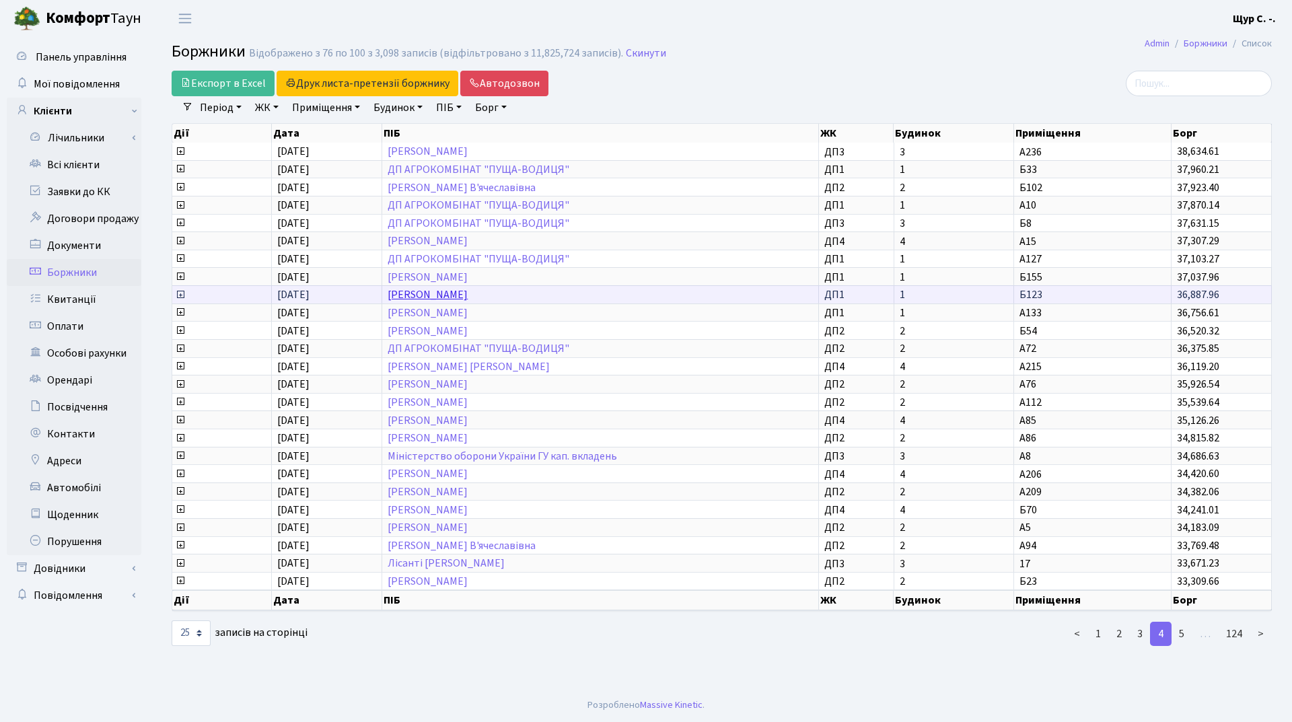
click at [468, 295] on link "[PERSON_NAME]" at bounding box center [428, 294] width 80 height 15
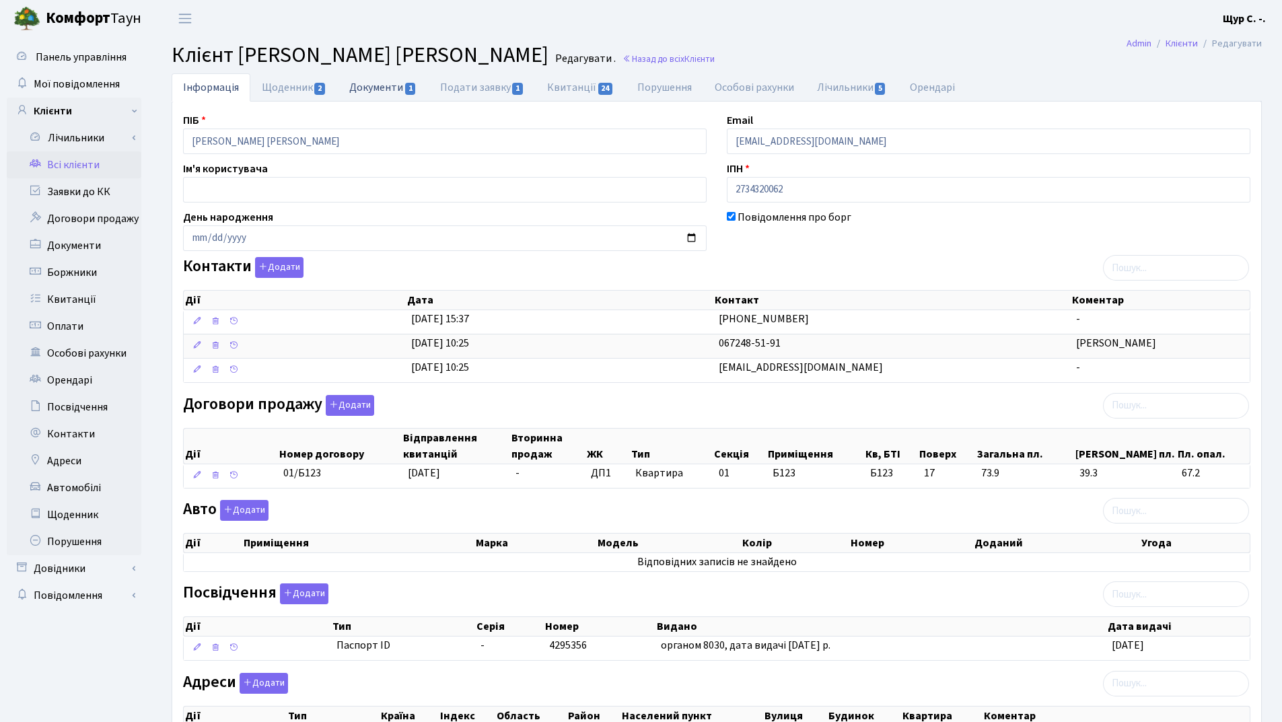
click at [385, 83] on link "Документи 1" at bounding box center [383, 87] width 90 height 28
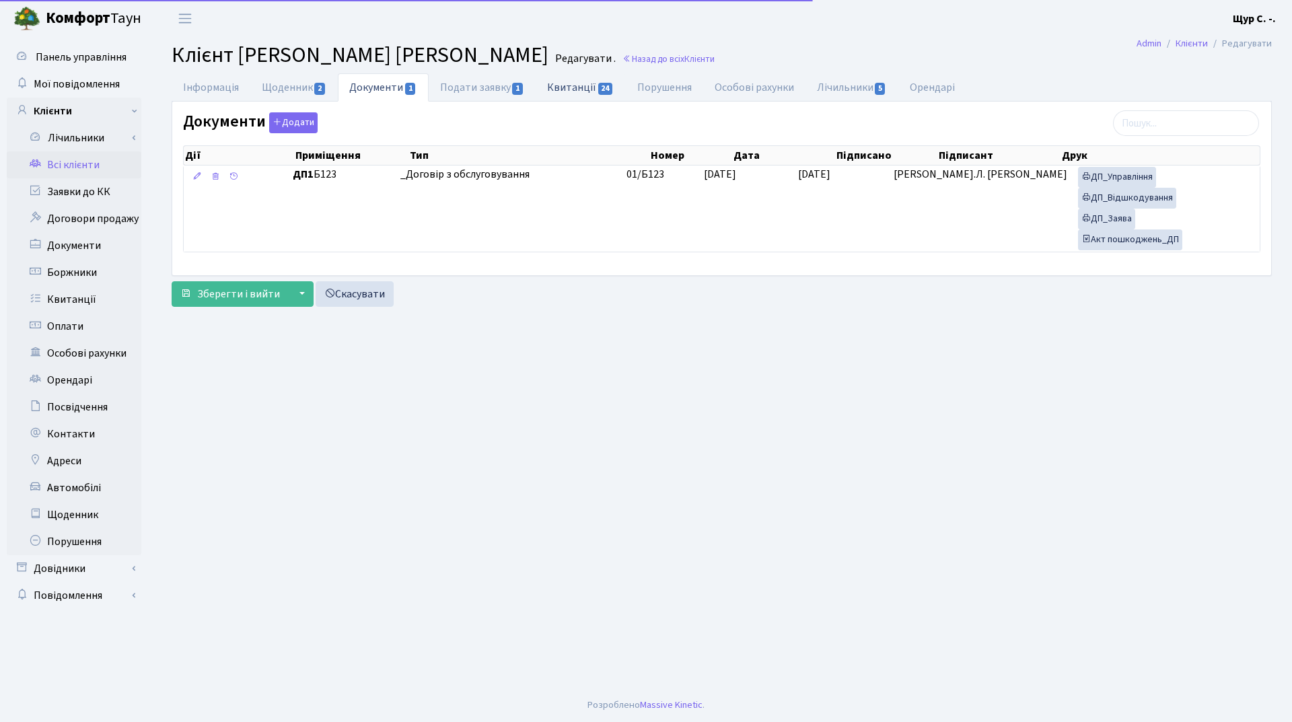
click at [587, 92] on link "Квитанції 24" at bounding box center [581, 87] width 90 height 28
select select "25"
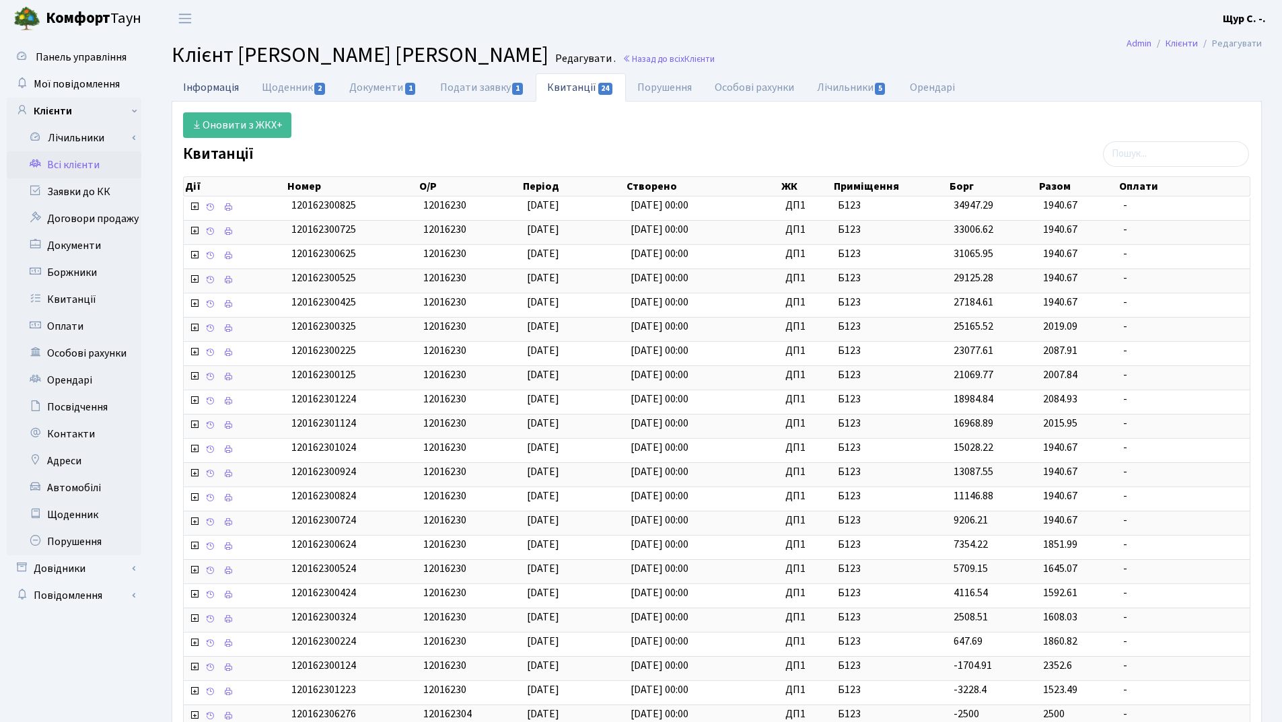
click at [225, 83] on link "Інформація" at bounding box center [211, 87] width 79 height 28
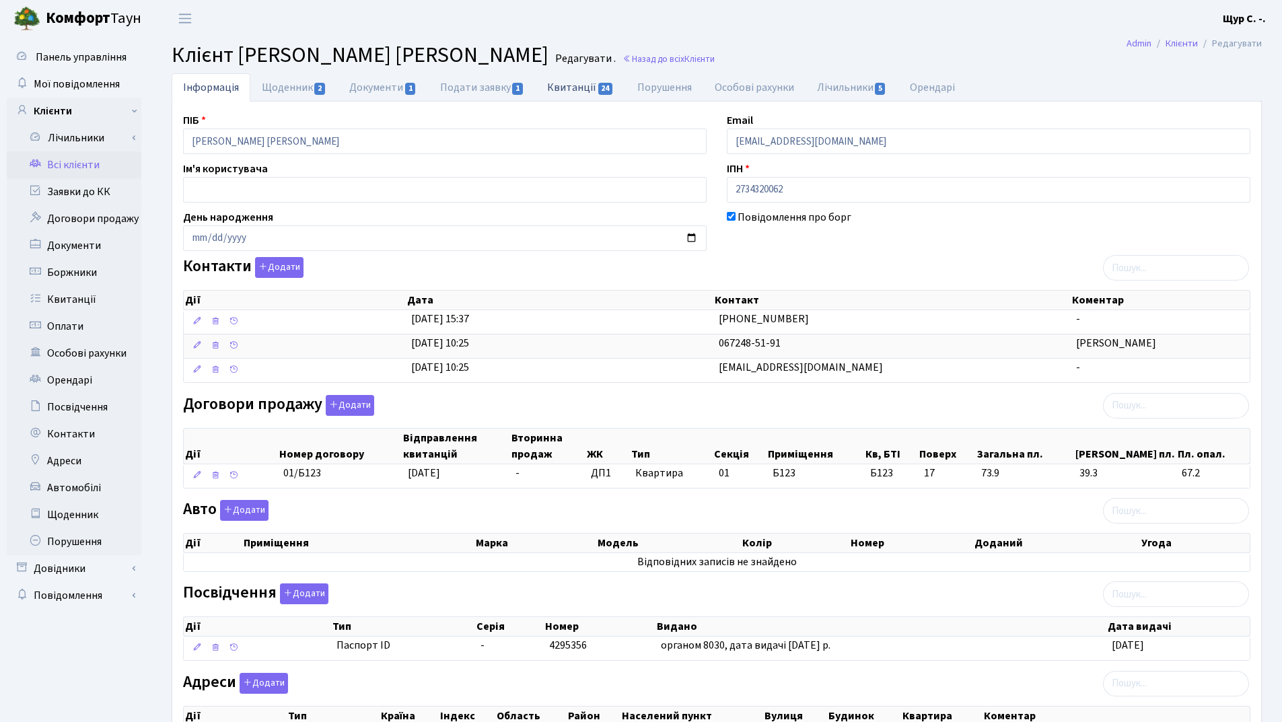
click at [571, 87] on link "Квитанції 24" at bounding box center [581, 87] width 90 height 28
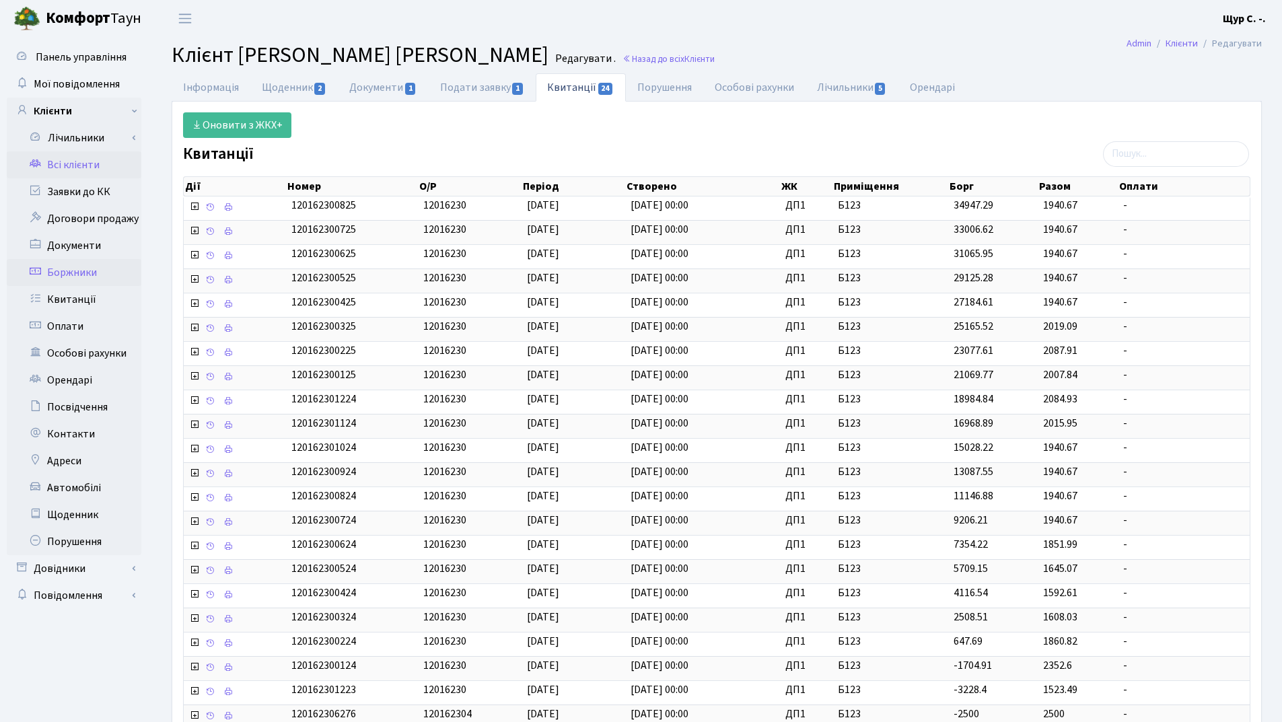
click at [98, 271] on link "Боржники" at bounding box center [74, 272] width 135 height 27
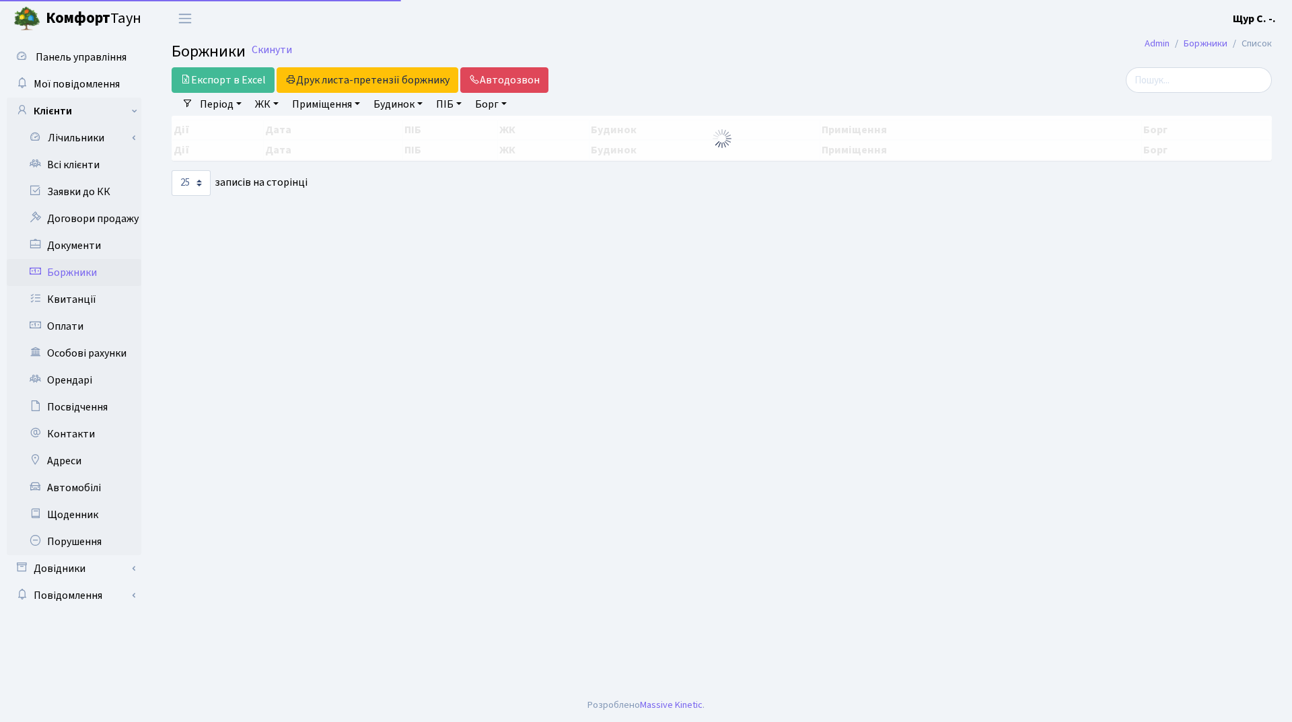
select select "25"
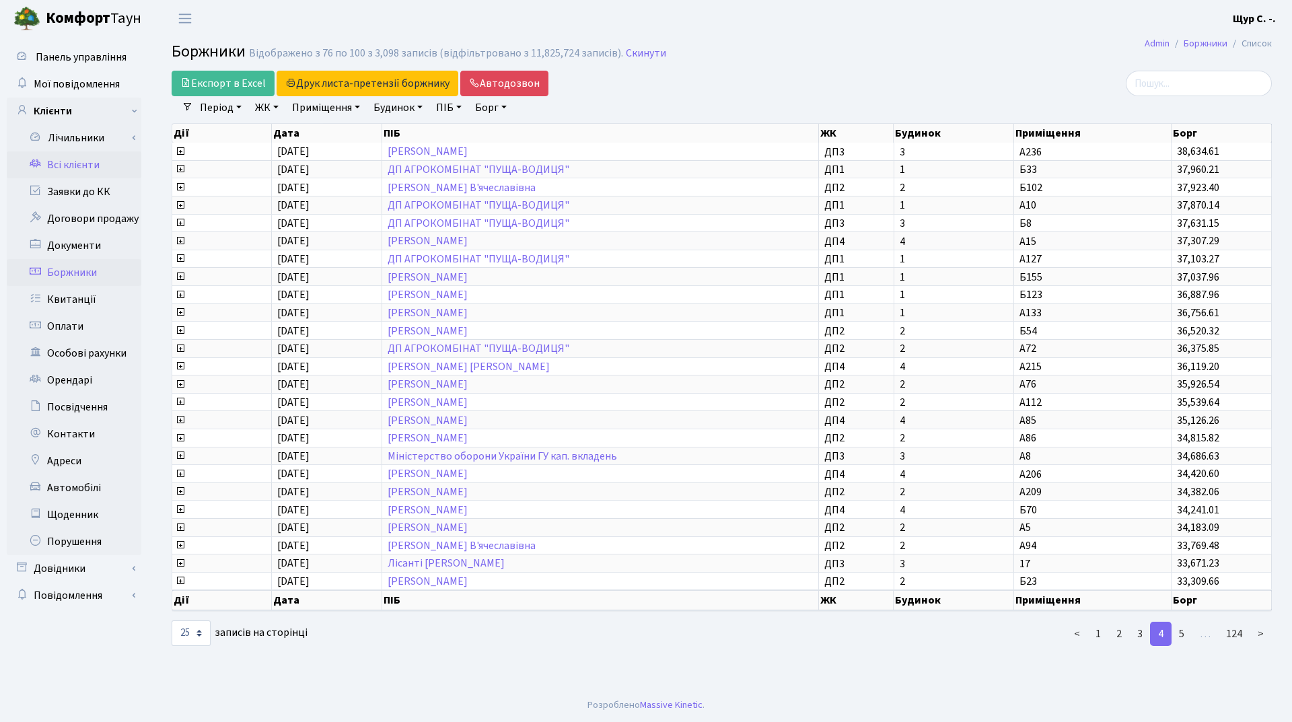
click at [81, 171] on link "Всі клієнти" at bounding box center [74, 164] width 135 height 27
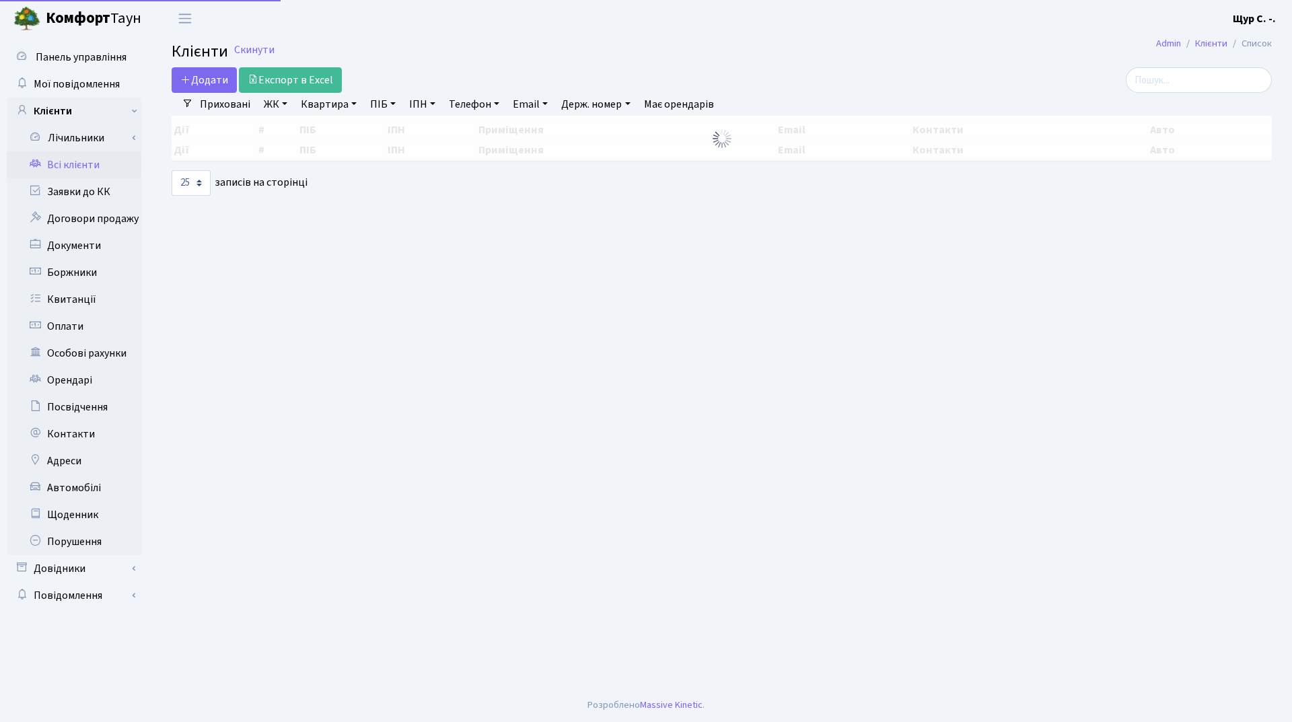
select select "25"
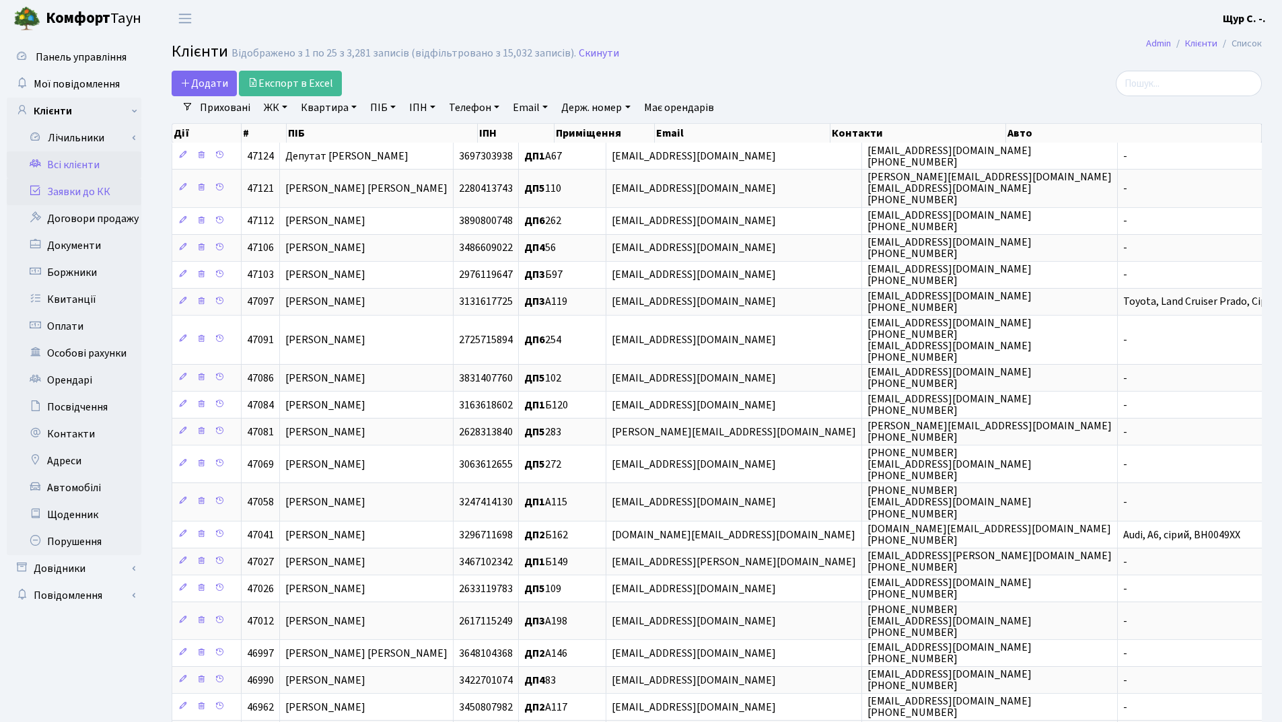
click at [81, 197] on link "Заявки до КК" at bounding box center [74, 191] width 135 height 27
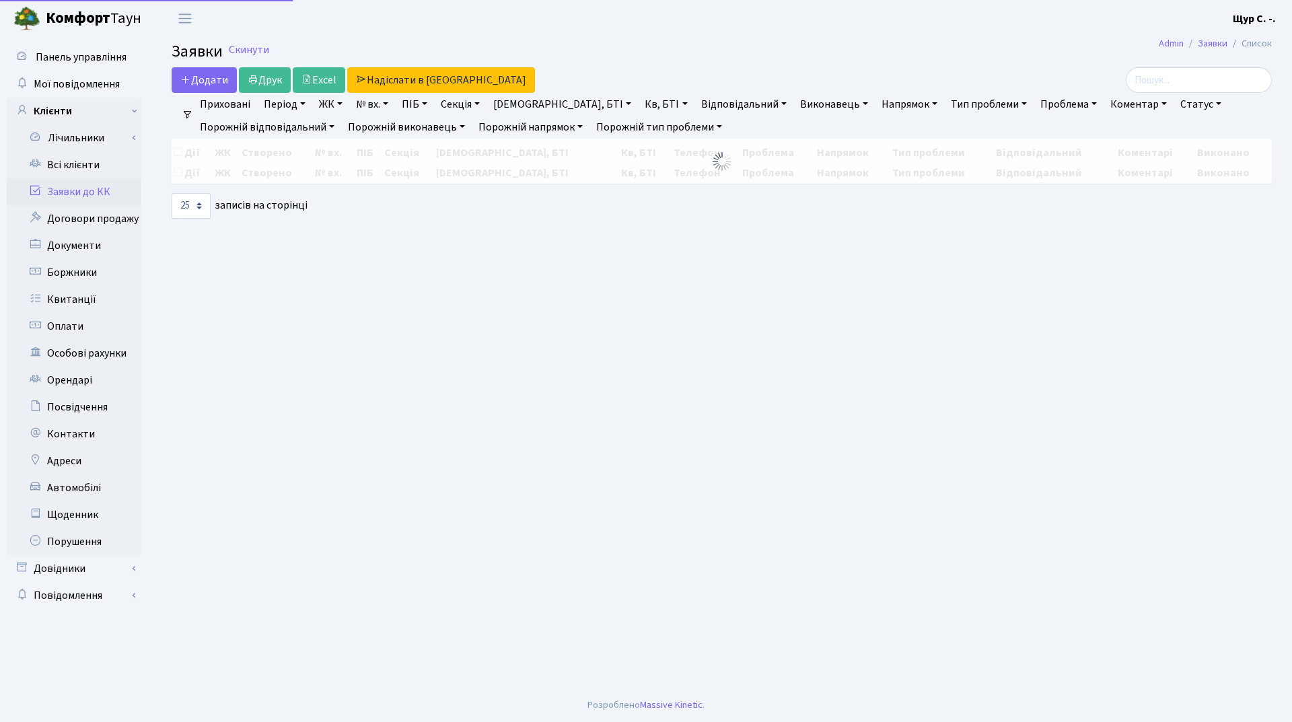
select select "25"
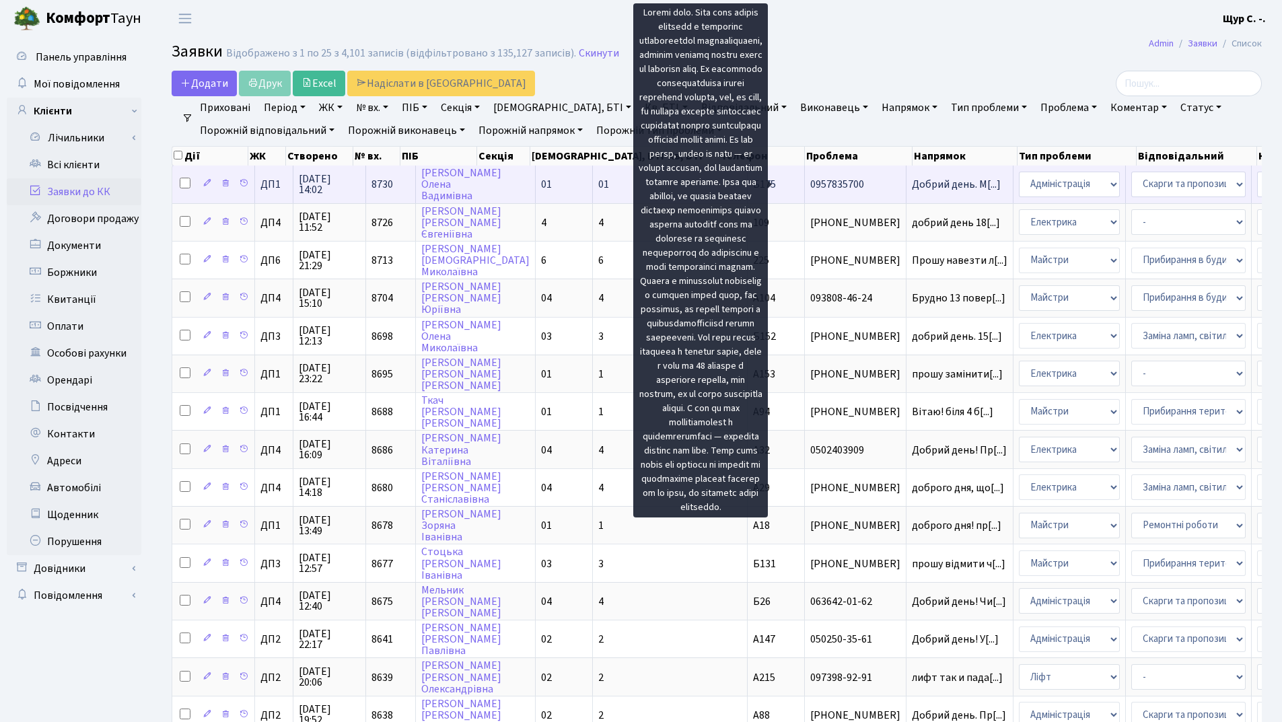
click at [912, 182] on span "Добрий день. М[...]" at bounding box center [956, 184] width 89 height 15
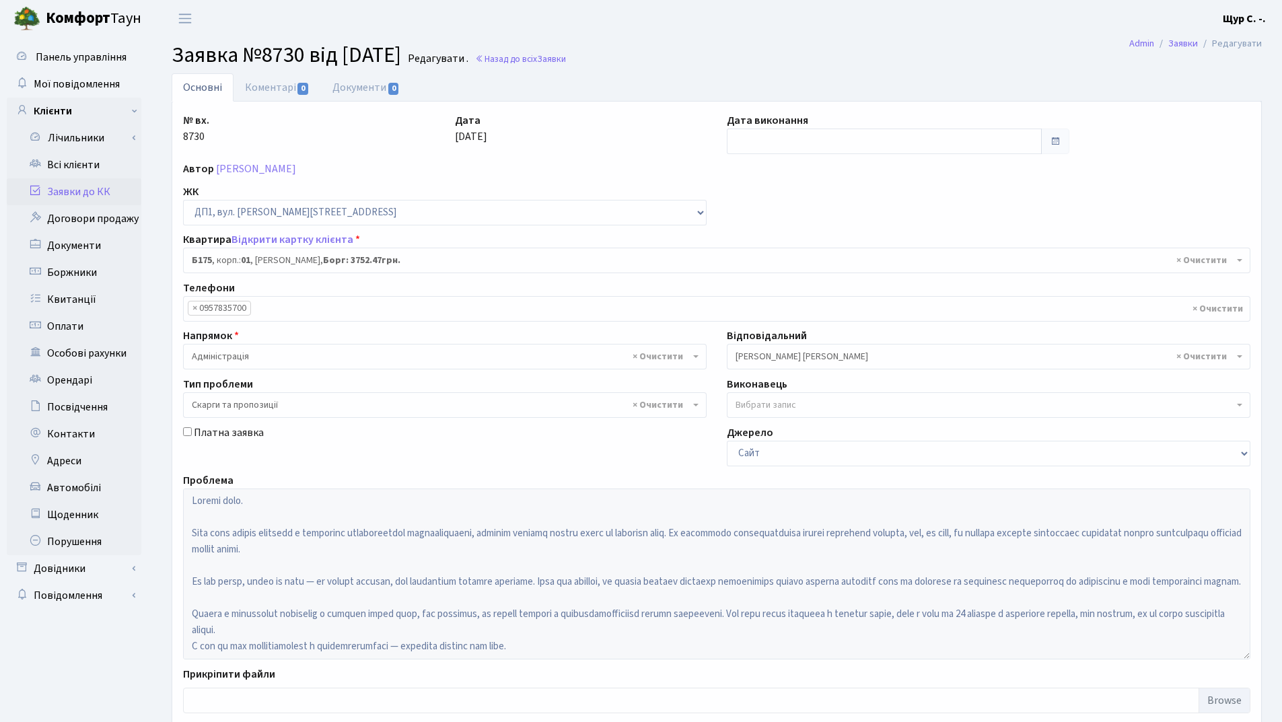
select select "30586"
select select "55"
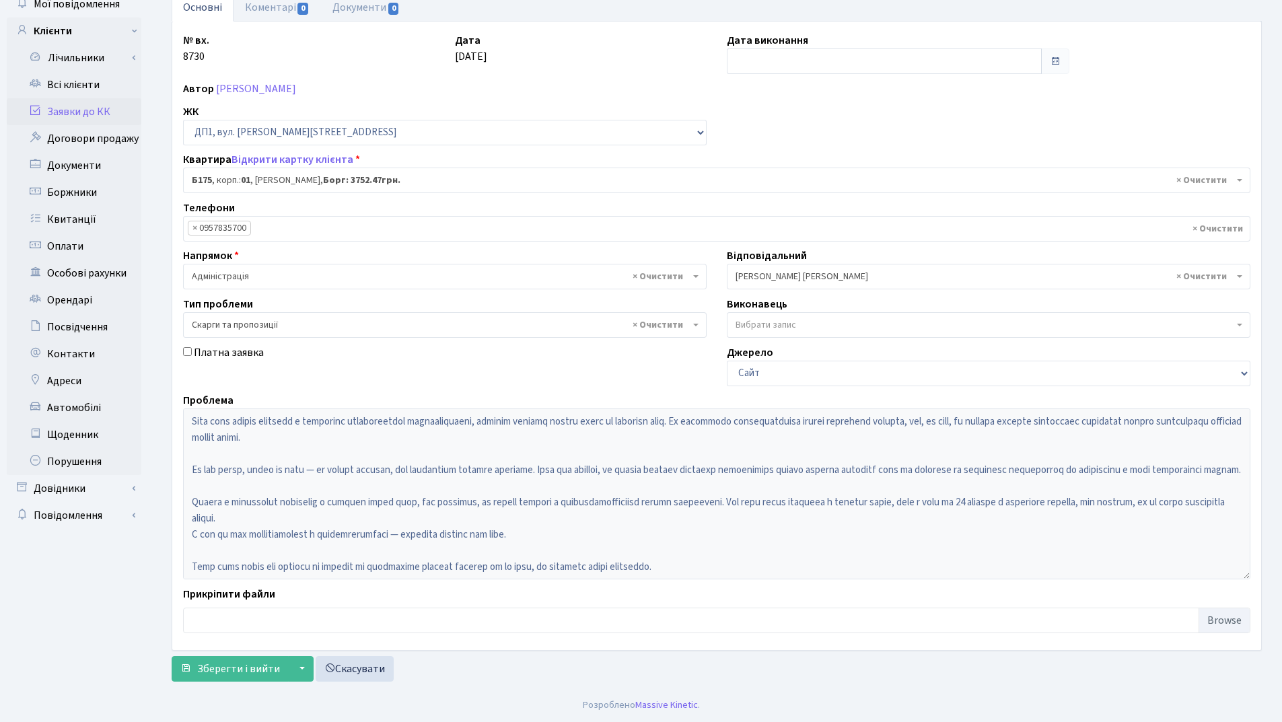
scroll to position [48, 0]
click at [98, 118] on link "Заявки до КК" at bounding box center [74, 111] width 135 height 27
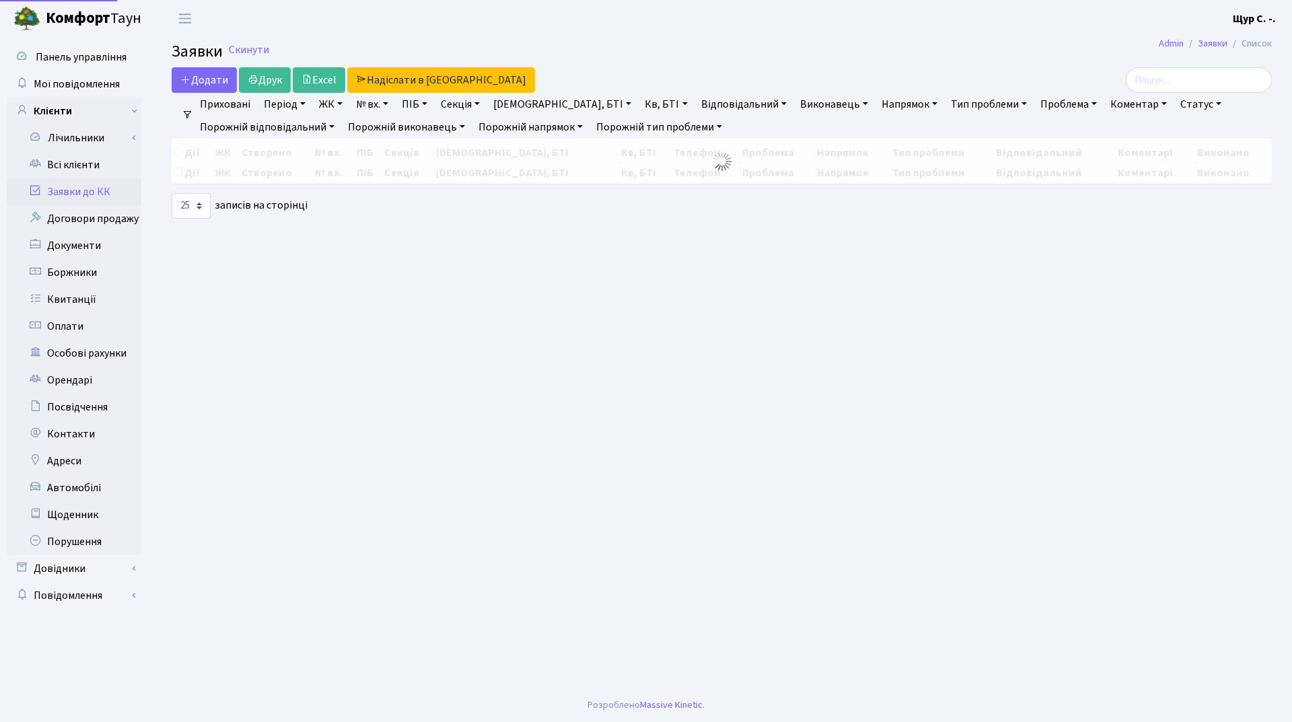
select select "25"
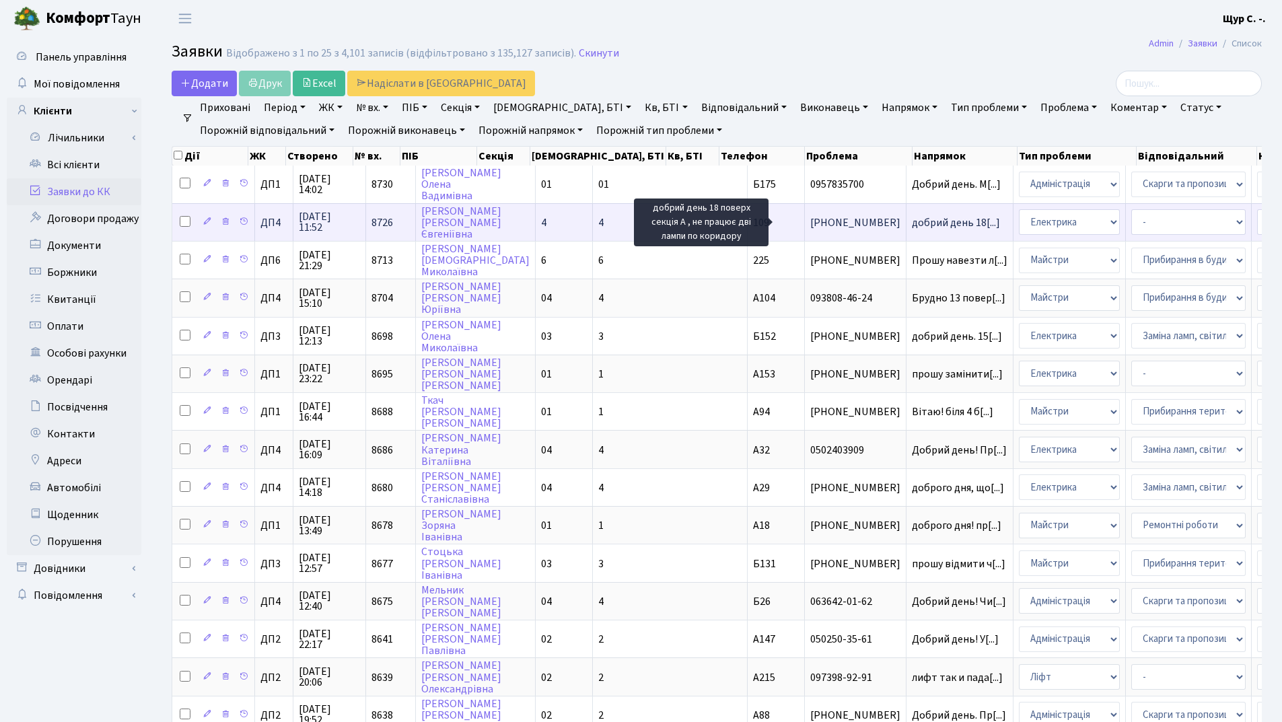
click at [912, 217] on span "добрий день 18[...]" at bounding box center [956, 222] width 88 height 15
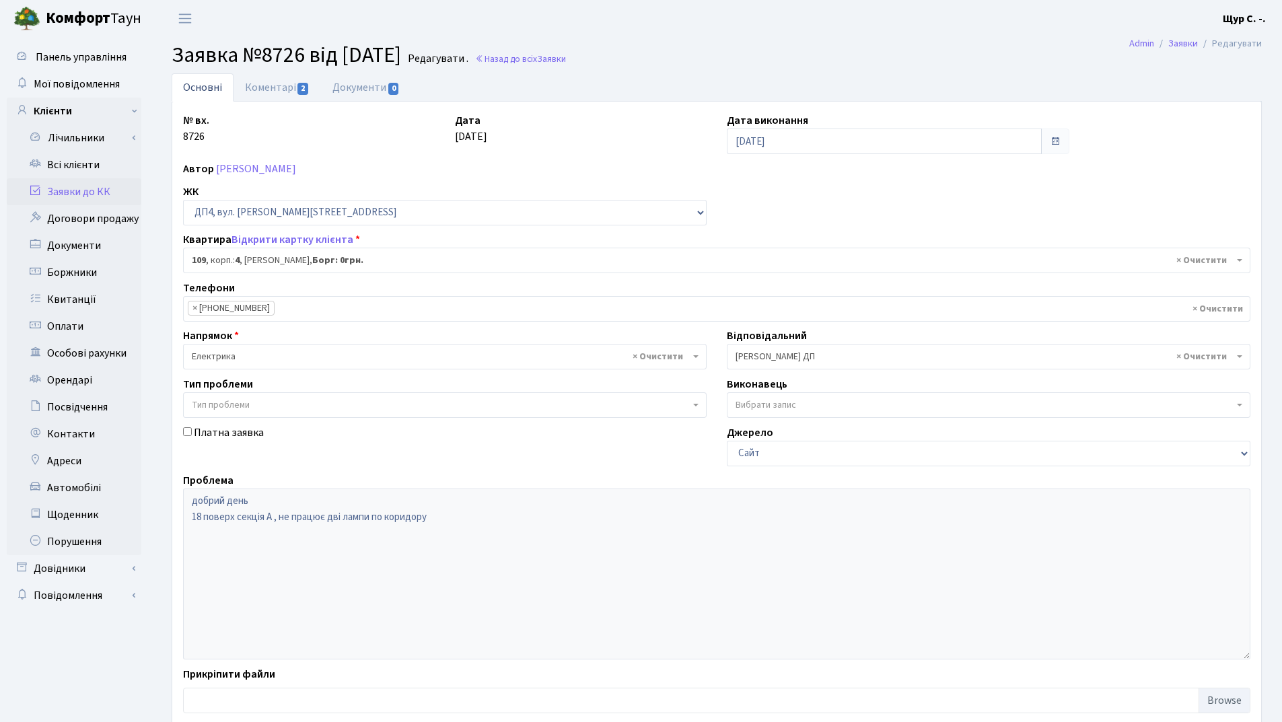
select select "37153"
click at [283, 92] on link "Коментарі 2" at bounding box center [277, 87] width 87 height 28
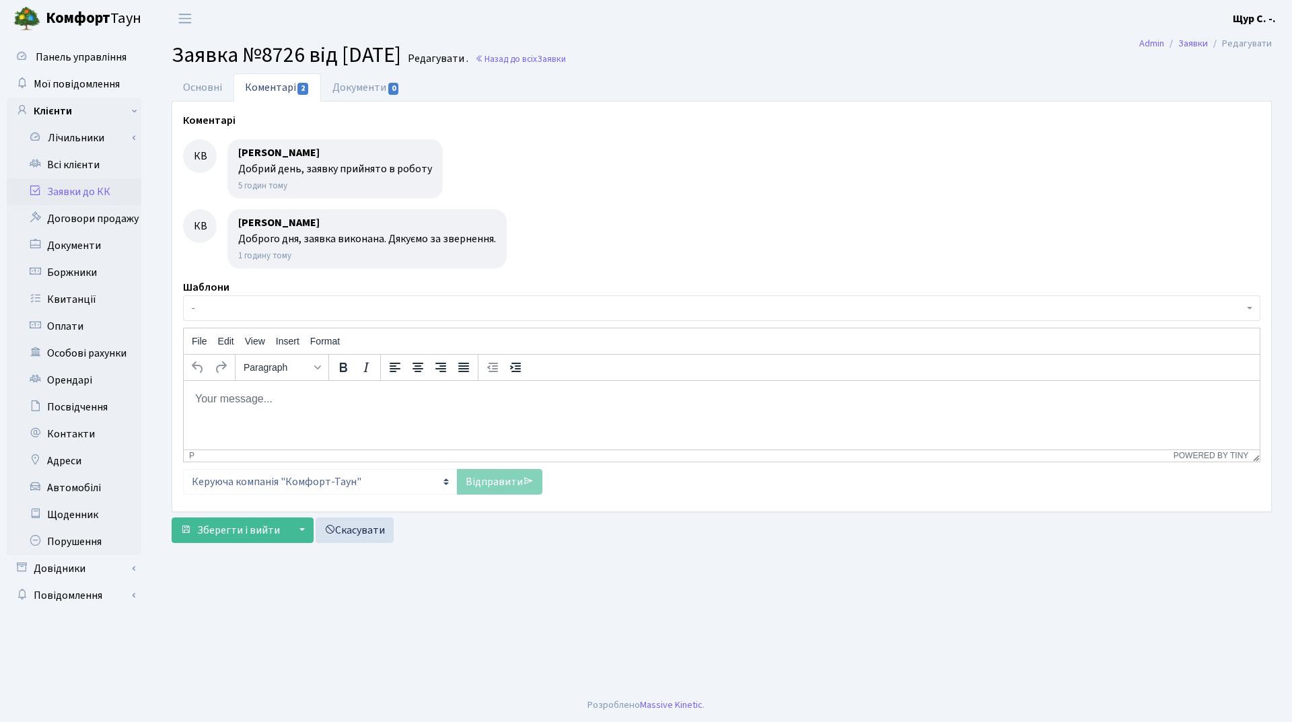
click at [83, 190] on link "Заявки до КК" at bounding box center [74, 191] width 135 height 27
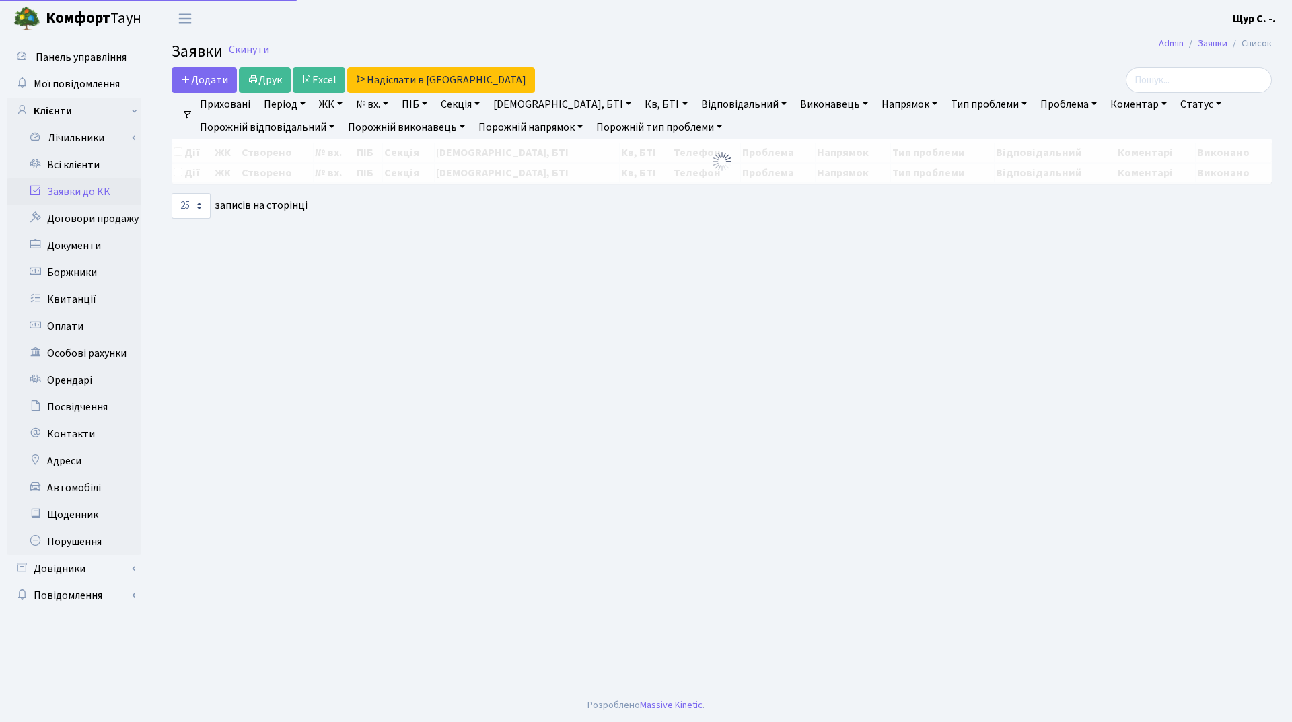
select select "25"
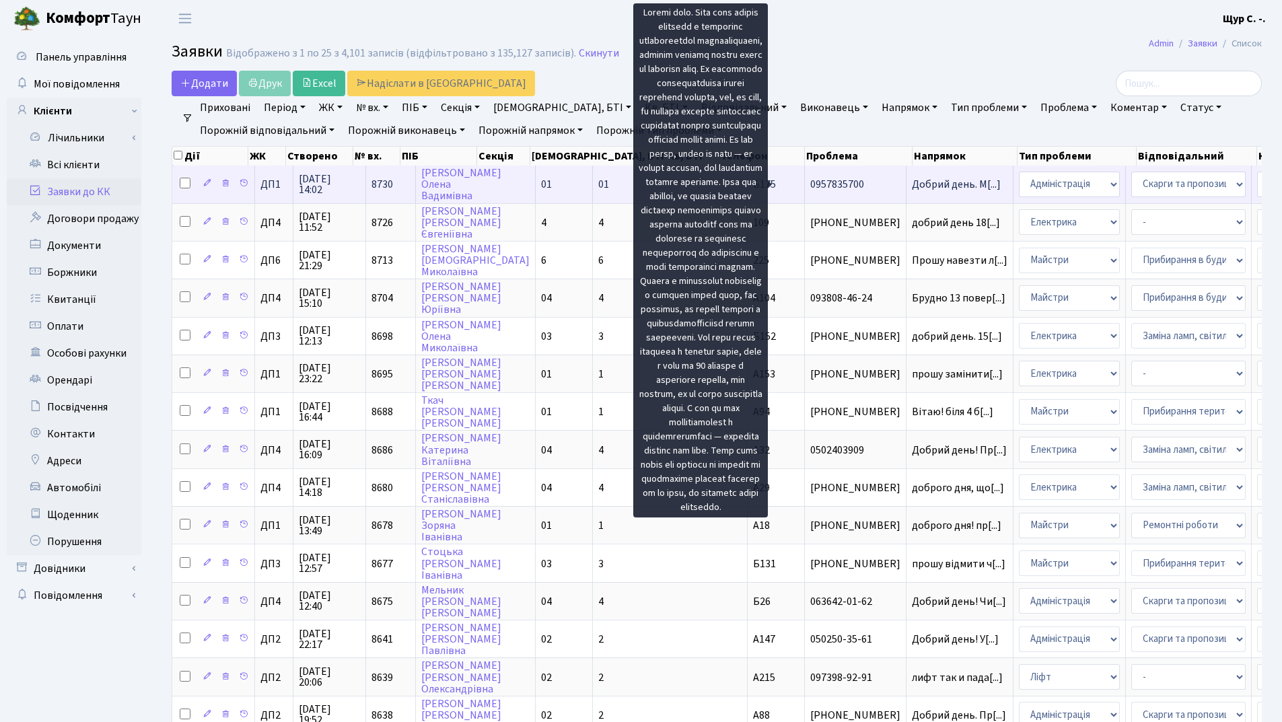
click at [912, 184] on span "Добрий день. М[...]" at bounding box center [956, 184] width 89 height 15
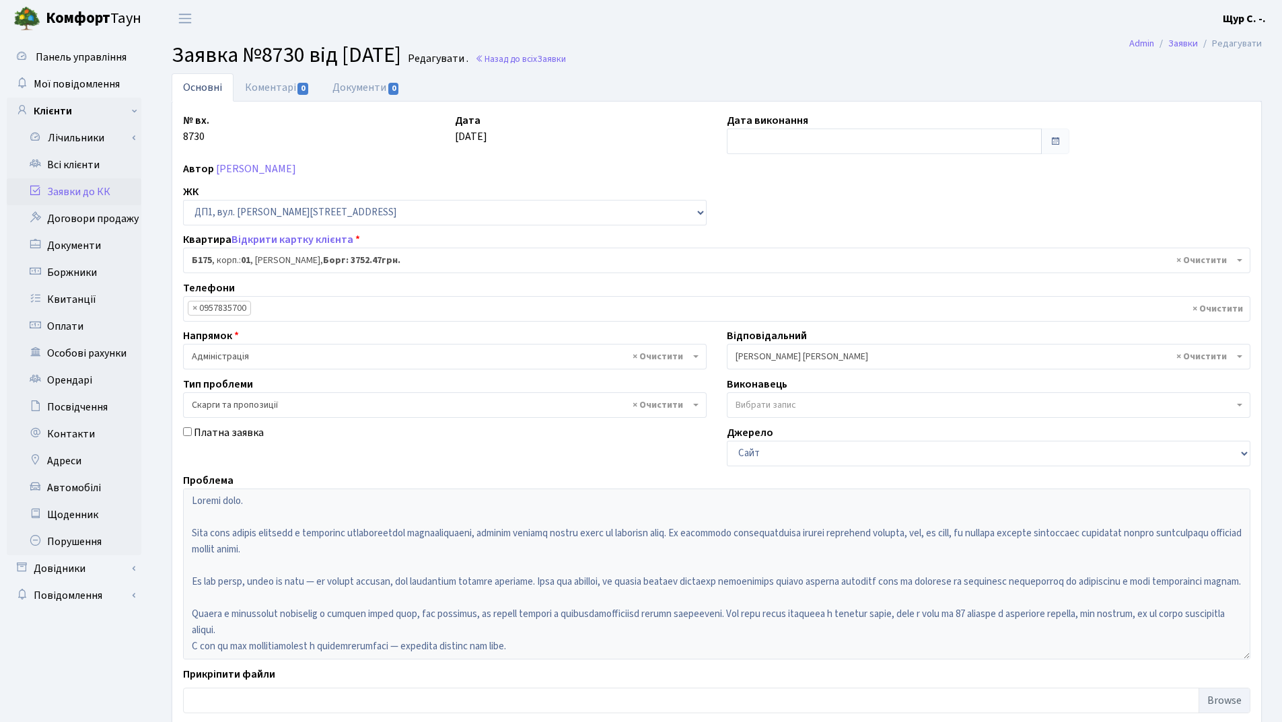
select select "30586"
select select "55"
click at [67, 166] on link "Всі клієнти" at bounding box center [74, 164] width 135 height 27
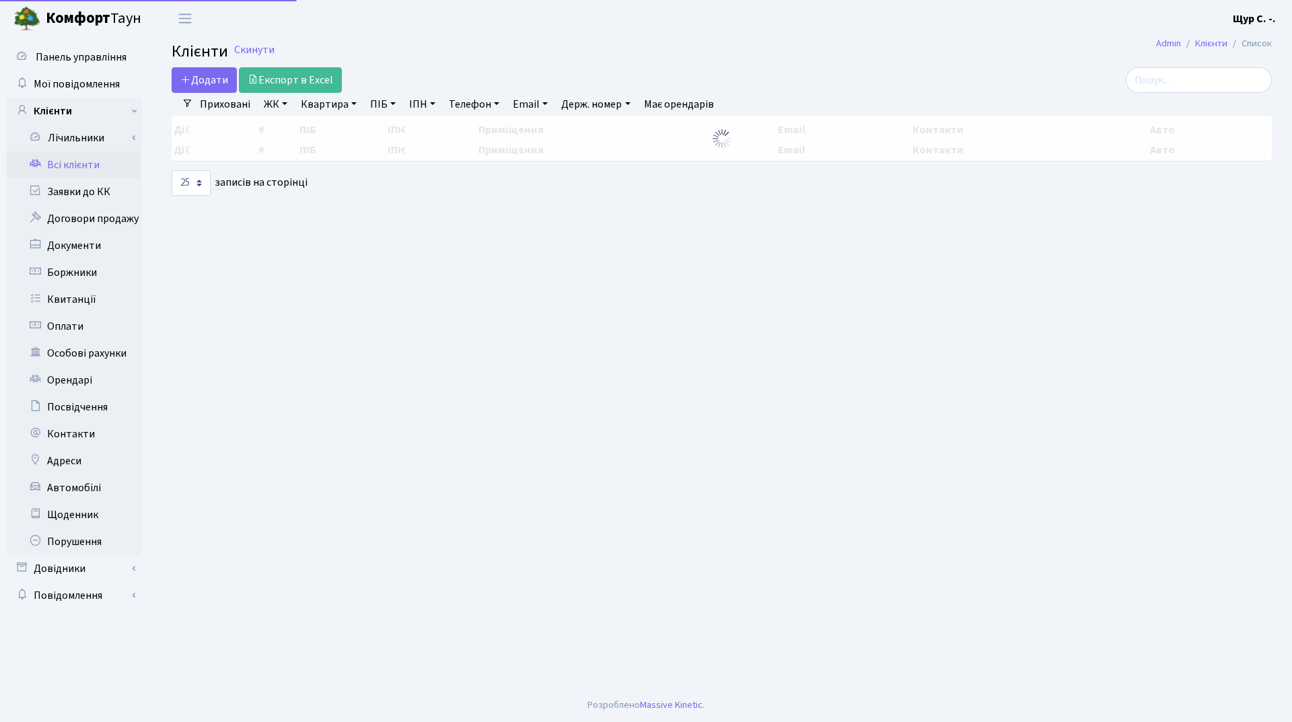
select select "25"
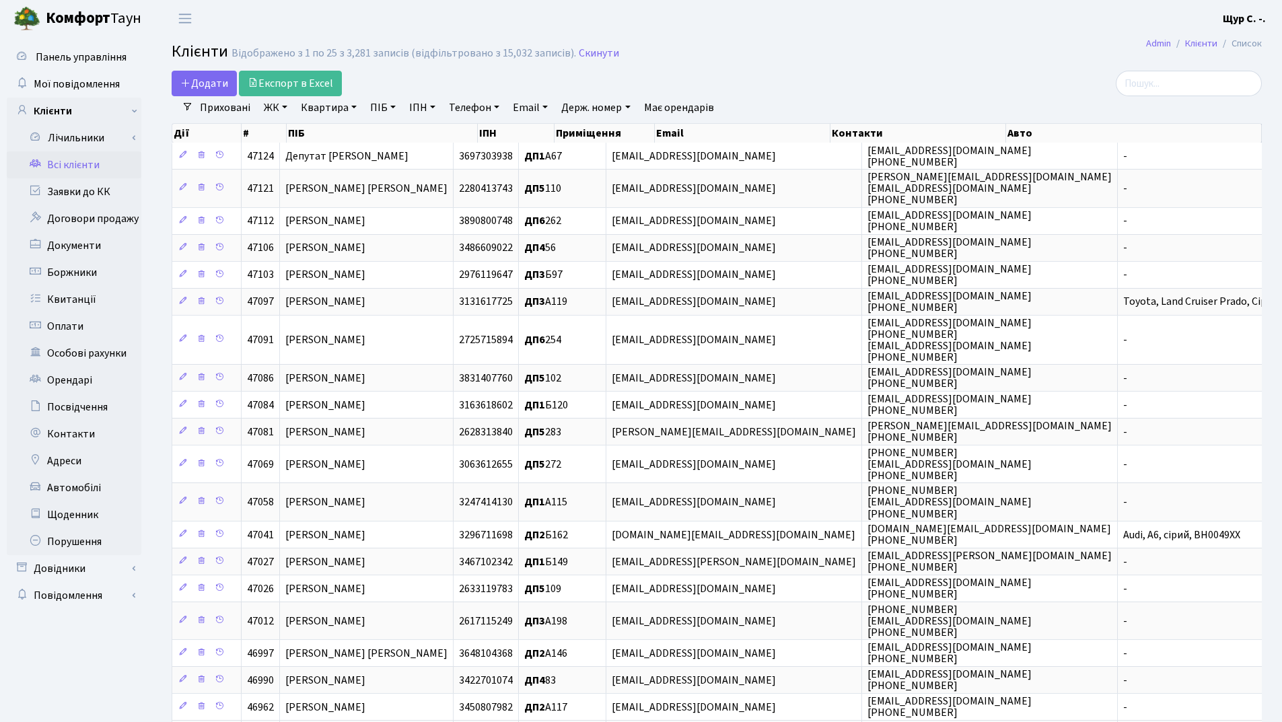
click at [334, 114] on link "Квартира" at bounding box center [328, 107] width 67 height 23
click at [386, 132] on icon at bounding box center [388, 134] width 11 height 11
click at [92, 193] on link "Заявки до КК" at bounding box center [74, 191] width 135 height 27
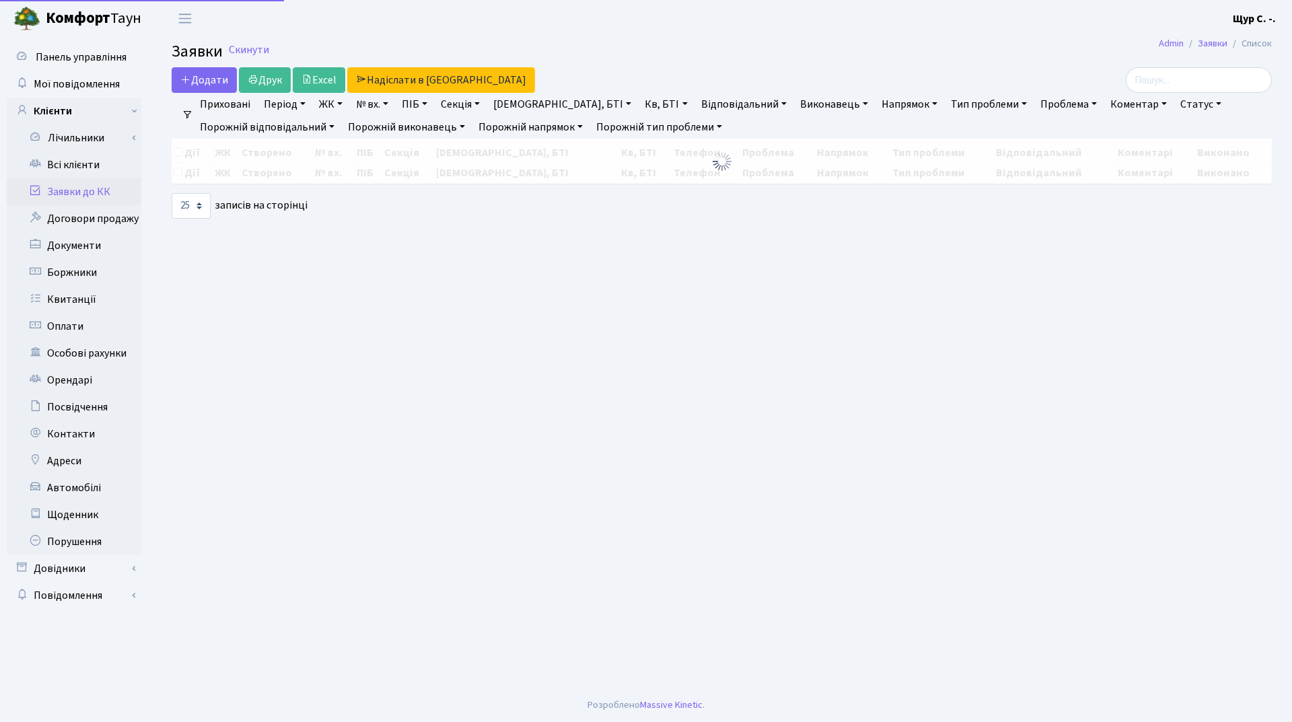
select select "25"
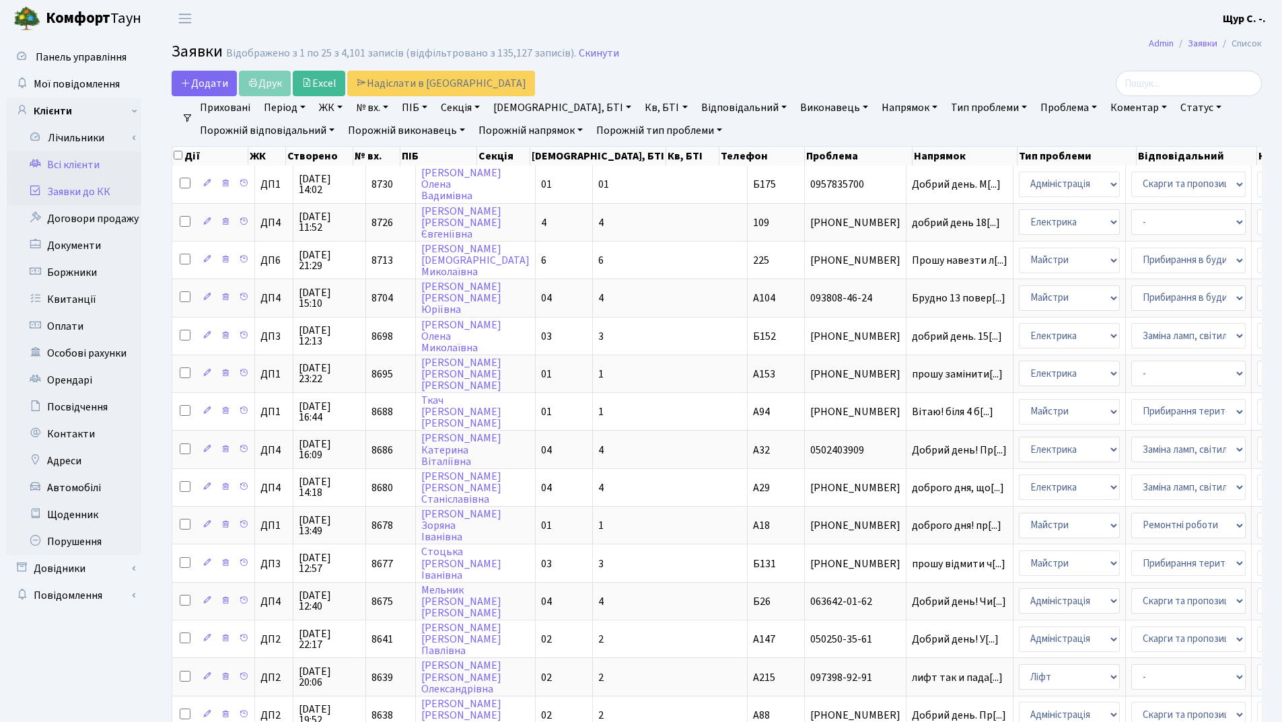
click at [85, 174] on link "Всі клієнти" at bounding box center [74, 164] width 135 height 27
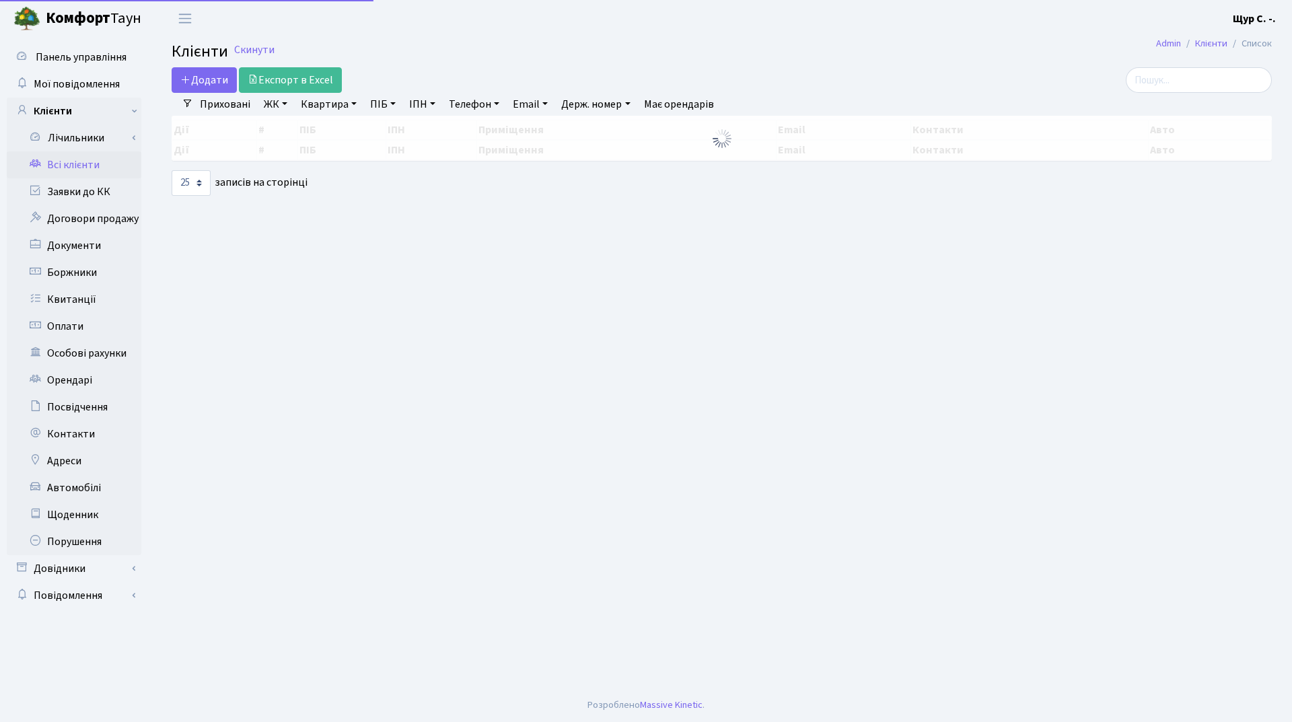
select select "25"
